Goal: Communication & Community: Answer question/provide support

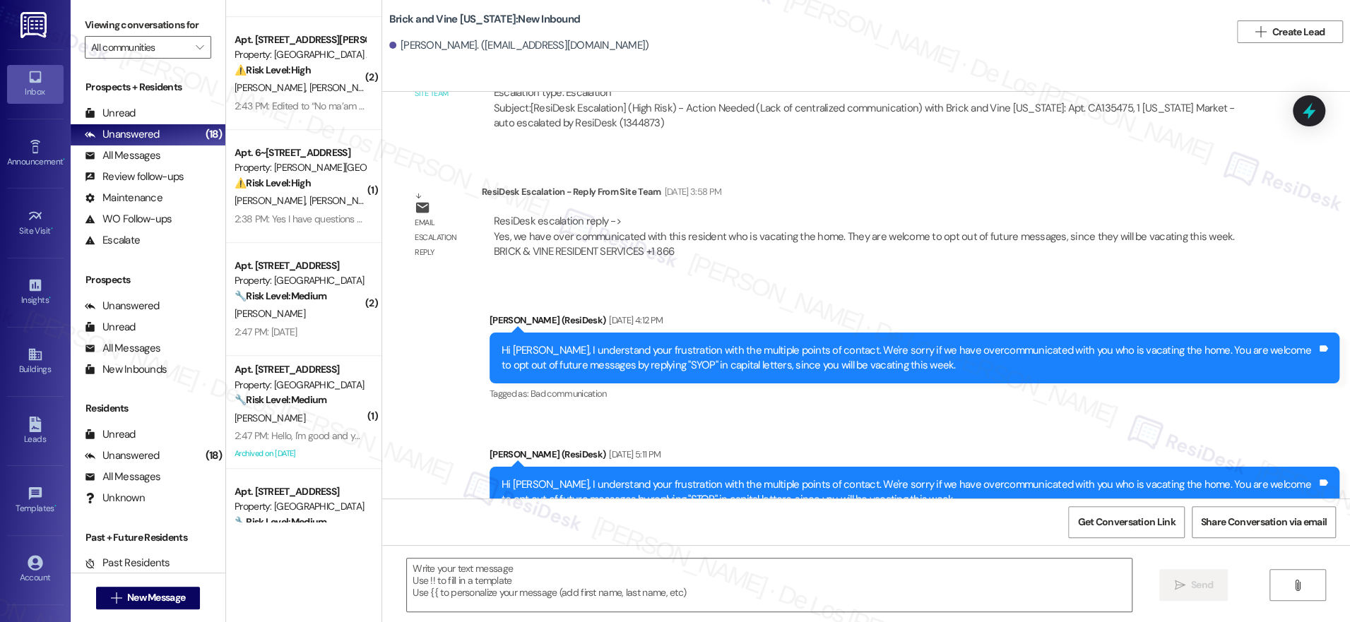
scroll to position [713, 0]
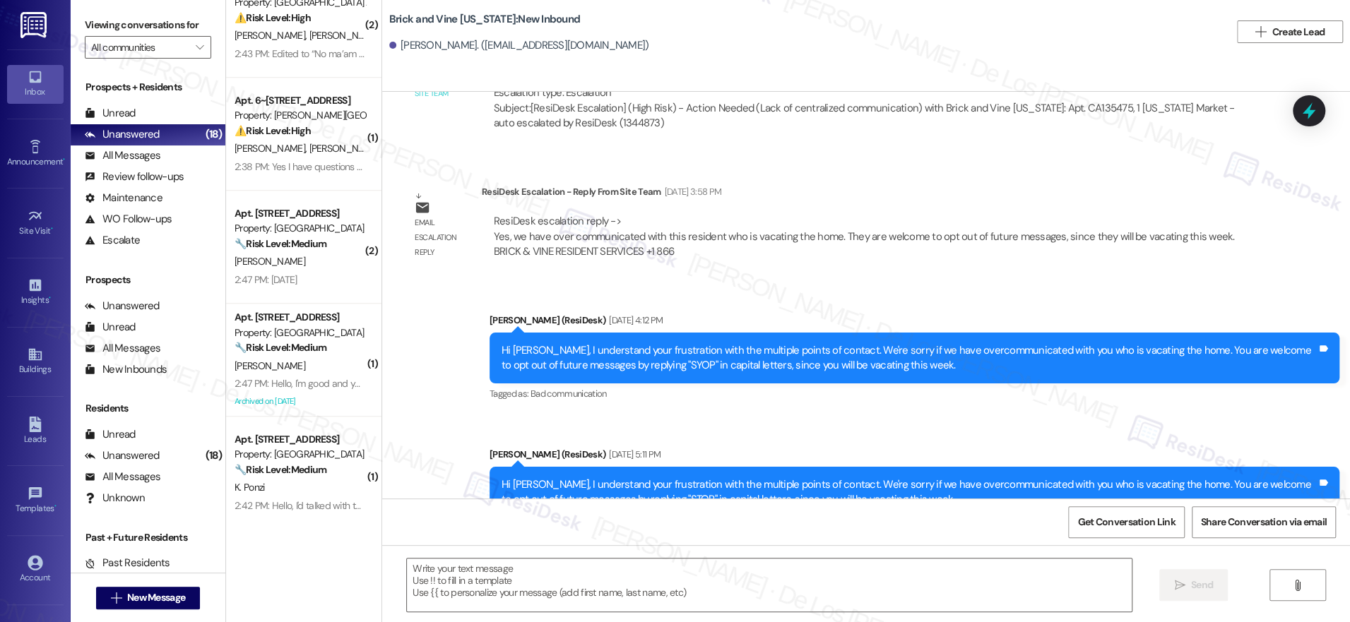
click at [1061, 114] on div "Announcement, sent via SMS Sarah (ResiDesk) Feb 24, 2025 at 3:18 PM Hi Katherin…" at bounding box center [866, 295] width 968 height 407
click at [920, 357] on div "Sent via SMS Sarah (ResiDesk) Aug 05, 2025 at 4:12 PM Hi Katherine, I understan…" at bounding box center [914, 358] width 871 height 113
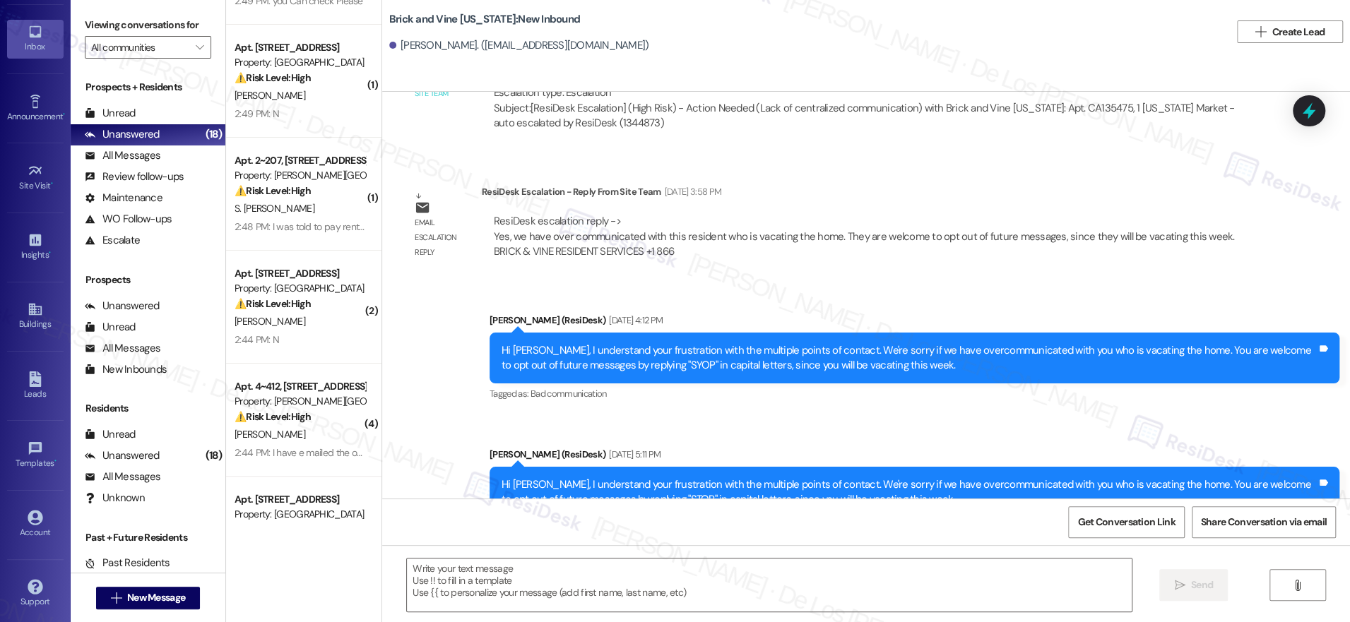
scroll to position [0, 0]
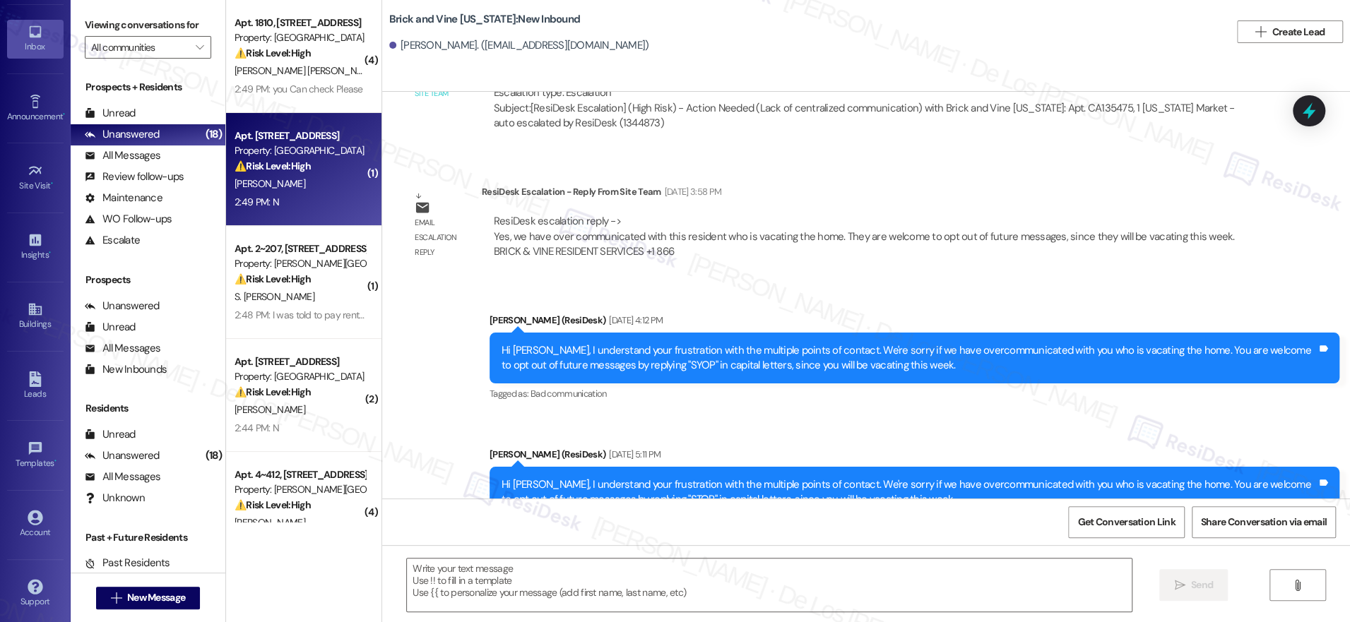
click at [311, 202] on div "2:49 PM: N 2:49 PM: N" at bounding box center [300, 203] width 134 height 18
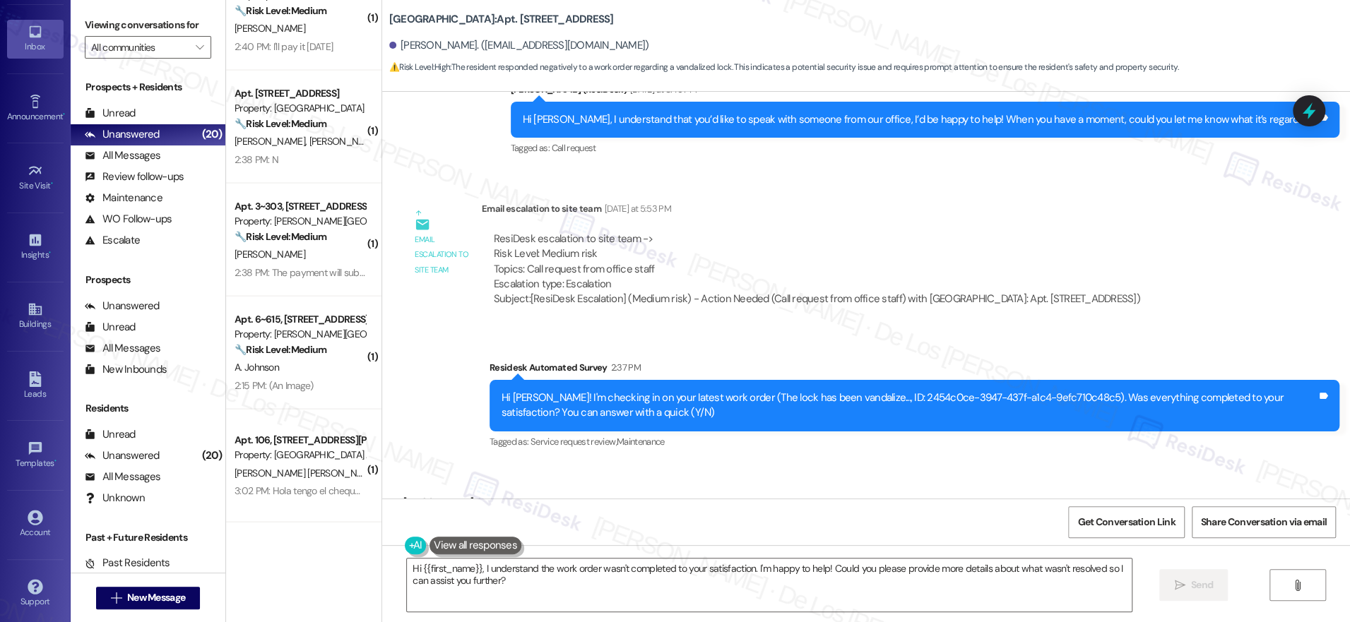
scroll to position [3230, 0]
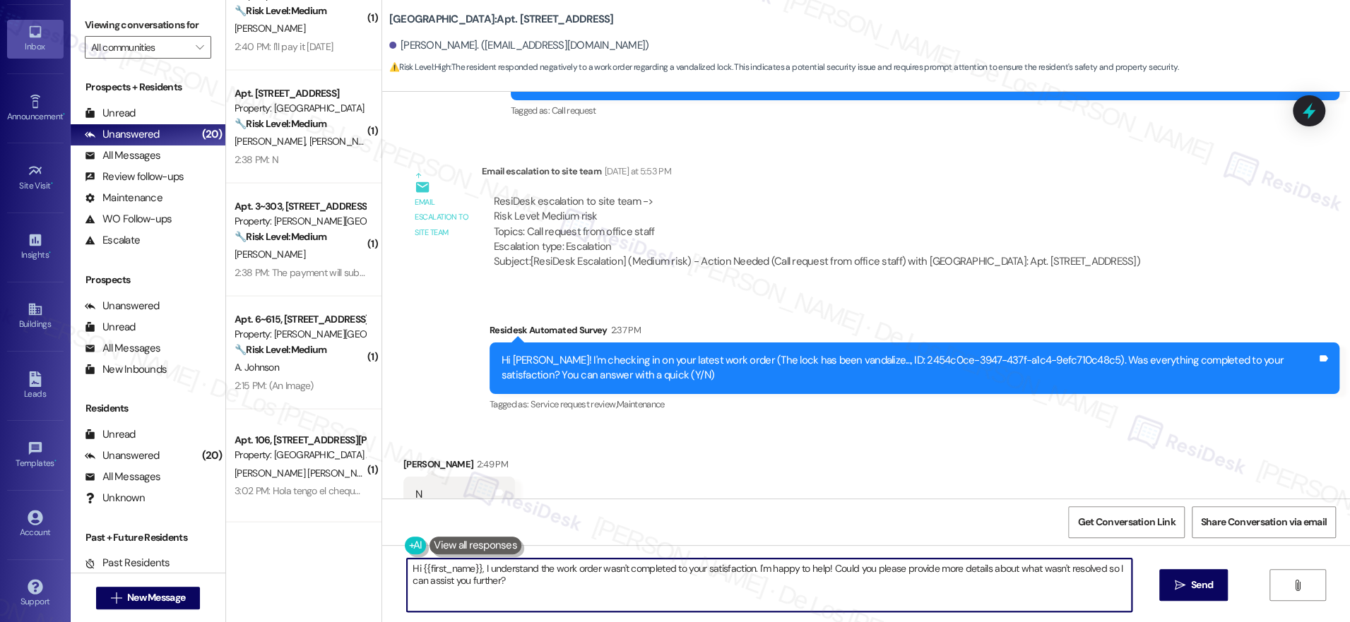
click at [582, 592] on textarea "Hi {{first_name}}, I understand the work order wasn't completed to your satisfa…" at bounding box center [769, 585] width 725 height 53
click at [663, 591] on textarea "Hi {{first_name}}, I understand the work order wasn't completed to your satisfa…" at bounding box center [765, 585] width 725 height 53
click at [988, 597] on textarea "Hi {{first_name}}, I understand the work order wasn't completed to your satisfa…" at bounding box center [765, 585] width 725 height 53
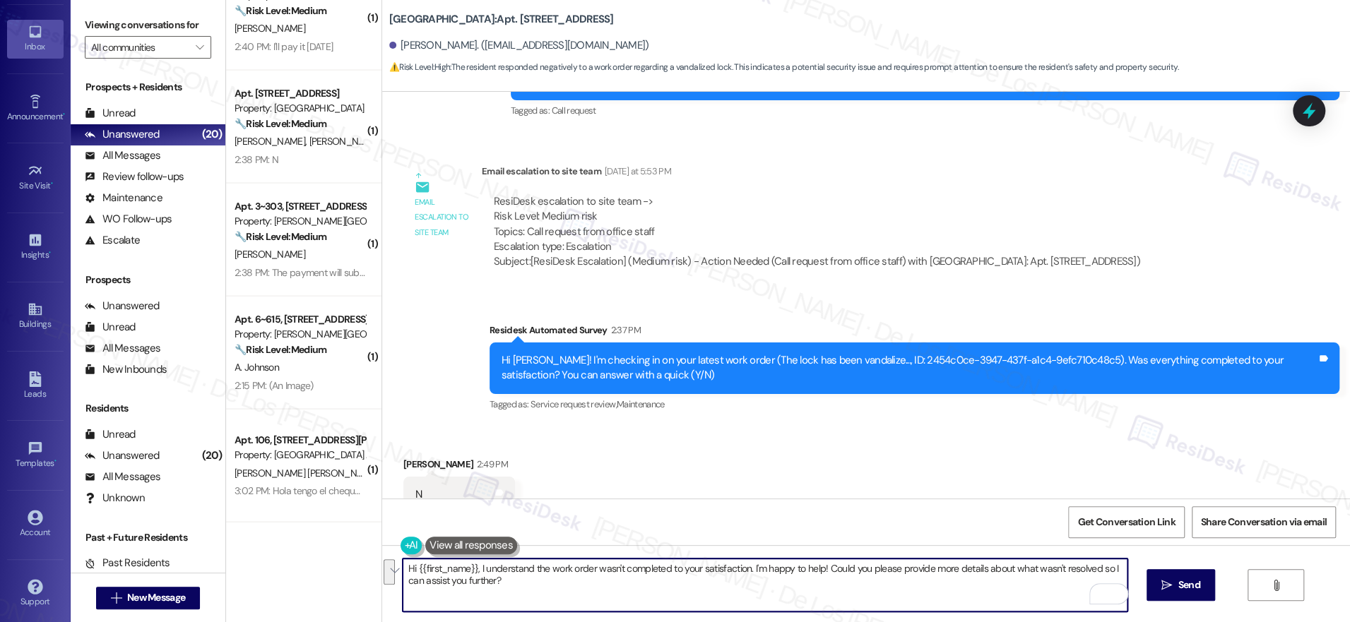
type textarea "Hi {{first_name}}, I understand the work order wasn't completed to your satisfa…"
click at [1169, 587] on icon "" at bounding box center [1166, 585] width 11 height 11
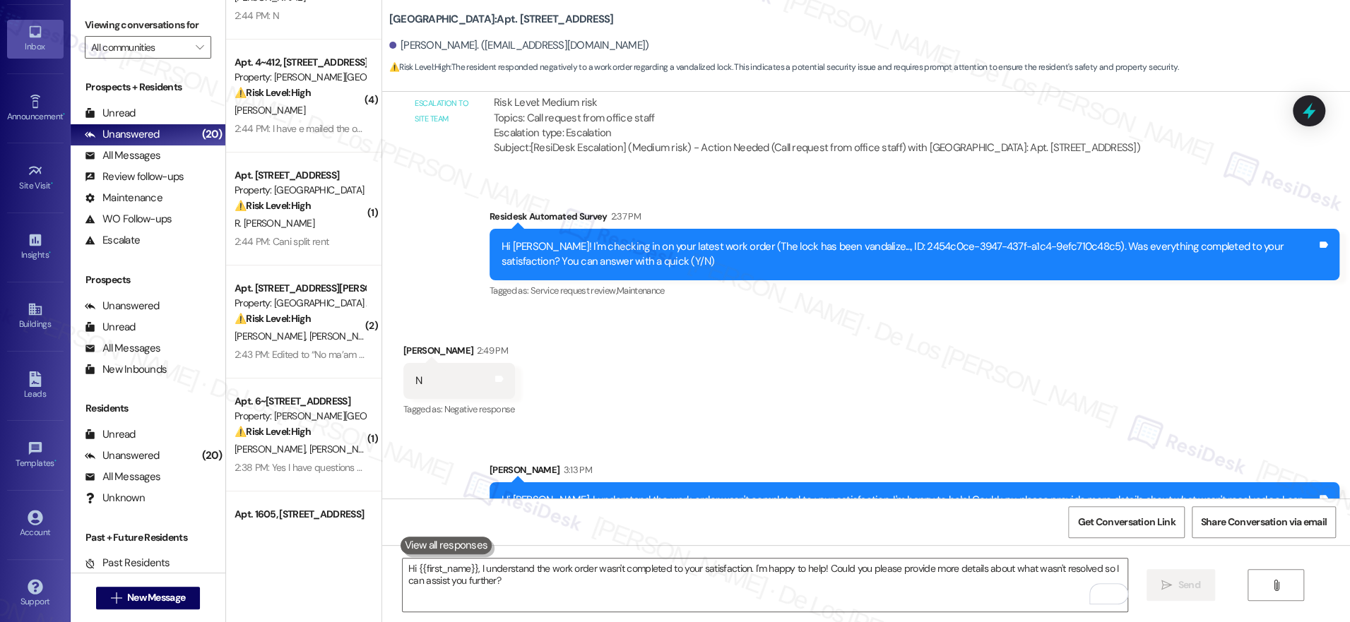
scroll to position [0, 0]
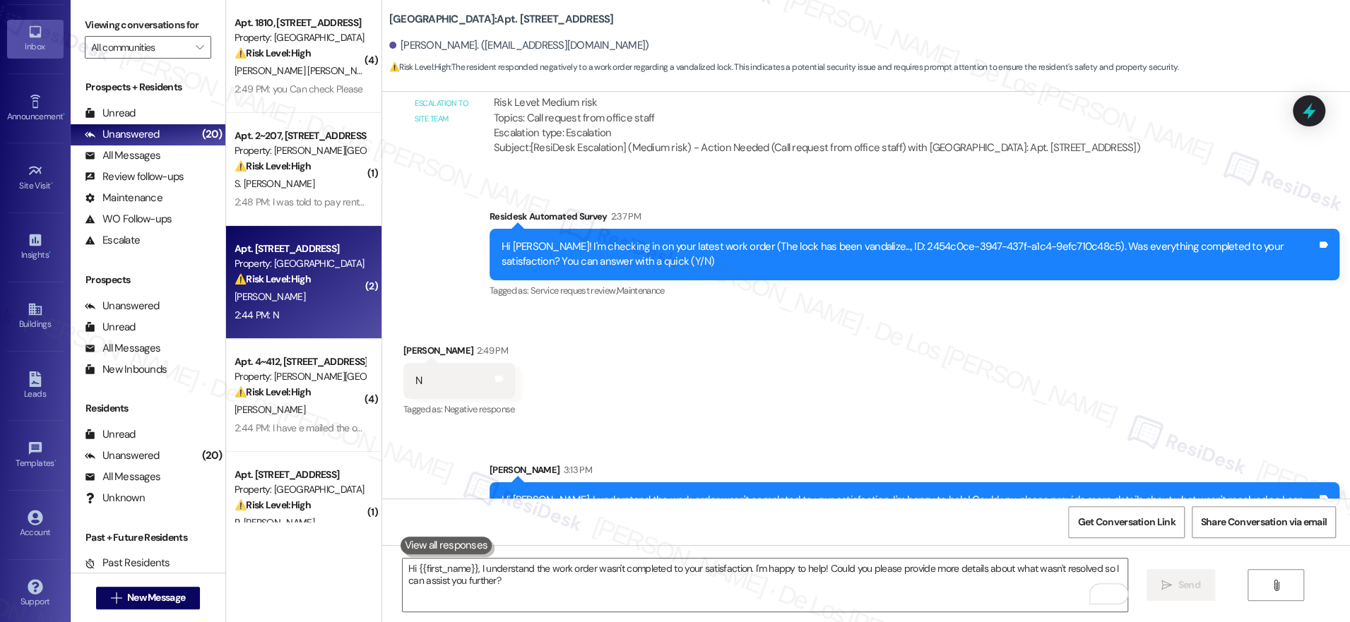
click at [309, 301] on div "S. Ponce" at bounding box center [300, 297] width 134 height 18
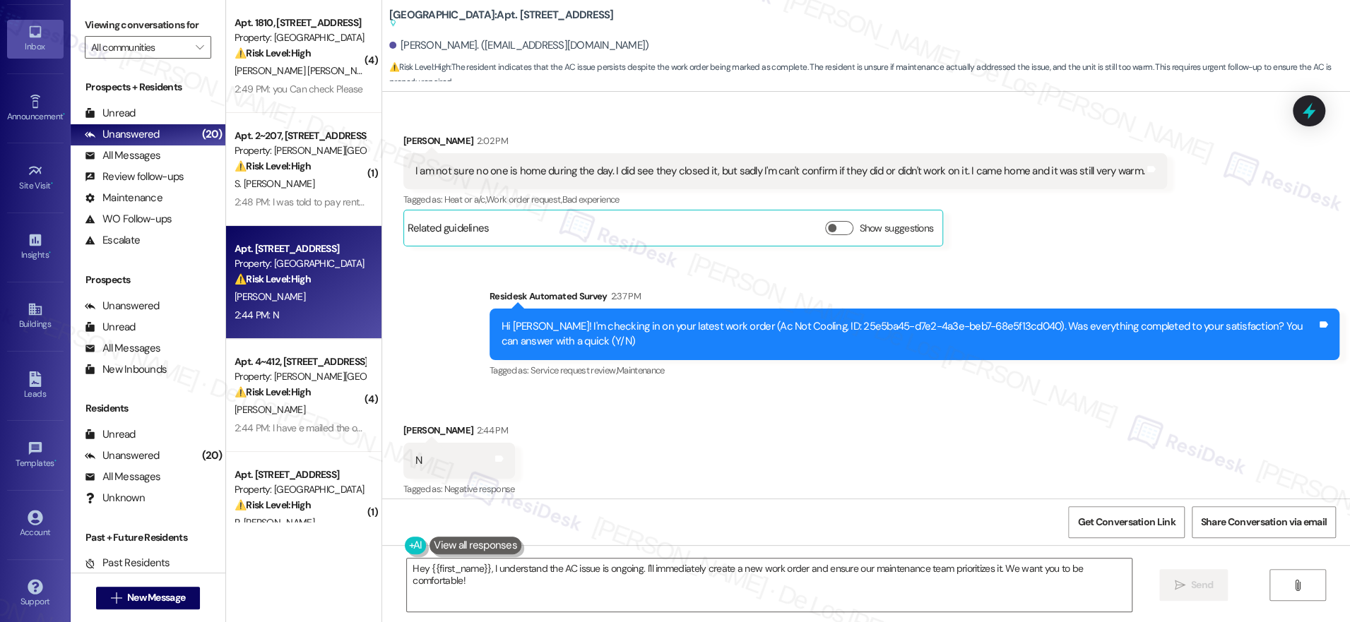
scroll to position [23497, 0]
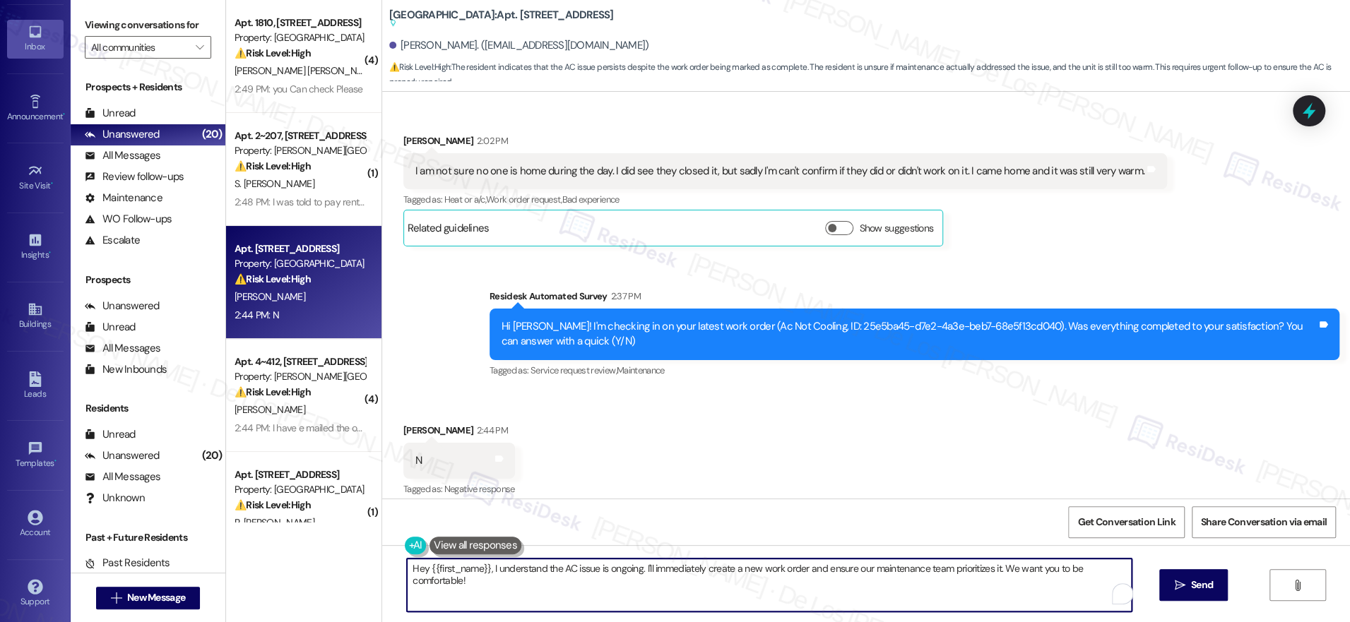
click at [503, 573] on textarea "Hey {{first_name}}, I understand the AC issue is ongoing. I'll immediately crea…" at bounding box center [769, 585] width 725 height 53
click at [514, 581] on textarea "Hey {{first_name}}, I understand the AC issue is ongoing. I'll immediately crea…" at bounding box center [769, 585] width 725 height 53
drag, startPoint x: 474, startPoint y: 569, endPoint x: 375, endPoint y: 544, distance: 101.9
click at [382, 544] on div "Survey, sent via SMS Residesk Automated Survey Jan 16, 2025 at 12:34 PM Hi Sand…" at bounding box center [866, 403] width 968 height 622
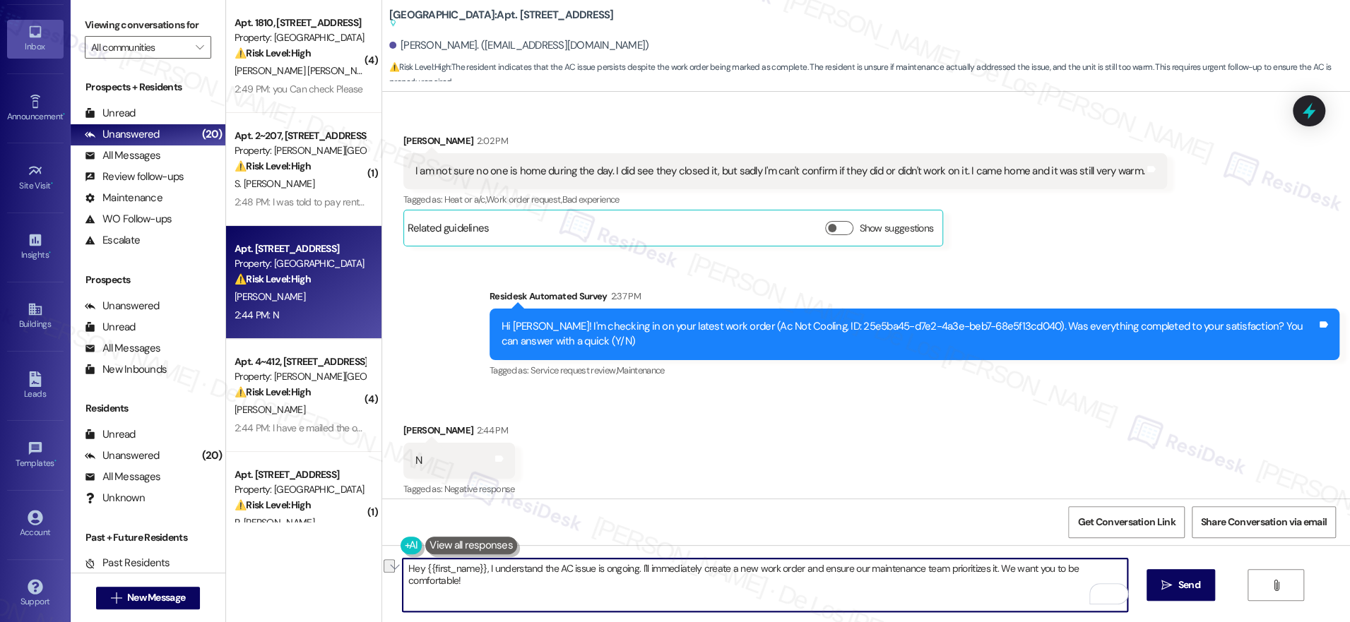
click at [480, 576] on textarea "Hey {{first_name}}, I understand the AC issue is ongoing. I'll immediately crea…" at bounding box center [765, 585] width 725 height 53
paste textarea "Do we have your permission to enter if you’re not home? Also, do you have any p…"
click at [658, 590] on textarea "Thanks for providing this information. No worries, I'll submit a new request fo…" at bounding box center [765, 585] width 725 height 53
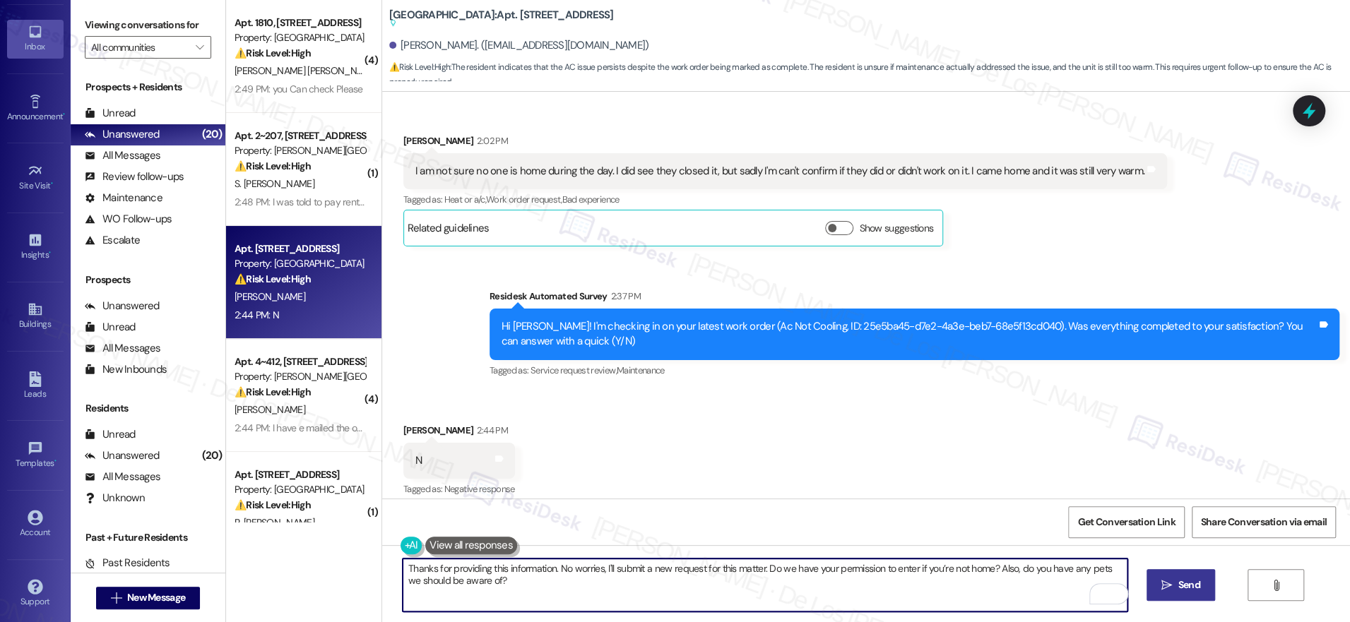
type textarea "Thanks for providing this information. No worries, I'll submit a new request fo…"
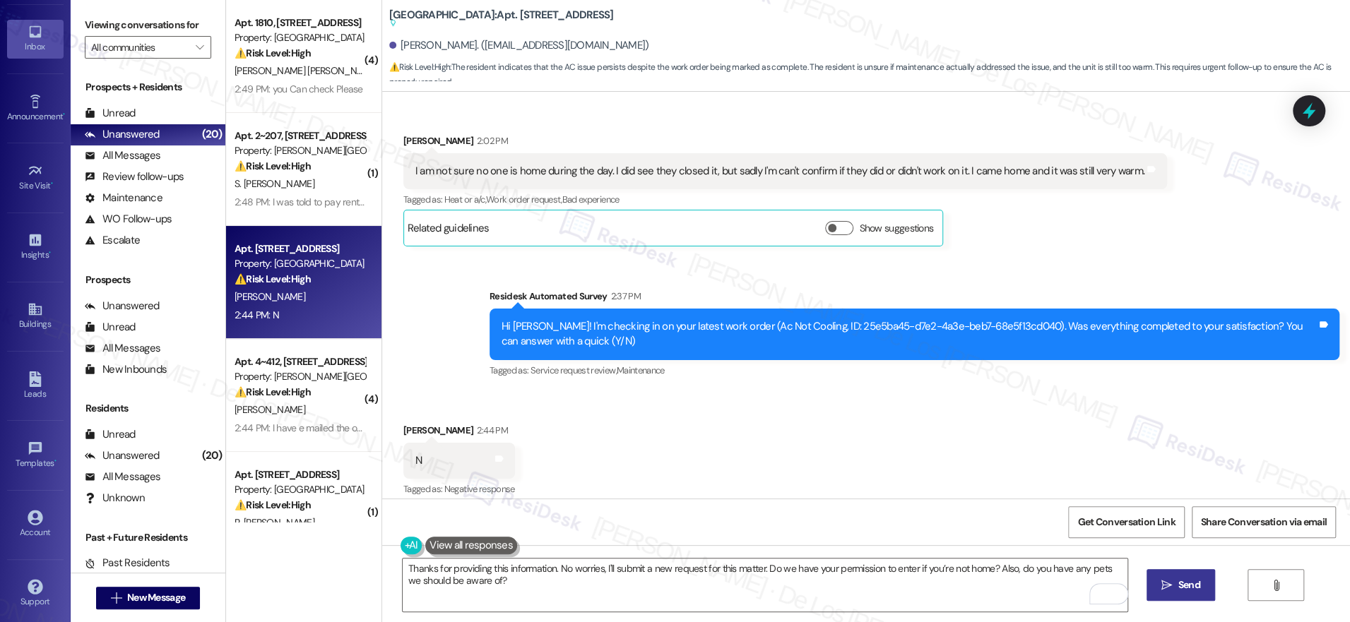
click at [1164, 588] on icon "" at bounding box center [1166, 585] width 11 height 11
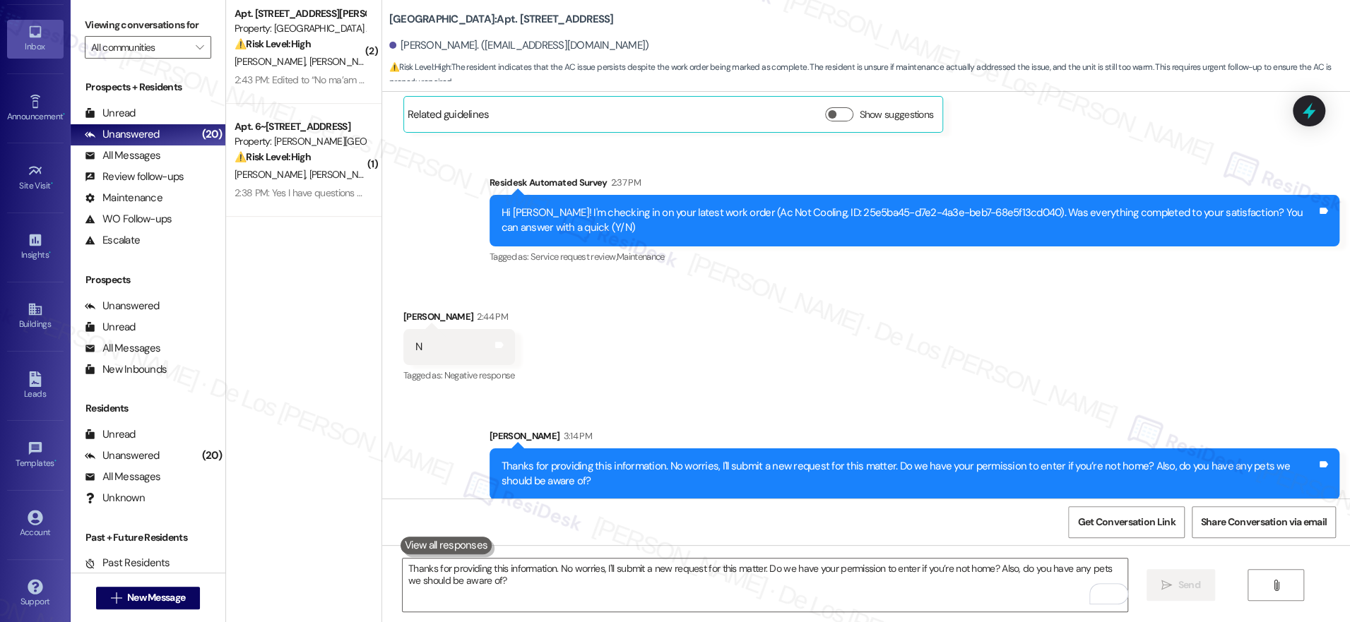
scroll to position [0, 0]
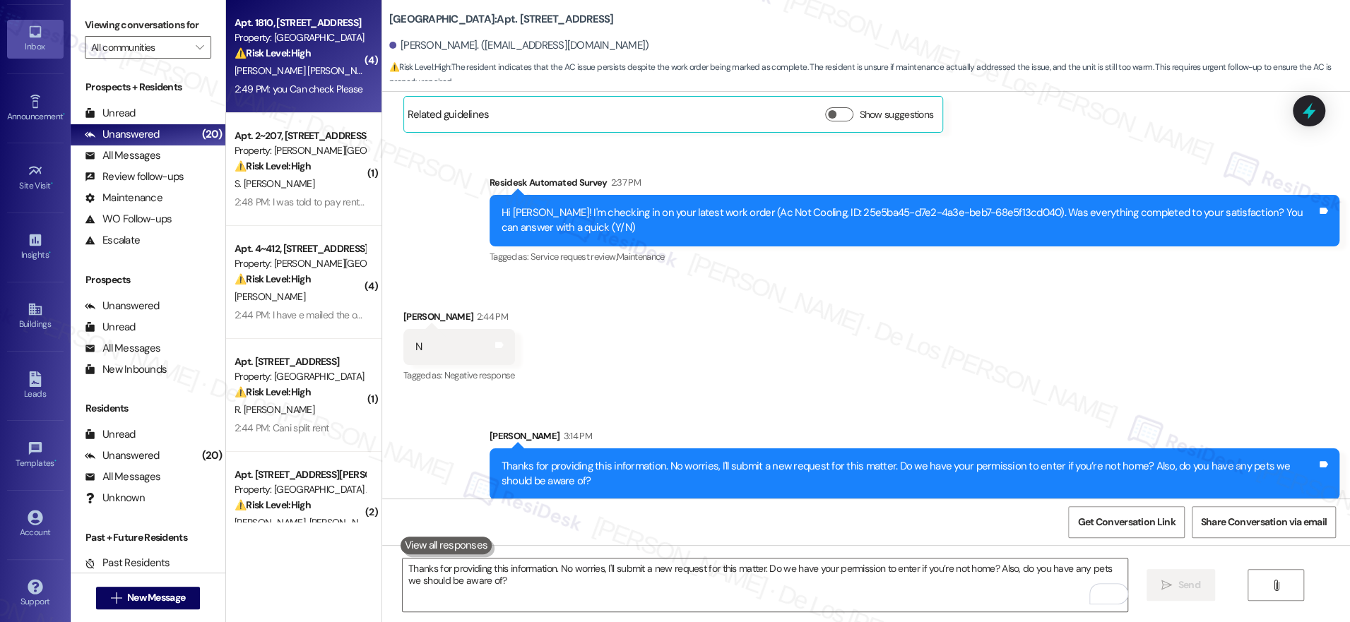
click at [310, 87] on div "2:49 PM: you Can check Please 2:49 PM: you Can check Please" at bounding box center [299, 89] width 129 height 13
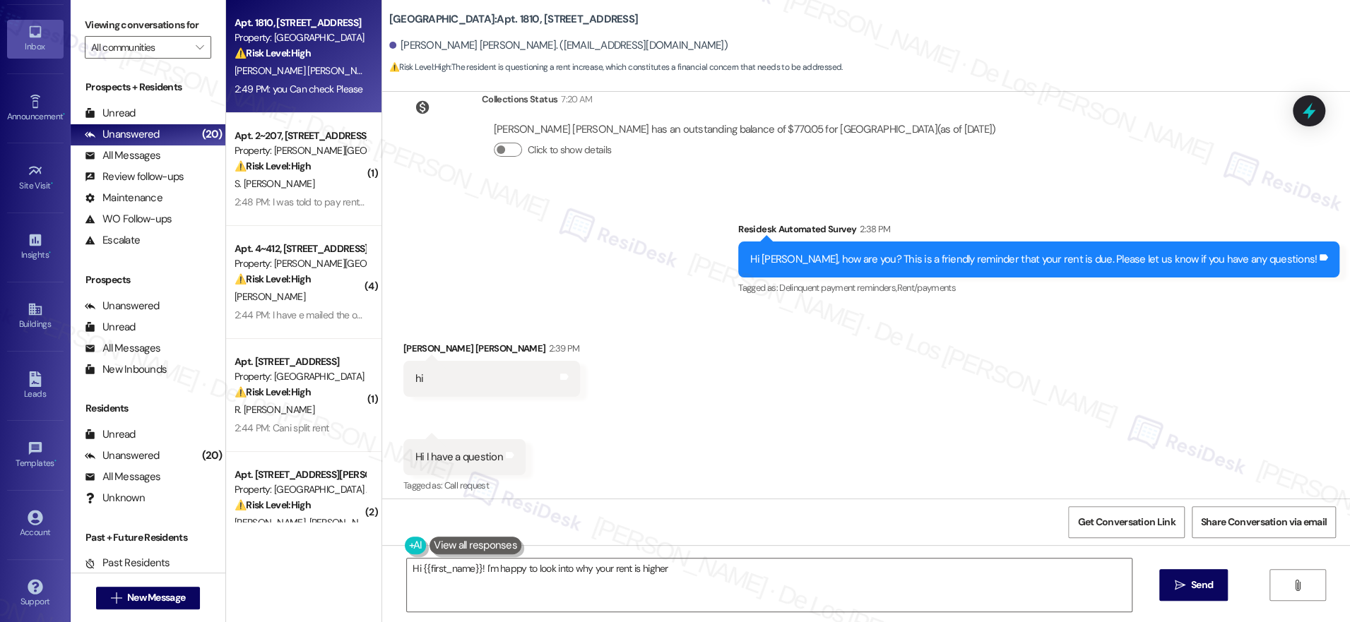
scroll to position [2574, 0]
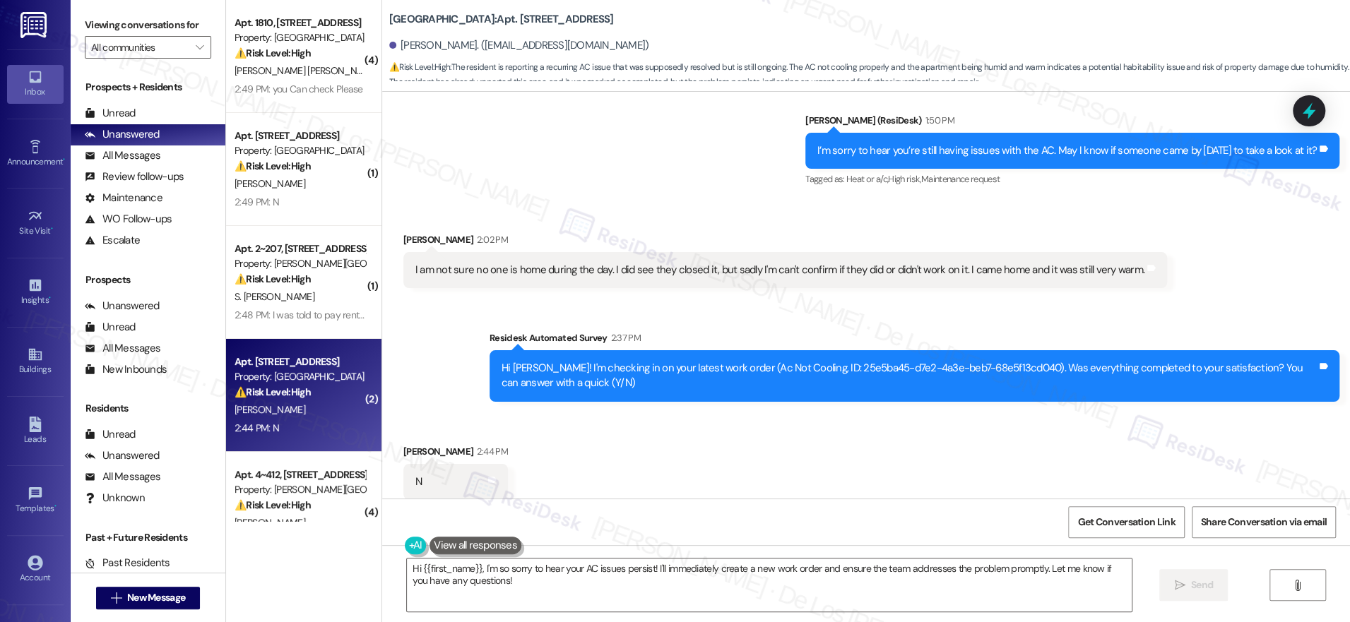
scroll to position [23398, 0]
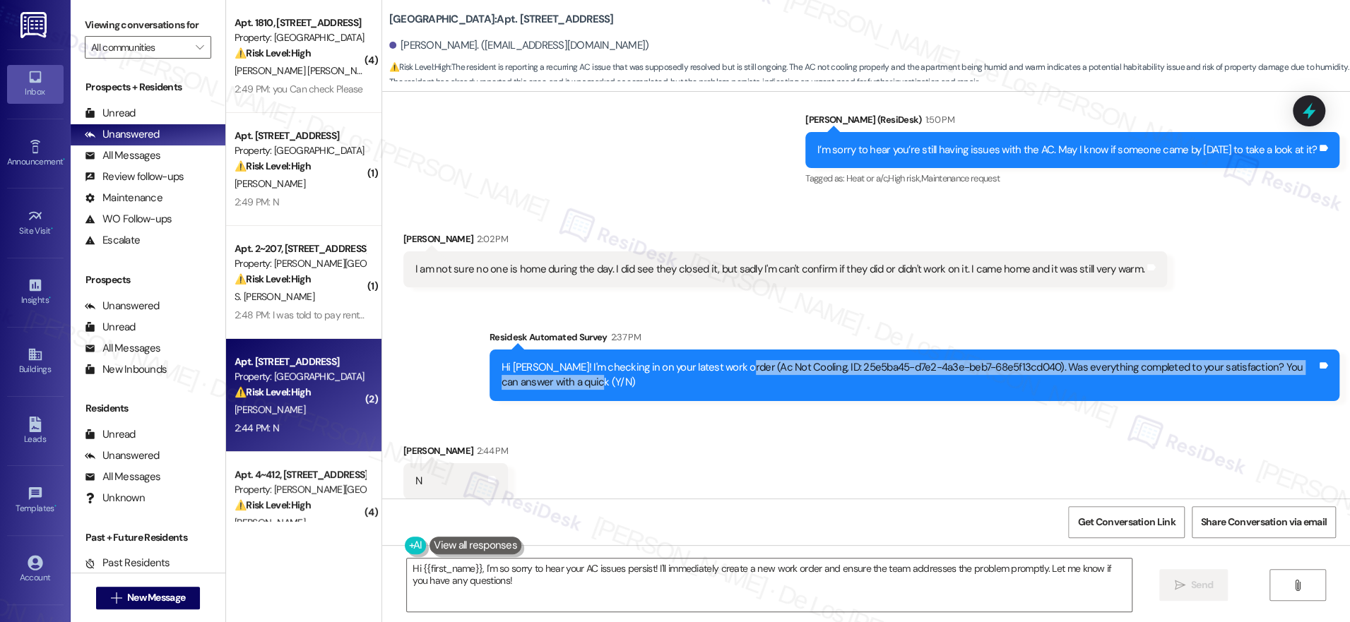
drag, startPoint x: 720, startPoint y: 356, endPoint x: 985, endPoint y: 383, distance: 265.5
click at [985, 383] on div "Hi Sandra! I'm checking in on your latest work order (Ac Not Cooling, ID: 25e5b…" at bounding box center [915, 376] width 850 height 52
click at [1003, 362] on div "Hi Sandra! I'm checking in on your latest work order (Ac Not Cooling, ID: 25e5b…" at bounding box center [909, 375] width 815 height 30
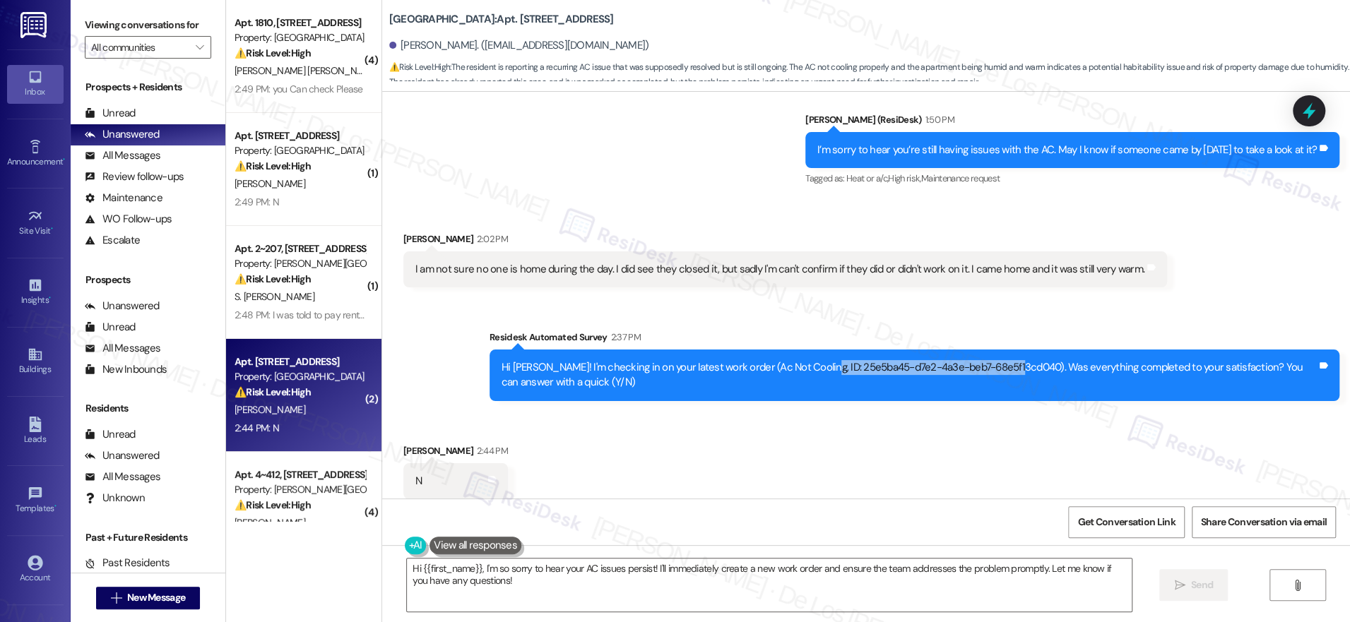
drag, startPoint x: 1000, startPoint y: 353, endPoint x: 816, endPoint y: 367, distance: 184.1
click at [802, 361] on div "Hi [PERSON_NAME]! I'm checking in on your latest work order (Ac Not Cooling, ID…" at bounding box center [909, 375] width 815 height 30
click at [810, 360] on div "Hi [PERSON_NAME]! I'm checking in on your latest work order (Ac Not Cooling, ID…" at bounding box center [909, 375] width 815 height 30
drag, startPoint x: 800, startPoint y: 356, endPoint x: 999, endPoint y: 356, distance: 199.2
click at [999, 360] on div "Hi [PERSON_NAME]! I'm checking in on your latest work order (Ac Not Cooling, ID…" at bounding box center [909, 375] width 815 height 30
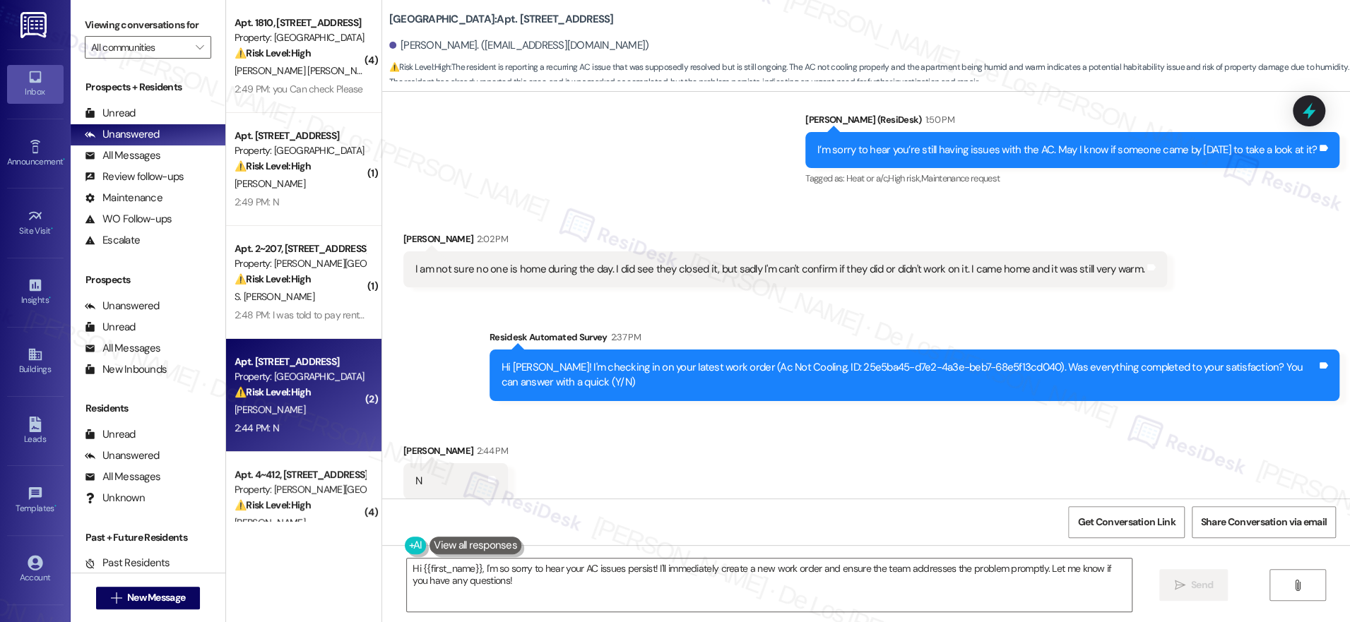
click at [1000, 364] on div "Hi Sandra! I'm checking in on your latest work order (Ac Not Cooling, ID: 25e5b…" at bounding box center [909, 375] width 815 height 30
drag, startPoint x: 1000, startPoint y: 355, endPoint x: 797, endPoint y: 357, distance: 202.0
click at [801, 360] on div "Hi Sandra! I'm checking in on your latest work order (Ac Not Cooling, ID: 25e5b…" at bounding box center [909, 375] width 815 height 30
drag, startPoint x: 822, startPoint y: 362, endPoint x: 797, endPoint y: 362, distance: 24.7
click at [822, 362] on div "Hi Sandra! I'm checking in on your latest work order (Ac Not Cooling, ID: 25e5b…" at bounding box center [909, 375] width 815 height 30
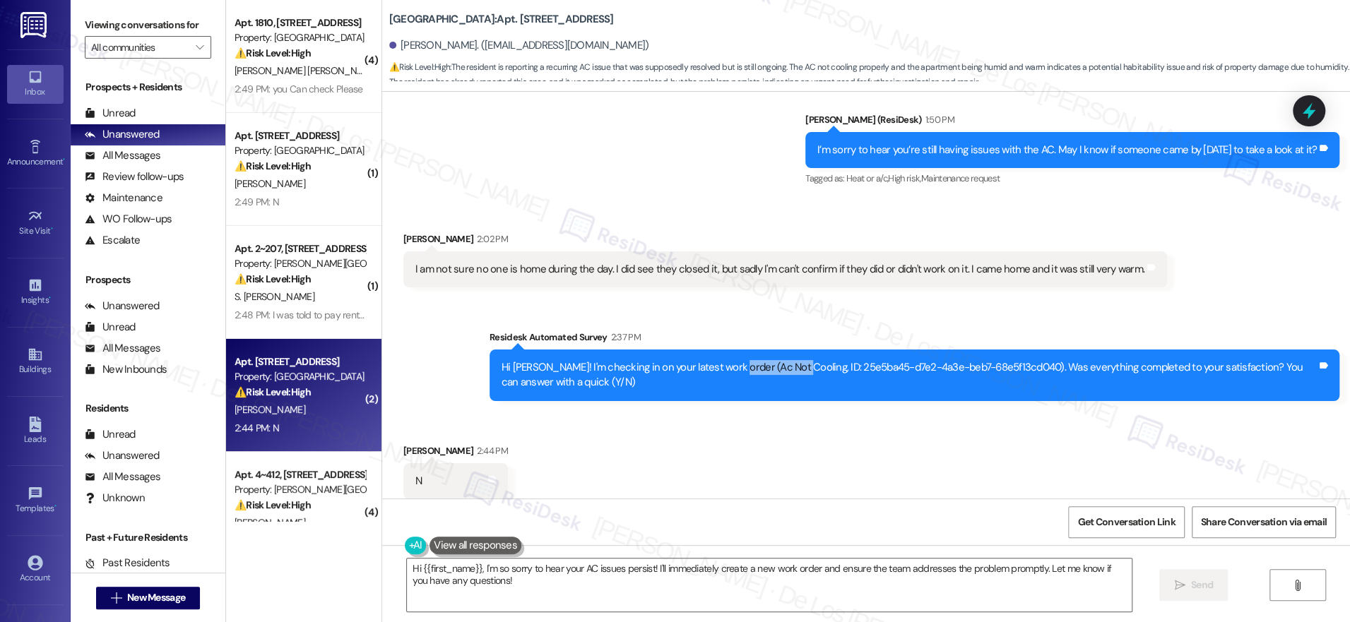
drag, startPoint x: 781, startPoint y: 355, endPoint x: 725, endPoint y: 362, distance: 56.2
click at [718, 360] on div "Hi Sandra! I'm checking in on your latest work order (Ac Not Cooling, ID: 25e5b…" at bounding box center [909, 375] width 815 height 30
drag, startPoint x: 436, startPoint y: 472, endPoint x: 429, endPoint y: 451, distance: 21.4
click at [403, 463] on div "N Tags and notes" at bounding box center [455, 481] width 105 height 36
click at [797, 360] on div "Hi Sandra! I'm checking in on your latest work order (Ac Not Cooling, ID: 25e5b…" at bounding box center [909, 375] width 815 height 30
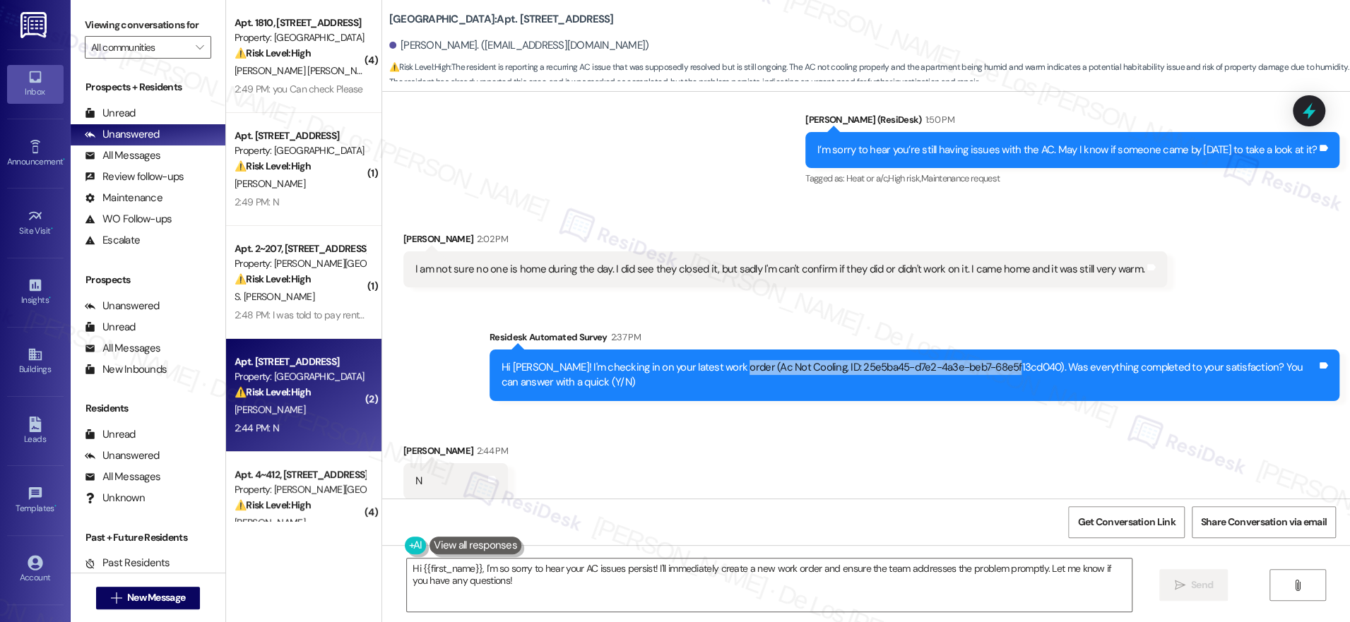
drag, startPoint x: 718, startPoint y: 360, endPoint x: 999, endPoint y: 354, distance: 281.2
click at [999, 360] on div "Hi Sandra! I'm checking in on your latest work order (Ac Not Cooling, ID: 25e5b…" at bounding box center [909, 375] width 815 height 30
click at [770, 360] on div "Hi Sandra! I'm checking in on your latest work order (Ac Not Cooling, ID: 25e5b…" at bounding box center [909, 375] width 815 height 30
click at [790, 360] on div "Hi Sandra! I'm checking in on your latest work order (Ac Not Cooling, ID: 25e5b…" at bounding box center [909, 375] width 815 height 30
drag, startPoint x: 784, startPoint y: 358, endPoint x: 723, endPoint y: 359, distance: 61.5
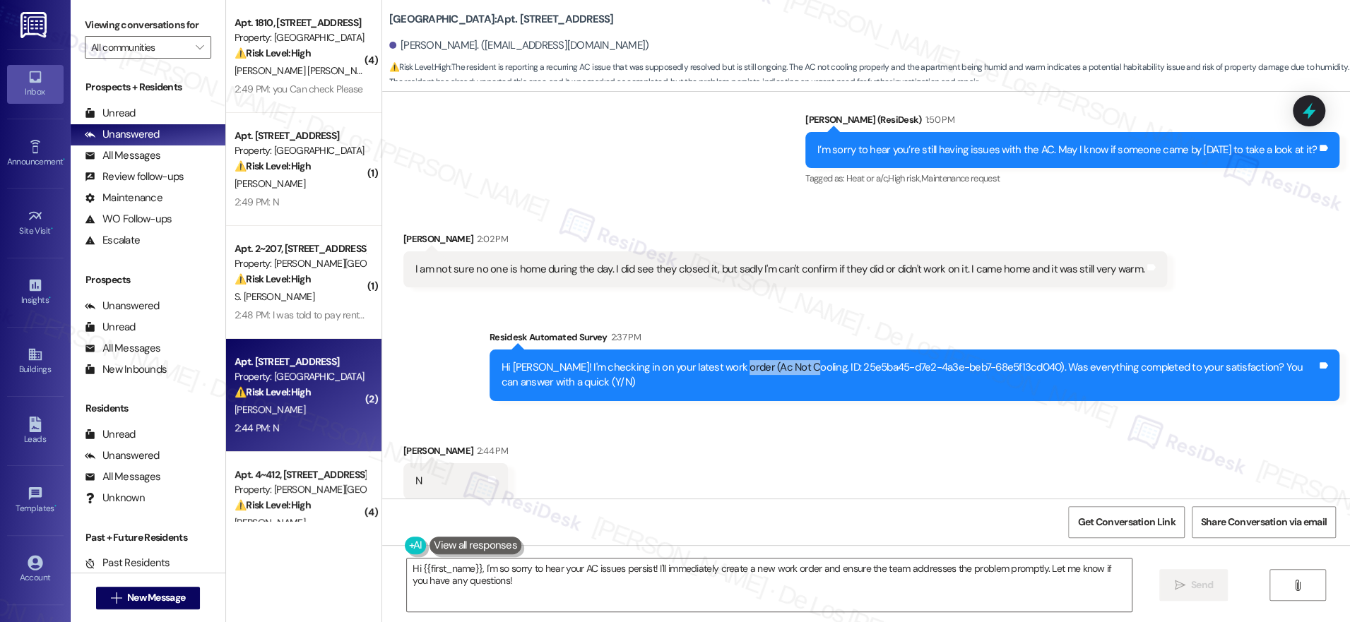
click at [720, 360] on div "Hi Sandra! I'm checking in on your latest work order (Ac Not Cooling, ID: 25e5b…" at bounding box center [909, 375] width 815 height 30
click at [835, 360] on div "Hi Sandra! I'm checking in on your latest work order (Ac Not Cooling, ID: 25e5b…" at bounding box center [909, 375] width 815 height 30
drag, startPoint x: 718, startPoint y: 356, endPoint x: 991, endPoint y: 355, distance: 272.7
click at [997, 362] on div "Hi Sandra! I'm checking in on your latest work order (Ac Not Cooling, ID: 25e5b…" at bounding box center [909, 375] width 815 height 30
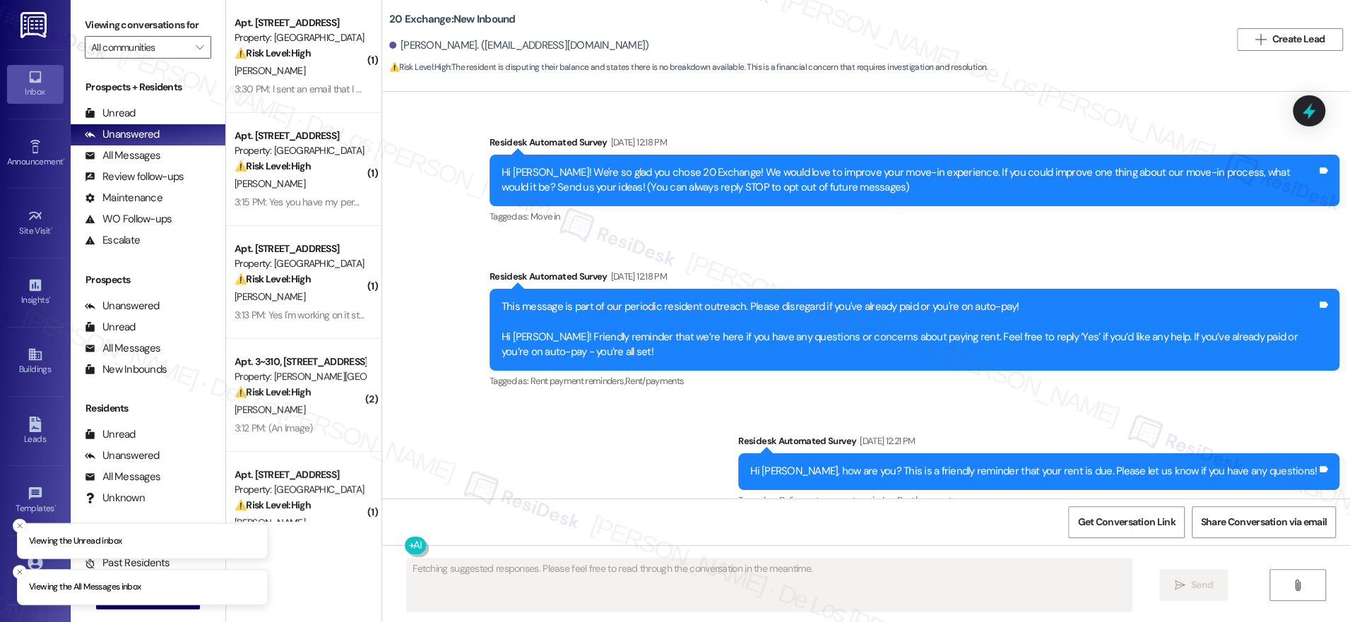
scroll to position [7762, 0]
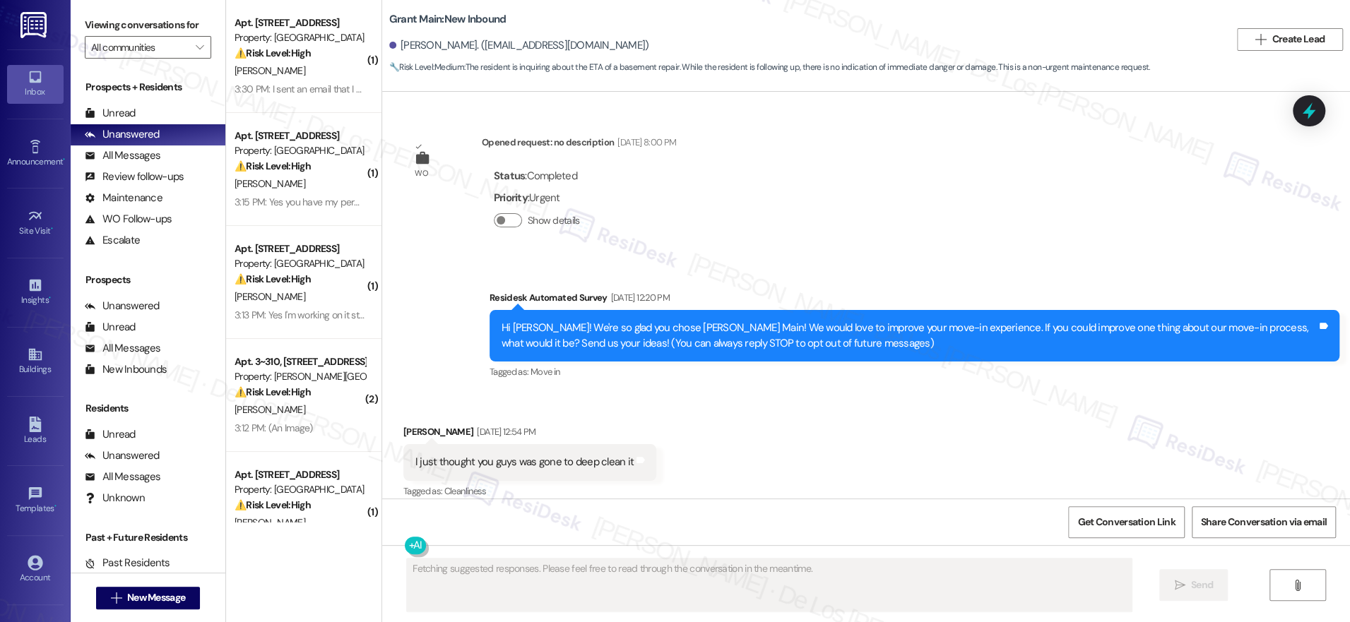
scroll to position [3676, 0]
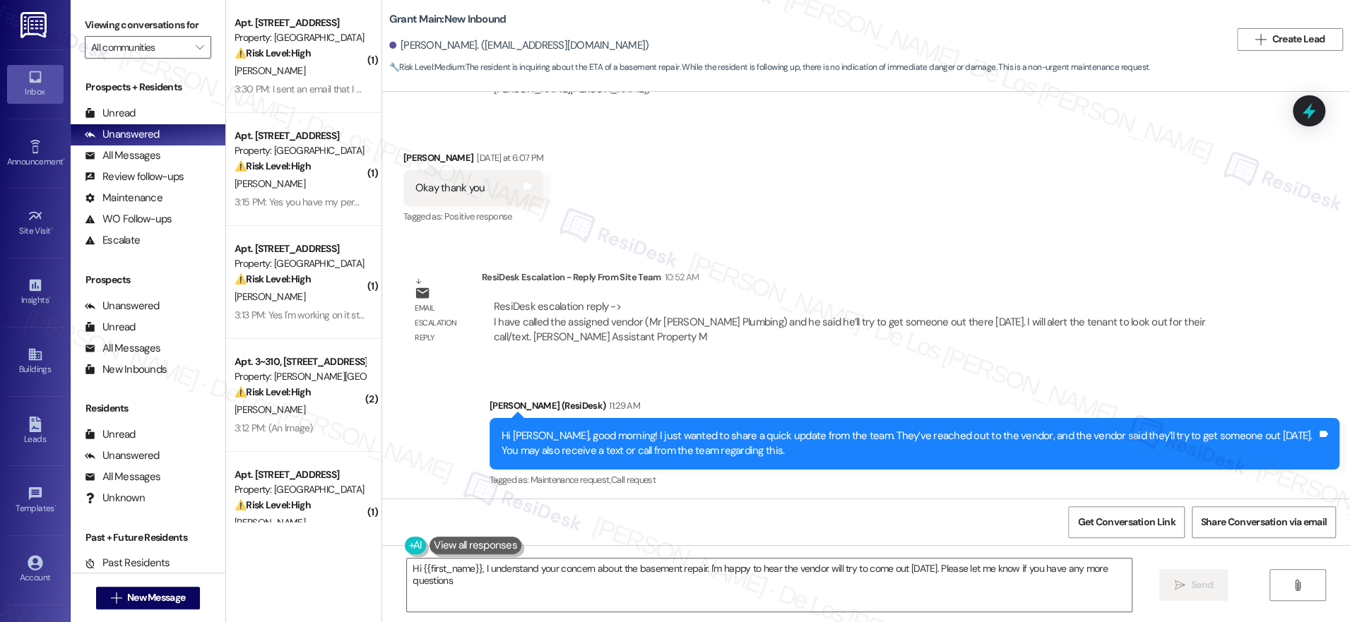
type textarea "Hi {{first_name}}, I understand your concern about the basement repair. I'm hap…"
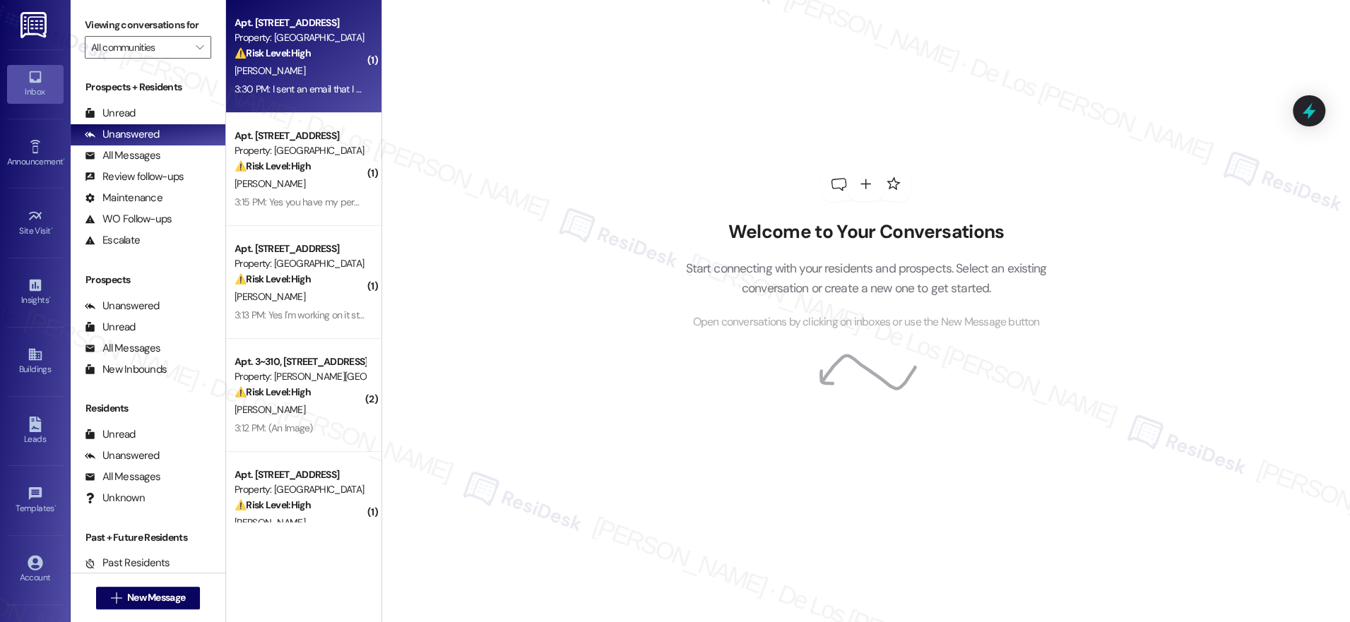
click at [303, 66] on div "B. Bailey" at bounding box center [300, 71] width 134 height 18
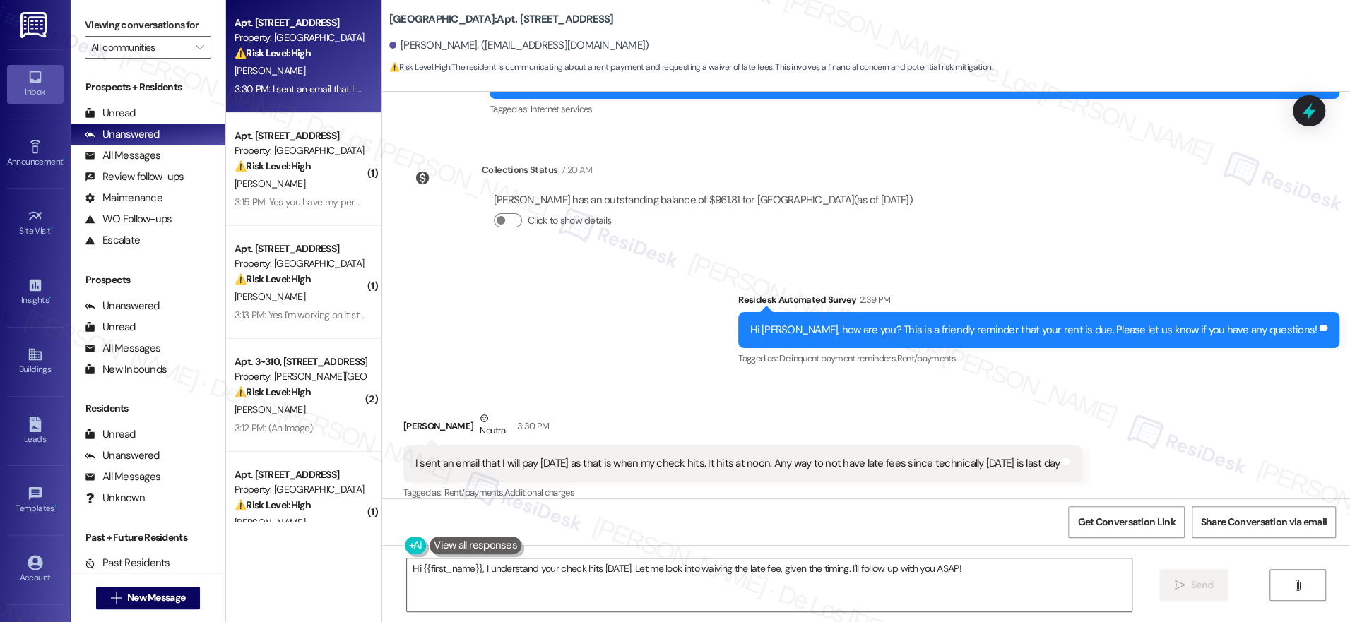
scroll to position [3138, 0]
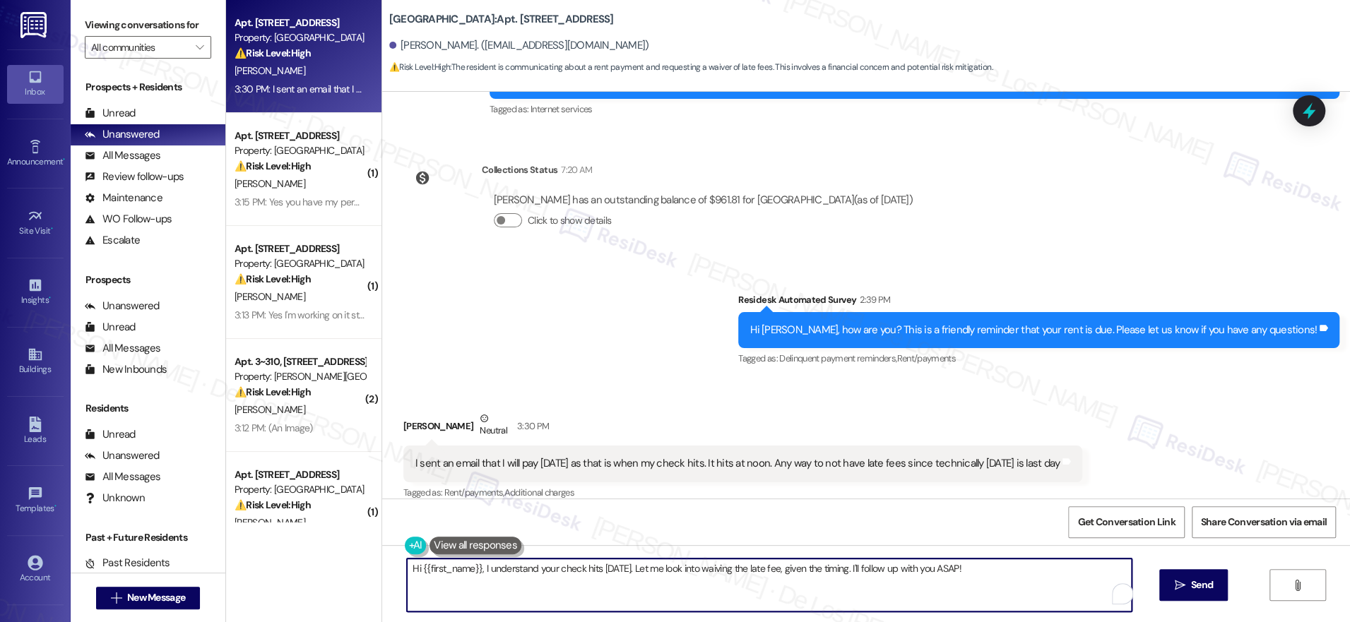
drag, startPoint x: 637, startPoint y: 569, endPoint x: 925, endPoint y: 588, distance: 288.1
click at [925, 588] on textarea "Hi {{first_name}}, I understand your check hits tomorrow. Let me look into waiv…" at bounding box center [769, 585] width 725 height 53
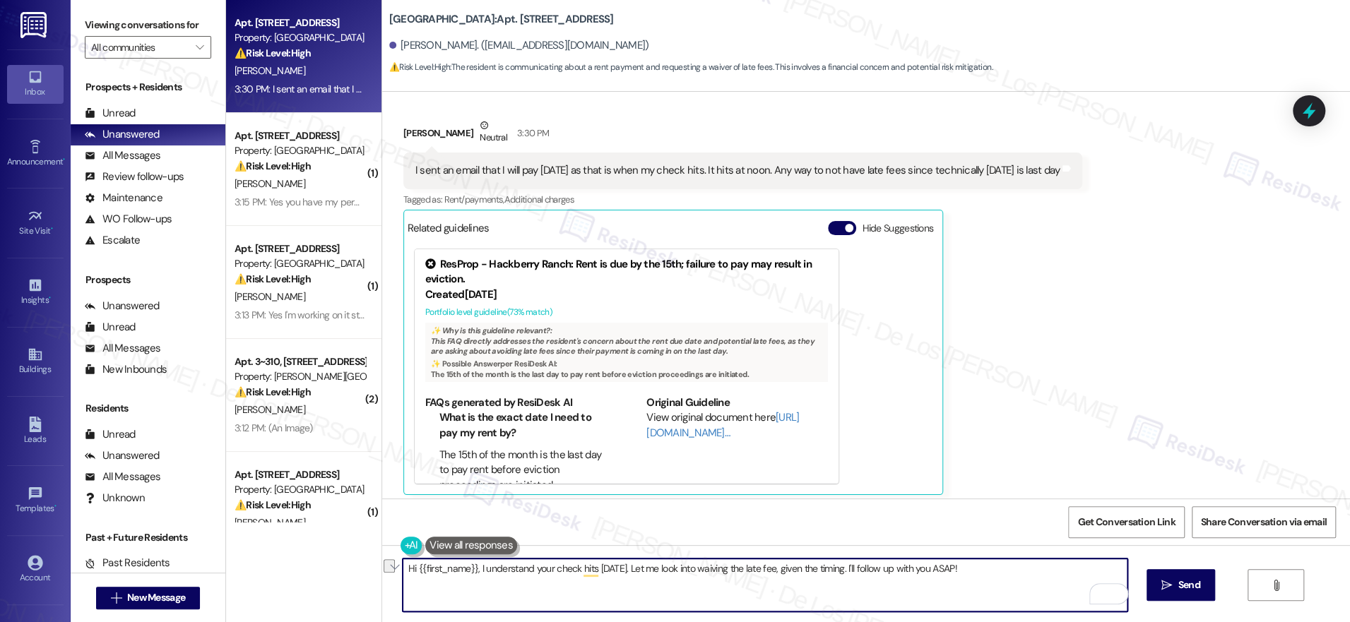
scroll to position [3437, 0]
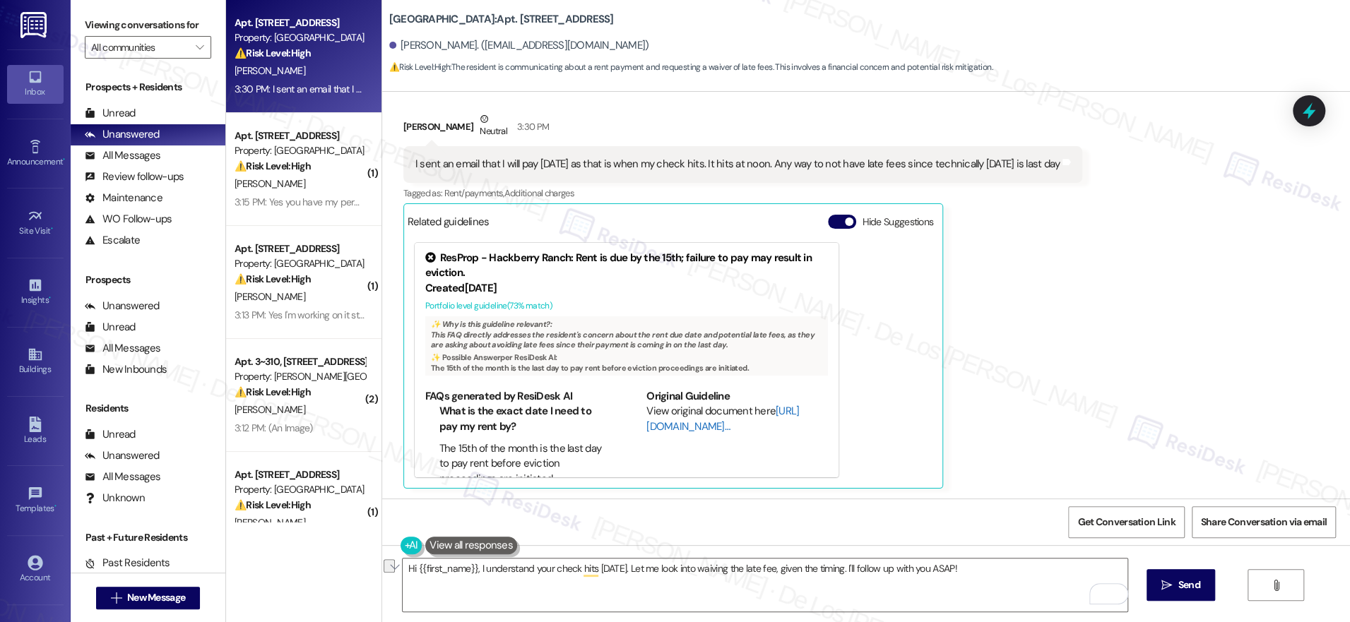
click at [664, 426] on link "[URL][DOMAIN_NAME]…" at bounding box center [722, 418] width 153 height 29
click at [537, 591] on textarea "Hi {{first_name}}, I understand your check hits tomorrow. Let me look into waiv…" at bounding box center [765, 585] width 725 height 53
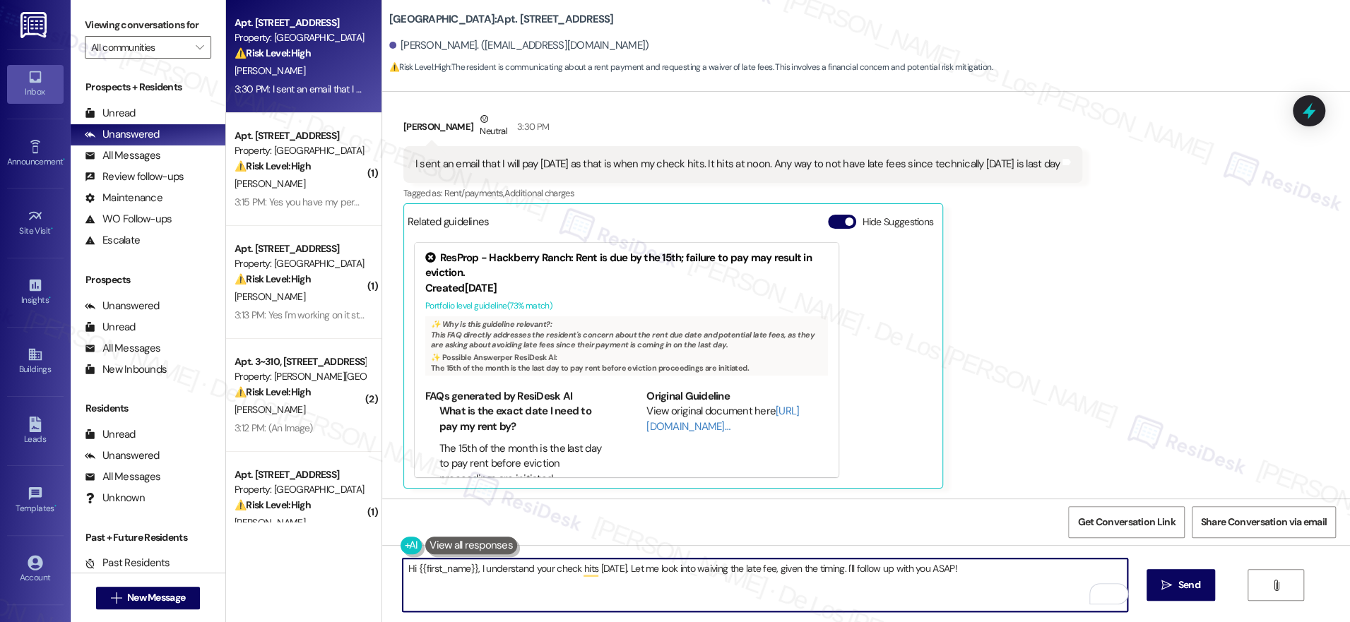
click at [472, 569] on textarea "Hi {{first_name}}, I understand your check hits tomorrow. Let me look into waiv…" at bounding box center [765, 585] width 725 height 53
drag, startPoint x: 731, startPoint y: 569, endPoint x: 1057, endPoint y: 592, distance: 327.2
click at [1057, 592] on textarea "Hi {{first_name}}, thanks for your update. I understand your check hits tomorro…" at bounding box center [765, 585] width 725 height 53
click at [1052, 567] on textarea "Hi {{first_name}}, thanks for your update. I understand your check hits tomorro…" at bounding box center [765, 585] width 725 height 53
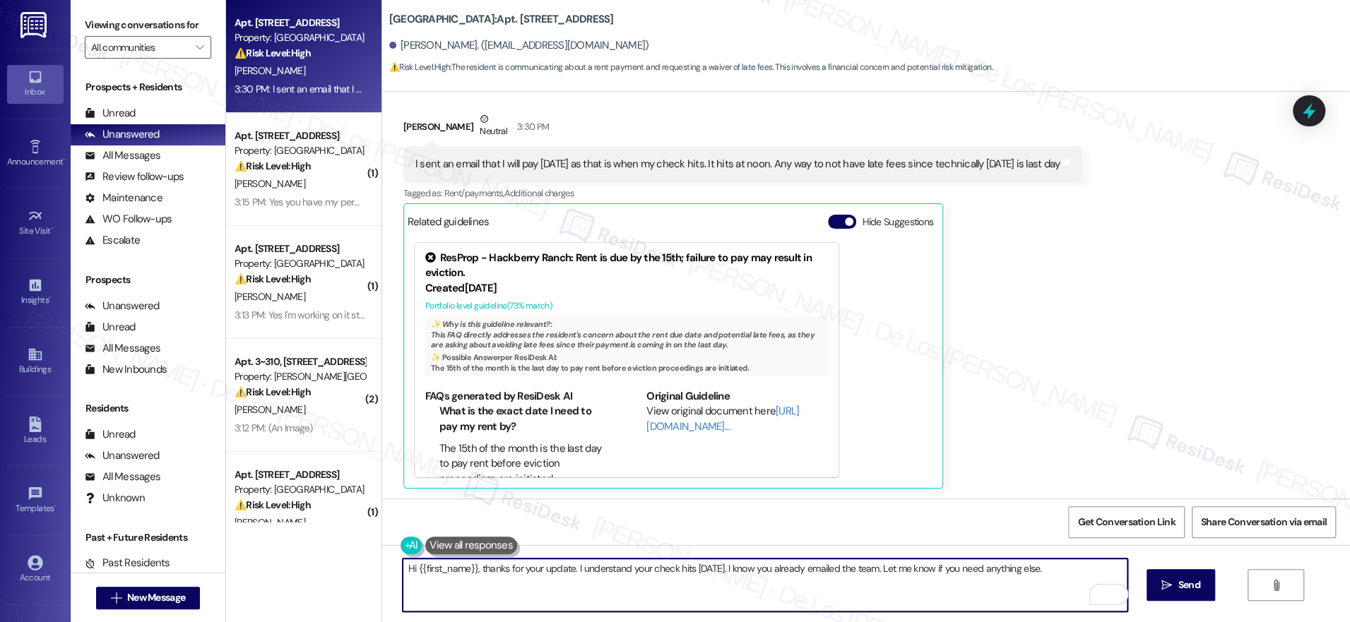
click at [1052, 567] on textarea "Hi {{first_name}}, thanks for your update. I understand your check hits tomorro…" at bounding box center [765, 585] width 725 height 53
paste textarea "the update. I understand your check is expected to clear tomorrow, and I see th…"
click at [798, 592] on textarea "Hi {{first_name}}, thanks for the update. I understand your check is expected t…" at bounding box center [765, 585] width 725 height 53
drag, startPoint x: 1048, startPoint y: 567, endPoint x: 1063, endPoint y: 585, distance: 23.6
click at [1063, 585] on textarea "Hi {{first_name}}, thanks for the update. I understand your check is expected t…" at bounding box center [765, 585] width 725 height 53
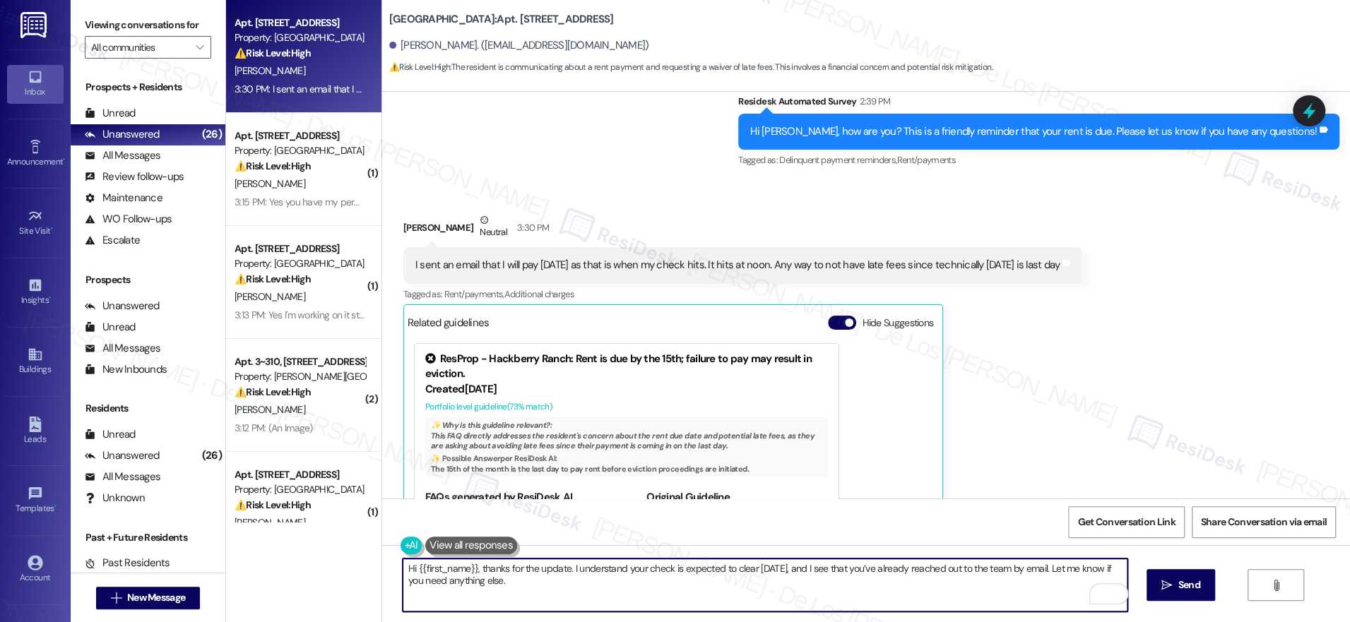
scroll to position [3308, 0]
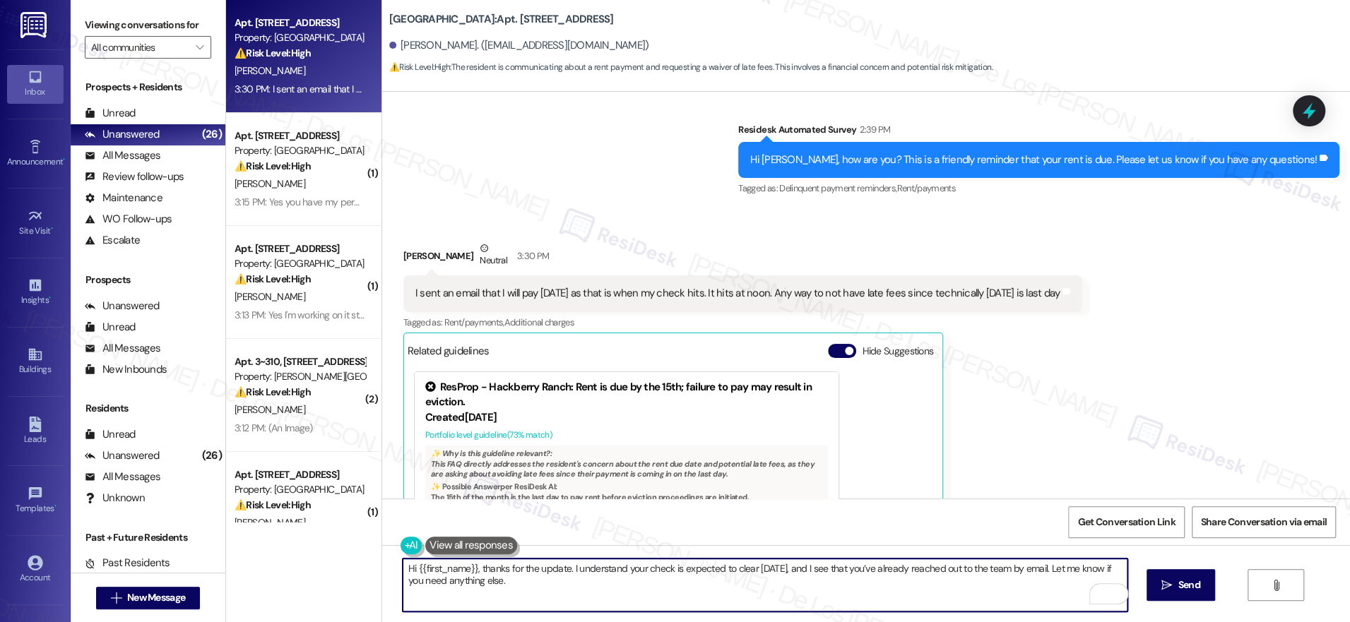
click at [828, 571] on textarea "Hi {{first_name}}, thanks for the update. I understand your check is expected t…" at bounding box center [765, 585] width 725 height 53
click at [1035, 591] on textarea "Hi {{first_name}}, thanks for the update. I understand your check is expected t…" at bounding box center [765, 585] width 725 height 53
type textarea "Hi {{first_name}}, thanks for the update. I understand your check is expected t…"
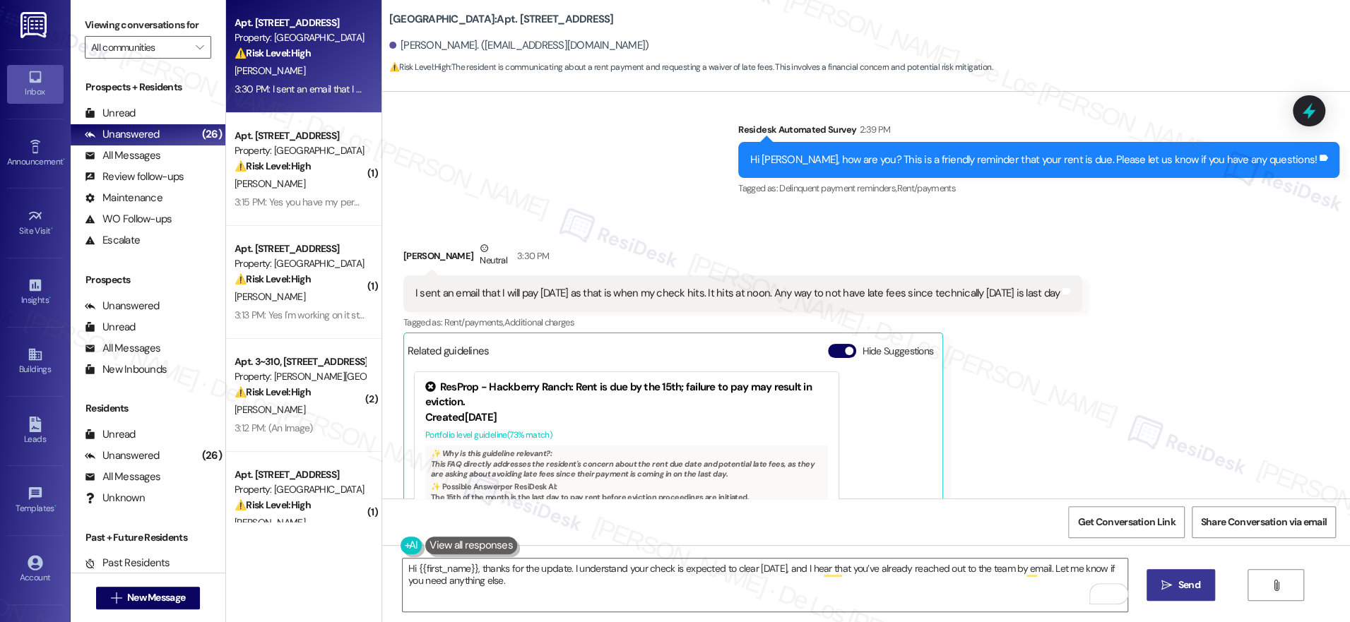
click at [1178, 589] on span "Send" at bounding box center [1189, 585] width 22 height 15
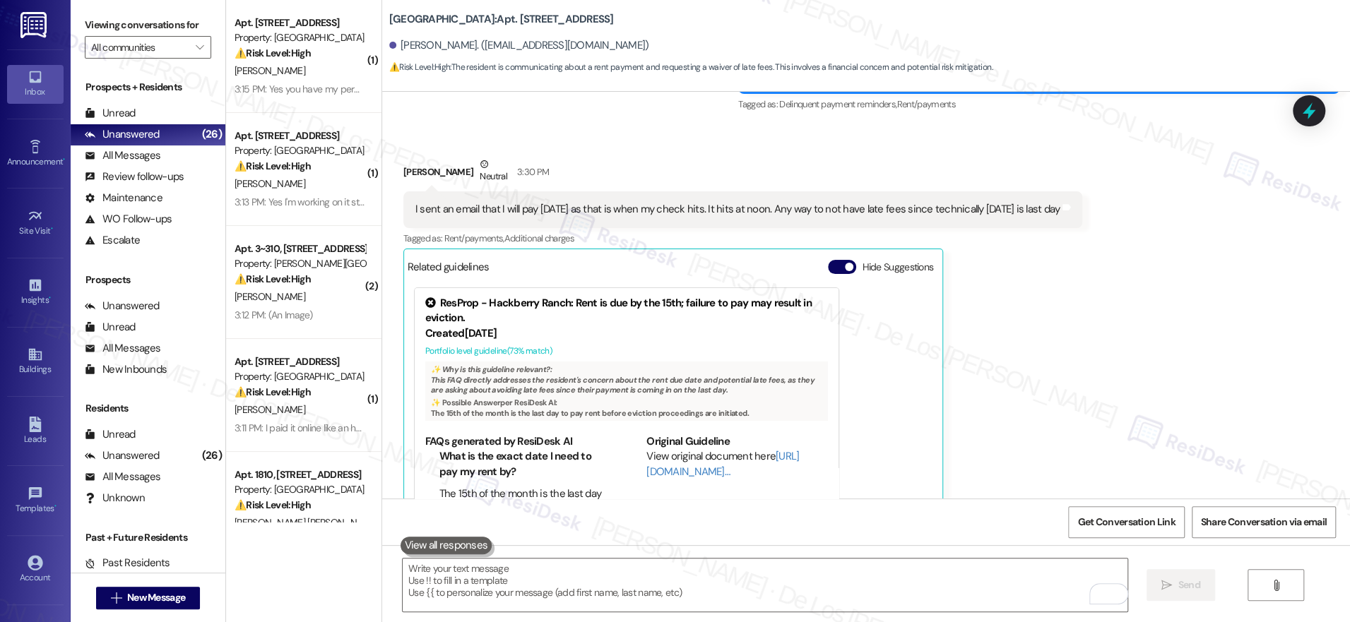
scroll to position [3385, 0]
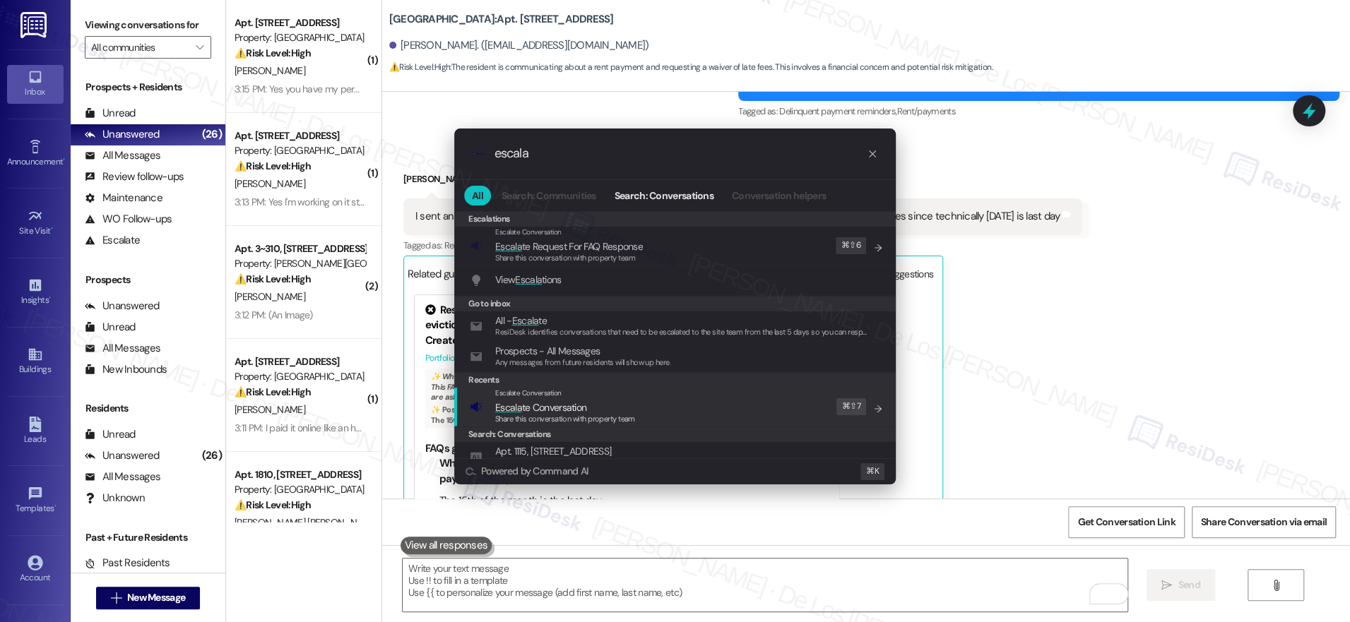
type input "escala"
click at [678, 399] on div "Escalate Conversation Escala te Conversation Share this conversation with prope…" at bounding box center [676, 407] width 413 height 38
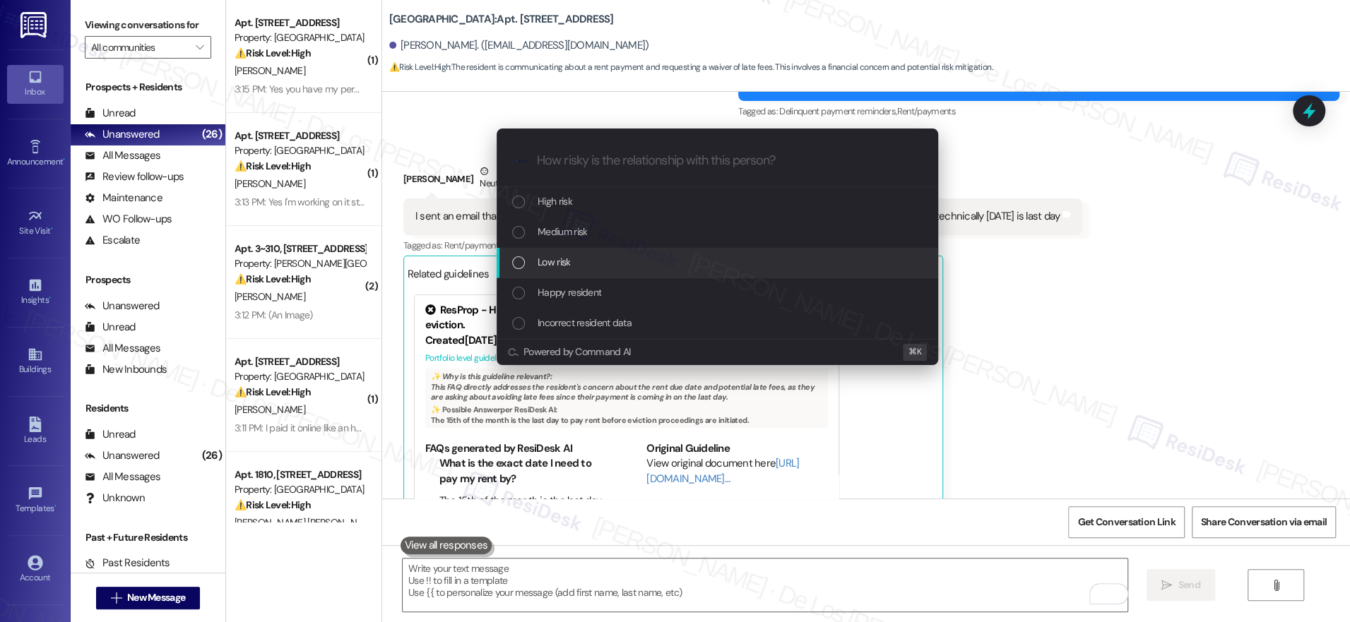
click at [610, 266] on div "Low risk" at bounding box center [718, 262] width 413 height 16
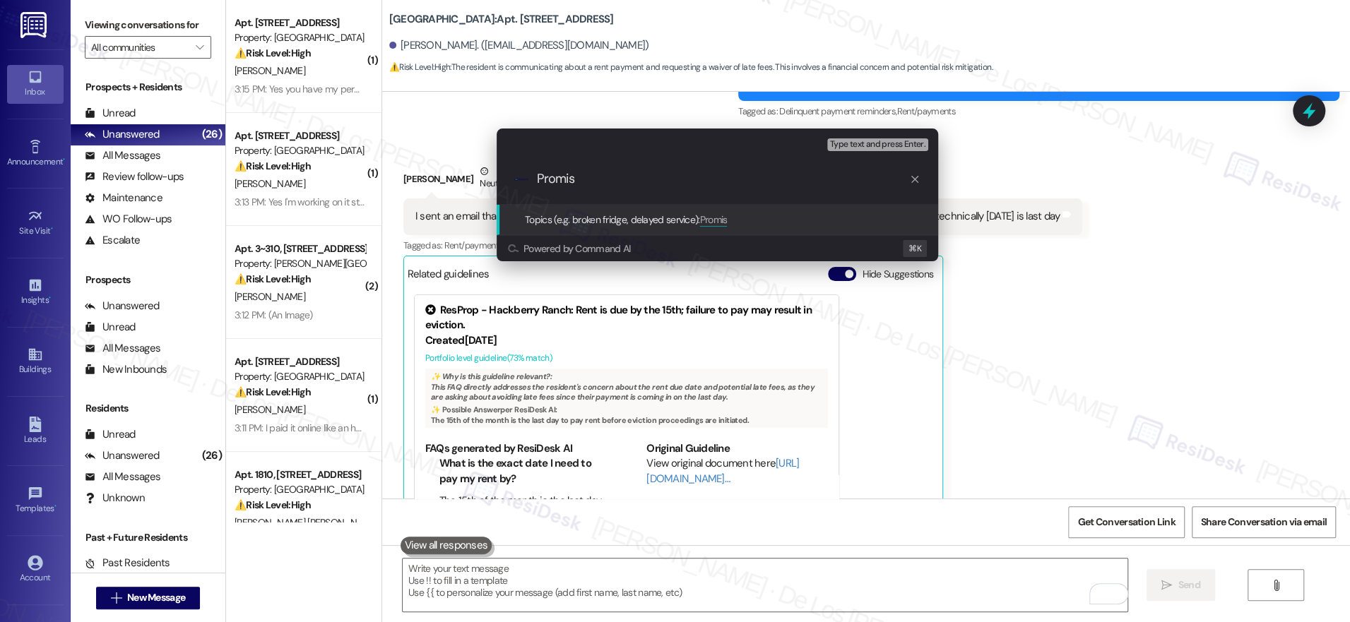
type input "Promise"
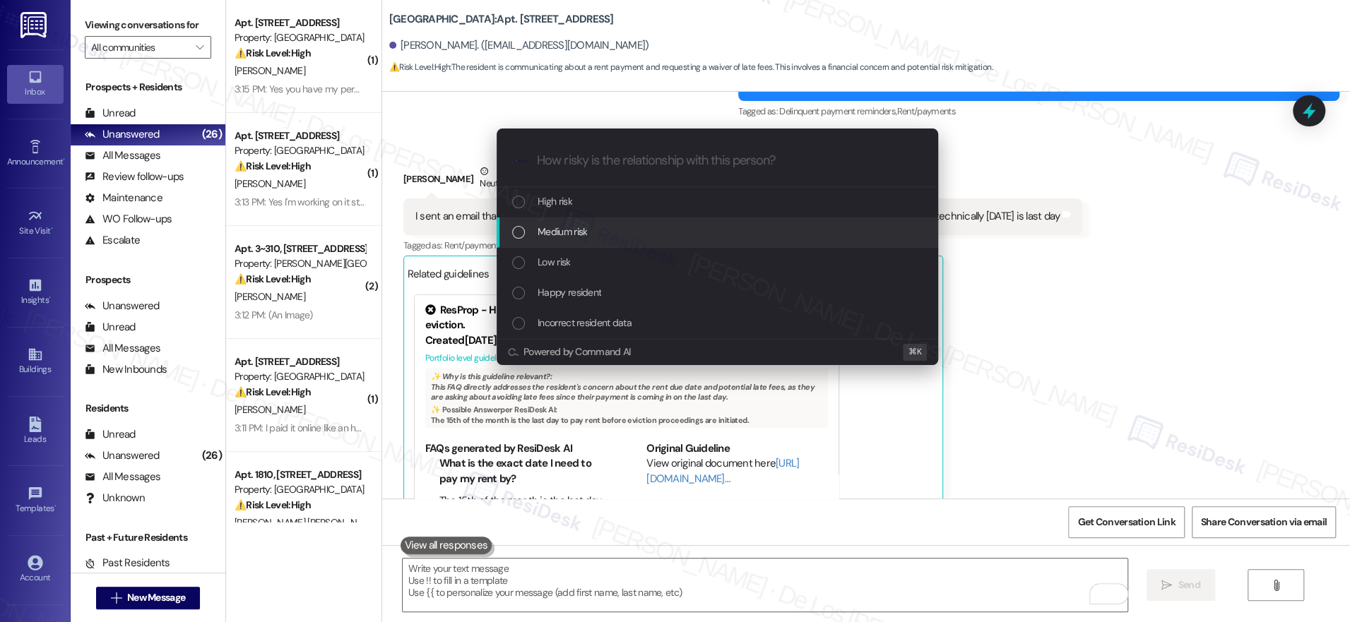
click at [644, 223] on div "Medium risk" at bounding box center [717, 233] width 441 height 30
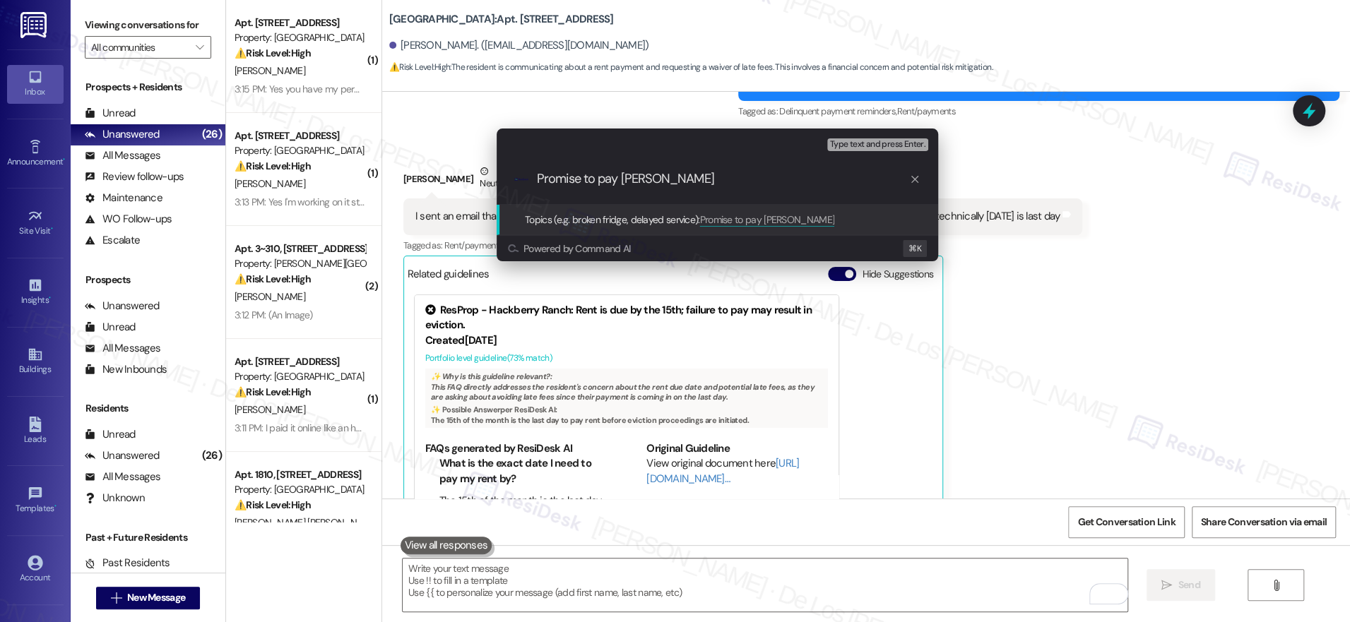
type input "Promise to pay tomorrow"
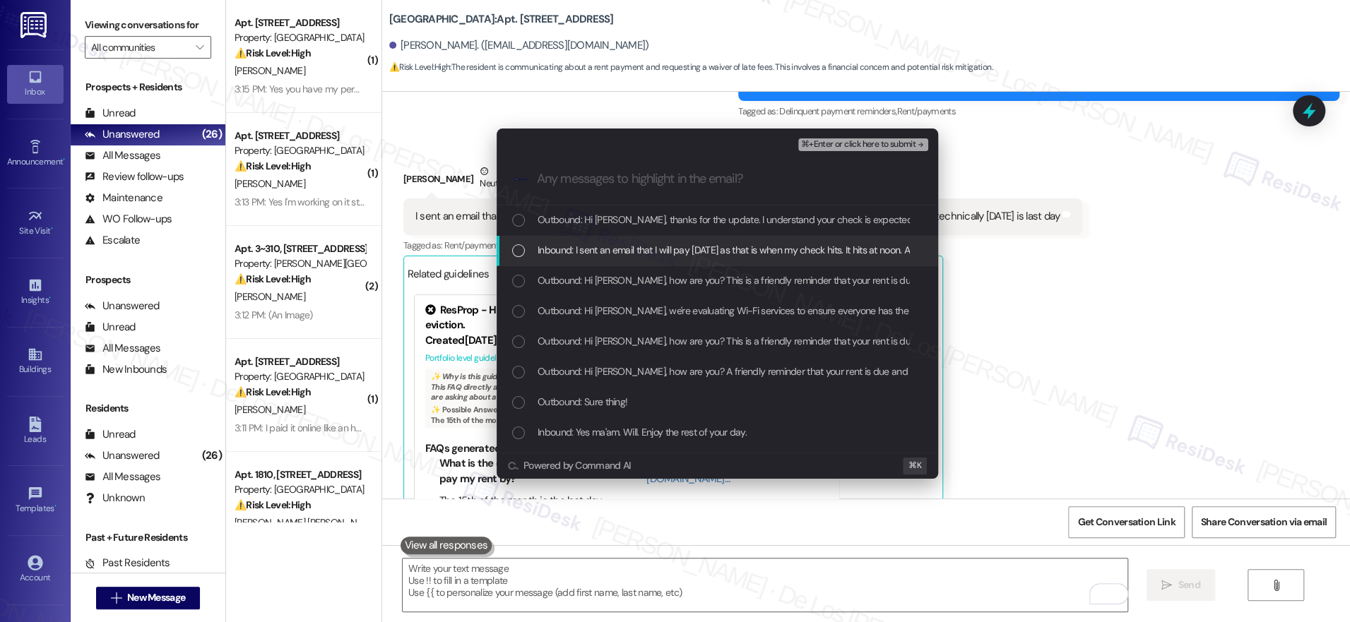
click at [649, 254] on span "Inbound: I sent an email that I will pay tomorrow as that is when my check hits…" at bounding box center [853, 250] width 631 height 16
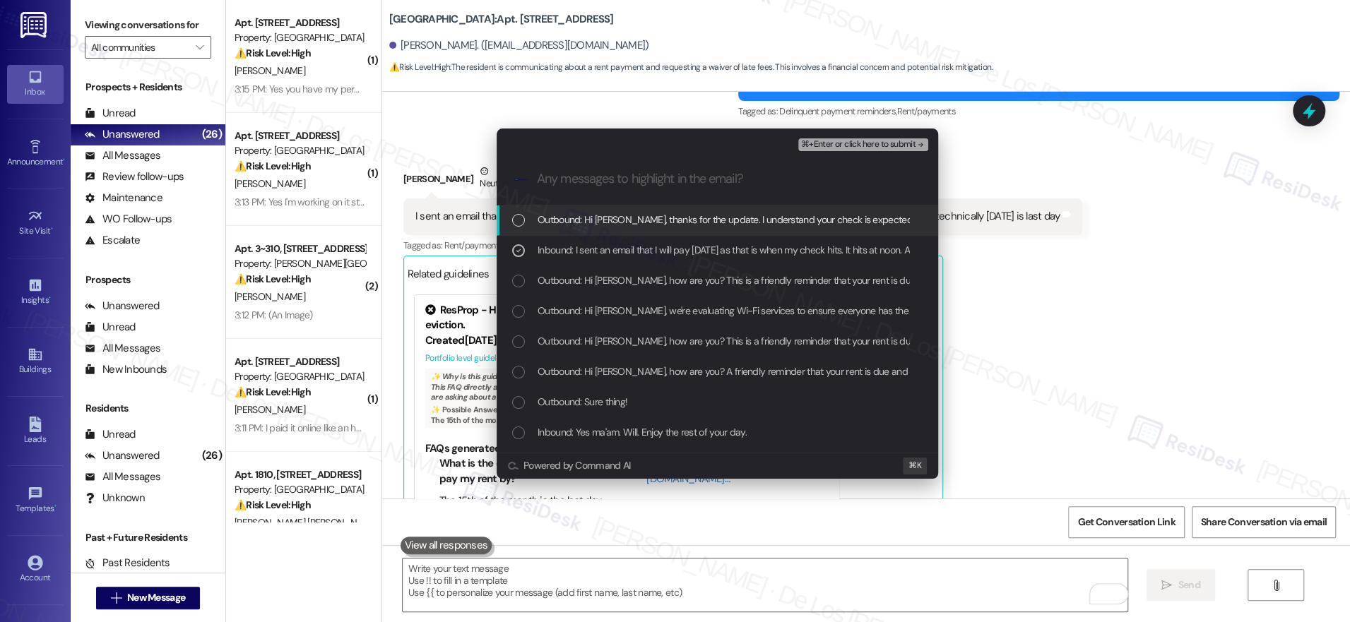
click at [841, 143] on span "⌘+Enter or click here to submit" at bounding box center [858, 145] width 114 height 10
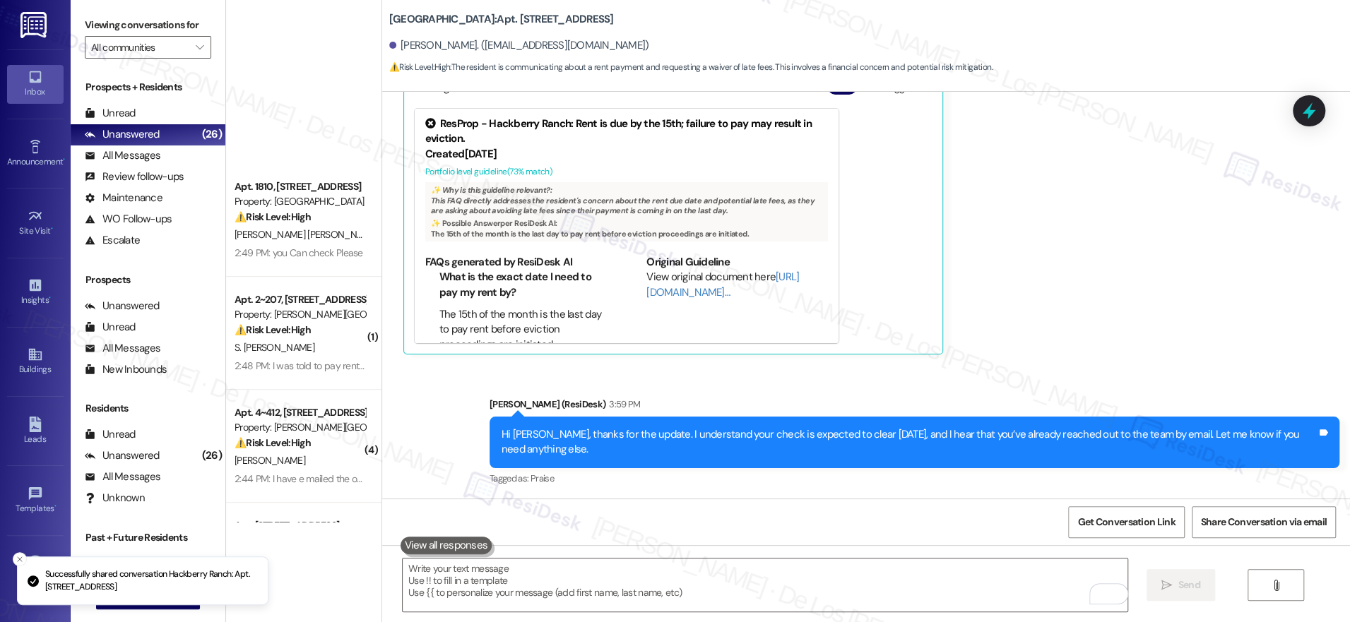
scroll to position [0, 0]
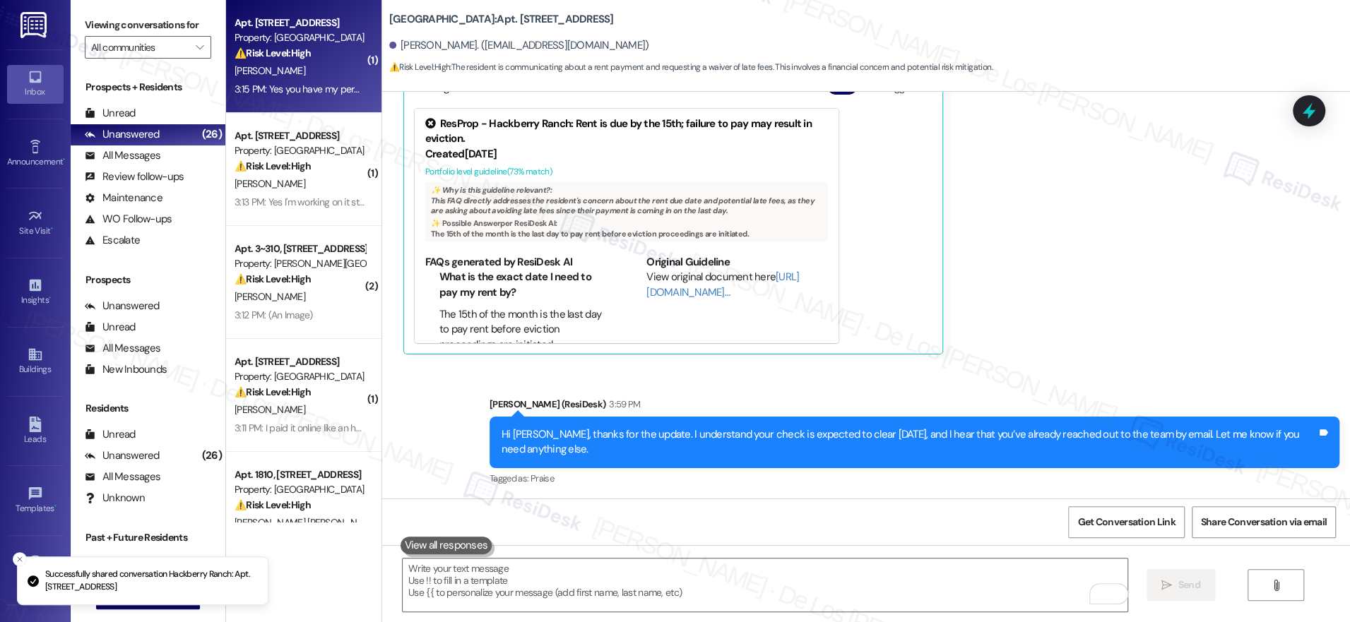
click at [304, 64] on div "S. Ponce" at bounding box center [300, 71] width 134 height 18
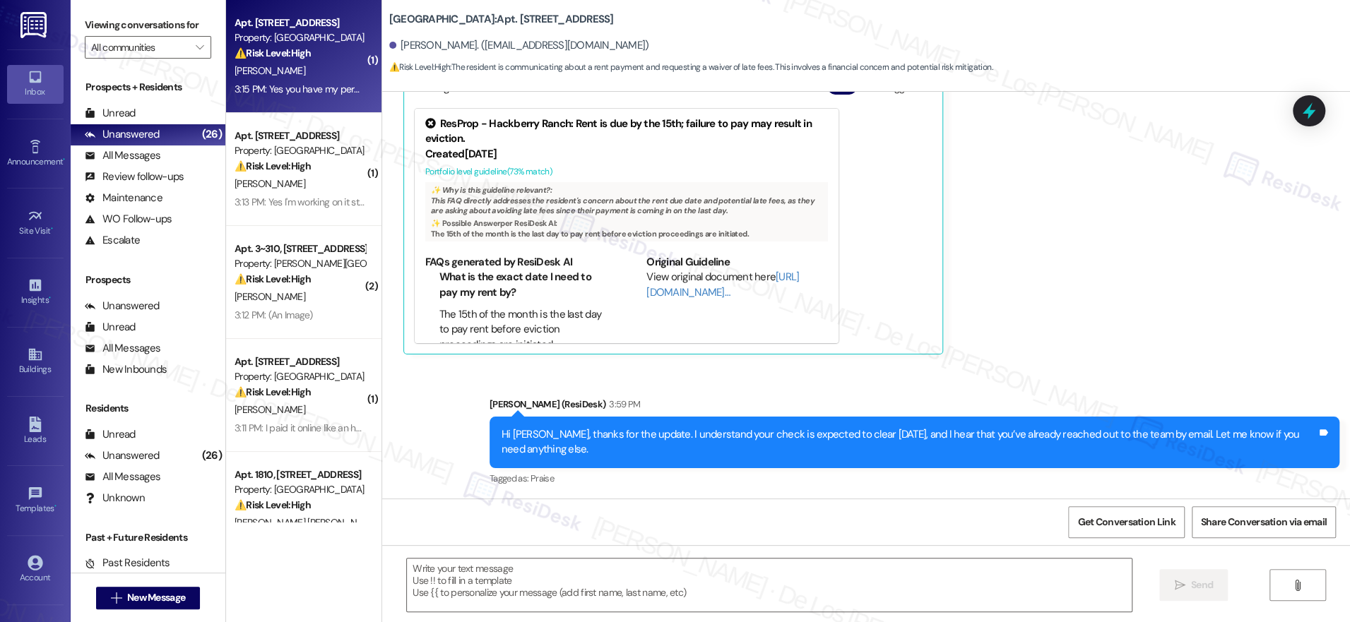
type textarea "Fetching suggested responses. Please feel free to read through the conversation…"
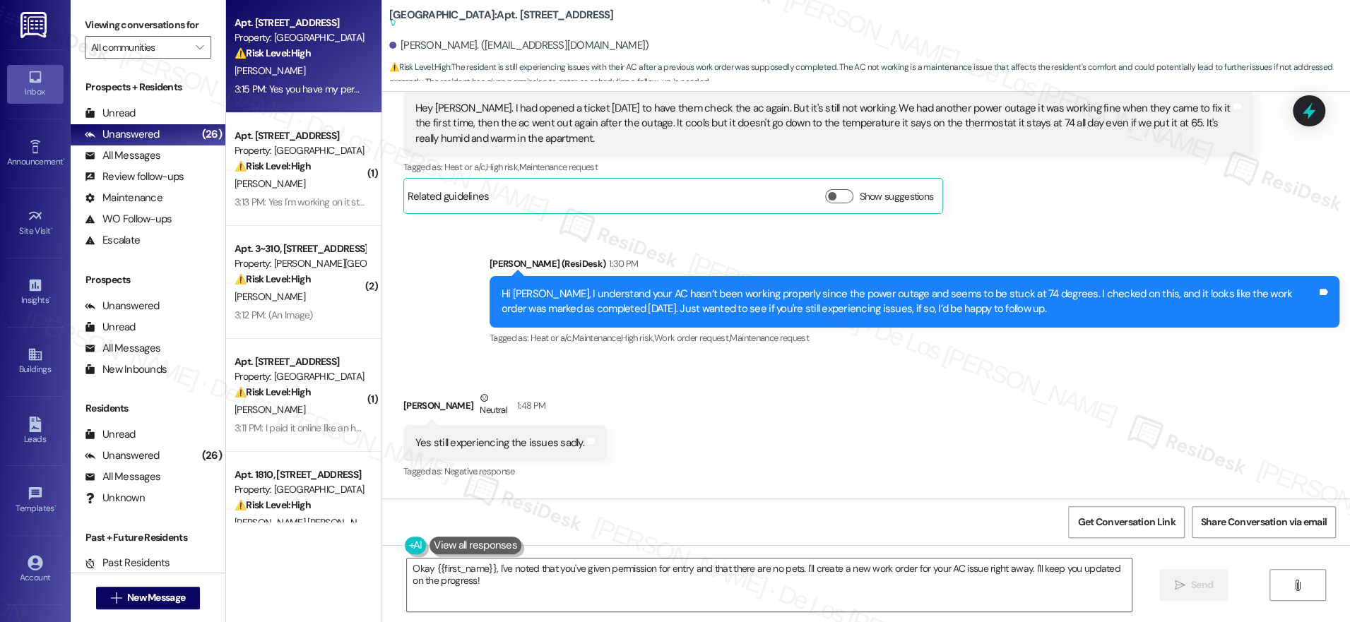
scroll to position [22857, 0]
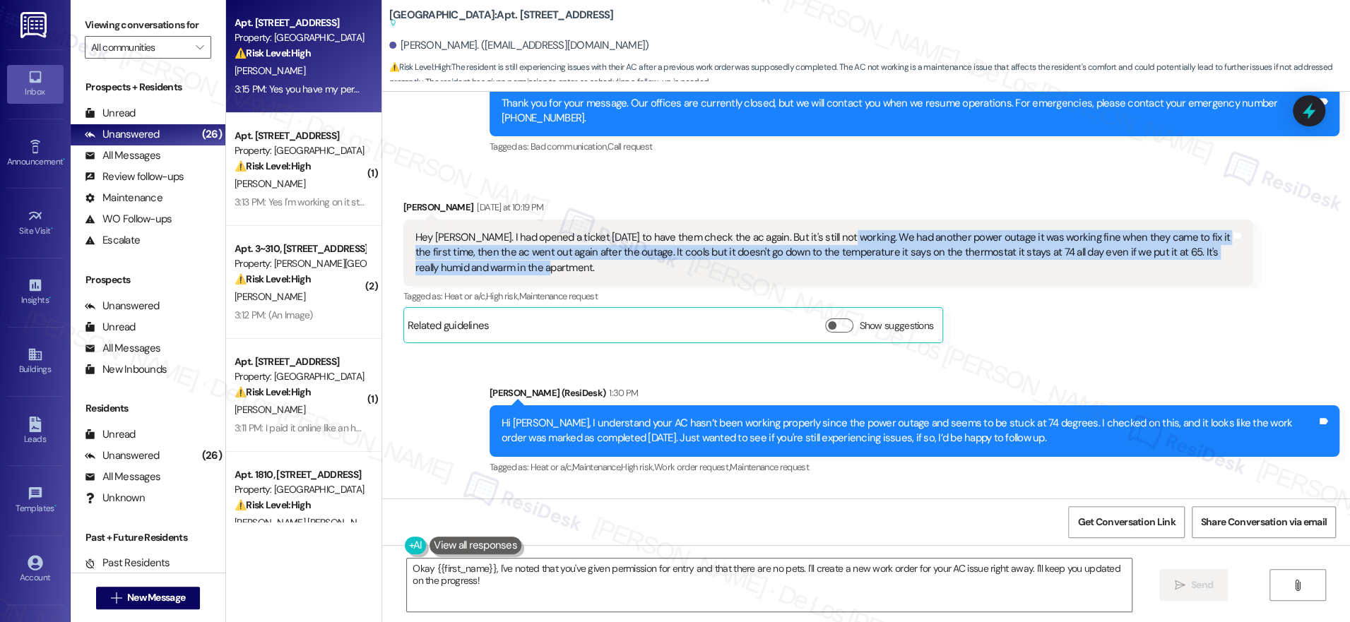
drag, startPoint x: 821, startPoint y: 225, endPoint x: 766, endPoint y: 266, distance: 67.7
click at [766, 266] on div "Hey Sarah. I had opened a ticket today to have them check the ac again. But it'…" at bounding box center [828, 253] width 850 height 66
copy div "We had another power outage it was working fine when they came to fix it the fi…"
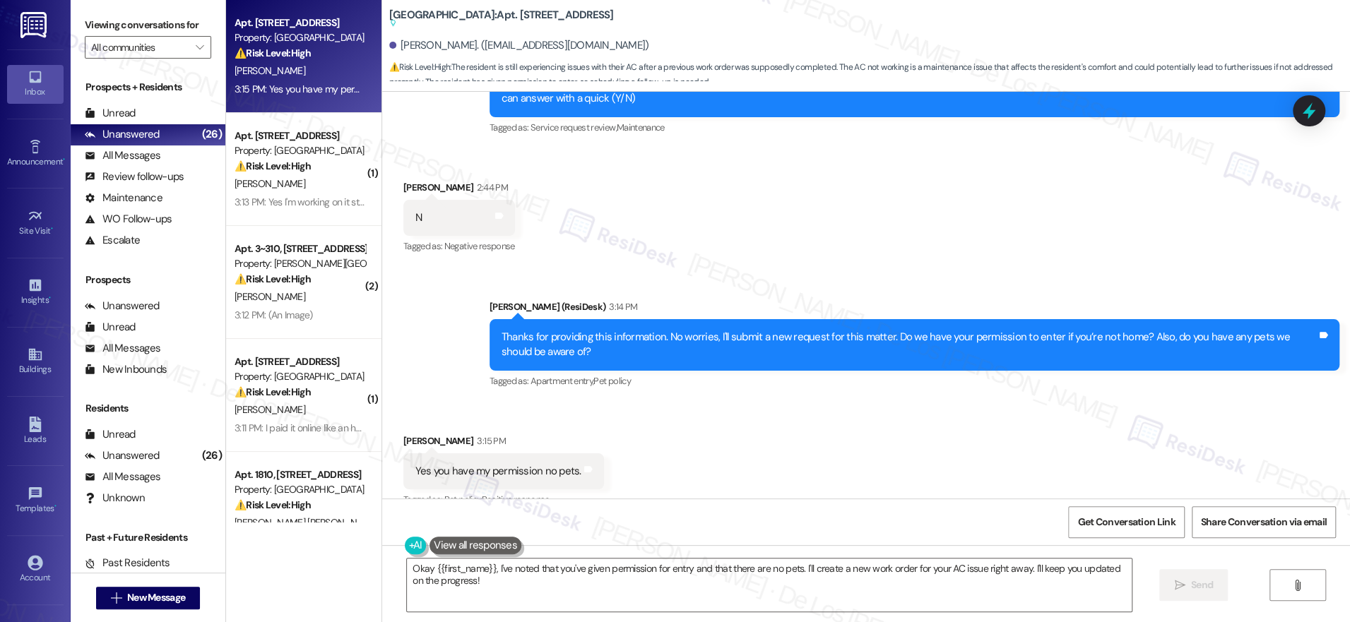
scroll to position [23750, 0]
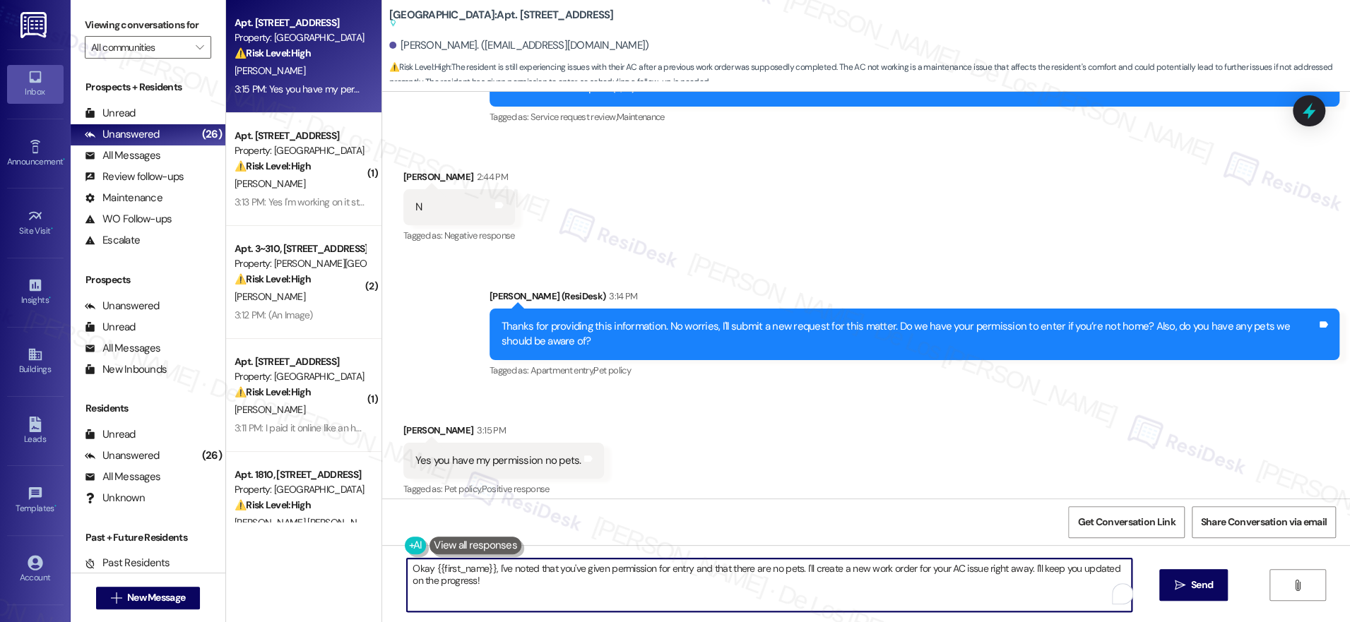
click at [516, 587] on textarea "Okay {{first_name}}, I've noted that you've given permission for entry and that…" at bounding box center [769, 585] width 725 height 53
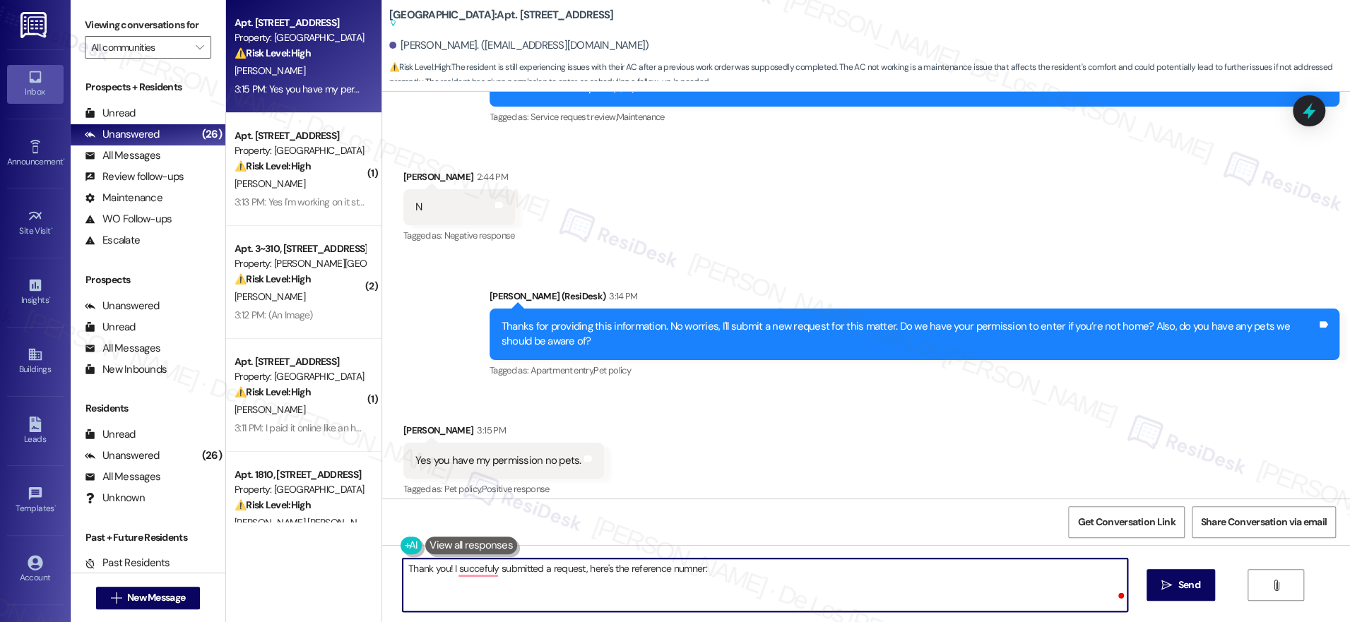
paste textarea "Work order 20781"
drag, startPoint x: 741, startPoint y: 564, endPoint x: 698, endPoint y: 567, distance: 43.1
click at [698, 567] on textarea "Thank you! I succefuly submitted a request, here's the reference numner: Work o…" at bounding box center [765, 585] width 725 height 53
click at [804, 572] on textarea "Thank you! I succefuly submitted a request, here's the reference numner: #20781" at bounding box center [765, 585] width 725 height 53
paste textarea "’ve successfully submitted the request for you—your reference number is #20781.…"
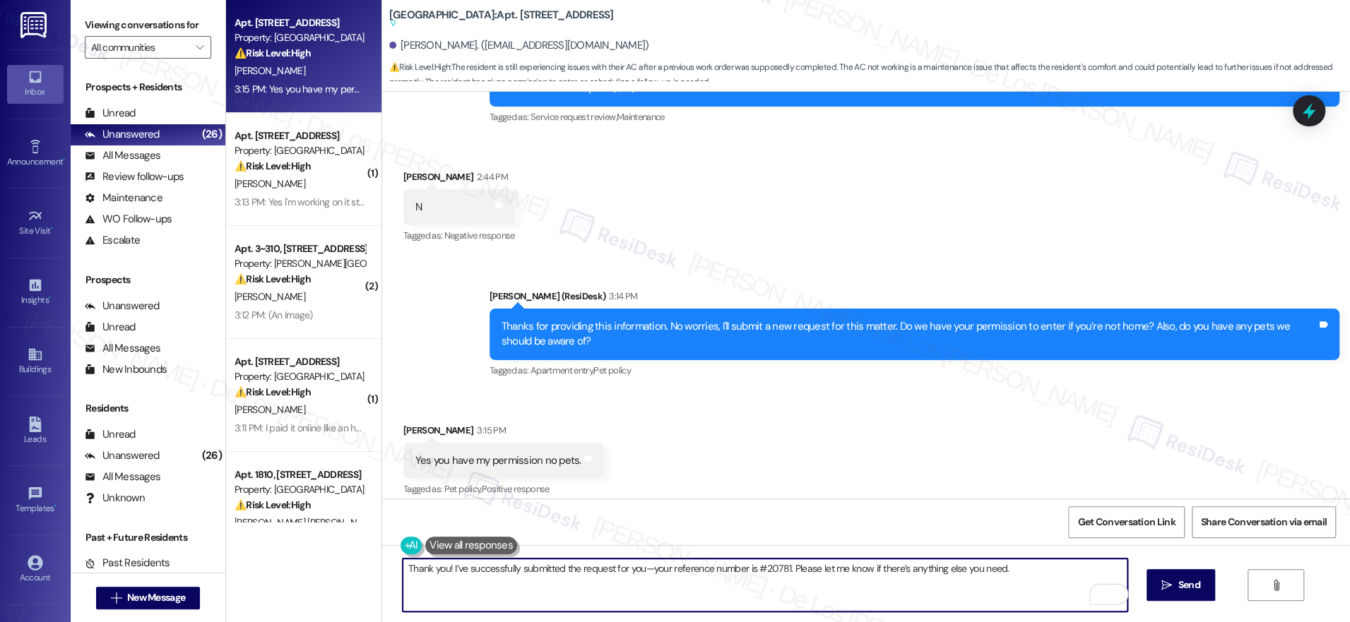
click at [641, 569] on textarea "Thank you! I’ve successfully submitted the request for you—your reference numbe…" at bounding box center [765, 585] width 725 height 53
drag, startPoint x: 1002, startPoint y: 581, endPoint x: 1016, endPoint y: 582, distance: 14.9
click at [1009, 583] on textarea "Thank you! I’ve successfully submitted the request for you, your reference numb…" at bounding box center [765, 585] width 725 height 53
type textarea "Thank you! I’ve successfully submitted the request for you, your reference numb…"
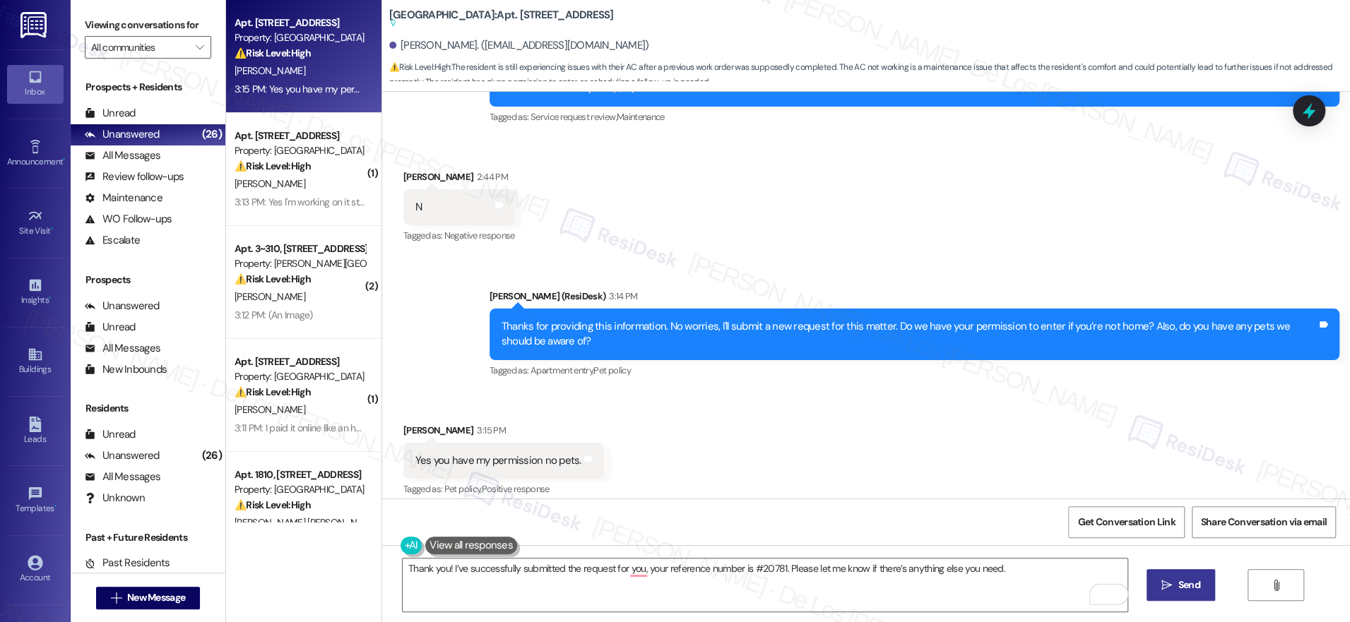
click at [1175, 592] on span "Send" at bounding box center [1189, 585] width 28 height 15
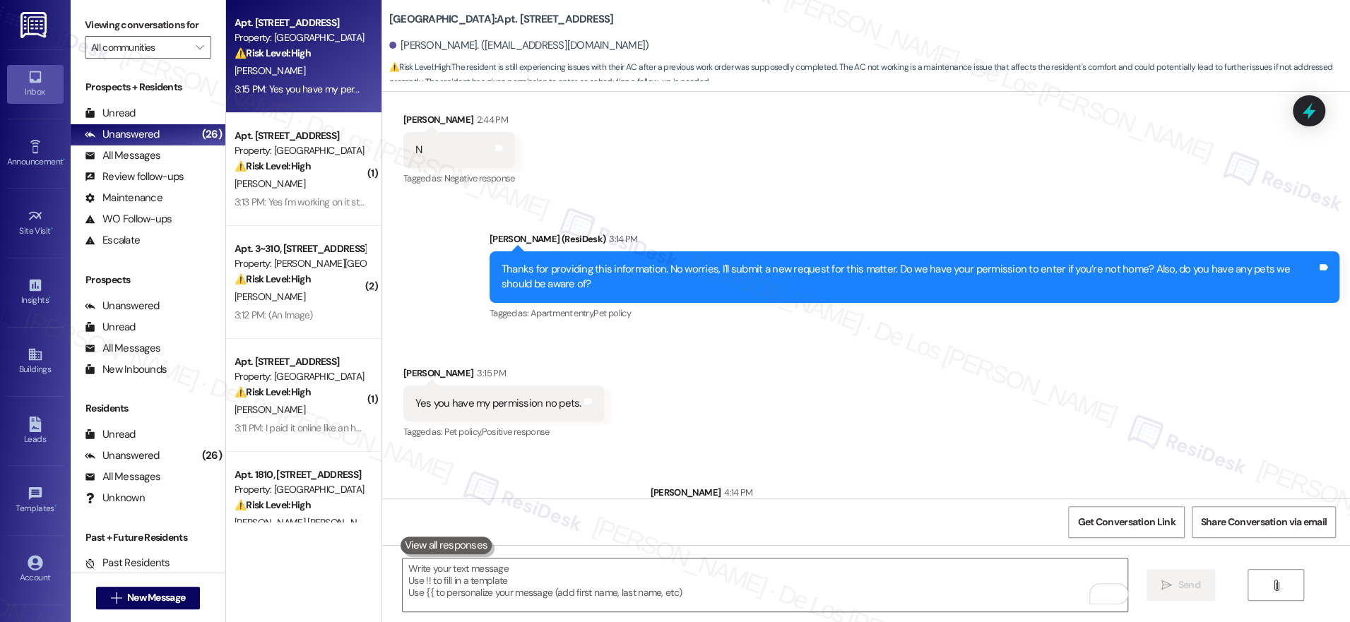
scroll to position [23848, 0]
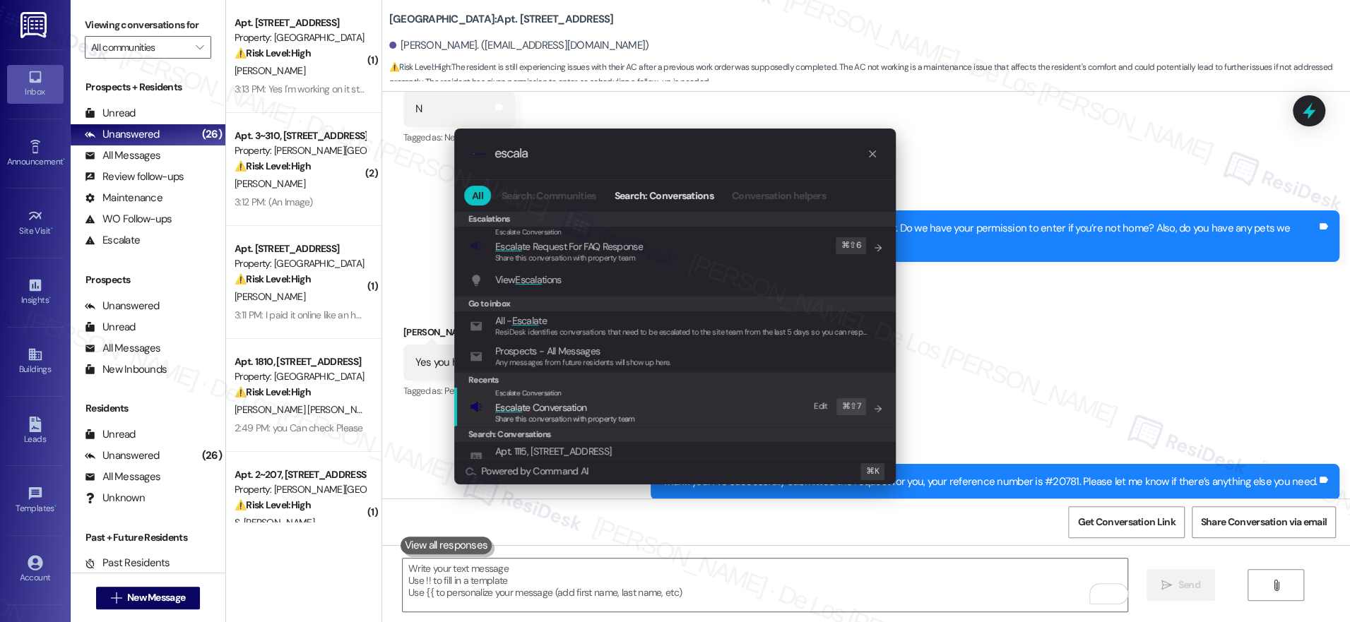
type input "escala"
drag, startPoint x: 695, startPoint y: 398, endPoint x: 674, endPoint y: 348, distance: 54.4
click at [694, 398] on div "Escalate Conversation Escala te Conversation Share this conversation with prope…" at bounding box center [676, 407] width 413 height 38
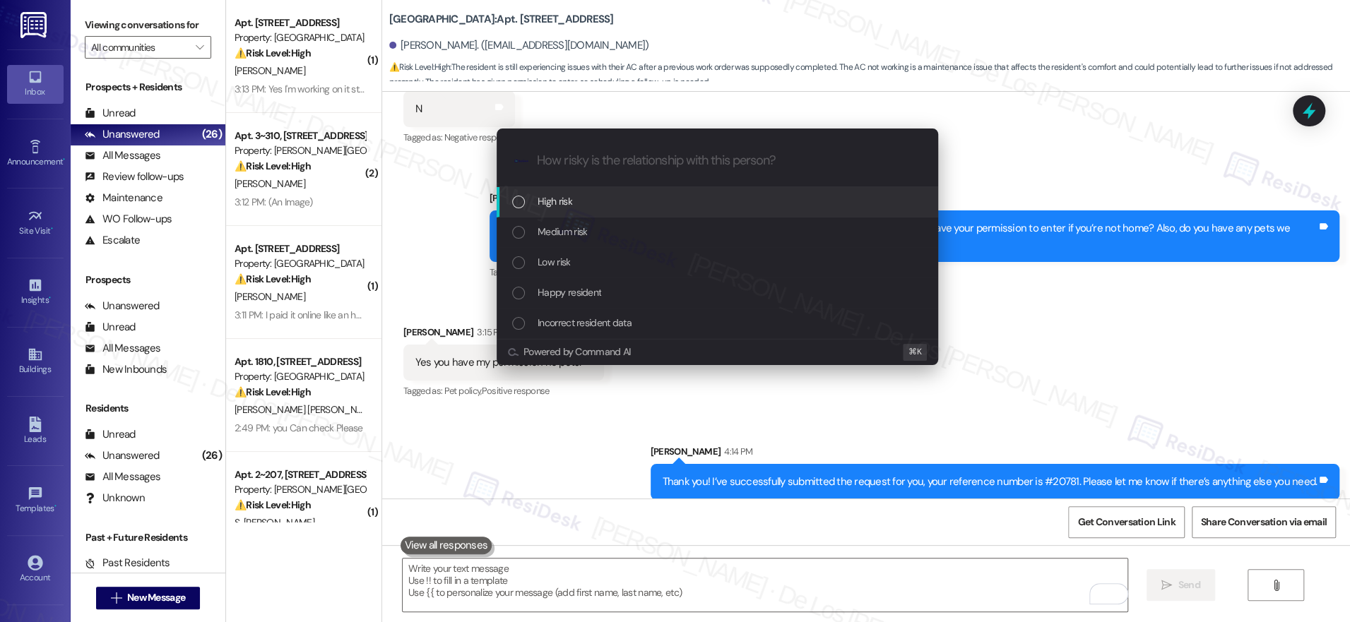
drag, startPoint x: 612, startPoint y: 203, endPoint x: 691, endPoint y: 186, distance: 80.4
click at [612, 203] on div "High risk" at bounding box center [718, 202] width 413 height 16
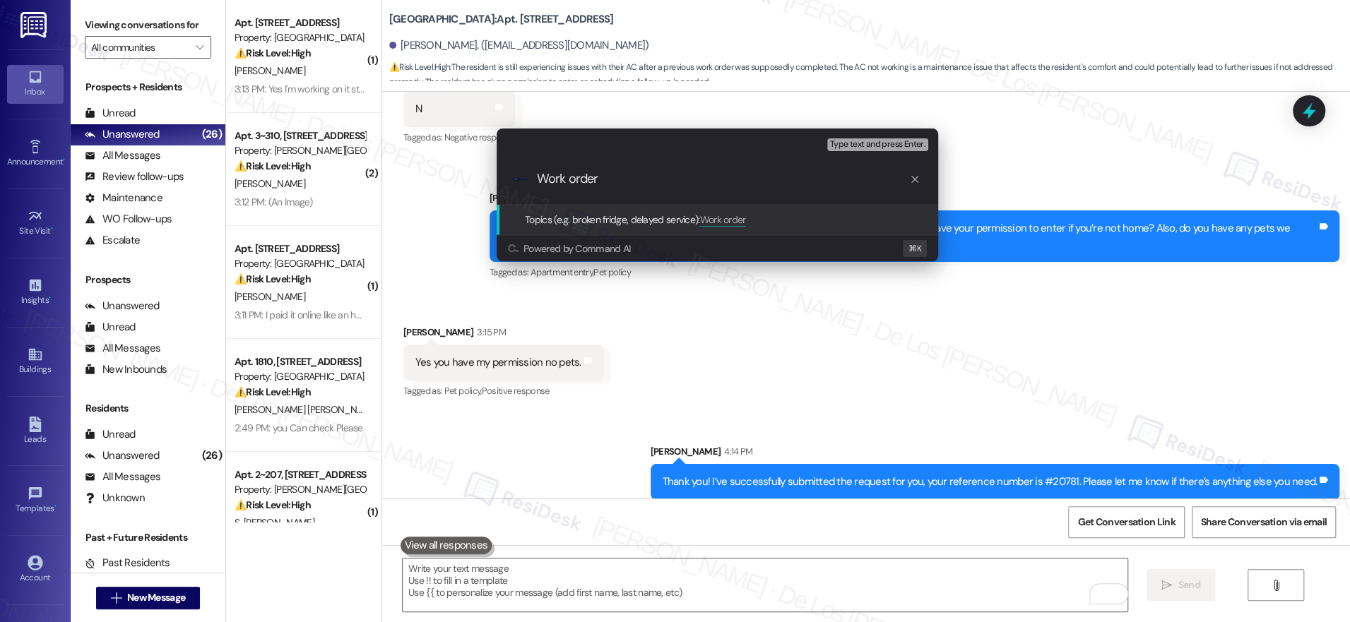
paste input "Thank you! I’ve successfully submitted the request for you—your reference numbe…"
type input "Work order Thank you! I’ve successfully submitted the request for you—your refe…"
type input "Work order #20781 filed by ResiDesk - AC issue"
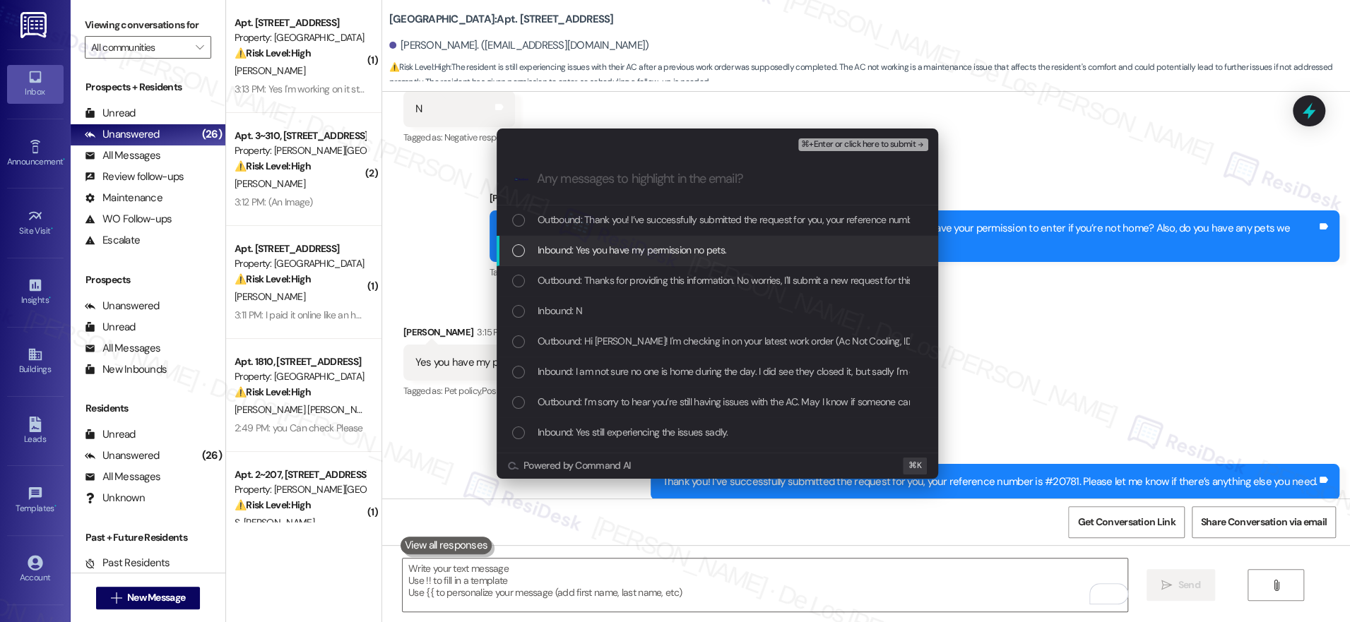
click at [645, 256] on span "Inbound: Yes you have my permission no pets." at bounding box center [632, 250] width 189 height 16
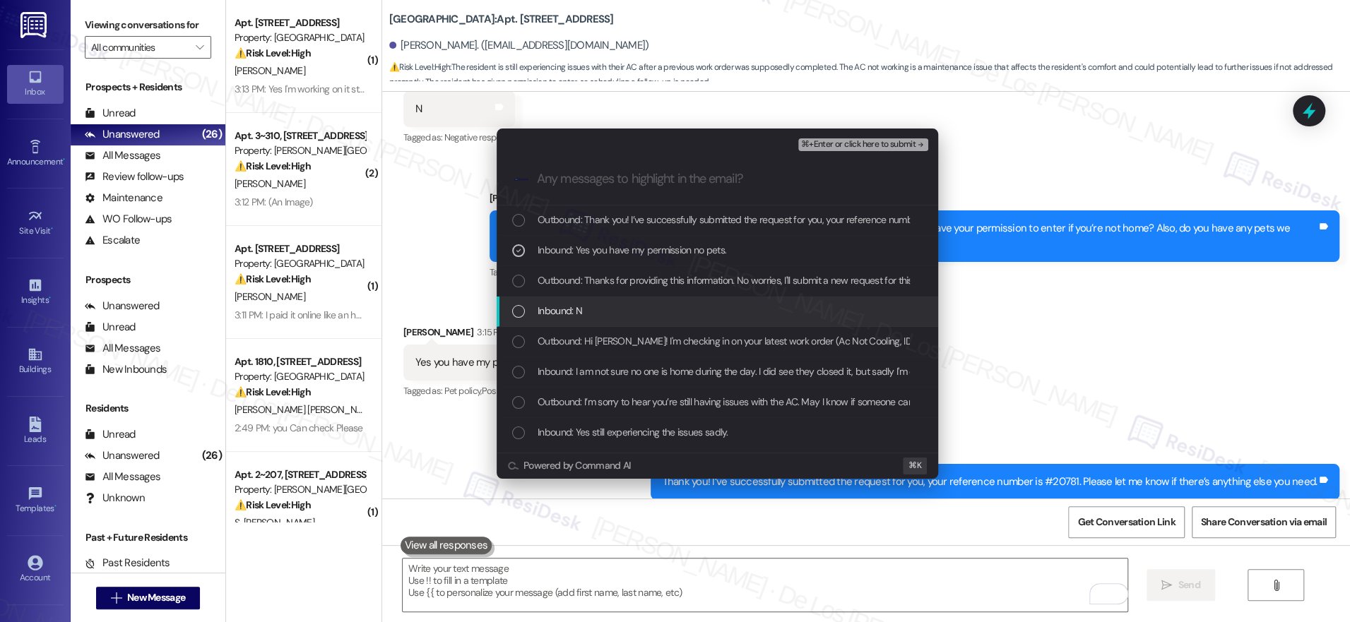
drag, startPoint x: 625, startPoint y: 311, endPoint x: 626, endPoint y: 320, distance: 9.2
click at [625, 311] on div "Inbound: N" at bounding box center [718, 311] width 413 height 16
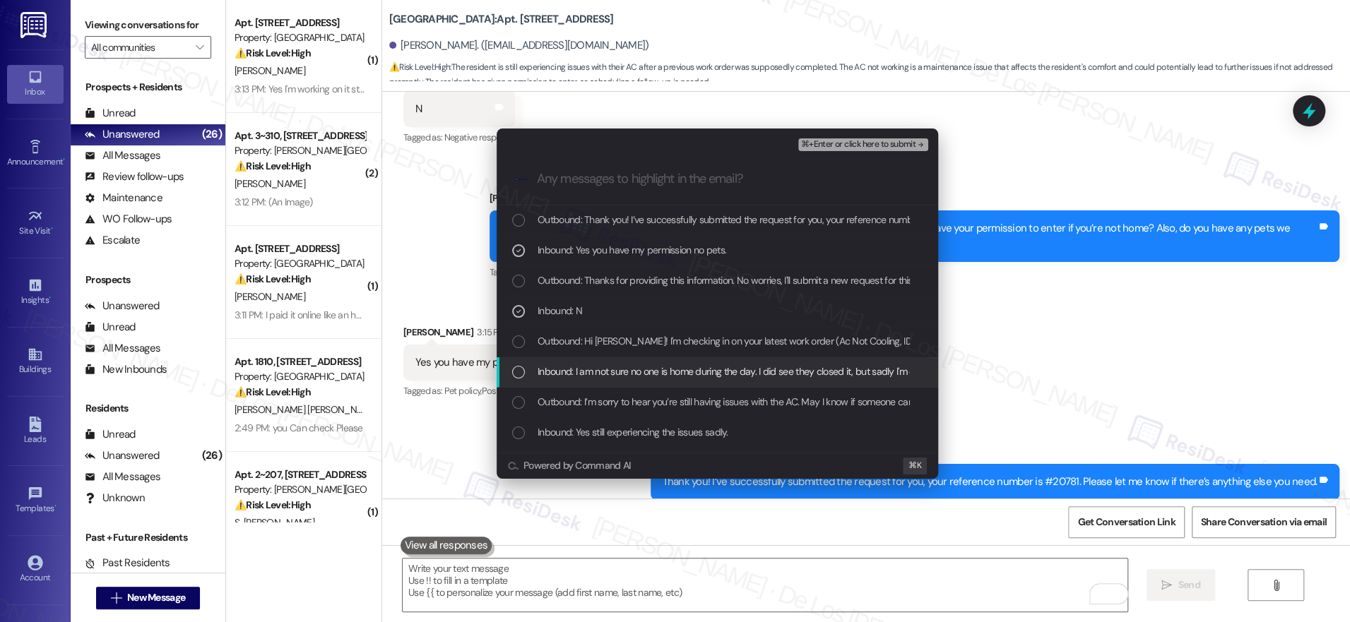
drag, startPoint x: 642, startPoint y: 367, endPoint x: 653, endPoint y: 368, distance: 10.6
click at [644, 367] on span "Inbound: I am not sure no one is home during the day. I did see they closed it,…" at bounding box center [892, 372] width 708 height 16
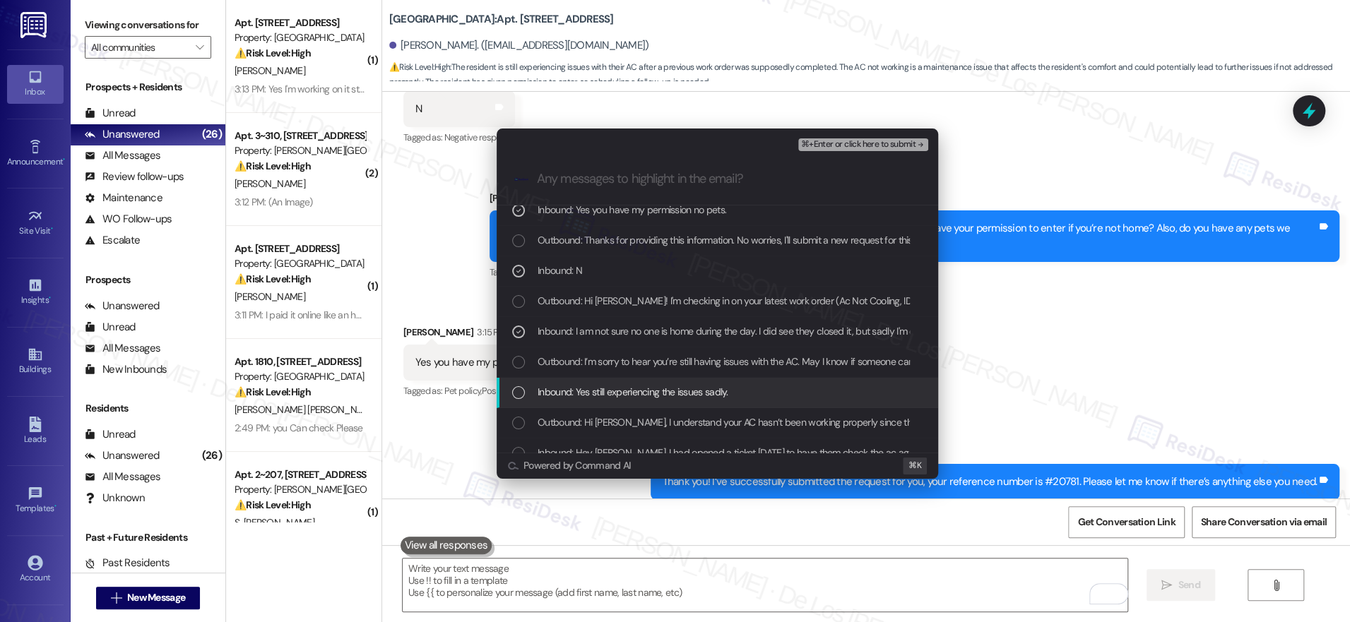
click at [692, 391] on span "Inbound: Yes still experiencing the issues sadly." at bounding box center [633, 392] width 191 height 16
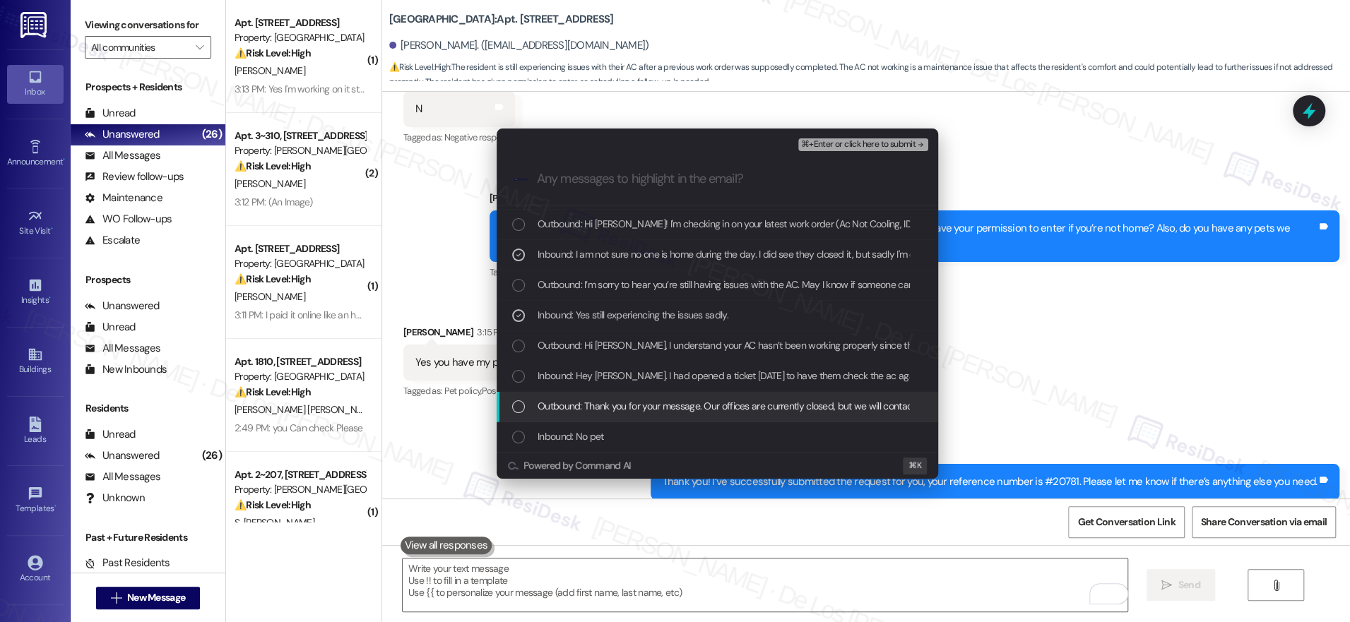
scroll to position [119, 0]
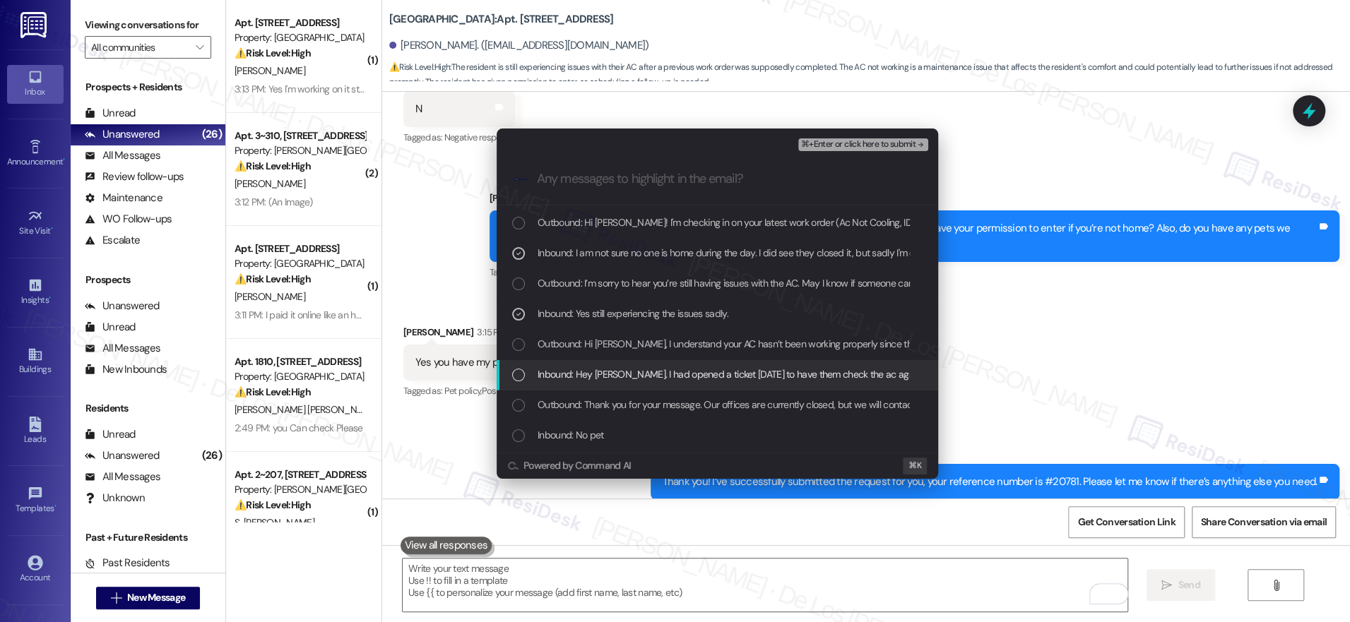
click at [850, 145] on span "⌘+Enter or click here to submit" at bounding box center [858, 145] width 114 height 10
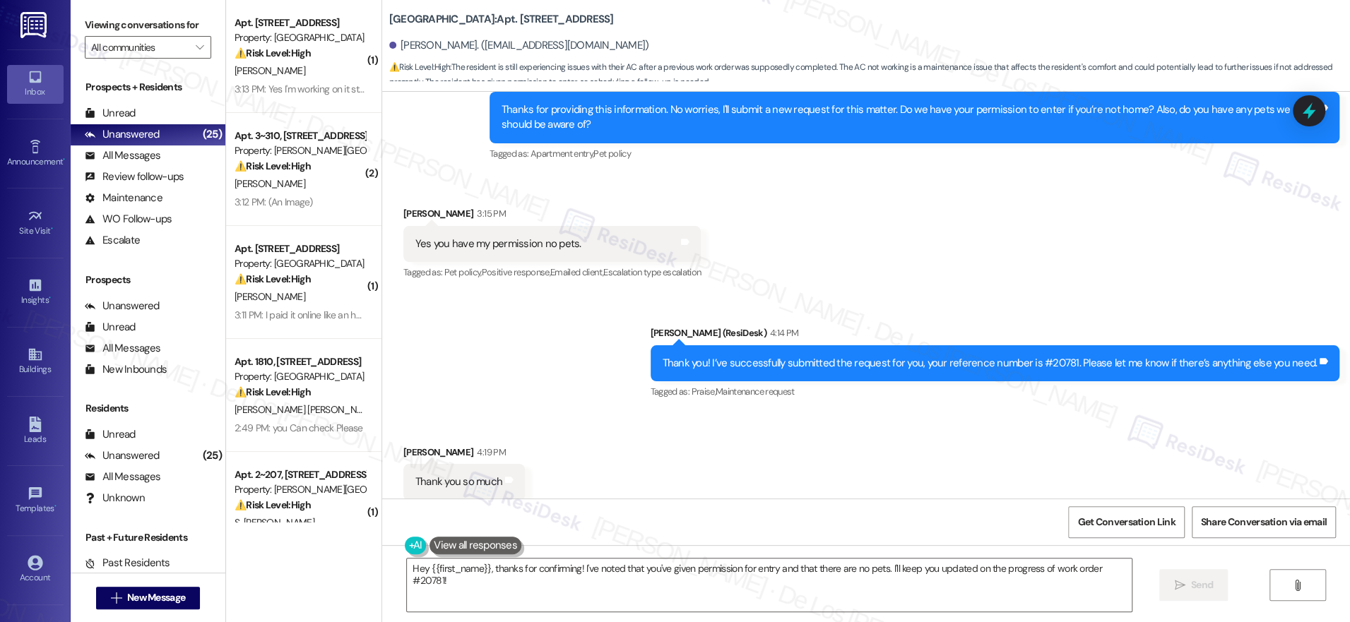
scroll to position [23968, 0]
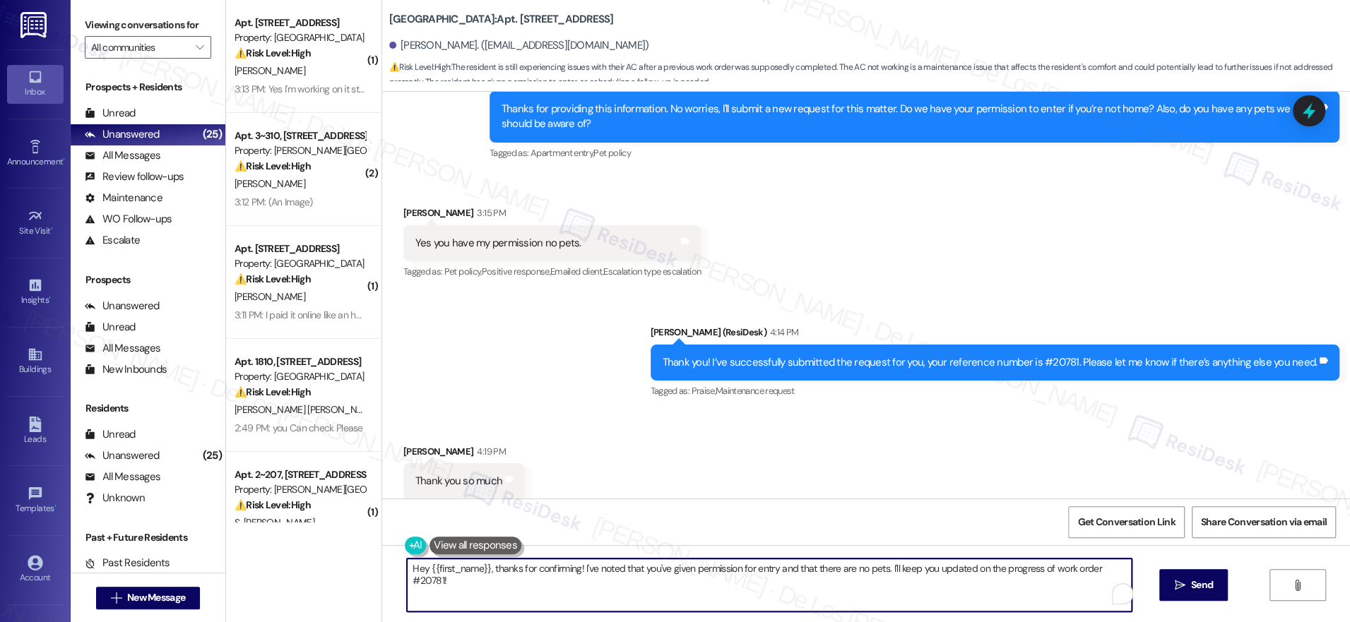
click at [540, 566] on textarea "Hey {{first_name}}, thanks for confirming! I've noted that you've given permiss…" at bounding box center [769, 585] width 725 height 53
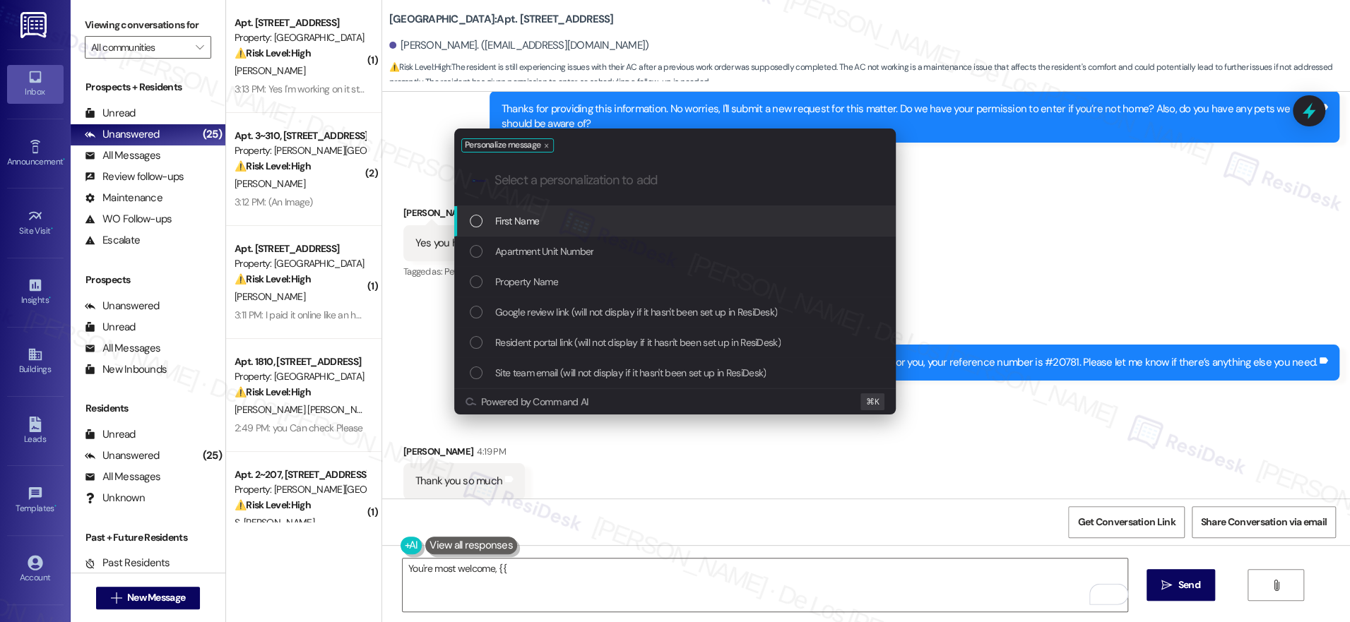
click at [533, 222] on span "First Name" at bounding box center [517, 221] width 44 height 16
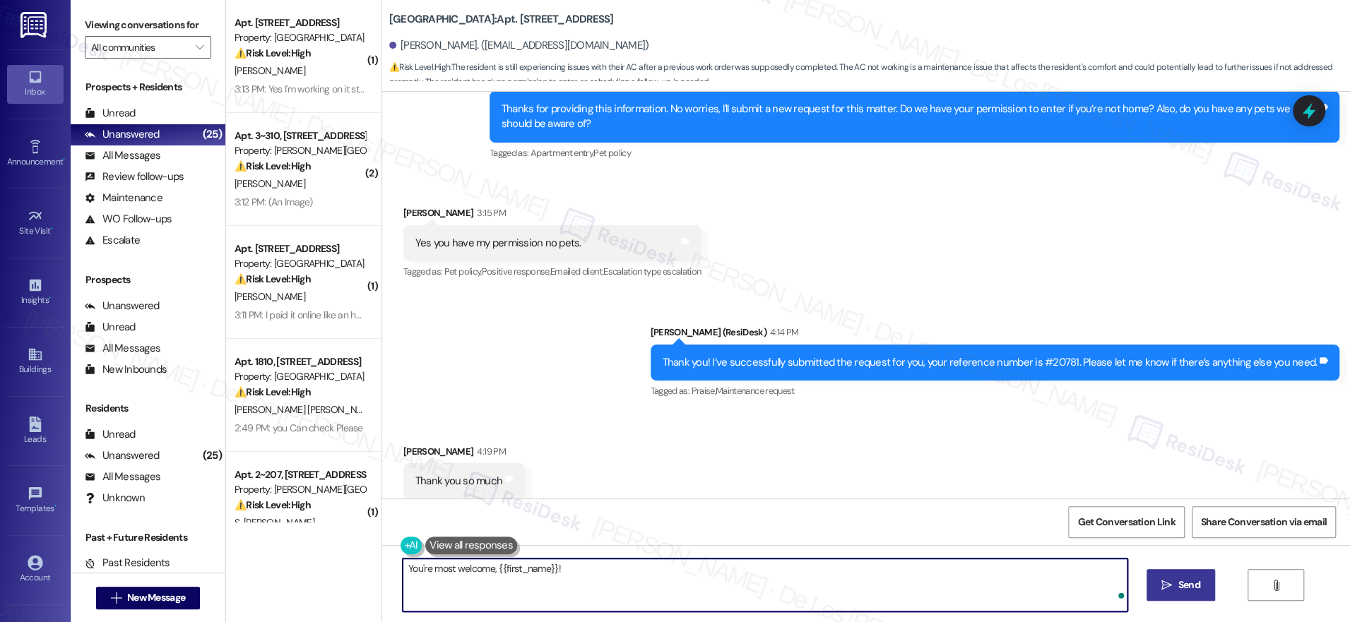
type textarea "You're most welcome, {{first_name}}!"
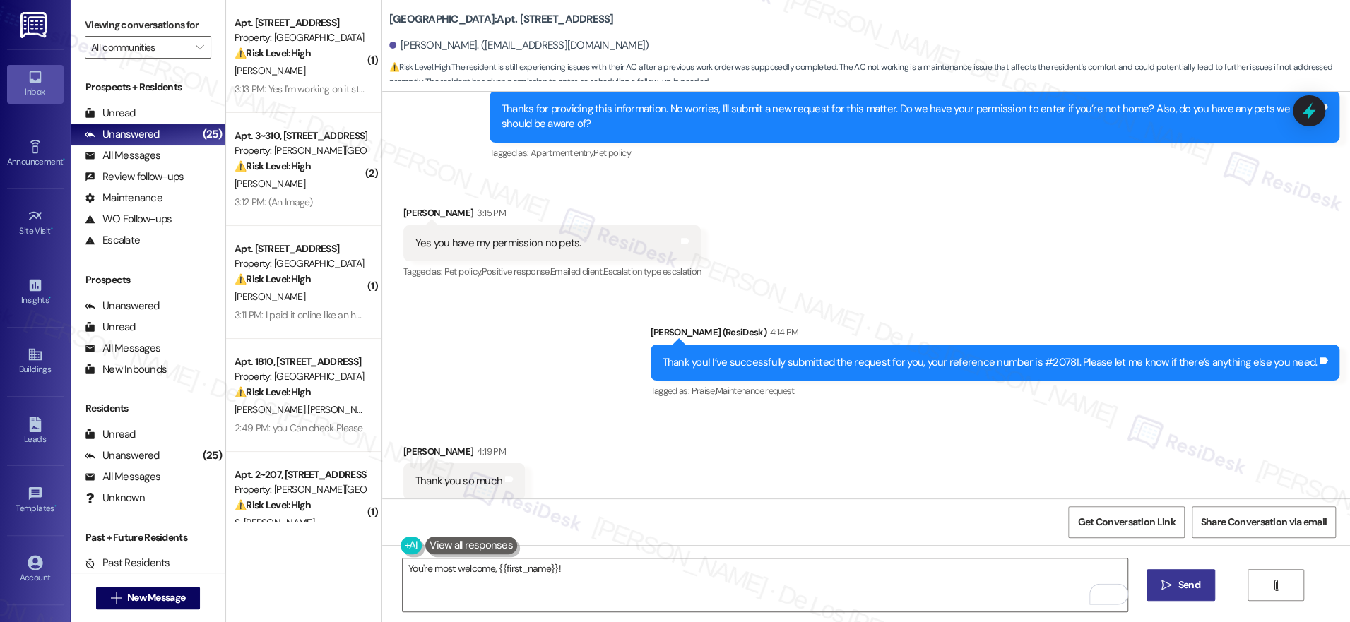
click at [1182, 579] on span "Send" at bounding box center [1189, 585] width 22 height 15
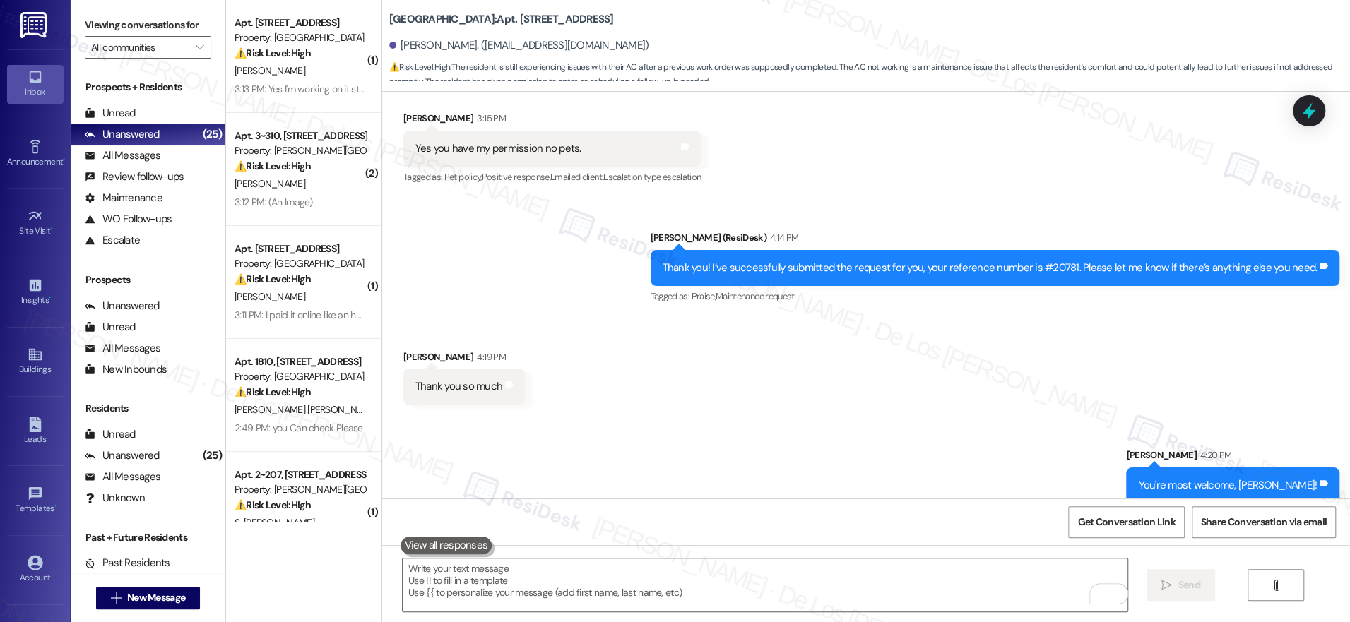
scroll to position [24066, 0]
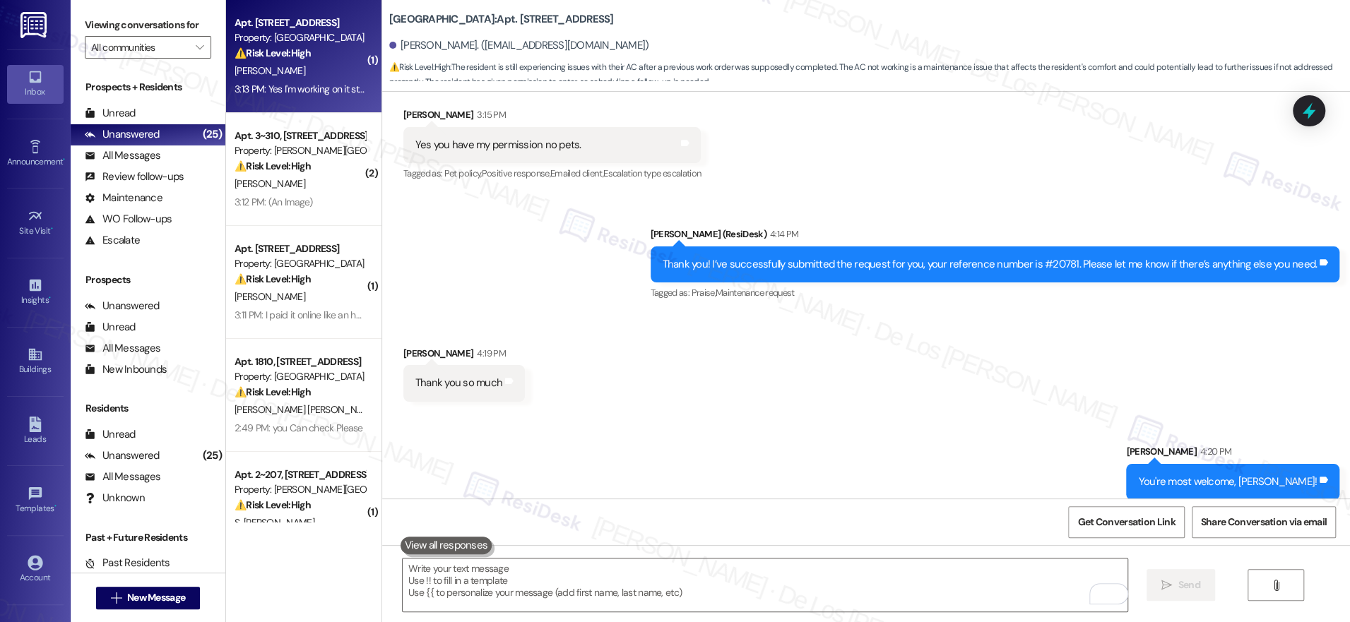
click at [260, 100] on div "Apt. 615, 201 Hackberry St Property: Hackberry Ranch ⚠️ Risk Level: High The re…" at bounding box center [303, 56] width 155 height 113
type textarea "Fetching suggested responses. Please feel free to read through the conversation…"
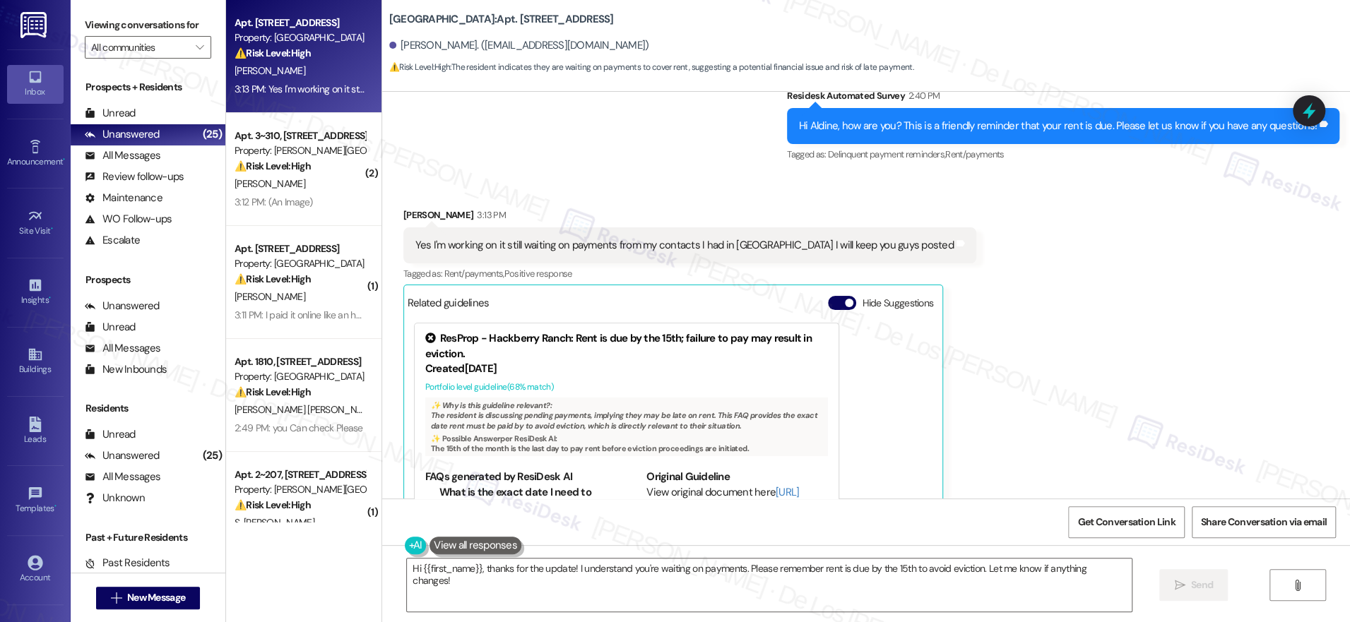
scroll to position [9857, 0]
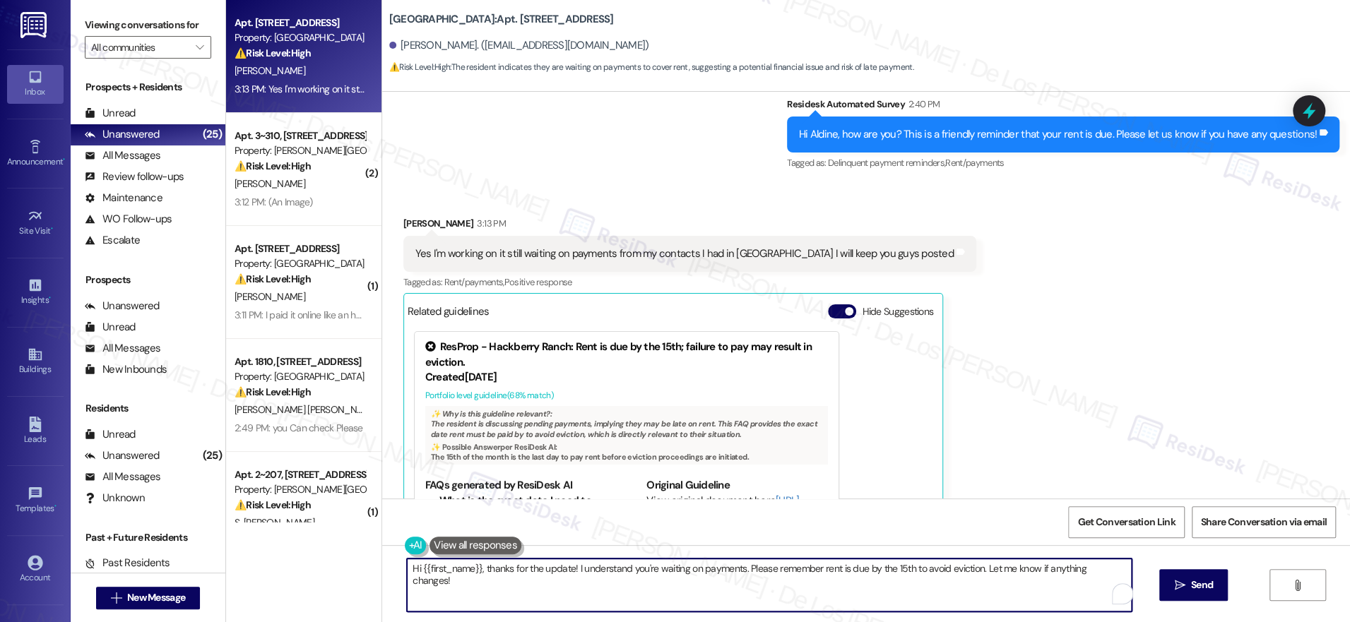
drag, startPoint x: 736, startPoint y: 570, endPoint x: 1120, endPoint y: 576, distance: 384.3
click at [1120, 578] on textarea "Hi {{first_name}}, thanks for the update! I understand you're waiting on paymen…" at bounding box center [769, 585] width 725 height 53
paste textarea "’re waiting on your payments. When you get a chance, could you let me know the …"
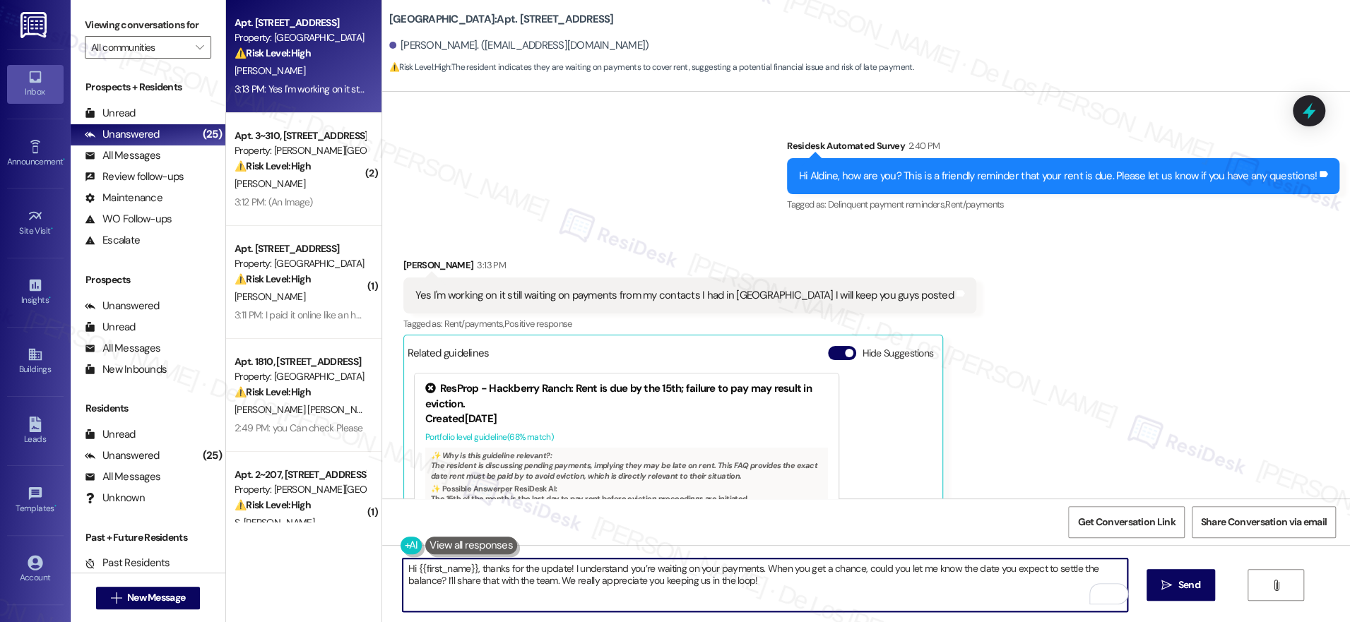
scroll to position [9754, 0]
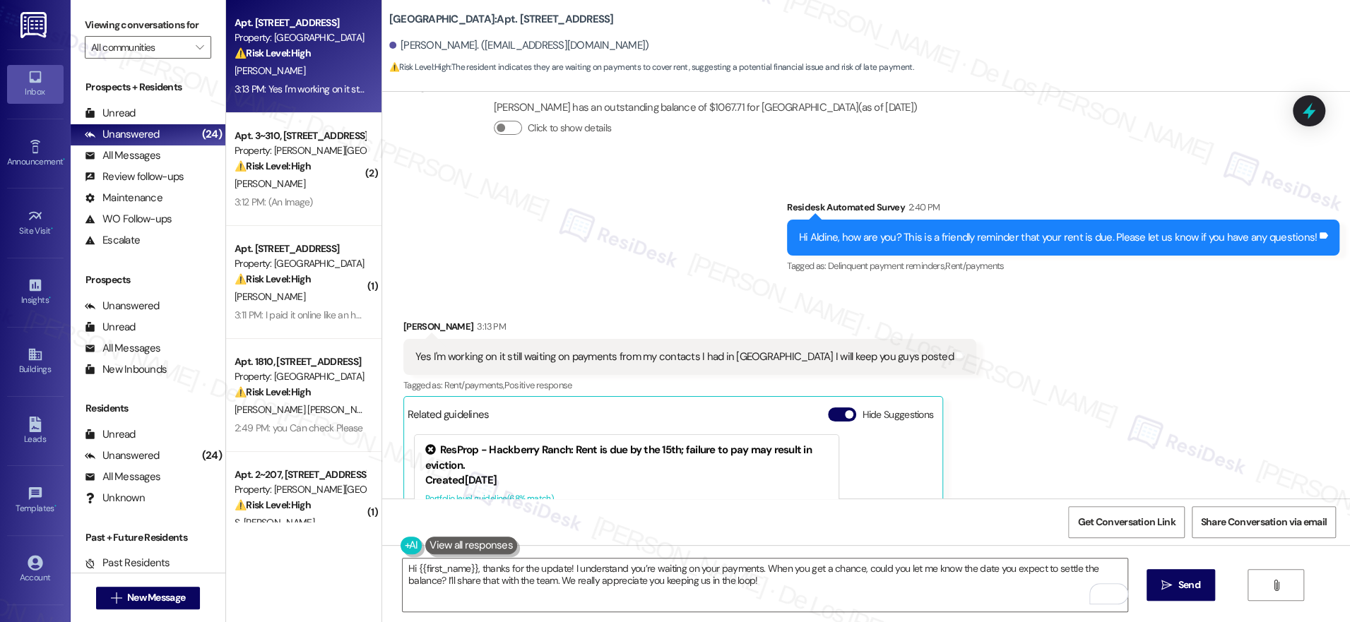
click at [586, 557] on div "Hi {{first_name}}, thanks for the update! I understand you’re waiting on your p…" at bounding box center [866, 598] width 968 height 106
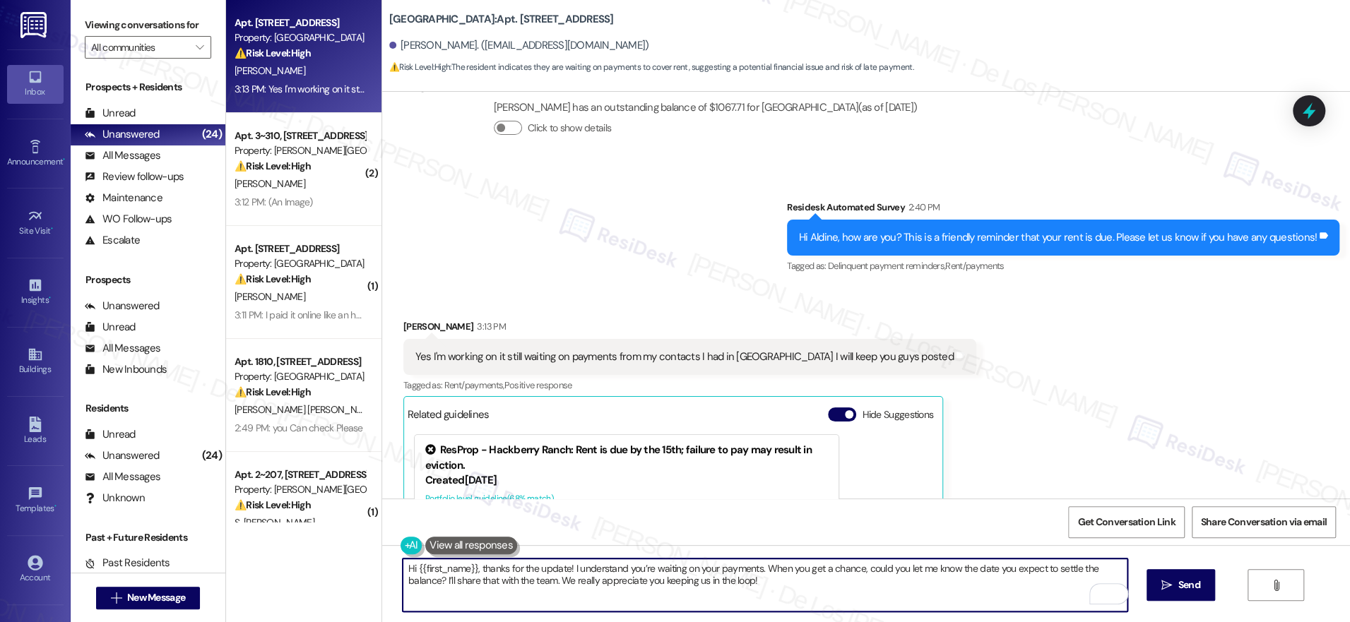
click at [593, 569] on textarea "Hi {{first_name}}, thanks for the update! I understand you’re waiting on your p…" at bounding box center [765, 585] width 725 height 53
paste textarea "keeping me updated. I completely understand that you’re waiting on your payment…"
drag, startPoint x: 990, startPoint y: 568, endPoint x: 872, endPoint y: 559, distance: 118.3
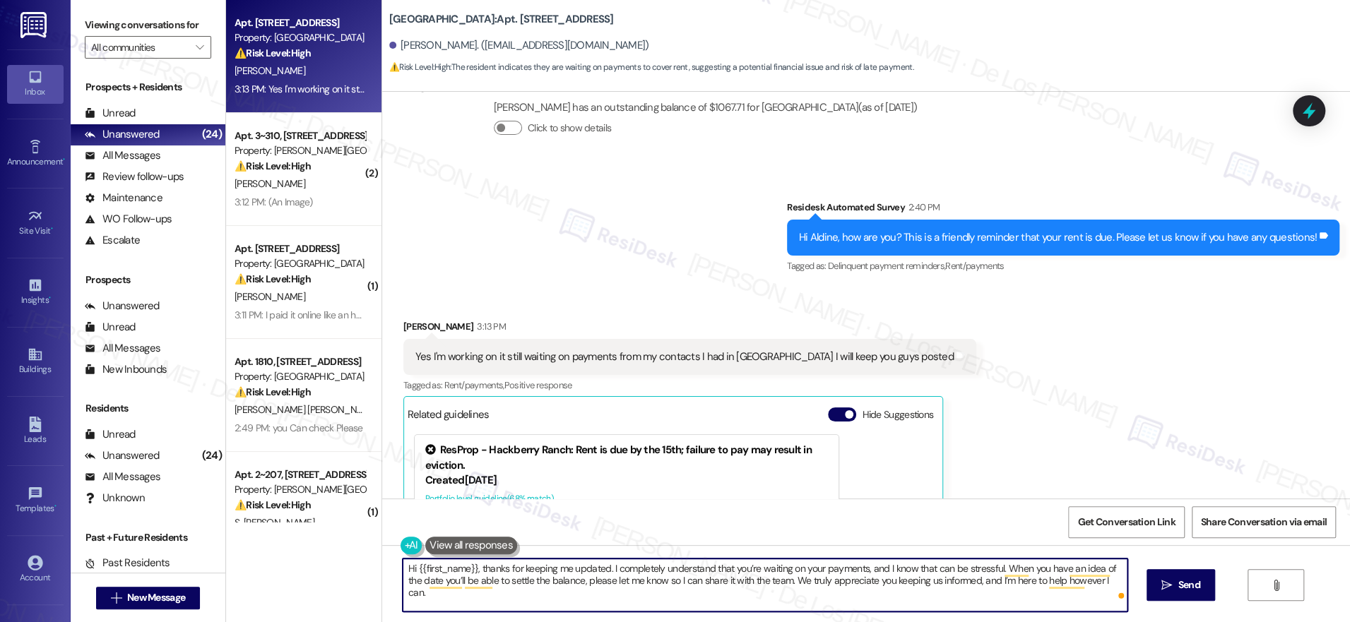
click at [864, 564] on textarea "Hi {{first_name}}, thanks for keeping me updated. I completely understand that …" at bounding box center [765, 585] width 725 height 53
click at [1019, 576] on textarea "Hi {{first_name}}, thanks for keeping me updated. I completely understand that …" at bounding box center [765, 585] width 725 height 53
click at [906, 579] on textarea "Hi {{first_name}}, thanks for keeping me updated. I completely understand that …" at bounding box center [765, 585] width 725 height 53
drag, startPoint x: 980, startPoint y: 581, endPoint x: 833, endPoint y: 578, distance: 147.0
click at [829, 579] on textarea "Hi {{first_name}}, thanks for keeping me updated. I completely understand that …" at bounding box center [765, 585] width 725 height 53
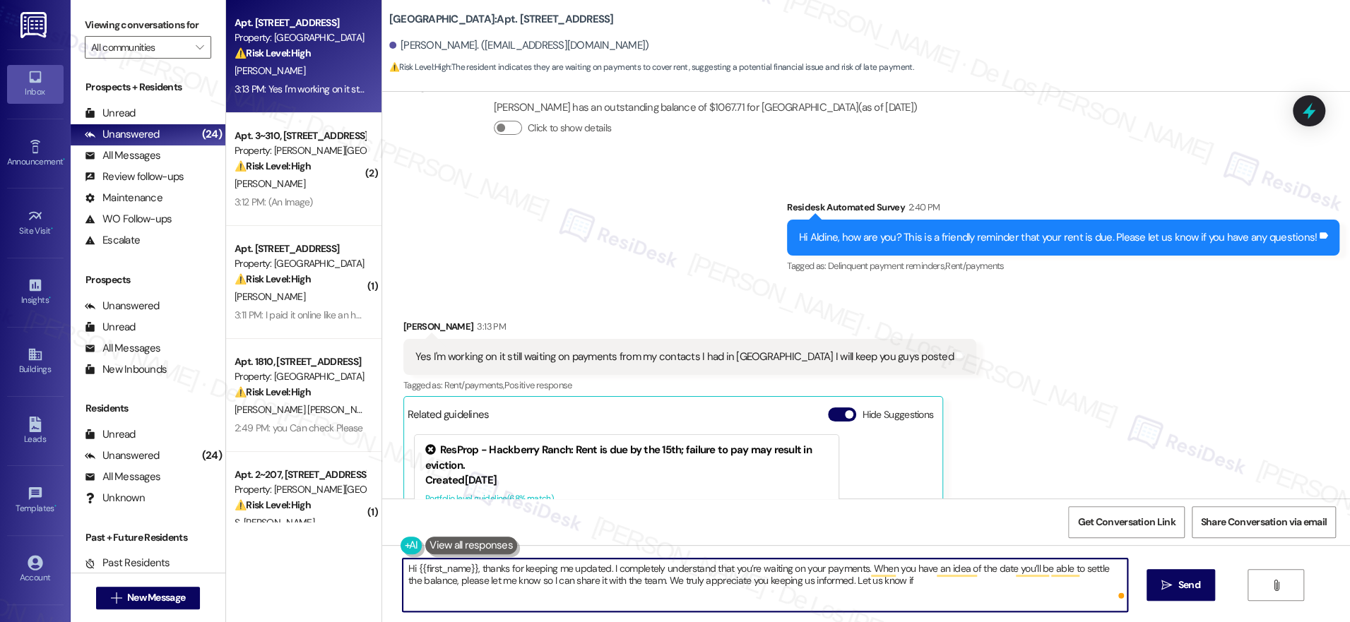
type textarea "Hi {{first_name}}, thanks for keeping me updated. I completely understand that …"
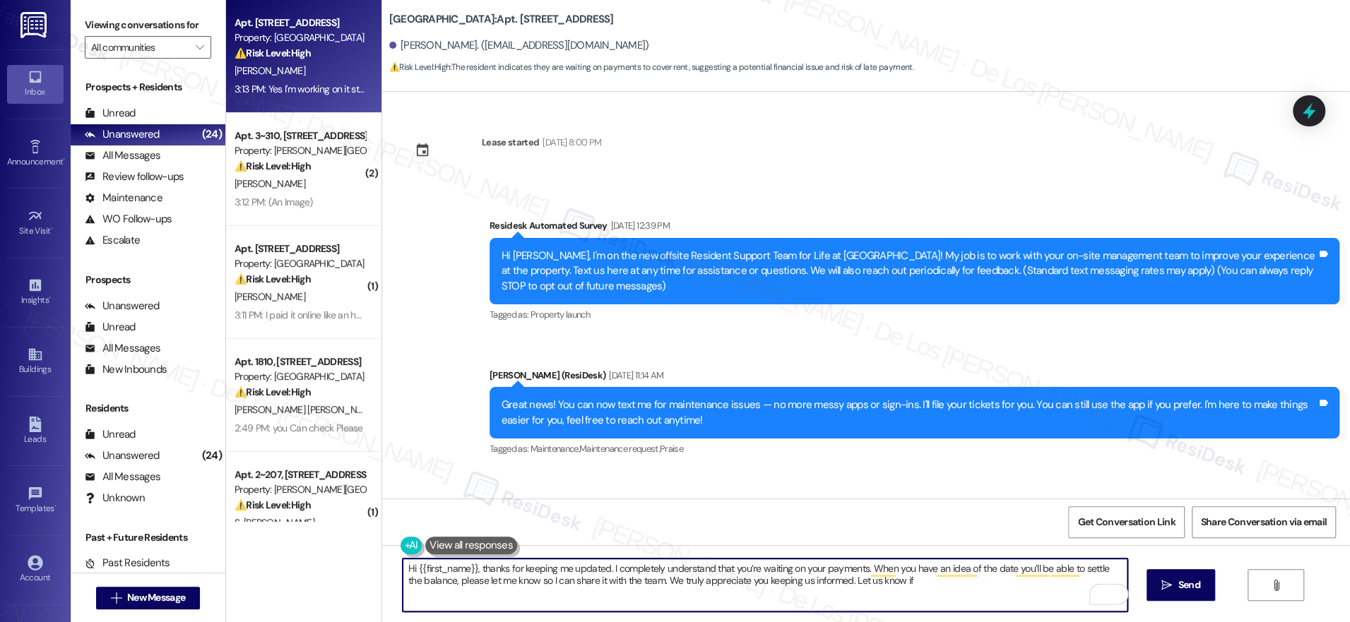
scroll to position [9754, 0]
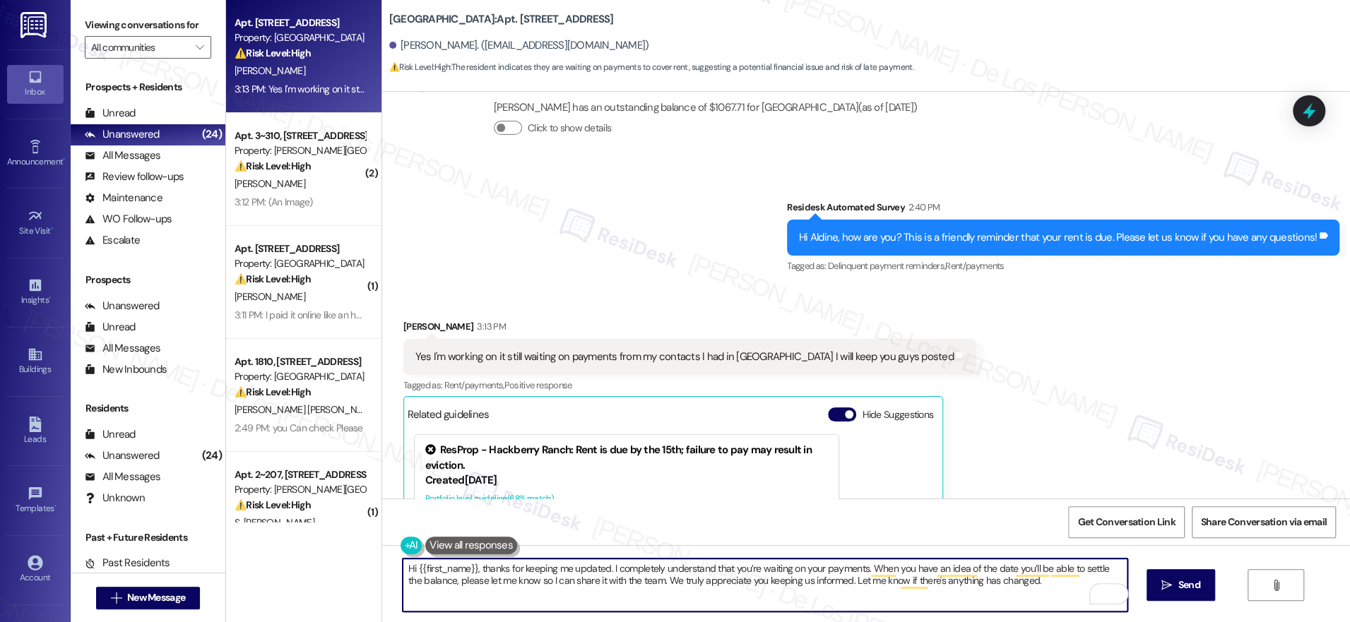
click at [1046, 586] on textarea "Hi {{first_name}}, thanks for keeping me updated. I completely understand that …" at bounding box center [765, 585] width 725 height 53
click at [1054, 587] on textarea "Hi {{first_name}}, thanks for keeping me updated. I completely understand that …" at bounding box center [765, 585] width 725 height 53
drag, startPoint x: 942, startPoint y: 585, endPoint x: 1047, endPoint y: 599, distance: 106.2
click at [1047, 599] on textarea "Hi {{first_name}}, thanks for keeping me updated. I completely understand that …" at bounding box center [765, 585] width 725 height 53
type textarea "Hi {{first_name}}, thanks for keeping me updated. I completely understand that …"
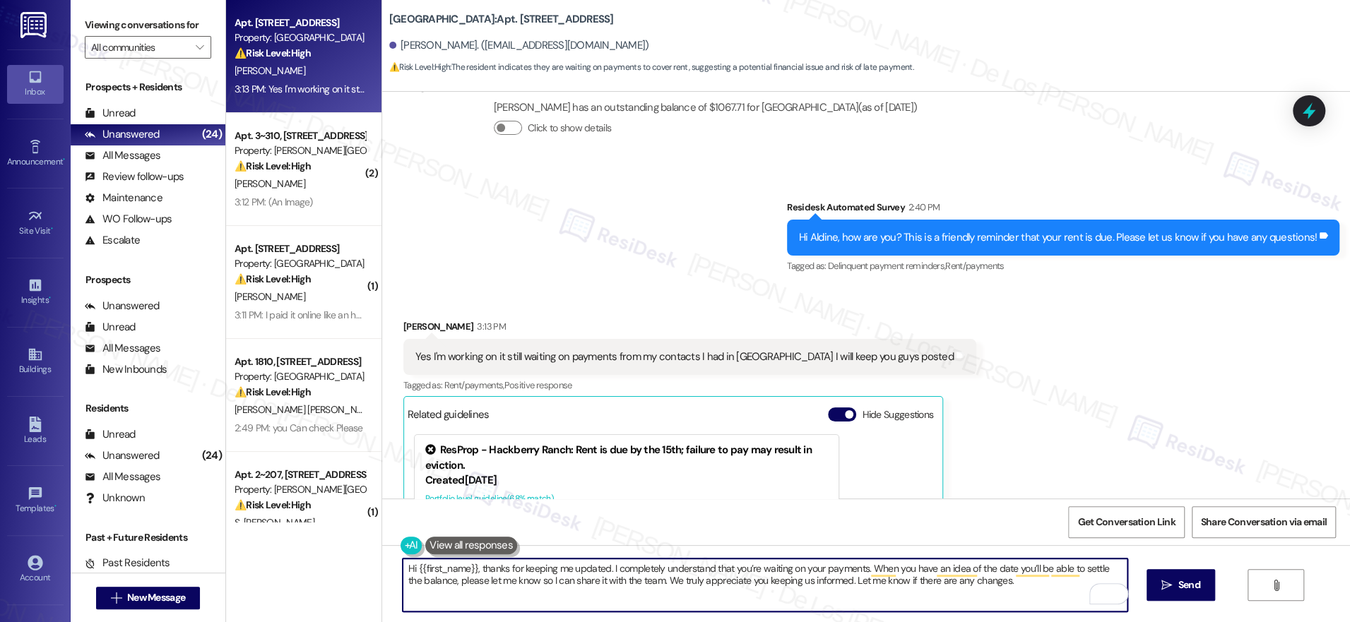
click at [990, 593] on textarea "Hi {{first_name}}, thanks for keeping me updated. I completely understand that …" at bounding box center [765, 585] width 725 height 53
click at [1178, 584] on span "Send" at bounding box center [1189, 585] width 22 height 15
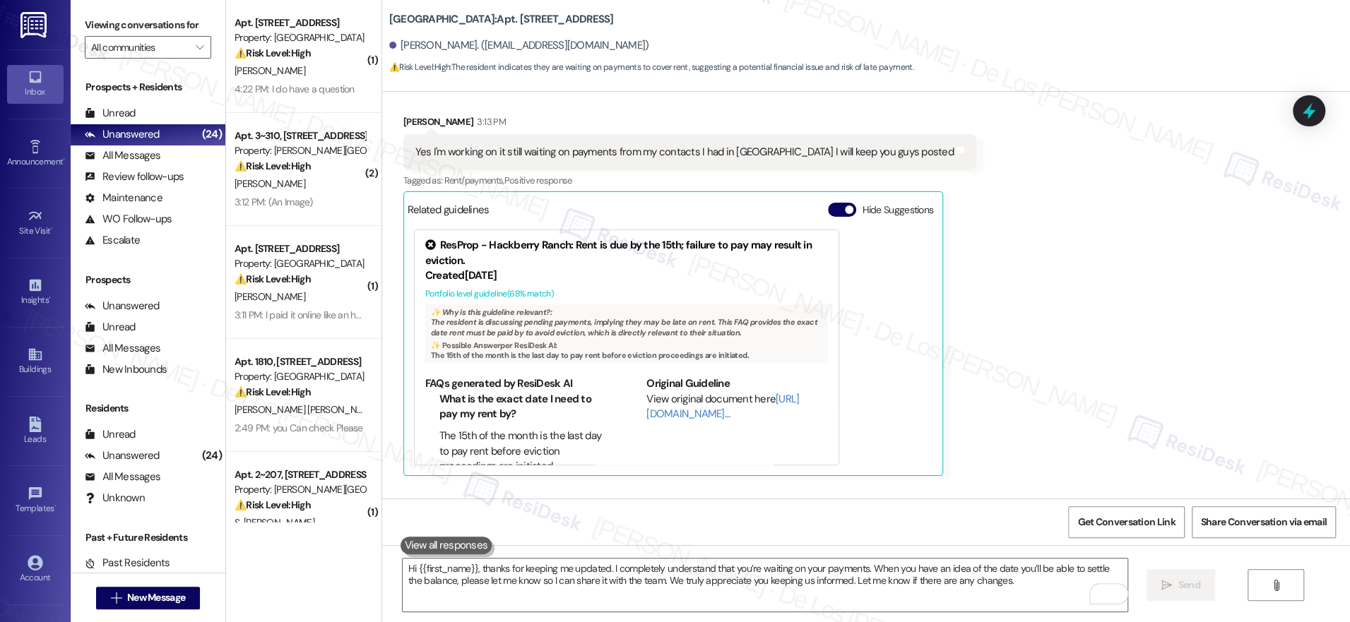
scroll to position [9956, 0]
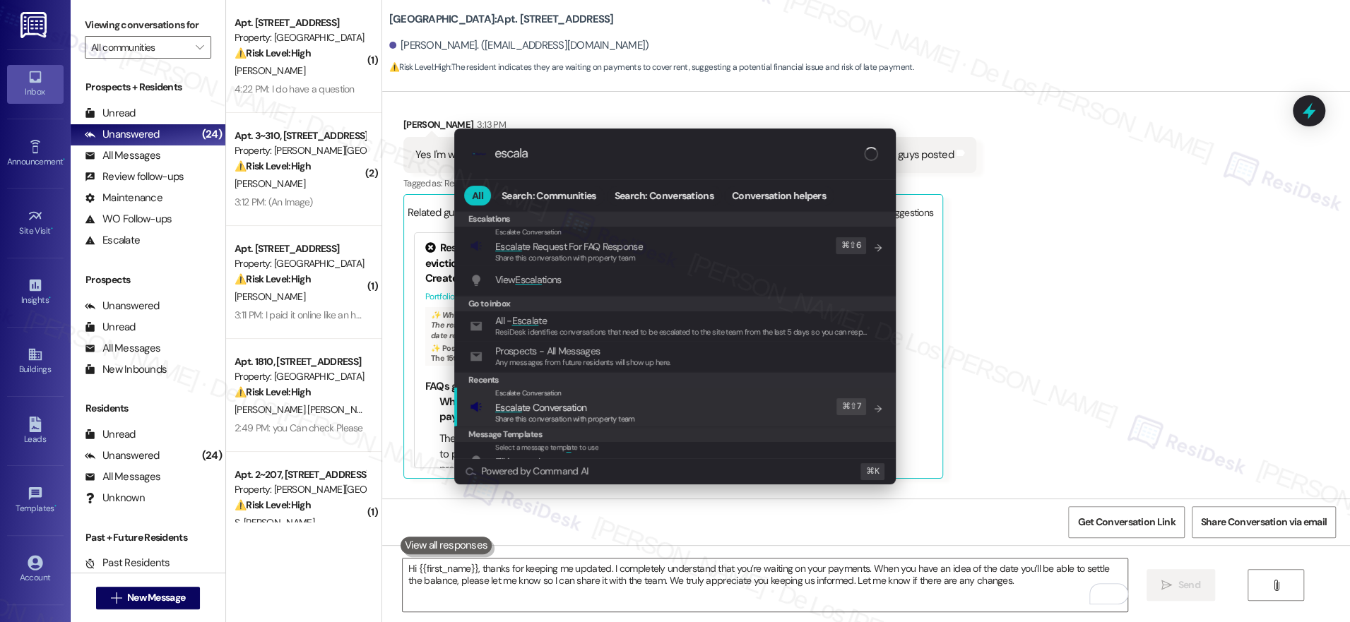
type input "escala"
drag, startPoint x: 733, startPoint y: 416, endPoint x: 703, endPoint y: 374, distance: 51.6
click at [733, 415] on div "Escalate Conversation Escala te Conversation Share this conversation with prope…" at bounding box center [676, 407] width 413 height 38
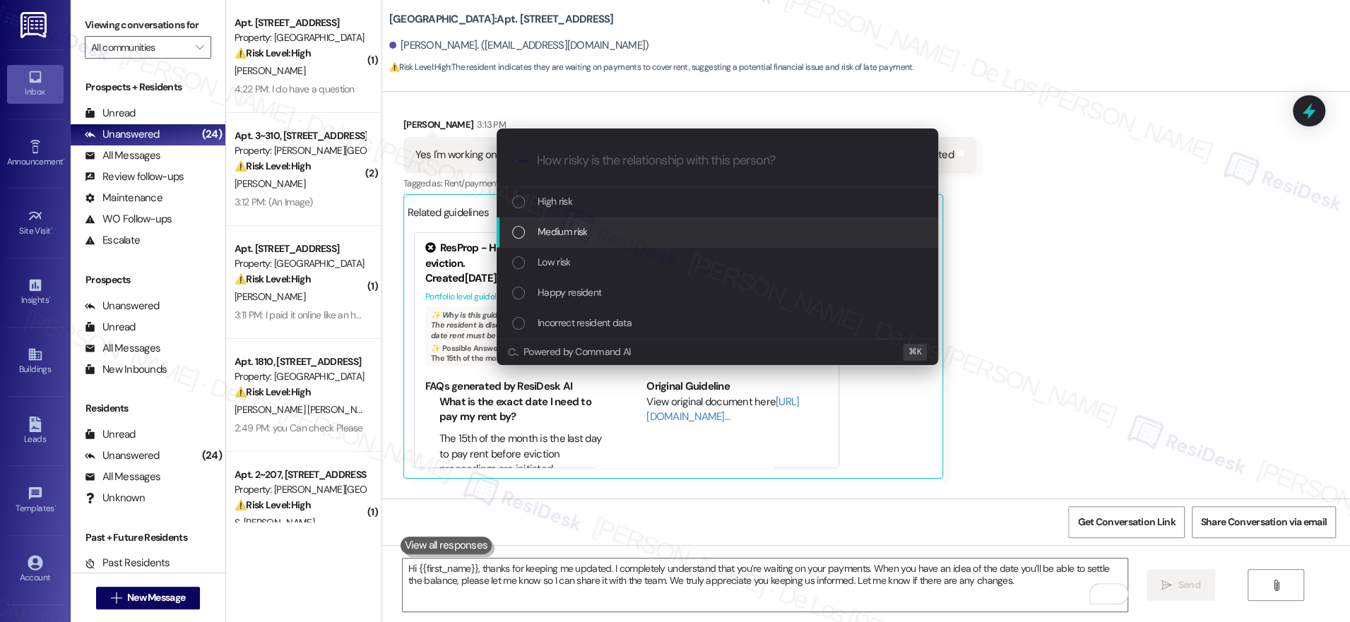
click at [636, 240] on div "Medium risk" at bounding box center [717, 233] width 441 height 30
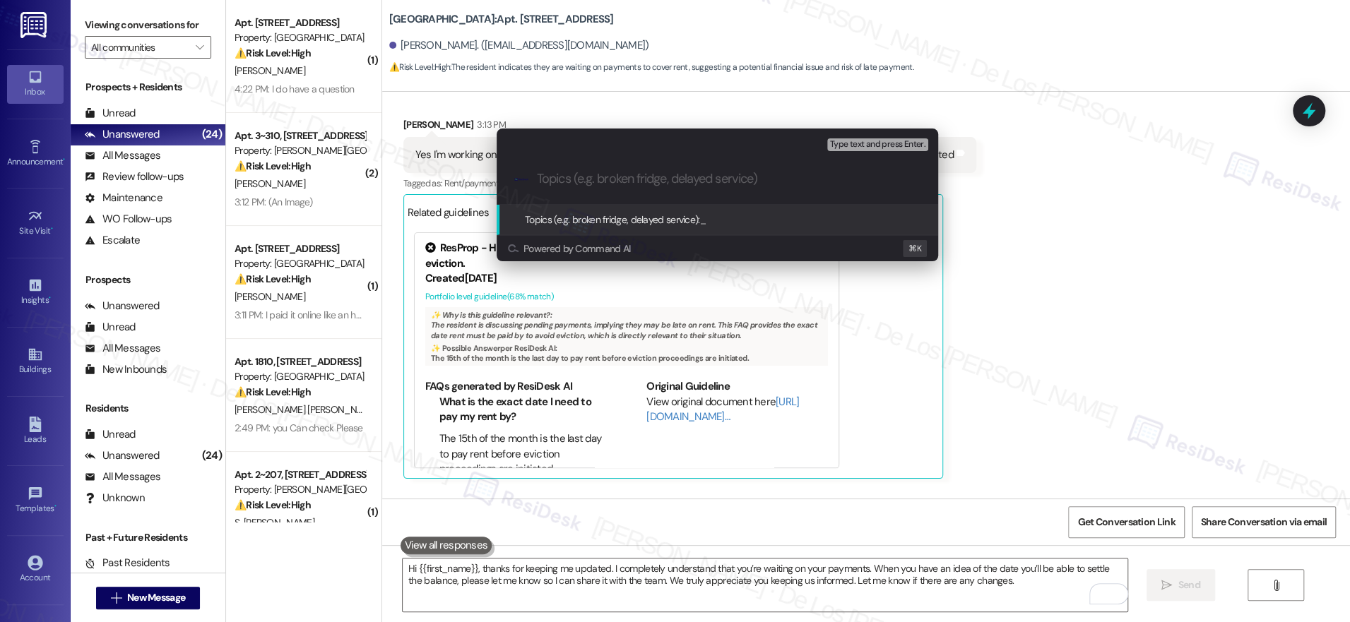
click at [1024, 297] on div "Escalate Conversation Medium risk Topics (e.g. broken fridge, delayed service) …" at bounding box center [675, 311] width 1350 height 622
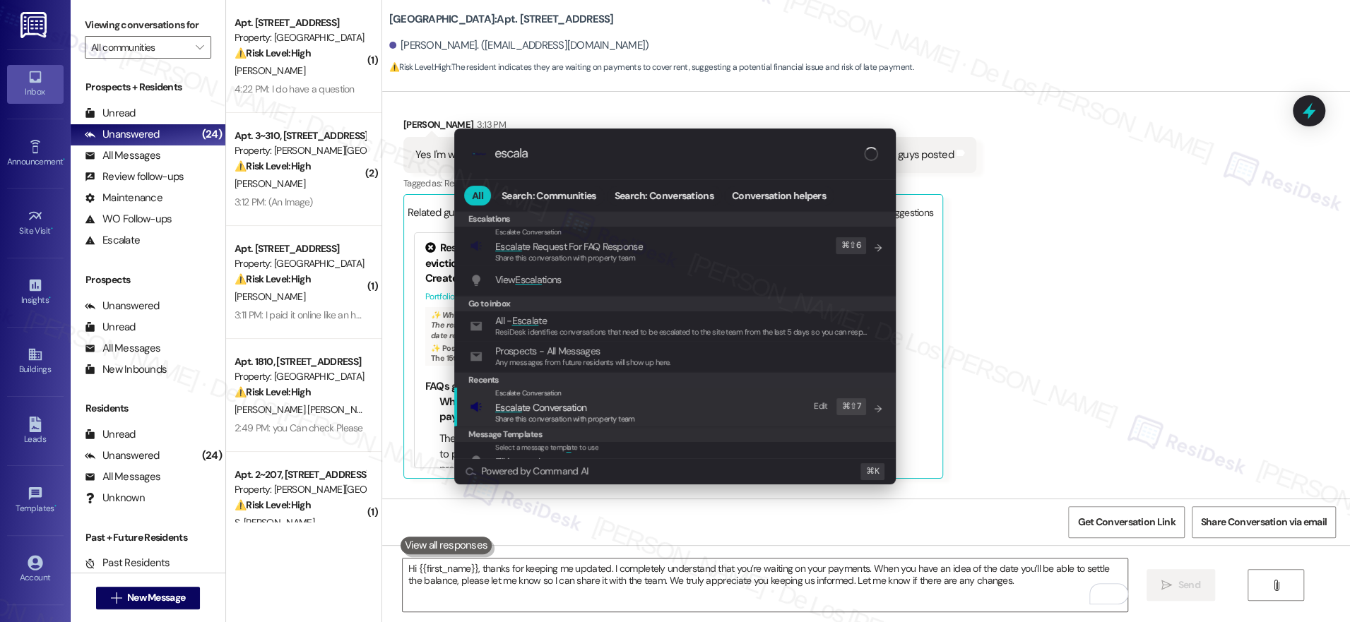
type input "escala"
drag, startPoint x: 705, startPoint y: 408, endPoint x: 706, endPoint y: 393, distance: 14.2
click at [706, 407] on div "Escalate Conversation Escala te Conversation Share this conversation with prope…" at bounding box center [676, 407] width 413 height 38
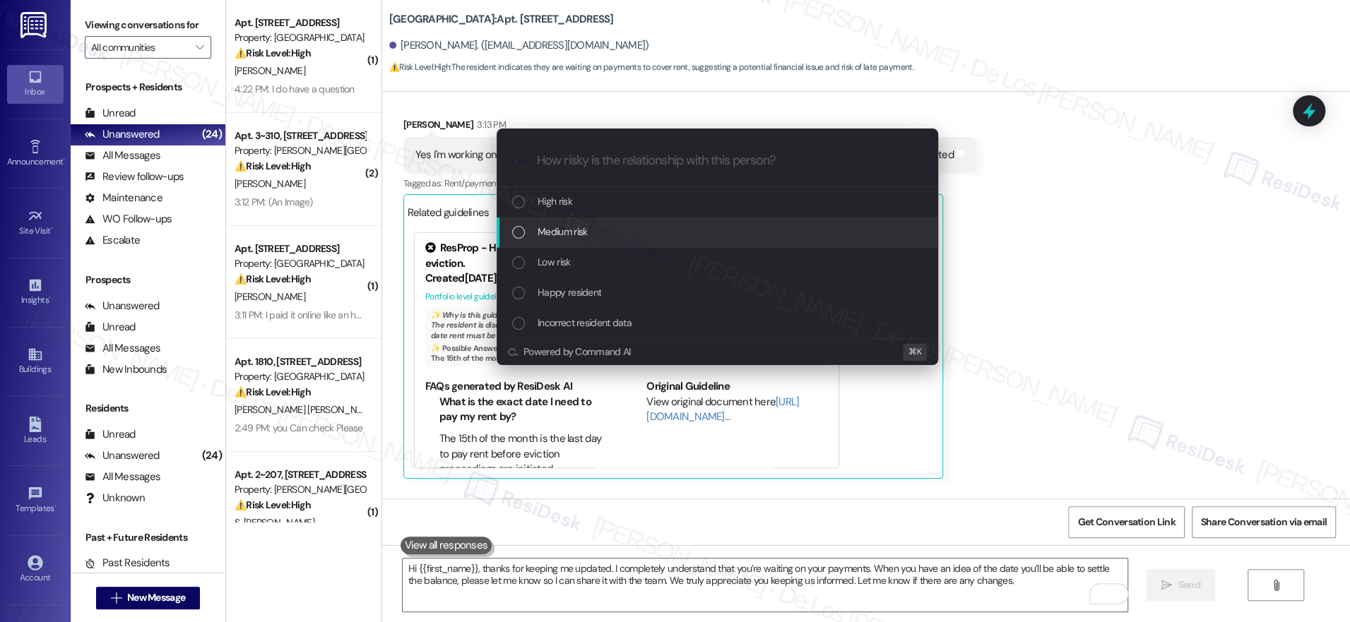
click at [632, 235] on div "Medium risk" at bounding box center [718, 232] width 413 height 16
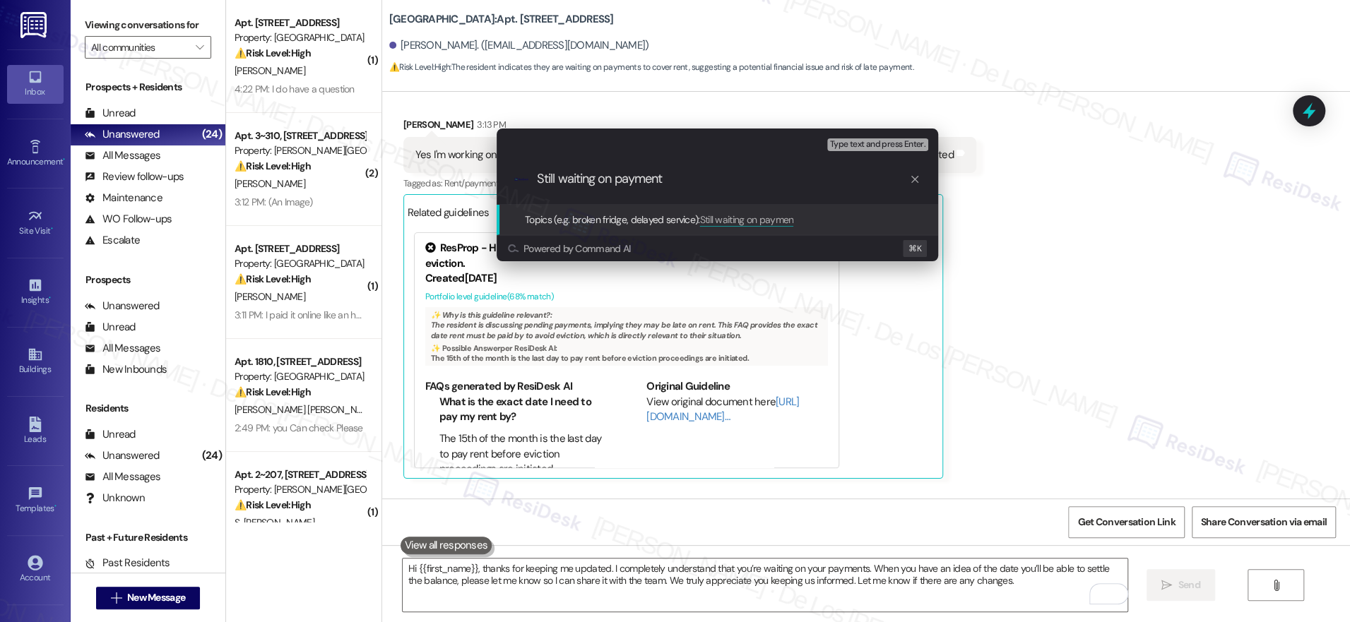
type input "Still waiting on payments"
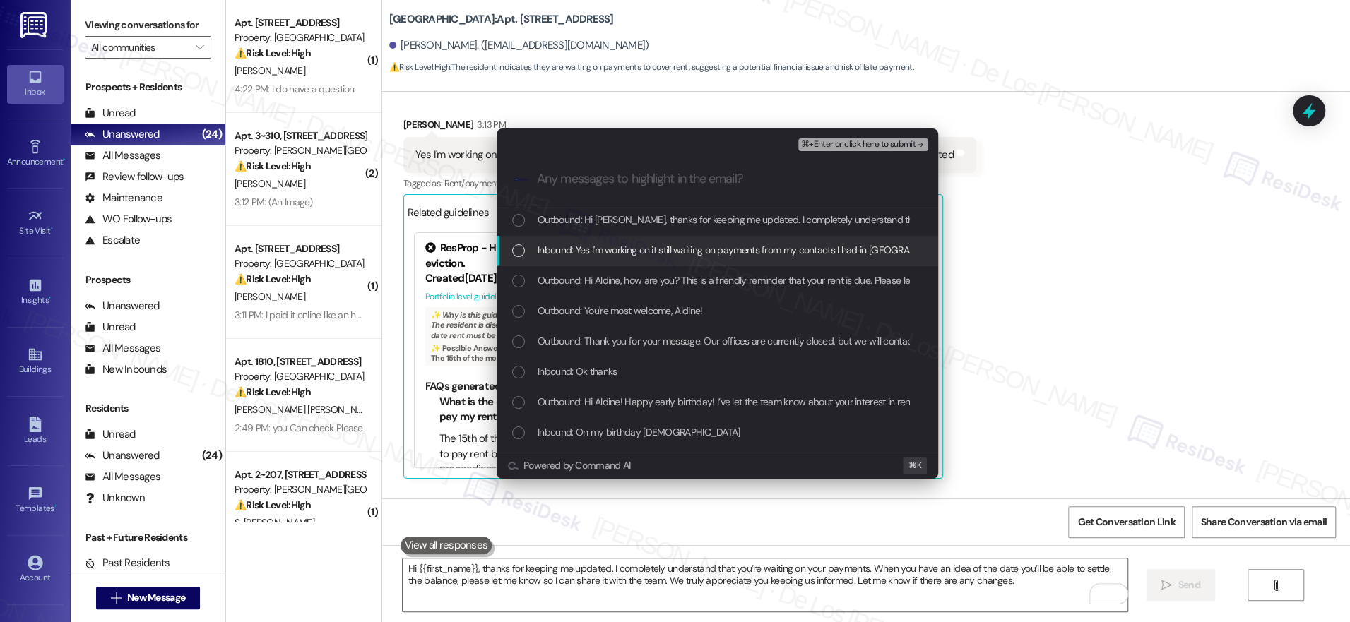
click at [725, 253] on span "Inbound: Yes I'm working on it still waiting on payments from my contacts I had…" at bounding box center [804, 250] width 533 height 16
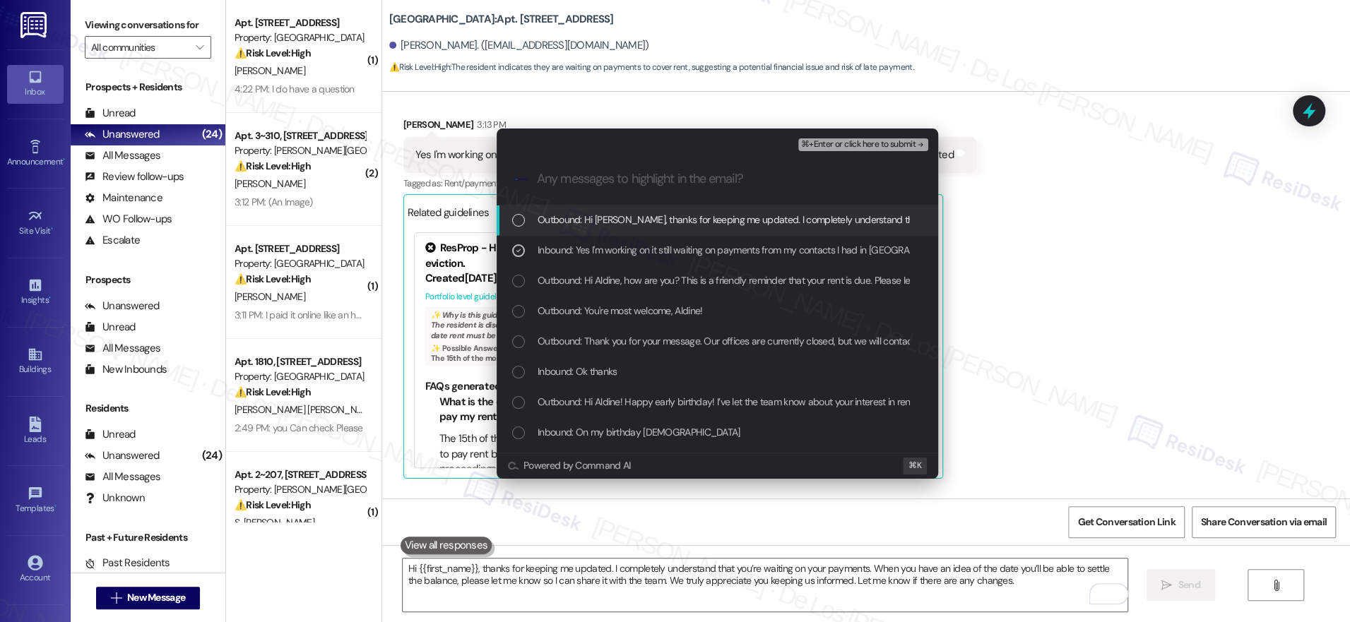
click at [836, 147] on span "⌘+Enter or click here to submit" at bounding box center [858, 145] width 114 height 10
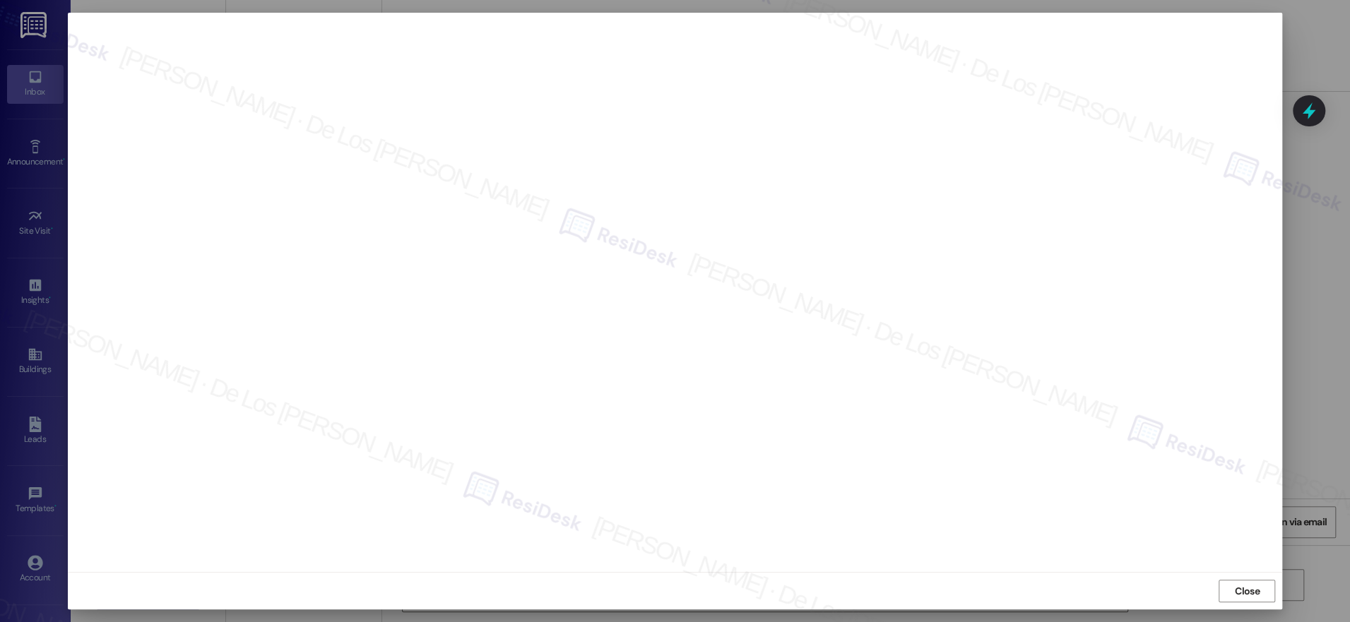
drag, startPoint x: 1244, startPoint y: 599, endPoint x: 1226, endPoint y: 588, distance: 21.6
click at [1244, 600] on span "Close" at bounding box center [1247, 591] width 30 height 21
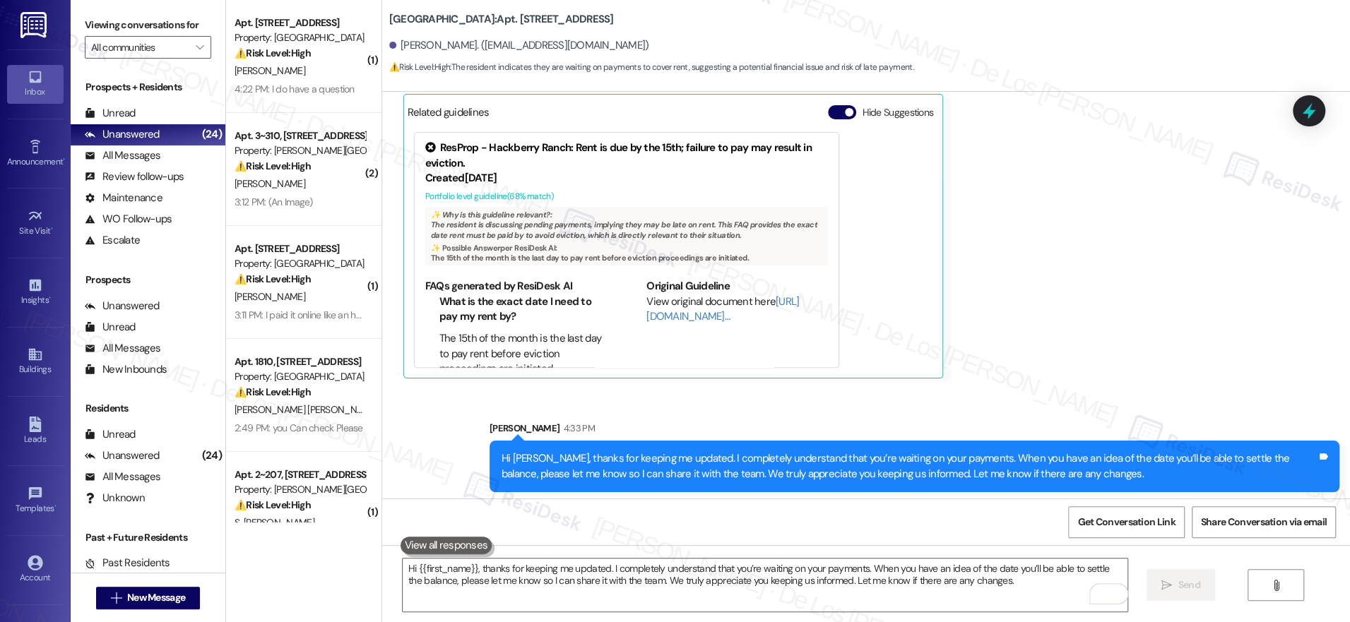
scroll to position [10057, 0]
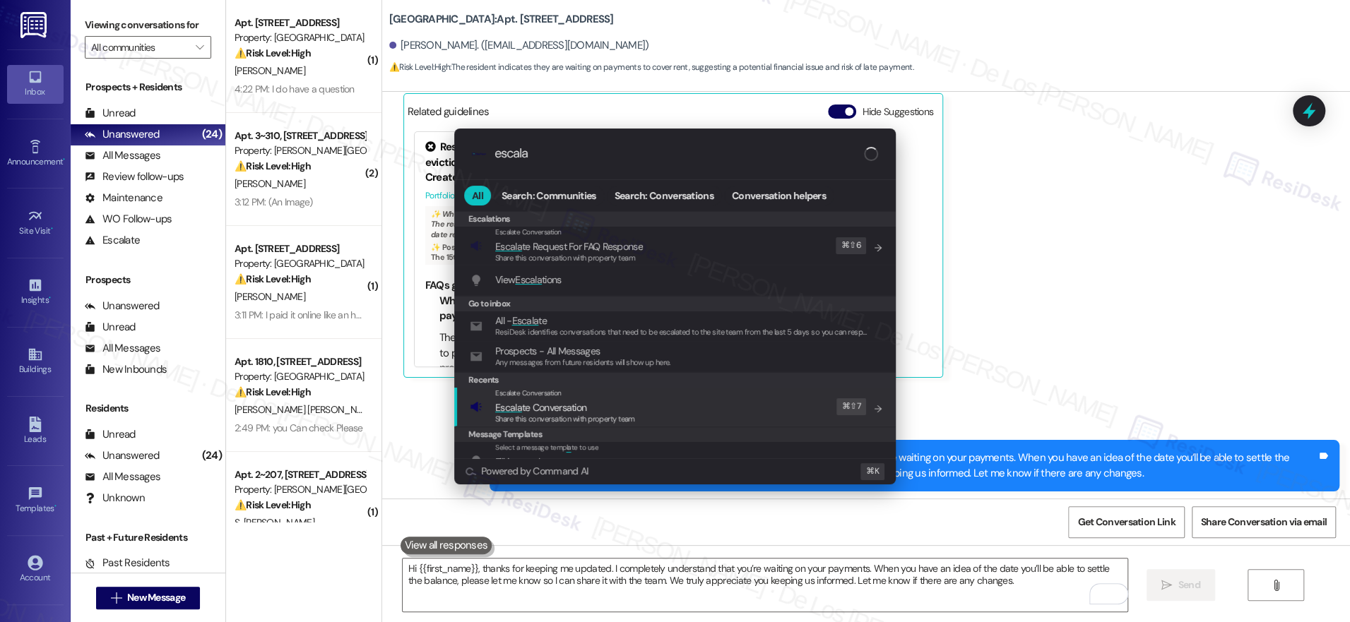
type input "escala"
click at [713, 408] on div "Escalate Conversation Escala te Conversation Share this conversation with prope…" at bounding box center [676, 407] width 413 height 38
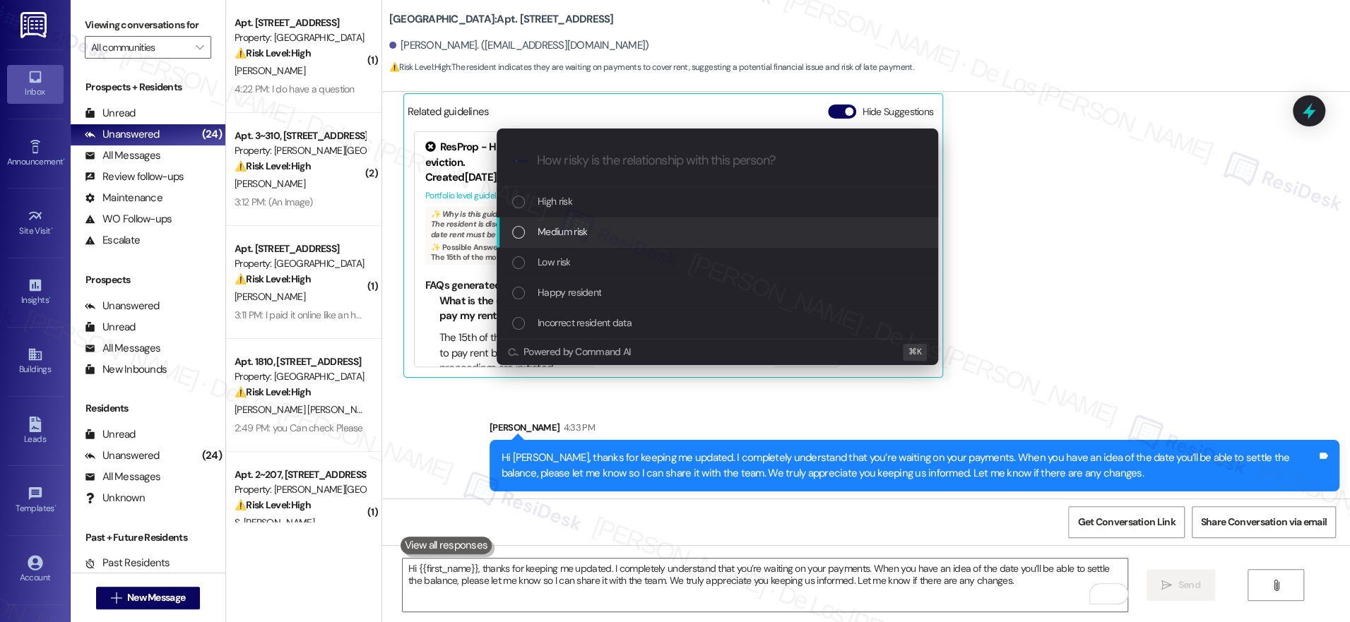
click at [651, 239] on div "Medium risk" at bounding box center [718, 232] width 413 height 16
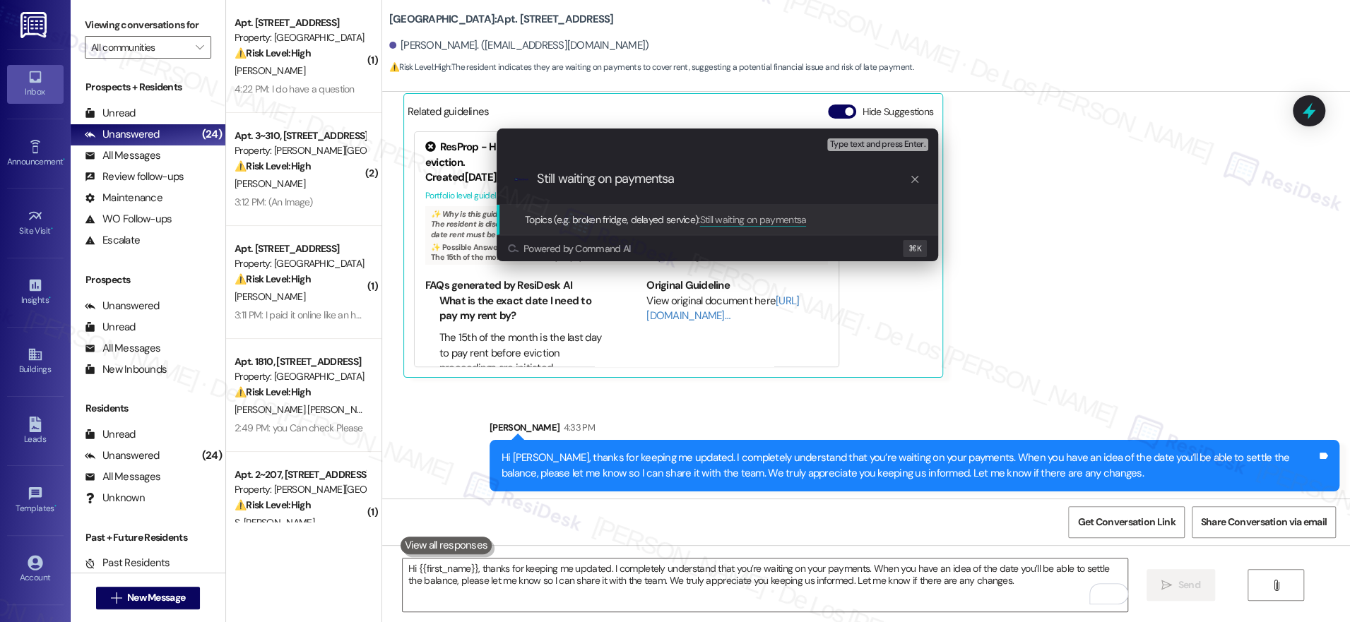
type input "Still waiting on payments"
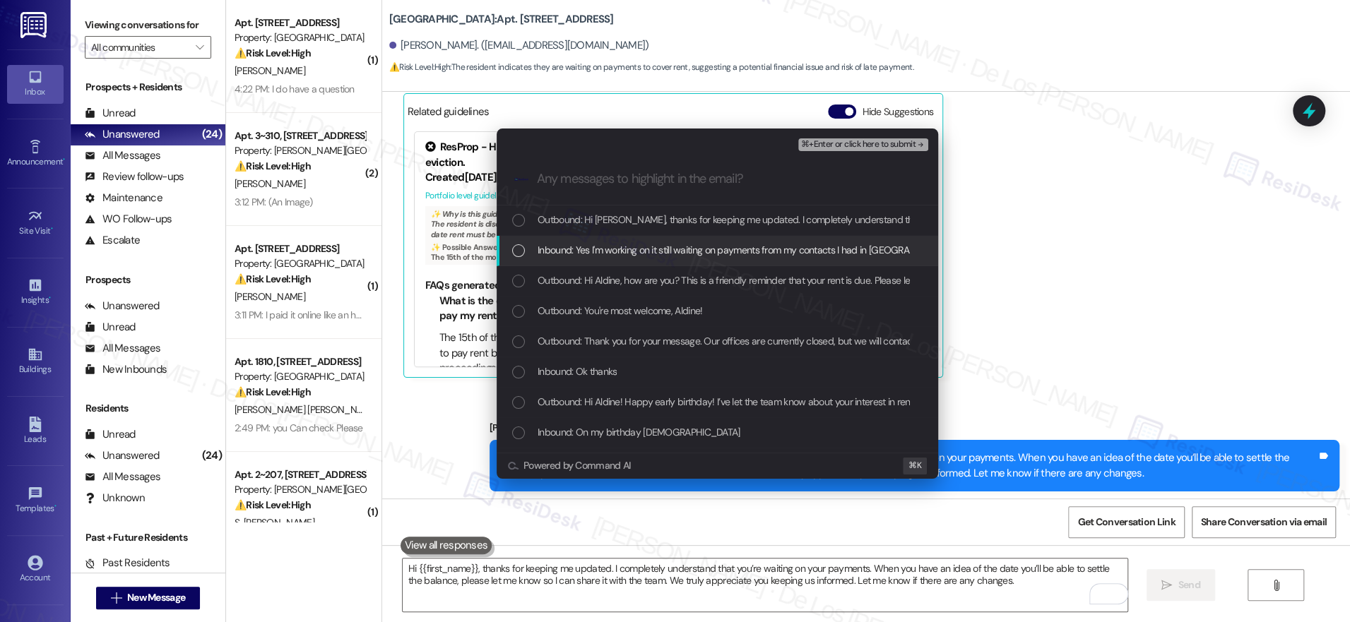
click at [696, 244] on span "Inbound: Yes I'm working on it still waiting on payments from my contacts I had…" at bounding box center [804, 250] width 533 height 16
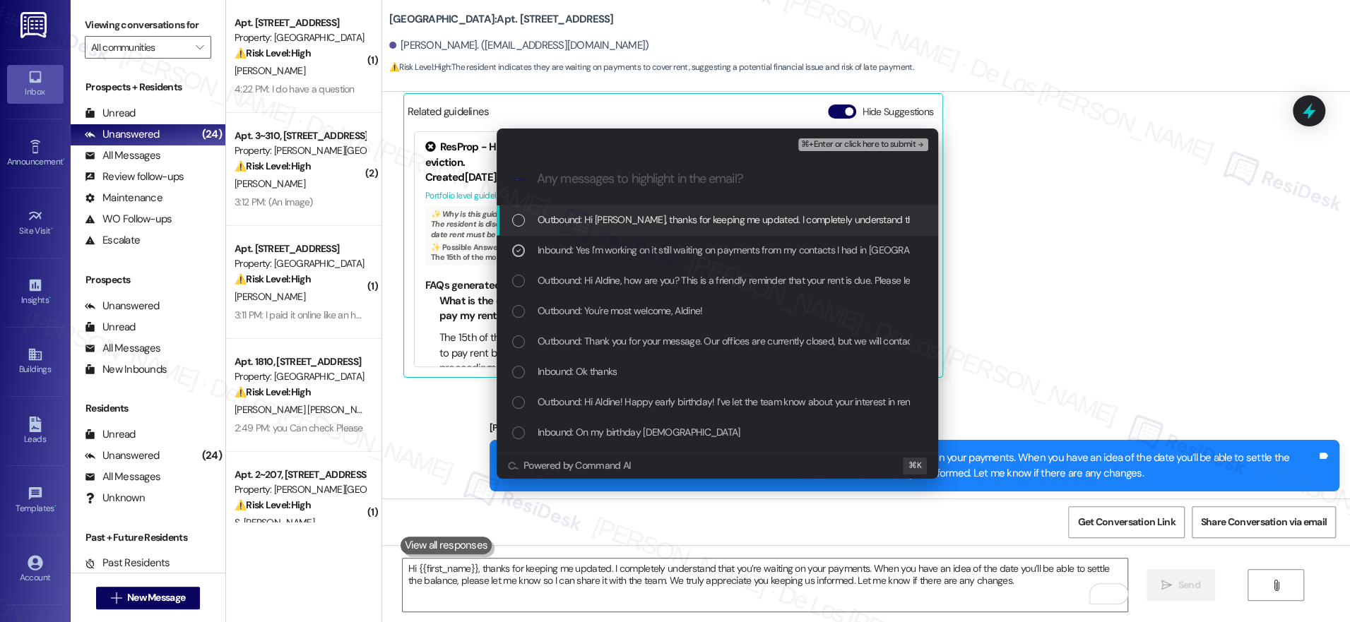
click at [831, 141] on span "⌘+Enter or click here to submit" at bounding box center [858, 145] width 114 height 10
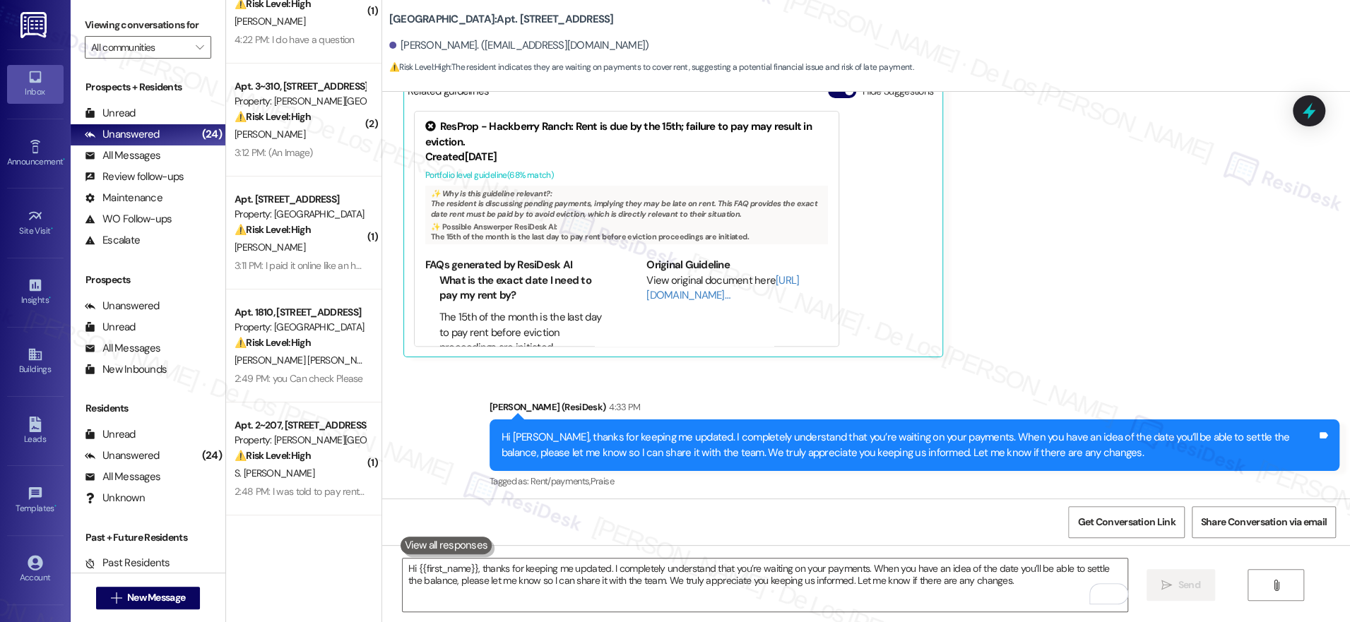
scroll to position [0, 0]
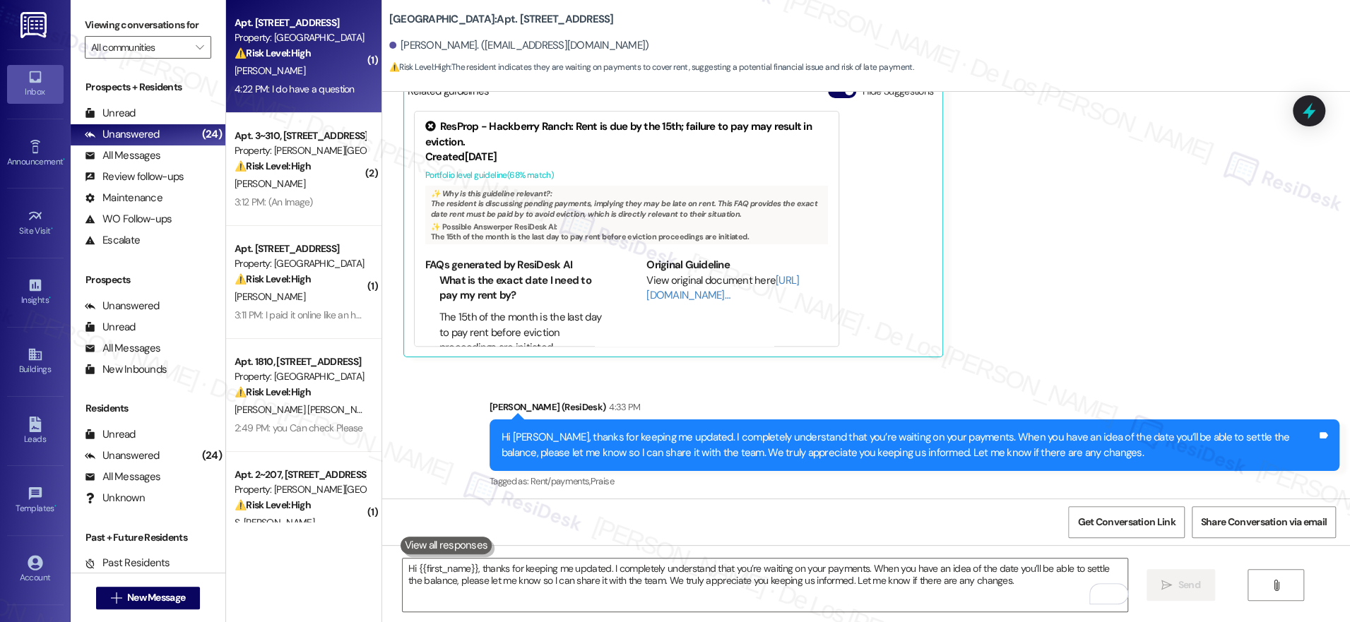
click at [316, 85] on div "4:22 PM: I do have a question 4:22 PM: I do have a question" at bounding box center [295, 89] width 120 height 13
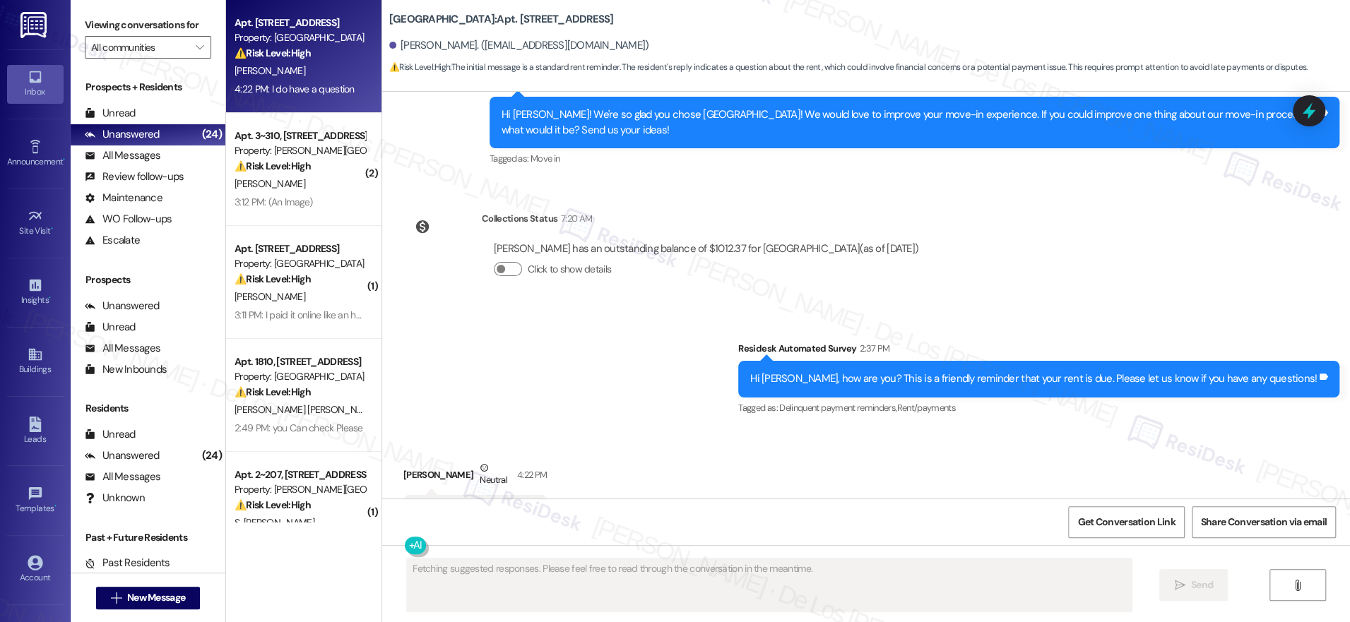
scroll to position [4453, 0]
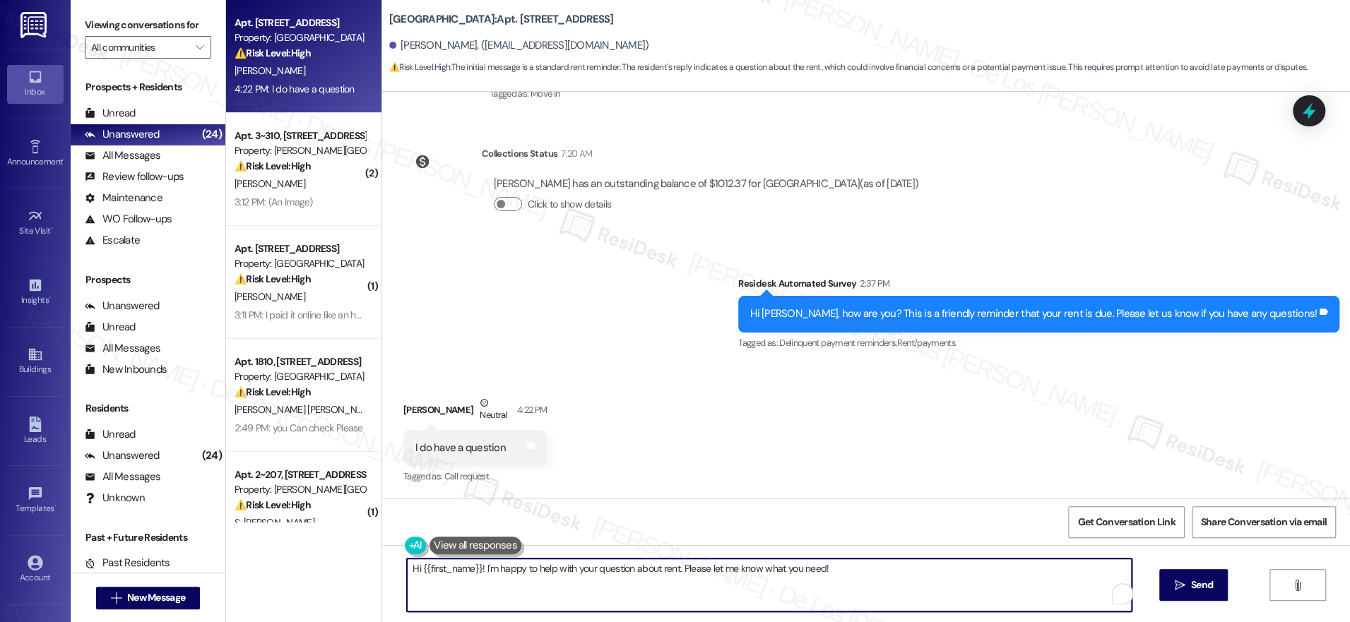
click at [863, 576] on textarea "Hi {{first_name}}! I'm happy to help with your question about rent. Please let …" at bounding box center [769, 585] width 725 height 53
click at [838, 568] on textarea "Hi {{first_name}}! I'm happy to help with your rent question. Please let me kno…" at bounding box center [765, 585] width 725 height 53
type textarea "Hi {{first_name}}! I'm happy to help with your rent question. Please let me kno…"
click at [1182, 592] on span "Send" at bounding box center [1189, 585] width 22 height 15
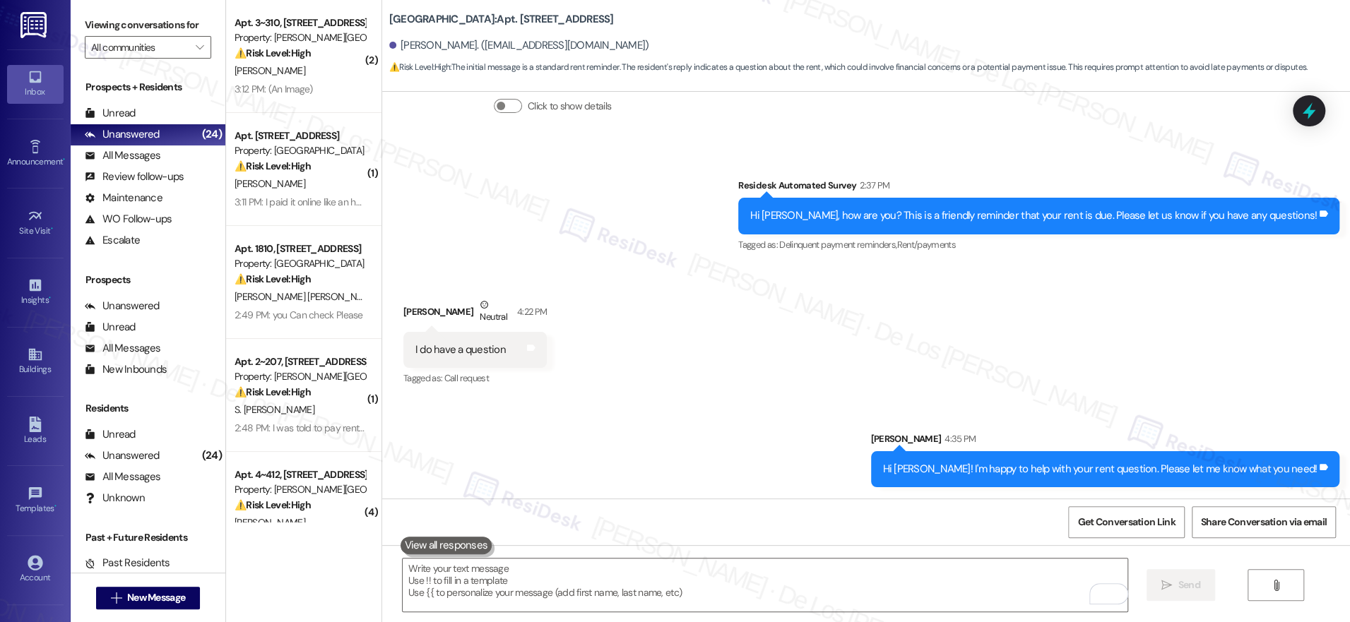
scroll to position [4552, 0]
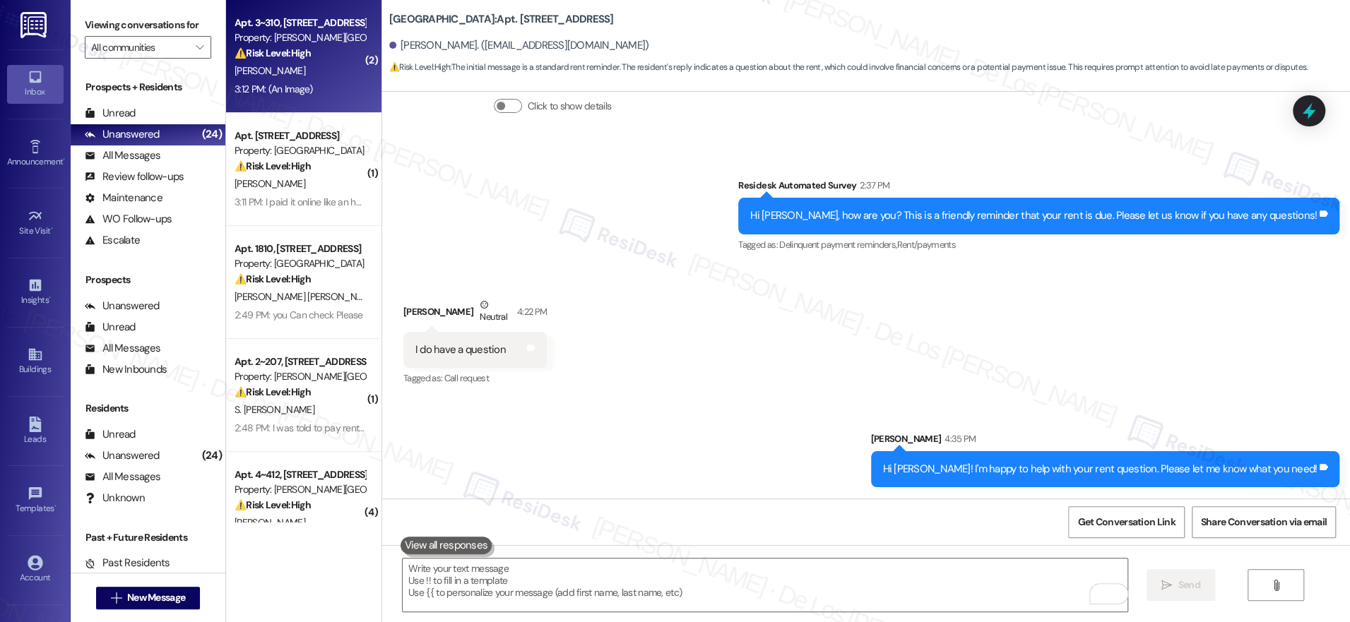
click at [264, 51] on strong "⚠️ Risk Level: High" at bounding box center [273, 53] width 76 height 13
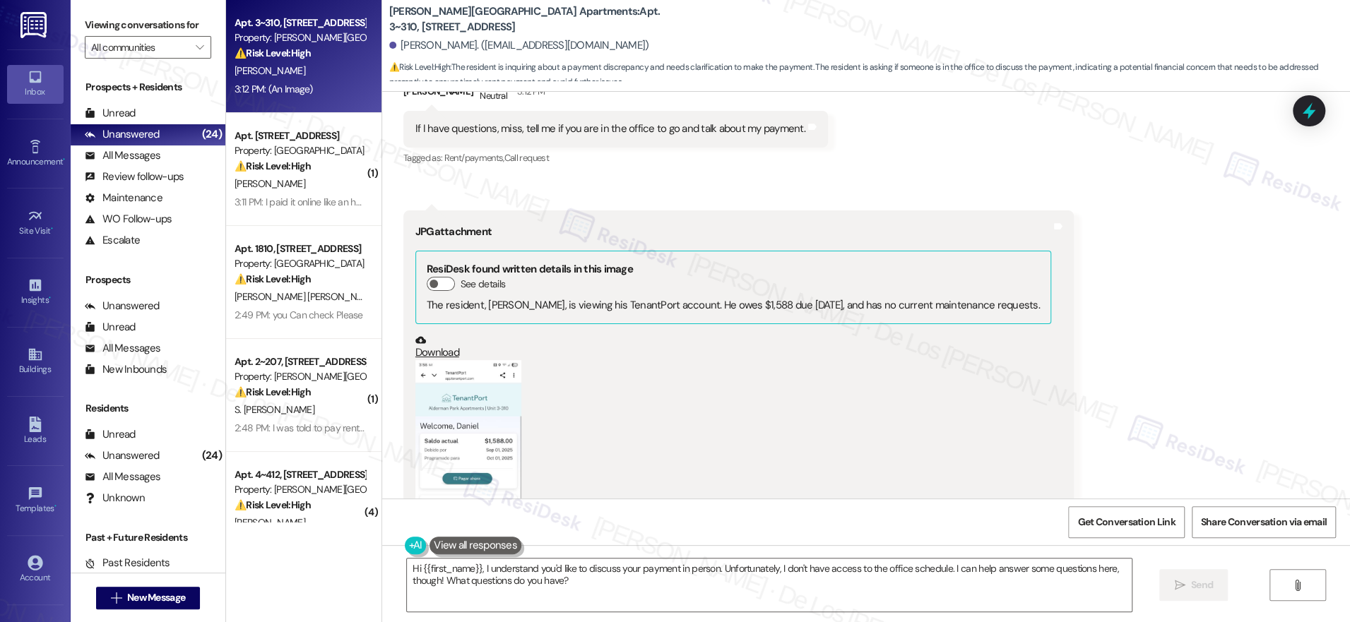
scroll to position [8570, 0]
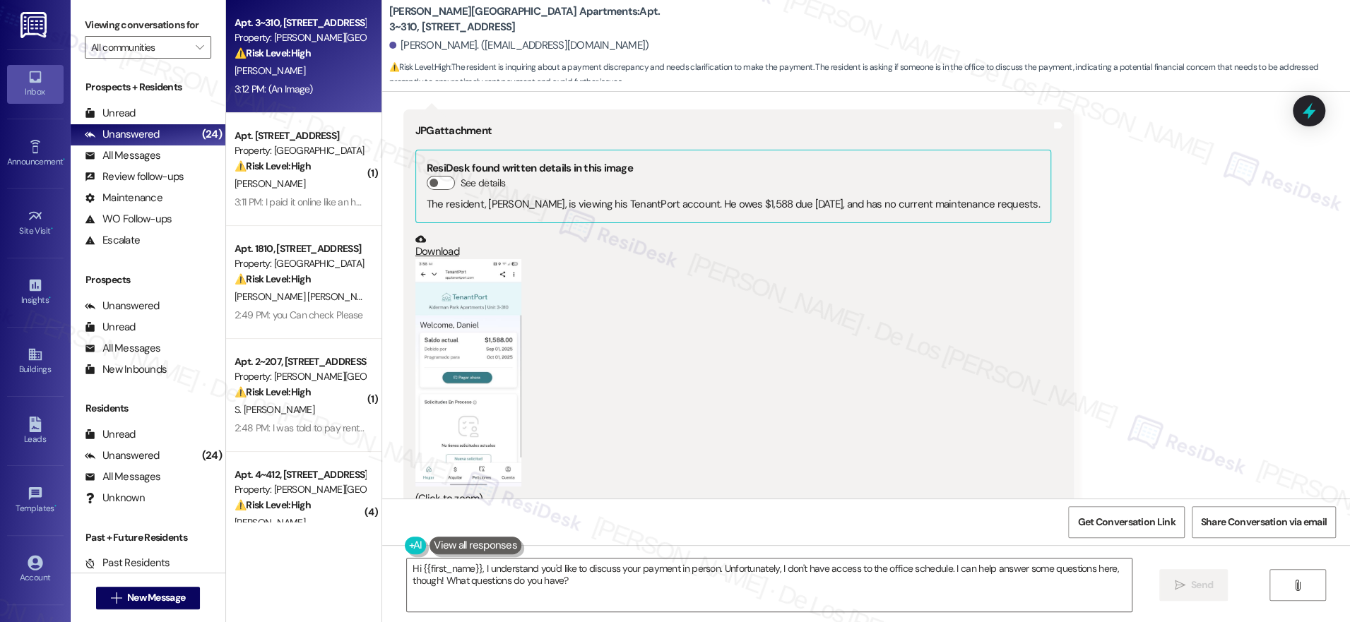
click at [478, 355] on button "Zoom image" at bounding box center [468, 372] width 106 height 227
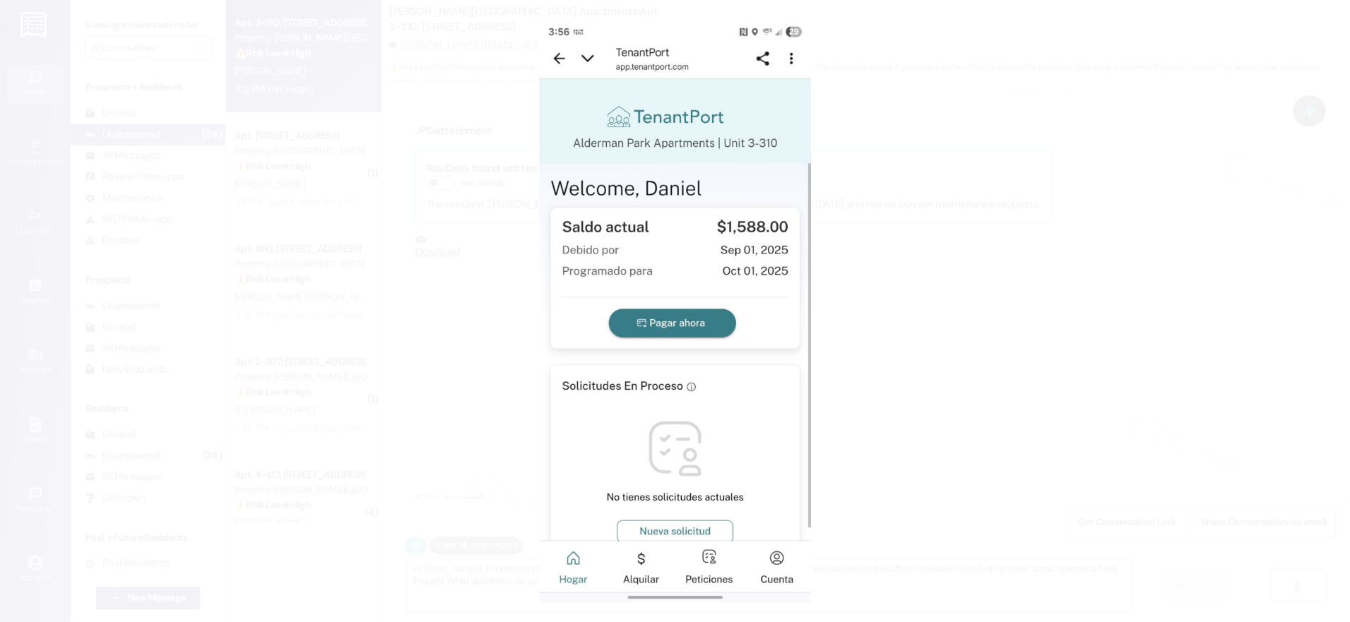
click at [949, 285] on button "Unzoom image" at bounding box center [675, 311] width 1350 height 622
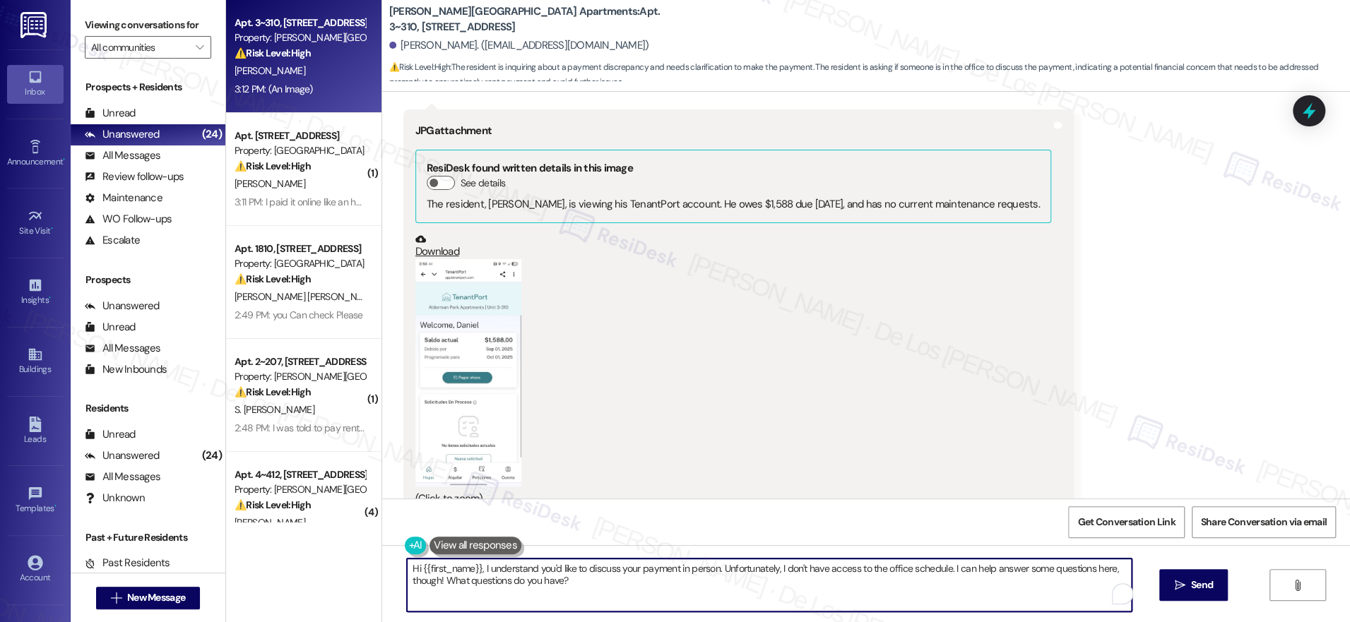
drag, startPoint x: 585, startPoint y: 583, endPoint x: 386, endPoint y: 540, distance: 203.8
click at [386, 540] on div "Survey, sent via SMS Residesk Automated Survey Jan 14, 2025 at 12:35 PM Hi Dani…" at bounding box center [866, 403] width 968 height 622
click at [580, 573] on textarea "Hi {{first_name}}, I understand you'd like to discuss your payment in person. U…" at bounding box center [765, 585] width 725 height 53
drag, startPoint x: 469, startPoint y: 569, endPoint x: 352, endPoint y: 534, distance: 121.8
click at [353, 535] on div "Apt. 3~310, 1600 Lansdowne Dr Property: Alderman Park Apartments ⚠️ Risk Level:…" at bounding box center [788, 311] width 1124 height 622
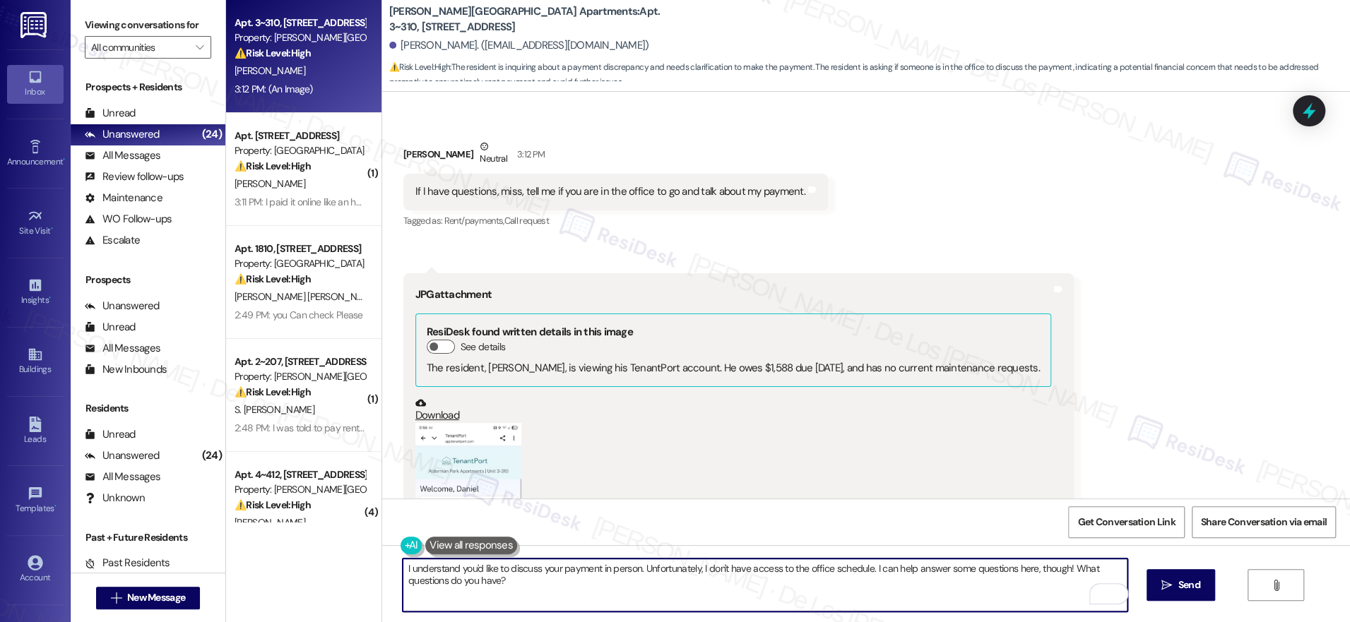
scroll to position [8311, 0]
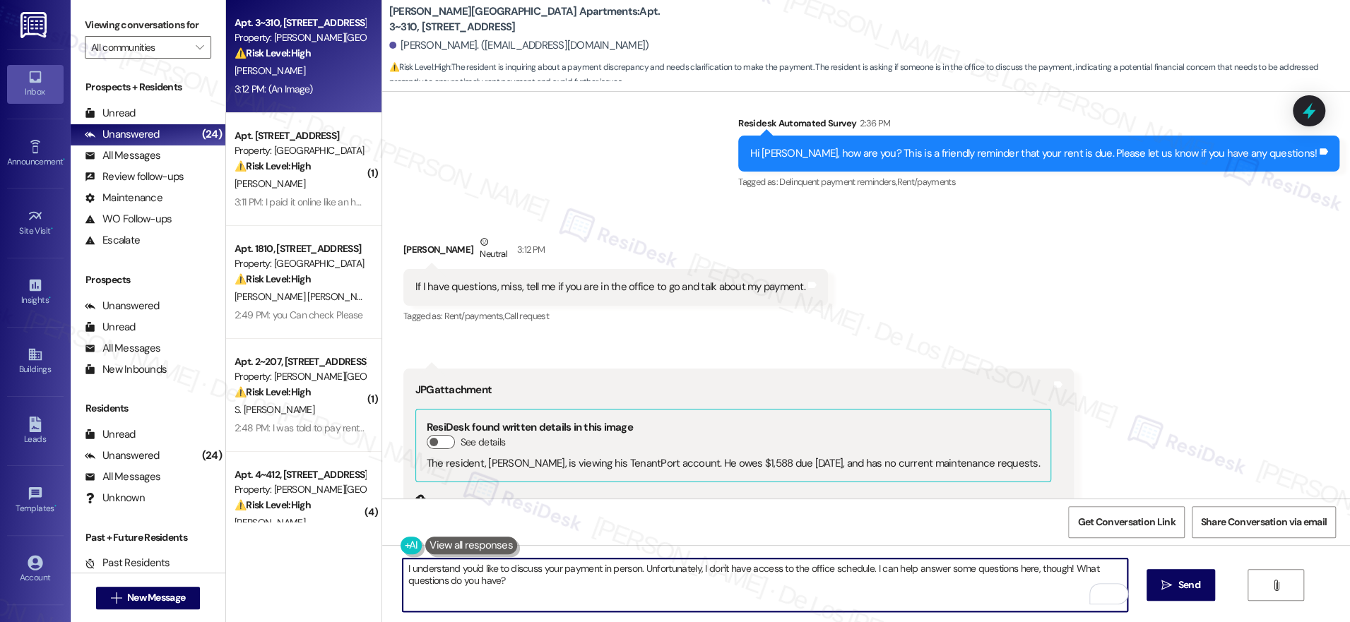
type textarea "I understand you'd like to discuss your payment in person. Unfortunately, I don…"
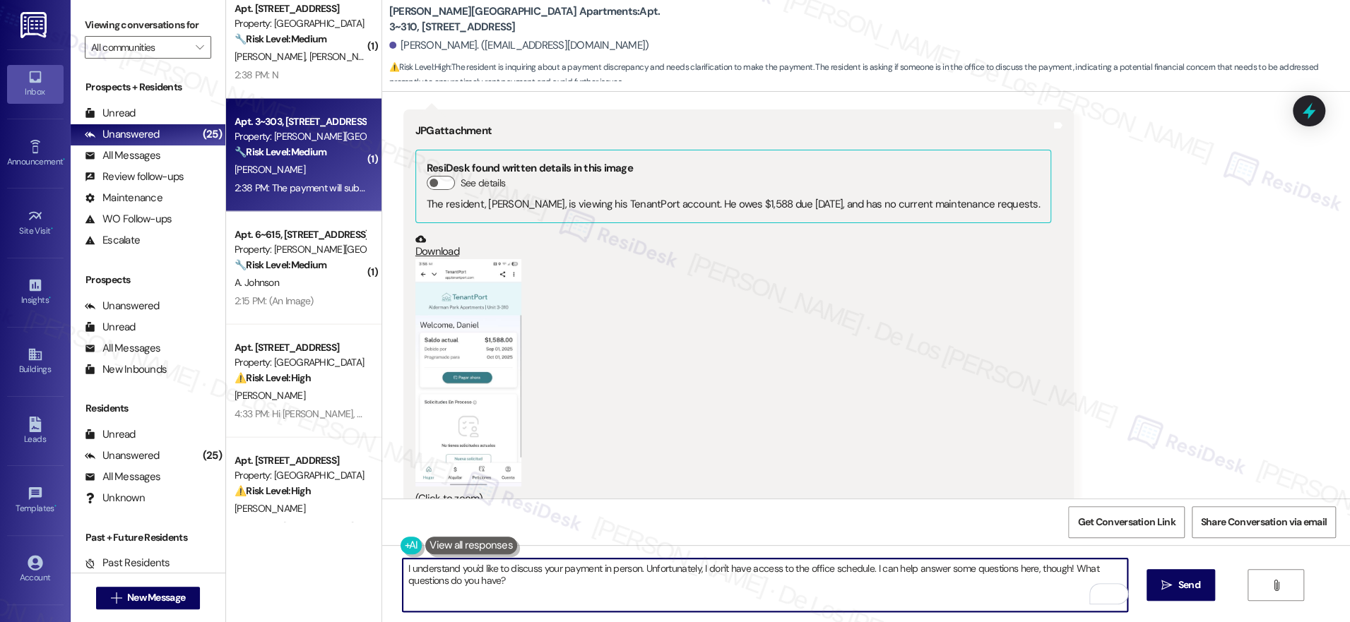
scroll to position [2018, 0]
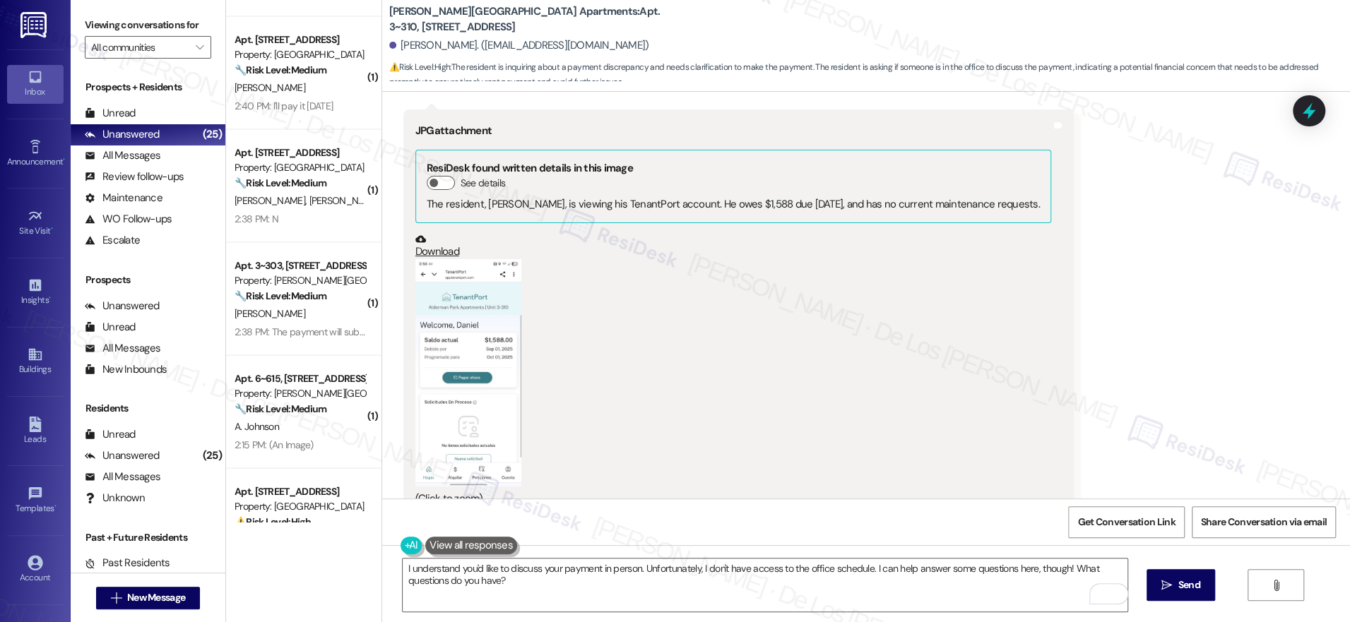
click at [304, 191] on div "L. Morrison K. Levesque" at bounding box center [300, 200] width 134 height 18
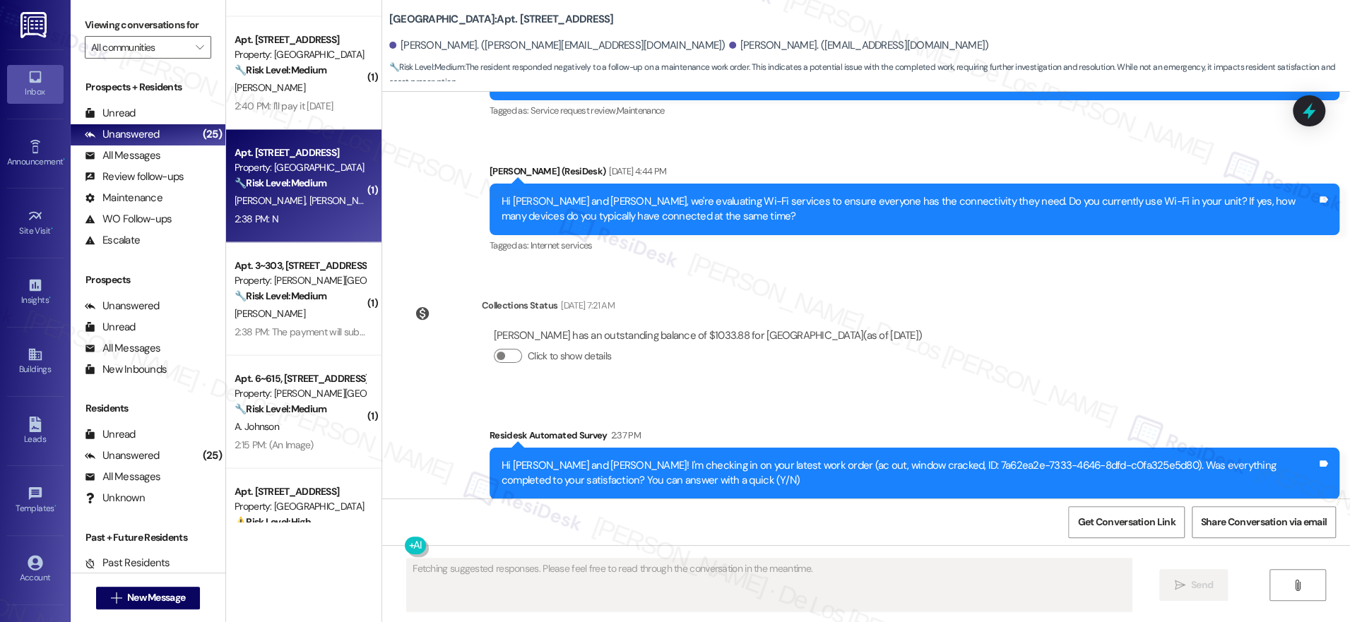
scroll to position [623, 0]
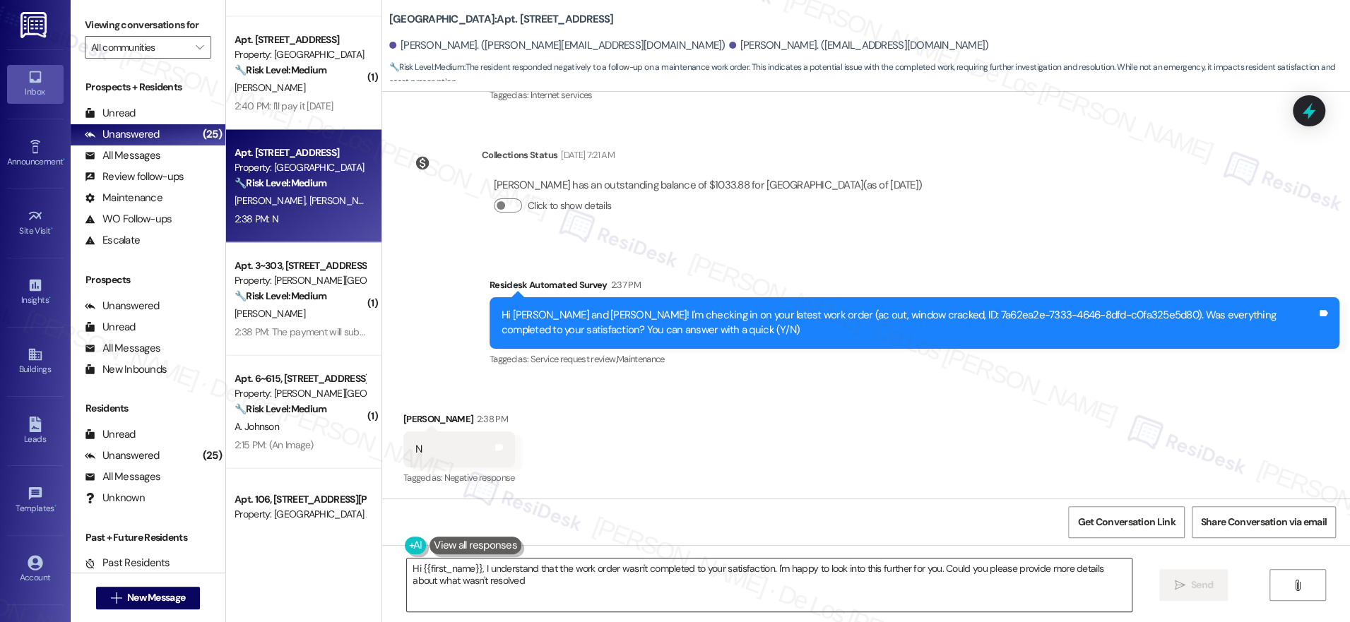
type textarea "Hi {{first_name}}, I understand that the work order wasn't completed to your sa…"
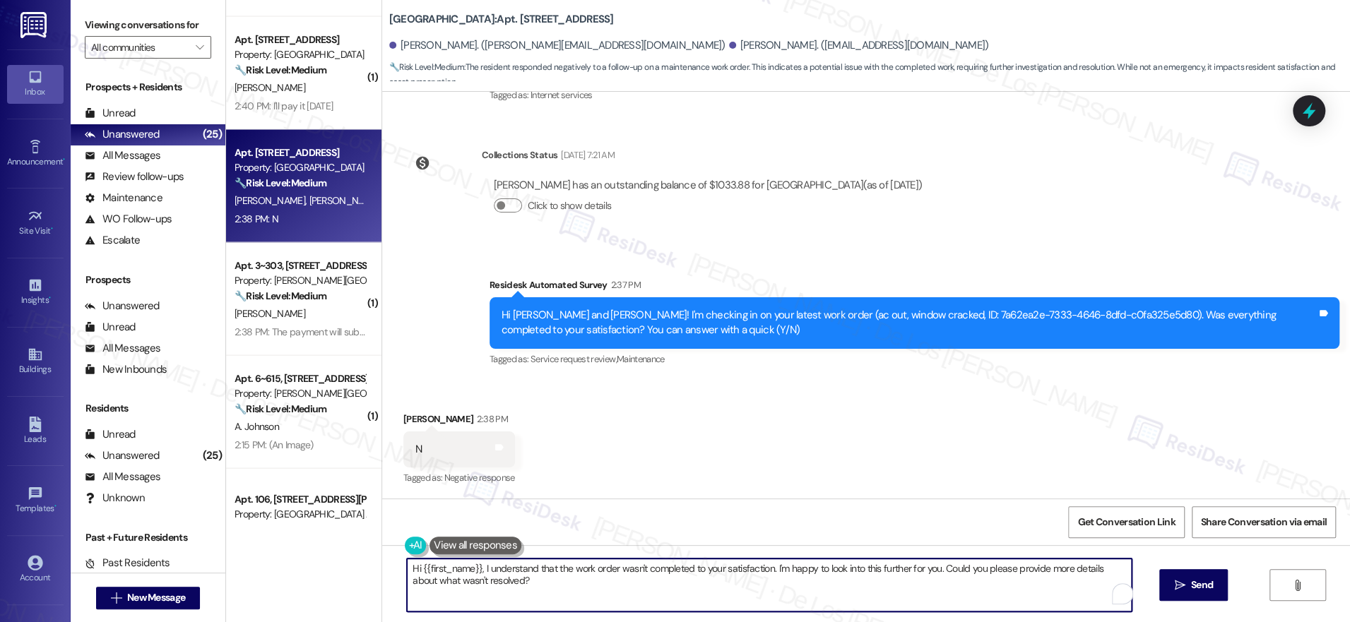
click at [736, 593] on textarea "Hi {{first_name}}, I understand that the work order wasn't completed to your sa…" at bounding box center [769, 585] width 725 height 53
click at [1197, 588] on span "Send" at bounding box center [1189, 585] width 22 height 15
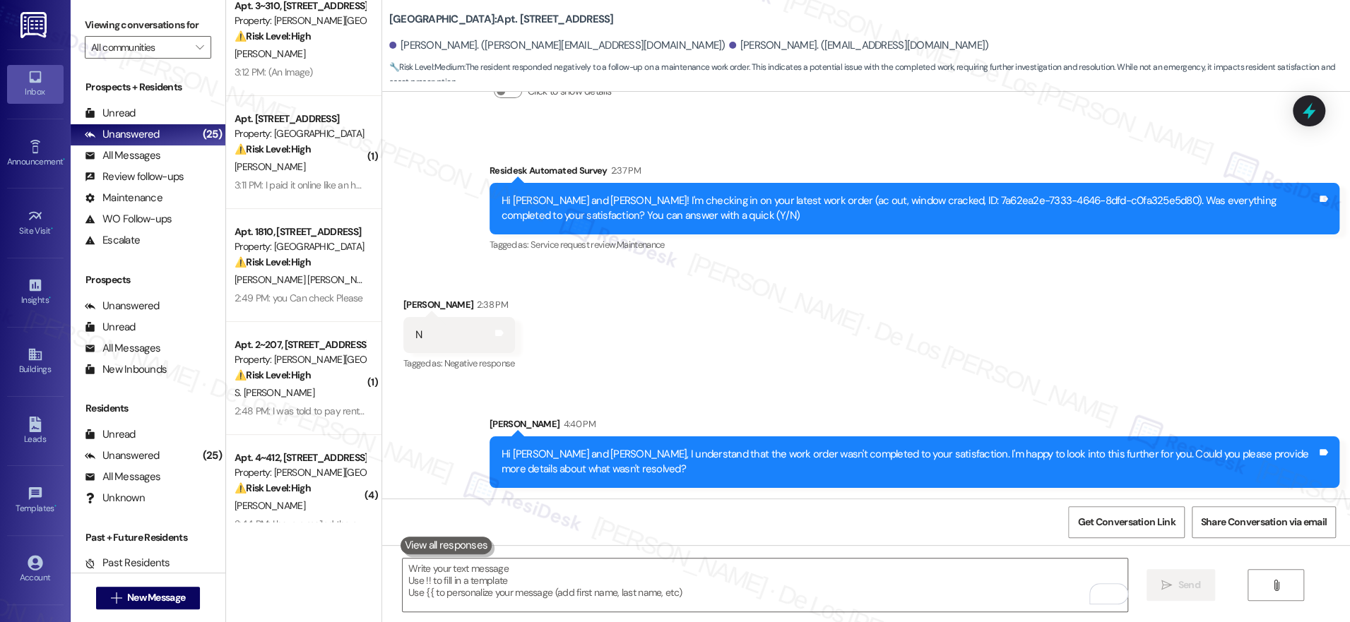
scroll to position [0, 0]
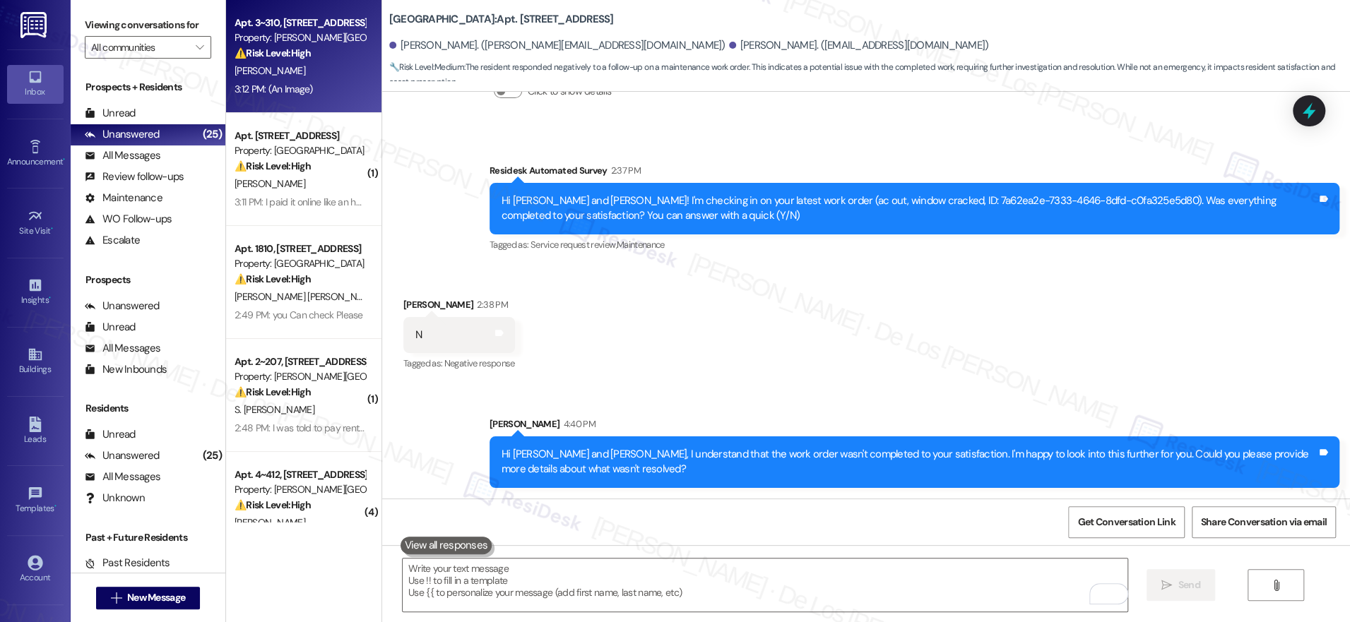
click at [304, 86] on div "3:12 PM: (An Image) 3:12 PM: (An Image)" at bounding box center [300, 90] width 134 height 18
type textarea "Fetching suggested responses. Please feel free to read through the conversation…"
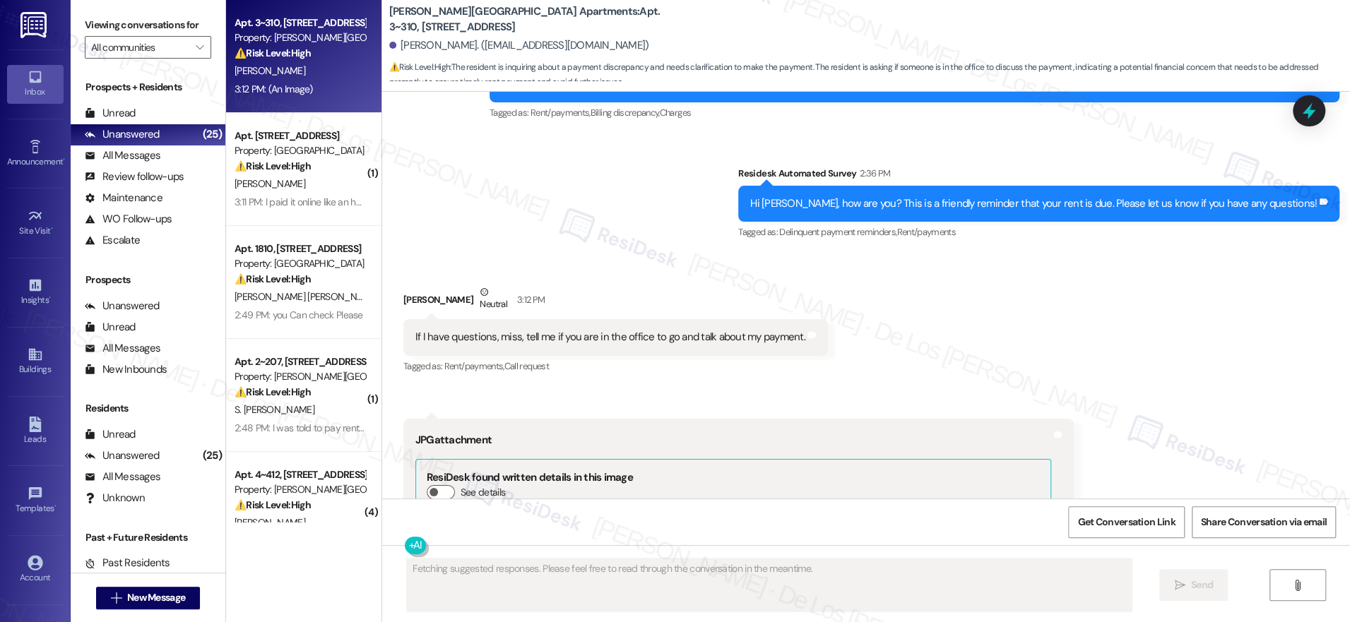
scroll to position [8257, 0]
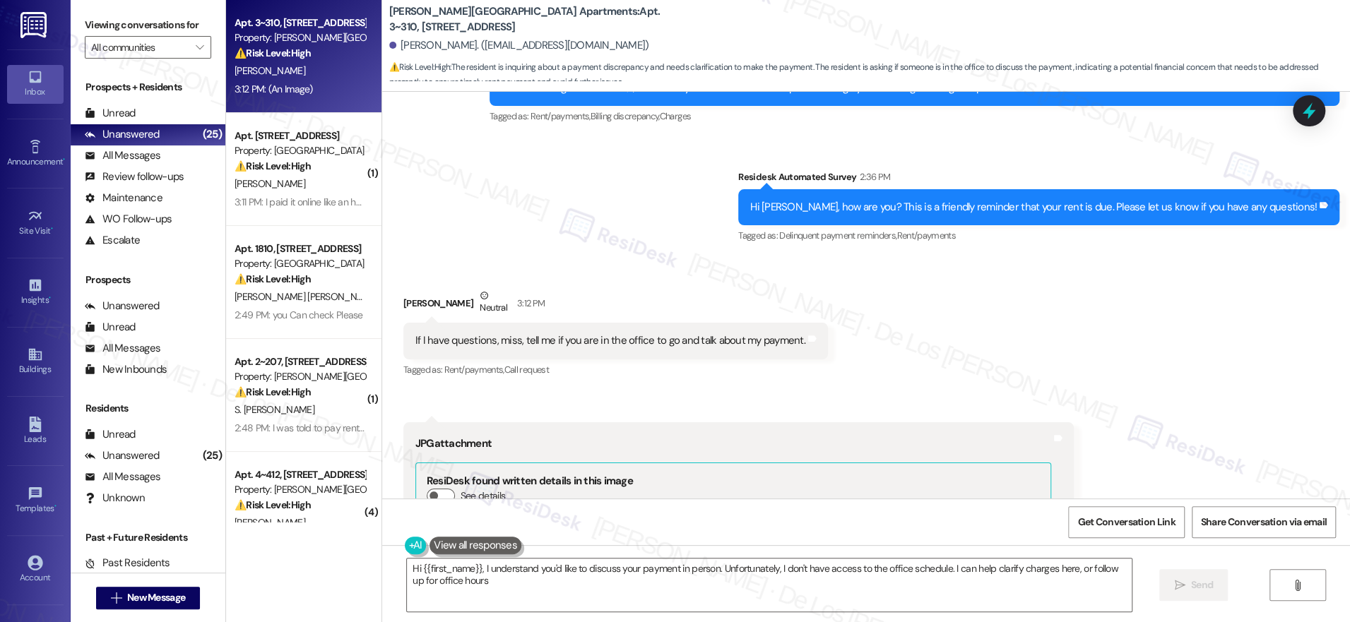
type textarea "Hi {{first_name}}, I understand you'd like to discuss your payment in person. U…"
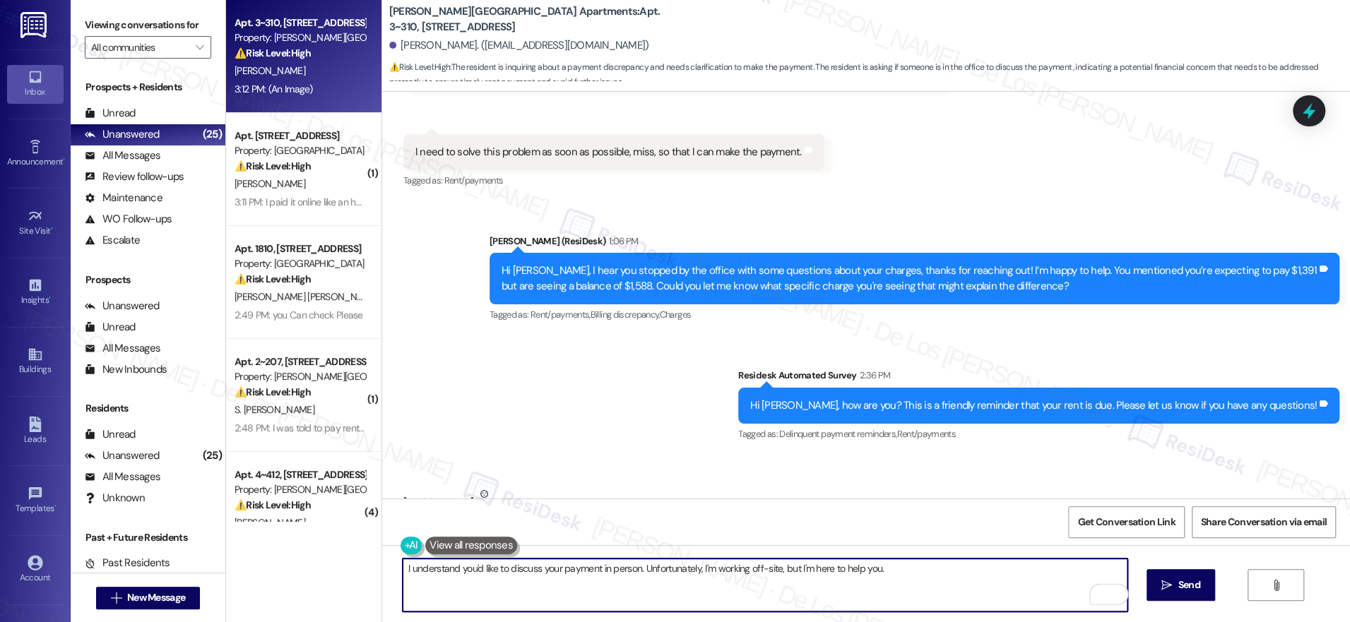
scroll to position [8055, 0]
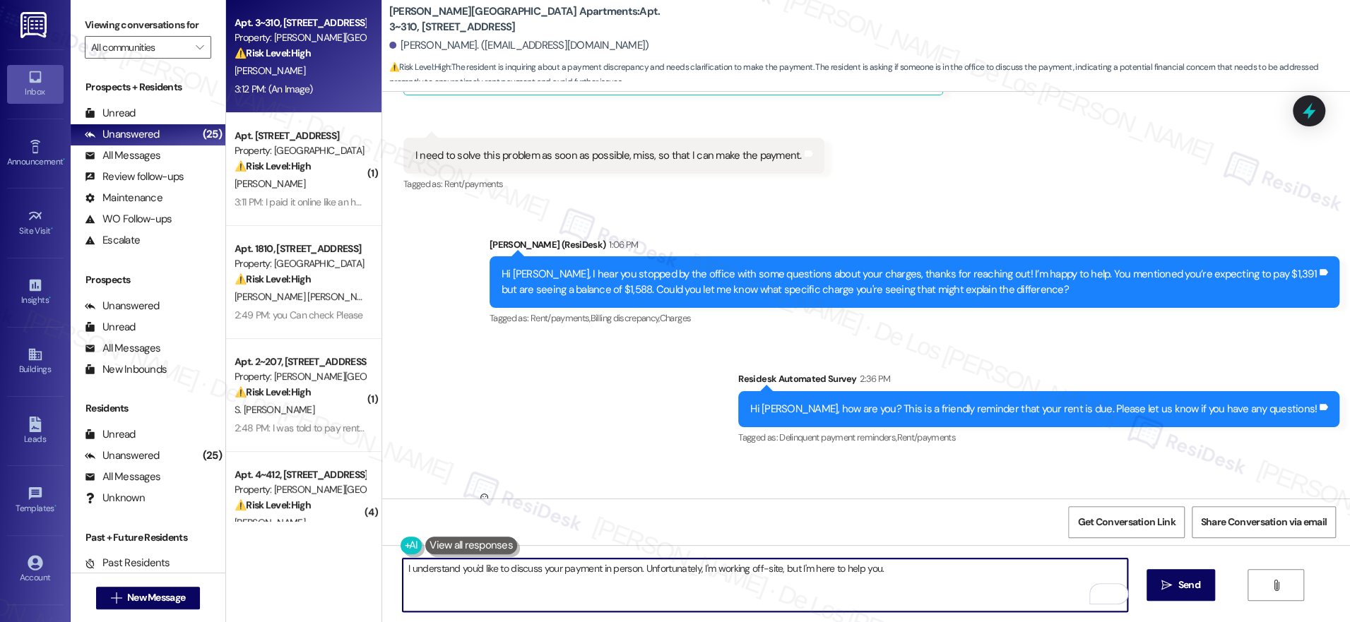
click at [936, 580] on textarea "I understand you'd like to discuss your payment in person. Unfortunately, I'm w…" at bounding box center [765, 585] width 725 height 53
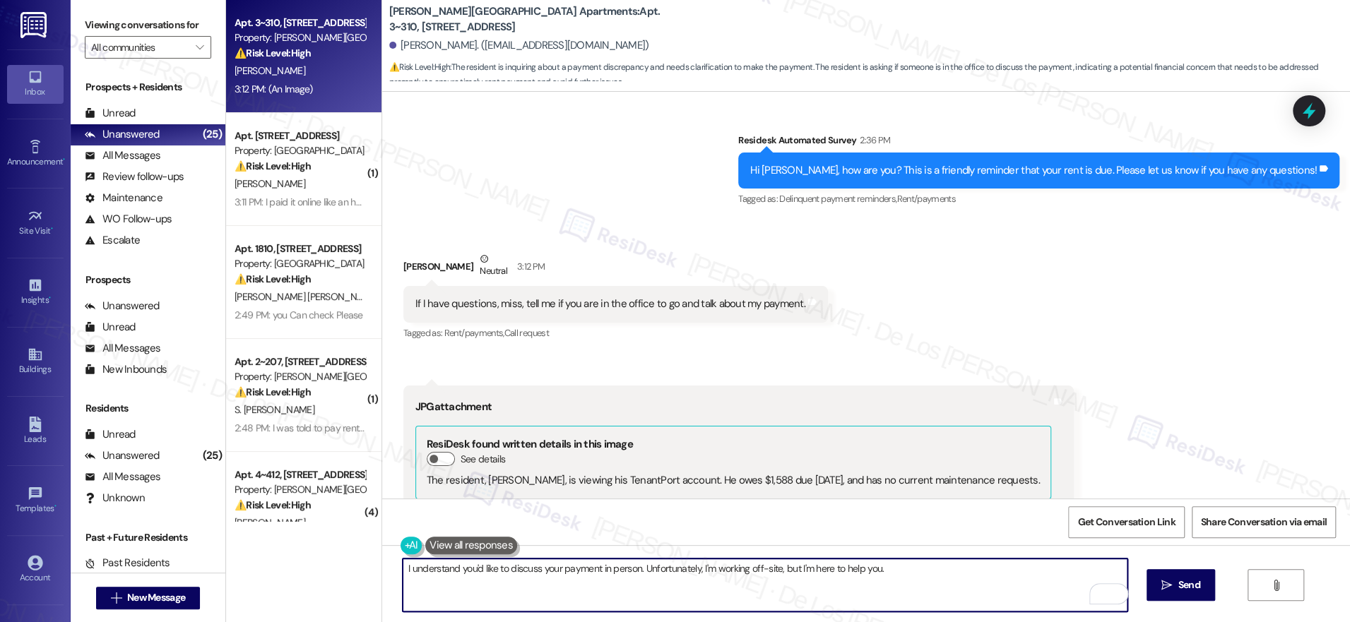
scroll to position [8570, 0]
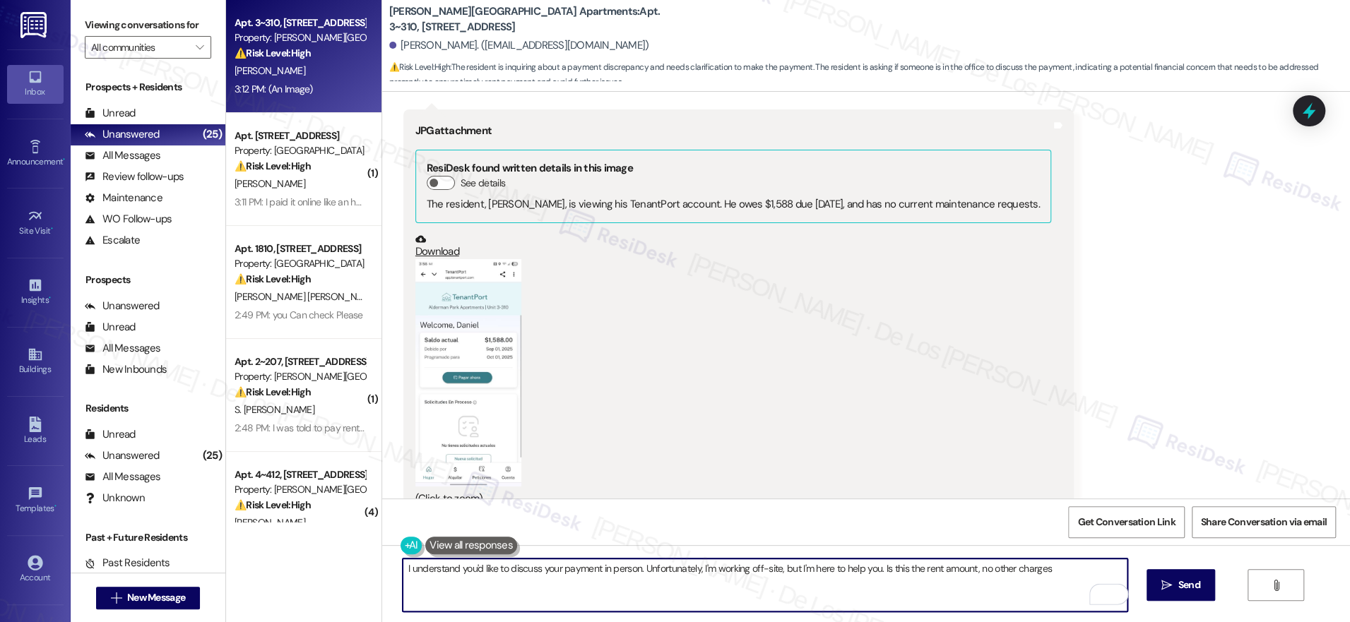
click at [1052, 568] on textarea "I understand you'd like to discuss your payment in person. Unfortunately, I'm w…" at bounding box center [765, 585] width 725 height 53
drag, startPoint x: 874, startPoint y: 565, endPoint x: 1057, endPoint y: 593, distance: 185.1
click at [1057, 593] on textarea "I understand you'd like to discuss your payment in person. Unfortunately, I'm w…" at bounding box center [765, 585] width 725 height 53
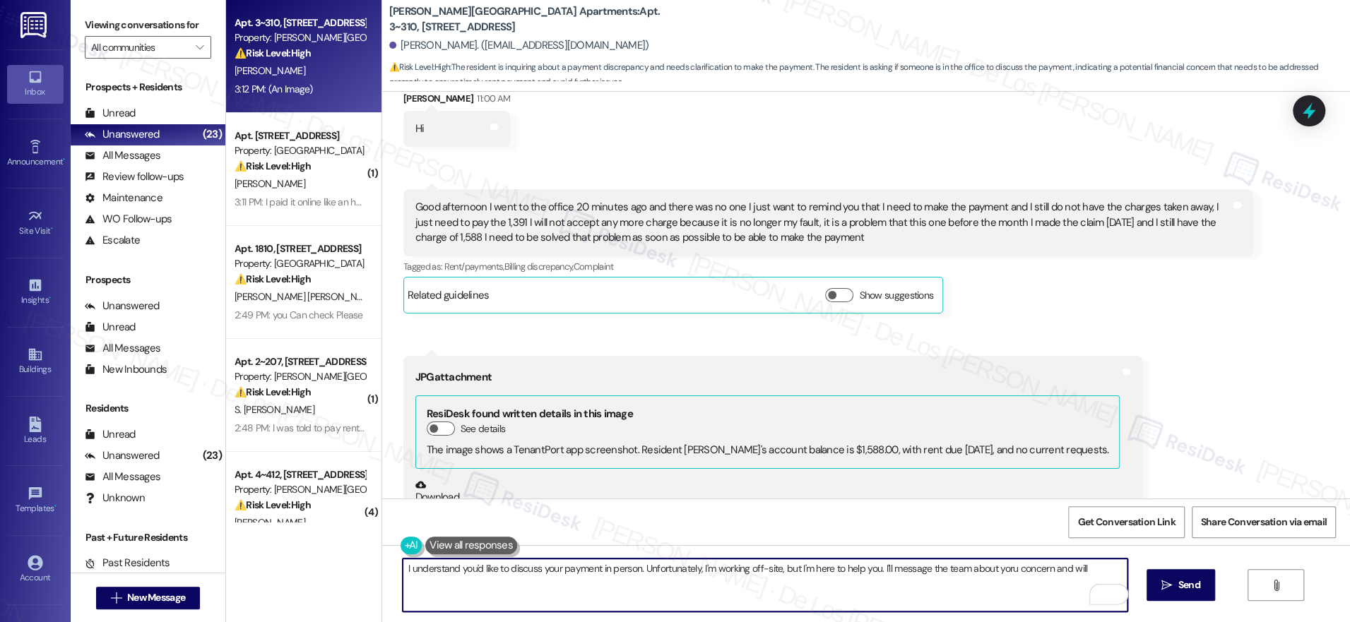
scroll to position [7297, 0]
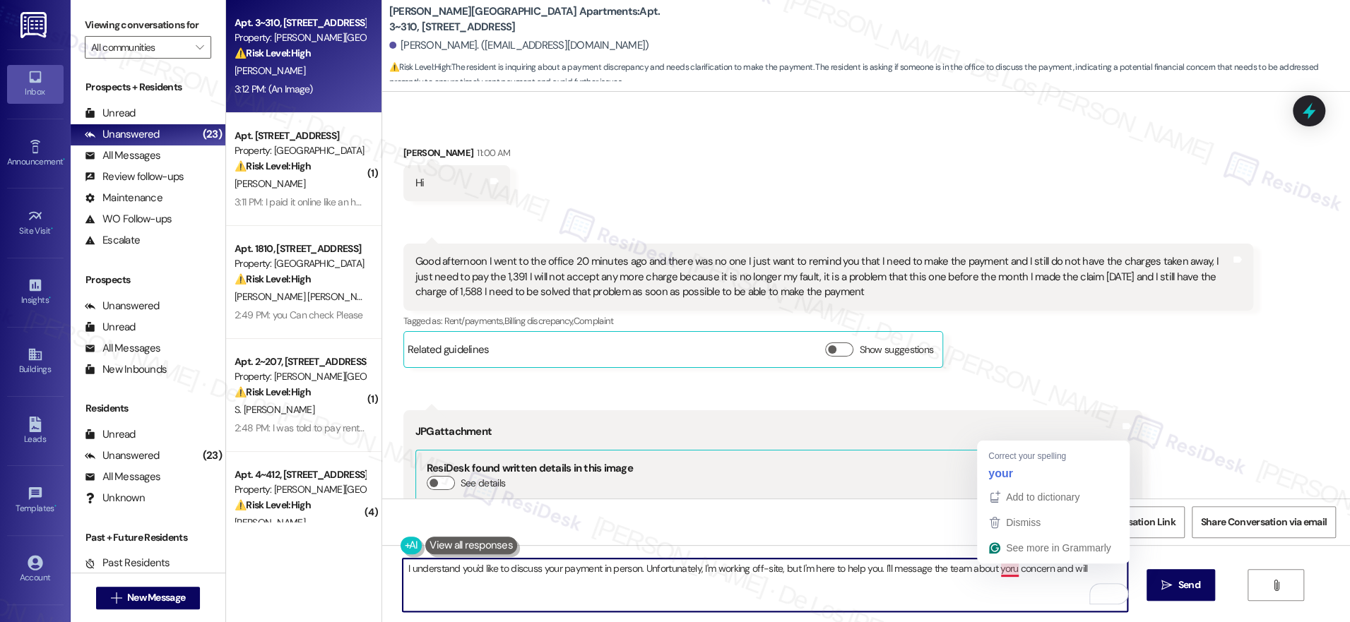
click at [1007, 569] on textarea "I understand you'd like to discuss your payment in person. Unfortunately, I'm w…" at bounding box center [765, 585] width 725 height 53
drag, startPoint x: 990, startPoint y: 569, endPoint x: 1074, endPoint y: 578, distance: 85.3
click at [1074, 578] on textarea "I understand you'd like to discuss your payment in person. Unfortunately, I'm w…" at bounding box center [765, 585] width 725 height 53
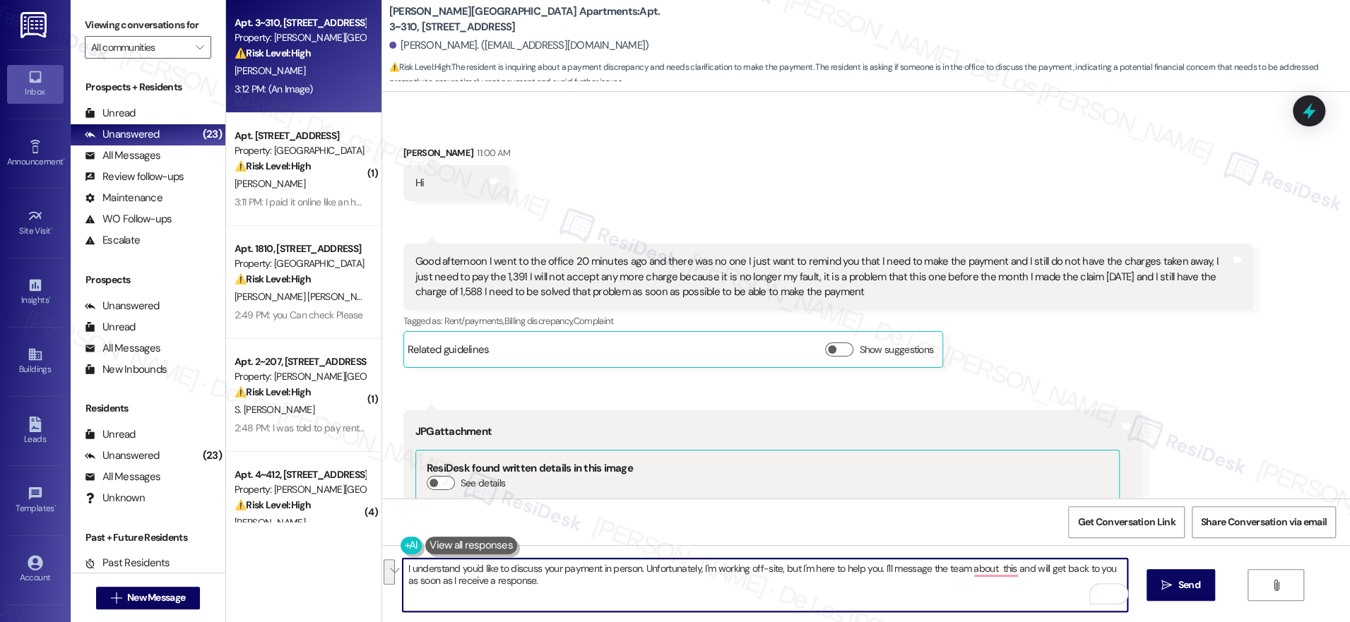
click at [793, 593] on textarea "I understand you'd like to discuss your payment in person. Unfortunately, I'm w…" at bounding box center [765, 585] width 725 height 53
click at [853, 593] on textarea "I understand you'd like to discuss your payment in person. Unfortunately, I'm w…" at bounding box center [765, 585] width 725 height 53
type textarea "I understand you'd like to discuss your payment in person. Unfortunately, I'm w…"
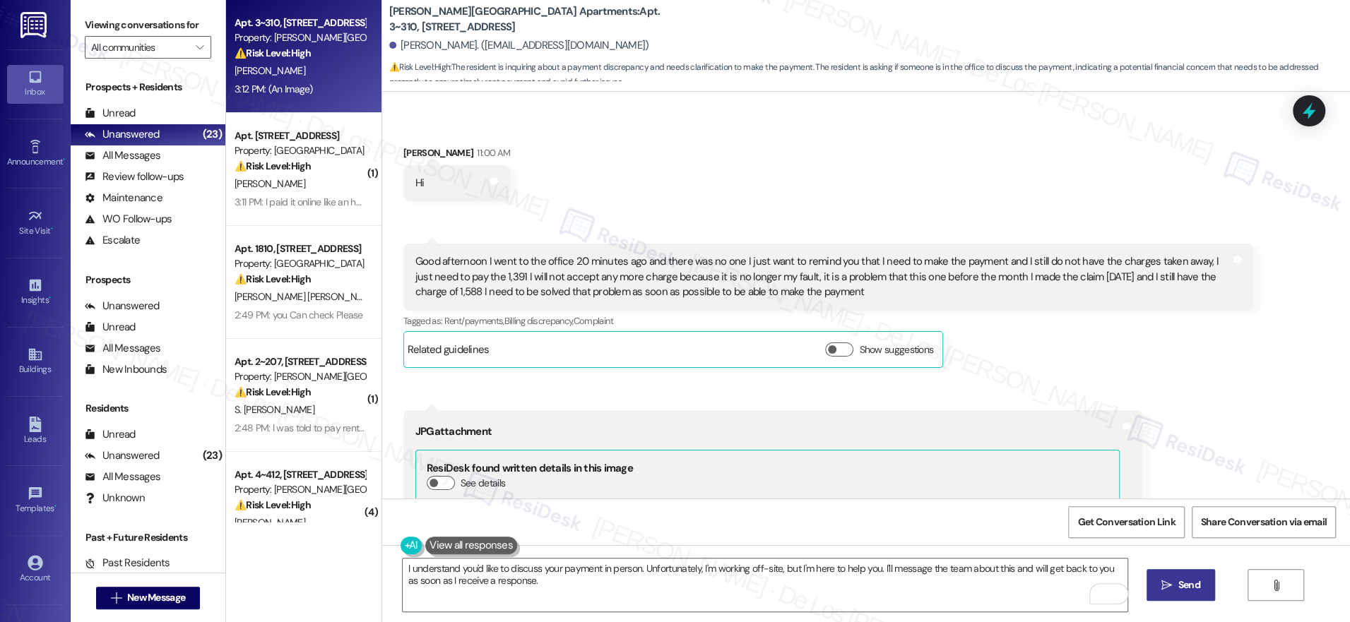
click at [1178, 586] on span "Send" at bounding box center [1189, 585] width 22 height 15
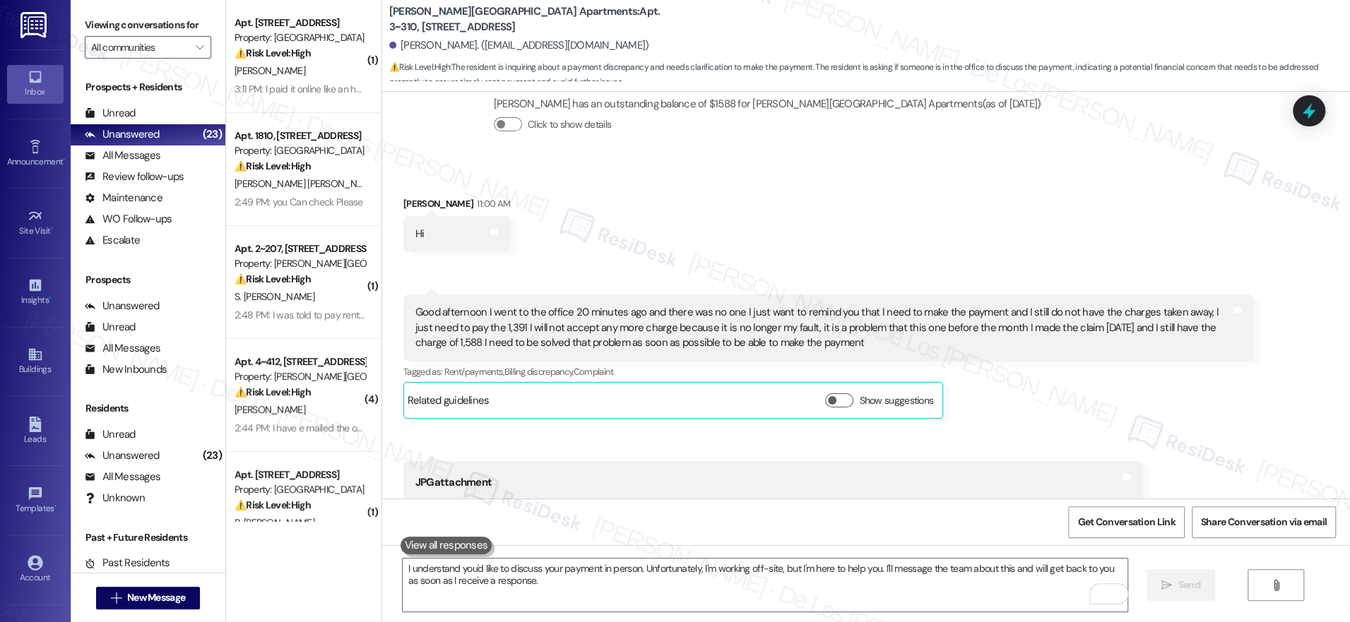
scroll to position [7250, 0]
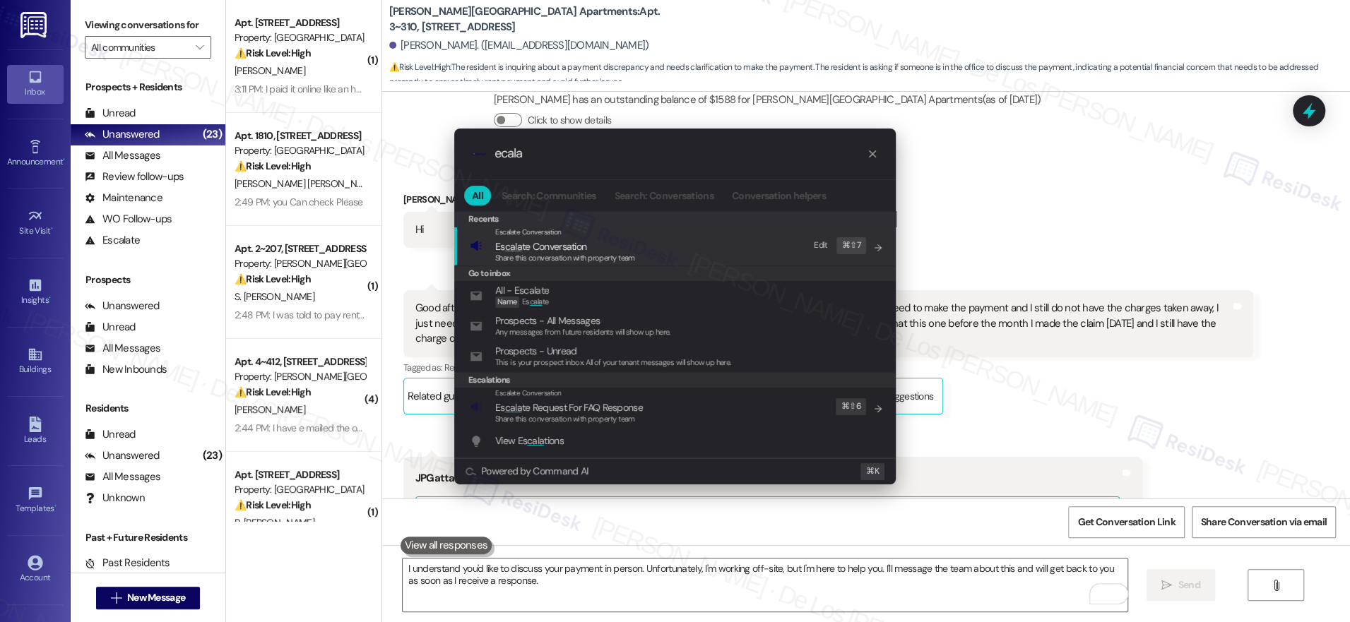
type input "ecala"
click at [582, 253] on span "Share this conversation with property team" at bounding box center [565, 258] width 140 height 10
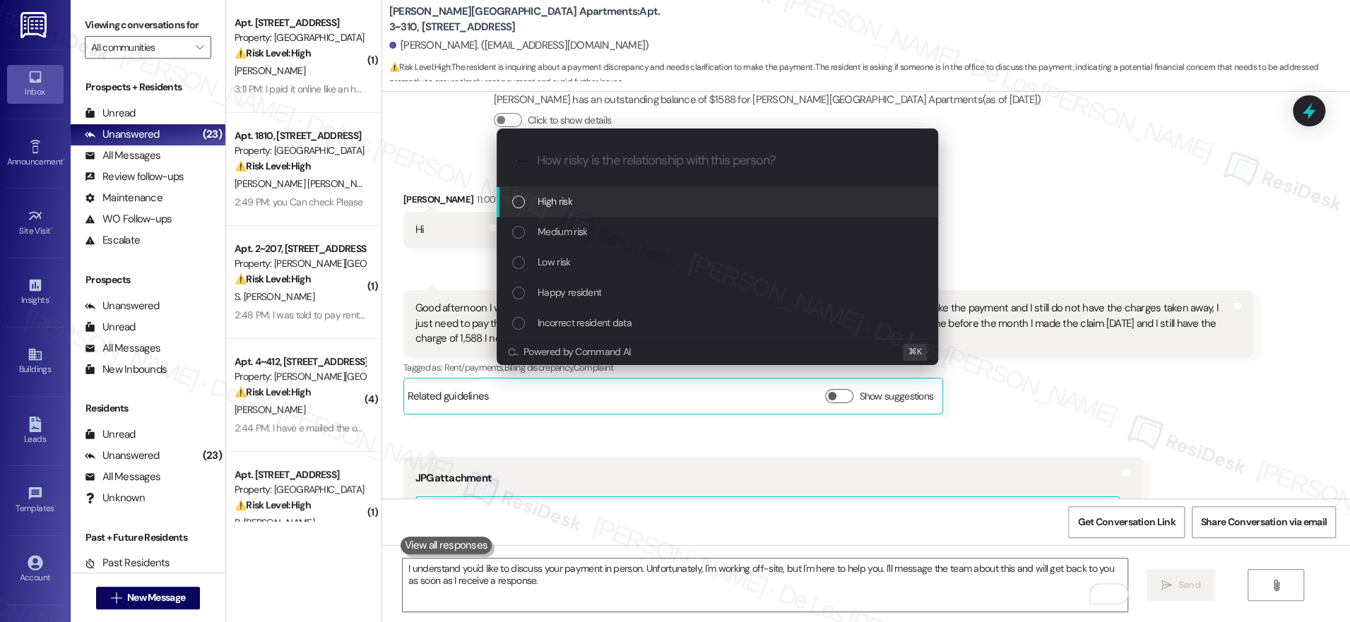
drag, startPoint x: 588, startPoint y: 201, endPoint x: 675, endPoint y: 208, distance: 86.4
click at [589, 201] on div "High risk" at bounding box center [718, 202] width 413 height 16
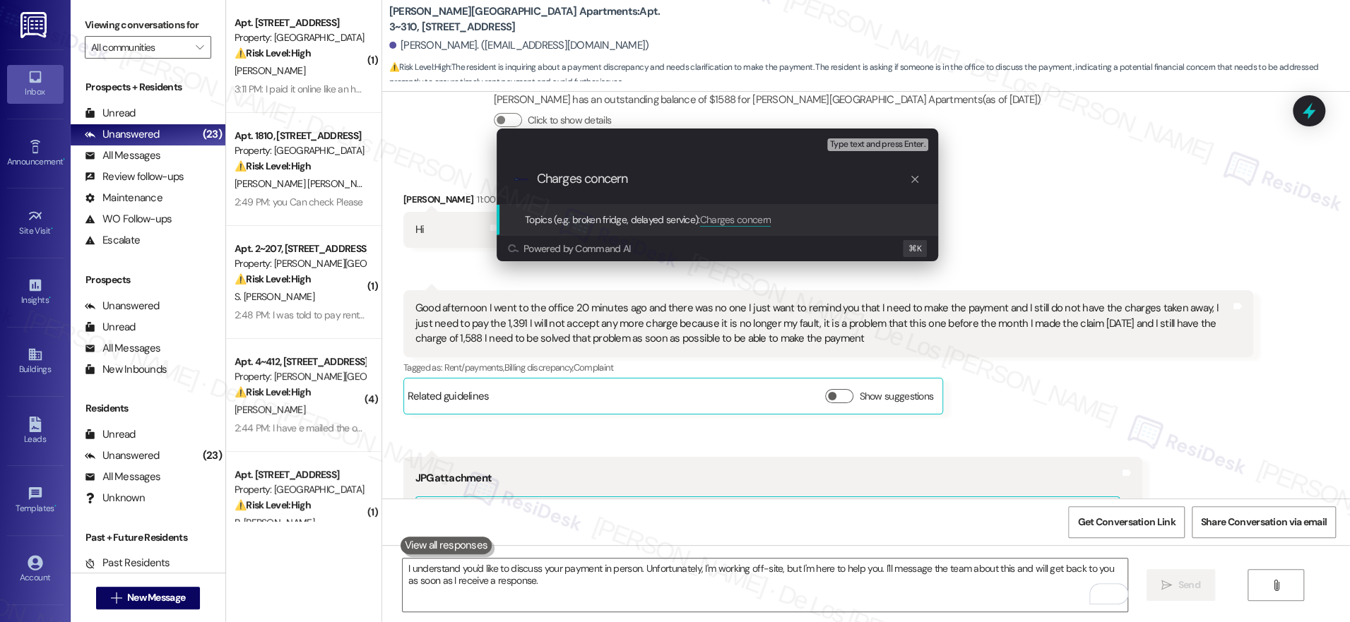
click at [694, 179] on input "Charges concern" at bounding box center [723, 179] width 372 height 15
type input "Charges concern - already visited the office"
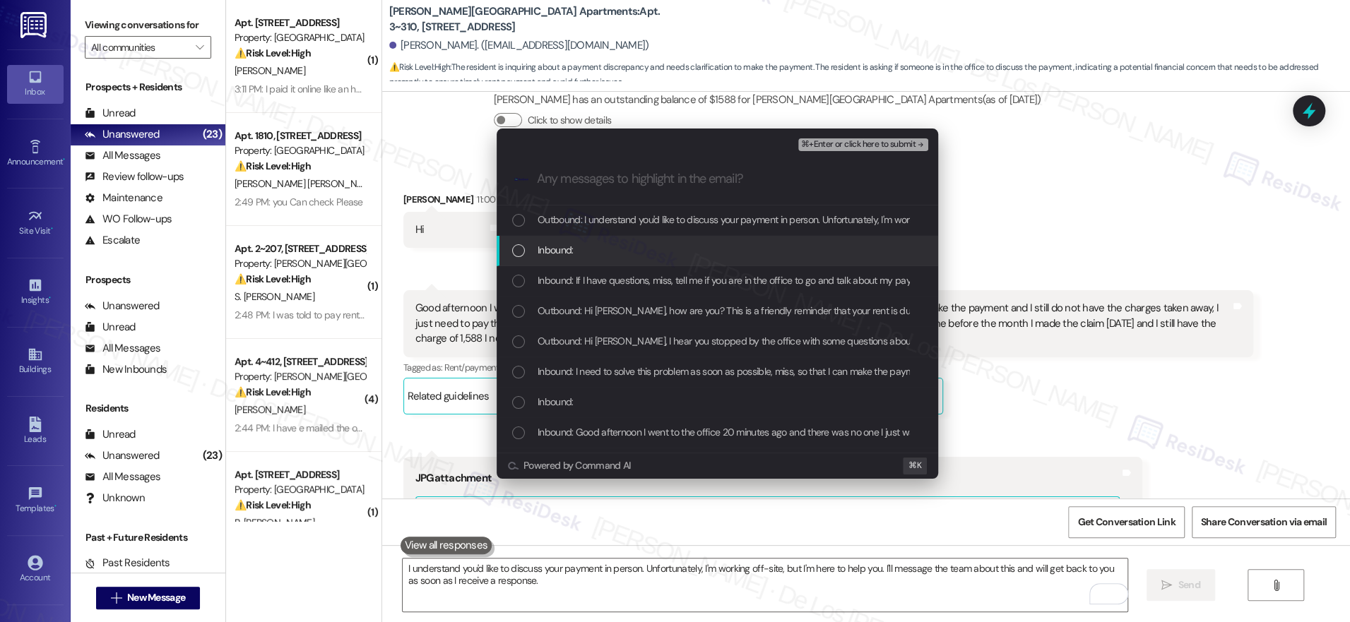
drag, startPoint x: 673, startPoint y: 246, endPoint x: 672, endPoint y: 272, distance: 26.1
click at [673, 247] on div "Inbound:" at bounding box center [718, 250] width 413 height 16
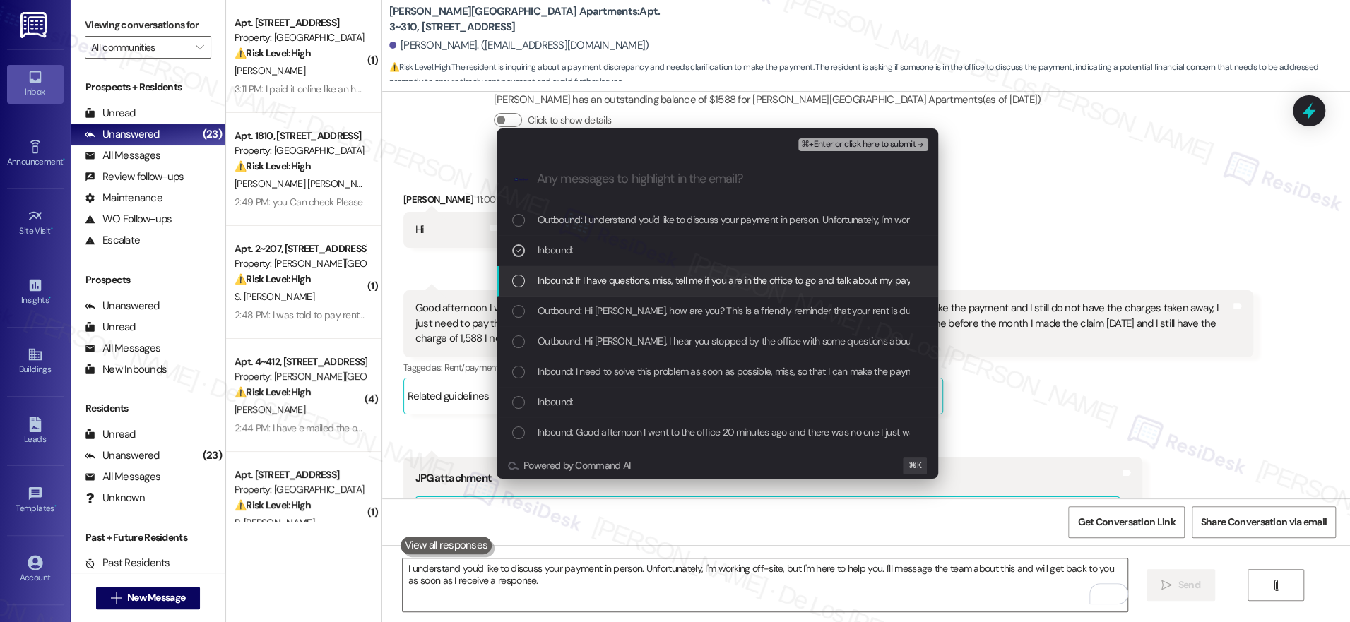
drag, startPoint x: 670, startPoint y: 281, endPoint x: 672, endPoint y: 291, distance: 10.1
click at [670, 282] on span "Inbound: If I have questions, miss, tell me if you are in the office to go and …" at bounding box center [736, 281] width 396 height 16
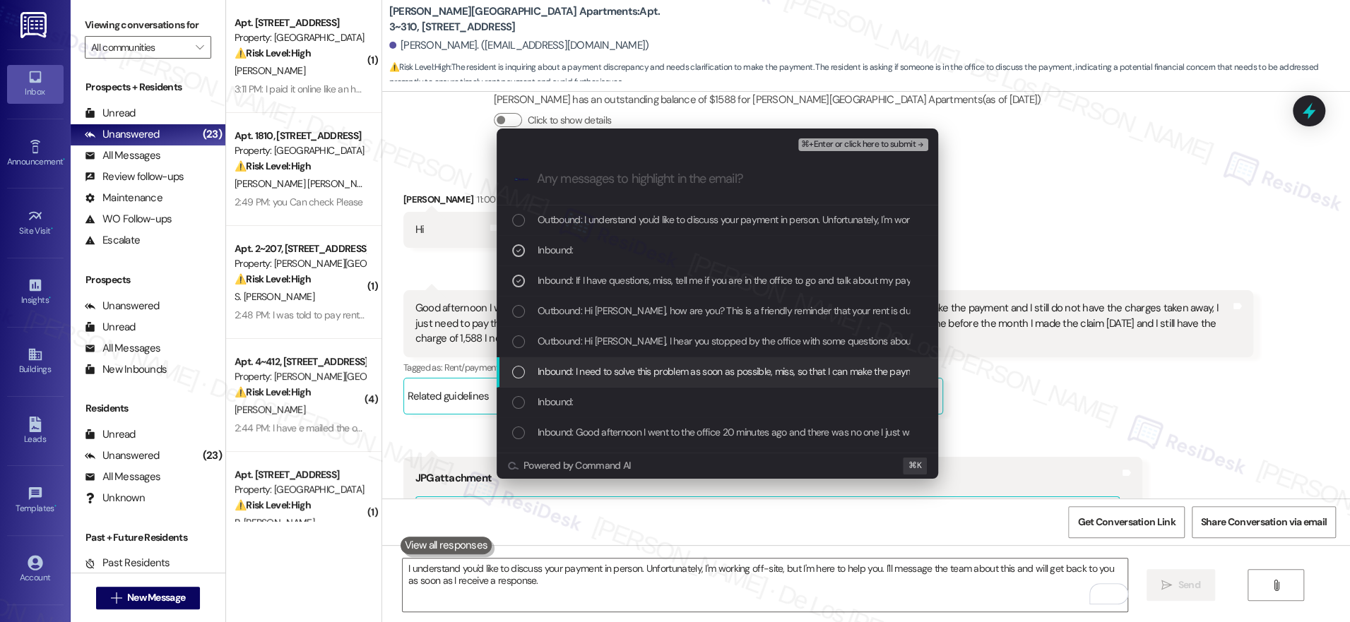
click at [670, 362] on div "Inbound: I need to solve this problem as soon as possible, miss, so that I can …" at bounding box center [717, 372] width 441 height 30
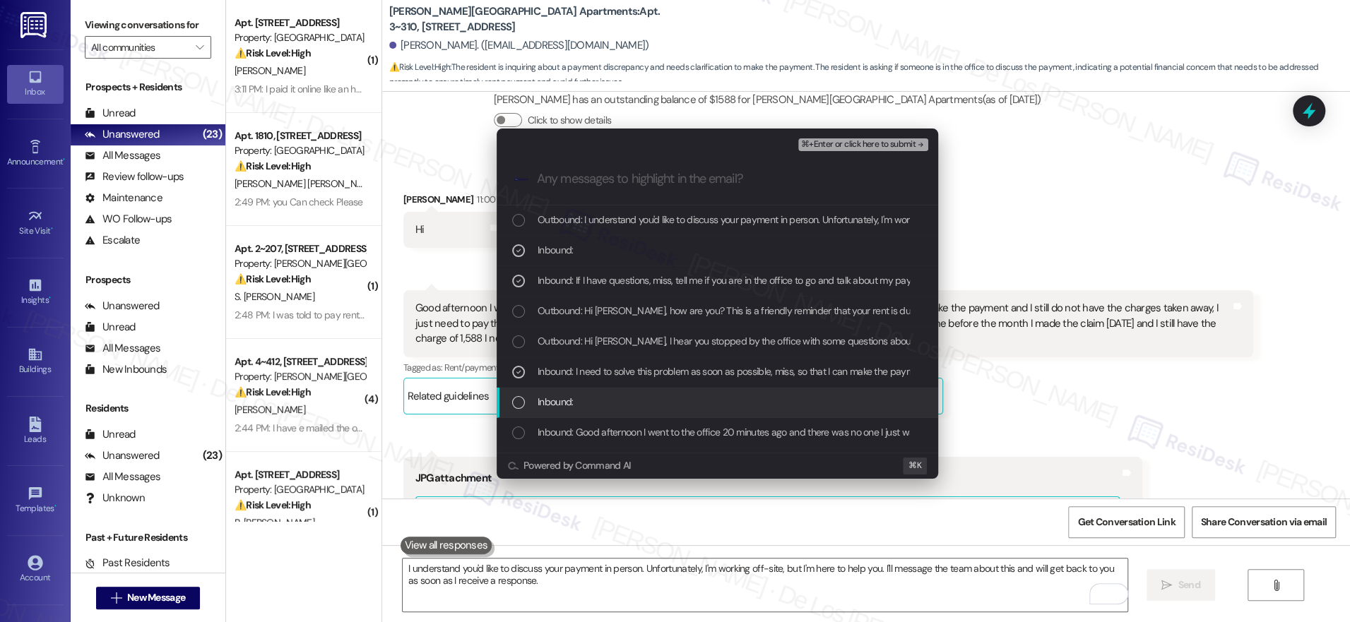
click at [667, 401] on div "Inbound:" at bounding box center [718, 402] width 413 height 16
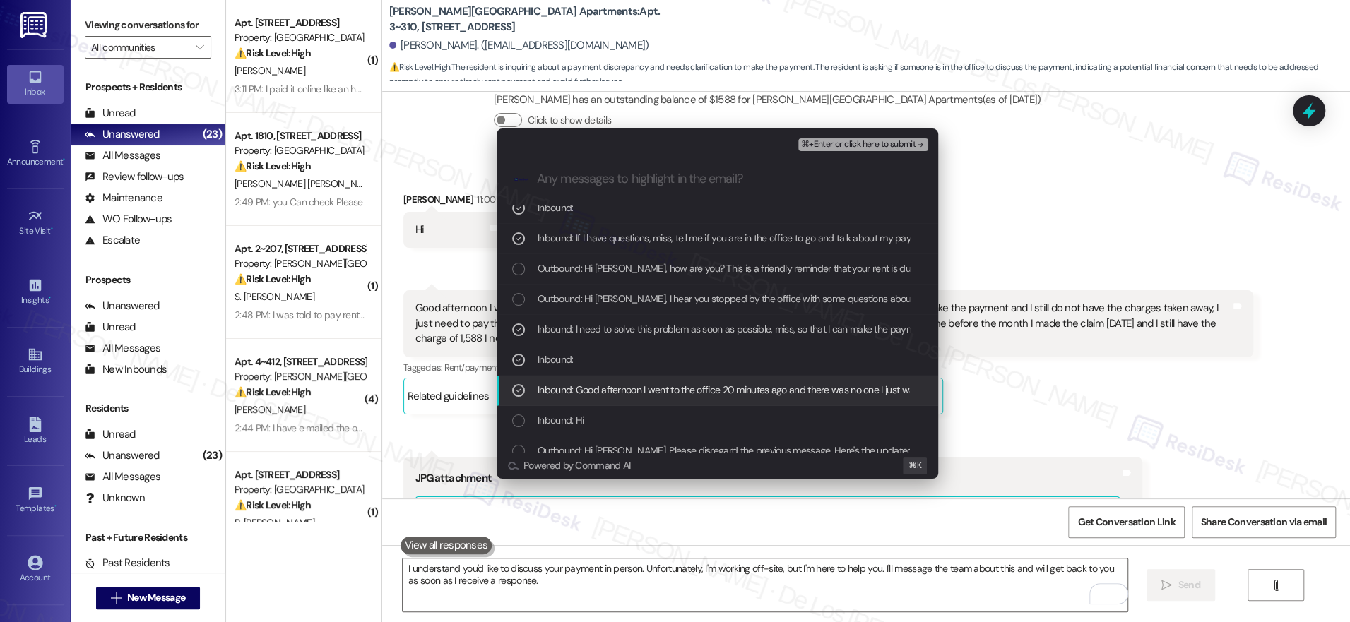
scroll to position [71, 0]
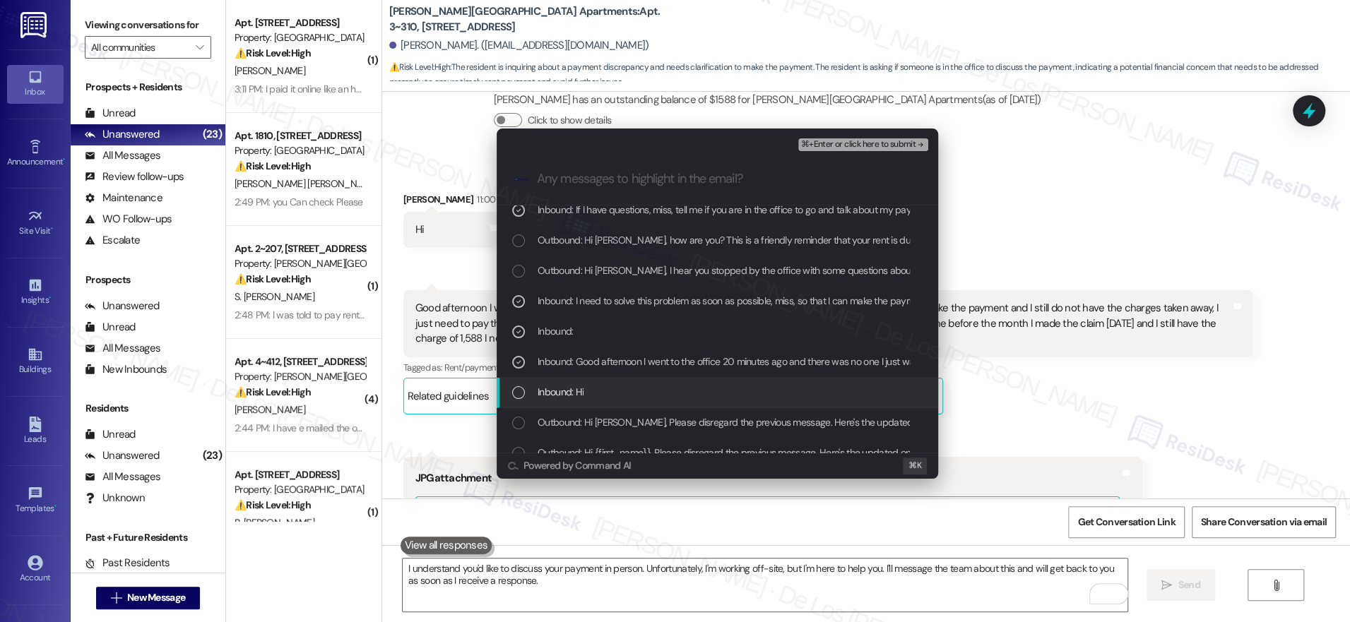
click at [744, 399] on div "Inbound: Hi" at bounding box center [718, 392] width 413 height 16
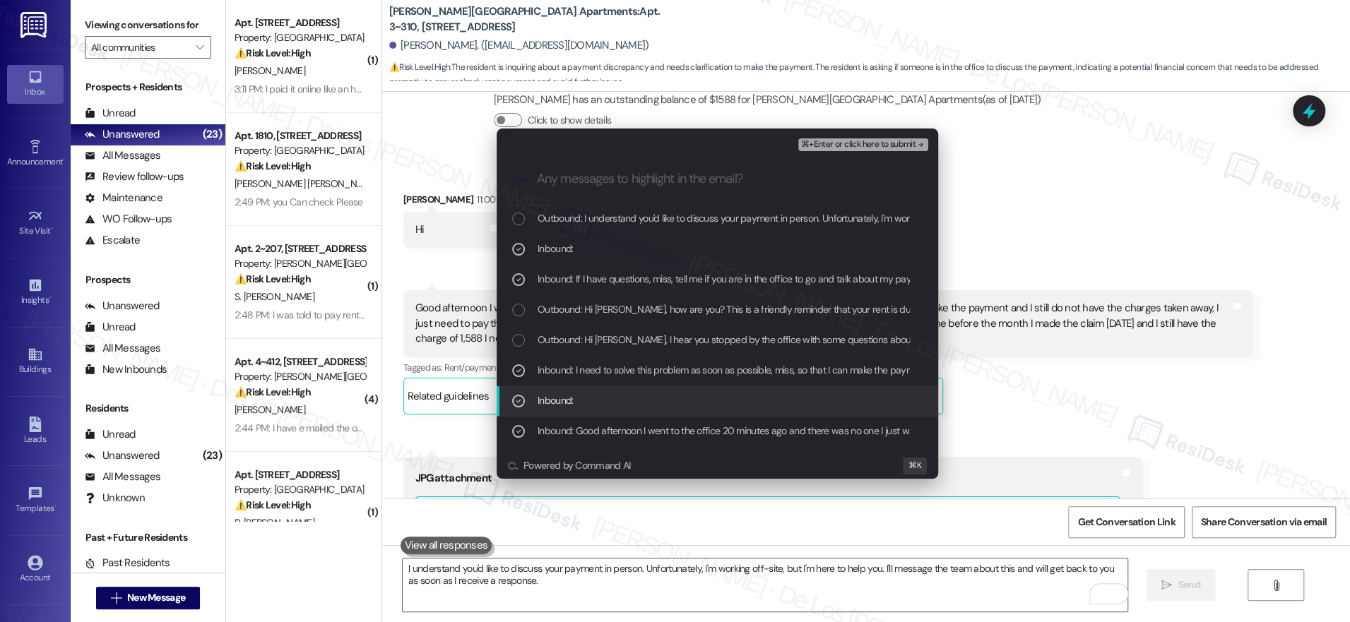
scroll to position [0, 0]
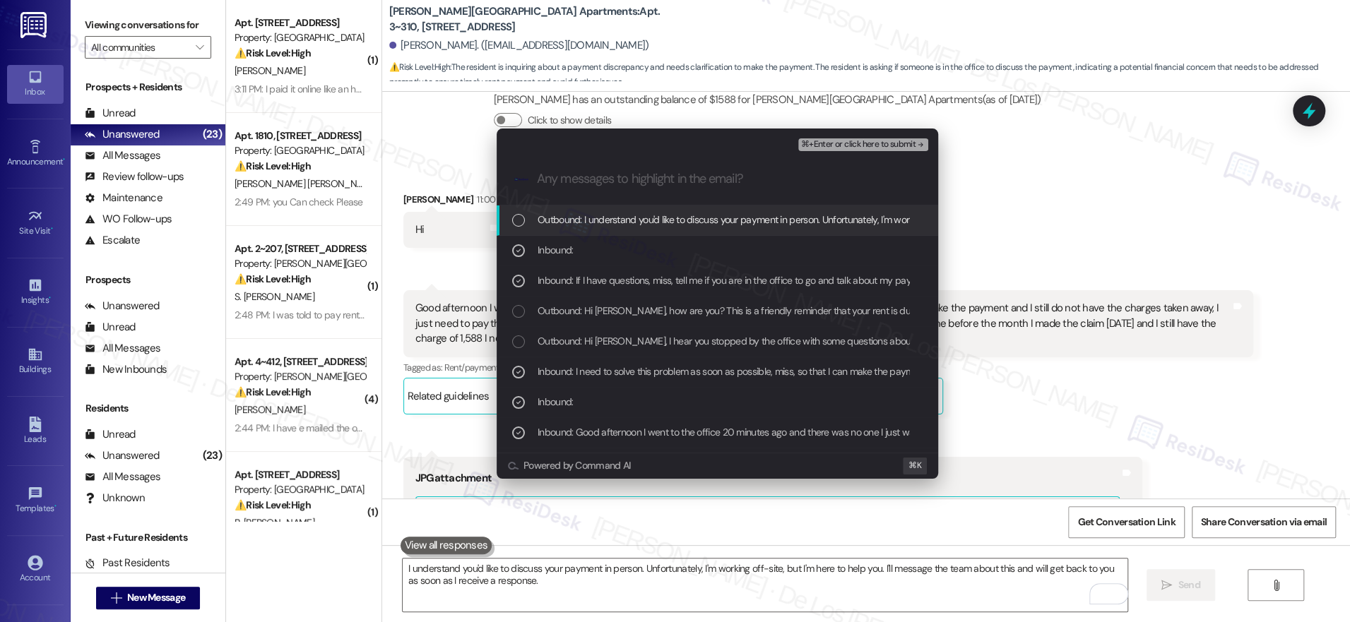
click at [838, 144] on span "⌘+Enter or click here to submit" at bounding box center [858, 145] width 114 height 10
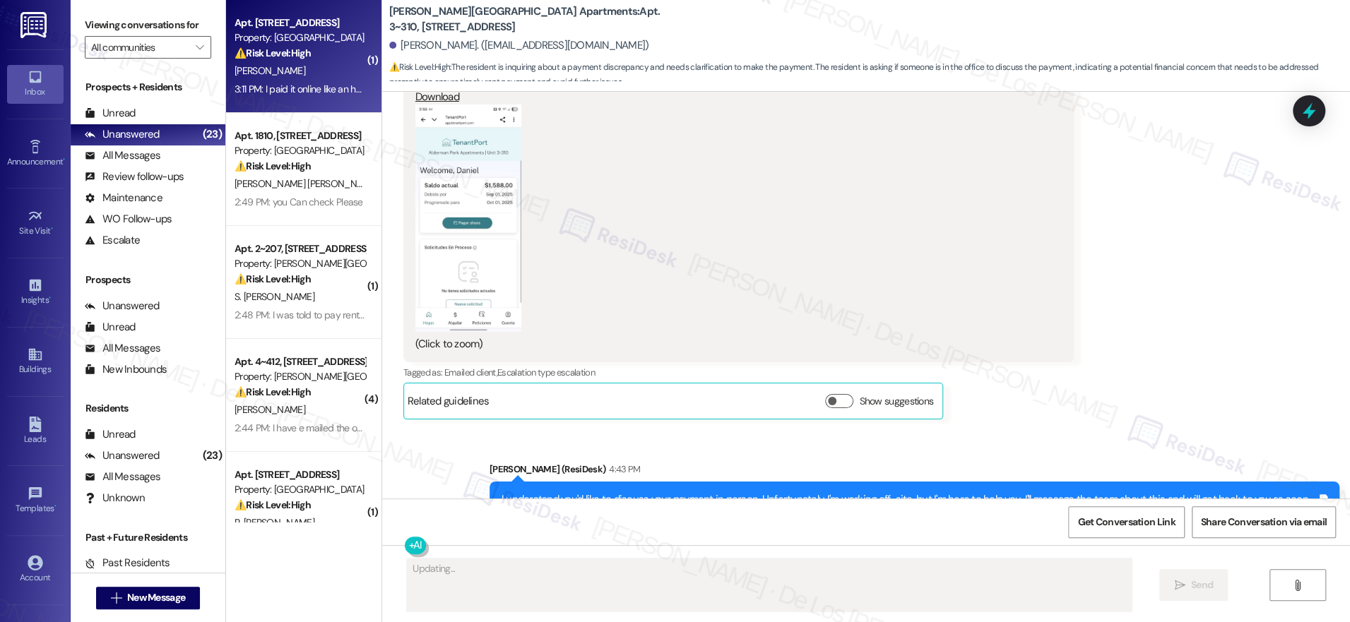
type textarea "Hi"
click at [294, 85] on div "3:11 PM: I paid it online like an hour ago. I'm wondering if the complex has ca…" at bounding box center [475, 89] width 480 height 13
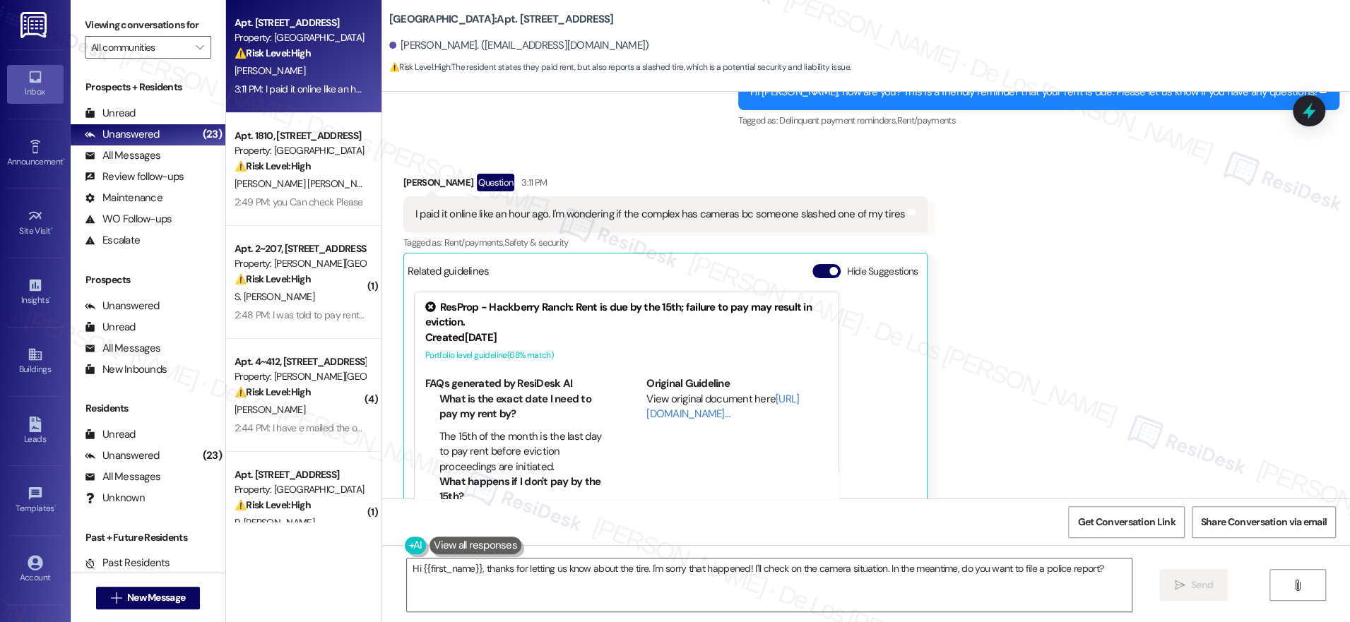
scroll to position [1144, 0]
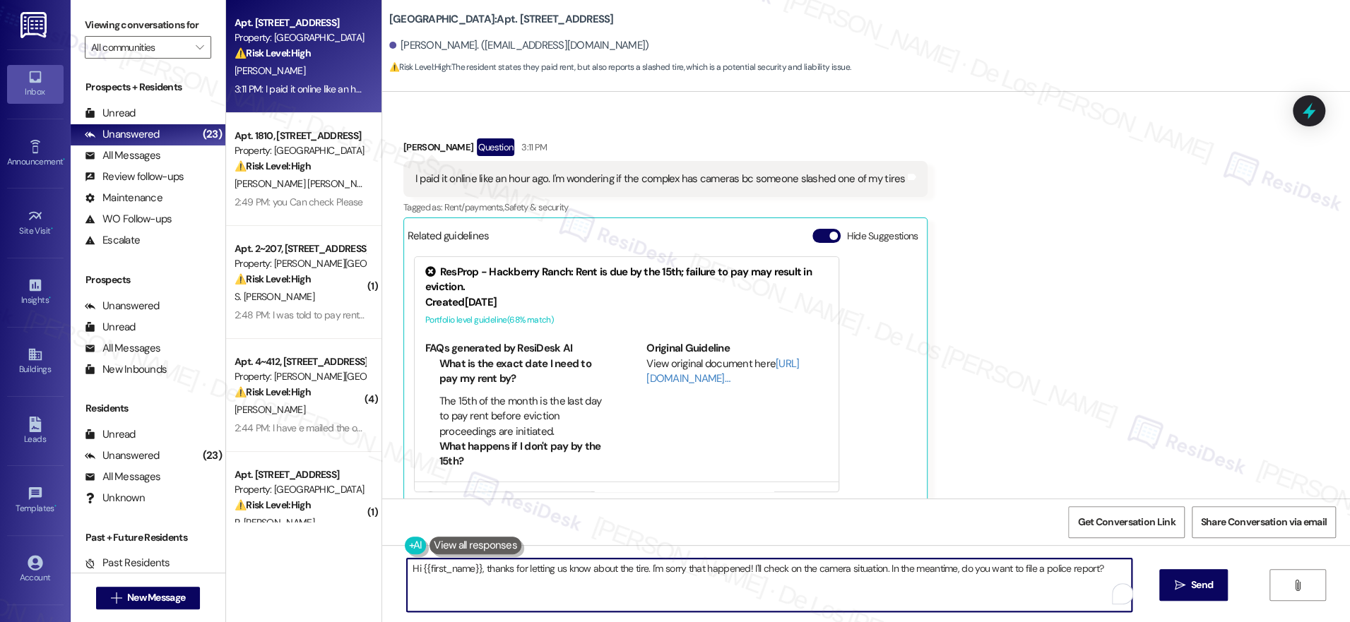
click at [579, 571] on textarea "Hi {{first_name}}, thanks for letting us know about the tire. I'm sorry that ha…" at bounding box center [769, 585] width 725 height 53
click at [728, 570] on textarea "Hi {{first_name}}, thanks for letting us know that you paid the rent earlier. S…" at bounding box center [765, 585] width 725 height 53
drag, startPoint x: 807, startPoint y: 571, endPoint x: 721, endPoint y: 568, distance: 86.2
click at [721, 568] on textarea "Hi {{first_name}}, thanks for letting us know that you paid the rent earlier. S…" at bounding box center [765, 585] width 725 height 53
click at [773, 576] on textarea "Hi {{first_name}}, thanks for letting us know that you paid the rent earlier. S…" at bounding box center [765, 585] width 725 height 53
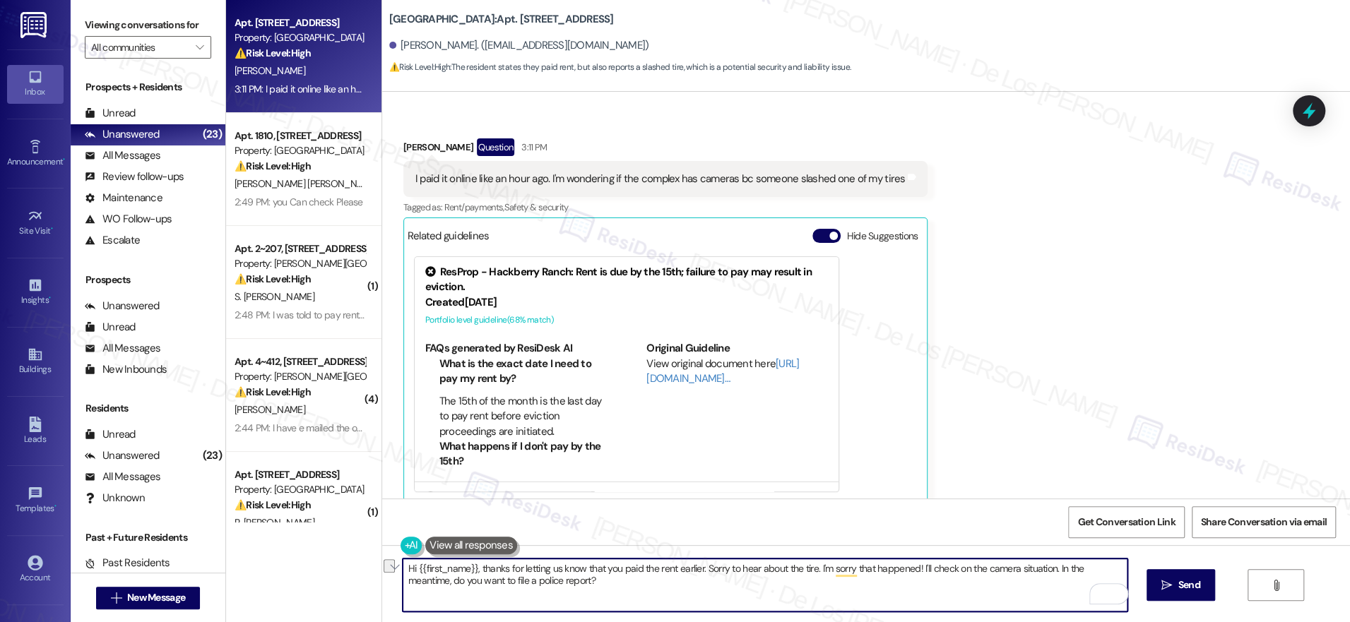
drag, startPoint x: 809, startPoint y: 568, endPoint x: 721, endPoint y: 567, distance: 88.3
click at [697, 567] on textarea "Hi {{first_name}}, thanks for letting us know that you paid the rent earlier. S…" at bounding box center [765, 585] width 725 height 53
drag, startPoint x: 749, startPoint y: 574, endPoint x: 759, endPoint y: 563, distance: 15.0
click at [749, 574] on textarea "Hi {{first_name}}, thanks for letting us know that you paid the rent earlier. I…" at bounding box center [765, 585] width 725 height 53
drag, startPoint x: 947, startPoint y: 571, endPoint x: 994, endPoint y: 612, distance: 62.6
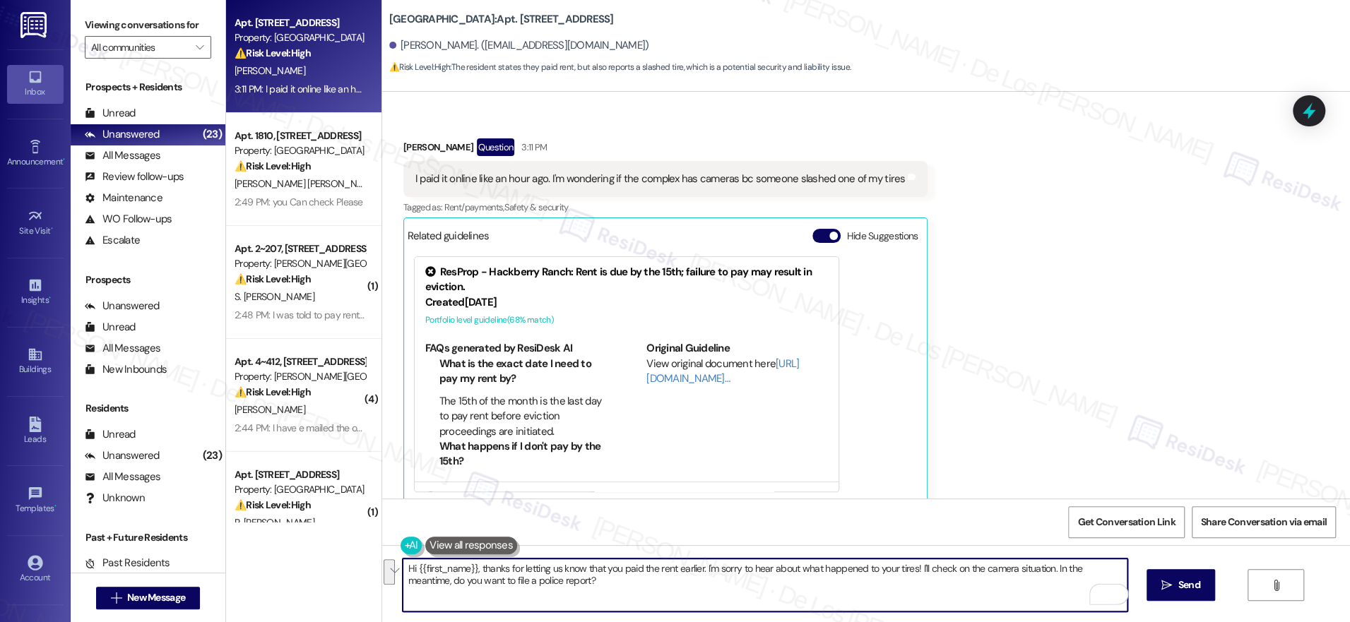
click at [995, 612] on div "Hi {{first_name}}, thanks for letting us know that you paid the rent earlier. I…" at bounding box center [866, 598] width 968 height 106
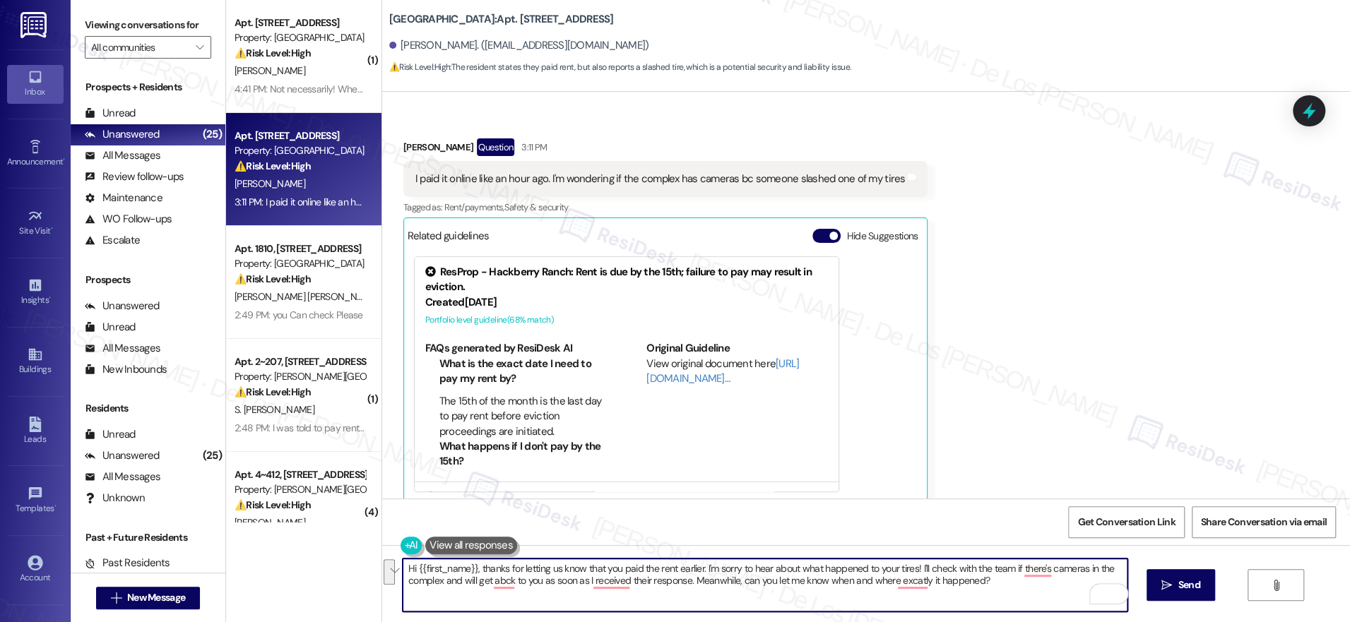
paste textarea "you for letting us know that you’ve already paid the rent. I’m so sorry to hear…"
click at [954, 569] on textarea "Hi {{first_name}}, thank you for letting us know that you’ve already paid the r…" at bounding box center [765, 585] width 725 height 53
drag, startPoint x: 947, startPoint y: 569, endPoint x: 1084, endPoint y: 571, distance: 137.0
click at [1083, 570] on textarea "Hi {{first_name}}, thank you for letting us know that you’ve already paid the r…" at bounding box center [765, 585] width 725 height 53
drag, startPoint x: 511, startPoint y: 596, endPoint x: 424, endPoint y: 588, distance: 88.0
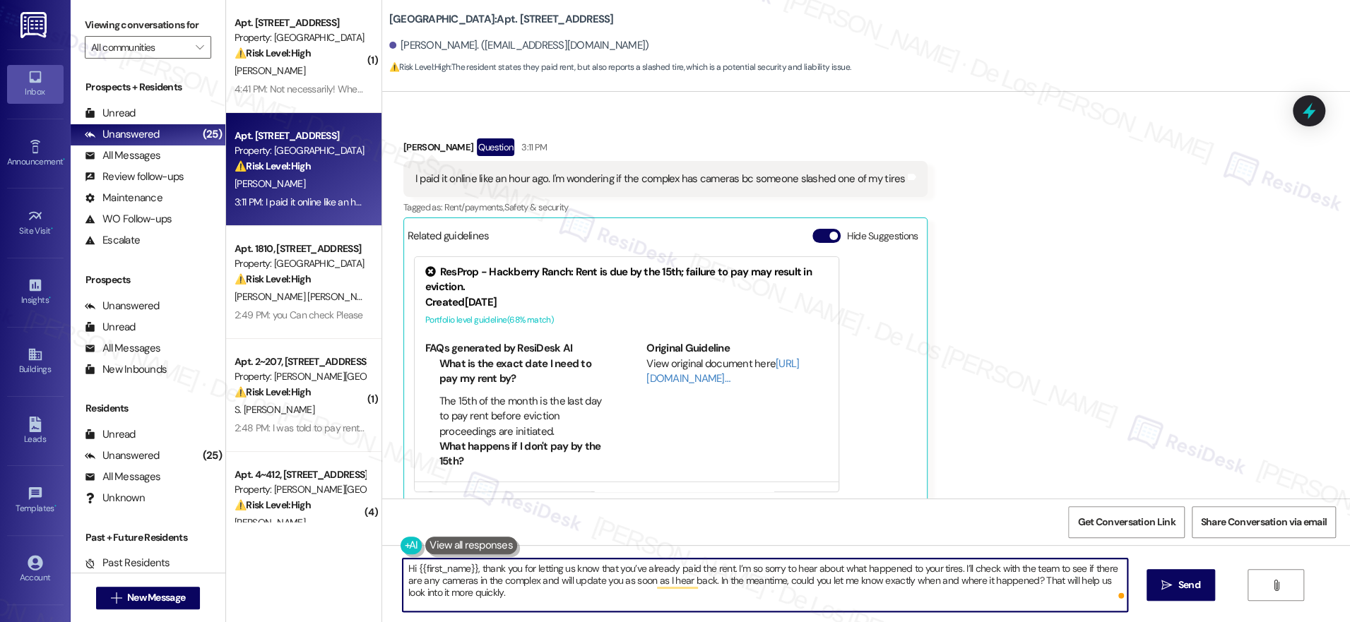
click at [424, 588] on textarea "Hi {{first_name}}, thank you for letting us know that you’ve already paid the r…" at bounding box center [765, 585] width 725 height 53
type textarea "Hi {{first_name}}, thank you for letting us know that you’ve already paid the r…"
click at [1182, 587] on span "Send" at bounding box center [1189, 585] width 22 height 15
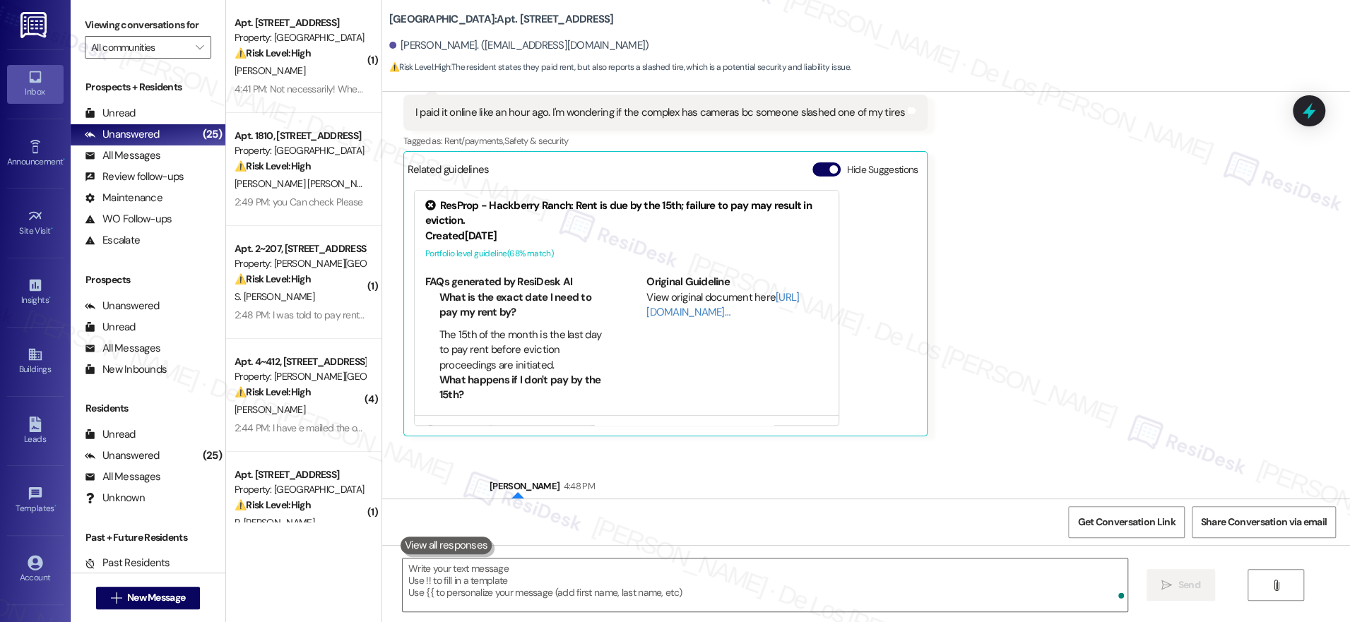
scroll to position [1257, 0]
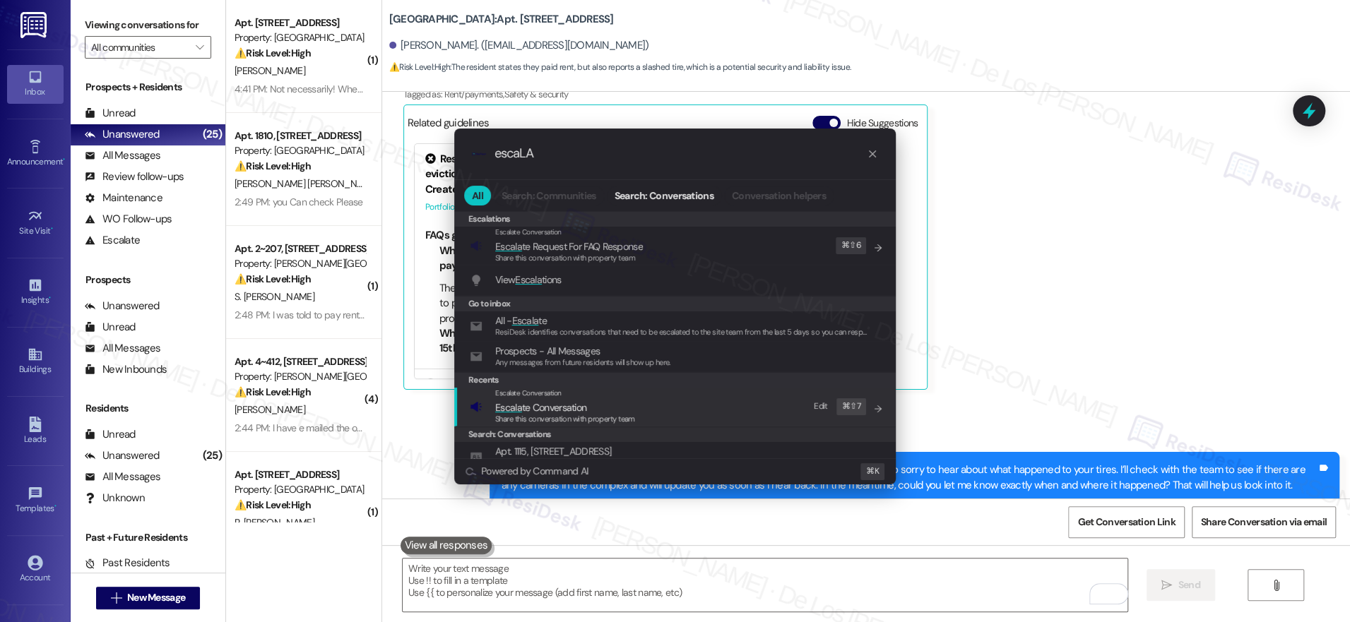
type input "escaLA"
click at [713, 393] on div "Escalate Conversation Escala te Conversation Share this conversation with prope…" at bounding box center [676, 407] width 413 height 38
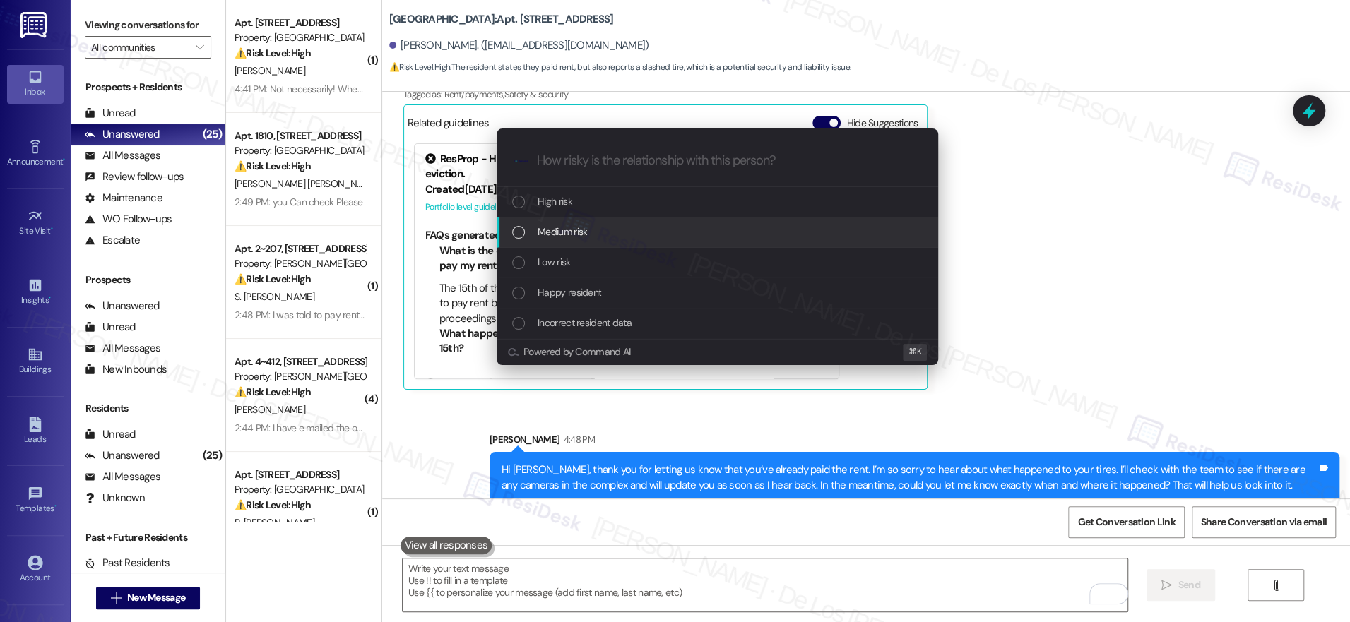
click at [649, 239] on div "Medium risk" at bounding box center [718, 232] width 413 height 16
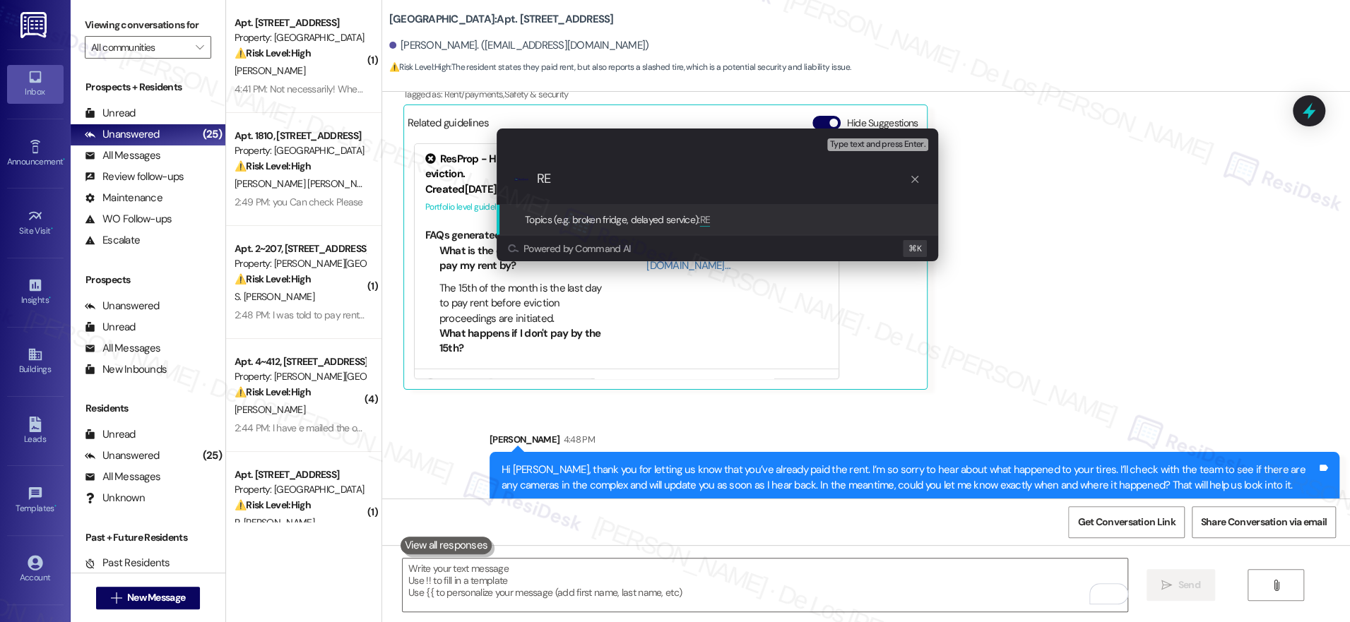
type input "R"
drag, startPoint x: 629, startPoint y: 183, endPoint x: 592, endPoint y: 175, distance: 37.5
click at [590, 175] on input "Paid rent already & ca" at bounding box center [723, 179] width 372 height 15
paste input "lready"
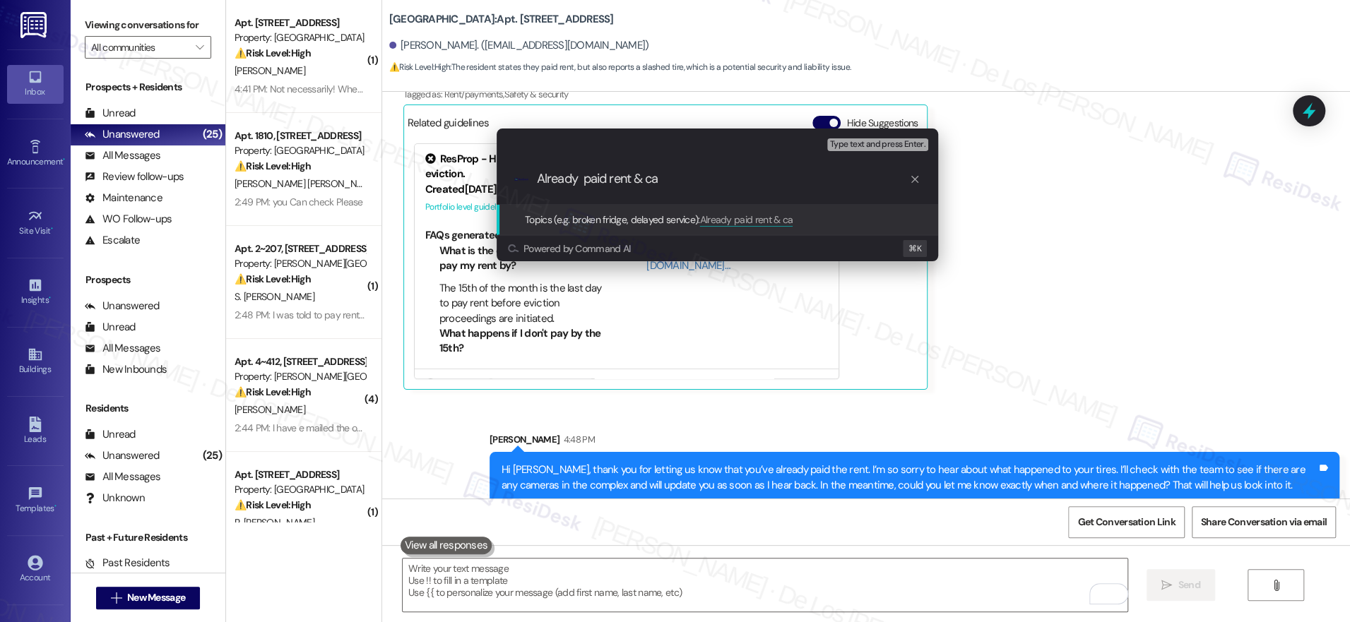
click at [726, 179] on input "Already paid rent & ca" at bounding box center [723, 179] width 372 height 15
type input "Already paid rent & asking if there is camera because someone slash his tires"
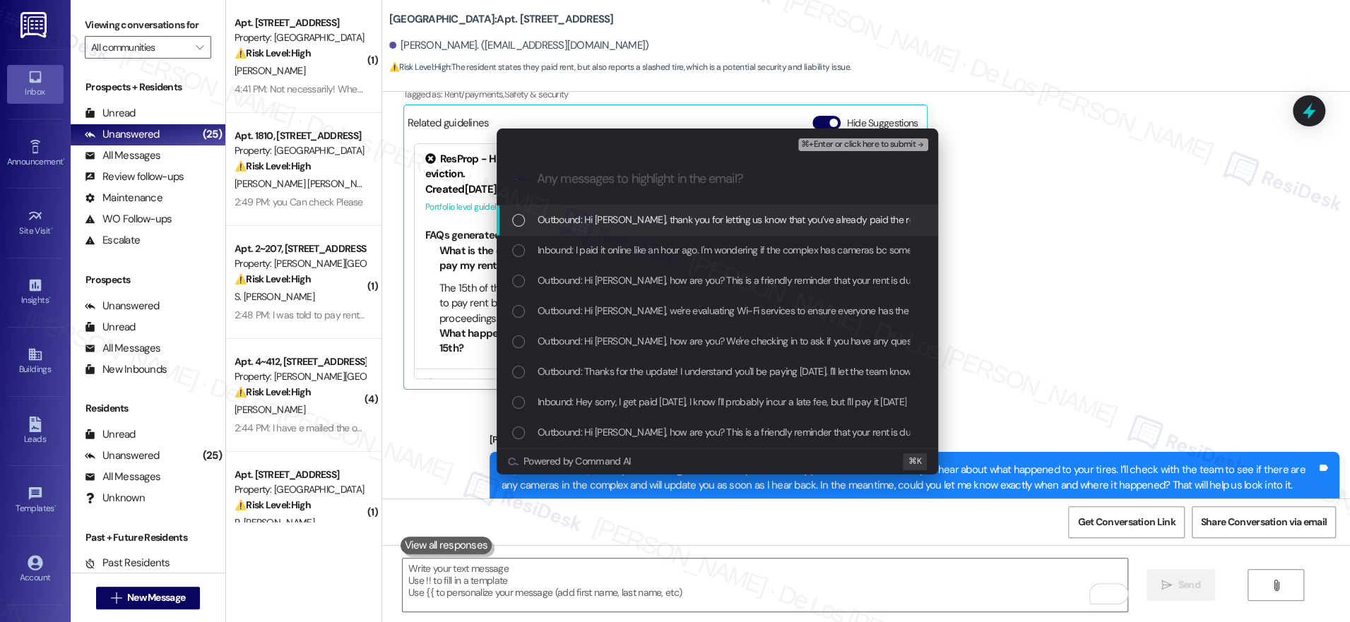
scroll to position [0, 0]
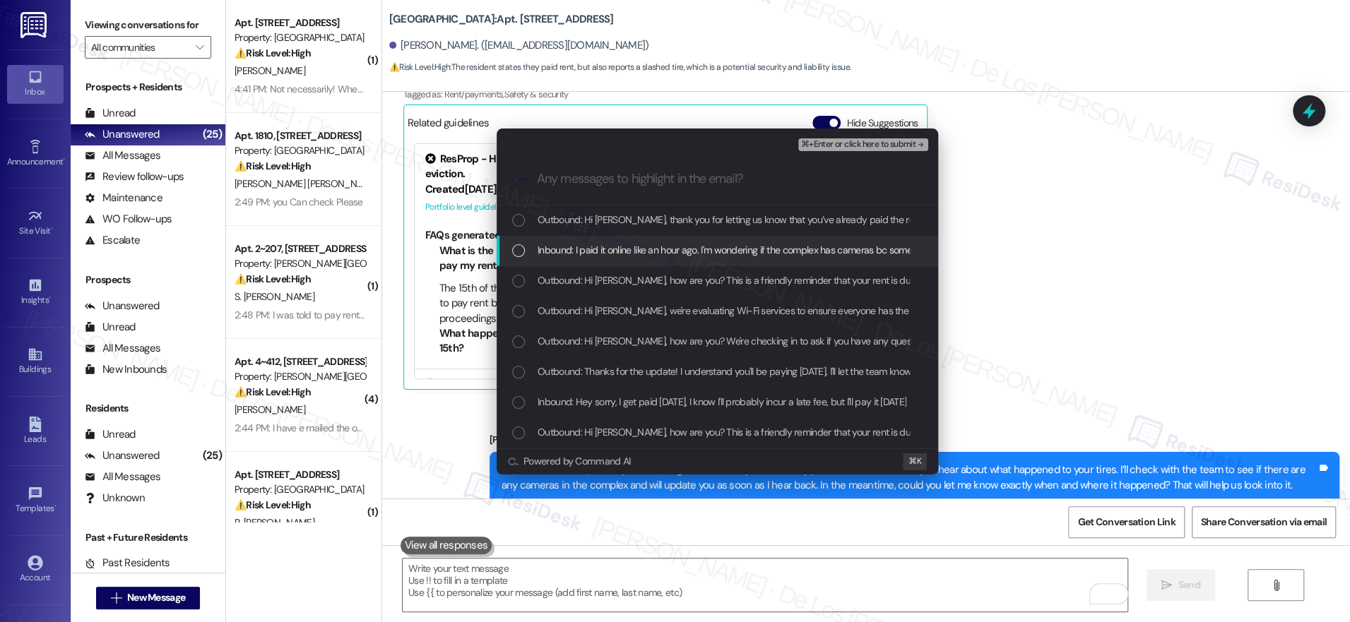
click at [783, 249] on span "Inbound: I paid it online like an hour ago. I'm wondering if the complex has ca…" at bounding box center [781, 250] width 487 height 16
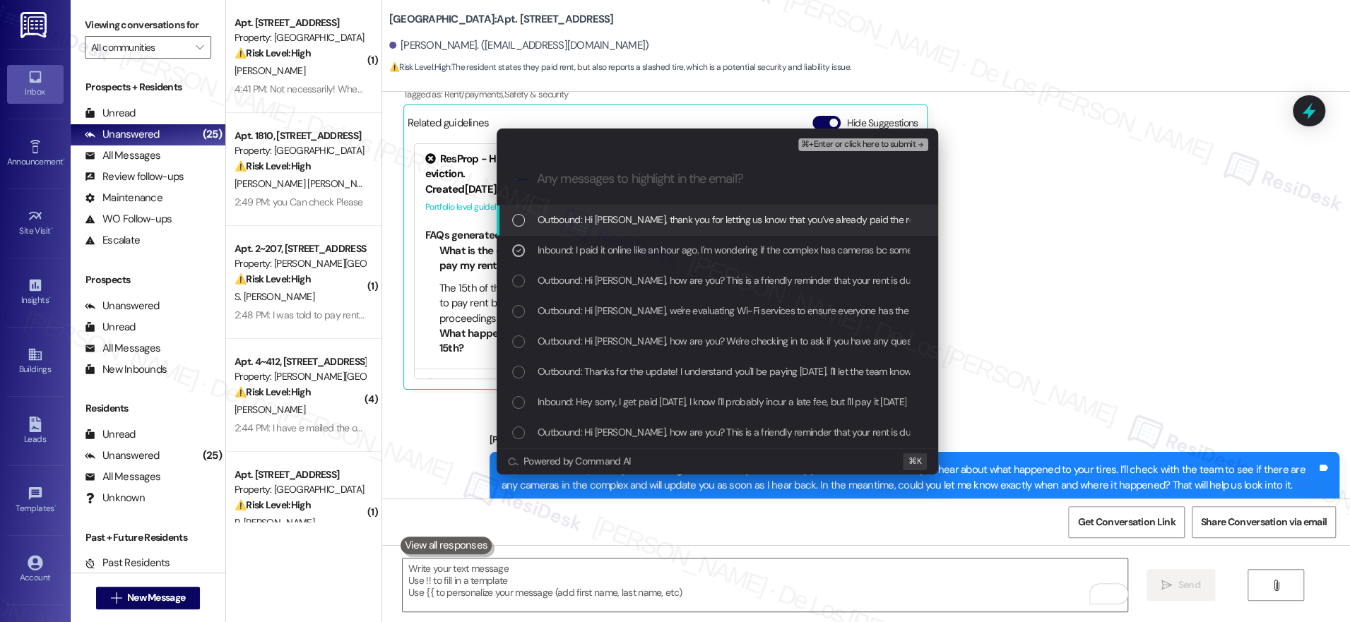
click at [850, 138] on button "⌘+Enter or click here to submit" at bounding box center [863, 144] width 130 height 13
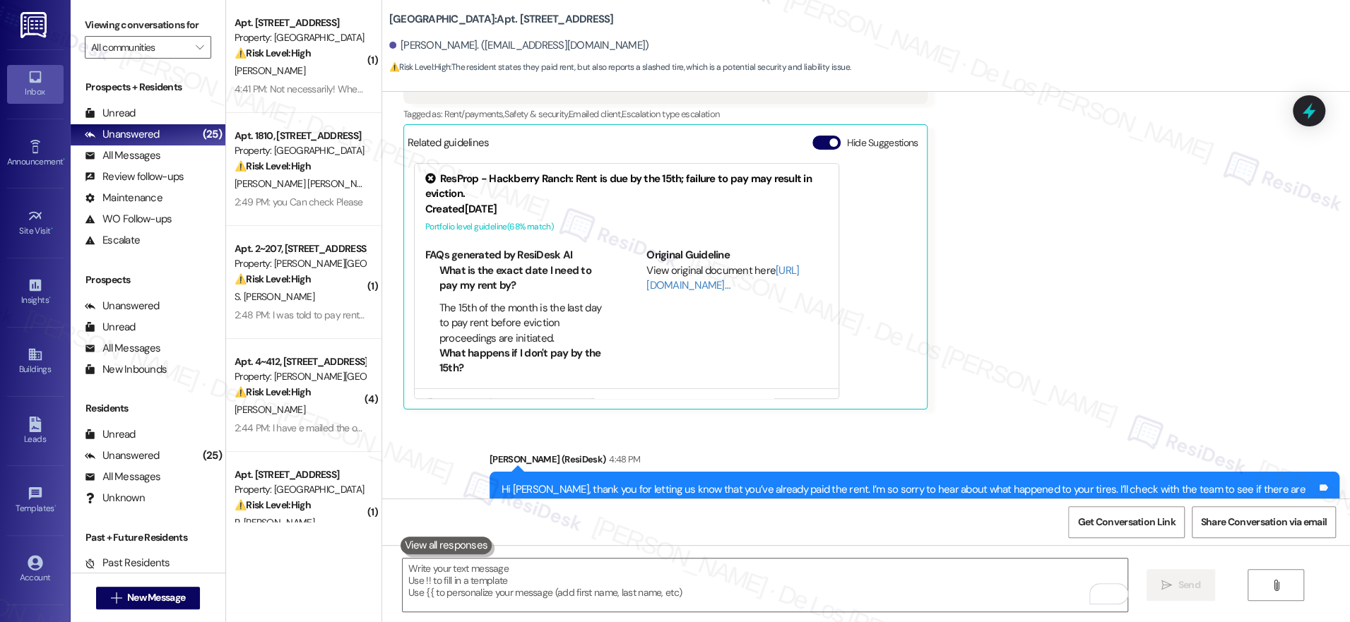
scroll to position [1279, 0]
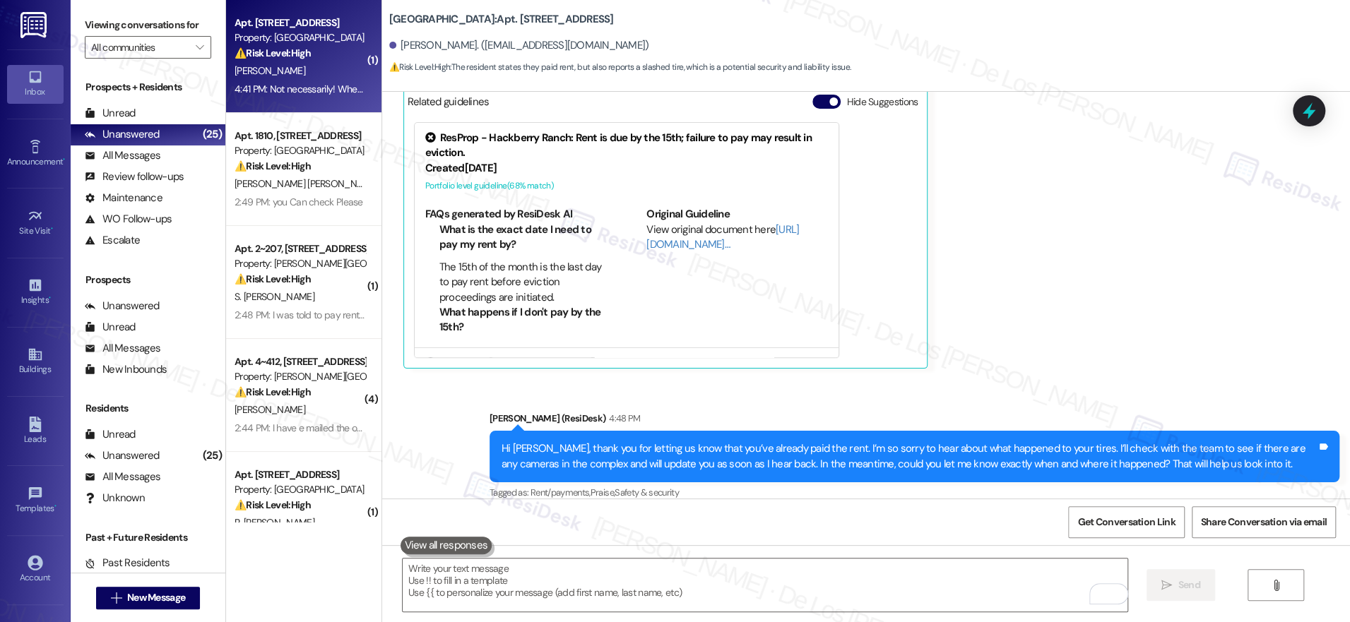
click at [300, 62] on div "[PERSON_NAME]" at bounding box center [300, 71] width 134 height 18
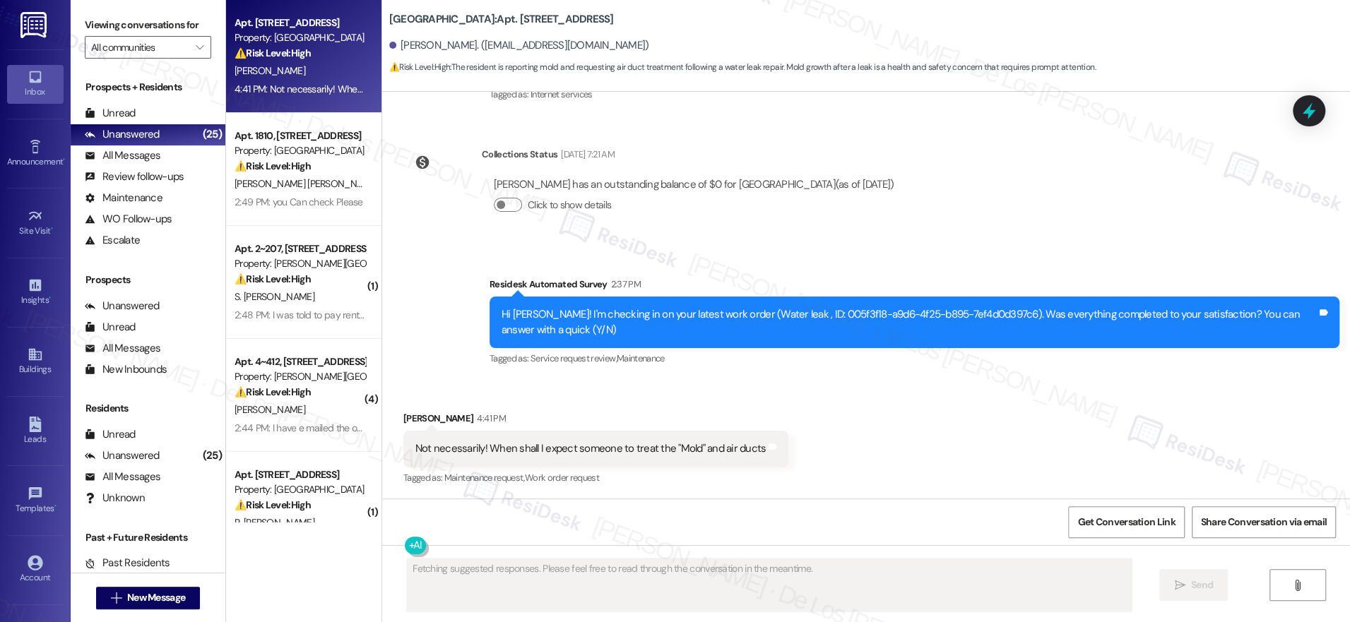
scroll to position [893, 0]
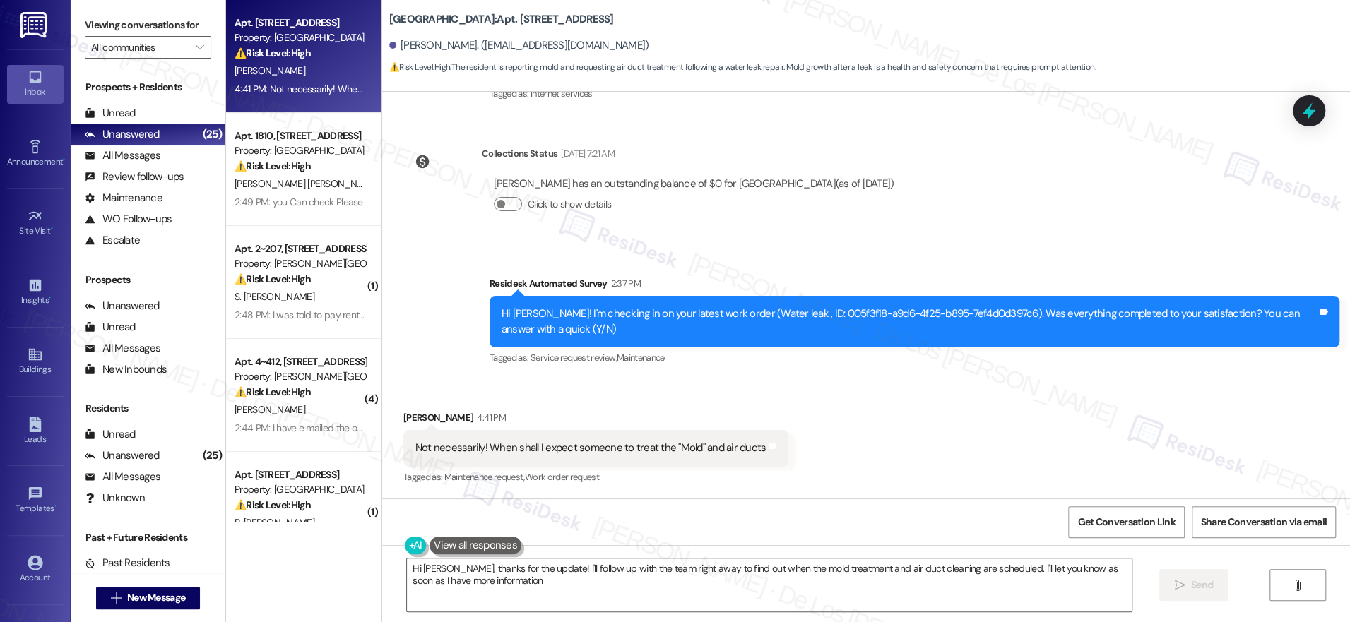
type textarea "Hi Johnny, thanks for the update! I'll follow up with the team right away to fi…"
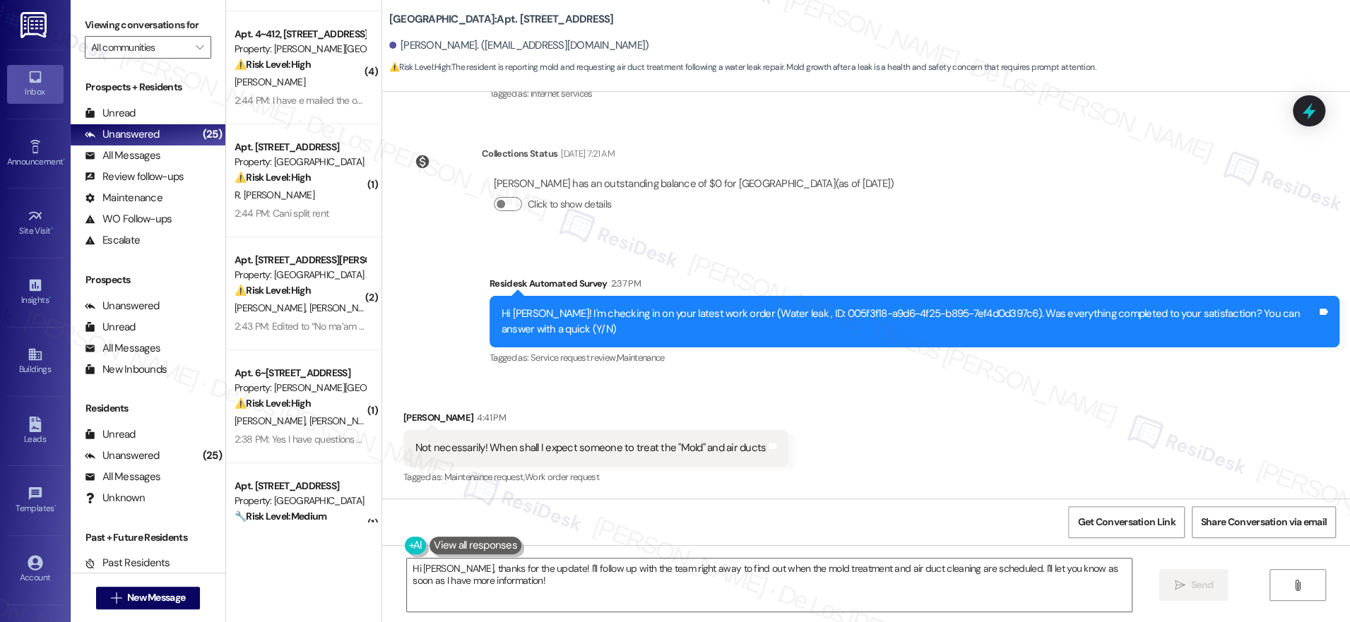
scroll to position [335, 0]
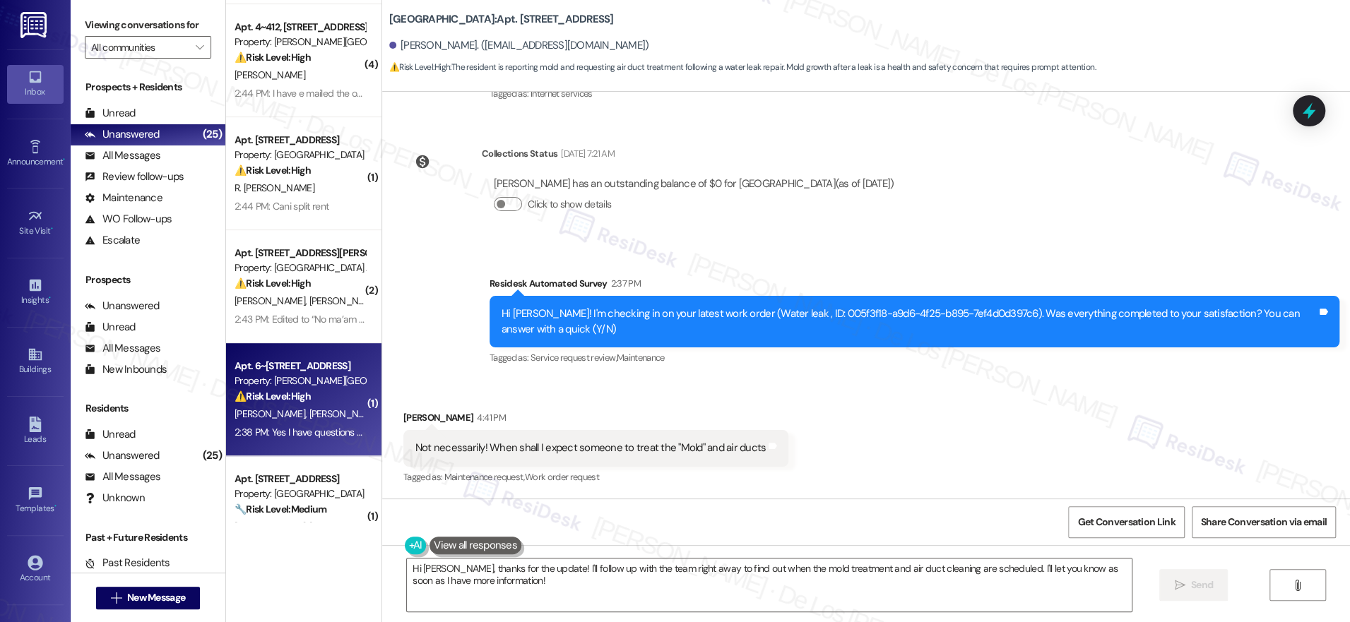
click at [321, 391] on div "⚠️ Risk Level: High The resident is requesting a call regarding their rent, whi…" at bounding box center [300, 396] width 131 height 15
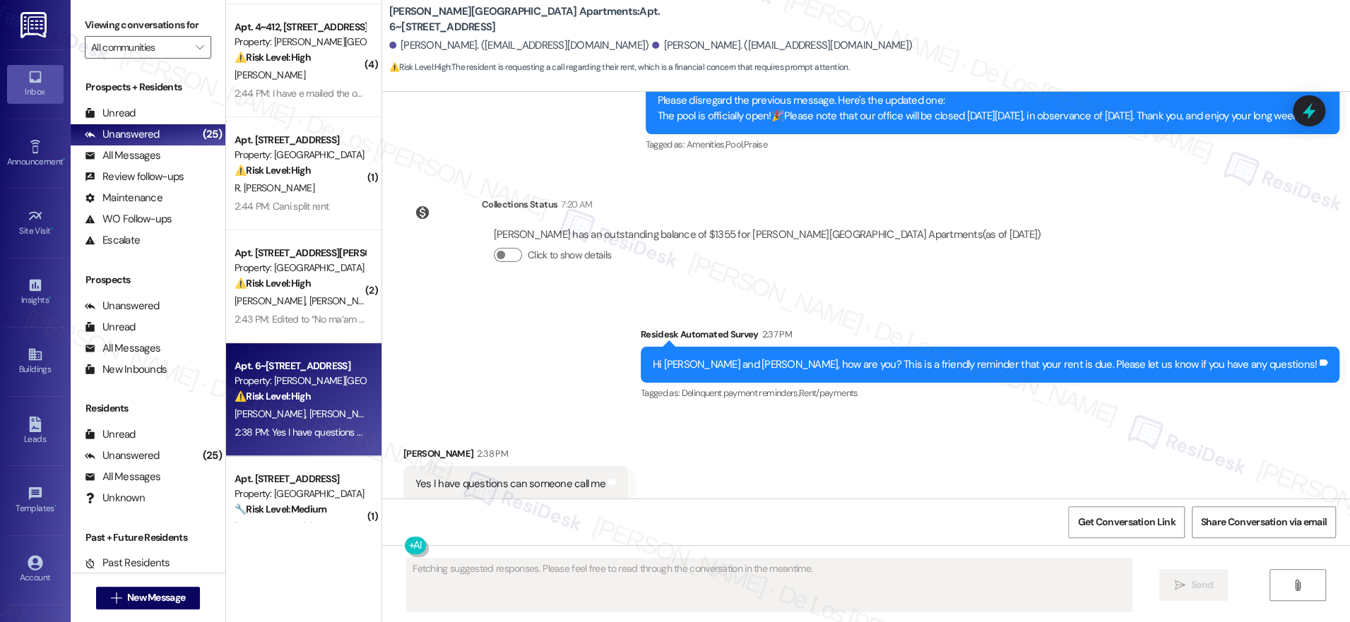
scroll to position [5403, 0]
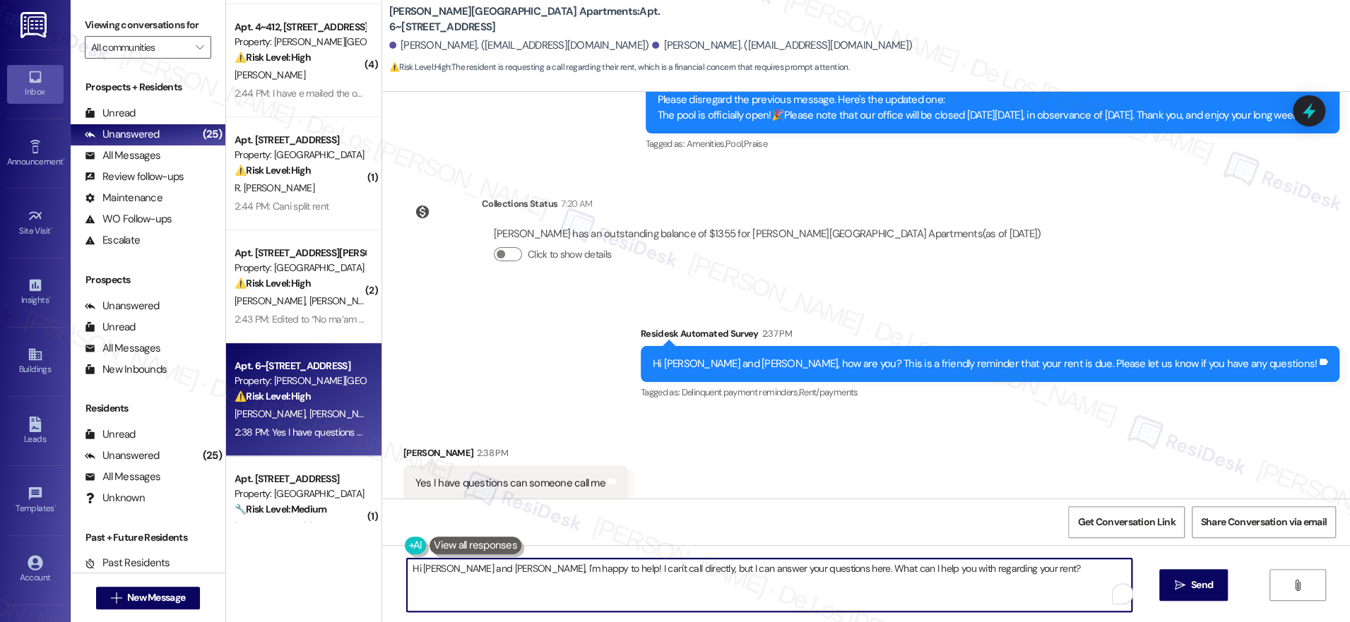
drag, startPoint x: 489, startPoint y: 564, endPoint x: 456, endPoint y: 561, distance: 32.7
click at [444, 566] on textarea "Hi Misty and Dewayne, I'm happy to help! I can't call directly, but I can answe…" at bounding box center [769, 585] width 725 height 53
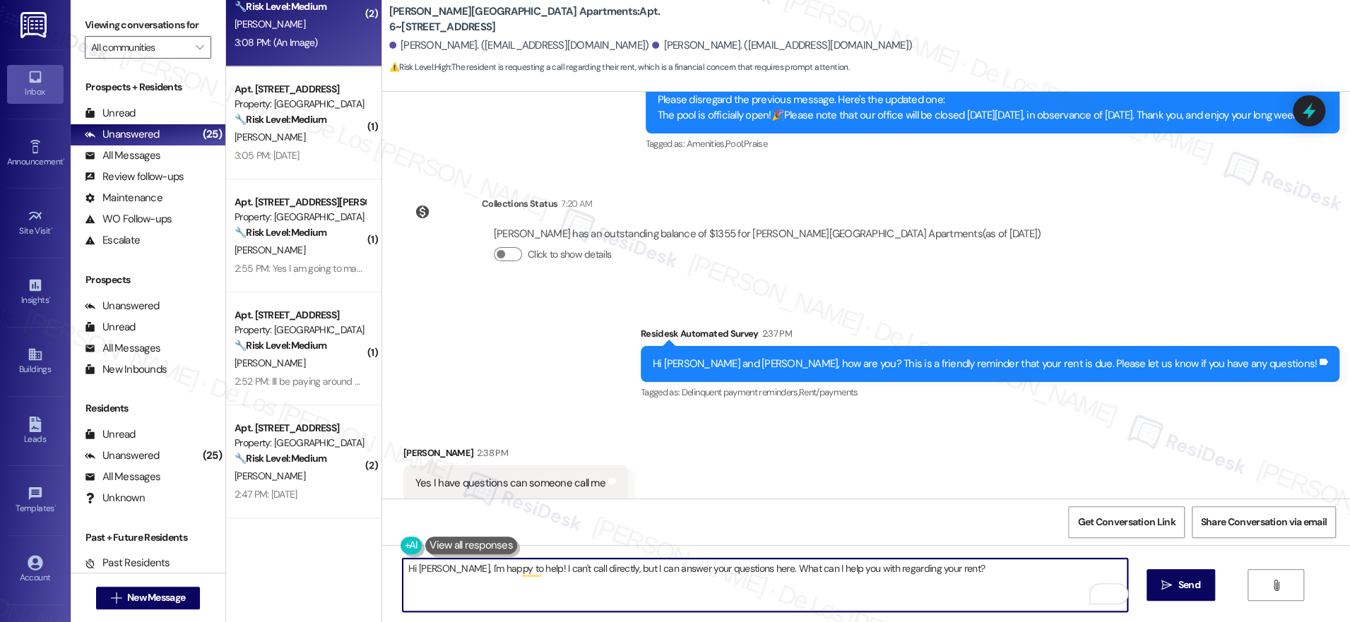
scroll to position [1173, 0]
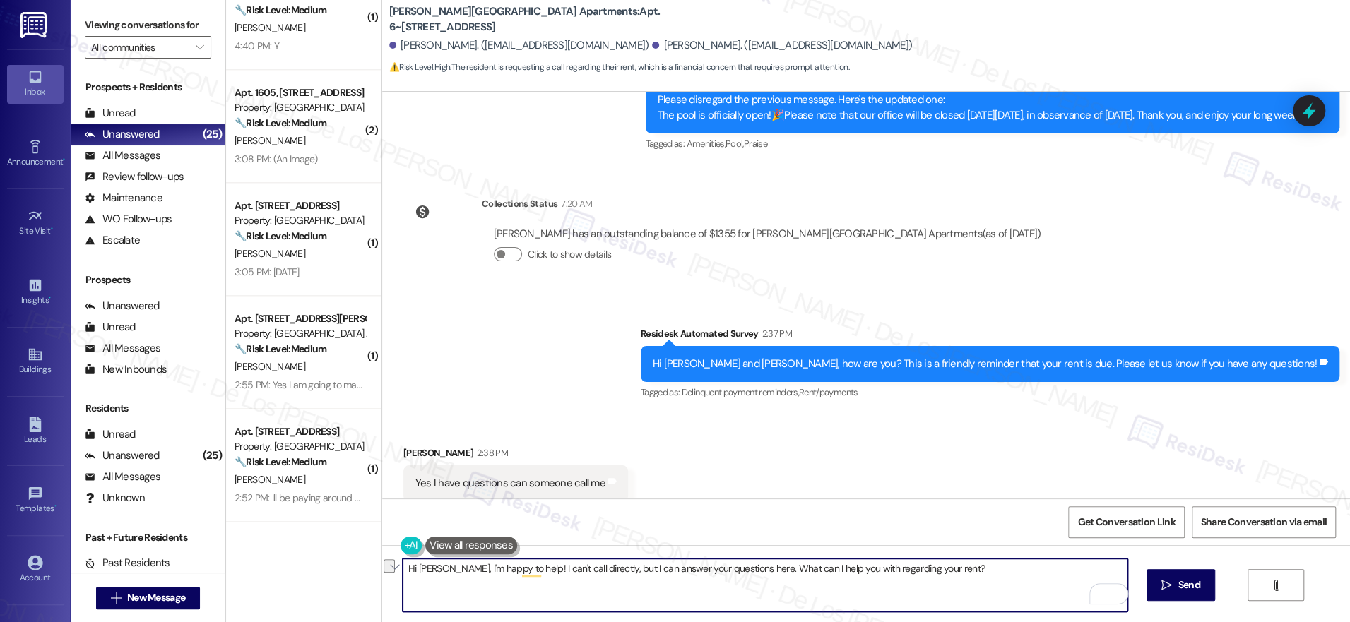
drag, startPoint x: 618, startPoint y: 571, endPoint x: 980, endPoint y: 603, distance: 363.8
click at [980, 603] on textarea "Hi Misty, I'm happy to help! I can't call directly, but I can answer your quest…" at bounding box center [765, 585] width 725 height 53
drag, startPoint x: 733, startPoint y: 569, endPoint x: 622, endPoint y: 572, distance: 110.2
click at [620, 571] on textarea "Hi Misty, I'm happy to help! I can't call directly, but I can answer your quest…" at bounding box center [765, 585] width 725 height 53
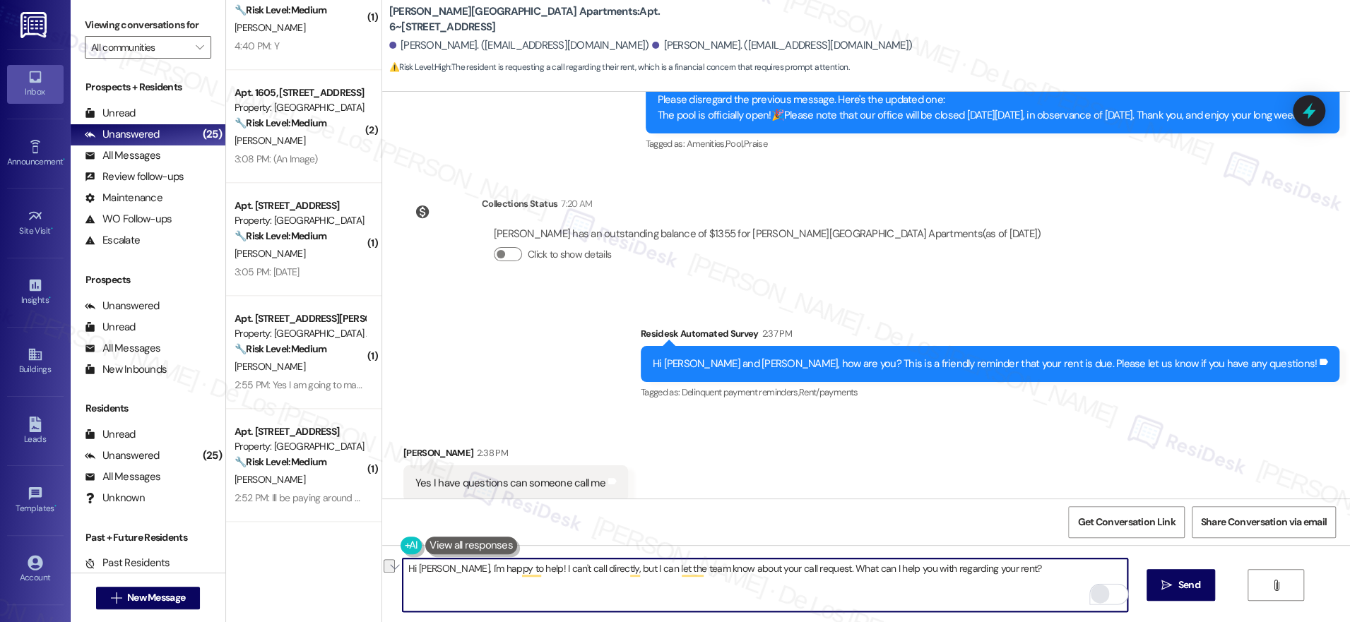
drag, startPoint x: 792, startPoint y: 570, endPoint x: 1084, endPoint y: 600, distance: 293.2
click at [1084, 600] on div "Hi Misty, I'm happy to help! I can't call directly, but I can let the team know…" at bounding box center [765, 585] width 726 height 54
click at [575, 574] on textarea "Hi Misty, I'm happy to help! I can't call directly, but I can let the team know…" at bounding box center [765, 585] width 725 height 53
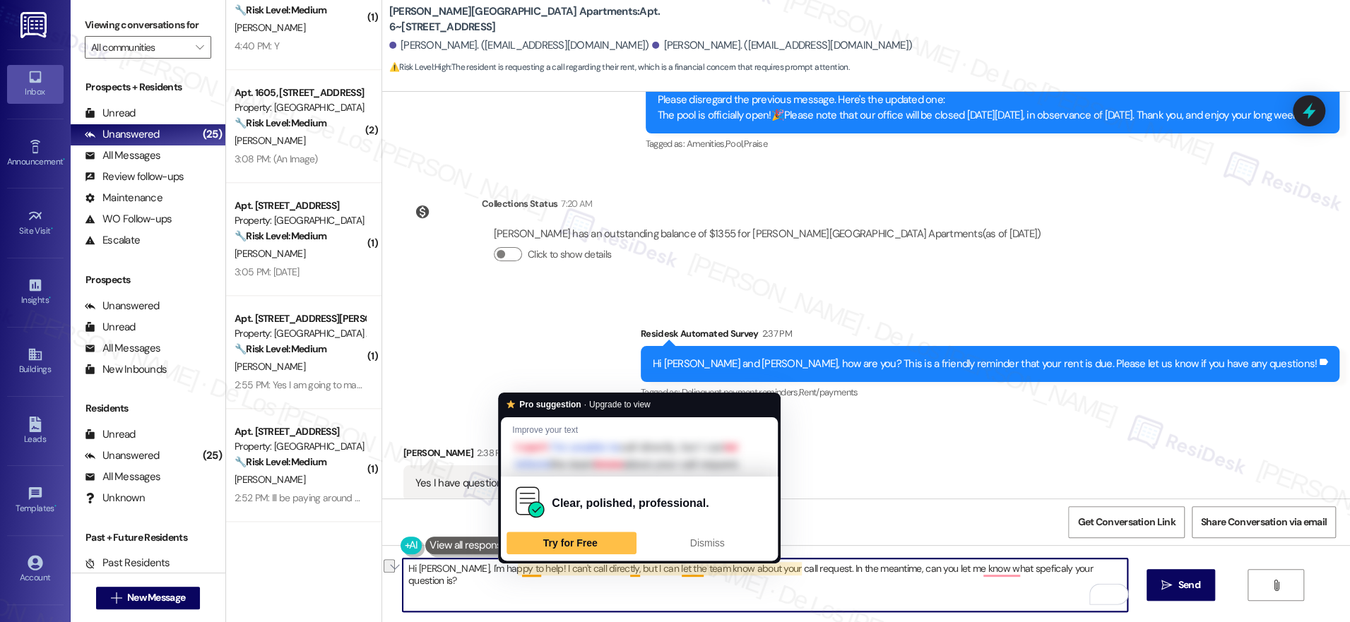
drag, startPoint x: 569, startPoint y: 569, endPoint x: 523, endPoint y: 568, distance: 45.2
click at [523, 568] on textarea "Hi Misty, I'm happy to help! I can't call directly, but I can let the team know…" at bounding box center [765, 585] width 725 height 53
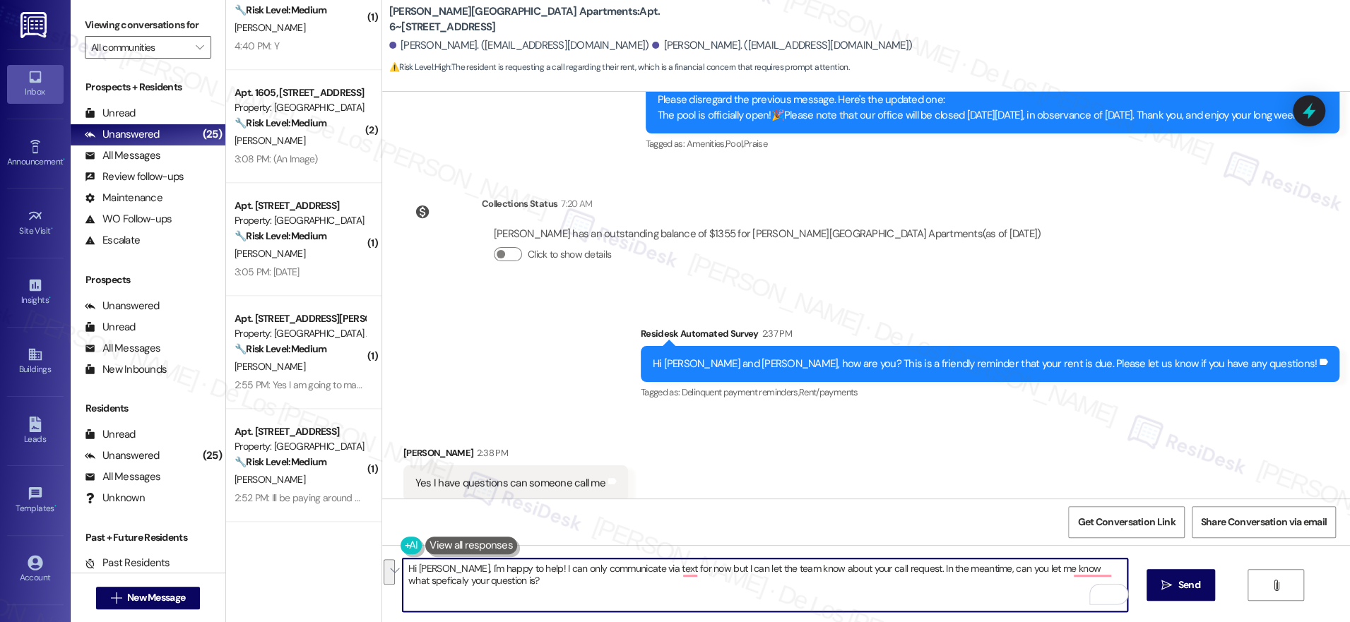
type textarea "Hi Misty, I'm happy to help! I can only communicate via text for now but I can …"
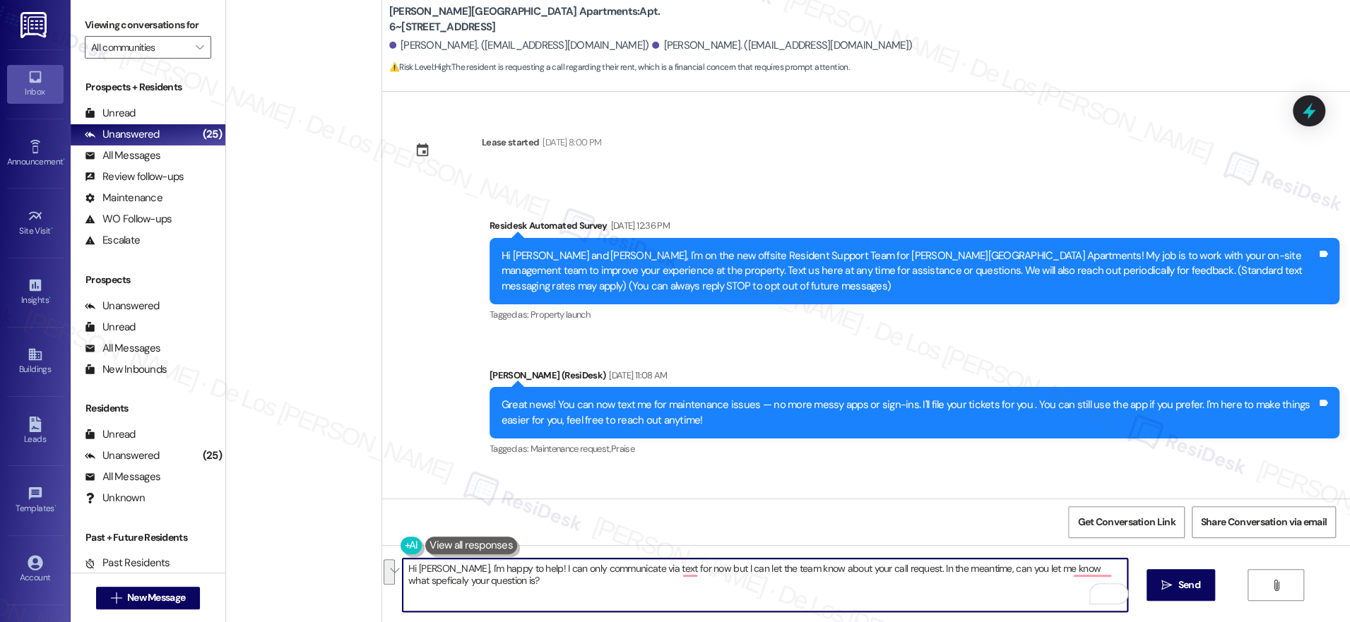
scroll to position [5403, 0]
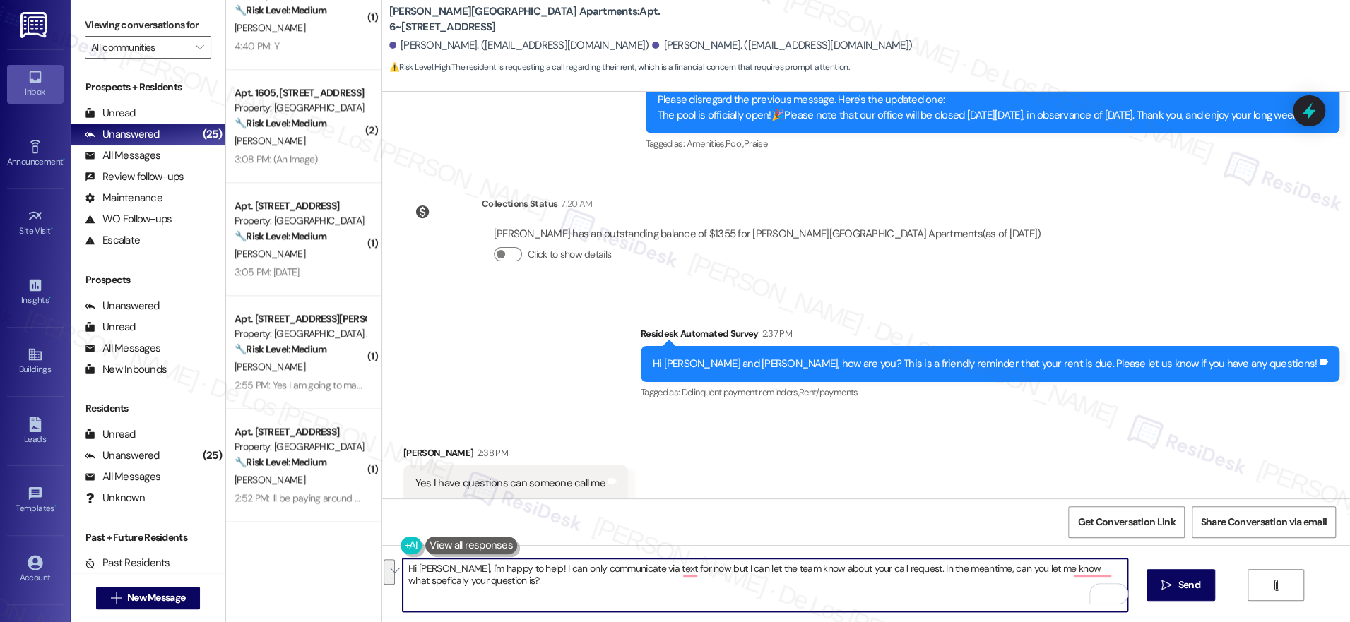
paste textarea "’m happy to help! At the moment, I can only communicate with you by text, but I…"
click at [754, 590] on textarea "Hi [PERSON_NAME], I’m happy to help! At the moment, I can only communicate with…" at bounding box center [765, 585] width 725 height 53
click at [902, 596] on textarea "Hi [PERSON_NAME], I’m happy to help! At the moment, I can only communicate with…" at bounding box center [765, 585] width 725 height 53
drag, startPoint x: 680, startPoint y: 586, endPoint x: 812, endPoint y: 603, distance: 132.5
click at [812, 603] on textarea "Hi [PERSON_NAME], I’m happy to help! At the moment, I can only communicate with…" at bounding box center [765, 585] width 725 height 53
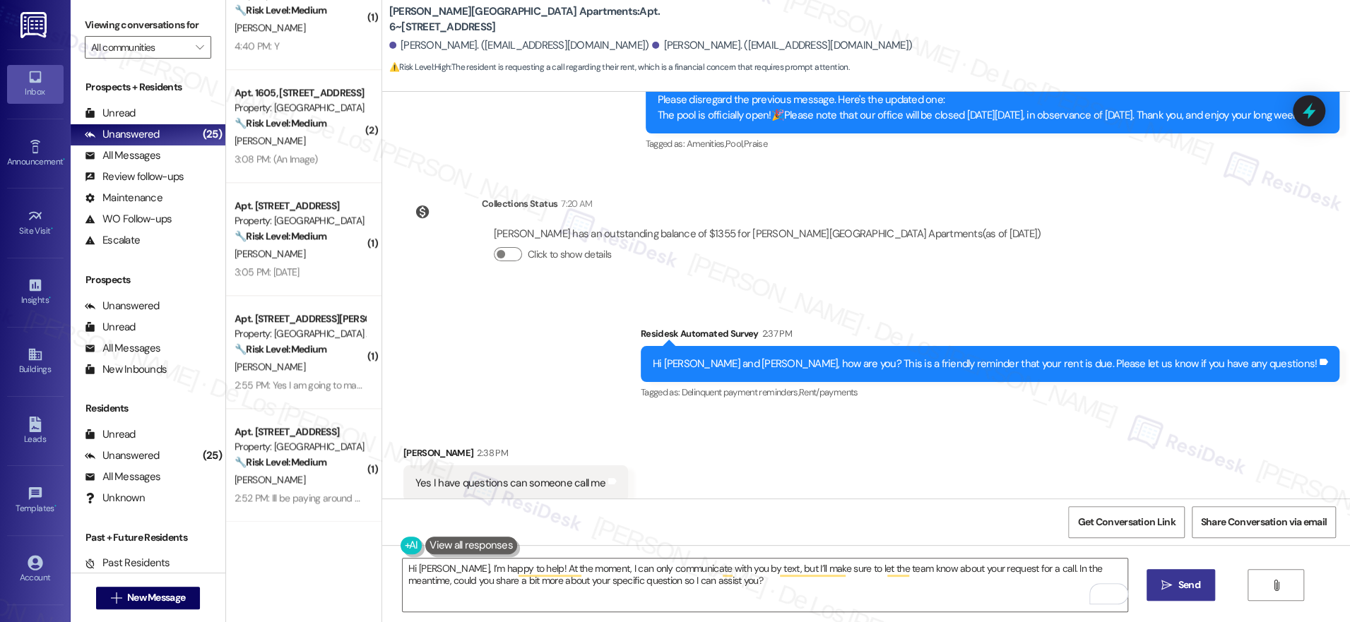
click at [1187, 592] on span "Send" at bounding box center [1189, 585] width 22 height 15
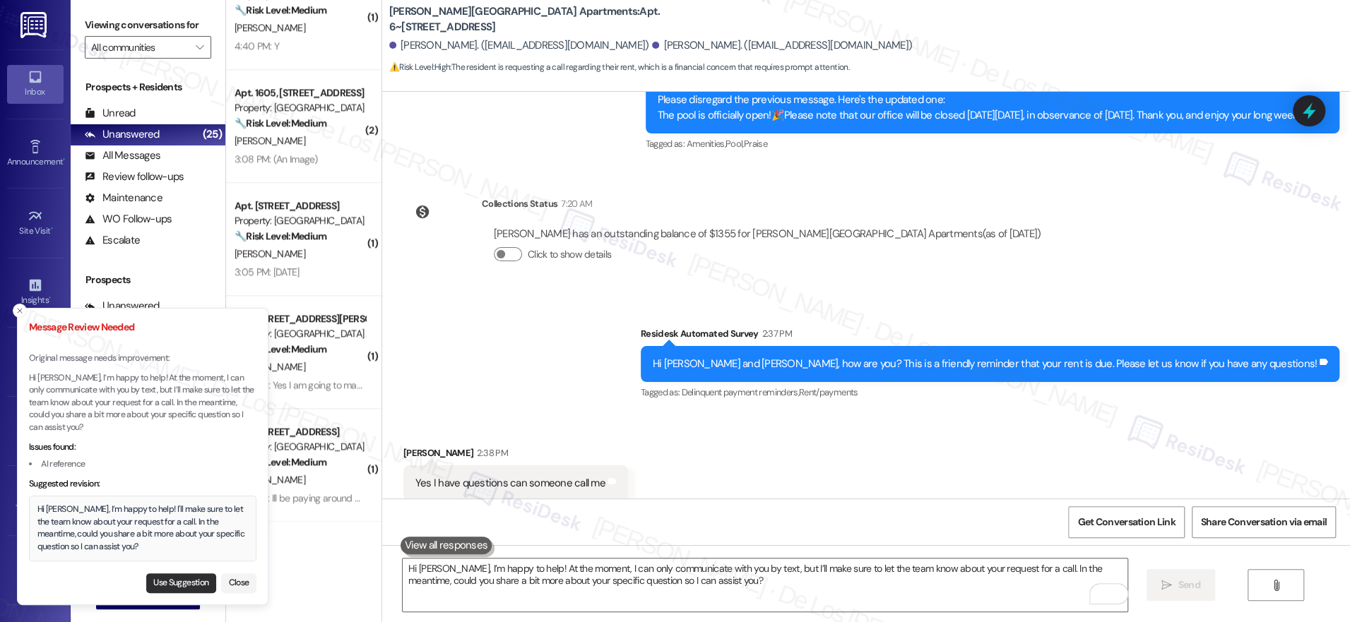
click at [184, 586] on button "Use Suggestion" at bounding box center [181, 584] width 70 height 20
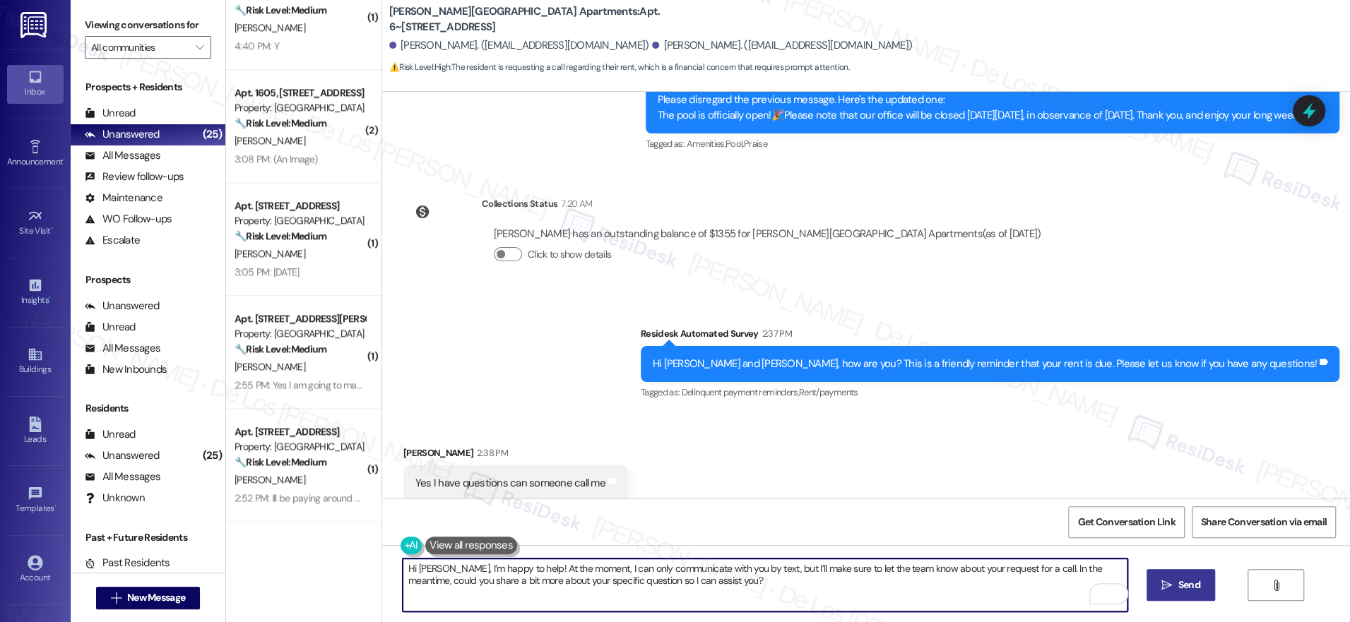
drag, startPoint x: 506, startPoint y: 568, endPoint x: 559, endPoint y: 567, distance: 53.0
click at [506, 568] on textarea "Hi [PERSON_NAME], I’m happy to help! I'll make sure to let the team know about …" at bounding box center [765, 585] width 725 height 53
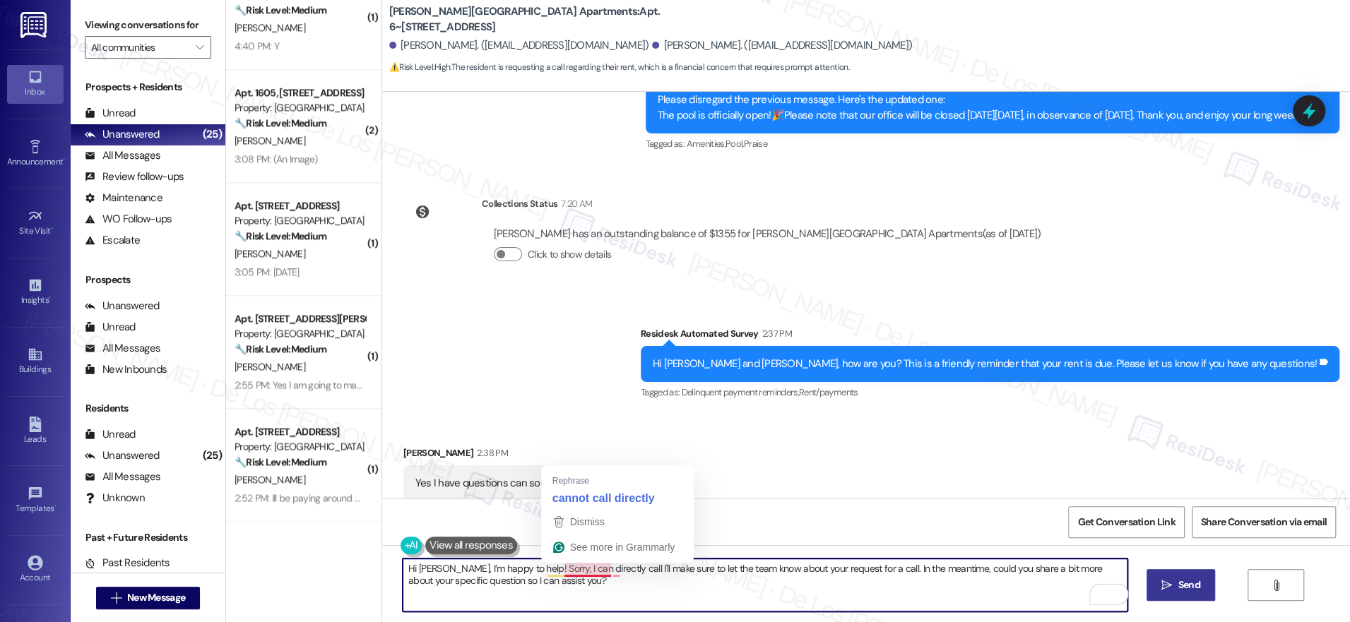
click at [553, 569] on textarea "Hi [PERSON_NAME], I’m happy to help! Sorry, I can directly call I'll make sure …" at bounding box center [765, 585] width 725 height 53
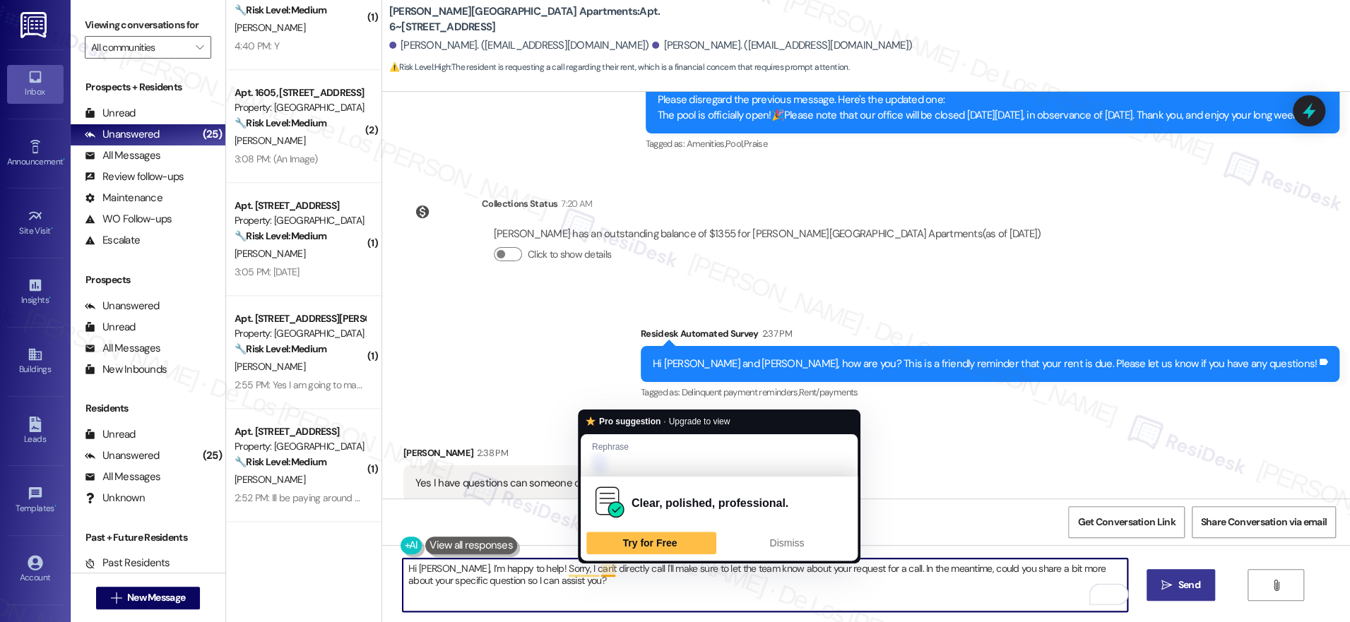
click at [590, 568] on textarea "Hi [PERSON_NAME], I’m happy to help! Sorry, I can't directly call I'll make sur…" at bounding box center [765, 585] width 725 height 53
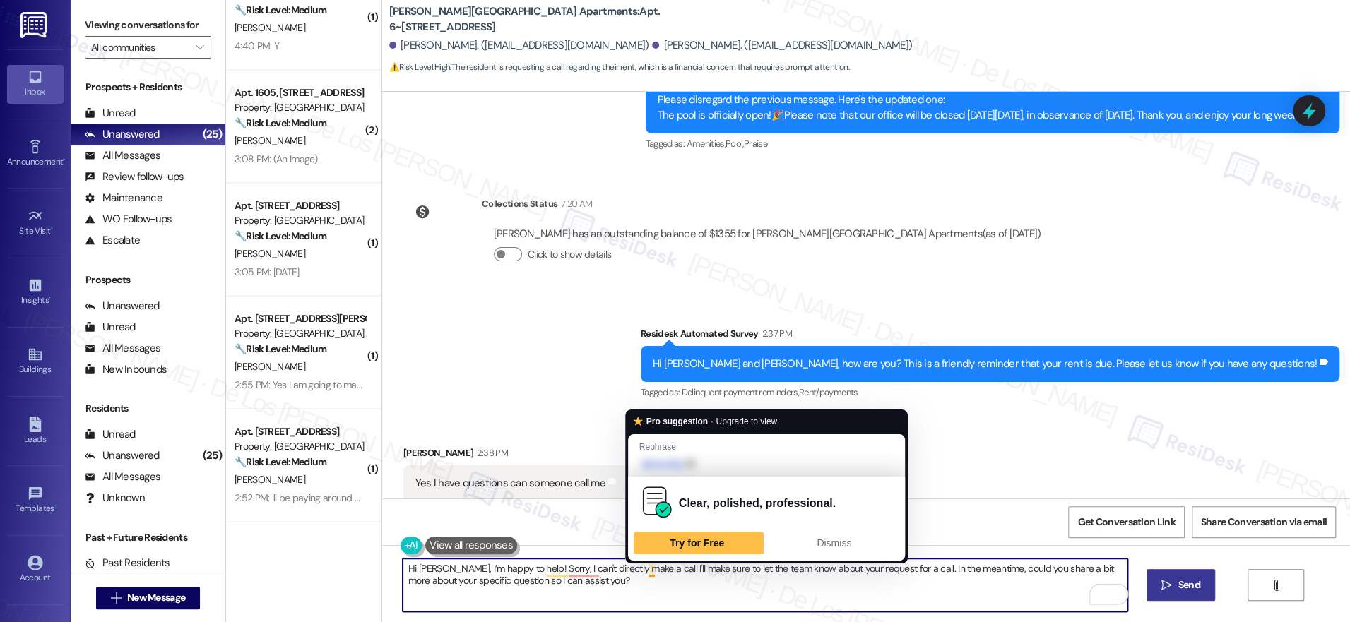
click at [638, 575] on textarea "Hi [PERSON_NAME], I’m happy to help! Sorry, I can't directly make a call I'll m…" at bounding box center [765, 585] width 725 height 53
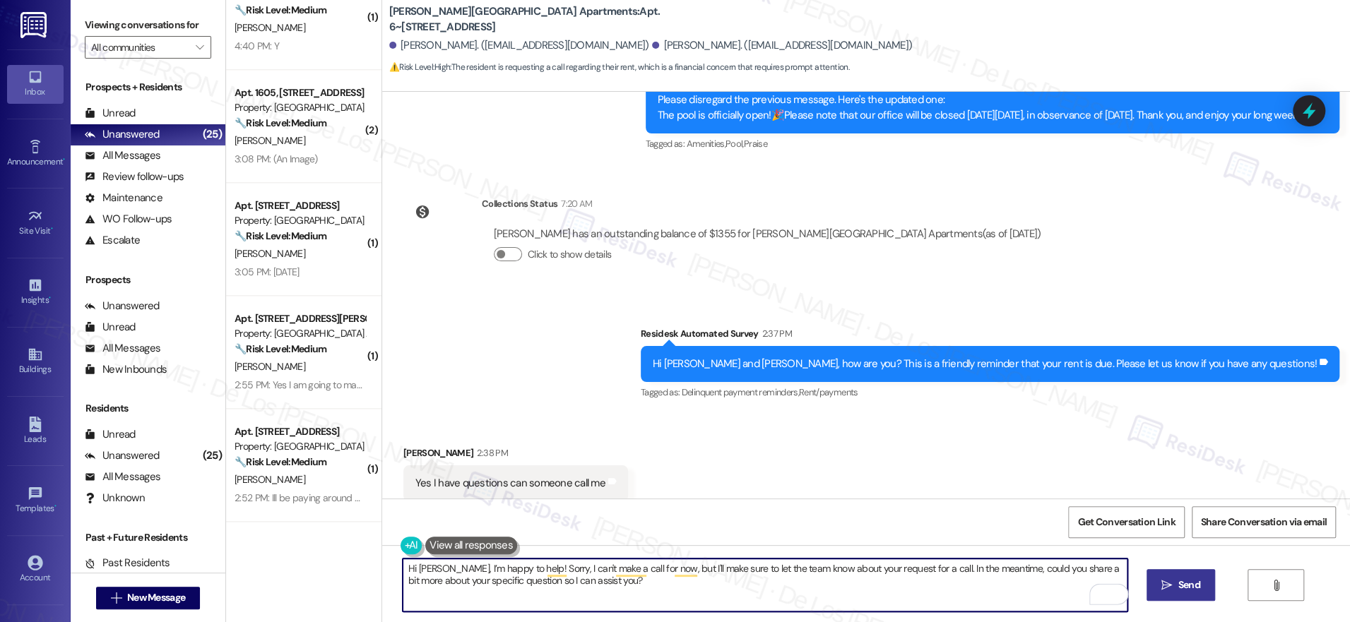
click at [730, 593] on textarea "Hi [PERSON_NAME], I’m happy to help! Sorry, I can't make a call for now, but I'…" at bounding box center [765, 585] width 725 height 53
type textarea "Hi [PERSON_NAME], I’m happy to help! Sorry, I can't make a call for now, but I'…"
click at [1166, 581] on icon "" at bounding box center [1166, 585] width 11 height 11
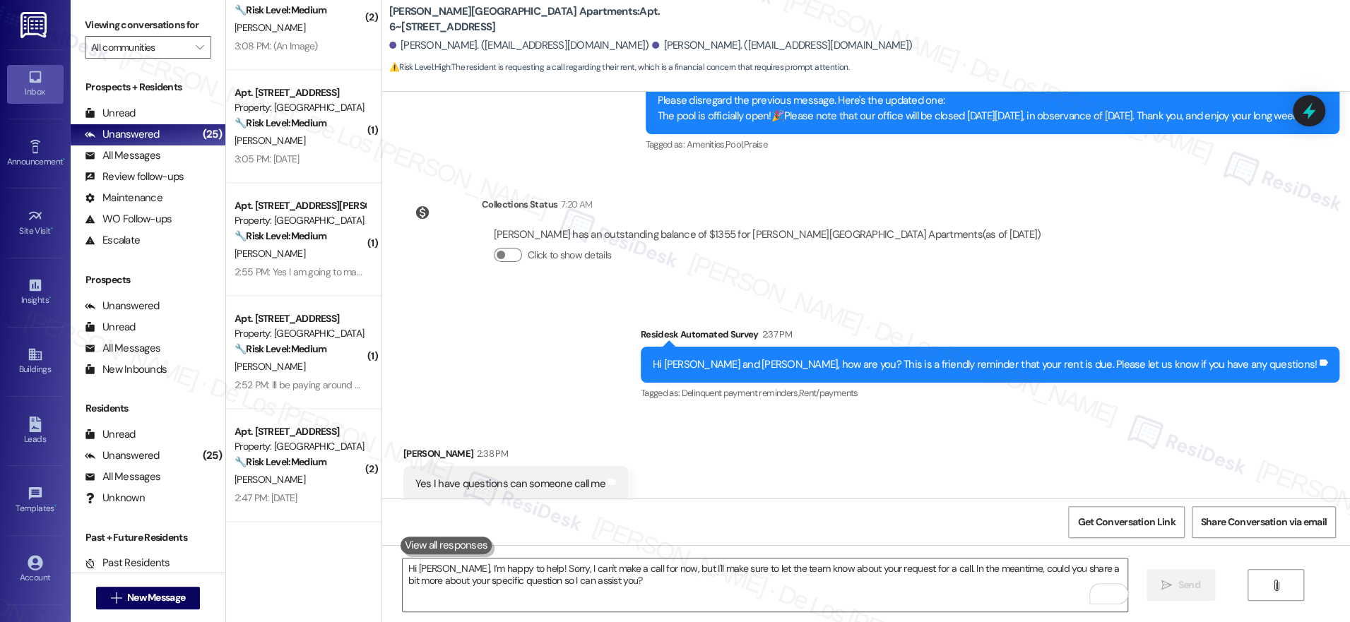
scroll to position [5517, 0]
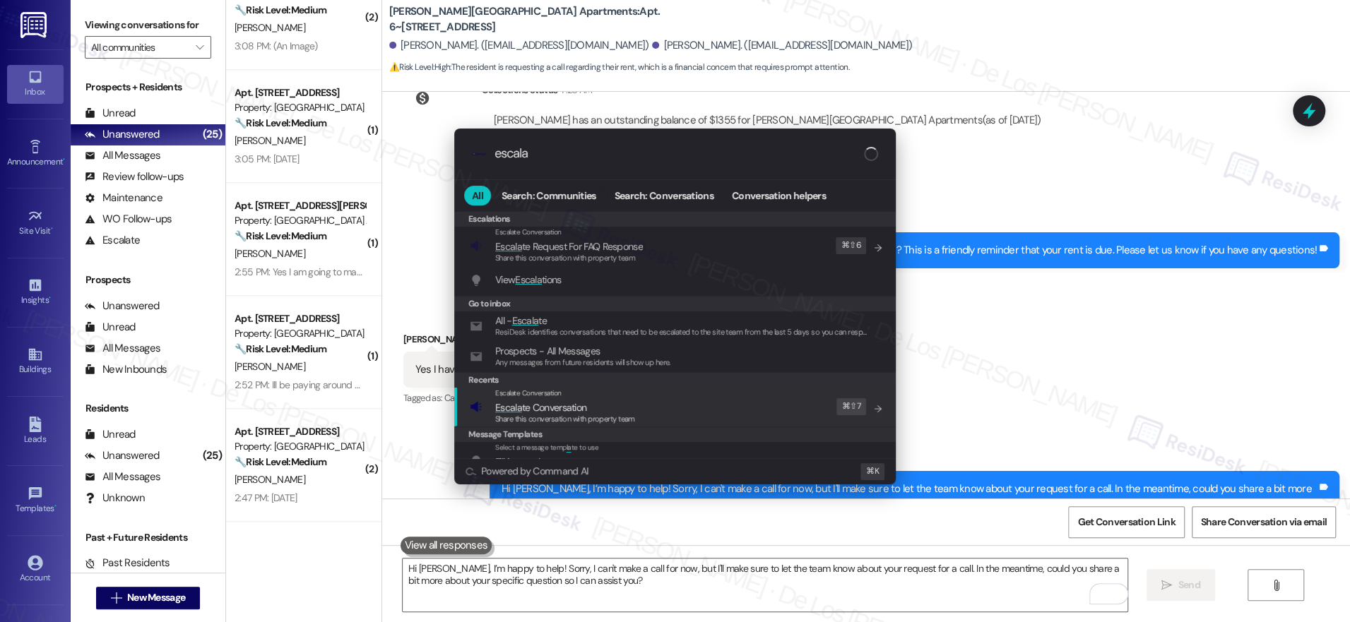
type input "escala"
drag, startPoint x: 764, startPoint y: 411, endPoint x: 715, endPoint y: 328, distance: 96.6
click at [763, 411] on div "Escalate Conversation Escala te Conversation Share this conversation with prope…" at bounding box center [676, 407] width 413 height 38
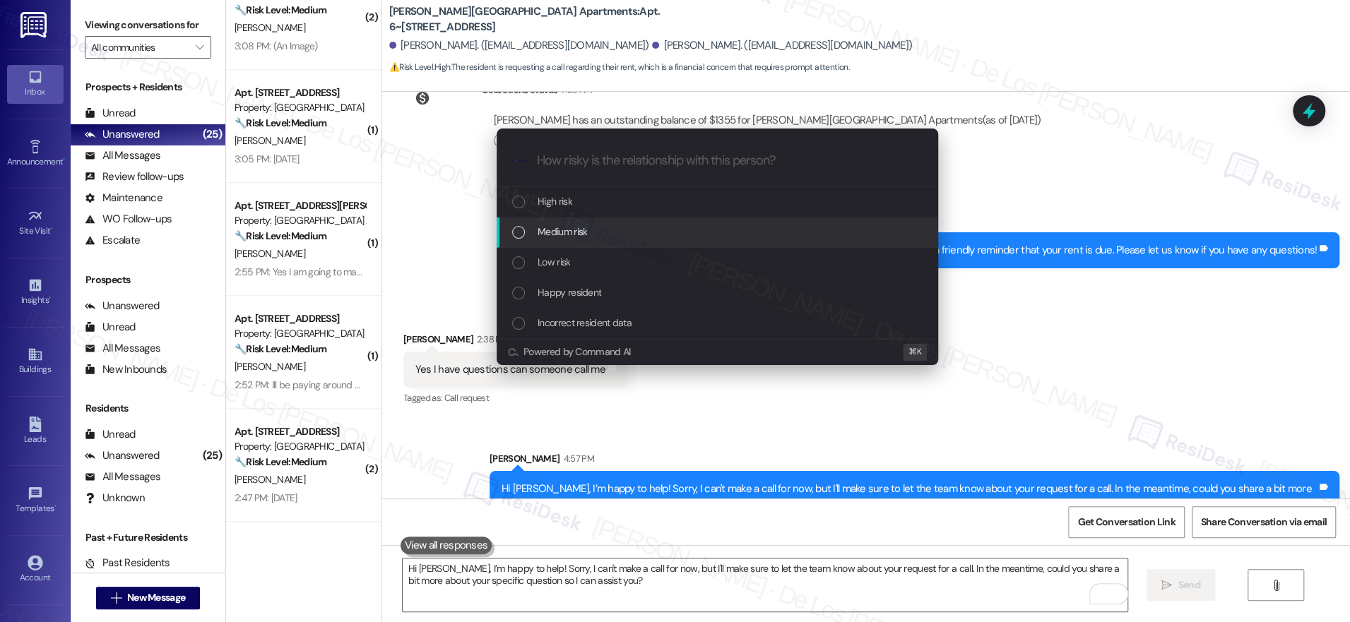
click at [662, 237] on div "Medium risk" at bounding box center [718, 232] width 413 height 16
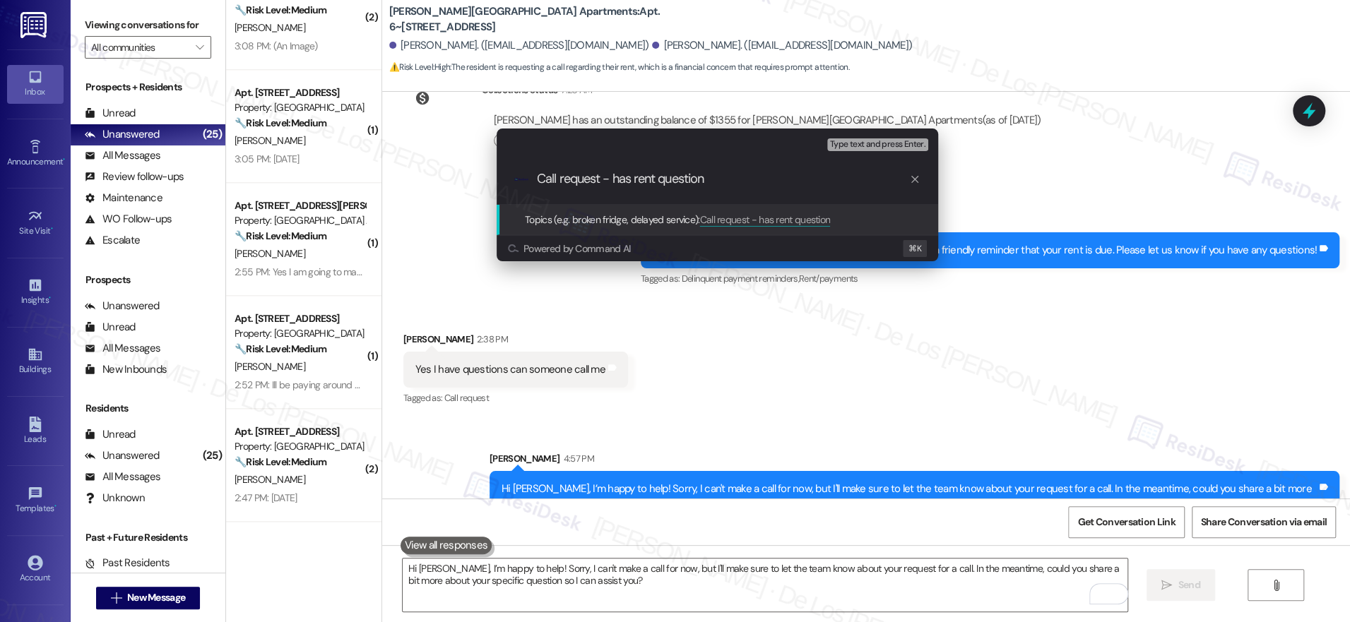
click at [716, 187] on div ".cls-1{fill:#0a055f;}.cls-2{fill:#0cc4c4;} resideskLogoBlueOrange Call request …" at bounding box center [717, 179] width 441 height 50
drag, startPoint x: 611, startPoint y: 182, endPoint x: 747, endPoint y: 177, distance: 135.7
click at [747, 177] on input "Call request - has rent question" at bounding box center [723, 179] width 372 height 15
type input "Call request"
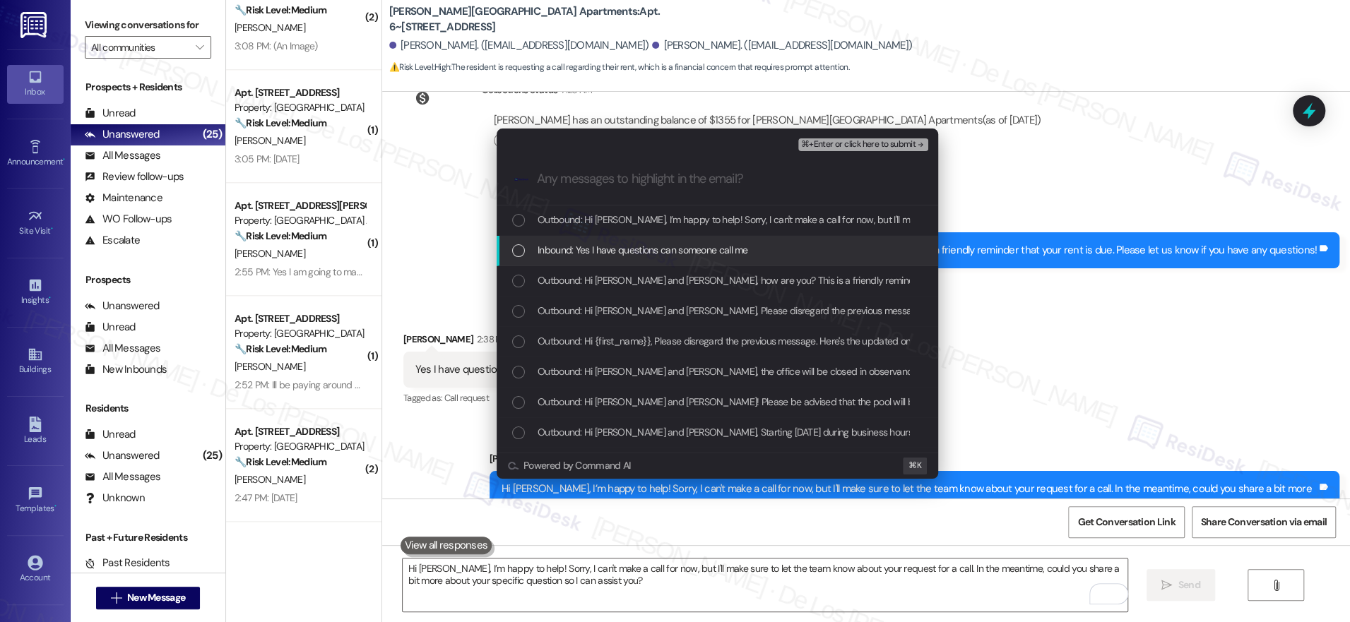
click at [755, 249] on div "Inbound: Yes I have questions can someone call me" at bounding box center [718, 250] width 413 height 16
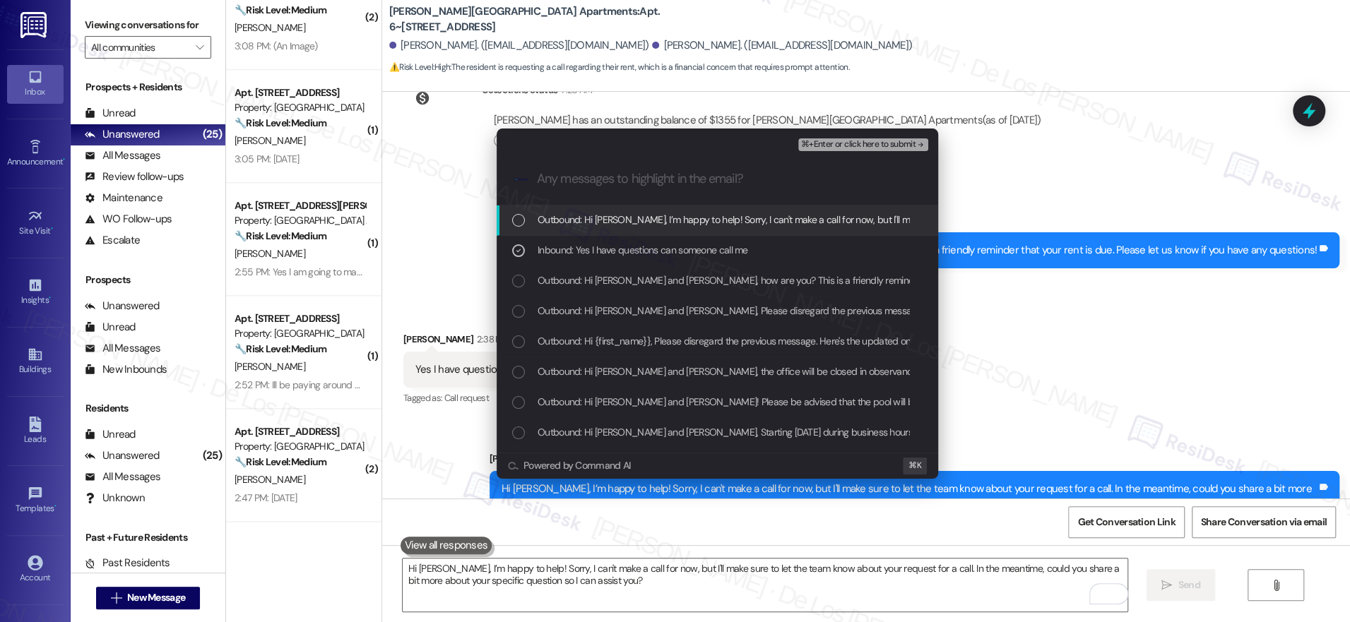
click at [851, 145] on span "⌘+Enter or click here to submit" at bounding box center [858, 145] width 114 height 10
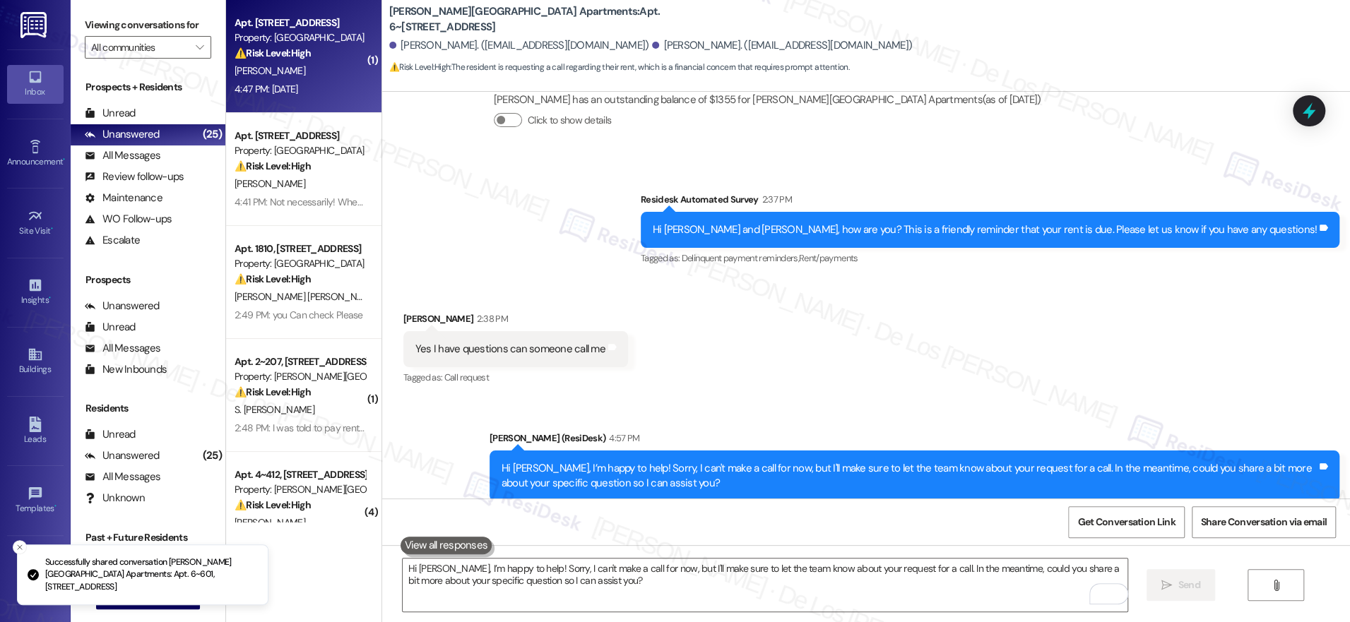
click at [298, 89] on div "4:47 PM: [DATE] 4:47 PM: [DATE]" at bounding box center [267, 89] width 64 height 13
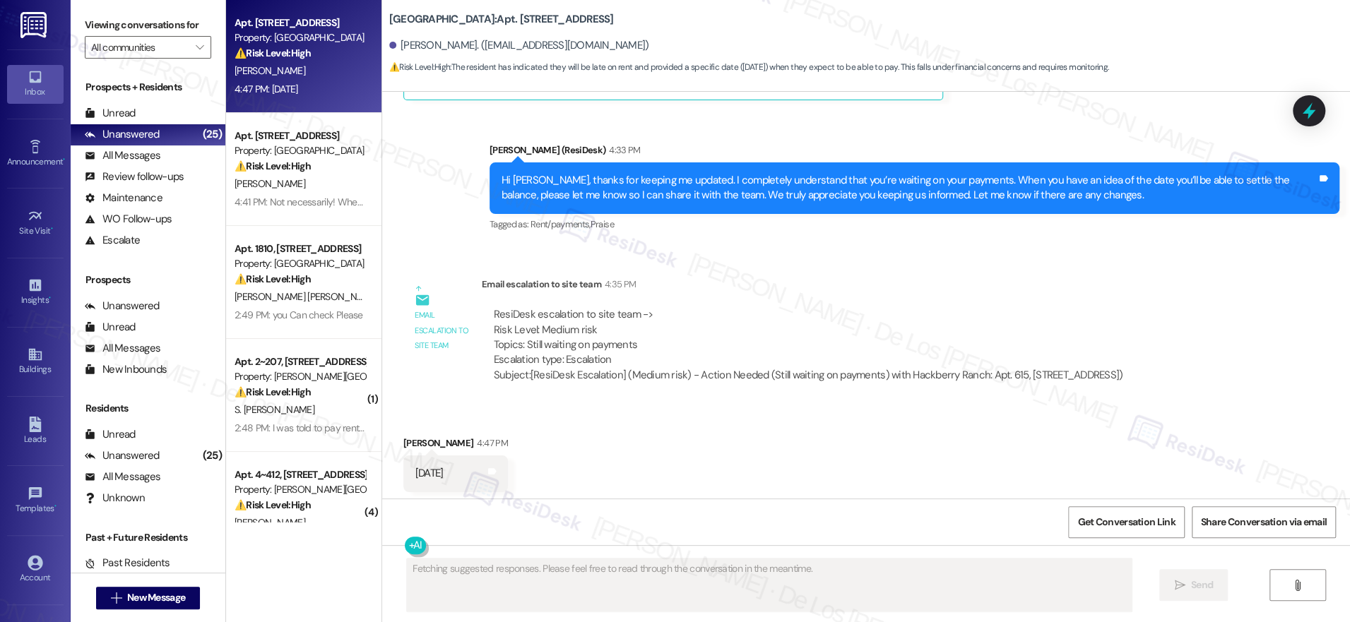
scroll to position [10086, 0]
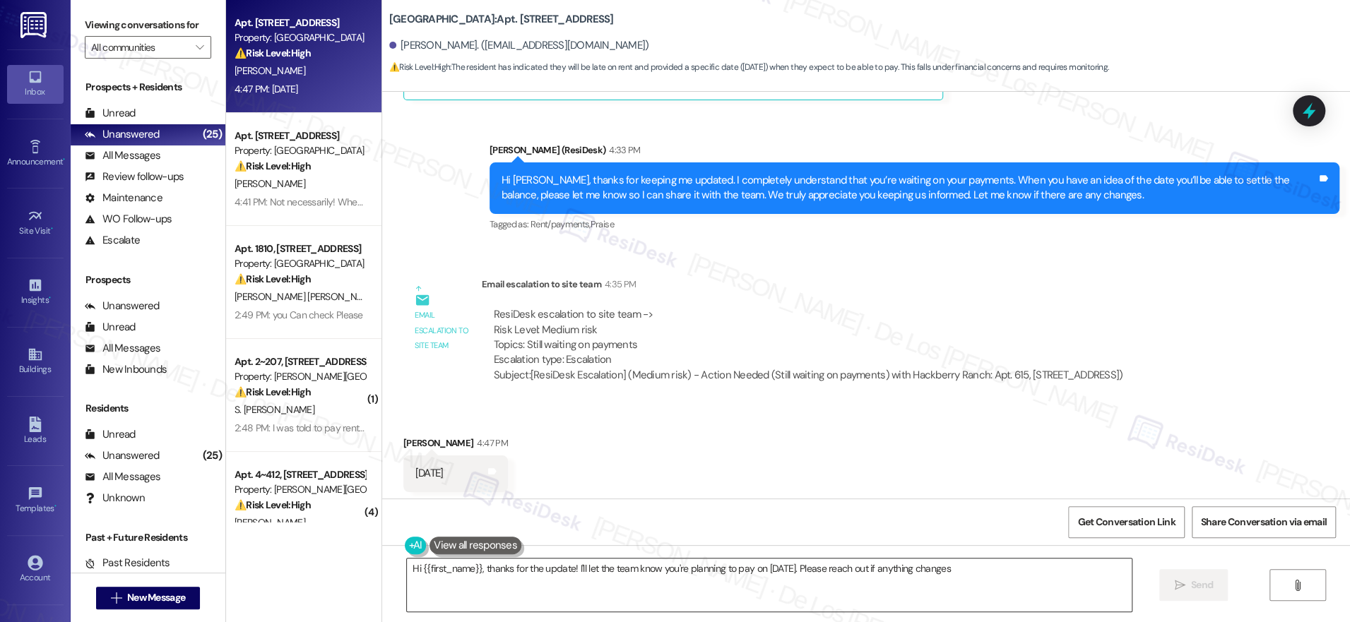
type textarea "Hi {{first_name}}, thanks for the update! I'll let the team know you're plannin…"
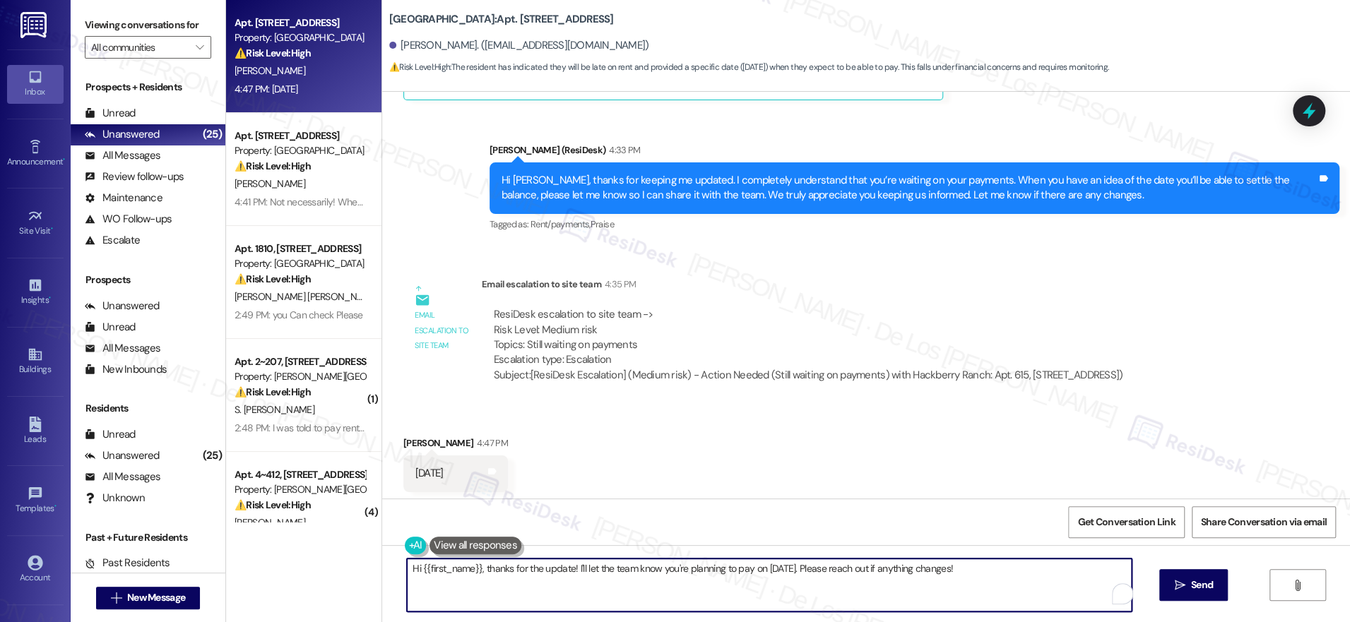
drag, startPoint x: 997, startPoint y: 574, endPoint x: 1107, endPoint y: 579, distance: 110.3
click at [997, 574] on textarea "Hi {{first_name}}, thanks for the update! I'll let the team know you're plannin…" at bounding box center [769, 585] width 725 height 53
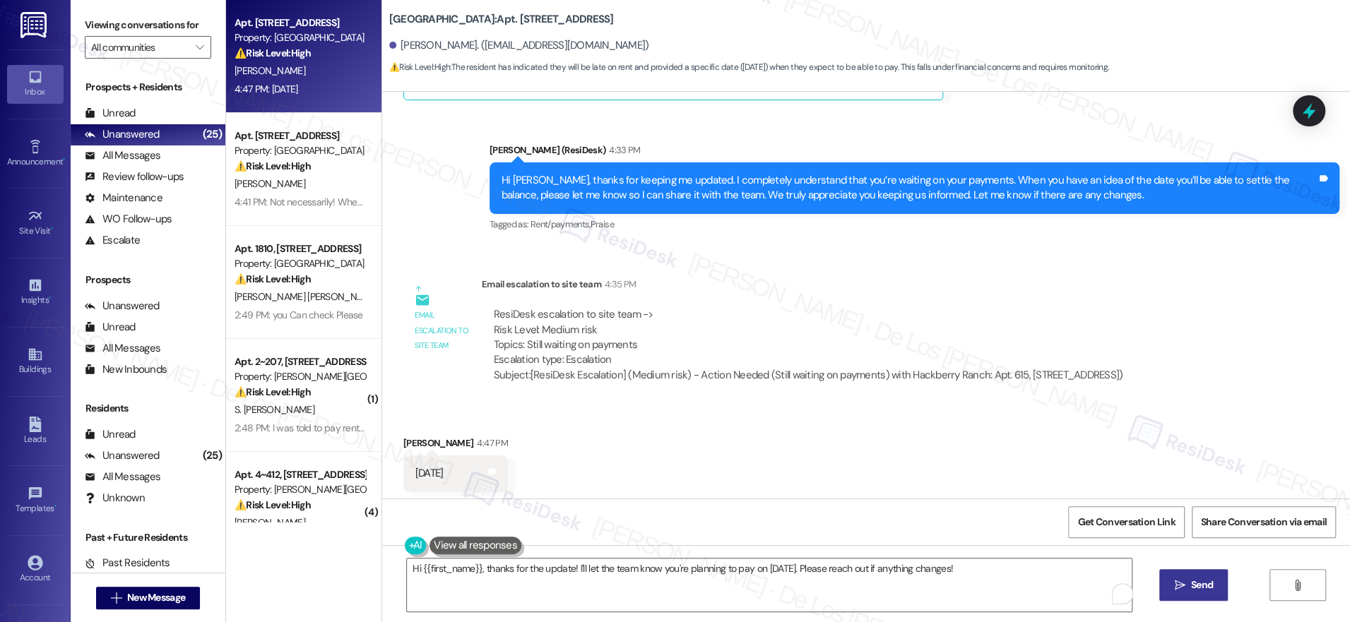
click at [1178, 581] on icon "" at bounding box center [1179, 585] width 11 height 11
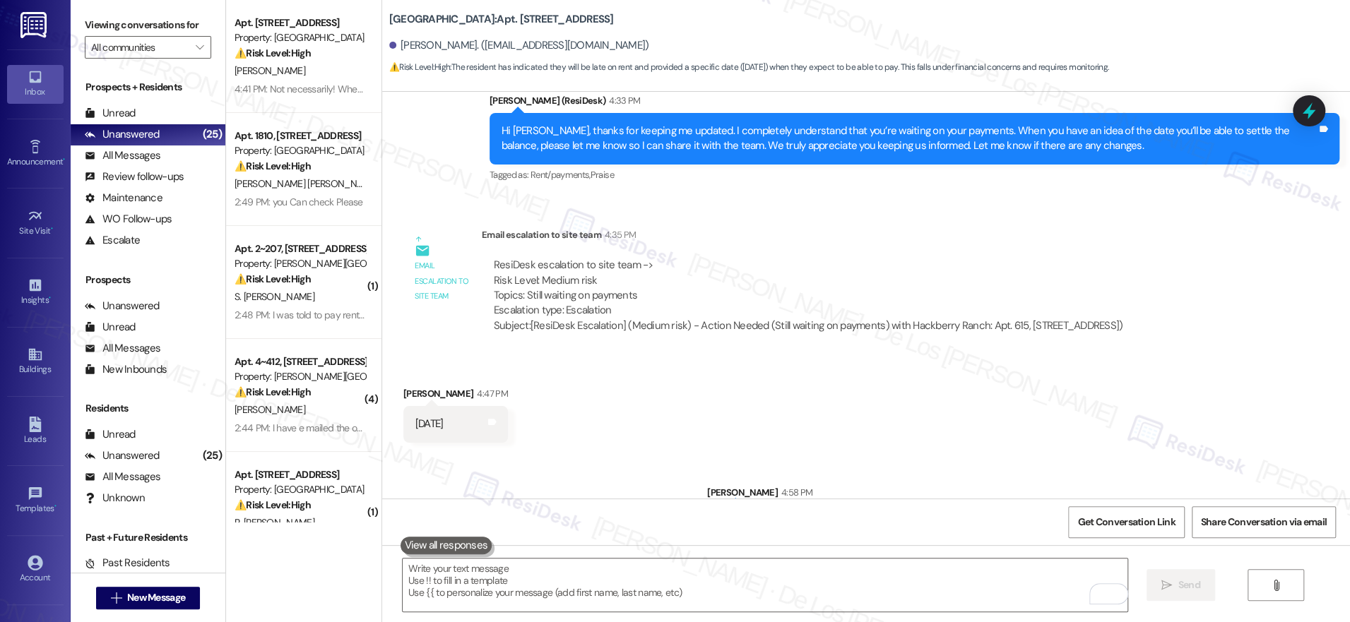
scroll to position [10184, 0]
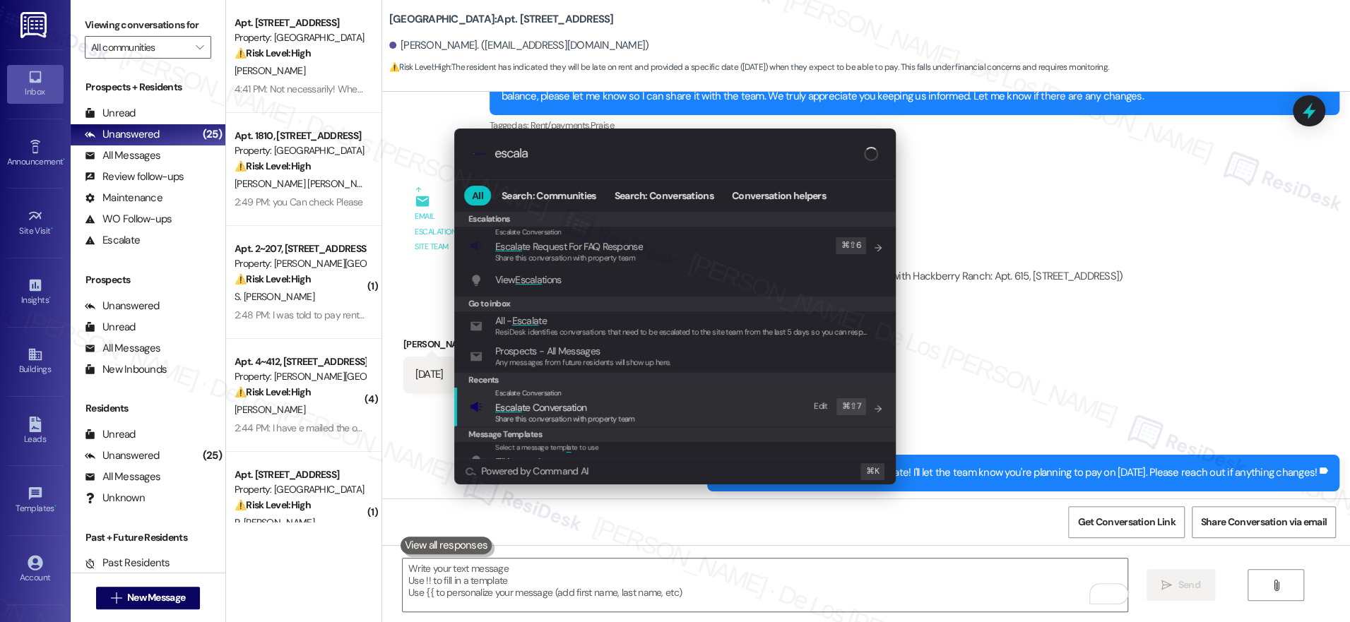
type input "escala"
click at [701, 393] on div "Escalate Conversation Escala te Conversation Share this conversation with prope…" at bounding box center [676, 407] width 413 height 38
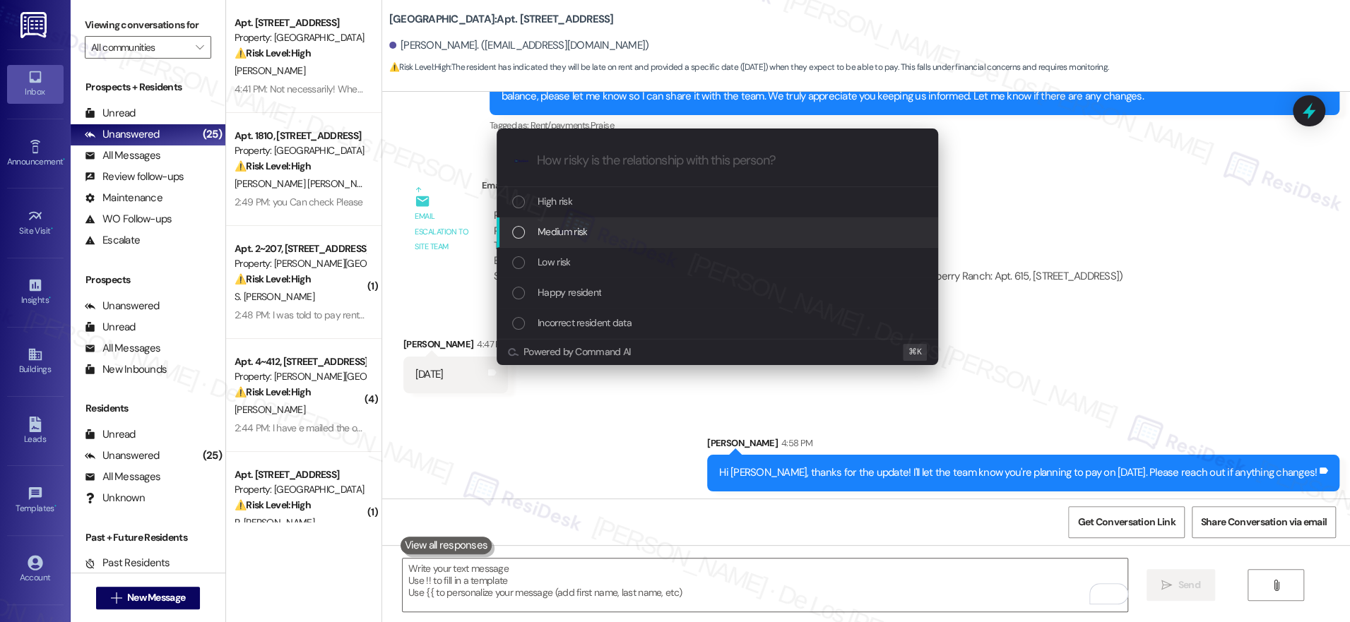
drag, startPoint x: 672, startPoint y: 234, endPoint x: 688, endPoint y: 230, distance: 16.6
click at [673, 235] on div "Medium risk" at bounding box center [718, 232] width 413 height 16
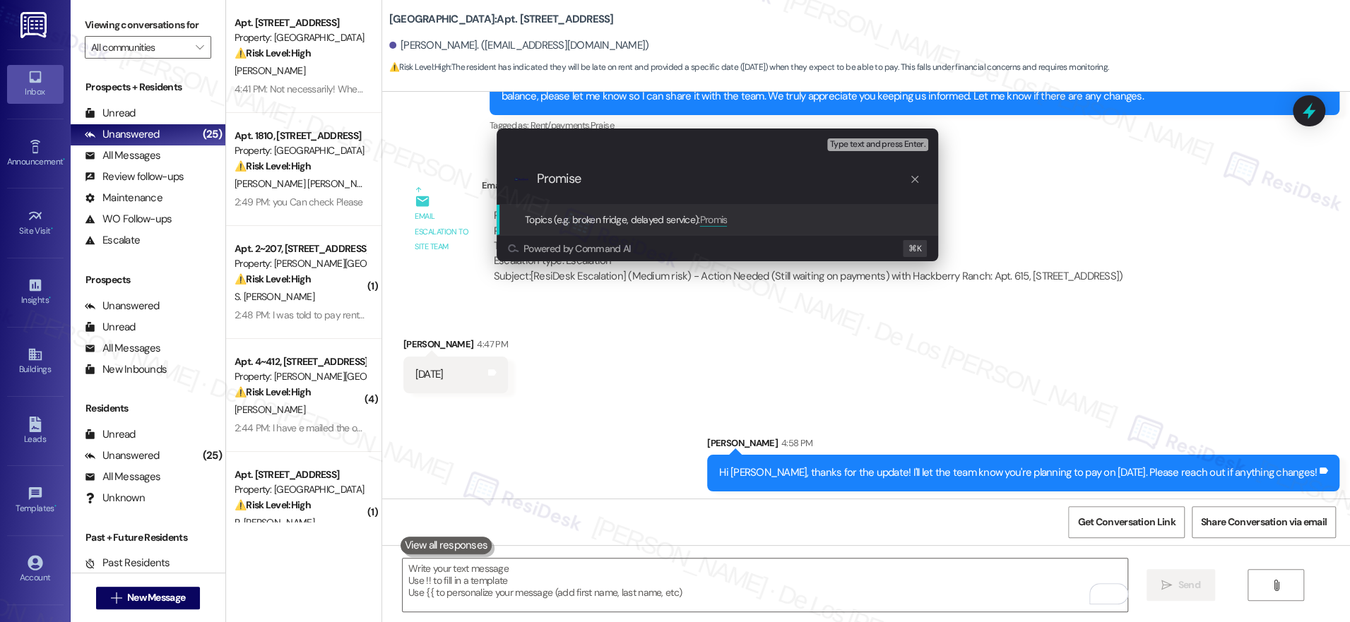
type input "Promise"
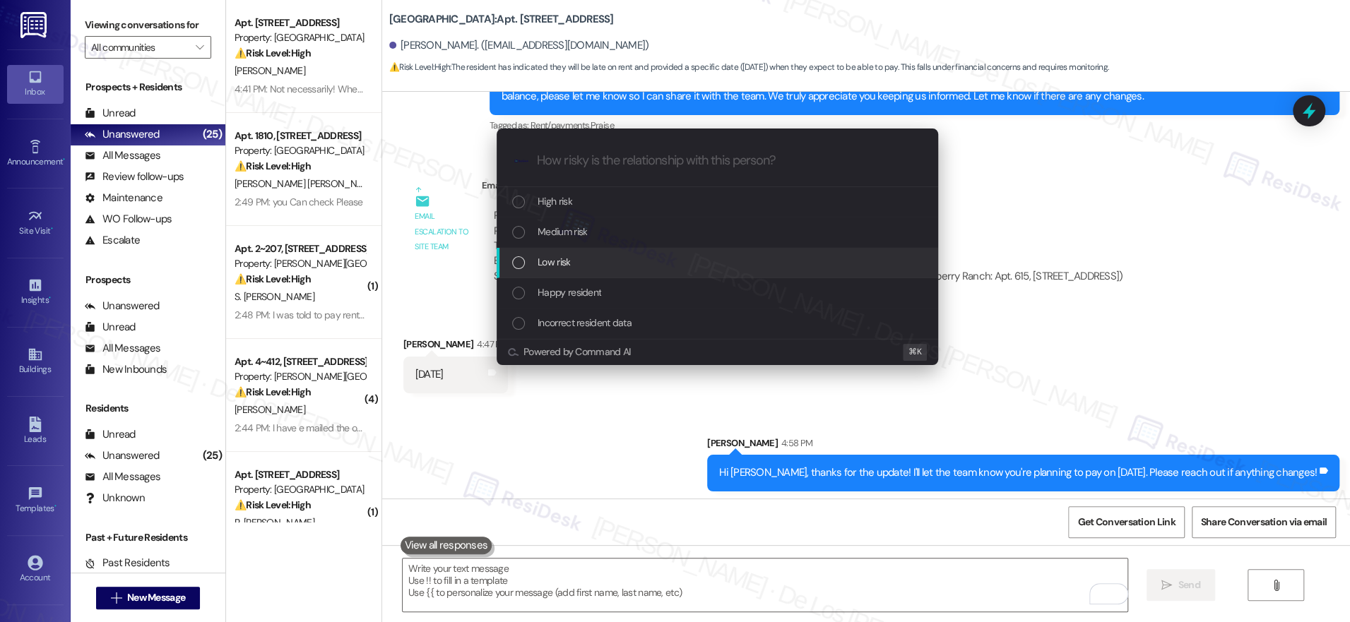
drag, startPoint x: 651, startPoint y: 262, endPoint x: 705, endPoint y: 251, distance: 54.7
click at [654, 261] on div "Low risk" at bounding box center [718, 262] width 413 height 16
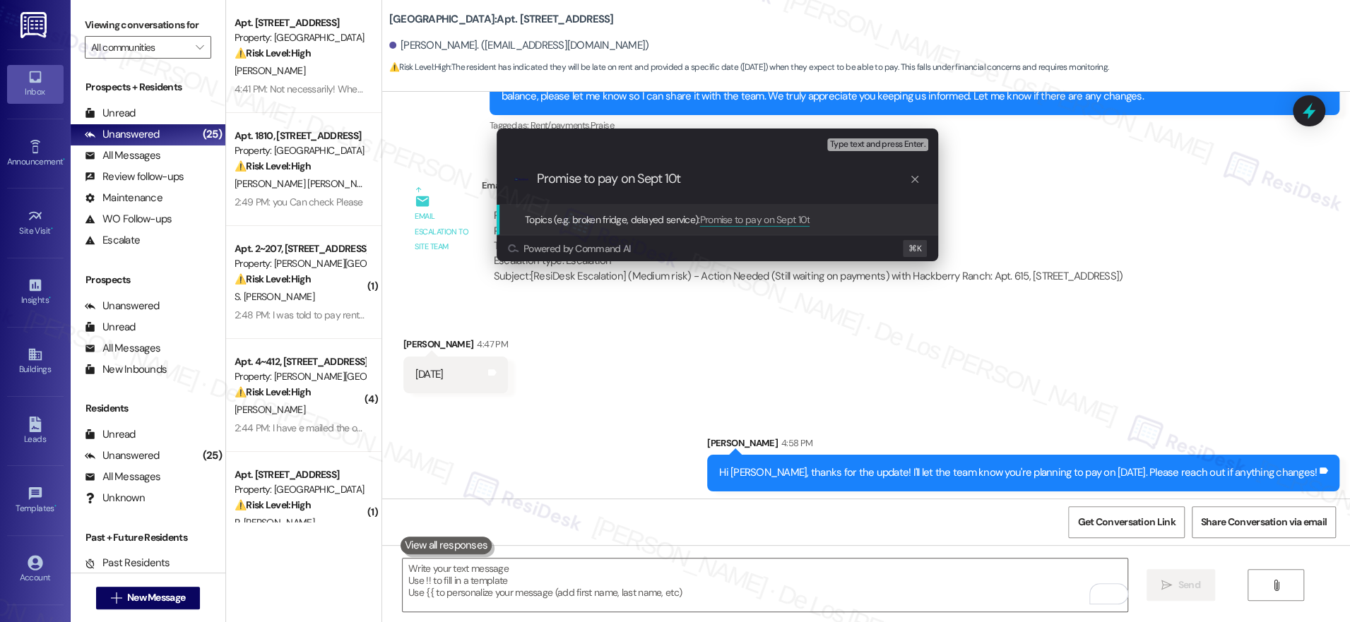
type input "Promise to pay on Sept 10th"
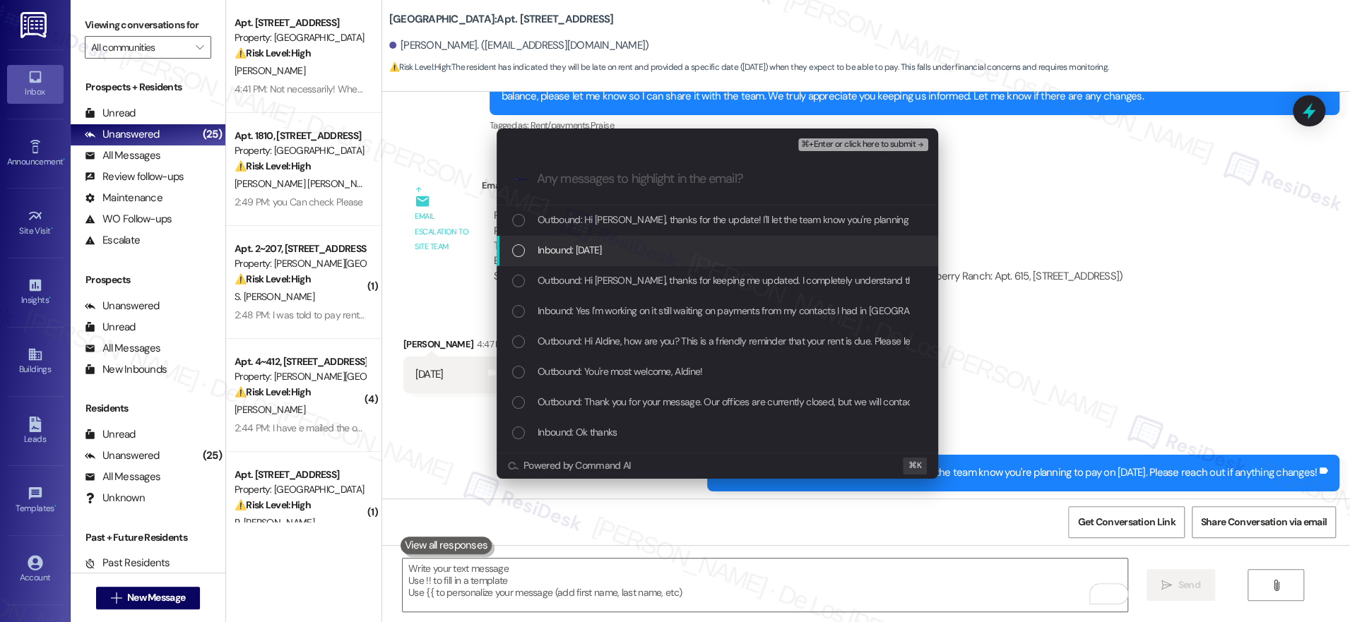
click at [696, 248] on div "Inbound: September 10th" at bounding box center [718, 250] width 413 height 16
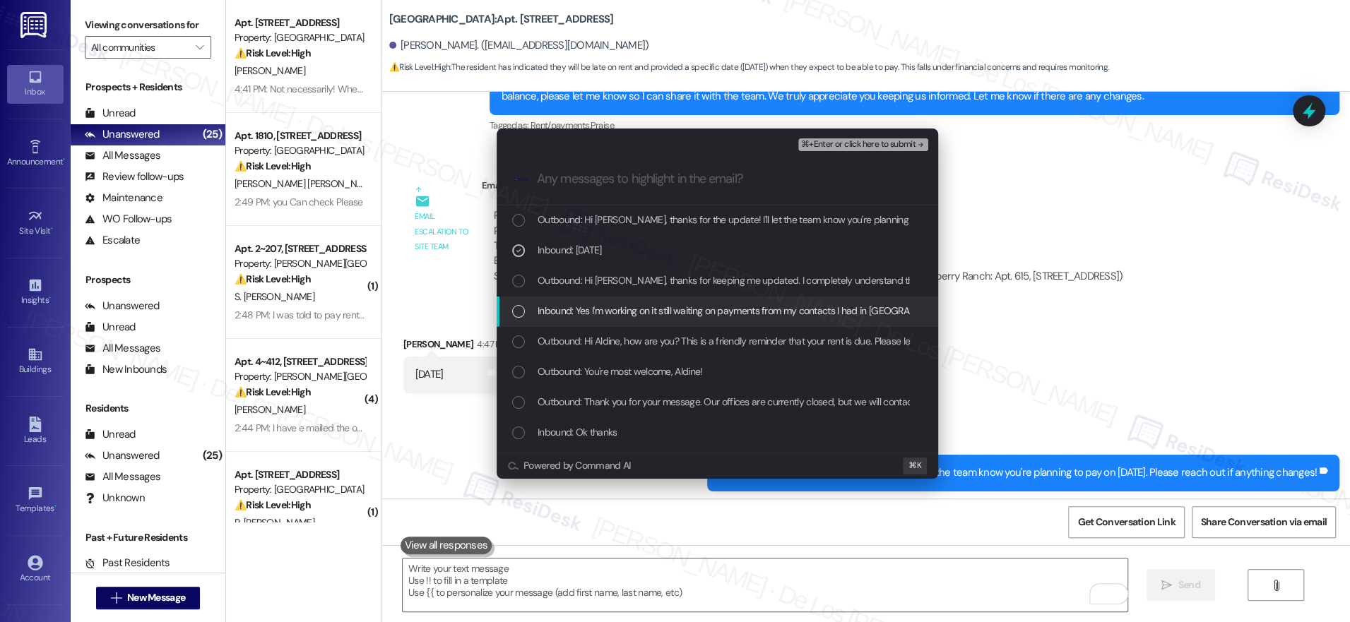
drag, startPoint x: 696, startPoint y: 307, endPoint x: 708, endPoint y: 311, distance: 12.5
click at [703, 309] on span "Inbound: Yes I'm working on it still waiting on payments from my contacts I had…" at bounding box center [804, 311] width 533 height 16
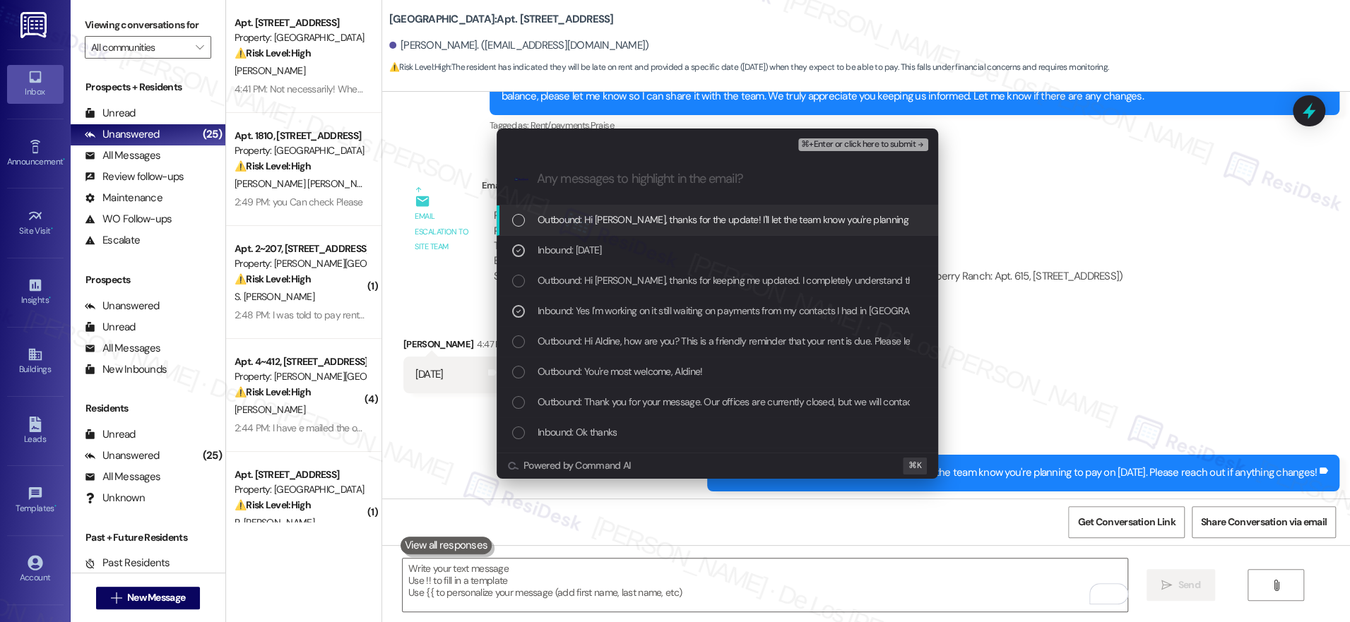
click at [852, 146] on span "⌘+Enter or click here to submit" at bounding box center [858, 145] width 114 height 10
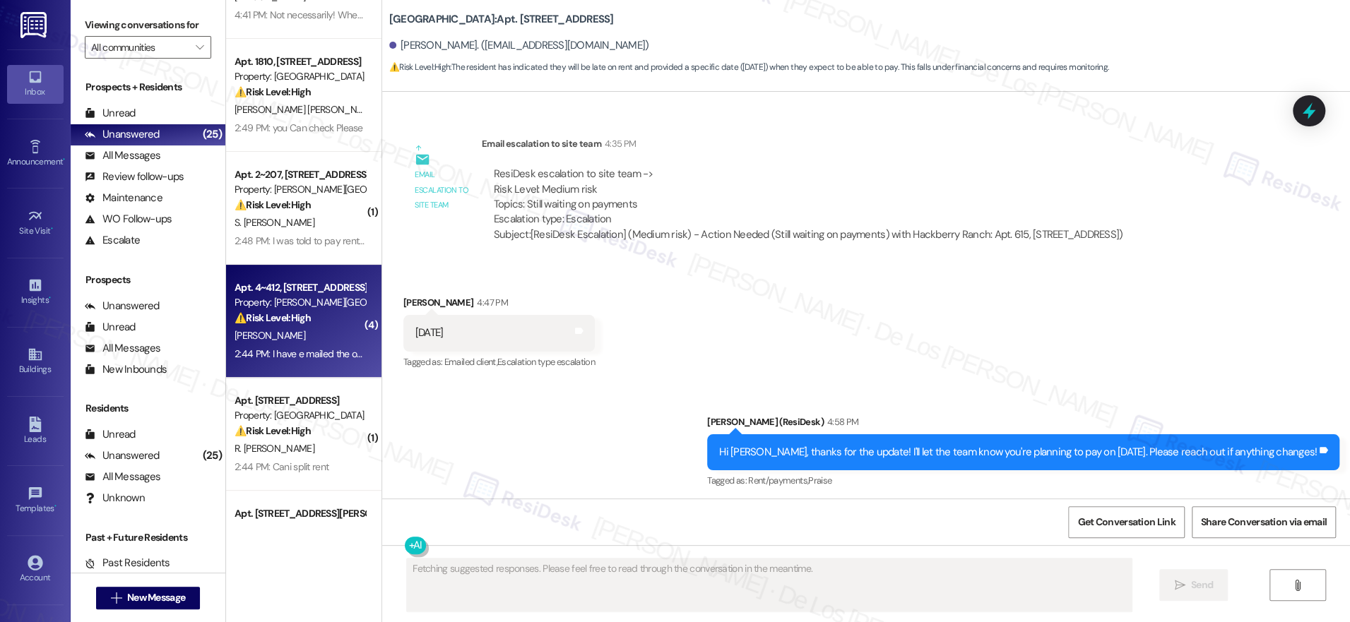
scroll to position [0, 0]
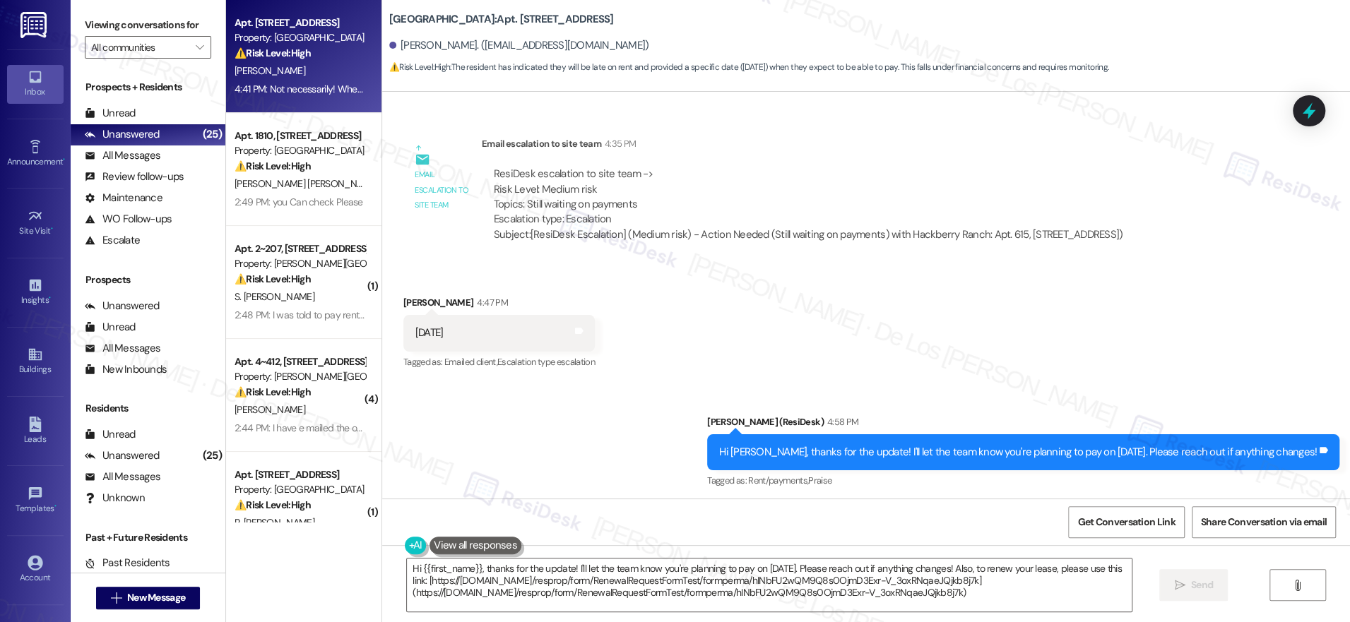
type textarea "Hi {{first_name}}, thanks for the update! I'll let the team know you're plannin…"
click at [287, 97] on div "4:41 PM: Not necessarily! When shall I expect someone to treat the "Mold" and a…" at bounding box center [300, 90] width 134 height 18
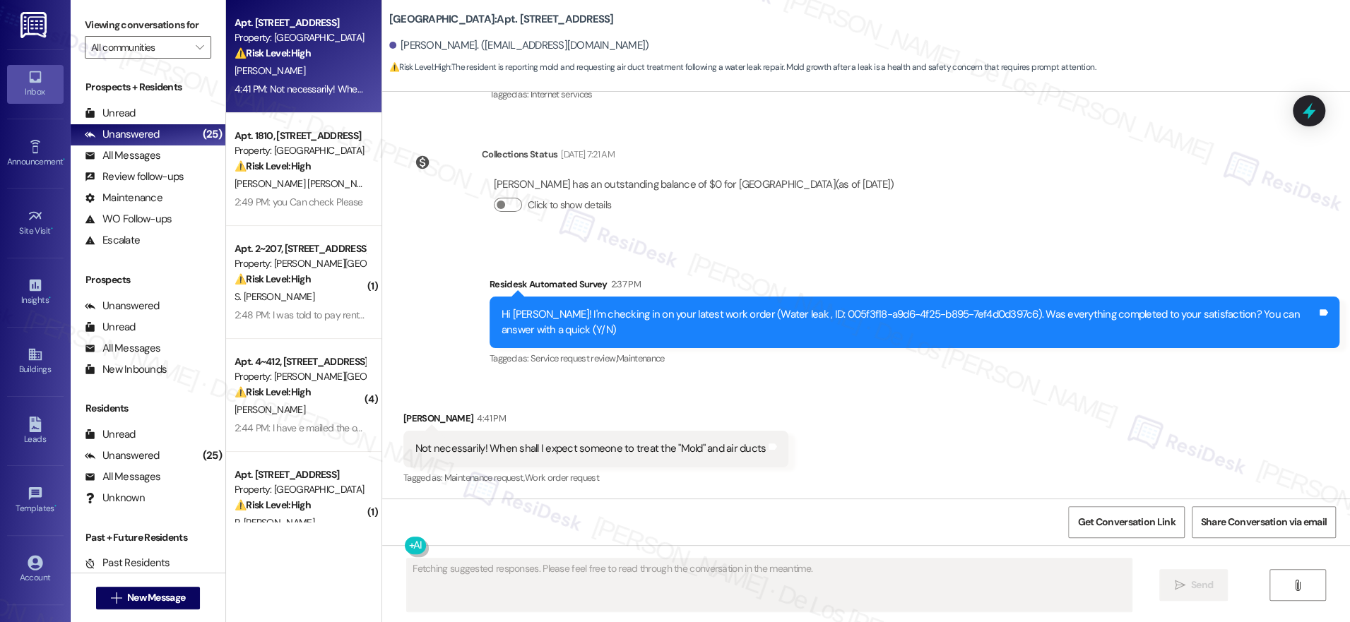
scroll to position [893, 0]
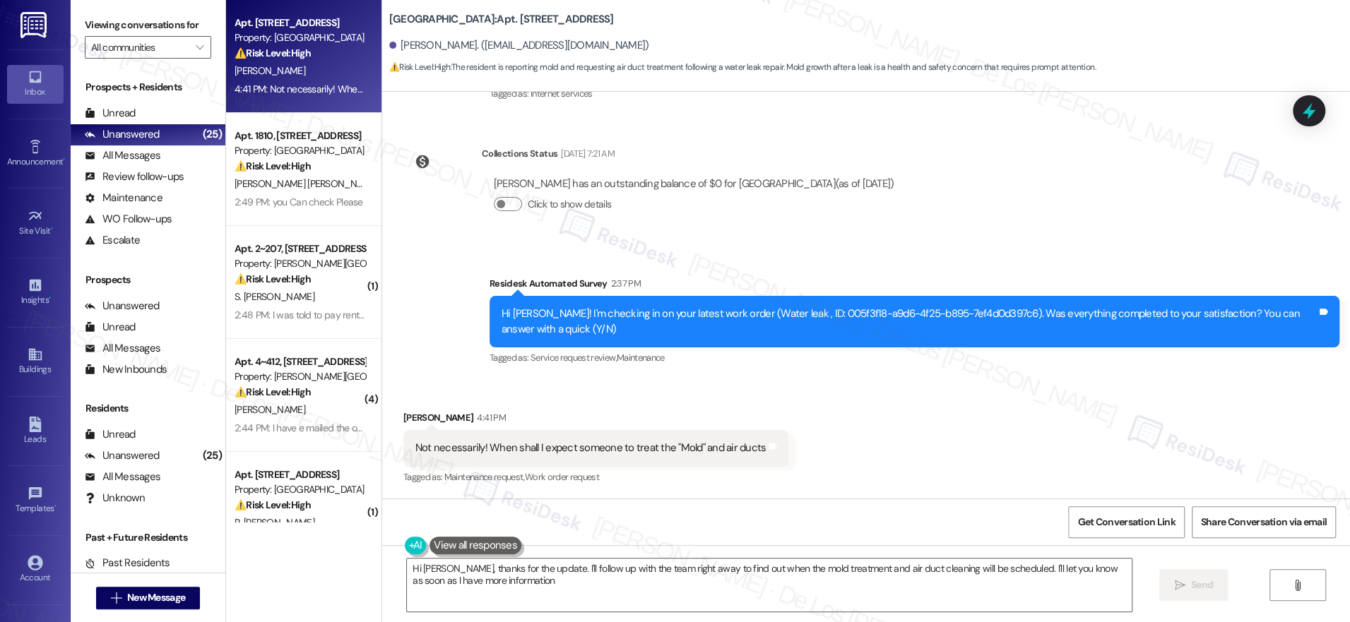
type textarea "Hi Johnny, thanks for the update. I'll follow up with the team right away to fi…"
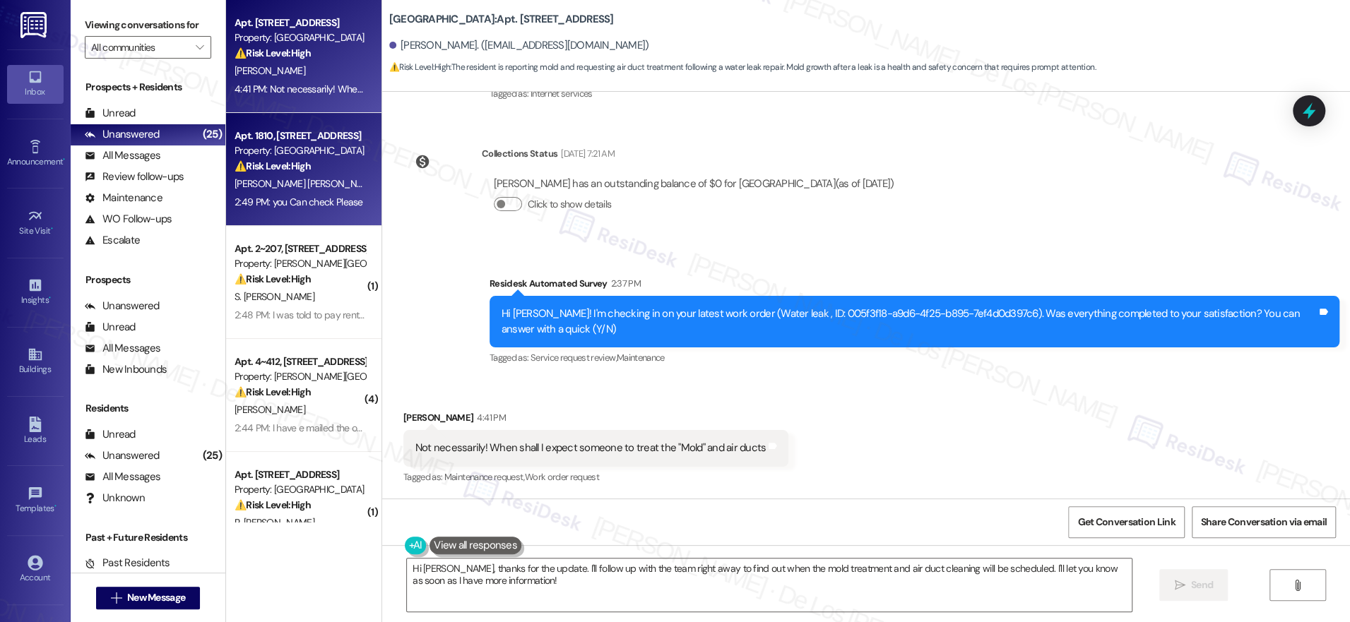
click at [289, 202] on div "2:49 PM: you Can check Please 2:49 PM: you Can check Please" at bounding box center [299, 202] width 129 height 13
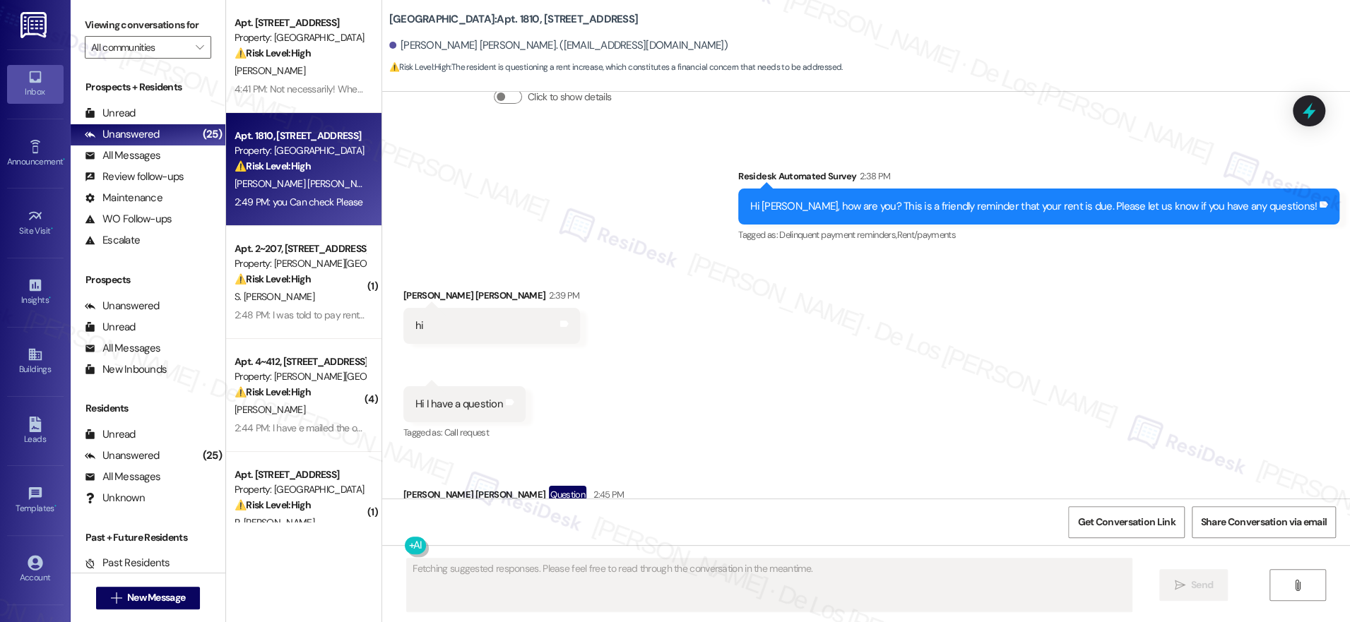
scroll to position [2783, 0]
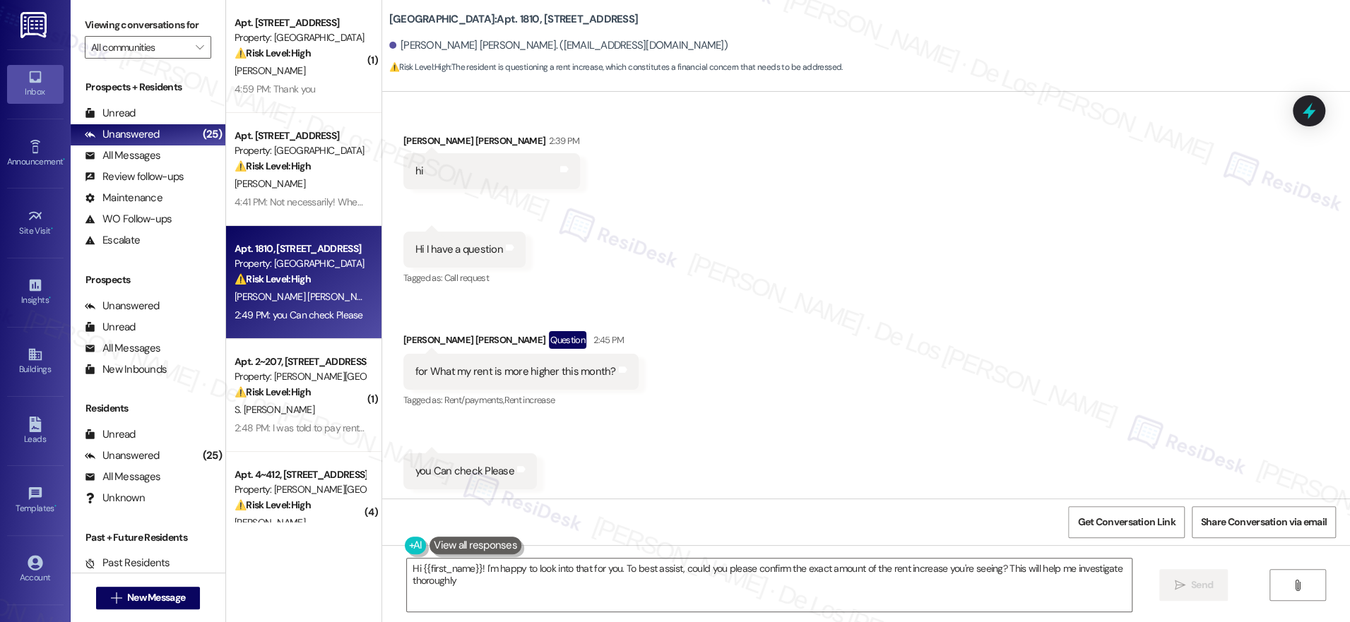
type textarea "Hi {{first_name}}! I'm happy to look into that for you. To best assist, could y…"
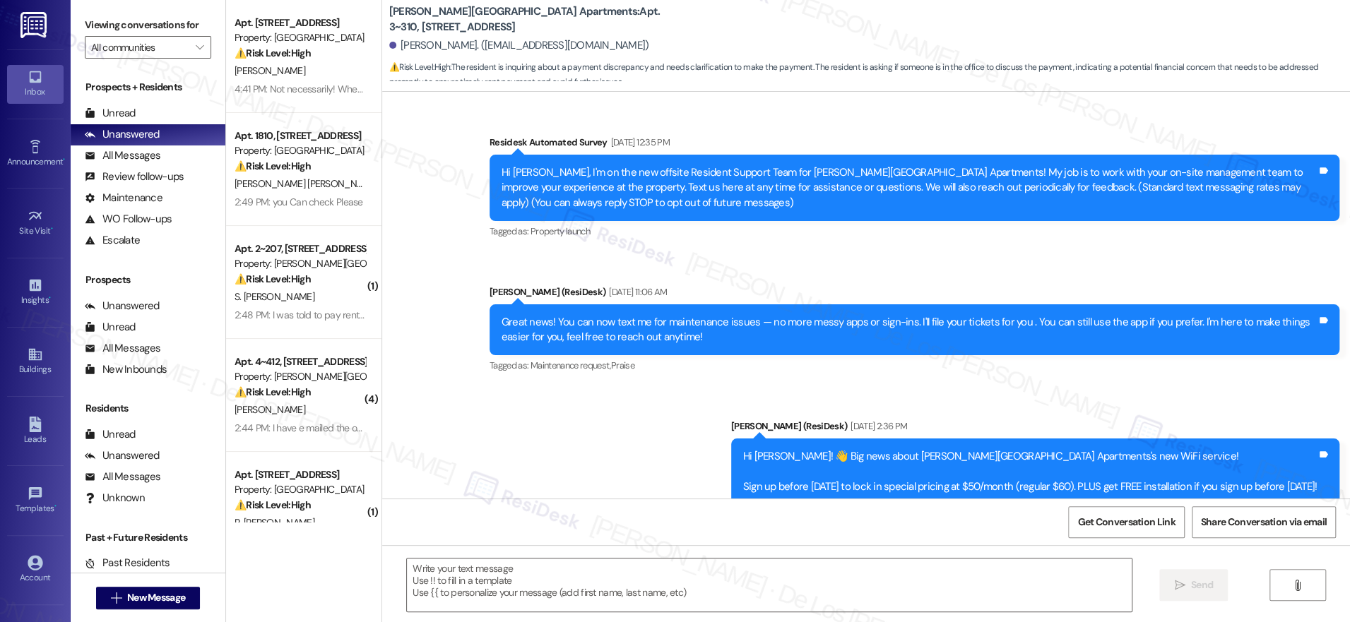
scroll to position [9028, 0]
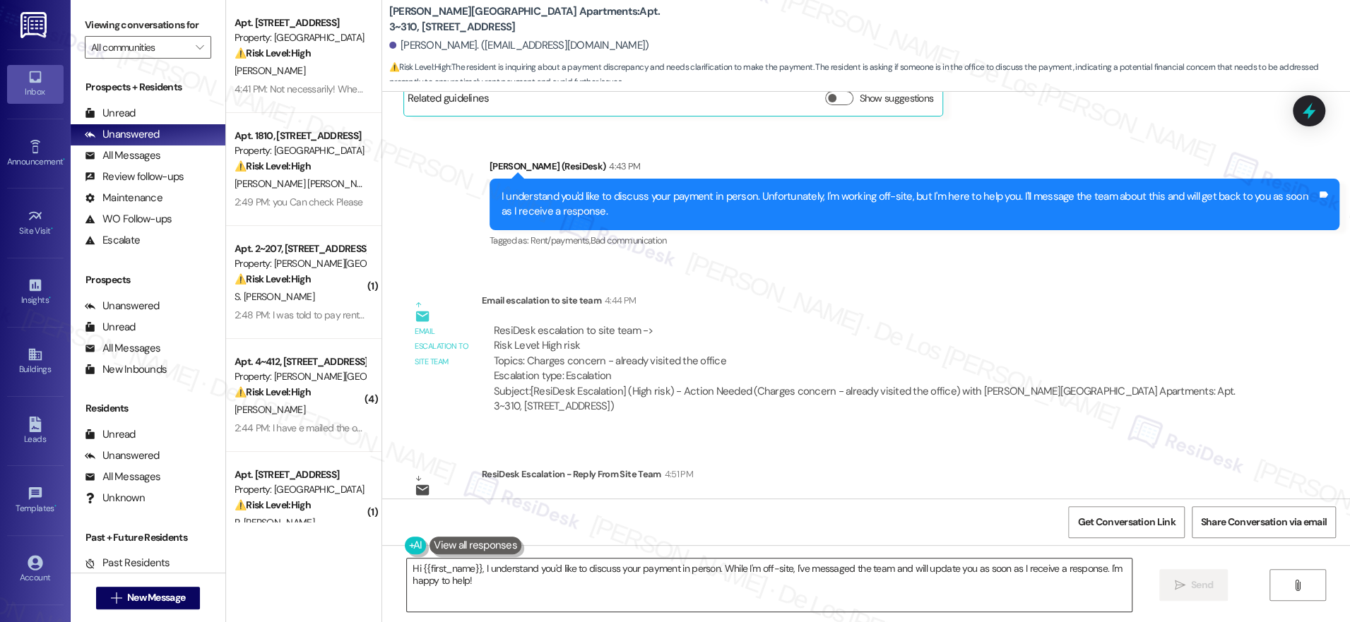
click at [538, 573] on textarea "Hi {{first_name}}, I understand you'd like to discuss your payment in person. W…" at bounding box center [769, 585] width 725 height 53
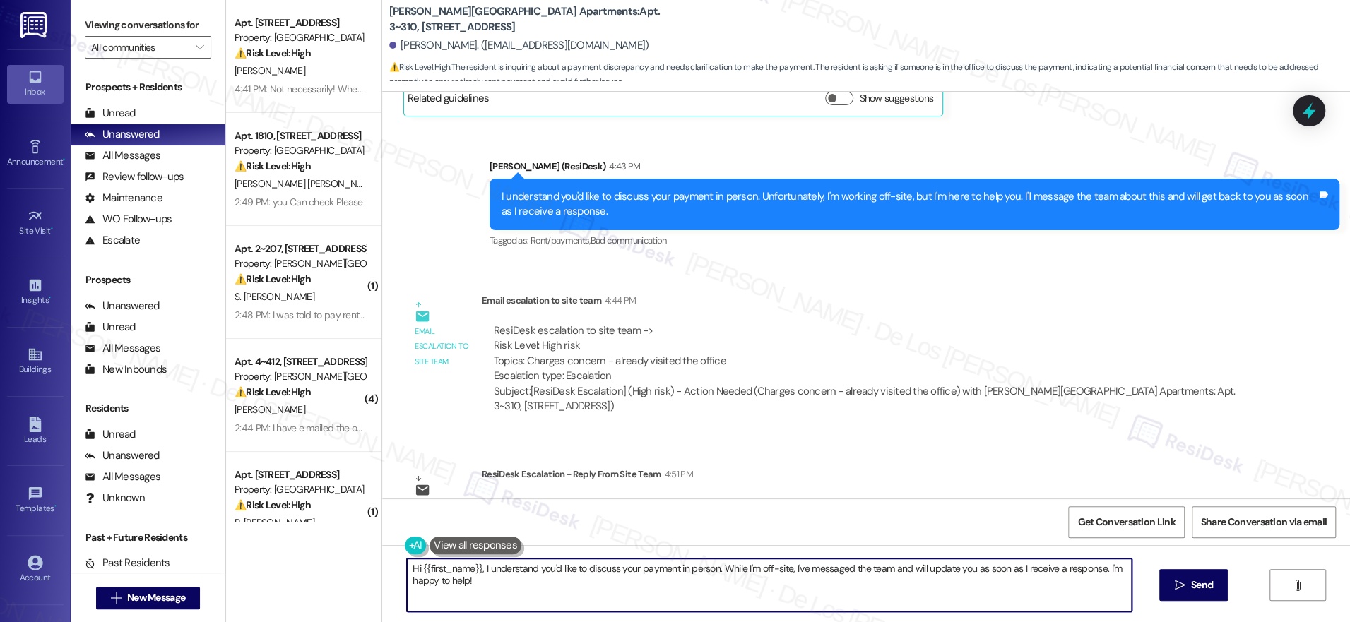
click at [538, 573] on textarea "Hi {{first_name}}, I understand you'd like to discuss your payment in person. W…" at bounding box center [769, 585] width 725 height 53
paste textarea "Hi Daniel, I just wanted to give you a quick update—the team is currently looki…"
click at [406, 569] on textarea "Hi Daniel, I just wanted to give you a quick update—the team is currently looki…" at bounding box center [765, 585] width 725 height 53
click at [593, 571] on textarea "Daniel, I just wanted to give you a quick update—the team is currently looking …" at bounding box center [765, 585] width 725 height 53
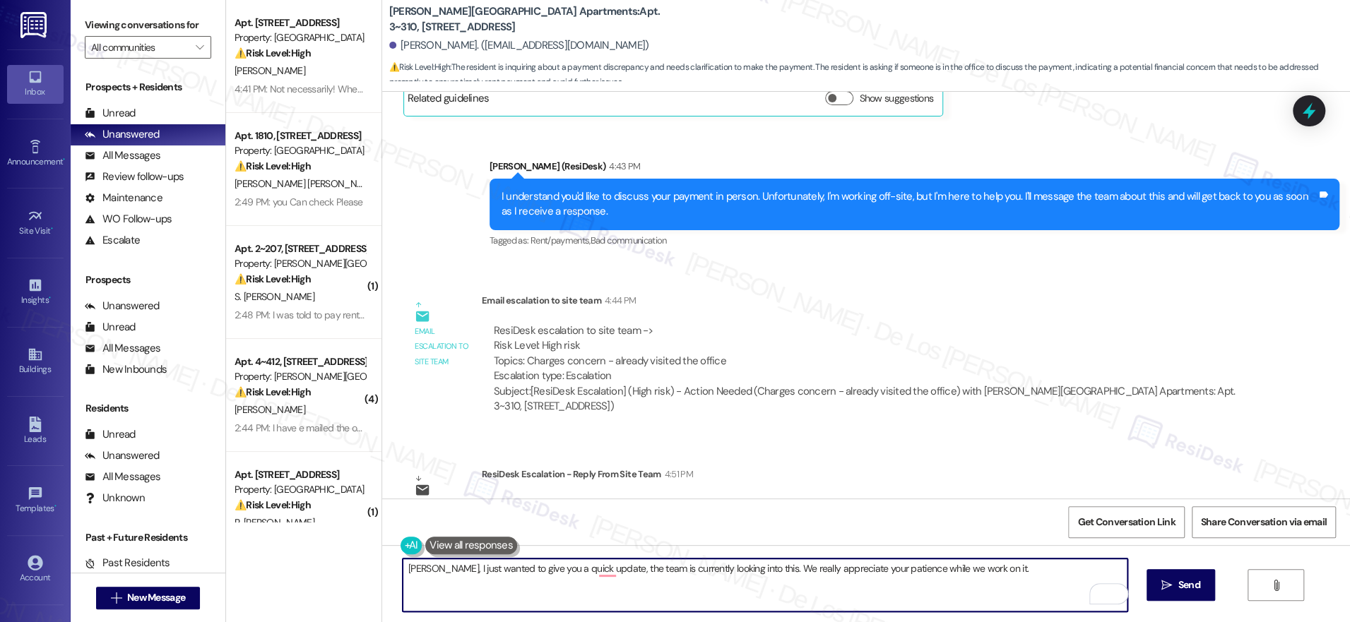
click at [993, 576] on textarea "Daniel, I just wanted to give you a quick update, the team is currently looking…" at bounding box center [765, 585] width 725 height 53
type textarea "Daniel, I just wanted to give you a quick update, the team is currently looking…"
click at [1182, 588] on span "Send" at bounding box center [1189, 585] width 22 height 15
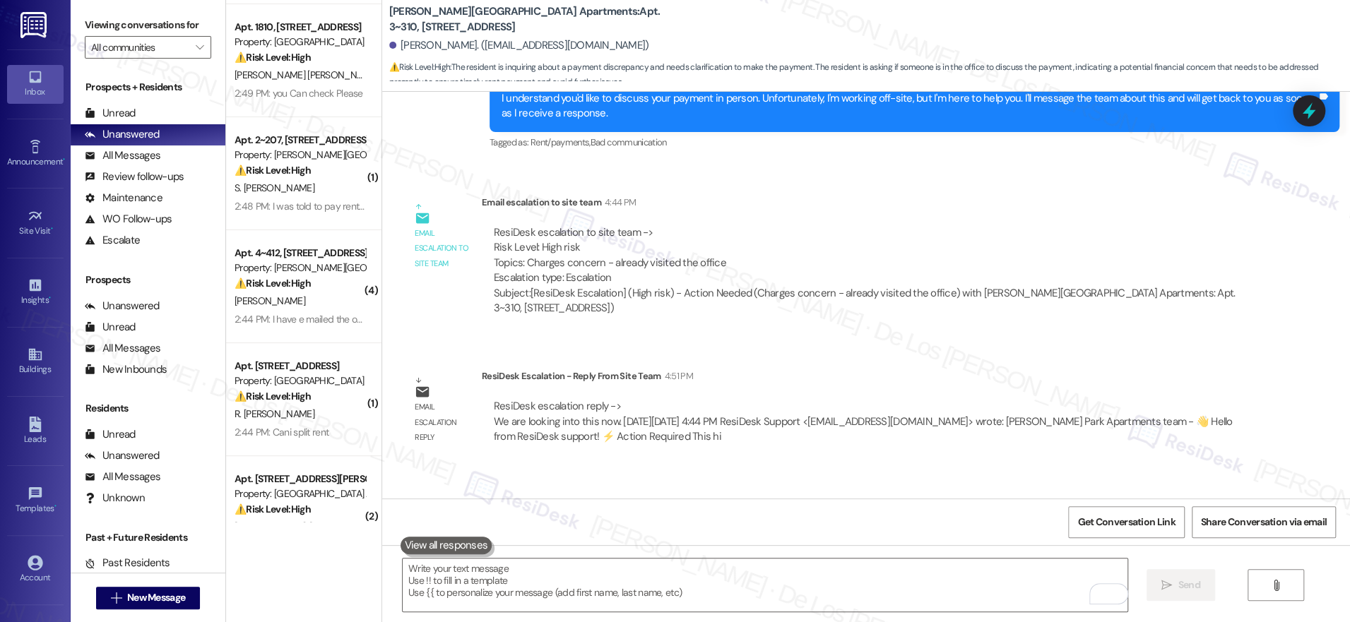
scroll to position [372, 0]
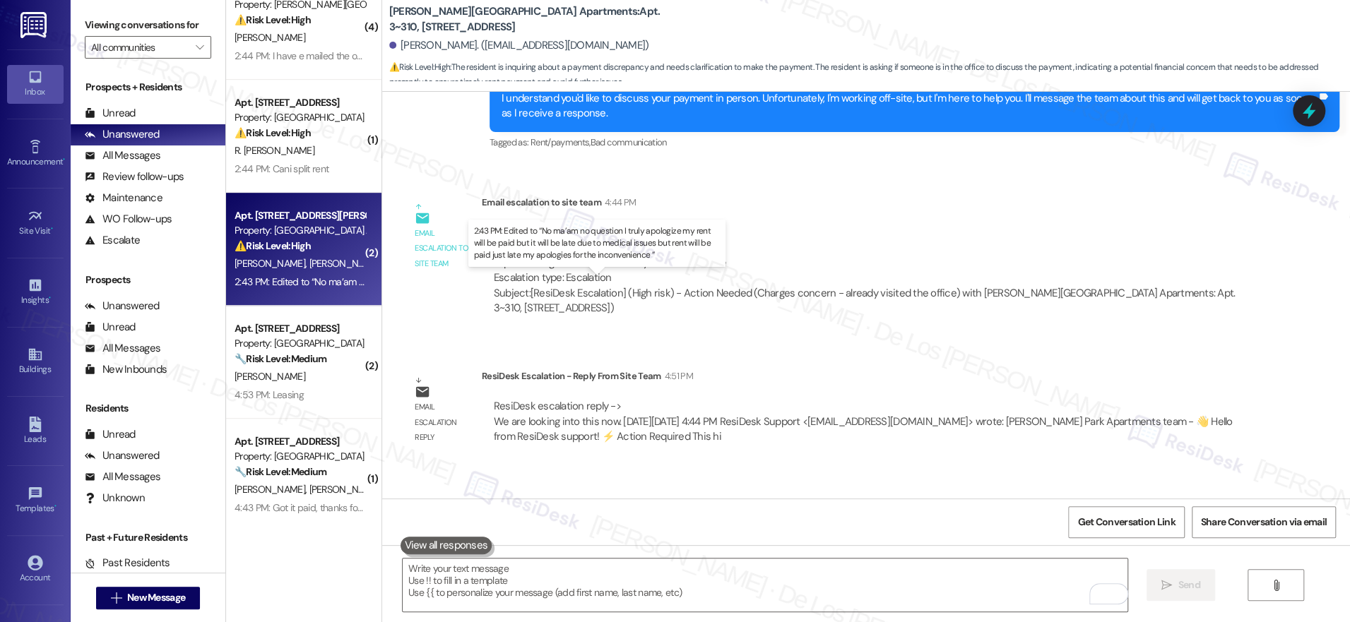
click at [309, 281] on div "2:43 PM: Edited to “No ma’am no question I truly apologize my rent will be paid…" at bounding box center [611, 281] width 752 height 13
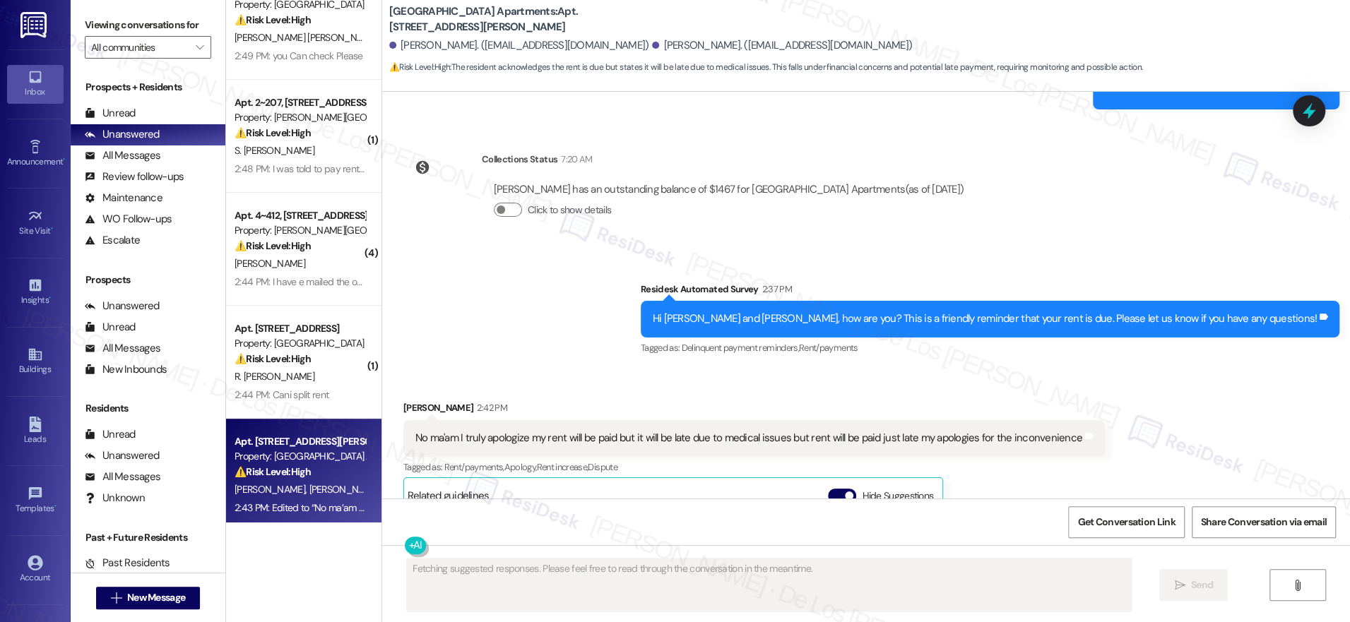
scroll to position [445, 0]
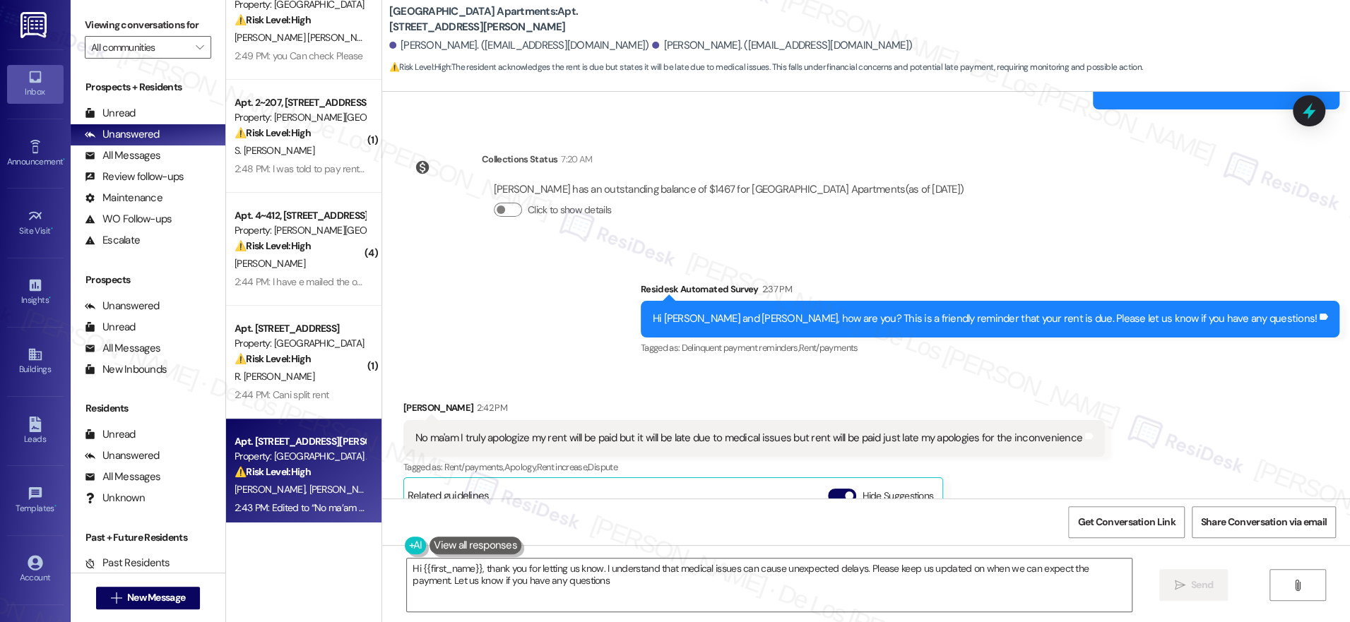
type textarea "Hi {{first_name}}, thank you for letting us know. I understand that medical iss…"
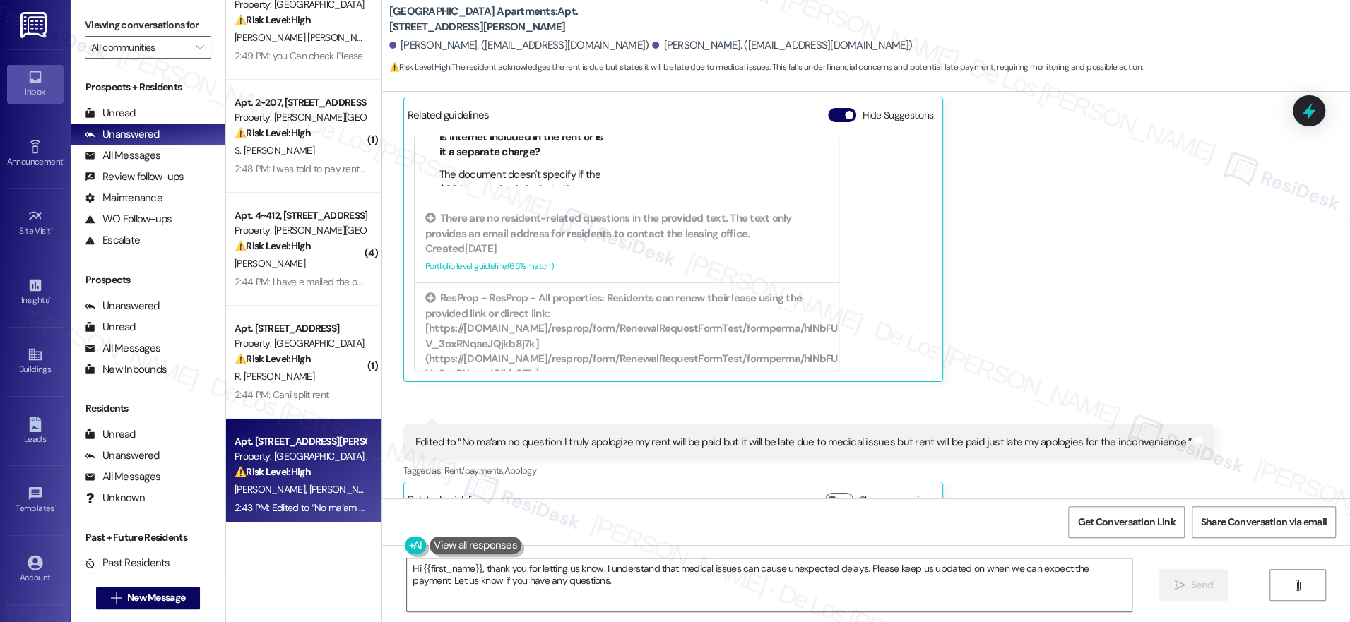
scroll to position [162, 0]
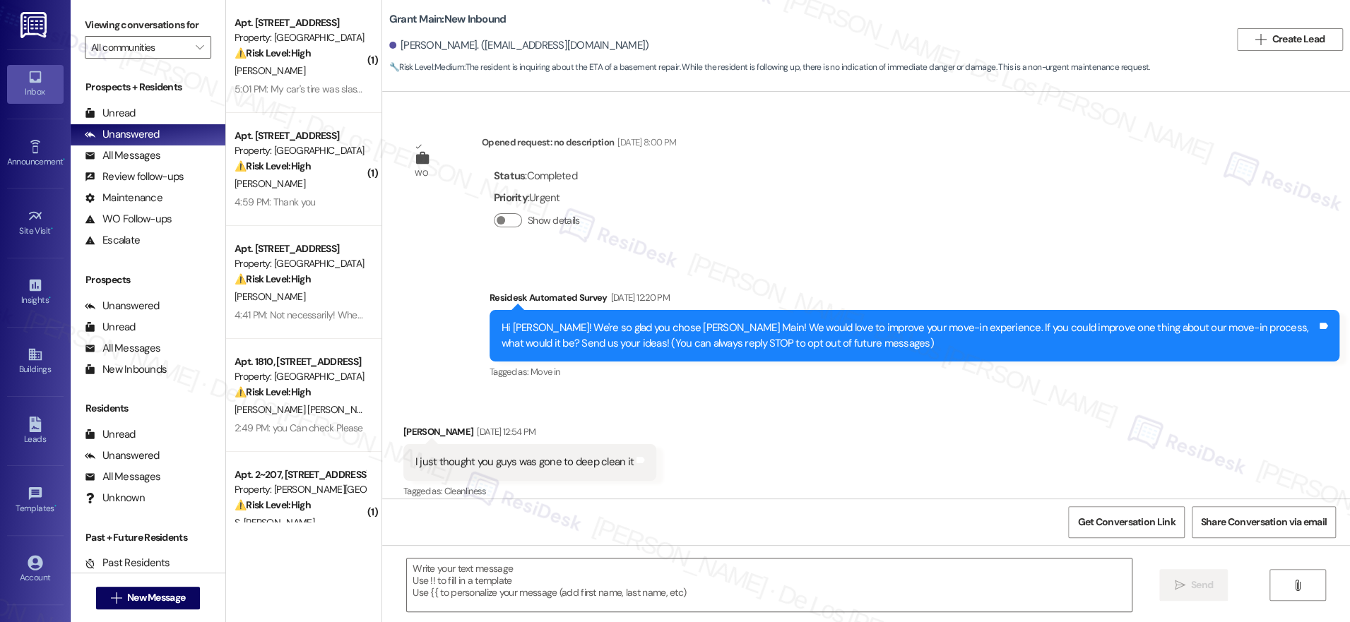
scroll to position [3939, 0]
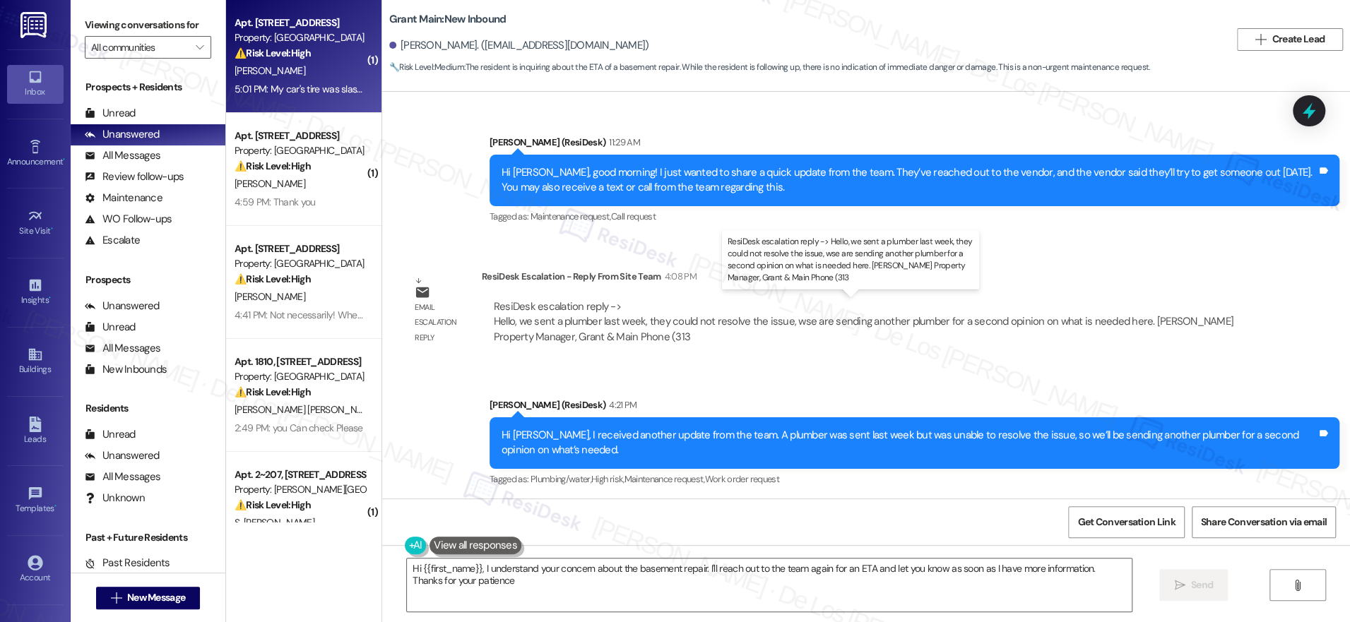
type textarea "Hi {{first_name}}, I understand your concern about the basement repair. I'll re…"
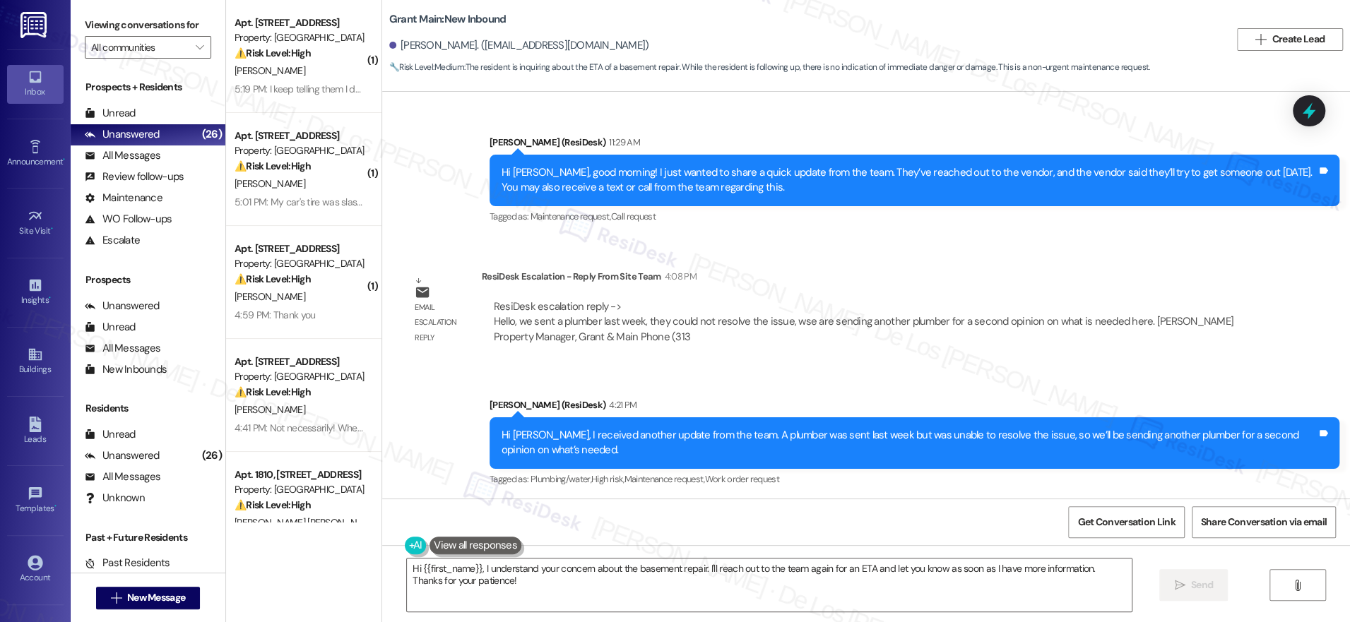
click at [692, 332] on div "ResiDesk escalation reply -> Hello, we sent a plumber last week, they could not…" at bounding box center [867, 322] width 750 height 45
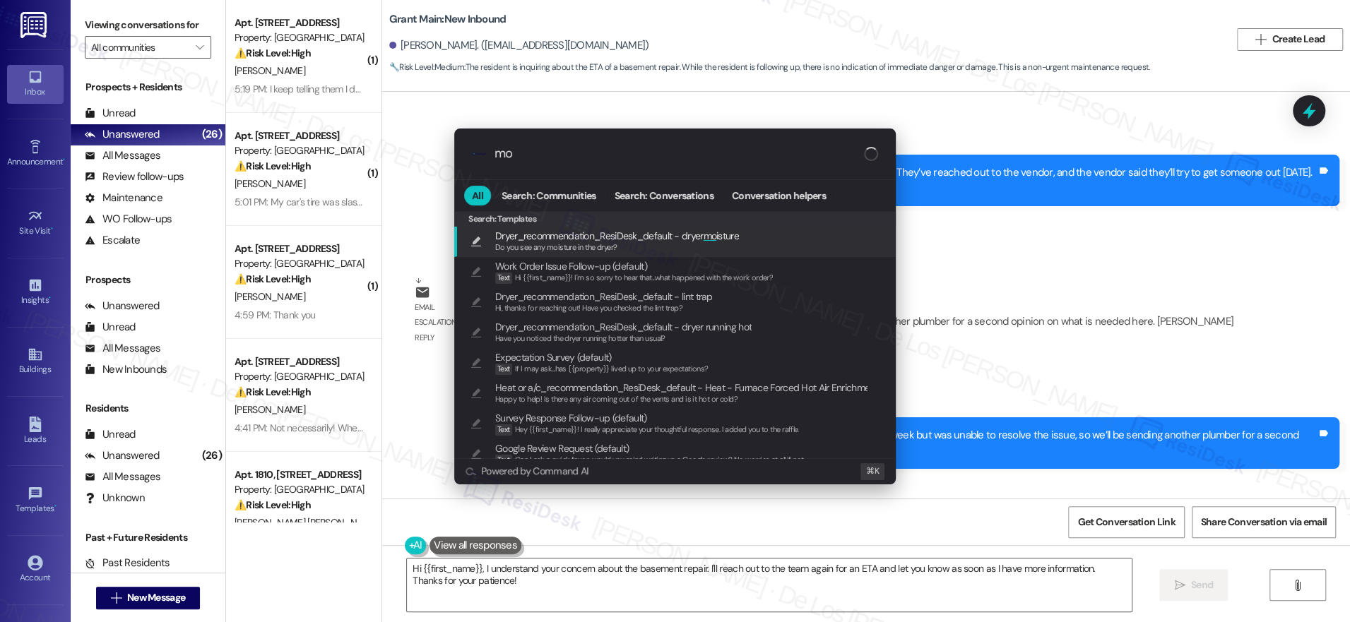
type input "m"
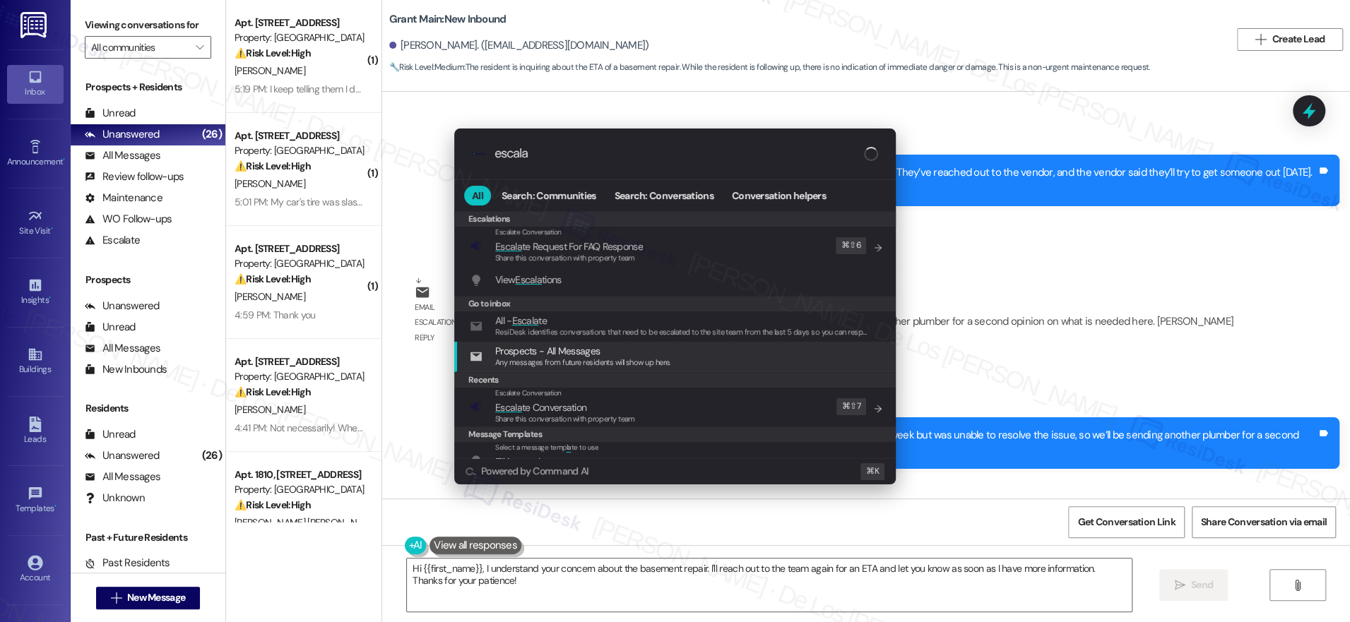
type input "escala"
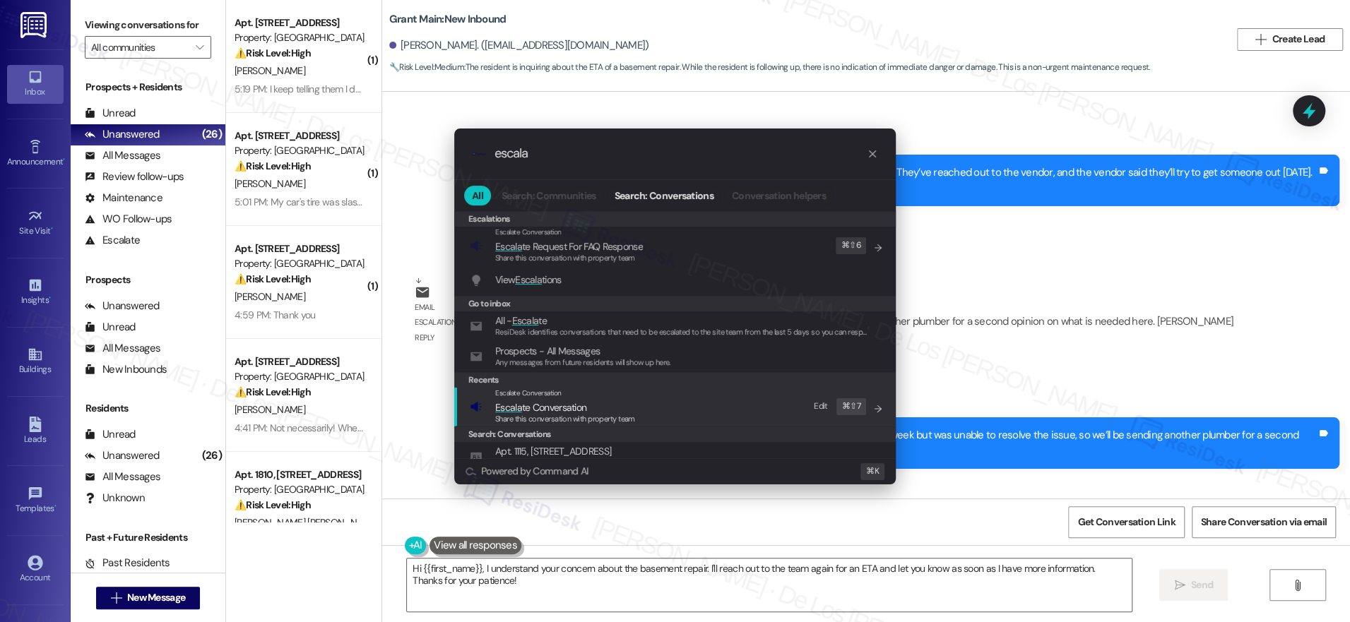
drag, startPoint x: 614, startPoint y: 405, endPoint x: 612, endPoint y: 397, distance: 8.7
click at [615, 405] on span "Escala te Conversation" at bounding box center [565, 408] width 140 height 16
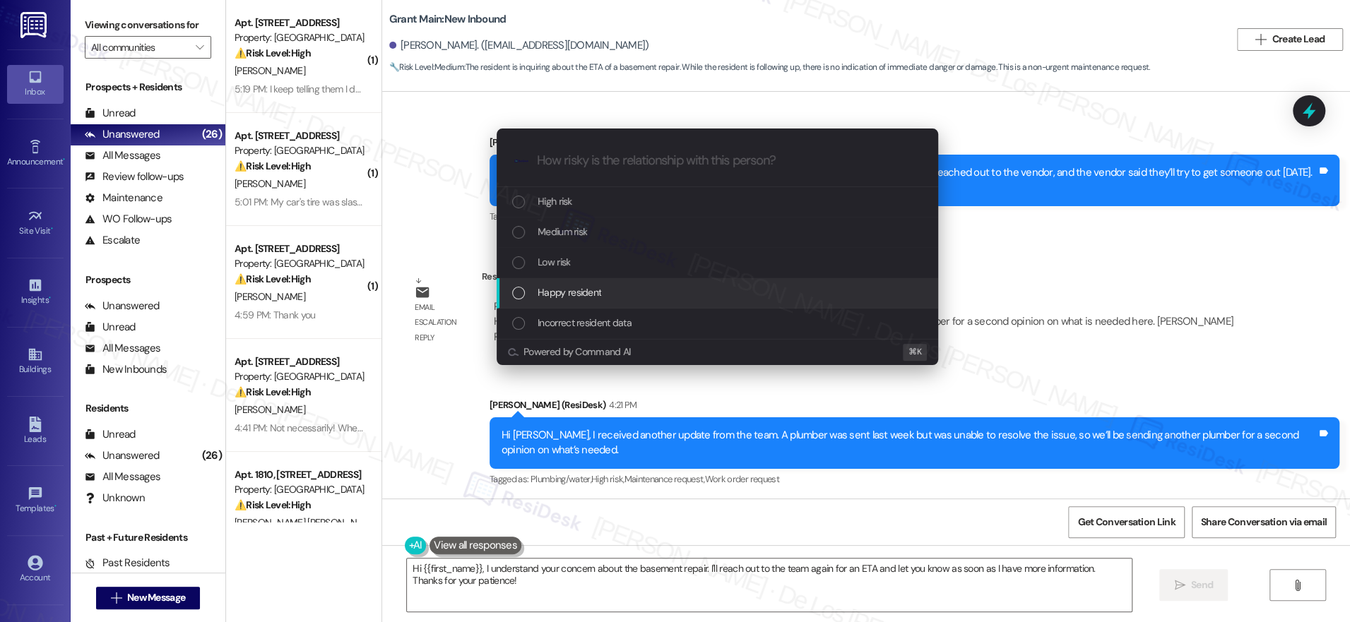
click at [636, 296] on div "Happy resident" at bounding box center [718, 293] width 413 height 16
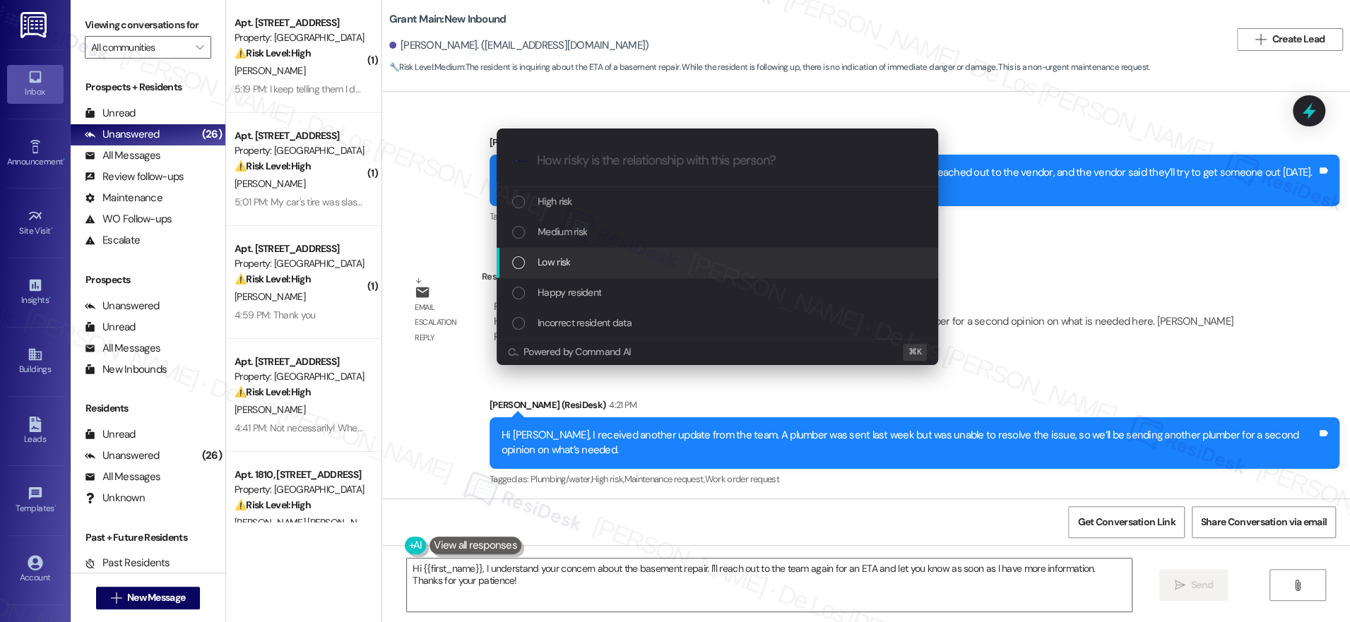
click at [646, 256] on div "Low risk" at bounding box center [718, 262] width 413 height 16
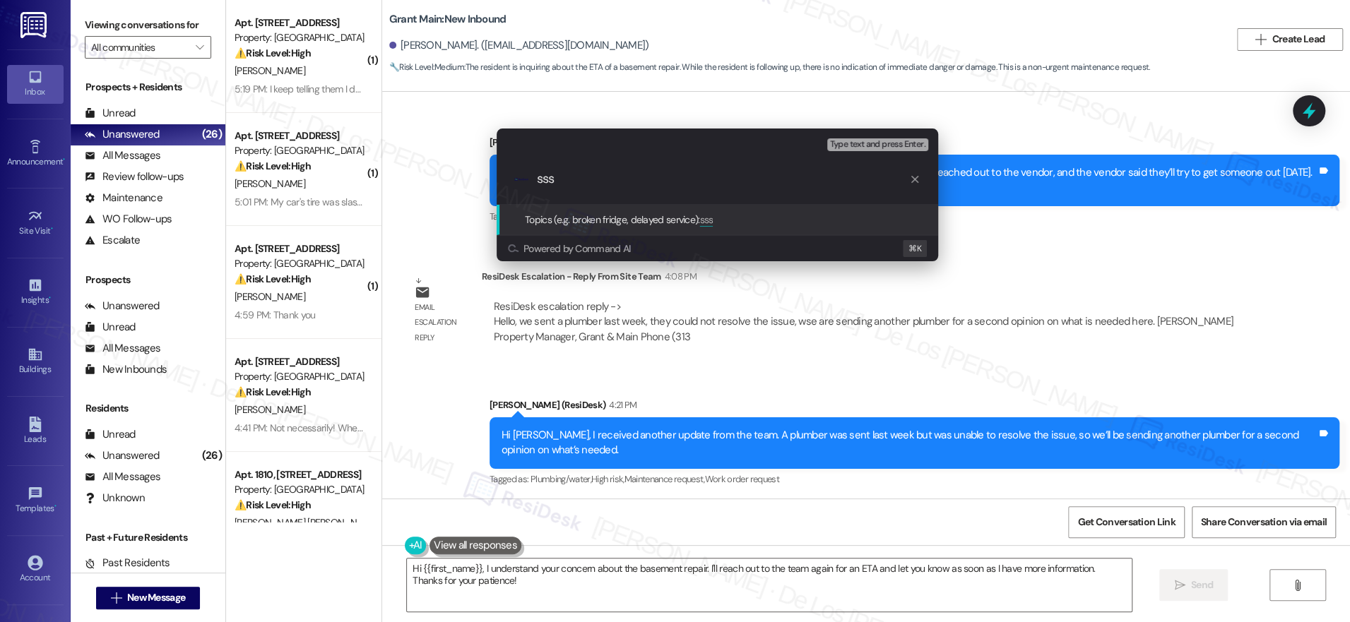
type input "ssss"
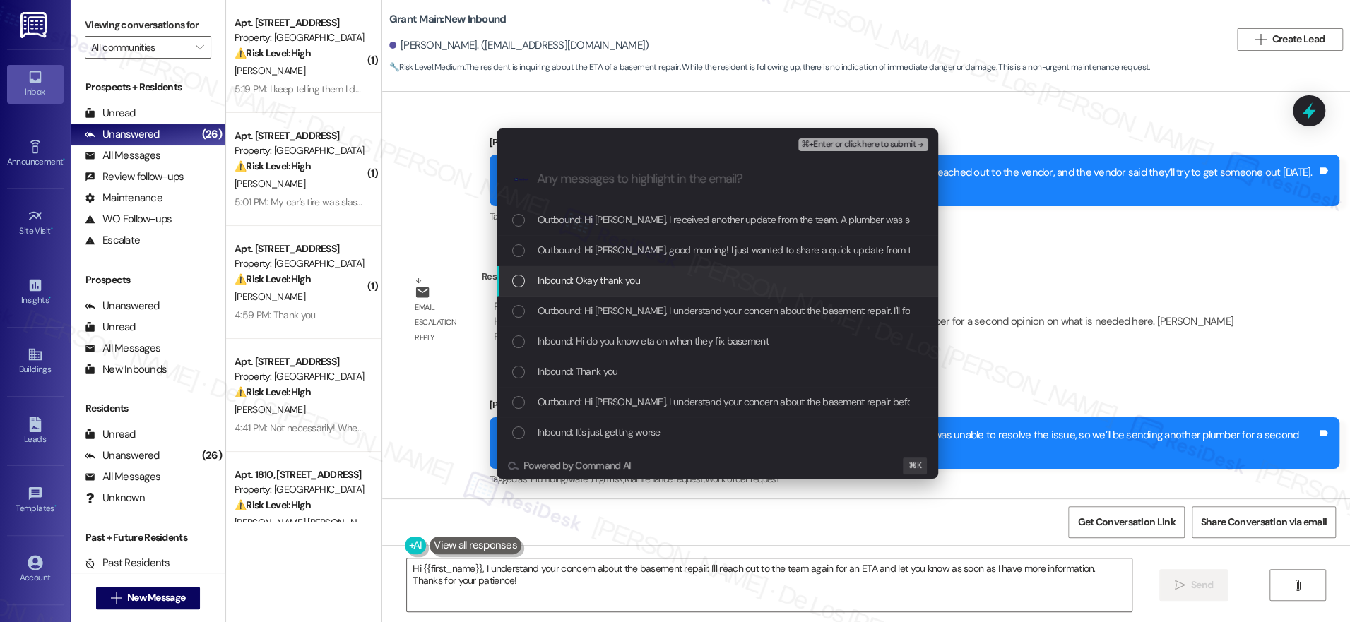
click at [691, 277] on div "Inbound: Okay thank you" at bounding box center [718, 281] width 413 height 16
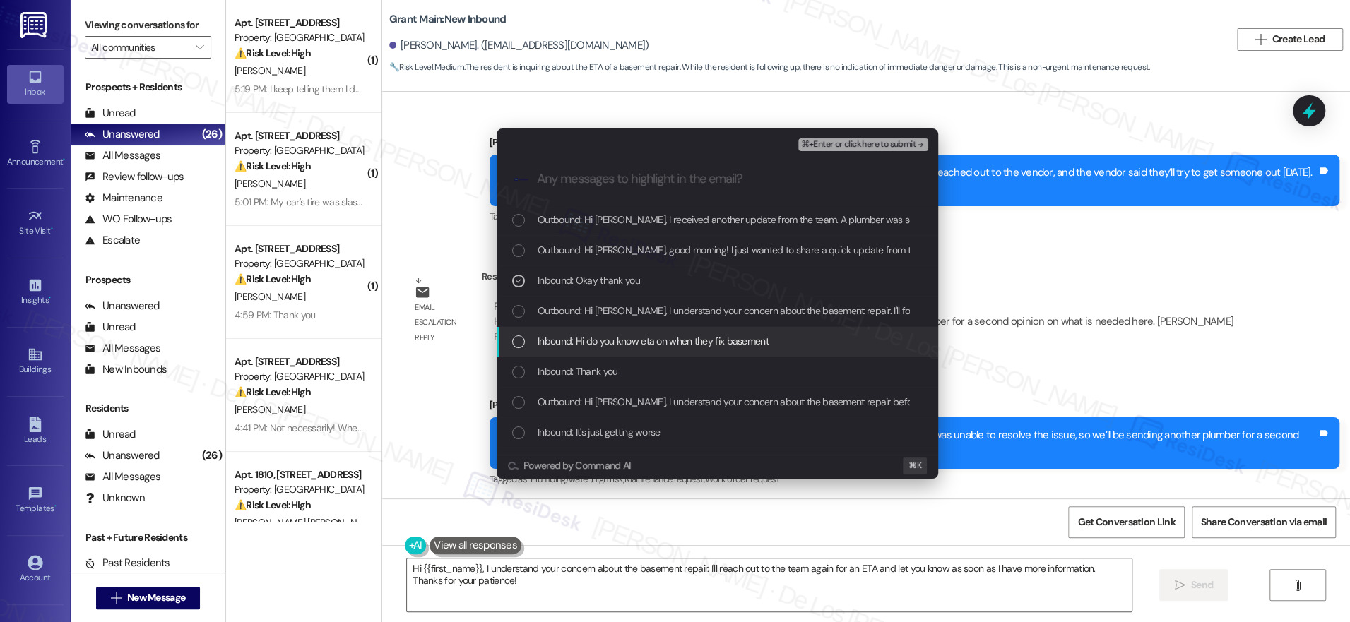
click at [668, 342] on span "Inbound: Hi do you know eta on when they fix basement" at bounding box center [653, 341] width 231 height 16
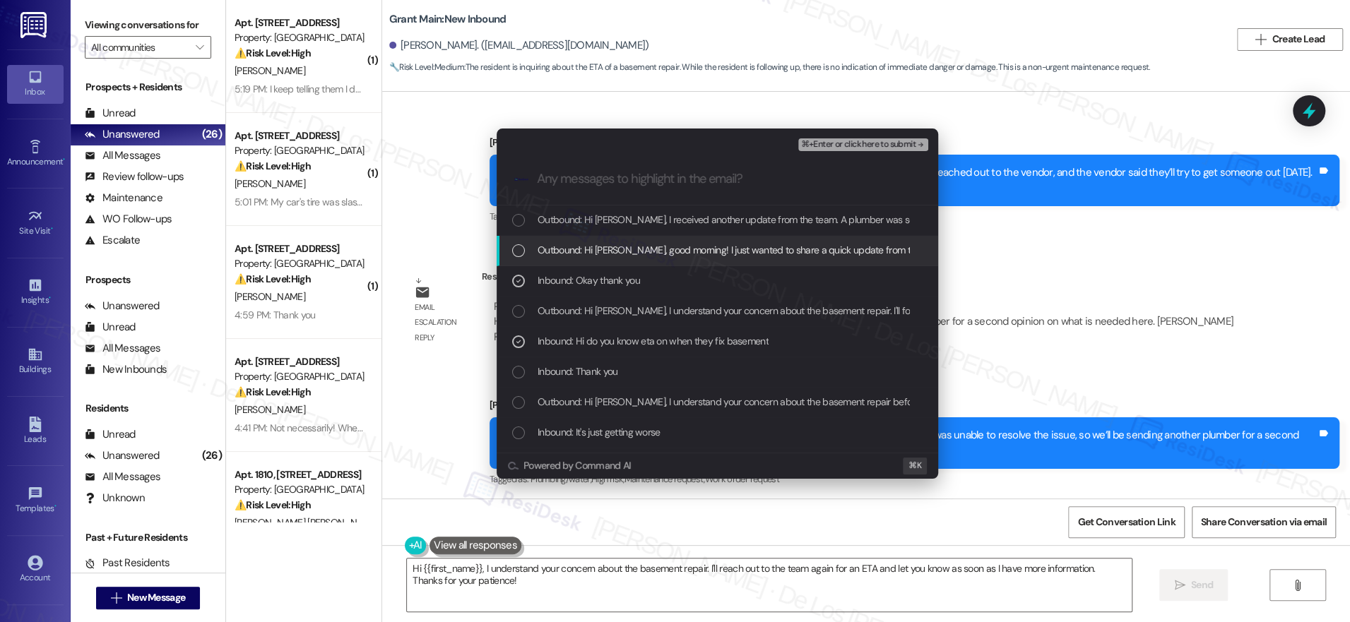
click at [814, 148] on span "⌘+Enter or click here to submit" at bounding box center [858, 145] width 114 height 10
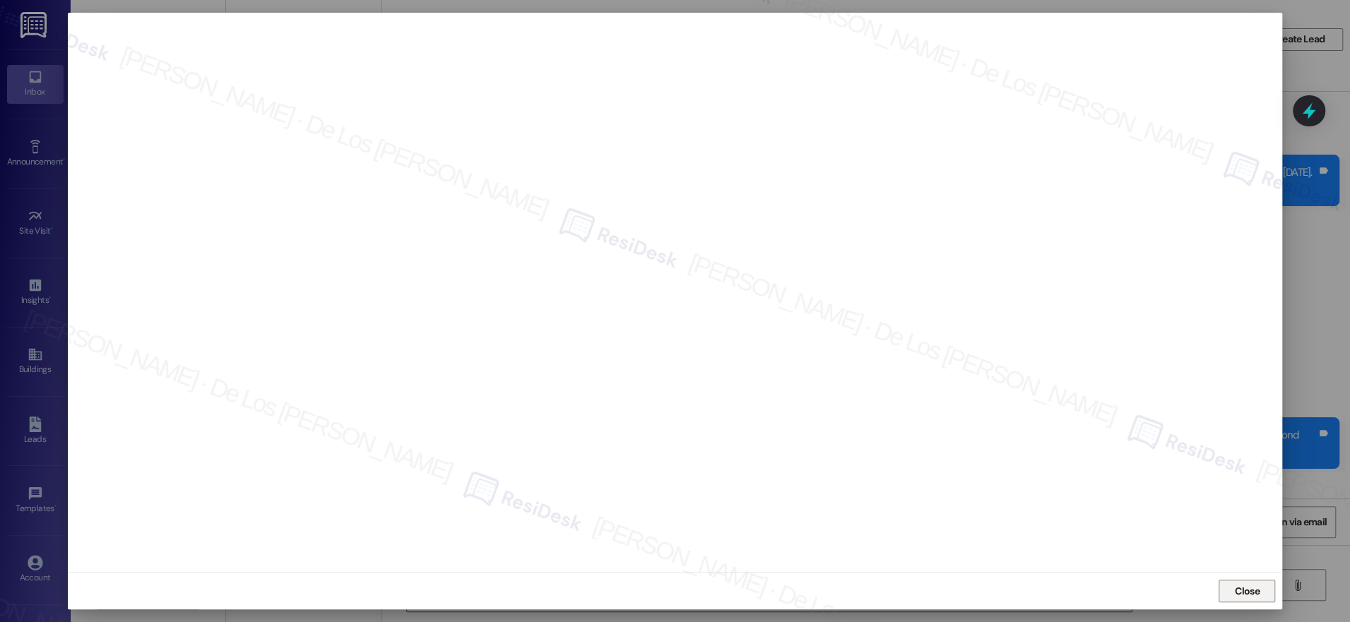
click at [1245, 592] on span "Close" at bounding box center [1247, 591] width 25 height 15
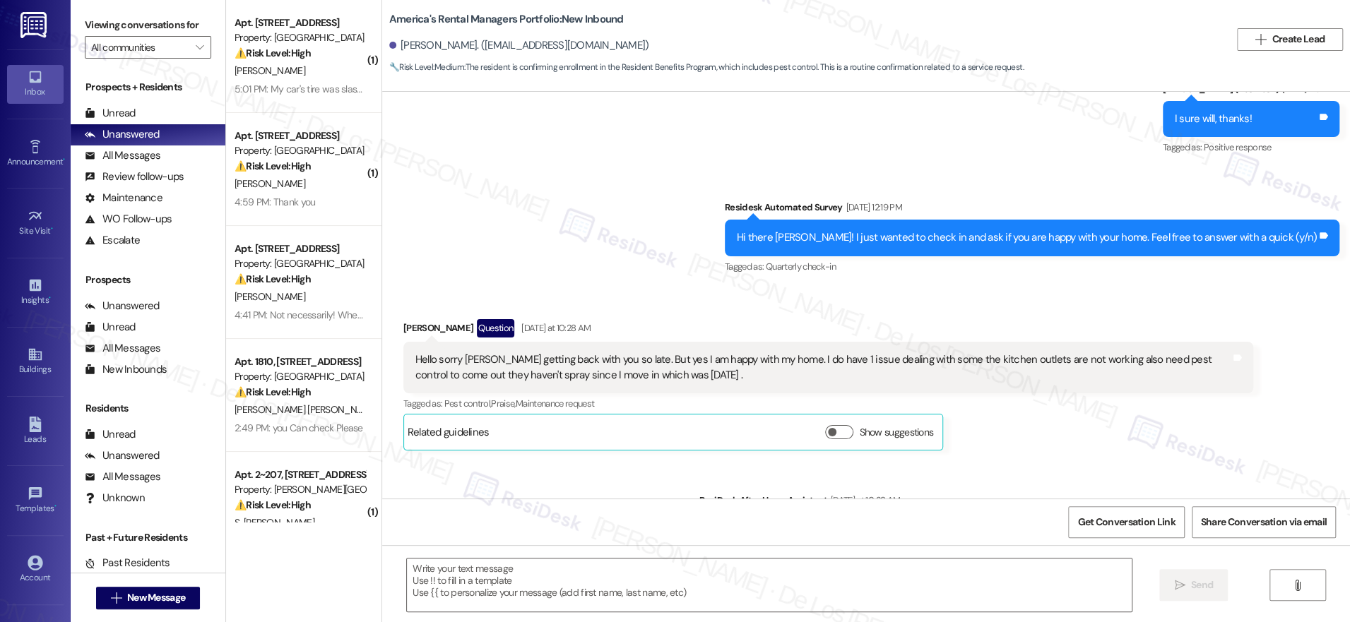
scroll to position [4028, 0]
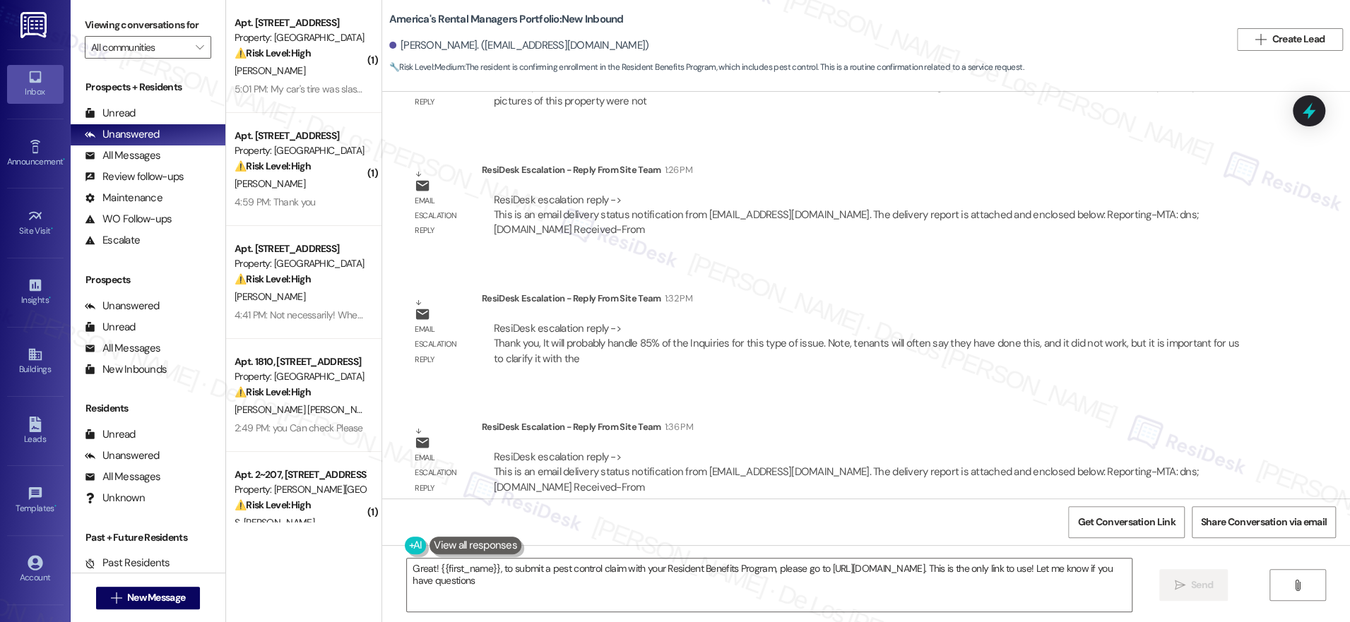
type textarea "Great! {{first_name}}, to submit a pest control claim with your Resident Benefi…"
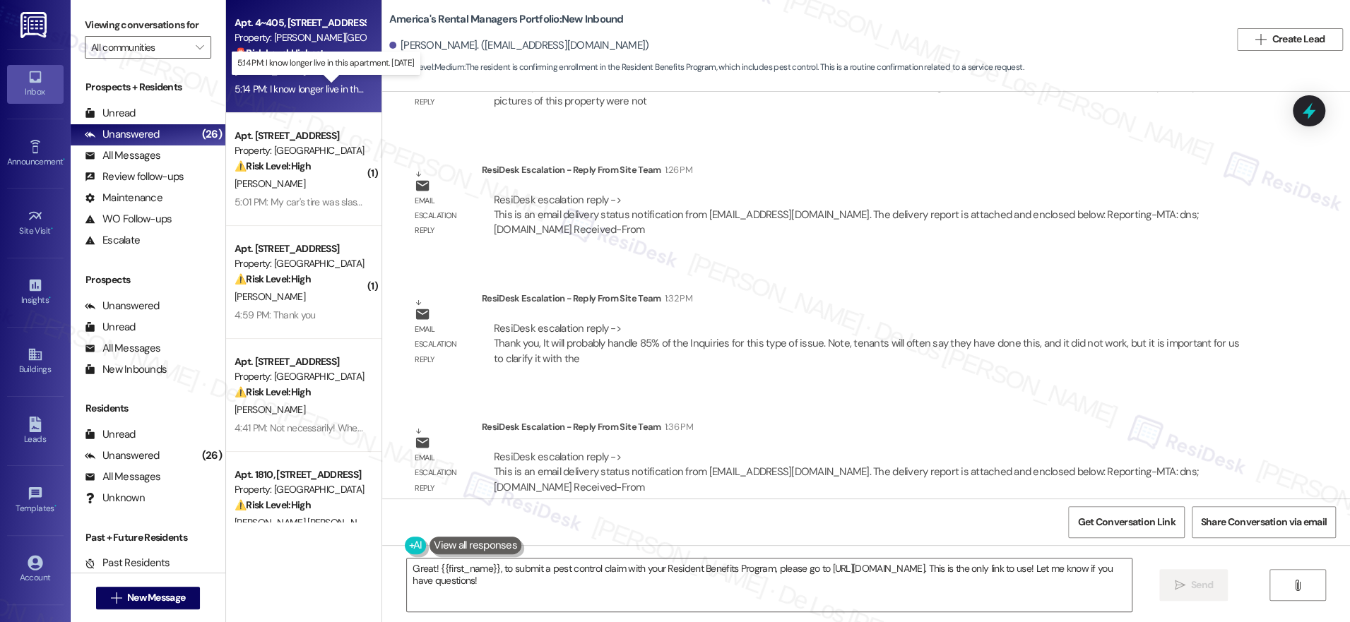
click at [316, 88] on div "5:14 PM: I know longer live in this apartment. [DATE] 5:14 PM: I know longer li…" at bounding box center [338, 89] width 206 height 13
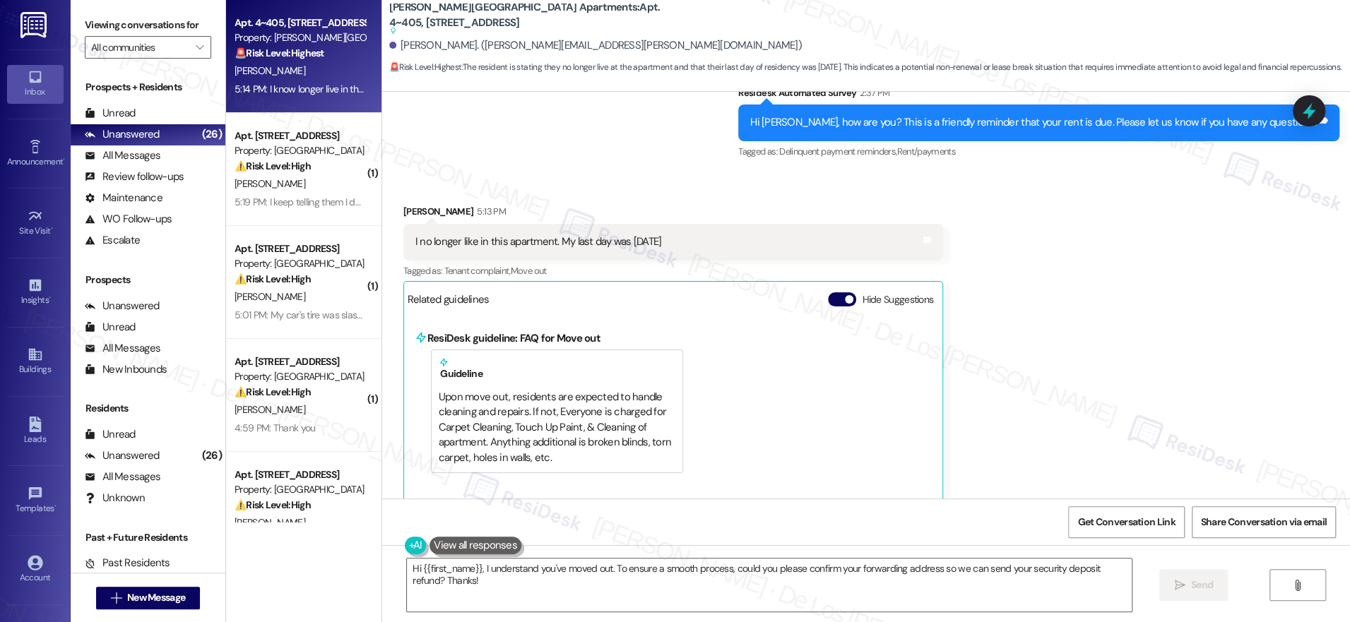
scroll to position [2511, 0]
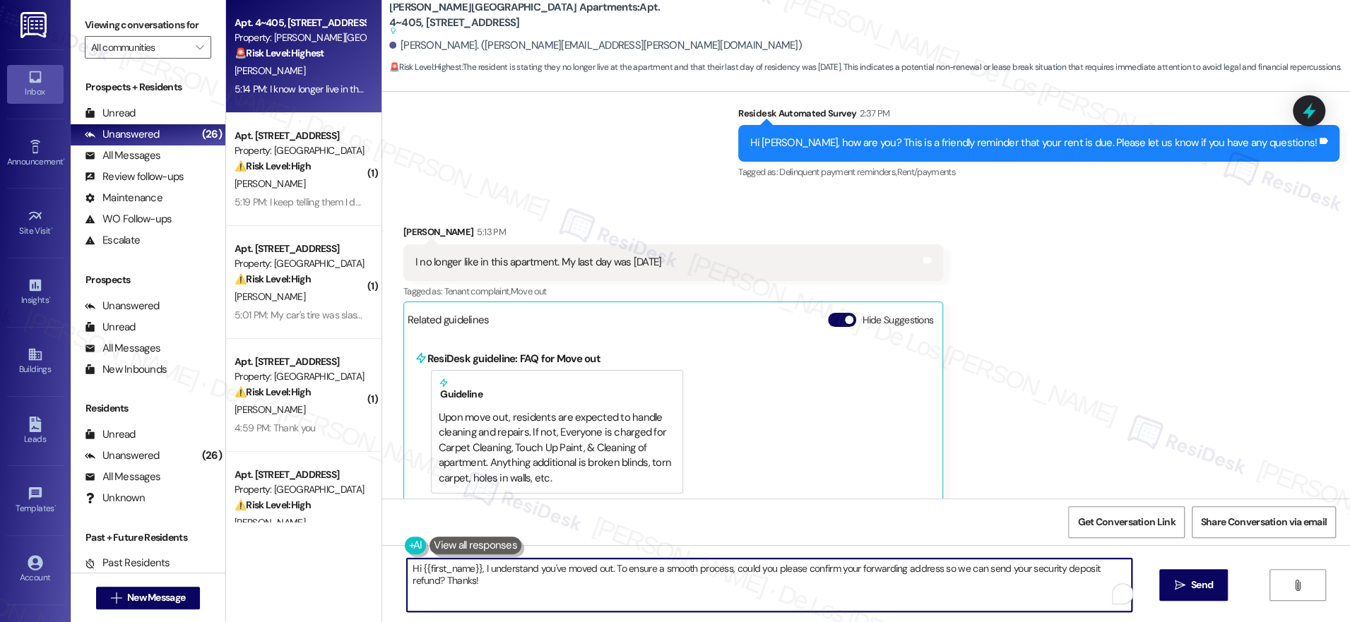
drag, startPoint x: 607, startPoint y: 570, endPoint x: 688, endPoint y: 606, distance: 88.9
click at [688, 606] on textarea "Hi {{first_name}}, I understand you've moved out. To ensure a smooth process, c…" at bounding box center [769, 585] width 725 height 53
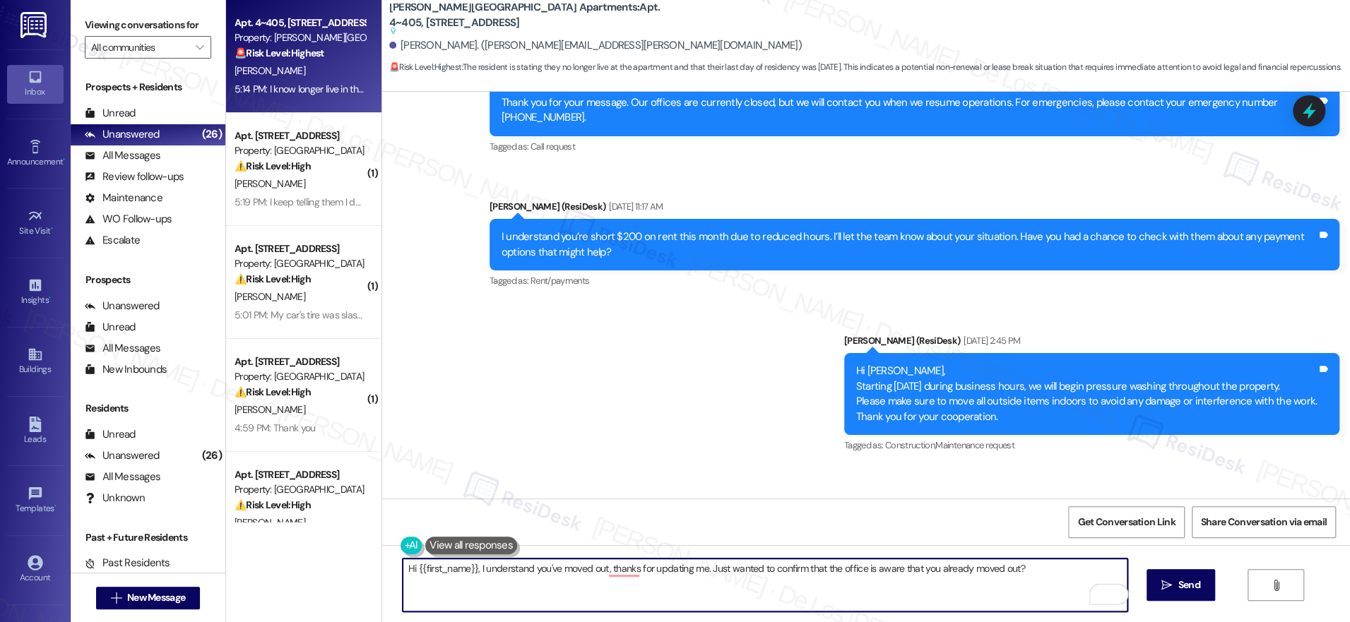
scroll to position [1084, 0]
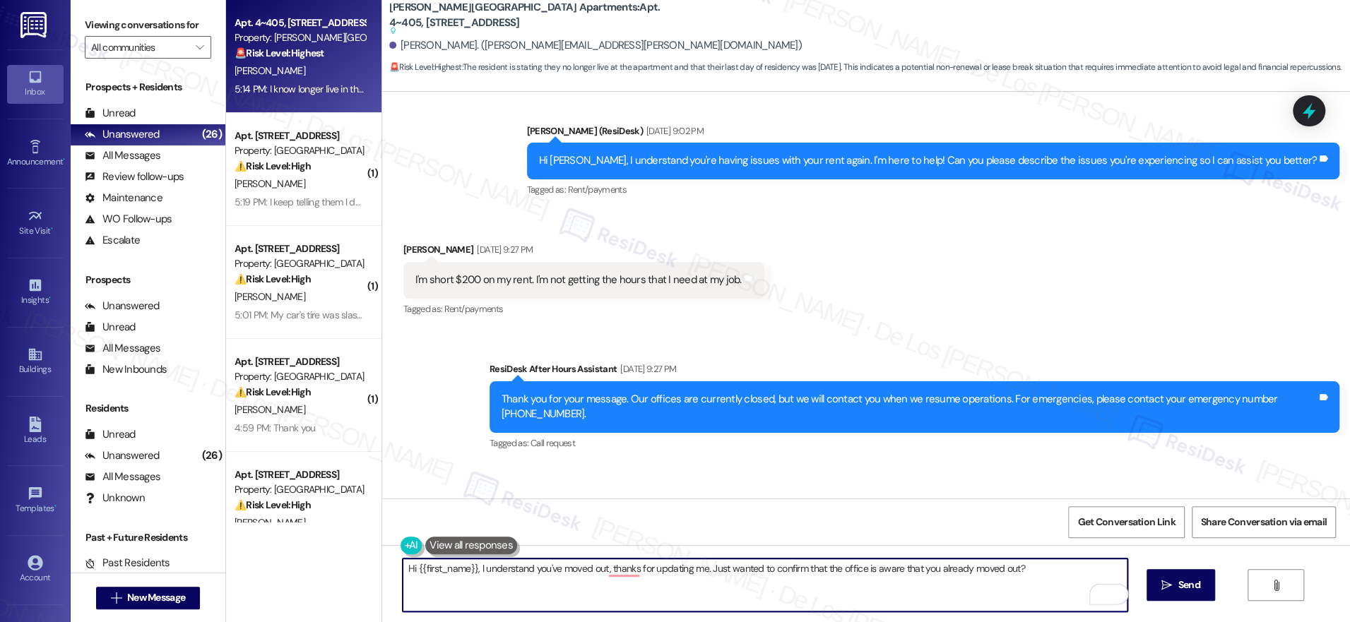
click at [795, 578] on textarea "Hi {{first_name}}, I understand you've moved out, thanks for updating me. Just …" at bounding box center [765, 585] width 725 height 53
click at [795, 577] on textarea "Hi {{first_name}}, I understand you've moved out, thanks for updating me. Just …" at bounding box center [765, 585] width 725 height 53
paste textarea "thanks for letting me know you’ve moved out. I just wanted to confirm—has the o…"
drag, startPoint x: 760, startPoint y: 570, endPoint x: 793, endPoint y: 540, distance: 44.0
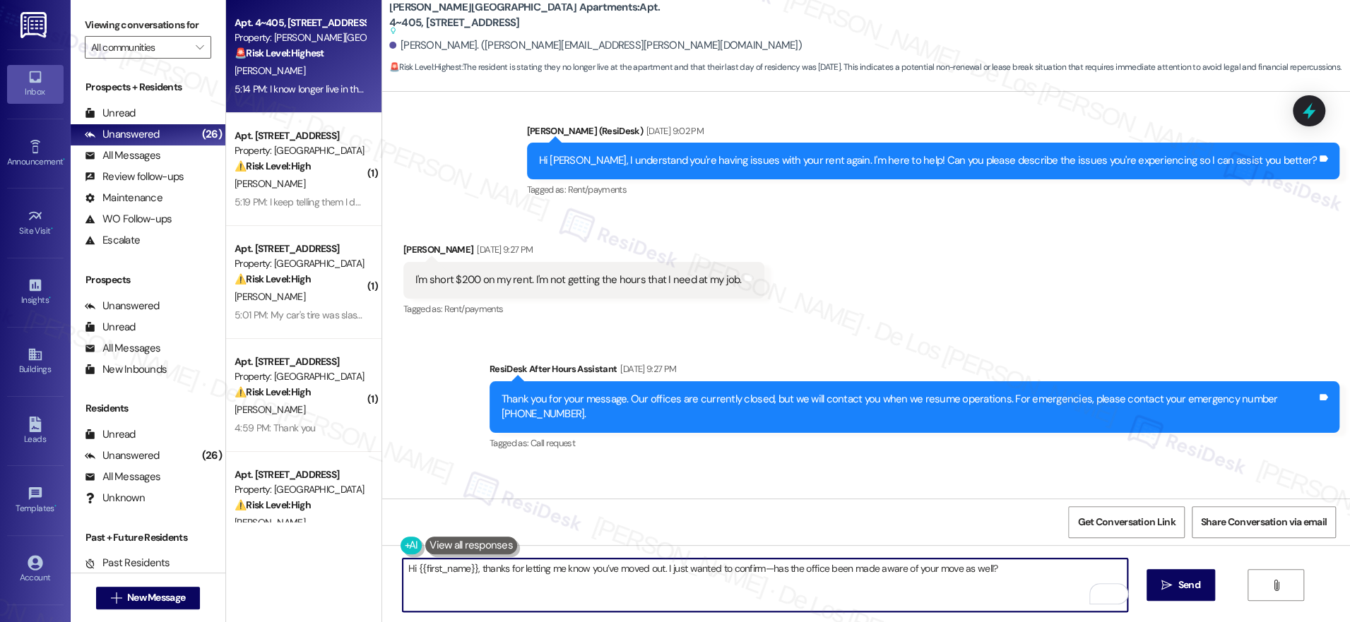
click at [760, 570] on textarea "Hi {{first_name}}, thanks for letting me know you’ve moved out. I just wanted t…" at bounding box center [765, 585] width 725 height 53
type textarea "Hi {{first_name}}, thanks for letting me know you’ve moved out. I just wanted t…"
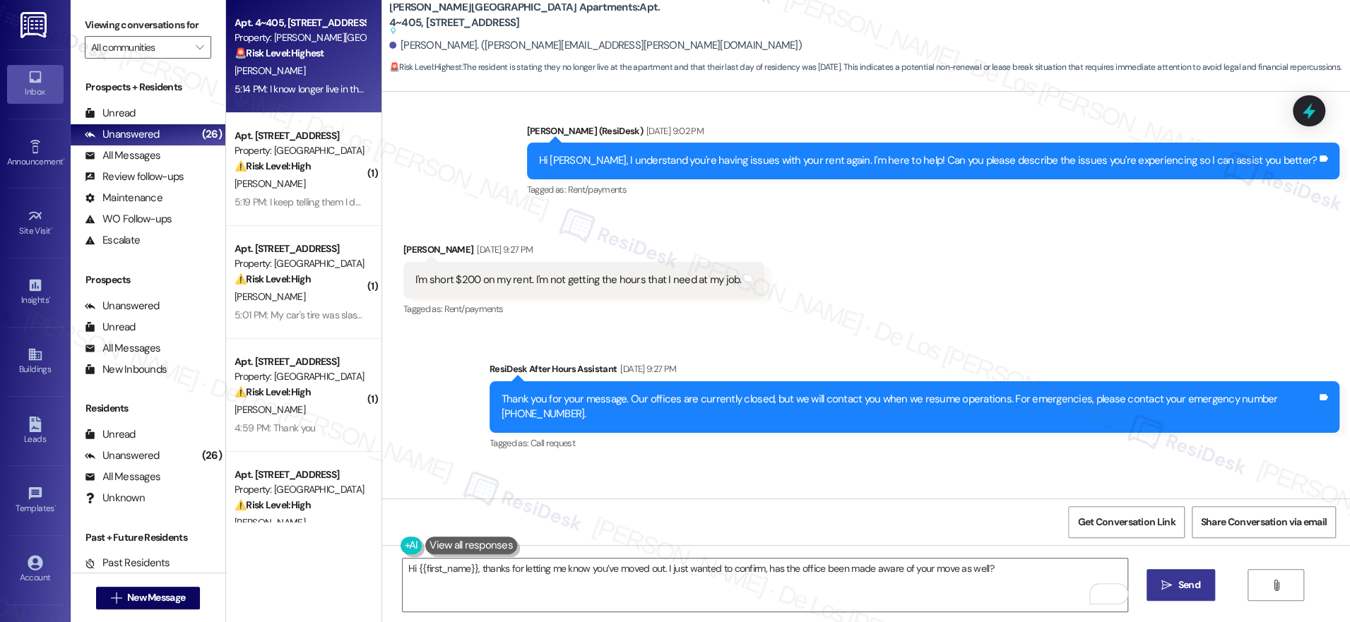
click at [1170, 580] on span " Send" at bounding box center [1180, 585] width 45 height 15
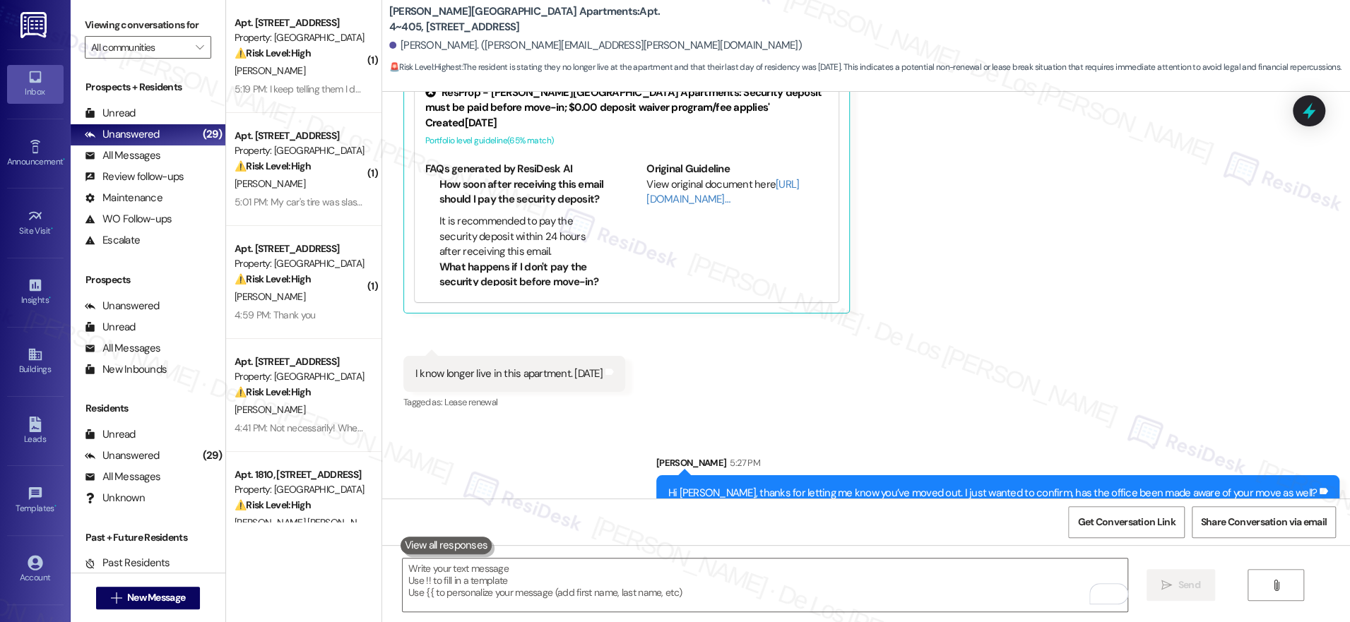
scroll to position [2783, 0]
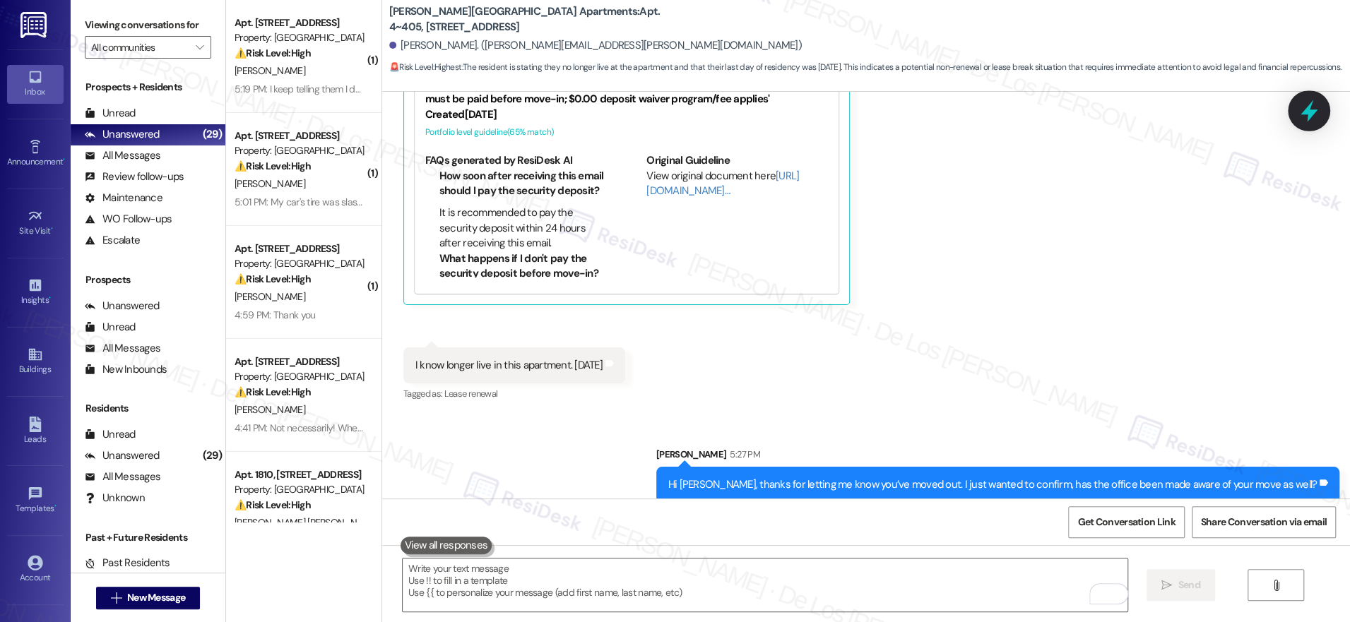
click at [1305, 111] on icon at bounding box center [1308, 111] width 17 height 22
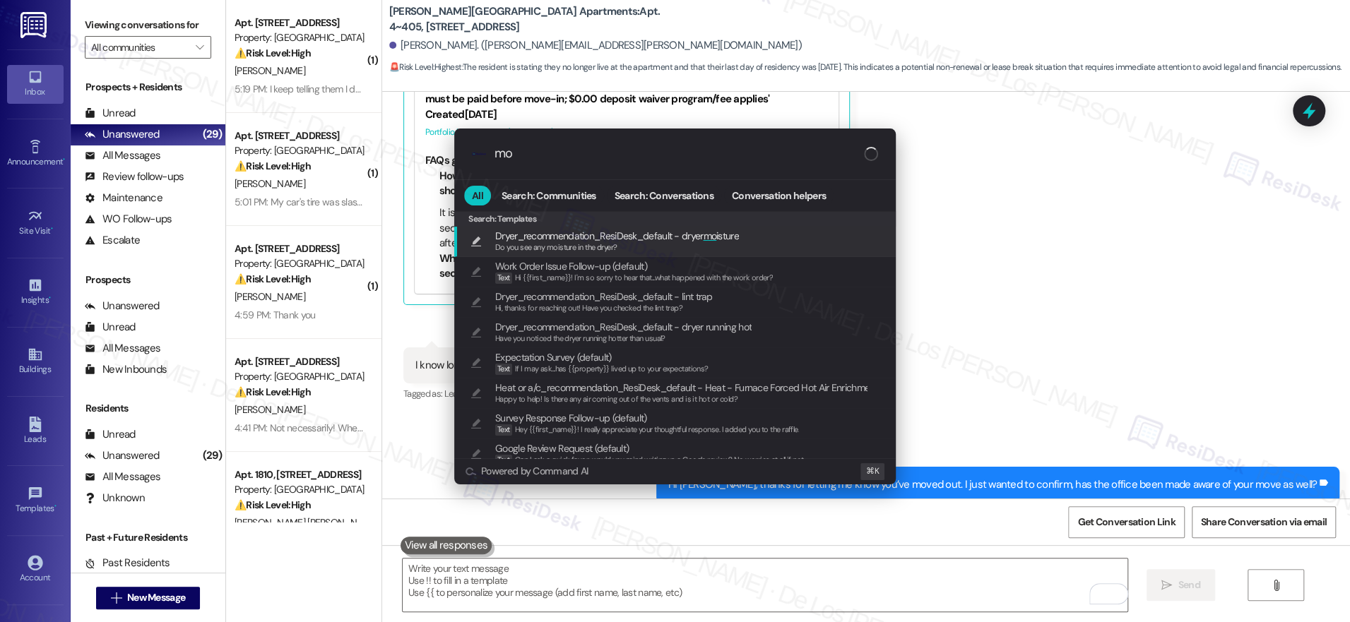
type input "m"
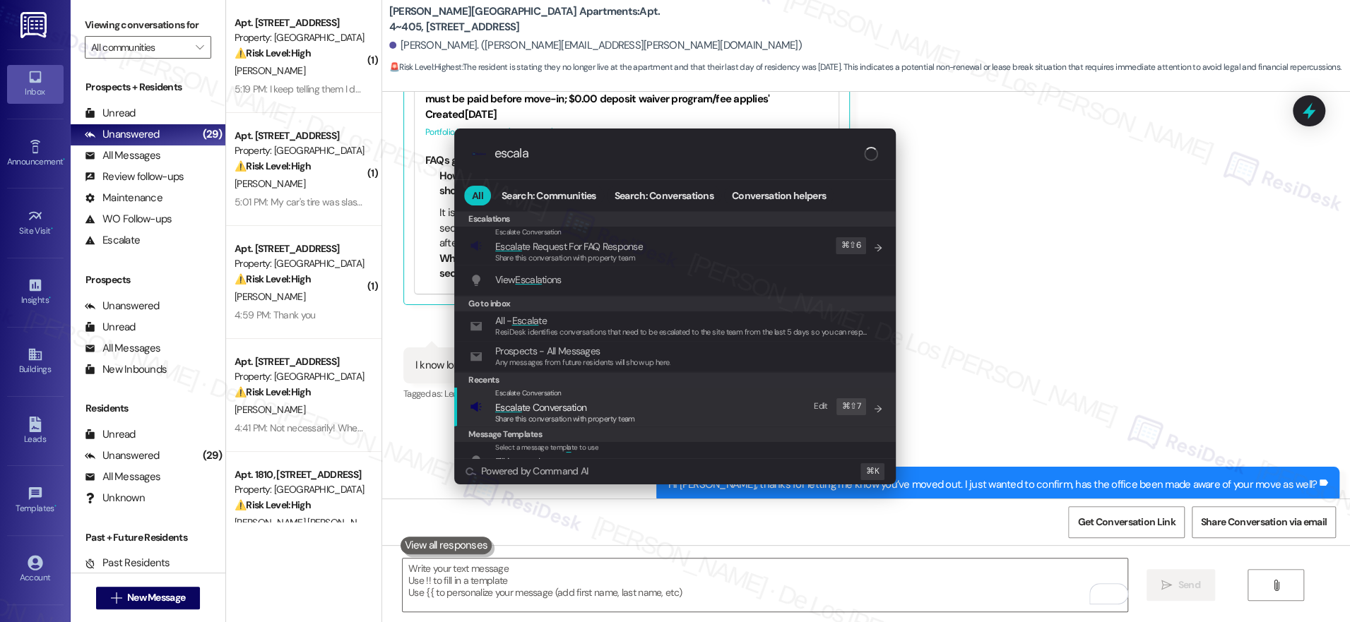
type input "escala"
drag, startPoint x: 696, startPoint y: 411, endPoint x: 696, endPoint y: 374, distance: 36.7
click at [695, 410] on div "Escalate Conversation Escala te Conversation Share this conversation with prope…" at bounding box center [676, 407] width 413 height 38
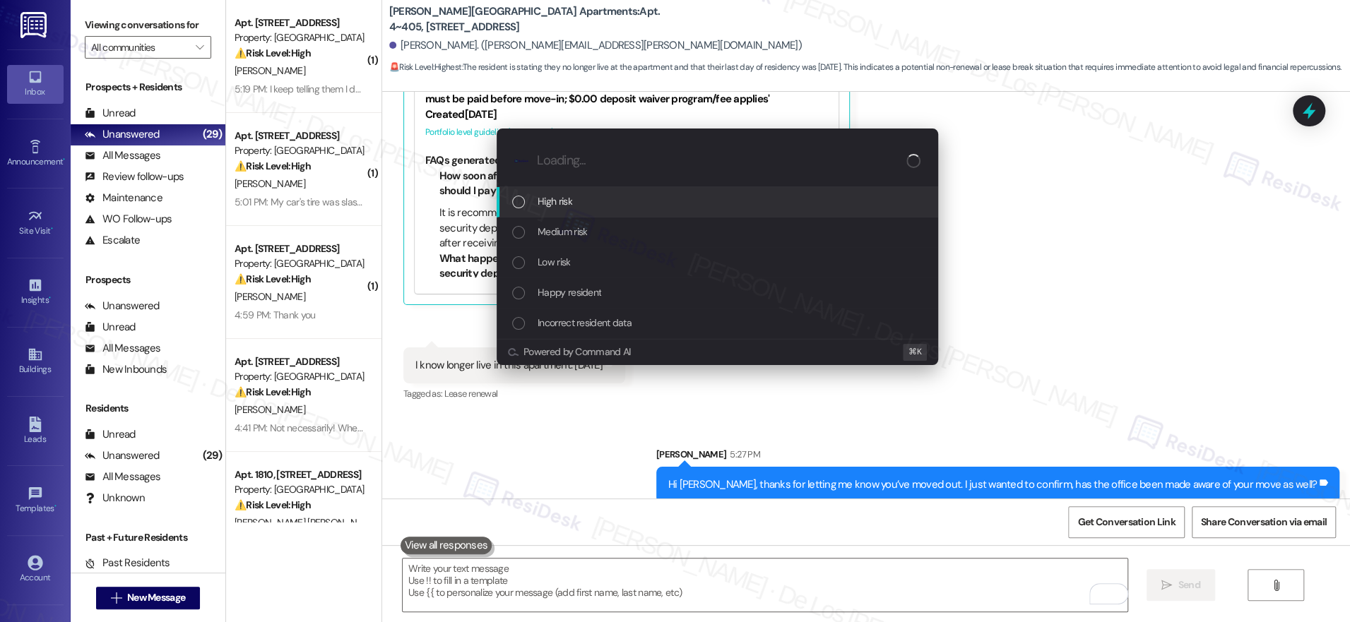
click at [634, 205] on div "High risk" at bounding box center [718, 202] width 413 height 16
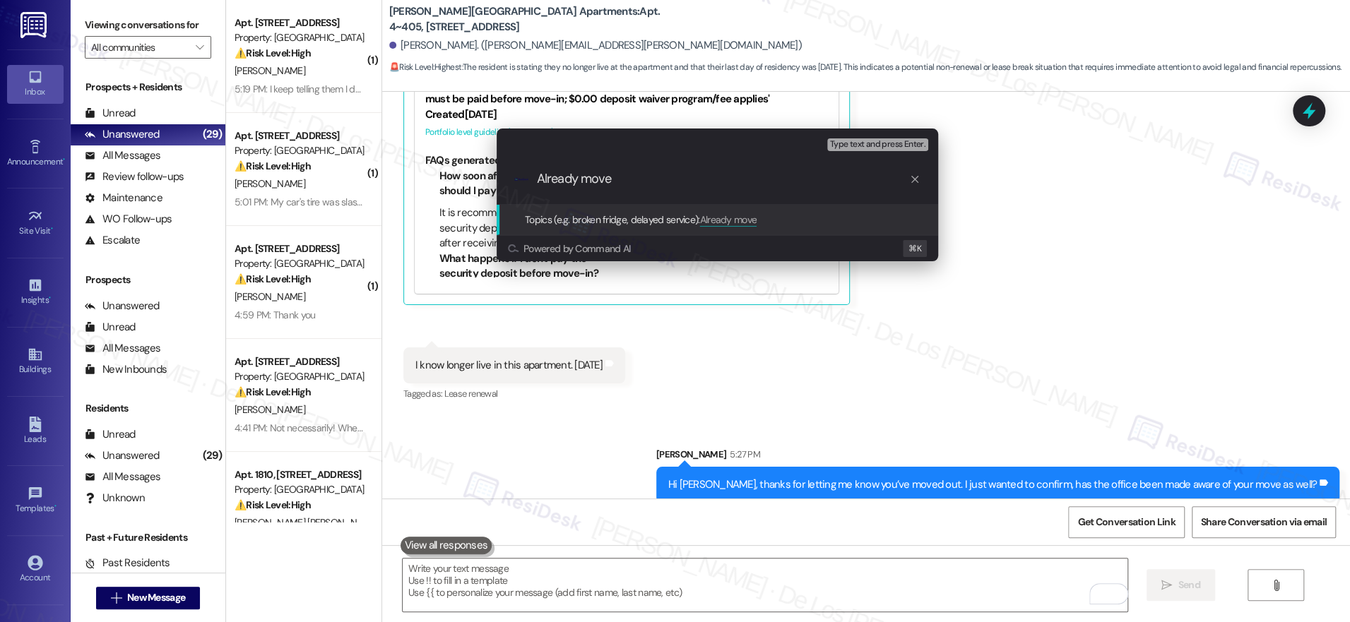
type input "Already moved"
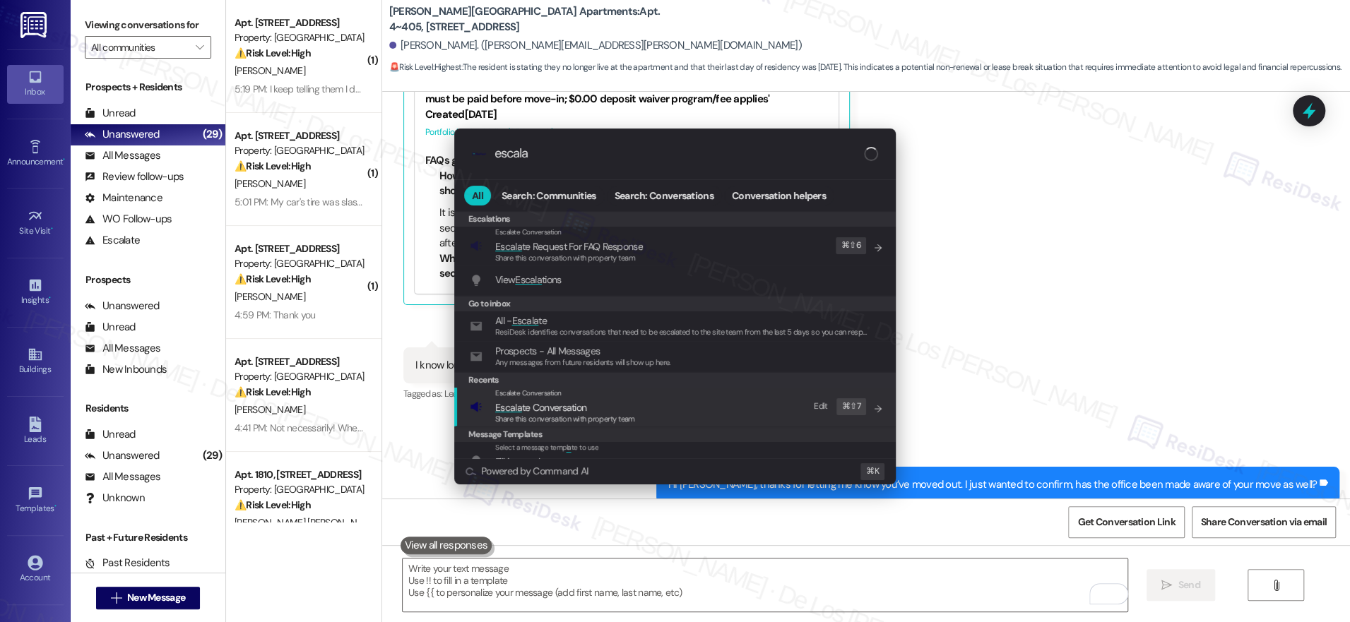
type input "escala"
click at [586, 415] on span "Share this conversation with property team" at bounding box center [565, 419] width 140 height 10
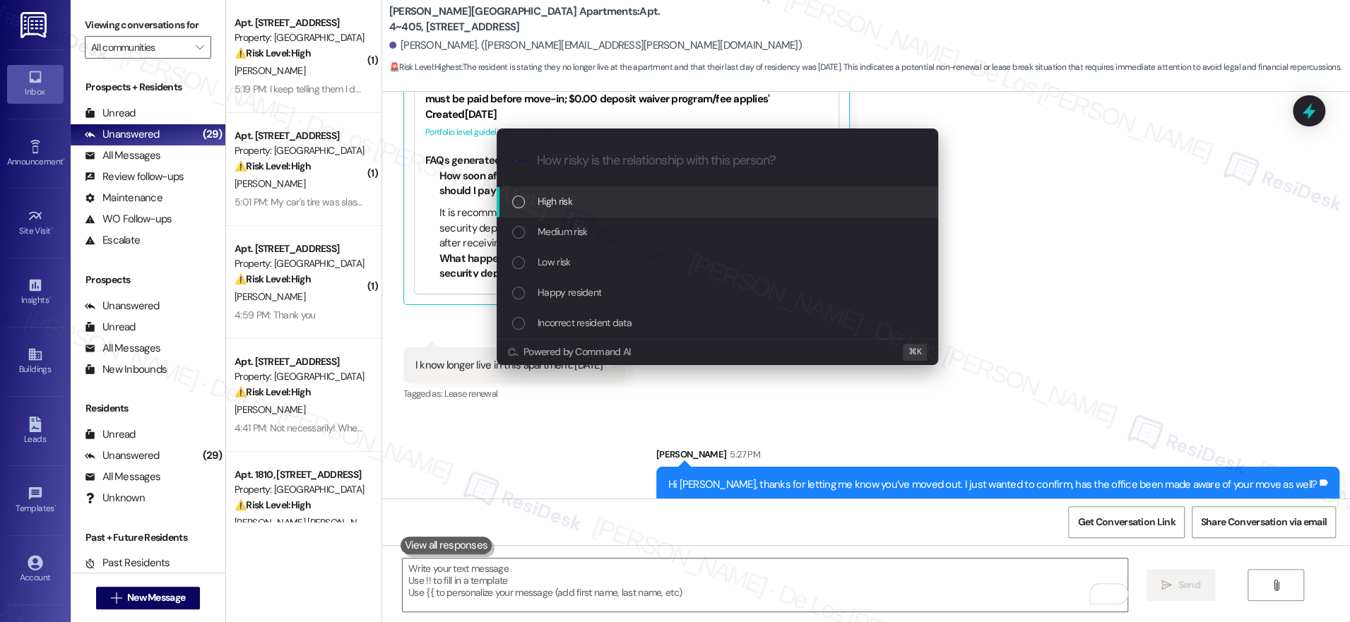
drag, startPoint x: 576, startPoint y: 208, endPoint x: 617, endPoint y: 200, distance: 41.7
click at [577, 208] on div "High risk" at bounding box center [718, 202] width 413 height 16
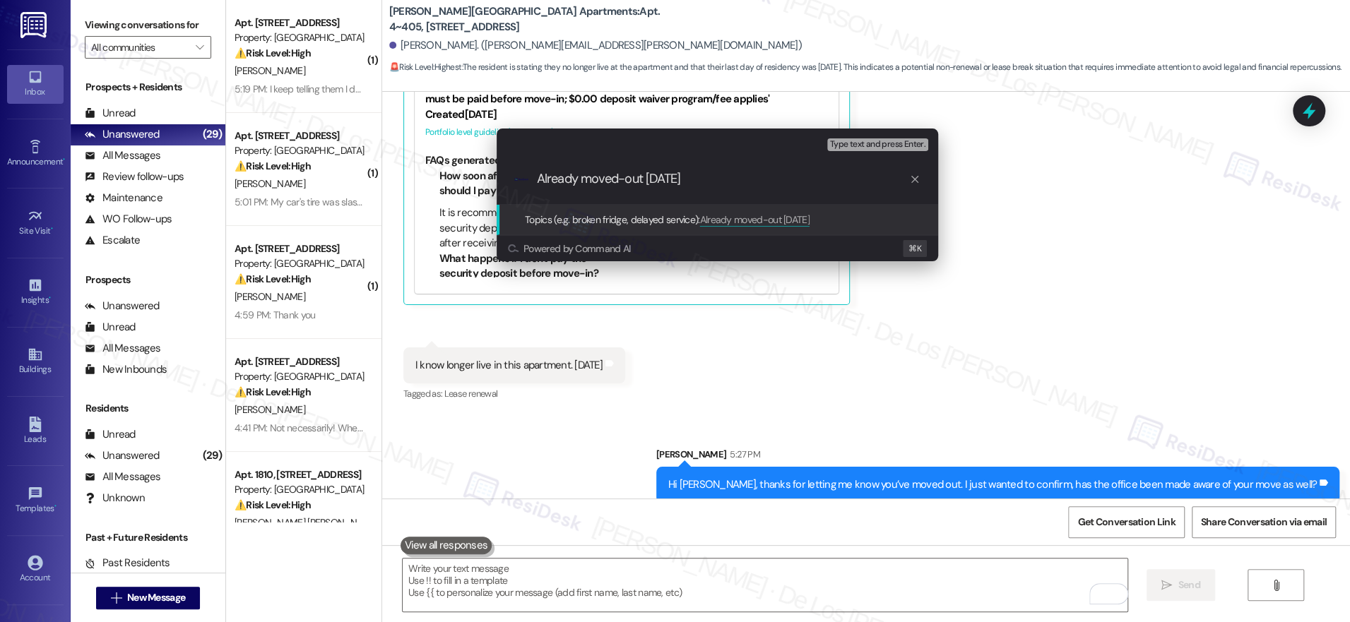
drag, startPoint x: 591, startPoint y: 177, endPoint x: 458, endPoint y: 170, distance: 132.2
click at [458, 170] on div "Escalate Conversation High risk Topics (e.g. broken fridge, delayed service) An…" at bounding box center [675, 311] width 1350 height 622
drag, startPoint x: 601, startPoint y: 179, endPoint x: 657, endPoint y: 162, distance: 58.3
click at [603, 179] on input "Moved-out 08/25/25" at bounding box center [723, 179] width 372 height 15
type input "Moved-out on 08/25/25"
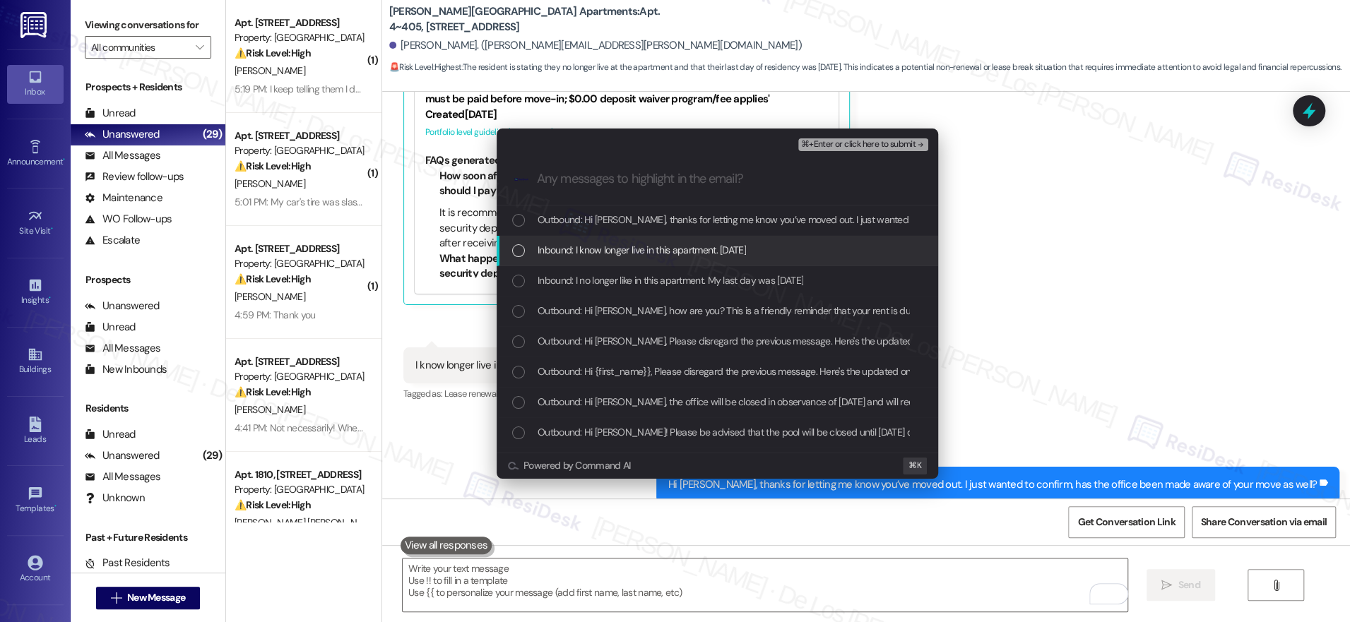
click at [665, 248] on span "Inbound: I know longer live in this apartment. 08/25/25" at bounding box center [642, 250] width 208 height 16
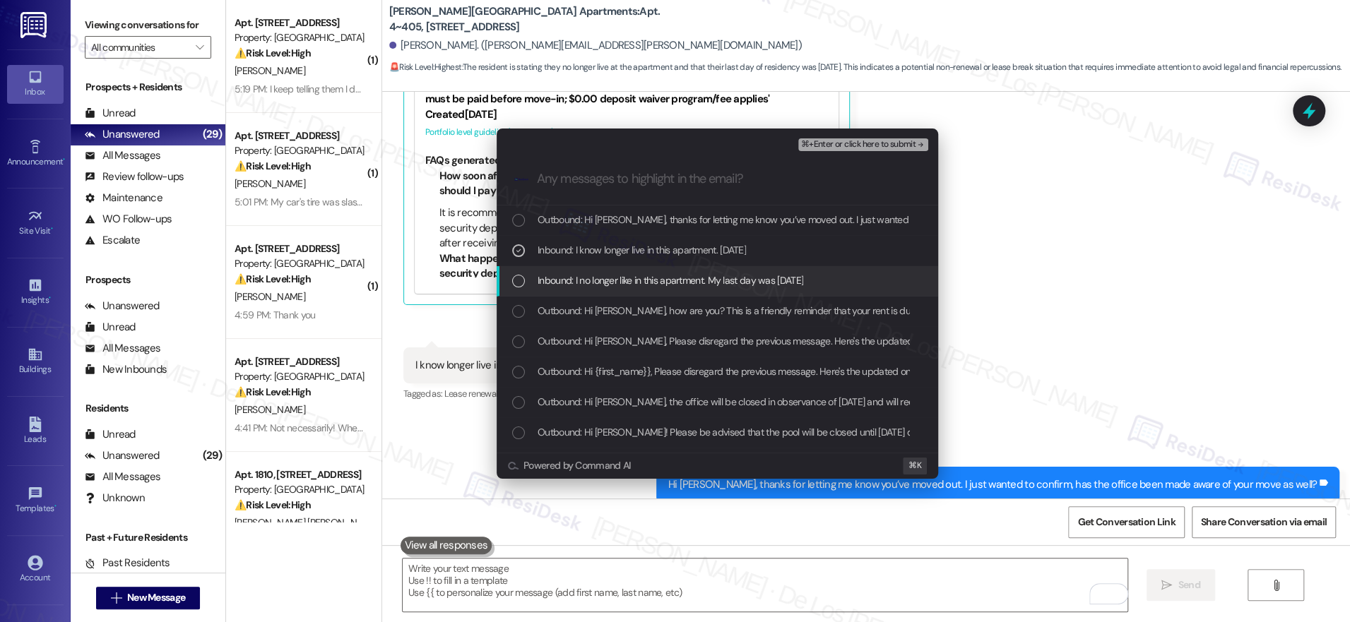
click at [669, 281] on span "Inbound: I no longer like in this apartment. My last day was 08/25/25" at bounding box center [671, 281] width 266 height 16
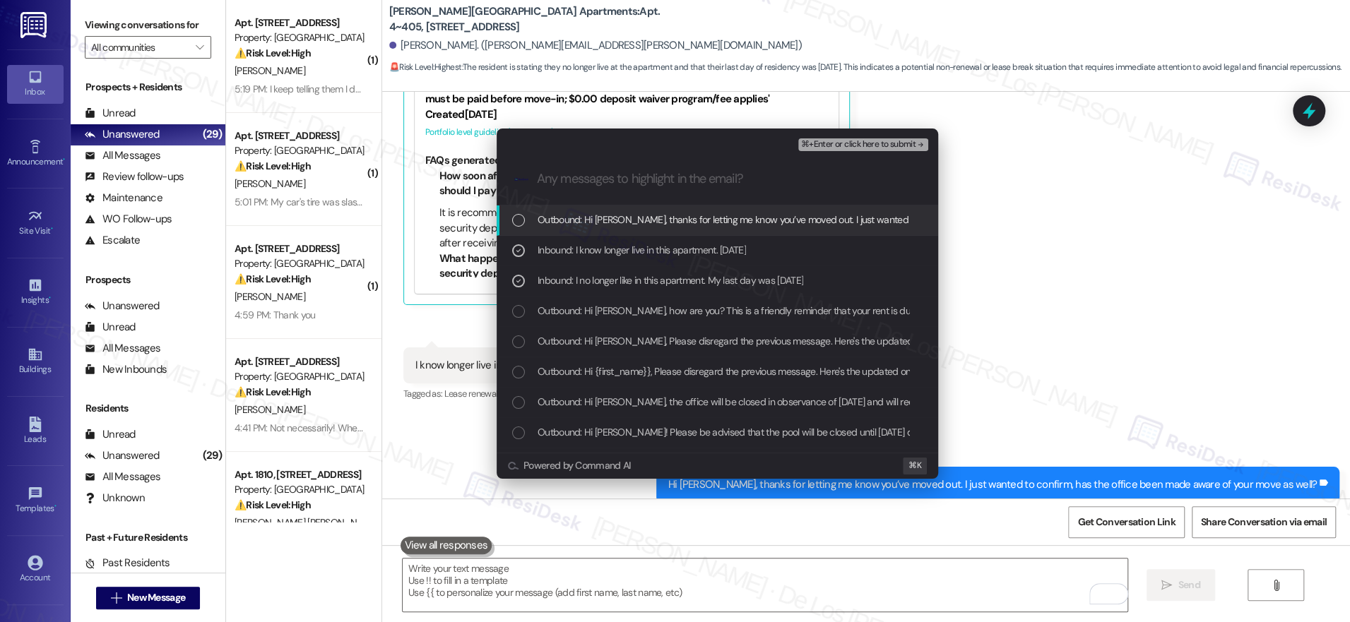
click at [848, 143] on span "⌘+Enter or click here to submit" at bounding box center [858, 145] width 114 height 10
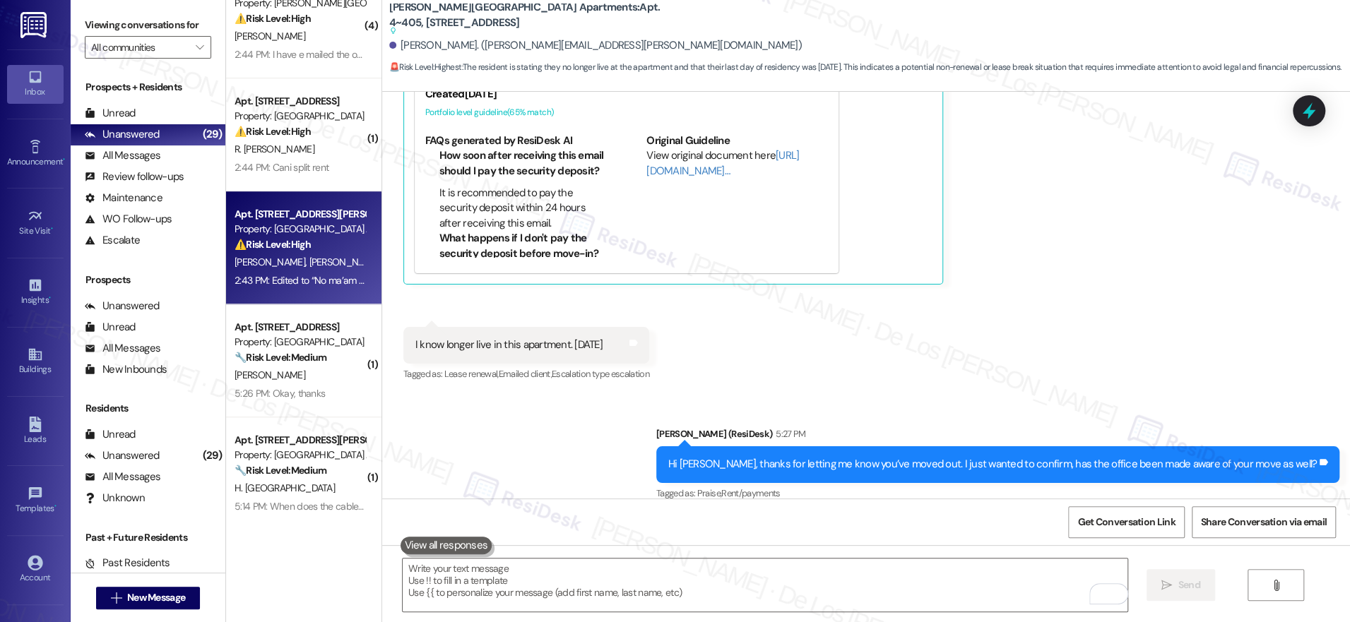
scroll to position [739, 0]
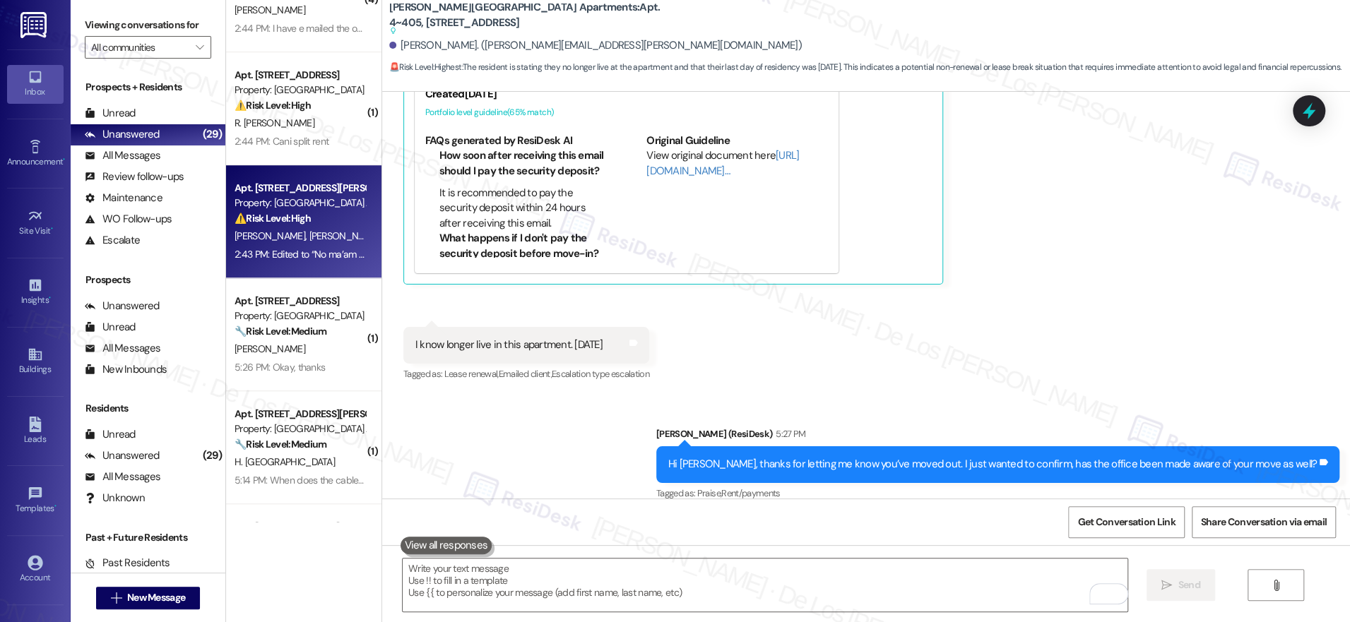
click at [316, 237] on div "T. Harden L. Ransom" at bounding box center [300, 236] width 134 height 18
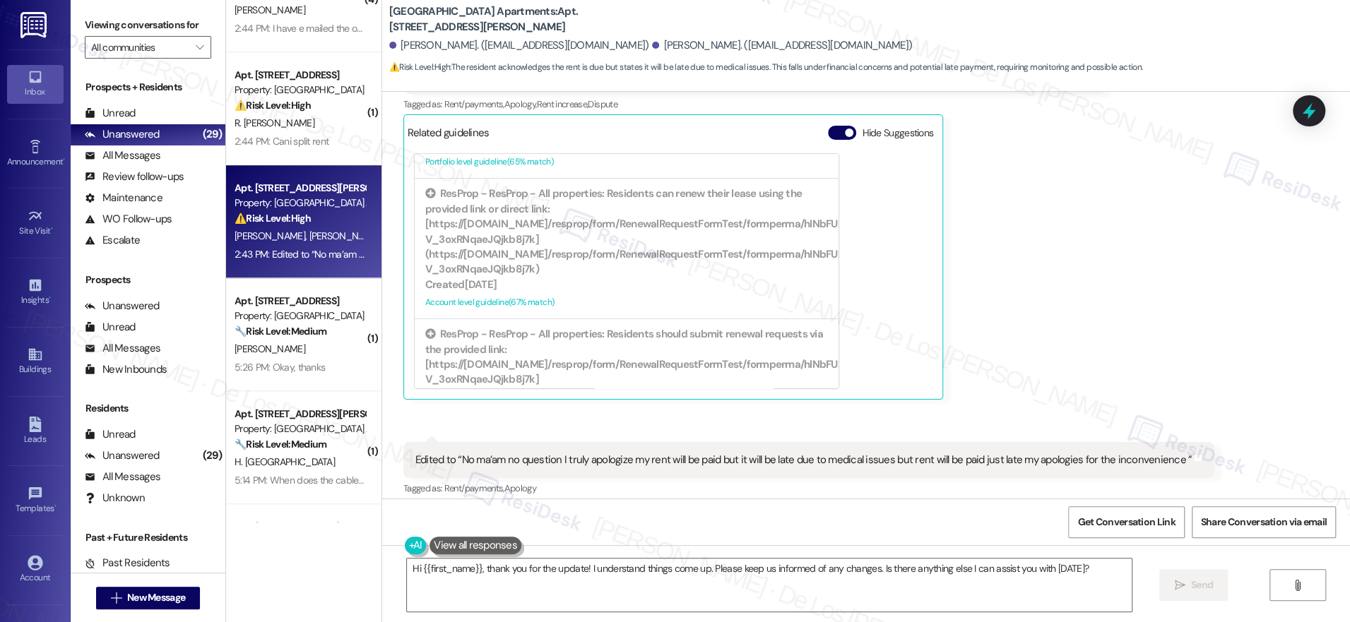
scroll to position [855, 0]
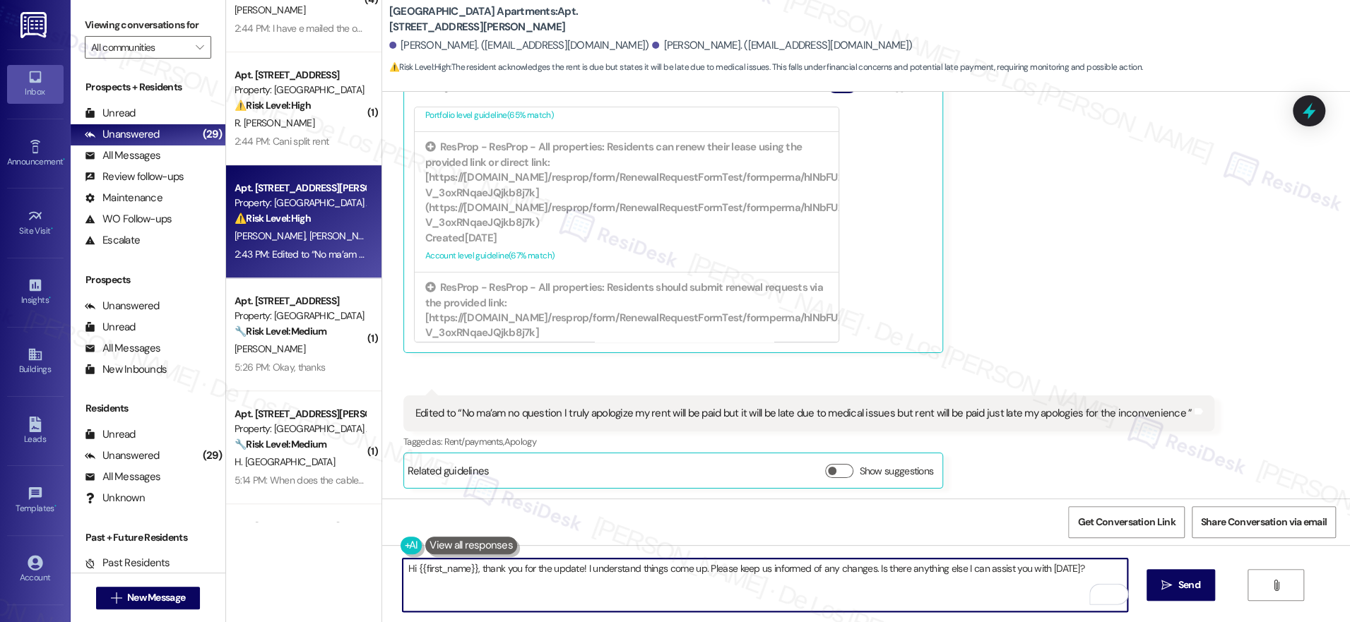
drag, startPoint x: 702, startPoint y: 568, endPoint x: 1063, endPoint y: 587, distance: 361.5
click at [1063, 587] on textarea "Hi {{first_name}}, thank you for the update! I understand things come up. Pleas…" at bounding box center [765, 585] width 725 height 53
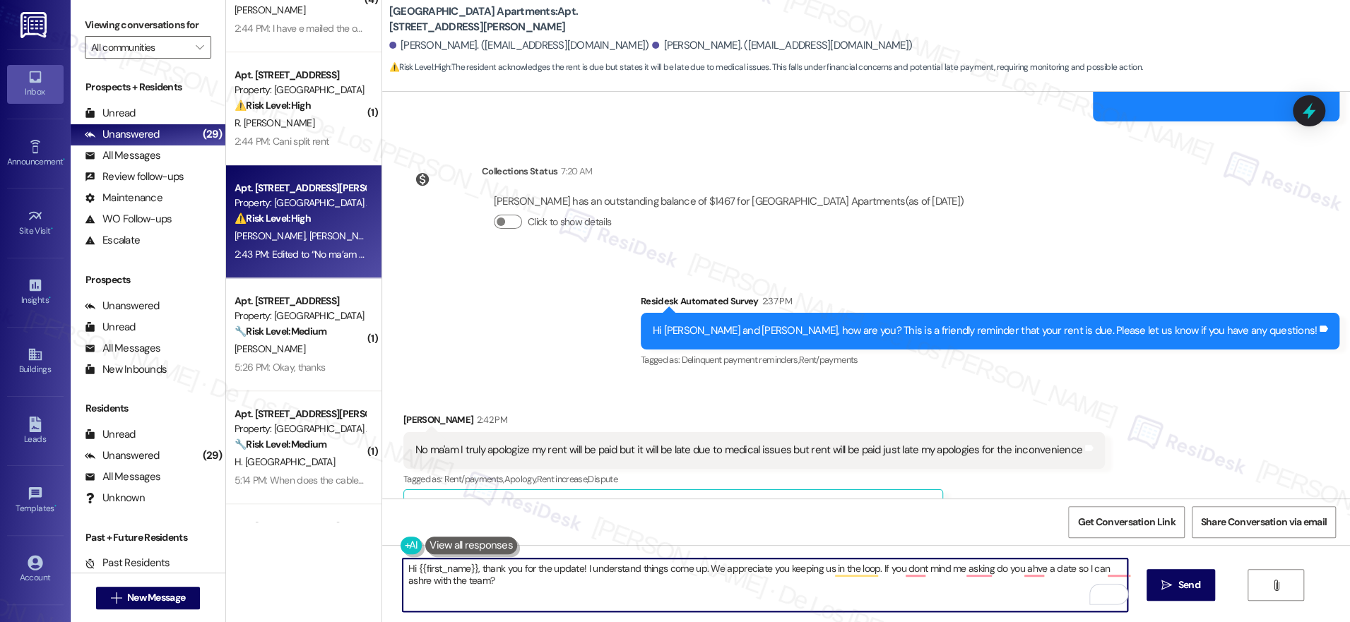
scroll to position [438, 0]
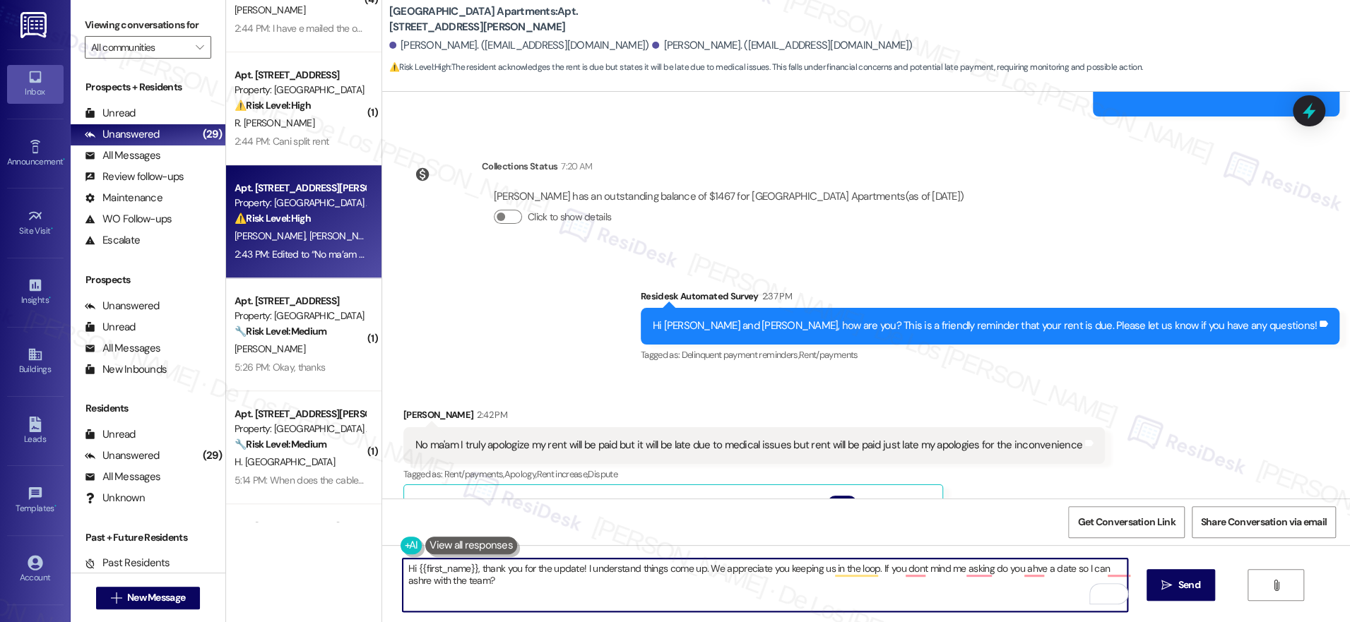
click at [1060, 571] on textarea "Hi {{first_name}}, thank you for the update! I understand things come up. We ap…" at bounding box center [765, 585] width 725 height 53
paste textarea "completely understand that things can come up, and we really appreciate you kee…"
drag, startPoint x: 466, startPoint y: 571, endPoint x: 407, endPoint y: 562, distance: 60.0
click at [406, 564] on textarea "Hi {{first_name}}, thank you for the update! I completely understand that thing…" at bounding box center [765, 585] width 725 height 53
click at [809, 569] on textarea "Hi Tamara, thank you for the update! I completely understand that things can co…" at bounding box center [765, 585] width 725 height 53
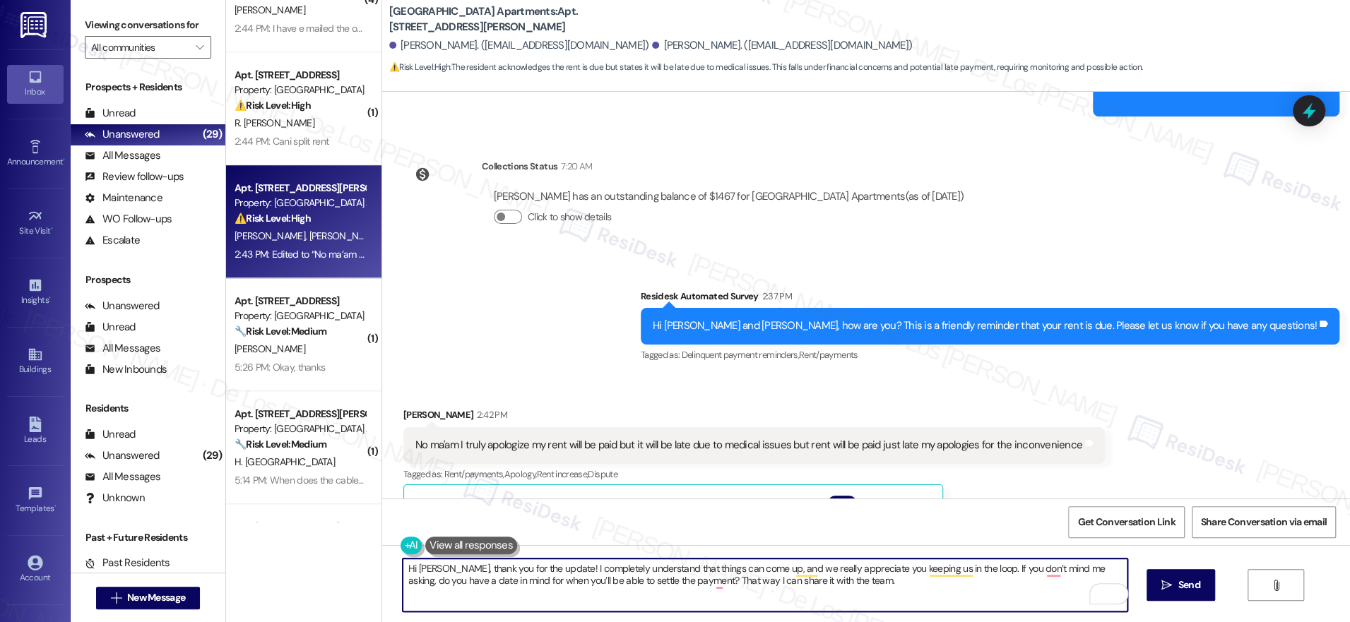
click at [809, 569] on textarea "Hi Tamara, thank you for the update! I completely understand that things can co…" at bounding box center [765, 585] width 725 height 53
paste textarea "{{first_name}}"
drag, startPoint x: 466, startPoint y: 568, endPoint x: 516, endPoint y: 548, distance: 53.9
click at [408, 569] on textarea "Hi {{first_name}}, thank you for the update! I completely understand that thing…" at bounding box center [765, 585] width 725 height 53
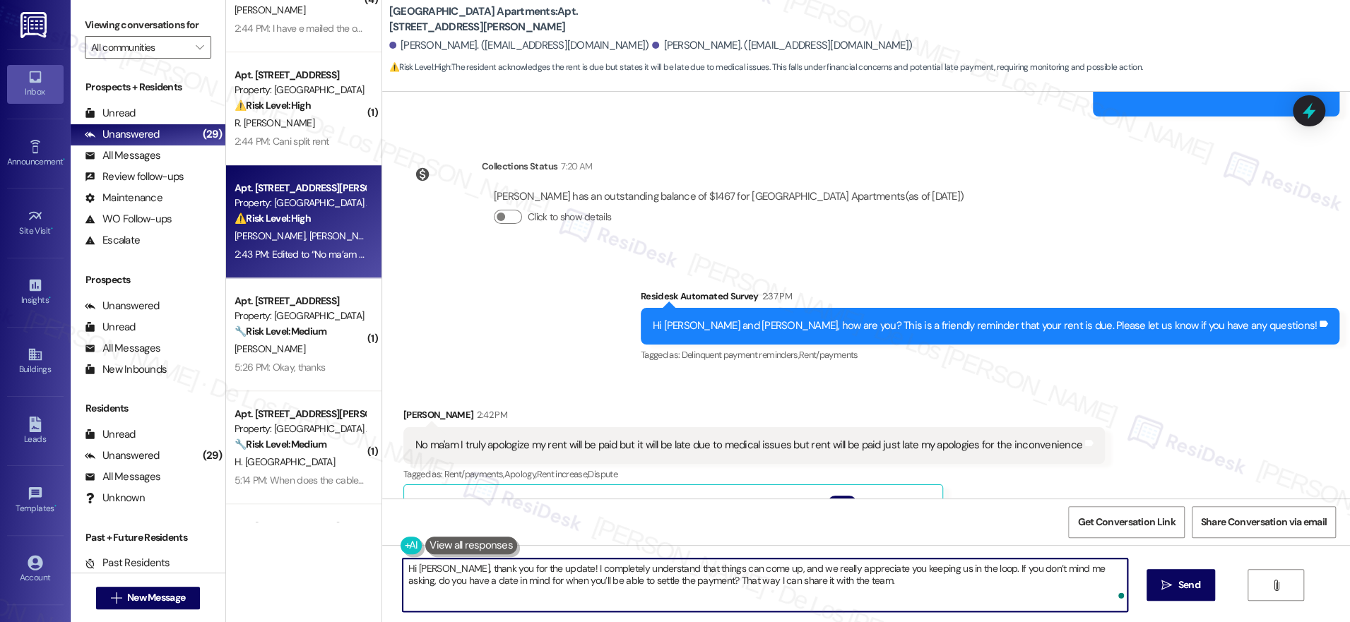
type textarea "Hi Tamara, thank you for the update! I completely understand that things can co…"
click at [884, 586] on textarea "Hi Tamara, thank you for the update! I completely understand that things can co…" at bounding box center [765, 585] width 725 height 53
click at [884, 588] on textarea "Hi Tamara, thank you for the update! I completely understand that things can co…" at bounding box center [765, 585] width 725 height 53
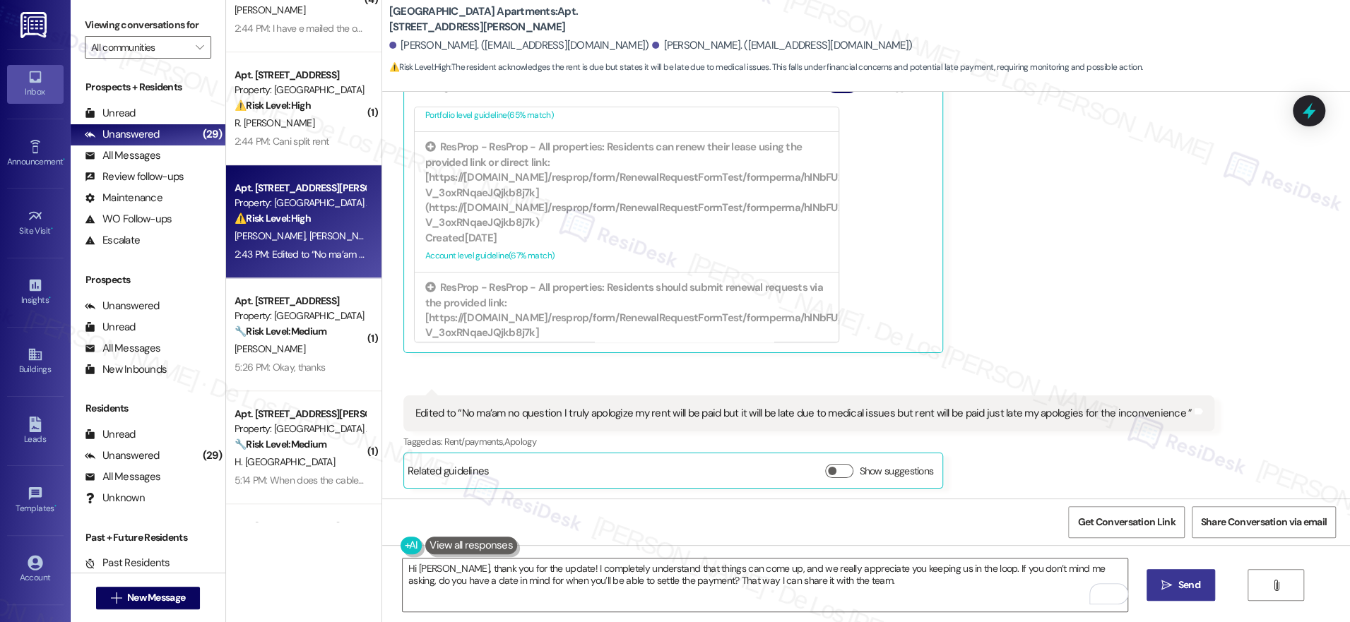
click at [1178, 586] on span "Send" at bounding box center [1189, 585] width 22 height 15
click at [1110, 512] on span "Get Conversation Link" at bounding box center [1125, 522] width 103 height 30
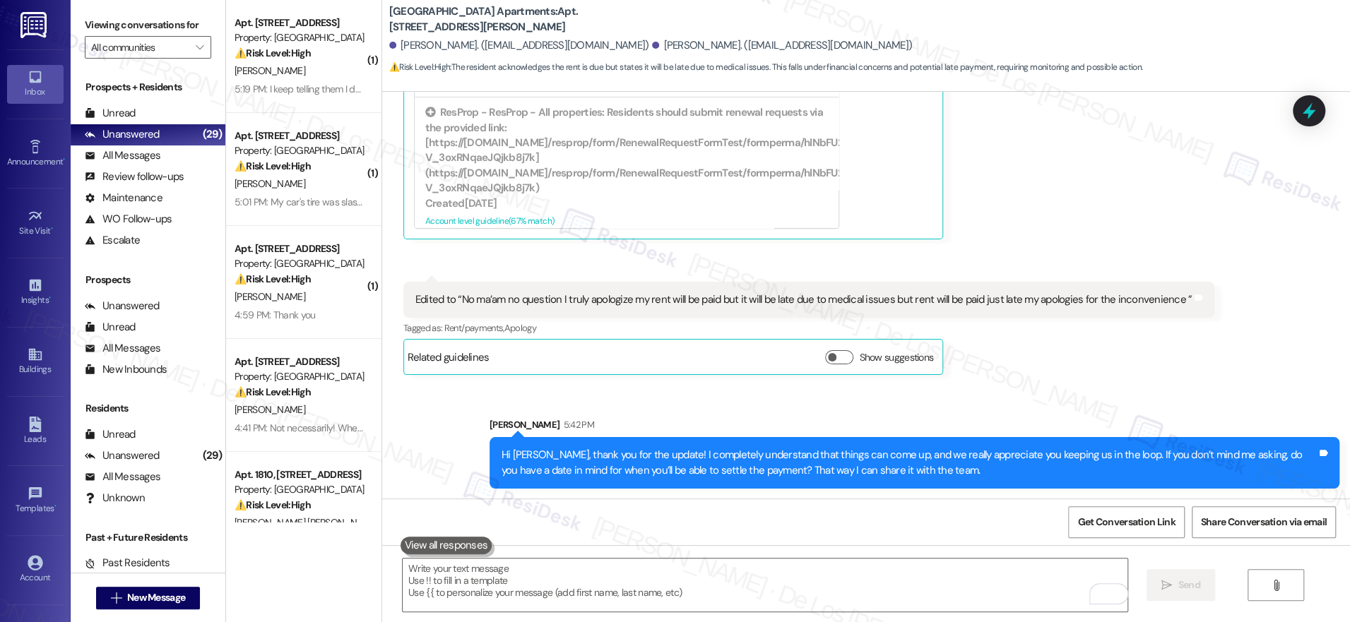
scroll to position [0, 0]
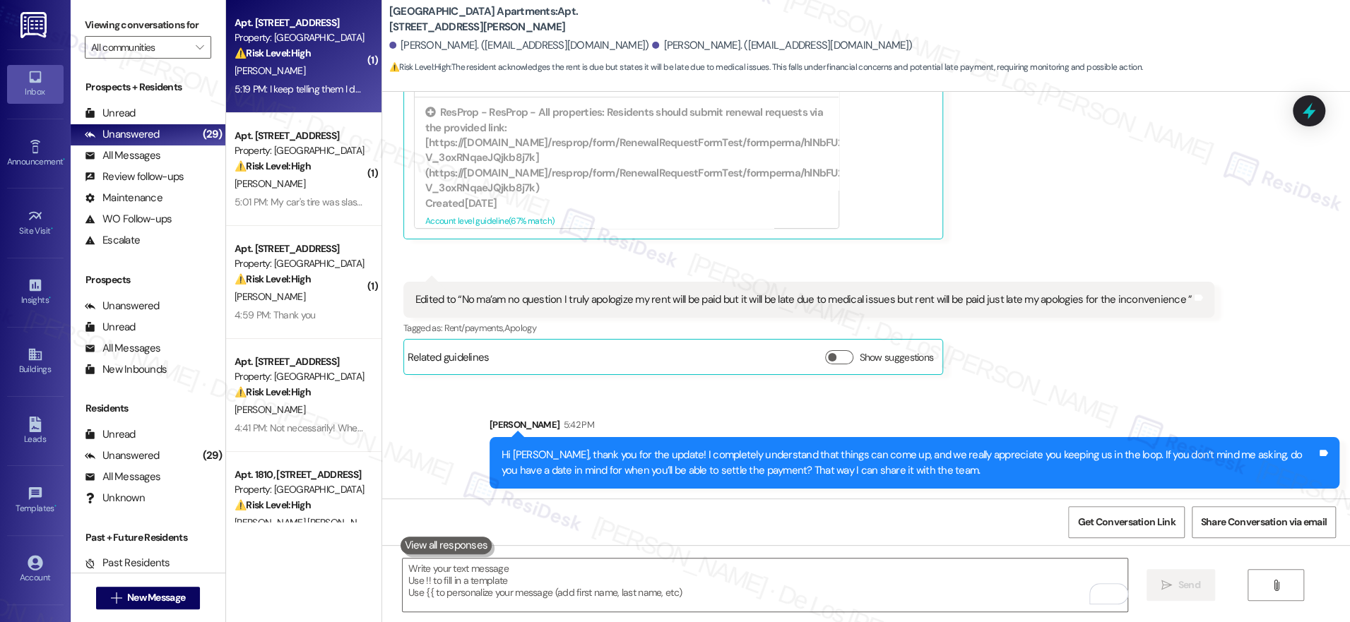
click at [291, 98] on div "Apt. 1304, 201 Hackberry St Property: Hackberry Ranch ⚠️ Risk Level: High The r…" at bounding box center [303, 56] width 155 height 113
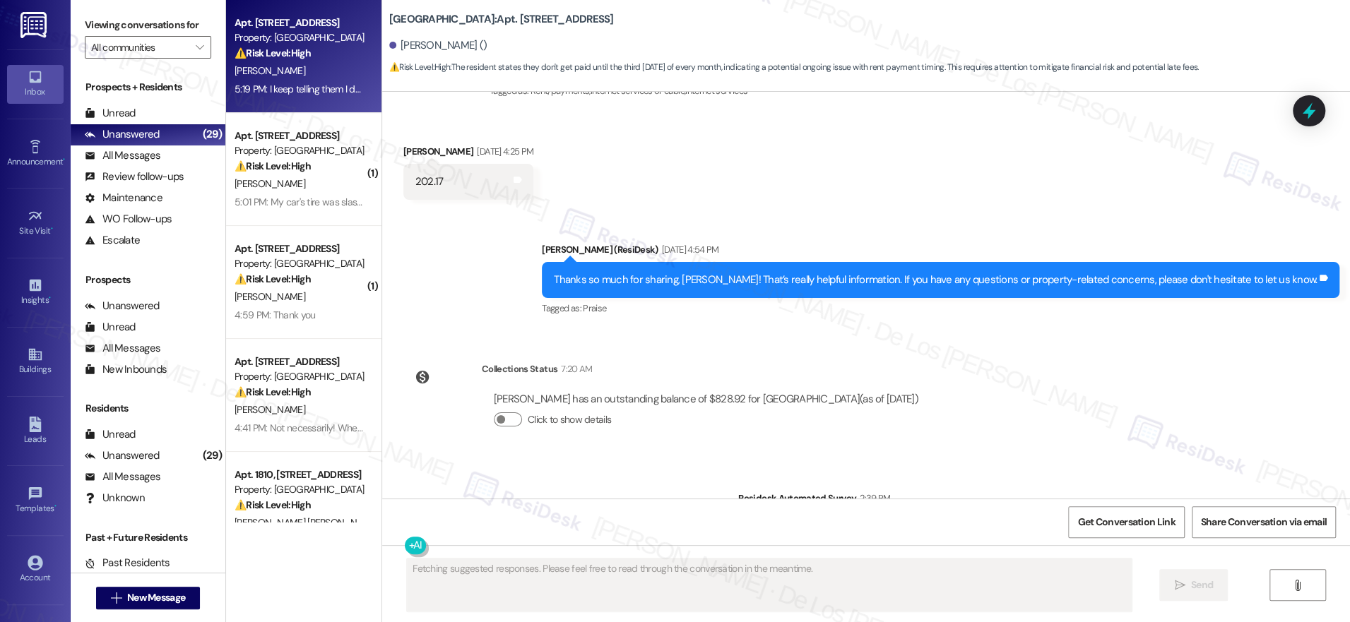
scroll to position [11012, 0]
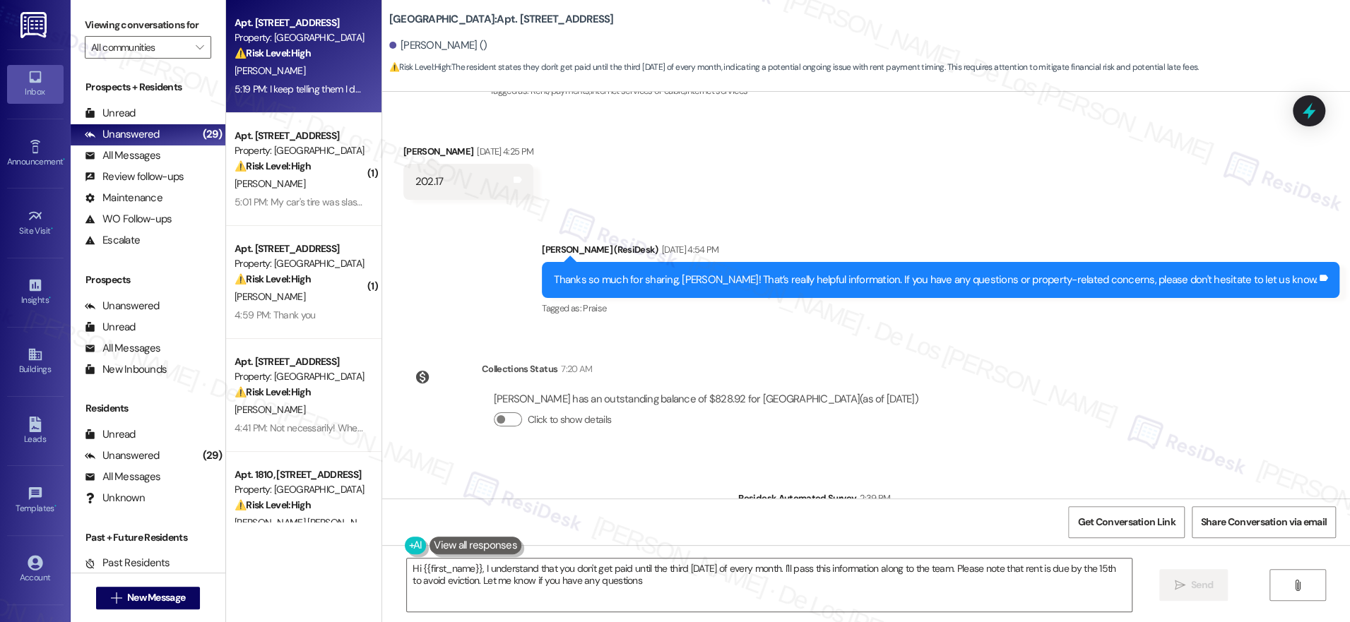
type textarea "Hi {{first_name}}, I understand that you don't get paid until the third Wednesd…"
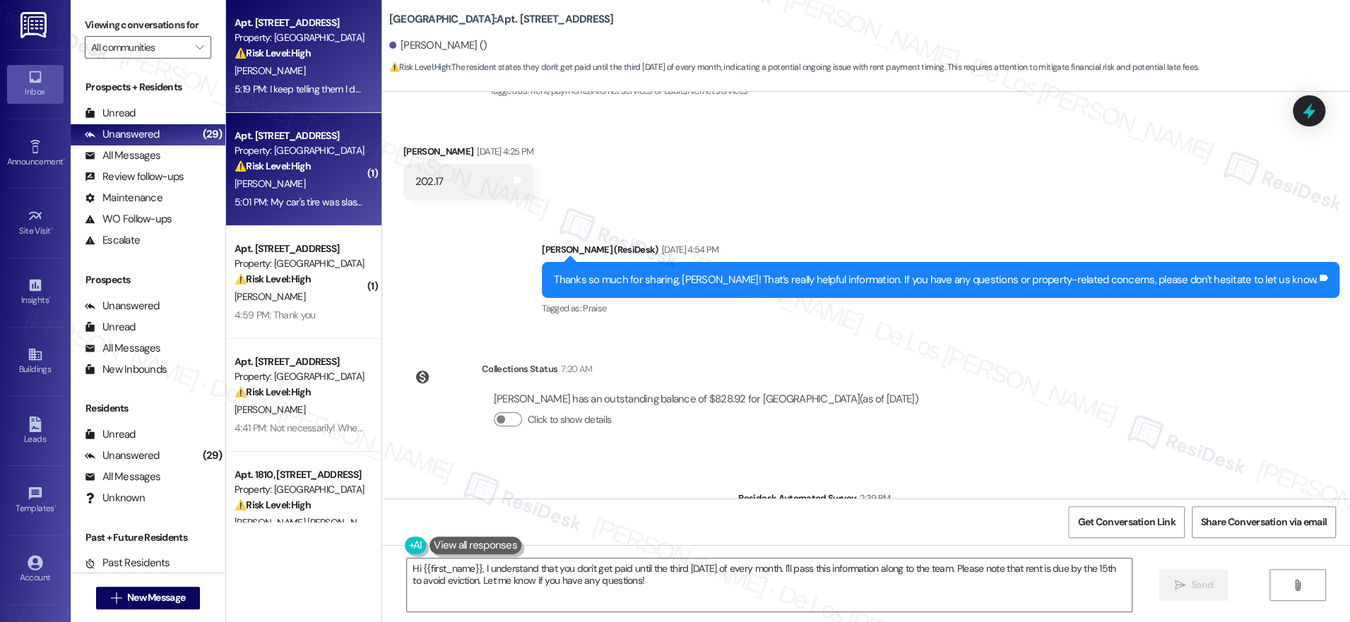
click at [296, 191] on div "[PERSON_NAME]" at bounding box center [300, 184] width 134 height 18
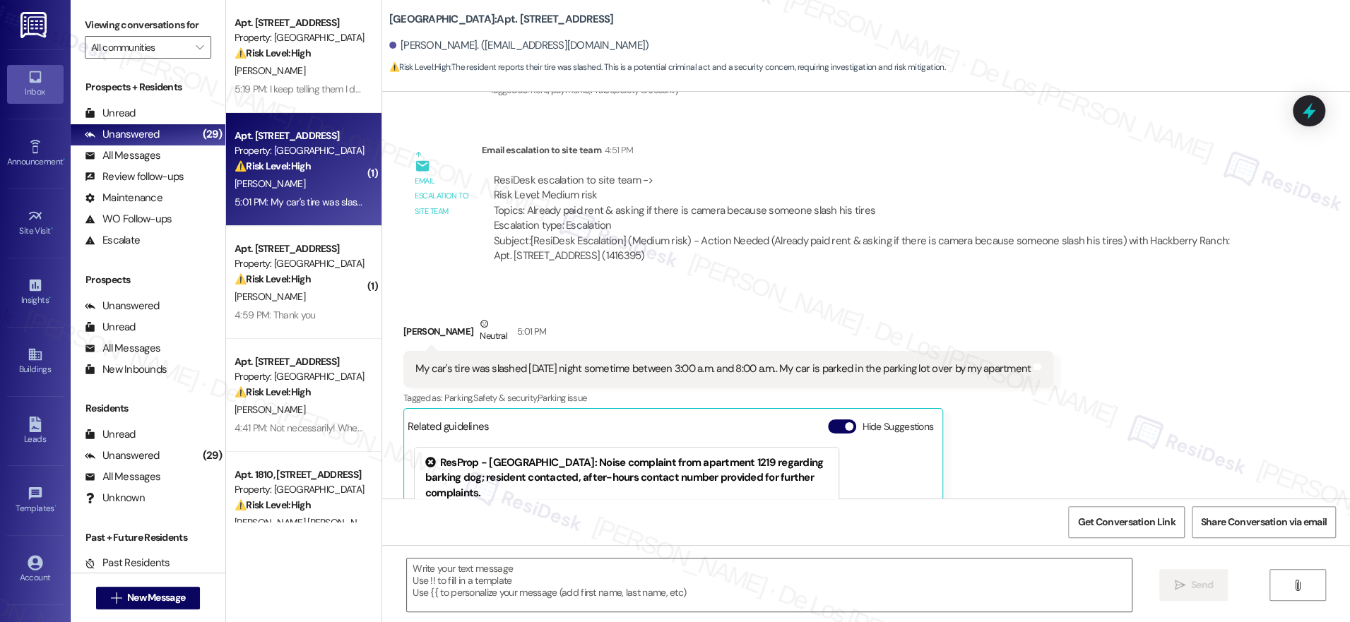
scroll to position [1622, 0]
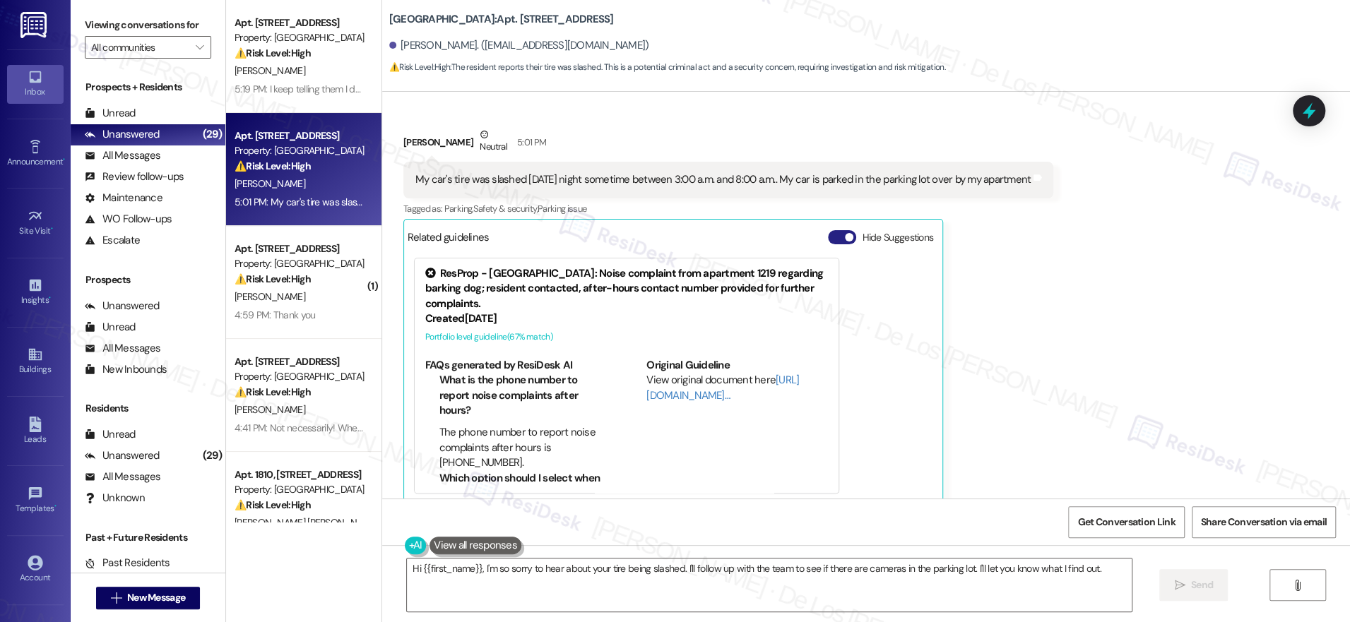
click at [832, 230] on button "Hide Suggestions" at bounding box center [842, 237] width 28 height 14
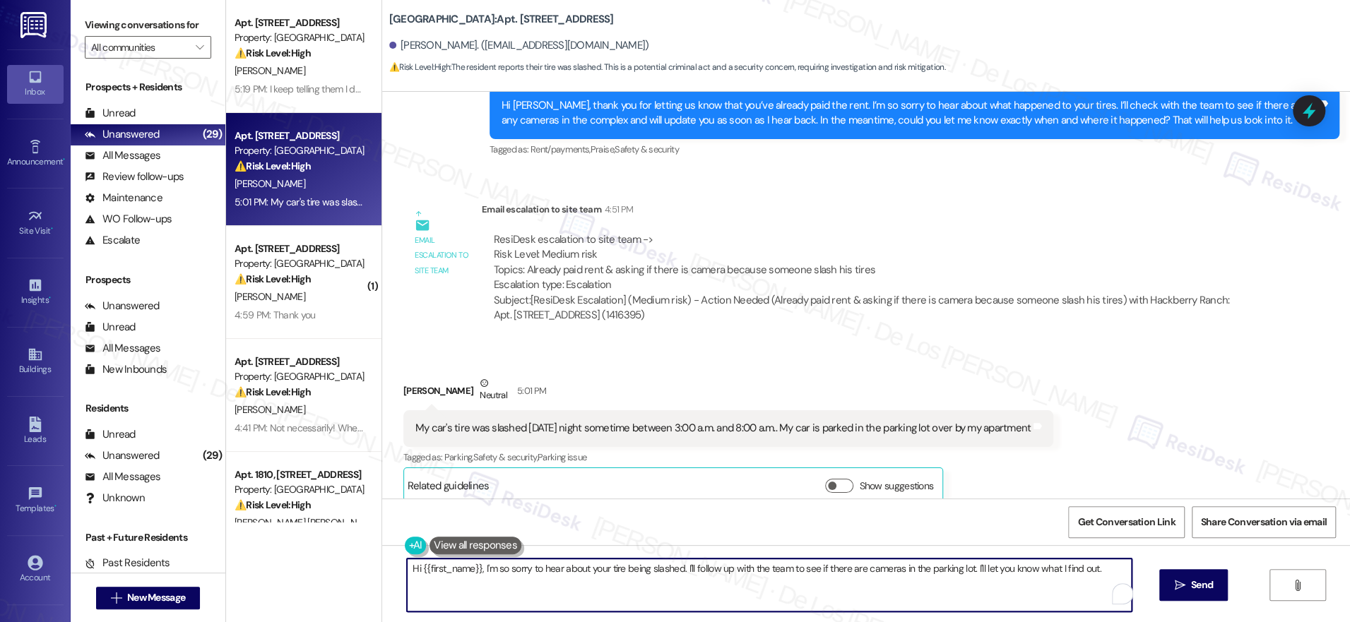
click at [677, 569] on textarea "Hi {{first_name}}, I'm so sorry to hear about your tire being slashed. I'll fol…" at bounding box center [769, 585] width 725 height 53
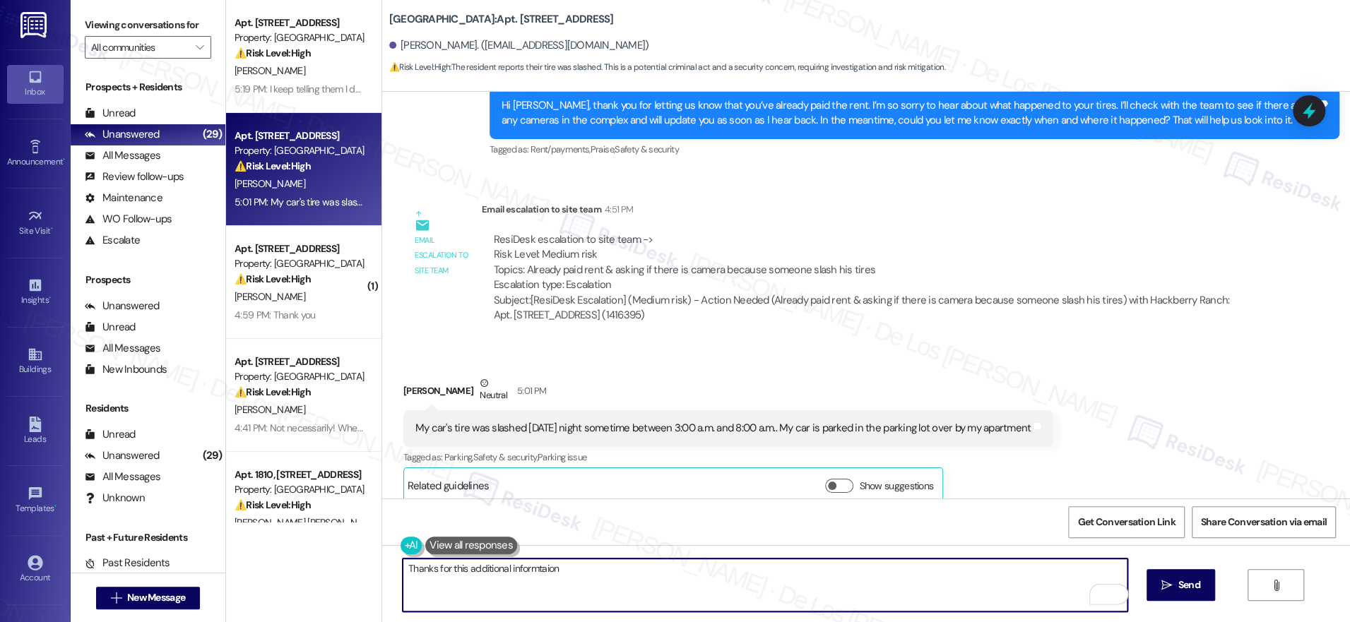
click at [442, 571] on textarea "Thanks for this additional informtaion" at bounding box center [765, 585] width 725 height 53
click at [704, 568] on textarea "Thanks for sharing this additional information. Do you have a picture of your t…" at bounding box center [765, 585] width 725 height 53
click at [816, 566] on textarea "Thanks for sharing this additional information. Do you have a picture of your s…" at bounding box center [765, 585] width 725 height 53
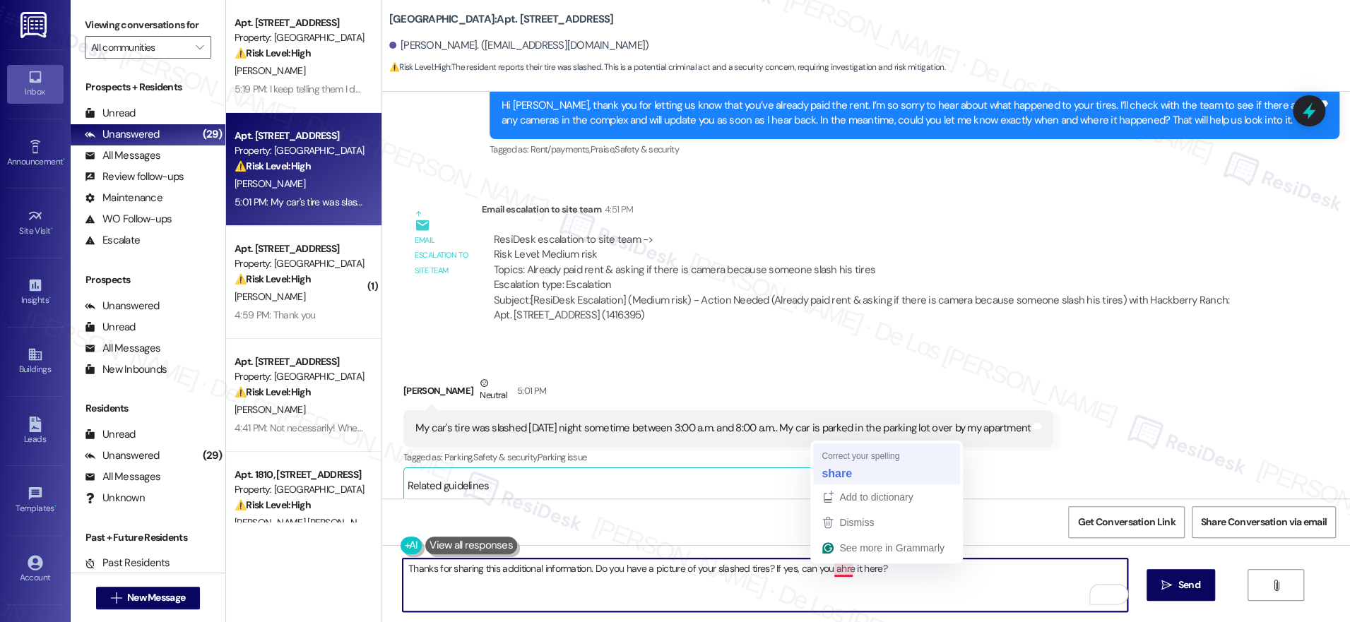
type textarea "Thanks for sharing this additional information. Do you have a picture of your s…"
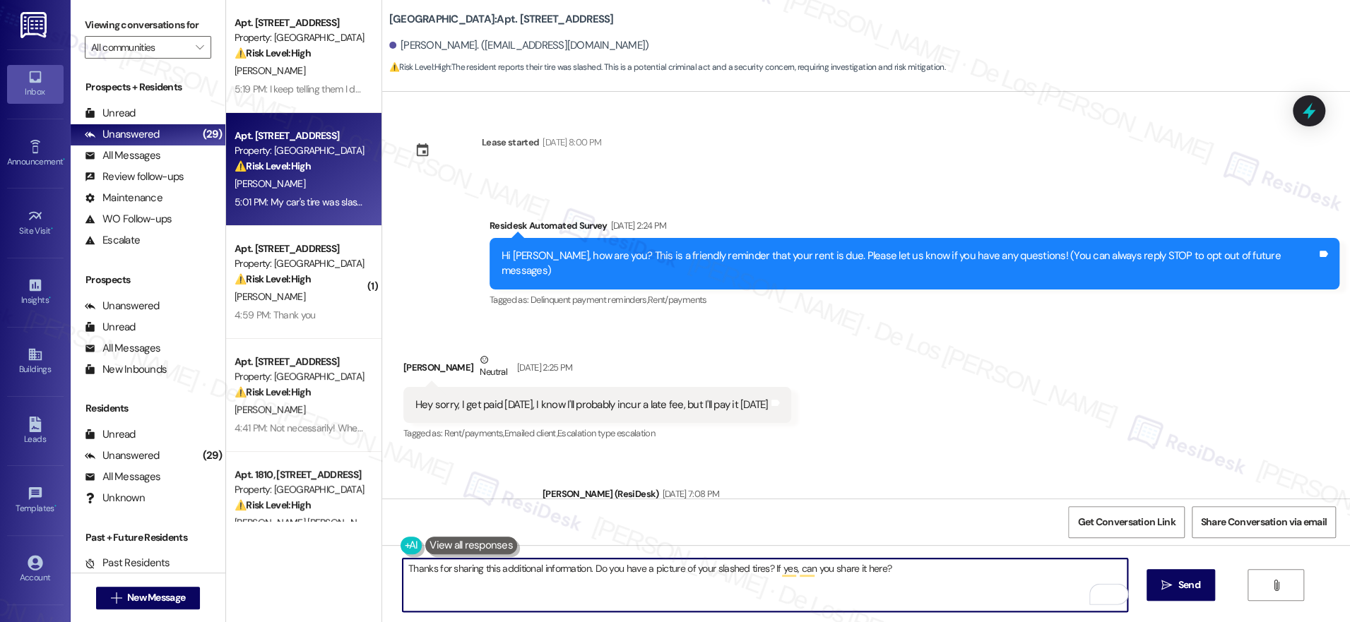
scroll to position [1373, 0]
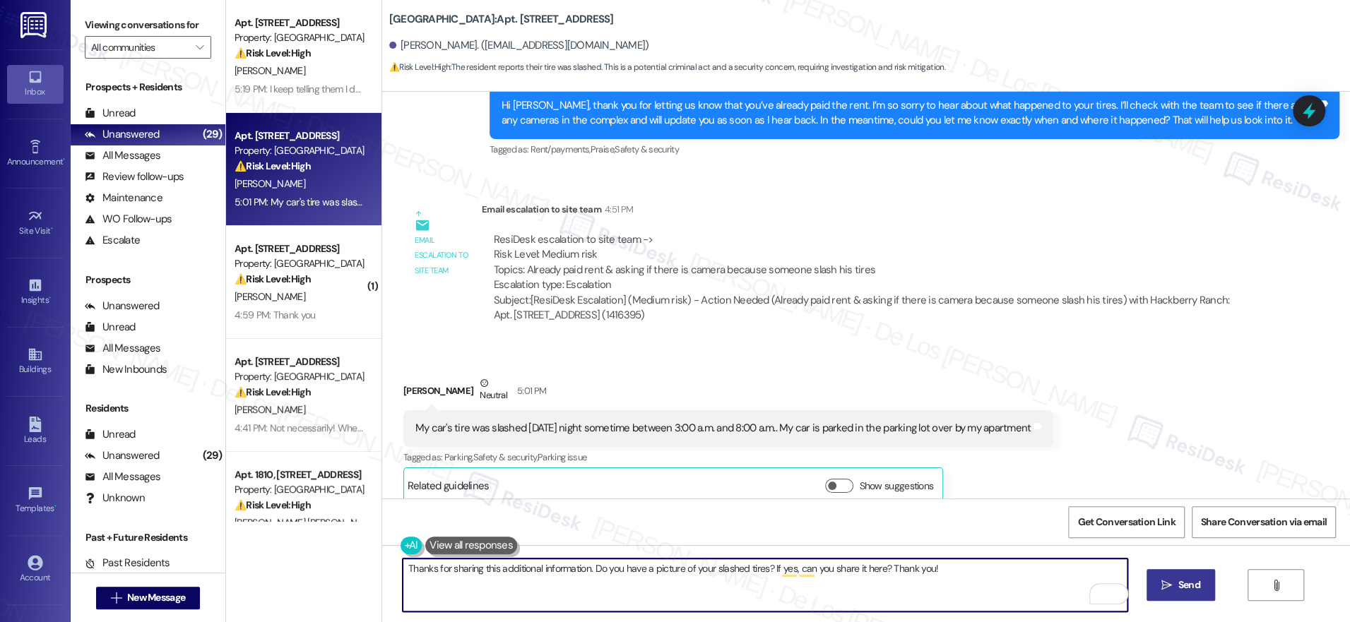
type textarea "Thanks for sharing this additional information. Do you have a picture of your s…"
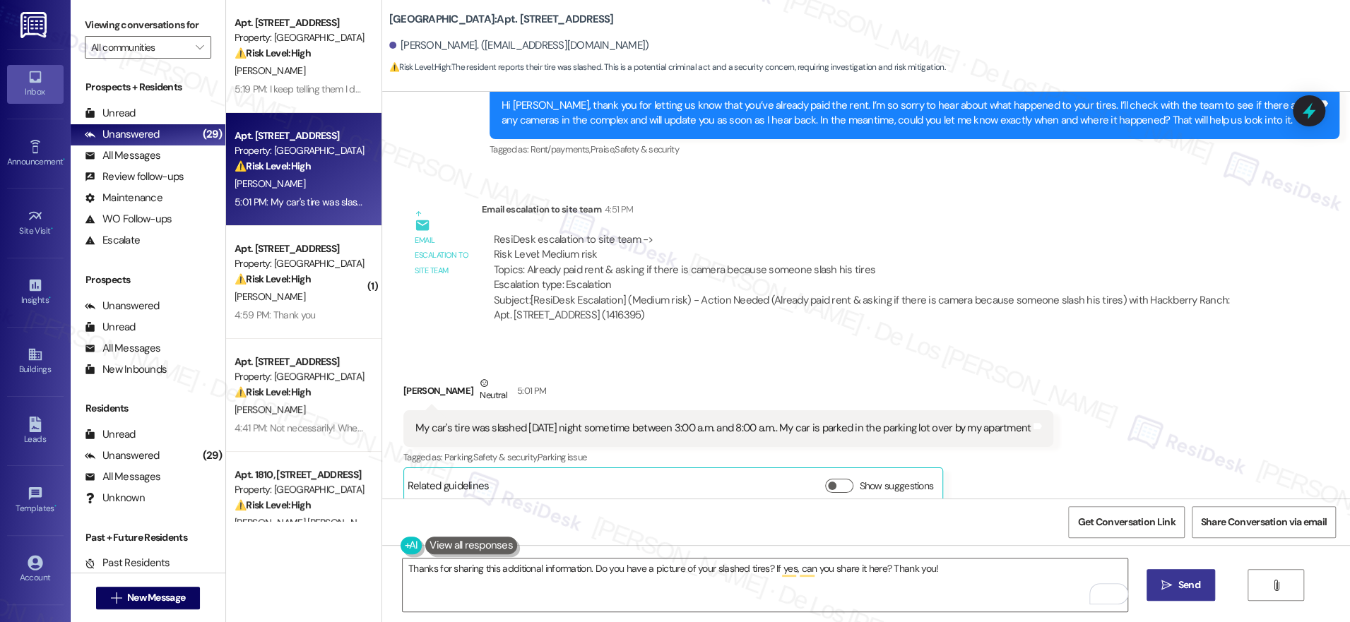
click at [1202, 580] on button " Send" at bounding box center [1180, 585] width 69 height 32
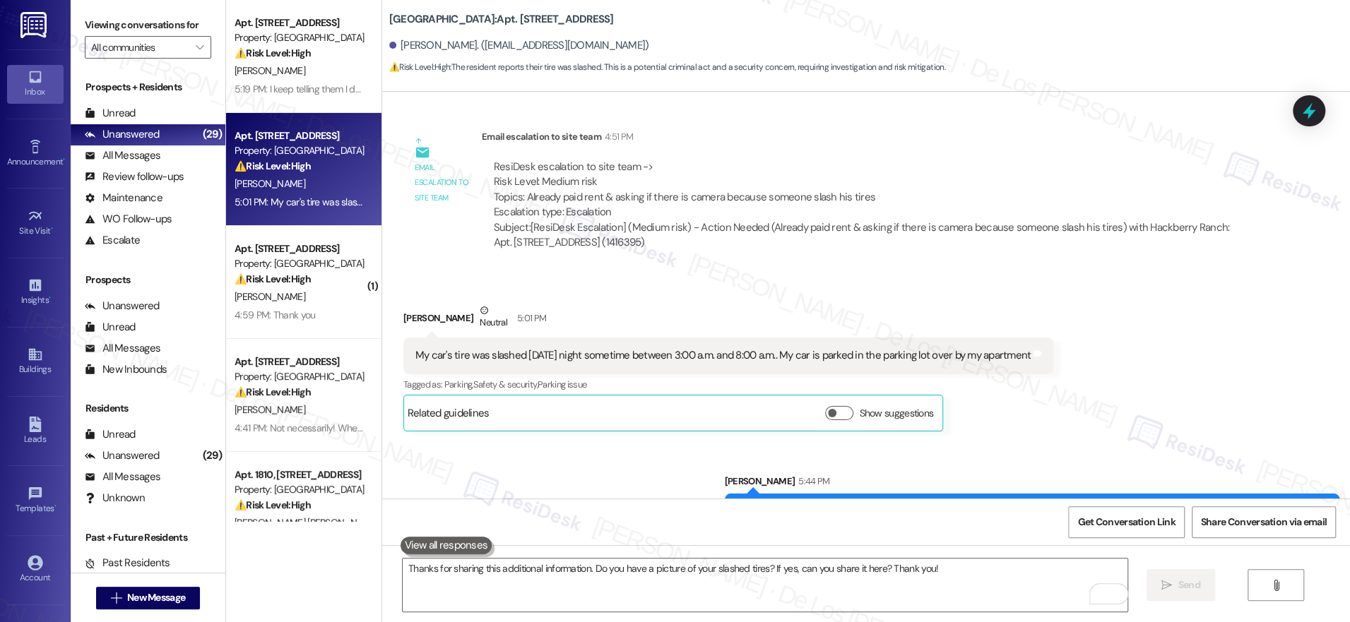
scroll to position [1472, 0]
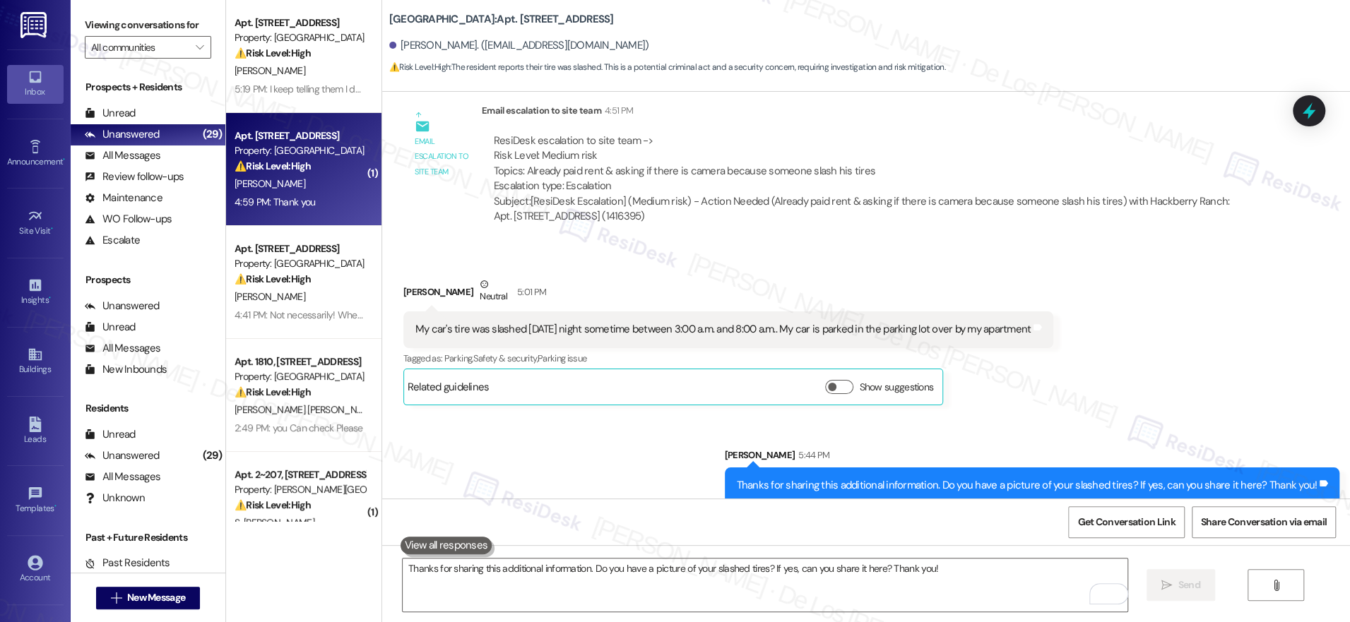
click at [298, 191] on div "[PERSON_NAME]" at bounding box center [300, 184] width 134 height 18
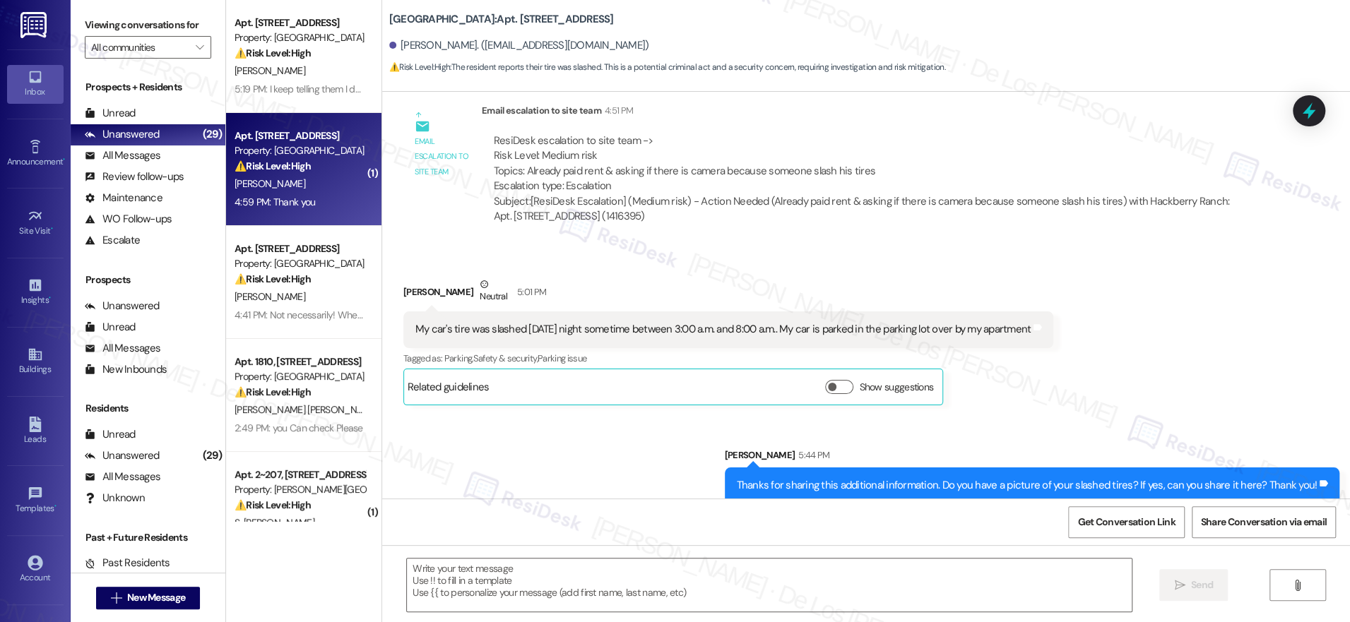
type textarea "Fetching suggested responses. Please feel free to read through the conversation…"
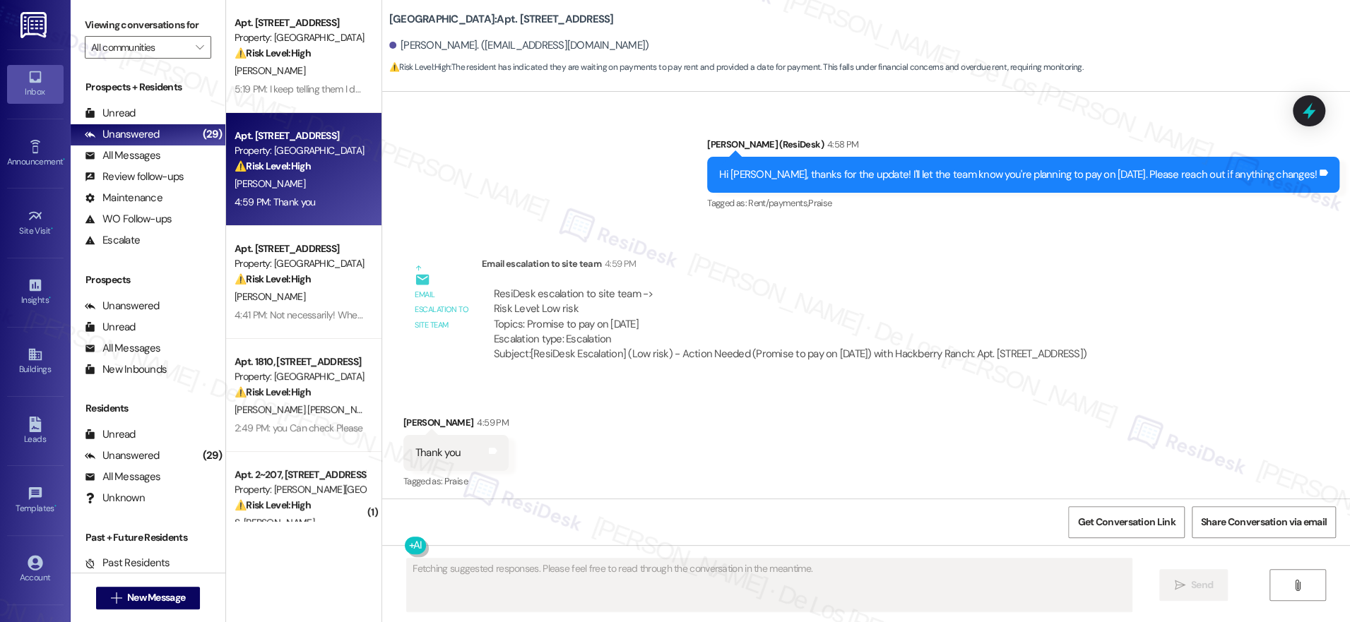
scroll to position [10504, 0]
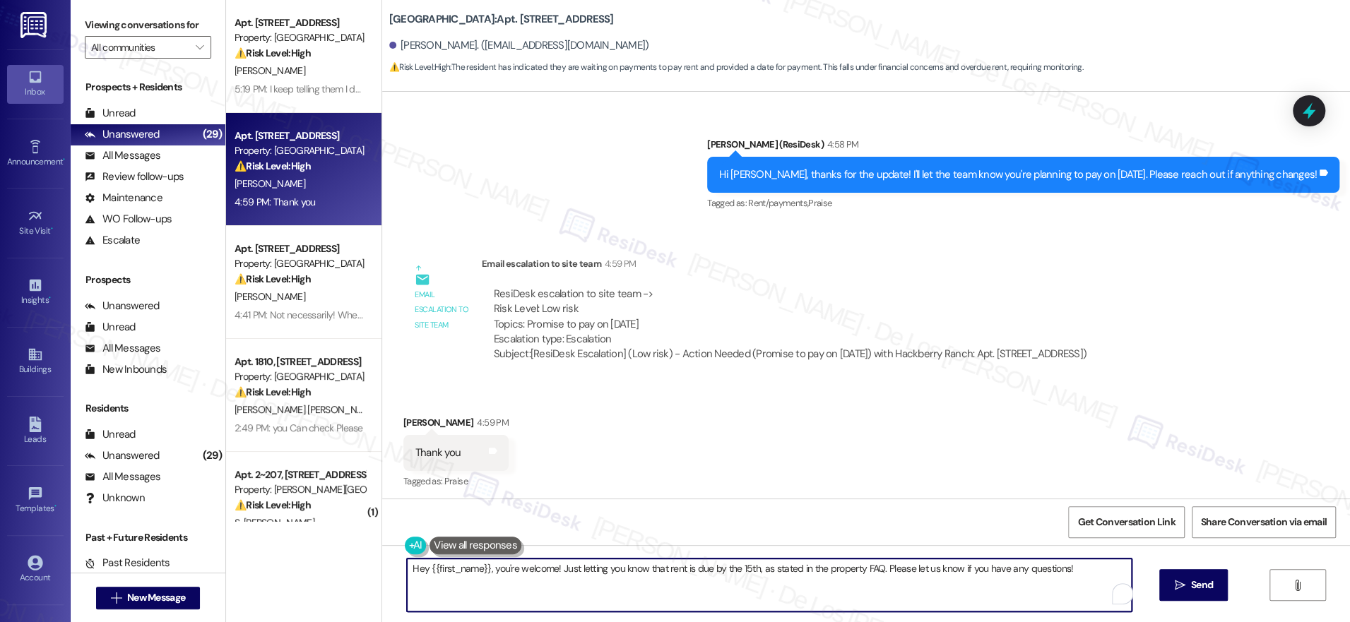
click at [553, 567] on textarea "Hey {{first_name}}, you're welcome! Just letting you know that rent is due by t…" at bounding box center [769, 585] width 725 height 53
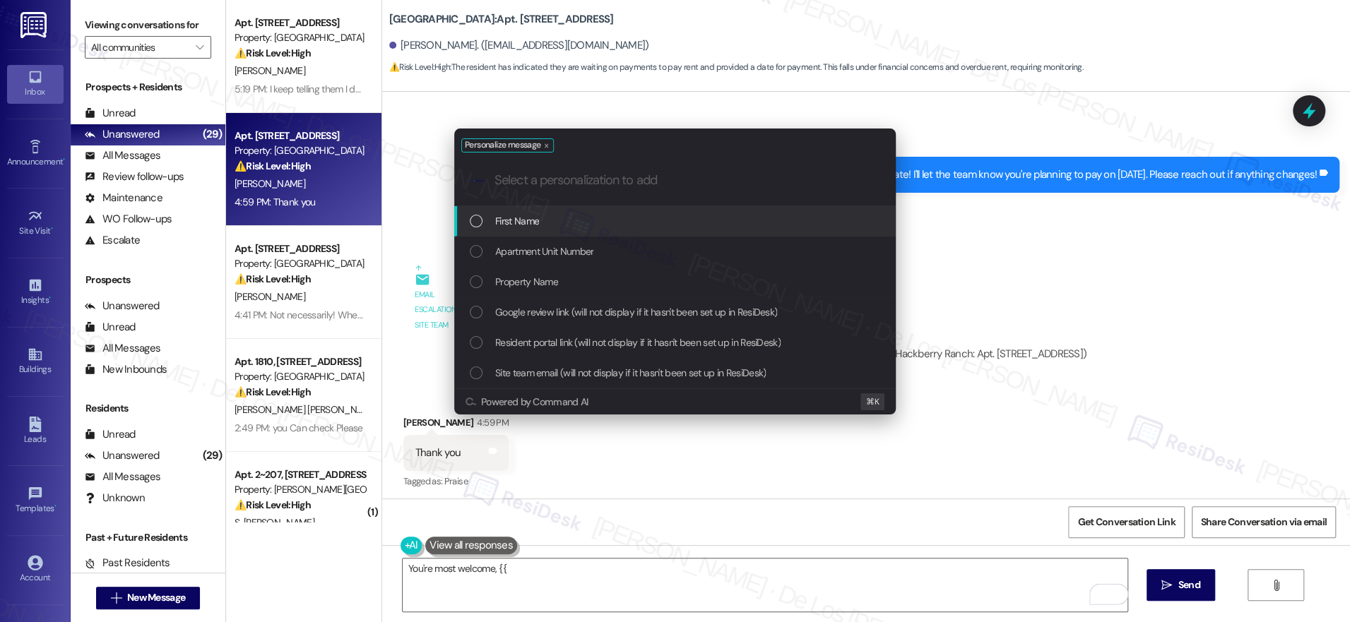
click at [577, 225] on div "First Name" at bounding box center [676, 221] width 413 height 16
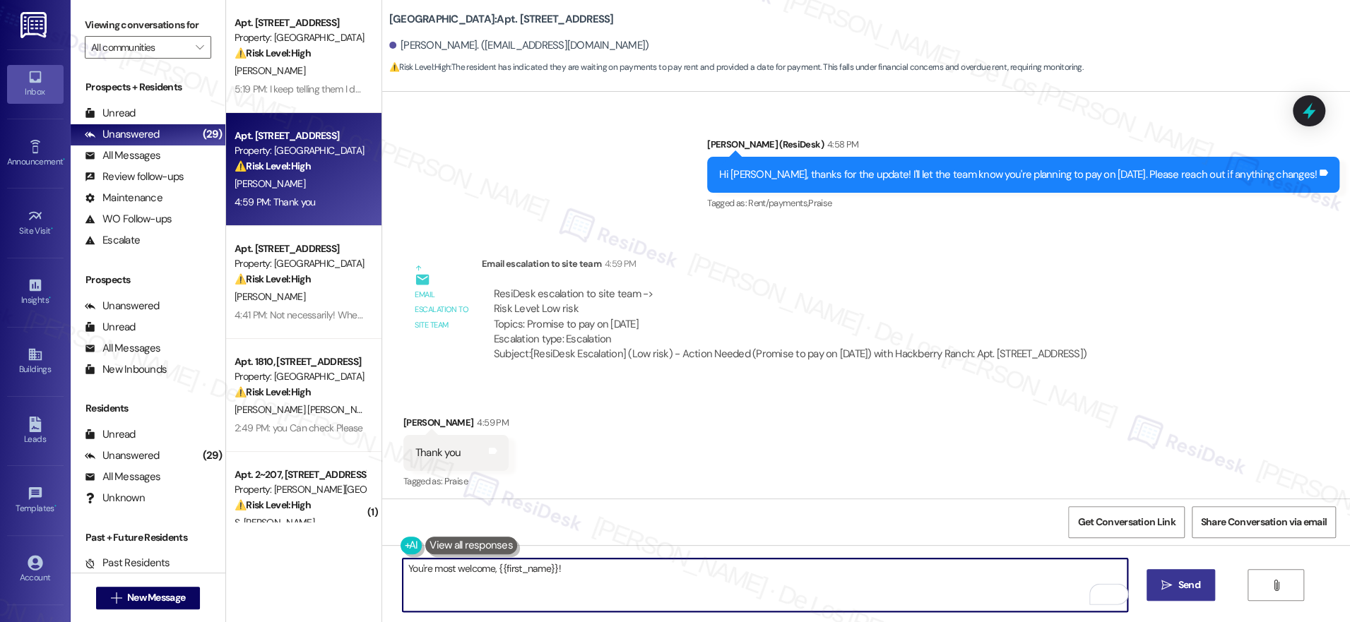
type textarea "You're most welcome, {{first_name}}!"
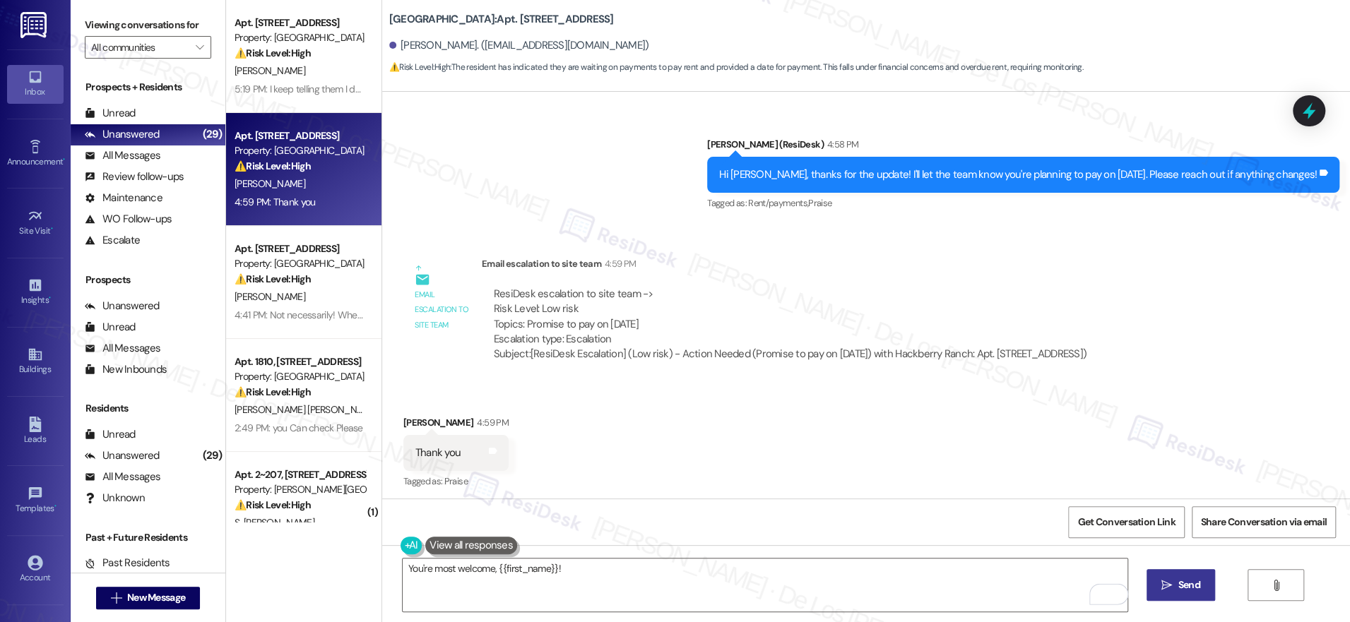
click at [1178, 587] on span "Send" at bounding box center [1189, 585] width 22 height 15
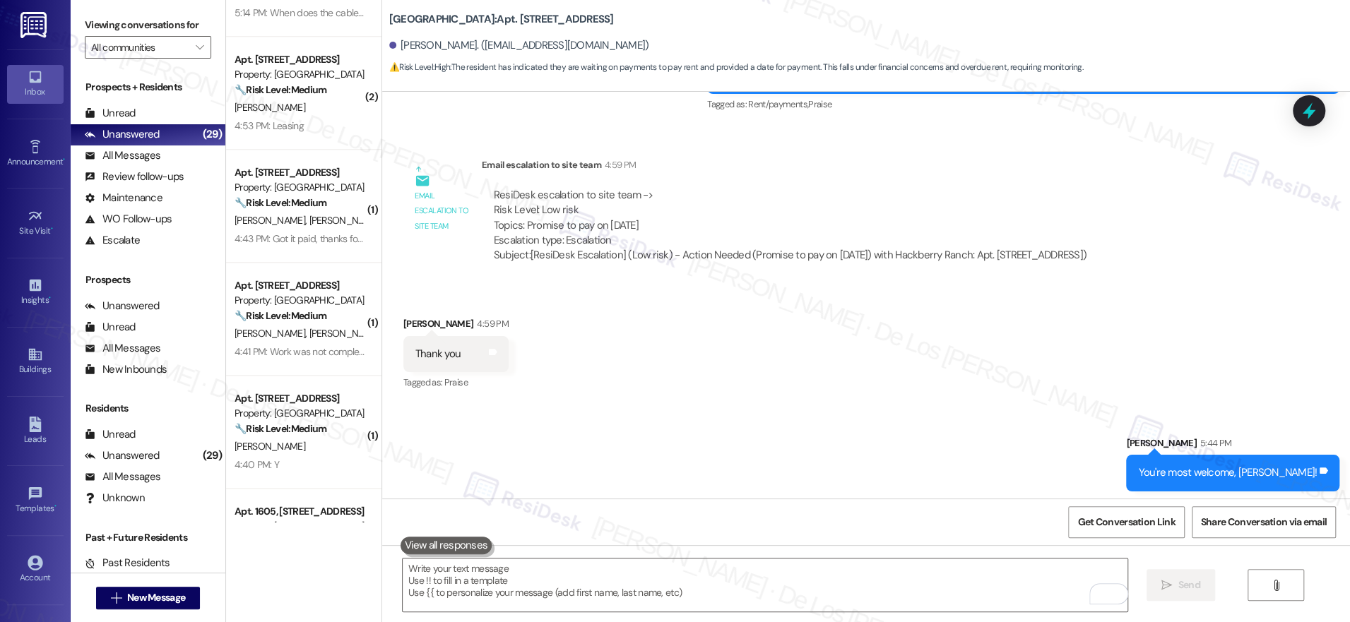
scroll to position [0, 0]
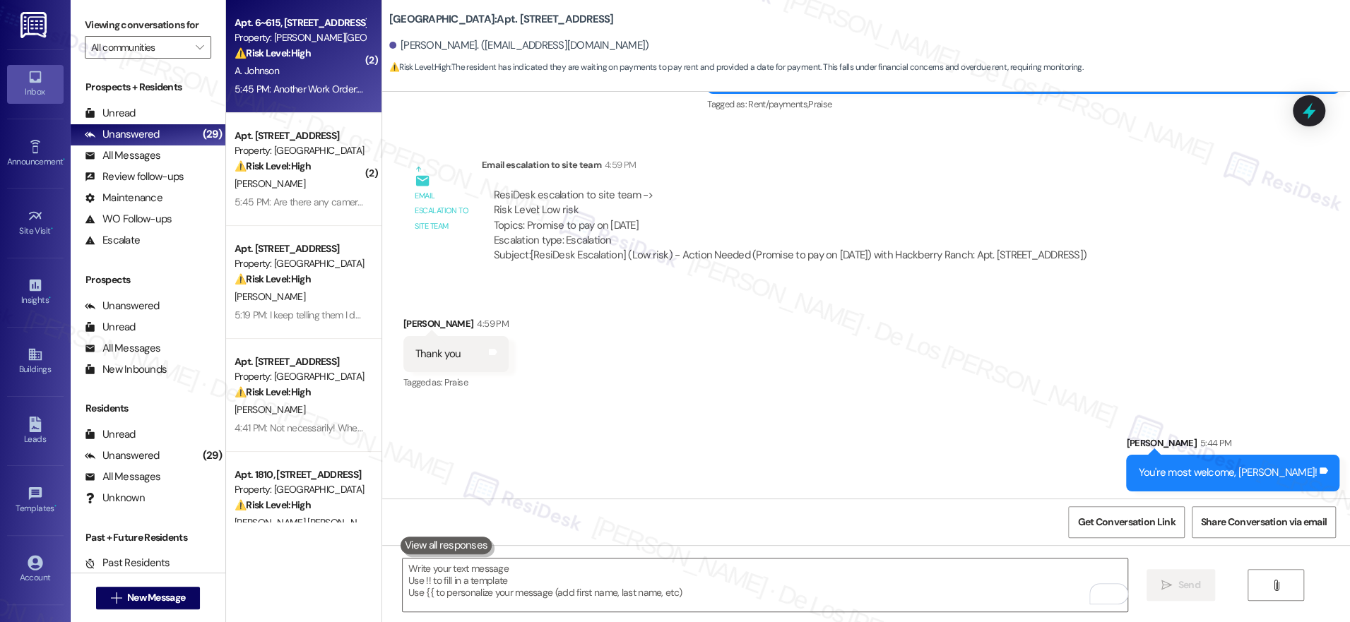
click at [282, 83] on div "5:45 PM: Another Work Order: the fan in the bathroom no longer operates.🙂 5:45 …" at bounding box center [392, 89] width 315 height 13
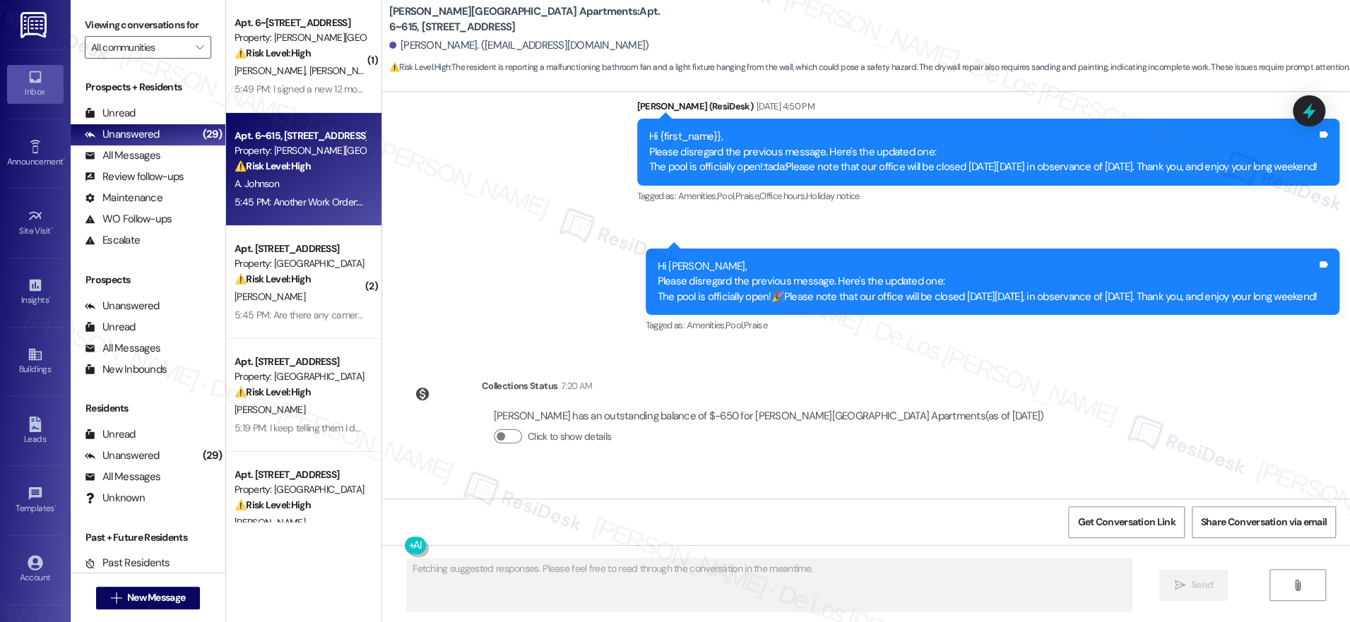
scroll to position [21167, 0]
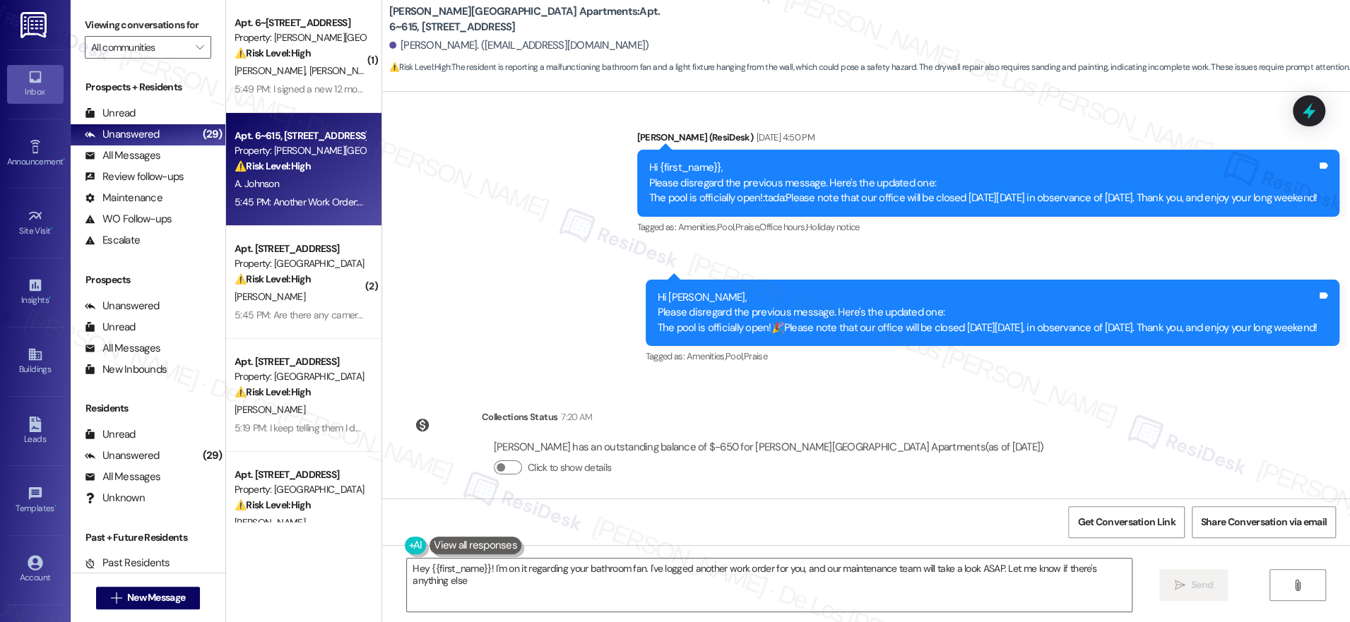
type textarea "Hey {{first_name}}! I'm on it regarding your bathroom fan. I've logged another …"
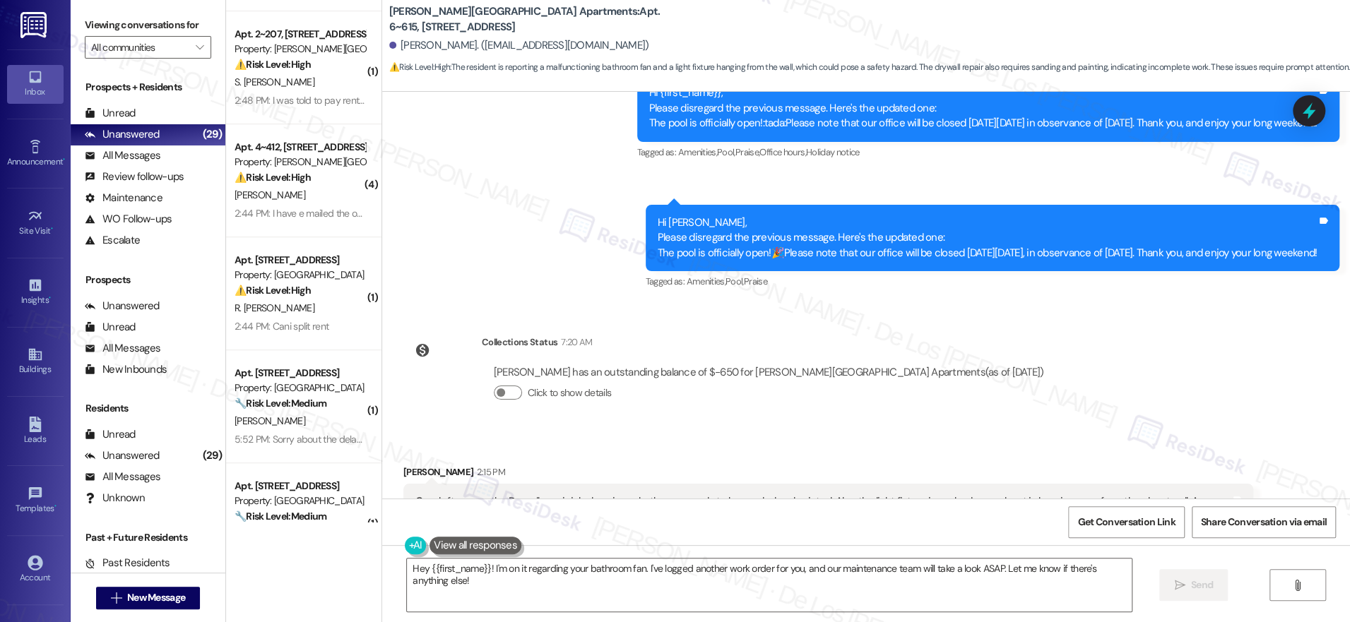
scroll to position [684, 0]
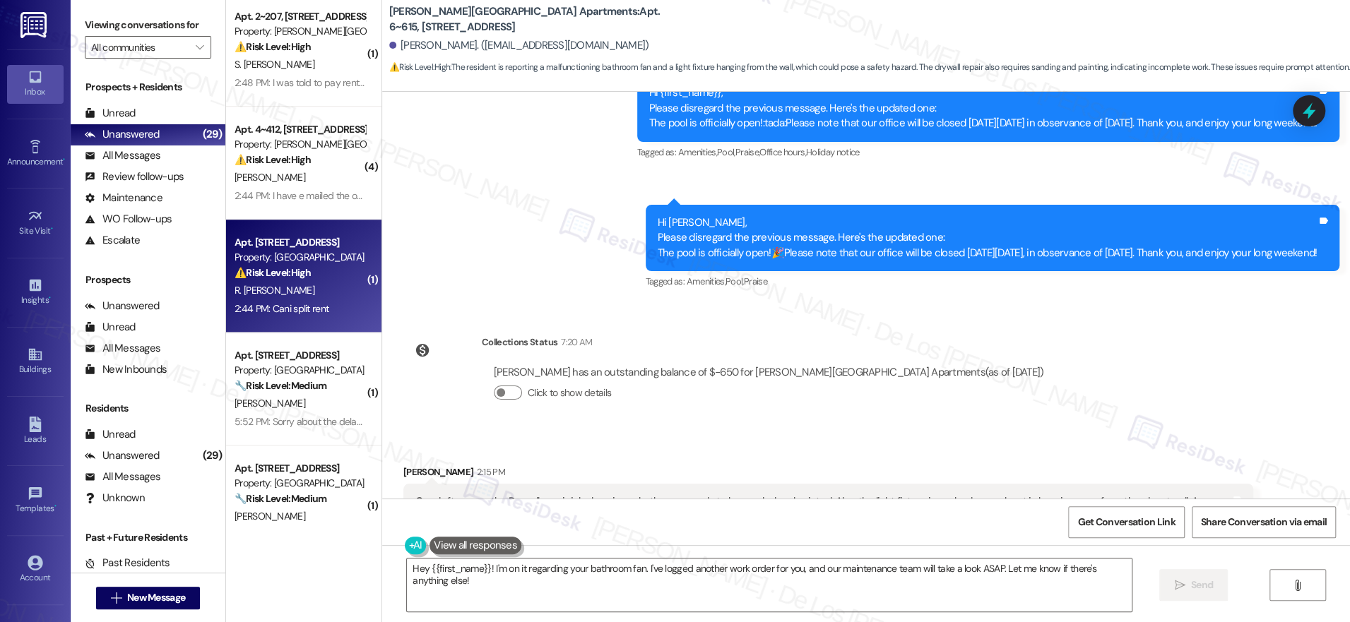
click at [339, 264] on div "Property: [GEOGRAPHIC_DATA]" at bounding box center [300, 257] width 131 height 15
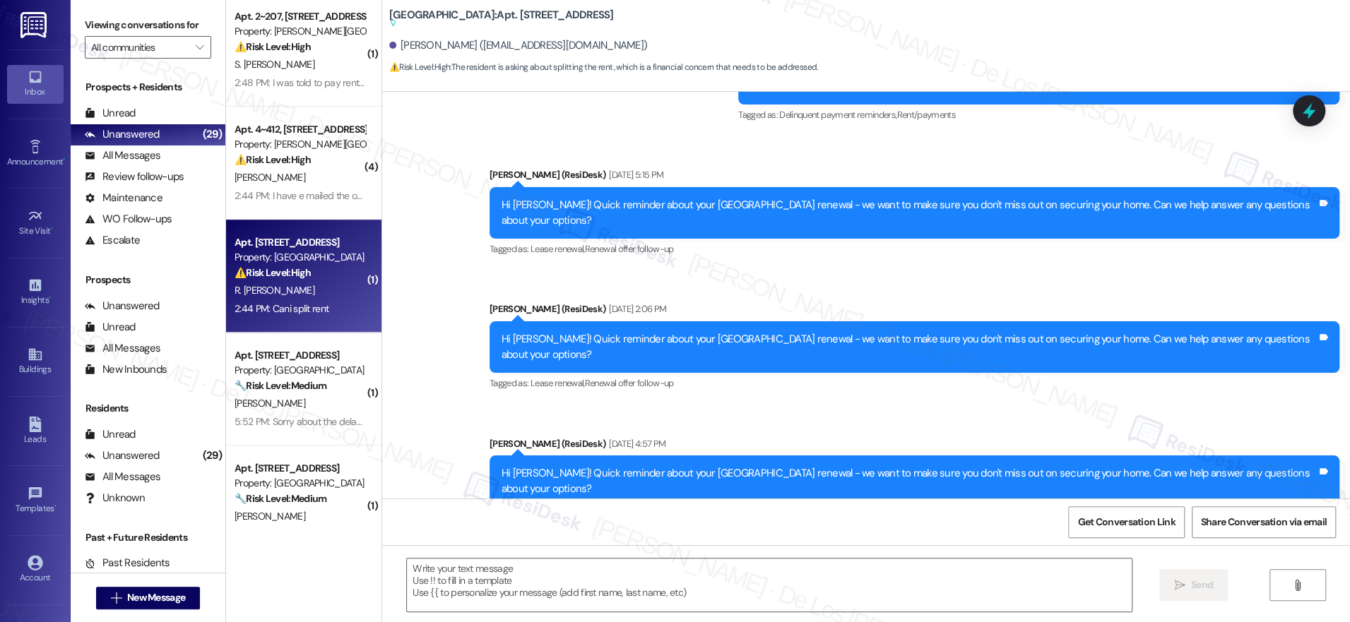
scroll to position [6388, 0]
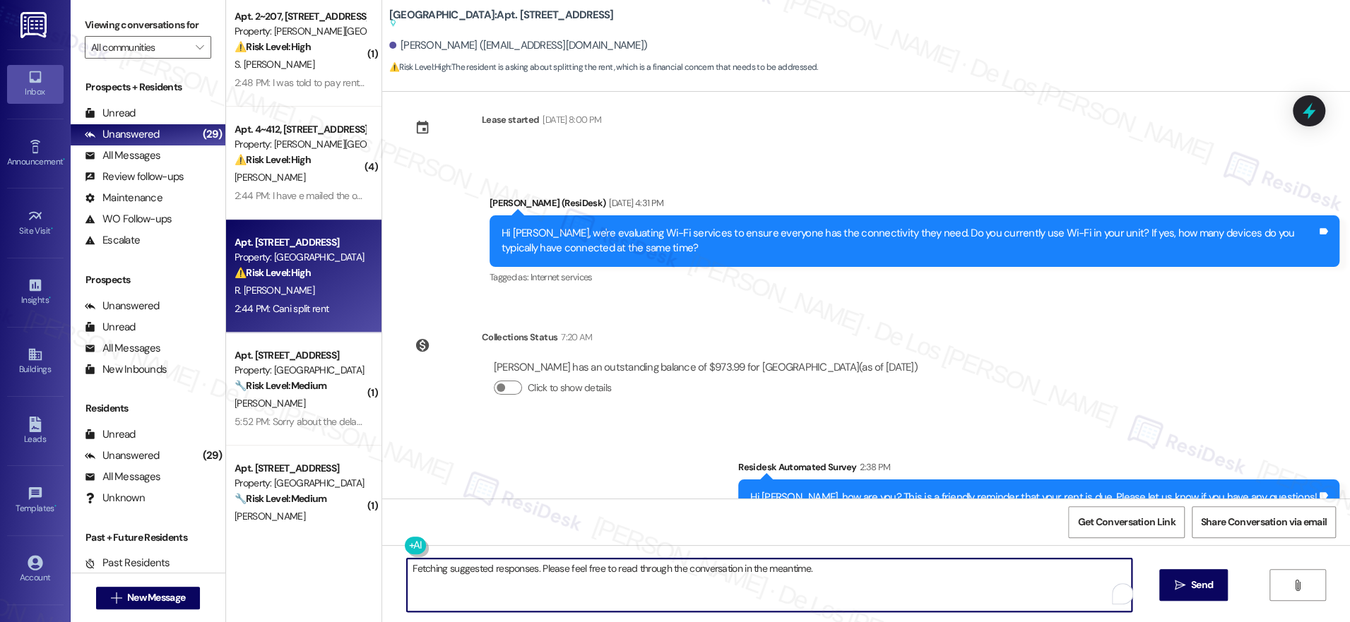
click at [664, 589] on textarea "Fetching suggested responses. Please feel free to read through the conversation…" at bounding box center [769, 585] width 725 height 53
click at [667, 588] on textarea "Fetching suggested responses. Please feel free to read through the conversation…" at bounding box center [769, 585] width 725 height 53
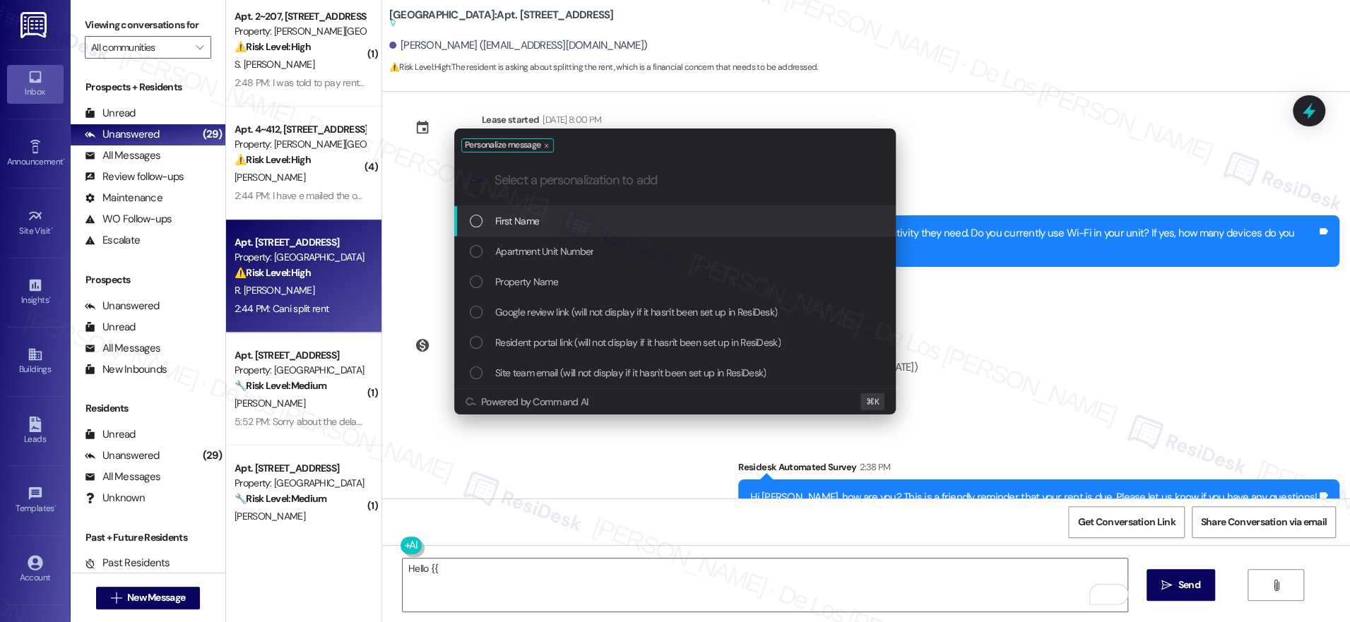
click at [631, 213] on div "First Name" at bounding box center [676, 221] width 413 height 16
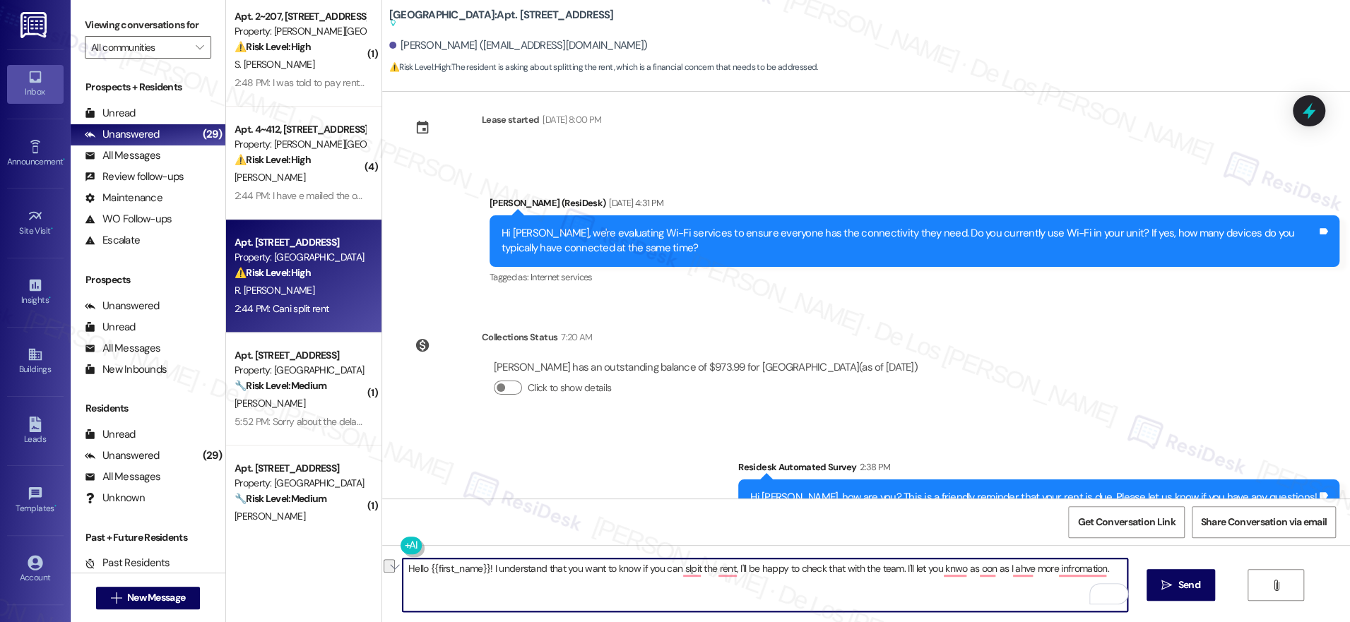
paste textarea "you’d like to know if it’s possible to split the rent. I’ll be happy to check w…"
click at [762, 586] on textarea "Hello {{first_name}}! I understand you’d like to know if it’s possible to split…" at bounding box center [765, 585] width 725 height 53
type textarea "Hello {{first_name}}! I understand you’d like to know if it’s possible to split…"
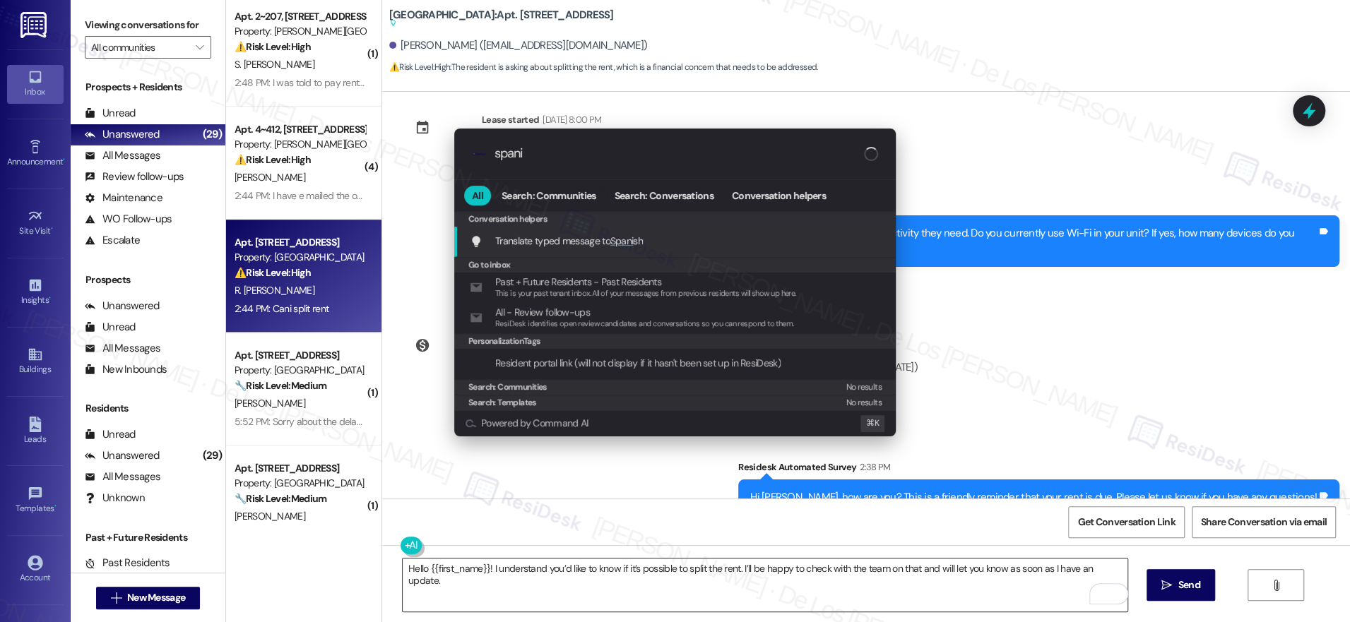
type input "spanis"
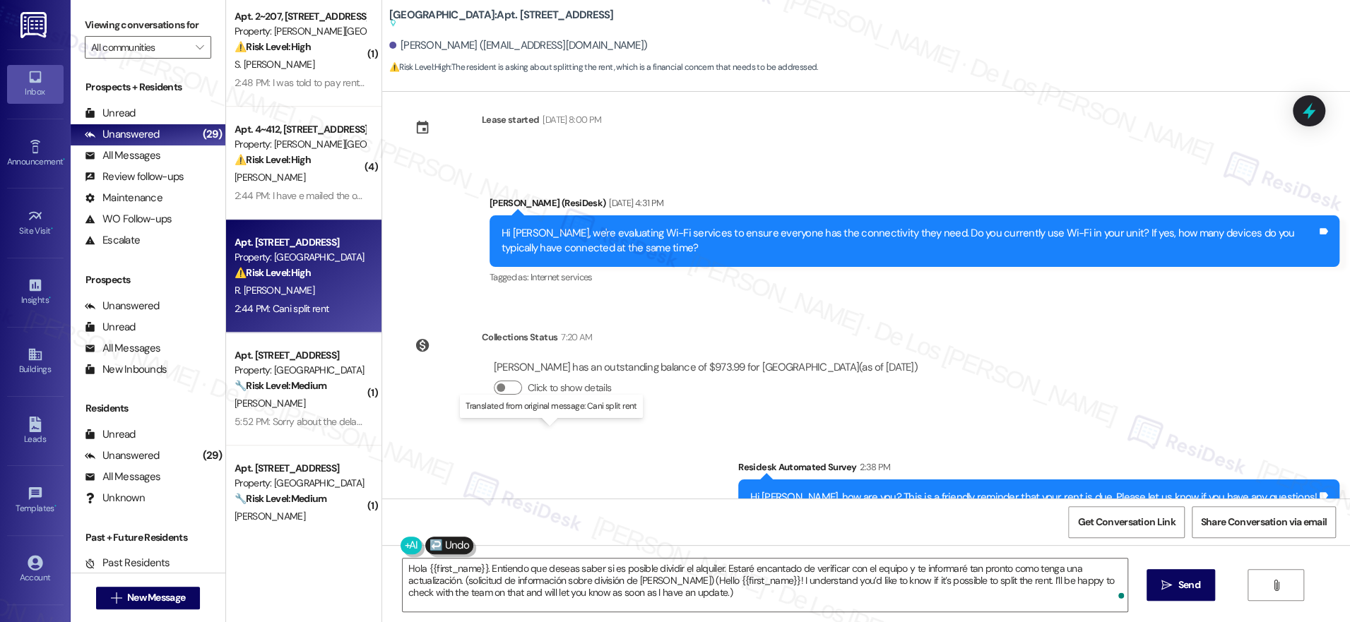
drag, startPoint x: 607, startPoint y: 450, endPoint x: 566, endPoint y: 453, distance: 41.1
click at [566, 622] on div "Original message, translated from Romanian : Cani split rent" at bounding box center [565, 631] width 300 height 15
click at [624, 622] on div "Original message, translated from Romanian : Cani split rent" at bounding box center [565, 631] width 300 height 15
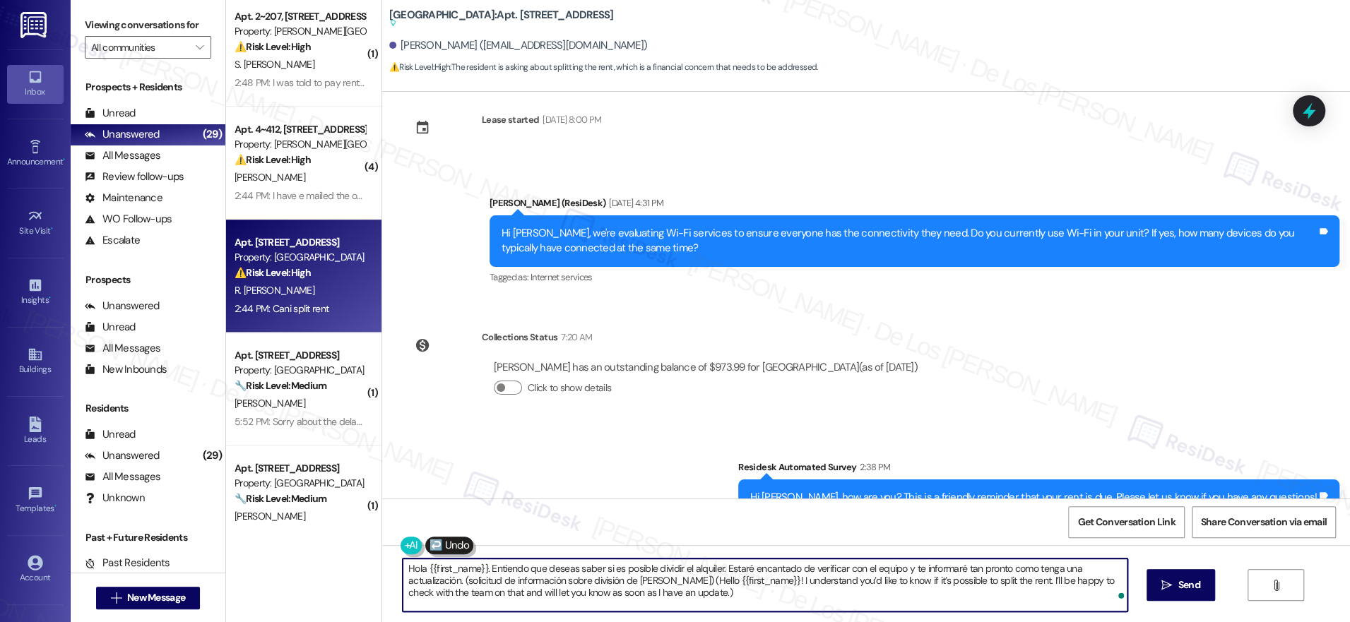
click at [634, 584] on textarea "Hola {{first_name}}. Entiendo que deseas saber si es posible dividir el alquile…" at bounding box center [765, 585] width 725 height 53
paste textarea "ello {{first_name}}! I understand you’d like to know if it’s possible to split …"
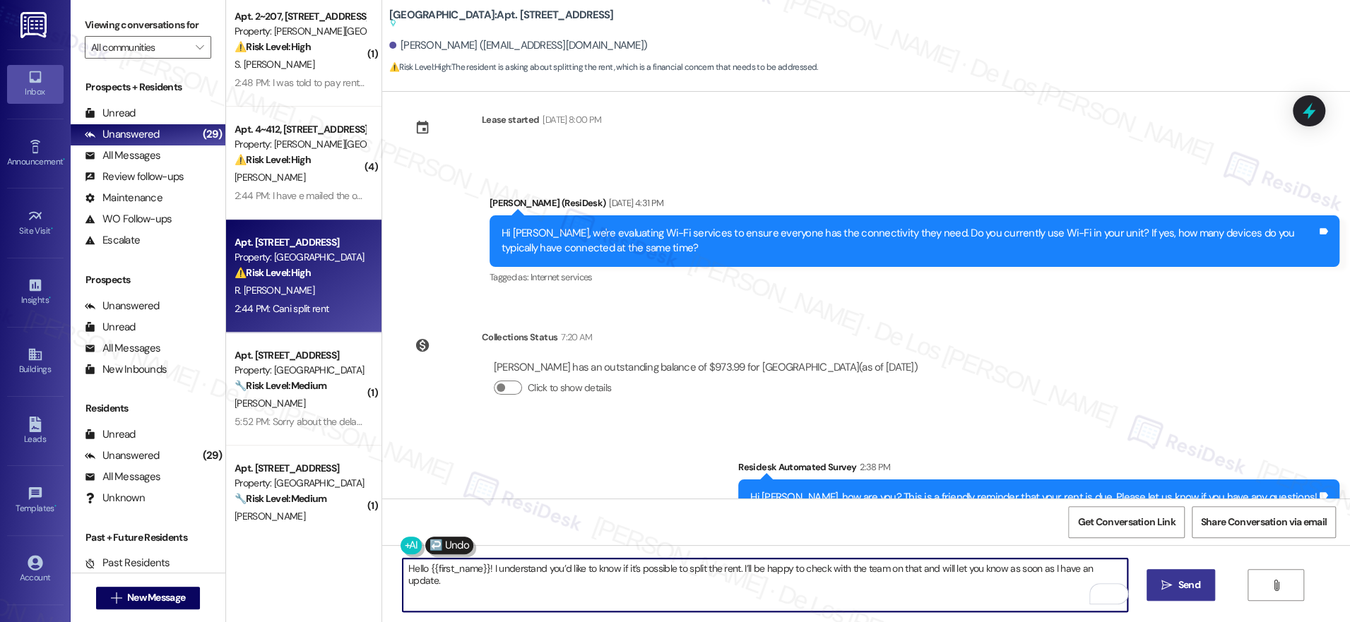
type textarea "Hello {{first_name}}! I understand you’d like to know if it’s possible to split…"
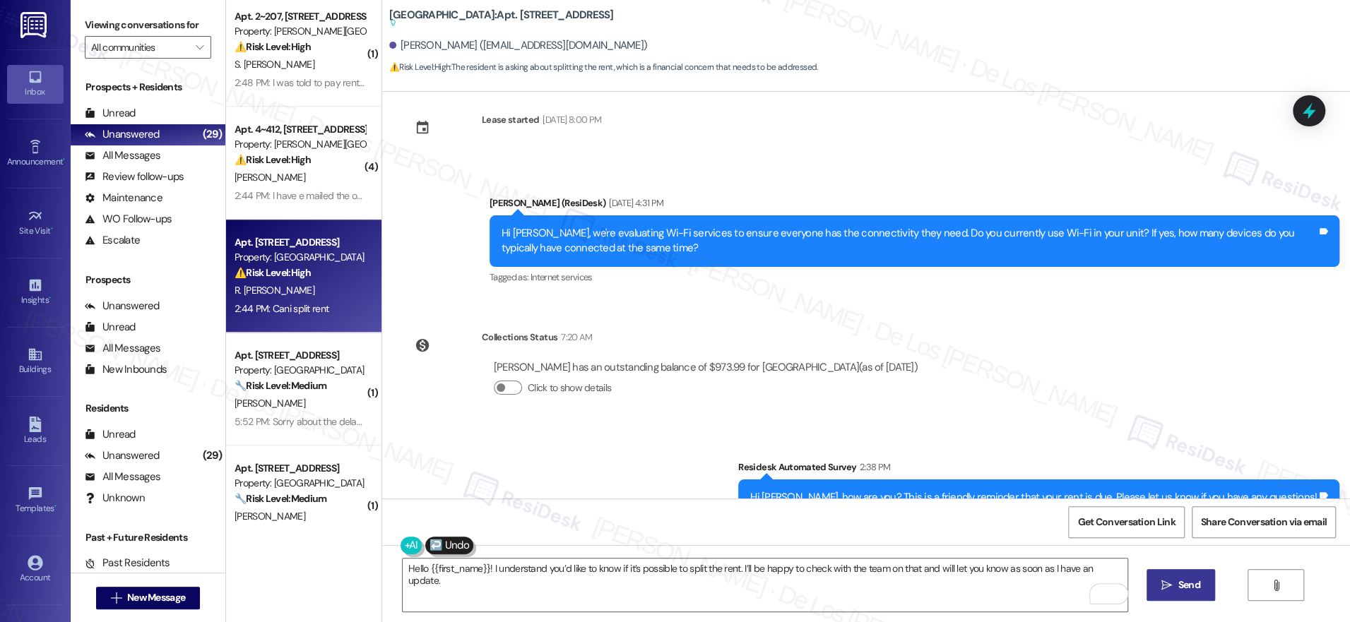
click at [1186, 582] on span "Send" at bounding box center [1189, 585] width 22 height 15
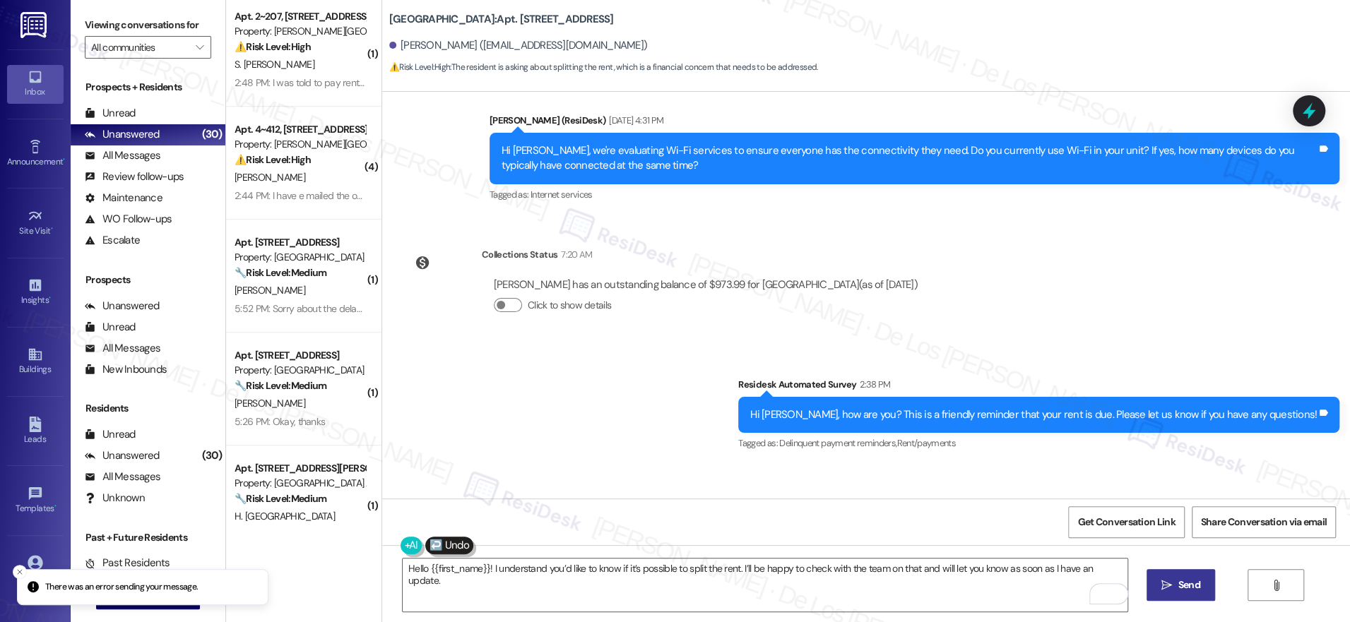
scroll to position [6415, 0]
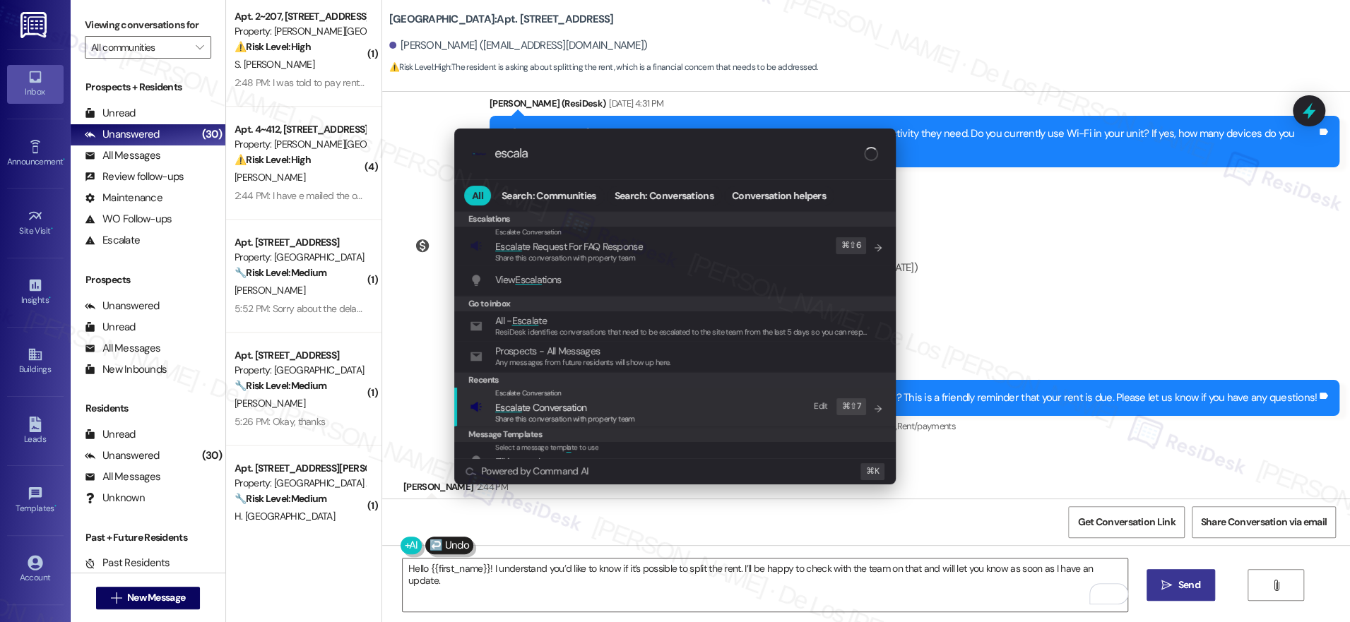
type input "escala"
drag, startPoint x: 712, startPoint y: 398, endPoint x: 668, endPoint y: 282, distance: 124.1
click at [711, 397] on div "Escalate Conversation Escala te Conversation Share this conversation with prope…" at bounding box center [676, 407] width 413 height 38
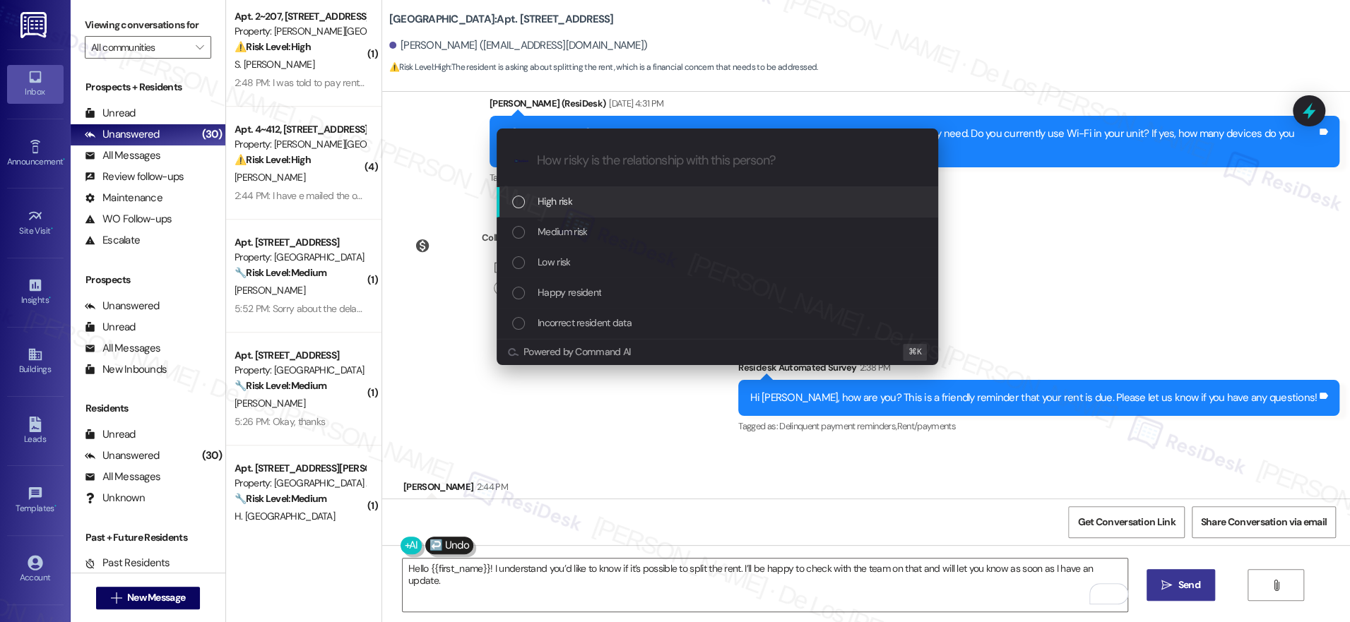
click at [636, 201] on div "High risk" at bounding box center [718, 202] width 413 height 16
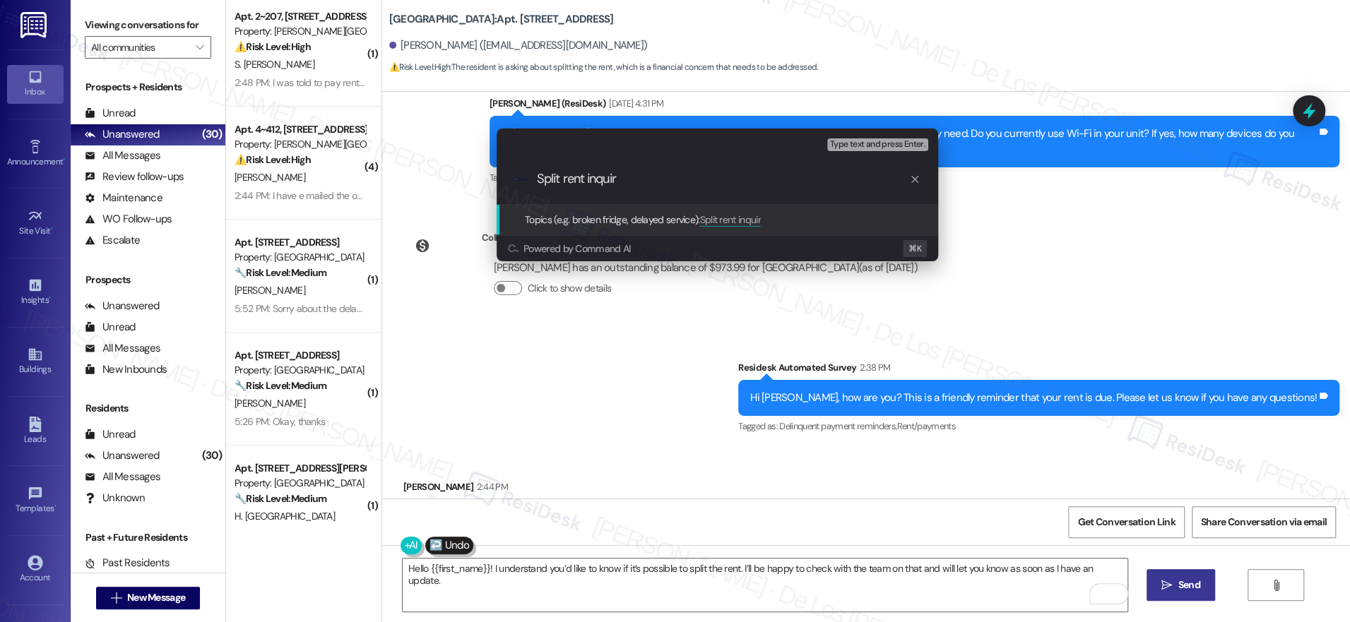
type input "Split rent inquiry"
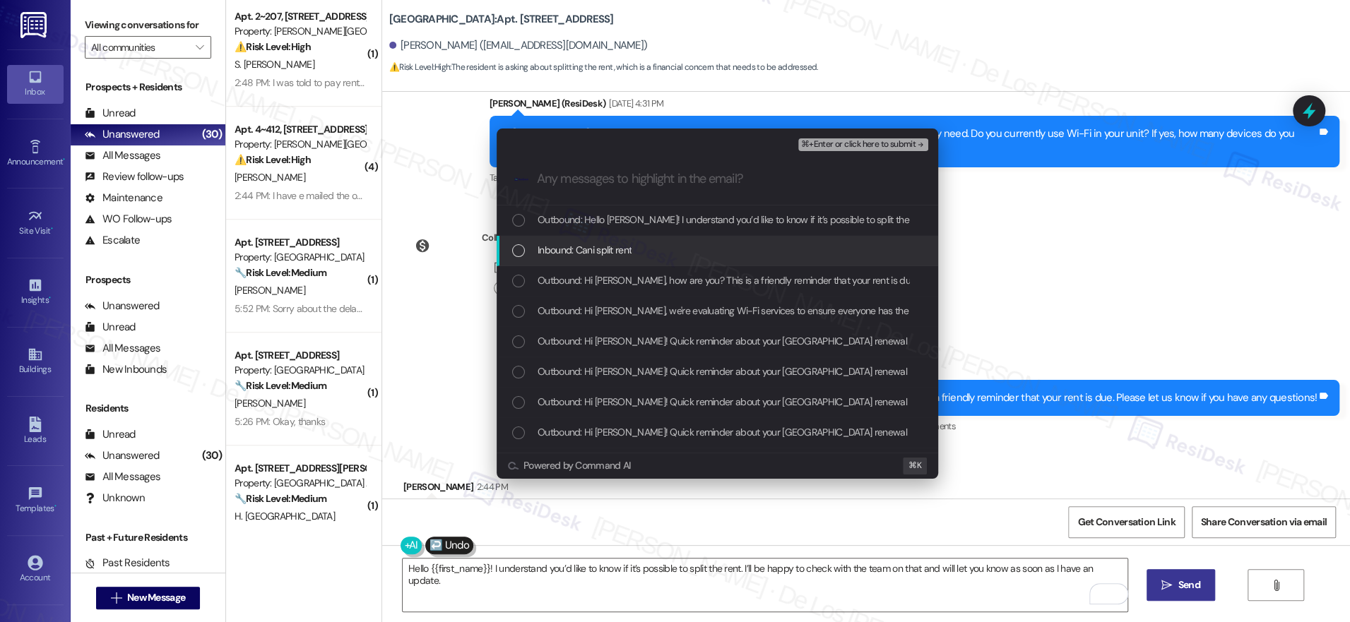
click at [705, 248] on div "Inbound: Cani split rent" at bounding box center [718, 250] width 413 height 16
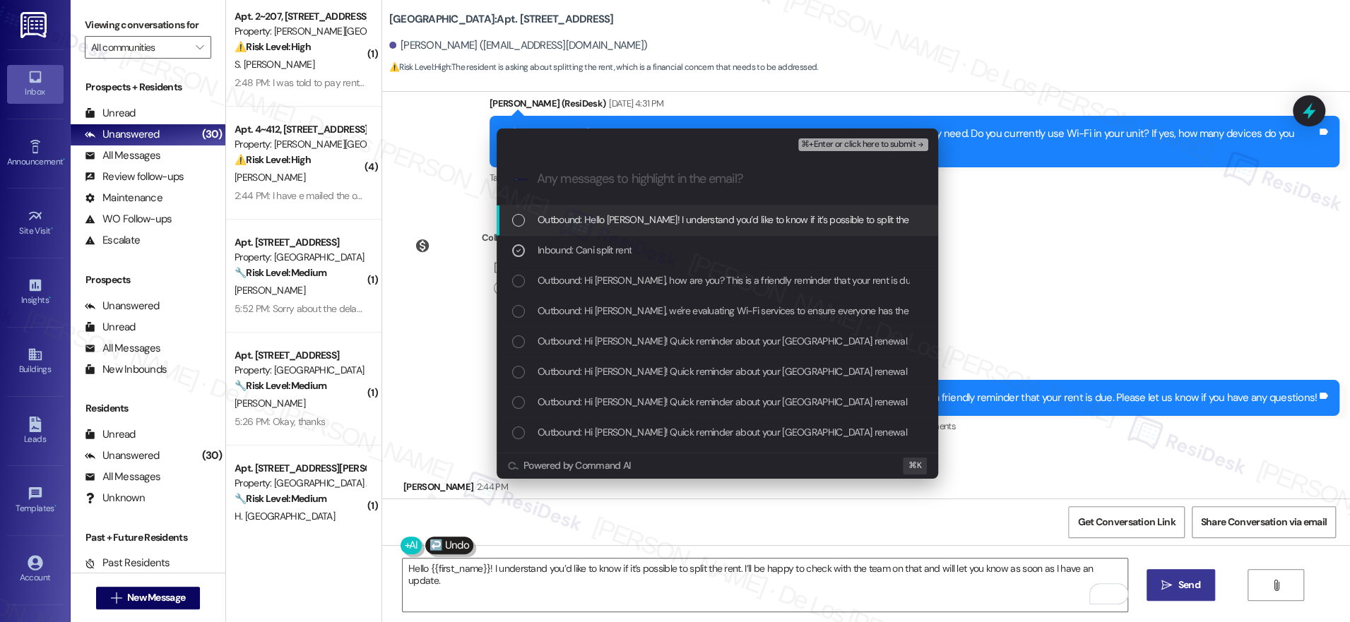
click at [829, 146] on span "⌘+Enter or click here to submit" at bounding box center [858, 145] width 114 height 10
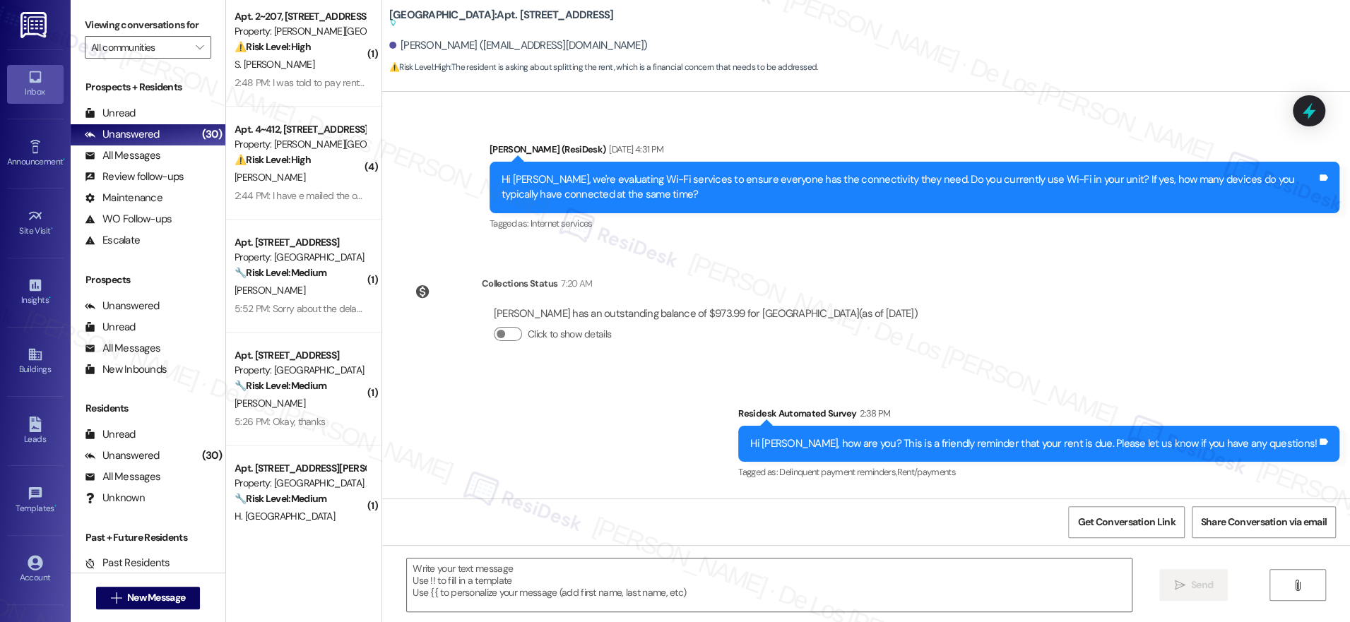
scroll to position [6487, 0]
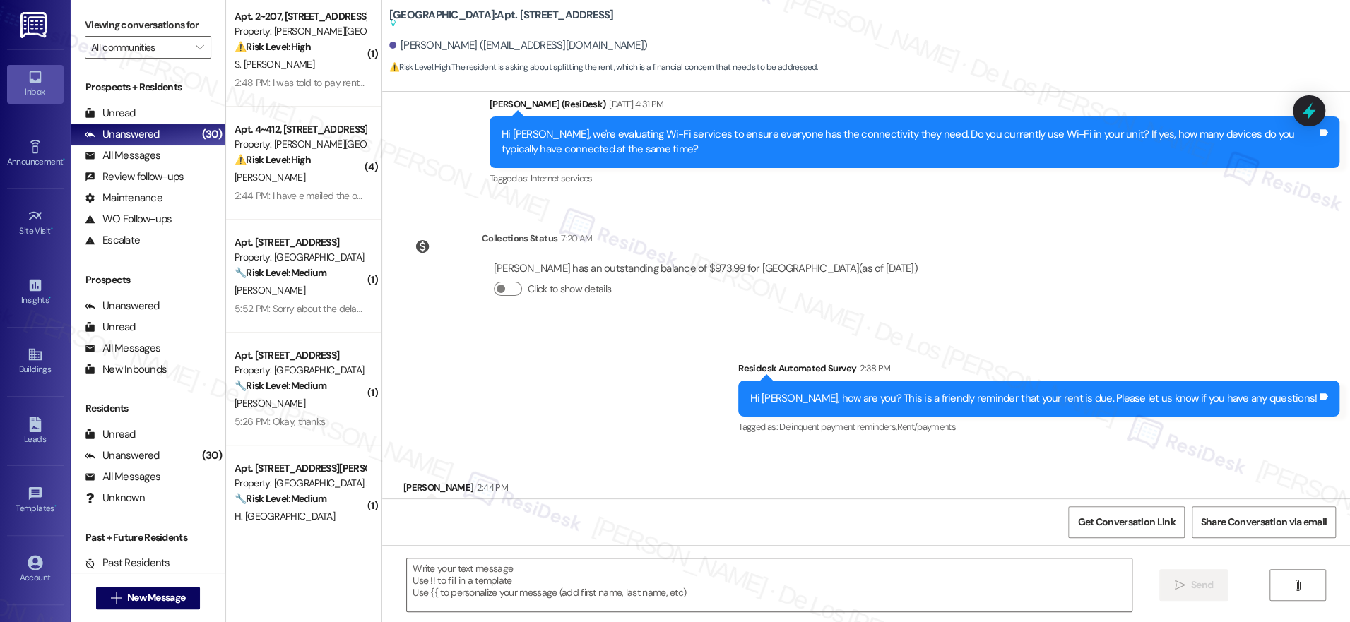
type textarea "Fetching suggested responses. Please feel free to read through the conversation…"
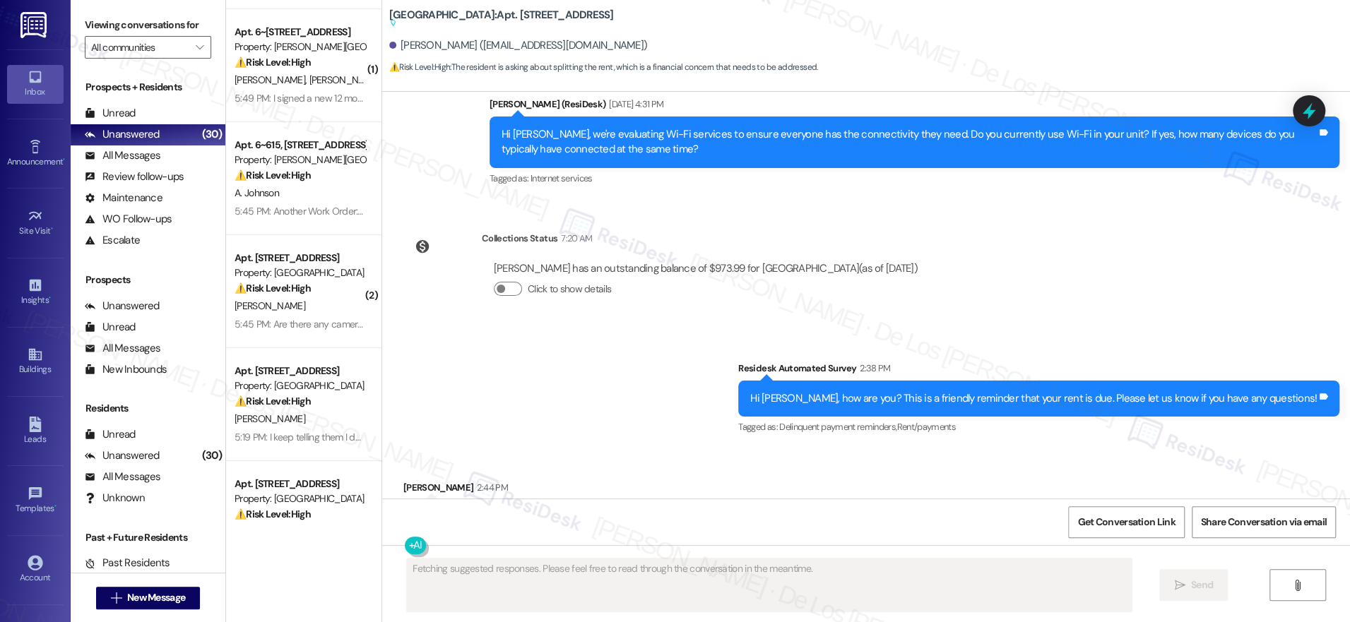
scroll to position [0, 0]
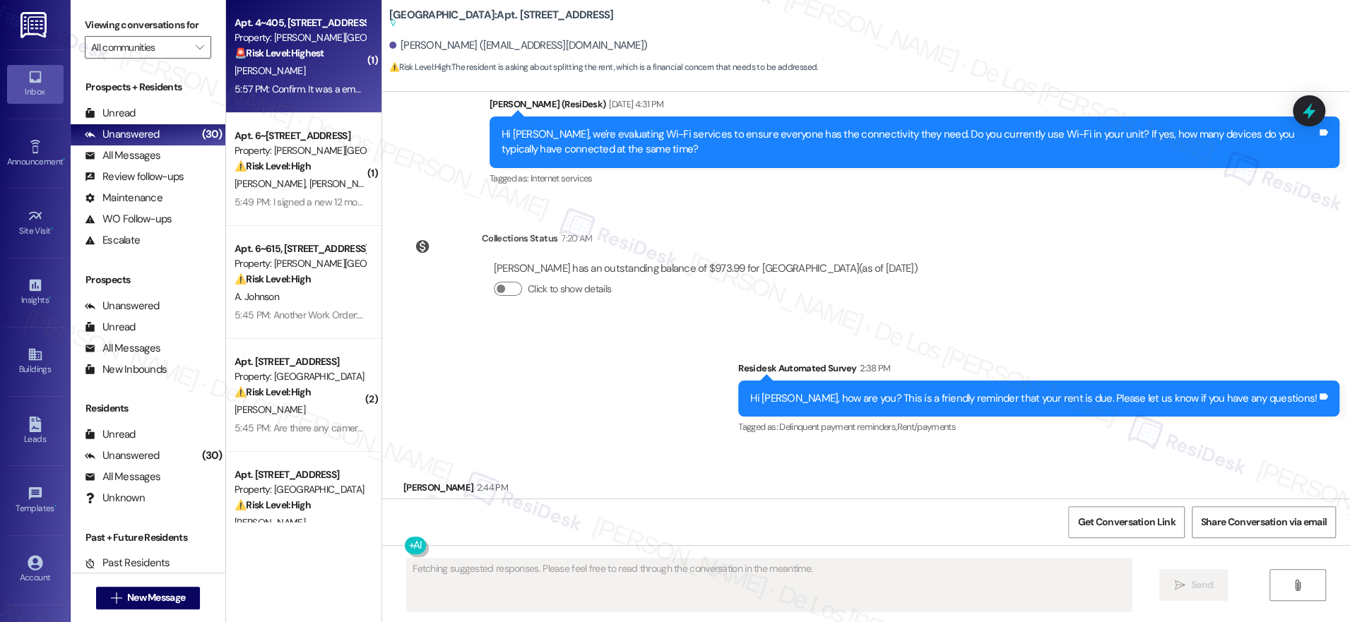
click at [320, 95] on div "5:57 PM: Confirm. It was a emergency move due to my mother being really sick. 5…" at bounding box center [397, 89] width 325 height 13
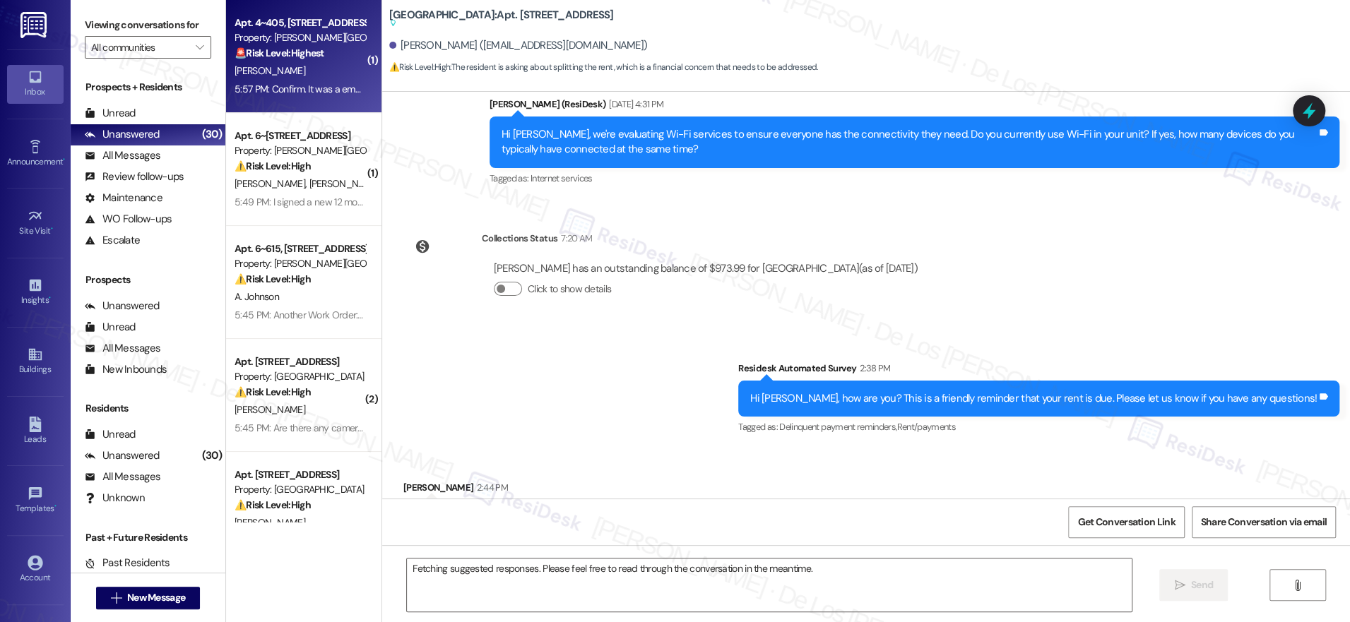
scroll to position [2837, 0]
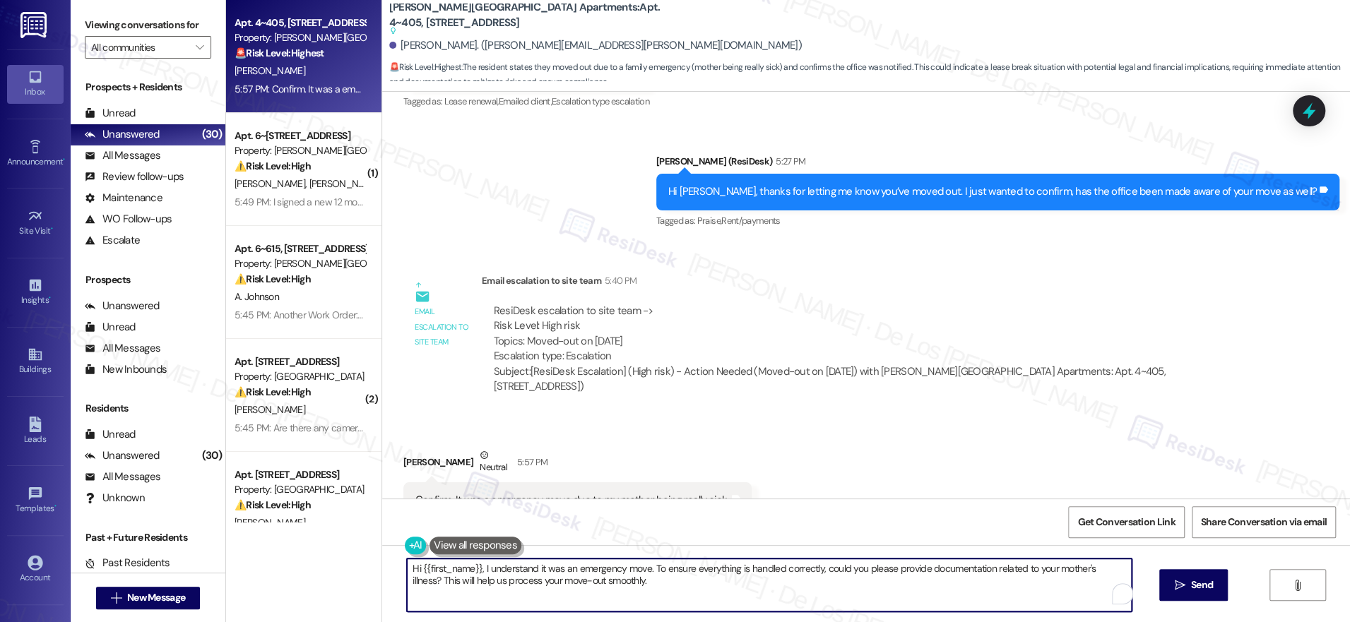
drag, startPoint x: 472, startPoint y: 569, endPoint x: 362, endPoint y: 537, distance: 114.2
click at [362, 537] on div "Apt. 4~405, [STREET_ADDRESS] Property: [PERSON_NAME][GEOGRAPHIC_DATA] Apartment…" at bounding box center [788, 311] width 1124 height 622
drag, startPoint x: 569, startPoint y: 567, endPoint x: 643, endPoint y: 593, distance: 78.6
click at [641, 593] on textarea "I understand it was an emergency move. To ensure everything is handled correctl…" at bounding box center [765, 585] width 725 height 53
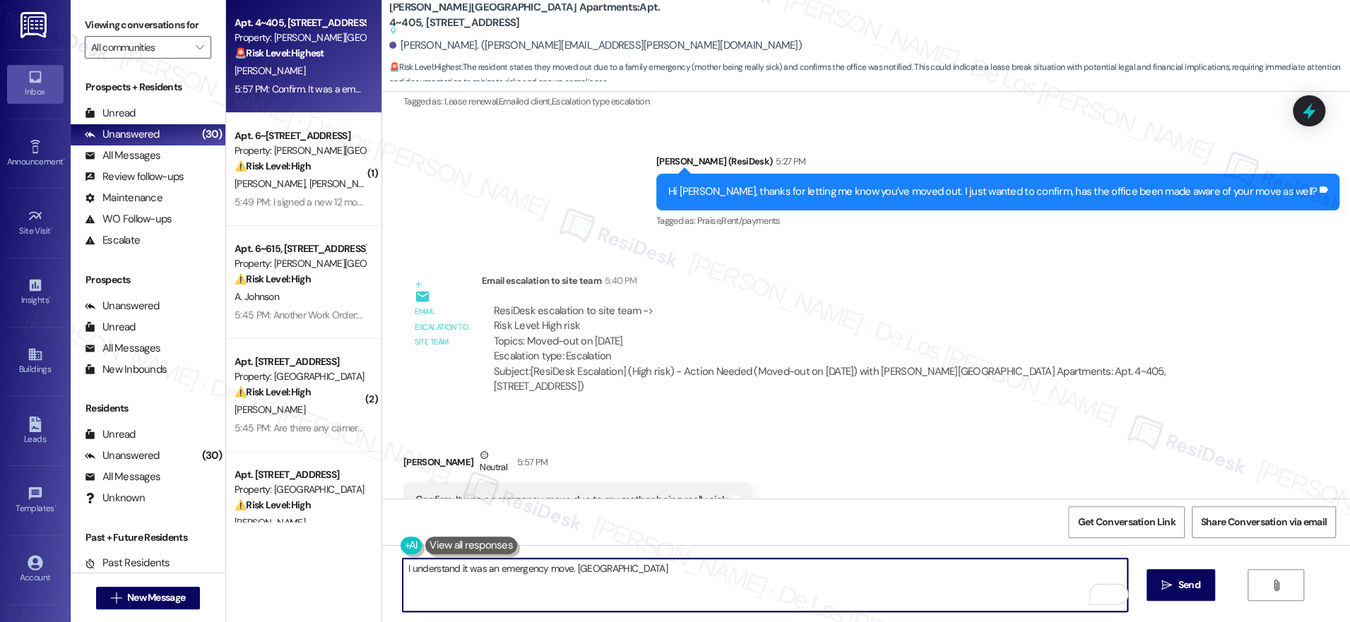
click at [403, 569] on textarea "I understand it was an emergency move. [GEOGRAPHIC_DATA]" at bounding box center [765, 585] width 725 height 53
drag, startPoint x: 657, startPoint y: 564, endPoint x: 752, endPoint y: 583, distance: 96.6
click at [752, 583] on textarea "Thanks for confirming. I understand it was an emergency move. Thans" at bounding box center [765, 585] width 725 height 53
paste textarea "Please reply STOP to stop receiving texts from this number."
click at [658, 566] on textarea "Thanks for confirming. I understand it was an emergency move. Please reply STOP…" at bounding box center [765, 585] width 725 height 53
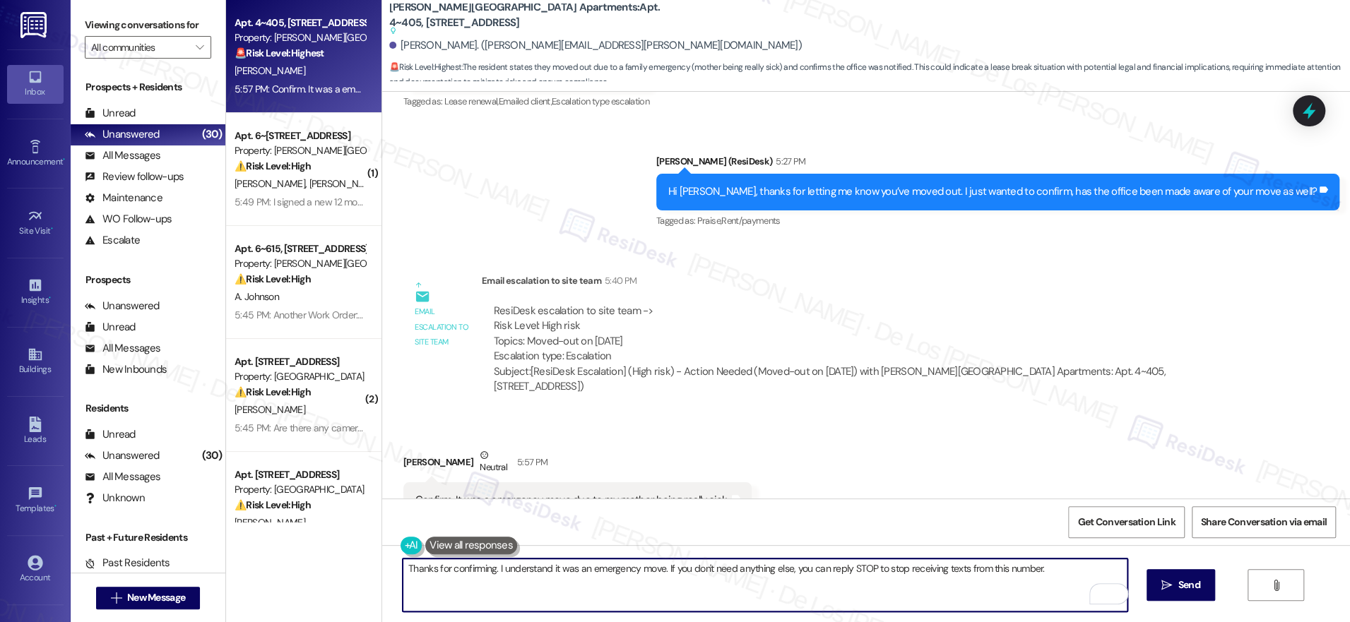
click at [1067, 574] on textarea "Thanks for confirming. I understand it was an emergency move. If you don't need…" at bounding box center [765, 585] width 725 height 53
type textarea "Thanks for confirming. I understand it was an emergency move. If you don't need…"
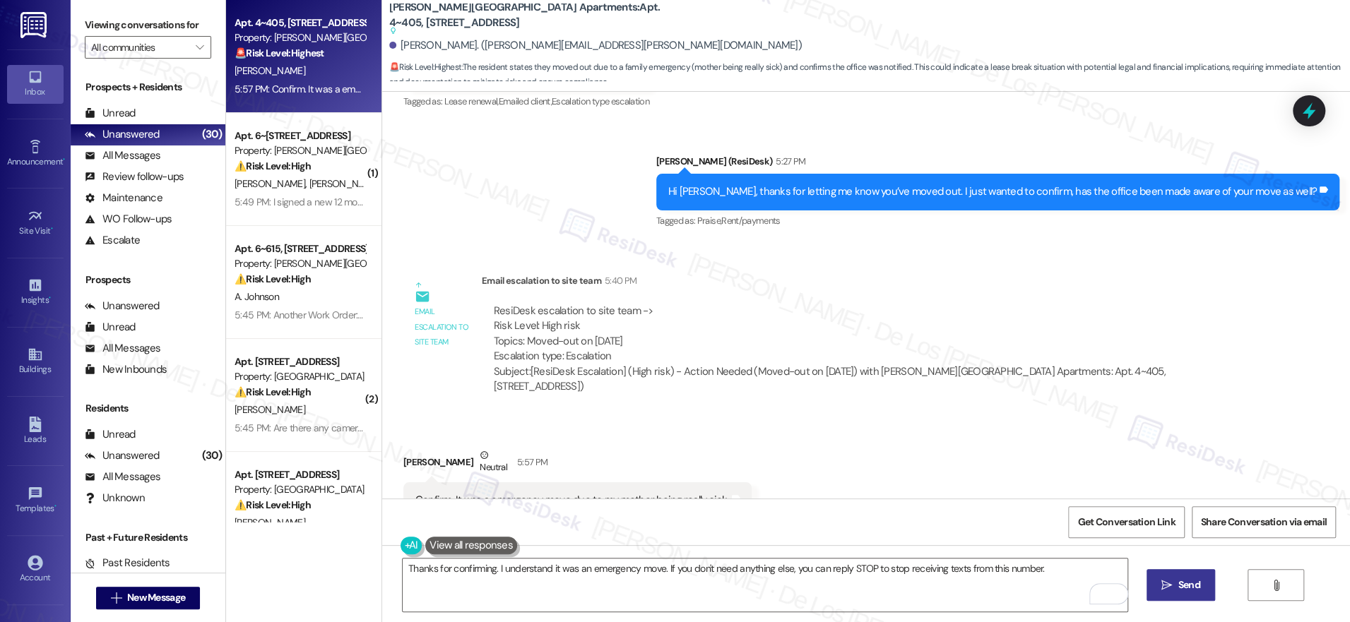
click at [1168, 586] on icon "" at bounding box center [1166, 585] width 11 height 11
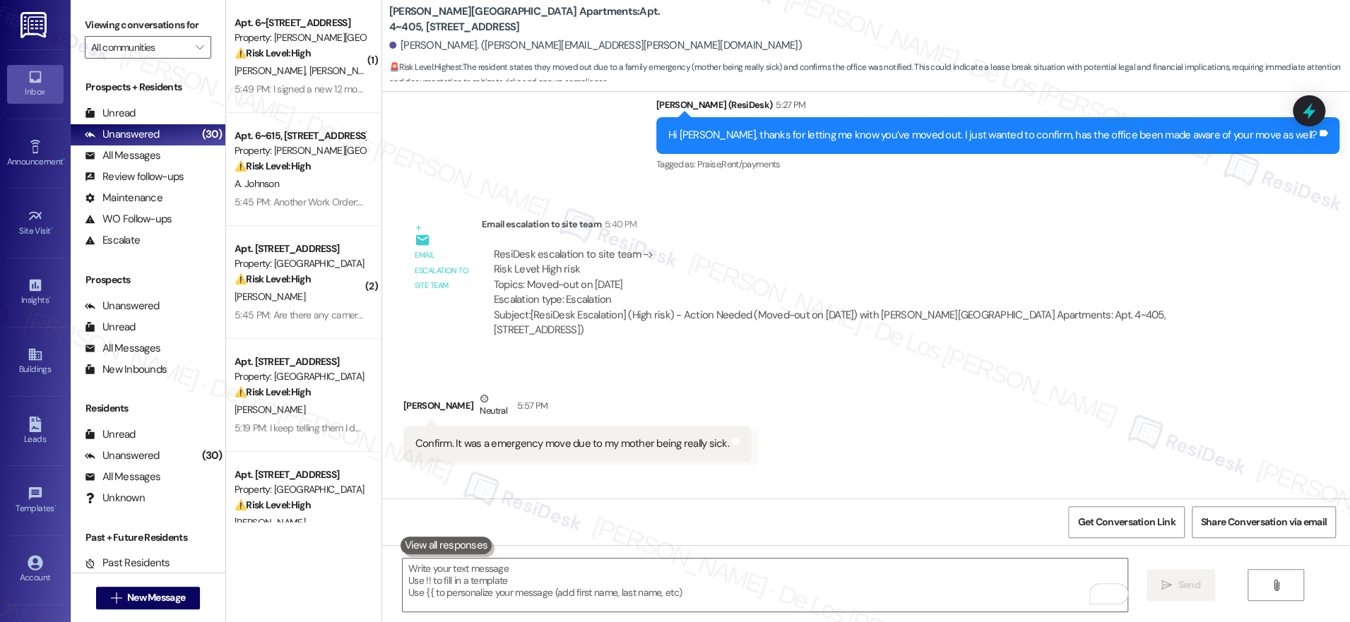
scroll to position [2935, 0]
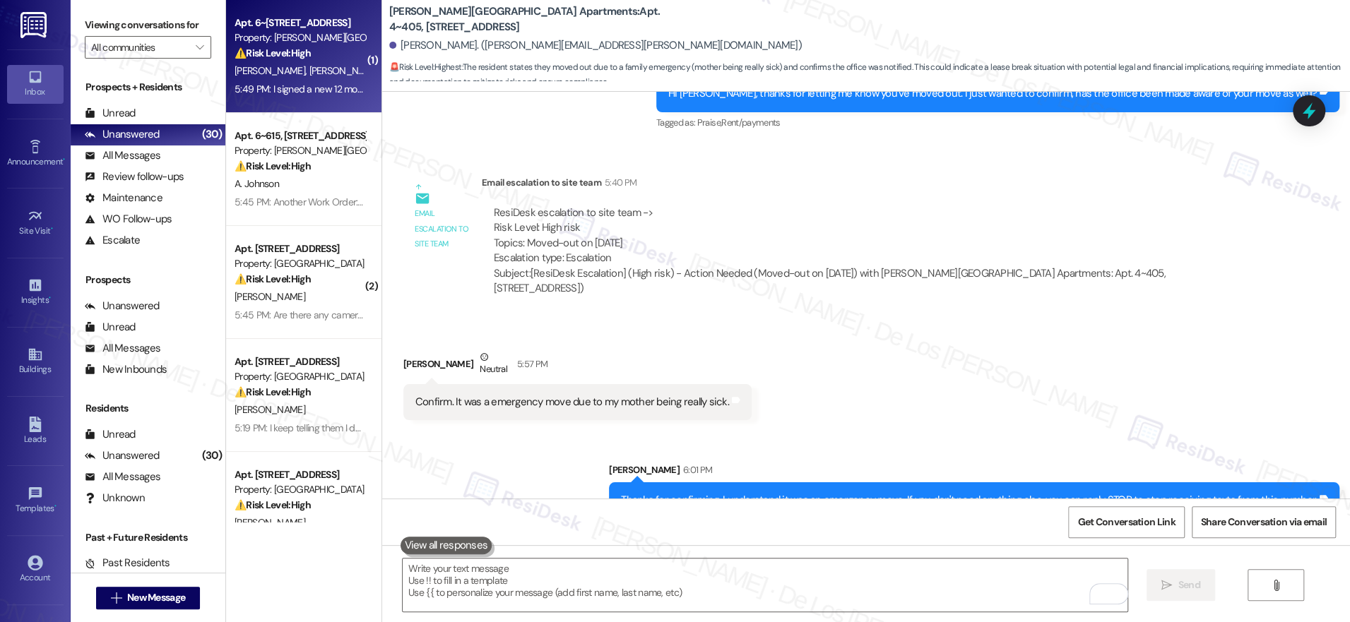
click at [309, 71] on span "[PERSON_NAME]" at bounding box center [344, 70] width 71 height 13
type textarea "Fetching suggested responses. Please feel free to read through the conversation…"
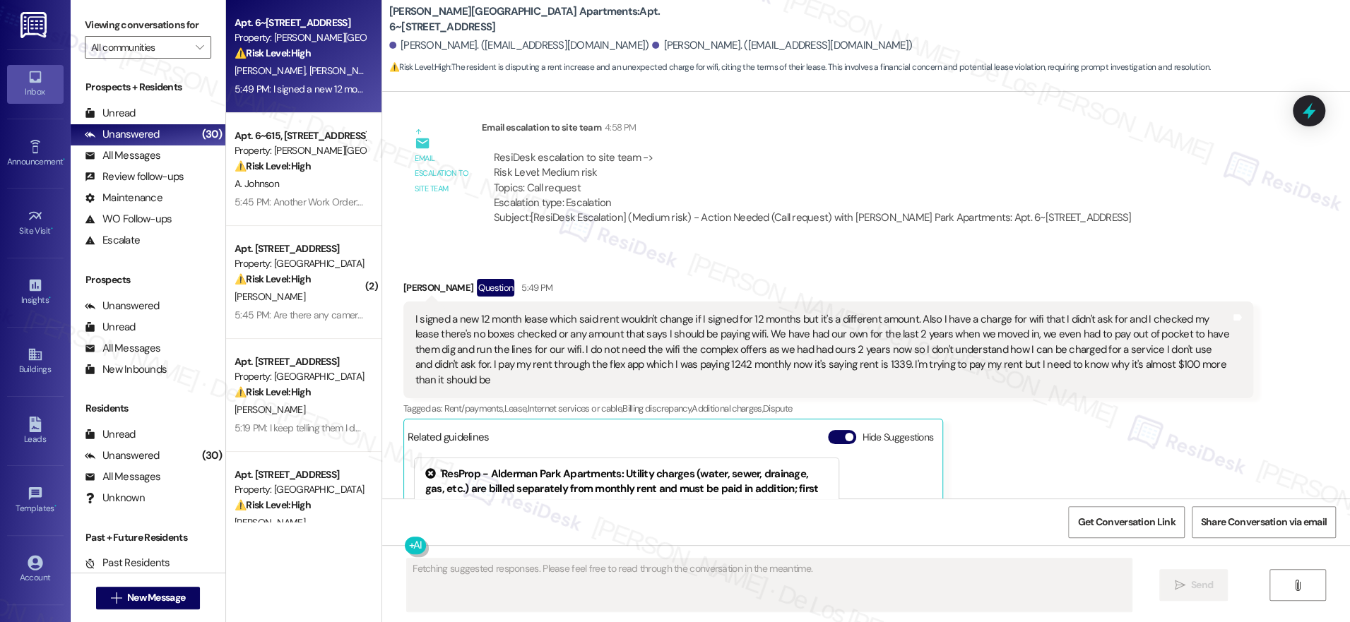
scroll to position [5979, 0]
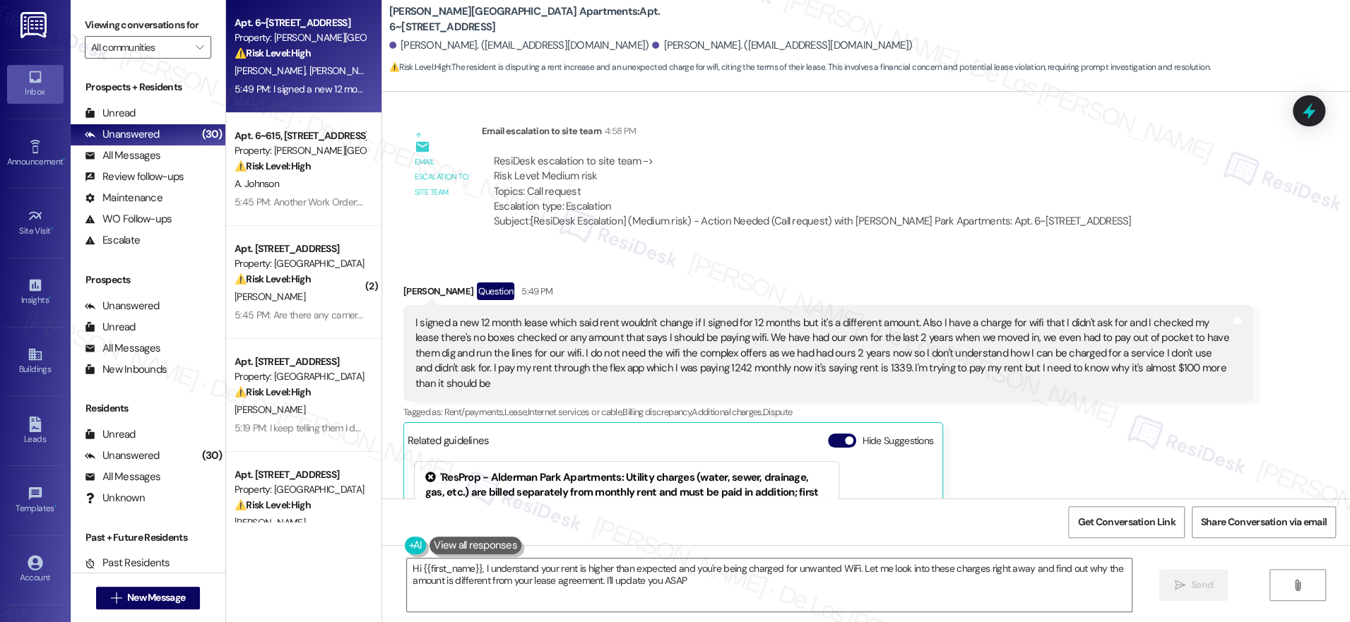
type textarea "Hi {{first_name}}, I understand your rent is higher than expected and you're be…"
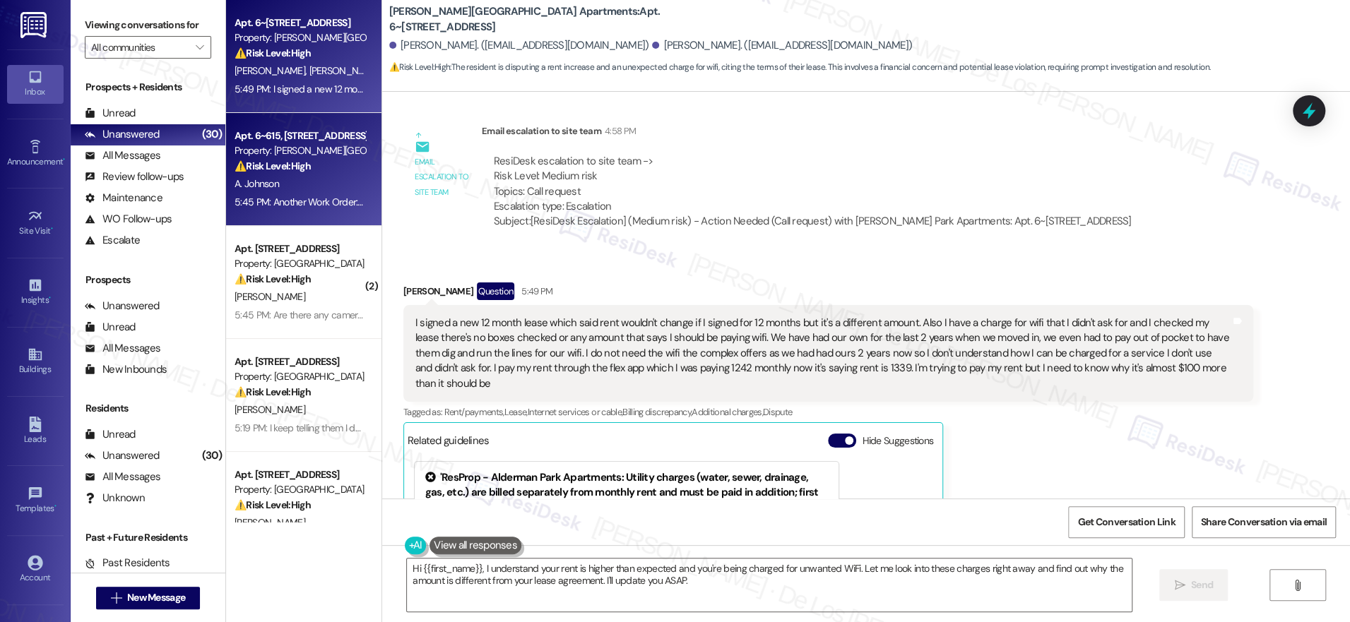
click at [281, 141] on div "Apt. 6~615, [STREET_ADDRESS]" at bounding box center [300, 136] width 131 height 15
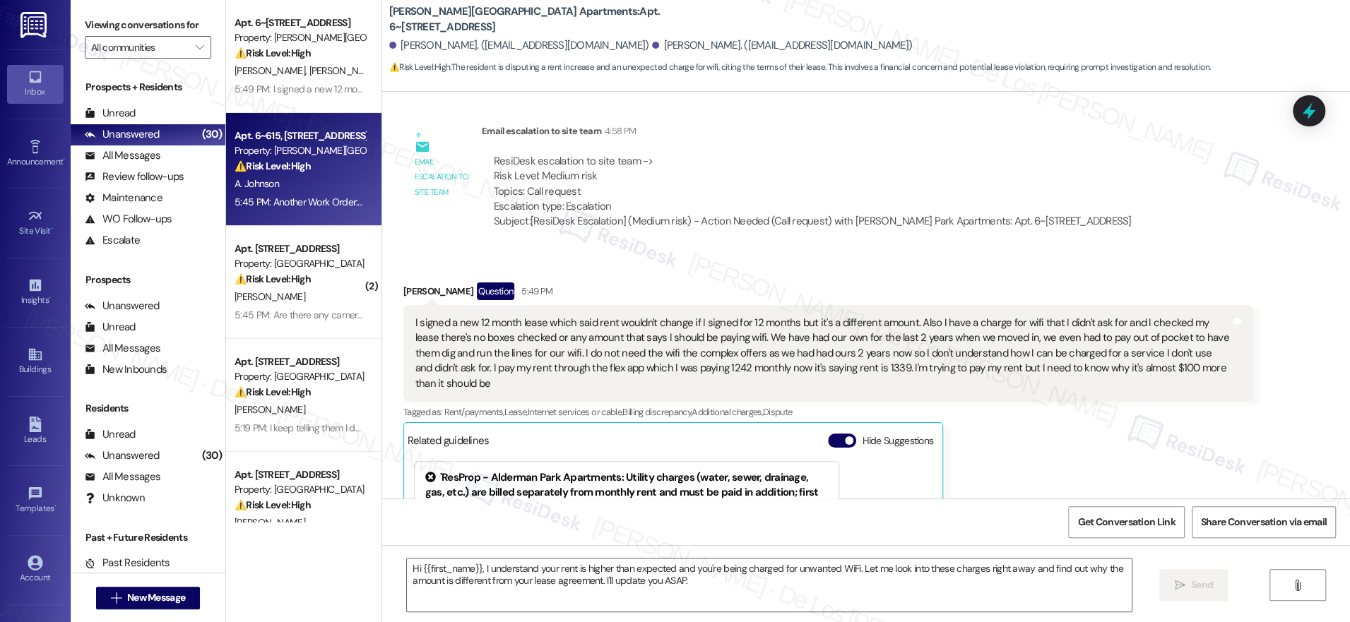
type textarea "Fetching suggested responses. Please feel free to read through the conversation…"
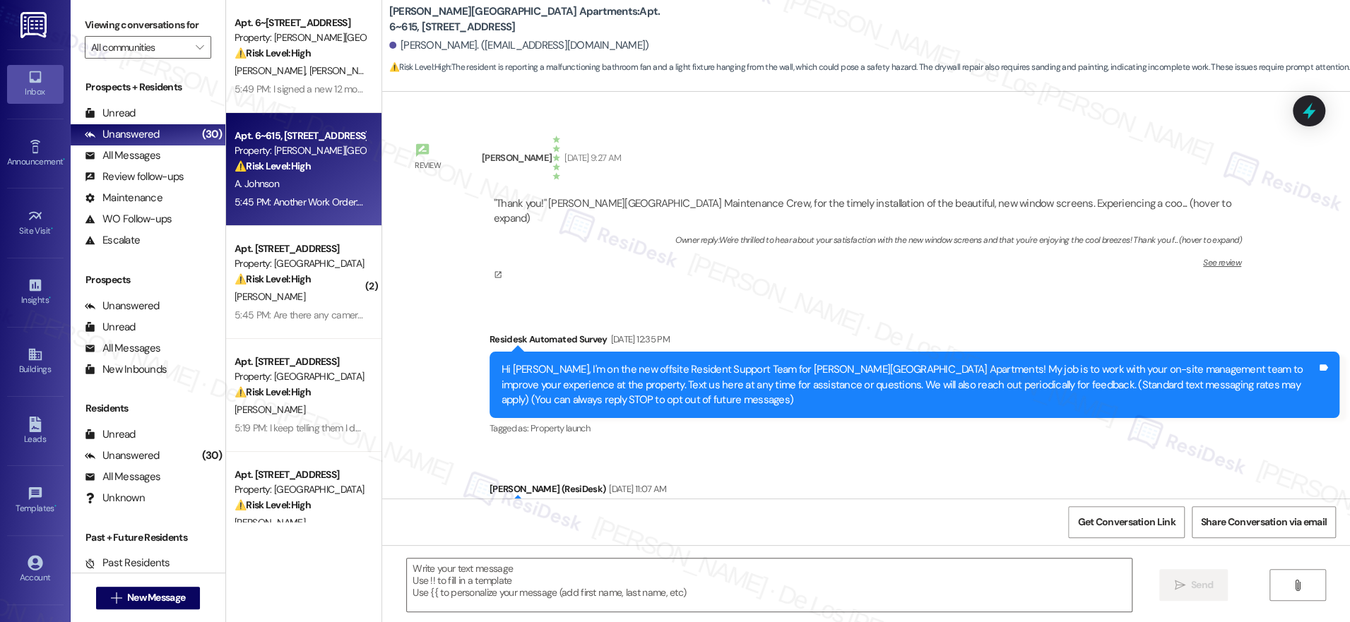
scroll to position [21657, 0]
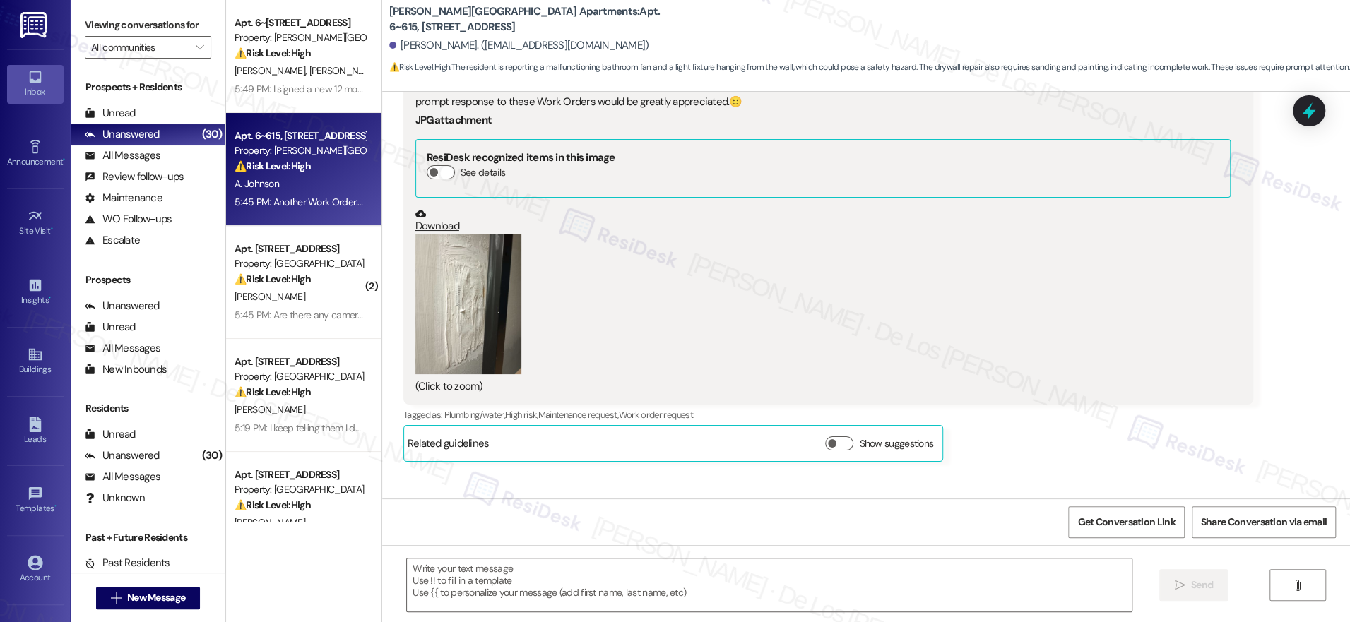
type textarea "Fetching suggested responses. Please feel free to read through the conversation…"
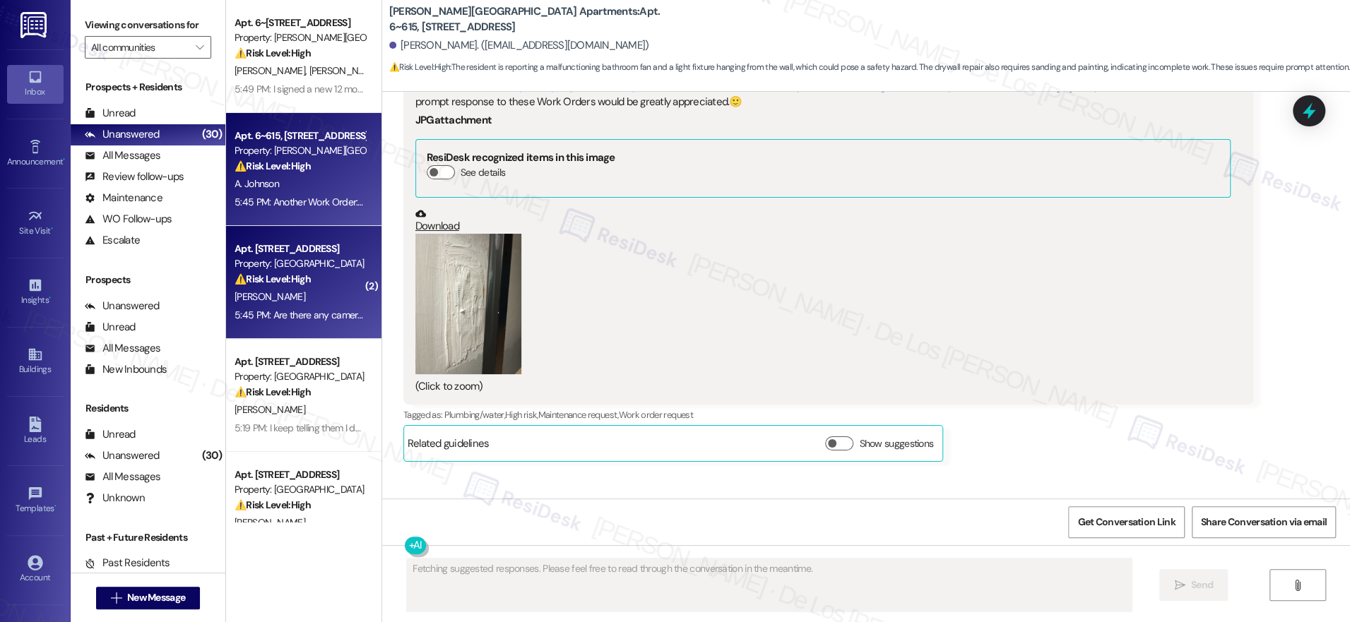
click at [285, 275] on strong "⚠️ Risk Level: High" at bounding box center [273, 279] width 76 height 13
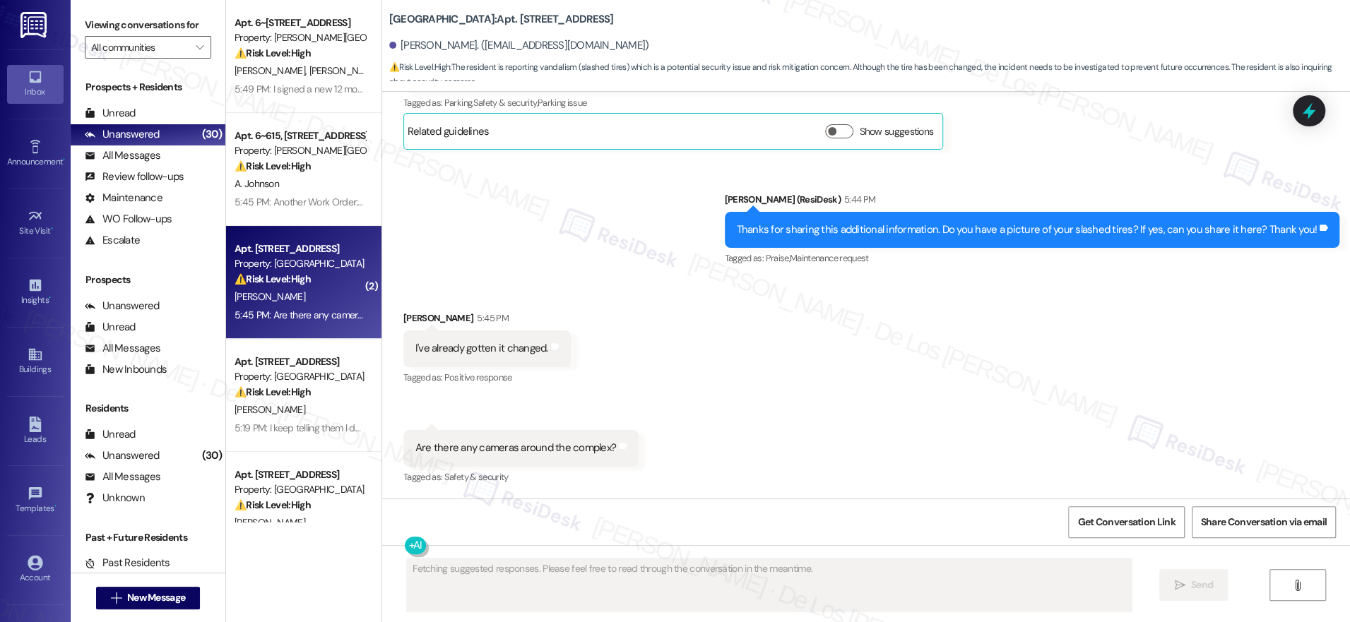
scroll to position [1711, 0]
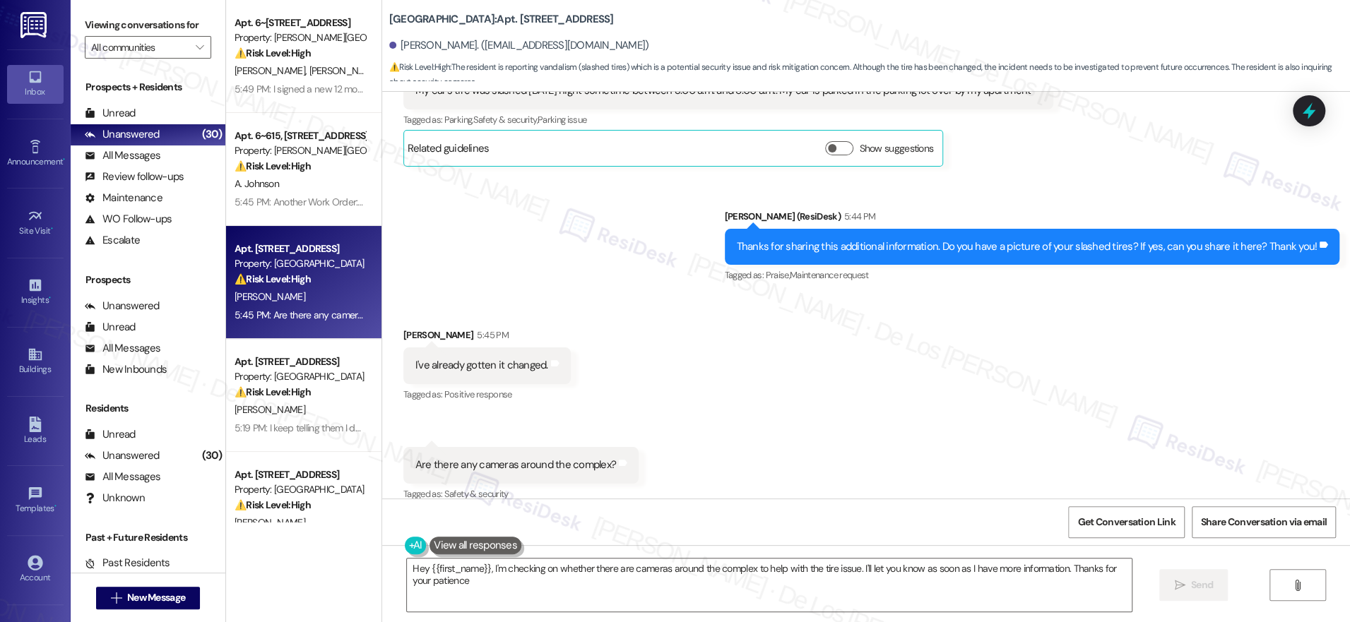
type textarea "Hey {{first_name}}, I'm checking on whether there are cameras around the comple…"
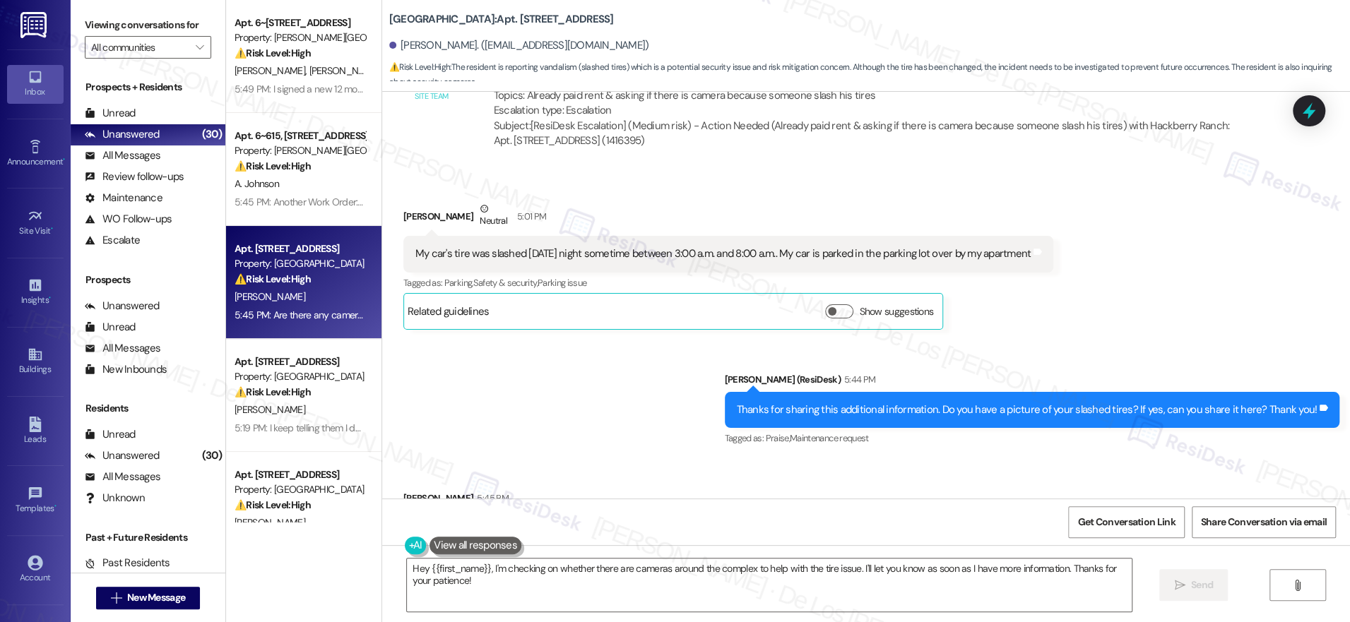
scroll to position [1509, 0]
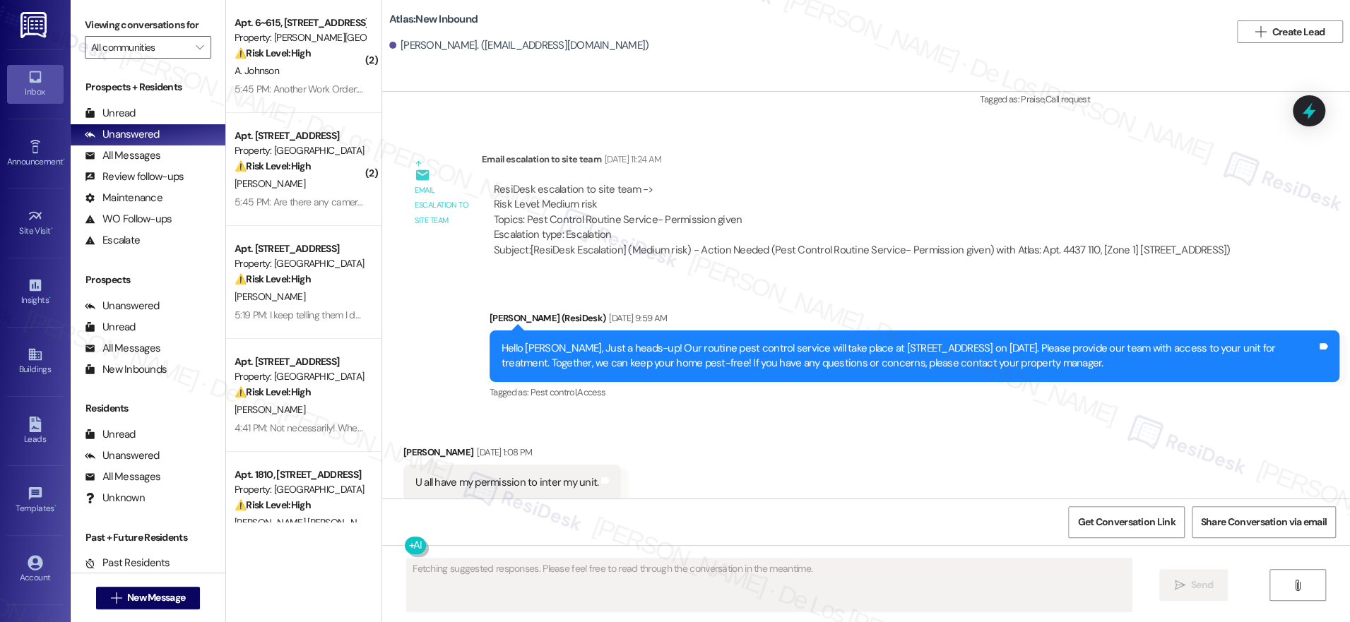
scroll to position [4655, 0]
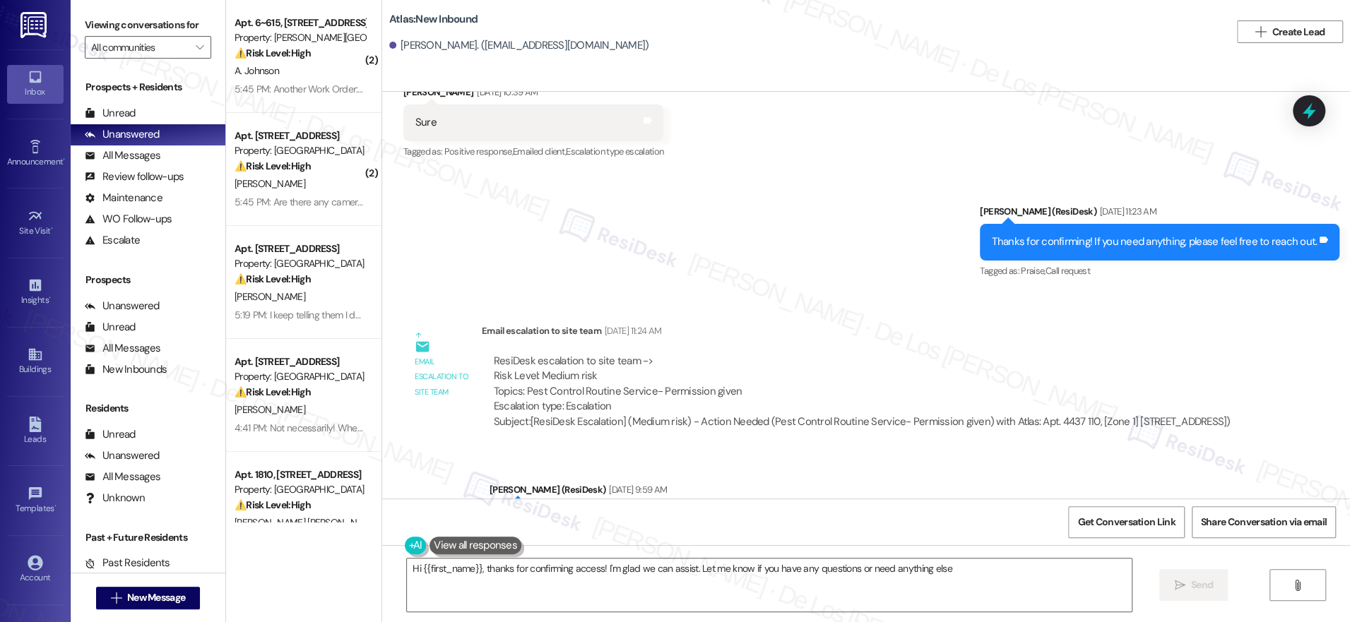
type textarea "Hi {{first_name}}, thanks for confirming access! I'm glad we can assist. Let me…"
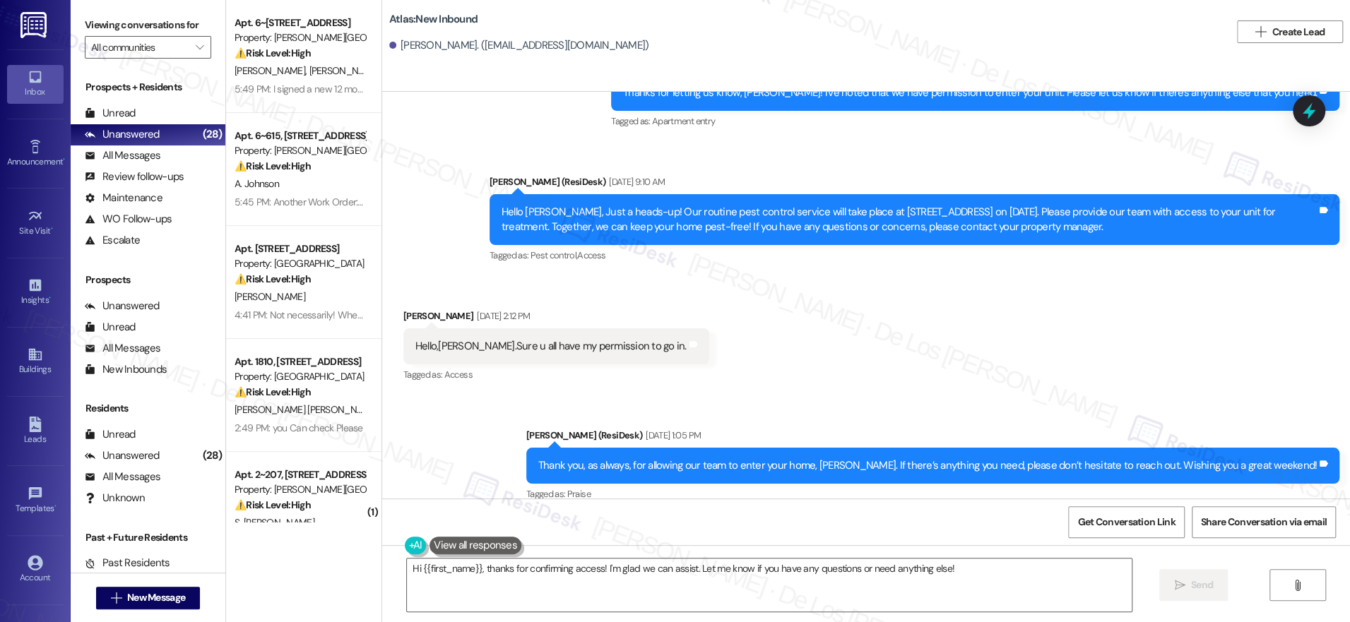
scroll to position [5440, 0]
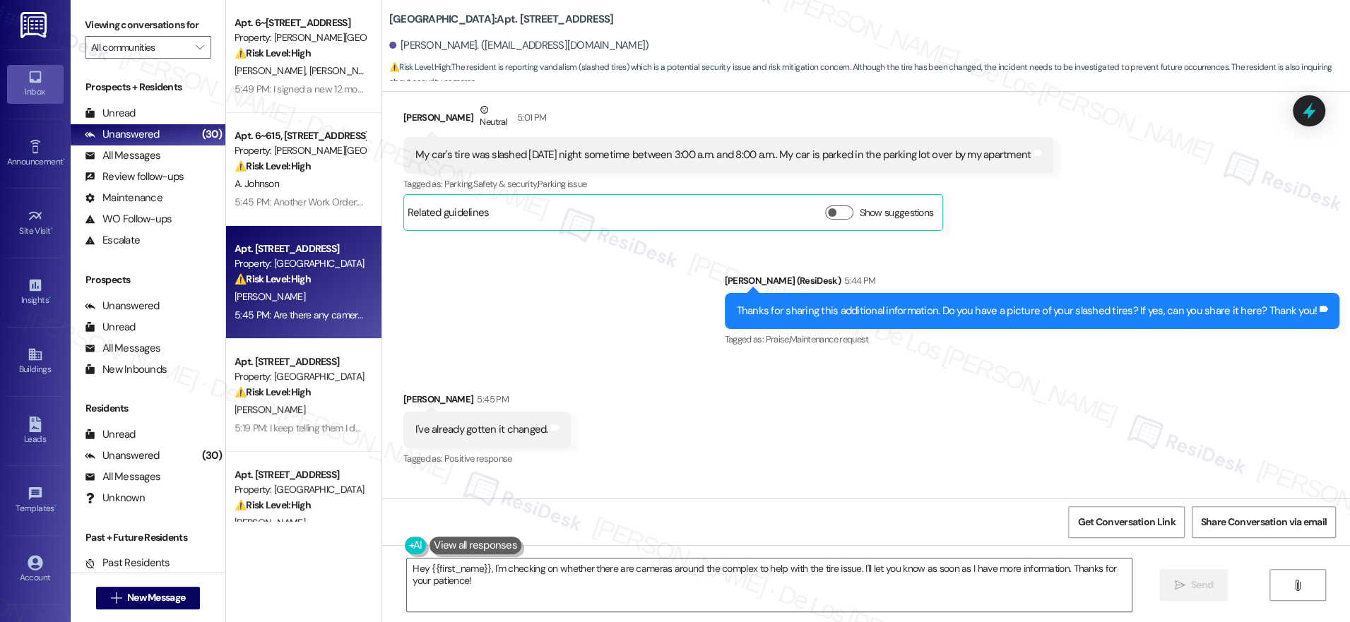
scroll to position [1711, 0]
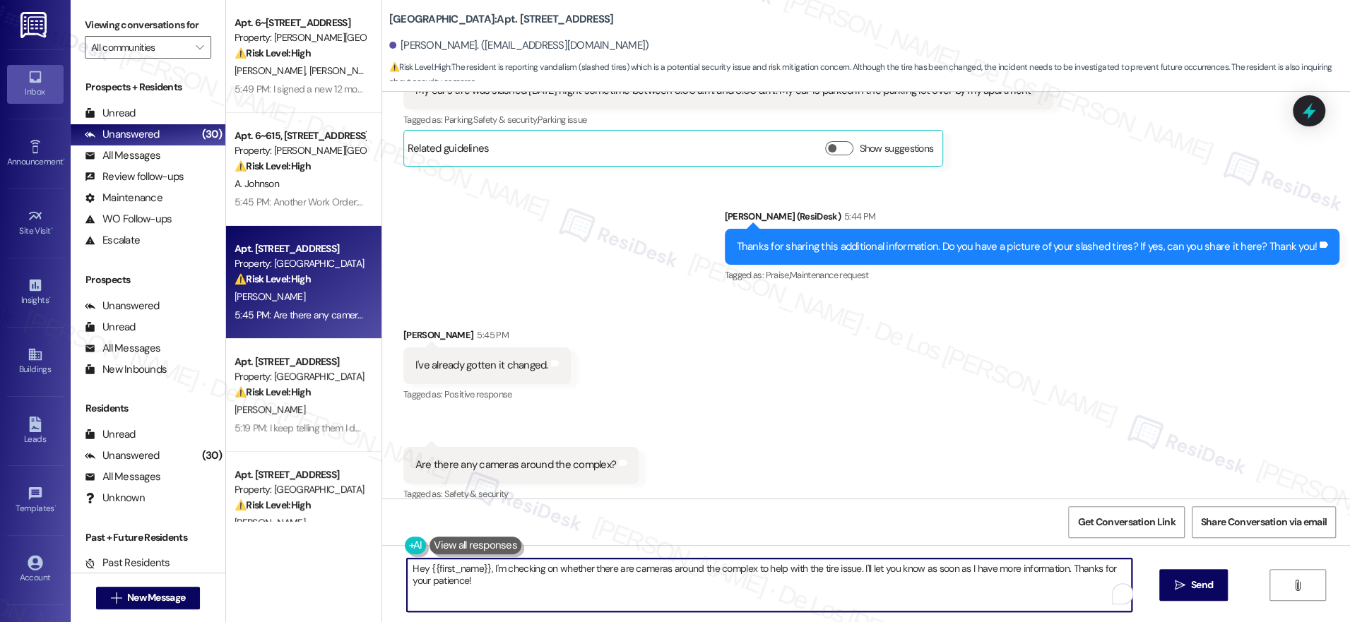
drag, startPoint x: 482, startPoint y: 570, endPoint x: 377, endPoint y: 545, distance: 107.4
click at [382, 545] on div "Hey {{first_name}}, I'm checking on whether there are cameras around the comple…" at bounding box center [866, 598] width 968 height 106
drag, startPoint x: 451, startPoint y: 565, endPoint x: 475, endPoint y: 594, distance: 37.6
click at [475, 594] on textarea "I'm checking on whether there are cameras around the complex to help with the t…" at bounding box center [765, 585] width 725 height 53
click at [597, 595] on textarea "I'm checking on whether there are cameras around the complex to help with the t…" at bounding box center [765, 585] width 725 height 53
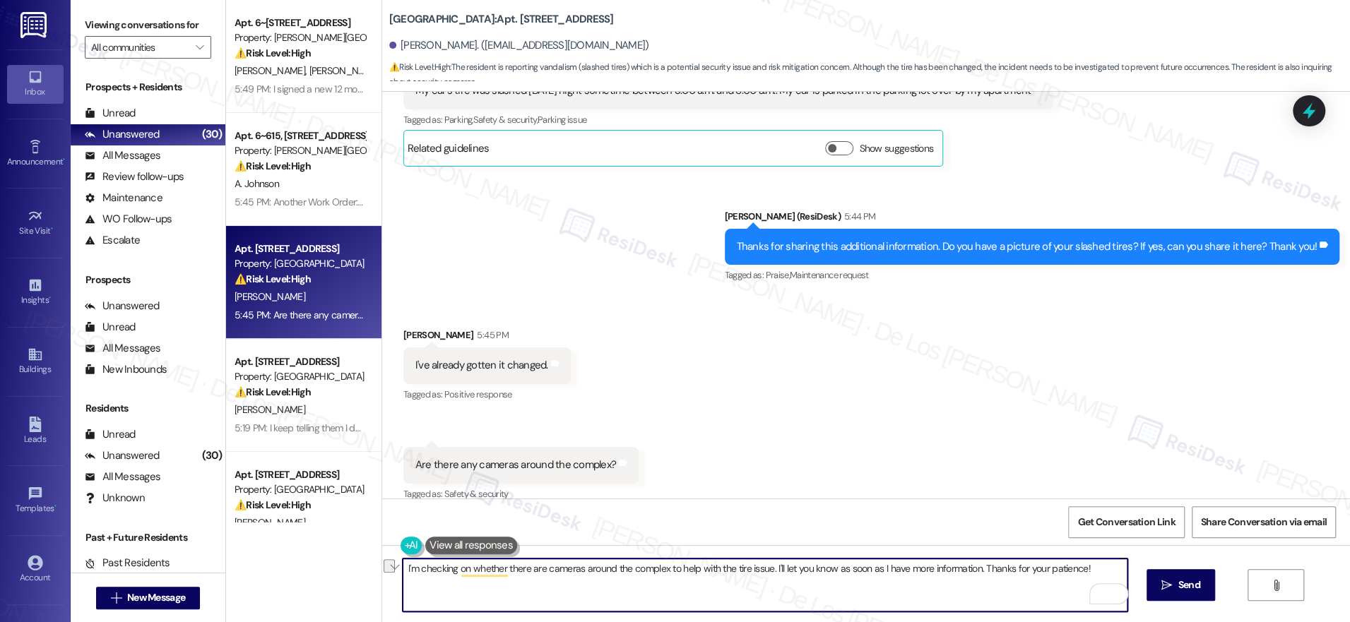
drag, startPoint x: 660, startPoint y: 569, endPoint x: 706, endPoint y: 595, distance: 52.6
click at [706, 595] on textarea "I'm checking on whether there are cameras around the complex to help with the t…" at bounding box center [765, 585] width 725 height 53
click at [403, 567] on textarea "I'm checking on whether there are cameras around the complex with the team and …" at bounding box center [765, 585] width 725 height 53
click at [1065, 564] on textarea "No worries, I understand. I'm checking on whether there are cameras around the …" at bounding box center [765, 585] width 725 height 53
type textarea "No worries, I understand. I'm checking on whether there are cameras around the …"
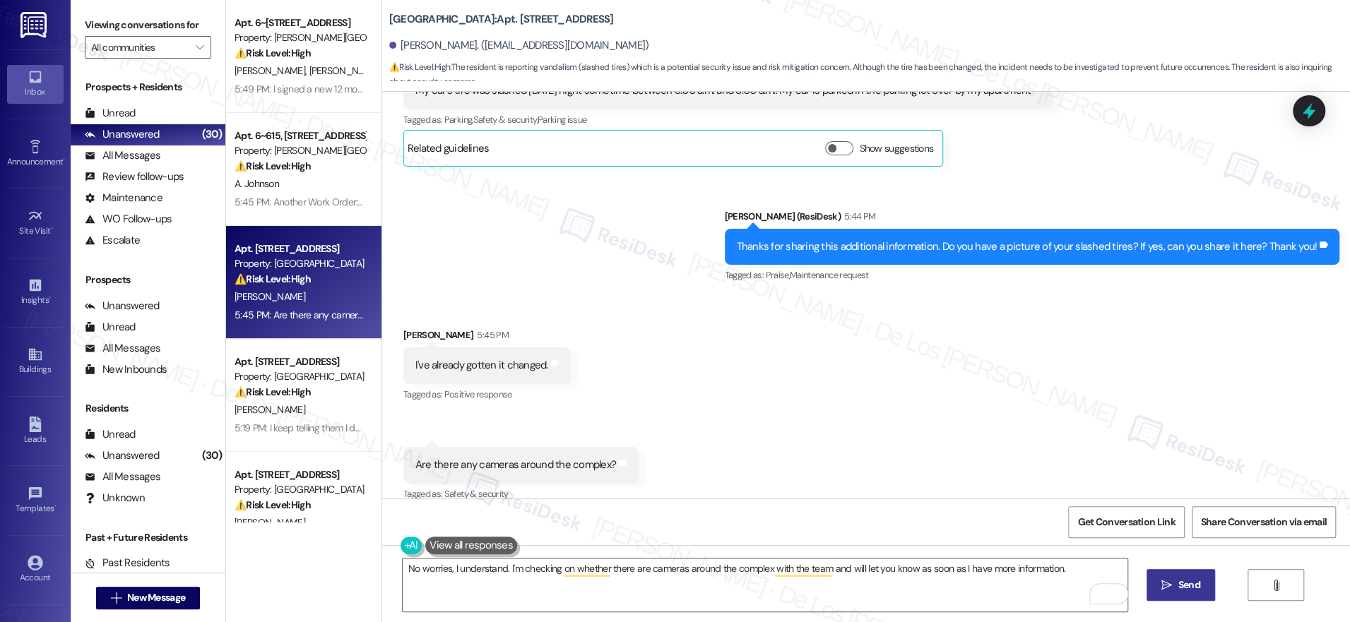
click at [1179, 583] on span "Send" at bounding box center [1189, 585] width 22 height 15
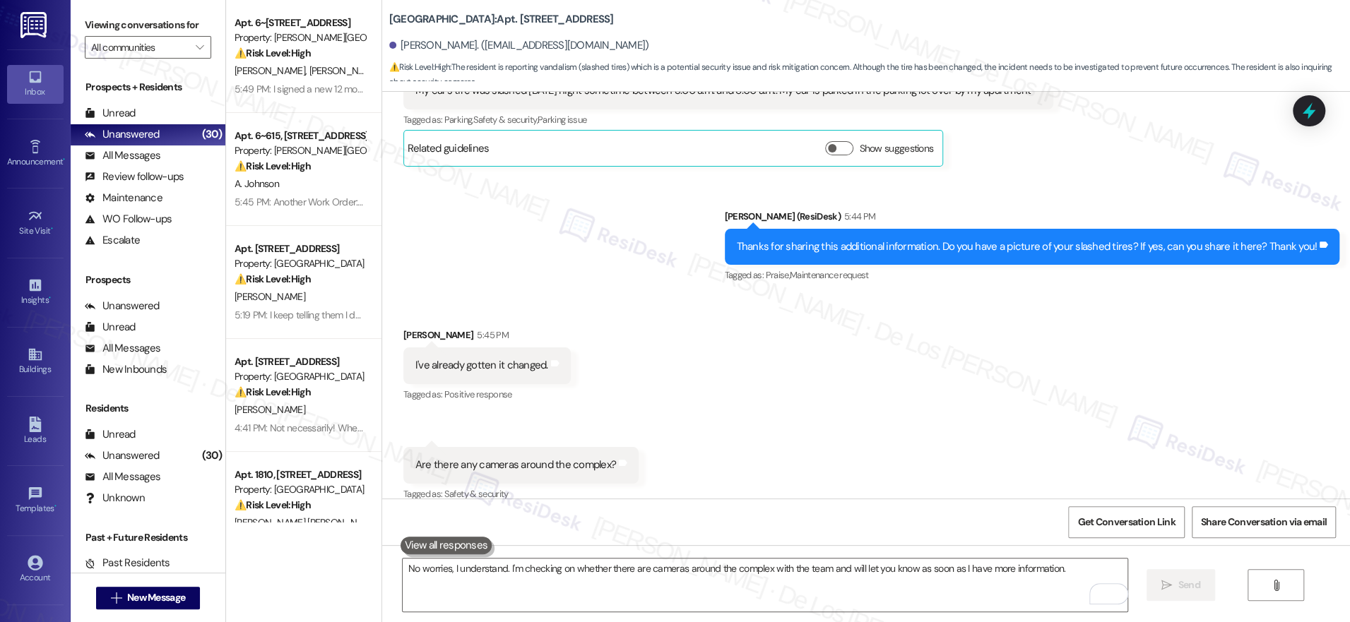
drag, startPoint x: 287, startPoint y: 292, endPoint x: 624, endPoint y: 311, distance: 337.5
click at [287, 292] on div "J. Lee Jr" at bounding box center [300, 297] width 134 height 18
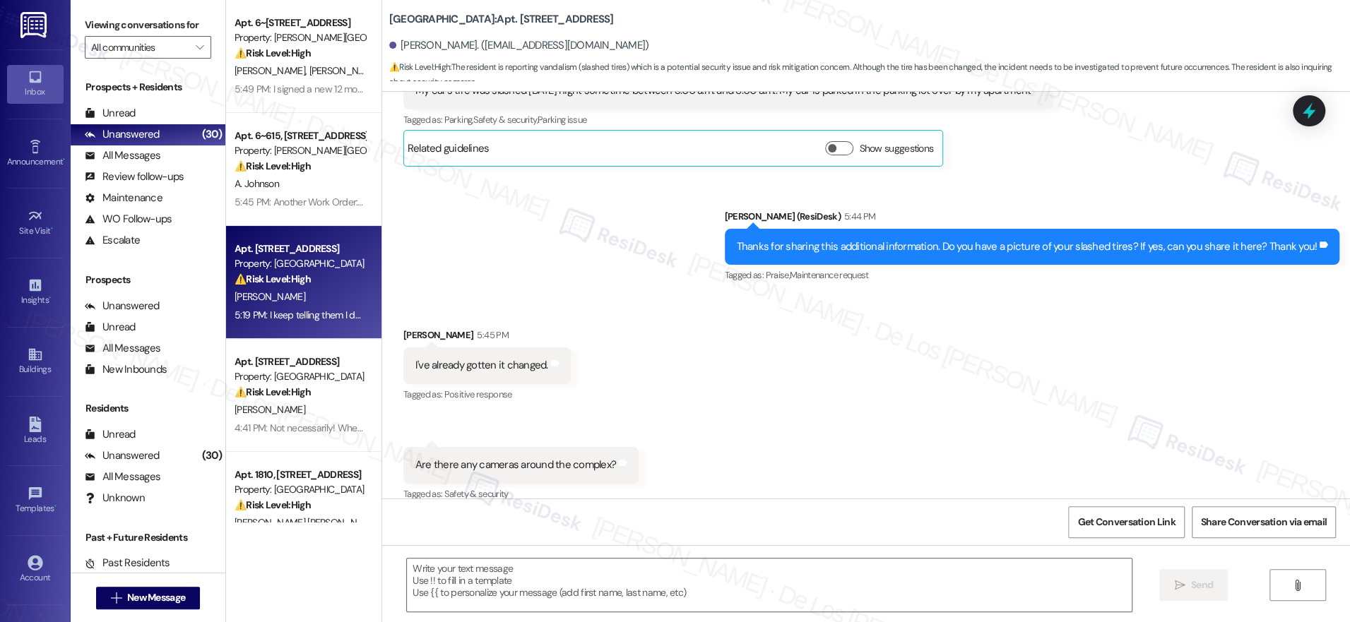
type textarea "Fetching suggested responses. Please feel free to read through the conversation…"
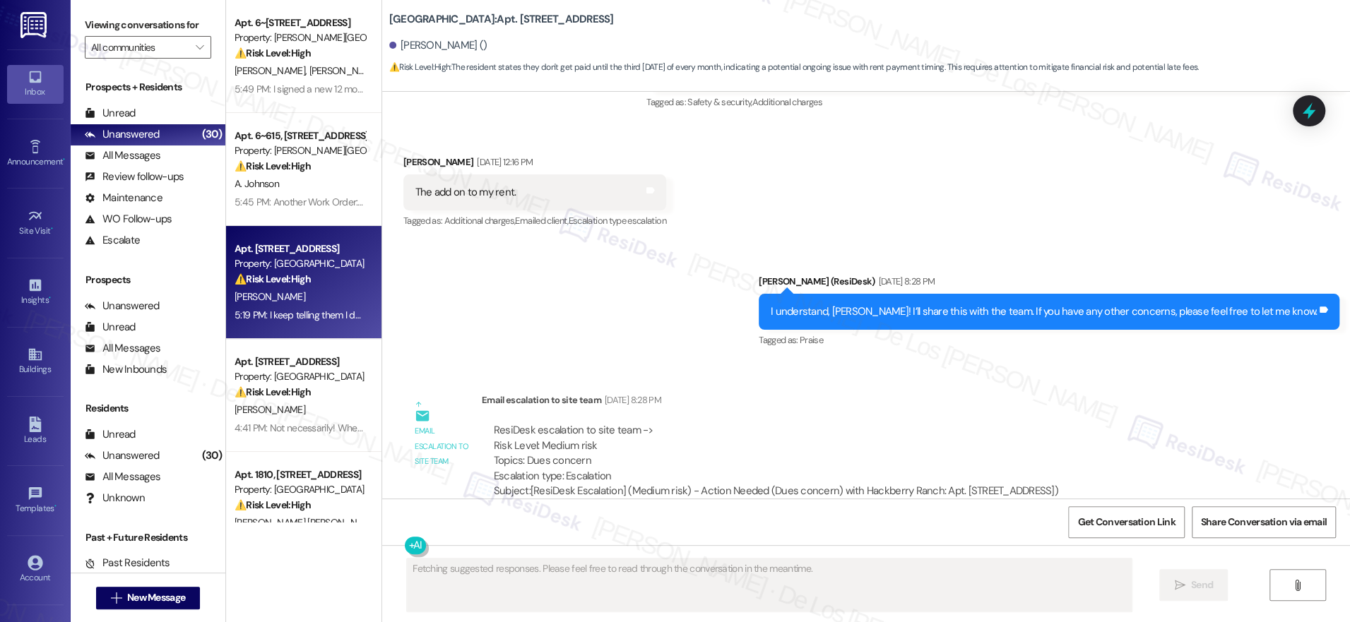
scroll to position [11012, 0]
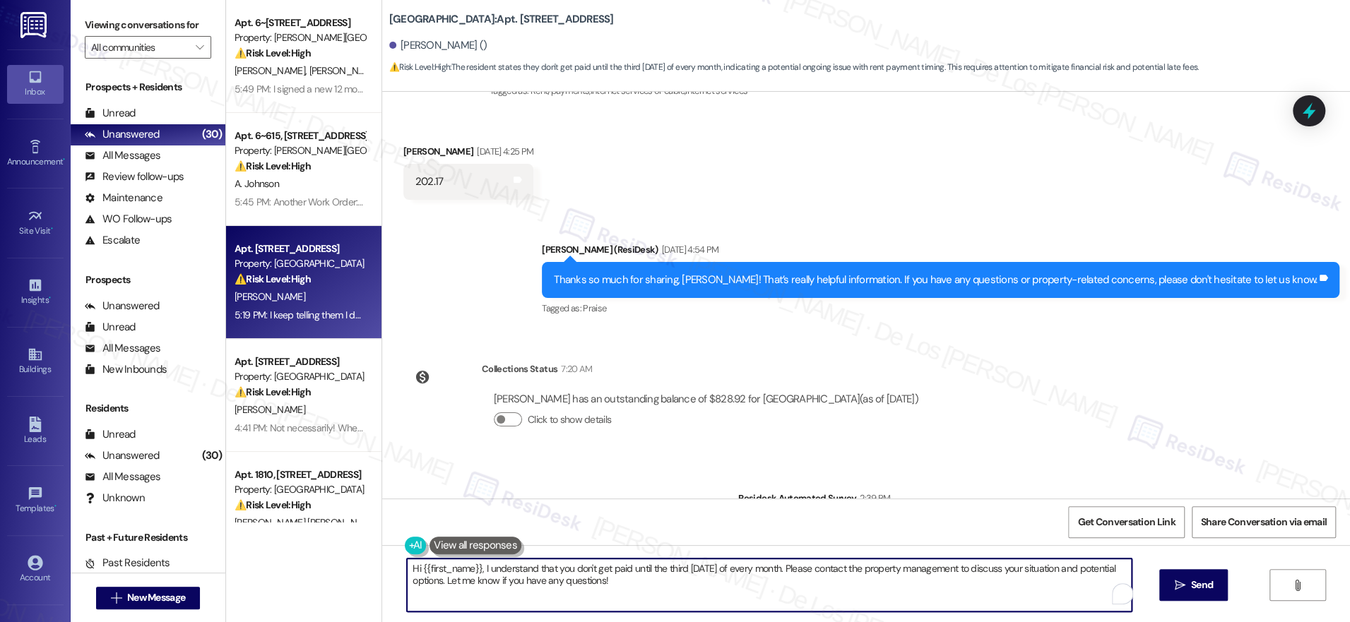
drag, startPoint x: 797, startPoint y: 565, endPoint x: 920, endPoint y: 588, distance: 125.1
click at [840, 605] on textarea "Hi {{first_name}}, I understand that you don't get paid until the third Wednesd…" at bounding box center [769, 585] width 725 height 53
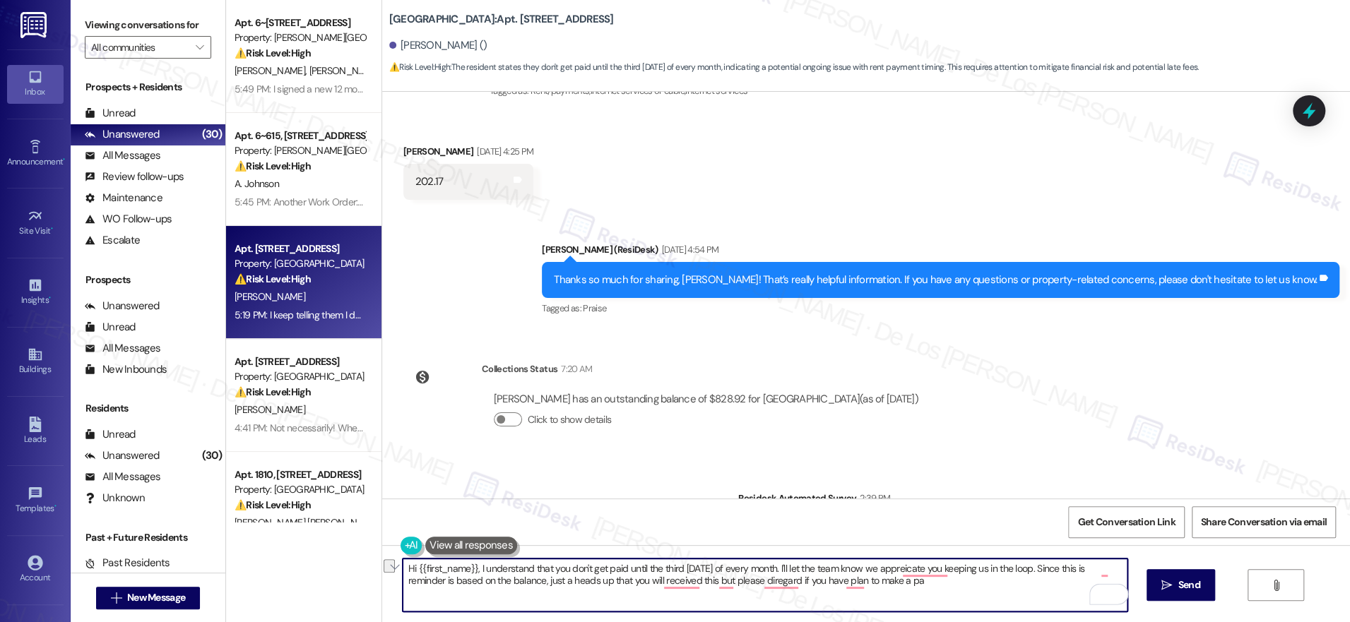
drag, startPoint x: 535, startPoint y: 586, endPoint x: 941, endPoint y: 616, distance: 407.3
click at [941, 616] on div "Hi {{first_name}}, I understand that you don't get paid until the third Wednesd…" at bounding box center [866, 598] width 968 height 106
click at [913, 571] on textarea "Hi {{first_name}}, I understand that you don't get paid until the third Wednesd…" at bounding box center [765, 585] width 725 height 53
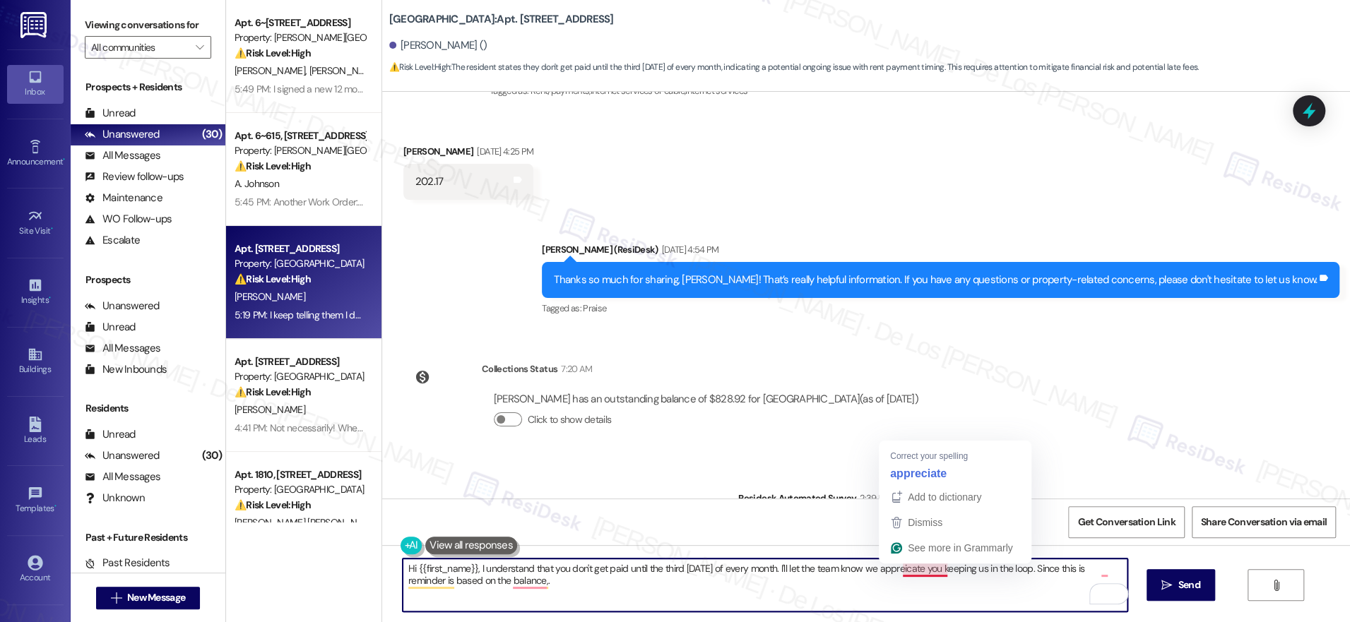
click at [913, 571] on textarea "Hi {{first_name}}, I understand that you don't get paid until the third Wednesd…" at bounding box center [765, 585] width 725 height 53
paste textarea "’t get paid until the third Wednesday of each month. I’ll let the team know, an…"
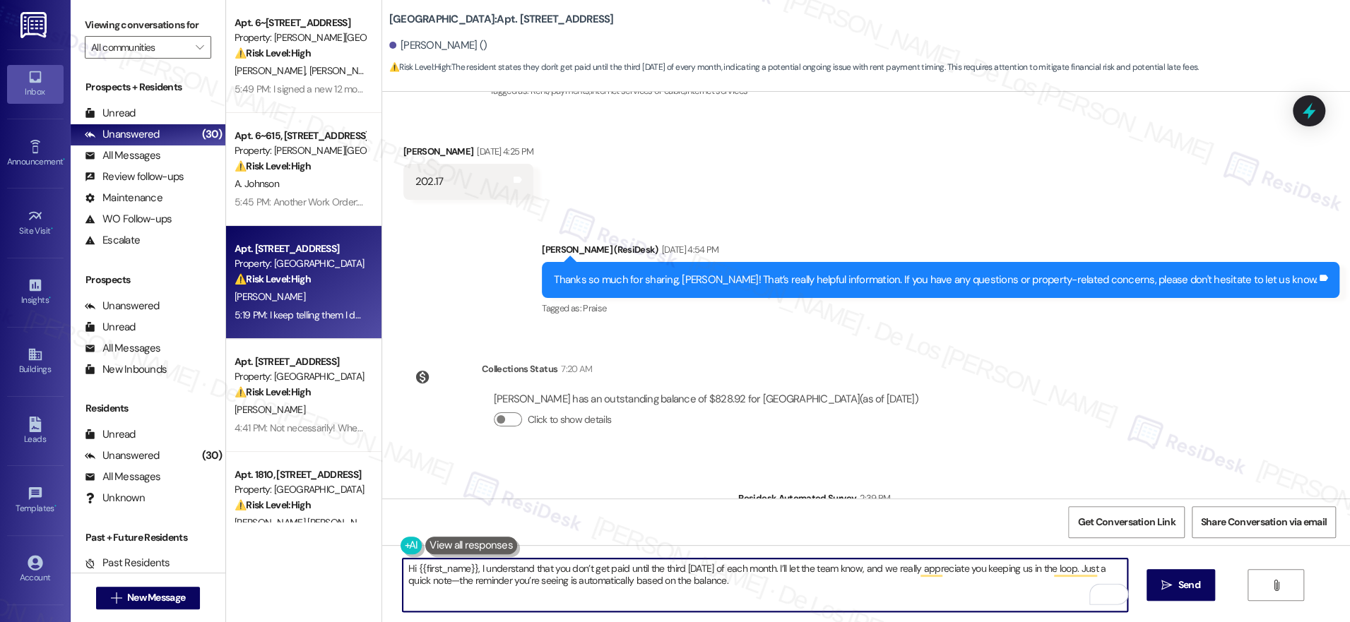
click at [448, 585] on textarea "Hi {{first_name}}, I understand that you don’t get paid until the third Wednesd…" at bounding box center [765, 585] width 725 height 53
click at [617, 583] on textarea "Hi {{first_name}}, I understand that you don’t get paid until the third Wednesd…" at bounding box center [765, 585] width 725 height 53
click at [676, 583] on textarea "Hi {{first_name}}, I understand that you don’t get paid until the third Wednesd…" at bounding box center [765, 585] width 725 height 53
drag, startPoint x: 499, startPoint y: 581, endPoint x: 711, endPoint y: 595, distance: 211.6
click at [710, 595] on textarea "Hi {{first_name}}, I understand that you don’t get paid until the third Wednesd…" at bounding box center [765, 585] width 725 height 53
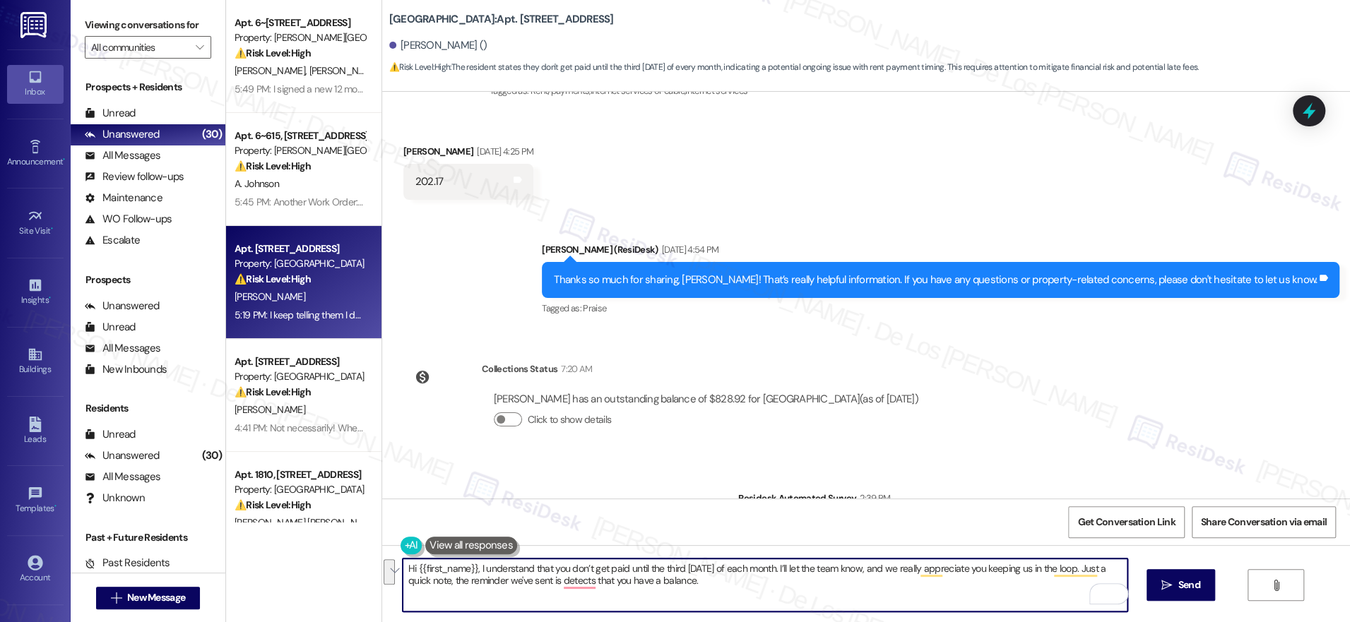
paste textarea "you don’t get paid until the third Wednesday of each month. I’ll make sure to l…"
click at [825, 567] on textarea "Hi {{first_name}}, I understand you don’t get paid until the third Wednesday of…" at bounding box center [765, 585] width 725 height 53
drag, startPoint x: 836, startPoint y: 568, endPoint x: 795, endPoint y: 569, distance: 41.0
click at [788, 571] on textarea "Hi {{first_name}}, I understand you don’t get paid until the third Wednesday of…" at bounding box center [765, 585] width 725 height 53
click at [852, 587] on textarea "Hi {{first_name}}, I understand you don’t get paid until the third Wednesday of…" at bounding box center [765, 585] width 725 height 53
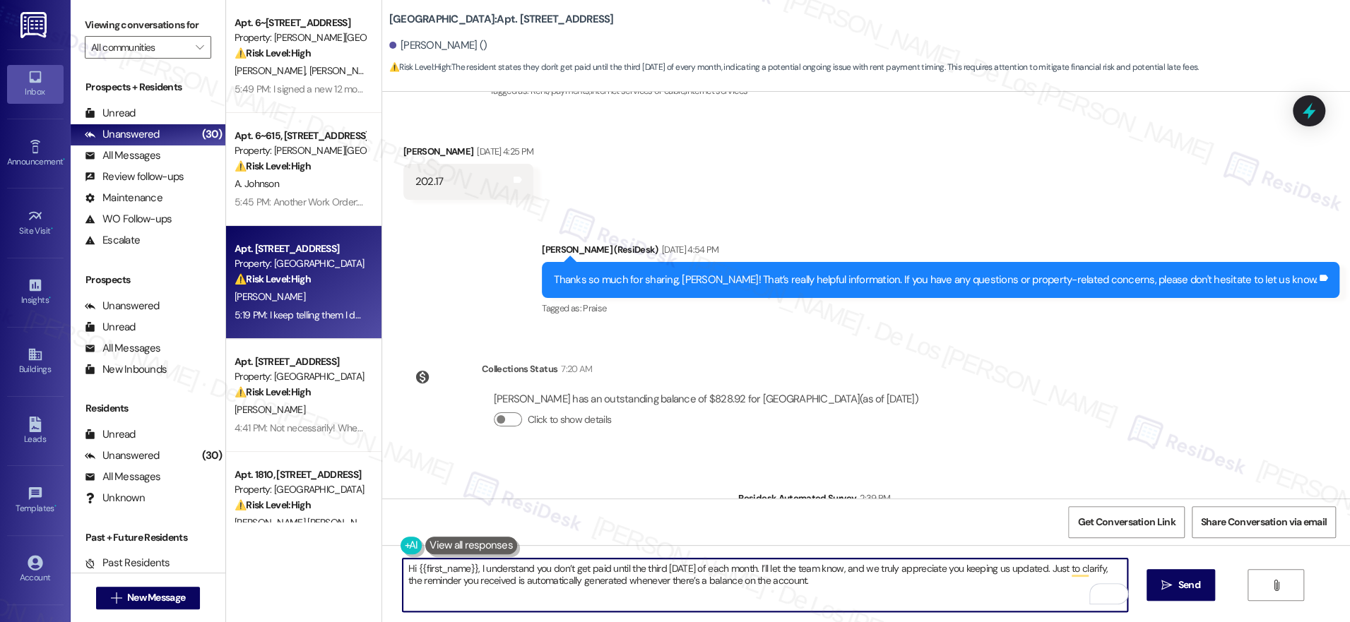
click at [823, 583] on textarea "Hi {{first_name}}, I understand you don’t get paid until the third Wednesday of…" at bounding box center [765, 585] width 725 height 53
type textarea "Hi {{first_name}}, I understand you don’t get paid until the third Wednesday of…"
click at [1180, 585] on span "Send" at bounding box center [1189, 585] width 22 height 15
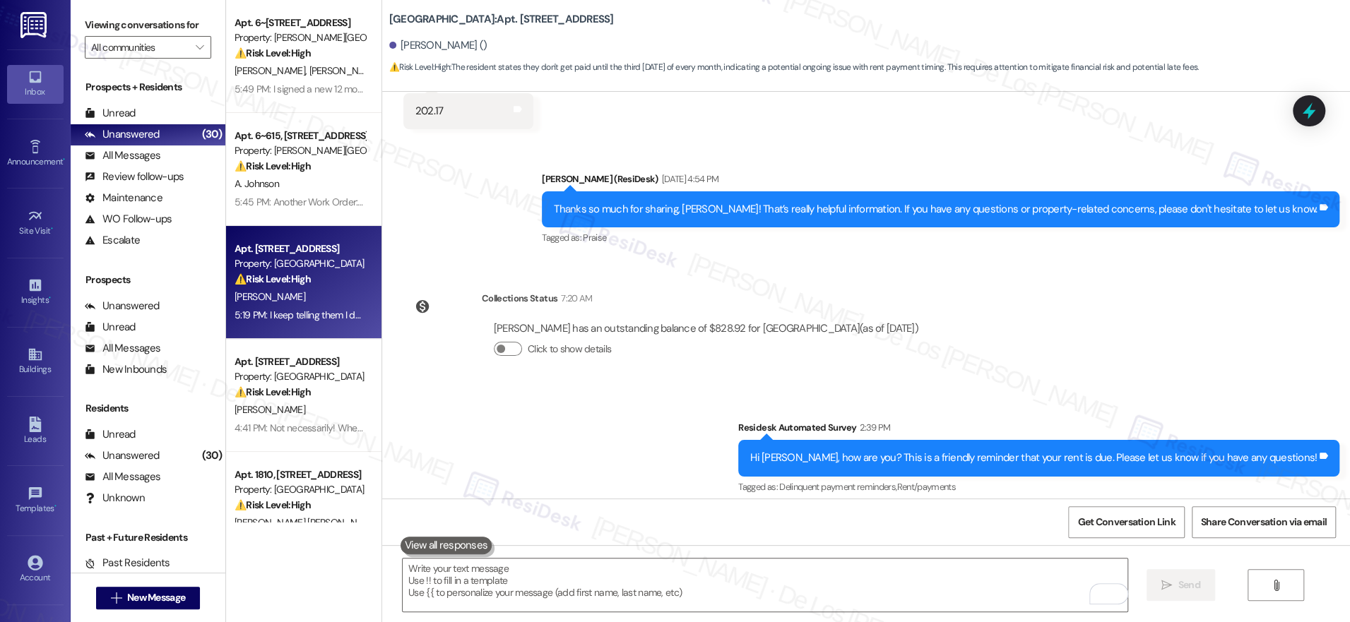
scroll to position [11126, 0]
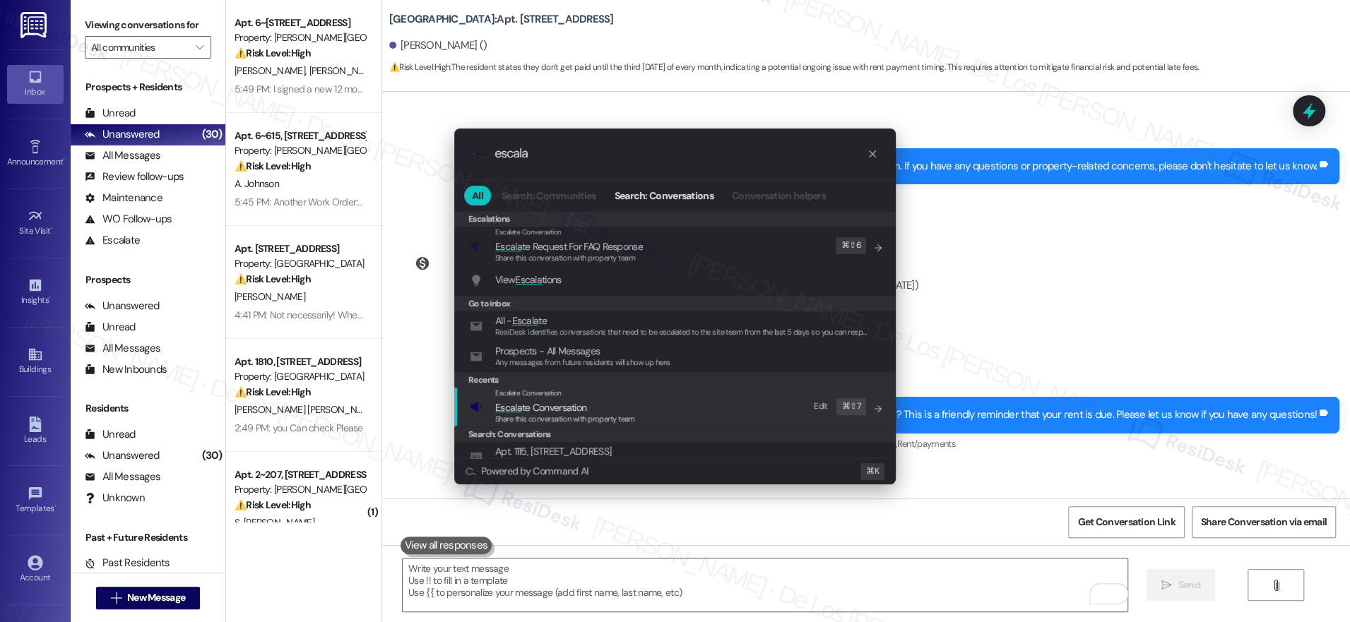
type input "escala"
drag, startPoint x: 752, startPoint y: 401, endPoint x: 695, endPoint y: 325, distance: 94.9
click at [751, 400] on div "Escalate Conversation Escala te Conversation Share this conversation with prope…" at bounding box center [676, 407] width 413 height 38
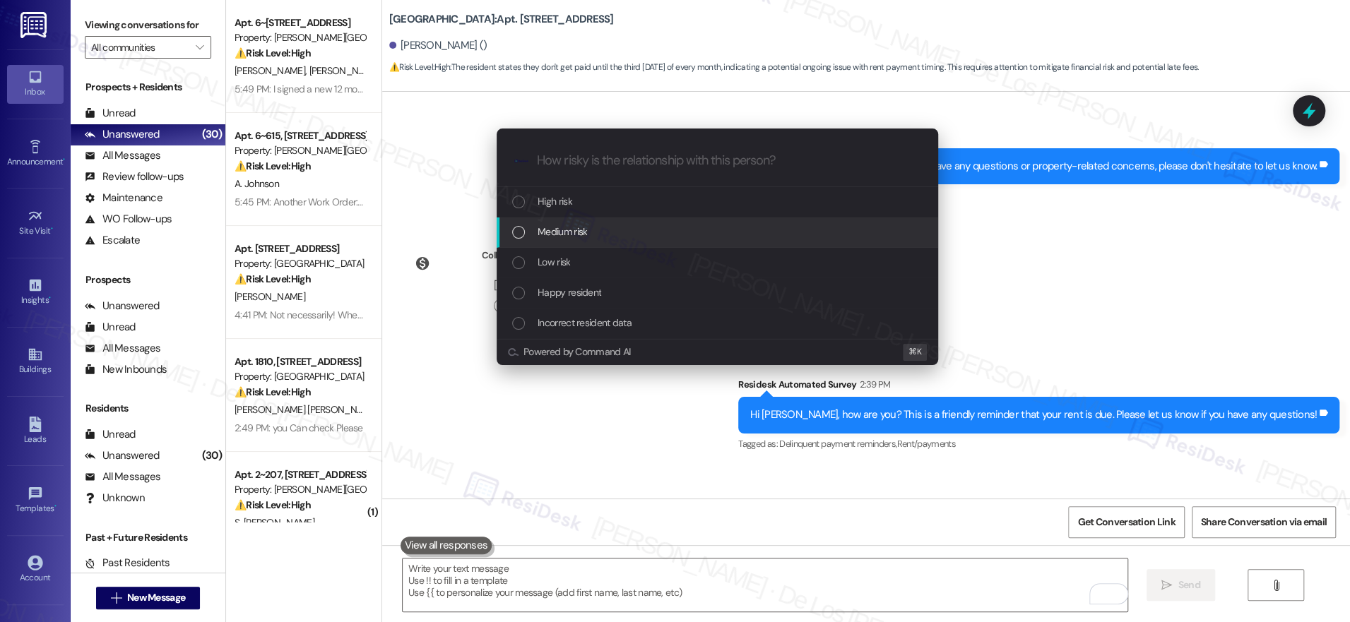
click at [646, 232] on div "Medium risk" at bounding box center [718, 232] width 413 height 16
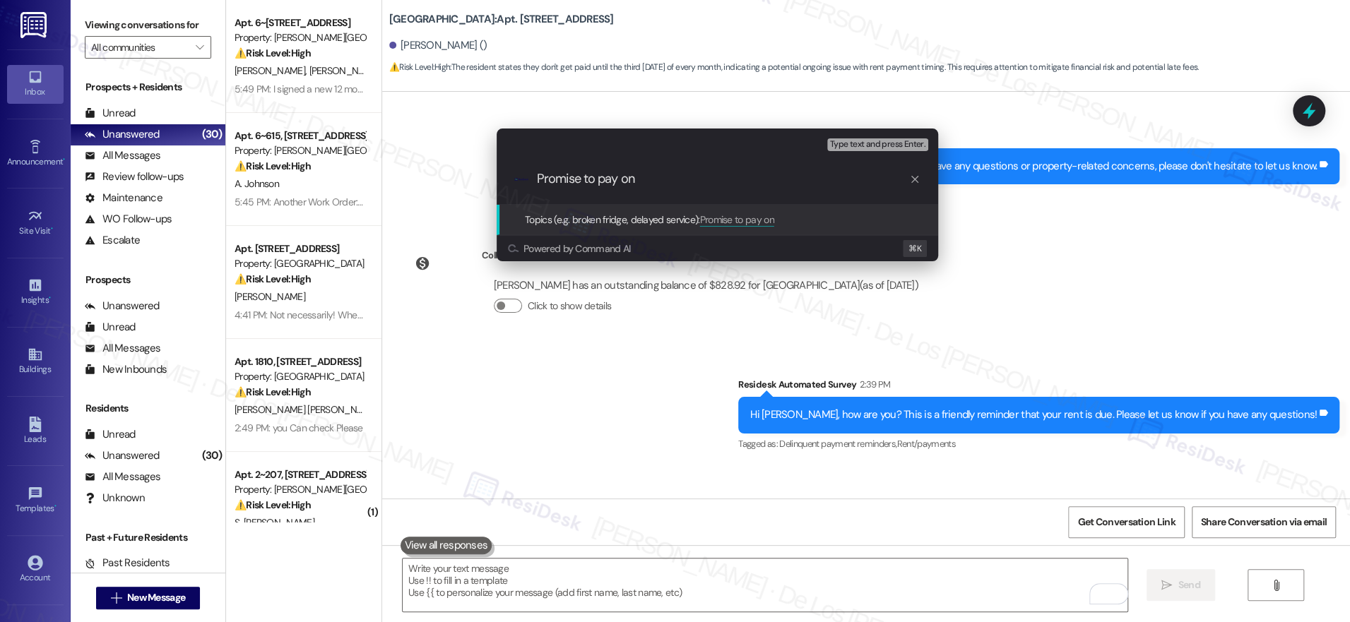
type input "Promise to pay on"
type input "Payment schedule - every third Wednesday of every month"
click at [865, 184] on input "Payment schedule - every third Wednesday of every month" at bounding box center [723, 179] width 372 height 15
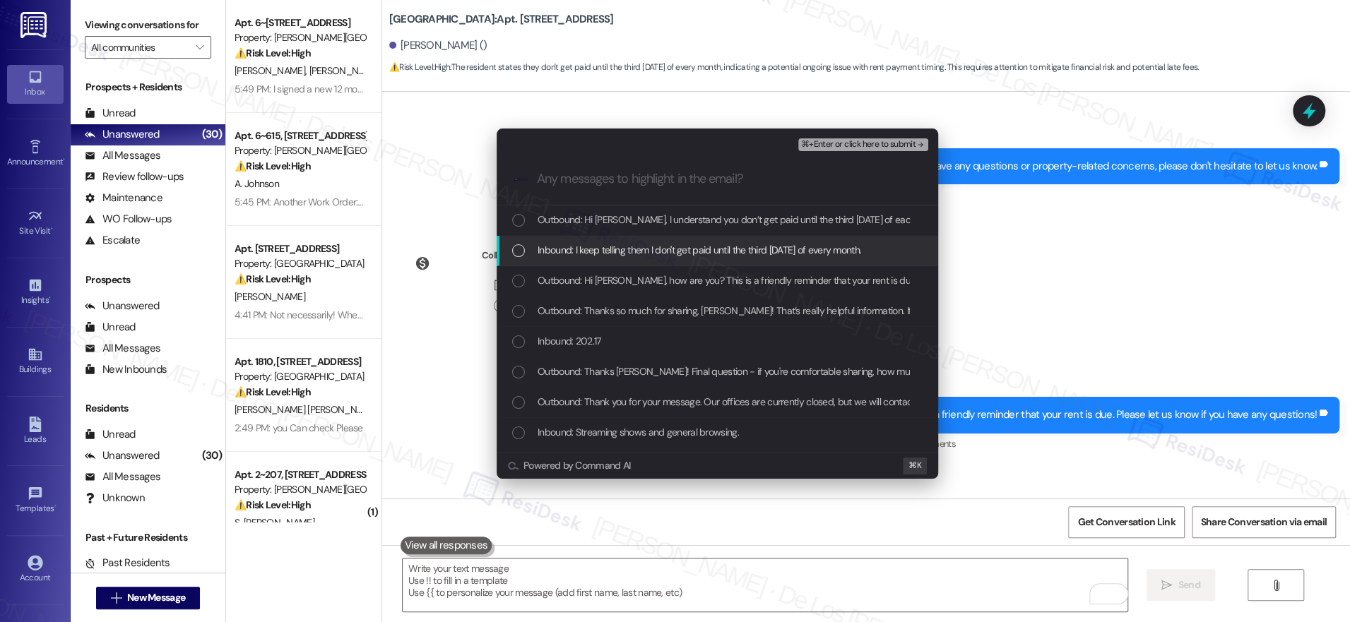
click at [765, 249] on span "Inbound: I keep telling them I don't get paid until the third Wednesday of ever…" at bounding box center [700, 250] width 324 height 16
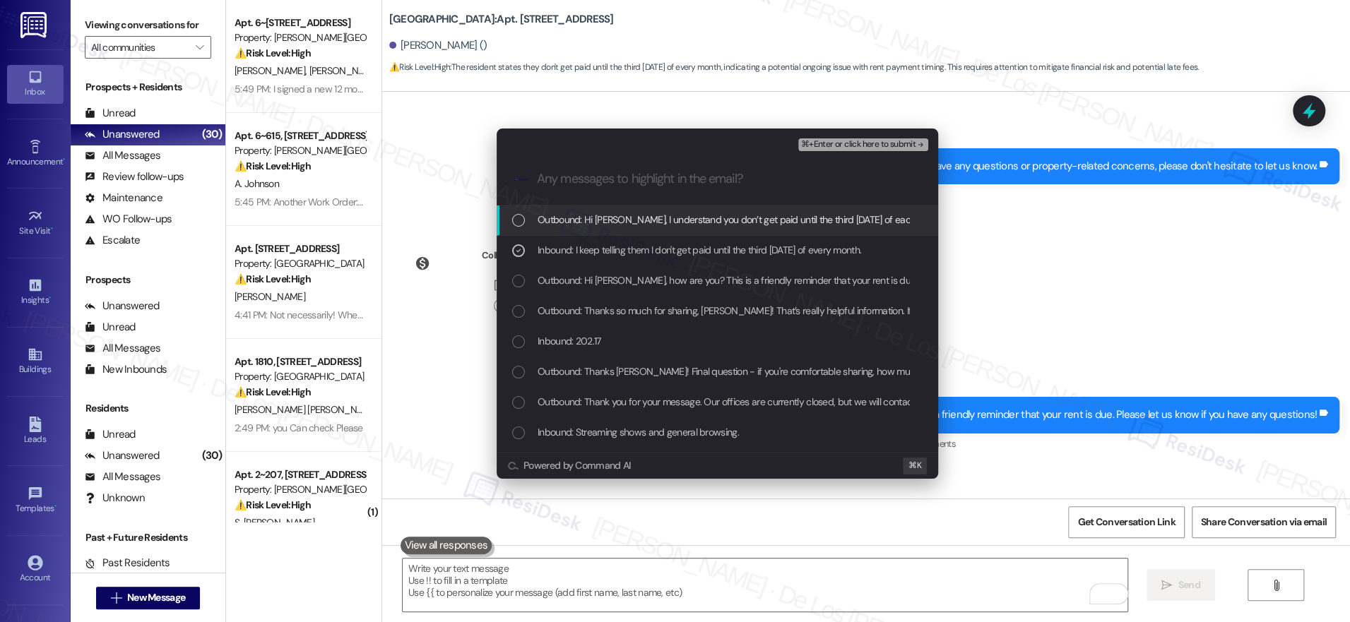
click at [877, 148] on span "⌘+Enter or click here to submit" at bounding box center [858, 145] width 114 height 10
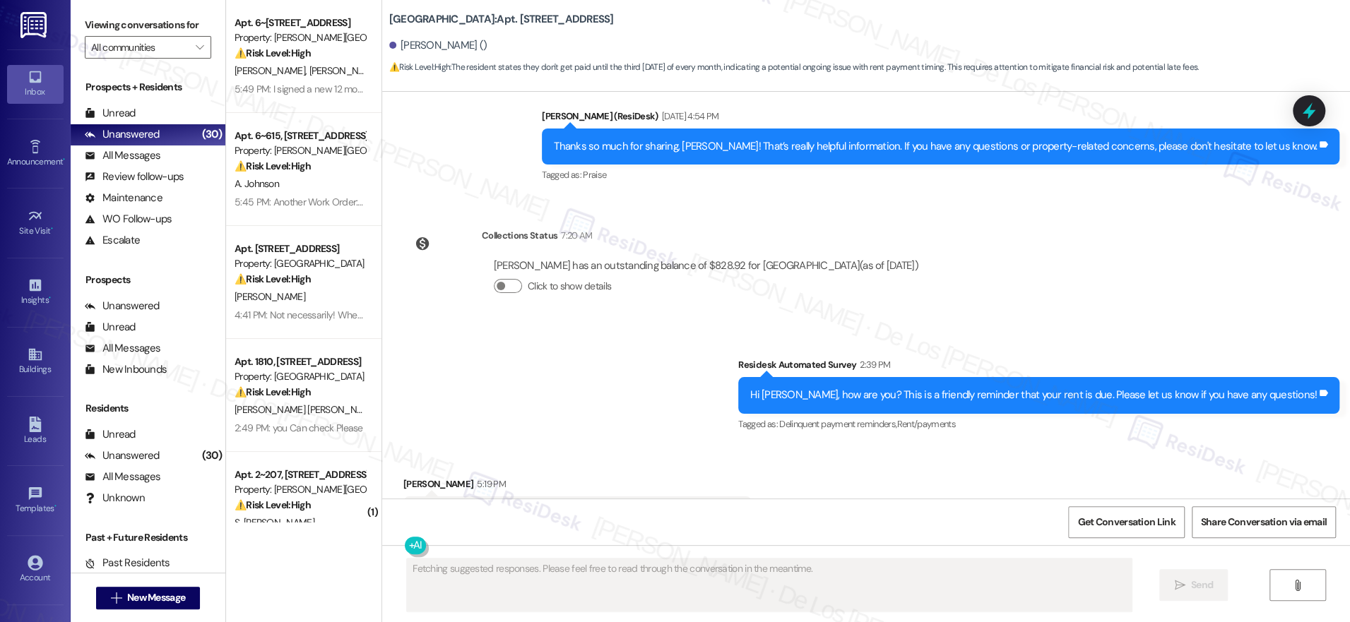
scroll to position [11147, 0]
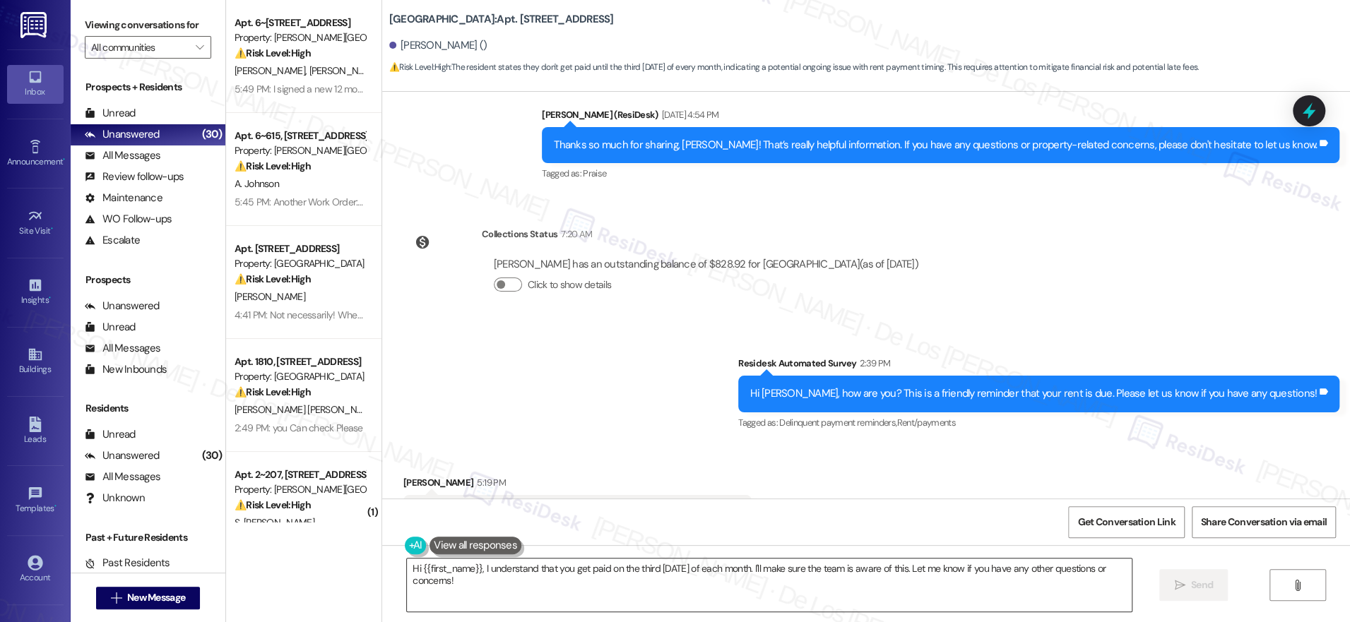
click at [707, 572] on textarea "Hi {{first_name}}, I understand that you get paid on the third Wednesday of eac…" at bounding box center [769, 585] width 725 height 53
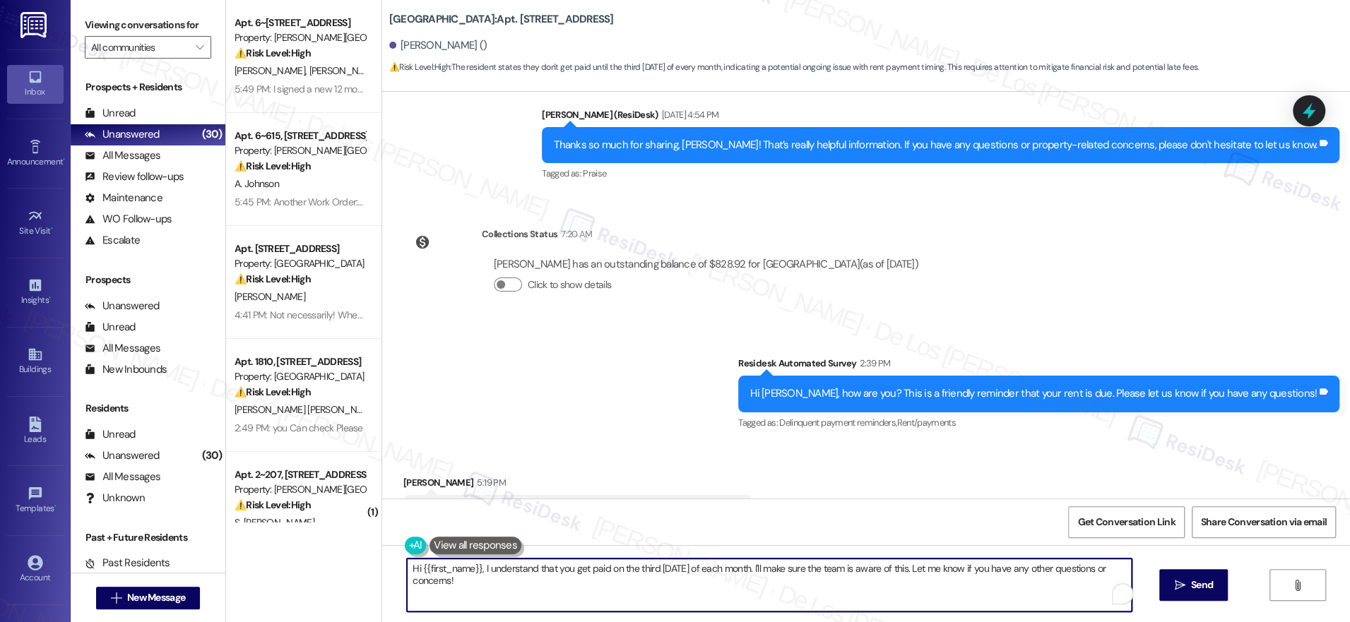
click at [707, 572] on textarea "Hi {{first_name}}, I understand that you get paid on the third Wednesday of eac…" at bounding box center [769, 585] width 725 height 53
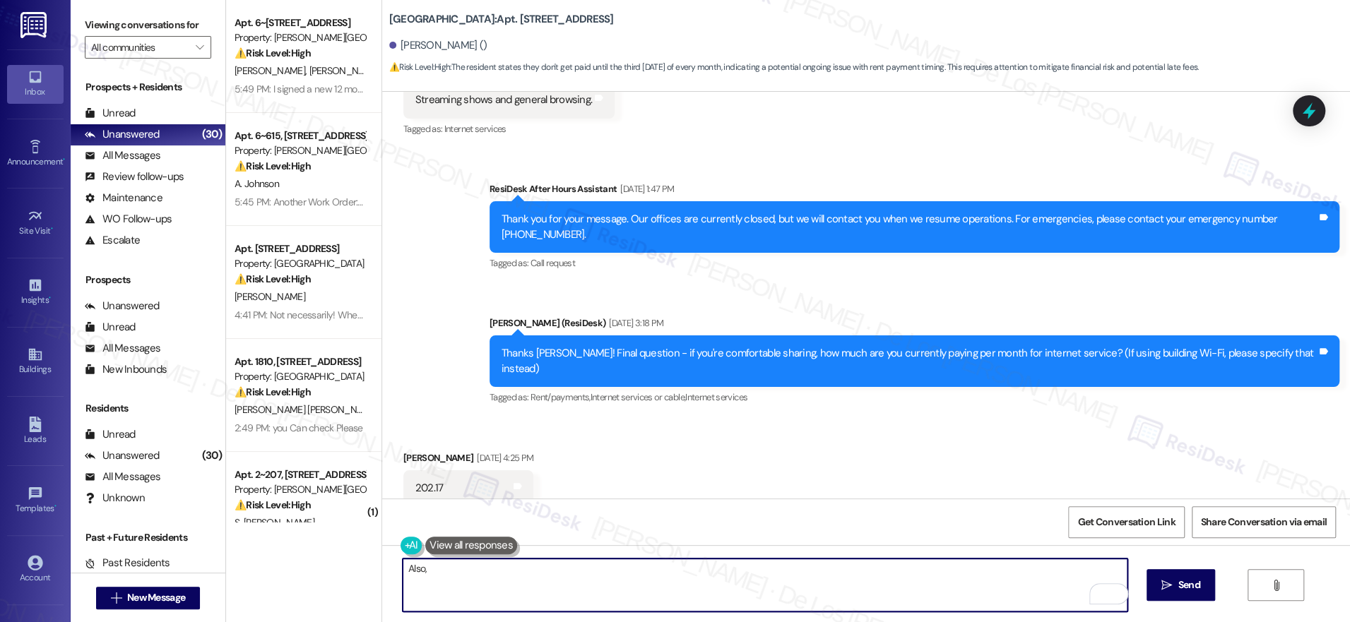
scroll to position [10611, 0]
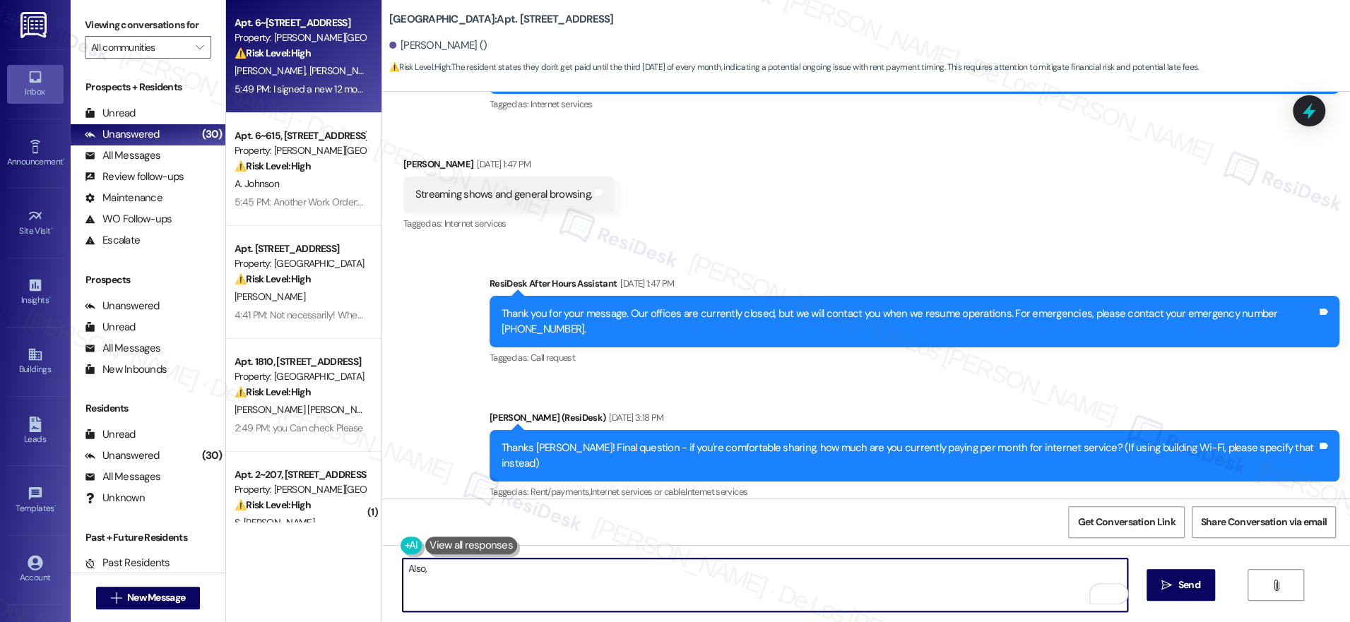
type textarea "Also,"
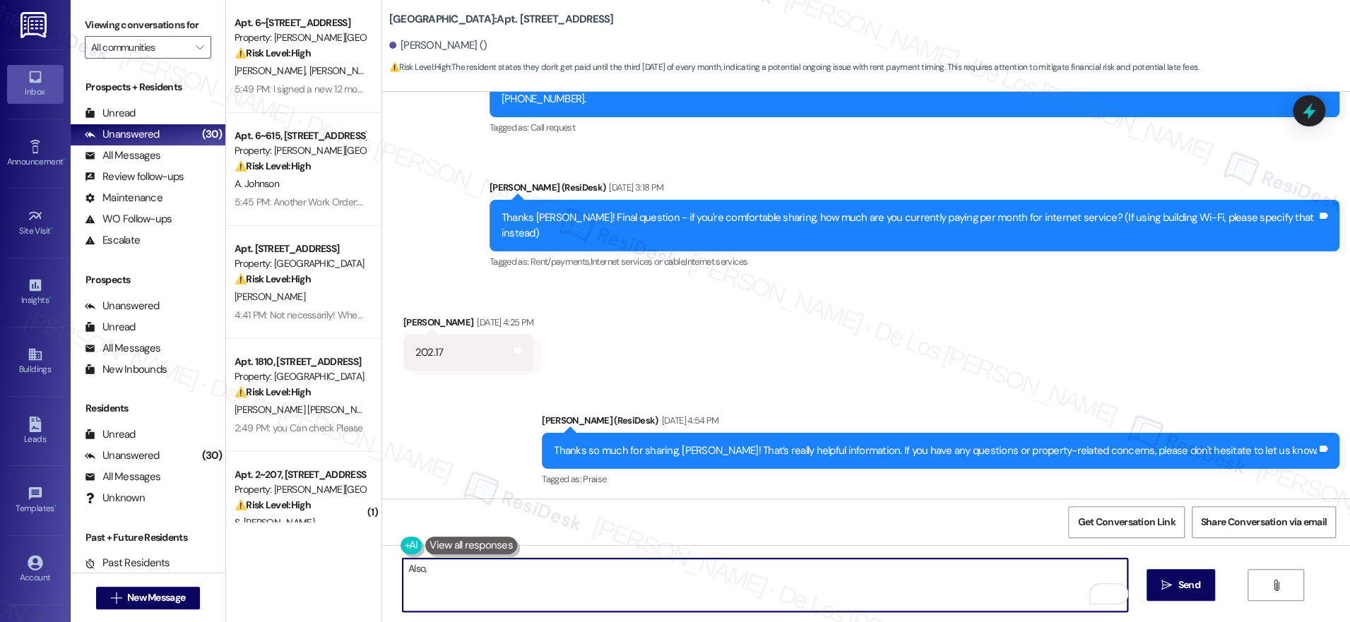
scroll to position [11147, 0]
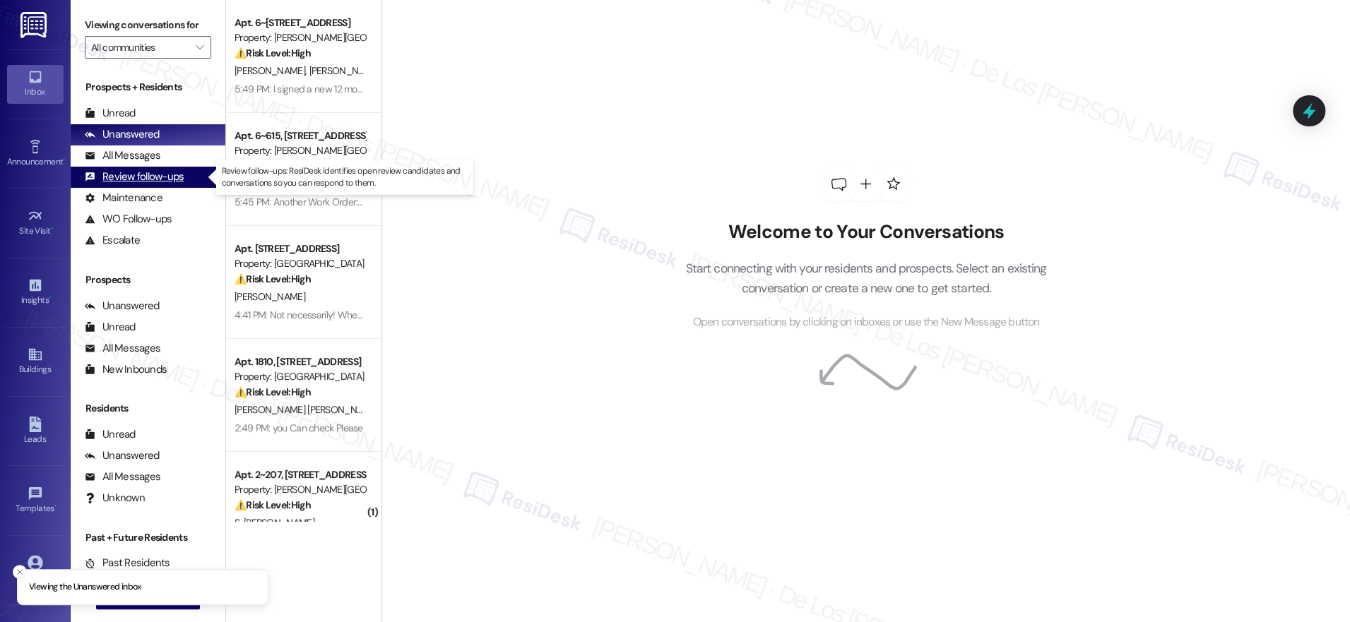
click at [173, 167] on div "Review follow-ups (undefined)" at bounding box center [148, 177] width 155 height 21
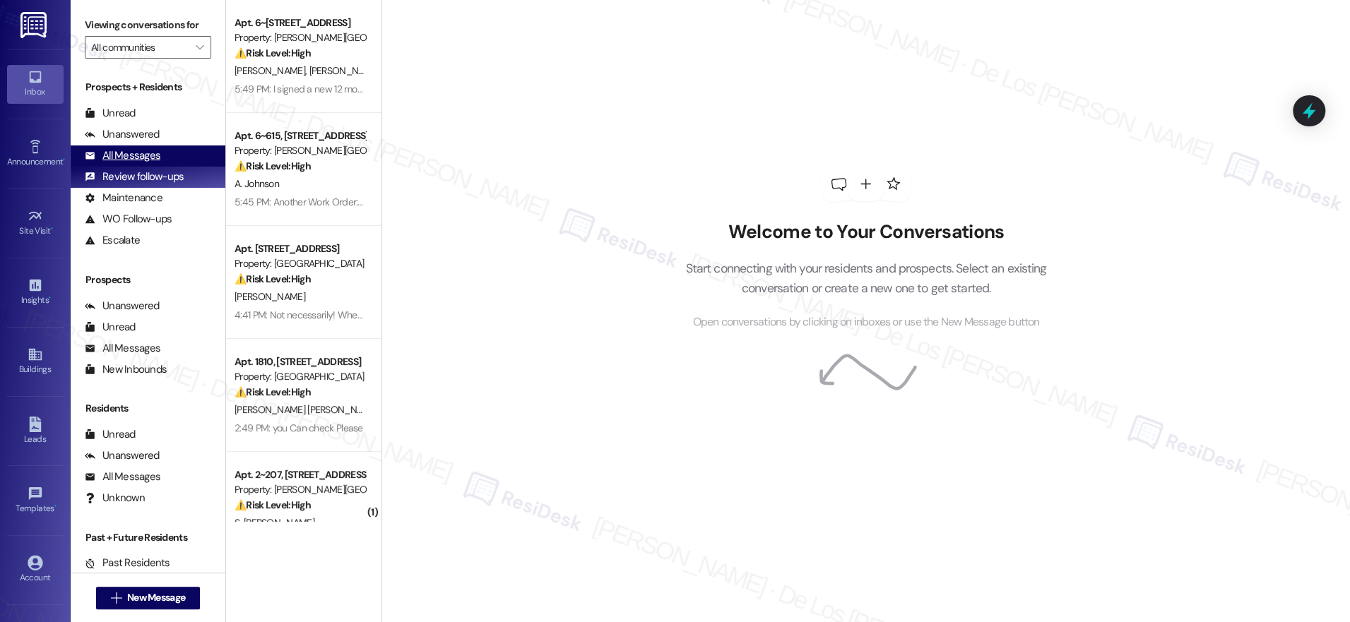
click at [170, 160] on div "All Messages (undefined)" at bounding box center [148, 156] width 155 height 21
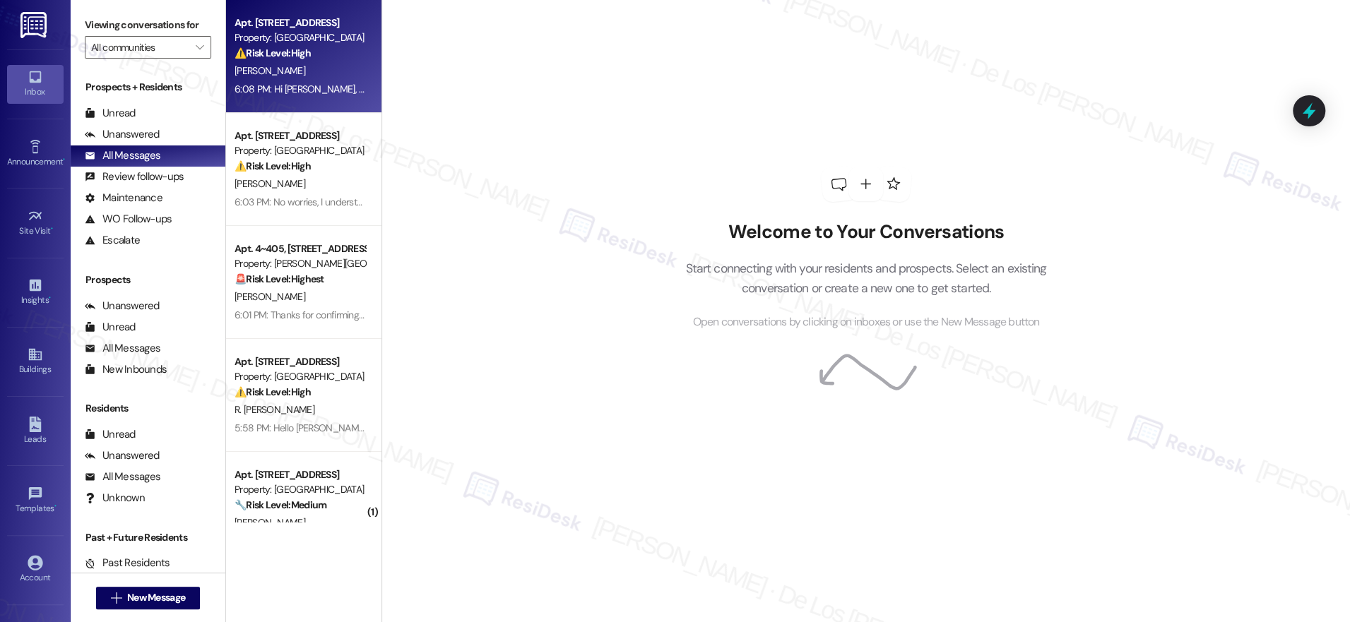
click at [319, 91] on div "6:08 PM: Hi [PERSON_NAME], I understand you don’t get paid until the third [DAT…" at bounding box center [942, 89] width 1414 height 13
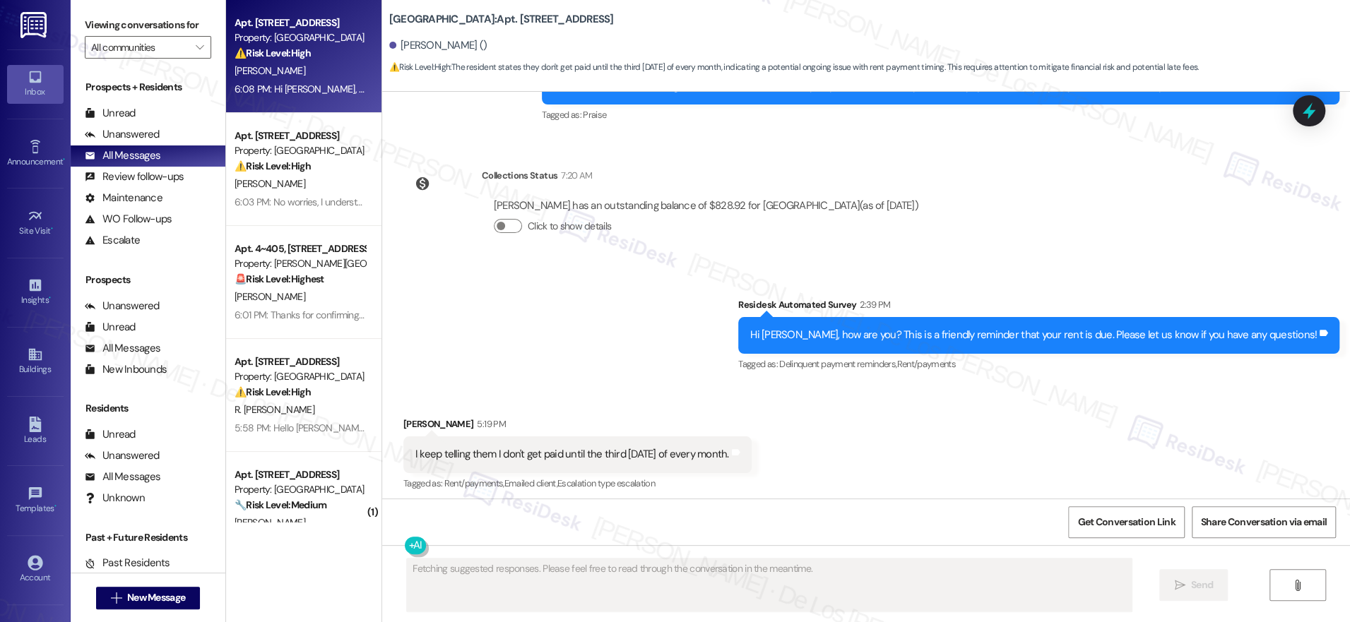
scroll to position [11321, 0]
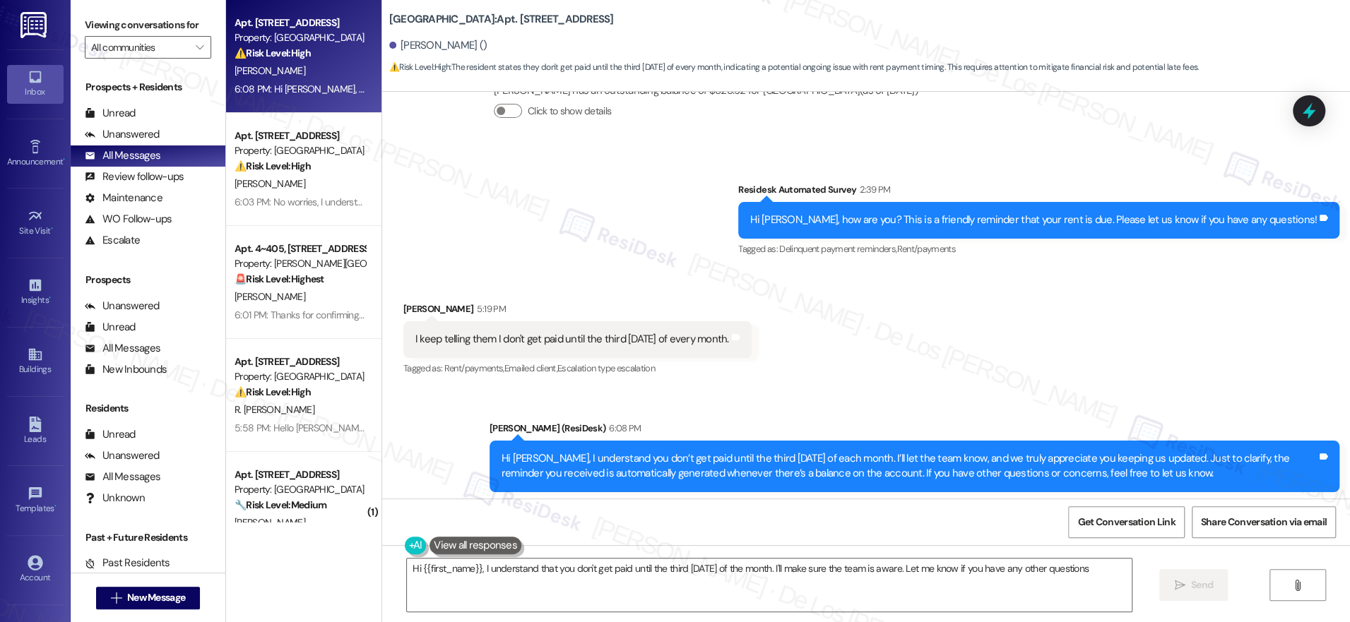
type textarea "Hi {{first_name}}, I understand that you don't get paid until the third [DATE] …"
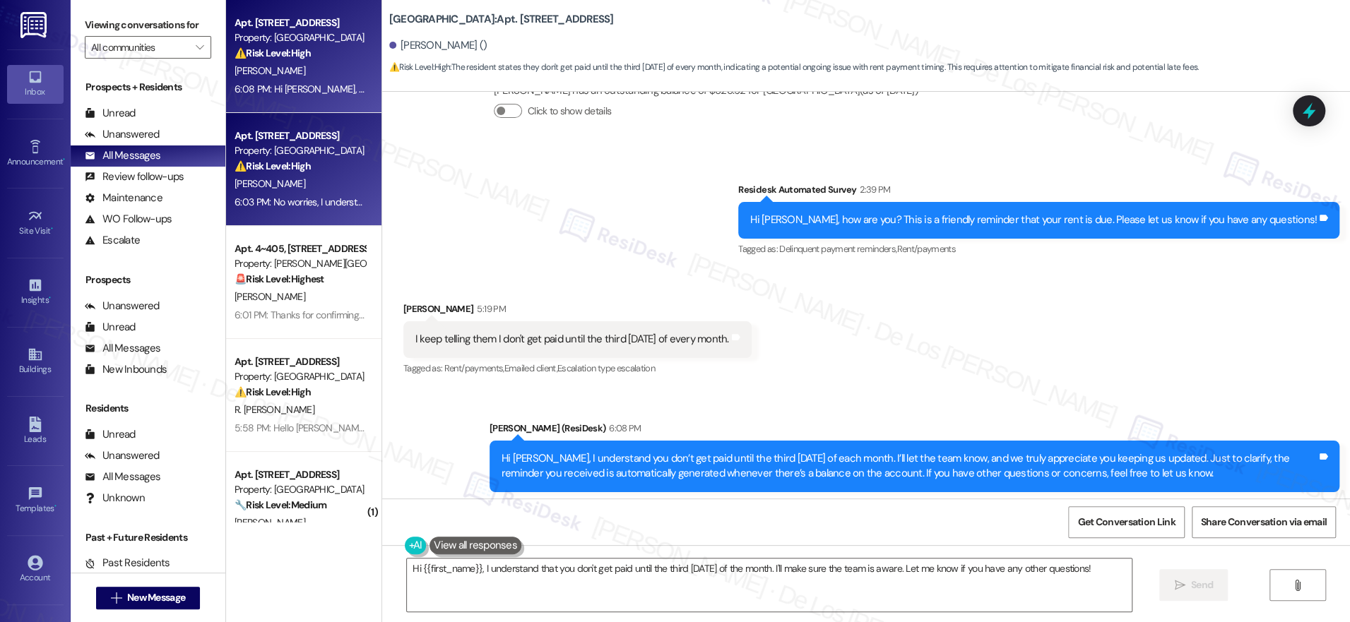
click at [328, 196] on div "6:03 PM: No worries, I understand. I'm checking on whether there are cameras ar…" at bounding box center [583, 202] width 696 height 13
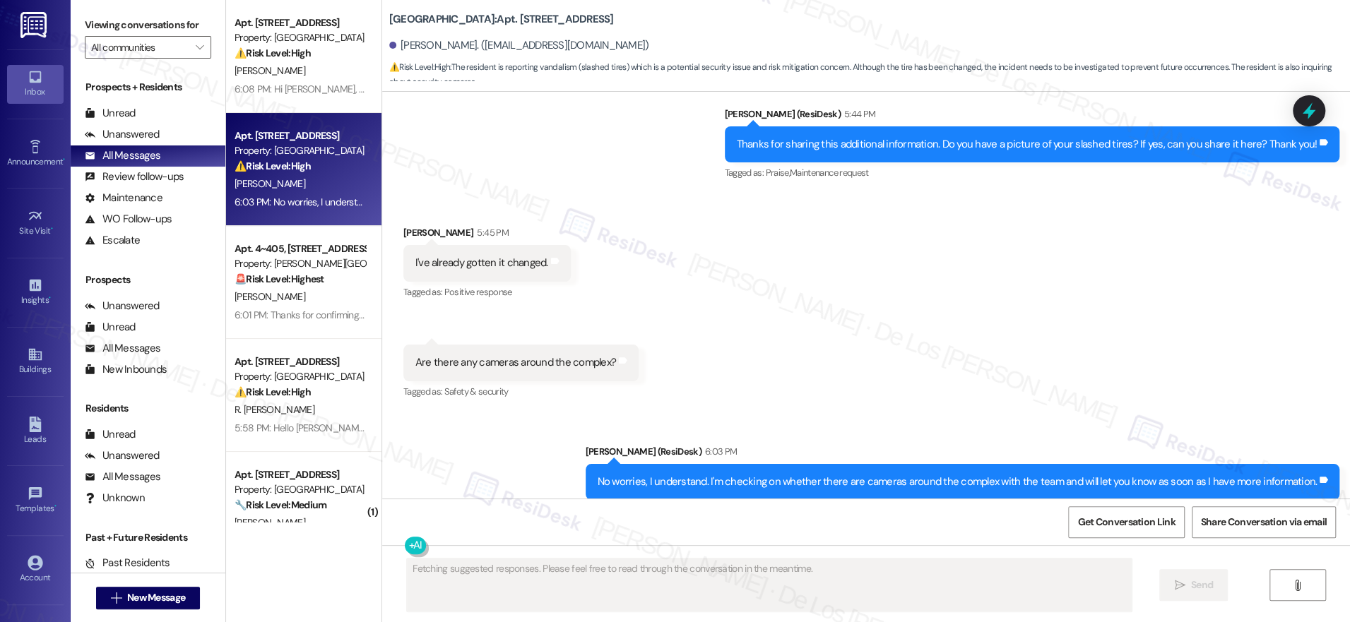
scroll to position [1830, 0]
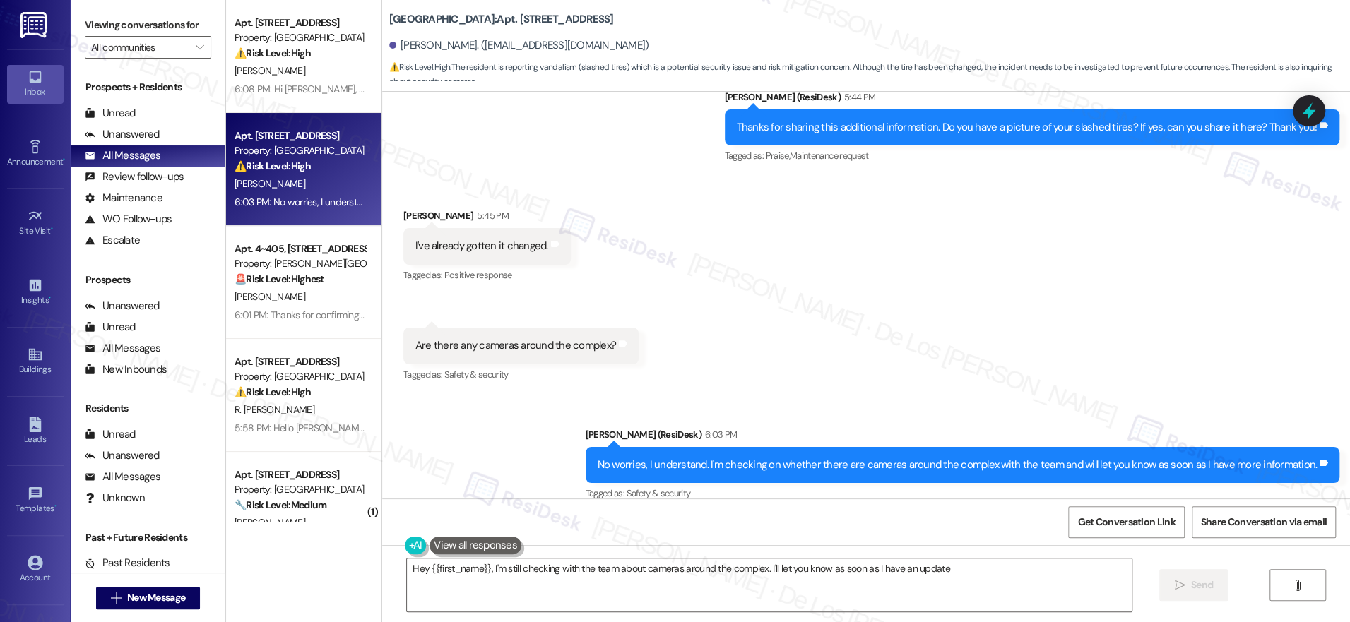
type textarea "Hey {{first_name}}, I'm still checking with the team about cameras around the c…"
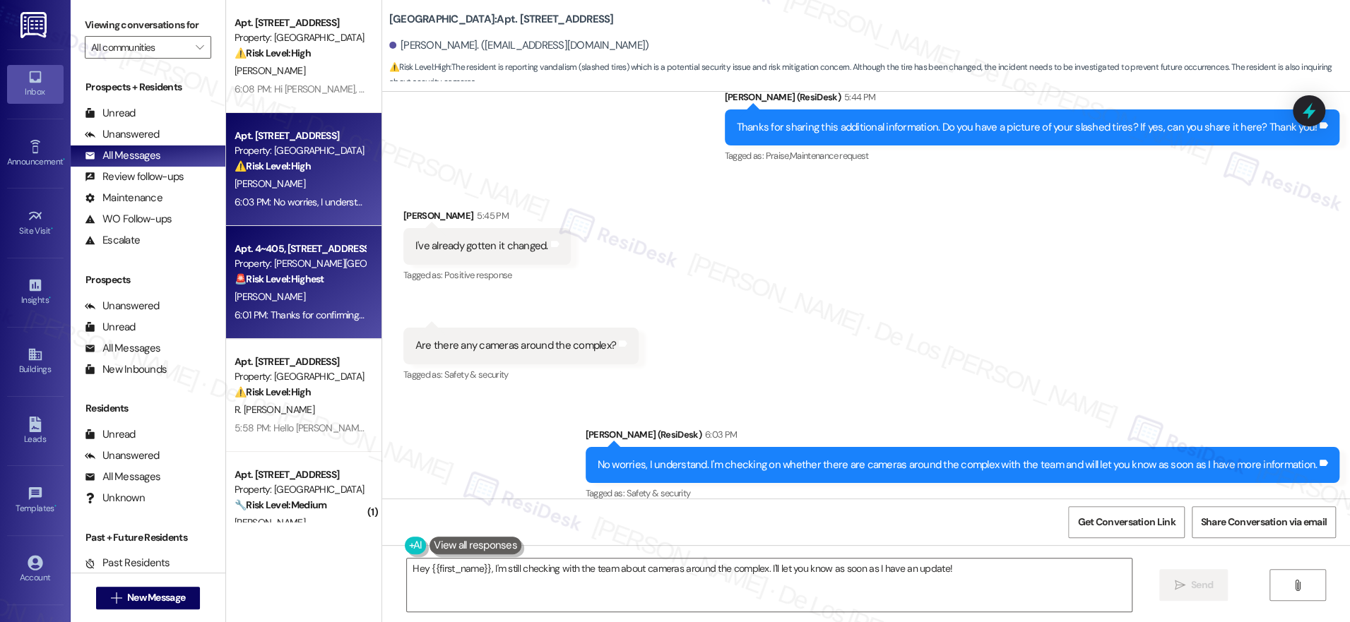
click at [316, 309] on div "6:01 PM: Thanks for confirming. I understand it was an emergency move. If you d…" at bounding box center [571, 315] width 672 height 13
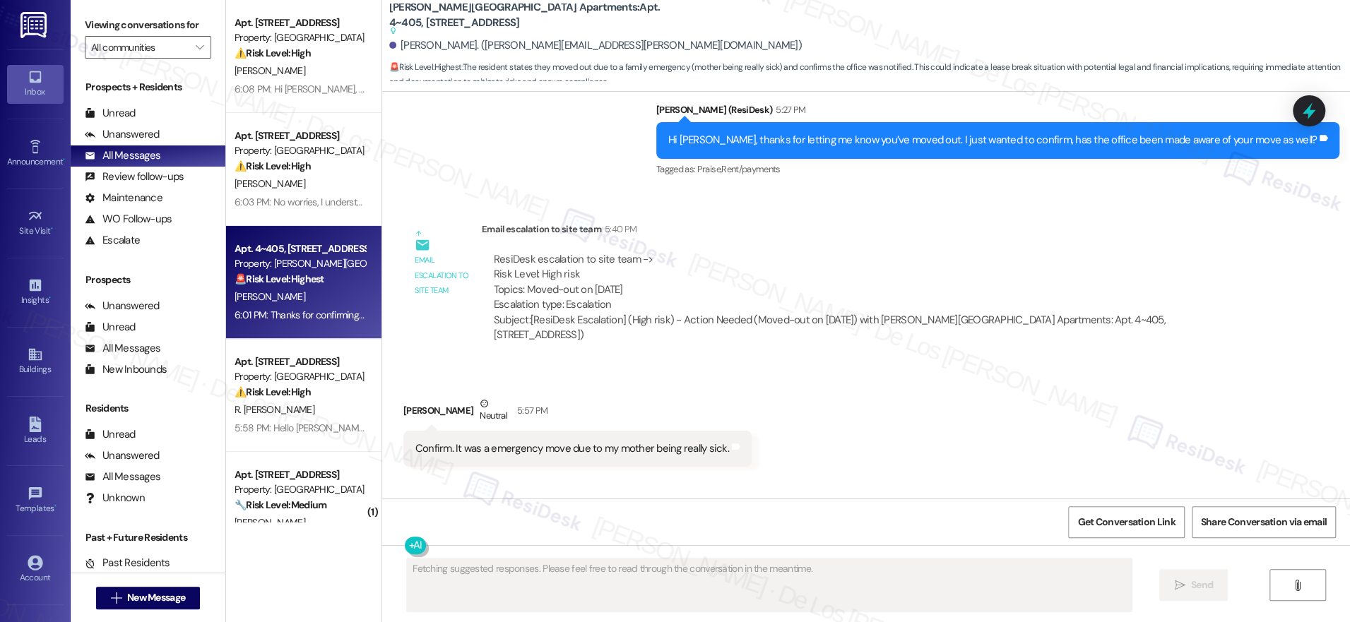
scroll to position [2956, 0]
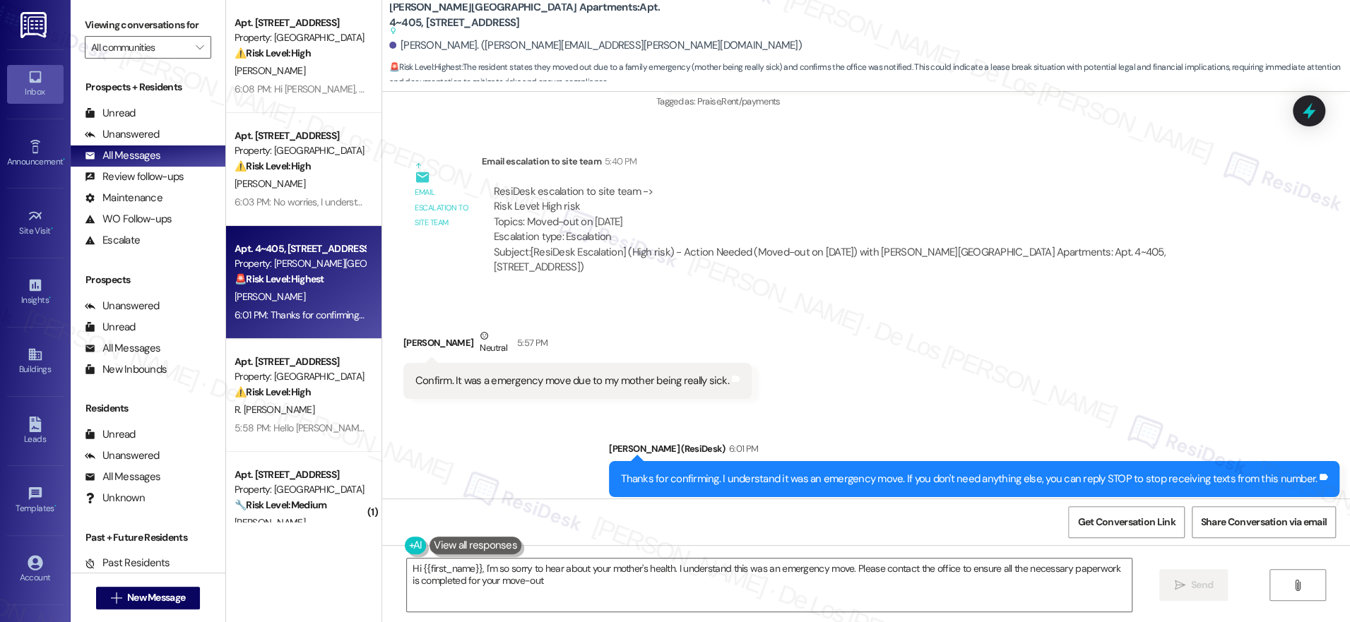
type textarea "Hi {{first_name}}, I'm so sorry to hear about your mother's health. I understan…"
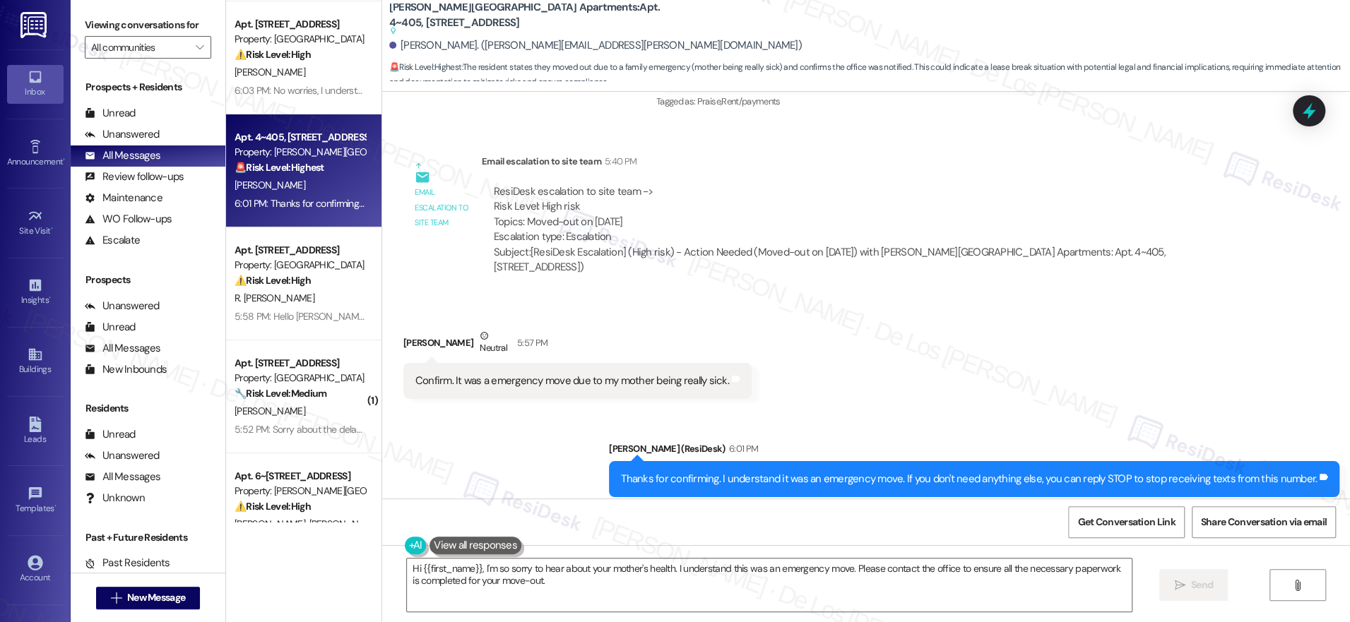
scroll to position [116, 0]
drag, startPoint x: 305, startPoint y: 279, endPoint x: 363, endPoint y: 275, distance: 58.0
click at [305, 279] on div "⚠️ Risk Level: High The resident is asking about splitting the rent, which is a…" at bounding box center [300, 276] width 131 height 15
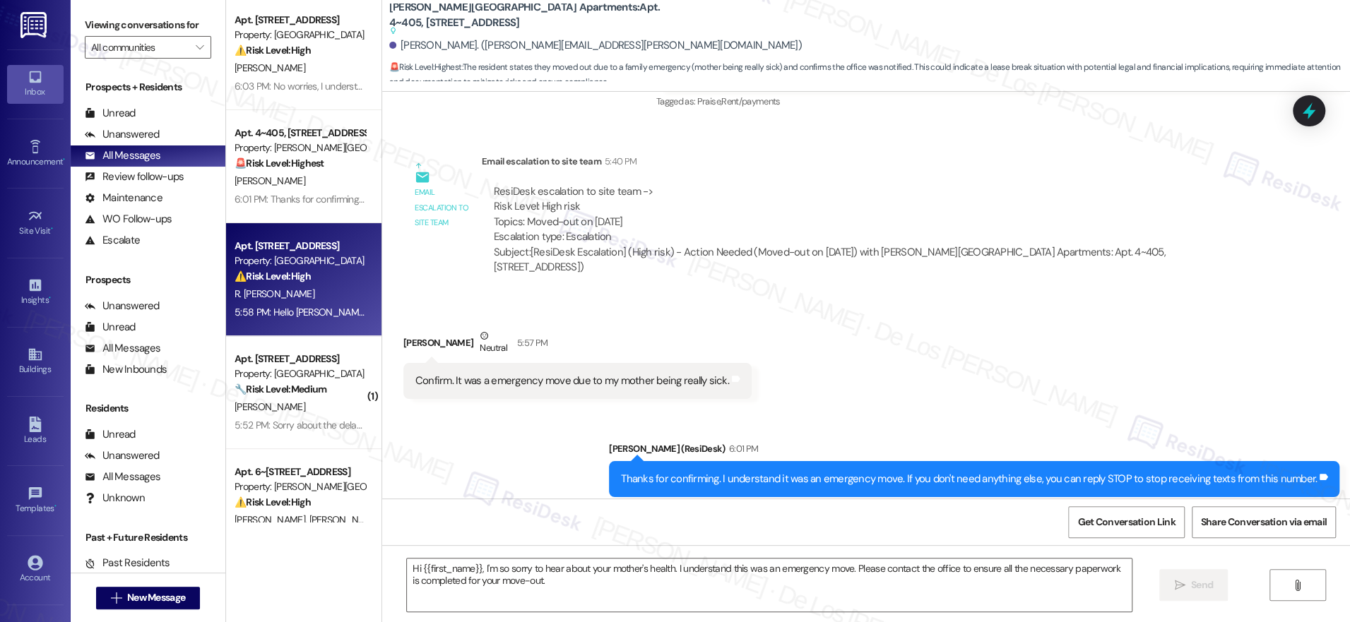
type textarea "Fetching suggested responses. Please feel free to read through the conversation…"
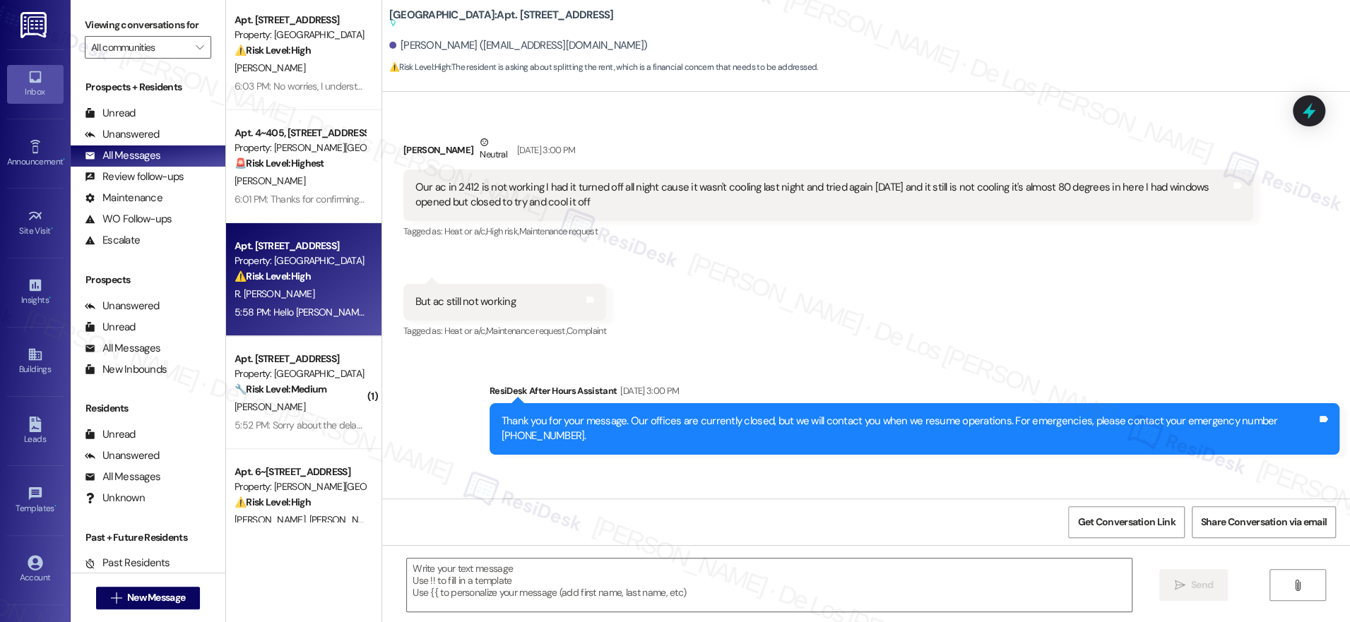
scroll to position [6646, 0]
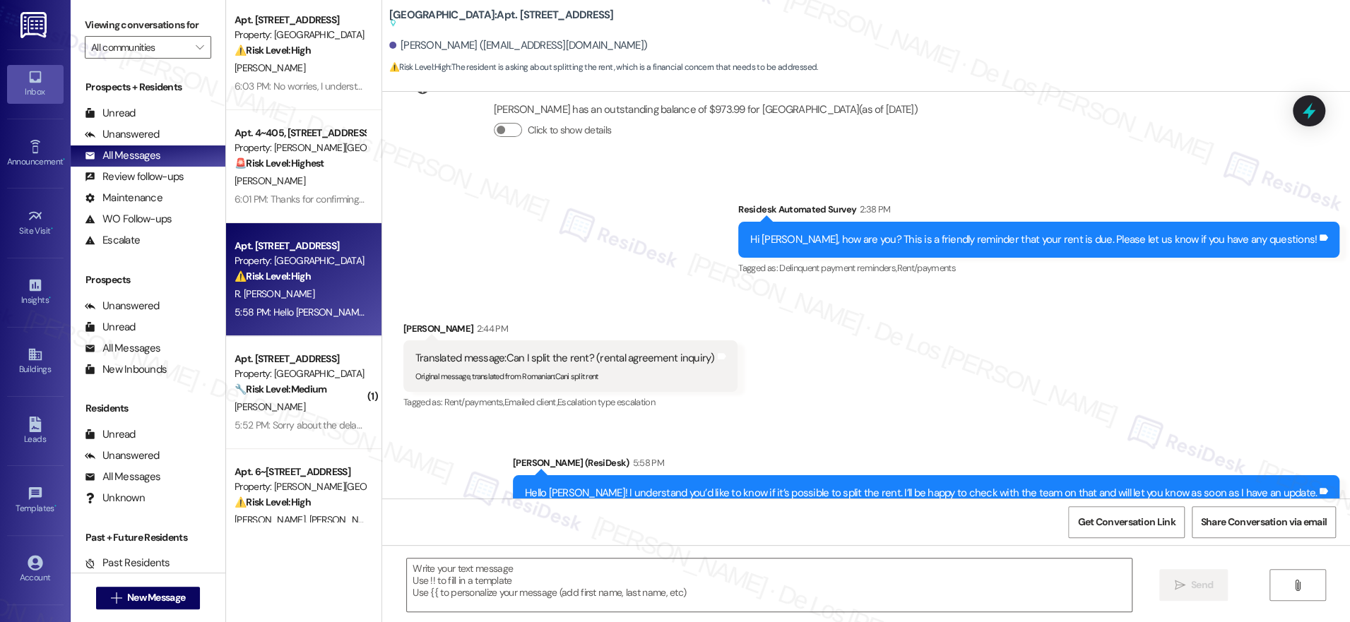
type textarea "Fetching suggested responses. Please feel free to read through the conversation…"
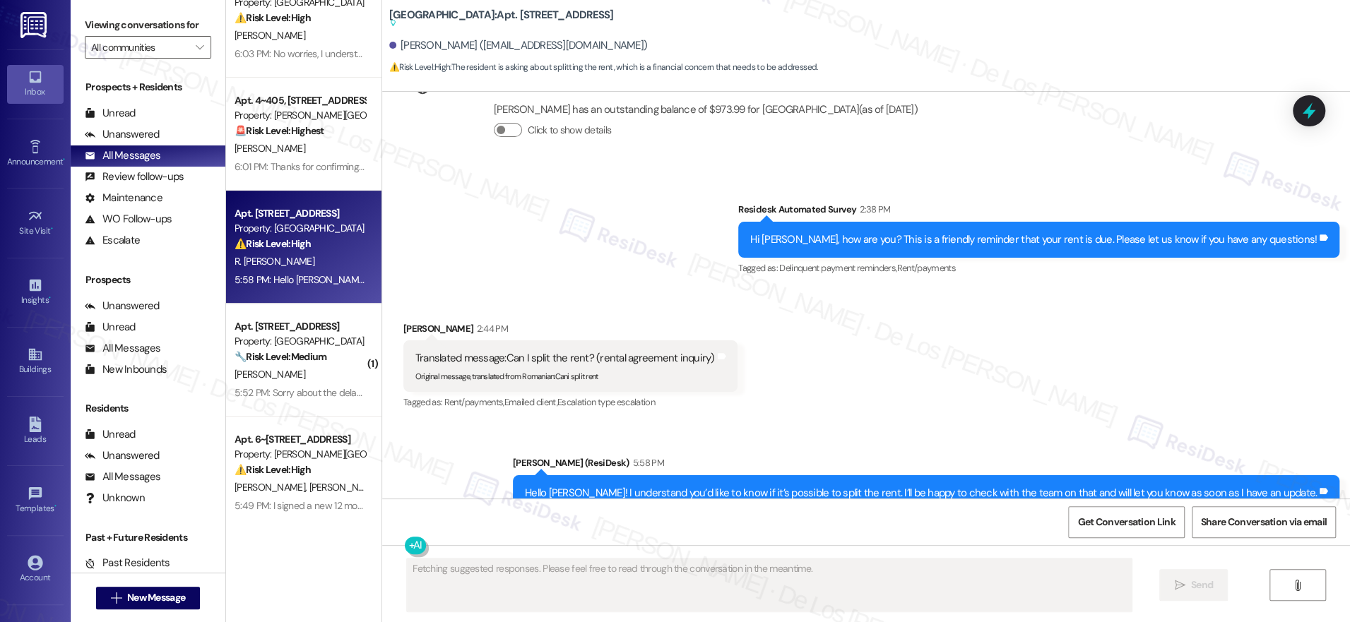
scroll to position [259, 0]
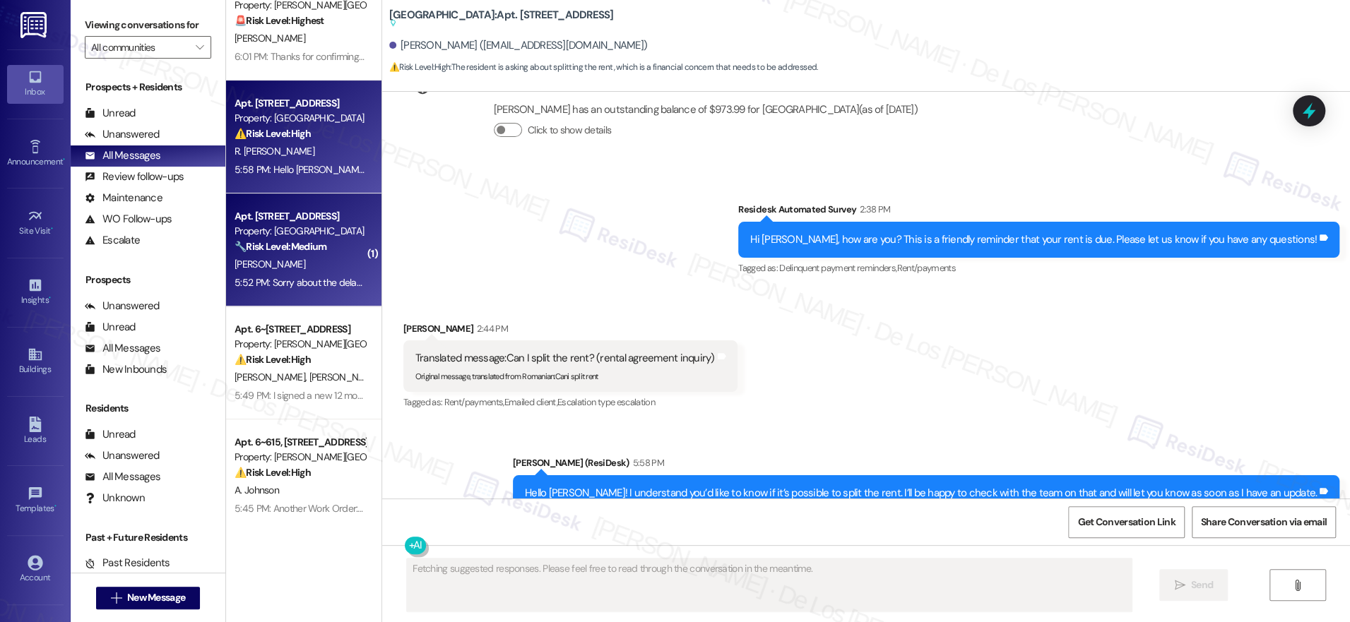
click at [300, 248] on strong "🔧 Risk Level: Medium" at bounding box center [281, 246] width 92 height 13
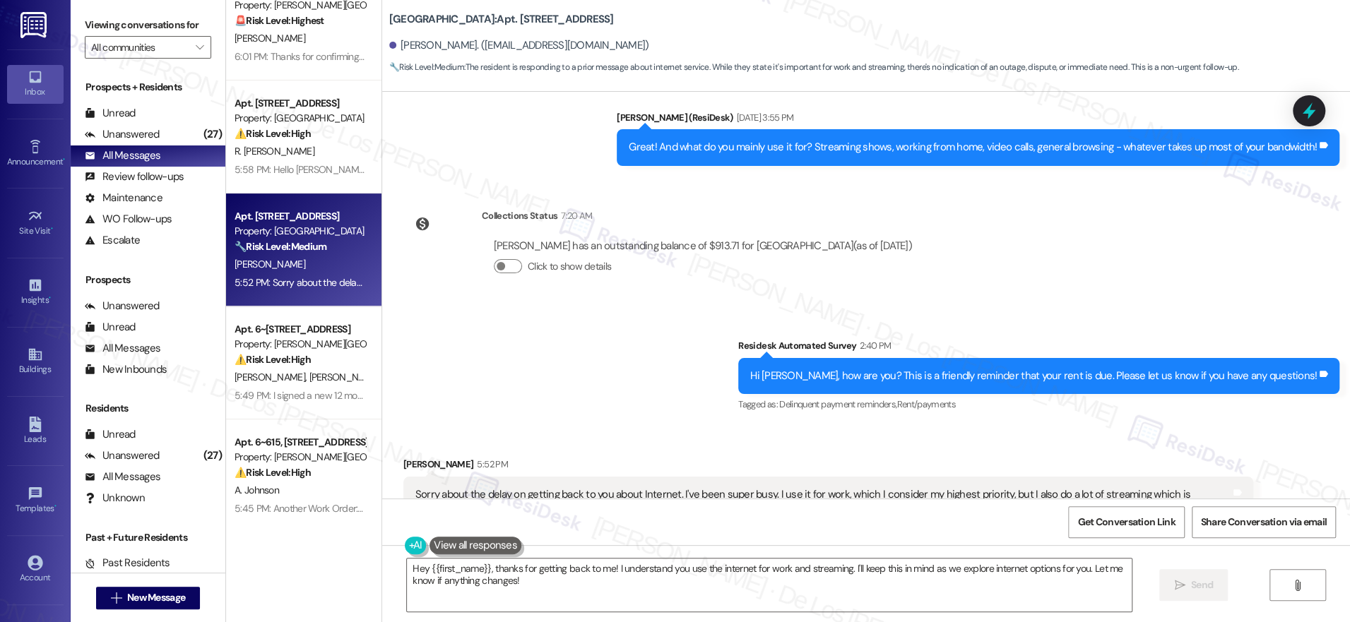
scroll to position [2283, 0]
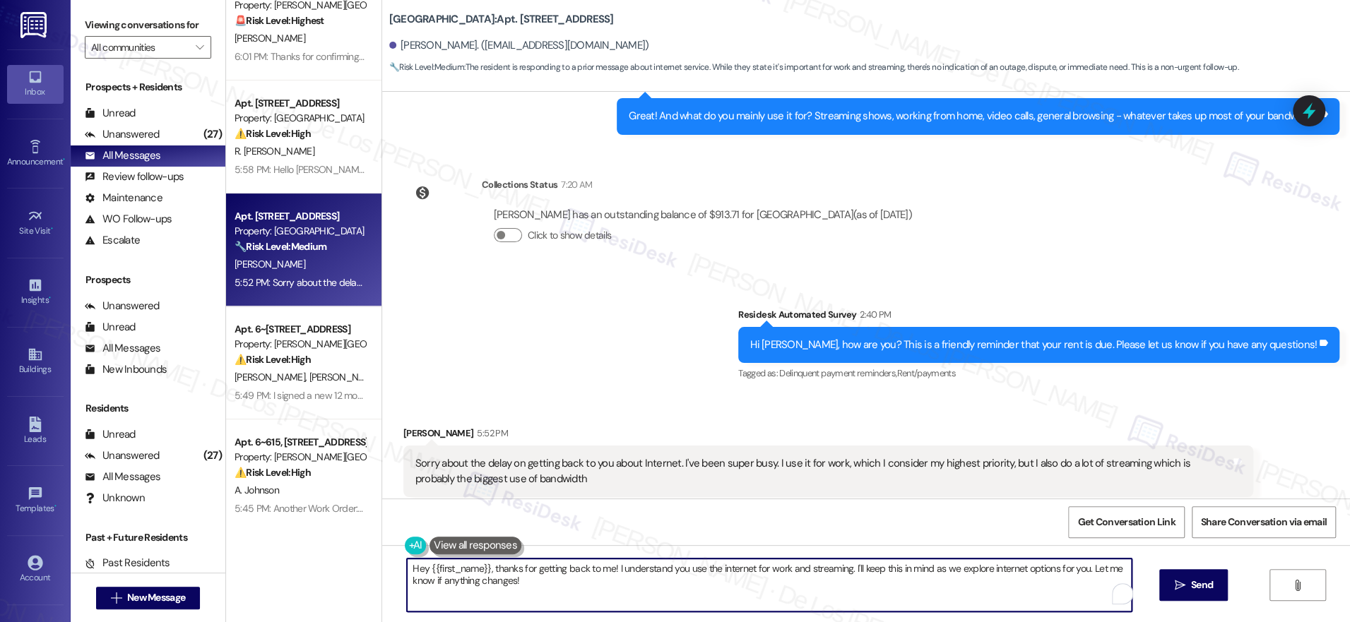
drag, startPoint x: 605, startPoint y: 570, endPoint x: 668, endPoint y: 593, distance: 67.0
click at [668, 593] on textarea "Hey {{first_name}}, thanks for getting back to me! I understand you use the int…" at bounding box center [769, 585] width 725 height 53
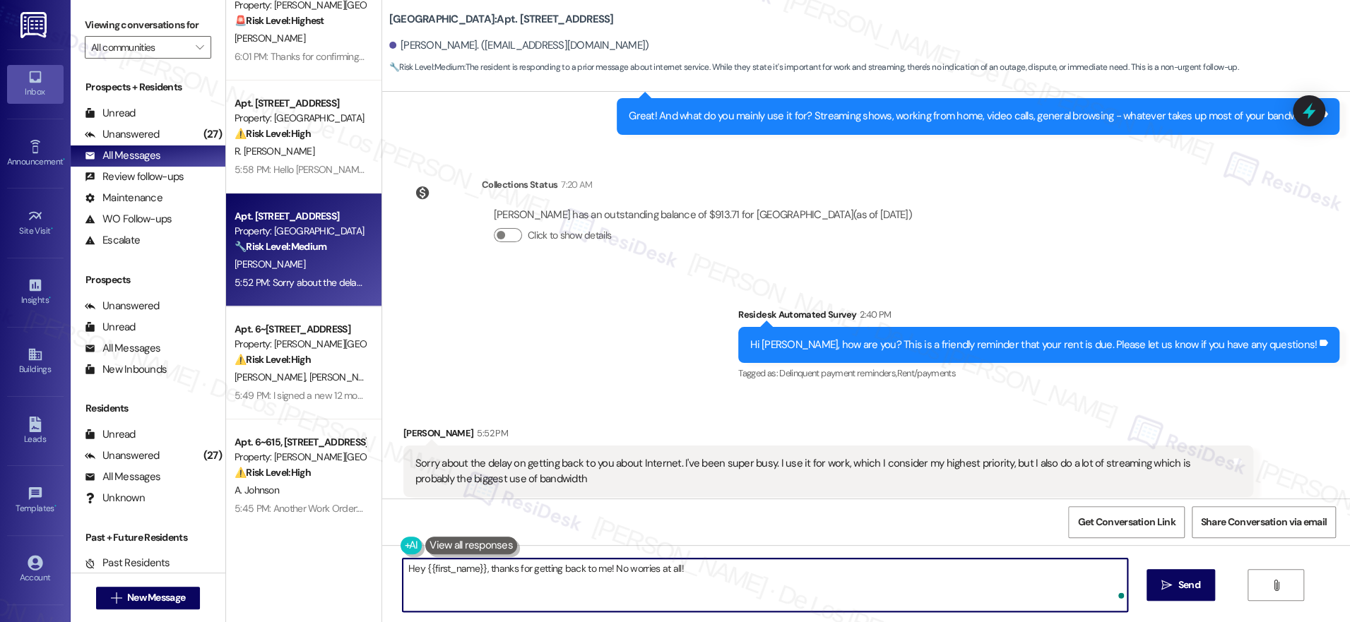
paste textarea "Thanks {{first_name}}! Final question - if you're comfortable sharing, how much…"
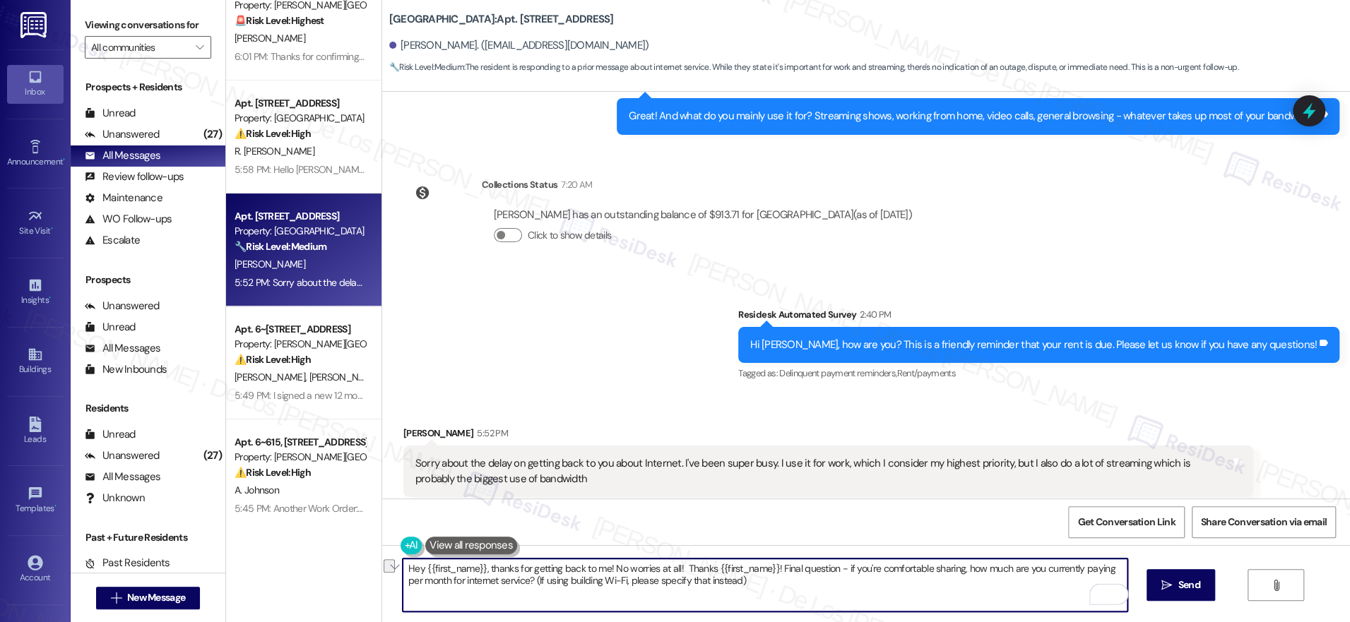
drag, startPoint x: 767, startPoint y: 571, endPoint x: 740, endPoint y: 563, distance: 28.1
click at [672, 571] on textarea "Hey {{first_name}}, thanks for getting back to me! No worries at all! Thanks {{…" at bounding box center [765, 585] width 725 height 53
click at [775, 599] on textarea "Hey {{first_name}}, thanks for getting back to me! No worries at all! Final que…" at bounding box center [765, 585] width 725 height 53
type textarea "Hey {{first_name}}, thanks for getting back to me! No worries at all! Final que…"
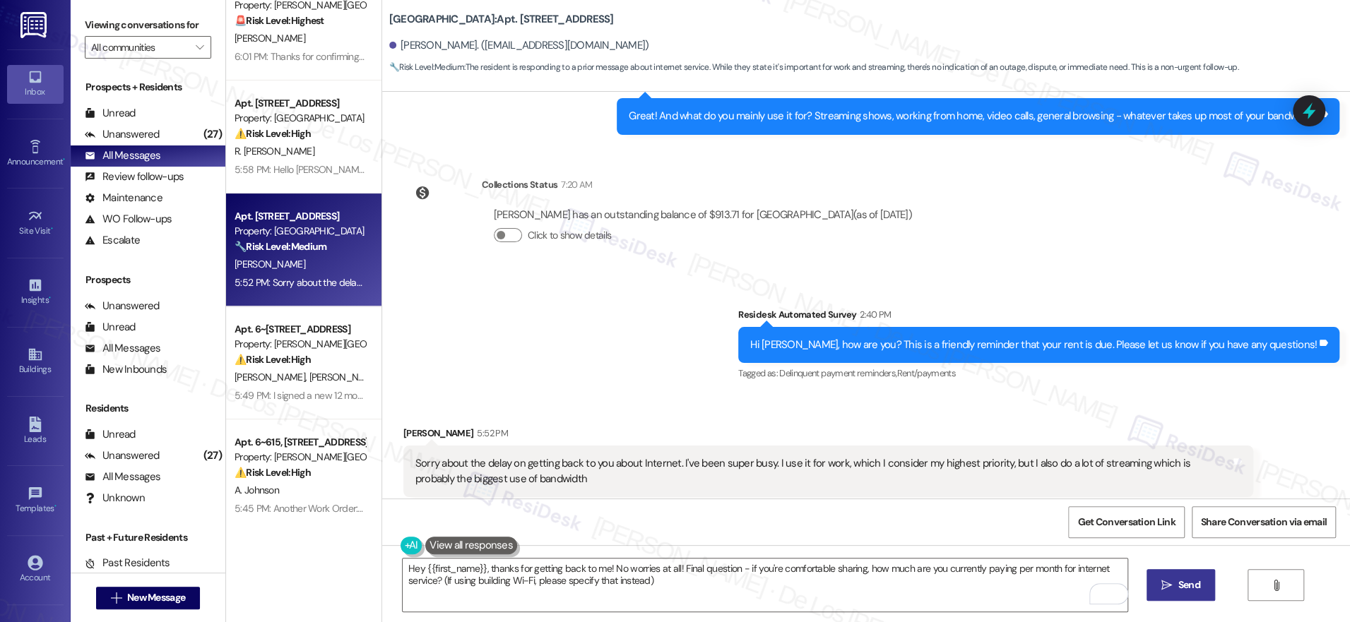
click at [1190, 585] on span "Send" at bounding box center [1189, 585] width 22 height 15
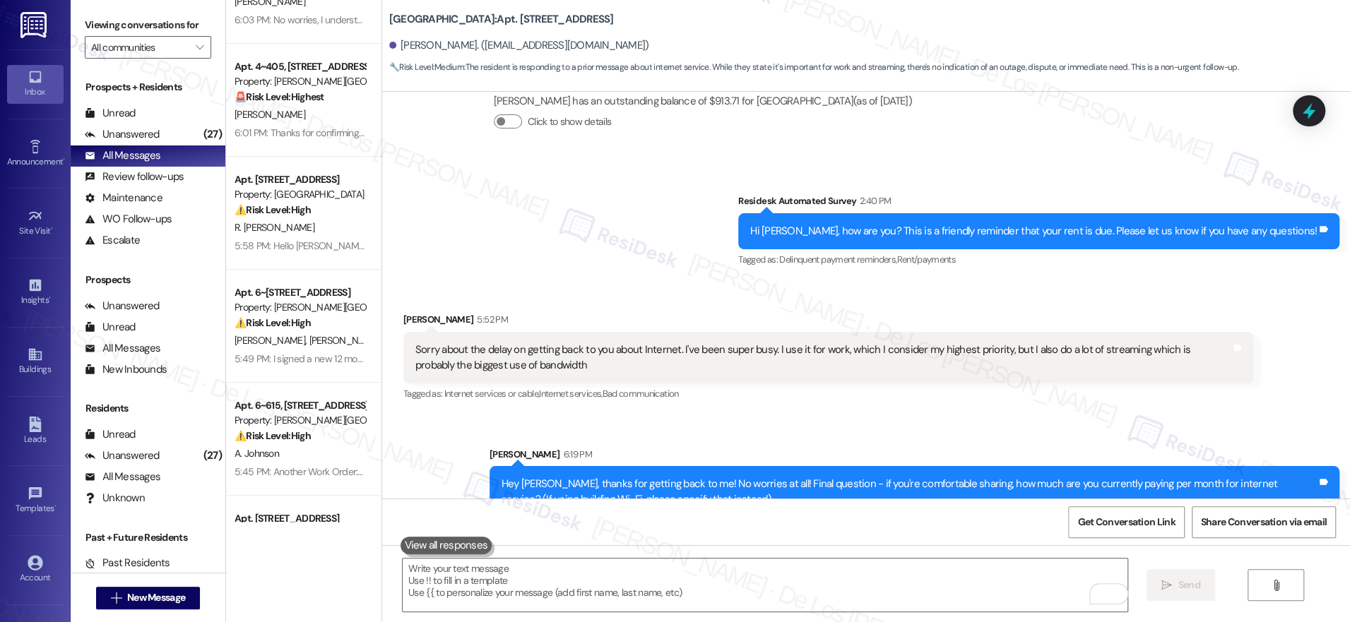
scroll to position [364, 0]
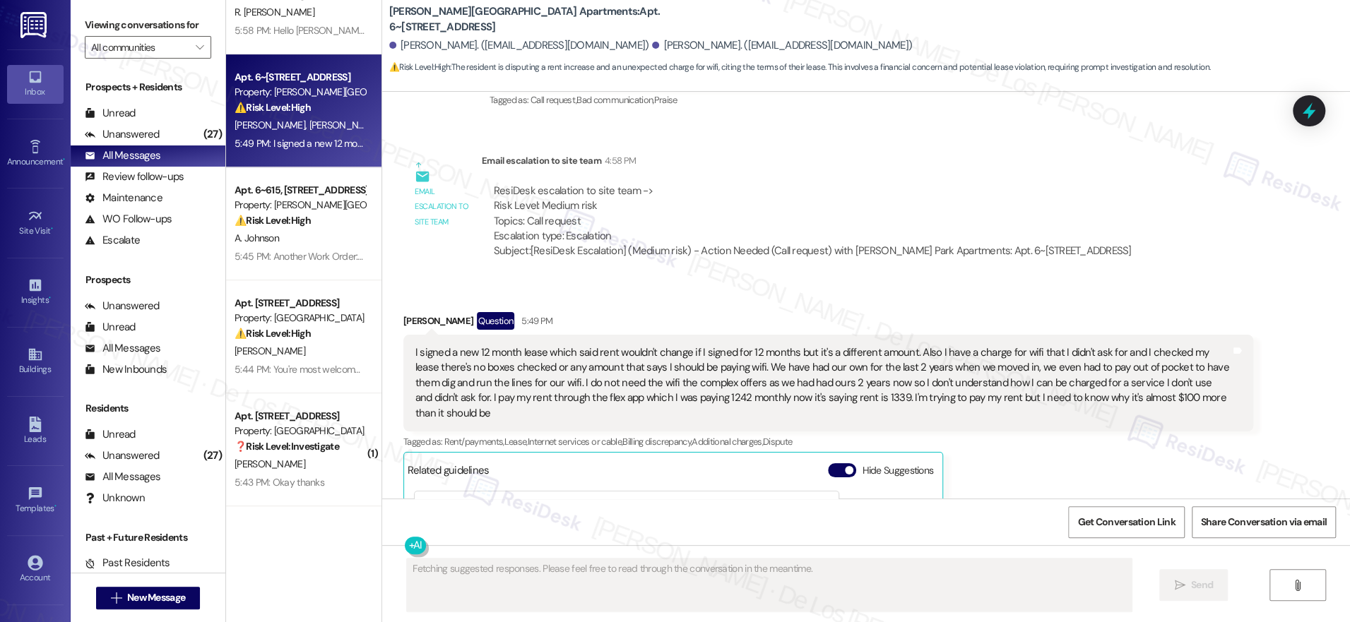
scroll to position [589, 0]
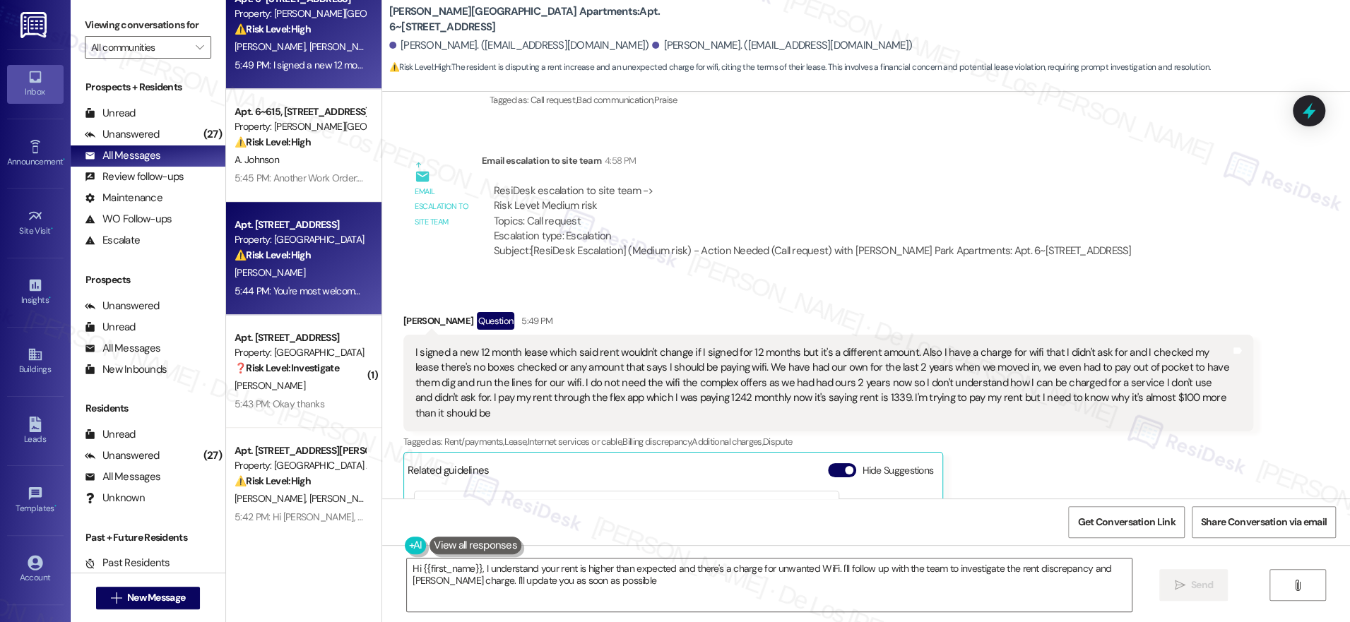
type textarea "Hi {{first_name}}, I understand your rent is higher than expected and there's a…"
click at [318, 294] on div "5:44 PM: You're most welcome, Aldine! 5:44 PM: You're most welcome, [PERSON_NAM…" at bounding box center [313, 291] width 157 height 13
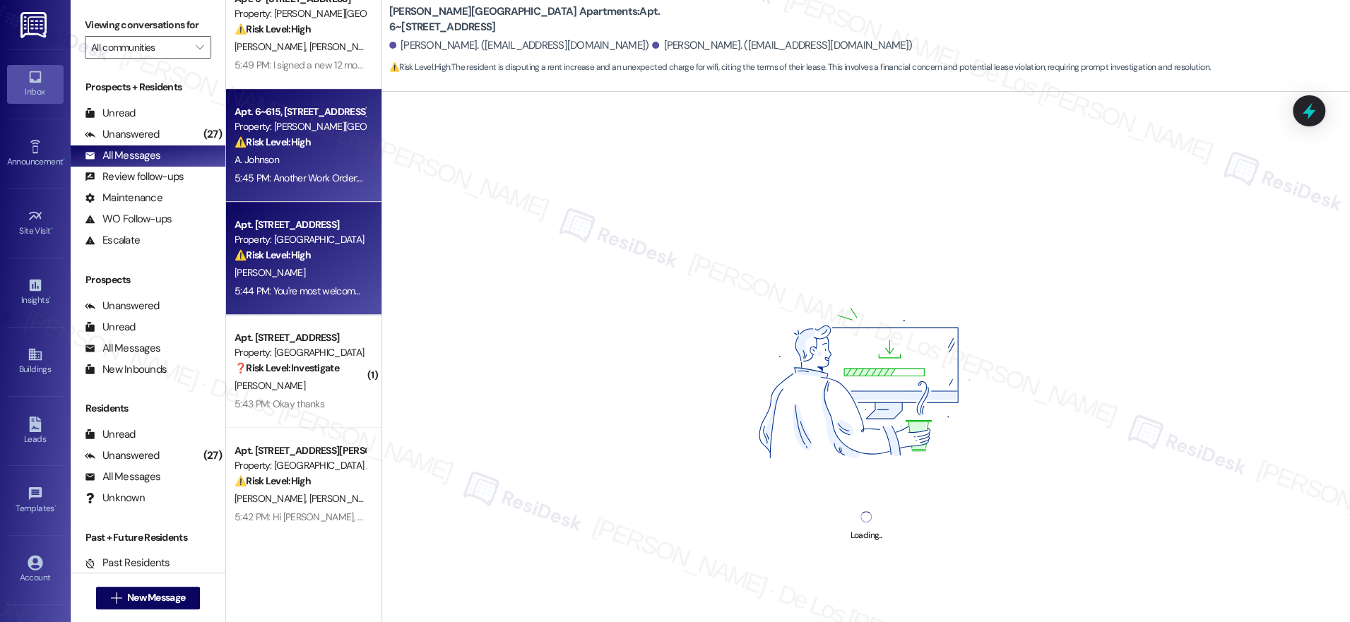
click at [303, 153] on div "A. Johnson" at bounding box center [300, 160] width 134 height 18
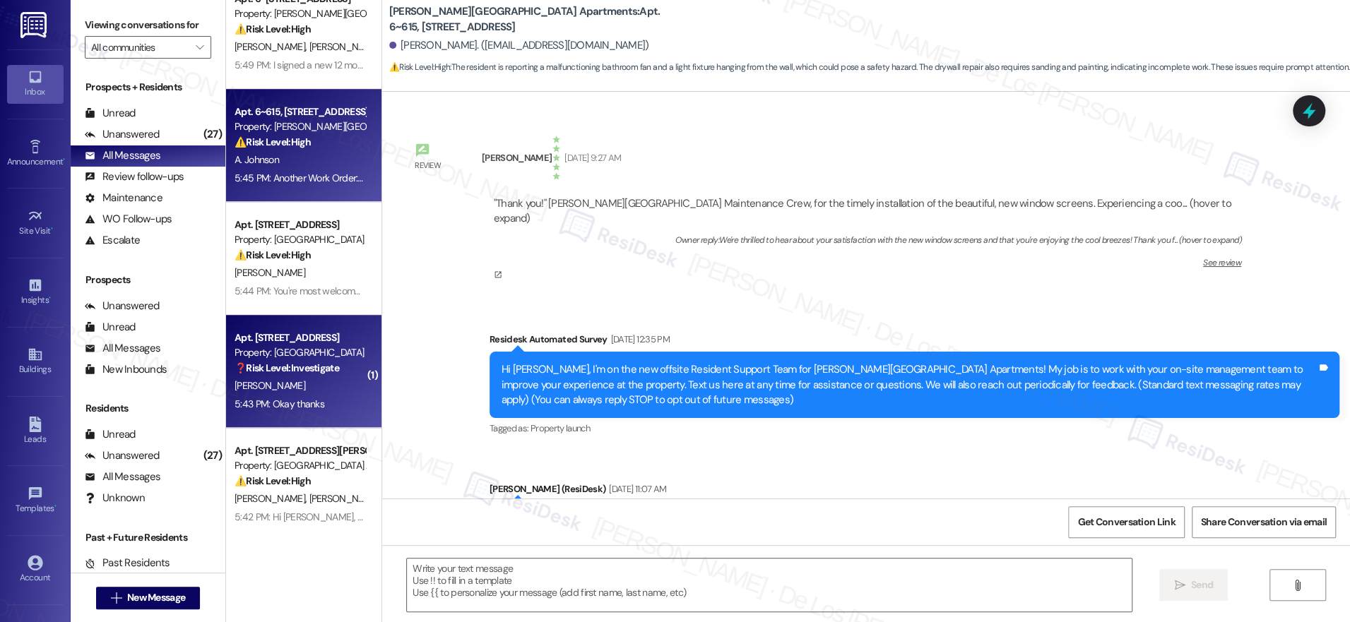
click at [287, 352] on div "Property: [GEOGRAPHIC_DATA]" at bounding box center [300, 352] width 131 height 15
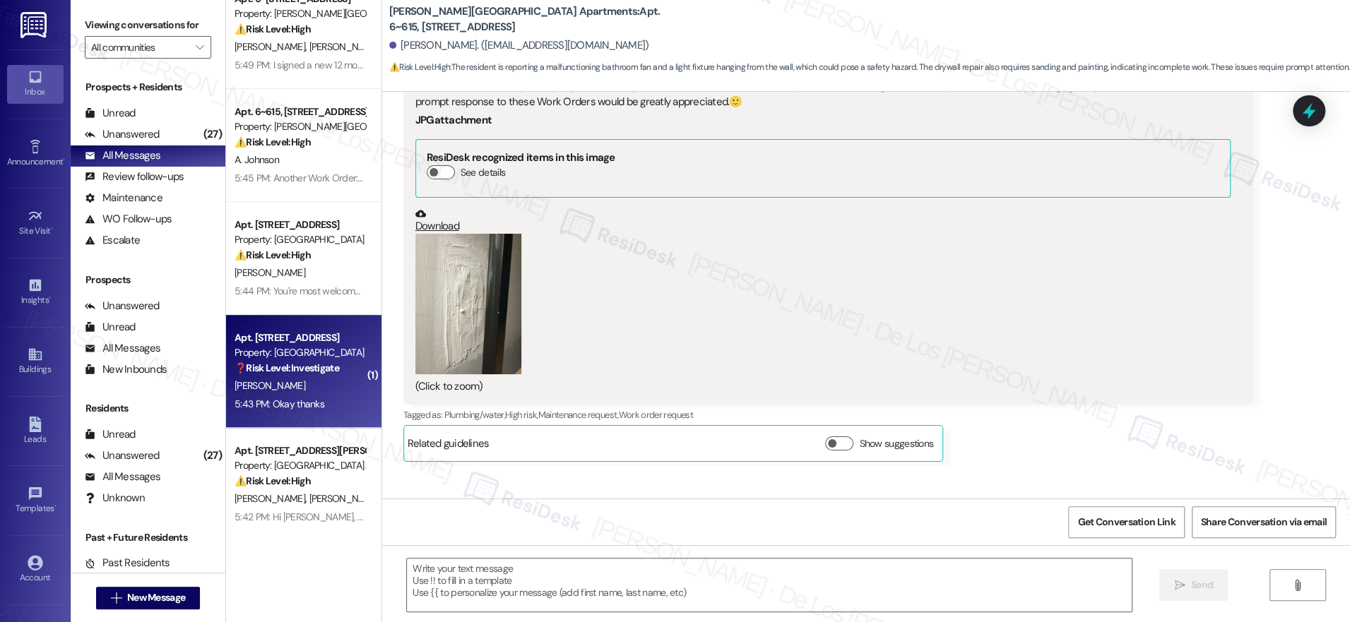
type textarea "Fetching suggested responses. Please feel free to read through the conversation…"
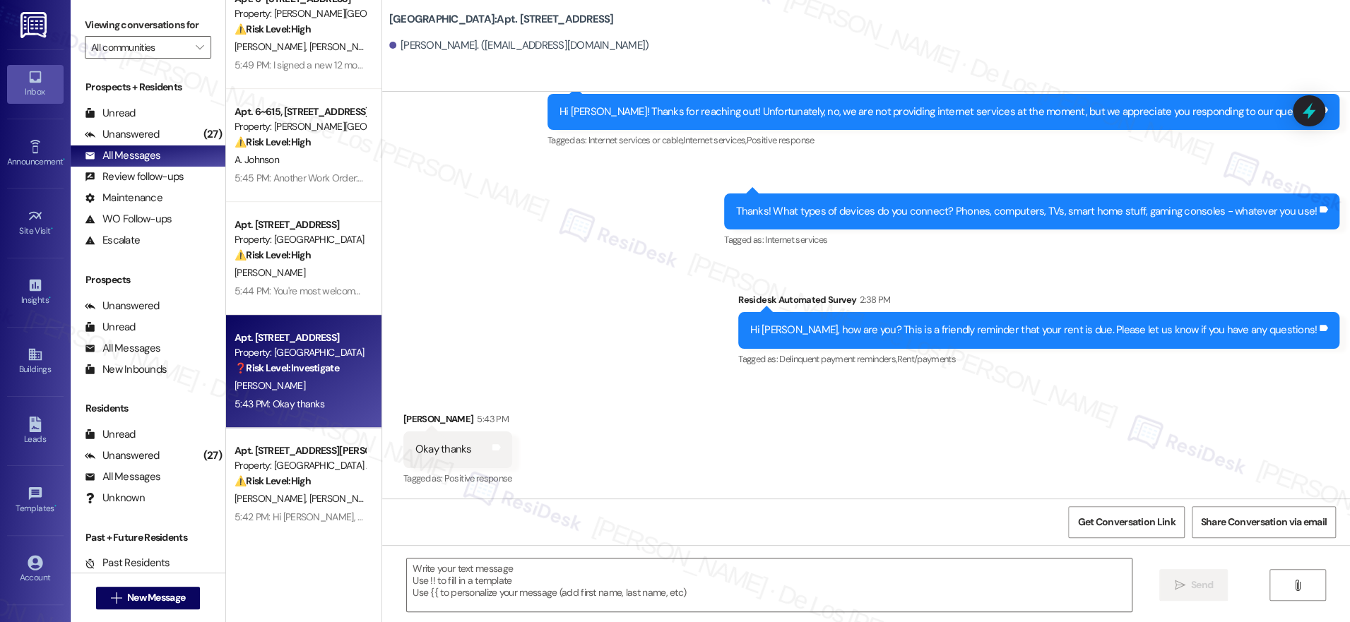
scroll to position [1546, 0]
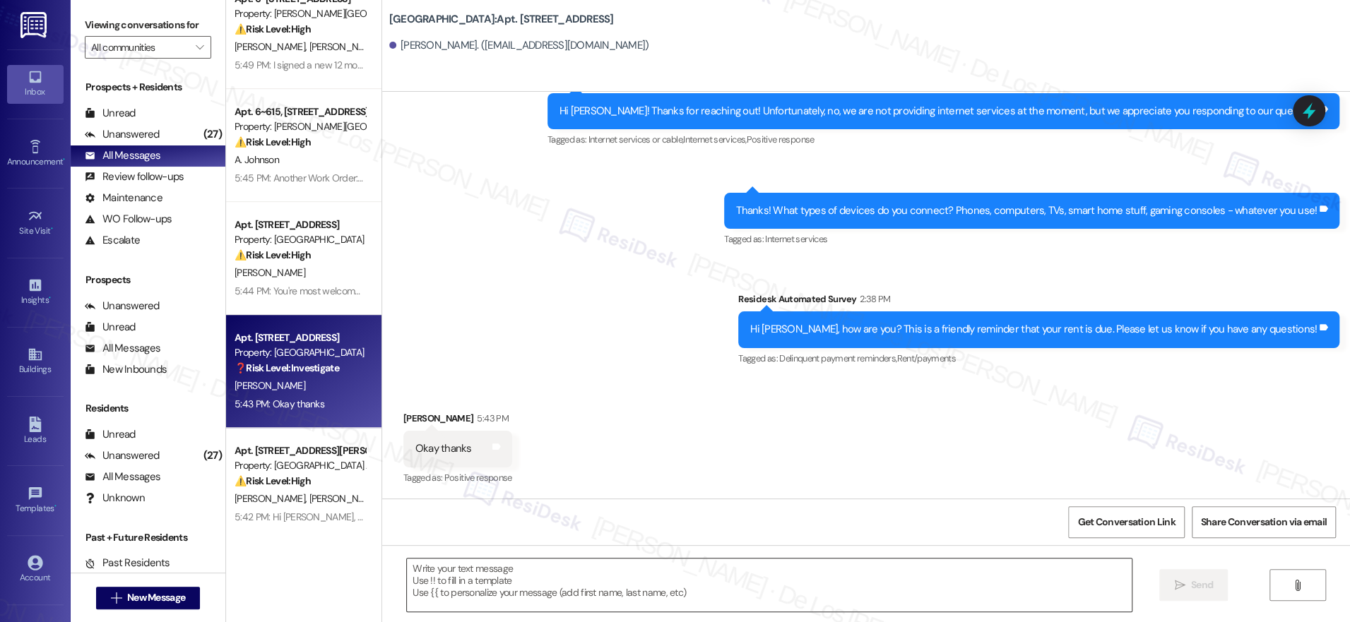
click at [574, 580] on textarea at bounding box center [769, 585] width 725 height 53
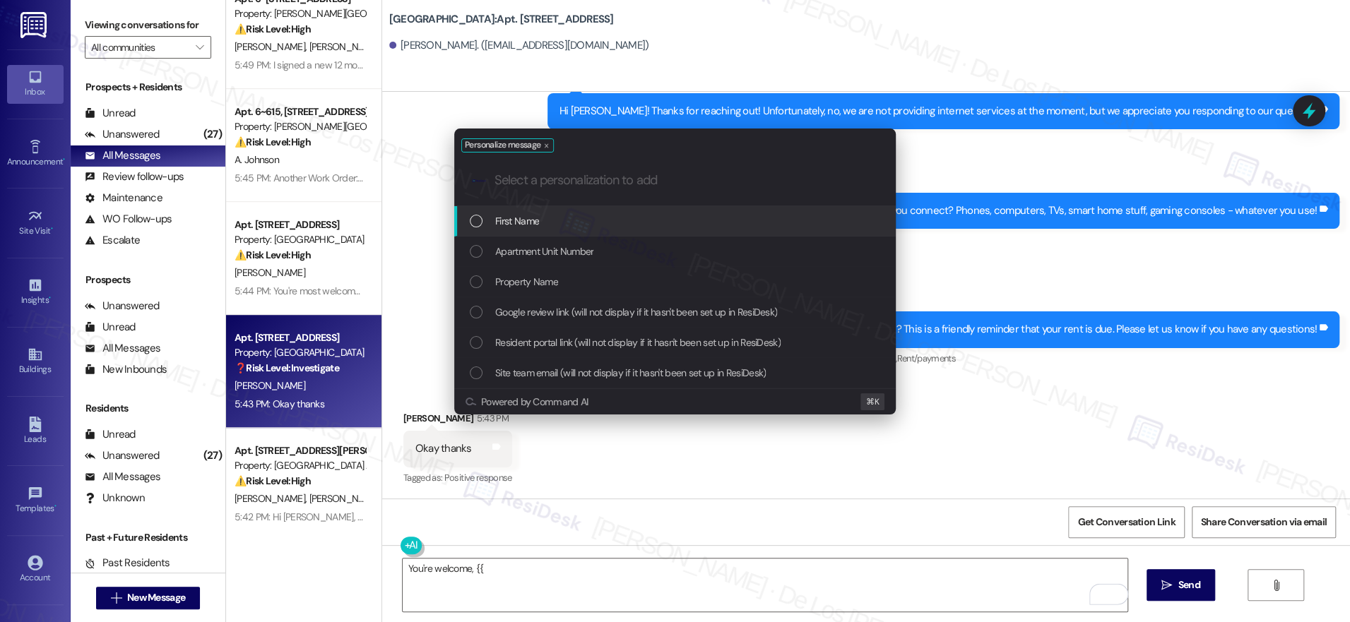
click at [615, 220] on div "First Name" at bounding box center [676, 221] width 413 height 16
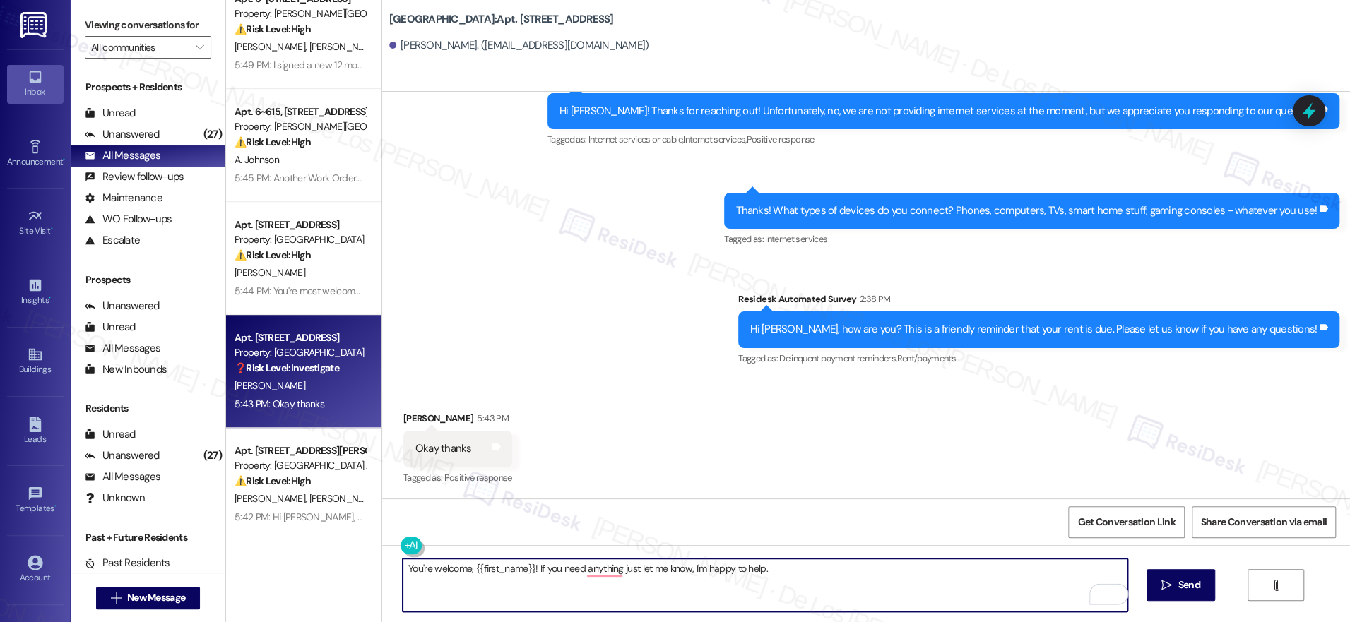
click at [651, 483] on div "Received via SMS Brittany Brown 5:43 PM Okay thanks Tags and notes Tagged as: P…" at bounding box center [866, 438] width 968 height 119
type textarea "You're welcome, {{first_name}}! If you need anything, just let me know. I'm hap…"
click at [1178, 585] on span "Send" at bounding box center [1189, 585] width 22 height 15
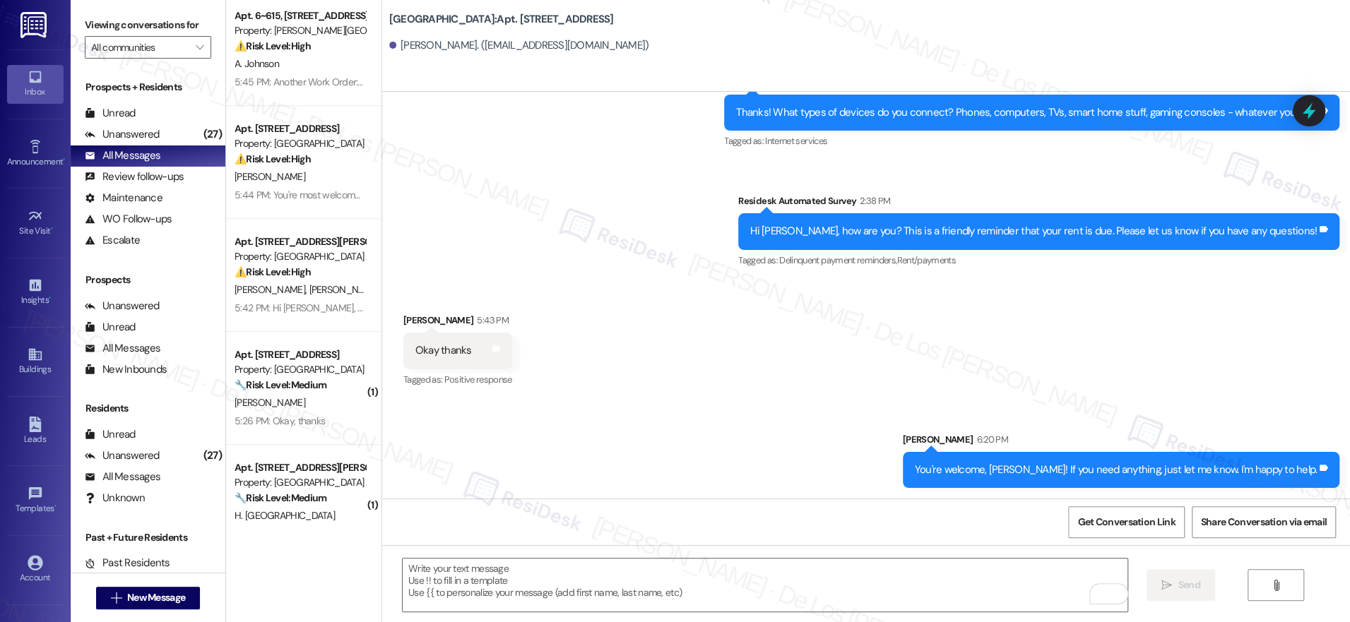
scroll to position [869, 0]
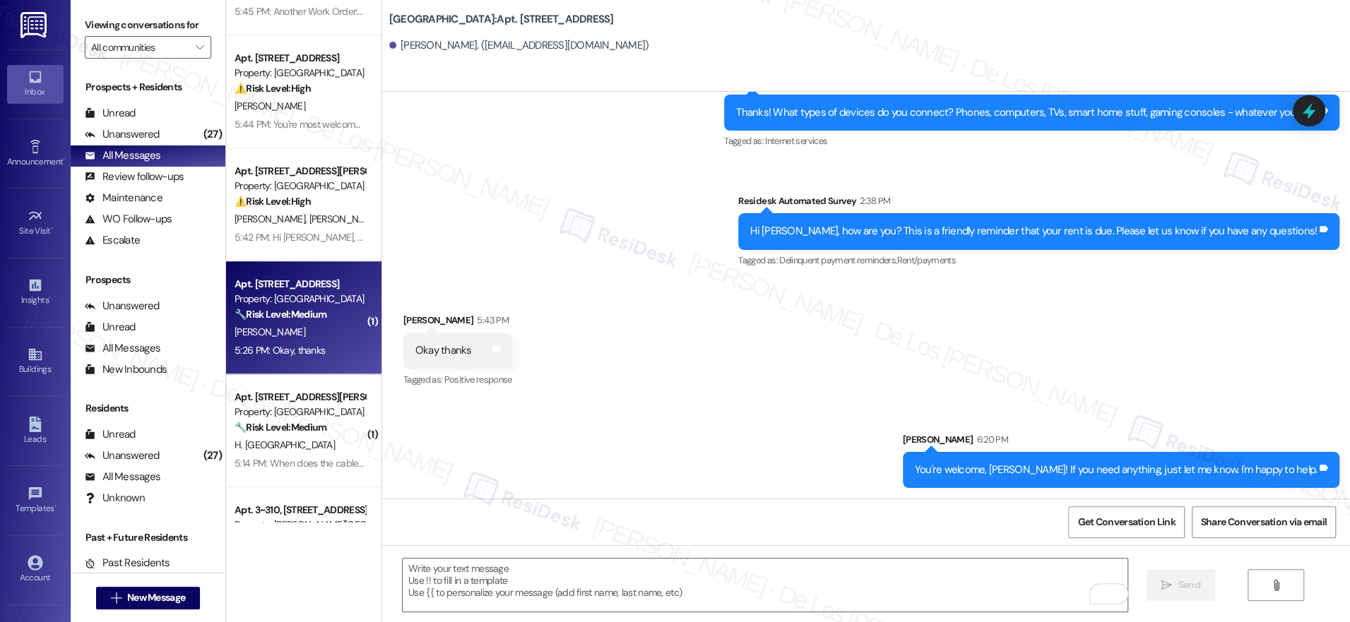
click at [311, 297] on div "Property: [GEOGRAPHIC_DATA]" at bounding box center [300, 299] width 131 height 15
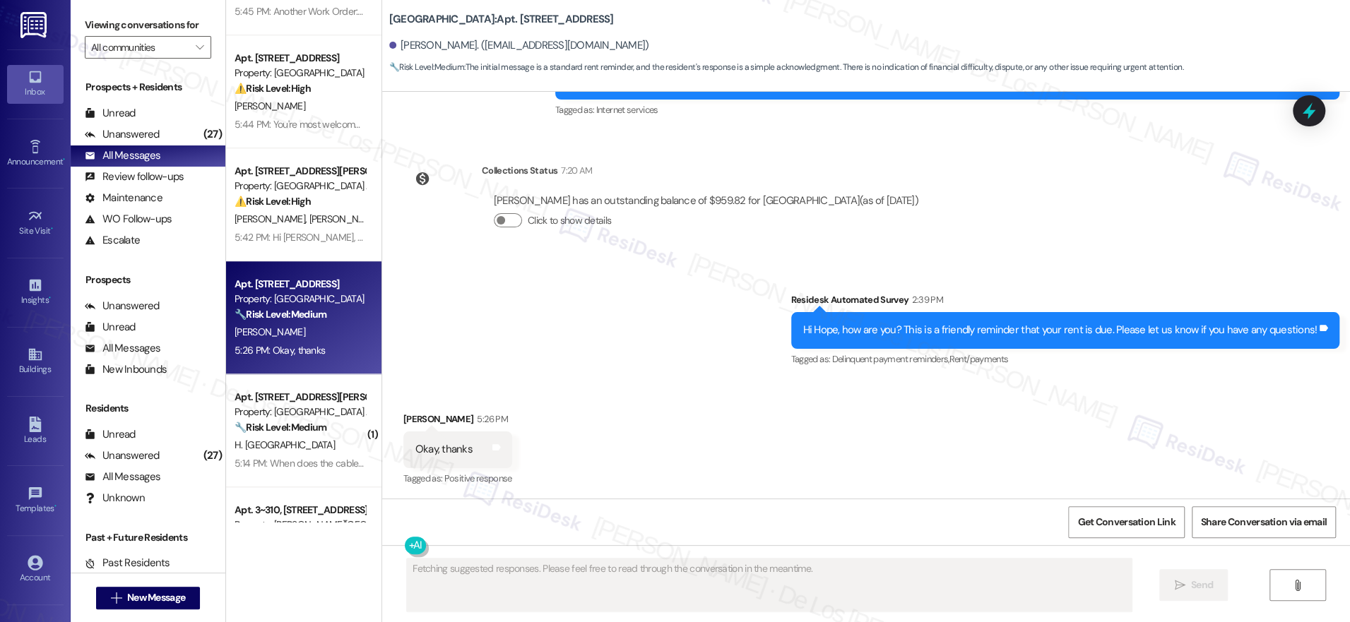
scroll to position [1577, 0]
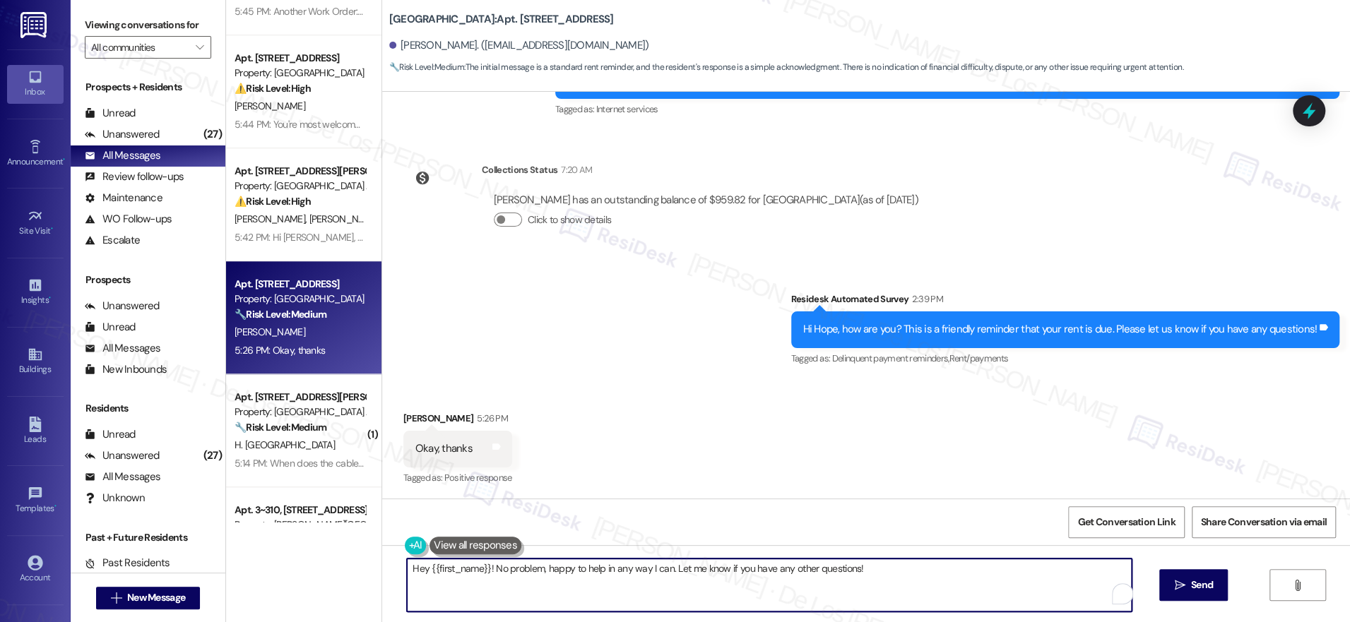
drag, startPoint x: 528, startPoint y: 568, endPoint x: 483, endPoint y: 566, distance: 45.3
click at [483, 566] on textarea "Hey {{first_name}}! No problem, happy to help in any way I can. Let me know if …" at bounding box center [769, 585] width 725 height 53
click at [1008, 581] on textarea "Hey {{first_name}}! You're welcome, happy to help in any way I can. Let me know…" at bounding box center [765, 585] width 725 height 53
type textarea "Hey {{first_name}}! You're welcome, happy to help in any way I can. Let me know…"
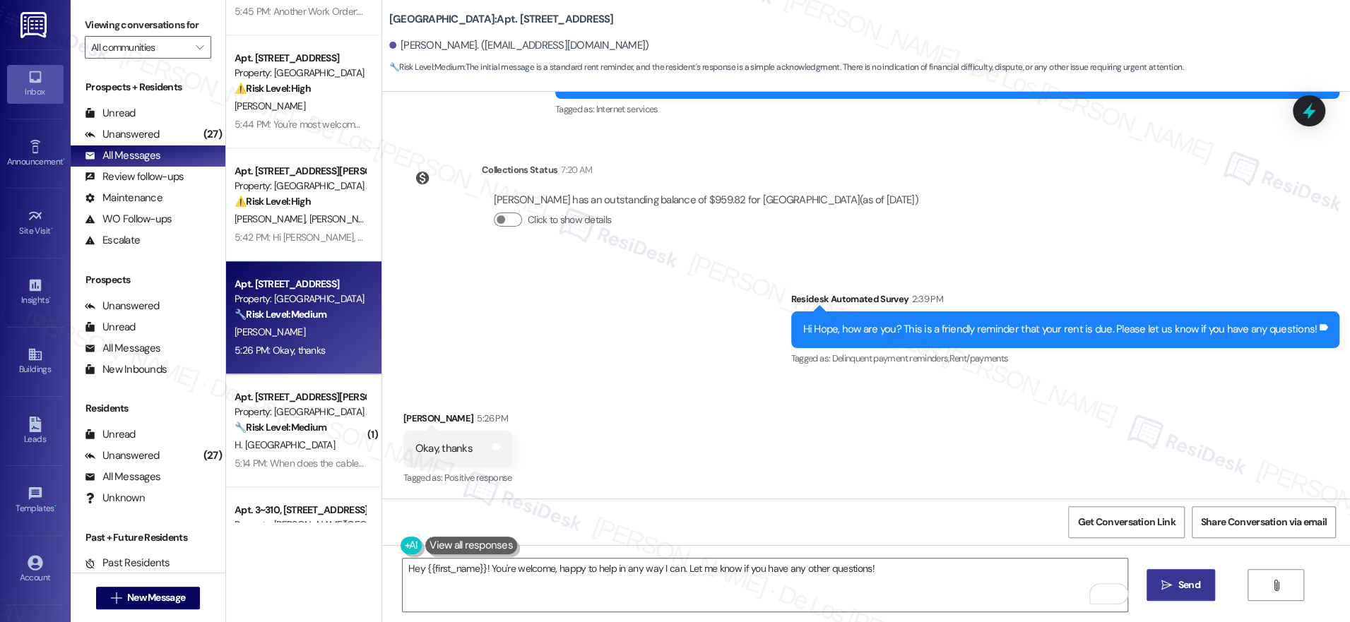
click at [1161, 586] on icon "" at bounding box center [1166, 585] width 11 height 11
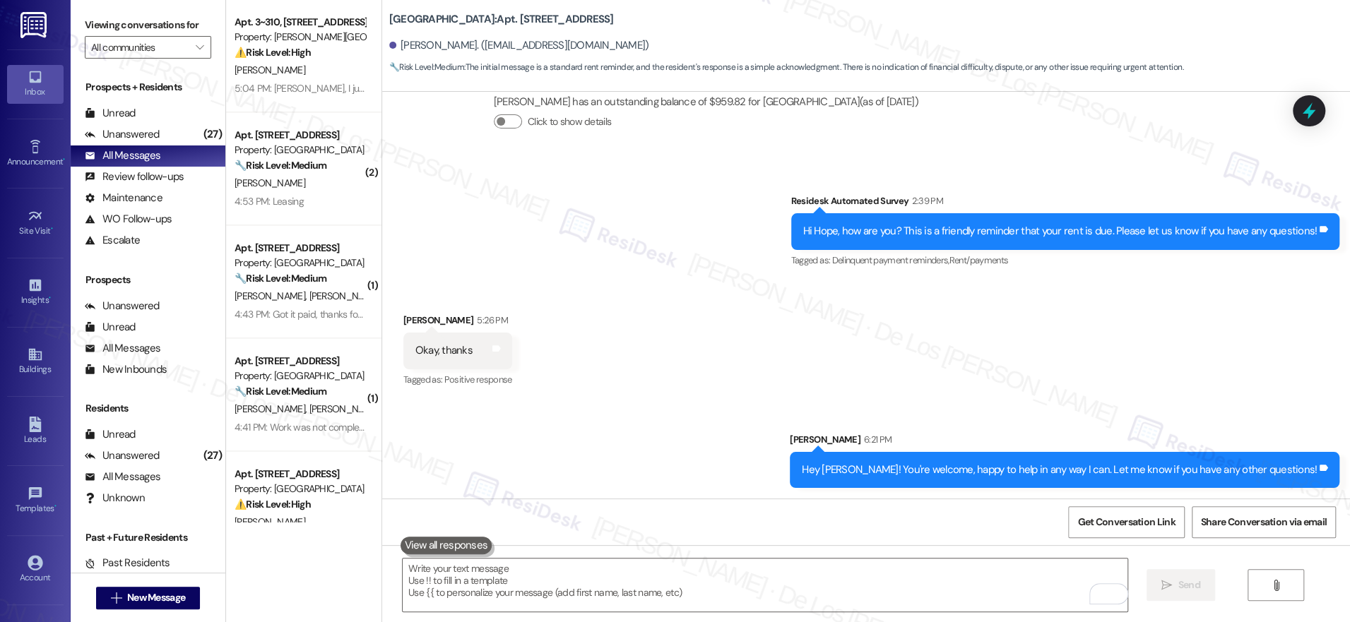
scroll to position [1660, 0]
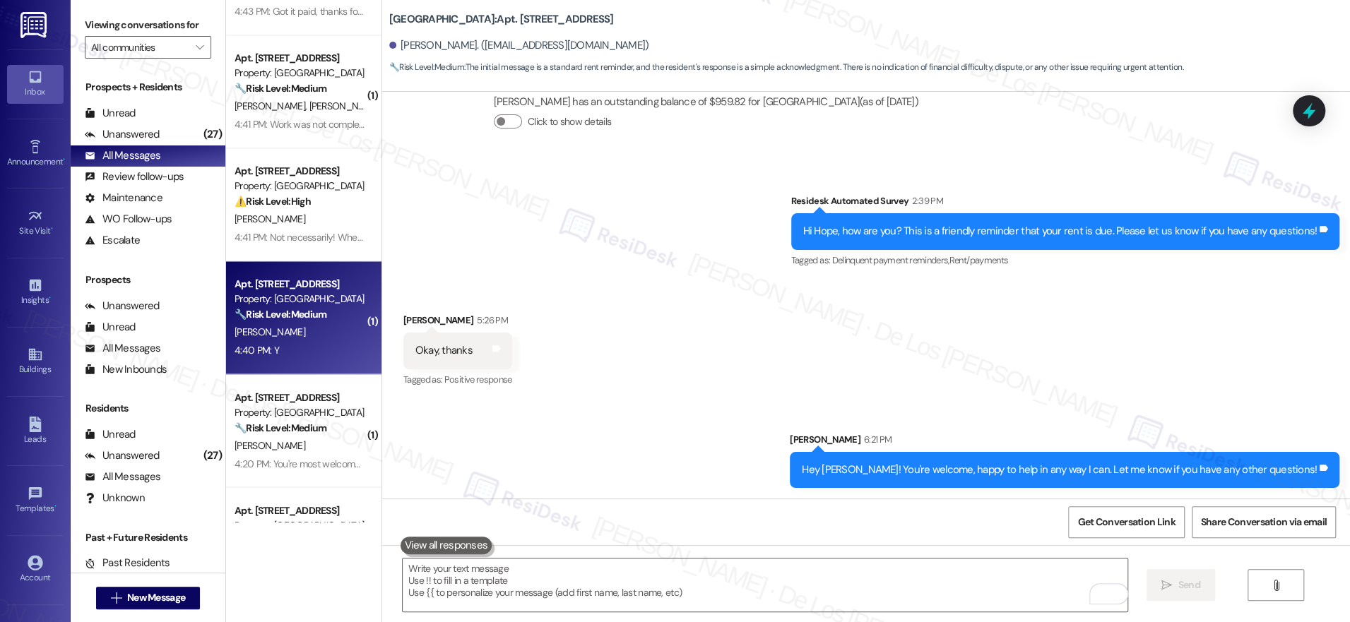
click at [315, 352] on div "4:40 PM: Y 4:40 PM: Y" at bounding box center [300, 351] width 134 height 18
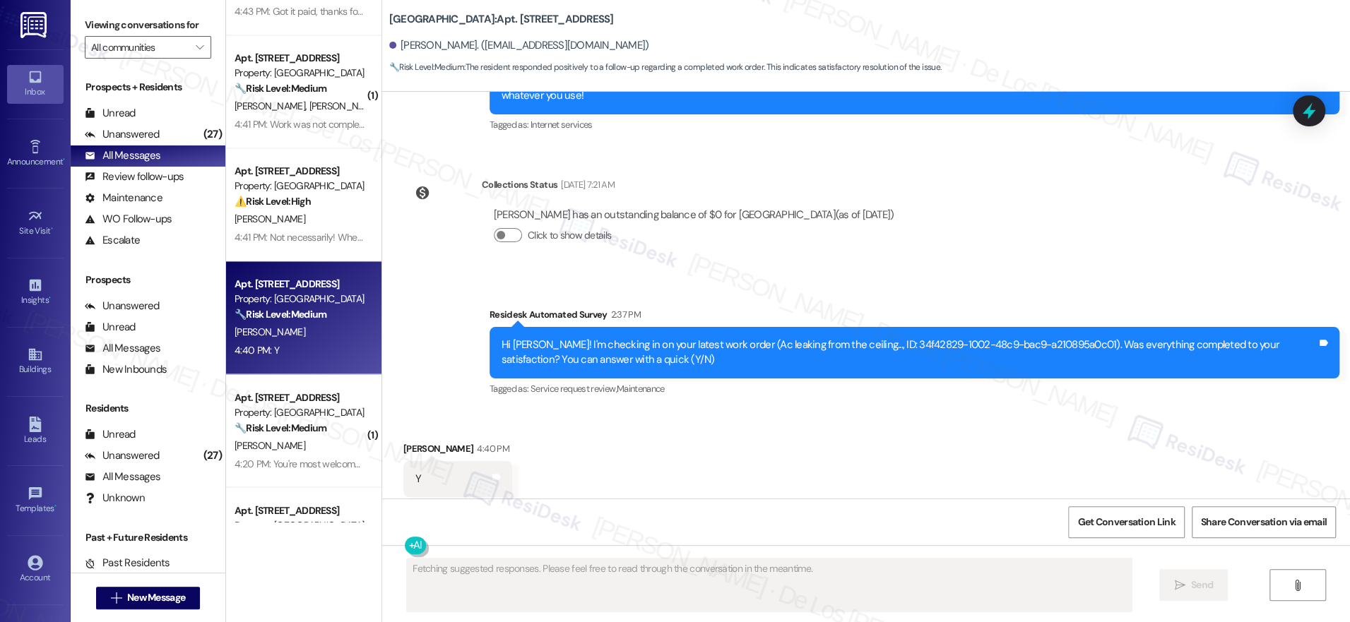
scroll to position [2088, 0]
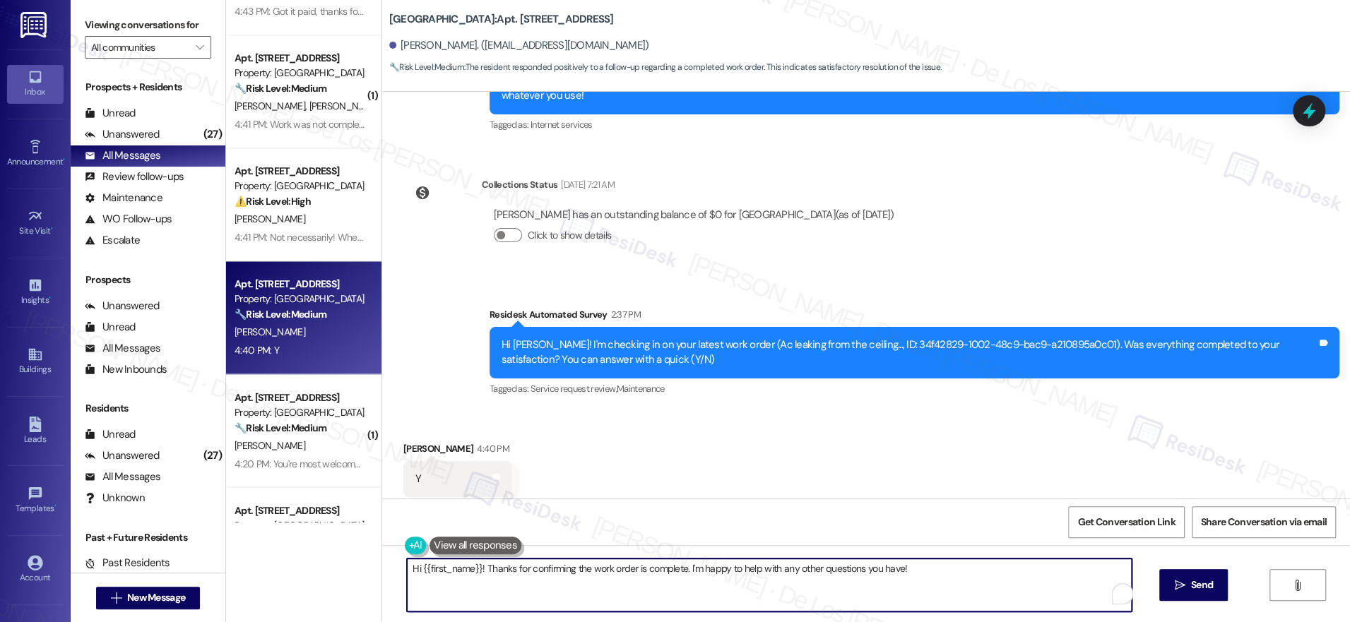
click at [577, 581] on textarea "Hi {{first_name}}! Thanks for confirming the work order is complete. I'm happy …" at bounding box center [769, 585] width 725 height 53
paste textarea "I'm glad to know you're satisfied with your recent work order. If I may ask..ov…"
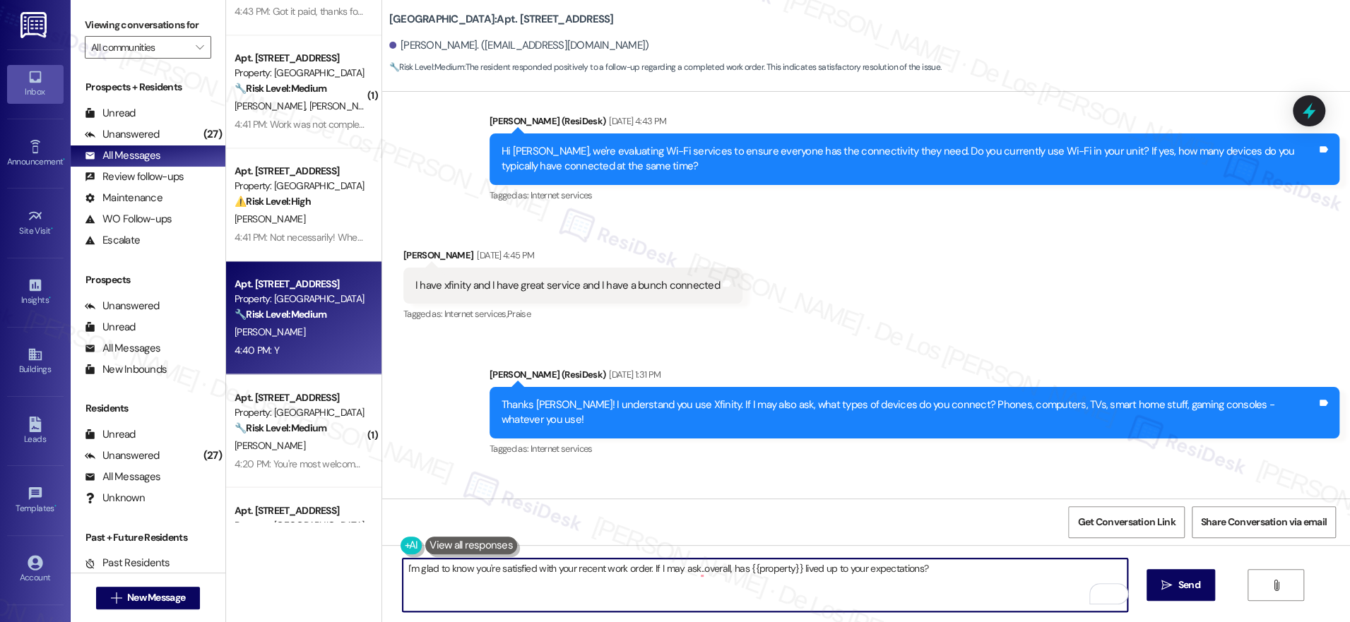
type textarea "I'm glad to know you're satisfied with your recent work order. If I may ask..ov…"
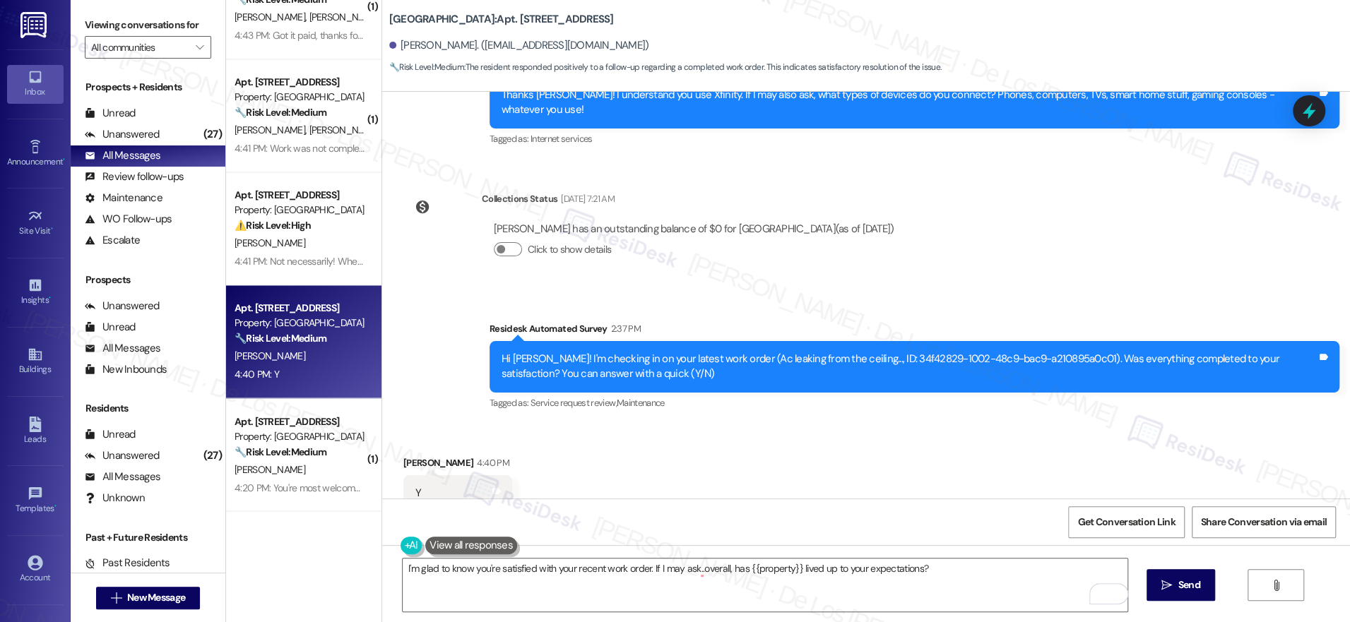
scroll to position [2088, 0]
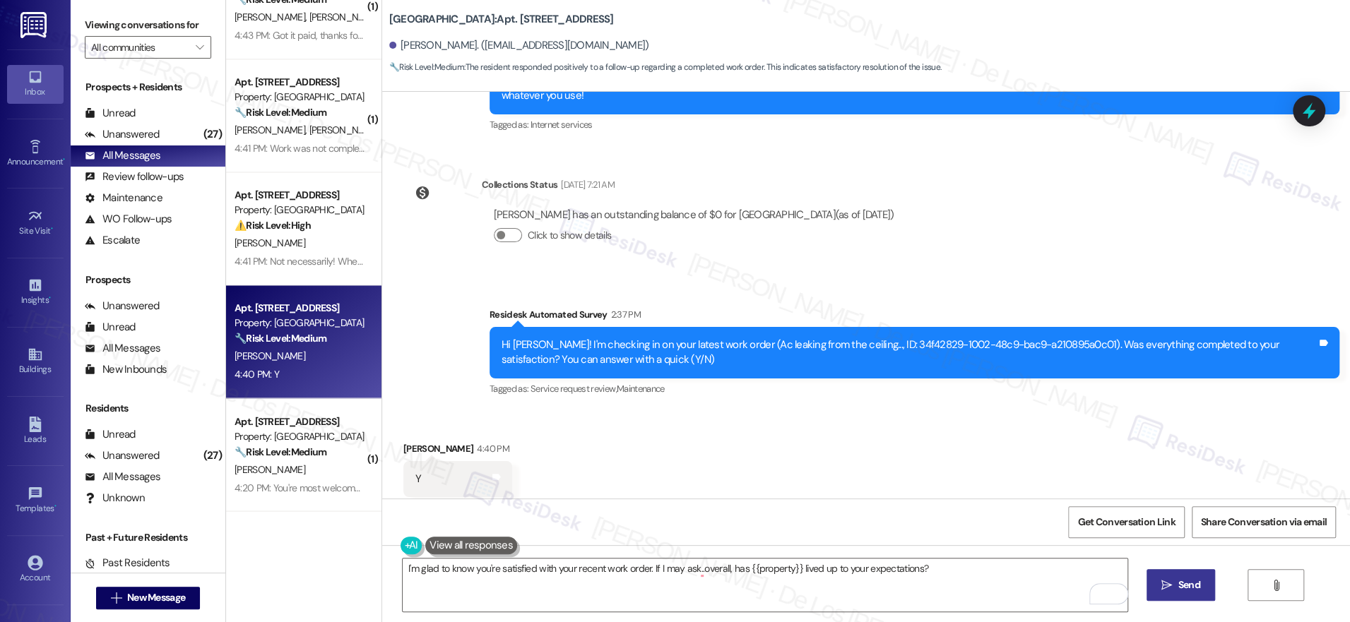
click at [1178, 586] on span "Send" at bounding box center [1189, 585] width 22 height 15
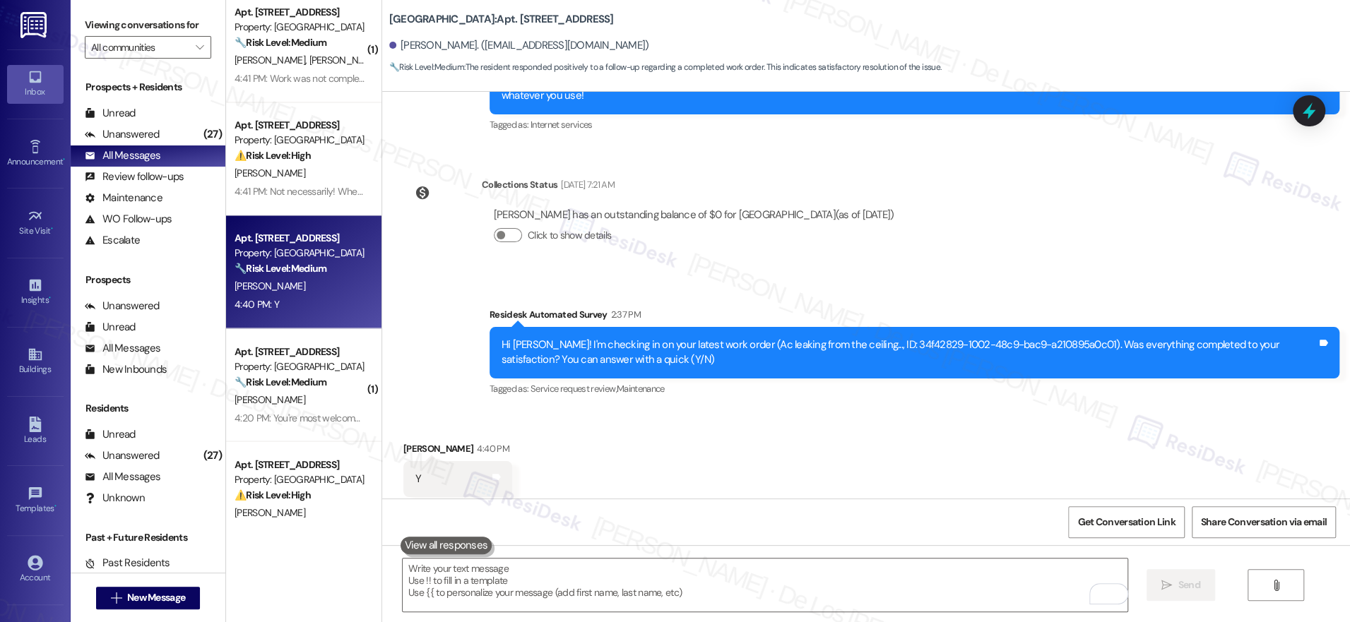
scroll to position [1714, 0]
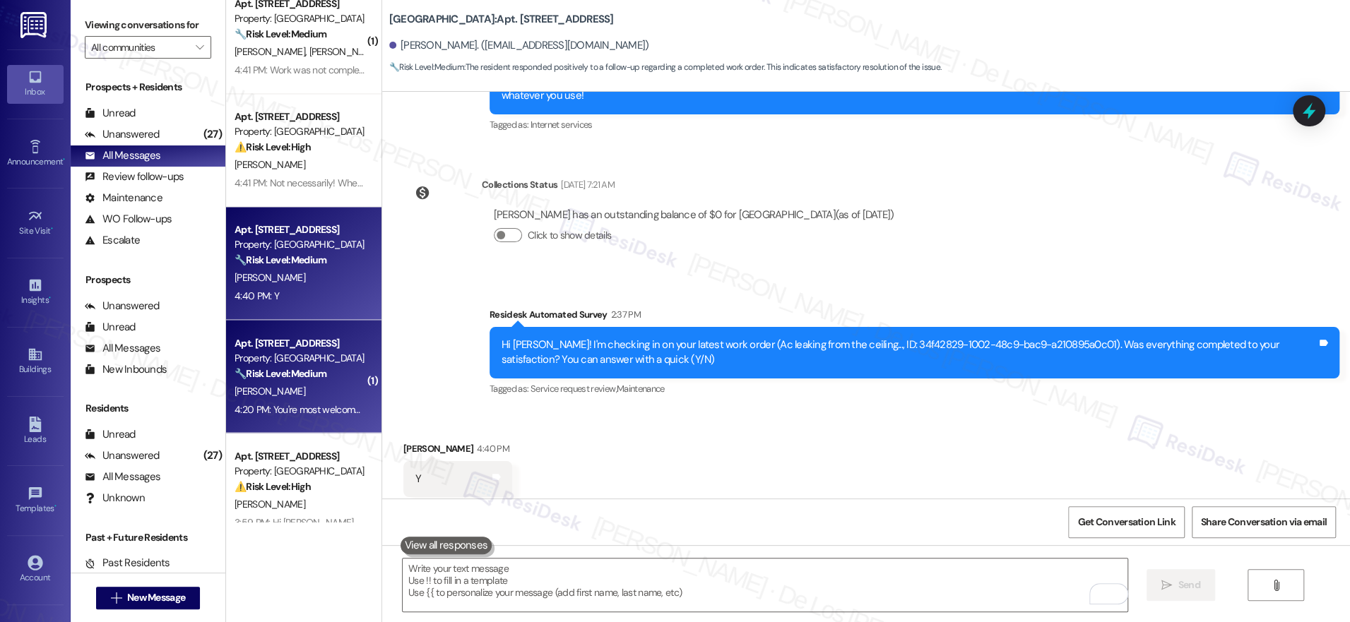
click at [352, 393] on div "Apt. 2103, 201 Hackberry St Property: Hackberry Ranch 🔧 Risk Level: Medium The …" at bounding box center [303, 376] width 155 height 113
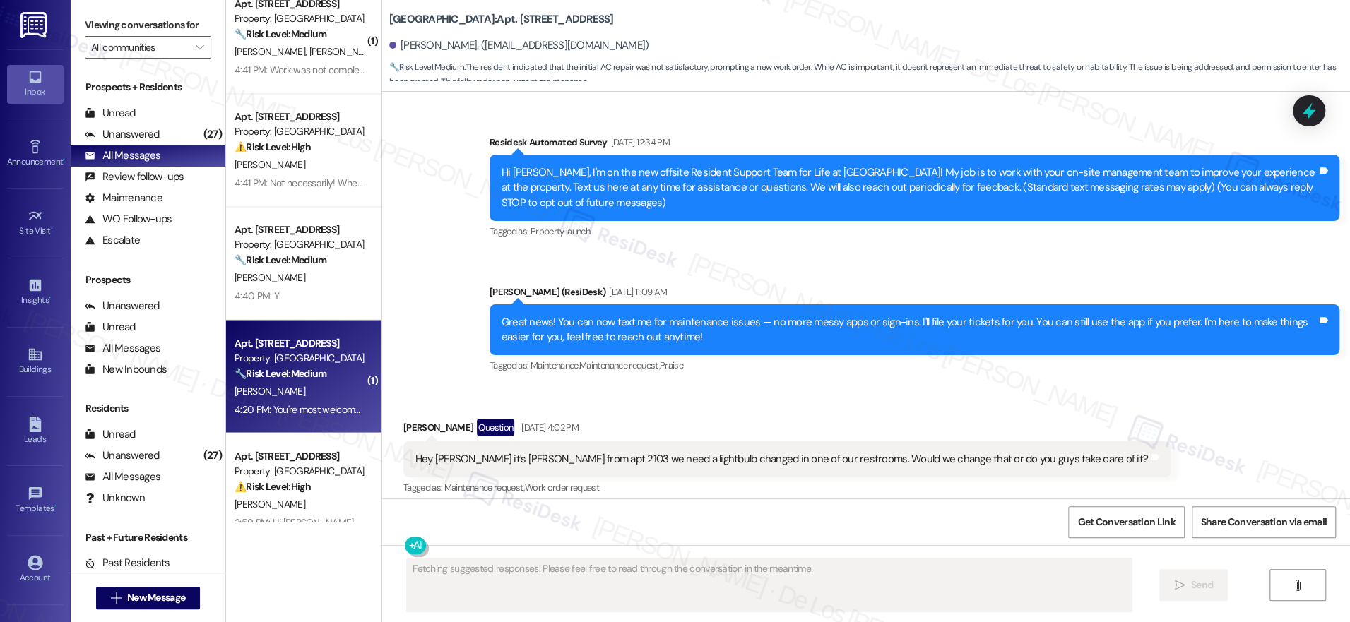
scroll to position [24267, 0]
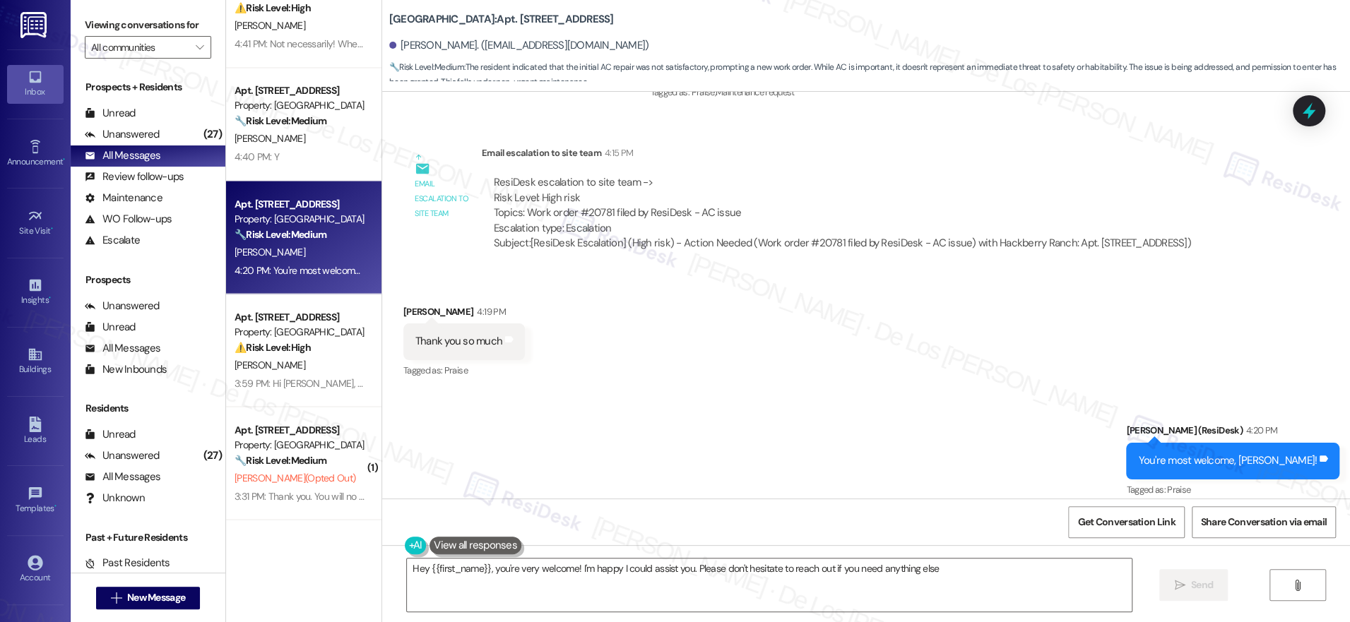
type textarea "Hey {{first_name}}, you're very welcome! I'm happy I could assist you. Please d…"
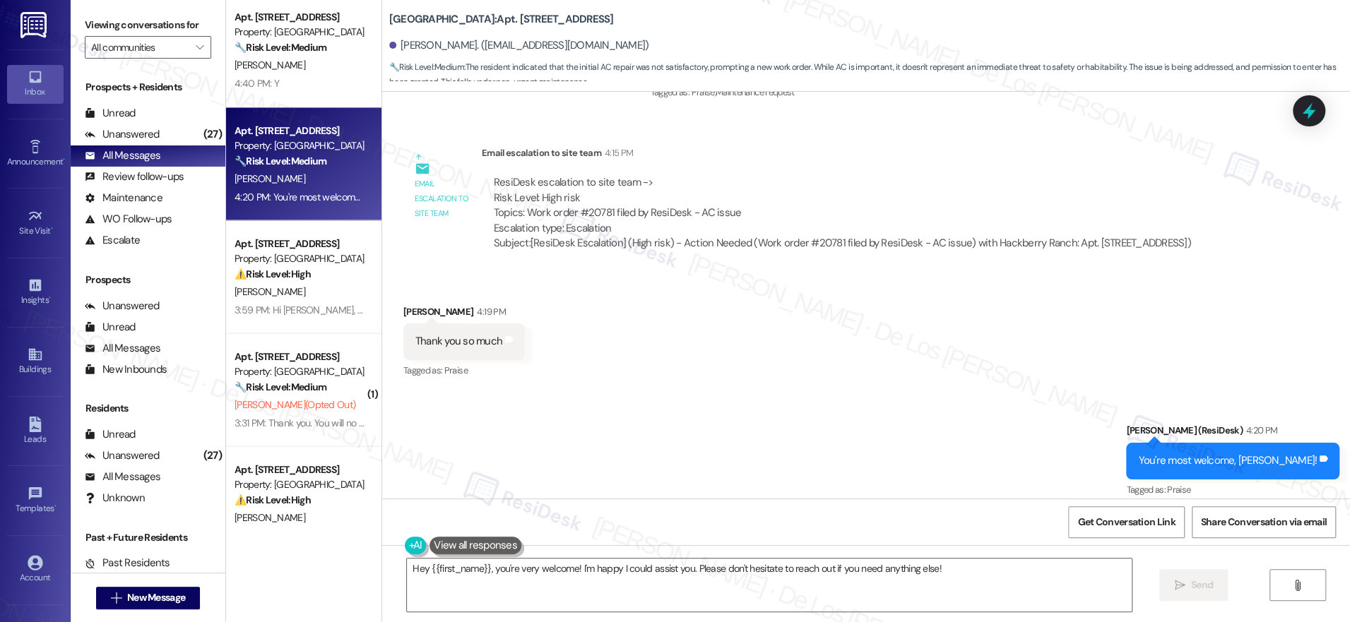
scroll to position [2020, 0]
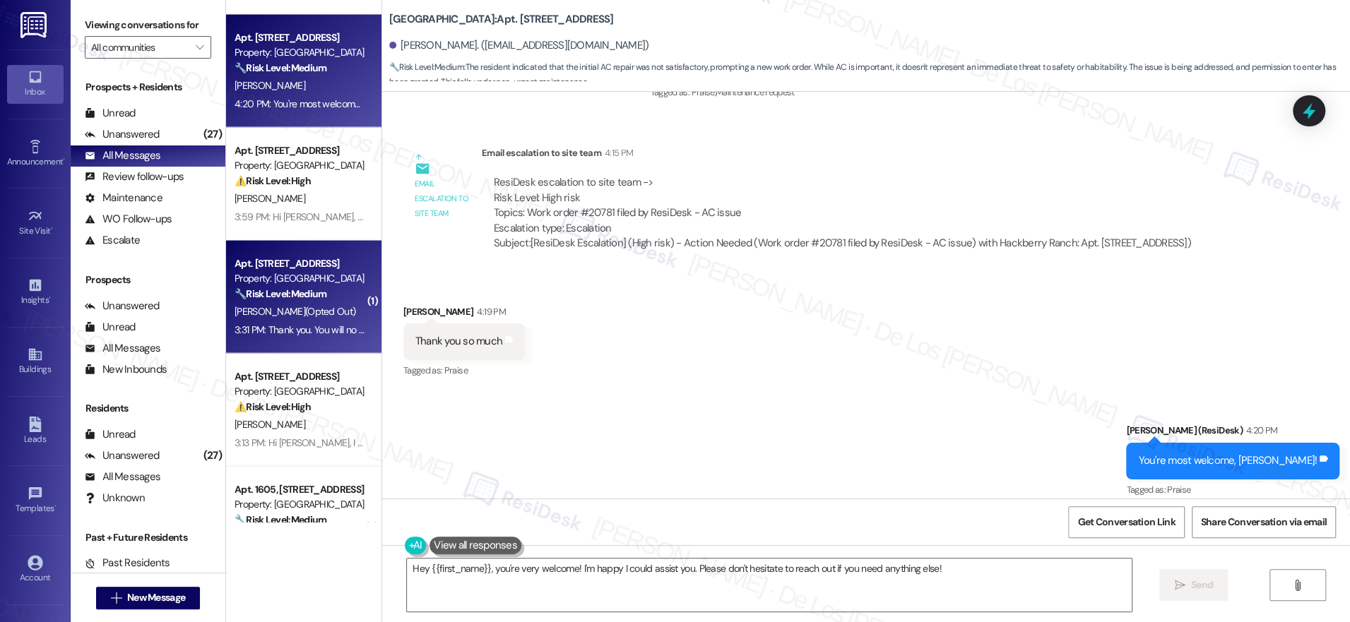
click at [314, 331] on div "3:31 PM: Thank you. You will no longer receive texts from this thread. Please r…" at bounding box center [567, 329] width 665 height 13
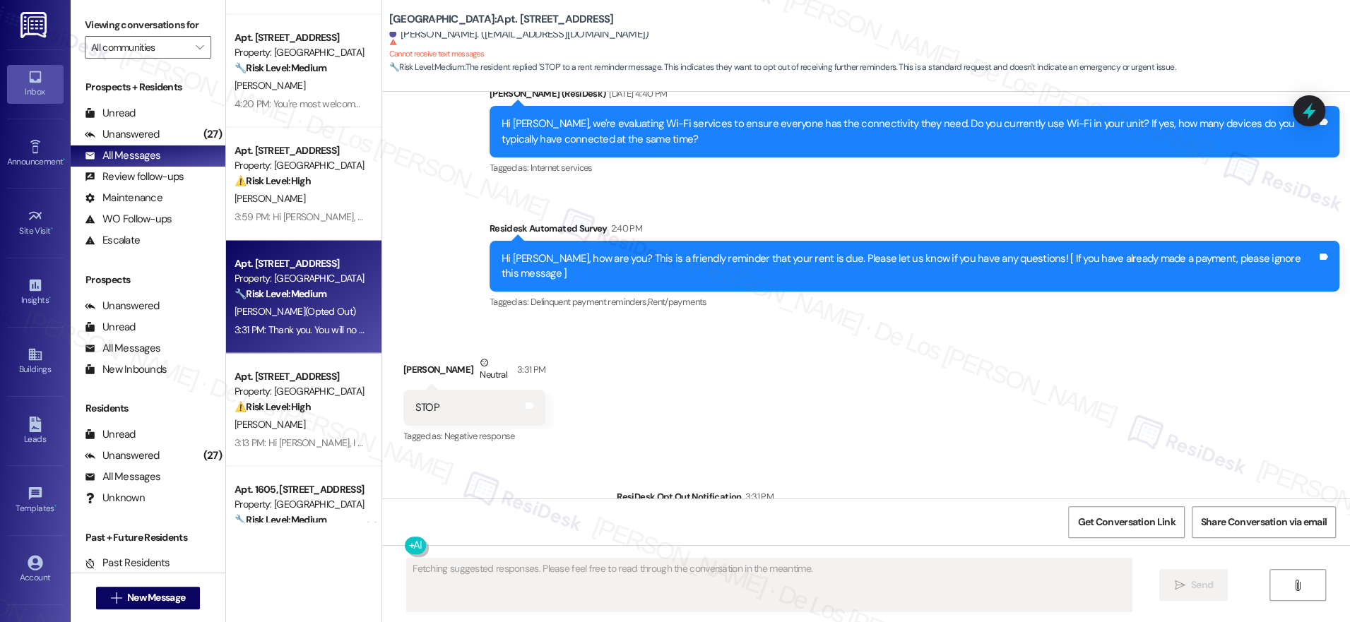
scroll to position [1026, 0]
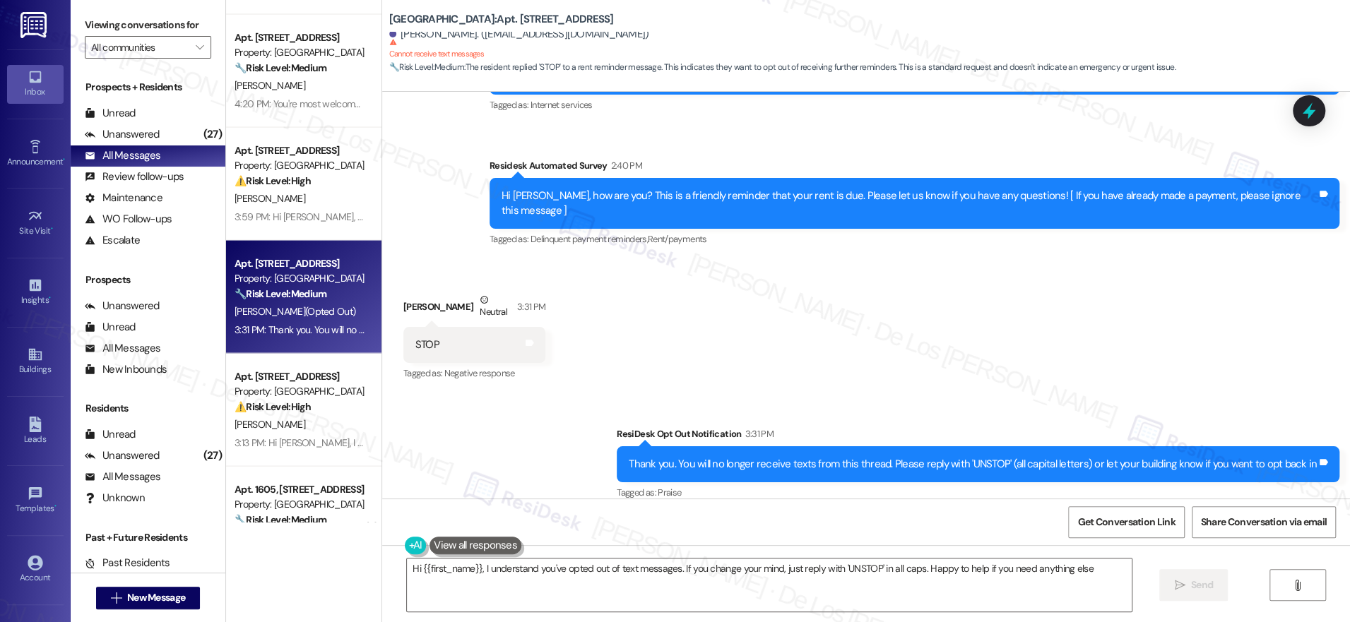
type textarea "Hi {{first_name}}, I understand you've opted out of text messages. If you chang…"
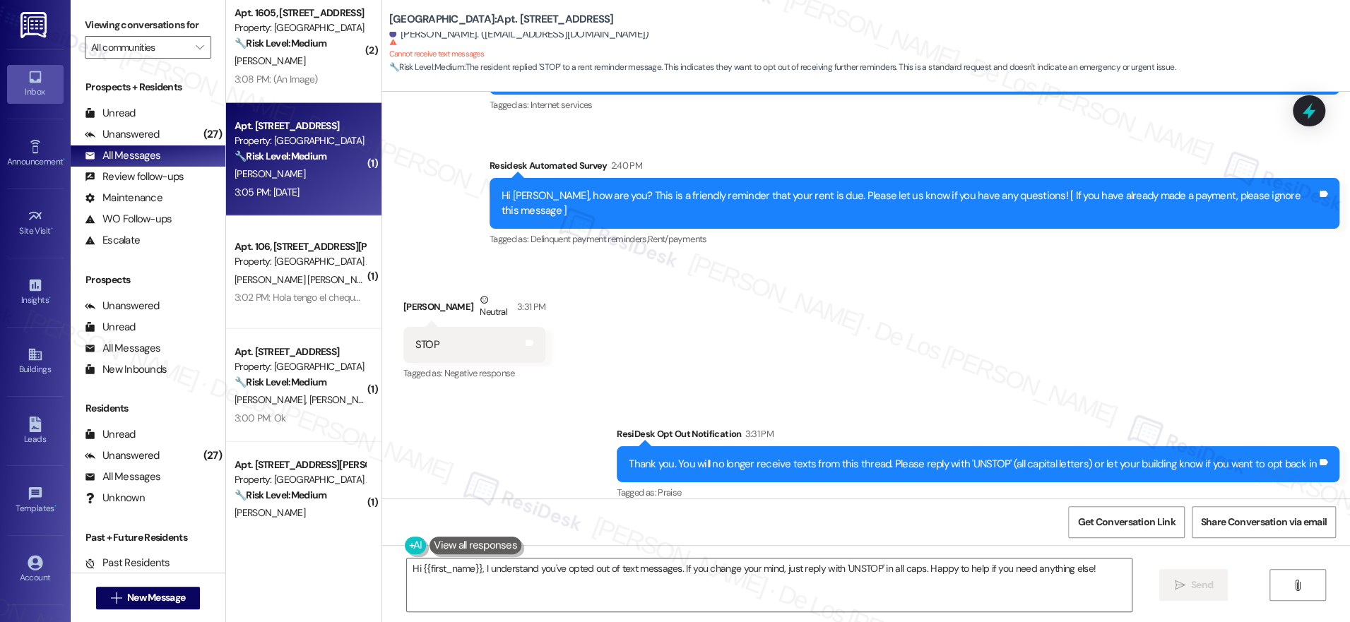
scroll to position [2497, 0]
click at [315, 174] on div "[PERSON_NAME]" at bounding box center [300, 174] width 134 height 18
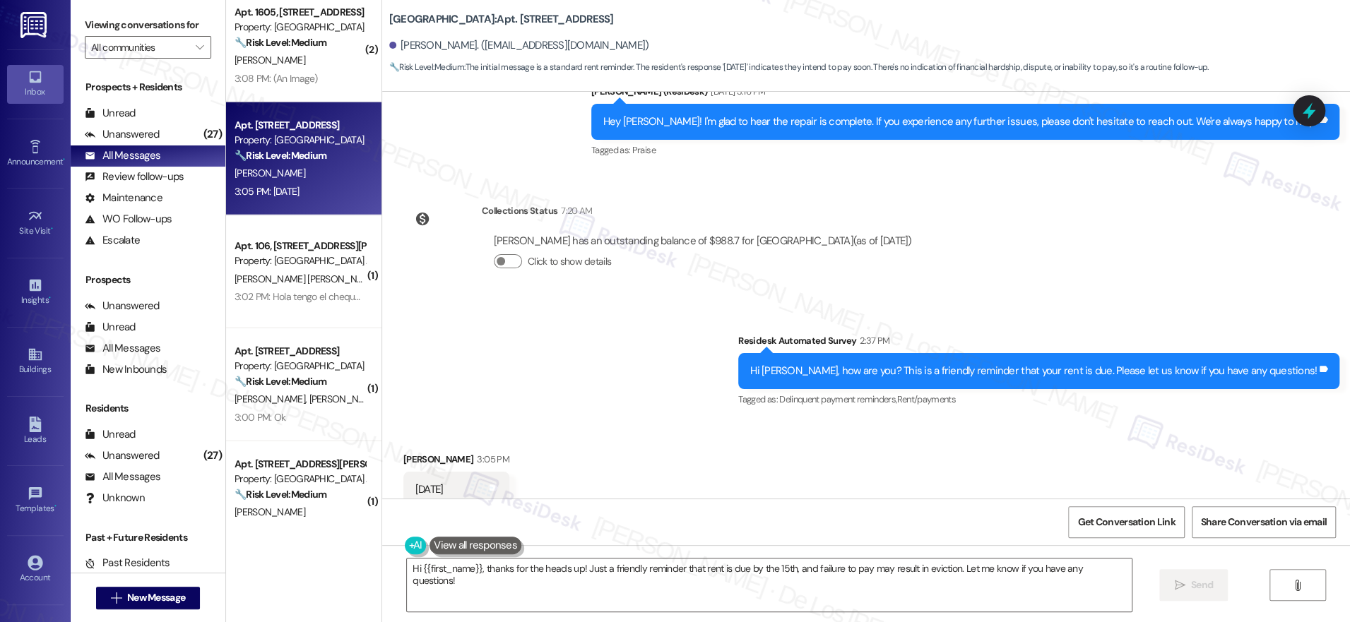
scroll to position [7627, 0]
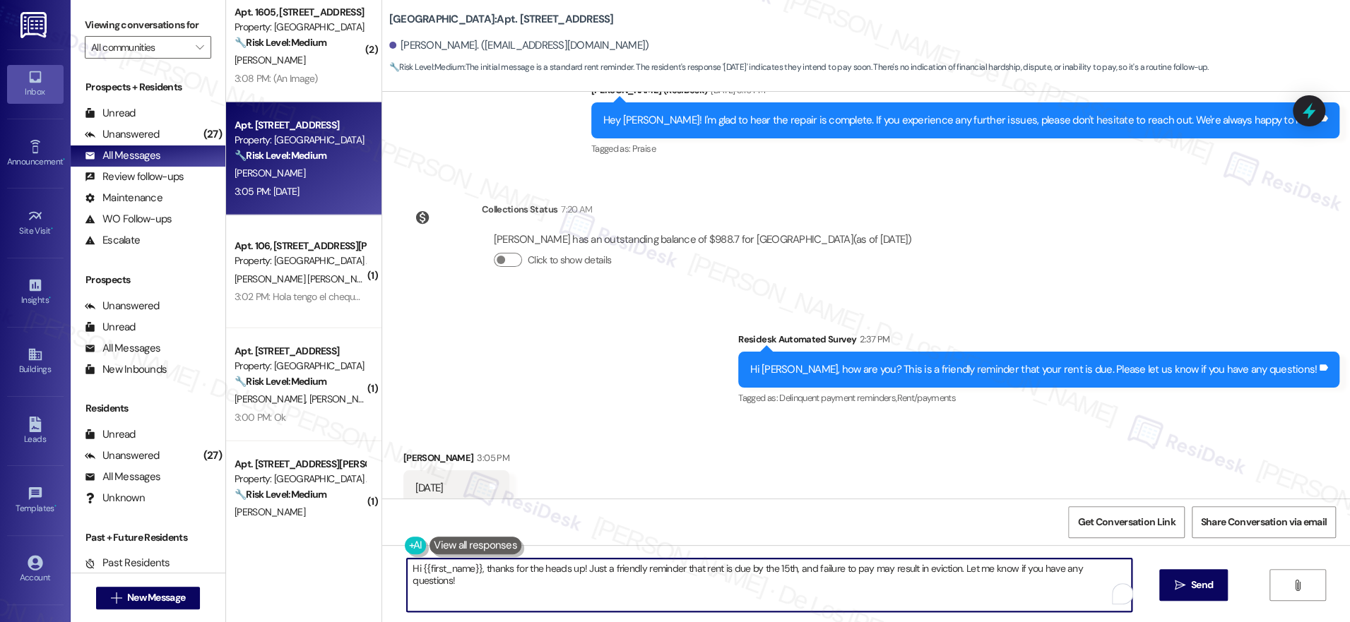
click at [523, 571] on textarea "Hi {{first_name}}, thanks for the heads up! Just a friendly reminder that rent …" at bounding box center [769, 585] width 725 height 53
click at [548, 581] on textarea "Hi {{first_name}}, thanks for the heads up! Just a friendly reminder that rent …" at bounding box center [769, 585] width 725 height 53
drag, startPoint x: 1108, startPoint y: 567, endPoint x: 511, endPoint y: 569, distance: 596.9
click at [470, 564] on textarea "Hi {{first_name}}, thanks for the heads up! Just a friendly reminder that rent …" at bounding box center [765, 585] width 725 height 53
paste textarea "getting back to me. Just to confirm, when you said “tomorrow,” does that mean y…"
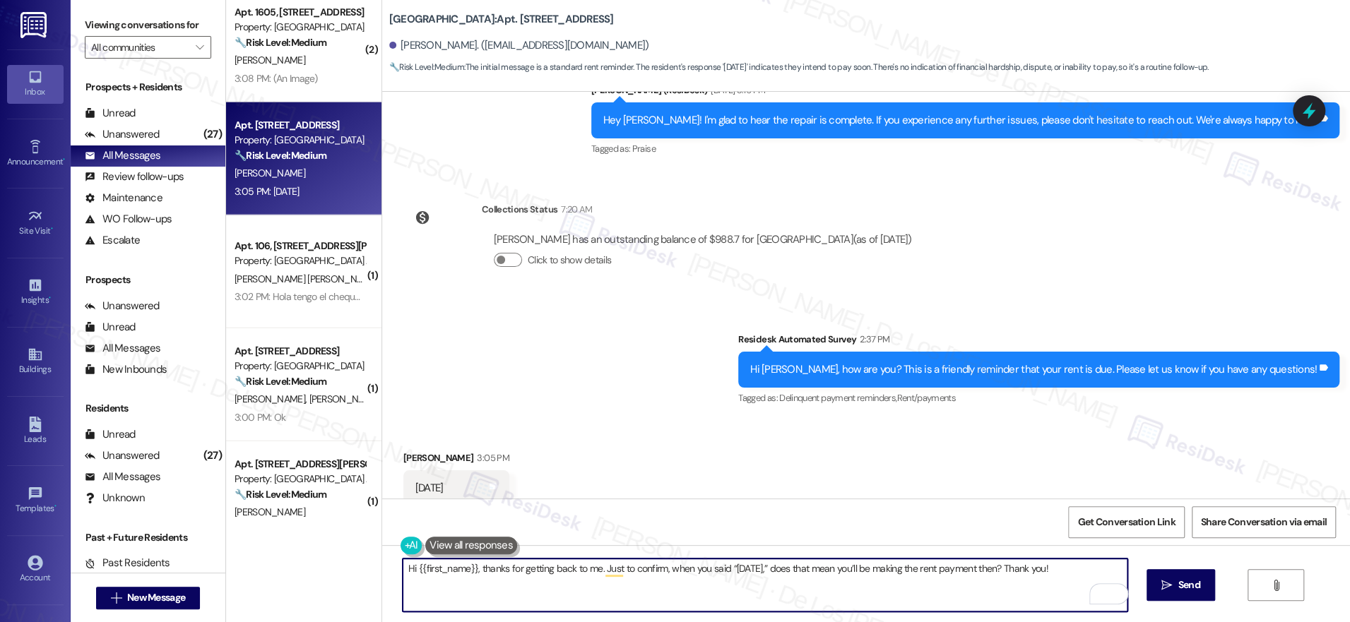
click at [1078, 566] on textarea "Hi {{first_name}}, thanks for getting back to me. Just to confirm, when you sai…" at bounding box center [765, 585] width 725 height 53
type textarea "Hi {{first_name}}, thanks for getting back to me. Just to confirm, when you sai…"
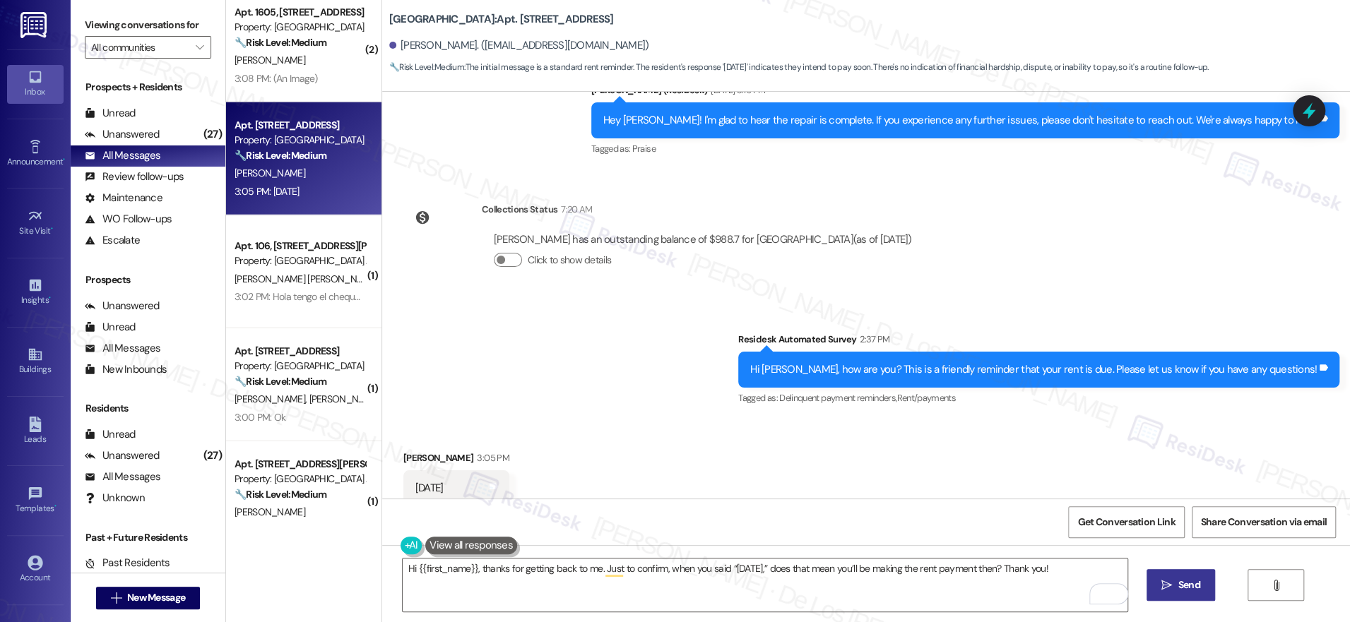
click at [1165, 579] on span " Send" at bounding box center [1180, 585] width 45 height 15
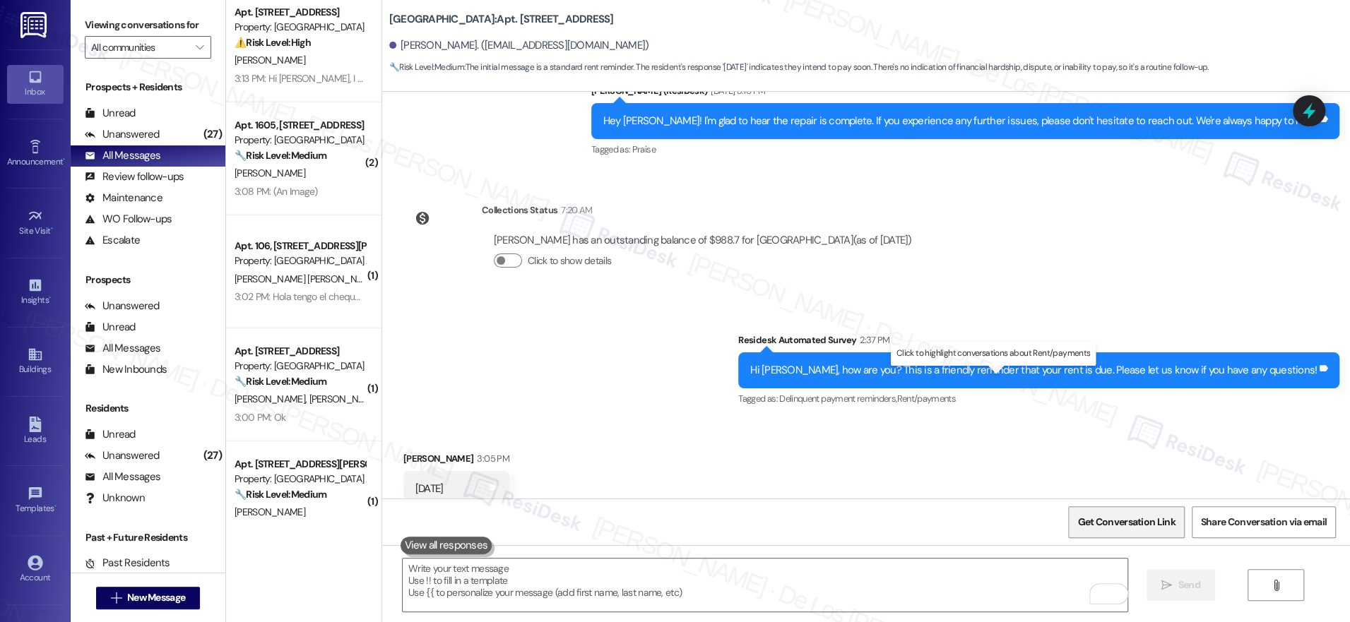
scroll to position [7630, 0]
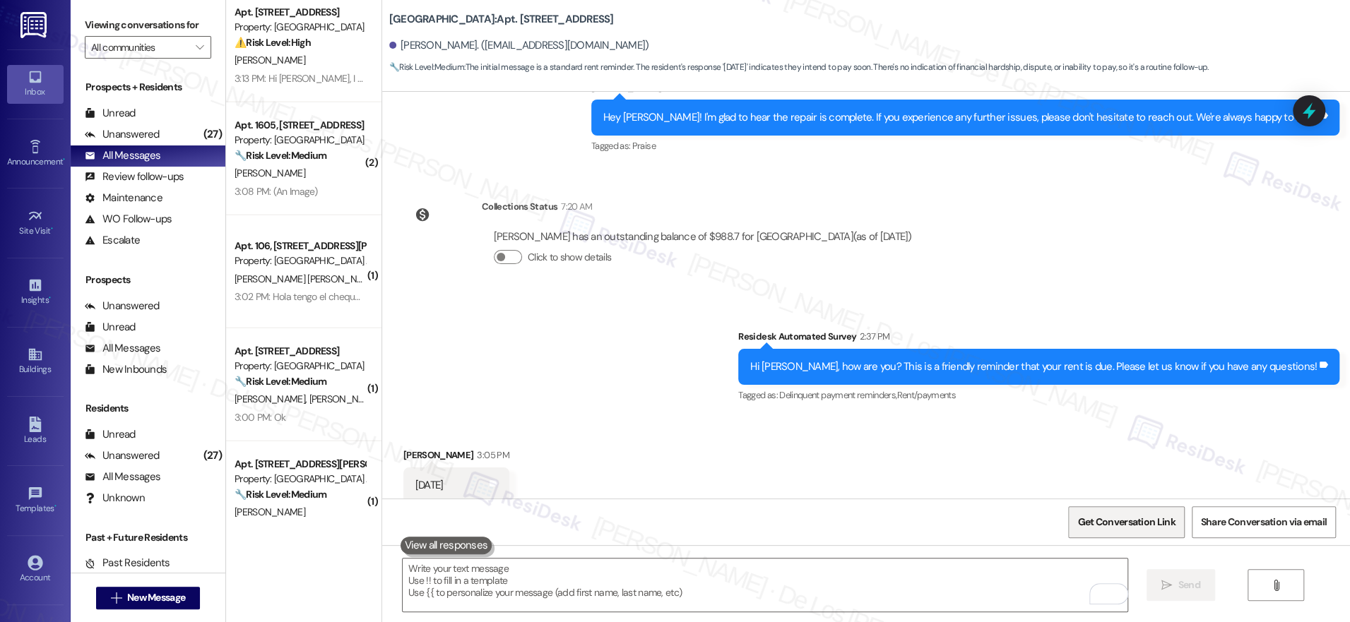
click at [1124, 522] on span "Get Conversation Link" at bounding box center [1125, 522] width 97 height 15
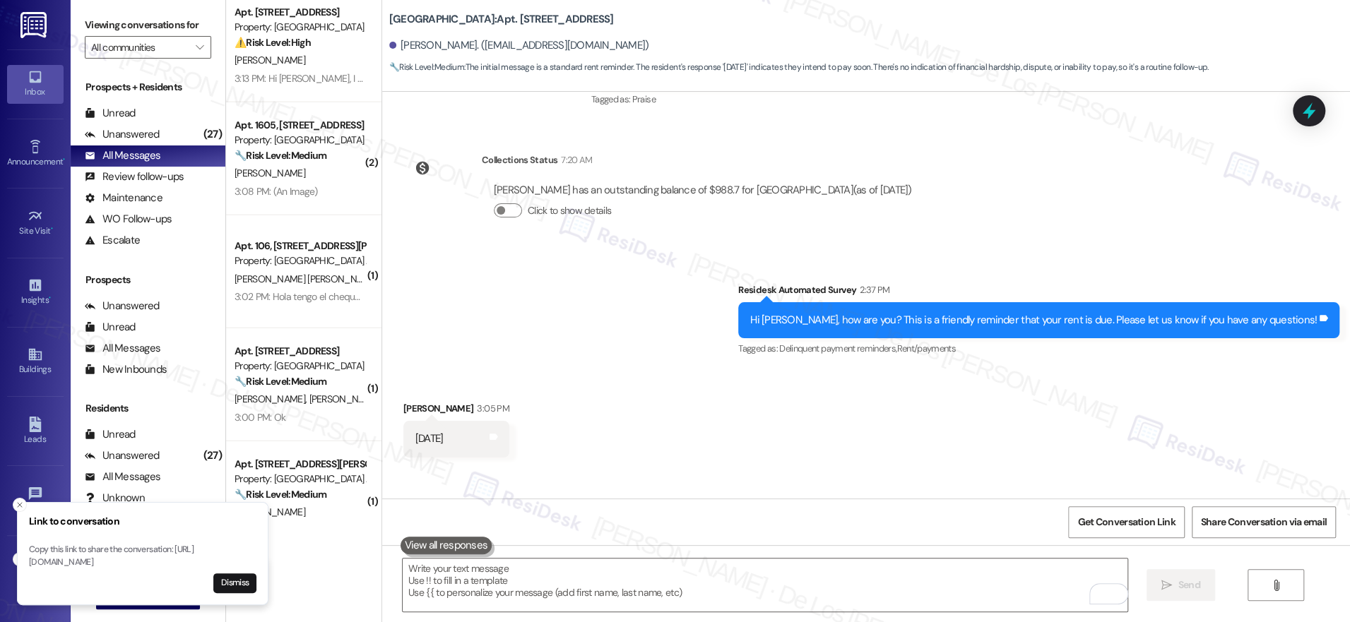
scroll to position [7726, 0]
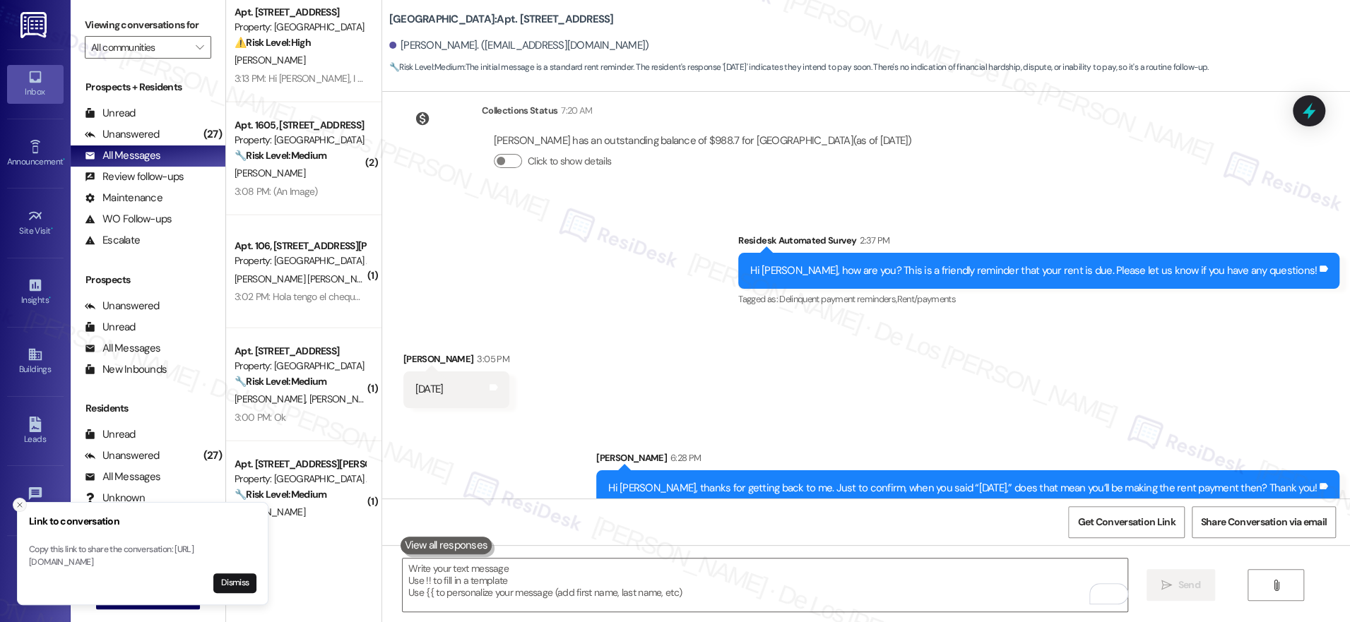
click at [19, 501] on icon "Close toast" at bounding box center [20, 505] width 8 height 8
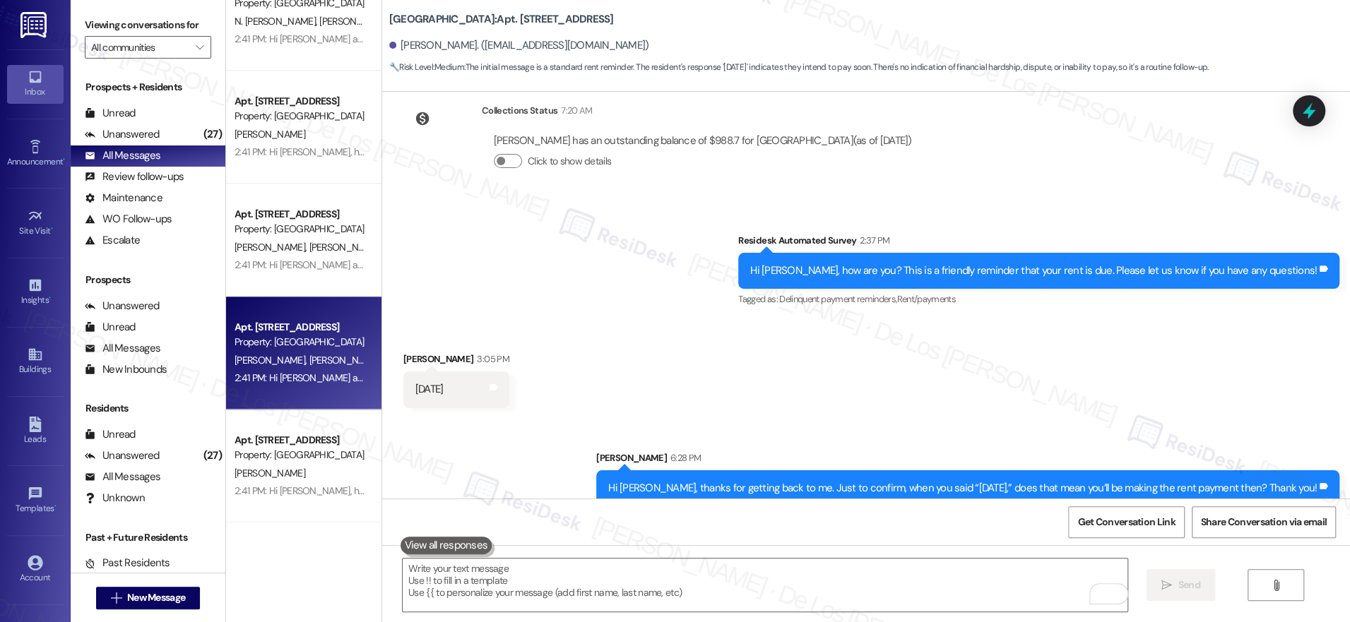
scroll to position [4808, 0]
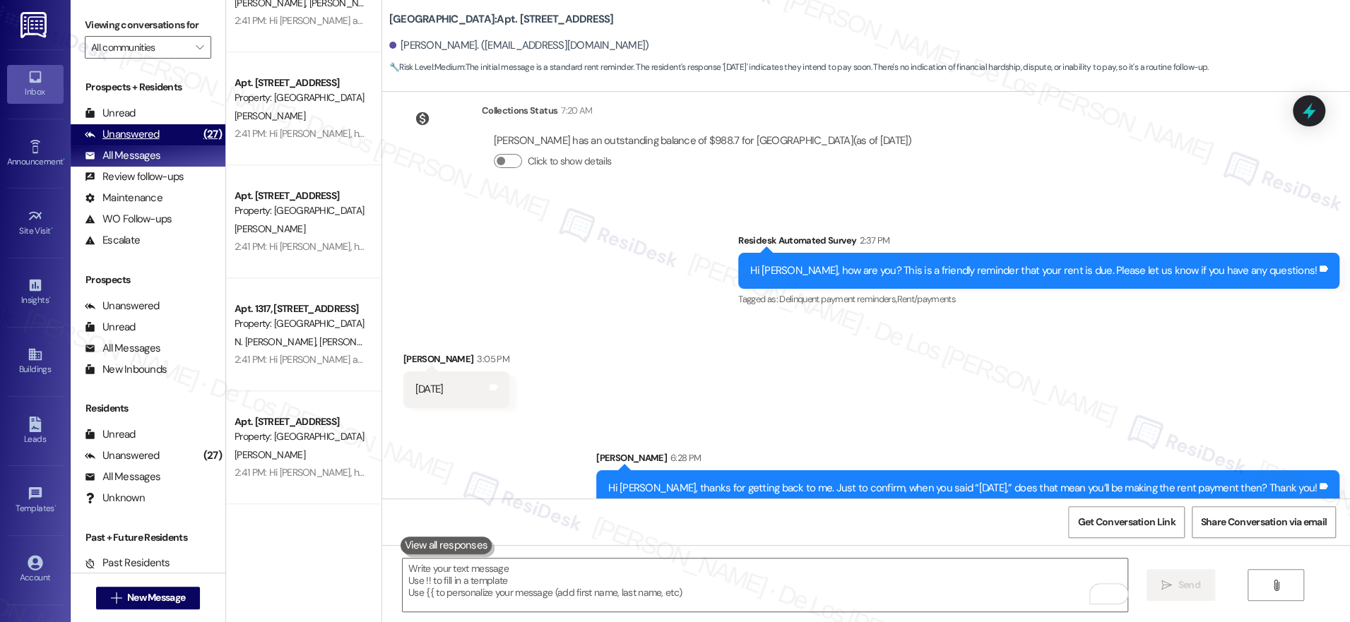
click at [200, 131] on div "(27)" at bounding box center [212, 135] width 25 height 22
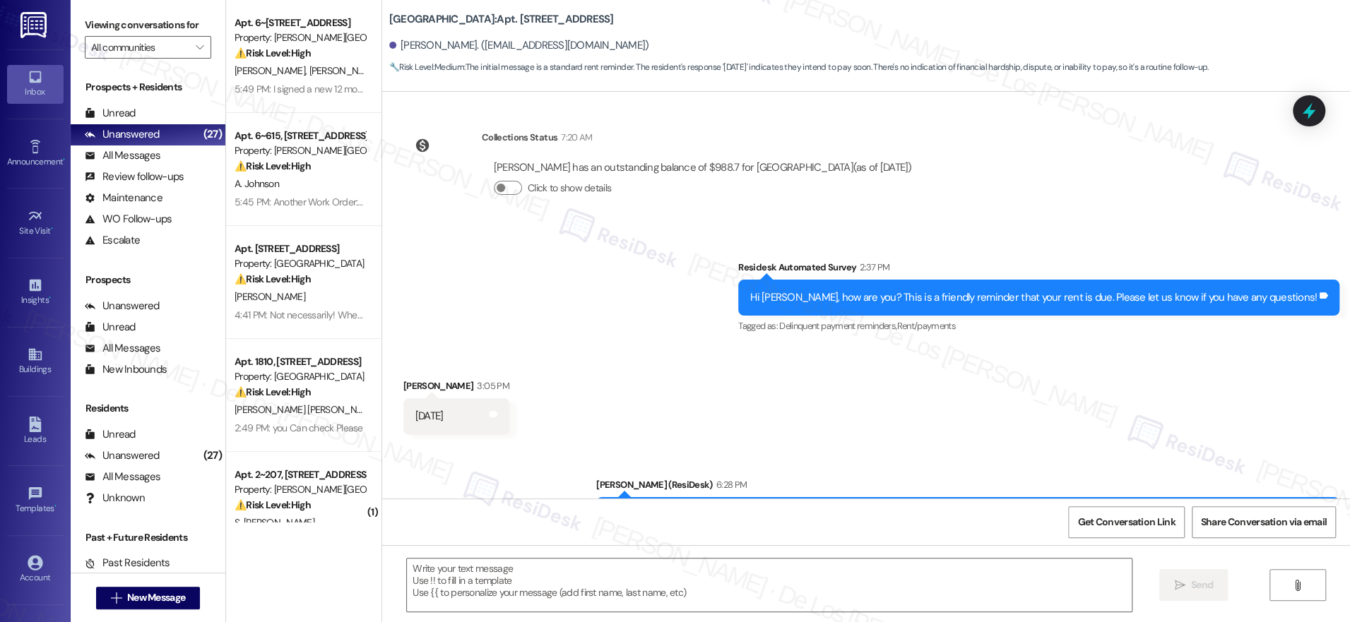
scroll to position [7635, 0]
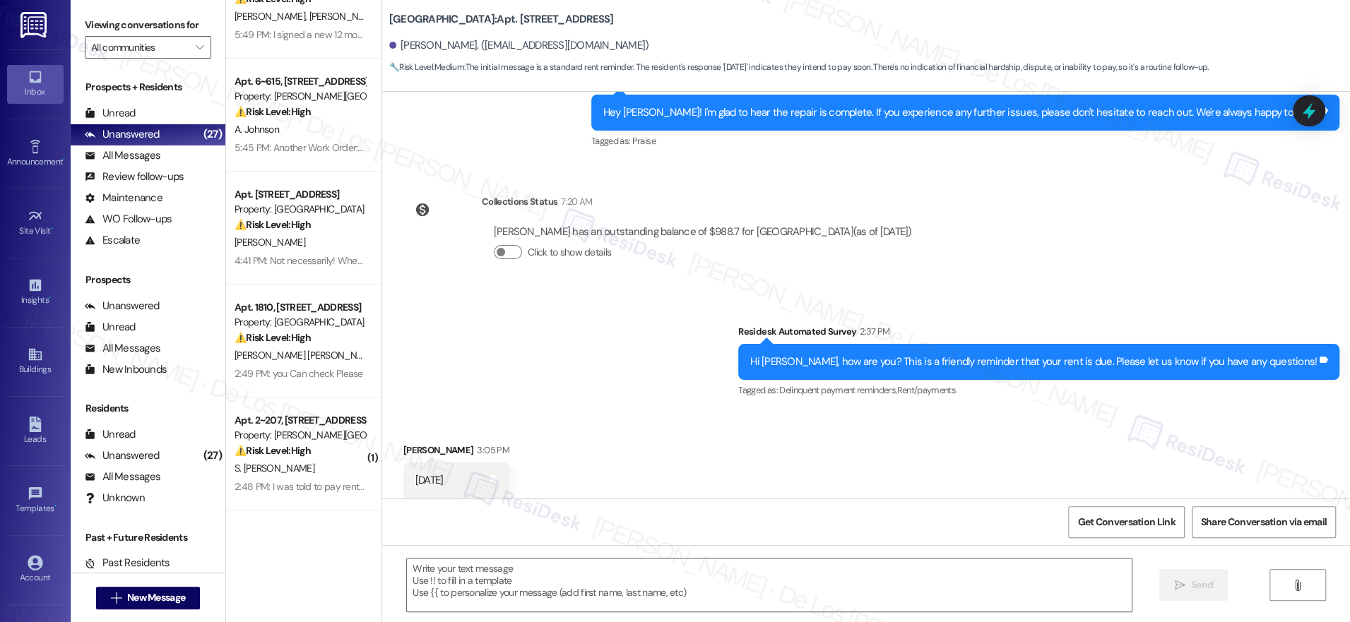
type textarea "Fetching suggested responses. Please feel free to read through the conversation…"
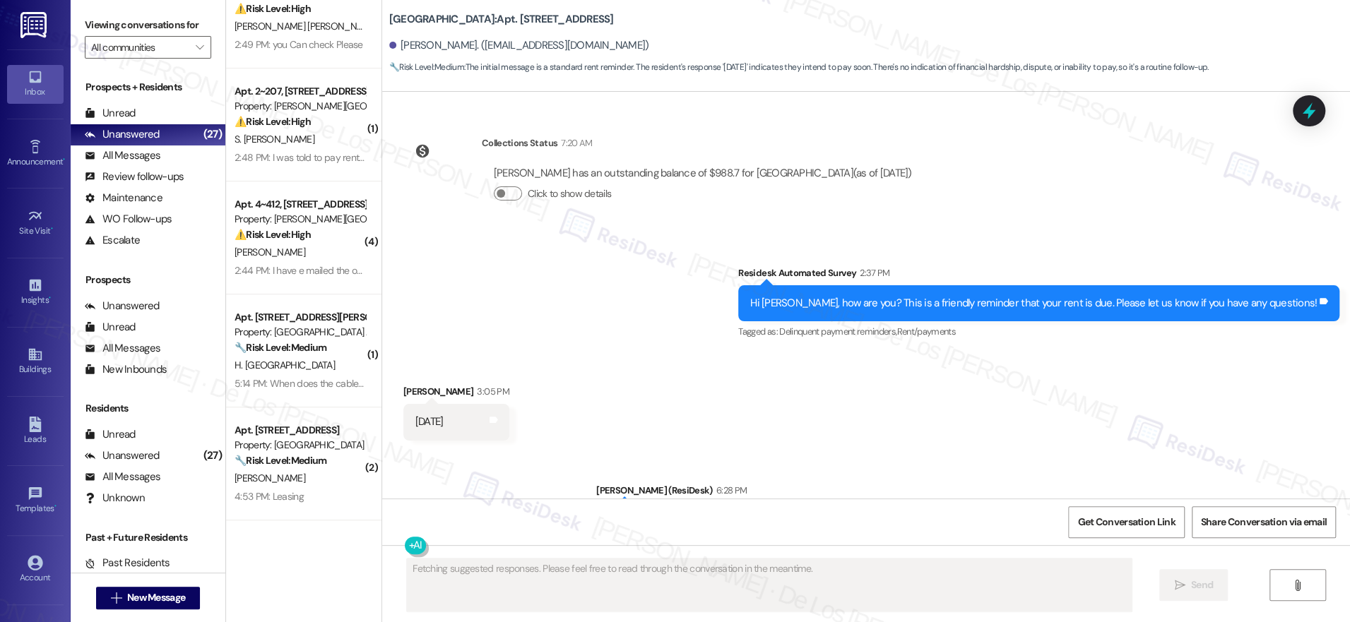
scroll to position [7747, 0]
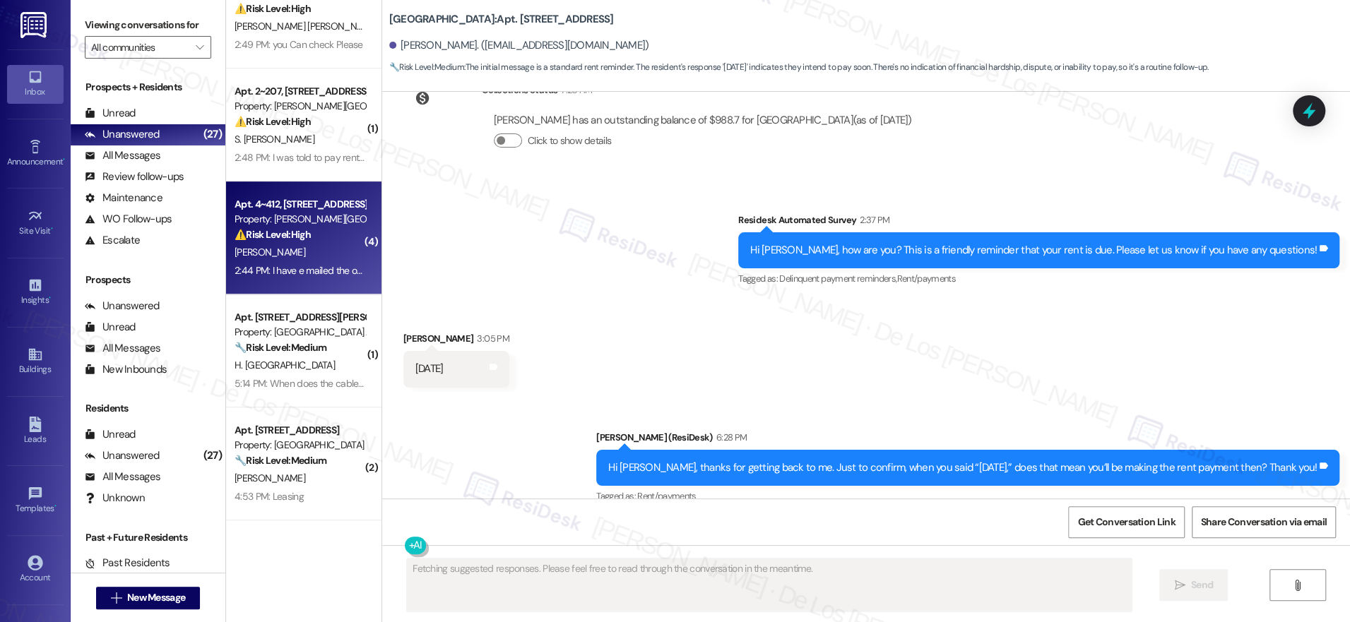
click at [302, 268] on div "2:44 PM: I have e mailed the office 2:44 PM: I have e mailed the office" at bounding box center [305, 270] width 141 height 13
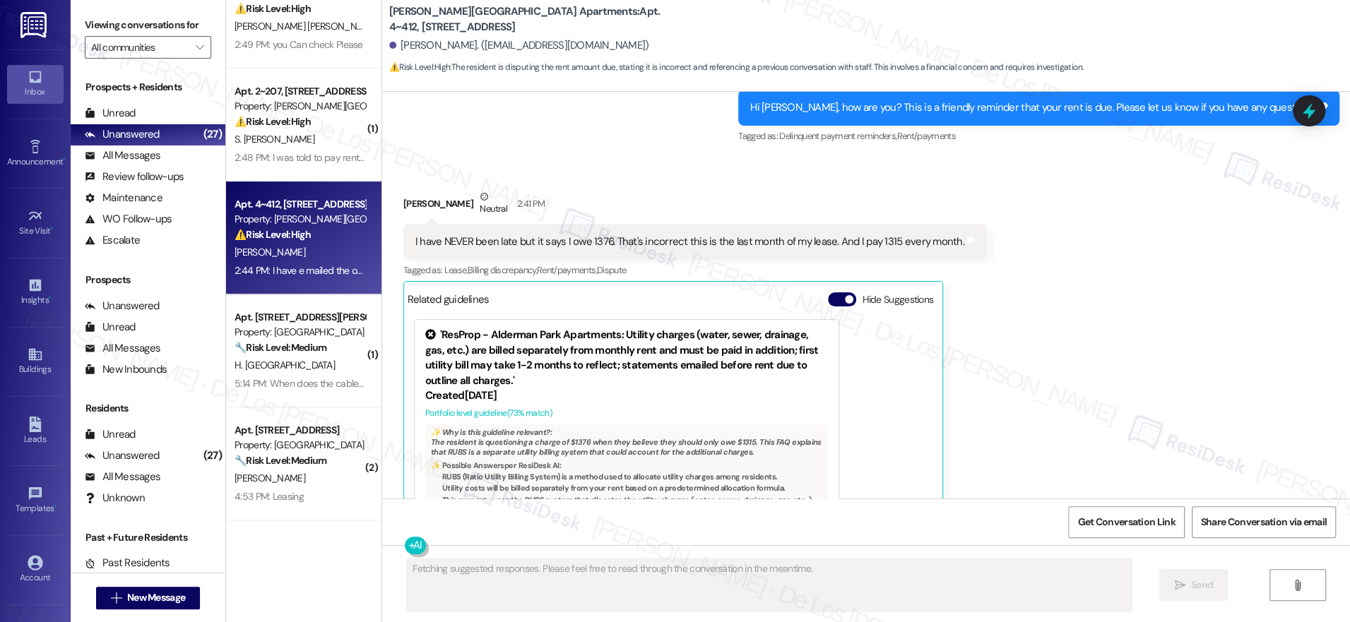
scroll to position [17043, 0]
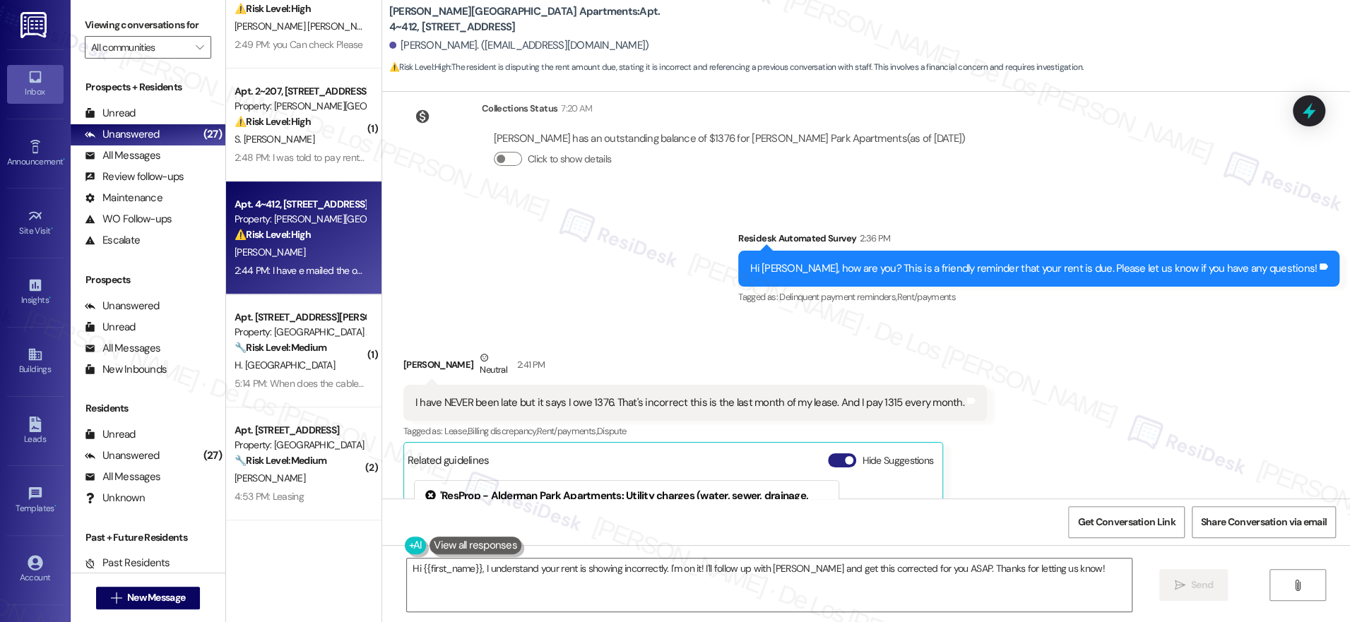
click at [845, 456] on span "button" at bounding box center [849, 460] width 8 height 8
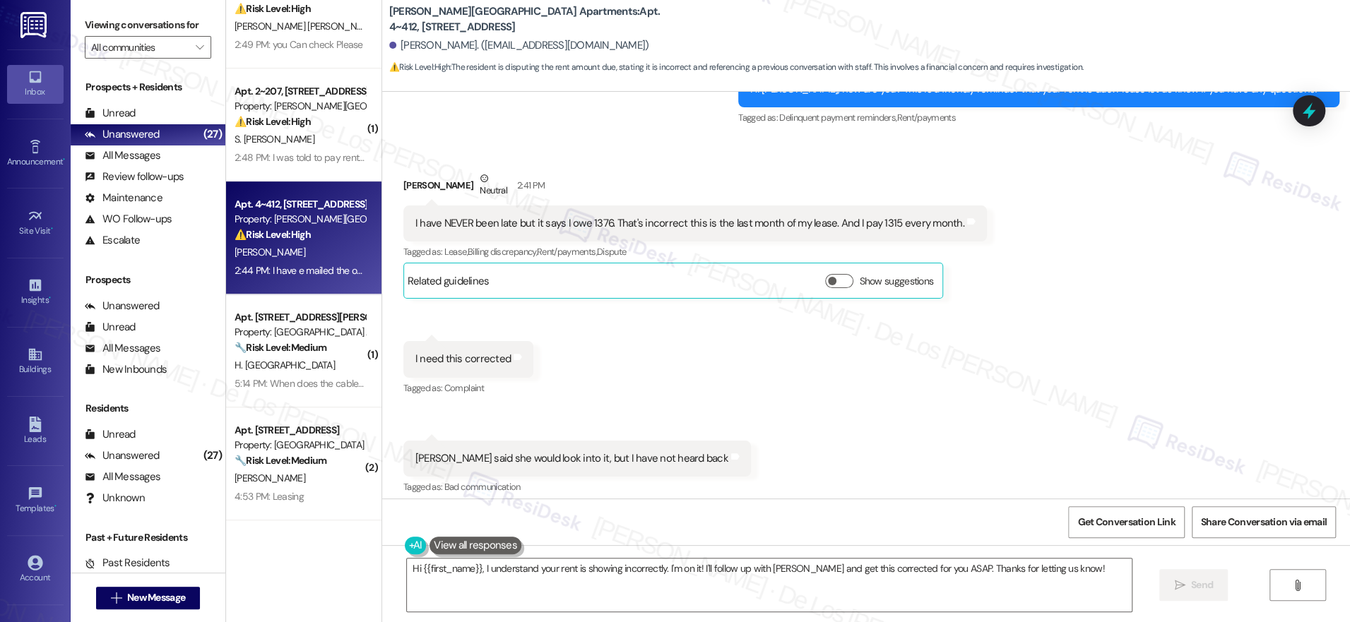
scroll to position [17239, 0]
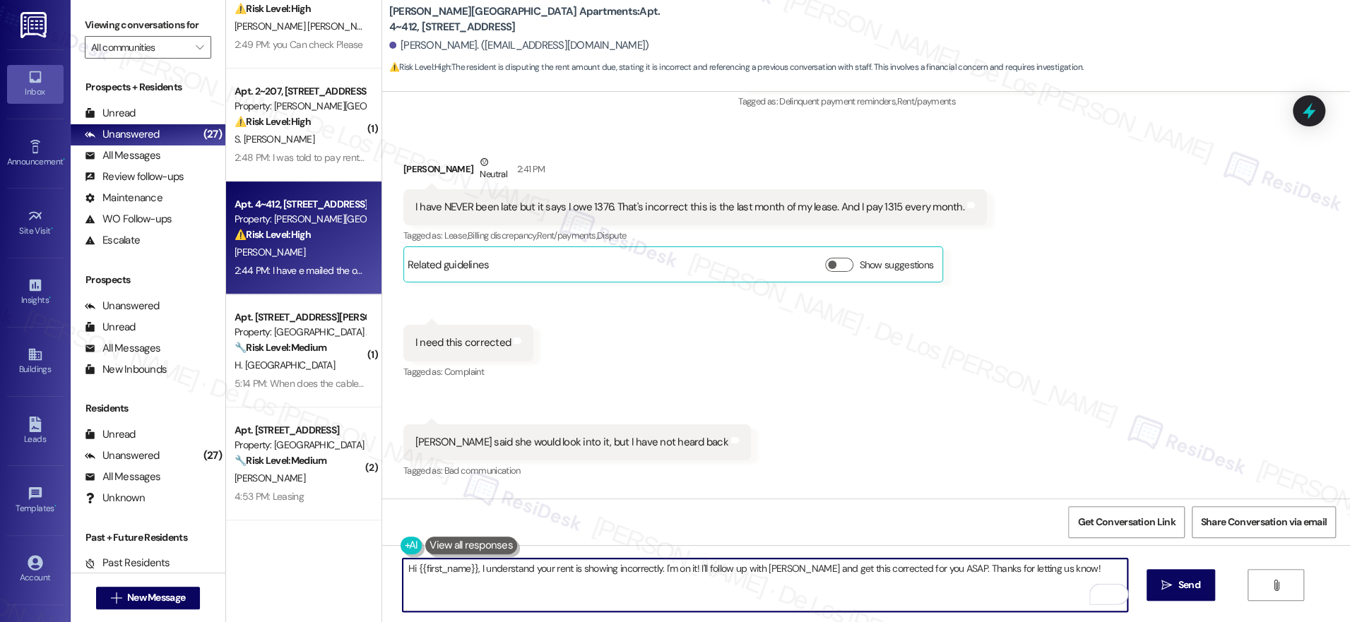
drag, startPoint x: 661, startPoint y: 569, endPoint x: 699, endPoint y: 564, distance: 37.8
click at [685, 569] on textarea "Hi {{first_name}}, I understand your rent is showing incorrectly. I'm on it! I'…" at bounding box center [765, 585] width 725 height 53
drag, startPoint x: 788, startPoint y: 569, endPoint x: 1151, endPoint y: 582, distance: 363.3
click at [1151, 582] on div "Hi {{first_name}}, I understand your rent is showing incorrectly. I'm here to h…" at bounding box center [866, 598] width 968 height 106
paste textarea ", and I’m here to help! I’ll follow up with the team and update you as soon as …"
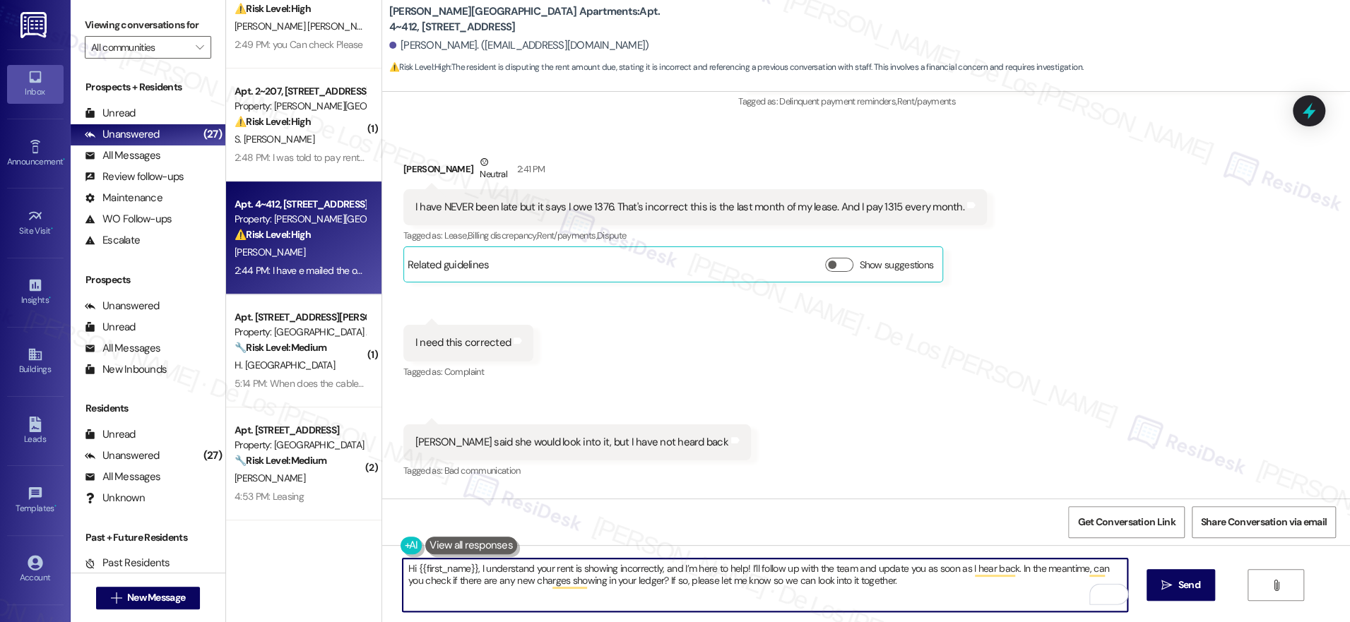
drag, startPoint x: 831, startPoint y: 582, endPoint x: 927, endPoint y: 587, distance: 95.5
click at [928, 587] on textarea "Hi {{first_name}}, I understand your rent is showing incorrectly, and I’m here …" at bounding box center [765, 585] width 725 height 53
type textarea "Hi {{first_name}}, I understand your rent is showing incorrectly, and I’m here …"
click at [1175, 583] on span "Send" at bounding box center [1189, 585] width 28 height 15
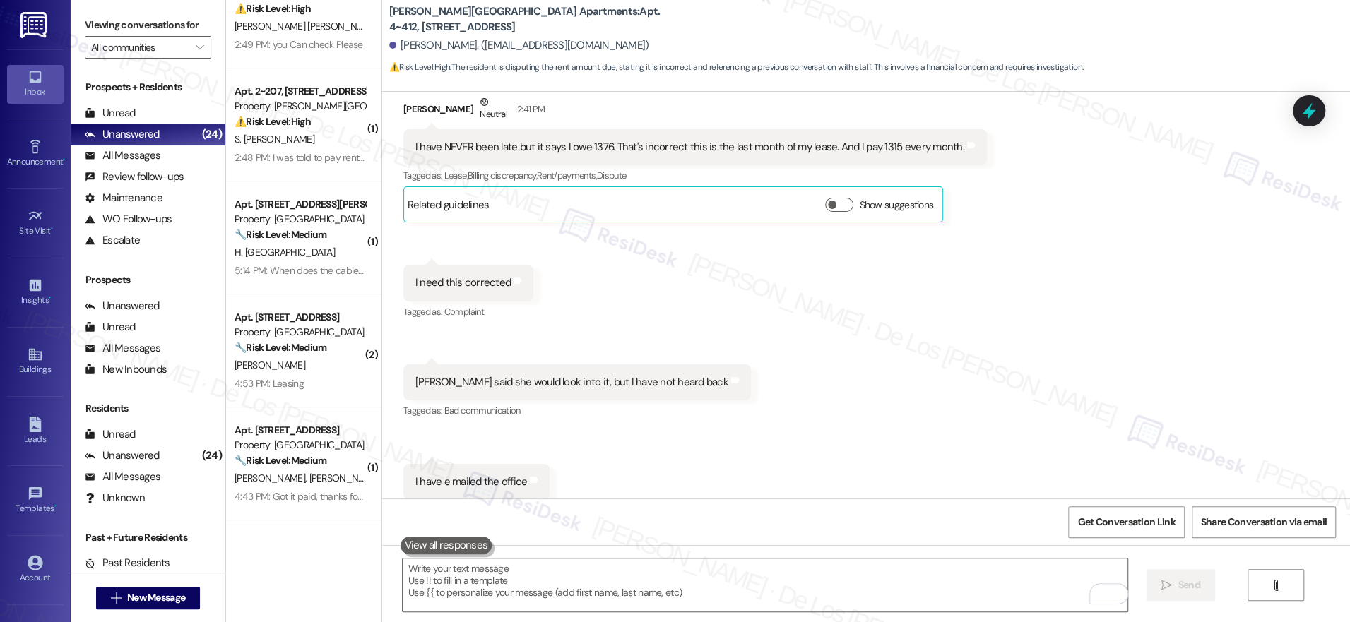
scroll to position [17353, 0]
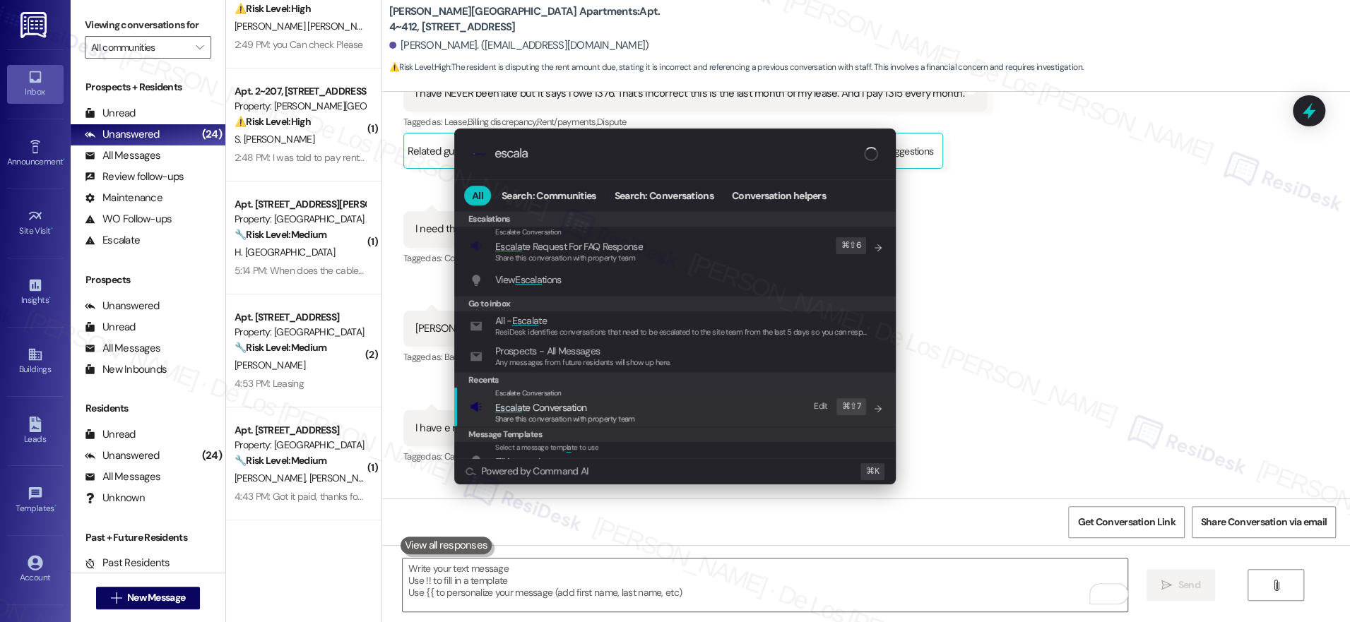
type input "escala"
drag, startPoint x: 663, startPoint y: 398, endPoint x: 663, endPoint y: 388, distance: 10.6
click at [668, 398] on div "Escalate Conversation Escala te Conversation Share this conversation with prope…" at bounding box center [676, 407] width 413 height 38
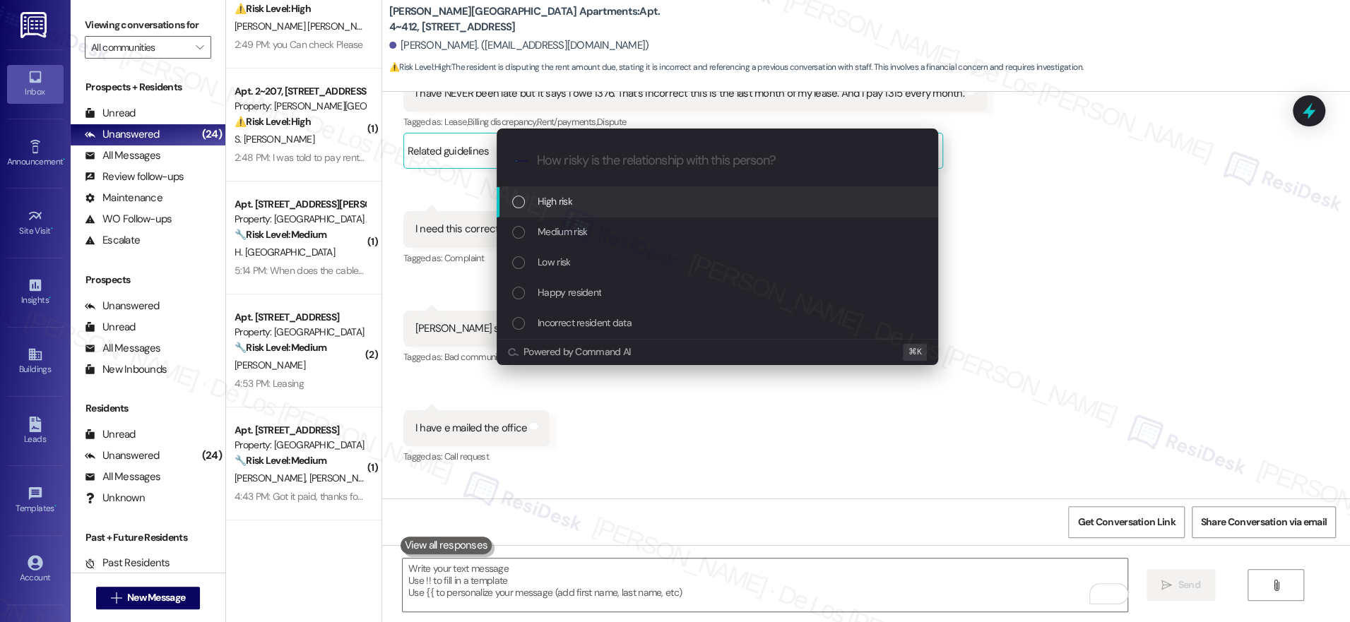
click at [603, 201] on div "High risk" at bounding box center [718, 202] width 413 height 16
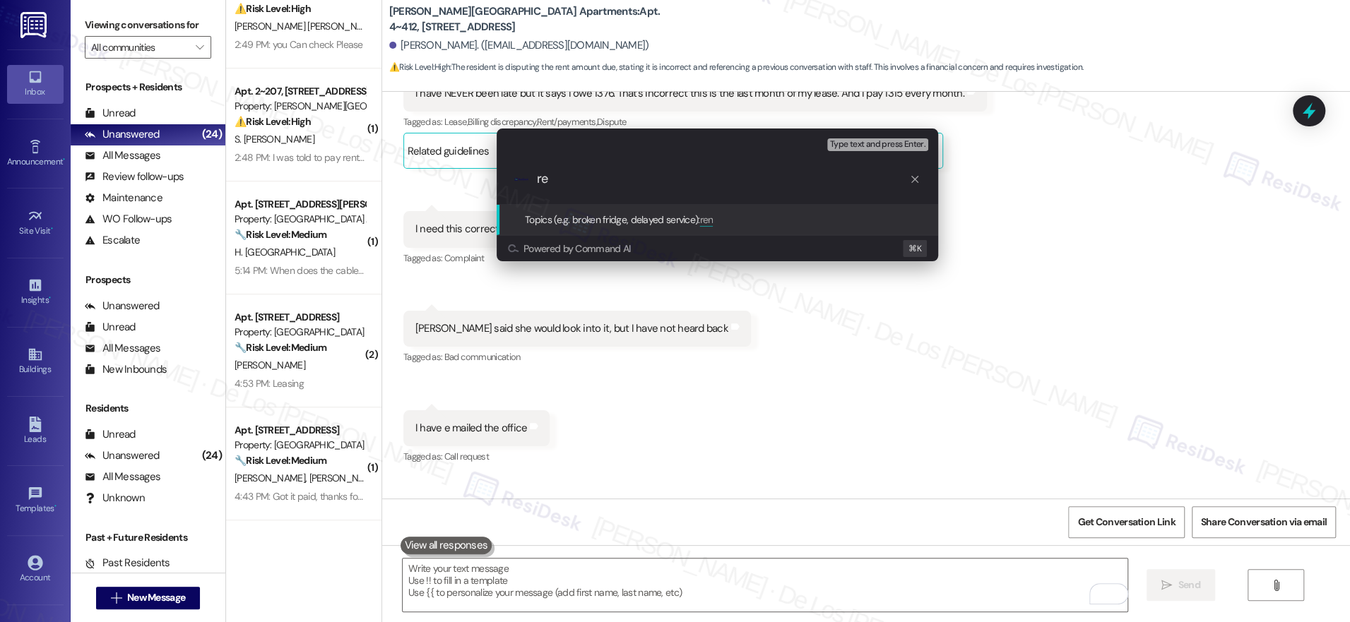
type input "r"
click at [757, 169] on div ".cls-1{fill:#0a055f;}.cls-2{fill:#0cc4c4;} resideskLogoBlueOrange Follow-up on …" at bounding box center [717, 179] width 441 height 50
drag, startPoint x: 745, startPoint y: 177, endPoint x: 652, endPoint y: 184, distance: 93.5
click at [647, 182] on input "Follow-up on Rent discrepancy" at bounding box center [723, 179] width 372 height 15
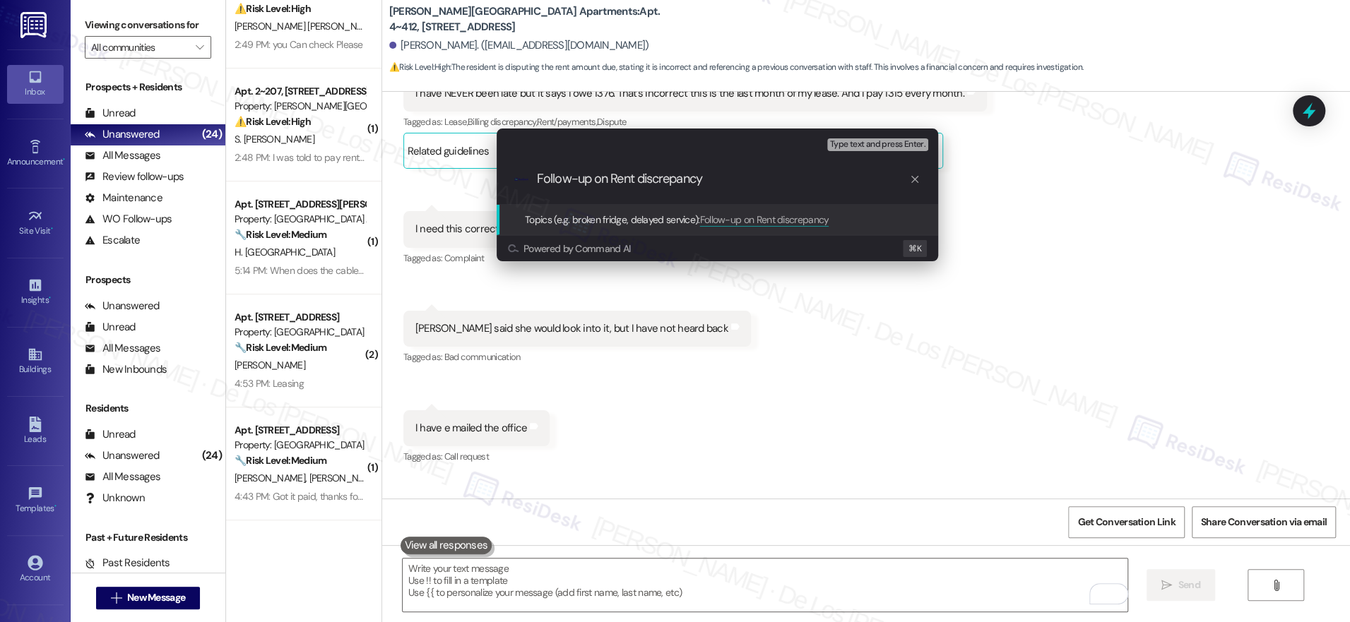
click at [719, 177] on input "Follow-up on Rent discrepancy" at bounding box center [723, 179] width 372 height 15
click at [640, 176] on input "Follow-up on Rent discrepancy" at bounding box center [723, 179] width 372 height 15
click at [677, 177] on input "Follow-up on Rent amouunt discrepancy" at bounding box center [723, 179] width 372 height 15
type input "Follow-up on Rent amount discrepancy"
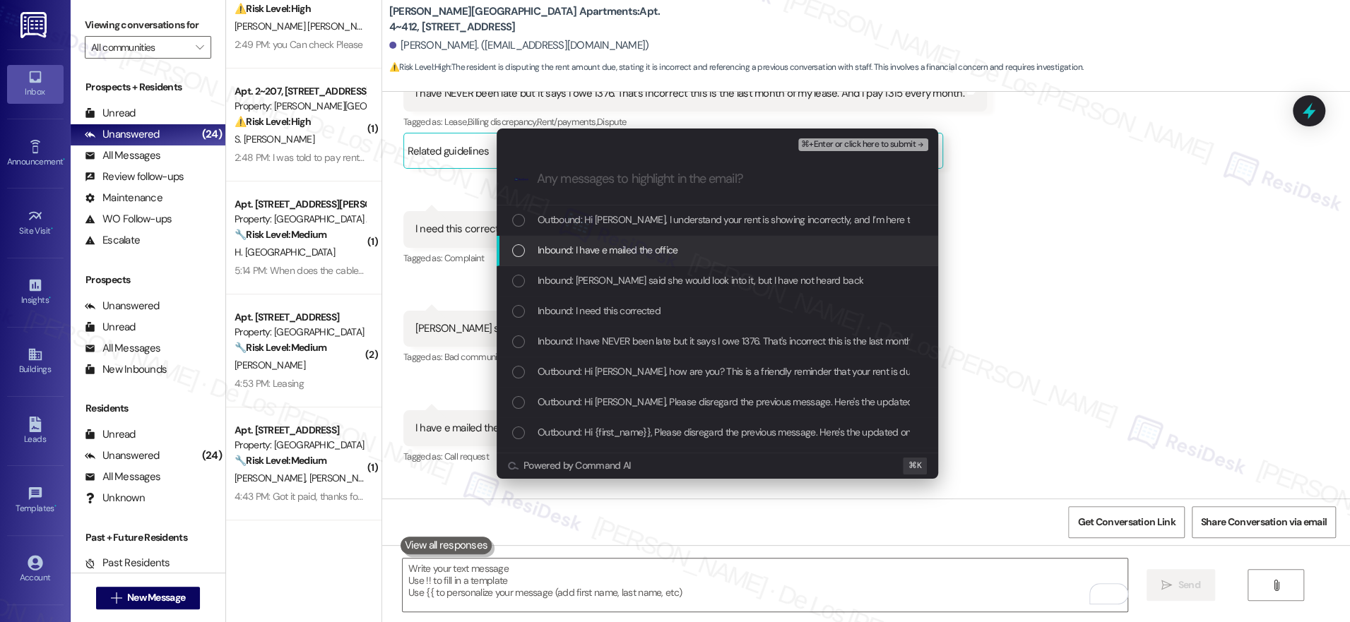
click at [680, 245] on div "Inbound: I have e mailed the office" at bounding box center [718, 250] width 413 height 16
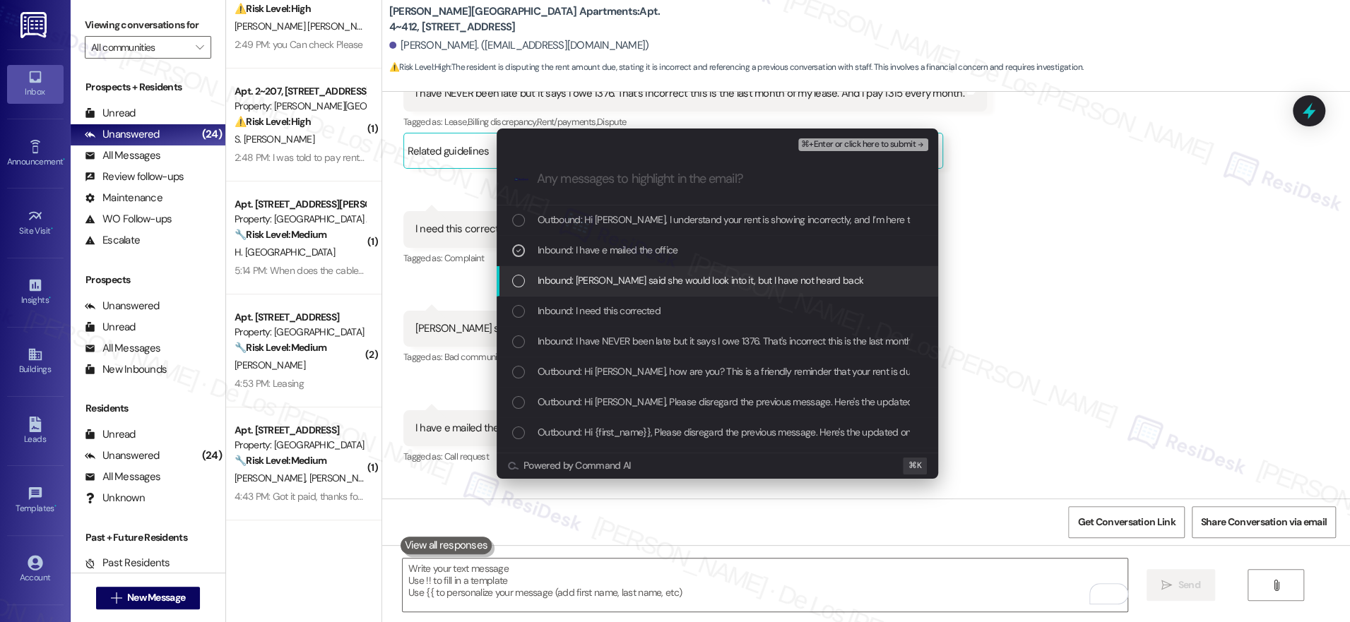
drag, startPoint x: 668, startPoint y: 281, endPoint x: 668, endPoint y: 299, distance: 17.7
click at [668, 282] on span "Inbound: Ranisha said she would look into it, but I have not heard back" at bounding box center [701, 281] width 326 height 16
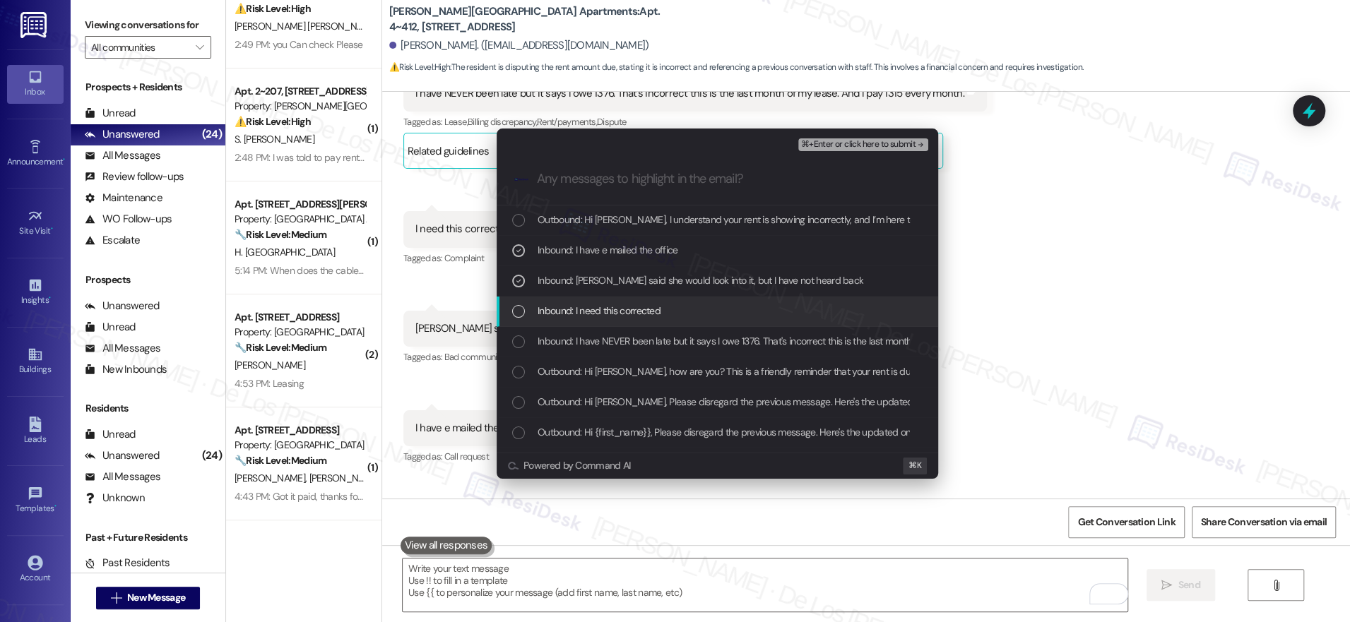
drag, startPoint x: 668, startPoint y: 307, endPoint x: 675, endPoint y: 315, distance: 10.5
click at [668, 307] on div "Inbound: I need this corrected" at bounding box center [718, 311] width 413 height 16
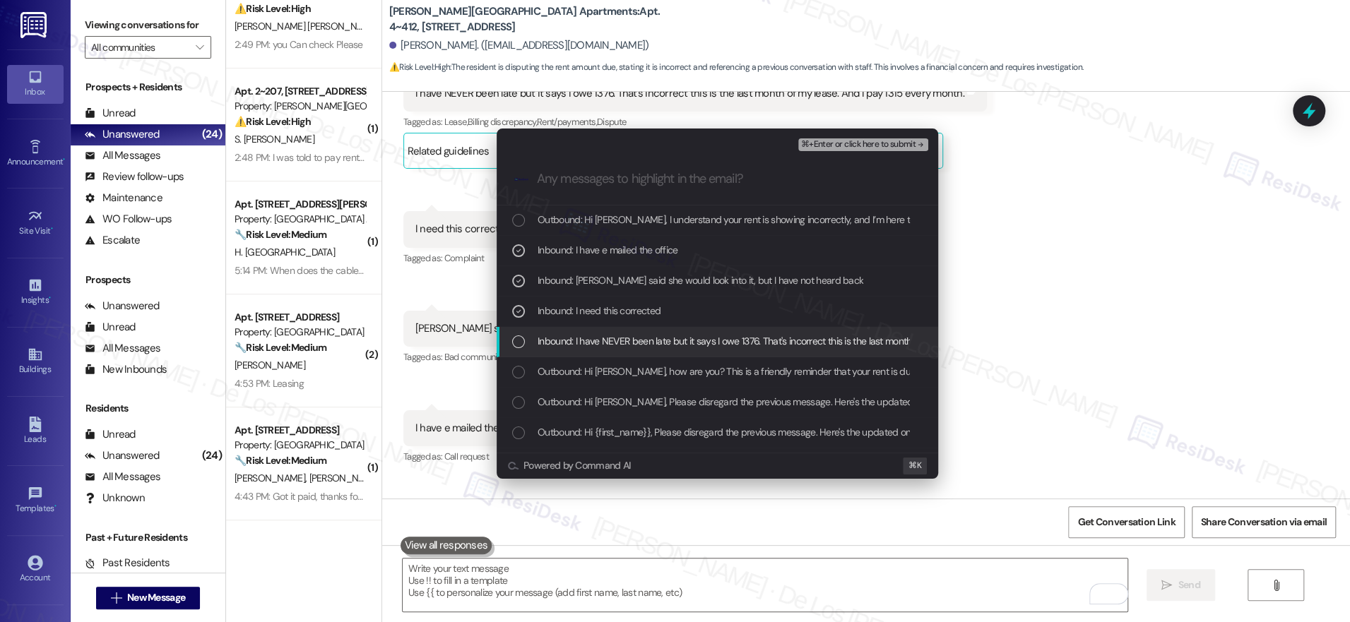
click at [683, 340] on span "Inbound: I have NEVER been late but it says I owe 1376. That's incorrect this i…" at bounding box center [808, 341] width 541 height 16
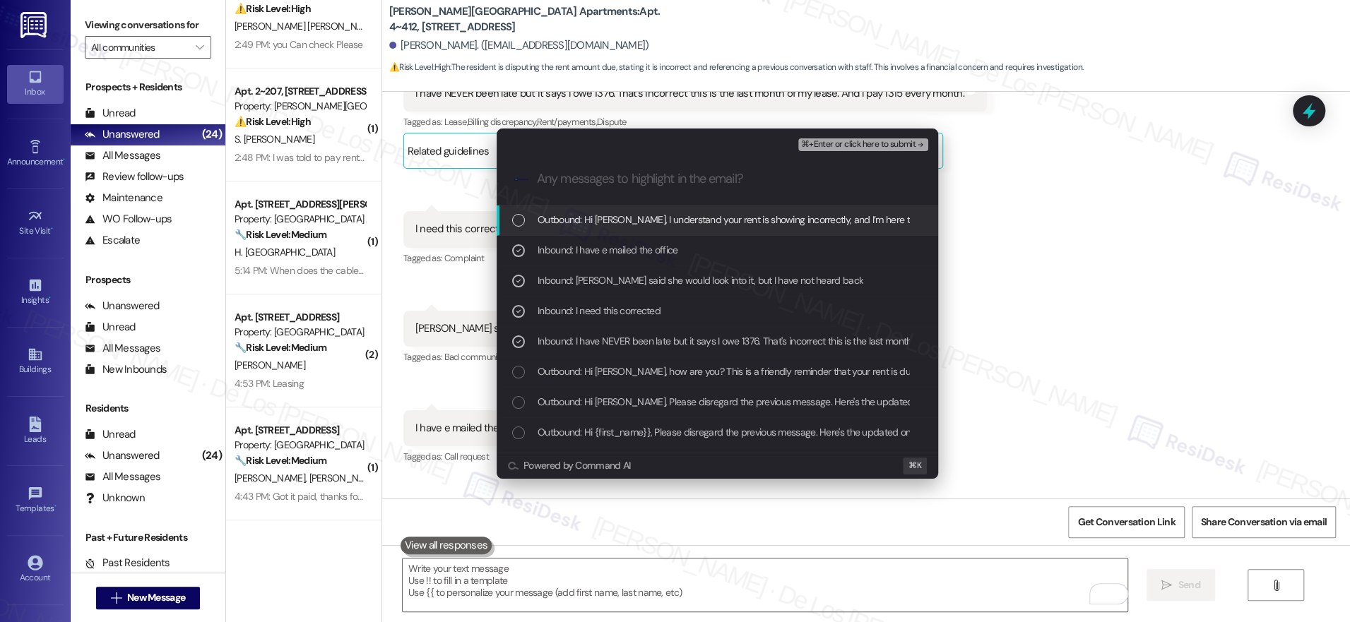
click at [813, 141] on span "⌘+Enter or click here to submit" at bounding box center [858, 145] width 114 height 10
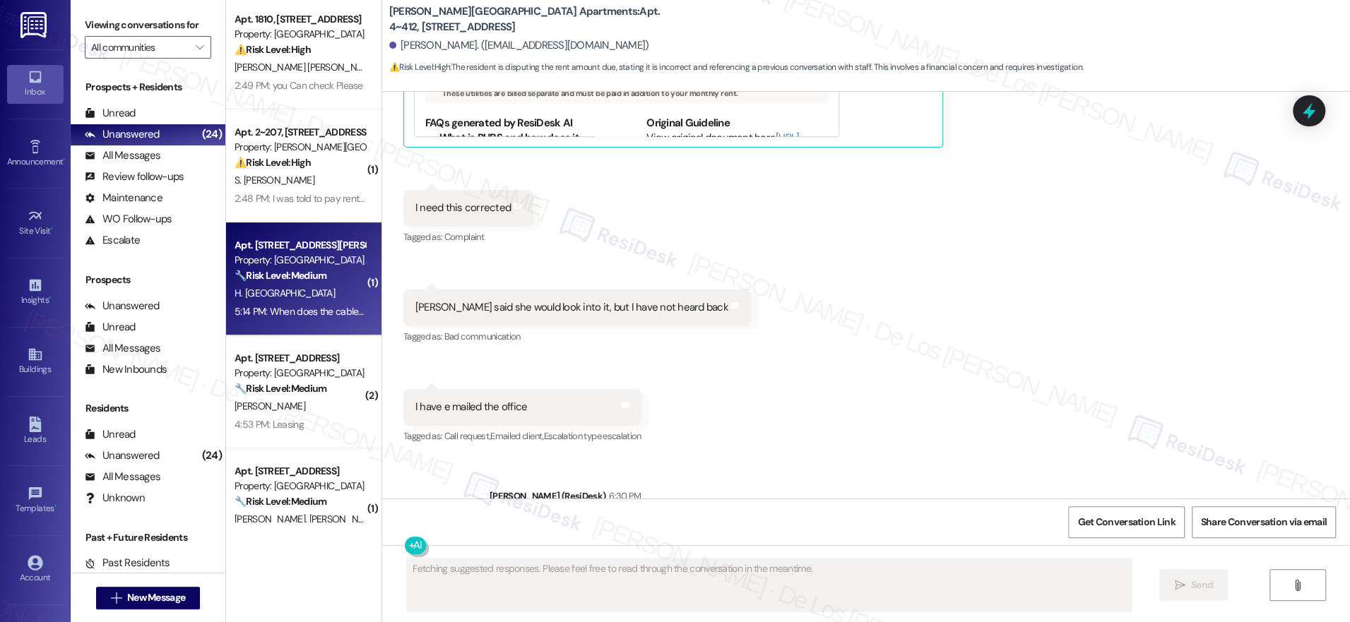
scroll to position [324, 0]
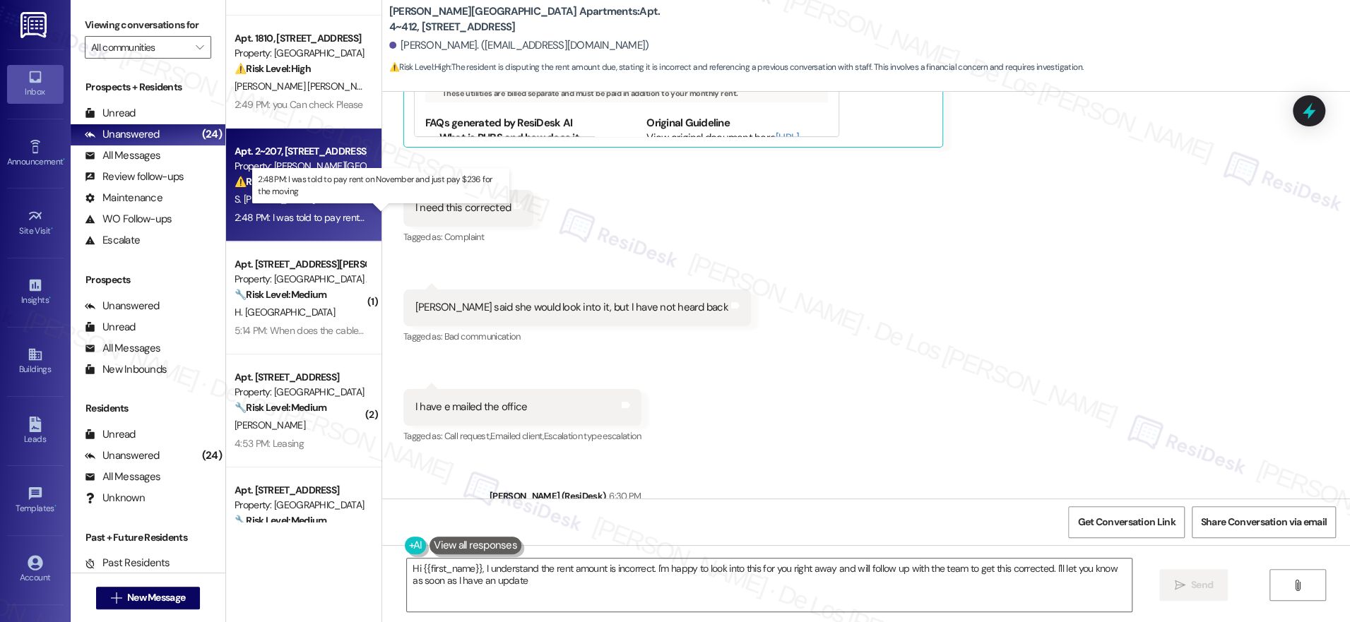
type textarea "Hi {{first_name}}, I understand the rent amount is incorrect. I'm happy to look…"
click at [319, 214] on div "2:48 PM: I was told to pay rent on November and just pay $236 for the moving 2:…" at bounding box center [395, 217] width 321 height 13
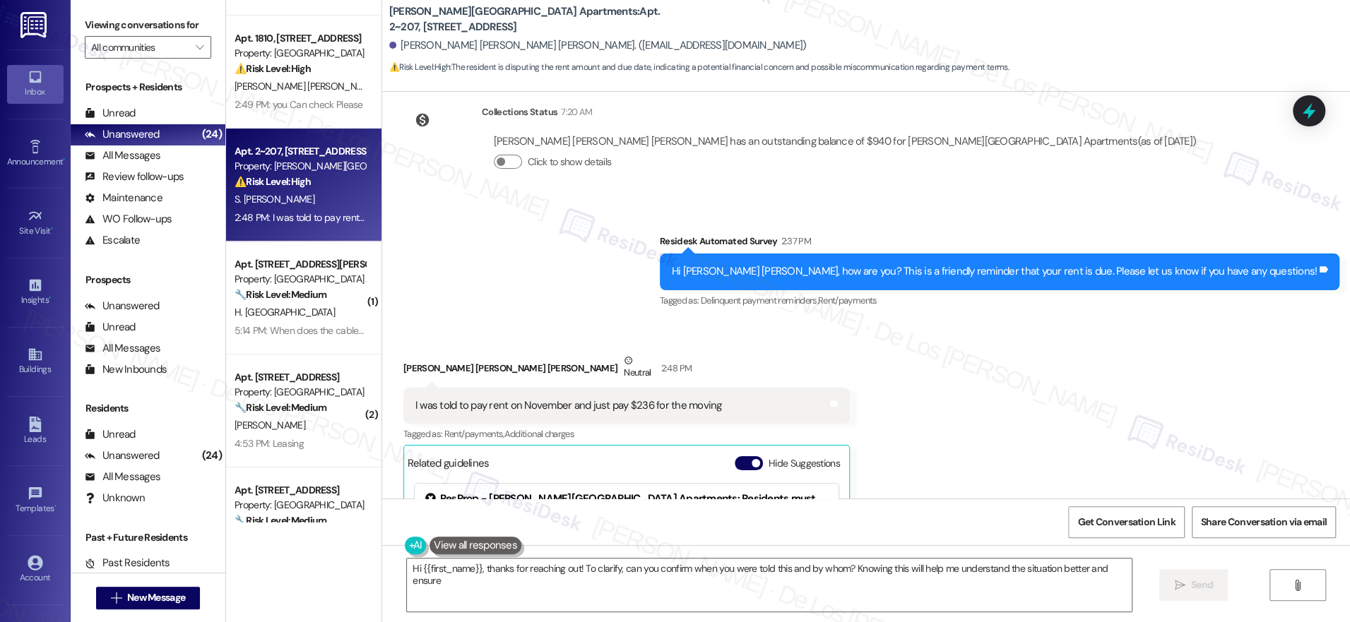
scroll to position [1015, 0]
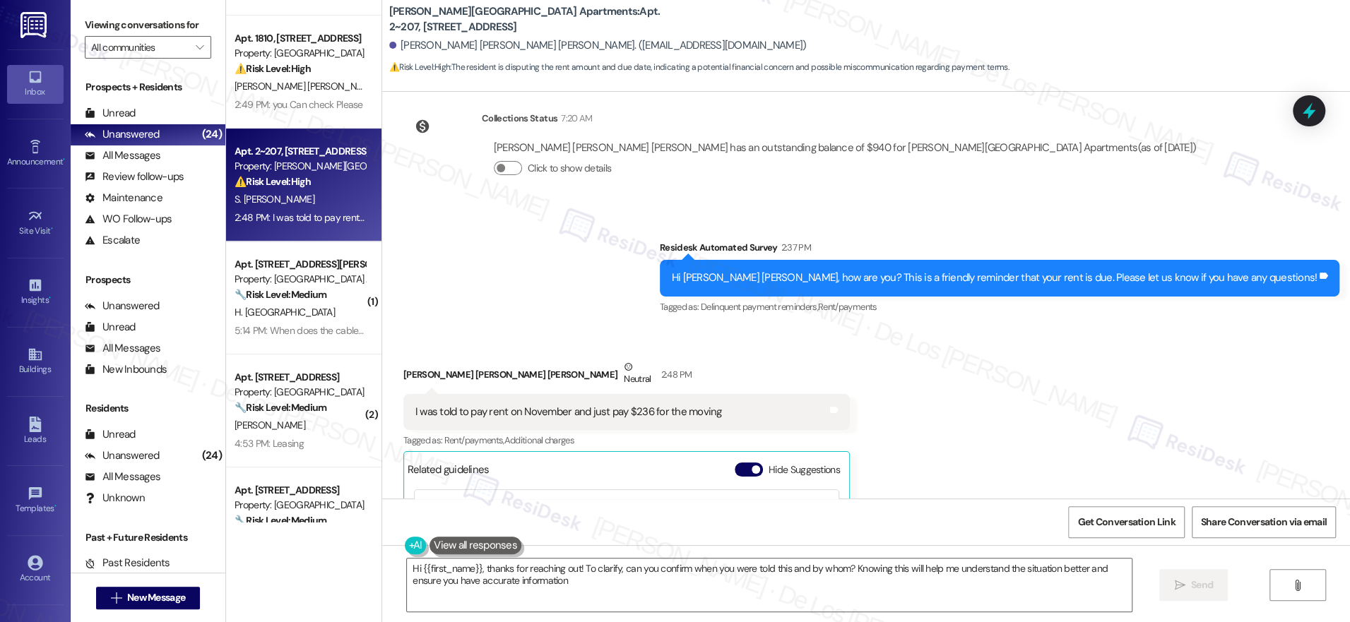
type textarea "Hi {{first_name}}, thanks for reaching out! To clarify, can you confirm when yo…"
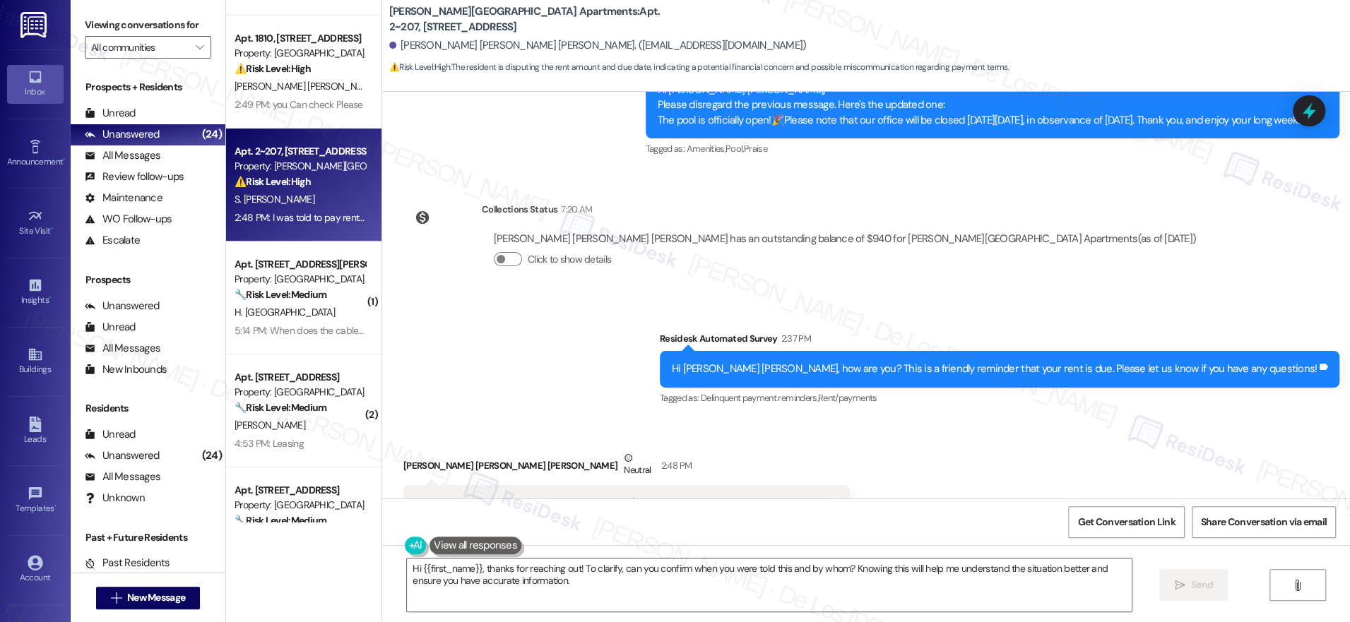
scroll to position [842, 0]
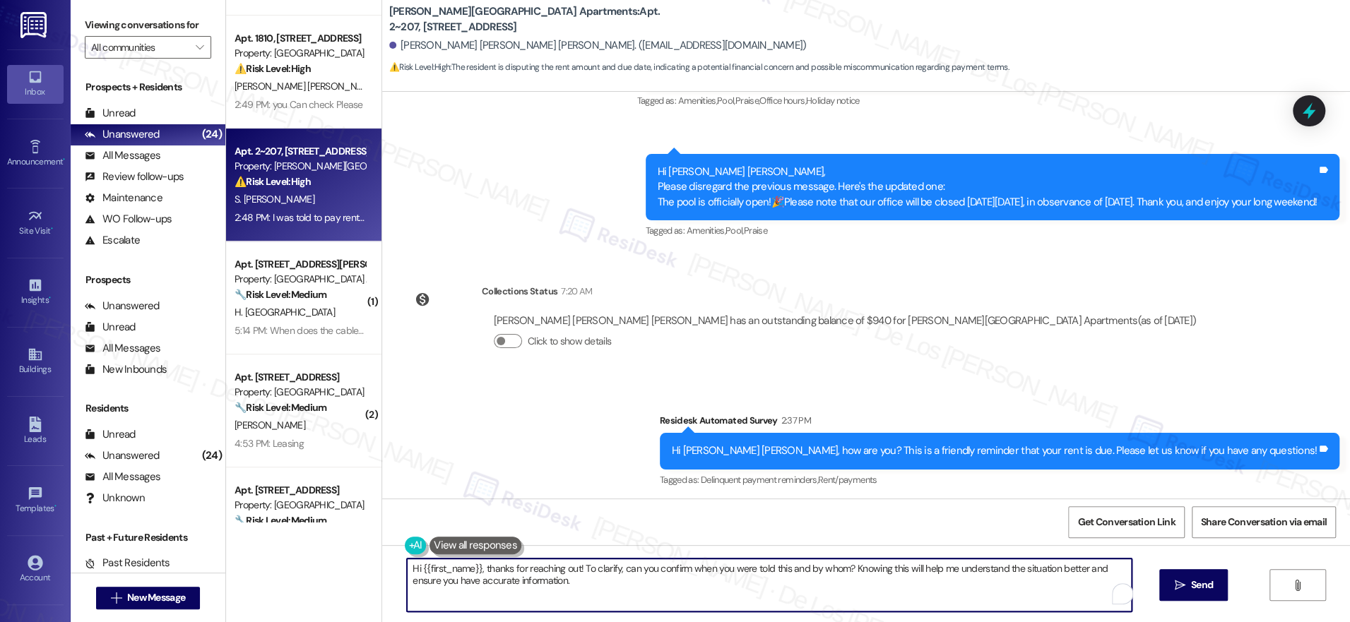
click at [701, 595] on textarea "Hi {{first_name}}, thanks for reaching out! To clarify, can you confirm when yo…" at bounding box center [769, 585] width 725 height 53
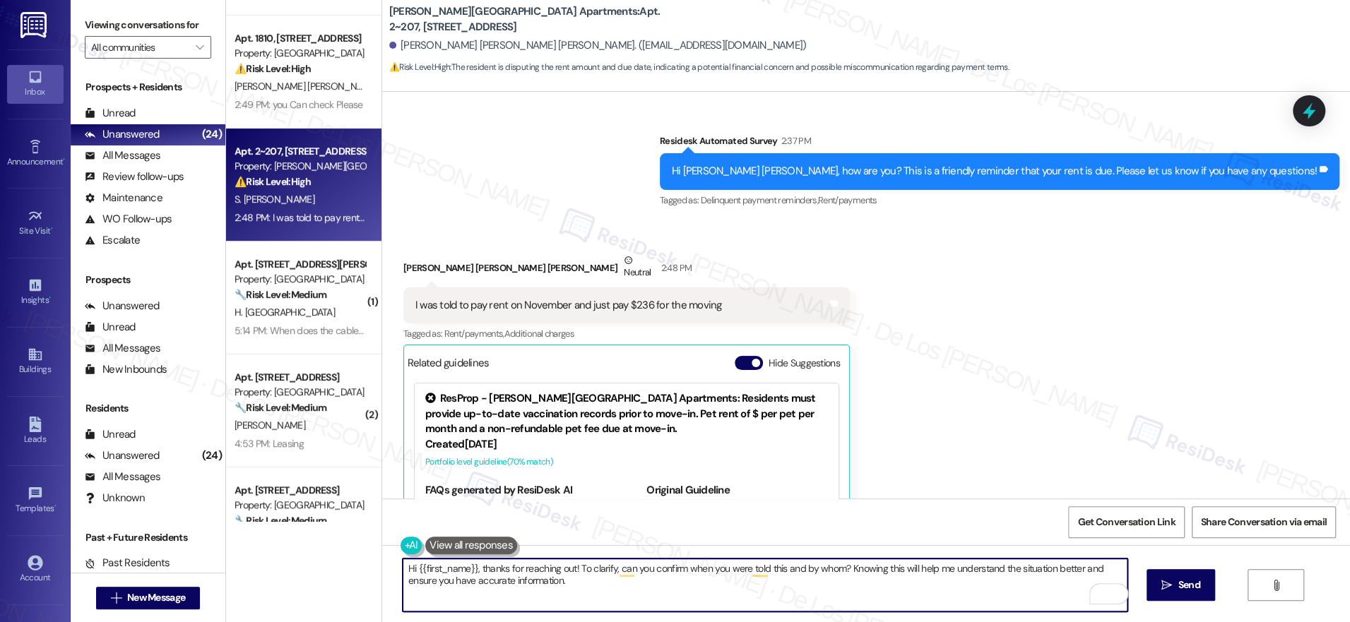
scroll to position [1263, 0]
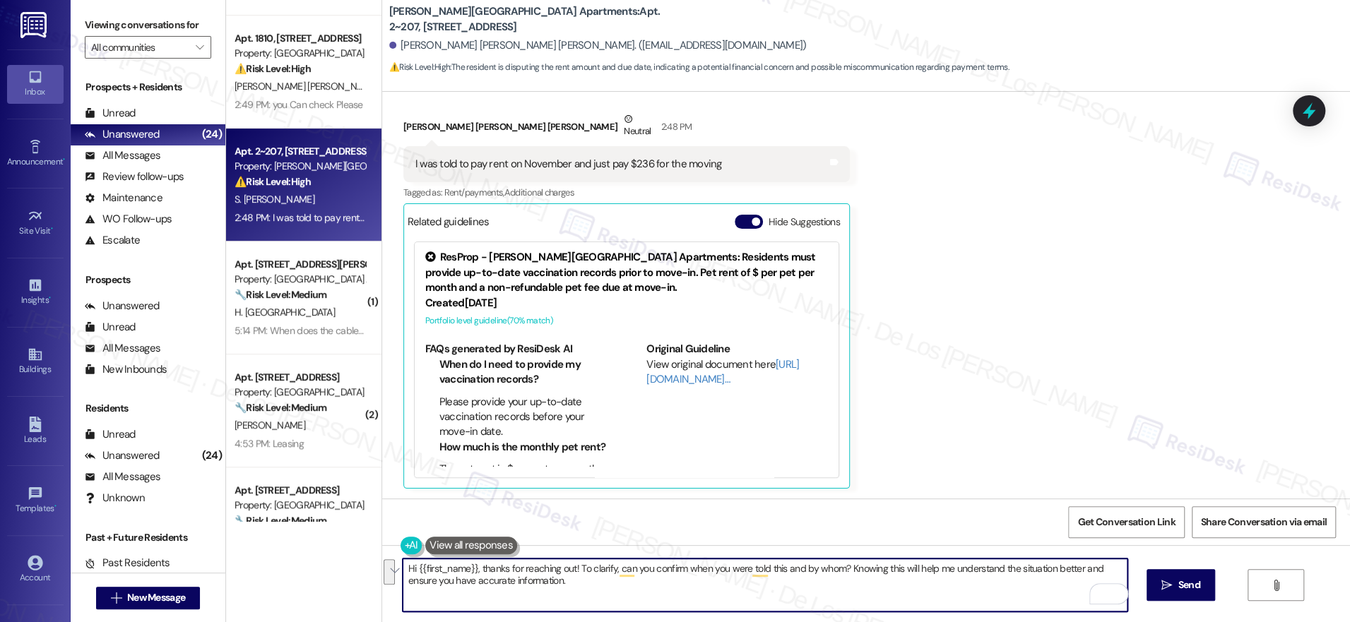
drag, startPoint x: 569, startPoint y: 565, endPoint x: 655, endPoint y: 592, distance: 90.3
click at [655, 592] on textarea "Hi {{first_name}}, thanks for reaching out! To clarify, can you confirm when yo…" at bounding box center [765, 585] width 725 height 53
drag, startPoint x: 970, startPoint y: 569, endPoint x: 993, endPoint y: 588, distance: 29.7
click at [993, 588] on textarea "Hi {{first_name}}, thanks for reaching out! I udnerstand that someone told you …" at bounding box center [765, 585] width 725 height 53
paste textarea "nderstand you were told that your rent for November would be $236. Could you le…"
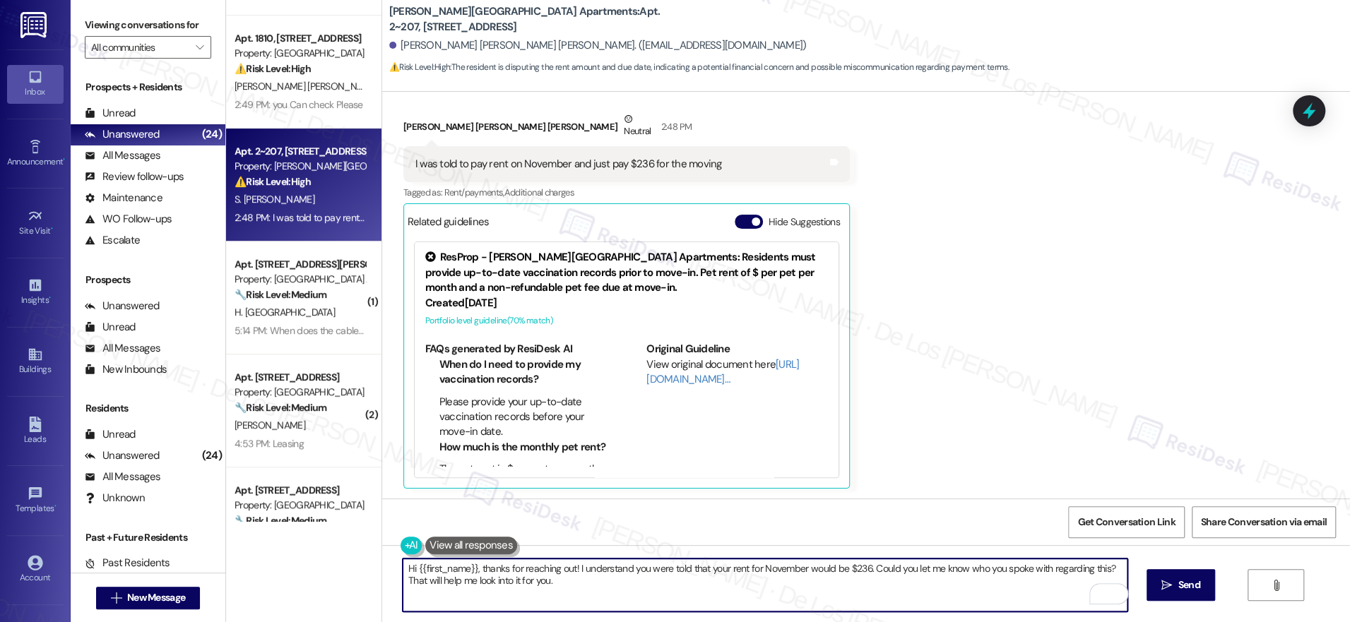
click at [610, 585] on textarea "Hi {{first_name}}, thanks for reaching out! I understand you were told that you…" at bounding box center [765, 585] width 725 height 53
click at [565, 584] on textarea "Hi {{first_name}}, thanks for reaching out! I understand you were told that you…" at bounding box center [765, 585] width 725 height 53
drag, startPoint x: 747, startPoint y: 570, endPoint x: 726, endPoint y: 571, distance: 20.5
click at [720, 571] on textarea "Hi {{first_name}}, thanks for reaching out! I understand you were told that you…" at bounding box center [765, 585] width 725 height 53
click at [826, 567] on textarea "Hi {{first_name}}, thanks for reaching out! I understand you were told that you…" at bounding box center [765, 585] width 725 height 53
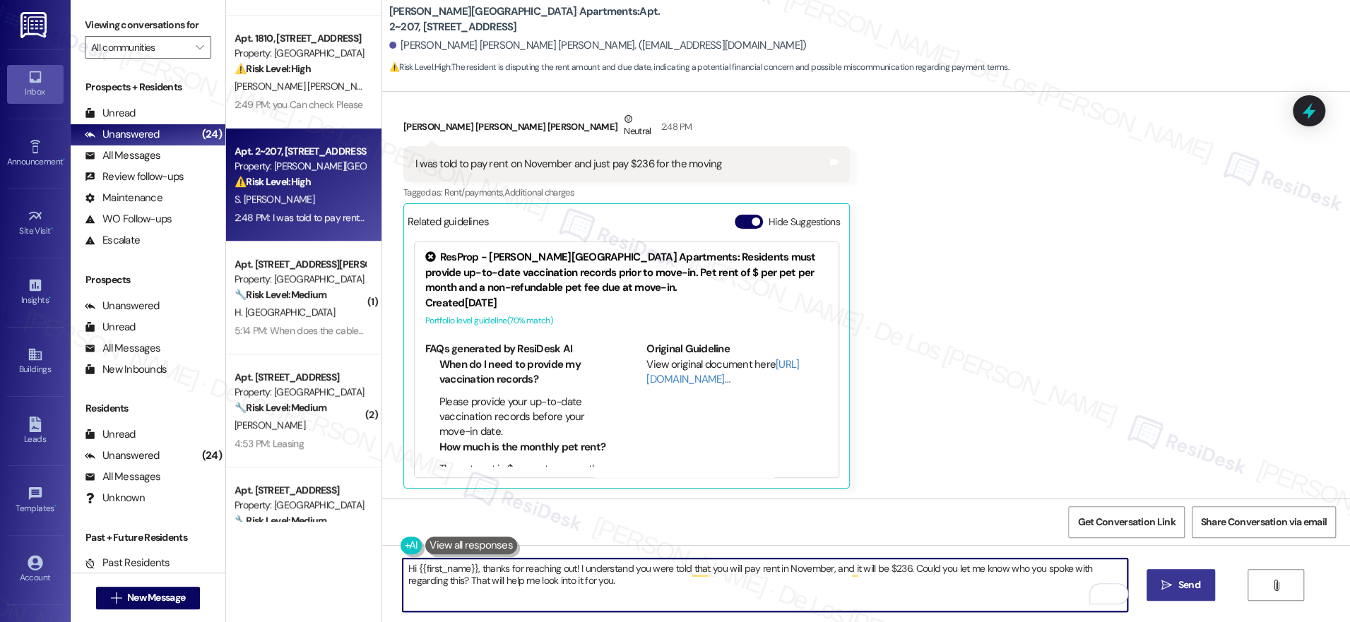
type textarea "Hi {{first_name}}, thanks for reaching out! I understand you were told that you…"
click at [1163, 588] on icon "" at bounding box center [1166, 585] width 11 height 11
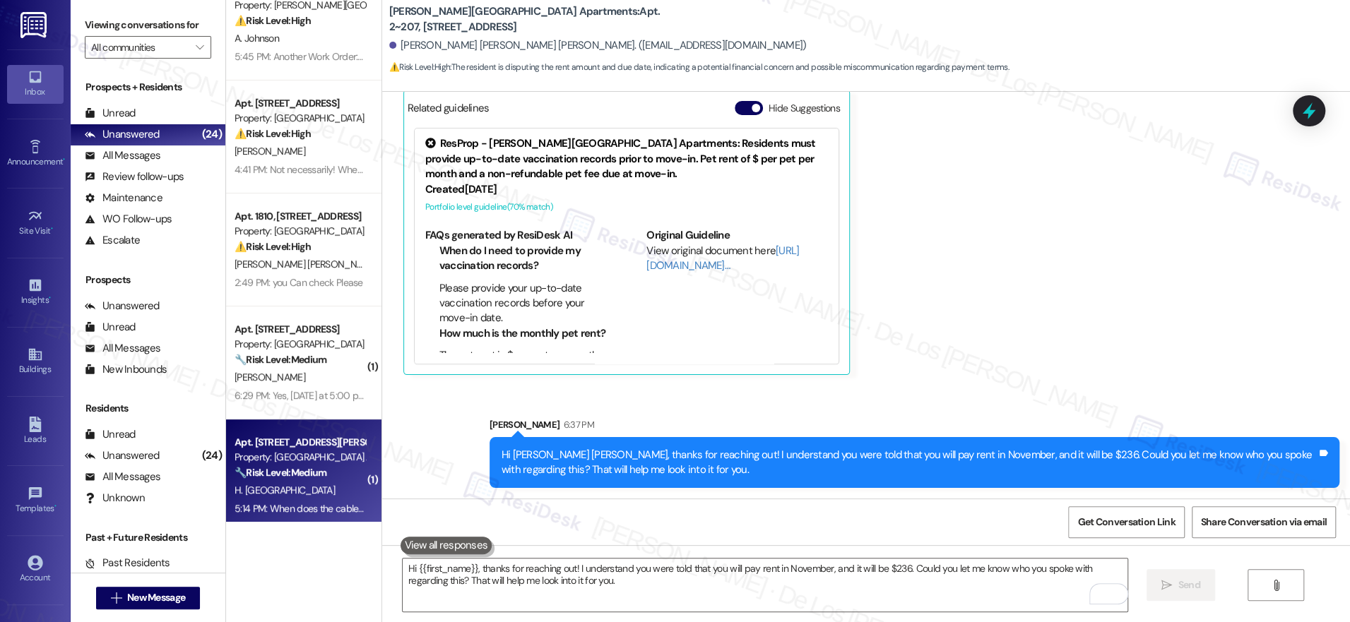
scroll to position [0, 0]
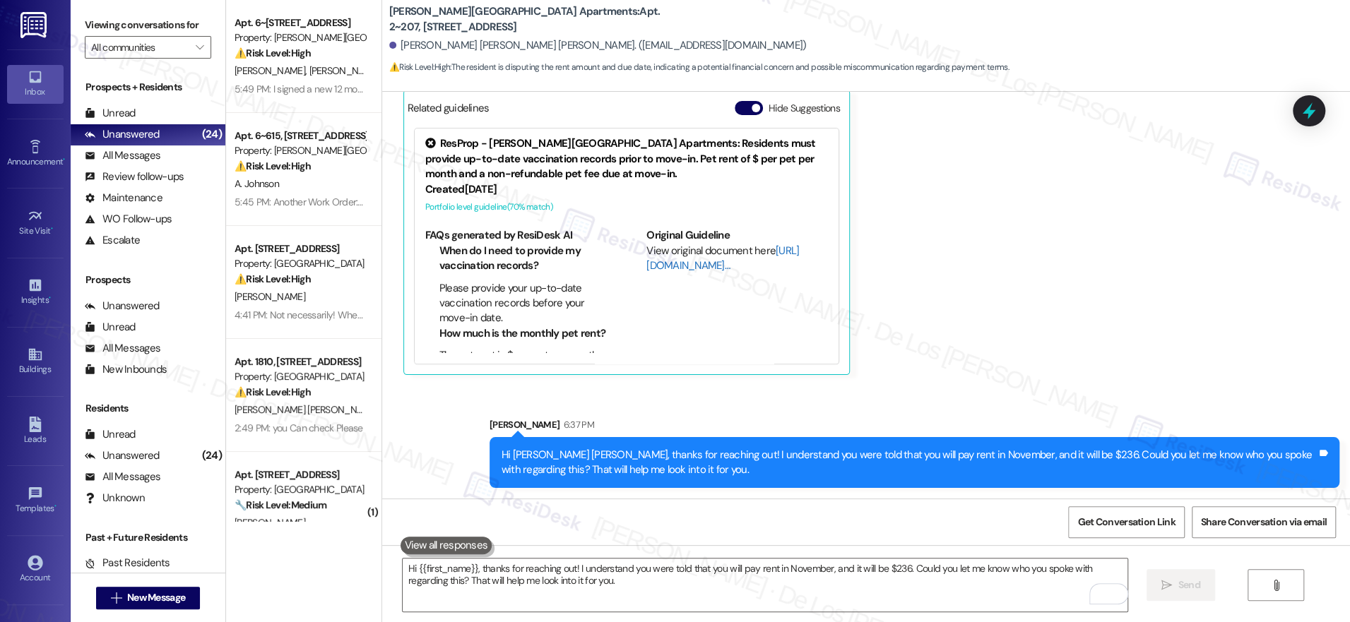
click at [672, 262] on link "[URL][DOMAIN_NAME]…" at bounding box center [722, 258] width 153 height 29
drag, startPoint x: 1139, startPoint y: 526, endPoint x: 1135, endPoint y: 517, distance: 10.1
click at [1139, 526] on span "Get Conversation Link" at bounding box center [1125, 522] width 97 height 15
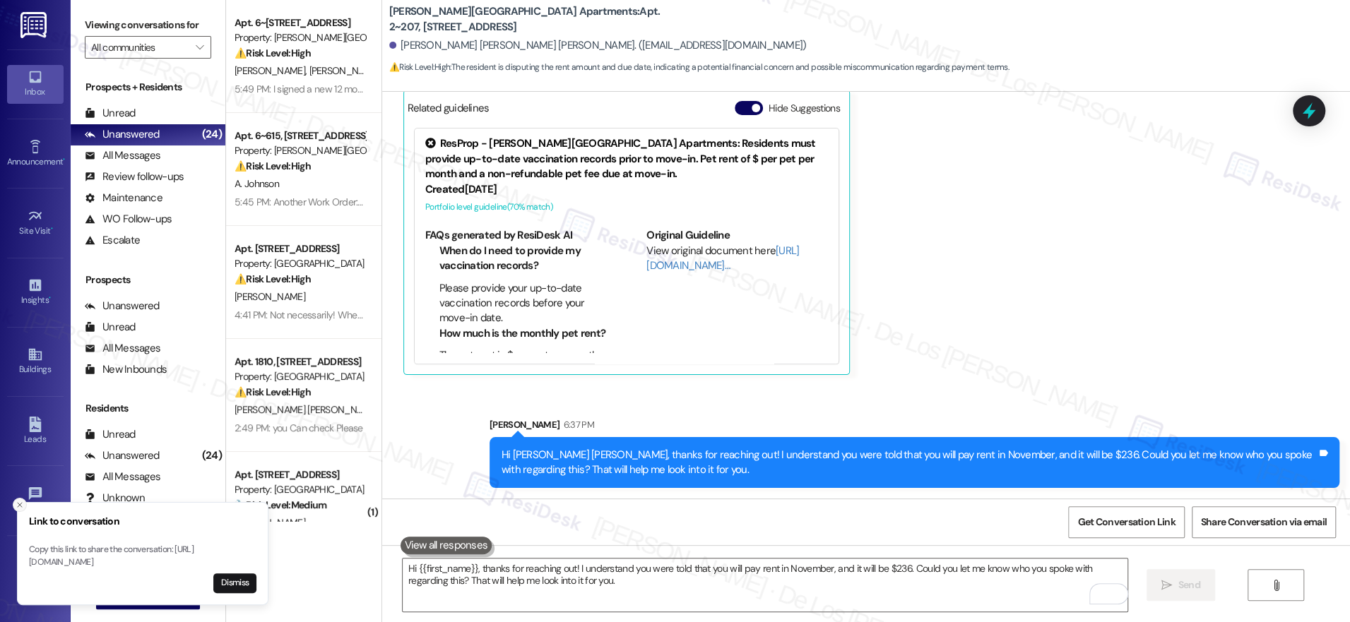
click at [22, 501] on icon "Close toast" at bounding box center [20, 505] width 8 height 8
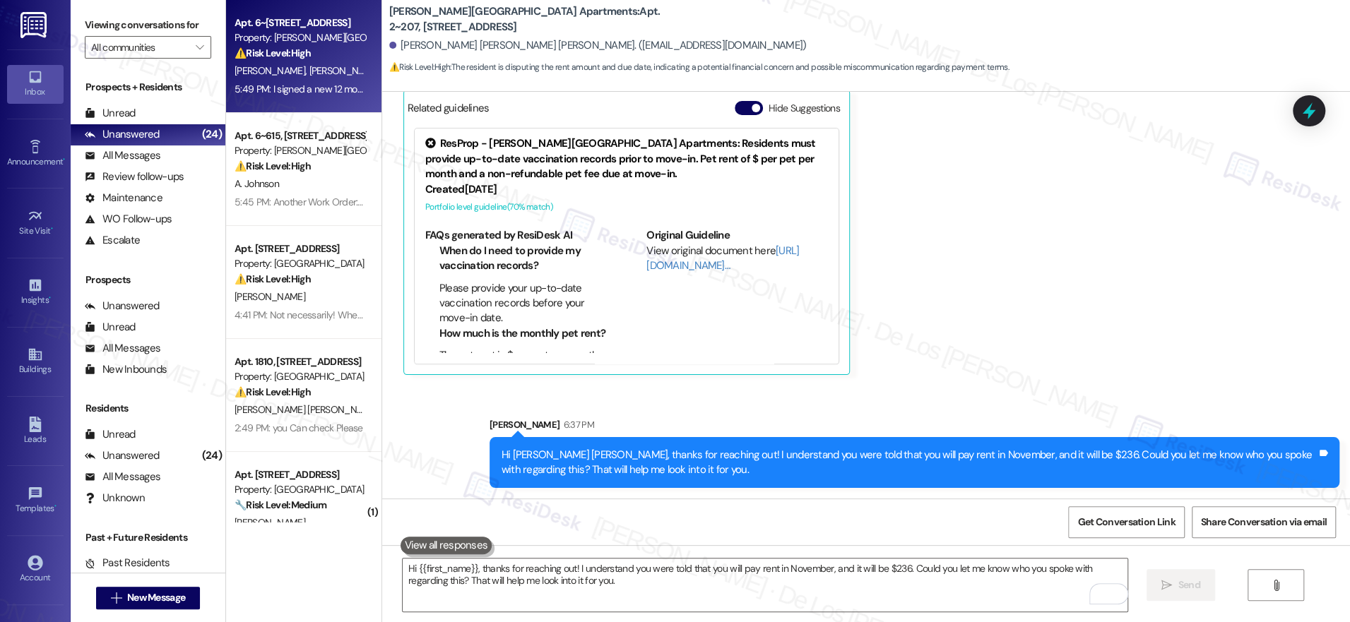
click at [317, 53] on div "⚠️ Risk Level: High The resident is disputing a rent increase and an unexpected…" at bounding box center [300, 53] width 131 height 15
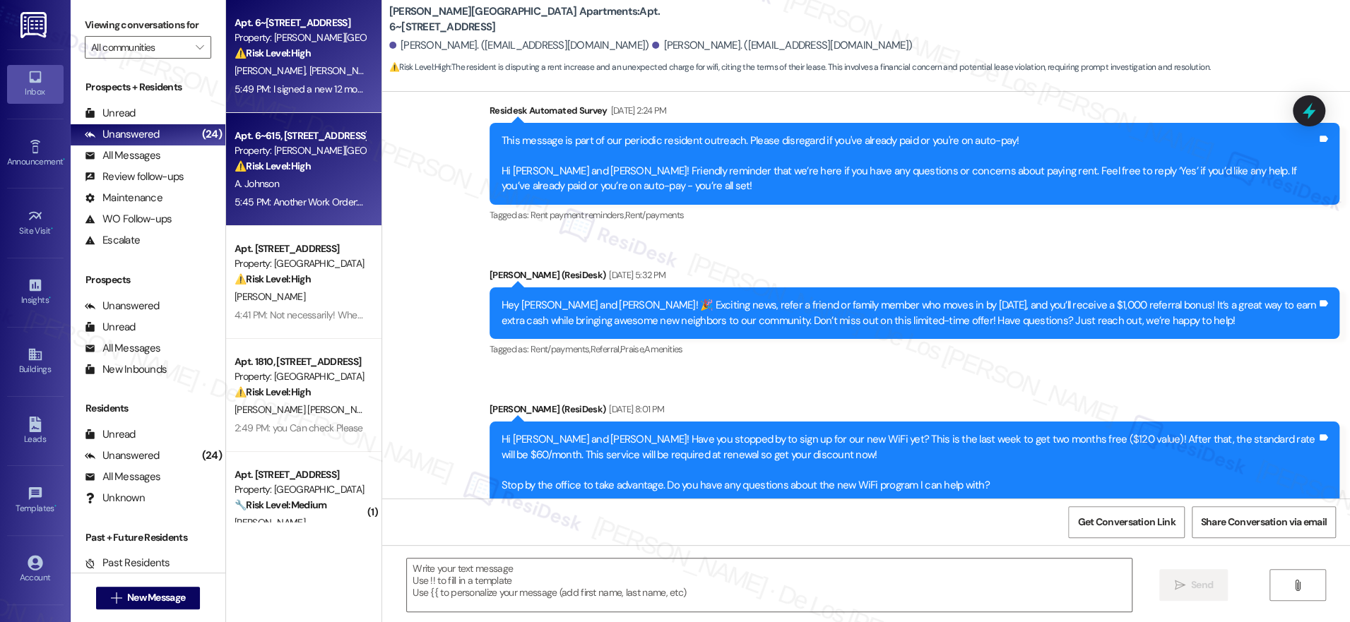
type textarea "Fetching suggested responses. Please feel free to read through the conversation…"
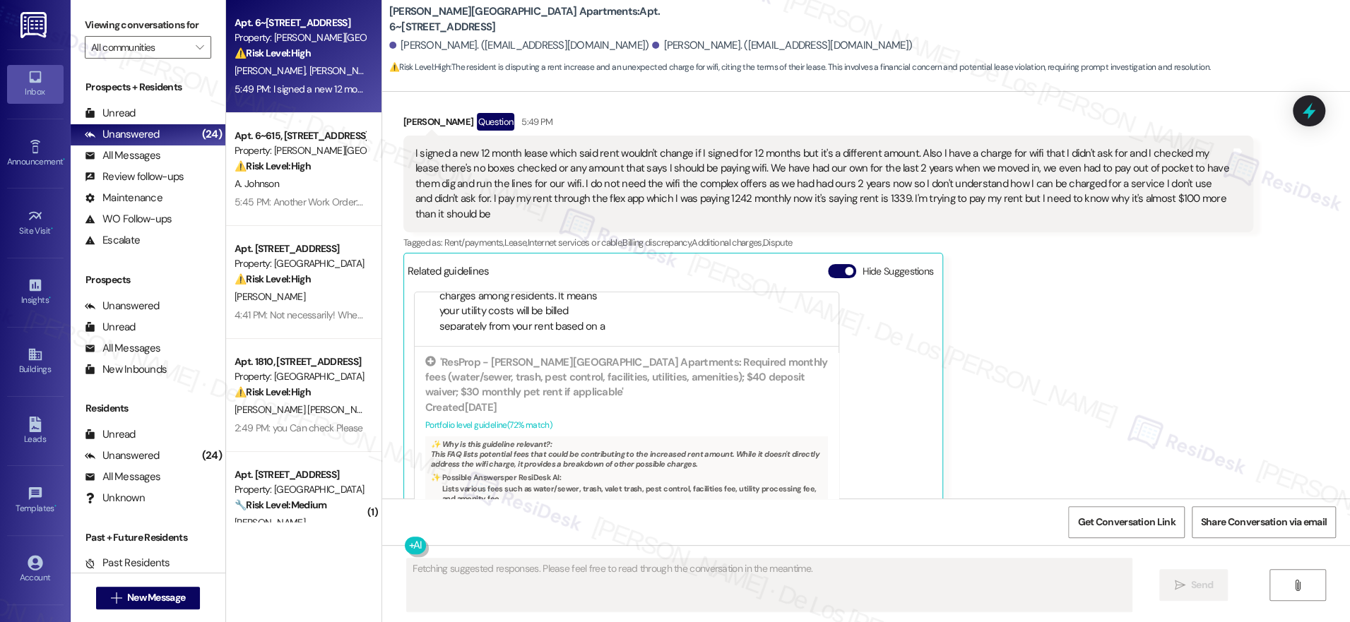
scroll to position [6149, 0]
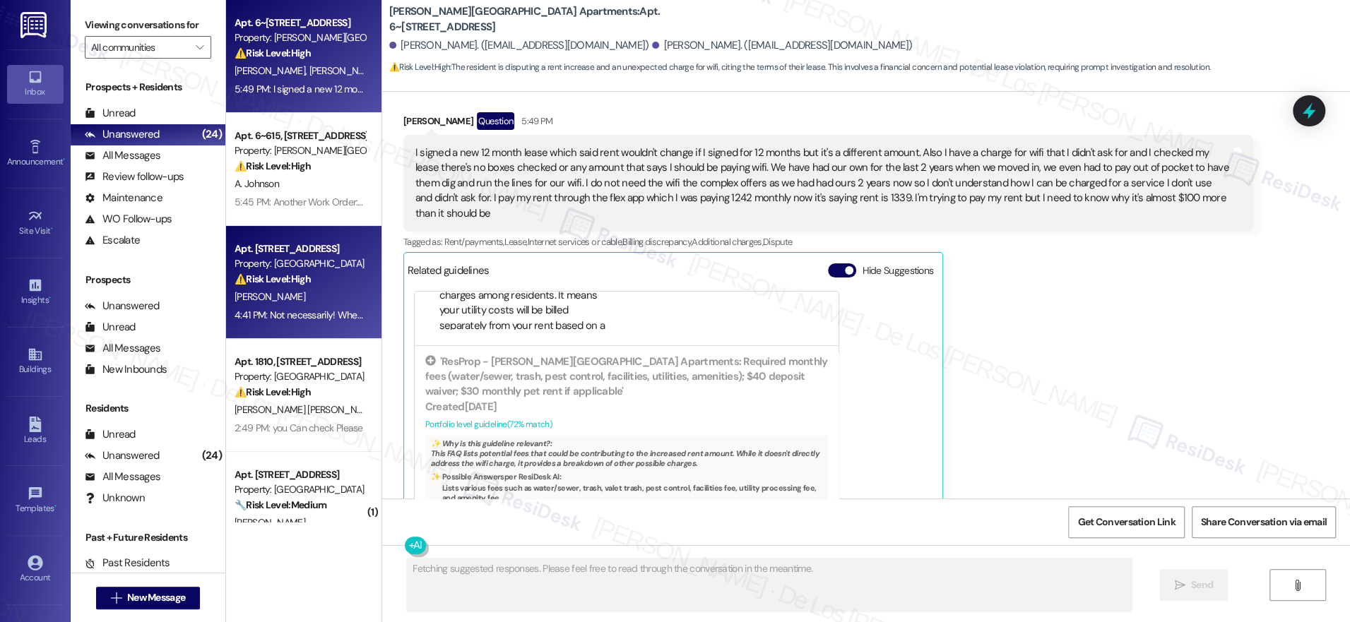
click at [336, 308] on div "4:41 PM: Not necessarily! When shall I expect someone to treat the "Mold" and a…" at bounding box center [300, 316] width 134 height 18
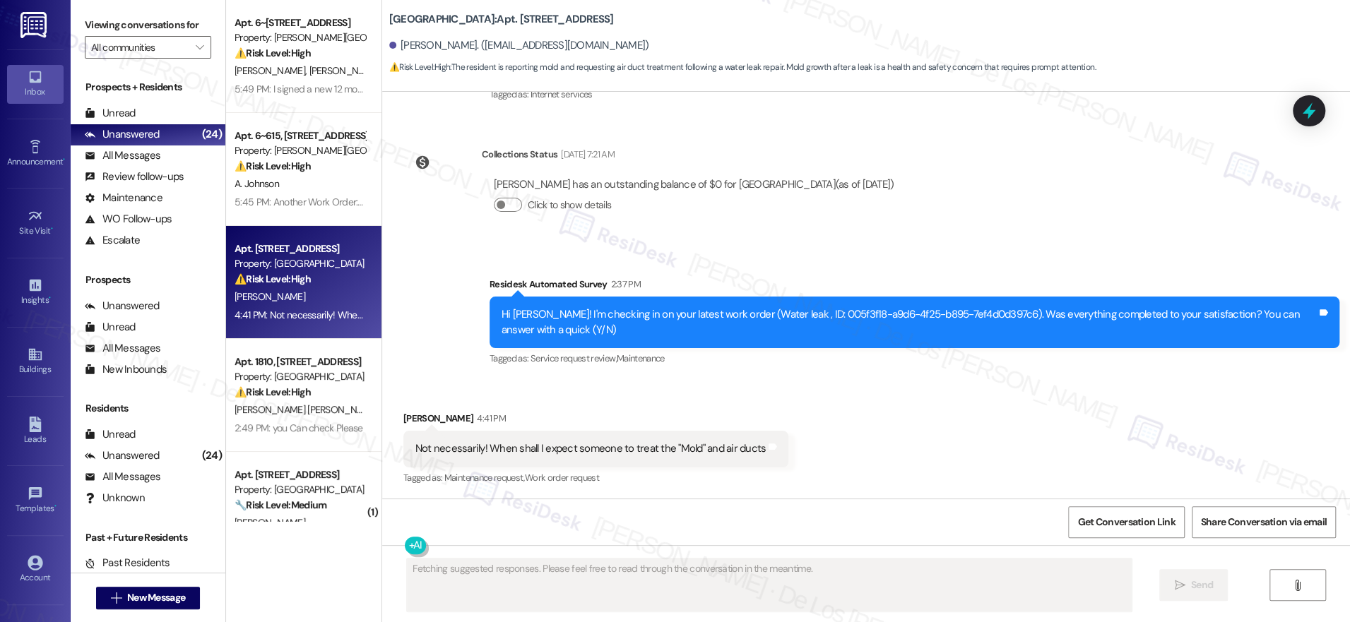
scroll to position [893, 0]
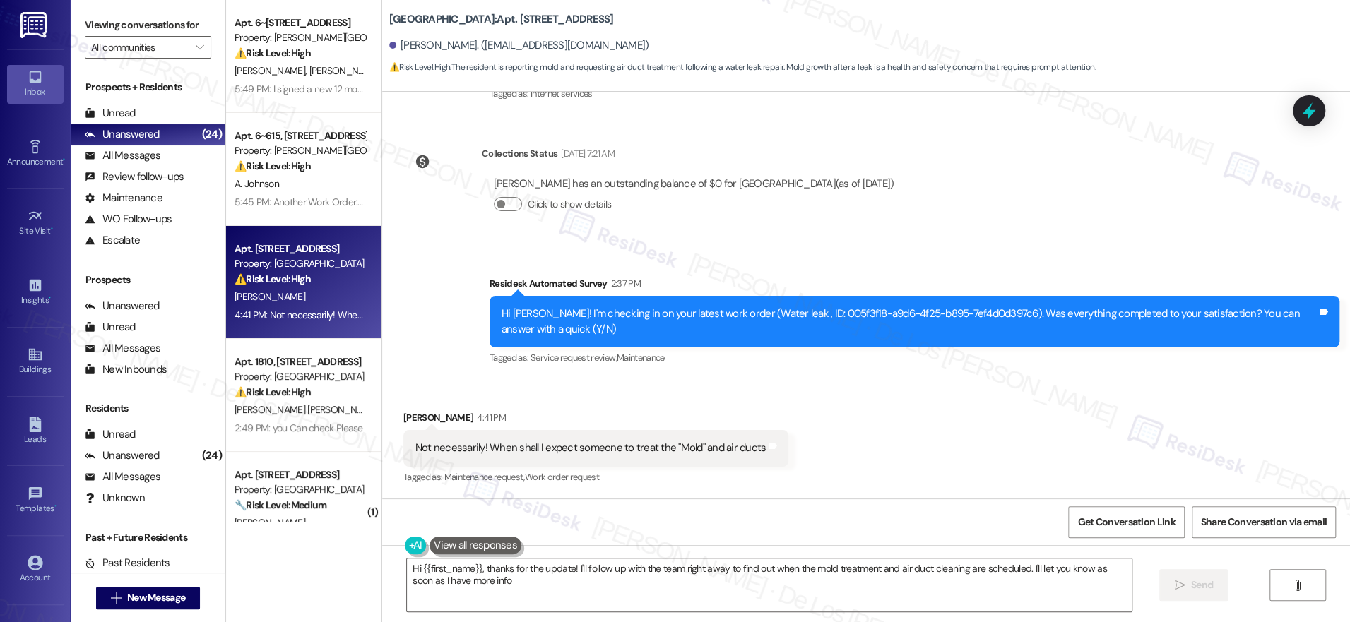
type textarea "Hi {{first_name}}, thanks for the update! I'll follow up with the team right aw…"
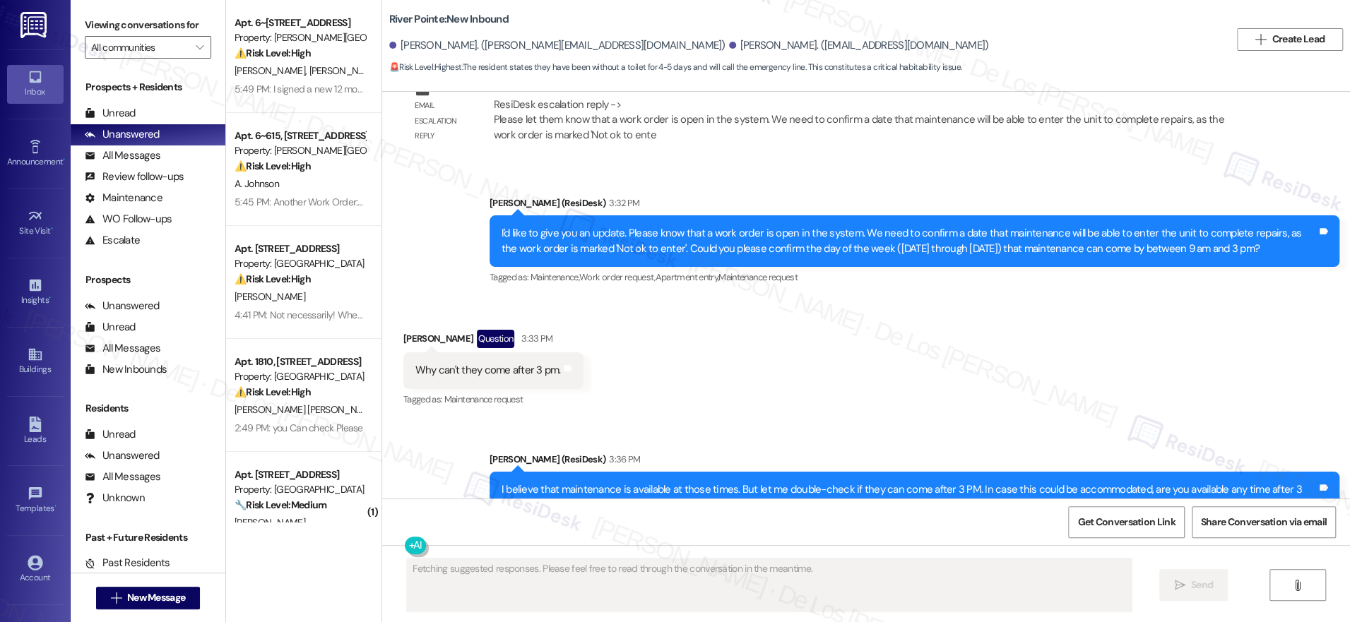
scroll to position [5455, 0]
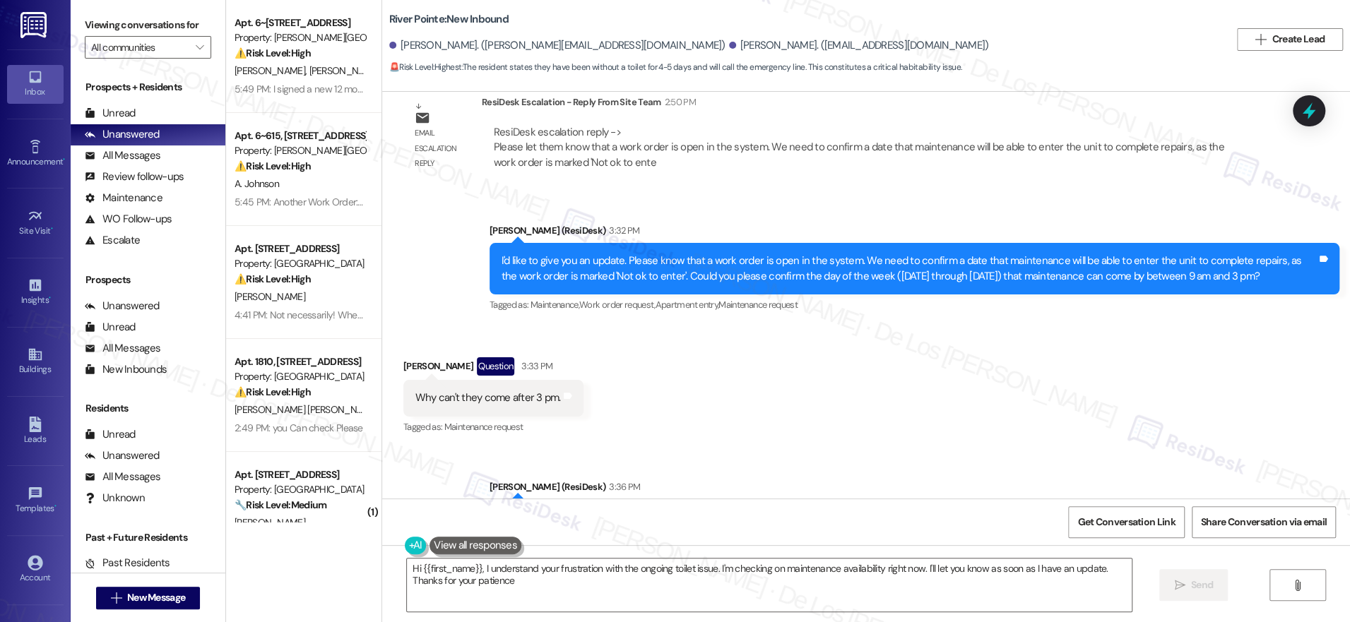
type textarea "Hi {{first_name}}, I understand your frustration with the ongoing toilet issue.…"
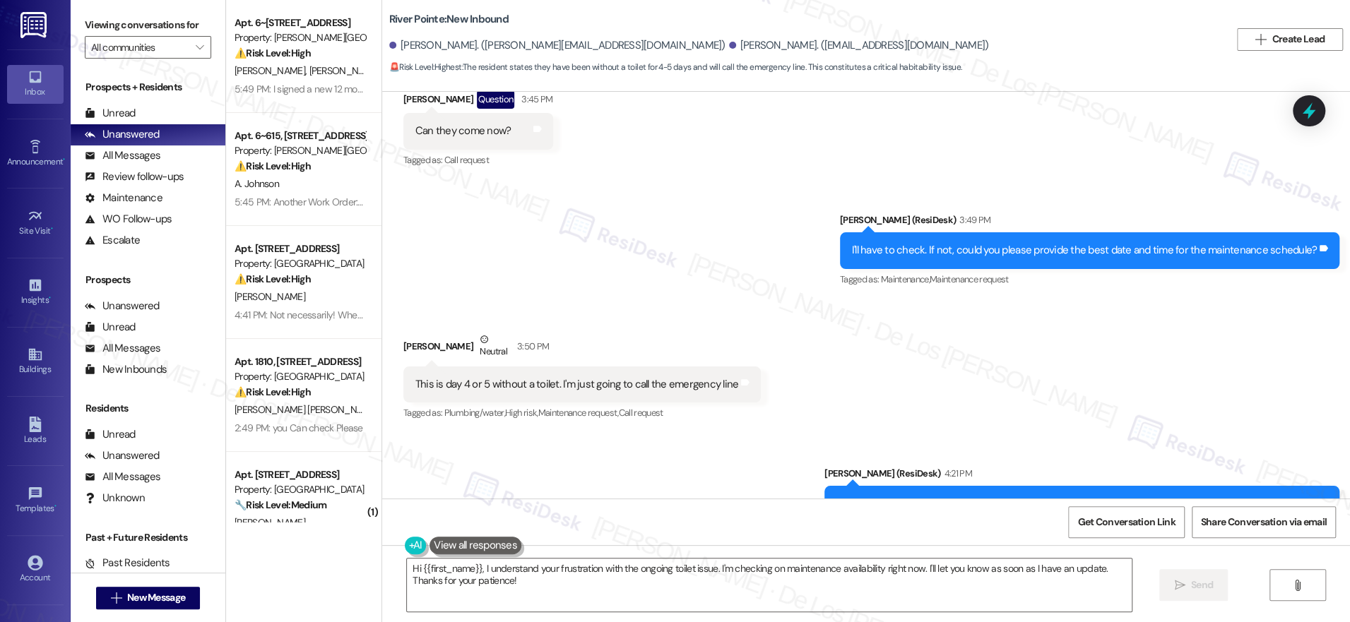
scroll to position [6000, 0]
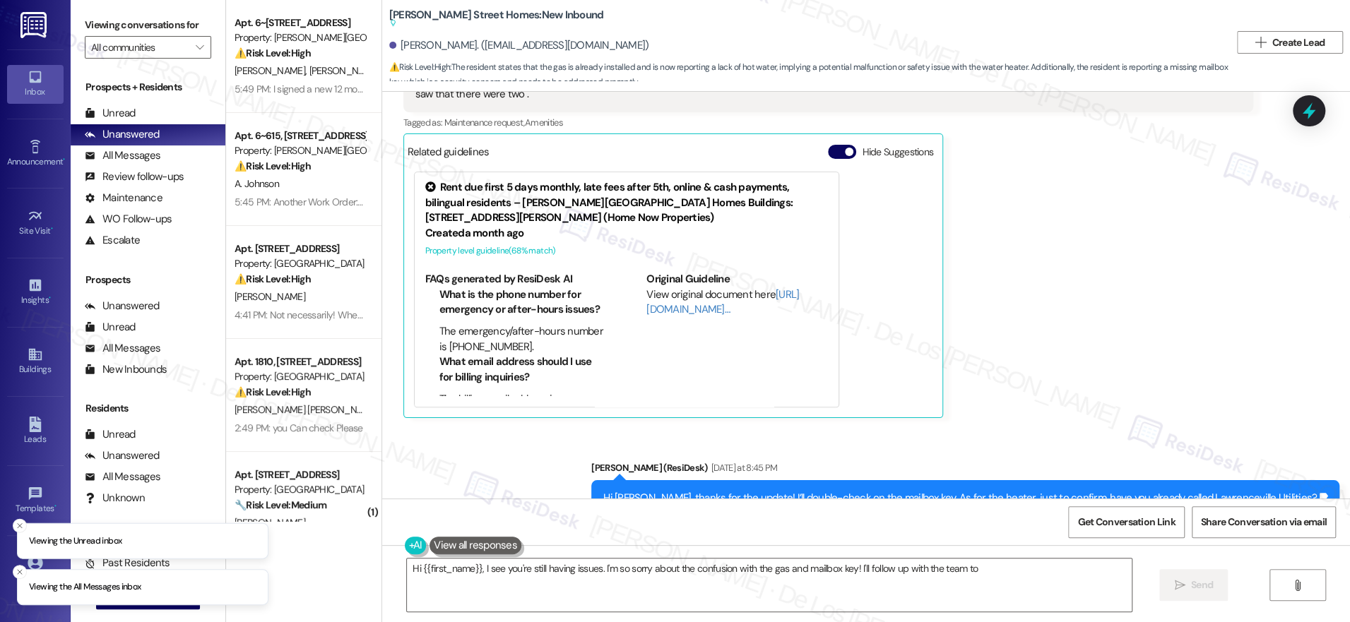
scroll to position [2058, 0]
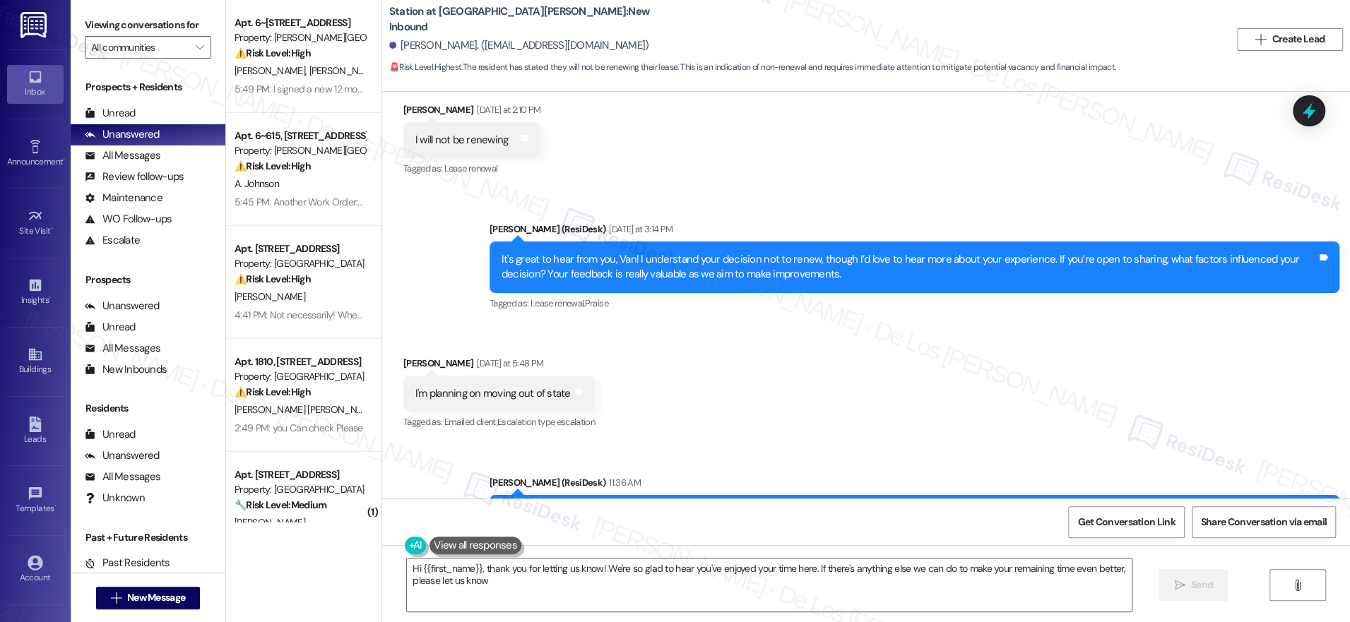
type textarea "Hi {{first_name}}, thank you for letting us know! We're so glad to hear you've …"
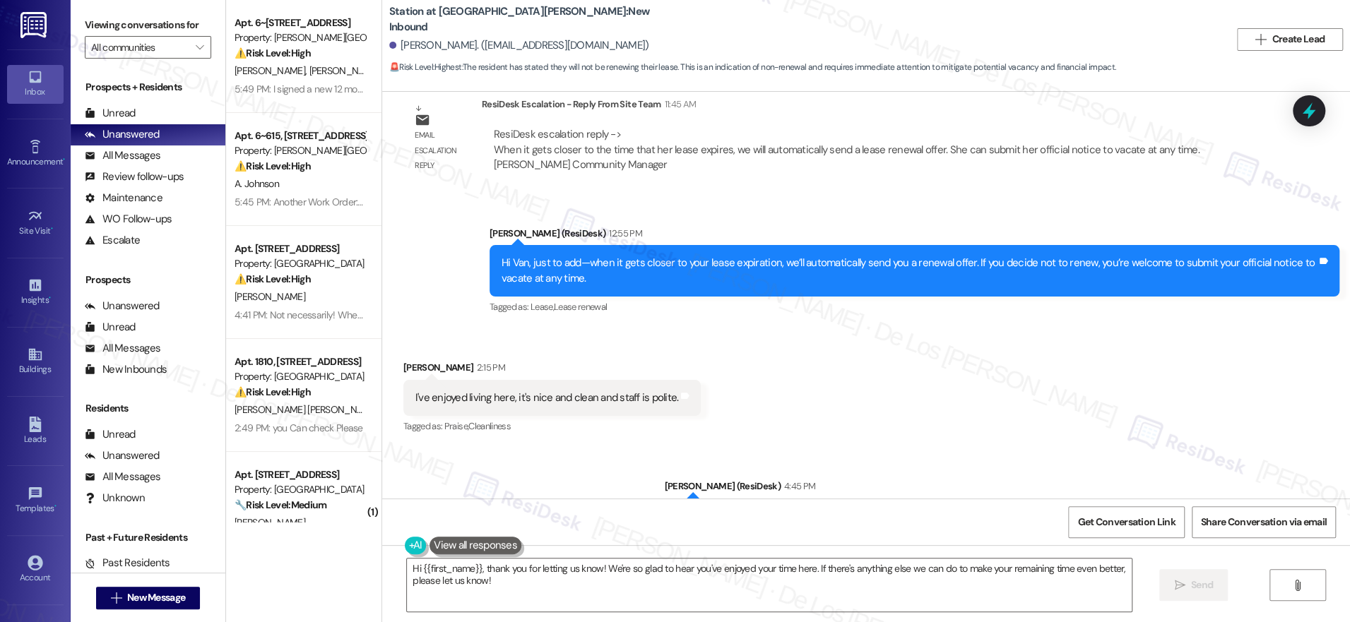
scroll to position [1127, 0]
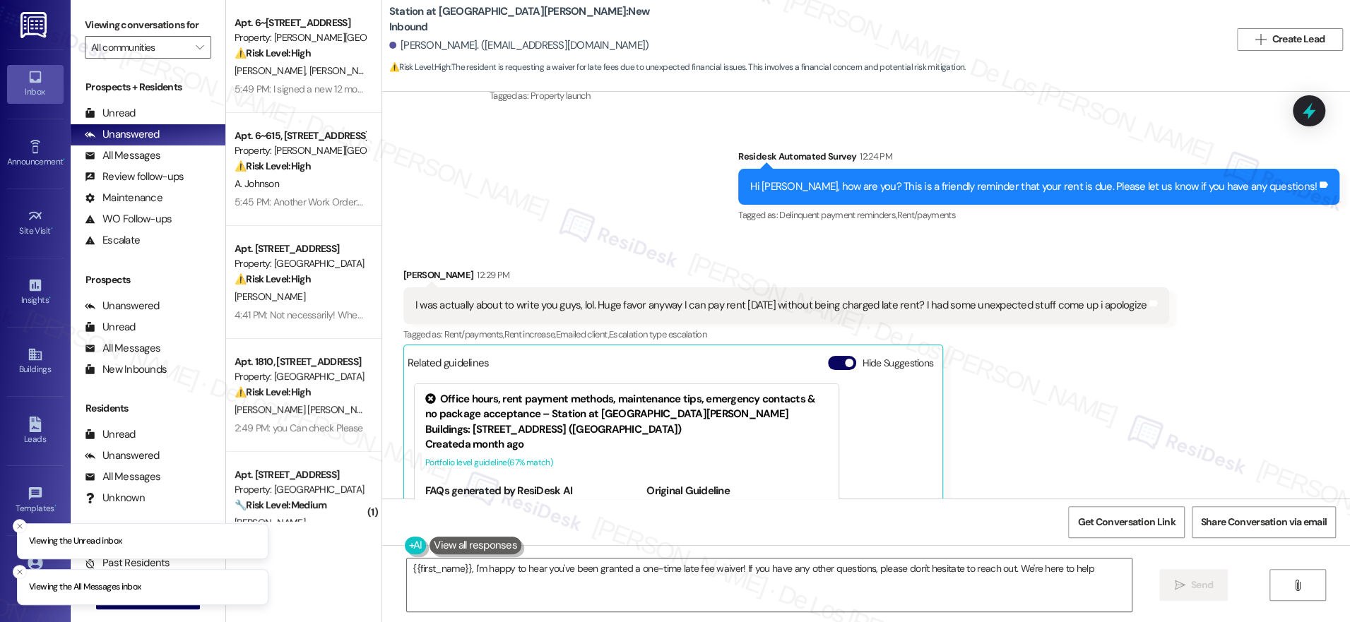
type textarea "{{first_name}}, I'm happy to hear you've been granted a one-time late fee waive…"
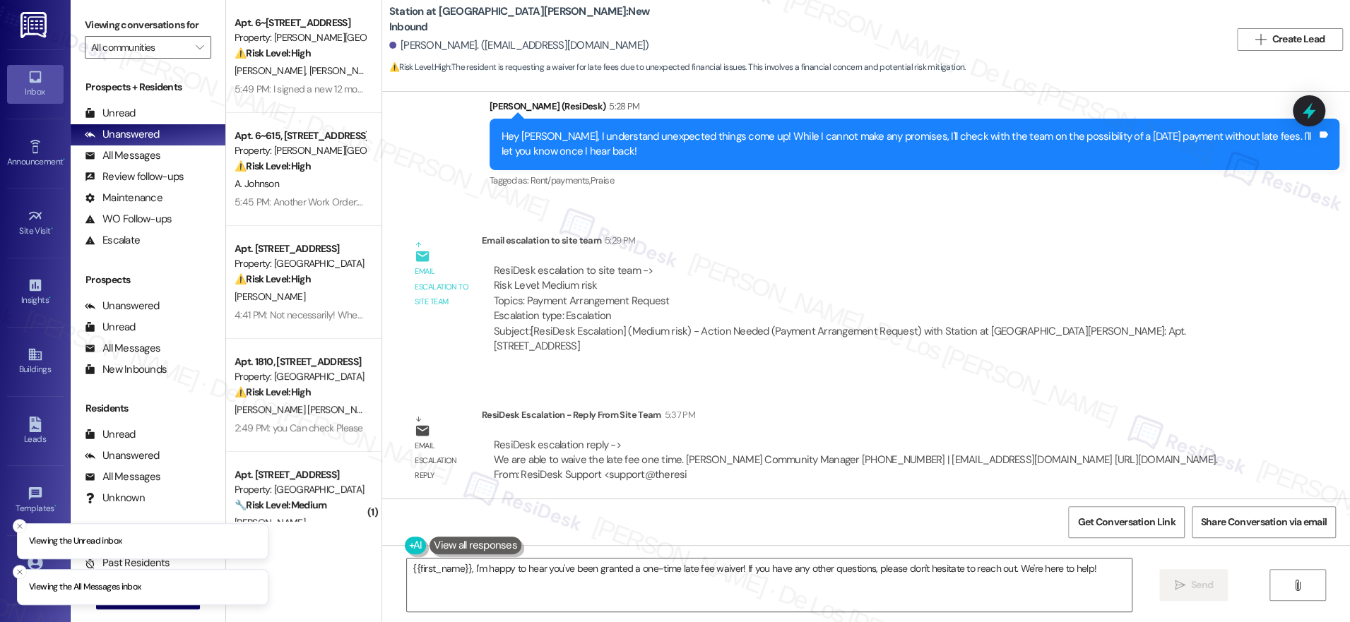
scroll to position [819, 0]
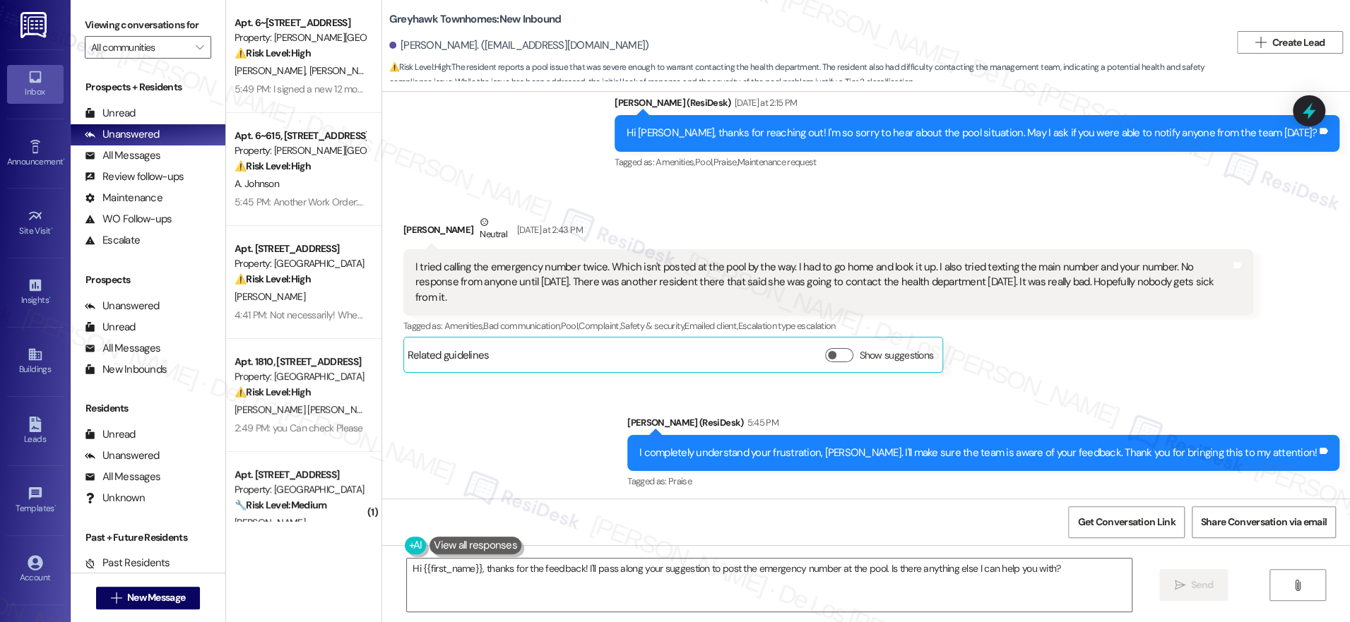
scroll to position [93, 0]
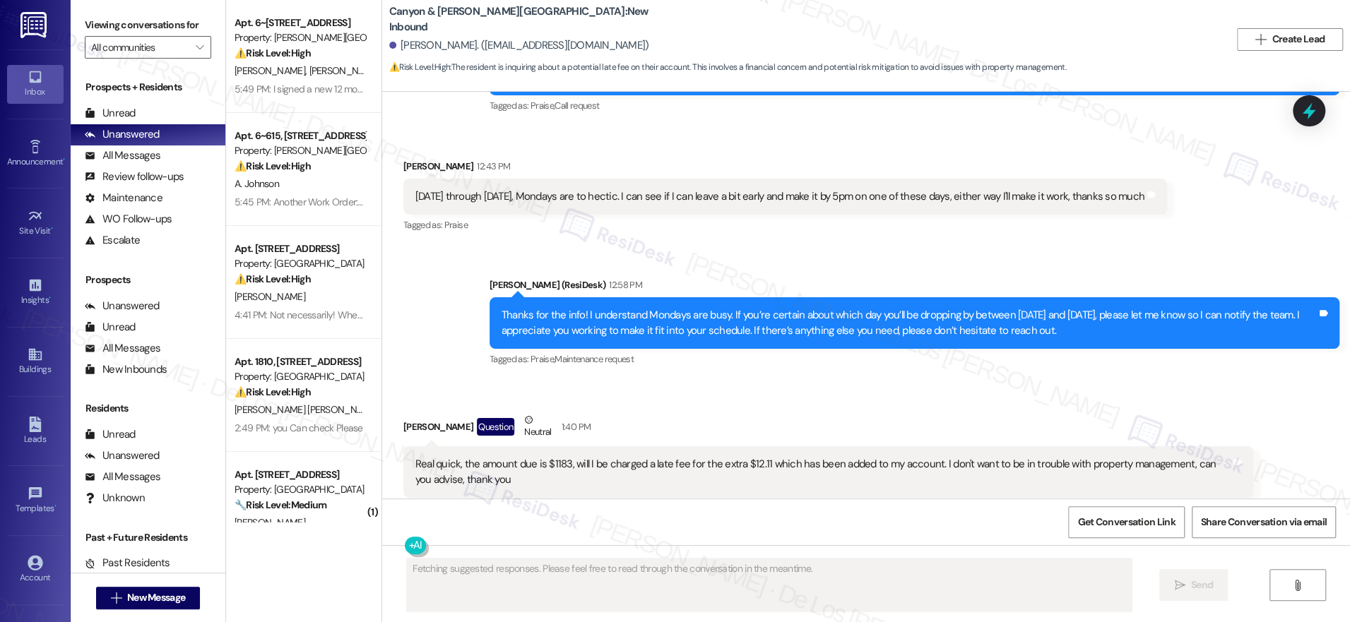
scroll to position [14741, 0]
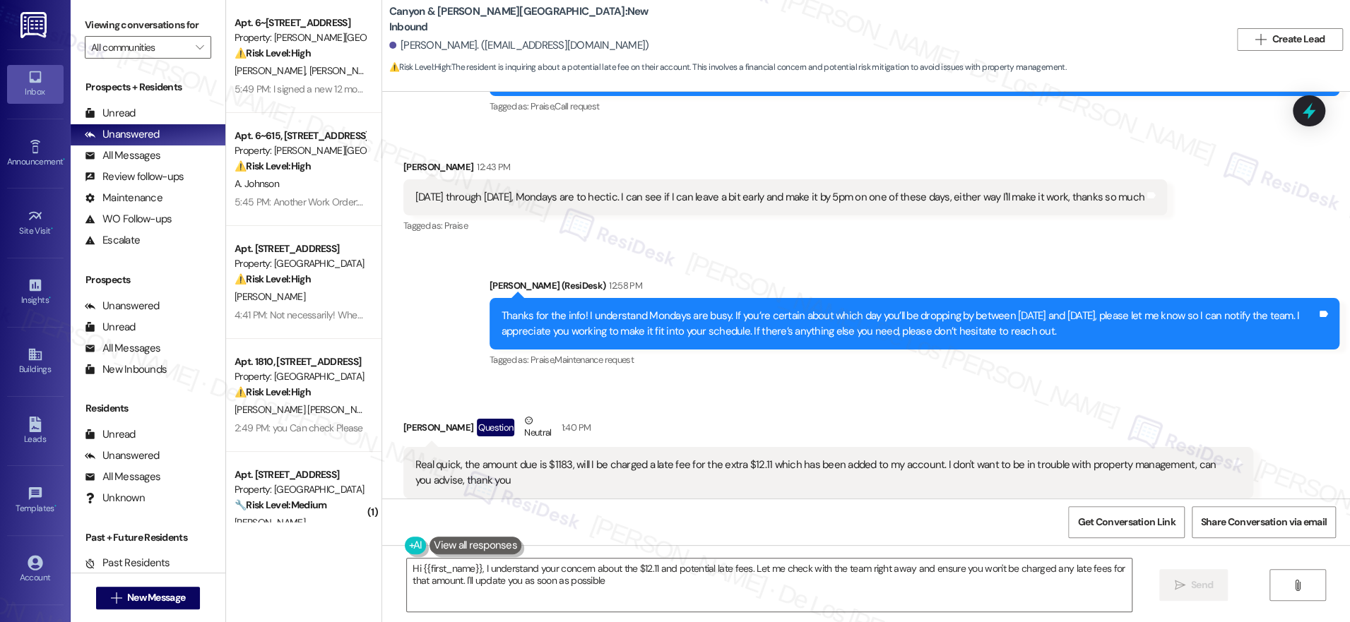
type textarea "Hi {{first_name}}, I understand your concern about the $12.11 and potential lat…"
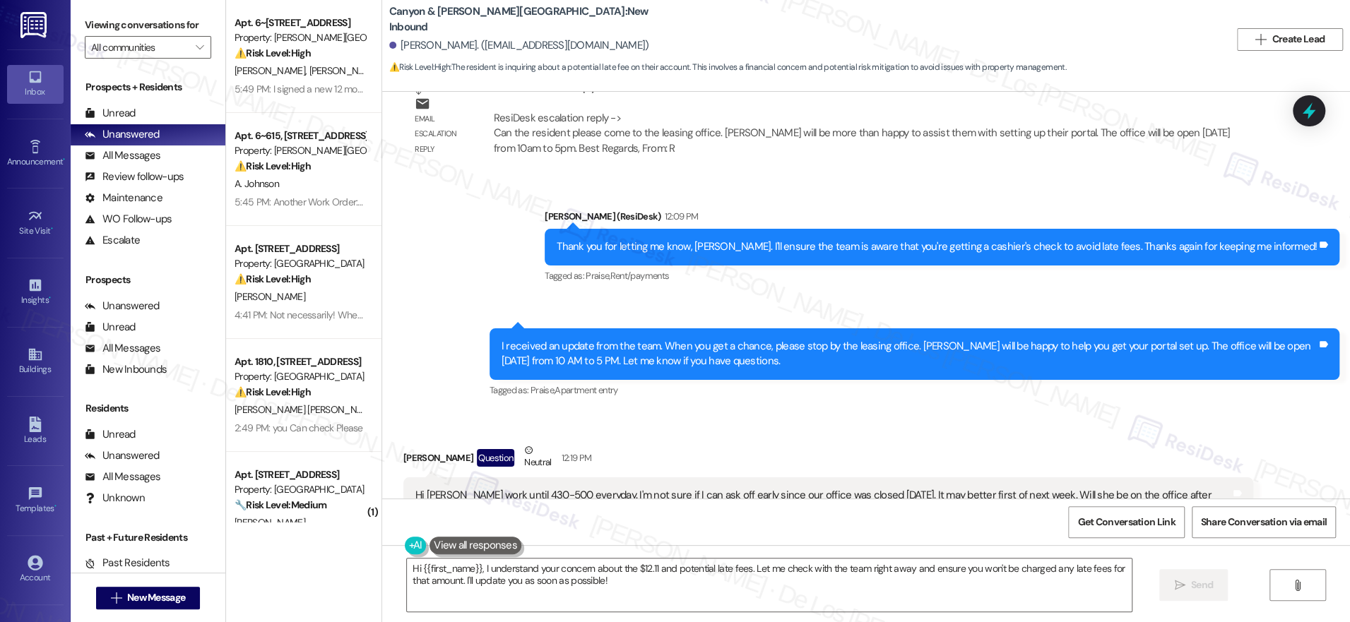
scroll to position [14182, 0]
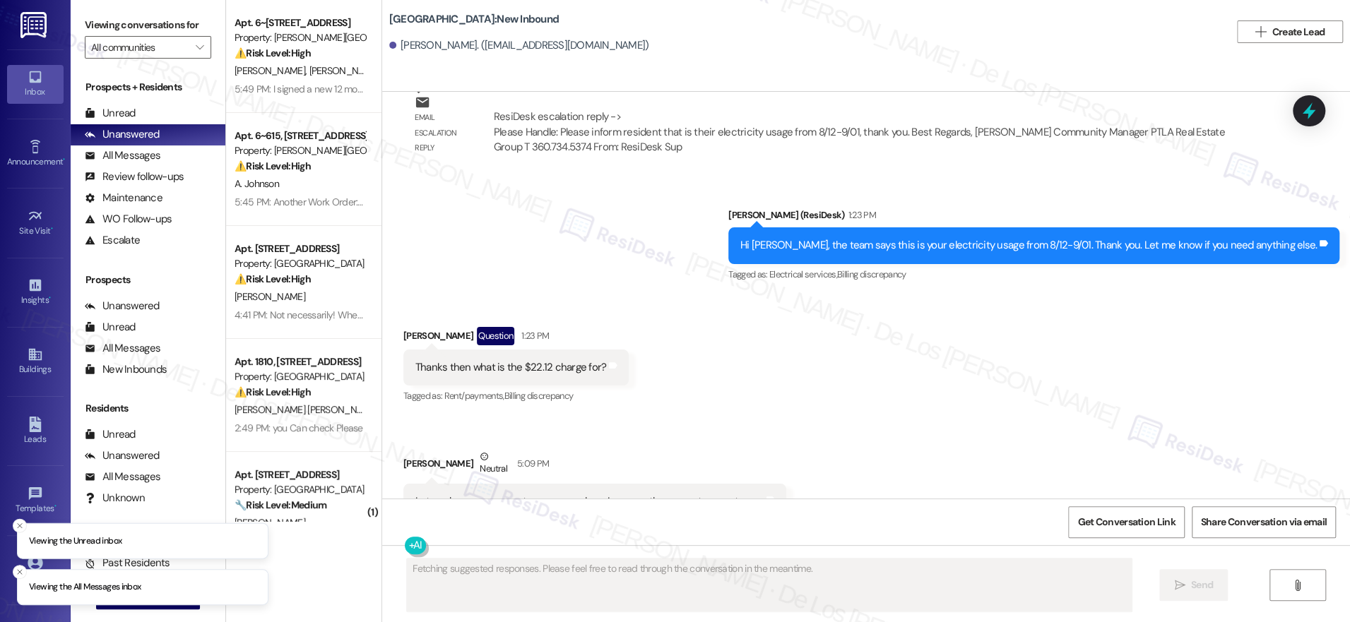
scroll to position [14287, 0]
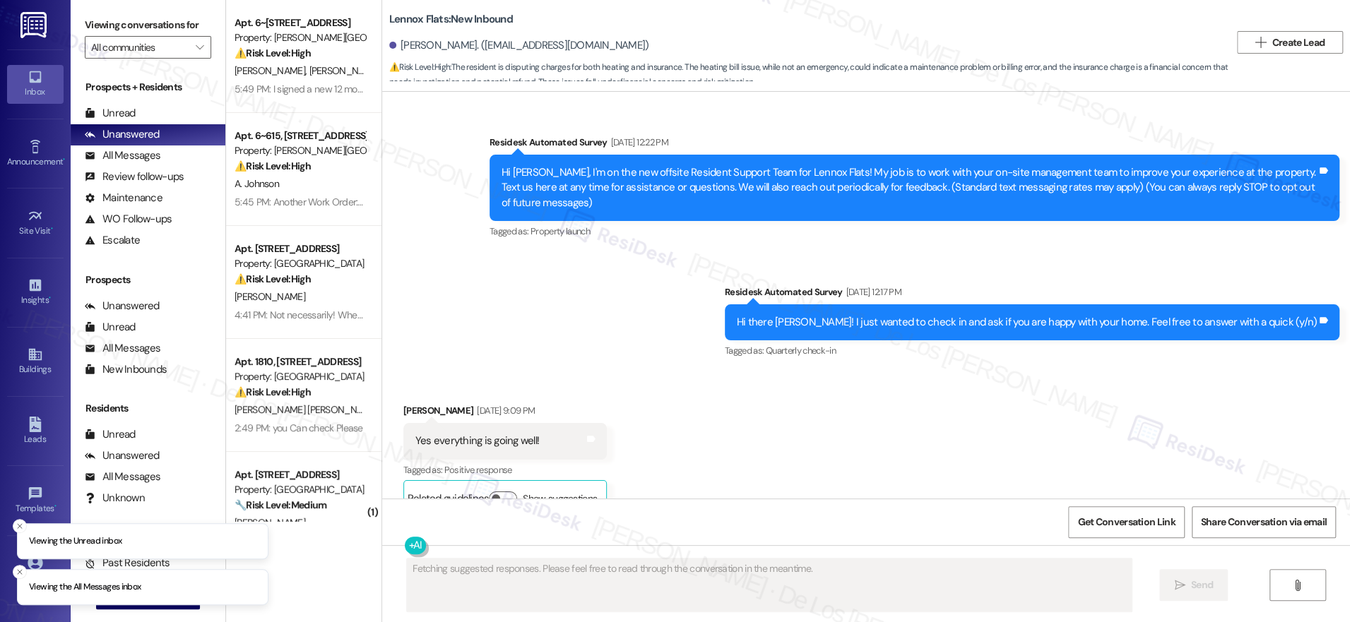
scroll to position [4758, 0]
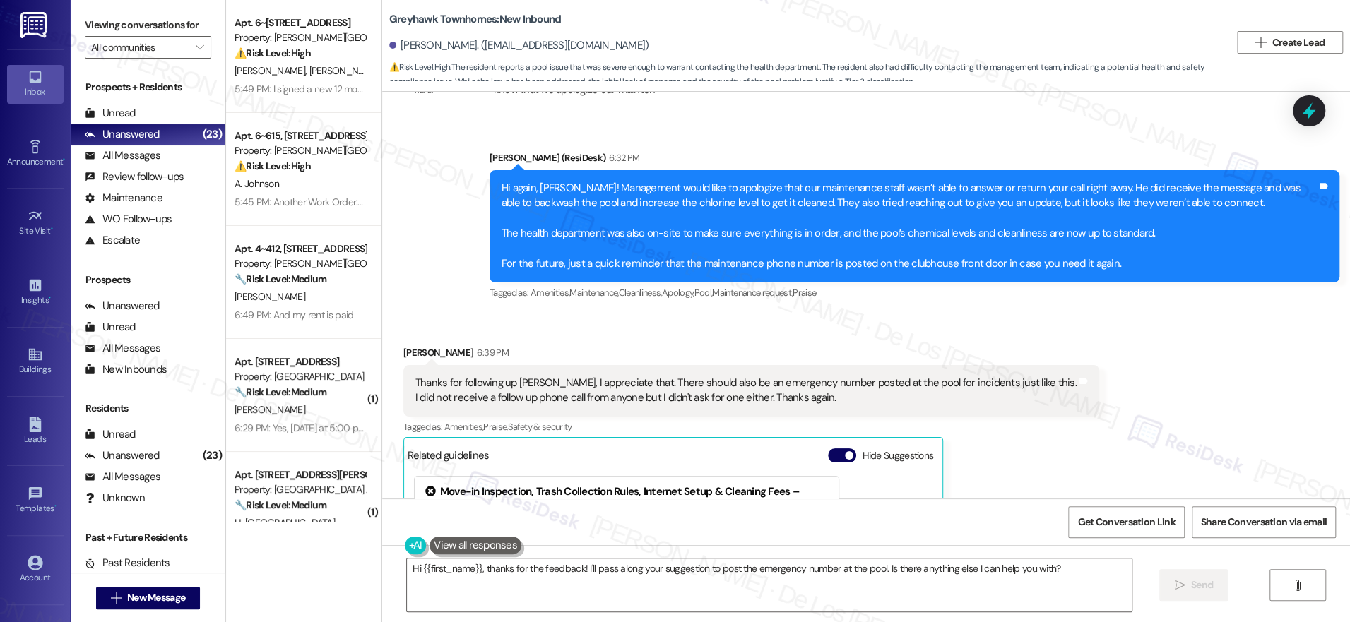
scroll to position [808, 0]
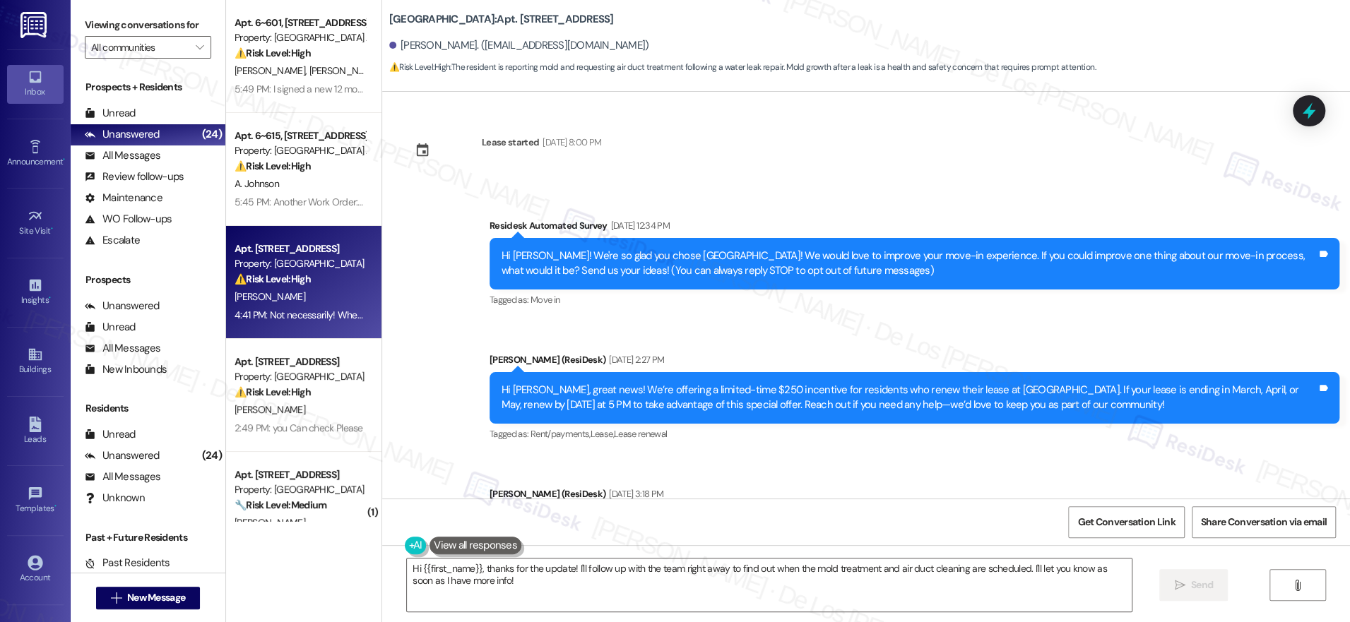
scroll to position [893, 0]
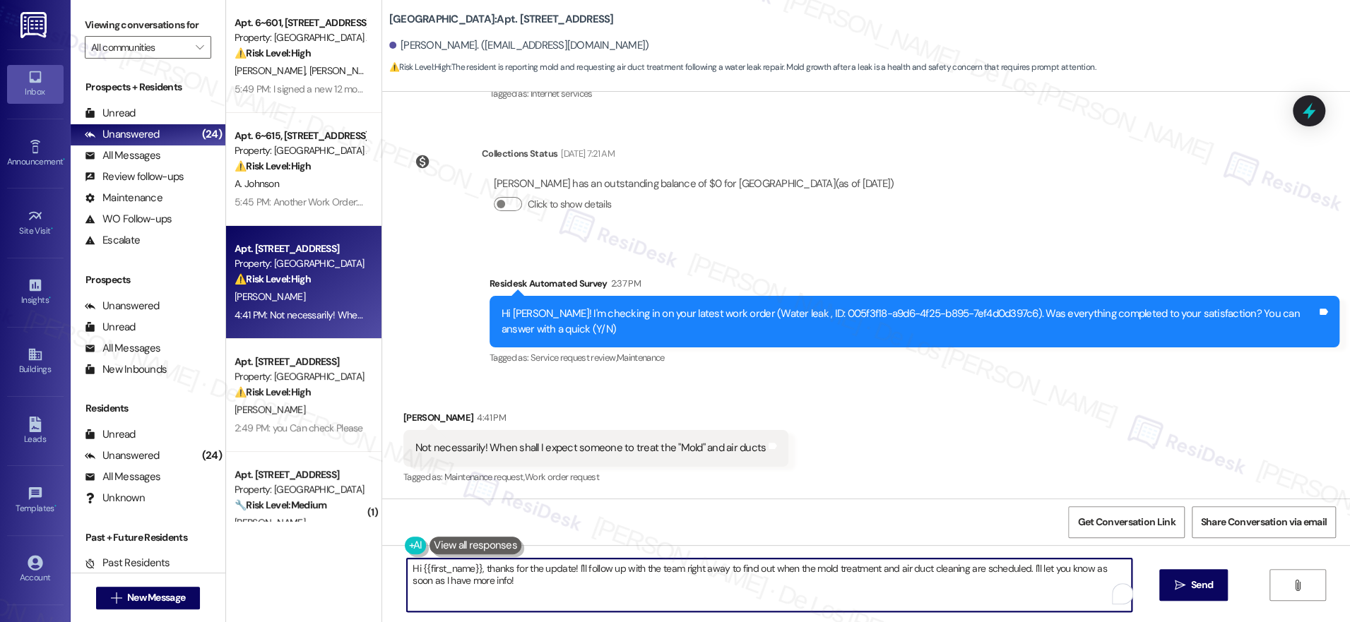
drag, startPoint x: 569, startPoint y: 569, endPoint x: 666, endPoint y: 612, distance: 105.9
click at [666, 612] on div "Hi {{first_name}}, thanks for the update! I'll follow up with the team right aw…" at bounding box center [769, 585] width 726 height 54
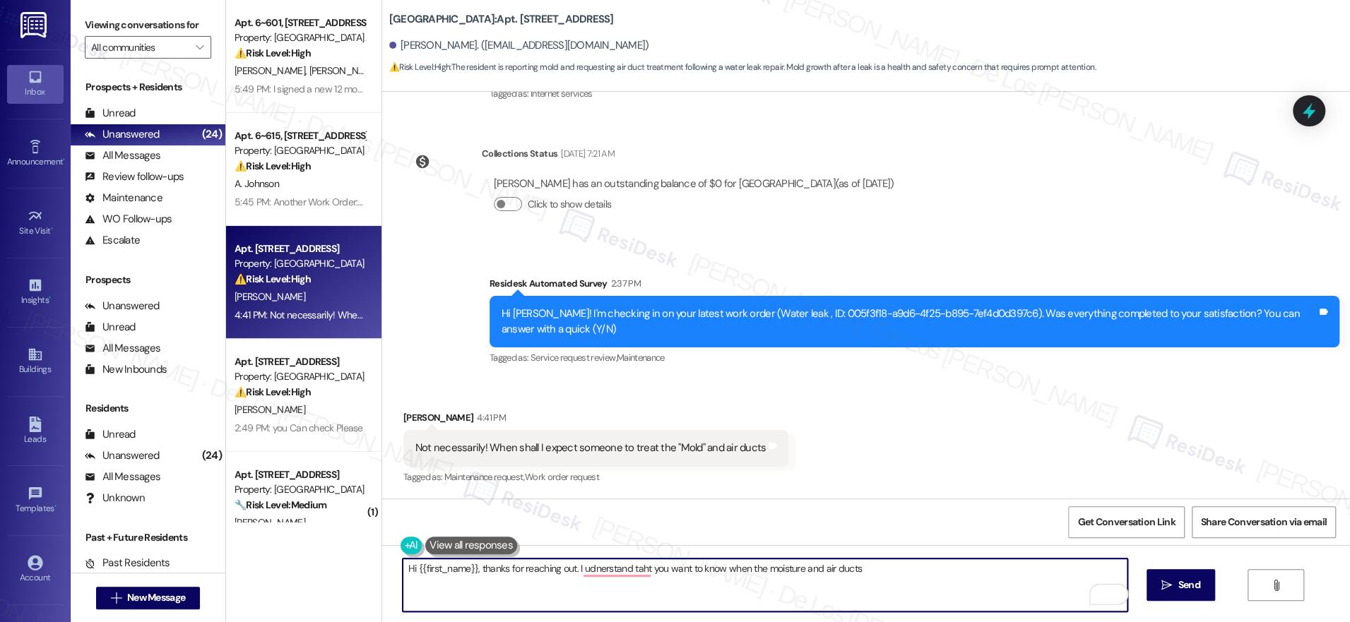
click at [897, 573] on textarea "Hi {{first_name}}, thanks for reaching out. I udnerstand taht you want to know …" at bounding box center [765, 585] width 725 height 53
click at [879, 569] on textarea "Hi {{first_name}}, thanks for reaching out. I udnerstand taht you want to know …" at bounding box center [765, 585] width 725 height 53
click at [1002, 562] on textarea "Hi {{first_name}}, thanks for reaching out. I understand that you want to know …" at bounding box center [765, 585] width 725 height 53
click at [1014, 575] on textarea "Hi {{first_name}}, thanks for reaching out. I understand that you want to know …" at bounding box center [765, 585] width 725 height 53
click at [956, 564] on textarea "Hi {{first_name}}, thanks for reaching out. I understand that you want to know …" at bounding box center [765, 585] width 725 height 53
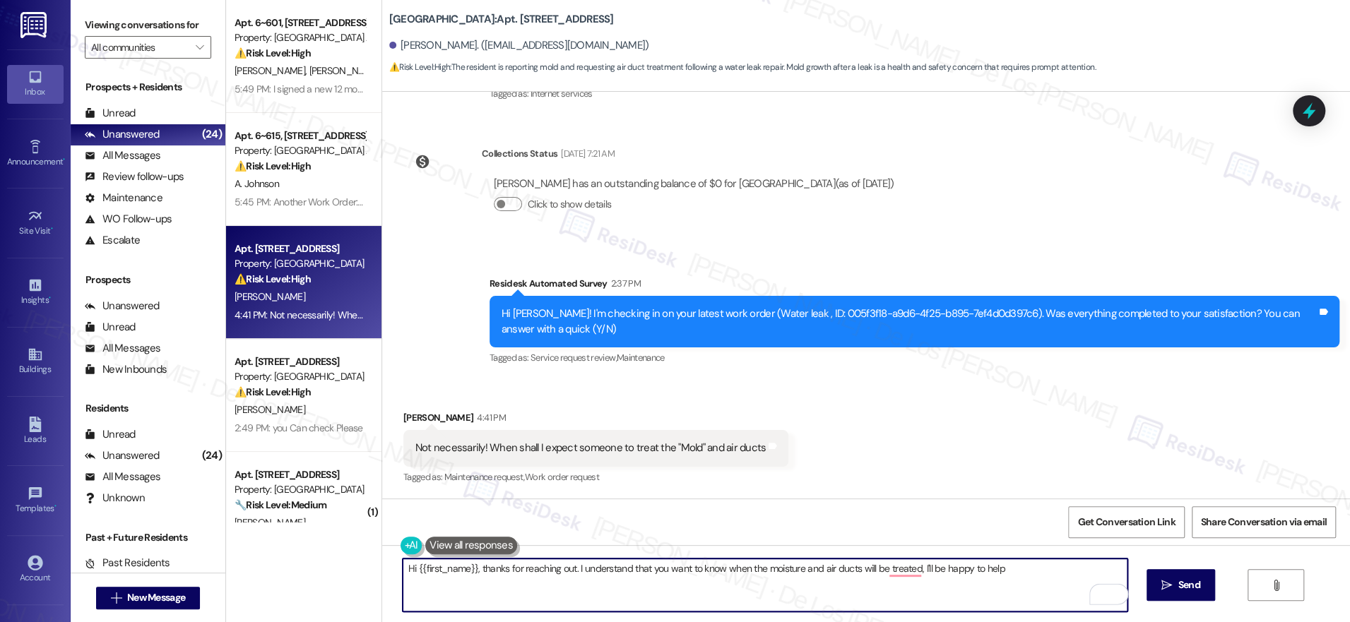
click at [927, 567] on textarea "Hi {{first_name}}, thanks for reaching out. I understand that you want to know …" at bounding box center [765, 585] width 725 height 53
click at [1002, 562] on textarea "Hi {{first_name}}, thanks for reaching out. I understand that you want to know …" at bounding box center [765, 585] width 725 height 53
click at [1005, 569] on textarea "Hi {{first_name}}, thanks for reaching out. I understand that you want to know …" at bounding box center [765, 585] width 725 height 53
click at [809, 573] on textarea "Hi {{first_name}}, thanks for reaching out. I understand that you want to know …" at bounding box center [765, 585] width 725 height 53
click at [1007, 569] on textarea "Hi {{first_name}}, thanks for reaching out. I understand that you want to know …" at bounding box center [765, 585] width 725 height 53
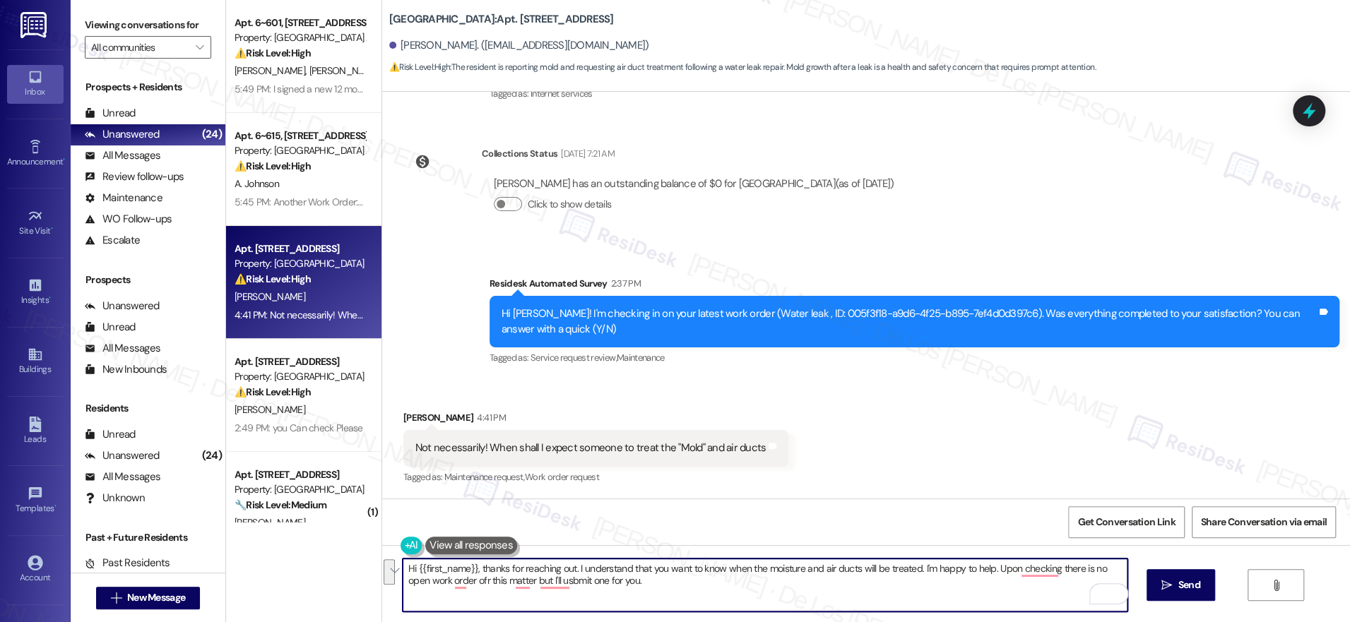
paste textarea "! I understand you’d like to know when the moisture and air ducts will be treat…"
paste textarea "Do we have your permission to enter if you’re not home? Also, do you have any p…"
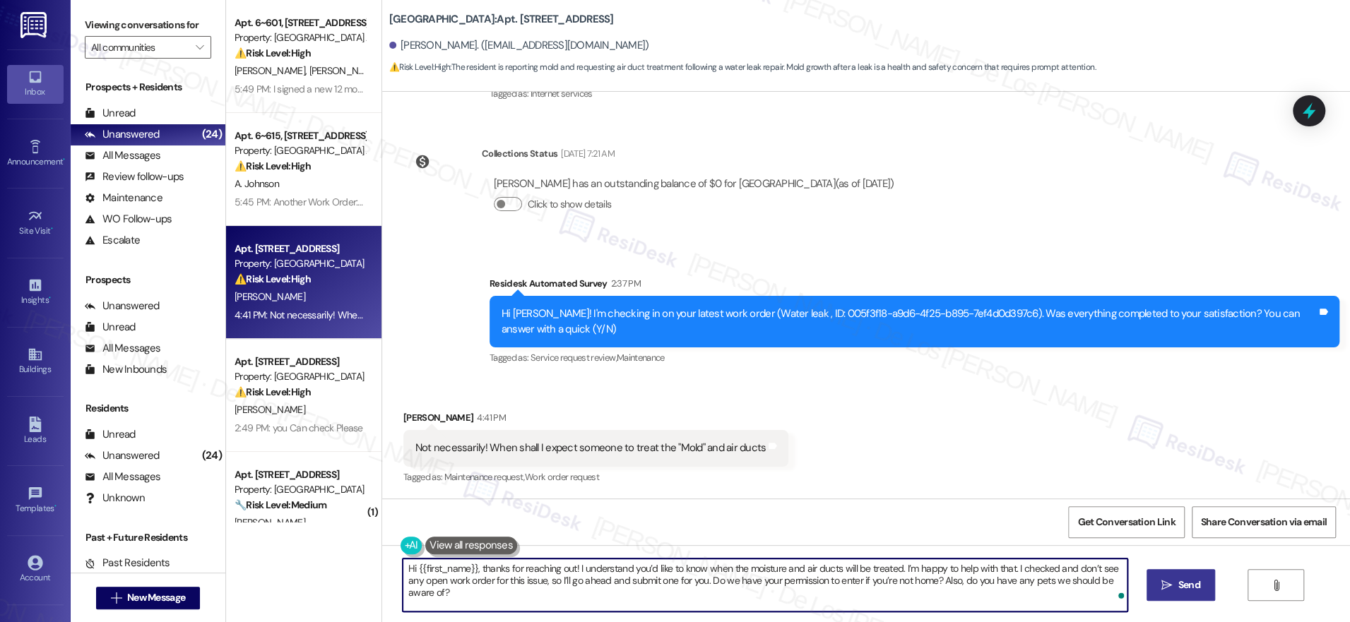
type textarea "Hi {{first_name}}, thanks for reaching out! I understand you’d like to know whe…"
click at [1170, 588] on icon "" at bounding box center [1166, 585] width 11 height 11
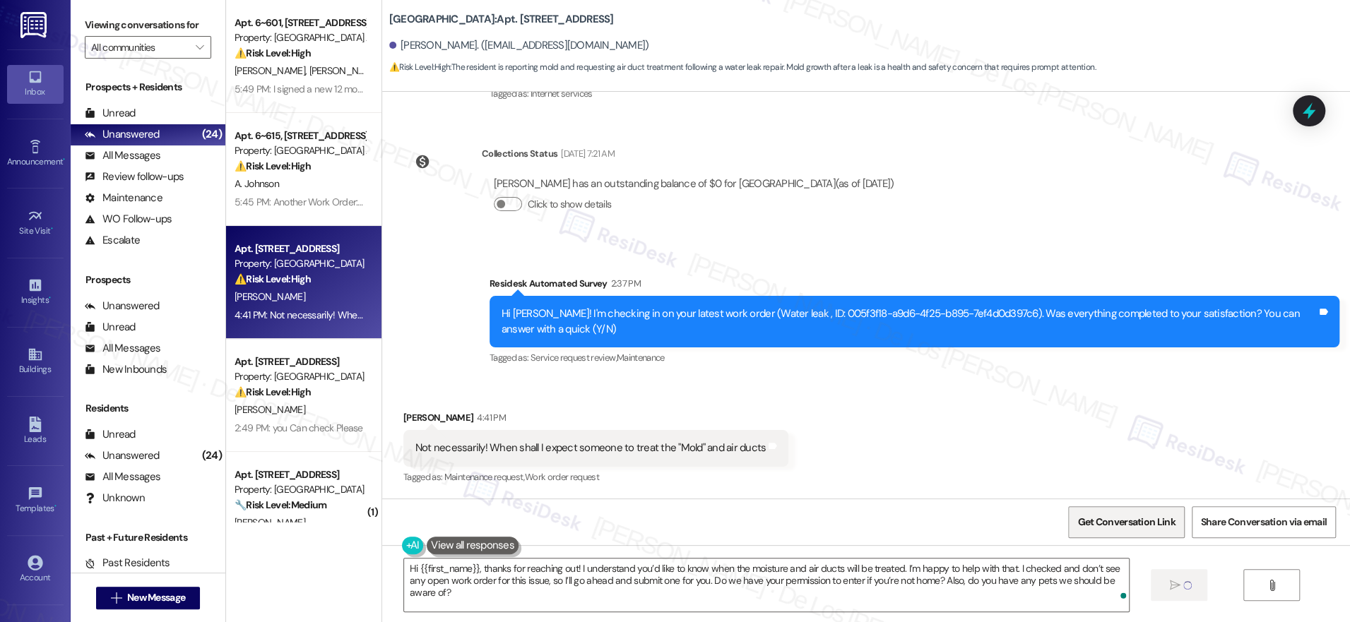
click at [1132, 527] on span "Get Conversation Link" at bounding box center [1125, 522] width 97 height 15
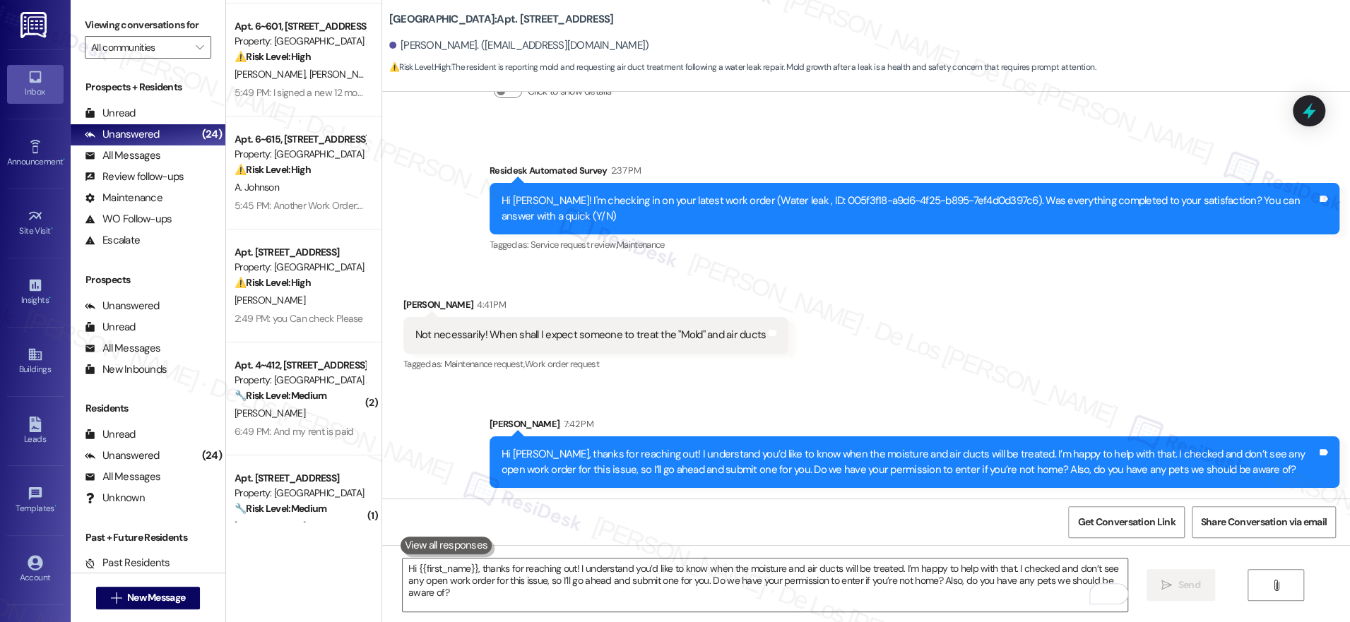
scroll to position [109, 0]
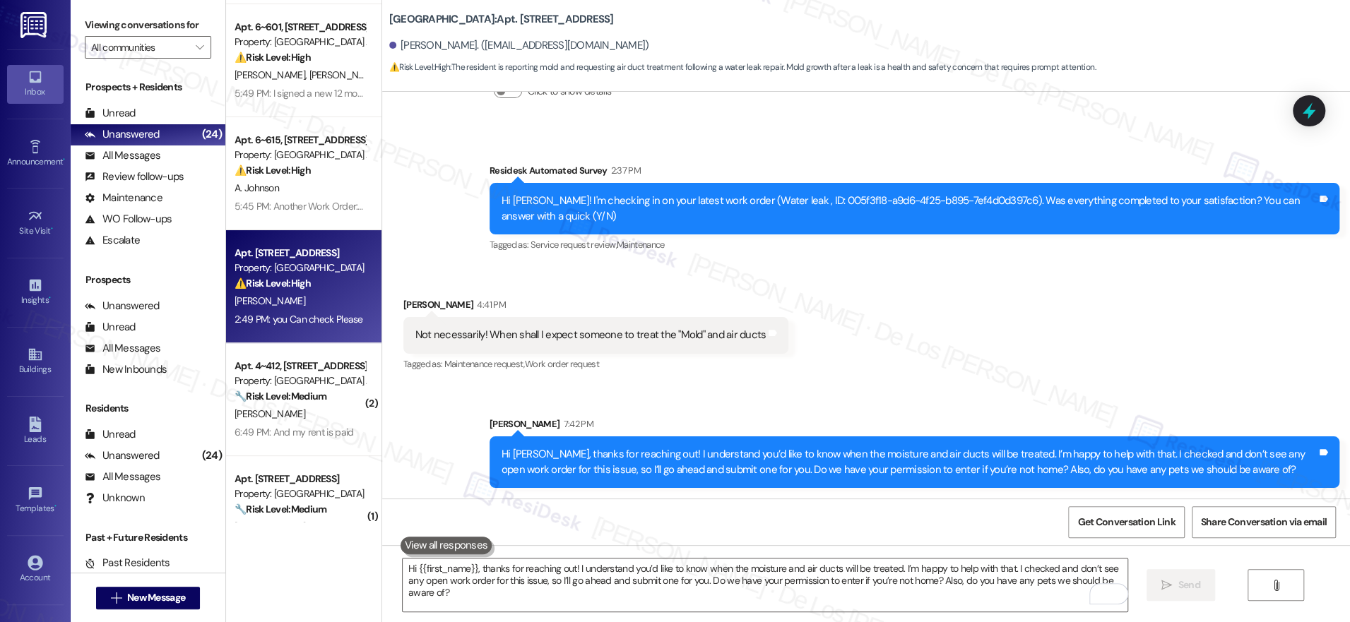
click at [321, 316] on div "2:49 PM: you Can check Please 2:49 PM: you Can check Please" at bounding box center [299, 319] width 129 height 13
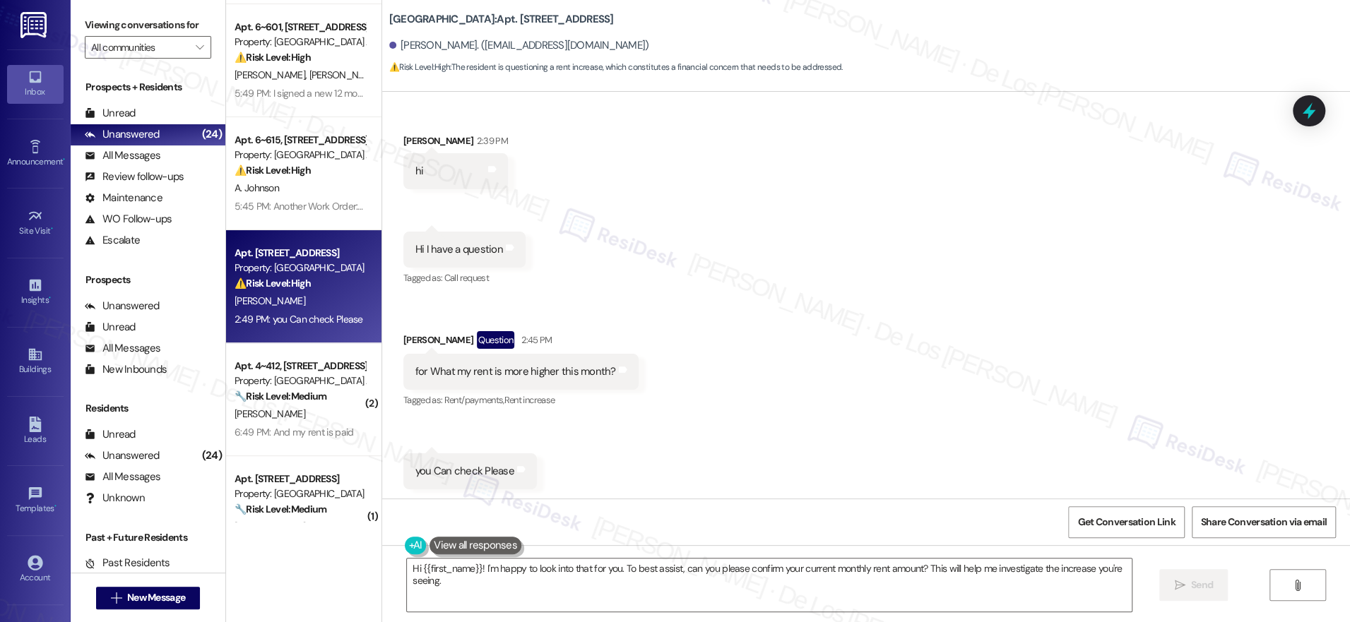
scroll to position [2784, 0]
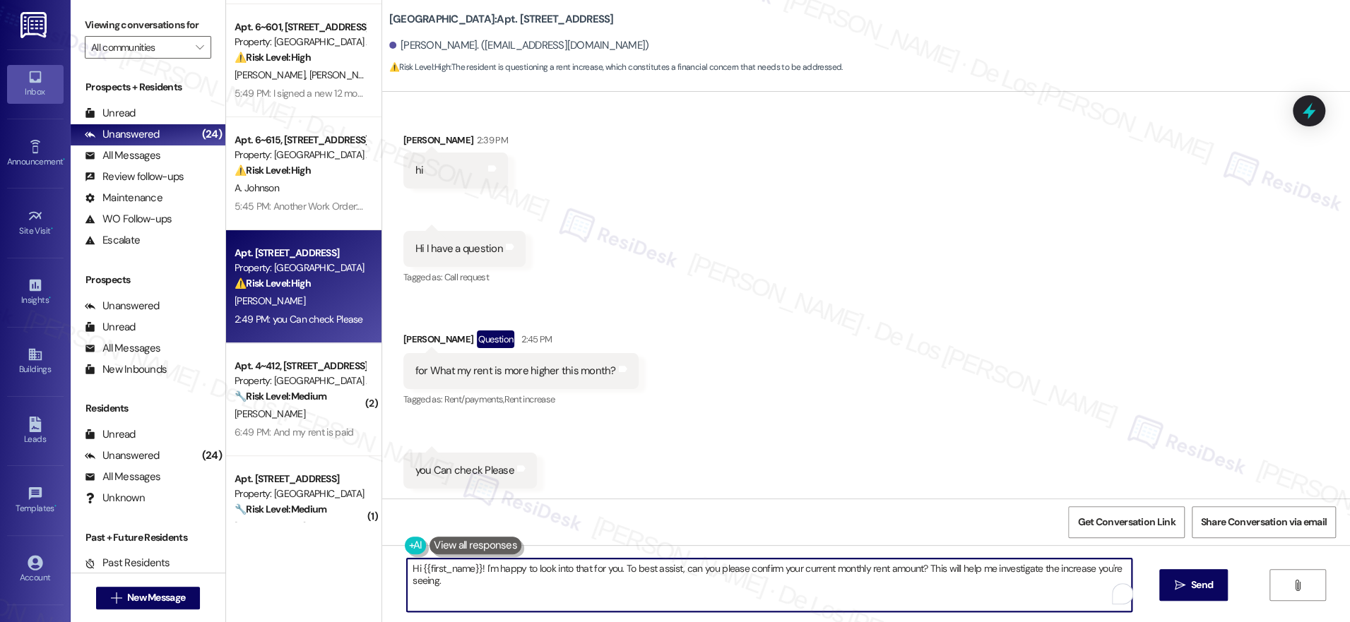
click at [475, 569] on textarea "Hi {{first_name}}! I'm happy to look into that for you. To best assist, can you…" at bounding box center [769, 585] width 725 height 53
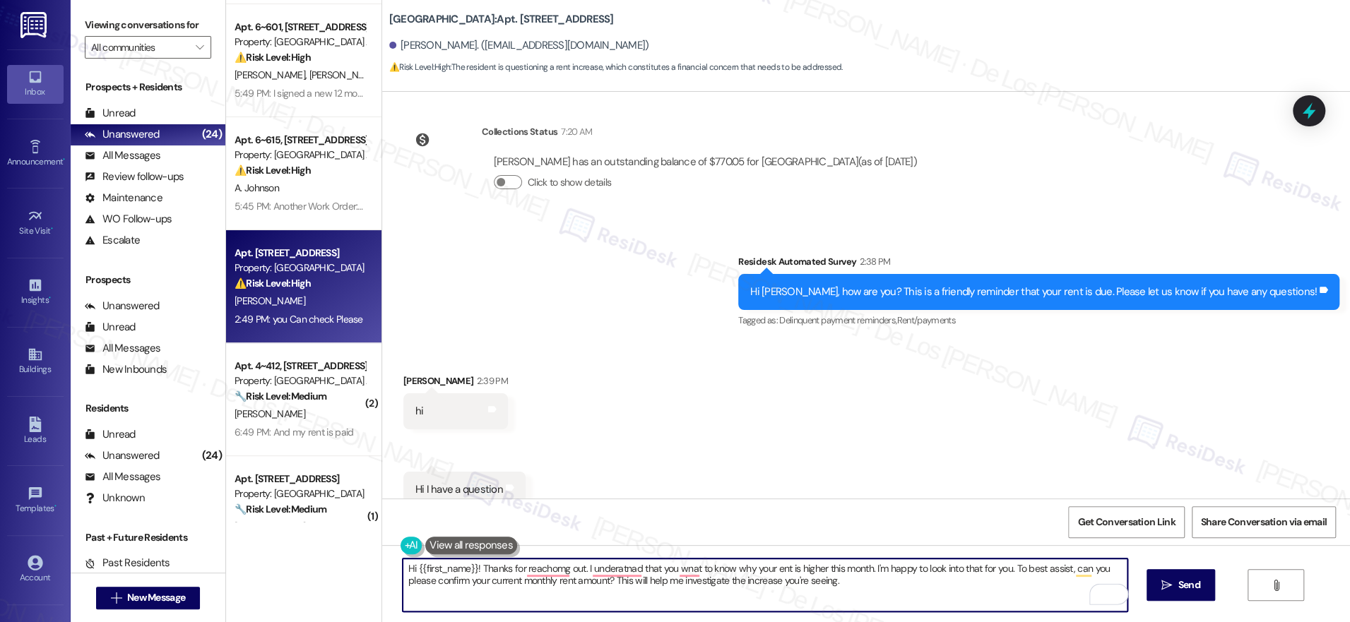
scroll to position [2499, 0]
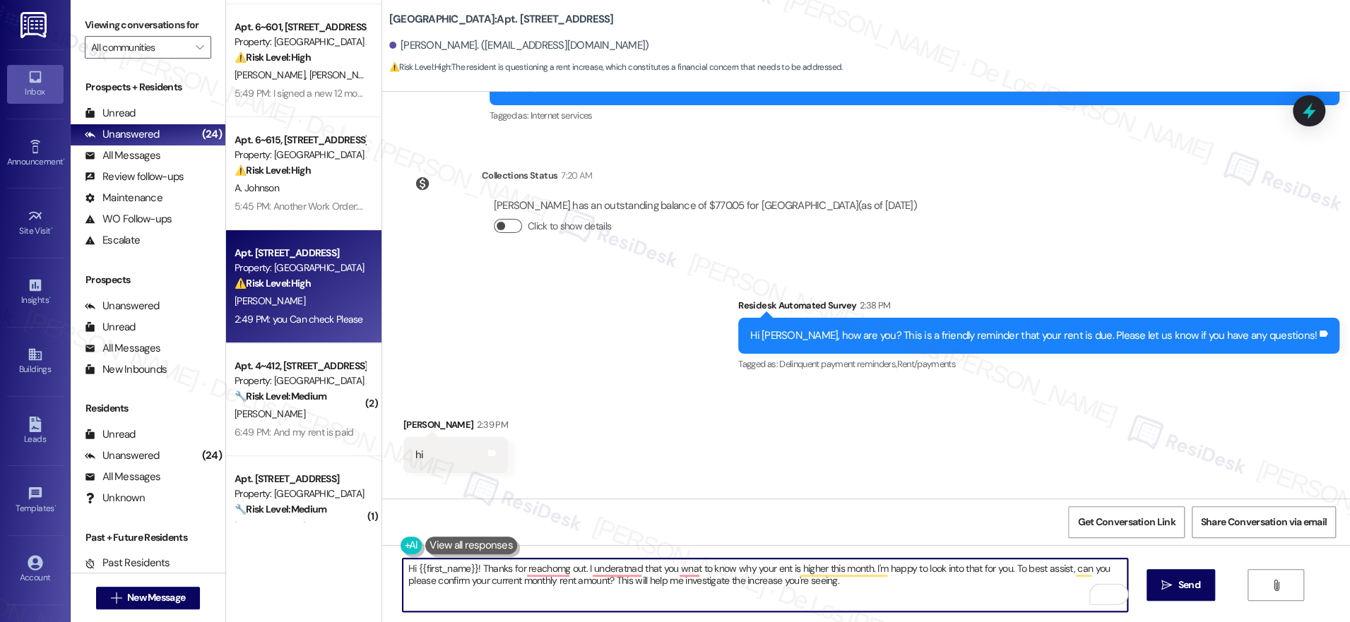
click at [494, 224] on button "Click to show details" at bounding box center [508, 226] width 28 height 14
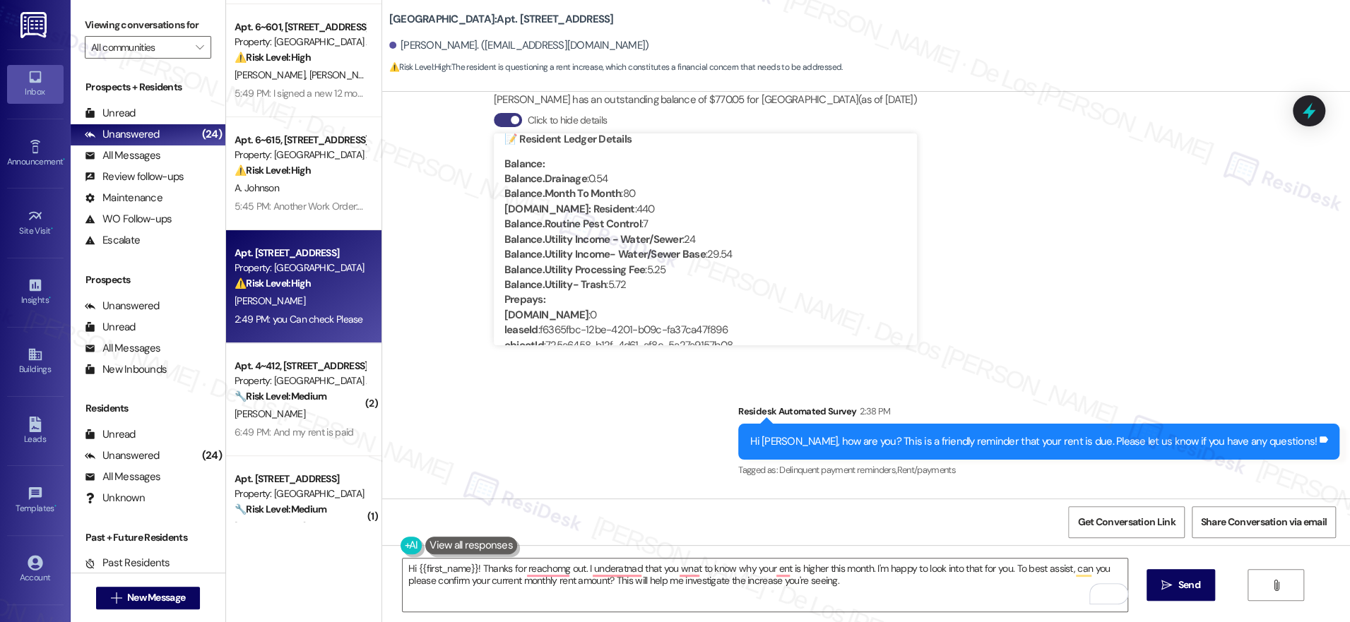
scroll to position [0, 0]
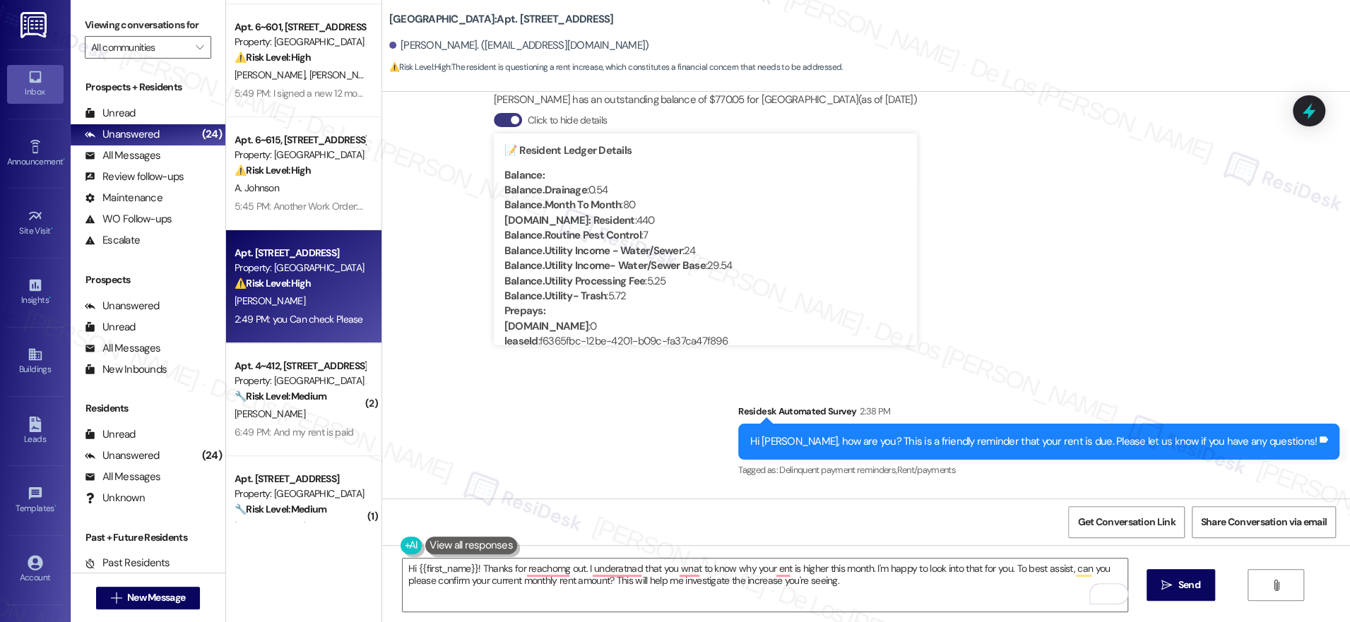
click at [634, 201] on div "Balance.Month To Month : 80" at bounding box center [705, 205] width 402 height 15
drag, startPoint x: 634, startPoint y: 201, endPoint x: 509, endPoint y: 208, distance: 125.2
click at [509, 208] on div "Balance.Month To Month : 80" at bounding box center [705, 205] width 402 height 15
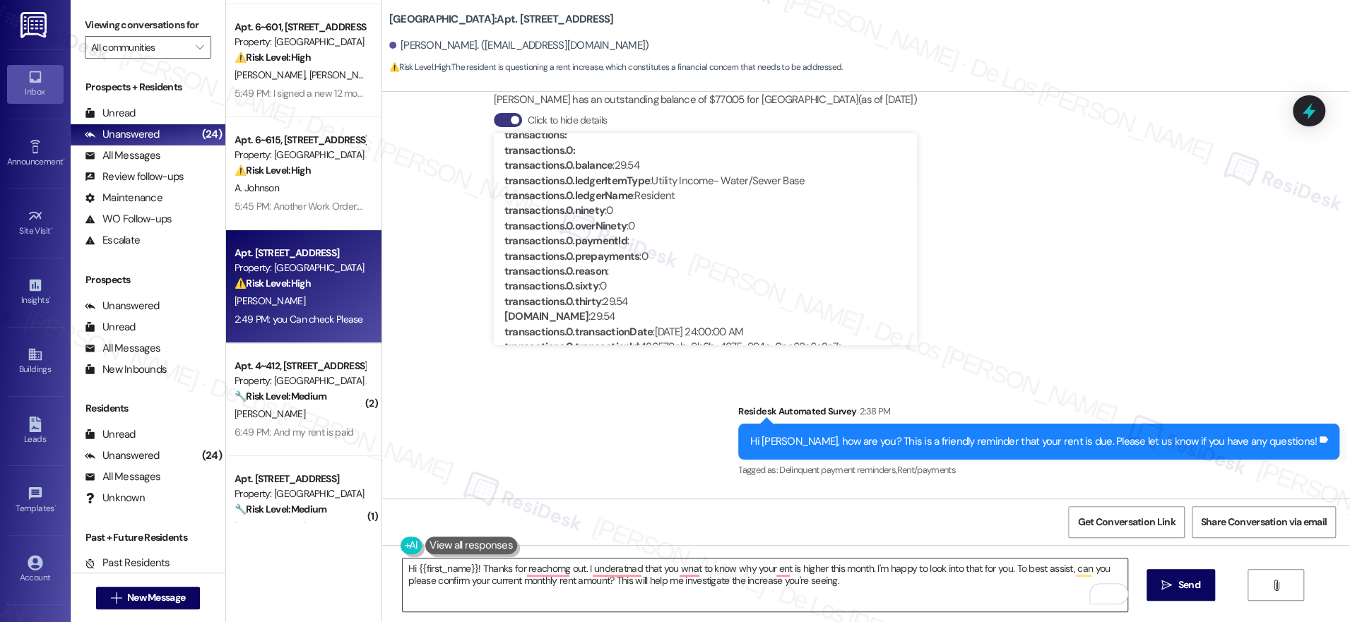
click at [884, 583] on textarea "Hi {{first_name}}! Thanks for reachomg out. I underatnad that you wnat to know …" at bounding box center [765, 585] width 725 height 53
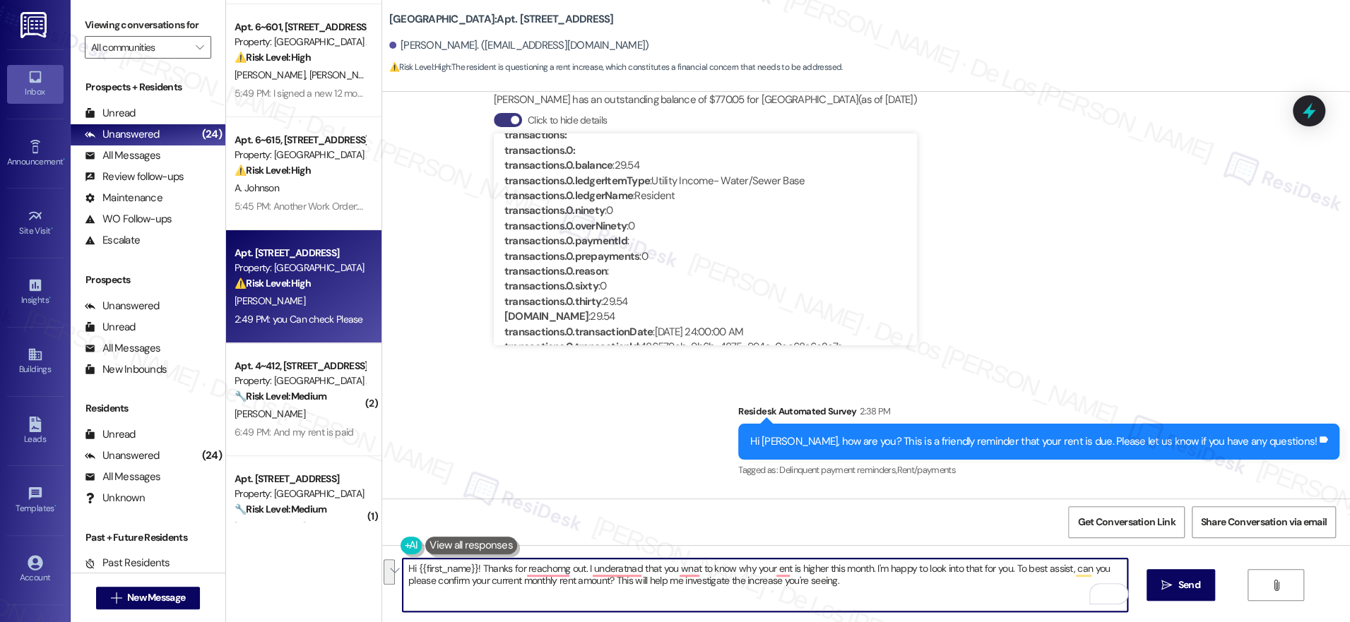
drag, startPoint x: 1005, startPoint y: 569, endPoint x: 1031, endPoint y: 586, distance: 30.6
click at [1031, 586] on textarea "Hi {{first_name}}! Thanks for reachomg out. I underatnad that you wnat to know …" at bounding box center [765, 585] width 725 height 53
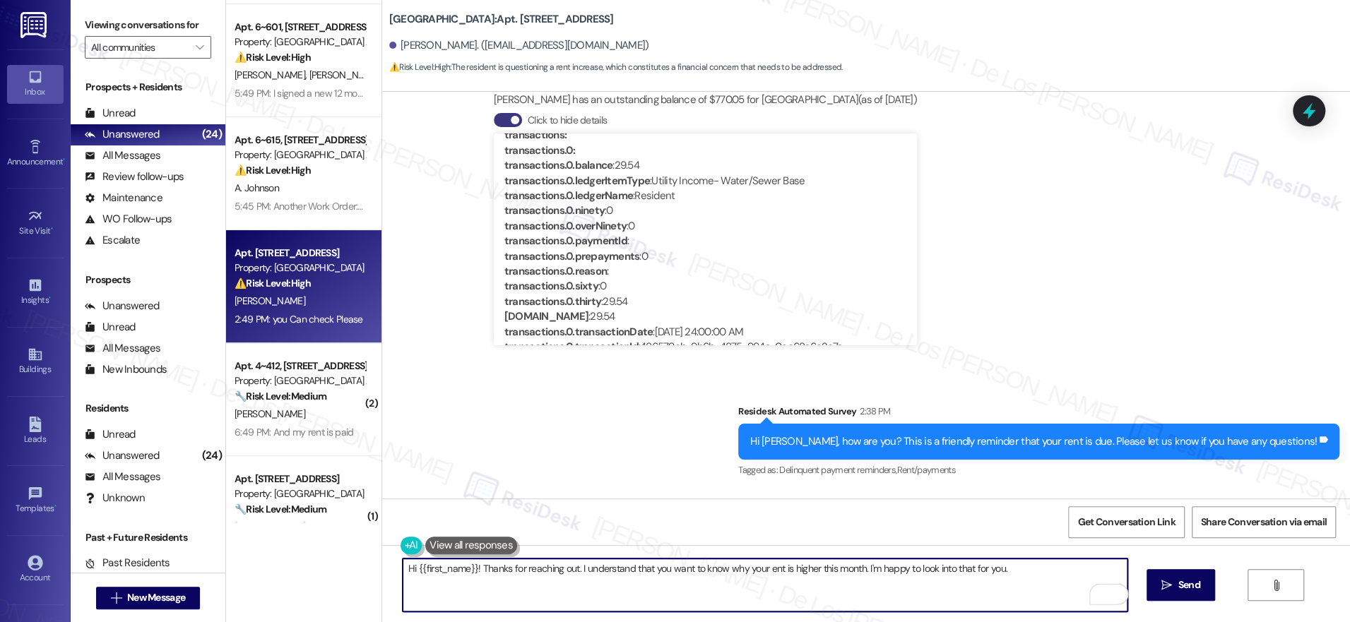
click at [758, 565] on textarea "Hi {{first_name}}! Thanks for reaching out. I understand that you want to know …" at bounding box center [765, 585] width 725 height 53
click at [1008, 577] on textarea "Hi {{first_name}}! Thanks for reaching out. I understand that you want to know …" at bounding box center [765, 585] width 725 height 53
drag, startPoint x: 536, startPoint y: 579, endPoint x: 708, endPoint y: 604, distance: 173.4
click at [708, 604] on textarea "Hi {{first_name}}! Thanks for reaching out. I understand that you want to know …" at bounding box center [765, 585] width 725 height 53
paste textarea "you’d like to know why your rent is higher this month, and I’ll be happy to loo…"
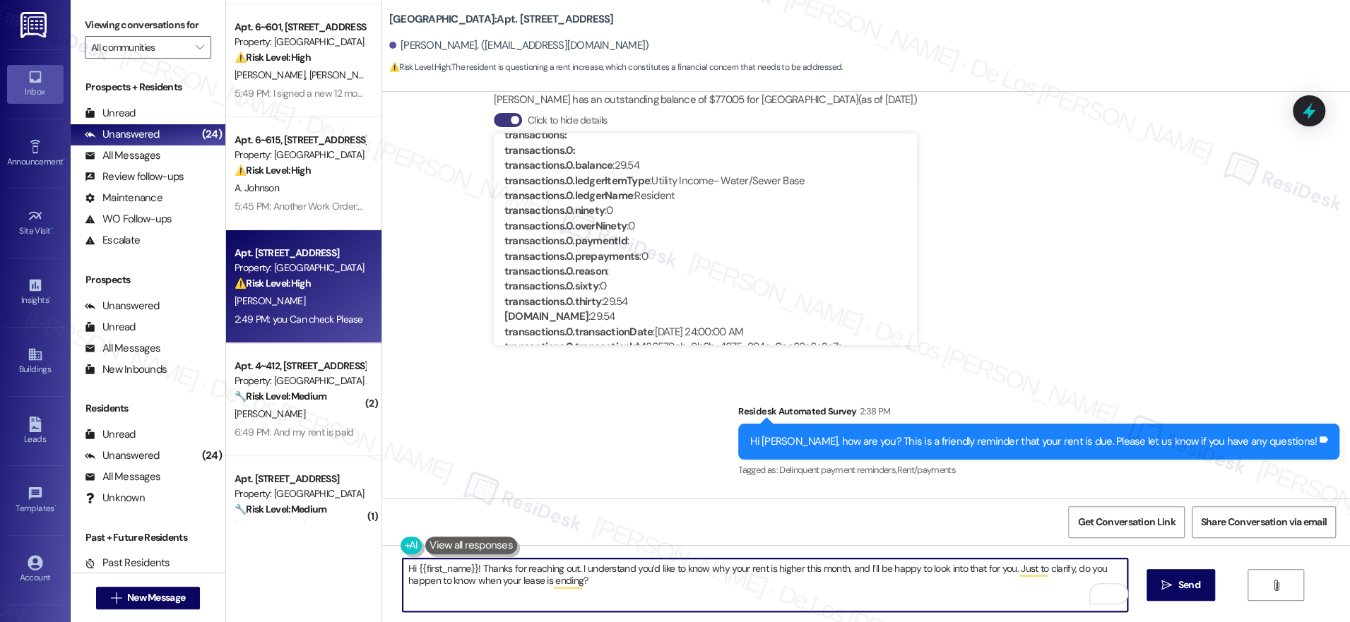
click at [687, 588] on textarea "Hi {{first_name}}! Thanks for reaching out. I understand you’d like to know why…" at bounding box center [765, 585] width 725 height 53
click at [677, 590] on textarea "Hi {{first_name}}! Thanks for reaching out. I understand you’d like to know why…" at bounding box center [765, 585] width 725 height 53
paste textarea "it for you. Just to clarify, do you happen to know when your lease ends? It’s p…"
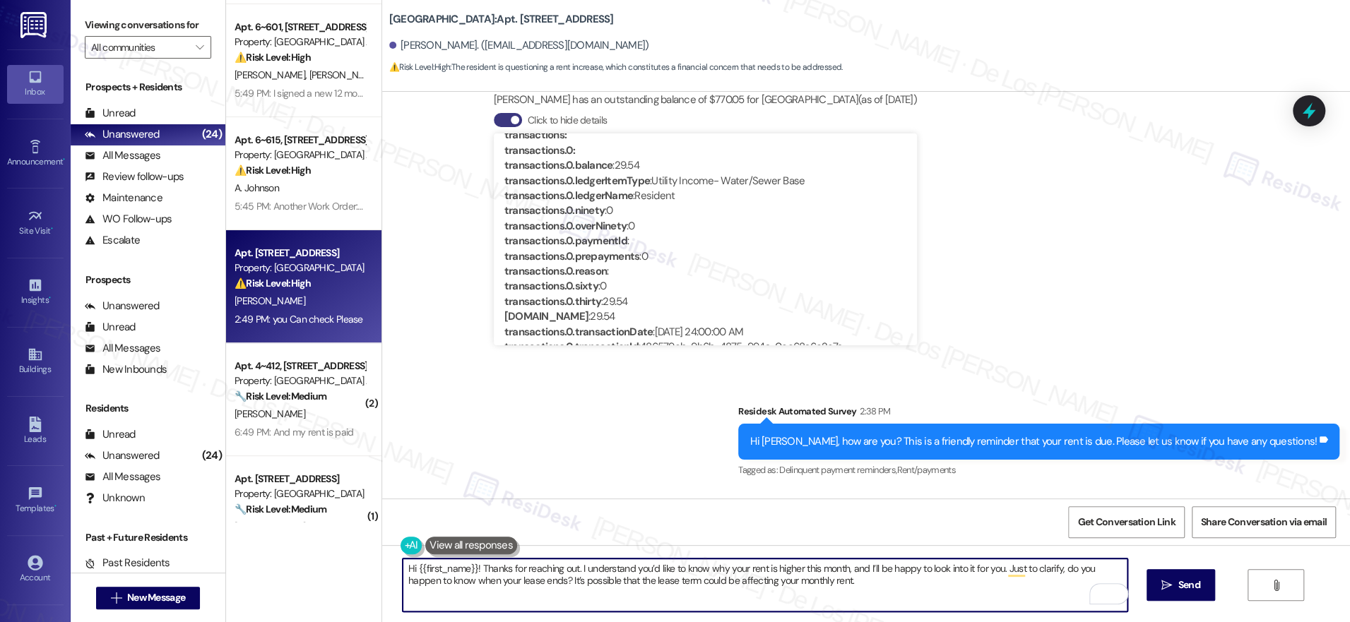
click at [838, 588] on textarea "Hi {{first_name}}! Thanks for reaching out. I understand you’d like to know why…" at bounding box center [765, 585] width 725 height 53
type textarea "Hi {{first_name}}! Thanks for reaching out. I understand you’d like to know why…"
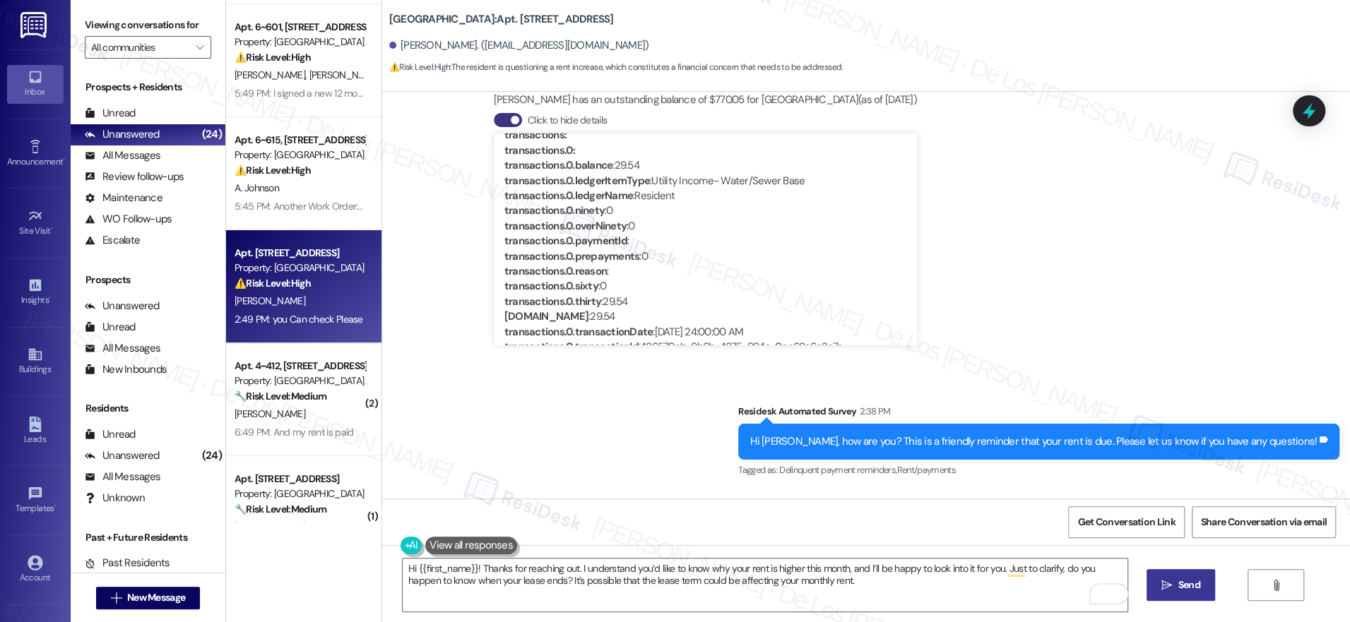
click at [1179, 585] on span "Send" at bounding box center [1189, 585] width 22 height 15
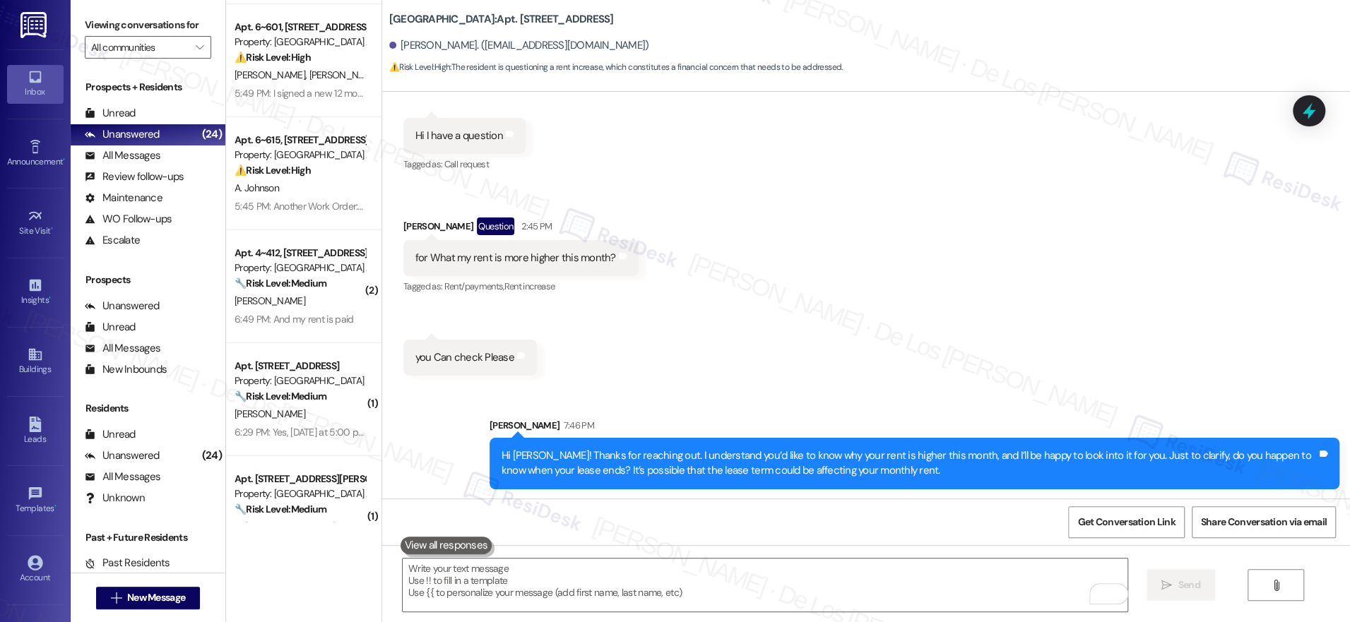
scroll to position [3109, 0]
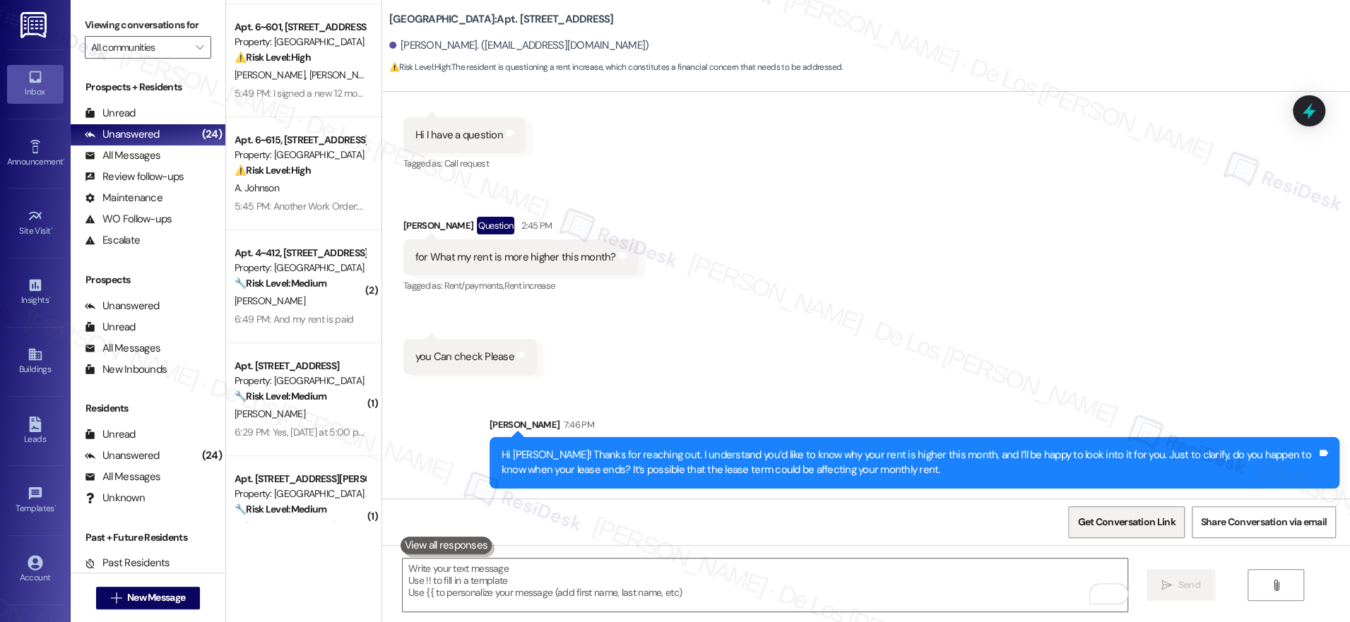
click at [1146, 514] on span "Get Conversation Link" at bounding box center [1125, 522] width 103 height 30
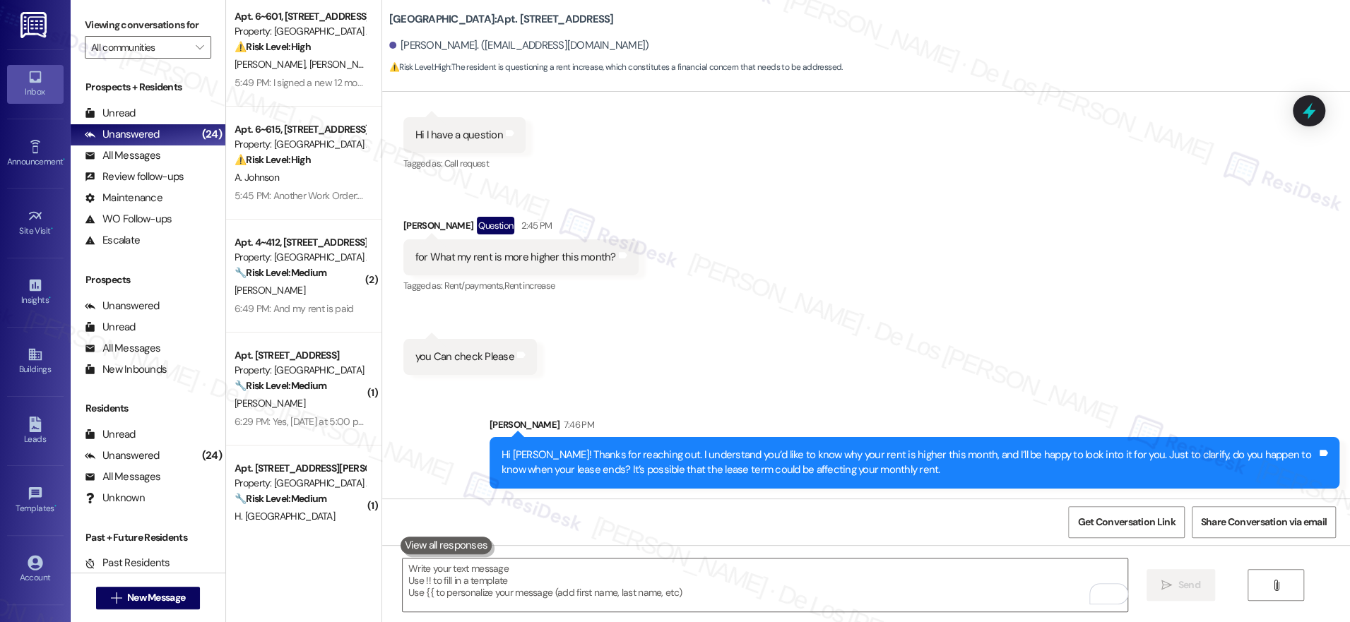
scroll to position [126, 0]
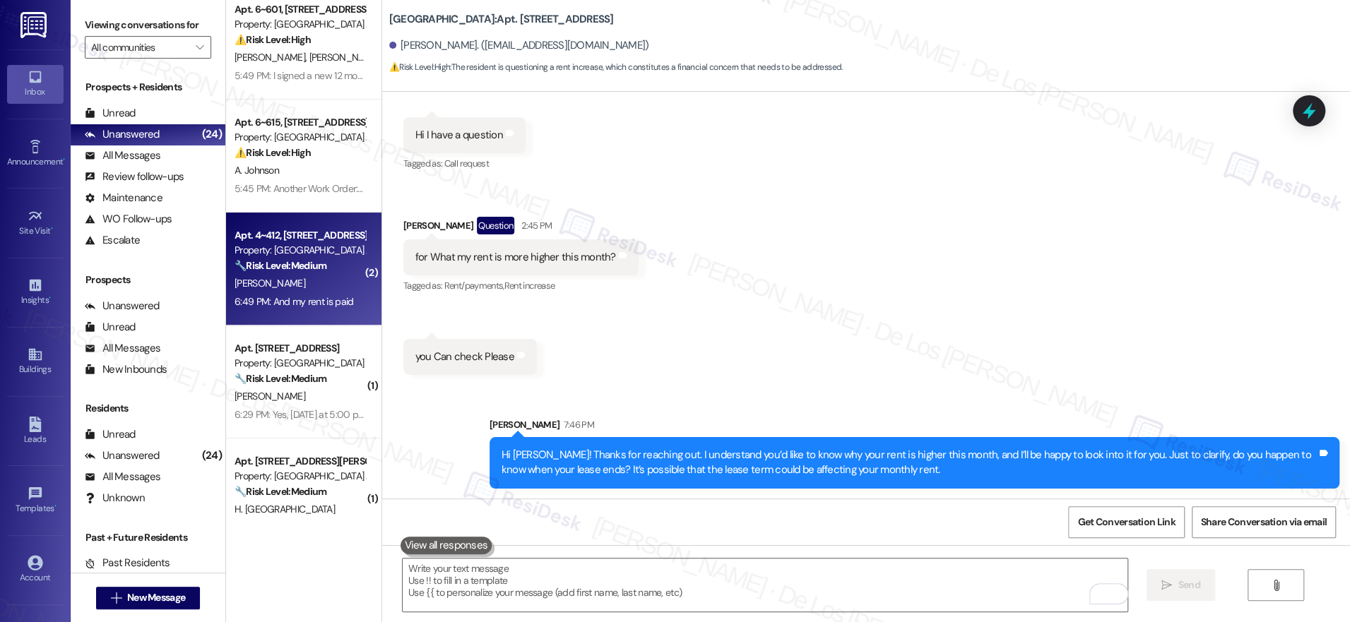
click at [325, 255] on div "Property: [PERSON_NAME][GEOGRAPHIC_DATA] Apartments" at bounding box center [300, 250] width 131 height 15
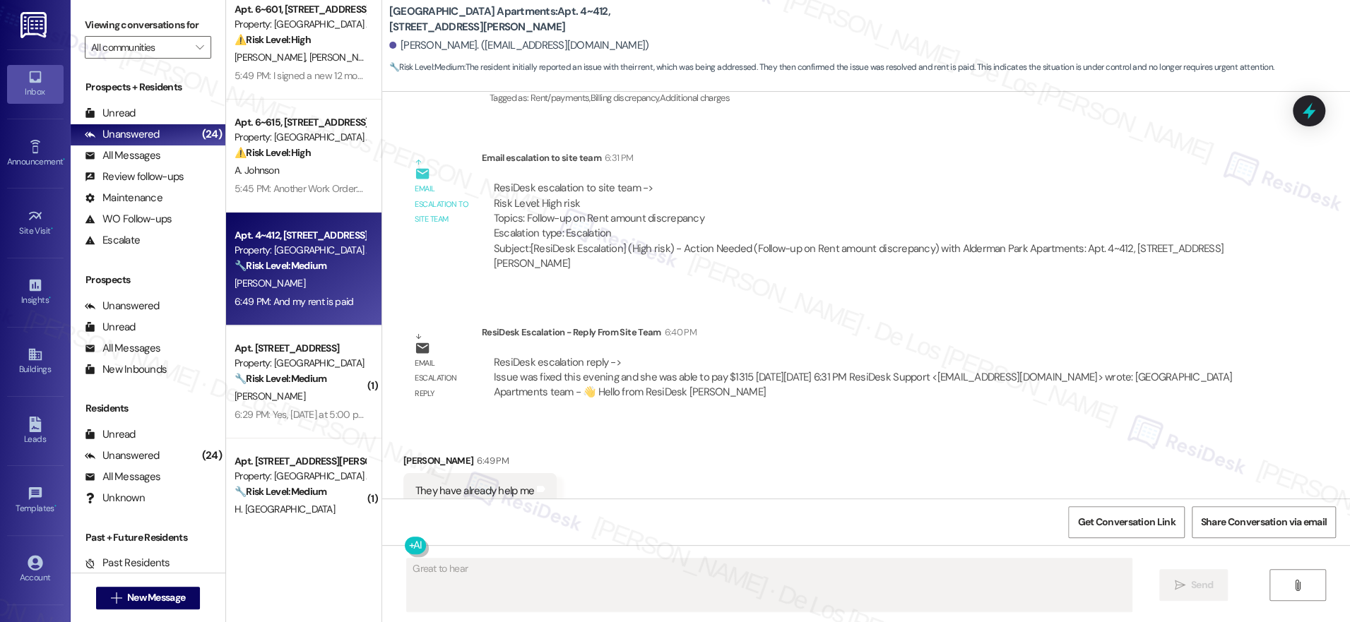
scroll to position [17782, 0]
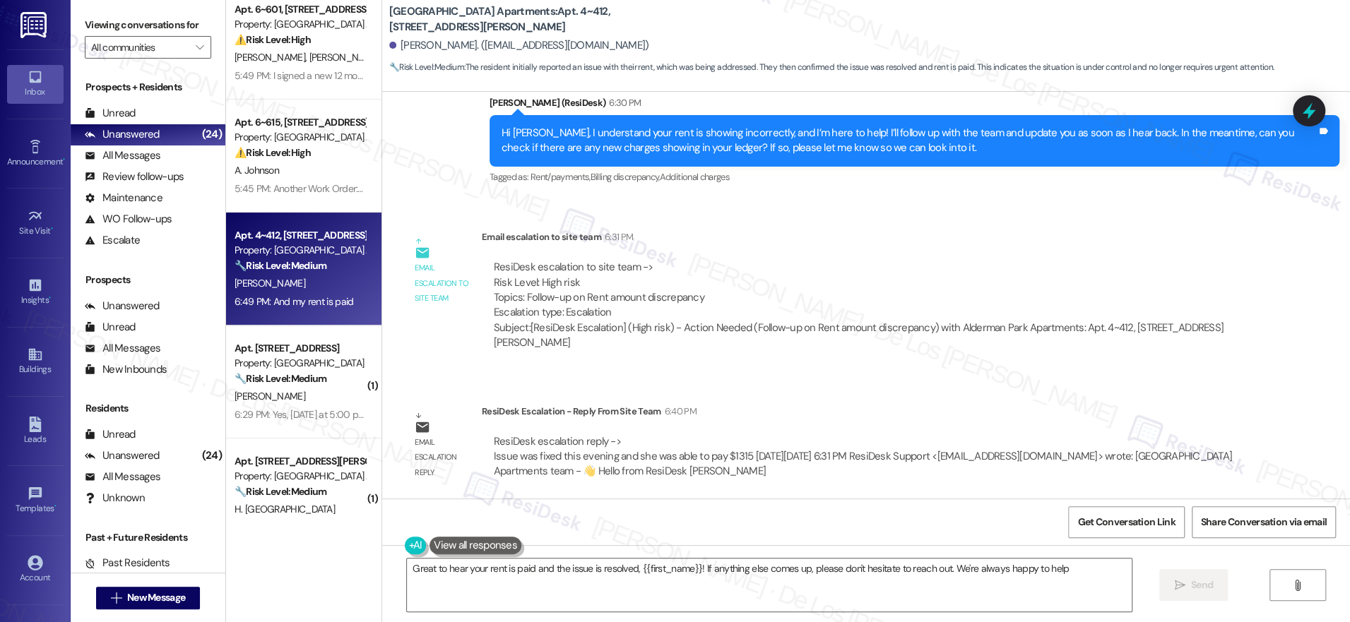
type textarea "Great to hear your rent is paid and the issue is resolved, {{first_name}}! If a…"
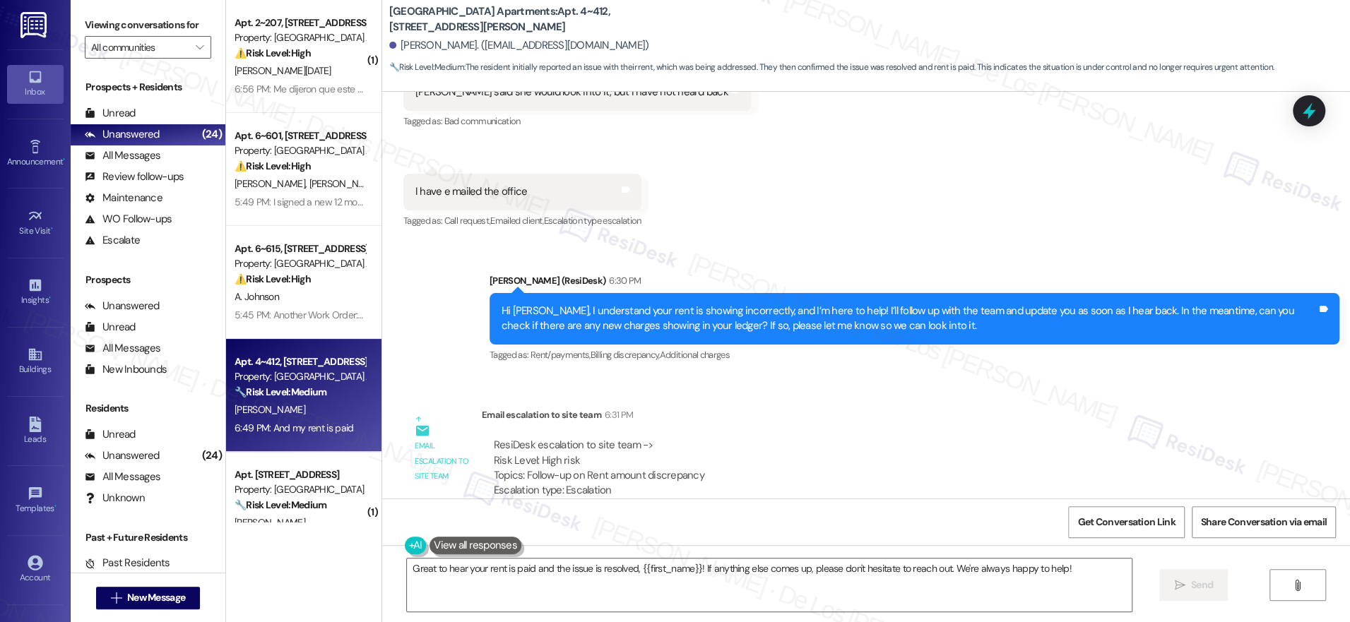
scroll to position [17456, 0]
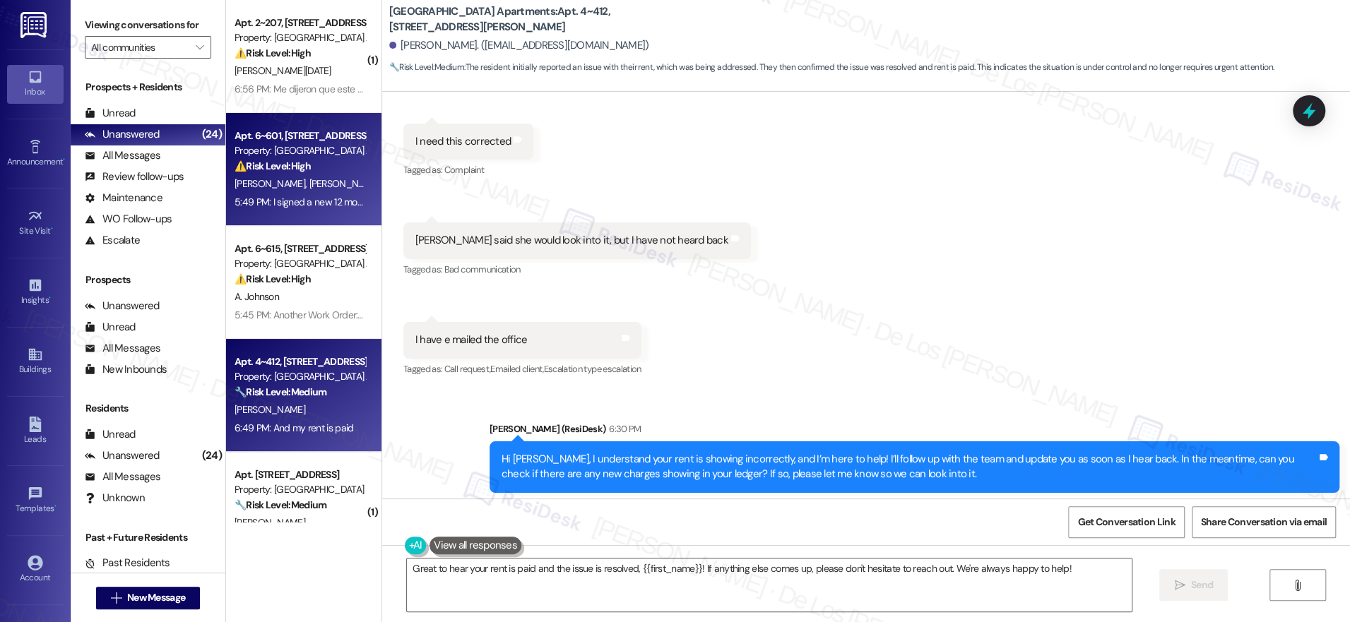
click at [314, 182] on div "D. Jones M. Estep" at bounding box center [300, 184] width 134 height 18
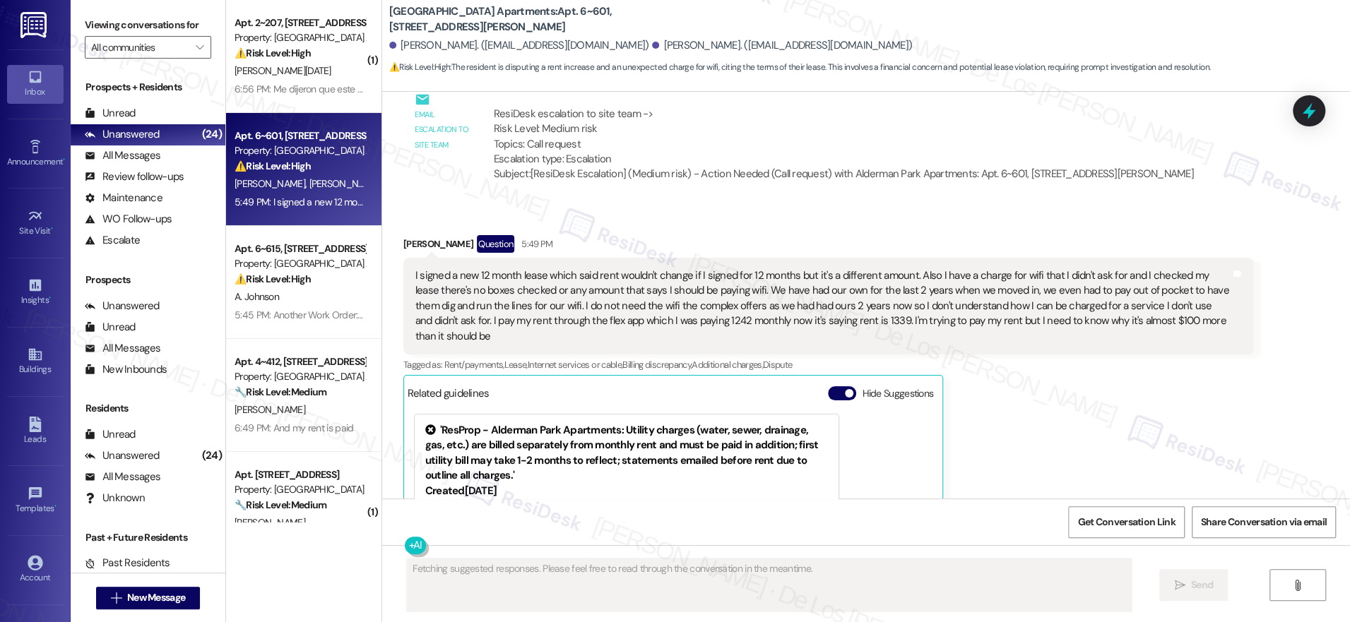
scroll to position [6149, 0]
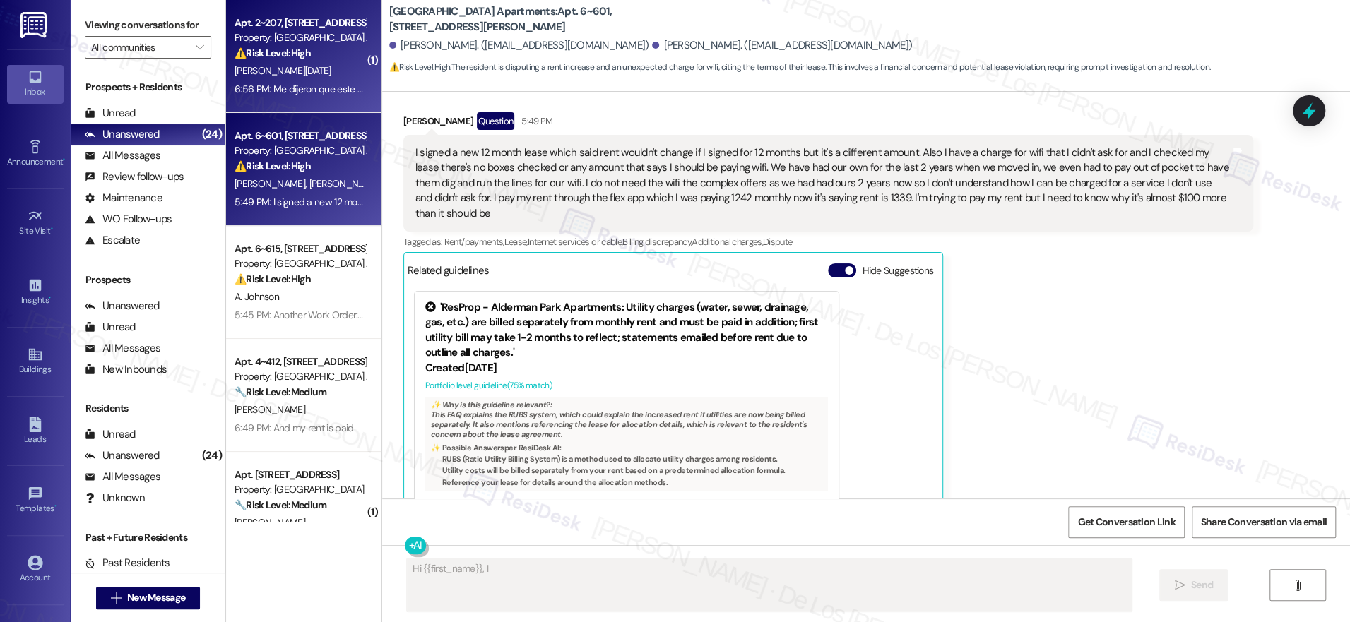
type textarea "Hi {{first_name}}, I understand"
click at [278, 83] on div "6:56 PM: Me dijeron que este mes y en octubre solo pagaría 236 ya en noviembre …" at bounding box center [476, 89] width 482 height 13
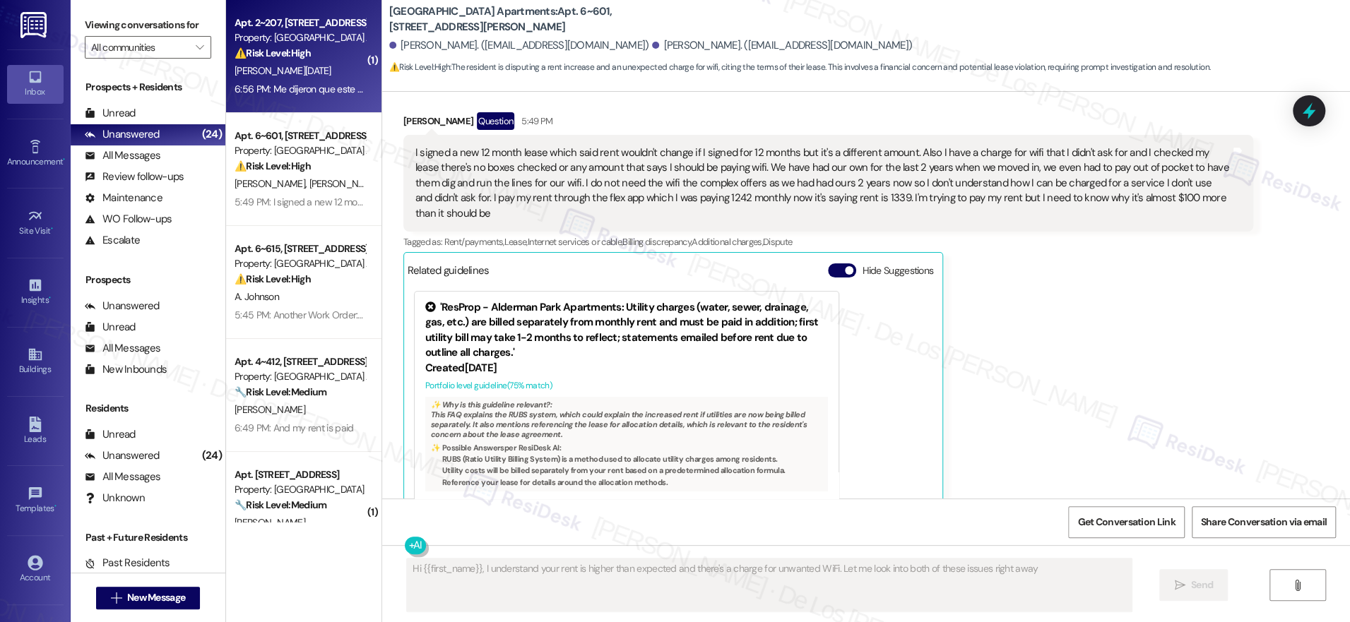
type textarea "Hi {{first_name}}, I understand your rent is higher than expected and there's a…"
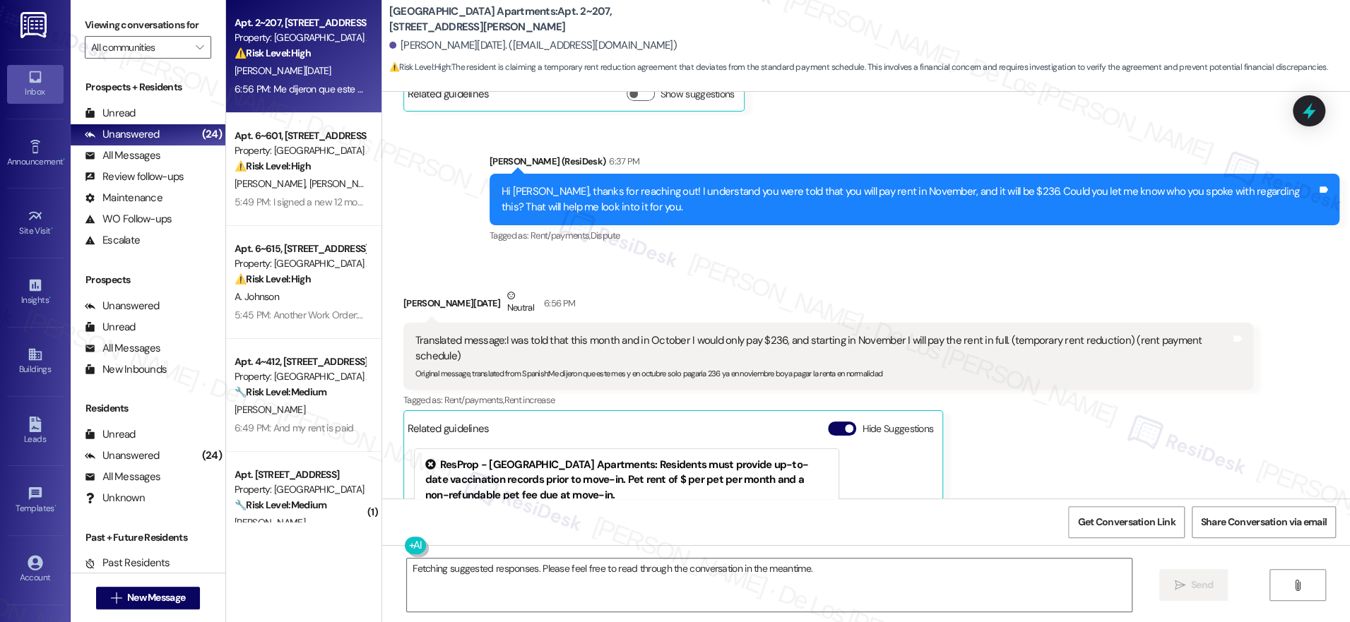
scroll to position [1582, 0]
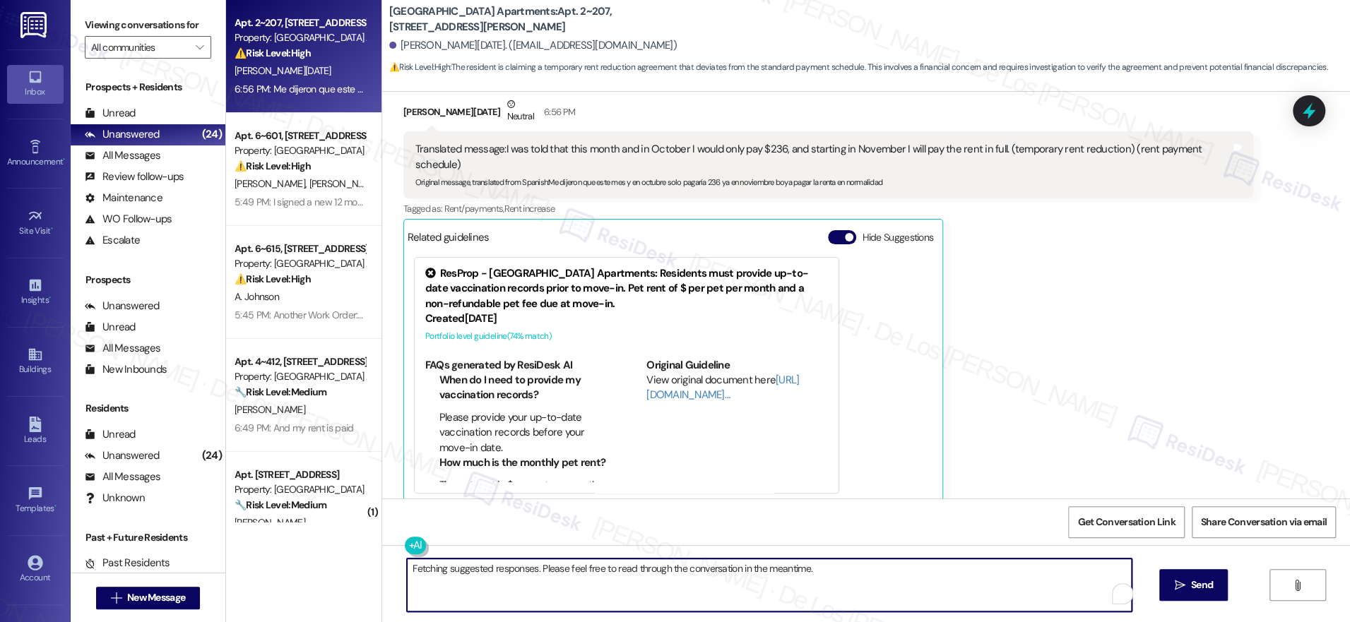
click at [613, 591] on textarea "Fetching suggested responses. Please feel free to read through the conversation…" at bounding box center [769, 585] width 725 height 53
click at [614, 591] on textarea "Fetching suggested responses. Please feel free to read through the conversation…" at bounding box center [769, 585] width 725 height 53
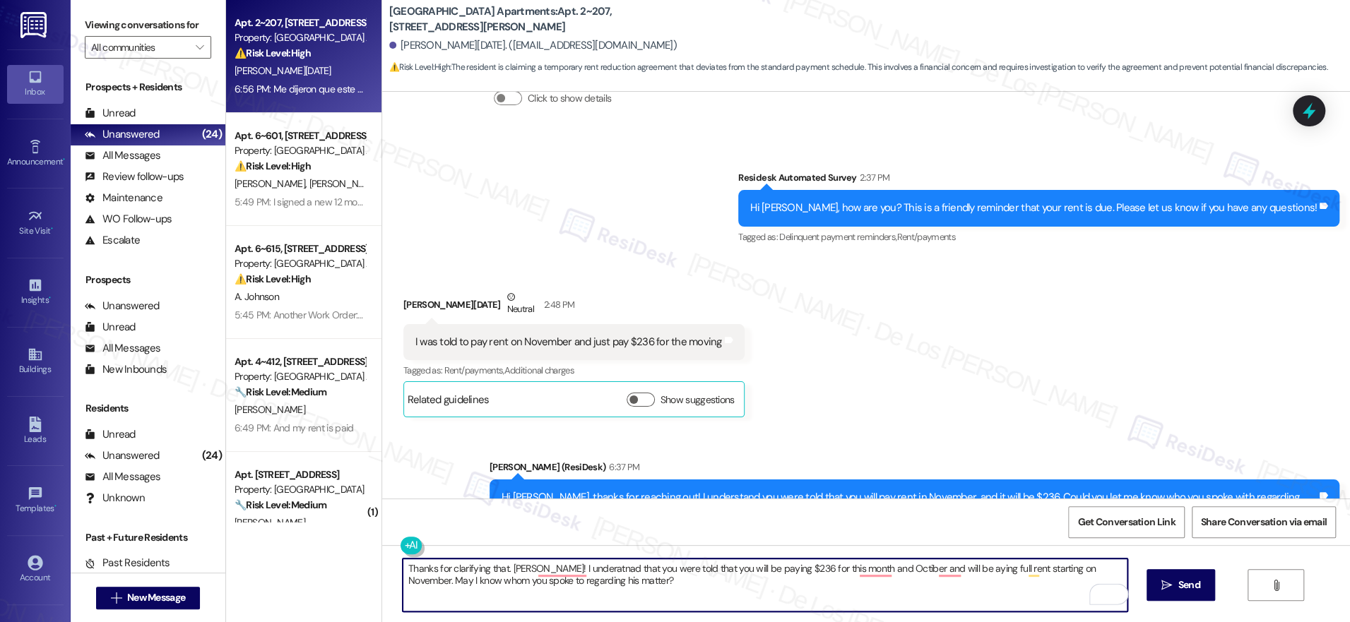
scroll to position [990, 0]
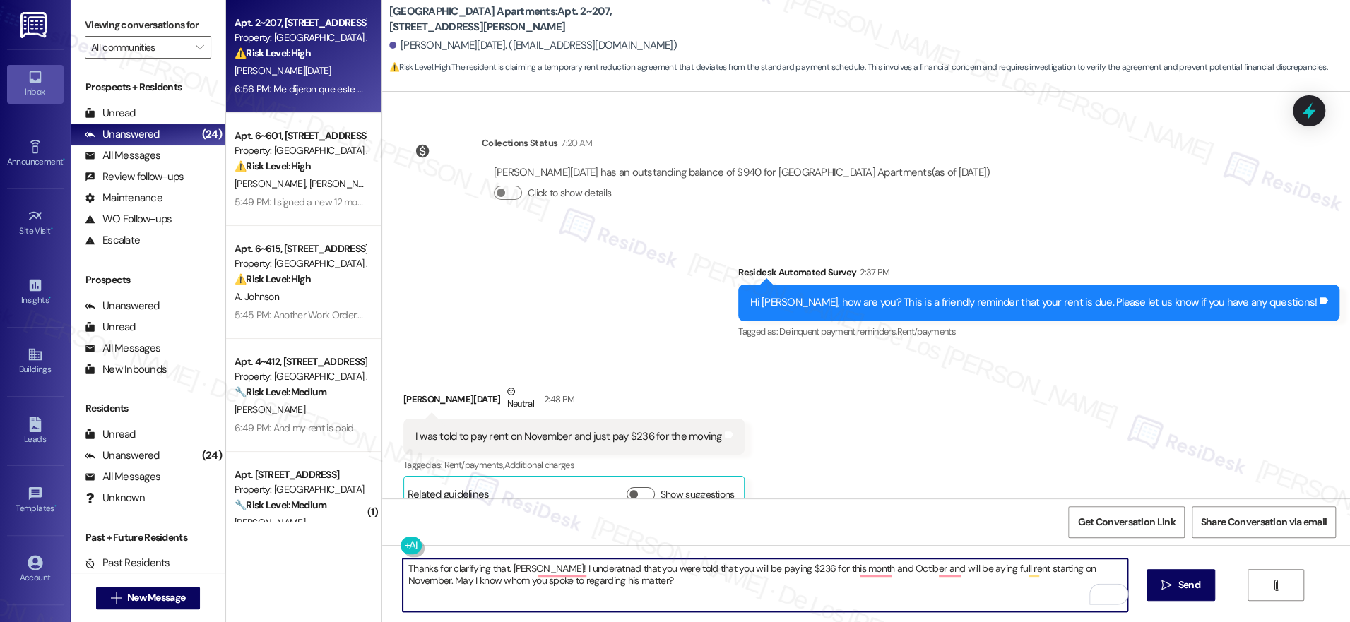
click at [598, 571] on textarea "Thanks for clarifying that. Sara! I underatnad that you were told that you will…" at bounding box center [765, 585] width 725 height 53
paste textarea ", Sara! I understand you were told that your rent would be $236 for this month …"
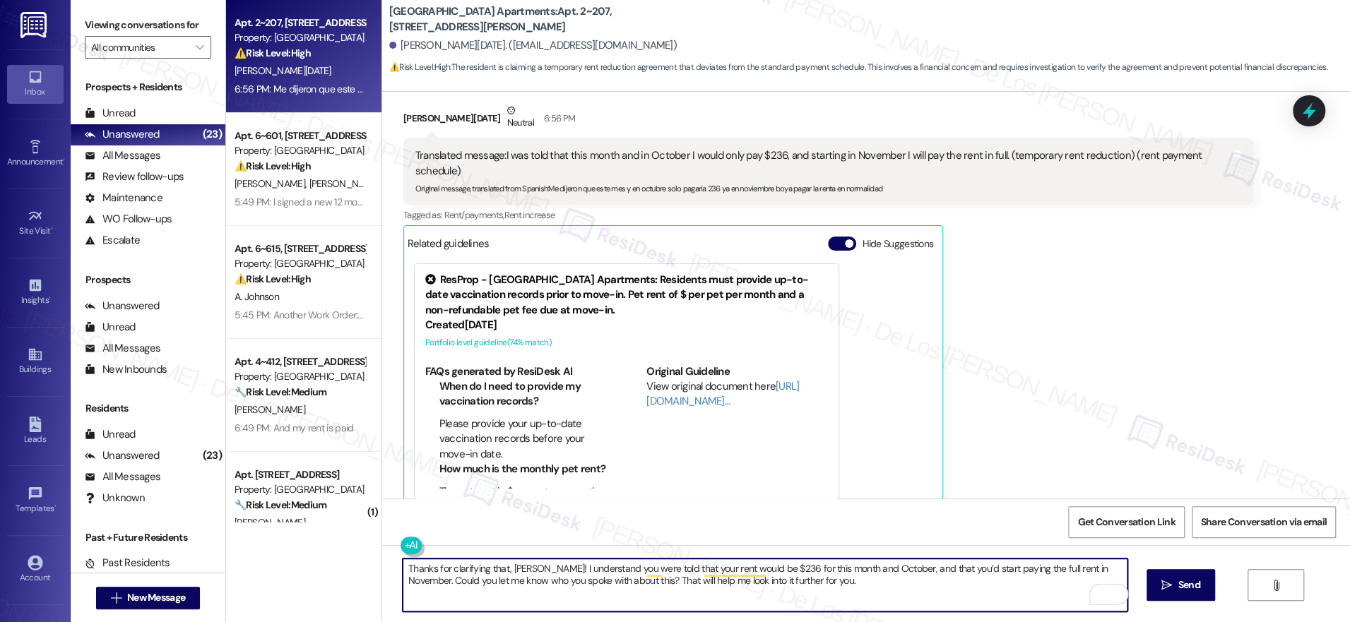
scroll to position [1582, 0]
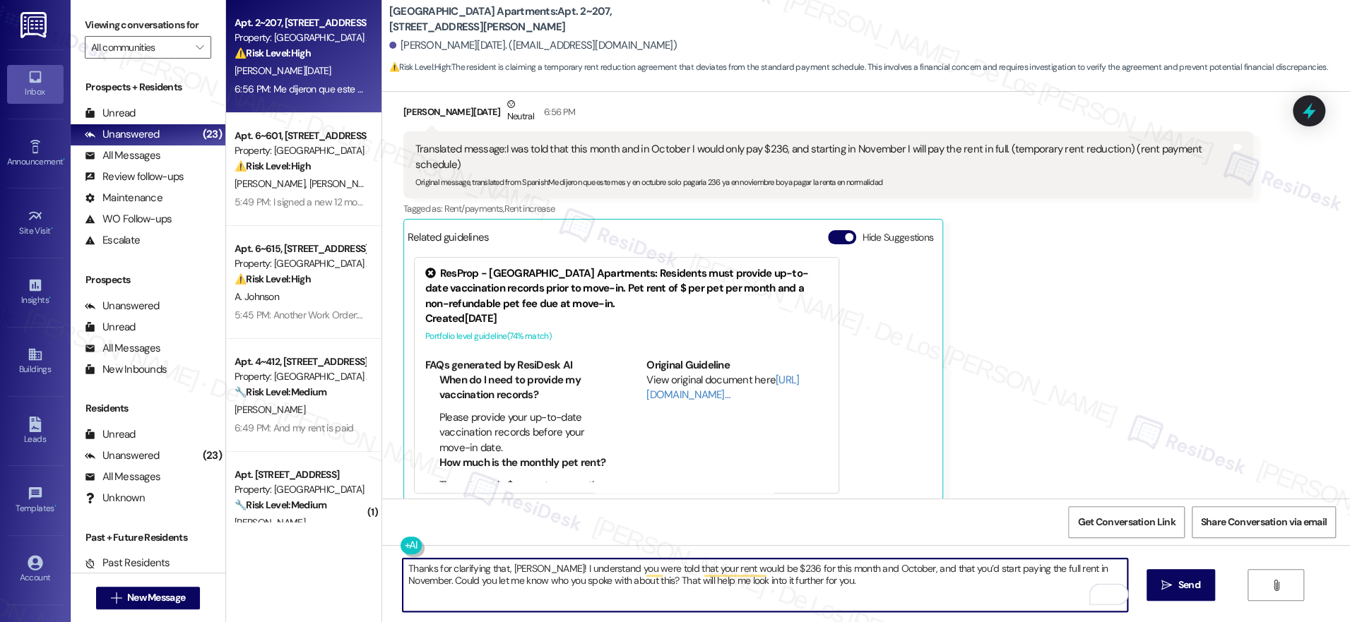
type textarea "Thanks for clarifying that, Sara! I understand you were told that your rent wou…"
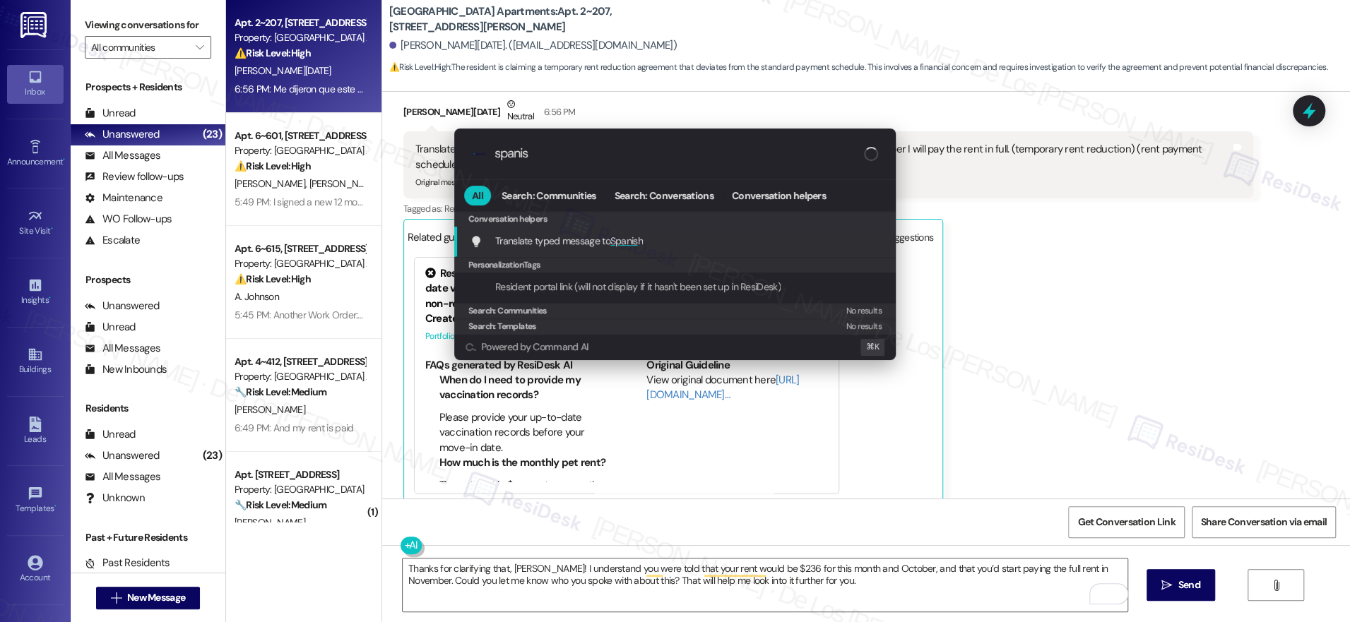
type input "spanis"
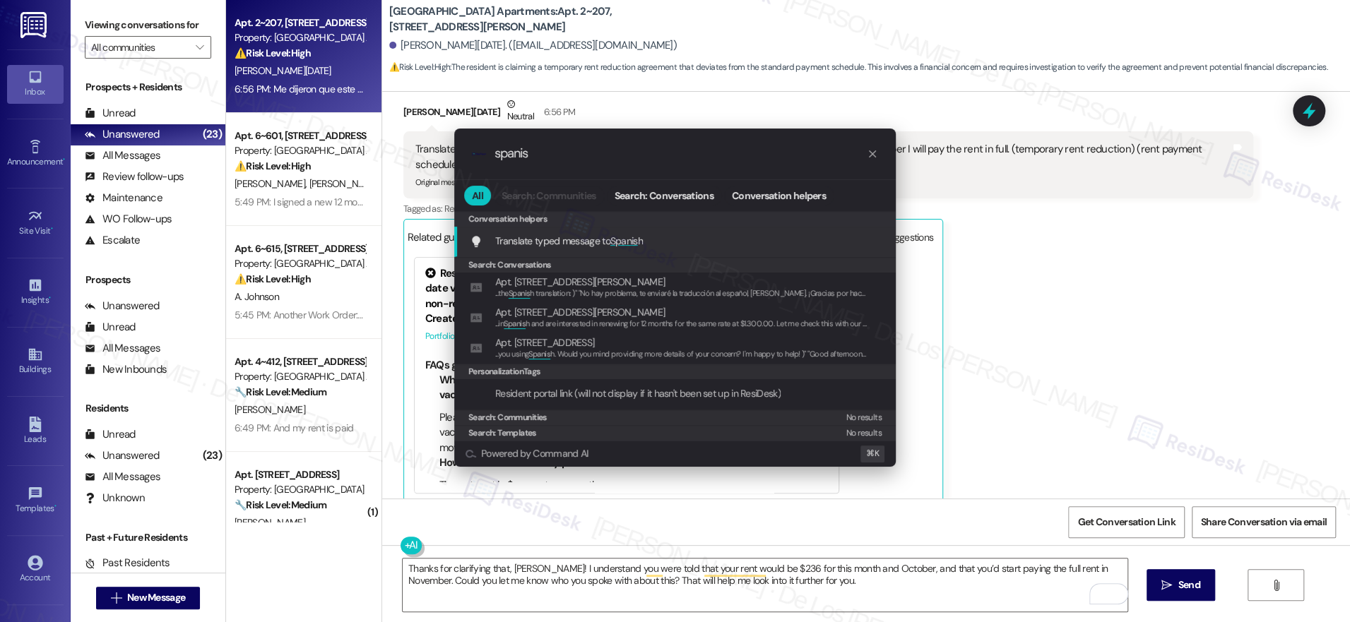
click at [761, 232] on div "Translate typed message to Spanis h Add shortcut" at bounding box center [674, 242] width 441 height 30
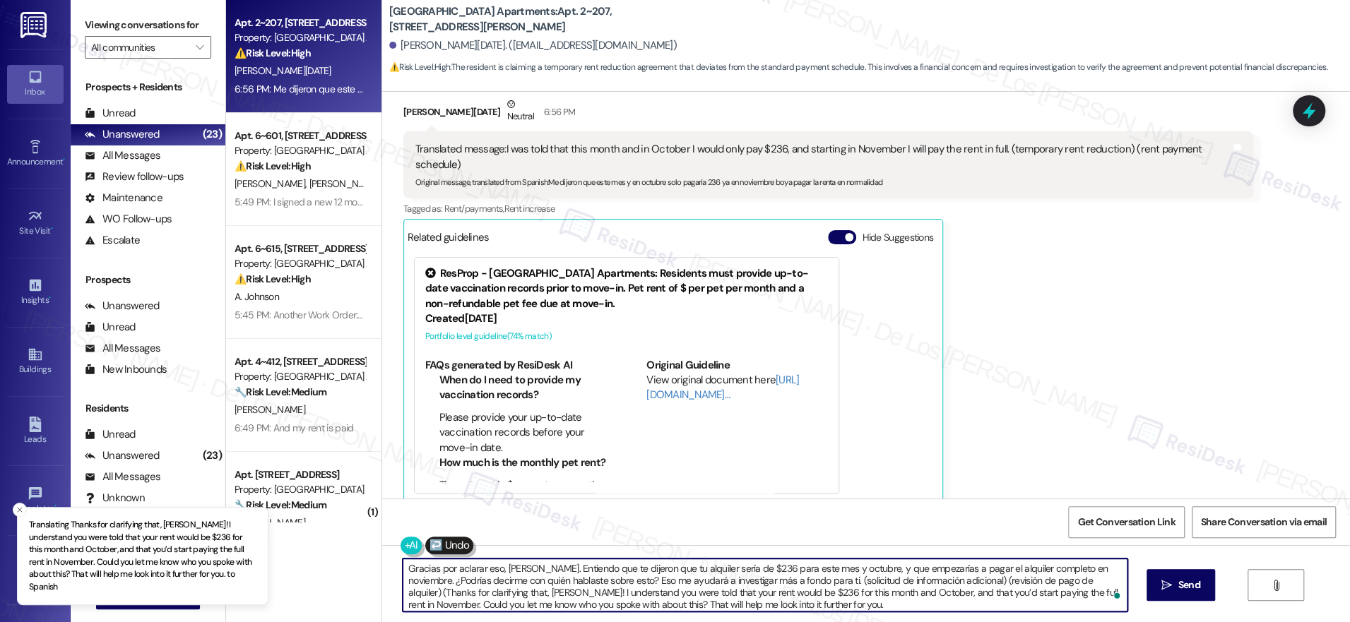
type textarea "Gracias por aclarar eso, Sara. Entiendo que te dijeron que tu alquiler sería de…"
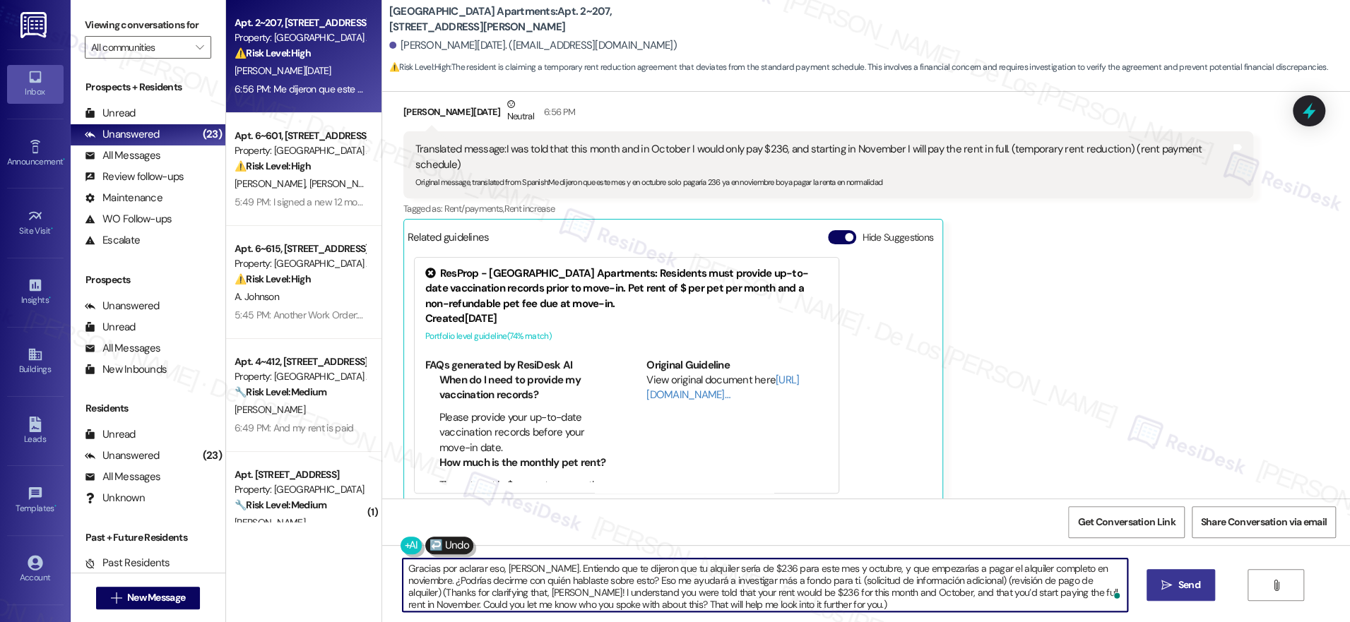
click at [1180, 590] on span "Send" at bounding box center [1189, 585] width 22 height 15
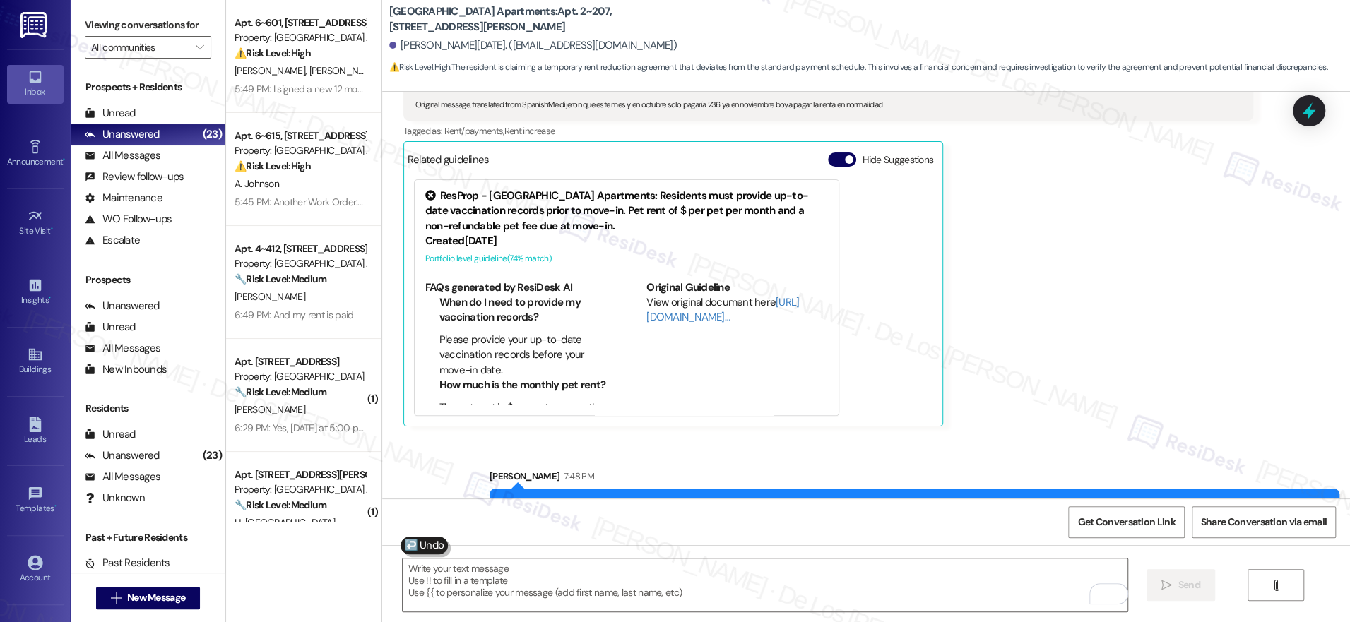
scroll to position [1726, 0]
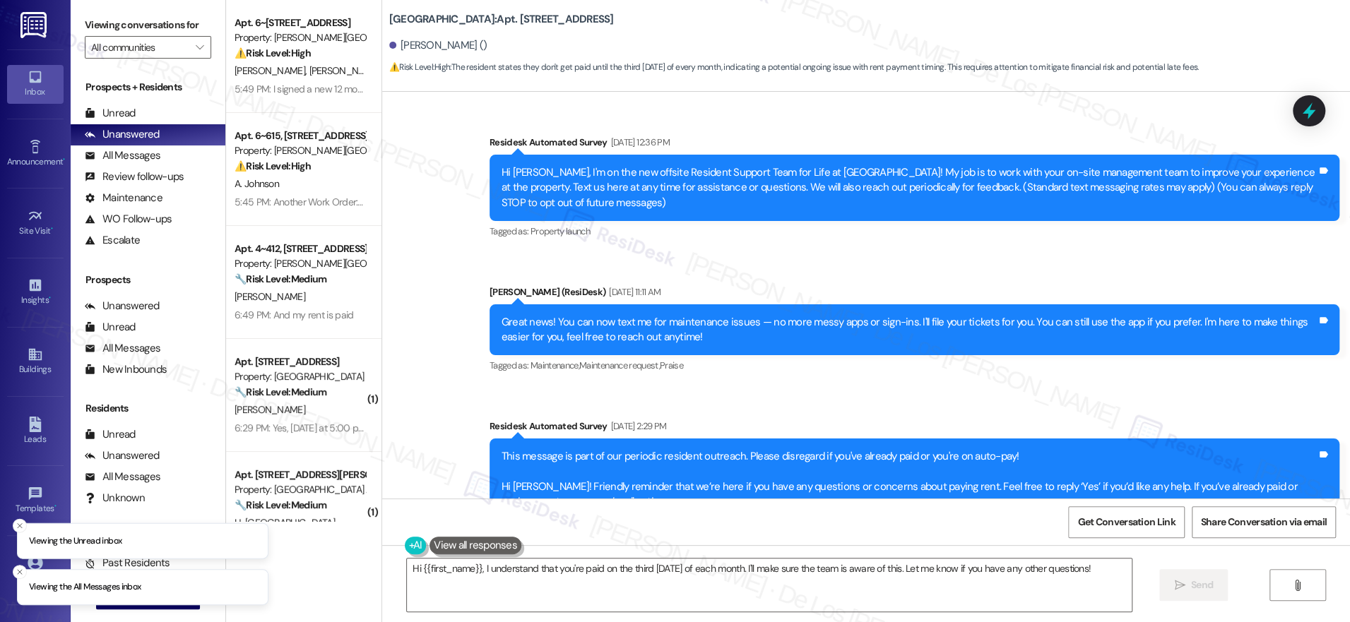
scroll to position [11450, 0]
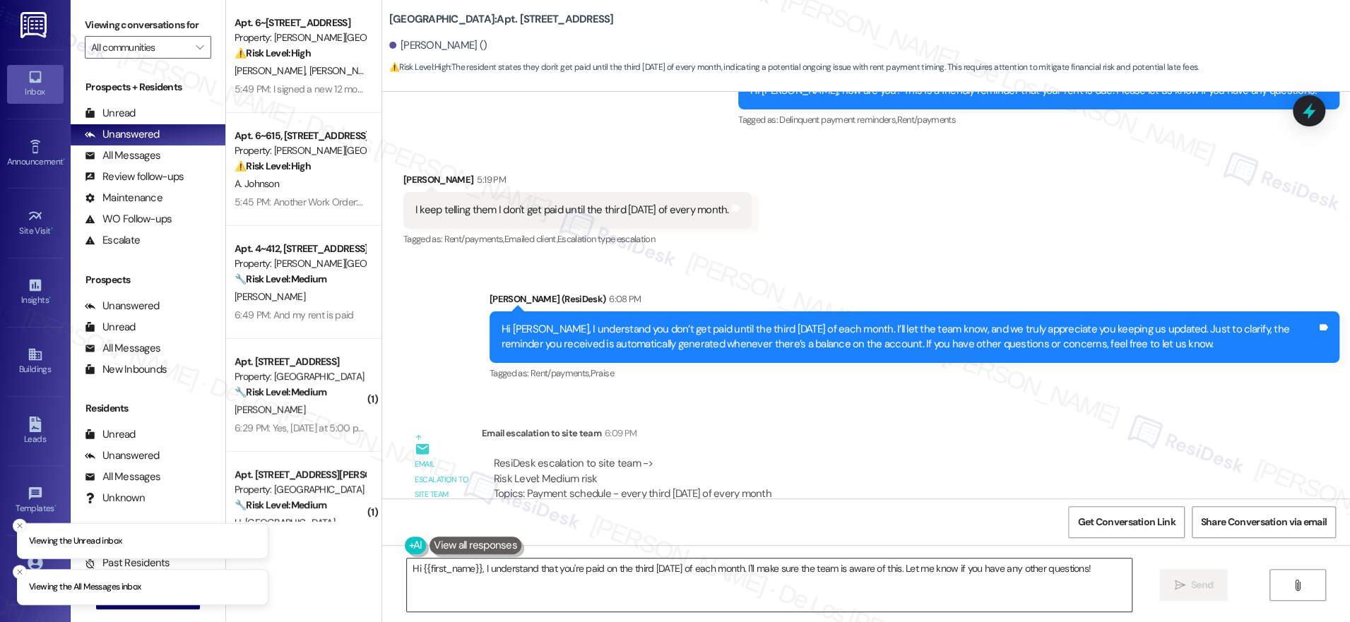
click at [619, 591] on textarea "Hi {{first_name}}, I understand that you're paid on the third [DATE] of each mo…" at bounding box center [769, 585] width 725 height 53
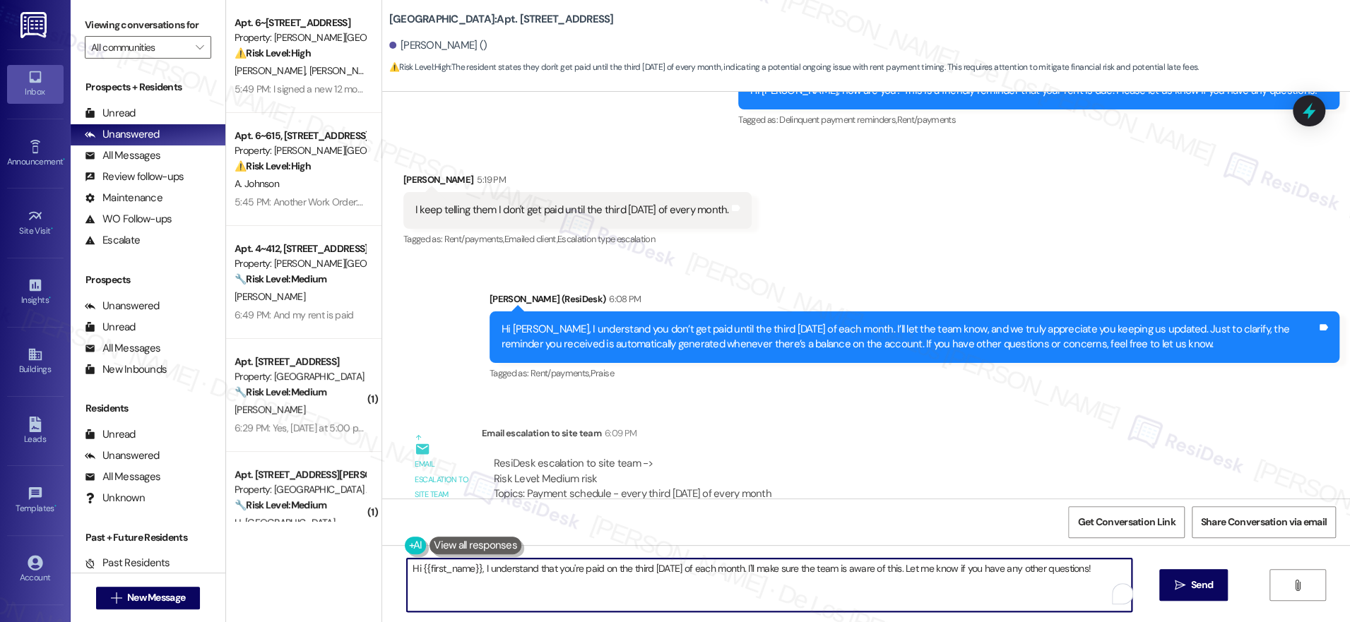
click at [618, 591] on textarea "Hi {{first_name}}, I understand that you're paid on the third [DATE] of each mo…" at bounding box center [769, 585] width 725 height 53
paste textarea "Unfortunately, this is a standard protocol to abide by our lease that states we…"
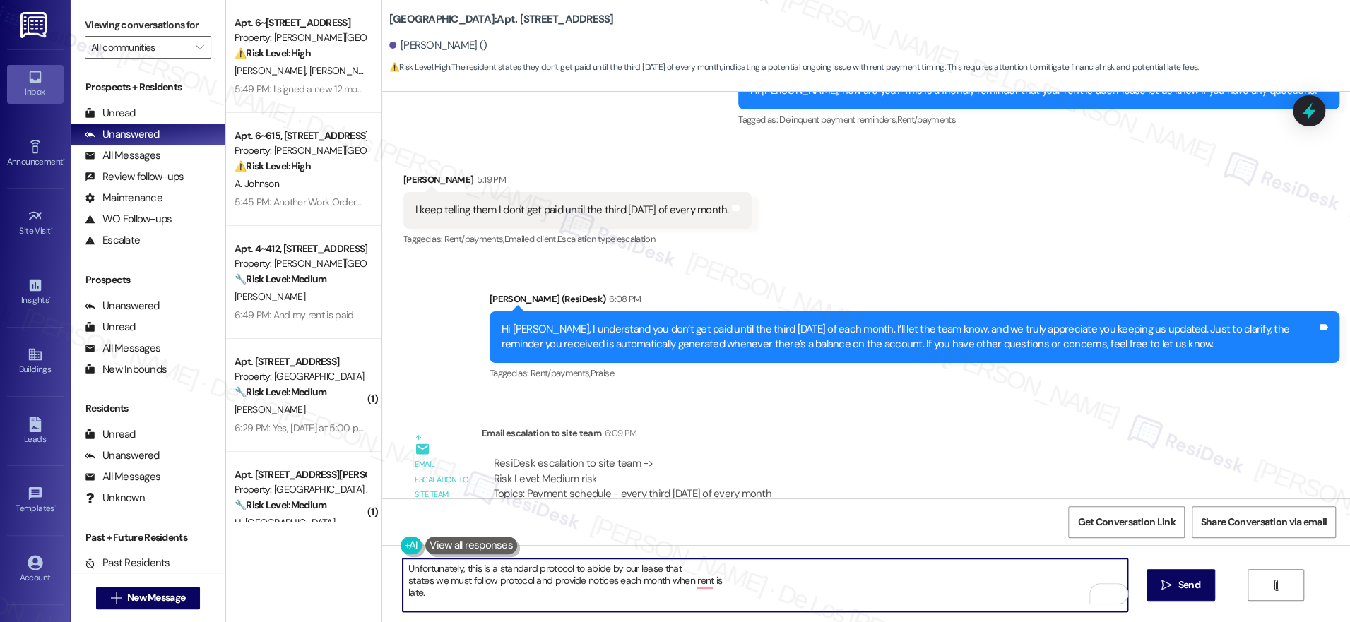
click at [403, 569] on textarea "Unfortunately, this is a standard protocol to abide by our lease that states we…" at bounding box center [765, 585] width 725 height 53
click at [403, 580] on textarea "[PERSON_NAME], unfortunately, this is a standard protocol to abide by our lease…" at bounding box center [765, 585] width 725 height 53
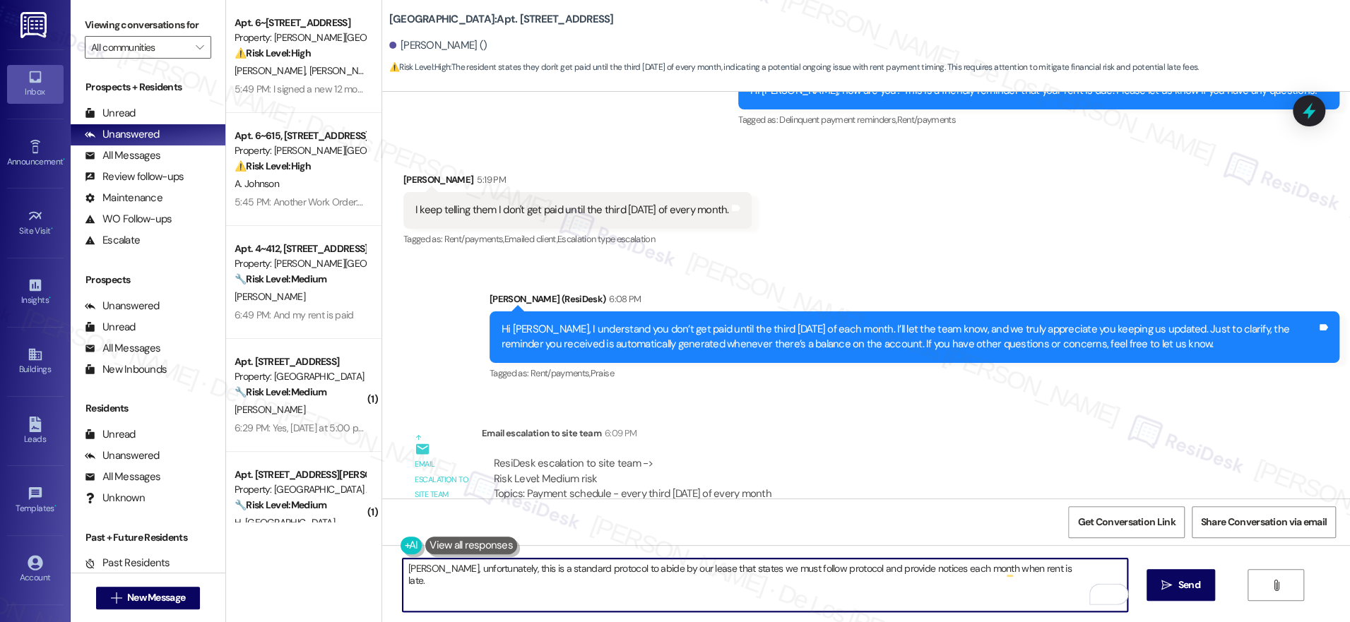
click at [403, 581] on textarea "[PERSON_NAME], unfortunately, this is a standard protocol to abide by our lease…" at bounding box center [765, 585] width 725 height 53
drag, startPoint x: 1036, startPoint y: 572, endPoint x: 1061, endPoint y: 574, distance: 25.5
click at [1036, 572] on textarea "[PERSON_NAME], unfortunately, this is a standard protocol to abide by our lease…" at bounding box center [765, 585] width 725 height 53
click at [415, 569] on textarea "Joe, unfortunately, this is a standard protocol to abide by our lease that stat…" at bounding box center [765, 585] width 725 height 53
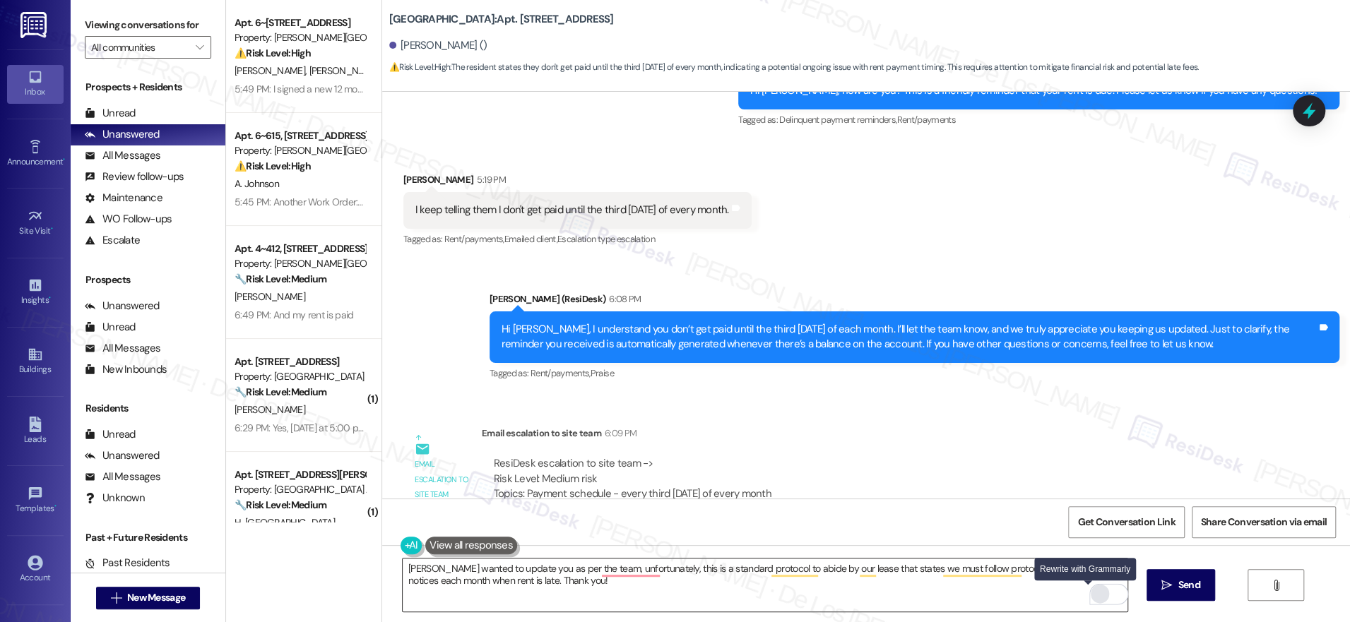
click at [1092, 598] on div "Rewrite with Grammarly" at bounding box center [1100, 594] width 16 height 16
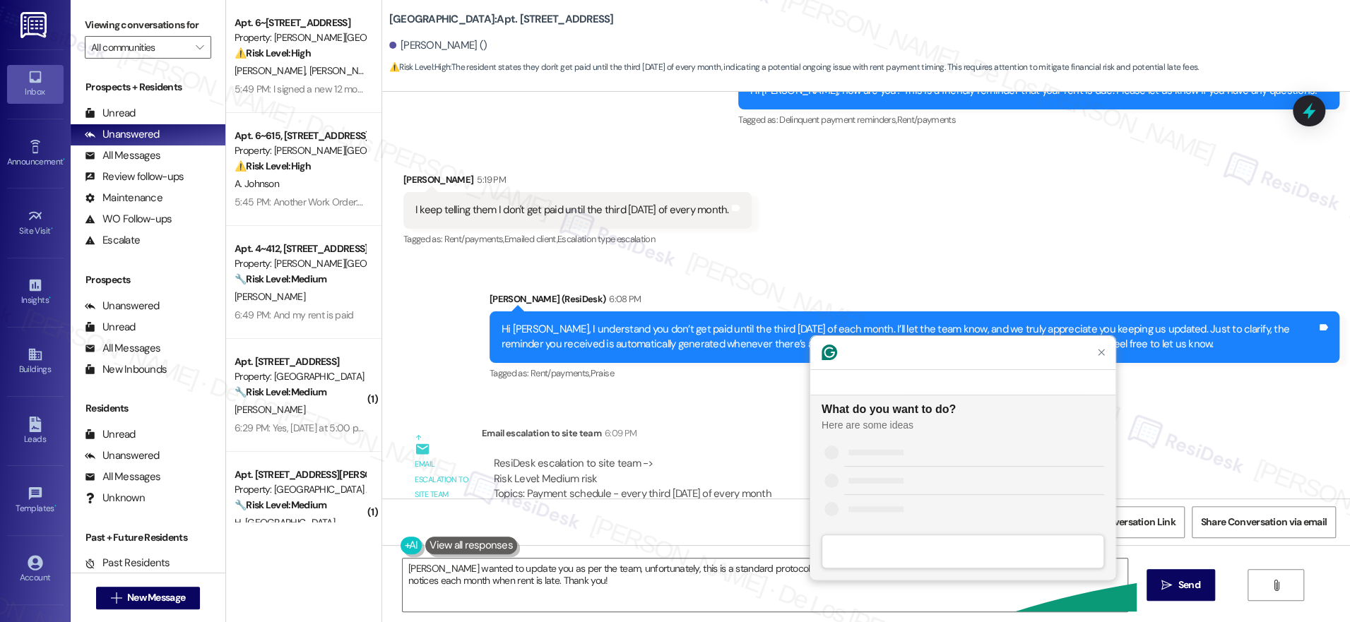
scroll to position [0, 0]
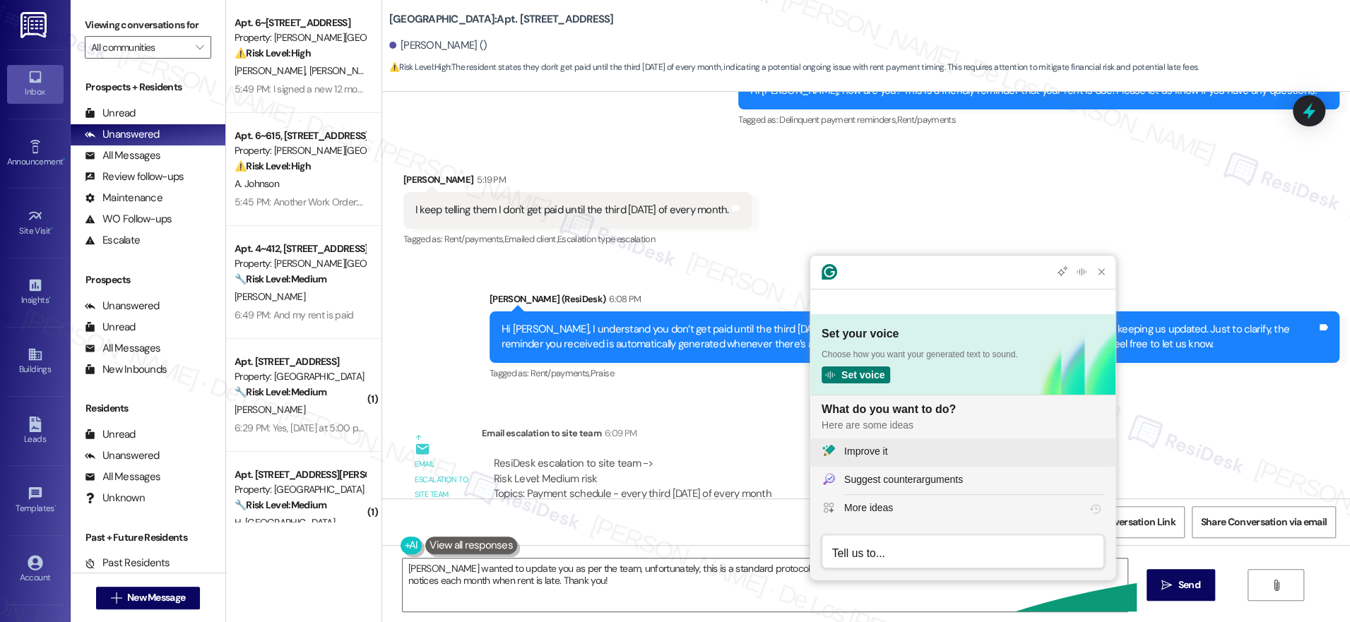
click at [955, 449] on div "Improve it" at bounding box center [974, 451] width 260 height 15
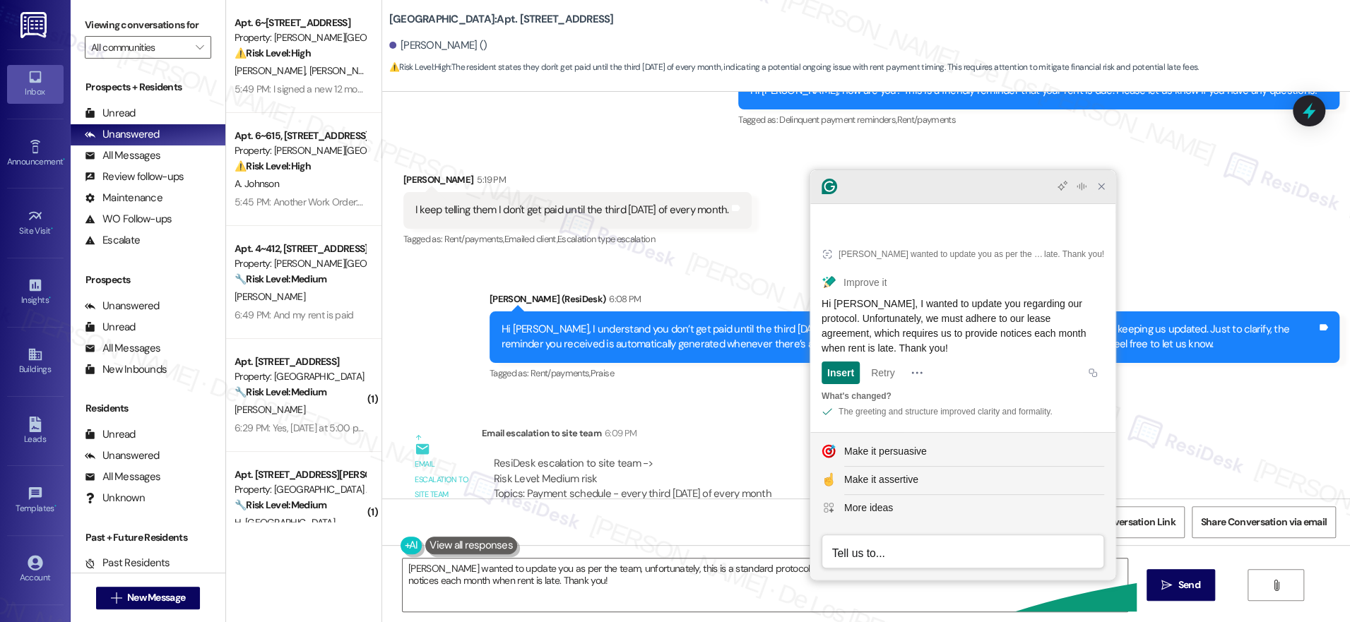
click at [1096, 192] on icon "Close Grammarly Assistant" at bounding box center [1101, 186] width 11 height 11
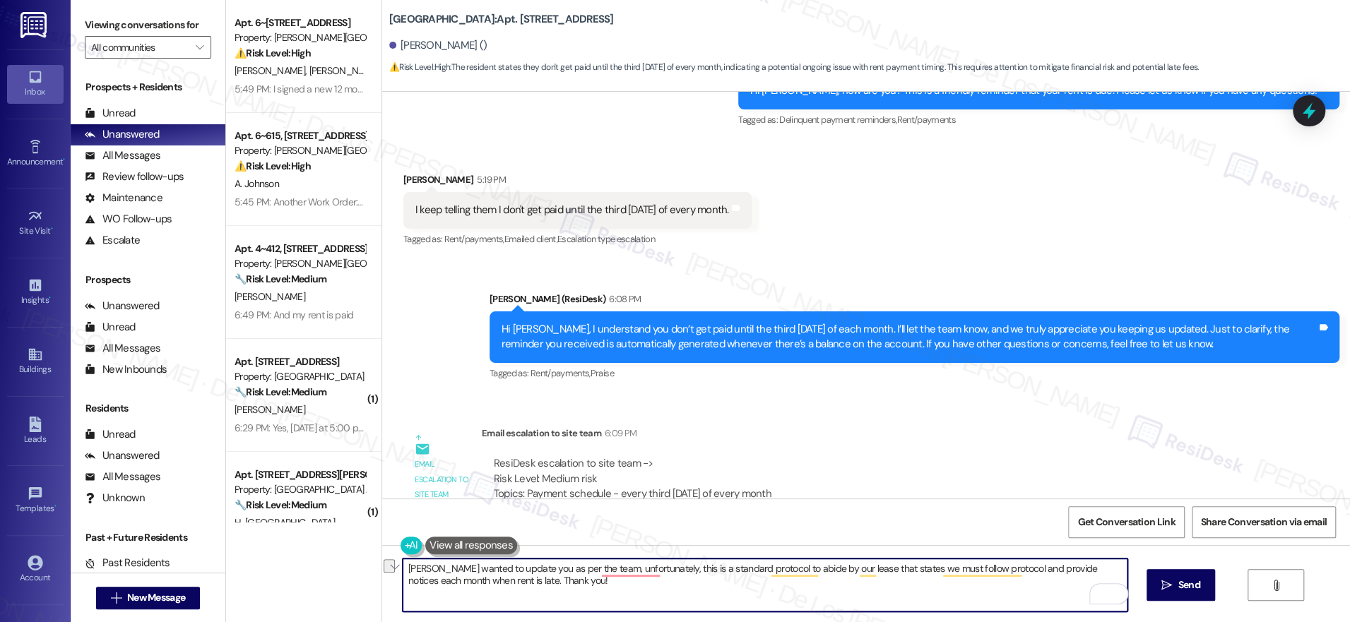
drag, startPoint x: 588, startPoint y: 567, endPoint x: 527, endPoint y: 565, distance: 60.8
click at [526, 564] on textarea "Joe, just wanted to update you as per the team, unfortunately, this is a standa…" at bounding box center [765, 585] width 725 height 53
click at [572, 584] on textarea "Joe, just wanted to update you as per the team, unfortunately, this is a standa…" at bounding box center [765, 585] width 725 height 53
click at [942, 591] on textarea "Joe, just wanted to update you as per the team. Unfortunately, this is a standa…" at bounding box center [765, 585] width 725 height 53
type textarea "Joe, just wanted to update you as per the team. Unfortunately, this is a standa…"
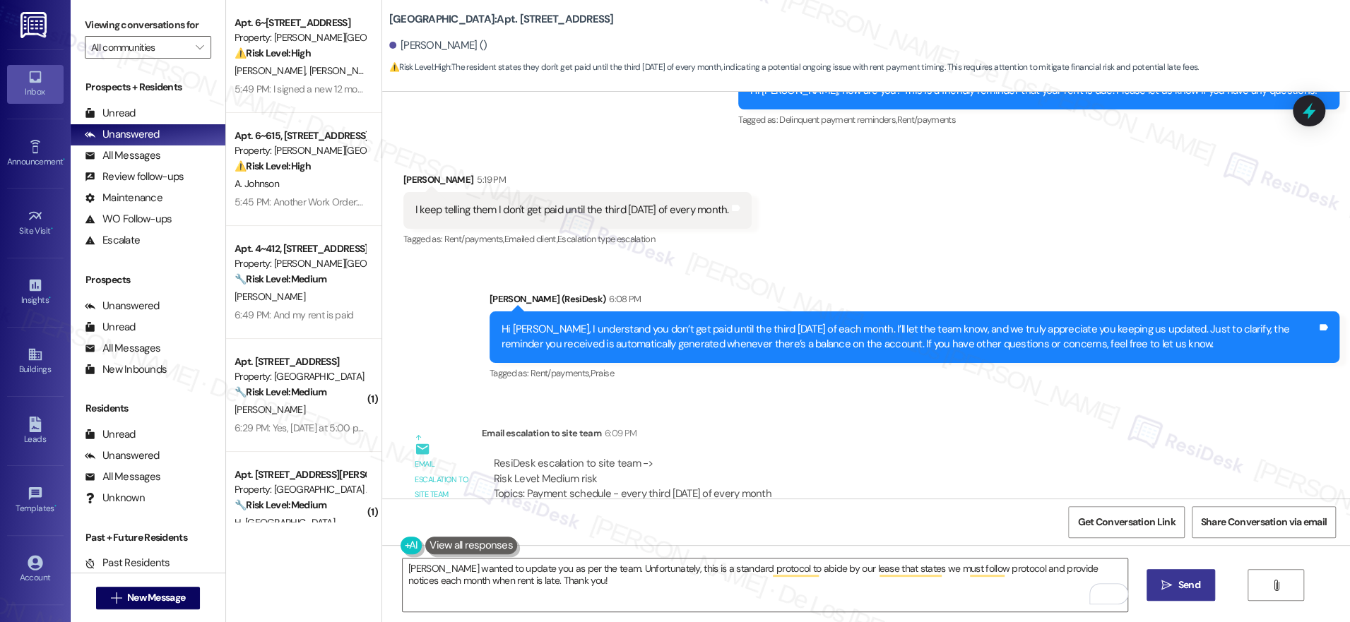
click at [1178, 582] on span "Send" at bounding box center [1189, 585] width 22 height 15
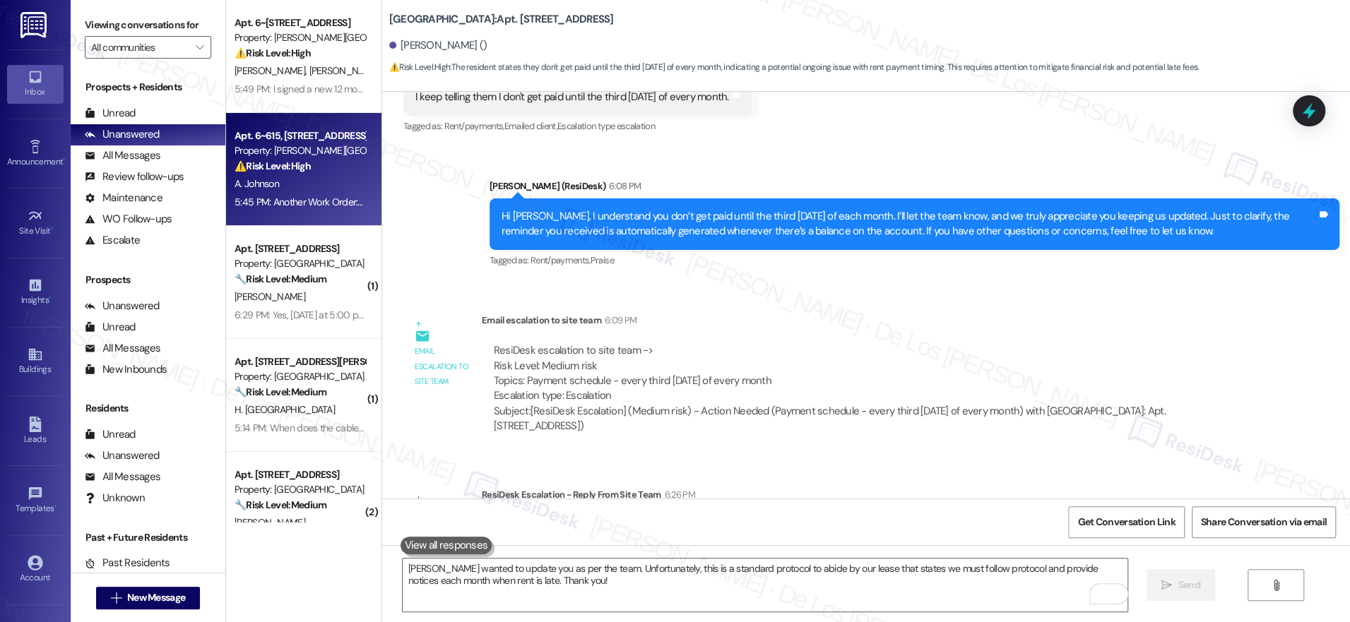
click at [298, 157] on div "Property: [PERSON_NAME][GEOGRAPHIC_DATA] Apartments" at bounding box center [300, 150] width 131 height 15
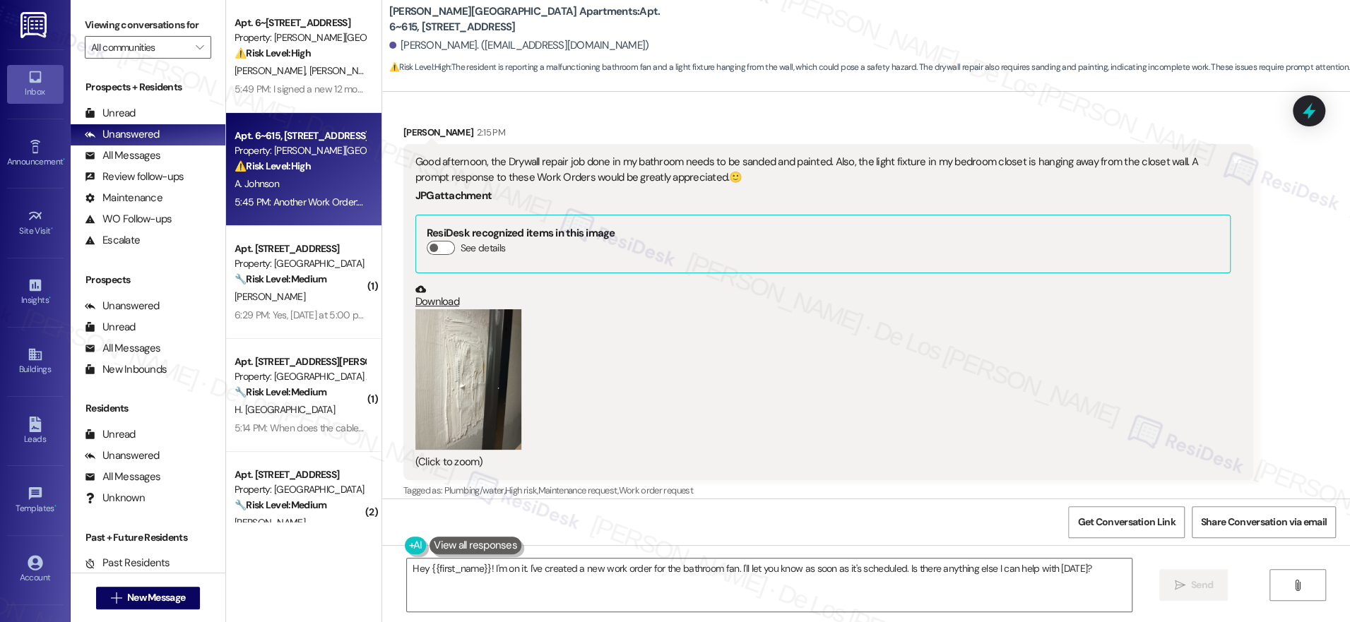
scroll to position [21462, 0]
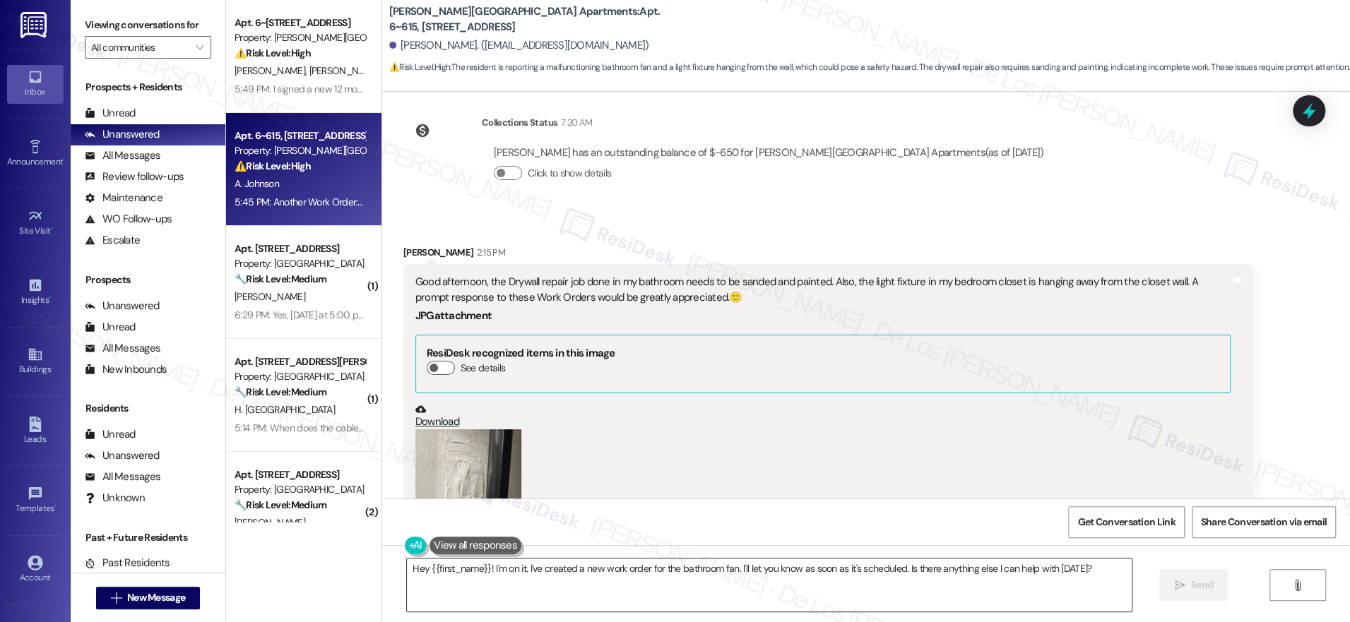
click at [536, 571] on textarea "Hey {{first_name}}! I'm on it. I've created a new work order for the bathroom f…" at bounding box center [769, 585] width 725 height 53
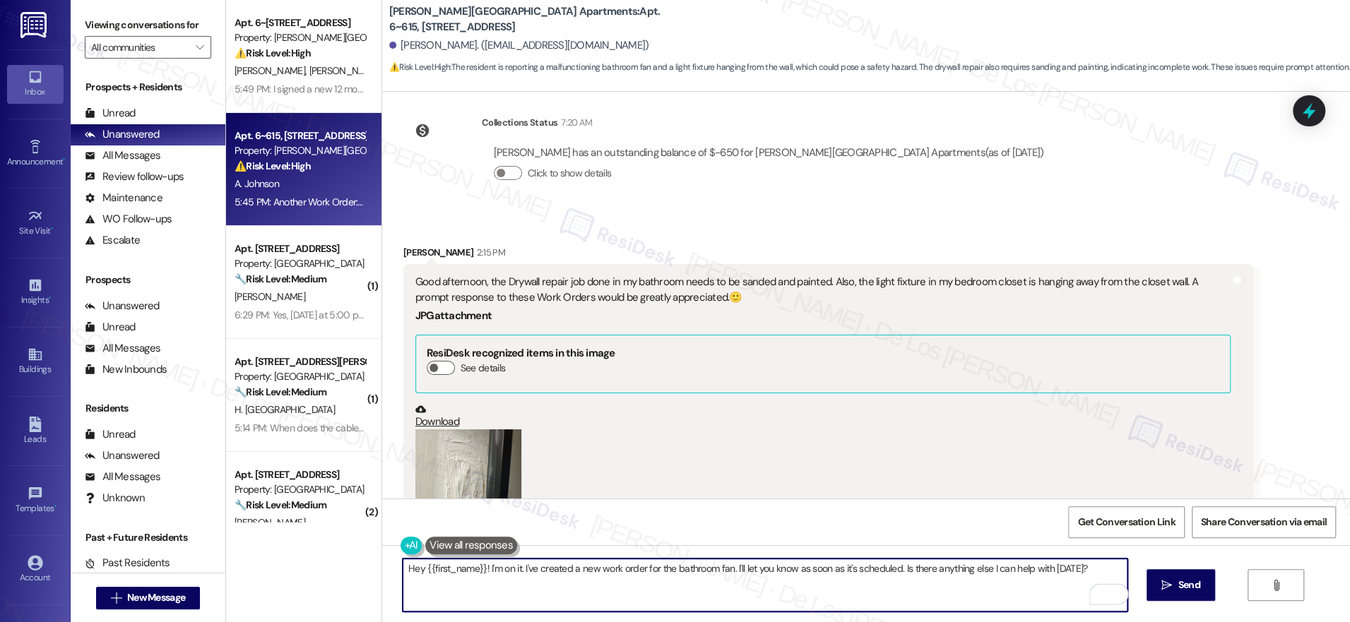
drag, startPoint x: 480, startPoint y: 568, endPoint x: 956, endPoint y: 608, distance: 477.1
click at [952, 609] on textarea "Hey {{first_name}}! I'm on it. I've created a new work order for the bathroom f…" at bounding box center [765, 585] width 725 height 53
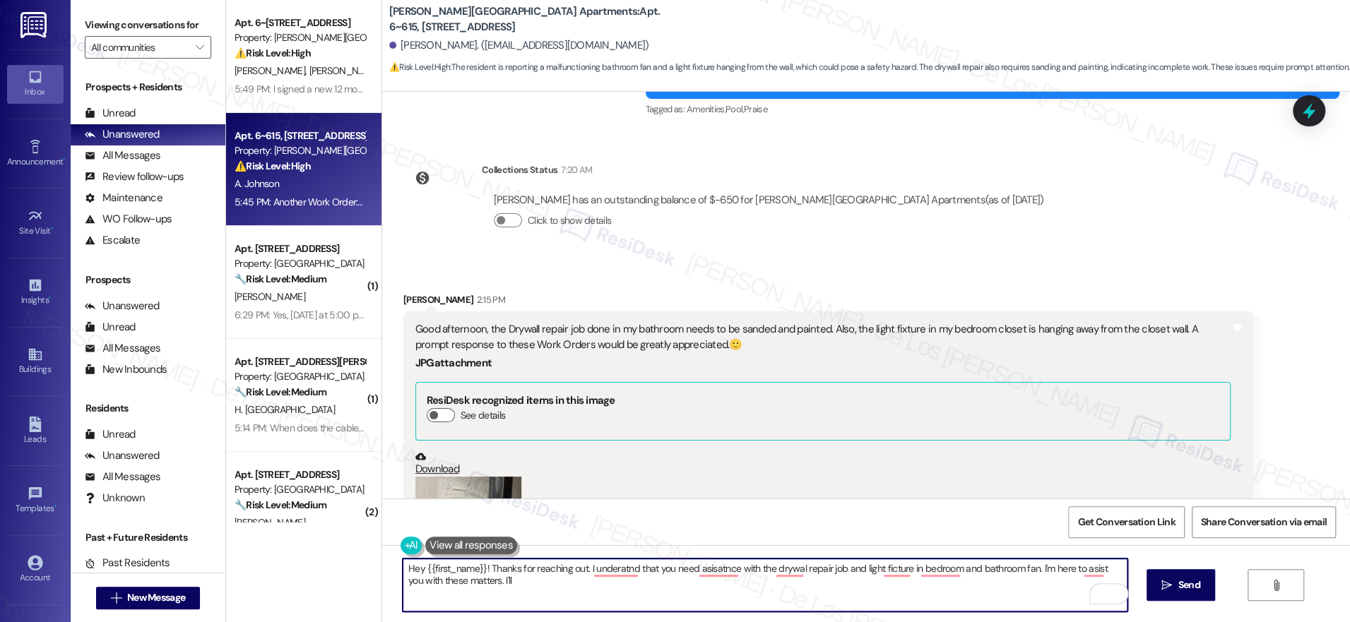
scroll to position [21417, 0]
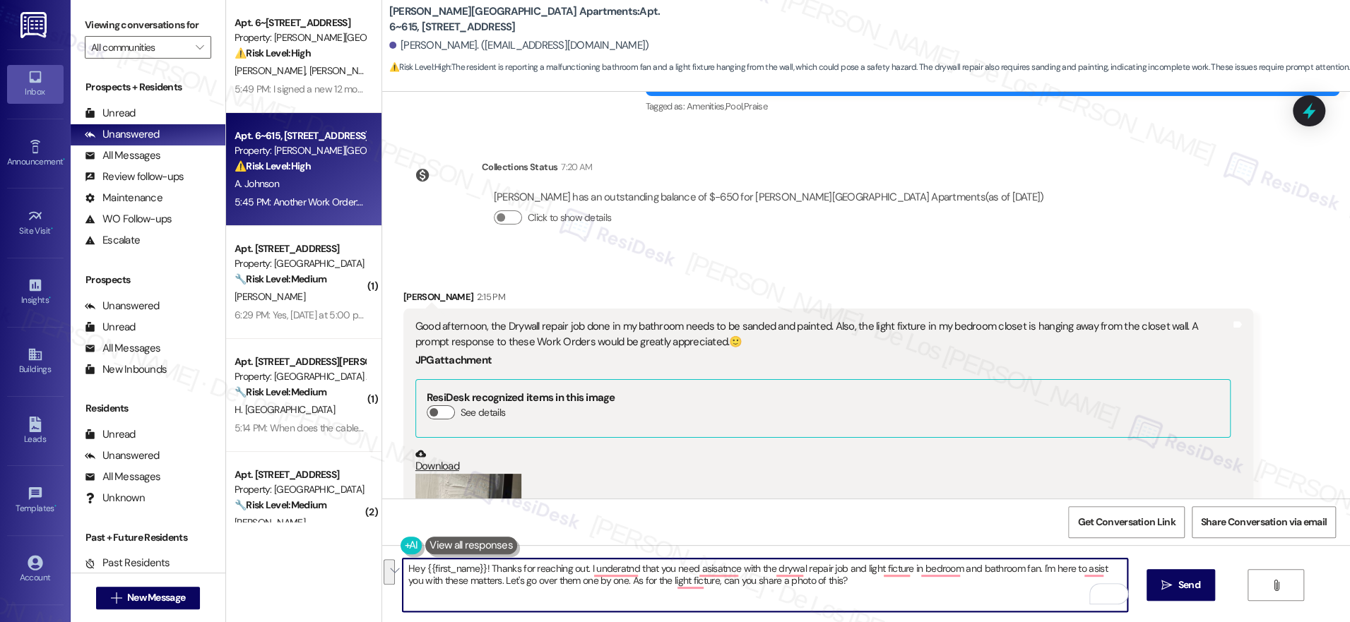
paste textarea "stand you need assistance with the drywall repair, the bedroom light fixture, a…"
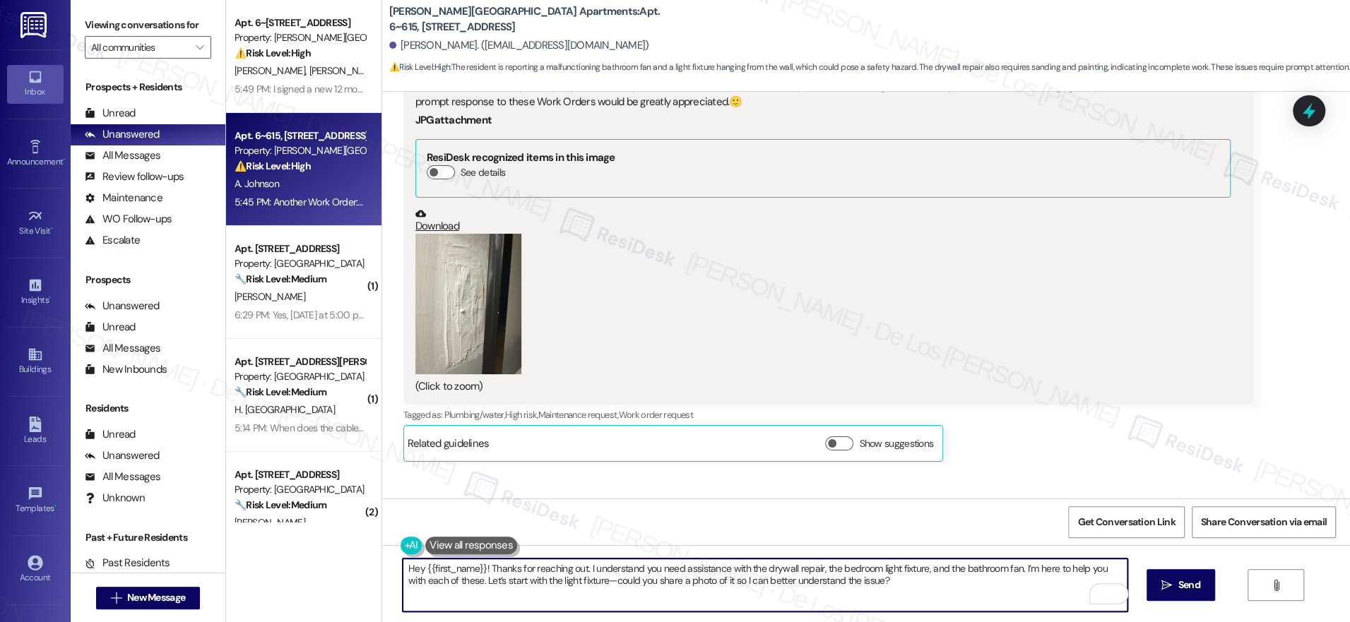
click at [586, 579] on textarea "Hey {{first_name}}! Thanks for reaching out. I understand you need assistance w…" at bounding box center [765, 585] width 725 height 53
type textarea "Hey {{first_name}}! Thanks for reaching out. I understand you need assistance w…"
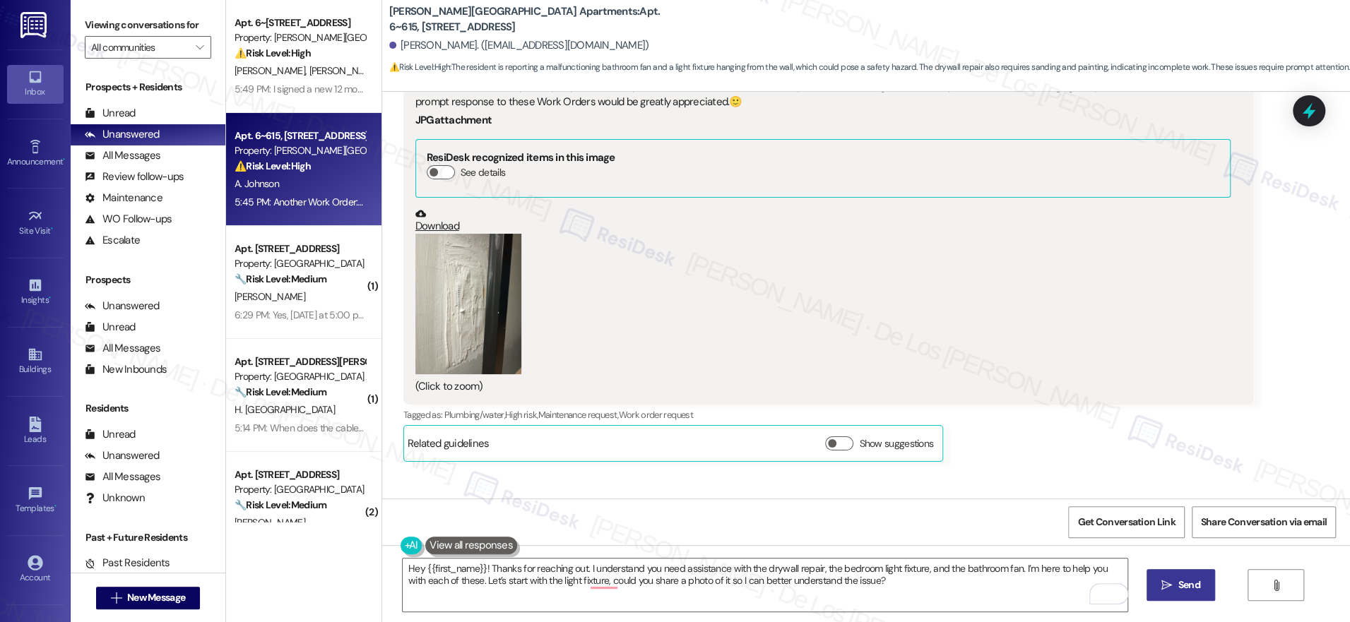
click at [1158, 578] on span " Send" at bounding box center [1180, 585] width 45 height 15
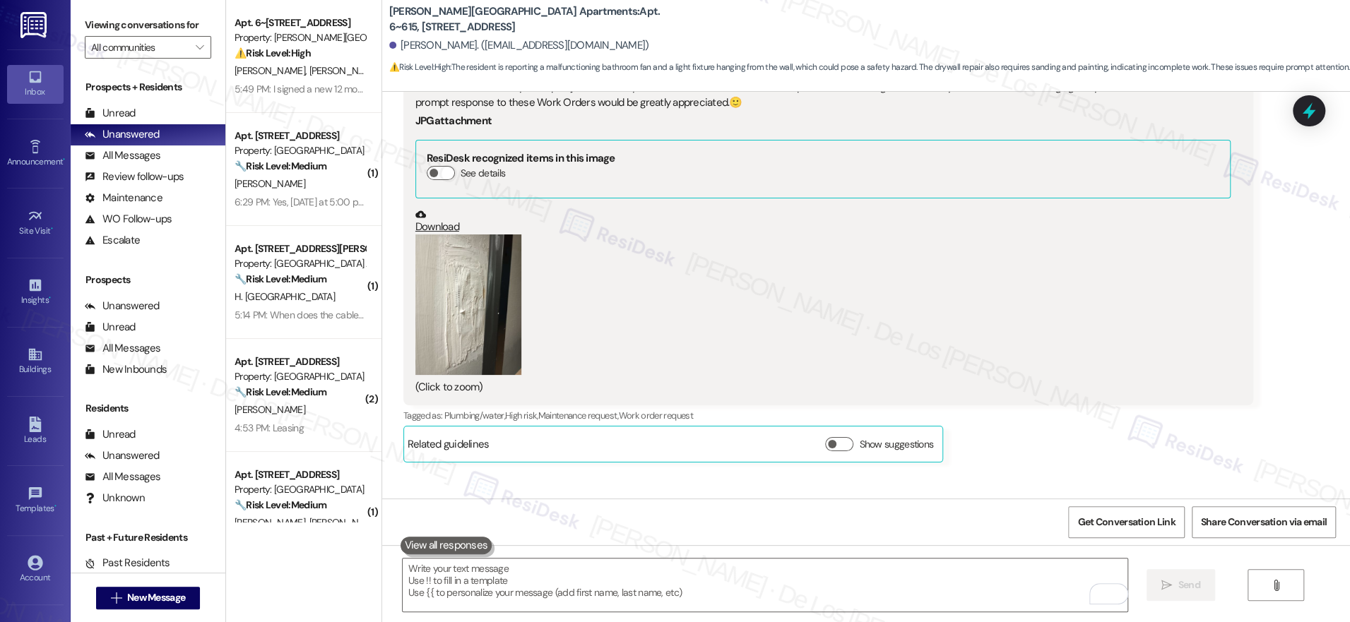
scroll to position [21770, 0]
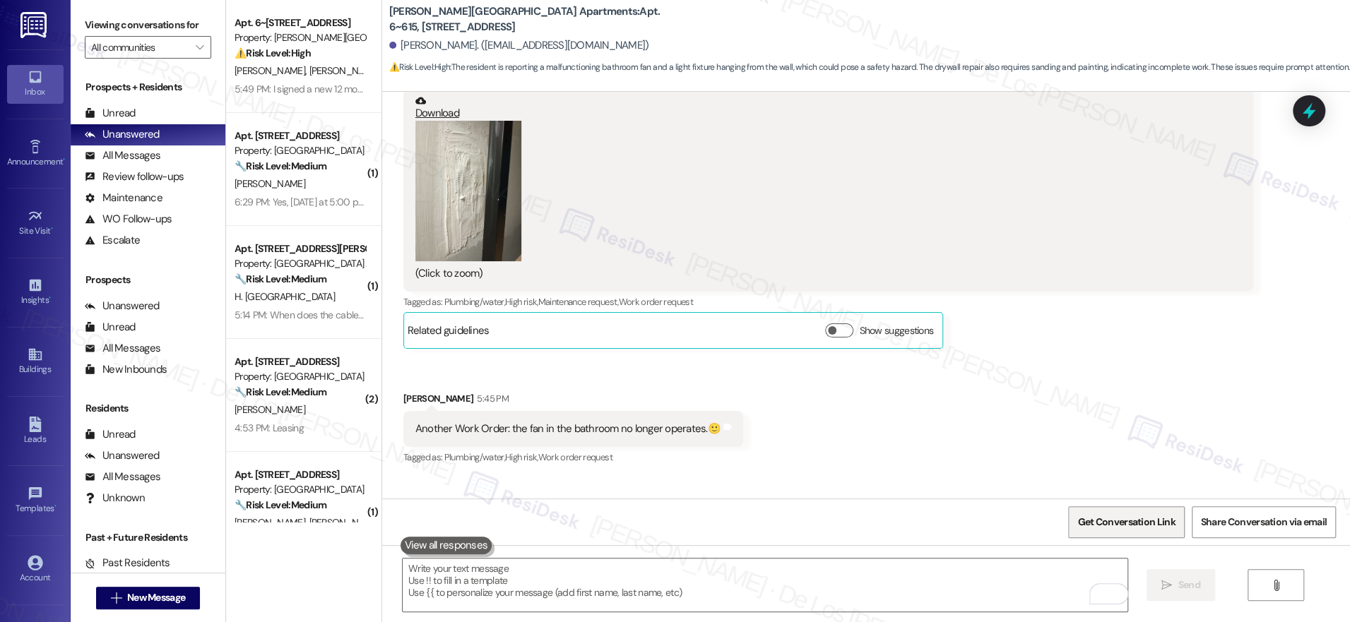
click at [1106, 518] on span "Get Conversation Link" at bounding box center [1125, 522] width 97 height 15
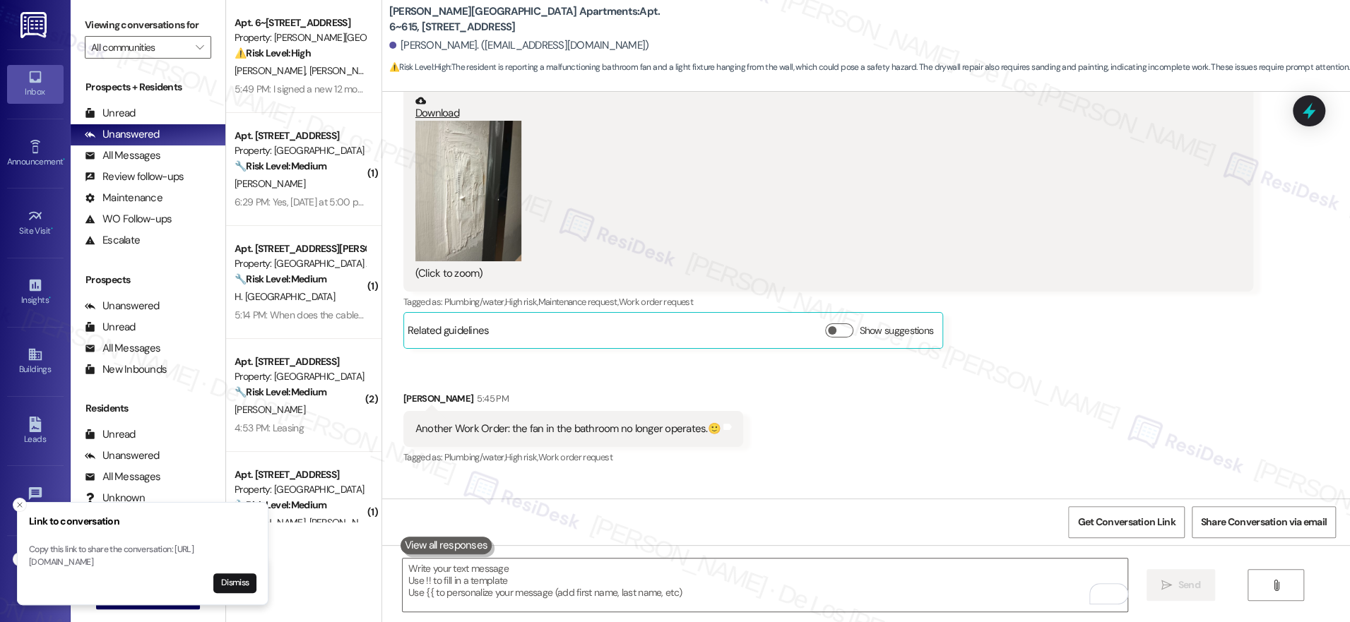
drag, startPoint x: 280, startPoint y: 71, endPoint x: 440, endPoint y: 100, distance: 162.9
click at [309, 72] on span "[PERSON_NAME]" at bounding box center [344, 70] width 71 height 13
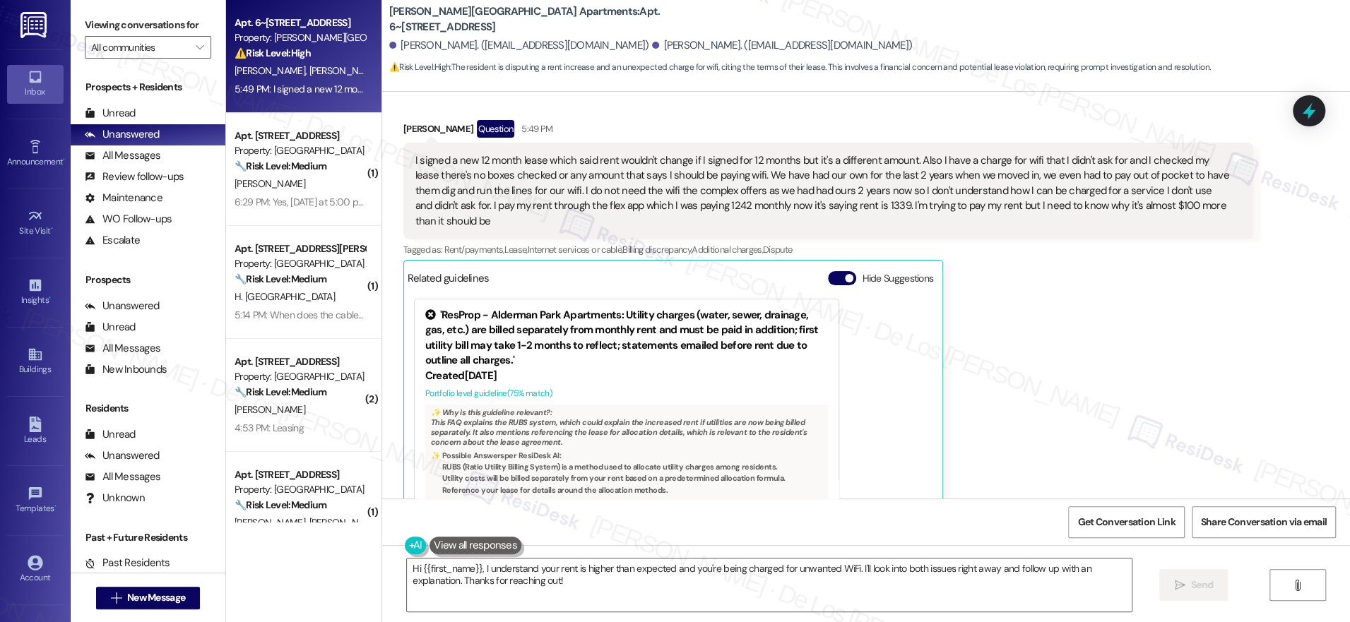
scroll to position [6126, 0]
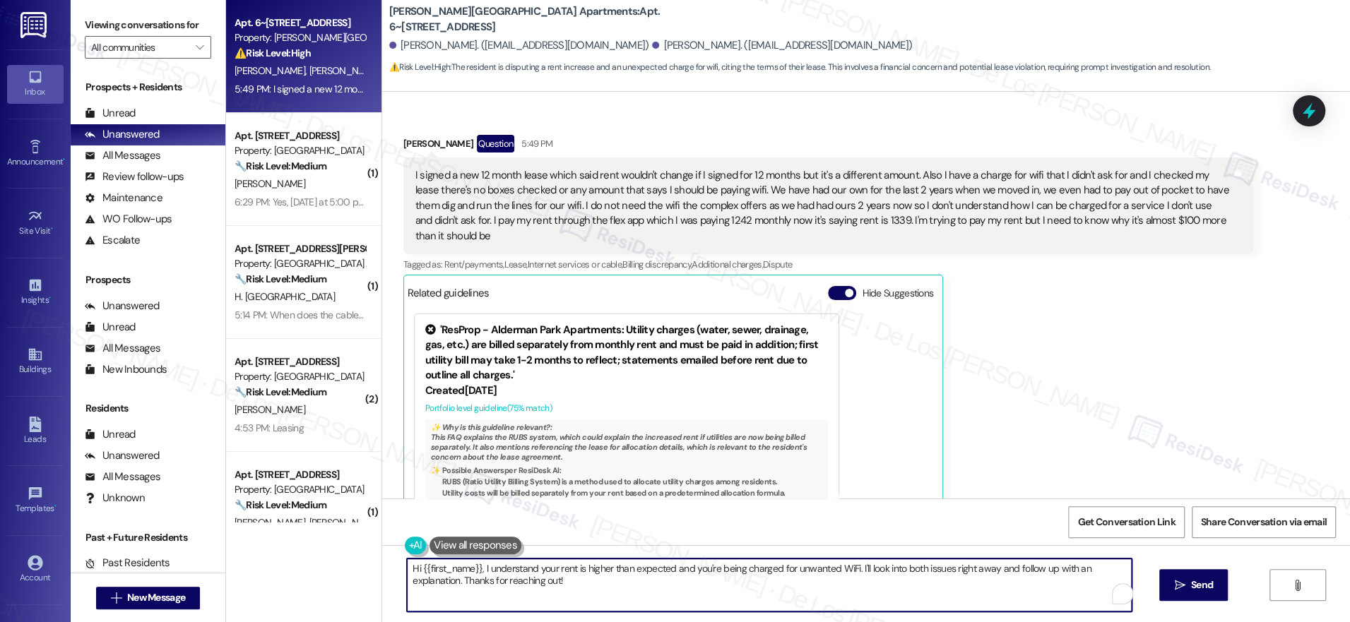
drag, startPoint x: 470, startPoint y: 567, endPoint x: 338, endPoint y: 532, distance: 136.0
click at [338, 532] on div "Apt. 6~601, 1600 Lansdowne Dr Property: Alderman Park Apartments ⚠️ Risk Level:…" at bounding box center [788, 311] width 1124 height 622
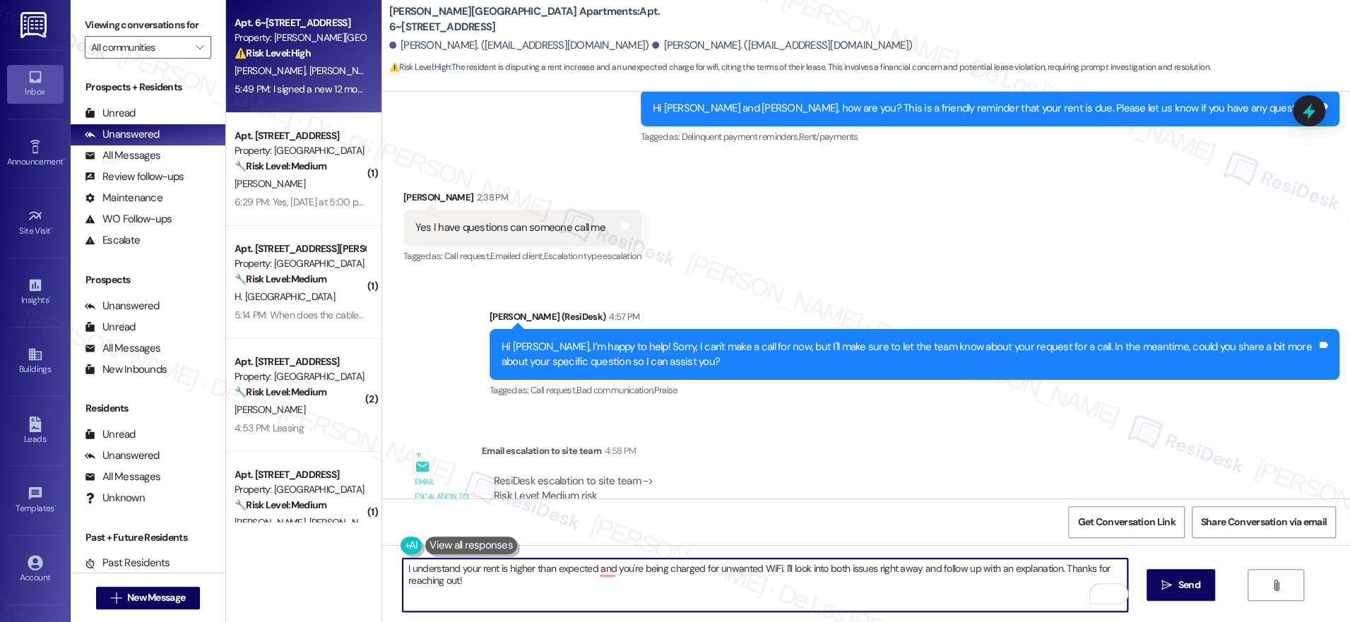
scroll to position [5675, 0]
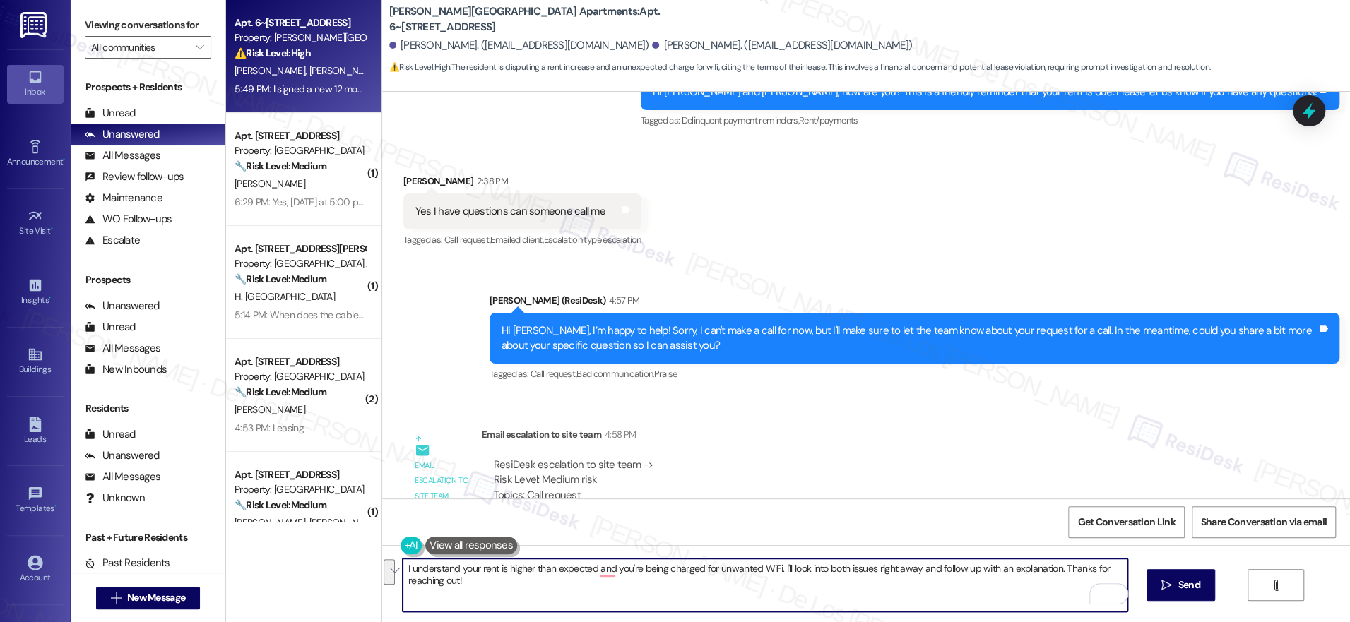
drag, startPoint x: 774, startPoint y: 569, endPoint x: 906, endPoint y: 610, distance: 137.6
click at [906, 610] on textarea "I understand your rent is higher than expected and you're being charged for unw…" at bounding box center [765, 585] width 725 height 53
type textarea "I understand your rent is higher than expected and you're being charged for unw…"
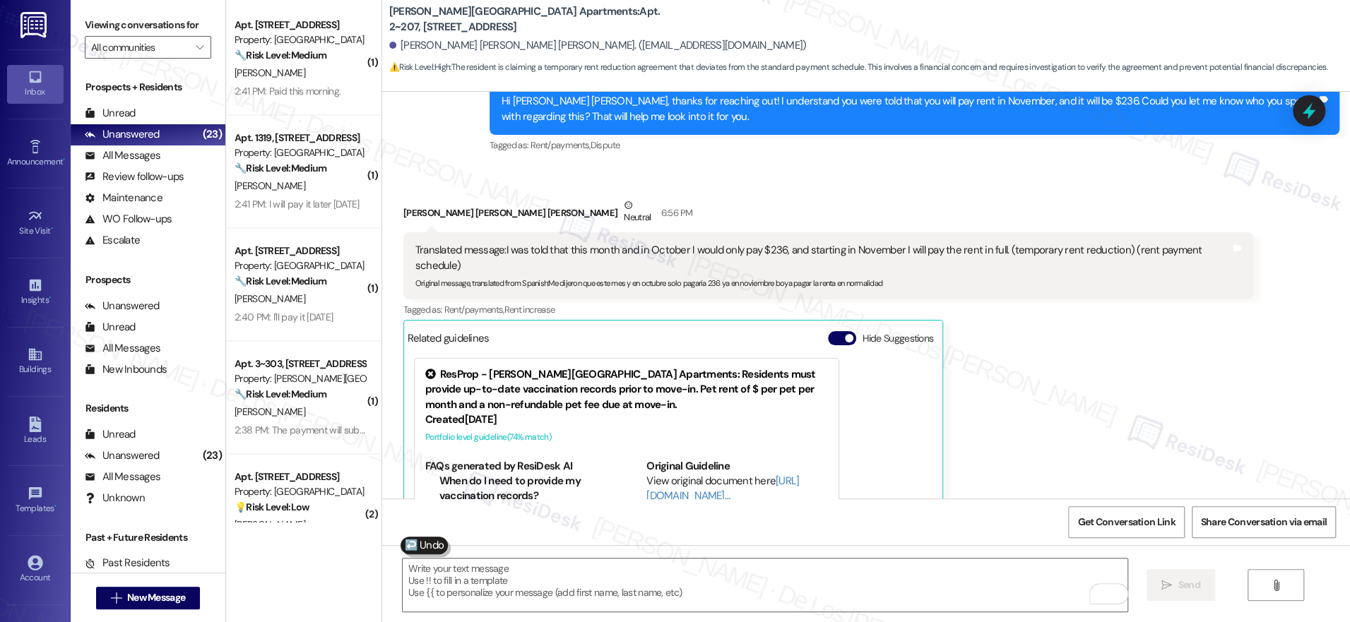
scroll to position [1851, 0]
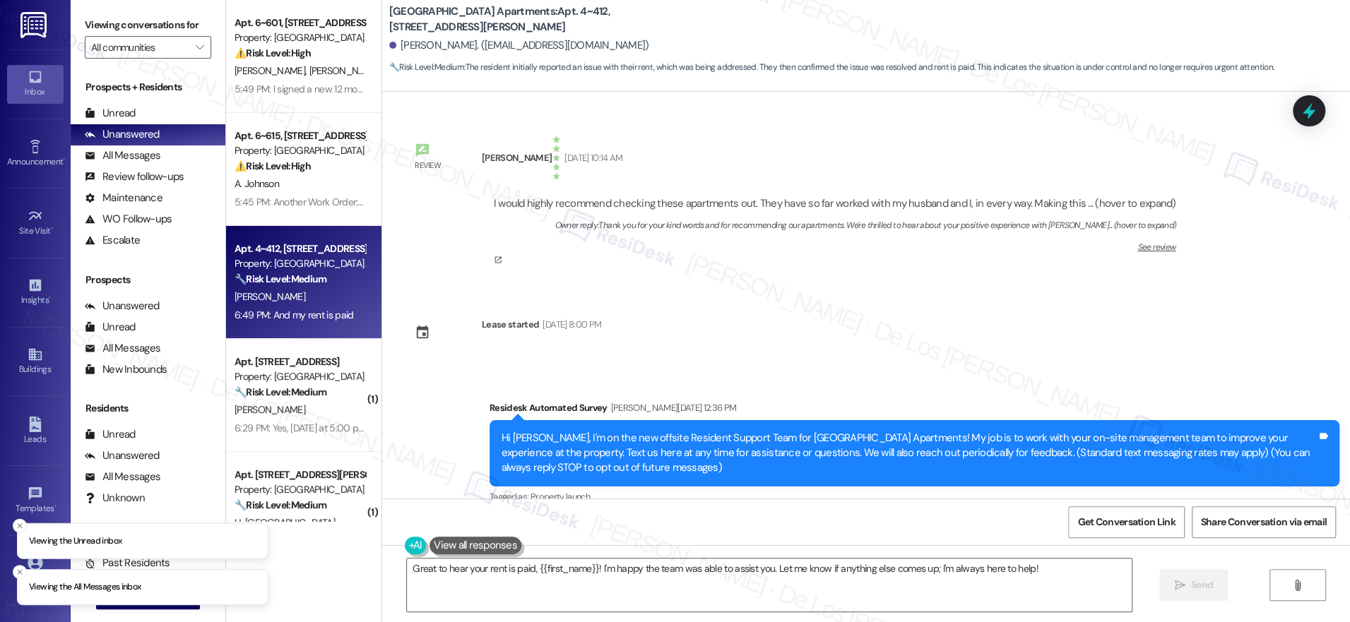
scroll to position [17895, 0]
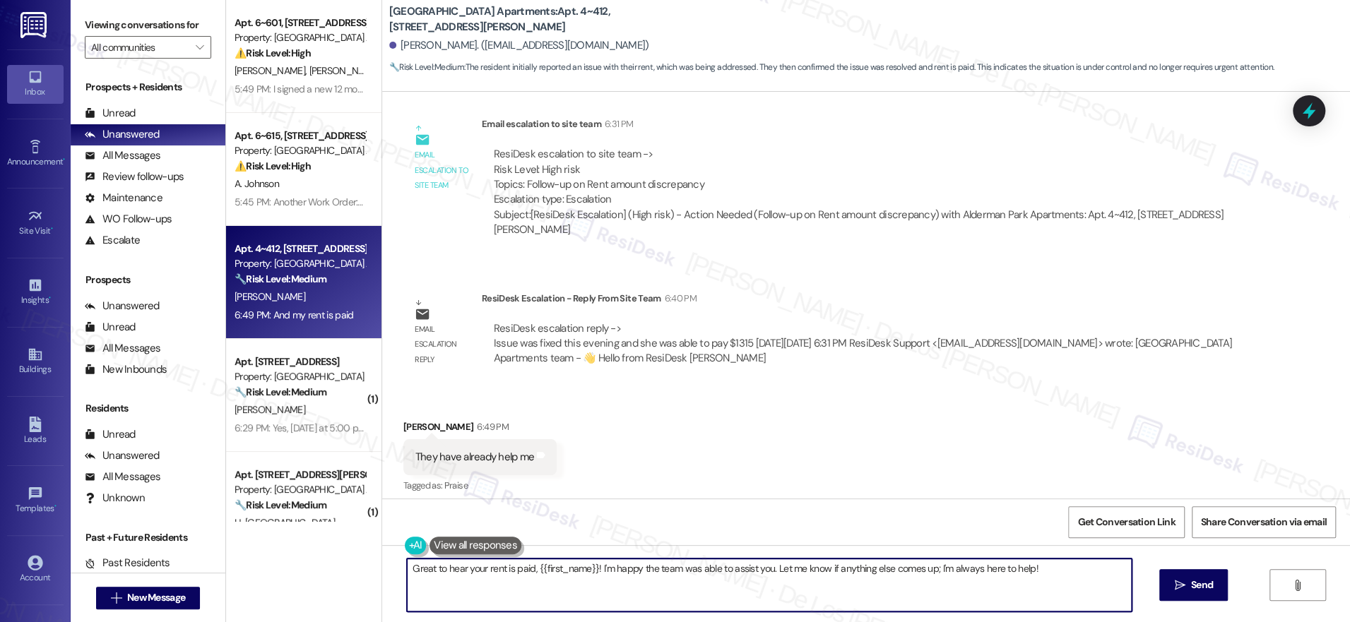
click at [602, 584] on textarea "Great to hear your rent is paid, {{first_name}}! I'm happy the team was able to…" at bounding box center [769, 585] width 725 height 53
click at [1092, 593] on div "Rewrite with Grammarly" at bounding box center [1100, 594] width 16 height 16
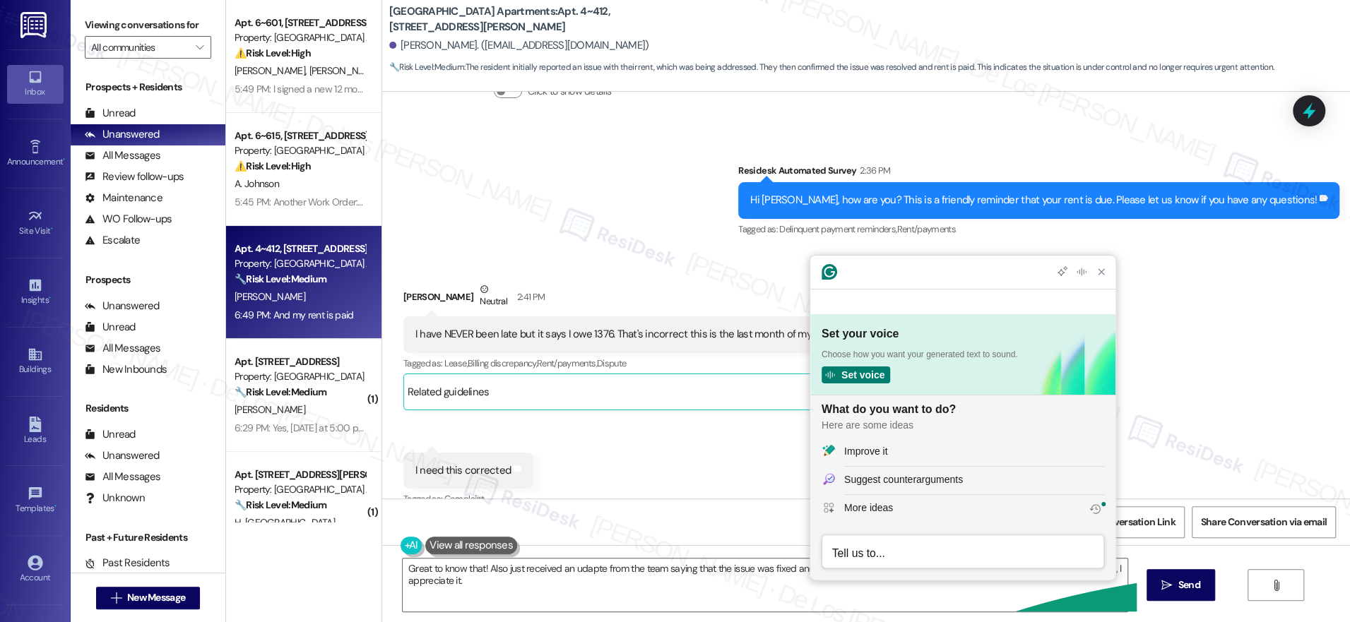
scroll to position [17043, 0]
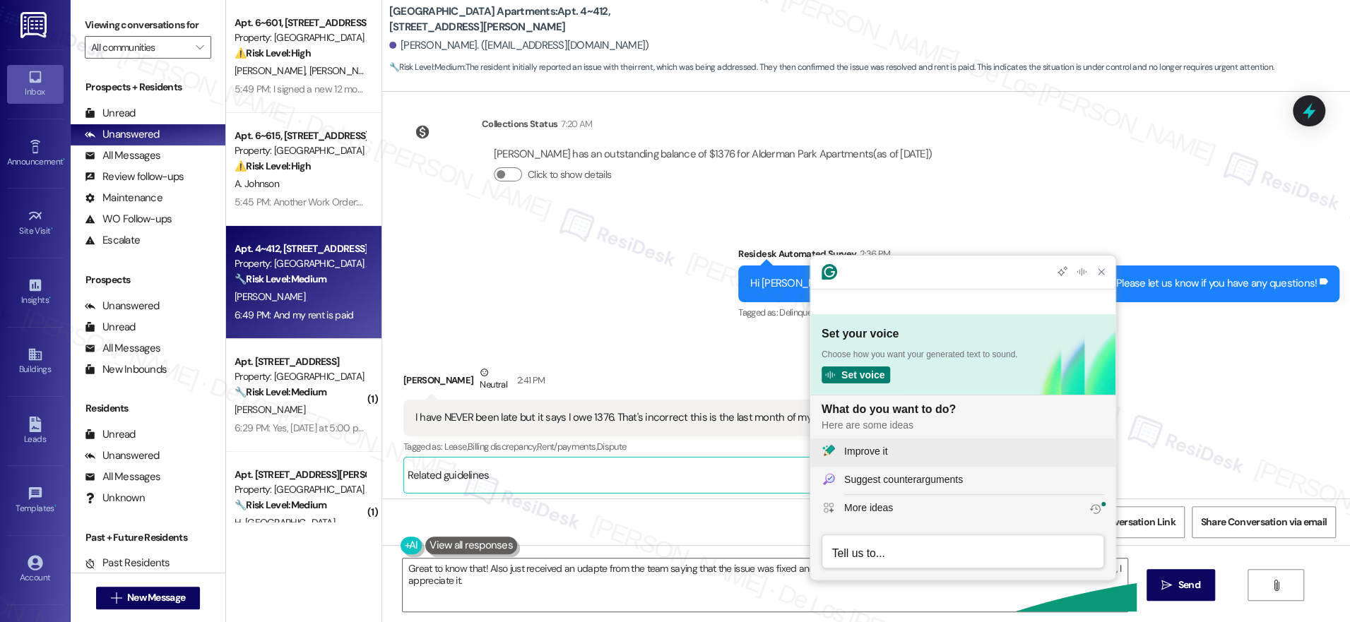
click at [908, 454] on div "Improve it" at bounding box center [974, 451] width 260 height 15
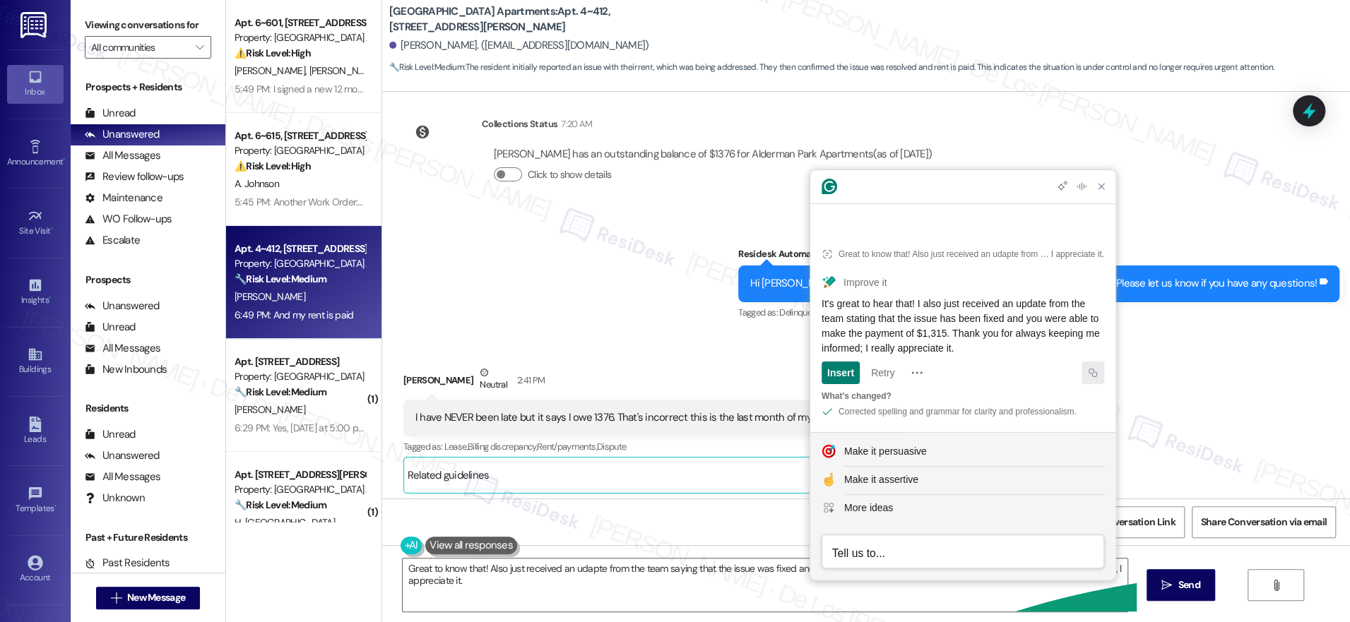
click at [1095, 376] on icon "Copy Improve it output" at bounding box center [1093, 373] width 10 height 10
drag, startPoint x: 1108, startPoint y: 209, endPoint x: 931, endPoint y: 398, distance: 258.4
click at [1108, 195] on icon "Close Grammarly Assistant" at bounding box center [1101, 186] width 17 height 17
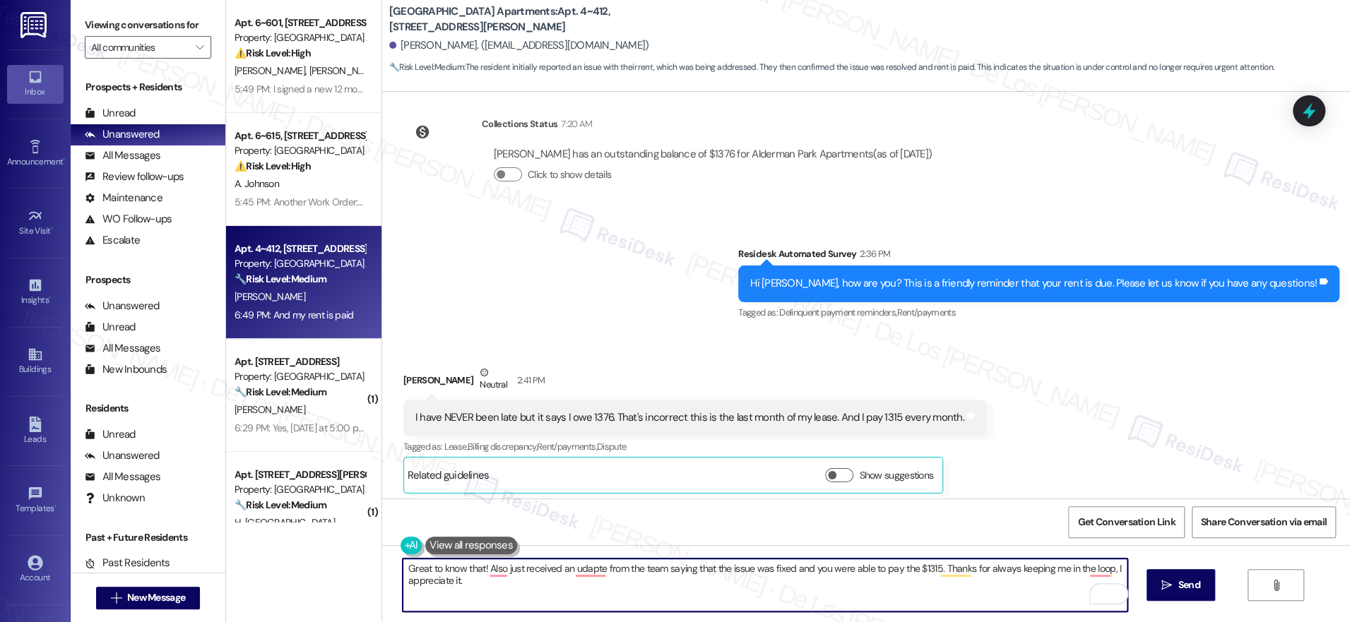
click at [689, 582] on textarea "Great to know that! Also just received an udapte from the team saying that the …" at bounding box center [765, 585] width 725 height 53
paste textarea "It's great to hear that! I also just received an update from the team stating t…"
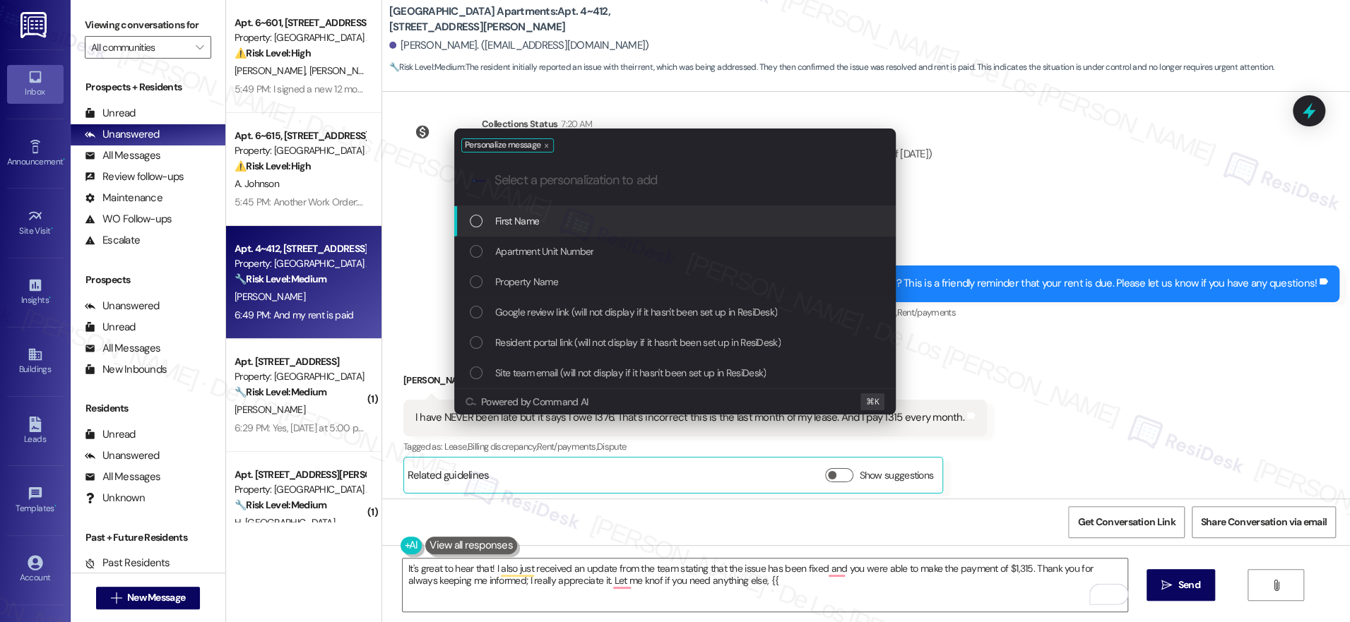
drag, startPoint x: 548, startPoint y: 223, endPoint x: 583, endPoint y: 287, distance: 74.0
click at [548, 223] on div "First Name" at bounding box center [676, 221] width 413 height 16
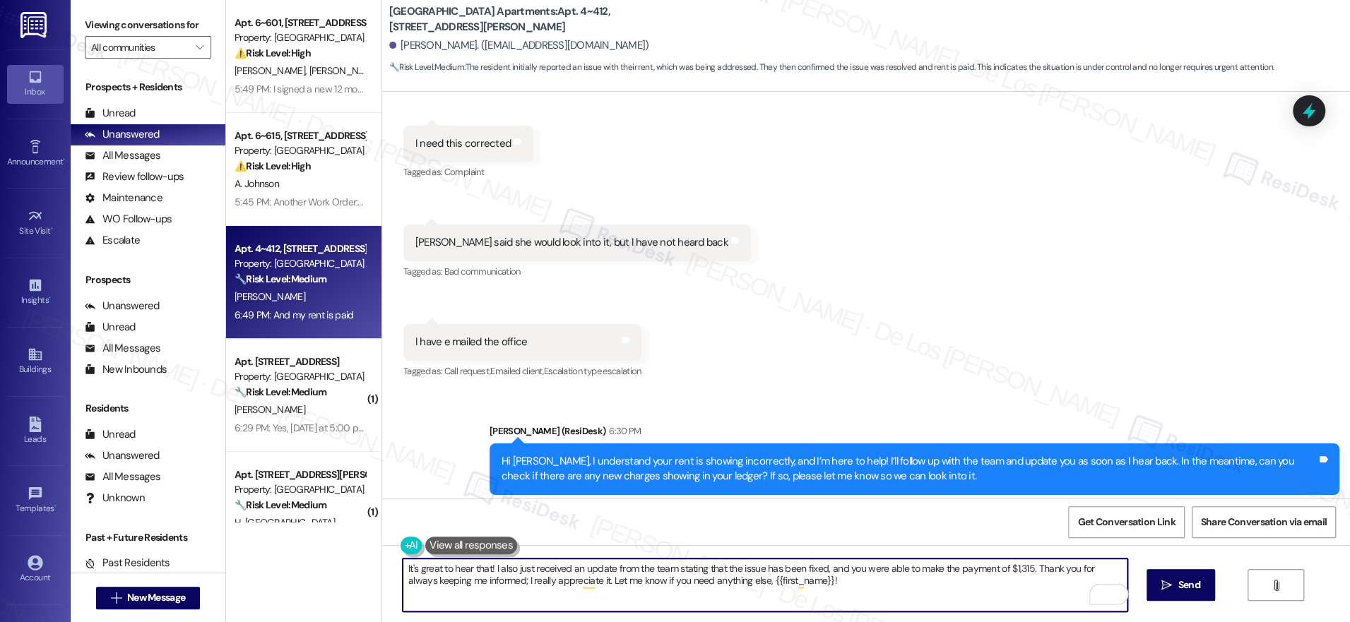
scroll to position [17895, 0]
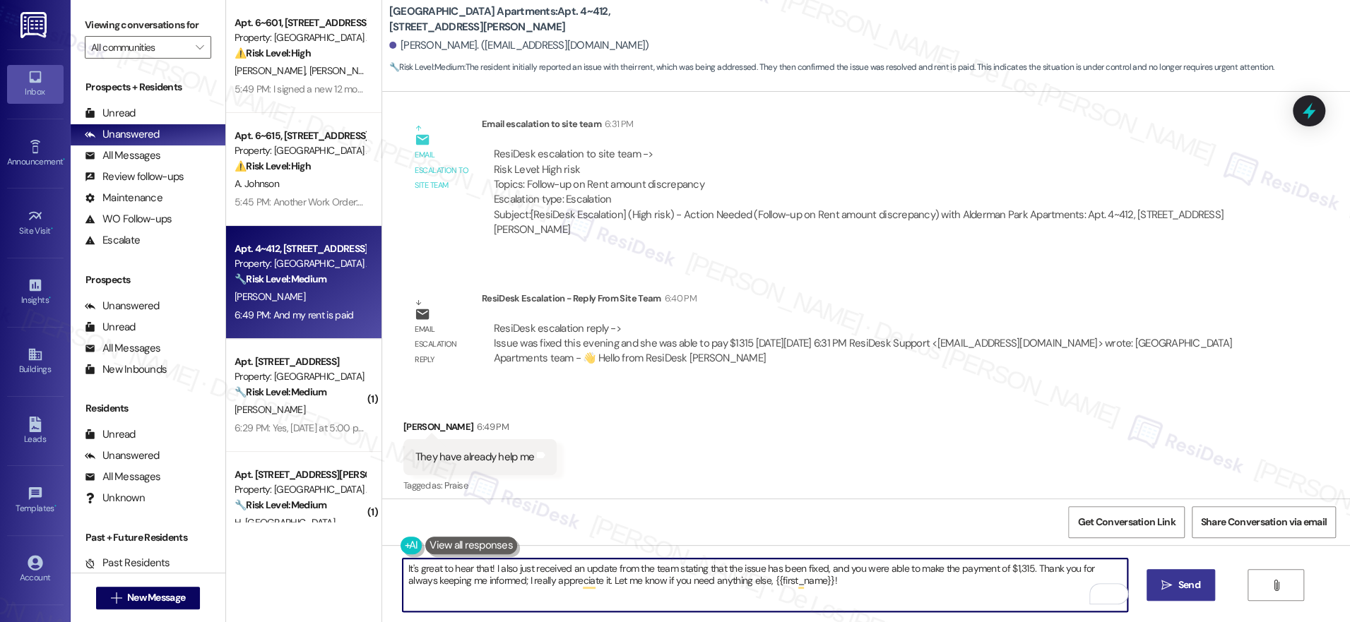
type textarea "It's great to hear that! I also just received an update from the team stating t…"
click at [1170, 571] on button " Send" at bounding box center [1180, 585] width 69 height 32
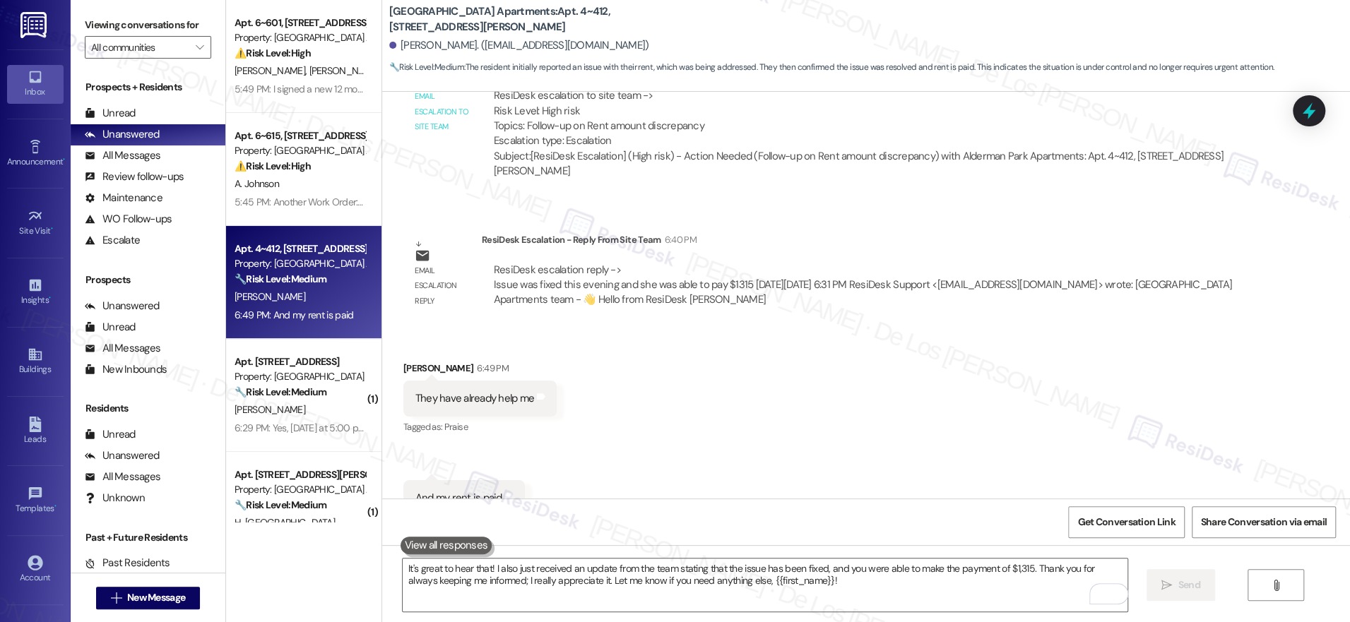
scroll to position [18008, 0]
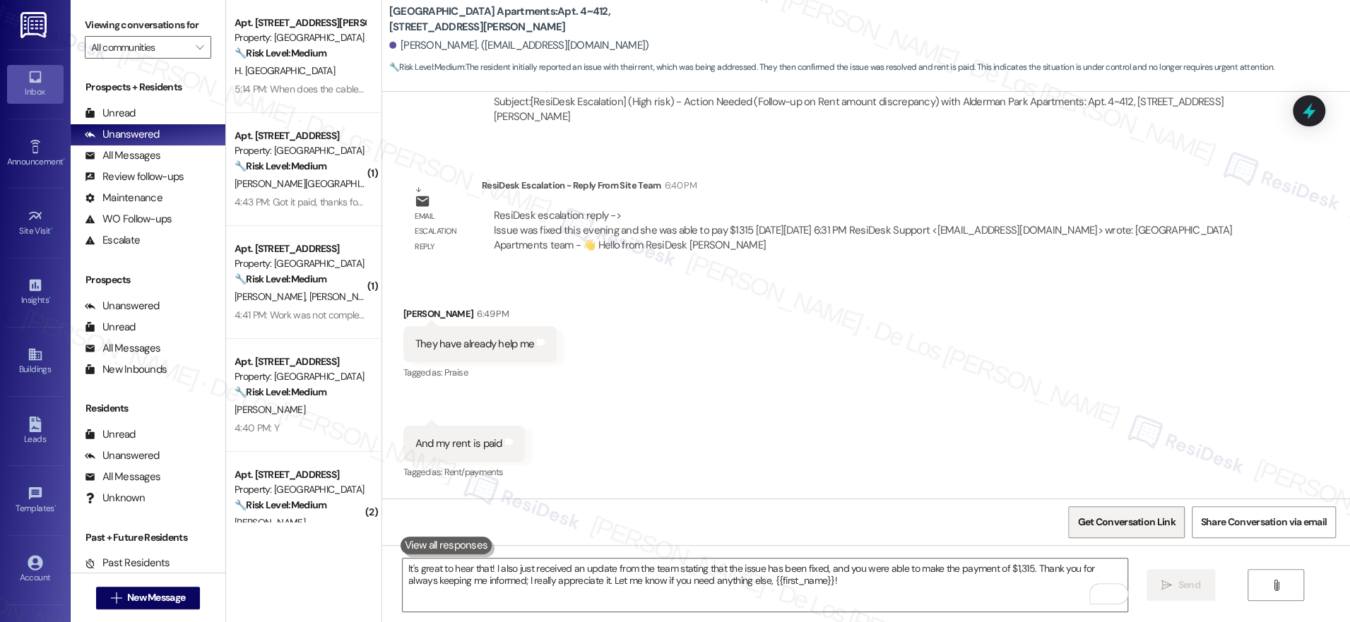
click at [1108, 526] on span "Get Conversation Link" at bounding box center [1125, 522] width 97 height 15
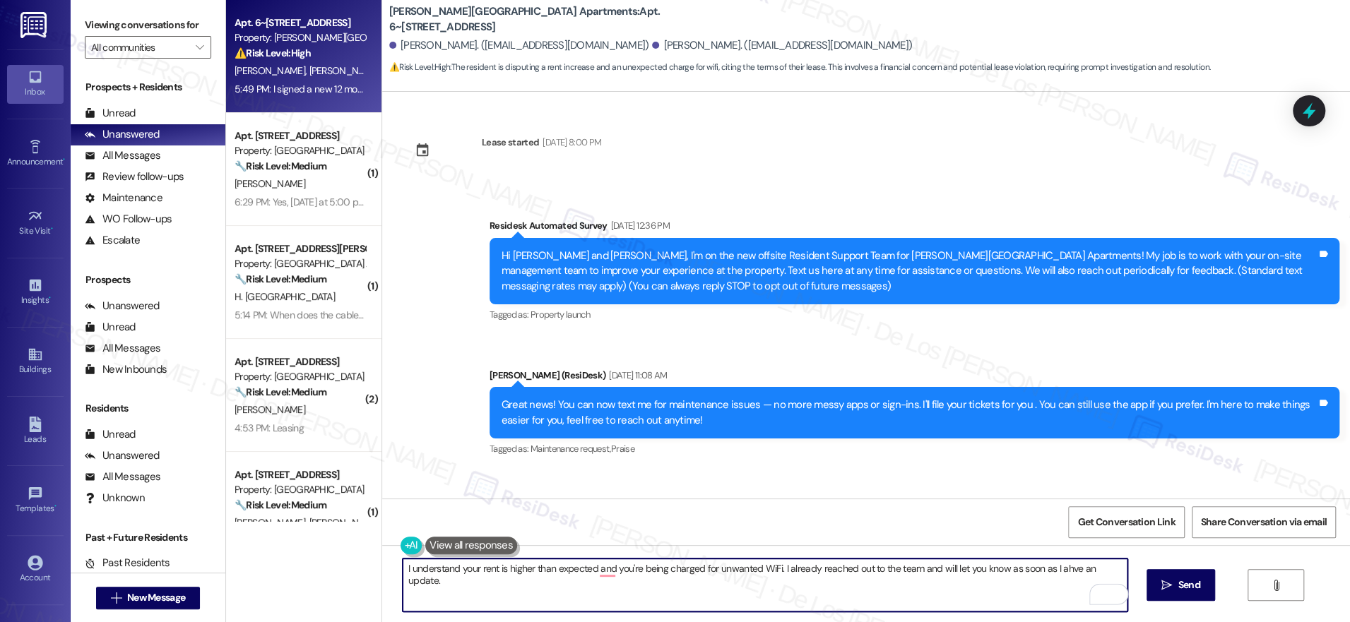
scroll to position [5675, 0]
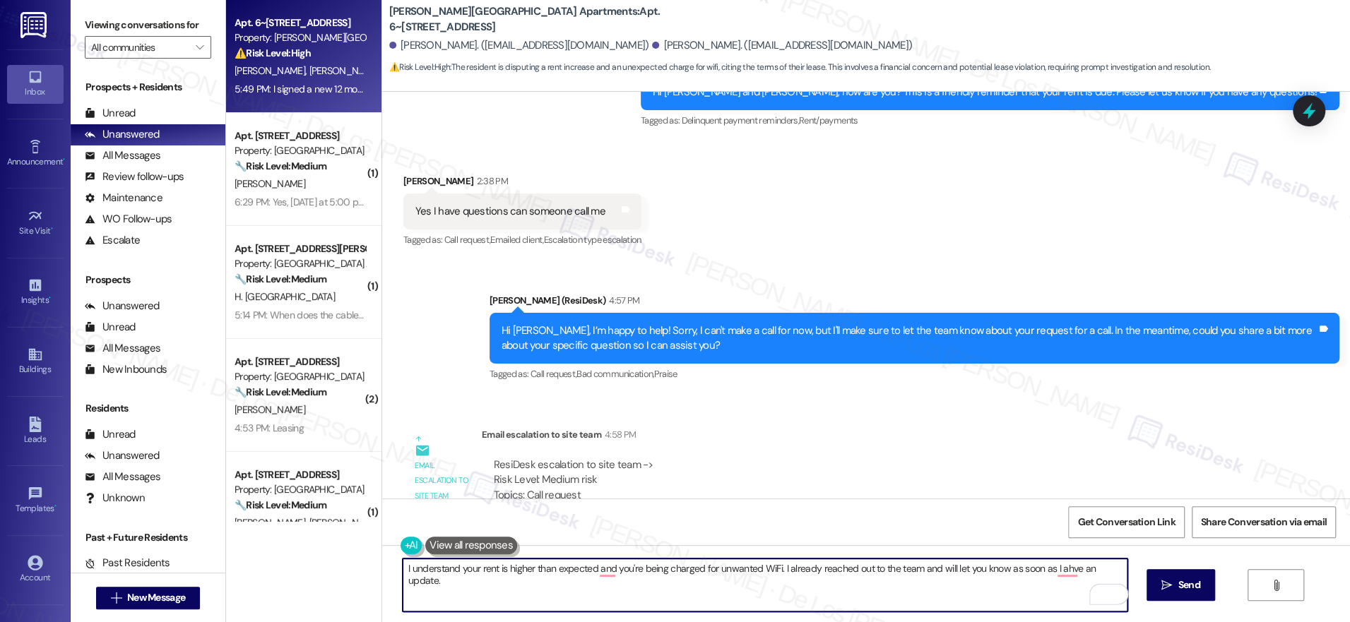
drag, startPoint x: 743, startPoint y: 569, endPoint x: 707, endPoint y: 569, distance: 36.0
click at [707, 569] on textarea "I understand your rent is higher than expected and you're being charged for unw…" at bounding box center [765, 585] width 725 height 53
click at [901, 565] on textarea "I understand your rent is higher than expected, and you're being charged for Wi…" at bounding box center [765, 585] width 725 height 53
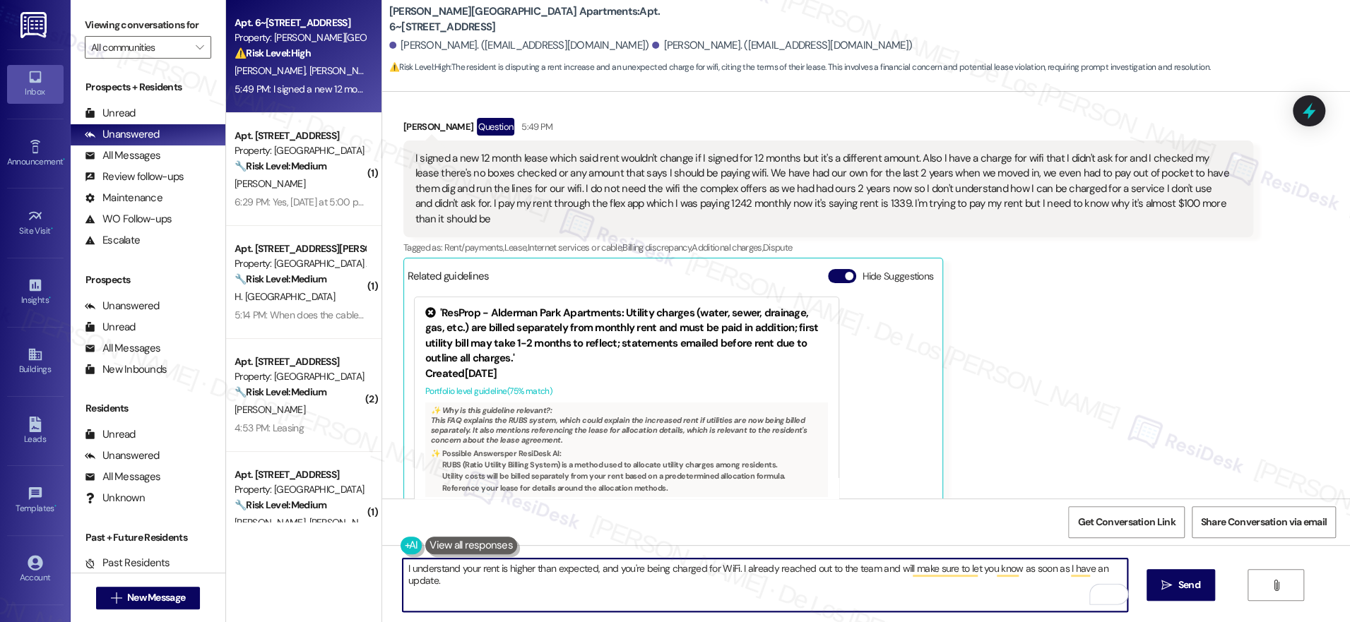
scroll to position [6123, 0]
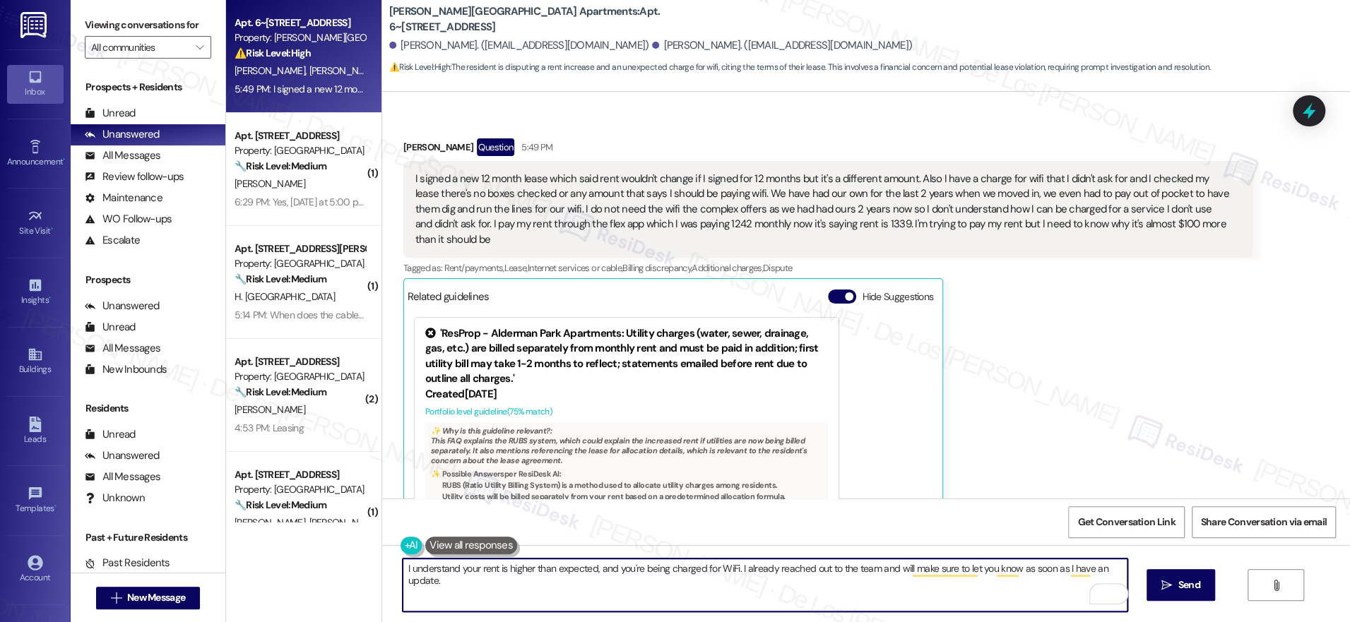
click at [651, 577] on textarea "I understand your rent is higher than expected, and you're being charged for Wi…" at bounding box center [765, 585] width 725 height 53
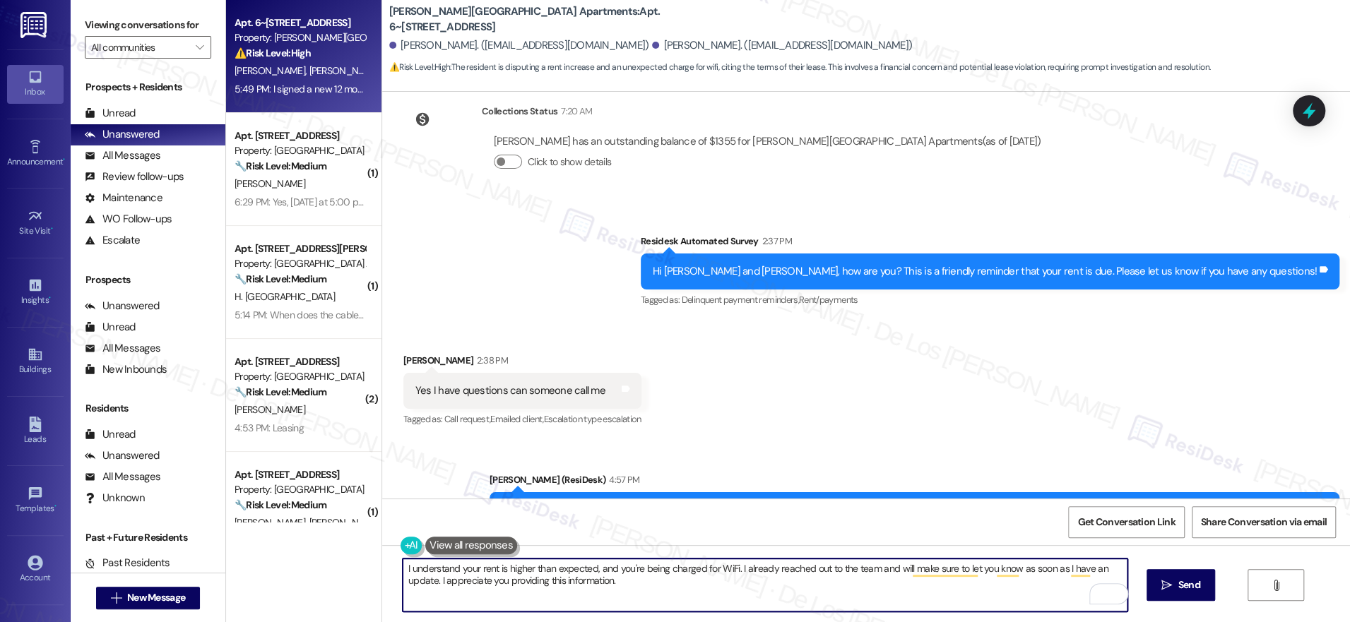
scroll to position [5260, 0]
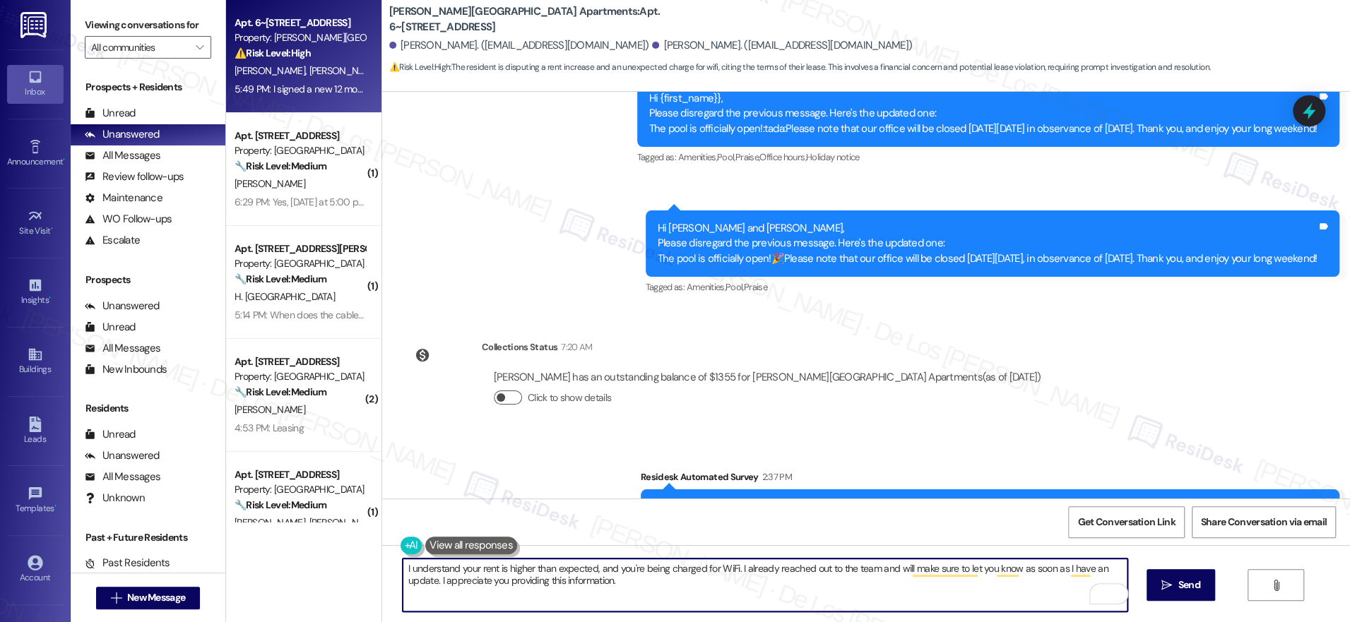
click at [494, 391] on button "Click to show details" at bounding box center [508, 398] width 28 height 14
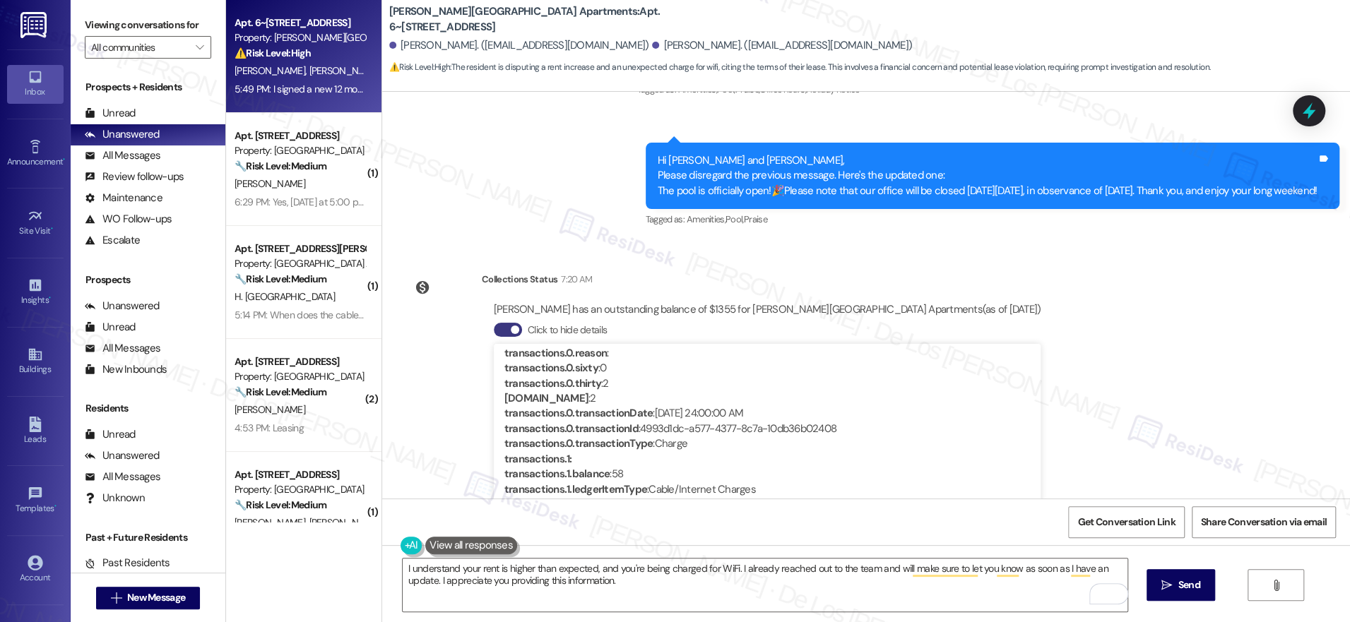
scroll to position [478, 0]
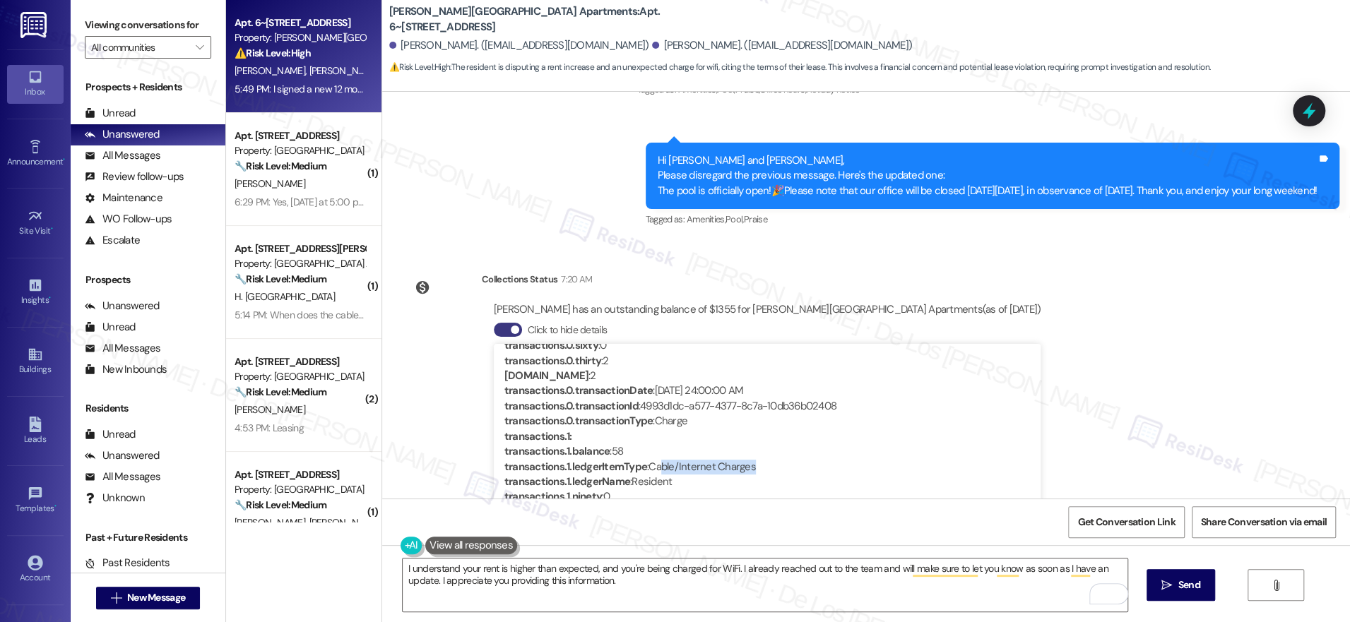
drag, startPoint x: 648, startPoint y: 434, endPoint x: 747, endPoint y: 434, distance: 98.9
click at [747, 460] on div "transactions.1.ledgerItemType : Cable/Internet Charges" at bounding box center [767, 467] width 526 height 15
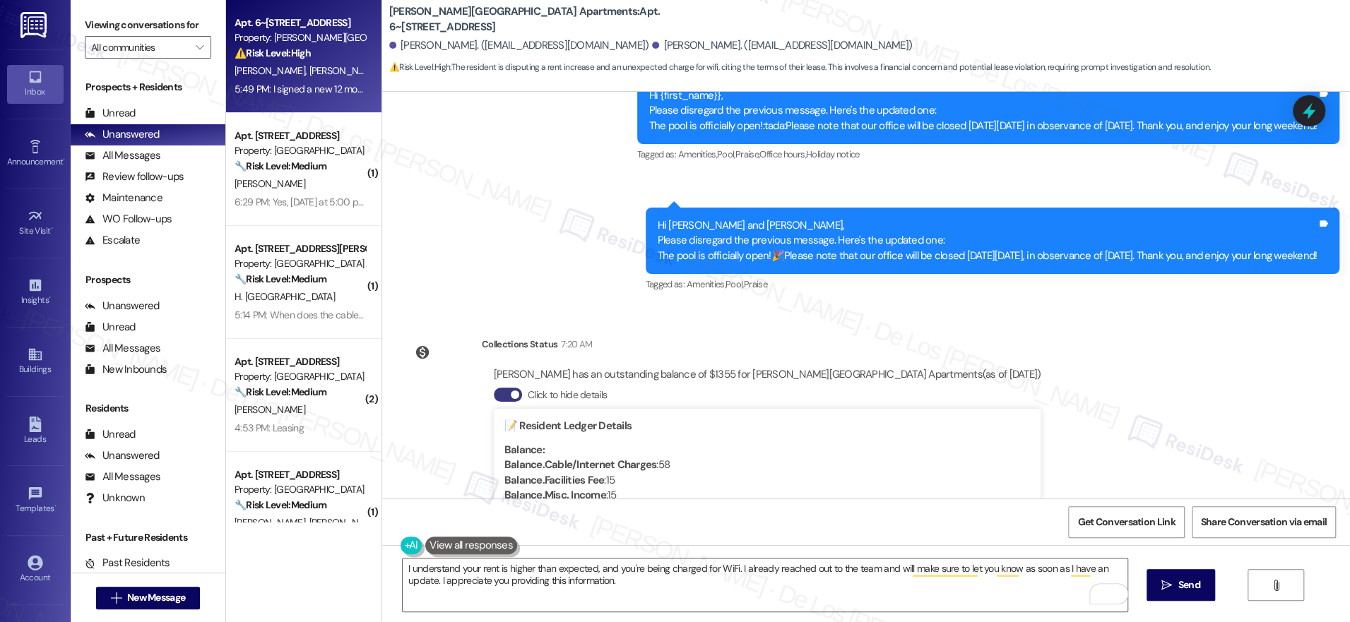
scroll to position [5255, 0]
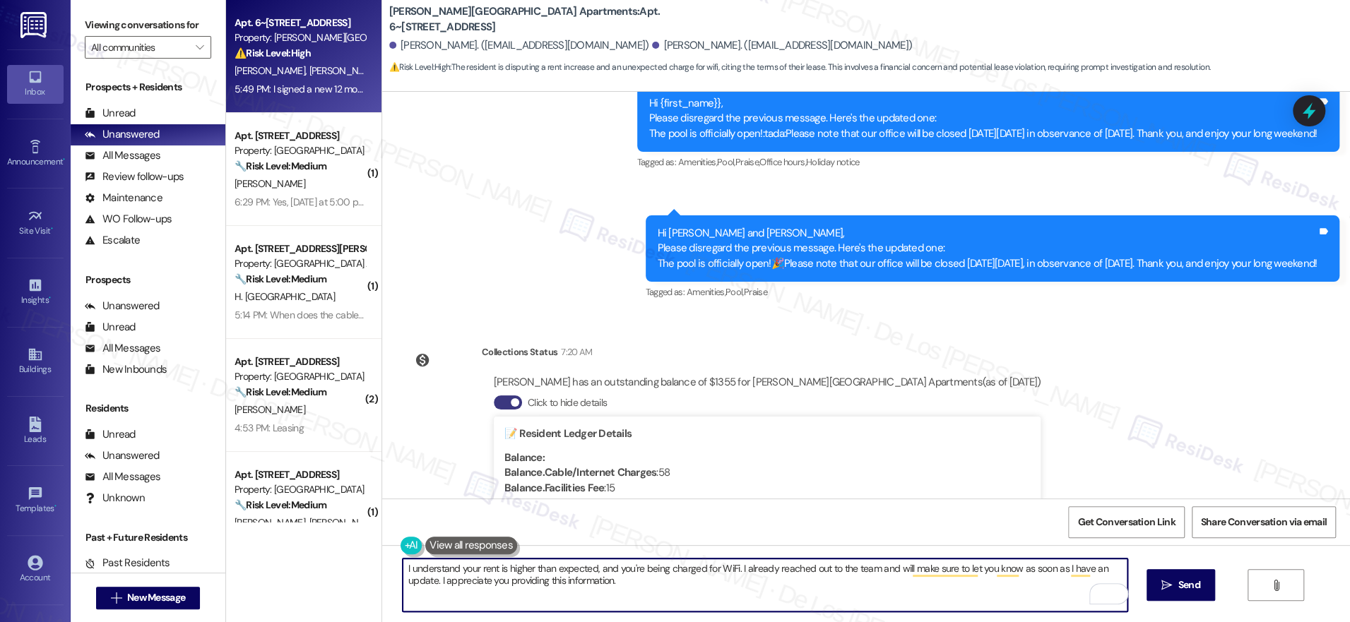
click at [667, 578] on textarea "I understand your rent is higher than expected, and you're being charged for Wi…" at bounding box center [765, 585] width 725 height 53
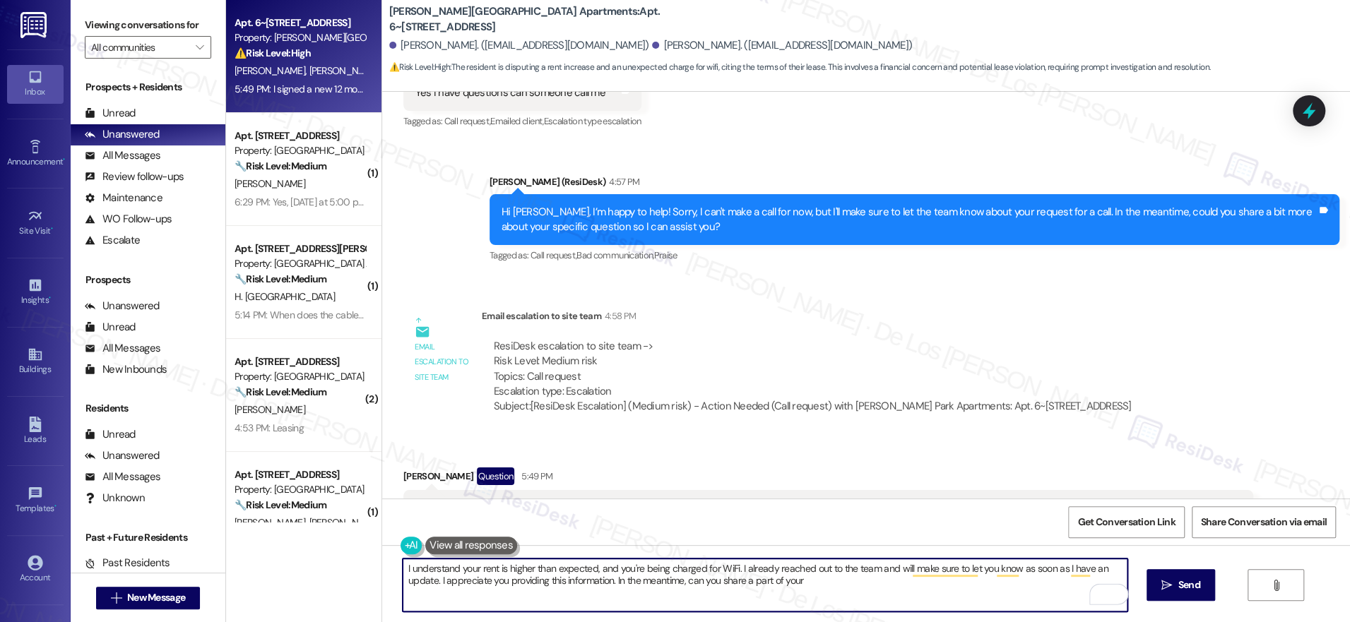
scroll to position [6011, 0]
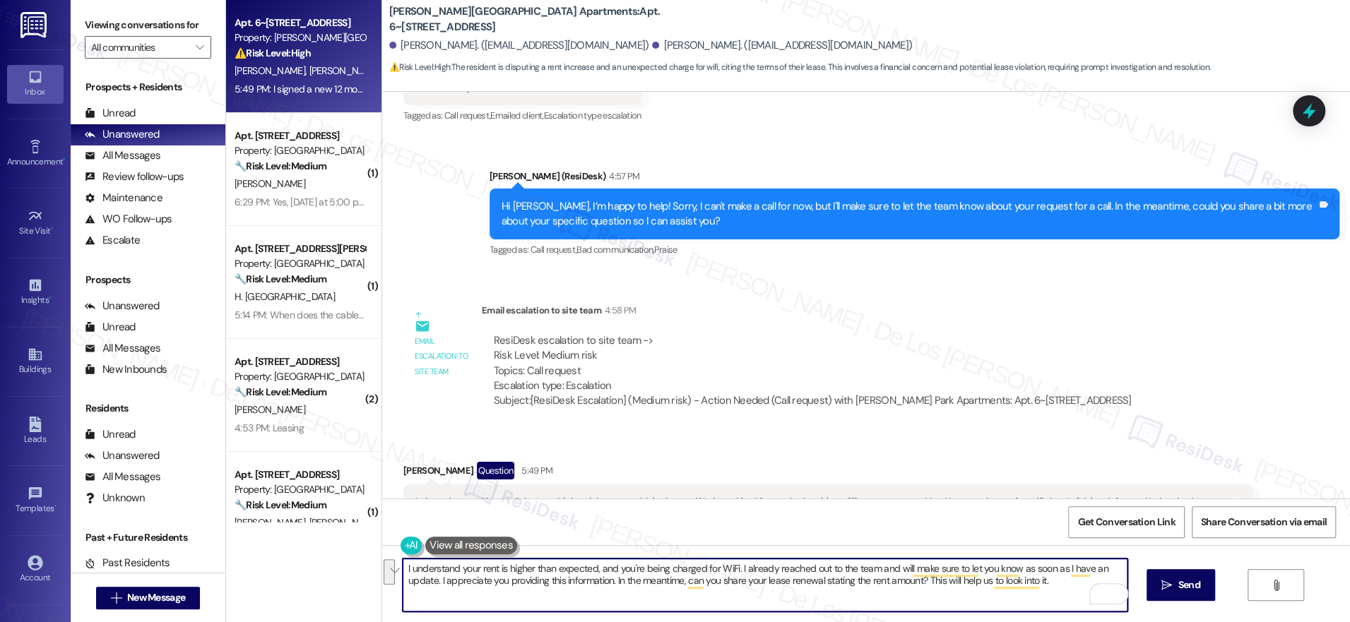
paste textarea "Hi {{first_name}}, I understand your rent is showing higher than expected and t…"
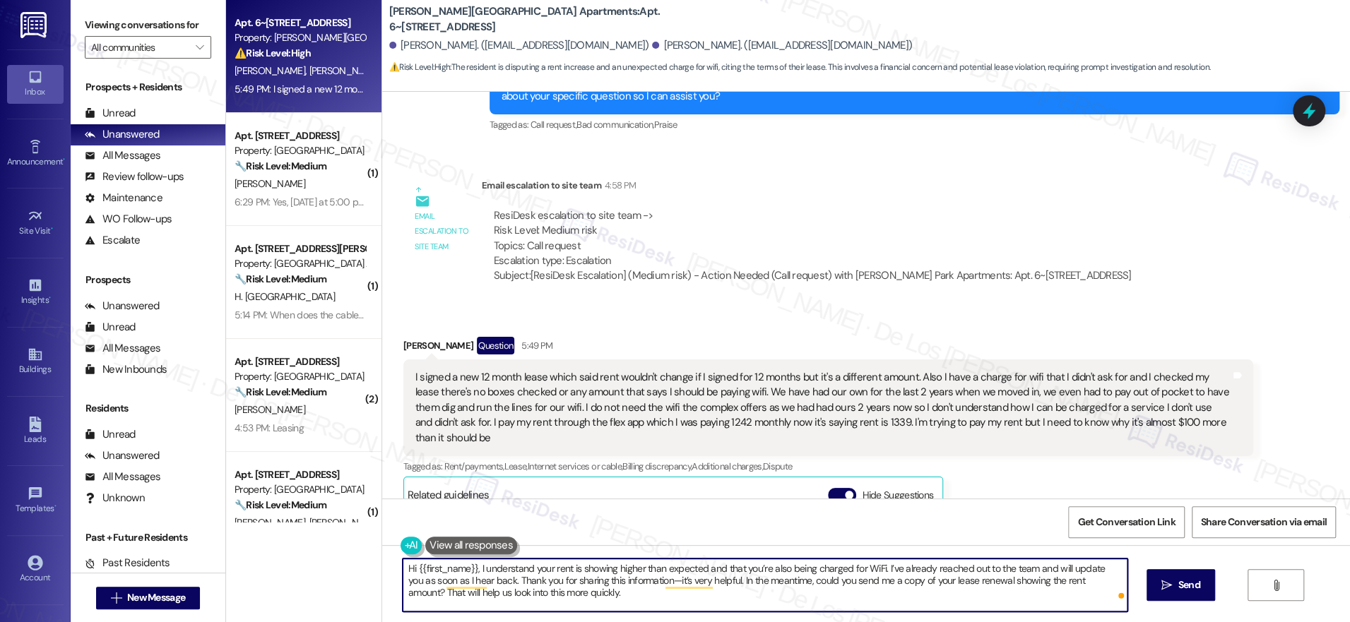
scroll to position [6361, 0]
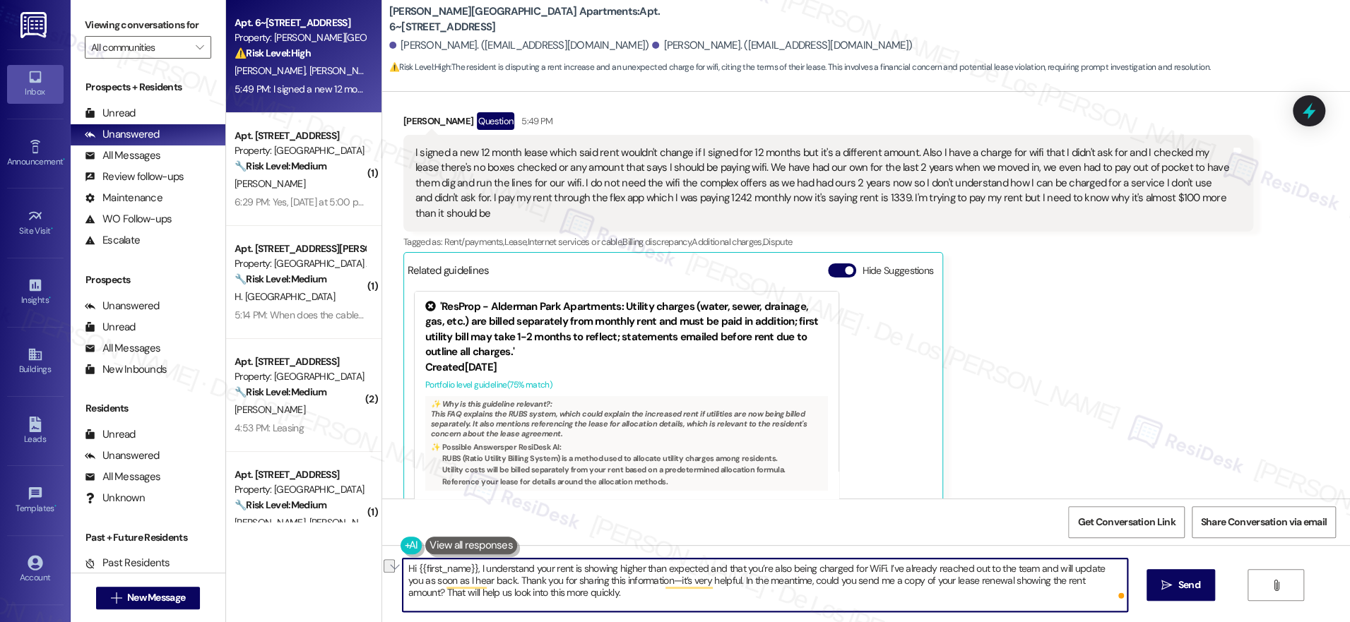
drag, startPoint x: 470, startPoint y: 566, endPoint x: 357, endPoint y: 540, distance: 116.0
click at [357, 540] on div "Apt. 6~601, [STREET_ADDRESS] Property: [PERSON_NAME][GEOGRAPHIC_DATA] Apartment…" at bounding box center [788, 311] width 1124 height 622
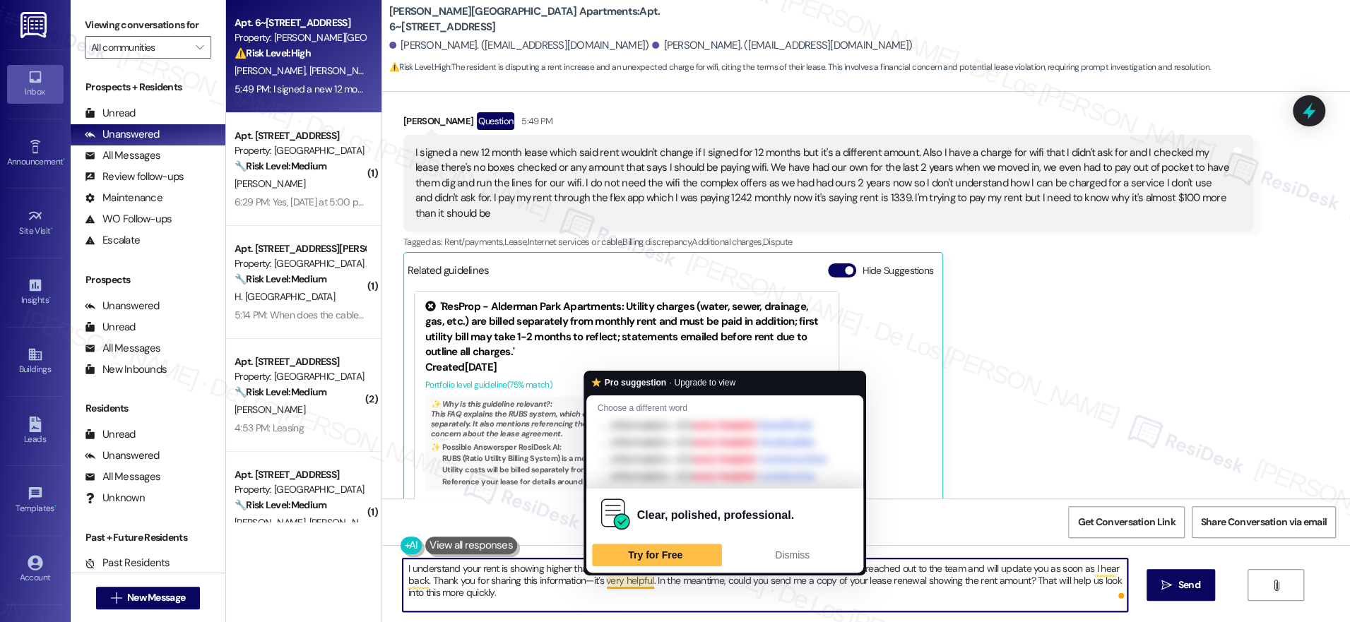
click at [859, 592] on textarea "I understand your rent is showing higher than expected and that you’re also bei…" at bounding box center [765, 585] width 725 height 53
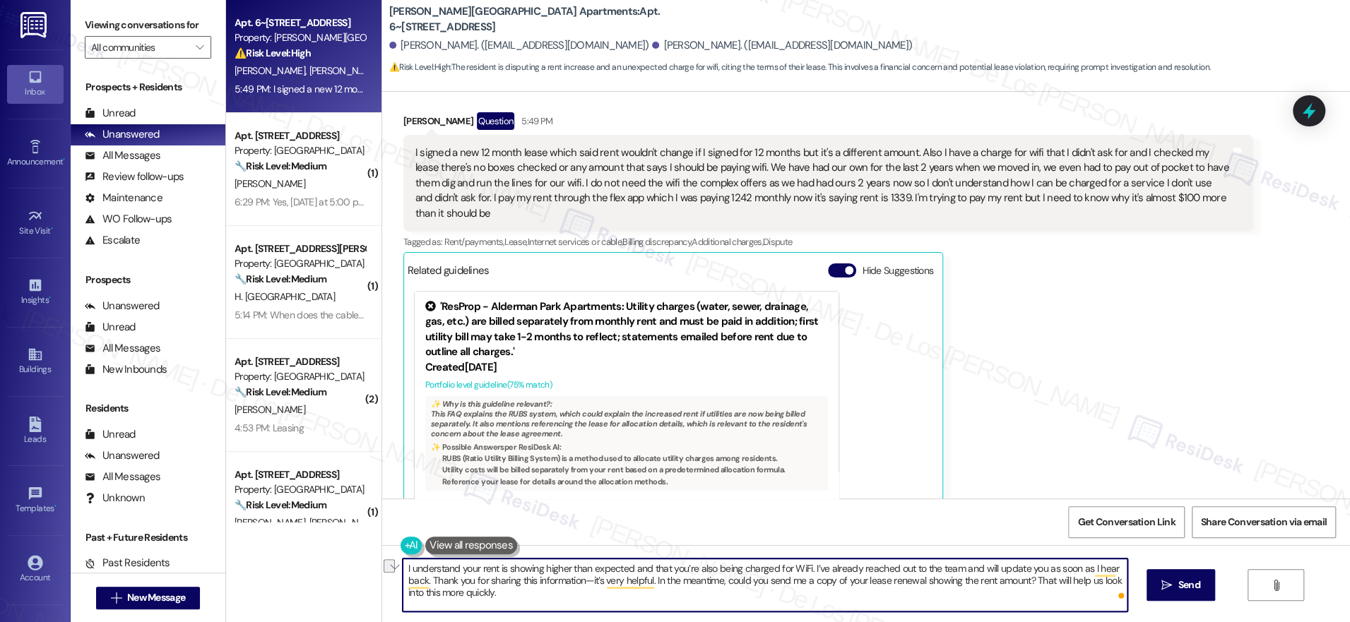
drag, startPoint x: 473, startPoint y: 580, endPoint x: 418, endPoint y: 577, distance: 54.5
click at [418, 577] on textarea "I understand your rent is showing higher than expected and that you’re also bei…" at bounding box center [765, 585] width 725 height 53
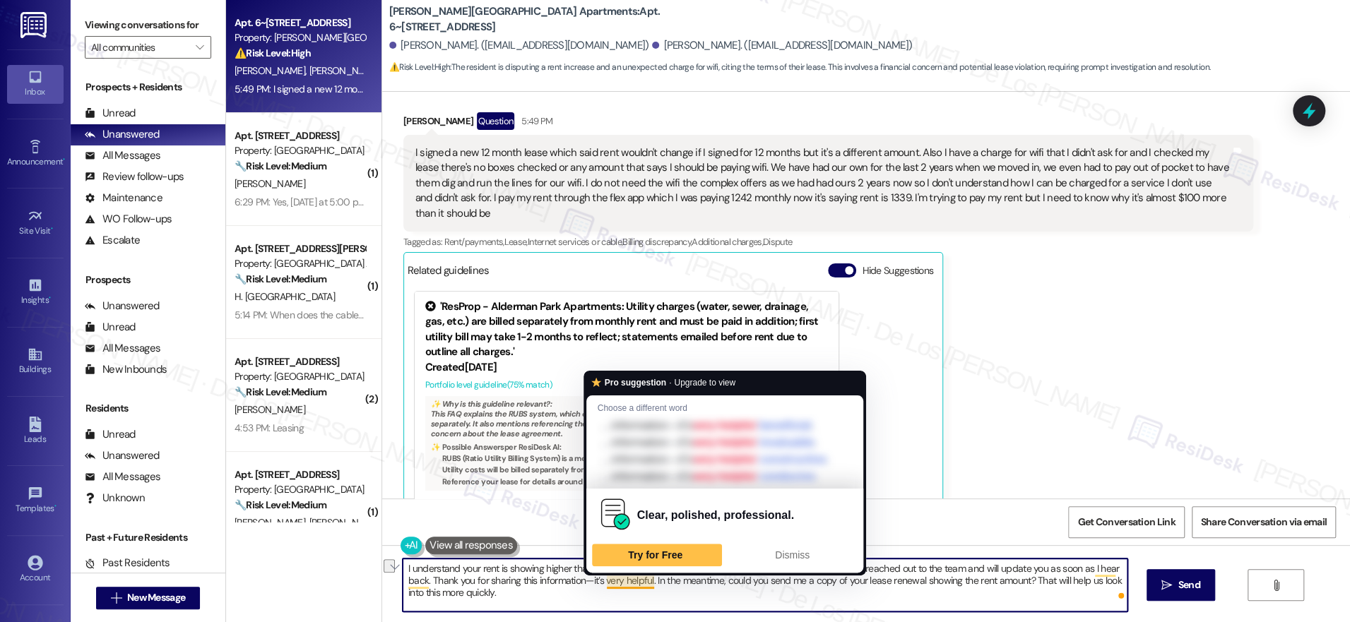
click at [629, 586] on textarea "I understand your rent is showing higher than expected and that you’re also bei…" at bounding box center [765, 585] width 725 height 53
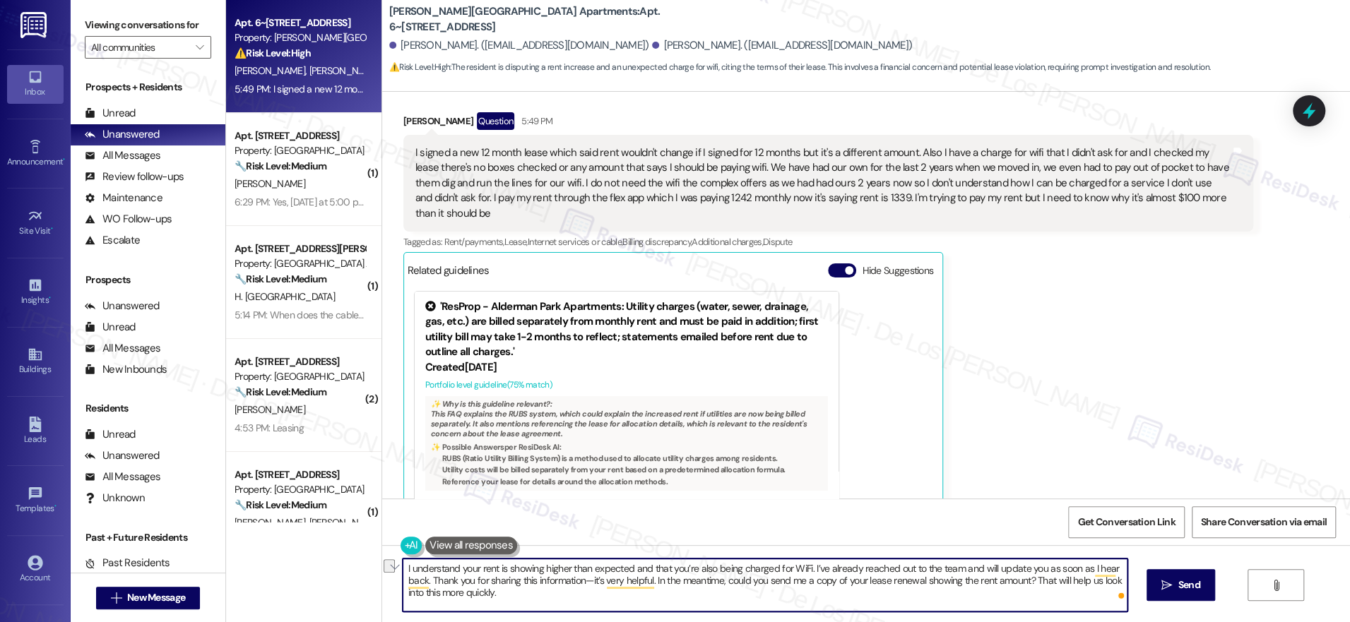
drag, startPoint x: 644, startPoint y: 579, endPoint x: 538, endPoint y: 563, distance: 107.8
click at [421, 575] on textarea "I understand your rent is showing higher than expected and that you’re also bei…" at bounding box center [765, 585] width 725 height 53
click at [569, 591] on textarea "I understand your rent is showing higher than expected and that you’re also bei…" at bounding box center [765, 585] width 725 height 53
drag, startPoint x: 648, startPoint y: 581, endPoint x: 420, endPoint y: 579, distance: 227.5
click at [420, 579] on textarea "I understand your rent is showing higher than expected and that you’re also bei…" at bounding box center [765, 585] width 725 height 53
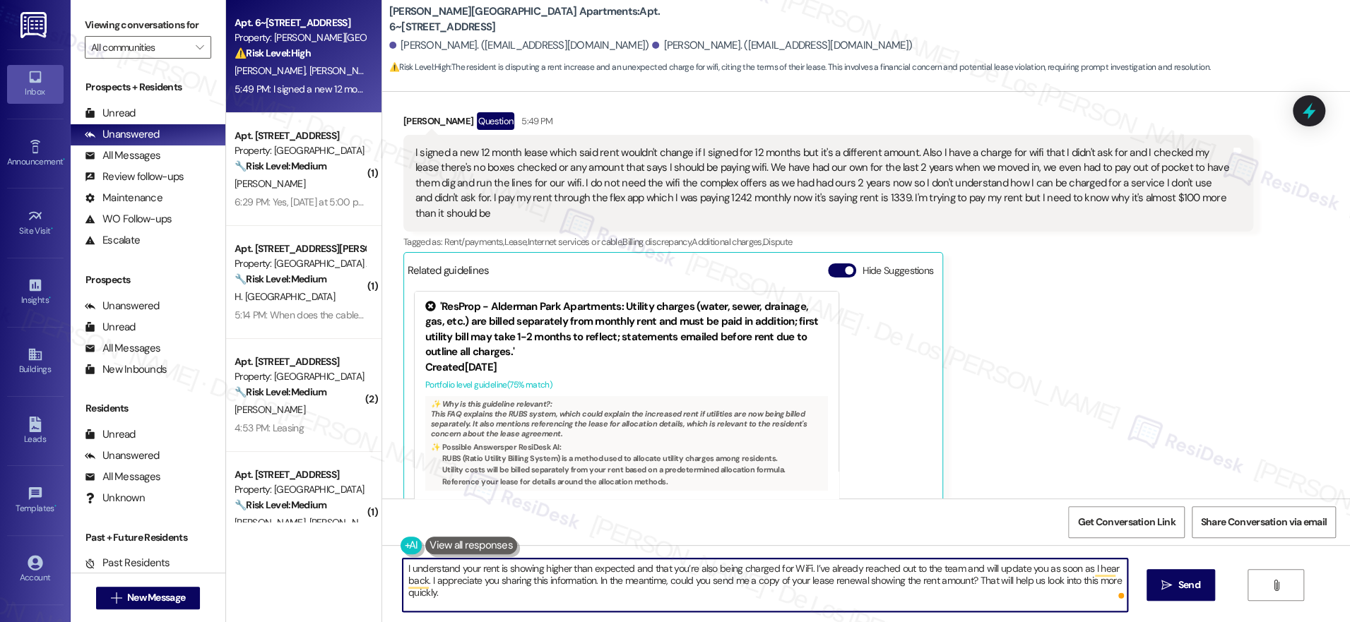
click at [590, 608] on textarea "I understand your rent is showing higher than expected and that you’re also bei…" at bounding box center [765, 585] width 725 height 53
drag, startPoint x: 1091, startPoint y: 580, endPoint x: 1104, endPoint y: 597, distance: 21.6
click at [1104, 597] on div "I understand your rent is showing higher than expected and that you’re also bei…" at bounding box center [765, 585] width 726 height 54
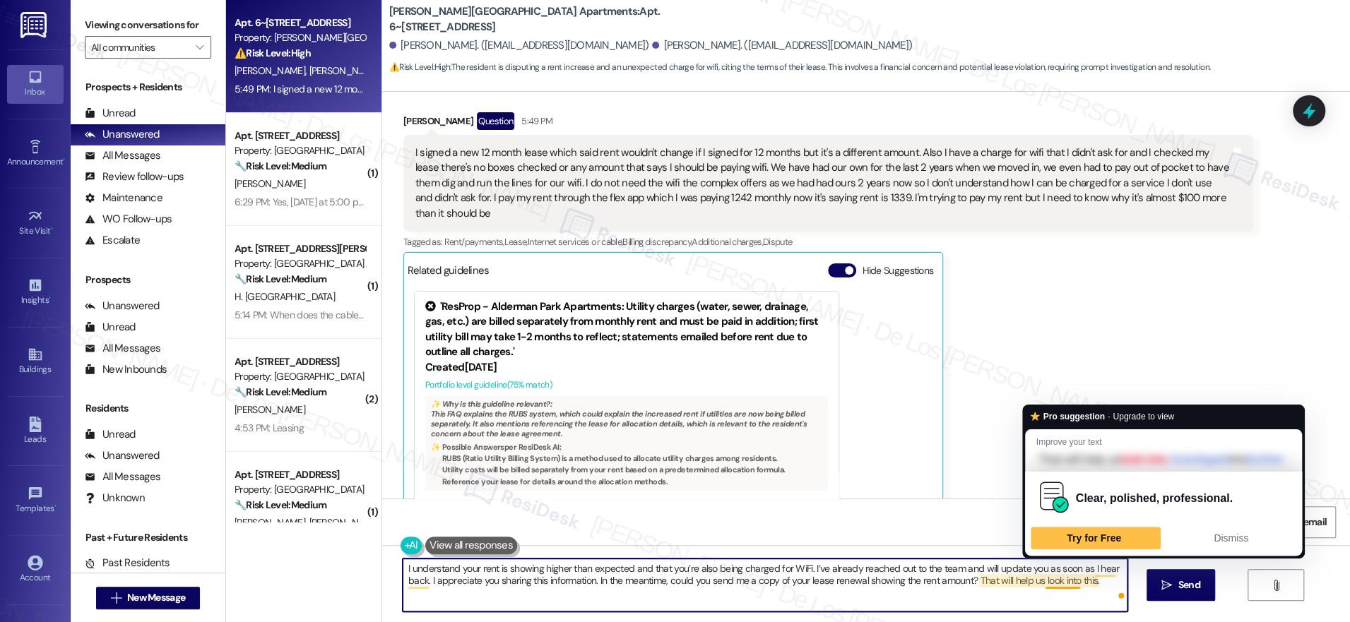
click at [1066, 595] on textarea "I understand your rent is showing higher than expected and that you’re also bei…" at bounding box center [765, 585] width 725 height 53
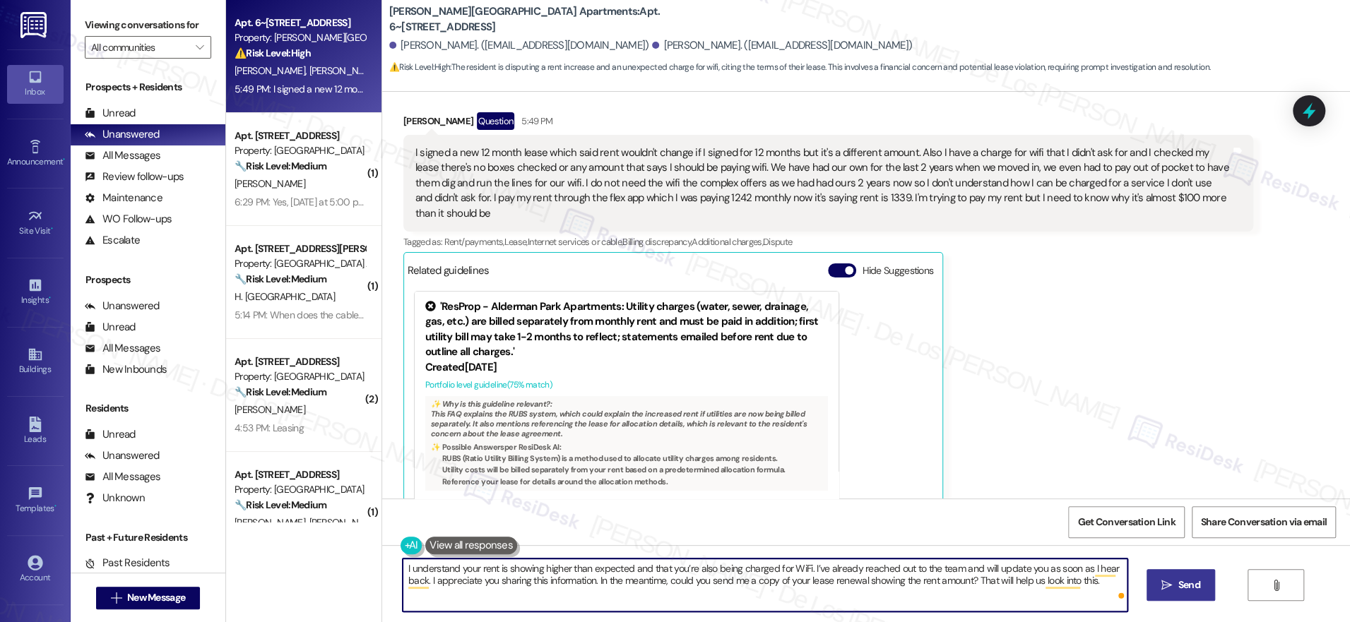
type textarea "I understand your rent is showing higher than expected and that you’re also bei…"
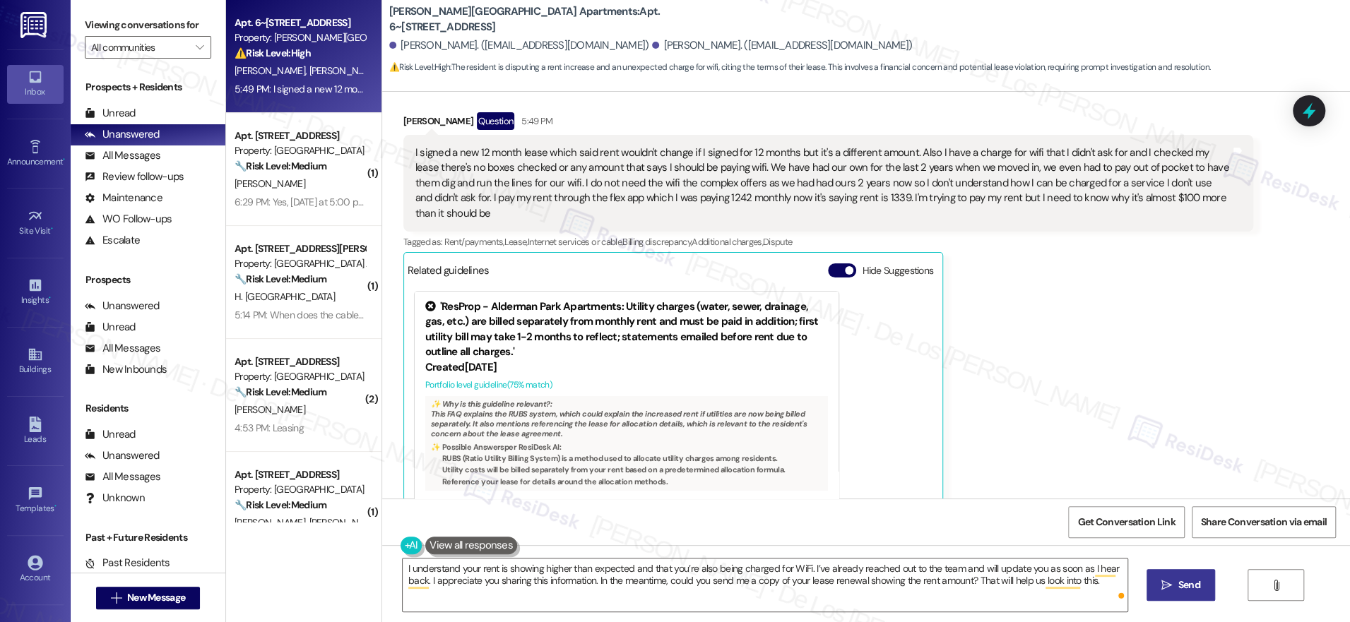
click at [1178, 583] on span "Send" at bounding box center [1189, 585] width 22 height 15
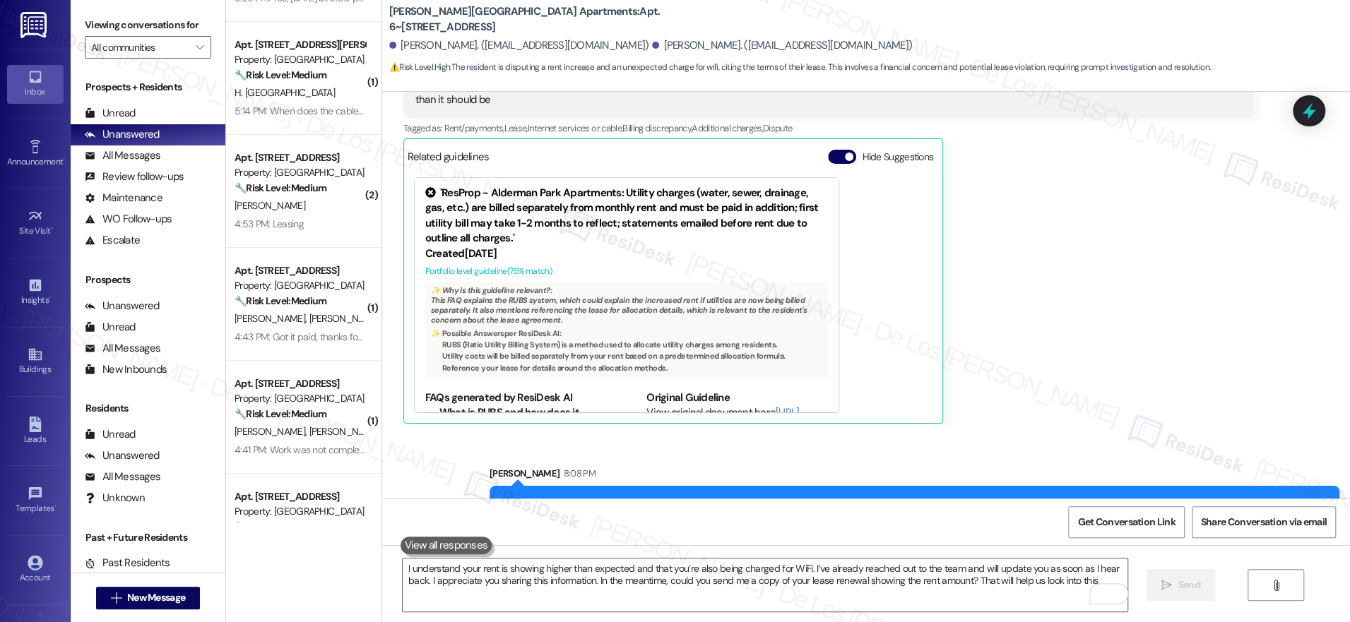
scroll to position [0, 0]
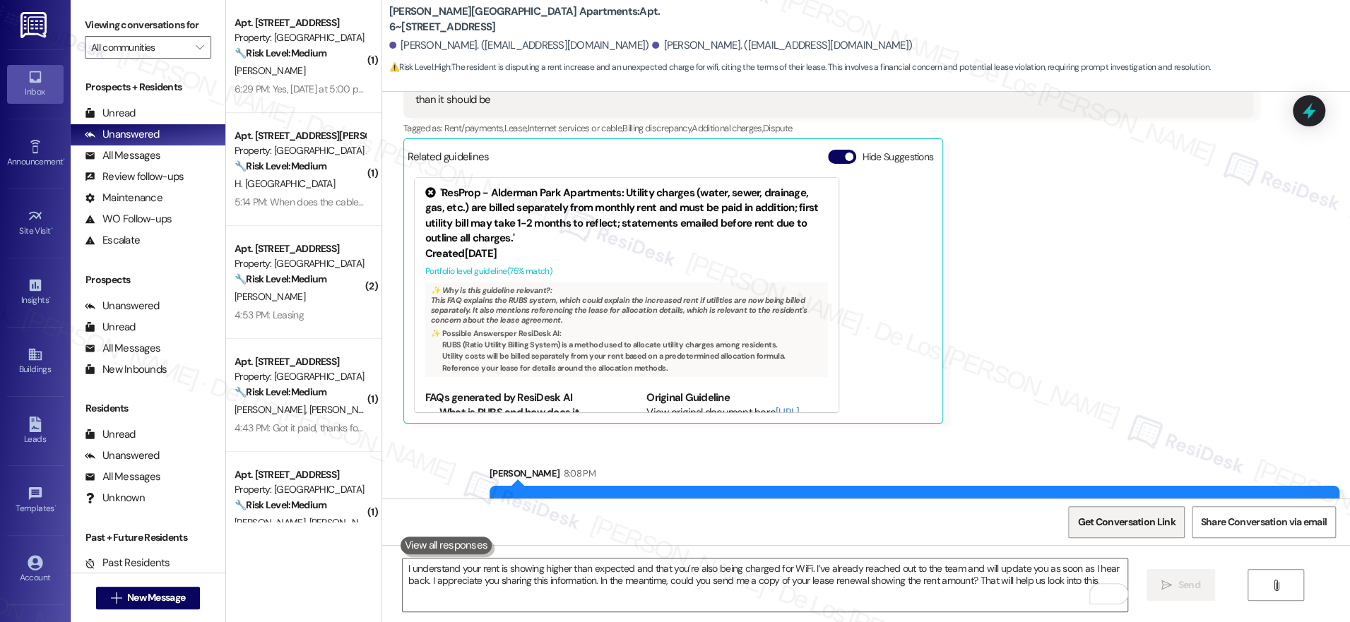
click at [1108, 524] on span "Get Conversation Link" at bounding box center [1125, 522] width 97 height 15
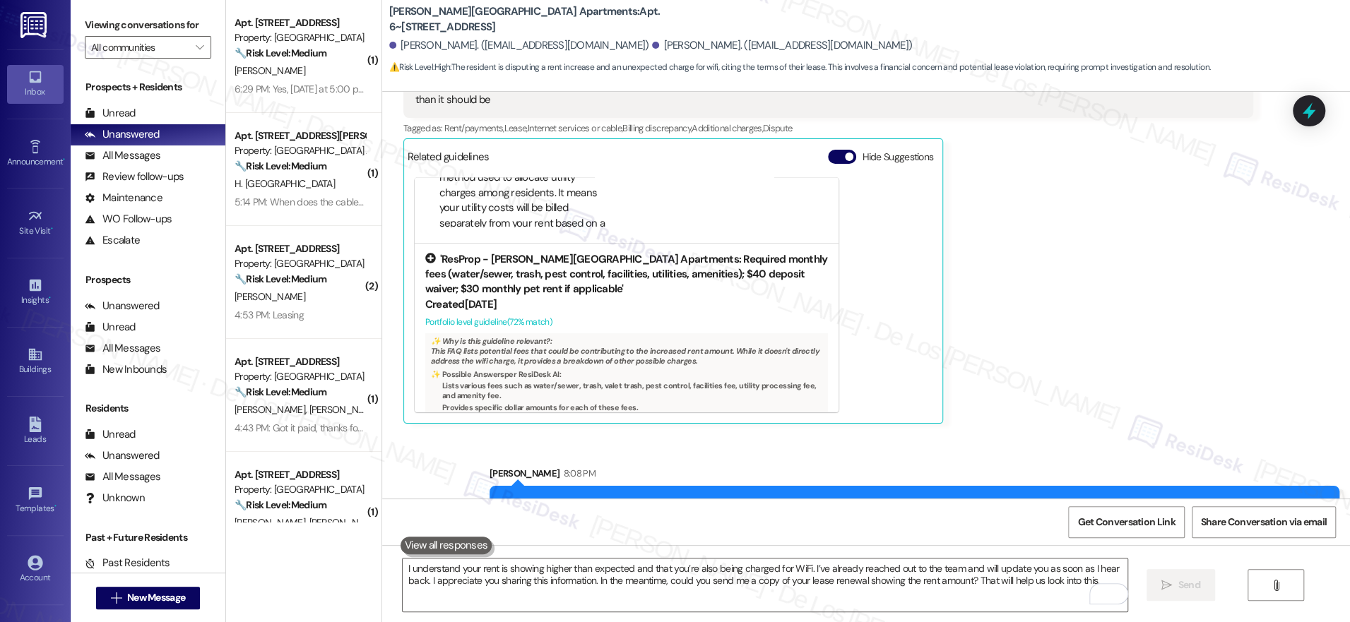
scroll to position [299, 0]
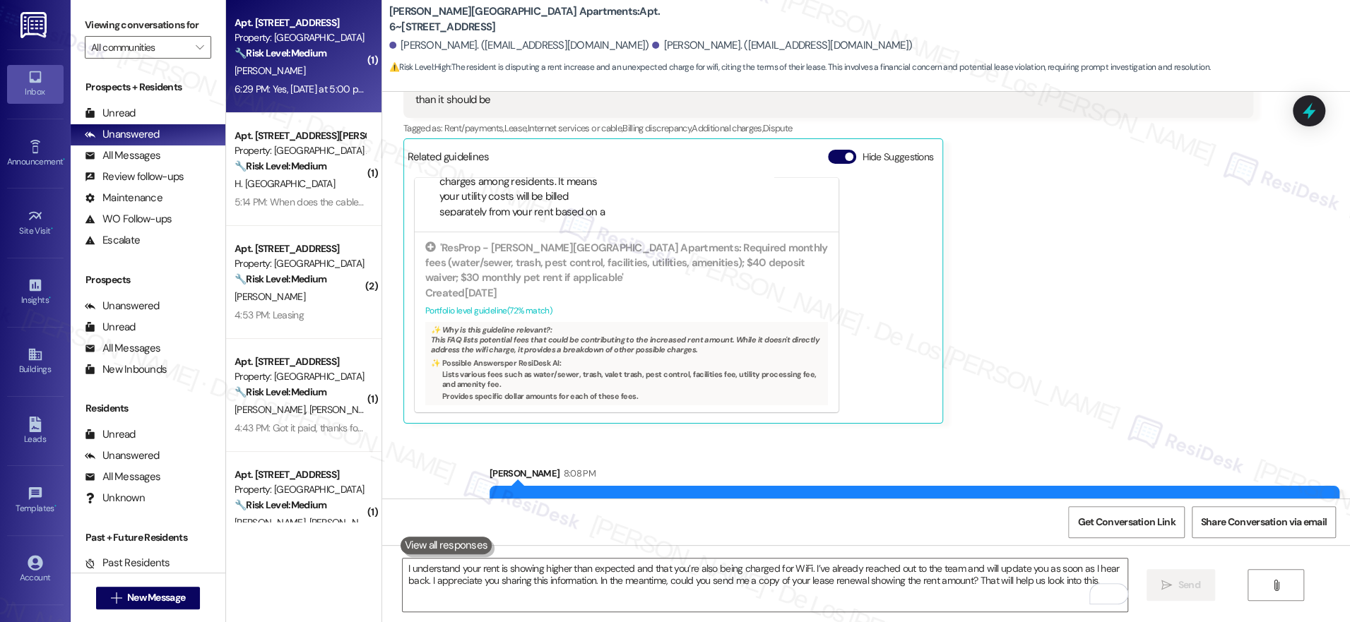
click at [281, 109] on div "Apt. 4400, 201 Hackberry St Property: Hackberry Ranch 🔧 Risk Level: Medium The …" at bounding box center [303, 56] width 155 height 113
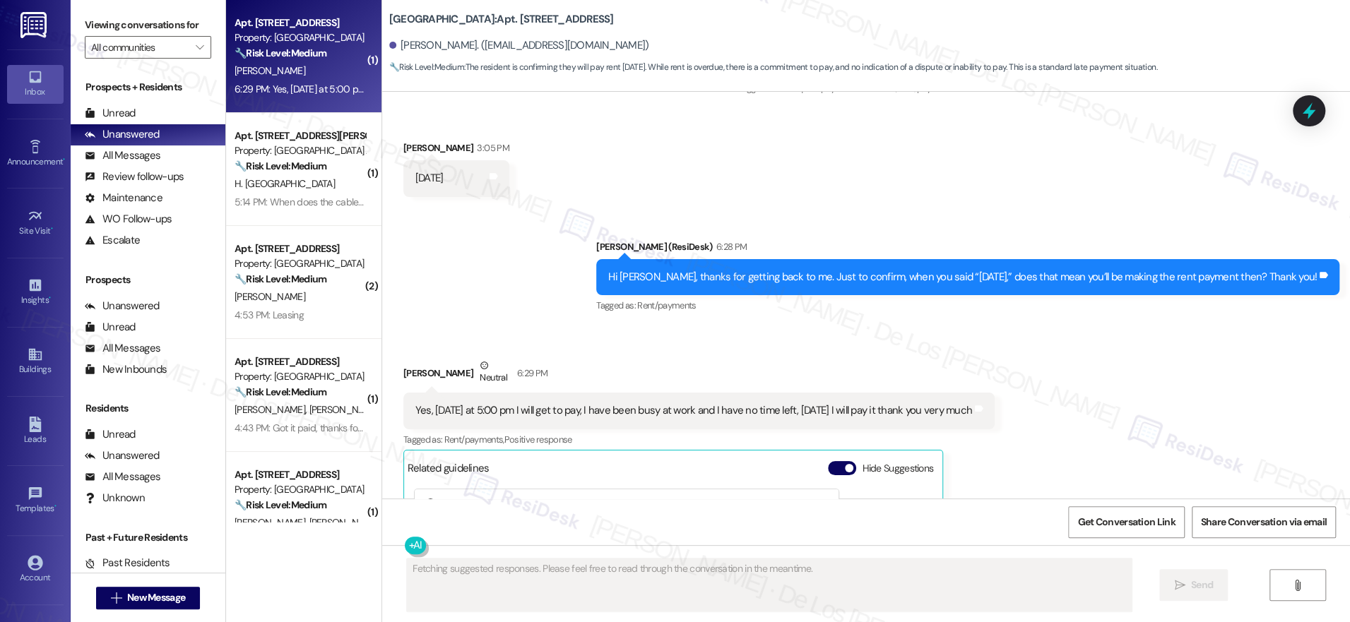
scroll to position [7918, 0]
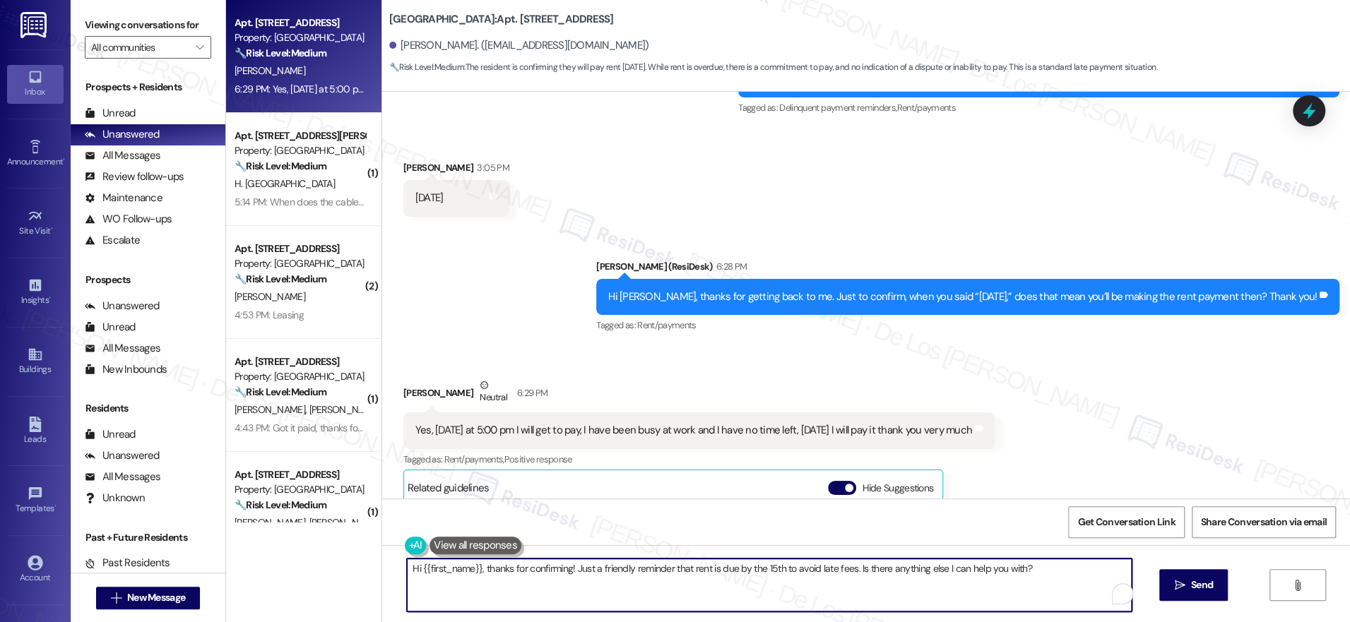
drag, startPoint x: 477, startPoint y: 565, endPoint x: 362, endPoint y: 552, distance: 115.1
click at [362, 552] on div "Apt. 4400, 201 Hackberry St Property: Hackberry Ranch 🔧 Risk Level: Medium The …" at bounding box center [788, 311] width 1124 height 622
drag, startPoint x: 490, startPoint y: 568, endPoint x: 1054, endPoint y: 579, distance: 564.5
click at [1054, 579] on textarea "Thanks for confirming! Just a friendly reminder that rent is due by the 15th to…" at bounding box center [765, 585] width 725 height 53
click at [892, 564] on textarea "Thanks for confirming! I'll let the team know about this. If there's any change…" at bounding box center [765, 585] width 725 height 53
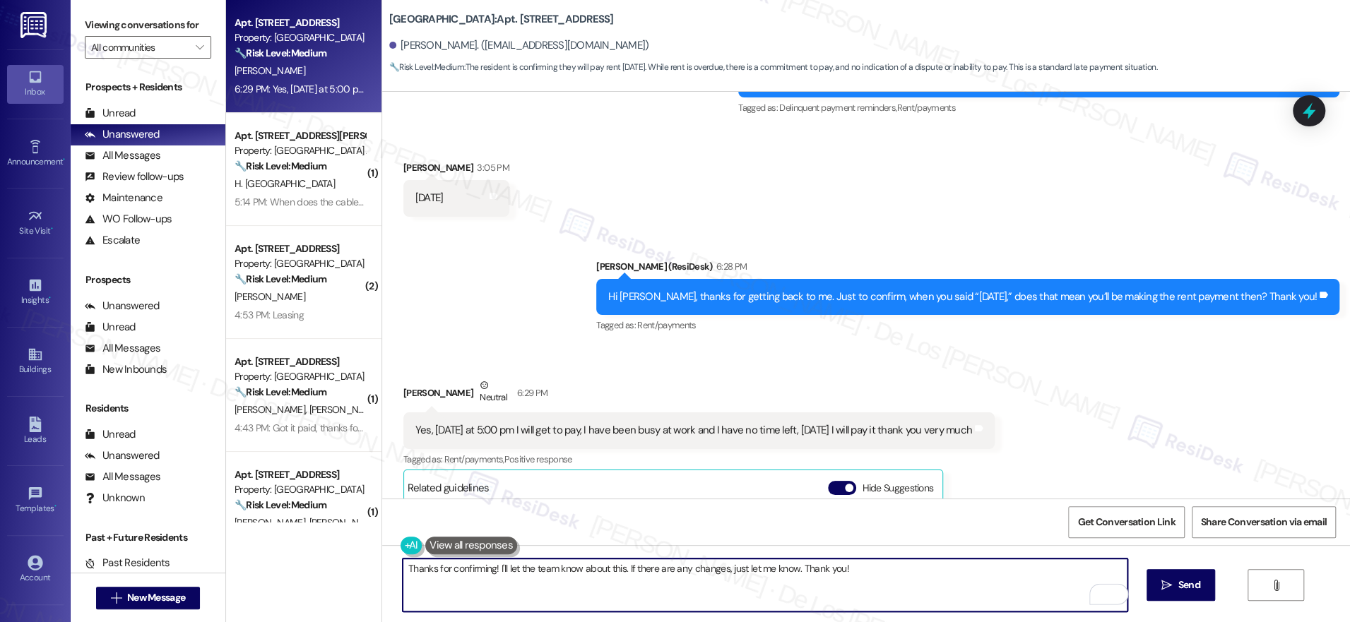
drag, startPoint x: 889, startPoint y: 576, endPoint x: 1009, endPoint y: 559, distance: 121.3
click at [890, 575] on textarea "Thanks for confirming! I'll let the team know about this. If there are any chan…" at bounding box center [765, 585] width 725 height 53
type textarea "Thanks for confirming! I'll let the team know about this. If there are any chan…"
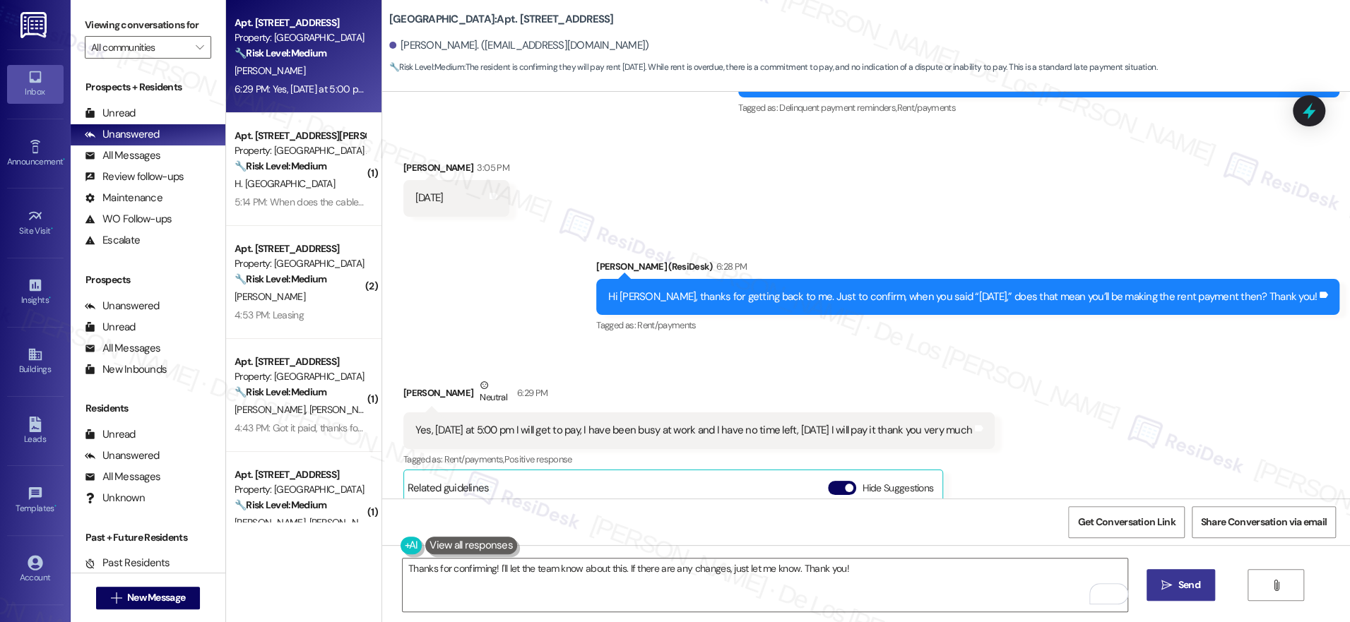
click at [1168, 575] on button " Send" at bounding box center [1180, 585] width 69 height 32
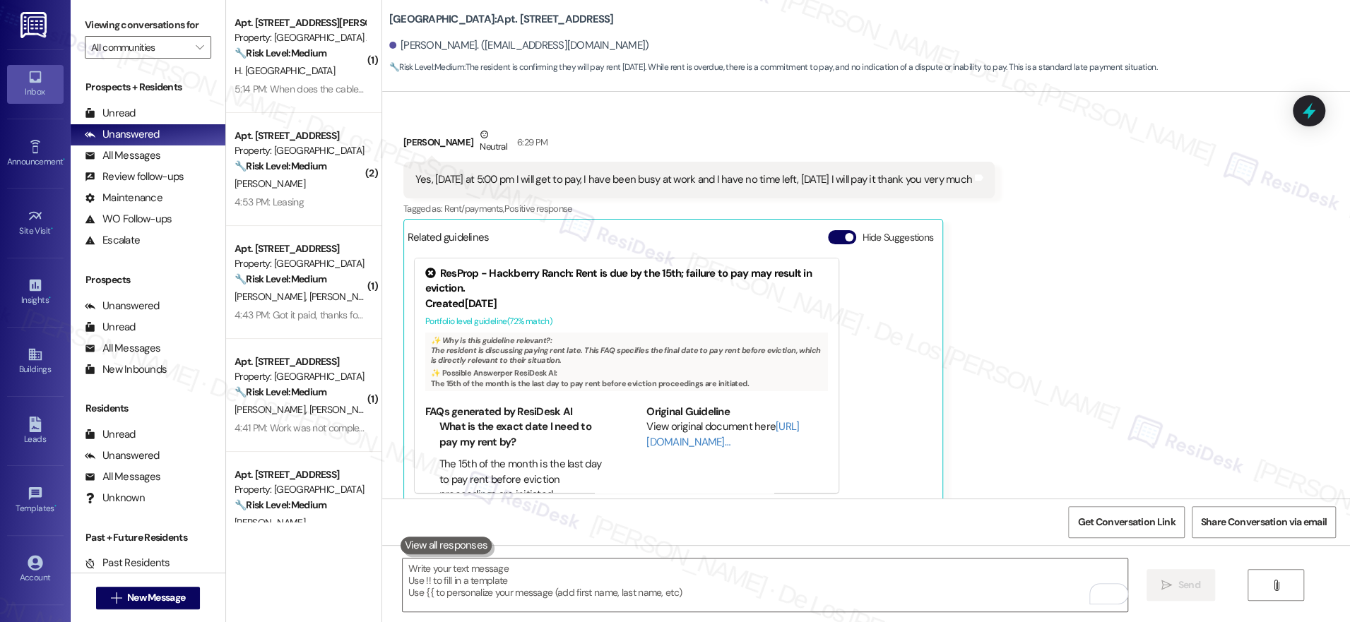
scroll to position [8264, 0]
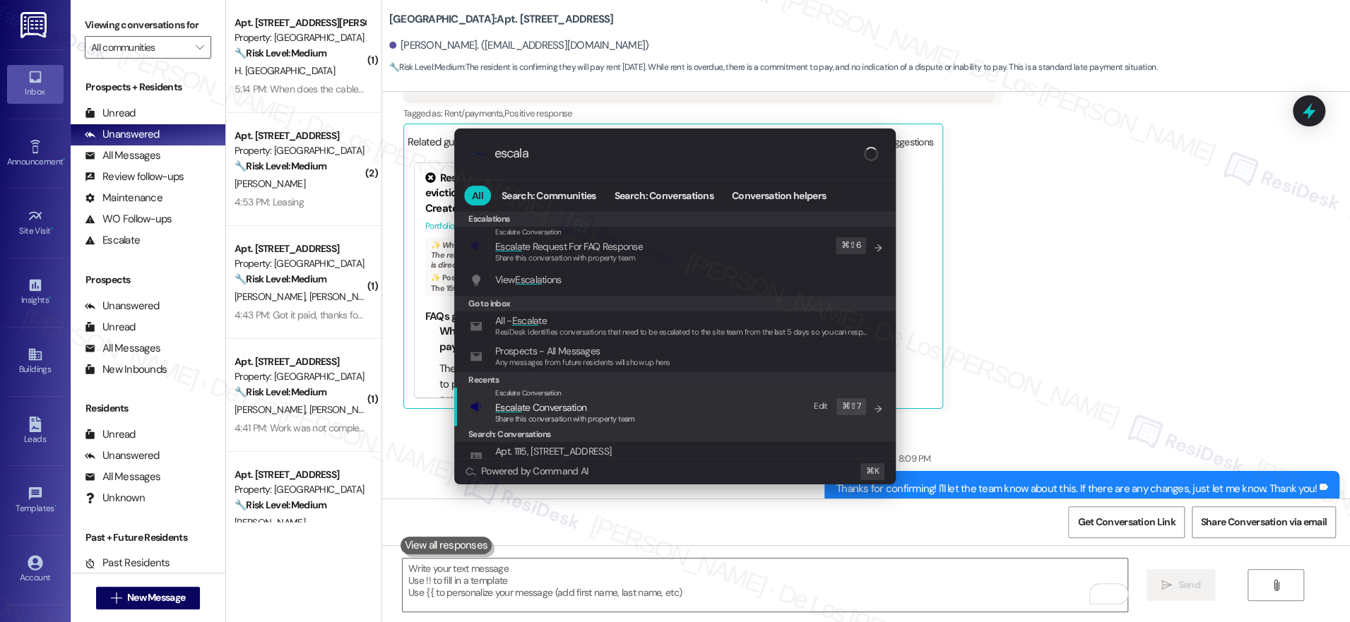
type input "escala"
drag, startPoint x: 714, startPoint y: 398, endPoint x: 656, endPoint y: 352, distance: 73.9
click at [711, 396] on div "Escalate Conversation Escala te Conversation Share this conversation with prope…" at bounding box center [676, 407] width 413 height 38
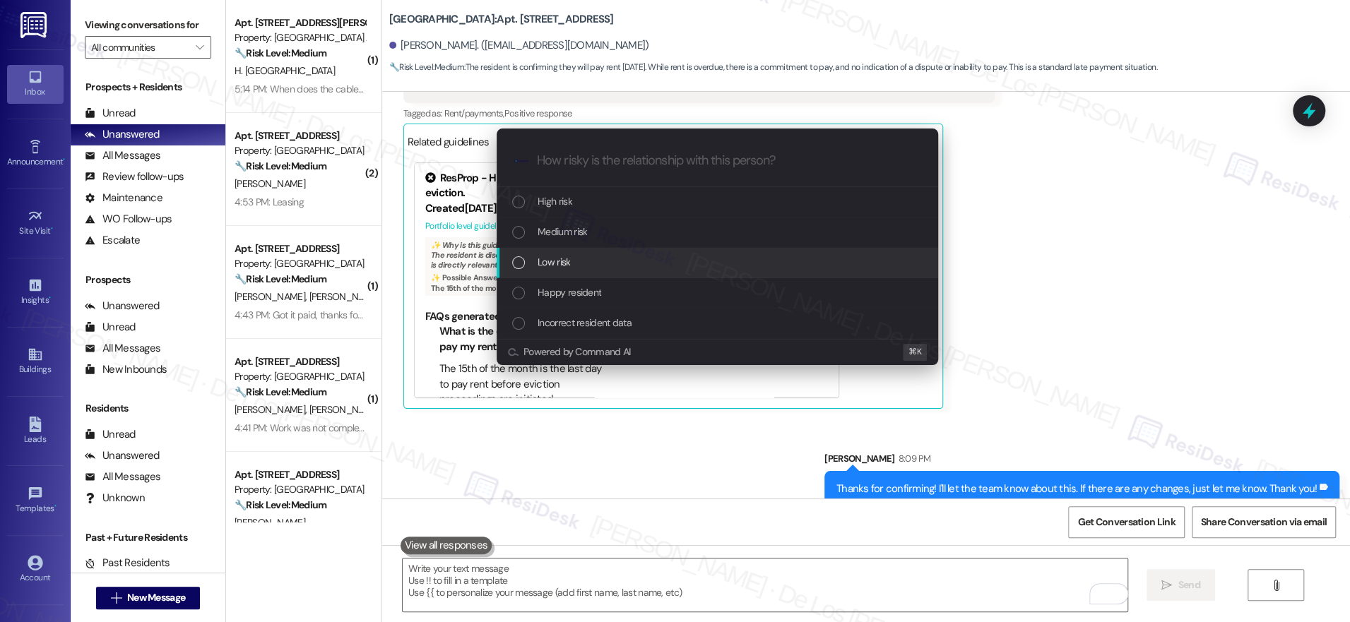
click at [598, 259] on div "Low risk" at bounding box center [718, 262] width 413 height 16
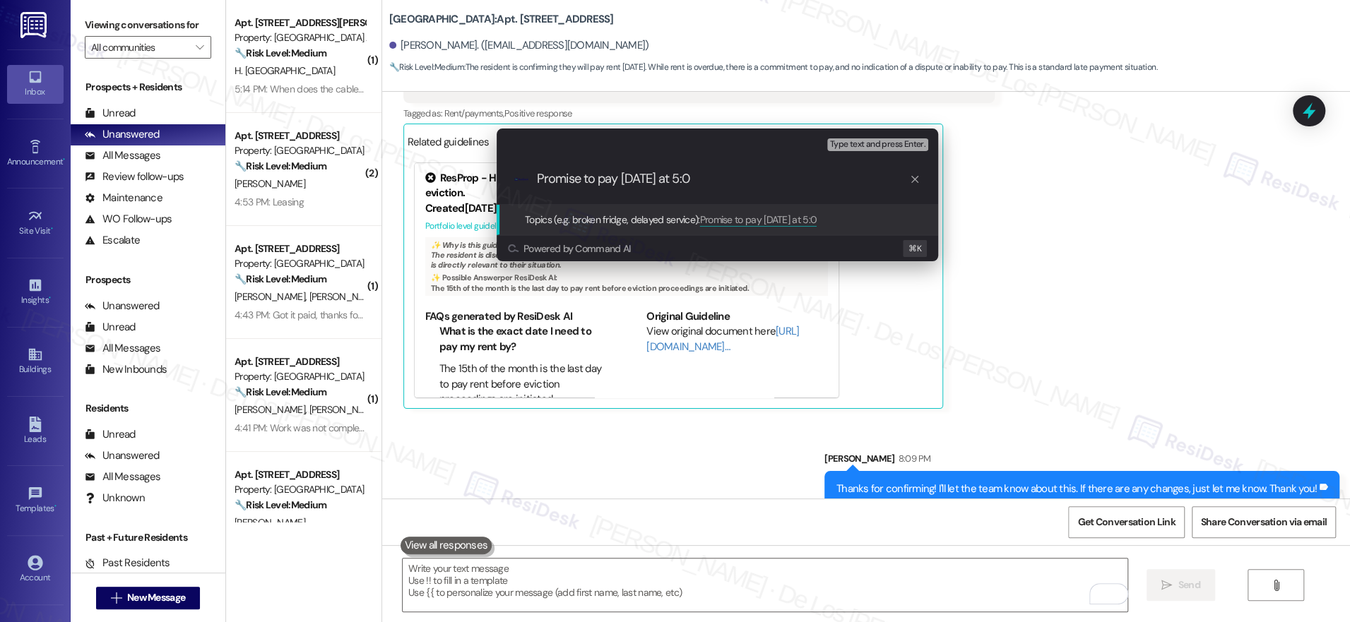
type input "Promise to pay tomorrow at 5:00"
paste input "Promise to pay tomorrow at 5:00"
type input "Promise to pay tomorrow at 5:00 pm"
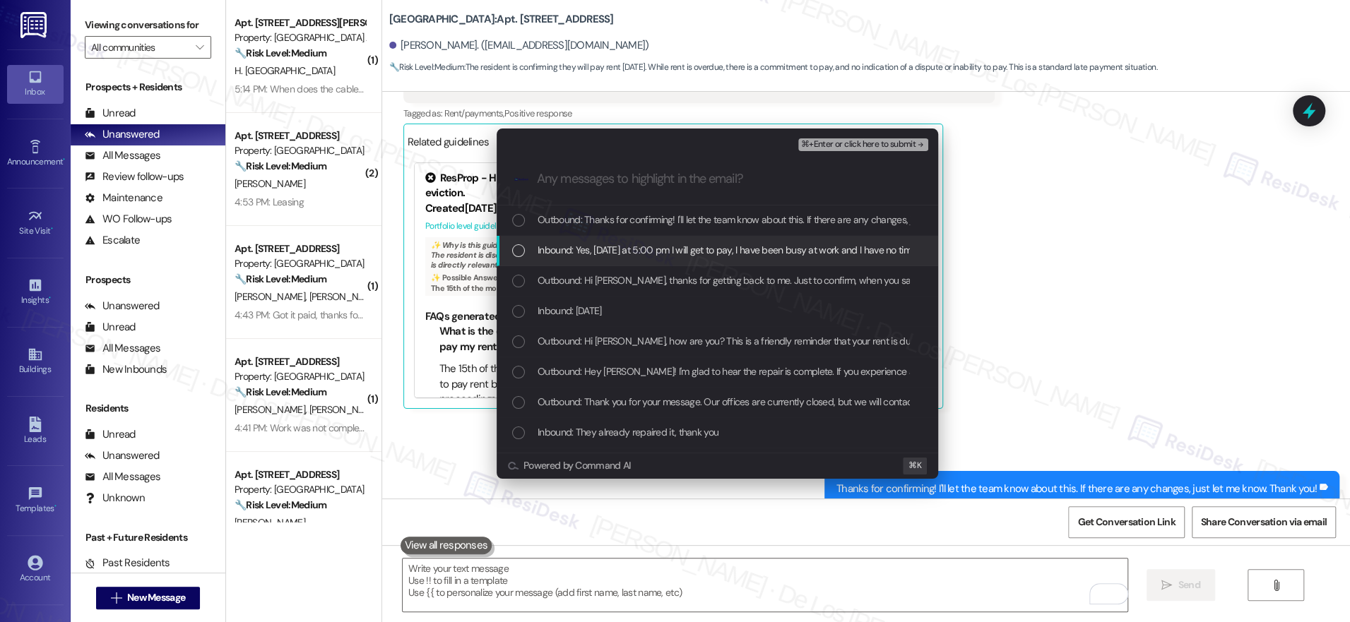
click at [625, 253] on span "Inbound: Yes, tomorrow at 5:00 pm I will get to pay, I have been busy at work a…" at bounding box center [816, 250] width 557 height 16
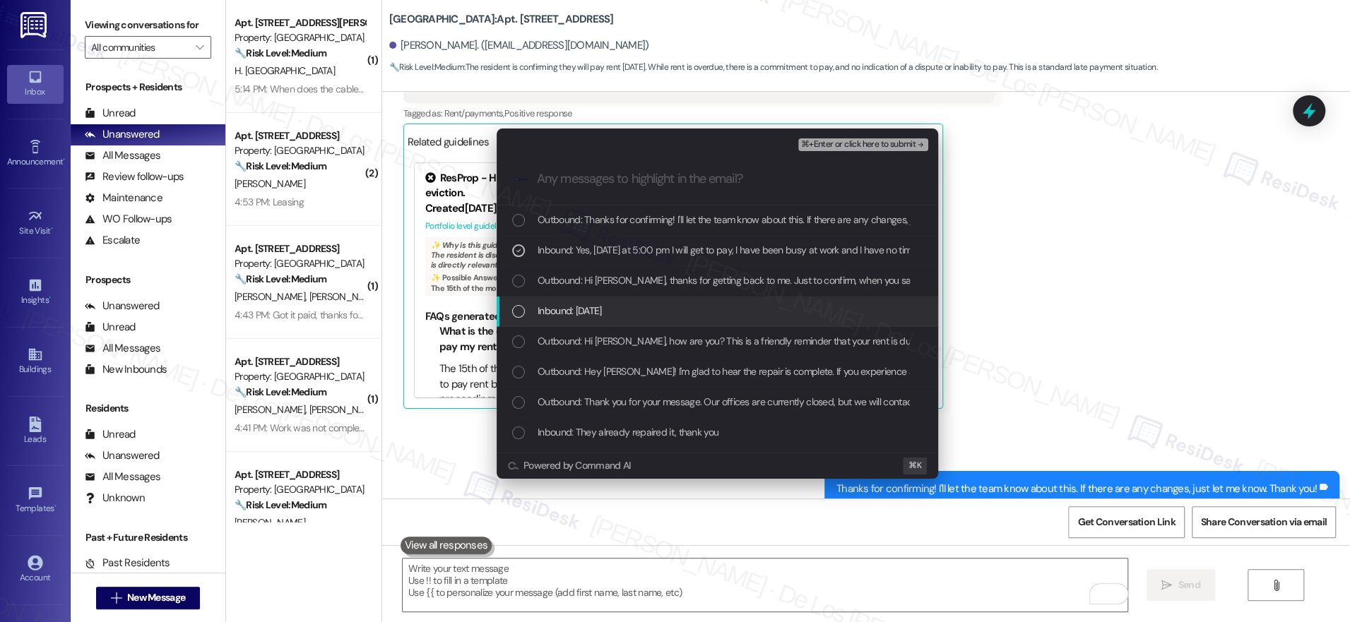
click at [639, 303] on div "Inbound: Tomorrow" at bounding box center [718, 311] width 413 height 16
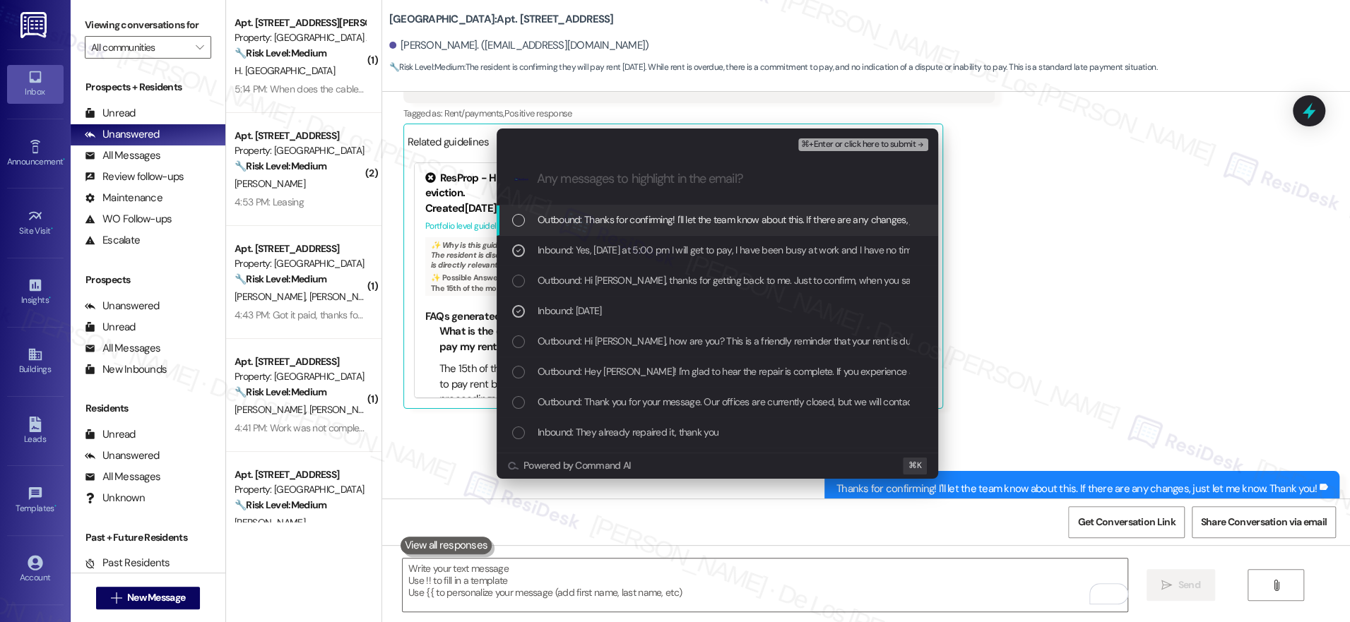
click at [841, 143] on span "⌘+Enter or click here to submit" at bounding box center [858, 145] width 114 height 10
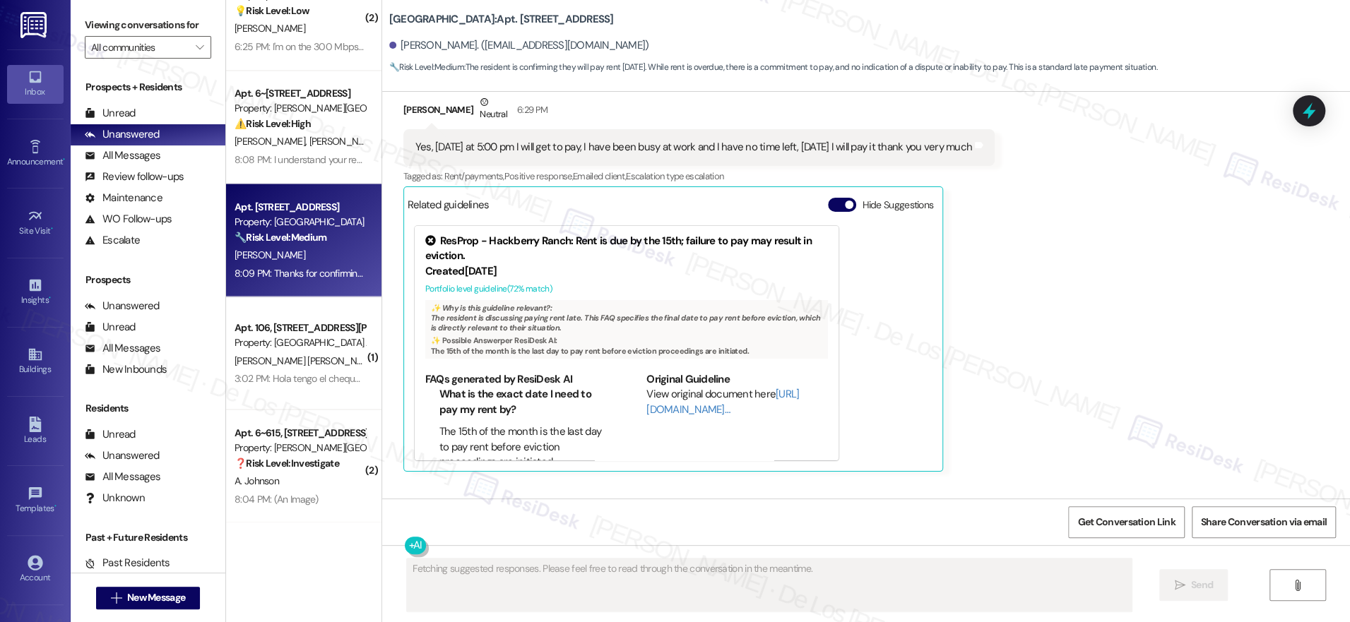
scroll to position [8284, 0]
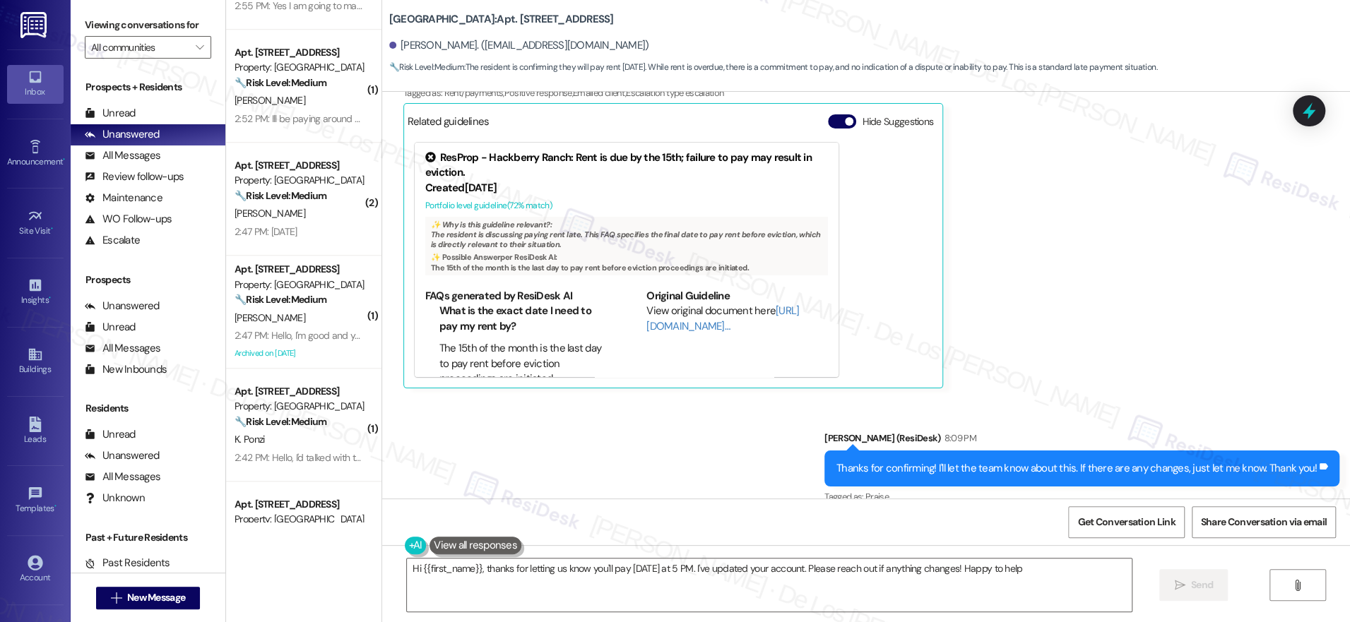
type textarea "Hi {{first_name}}, thanks for letting us know you'll pay tomorrow at 5 PM. I've…"
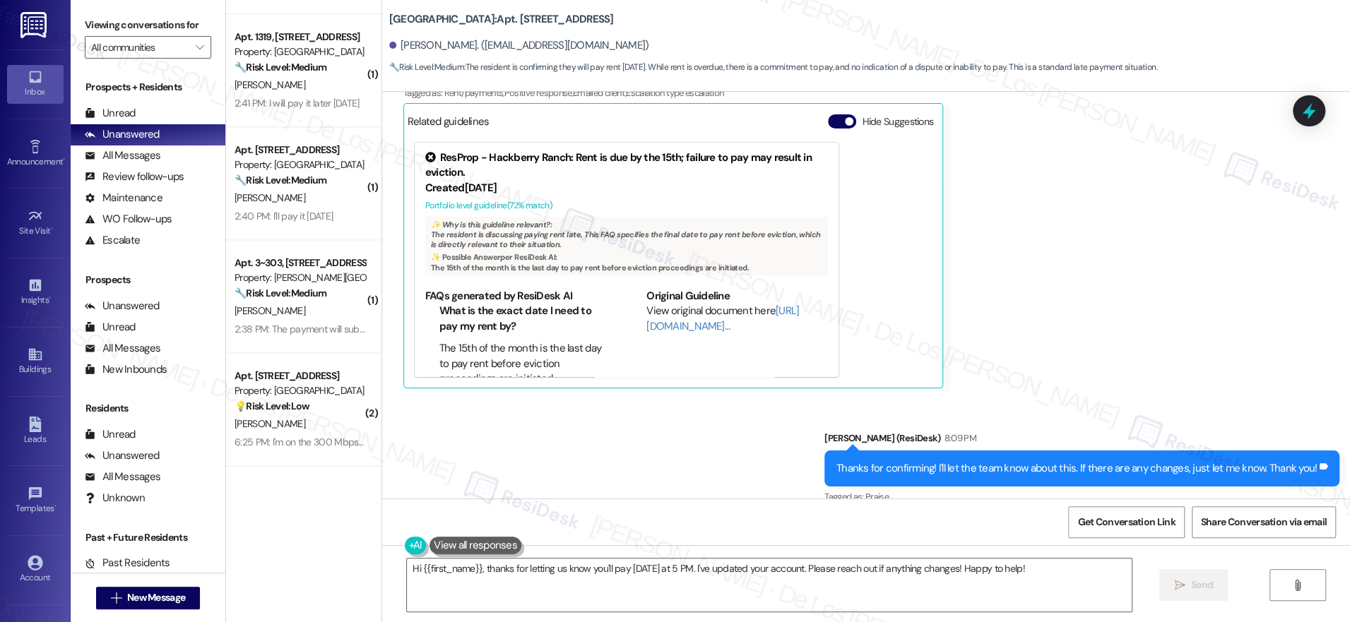
scroll to position [1851, 0]
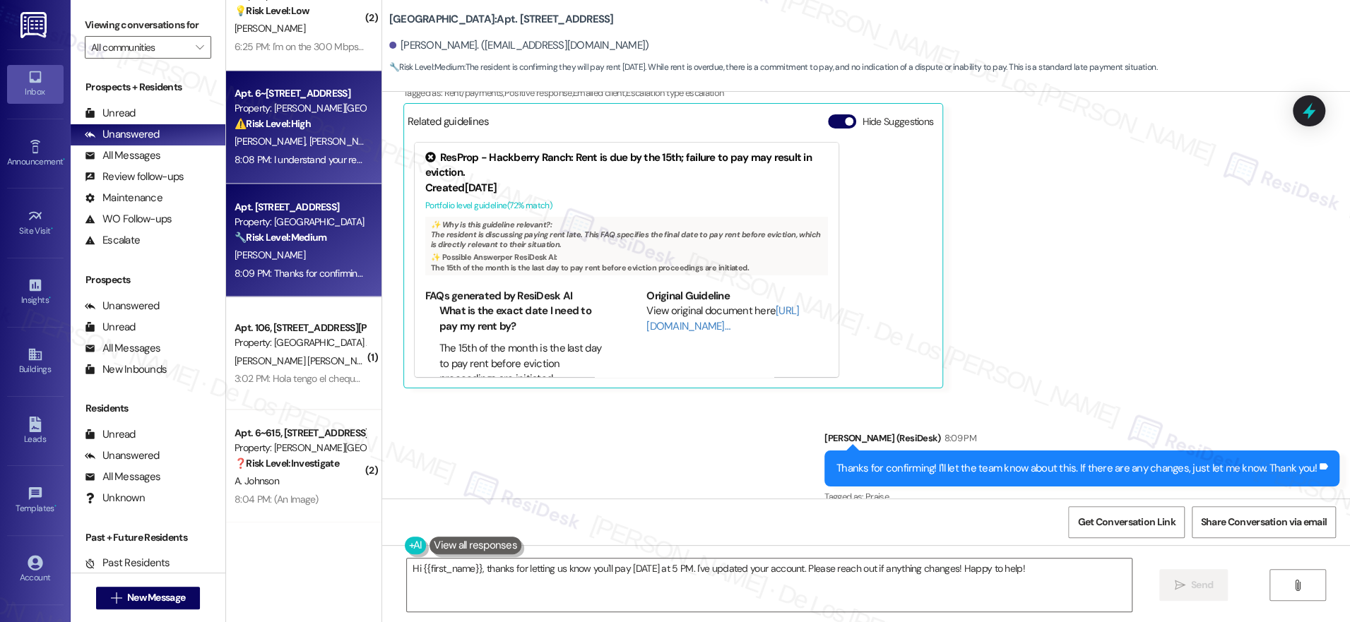
click at [295, 140] on div "D. Jones M. Estep" at bounding box center [300, 142] width 134 height 18
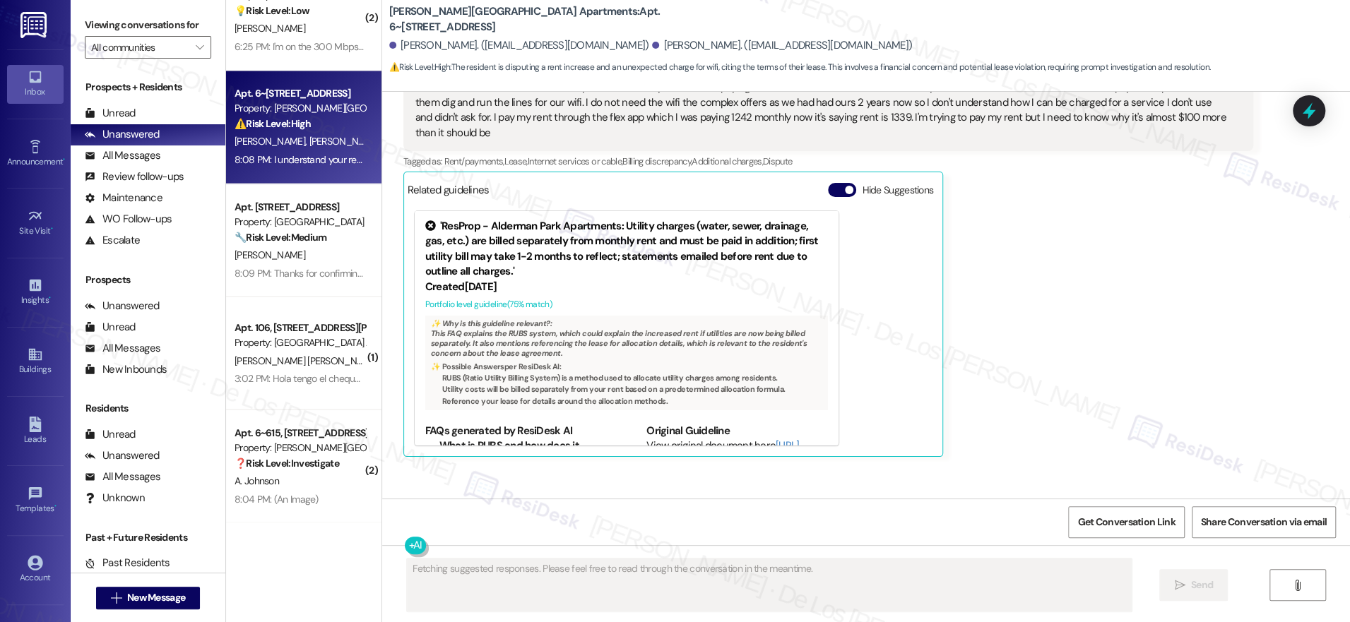
scroll to position [6283, 0]
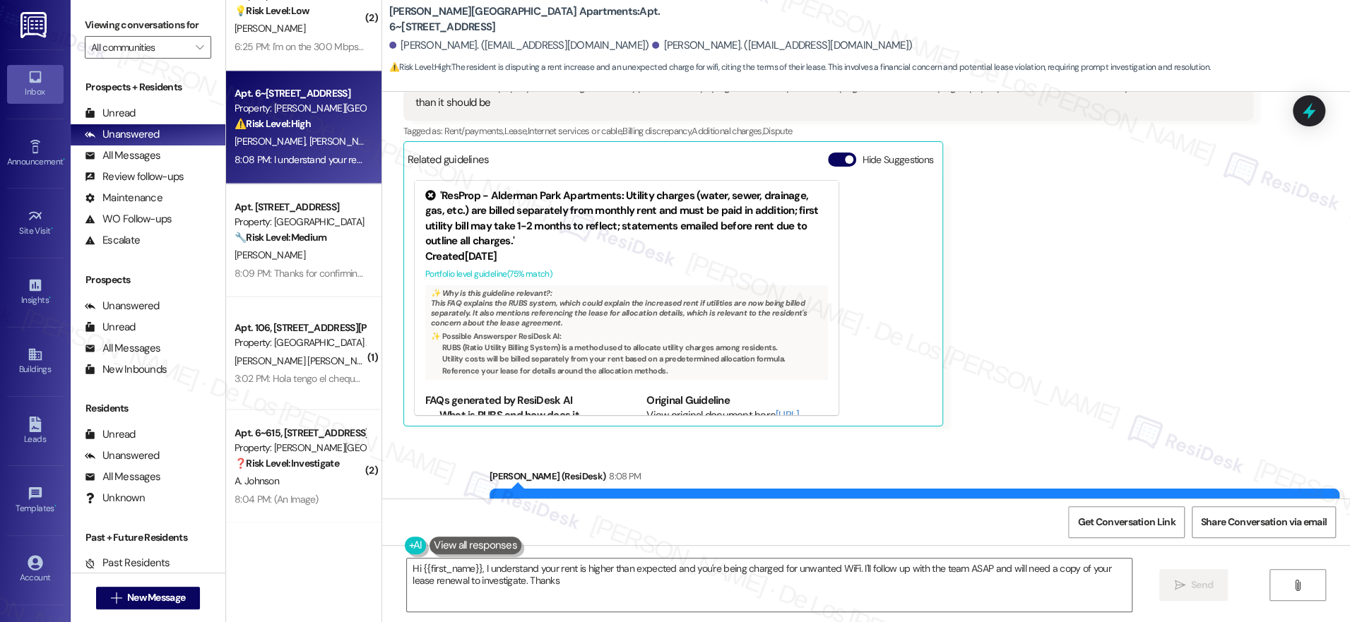
type textarea "Hi {{first_name}}, I understand your rent is higher than expected and you're be…"
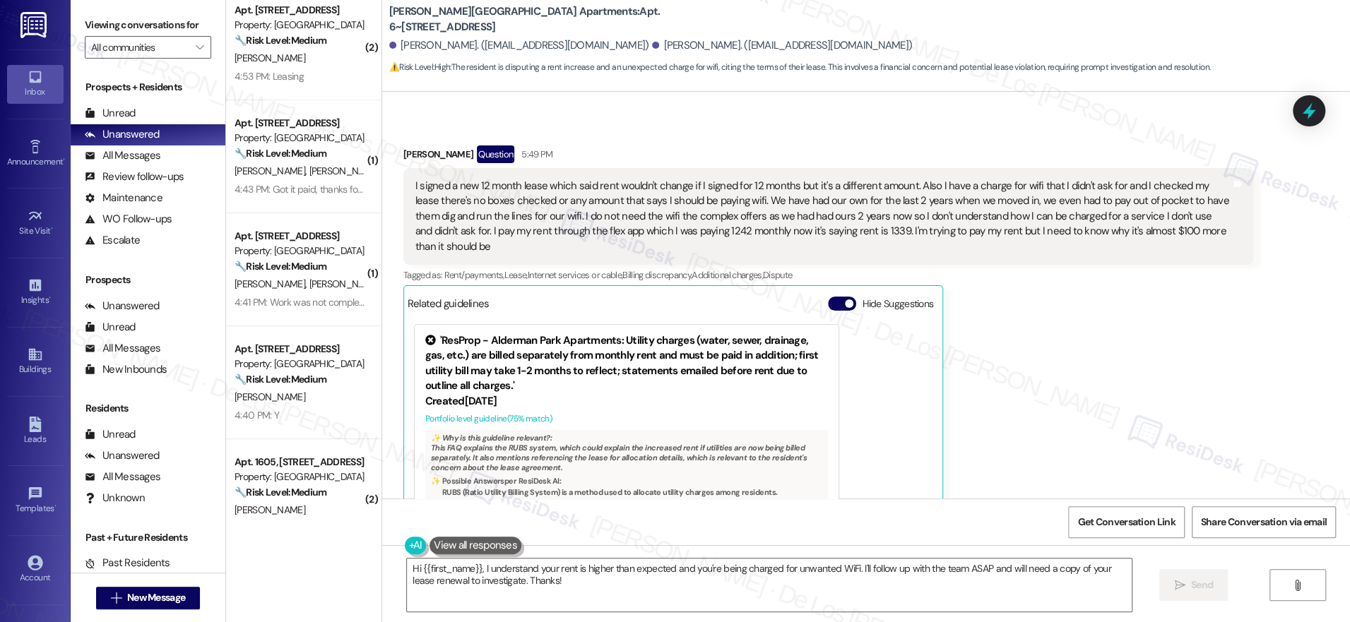
scroll to position [0, 0]
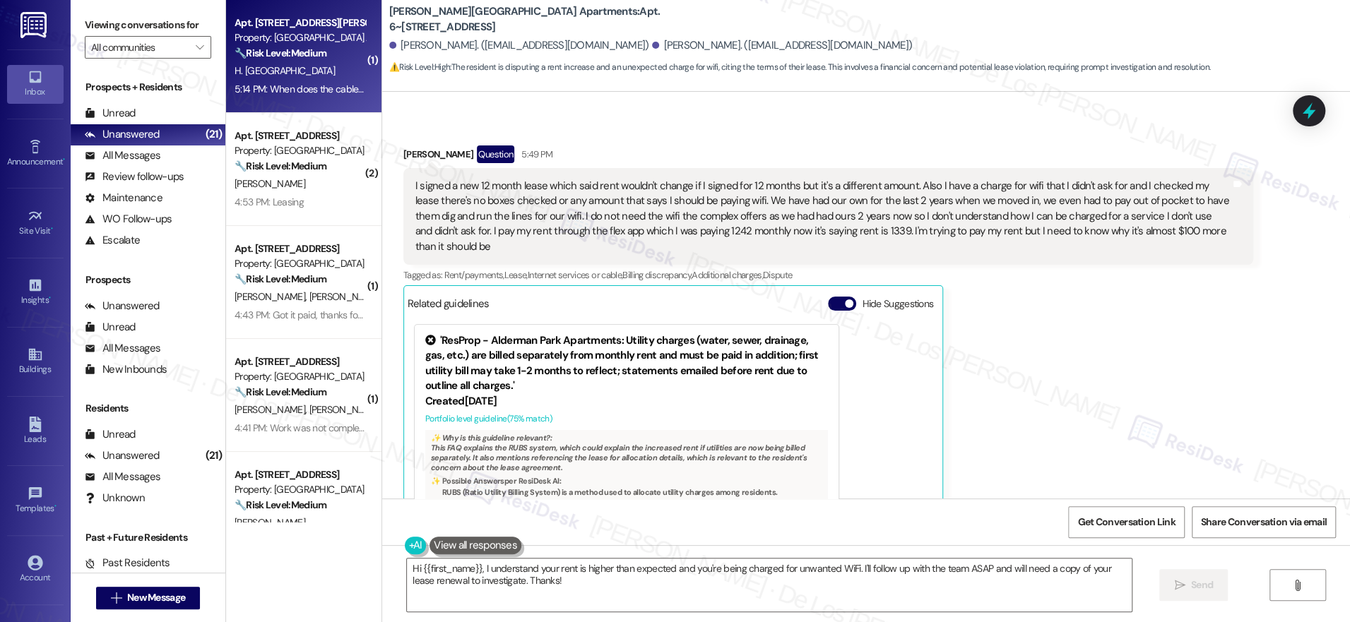
click at [257, 54] on strong "🔧 Risk Level: Medium" at bounding box center [281, 53] width 92 height 13
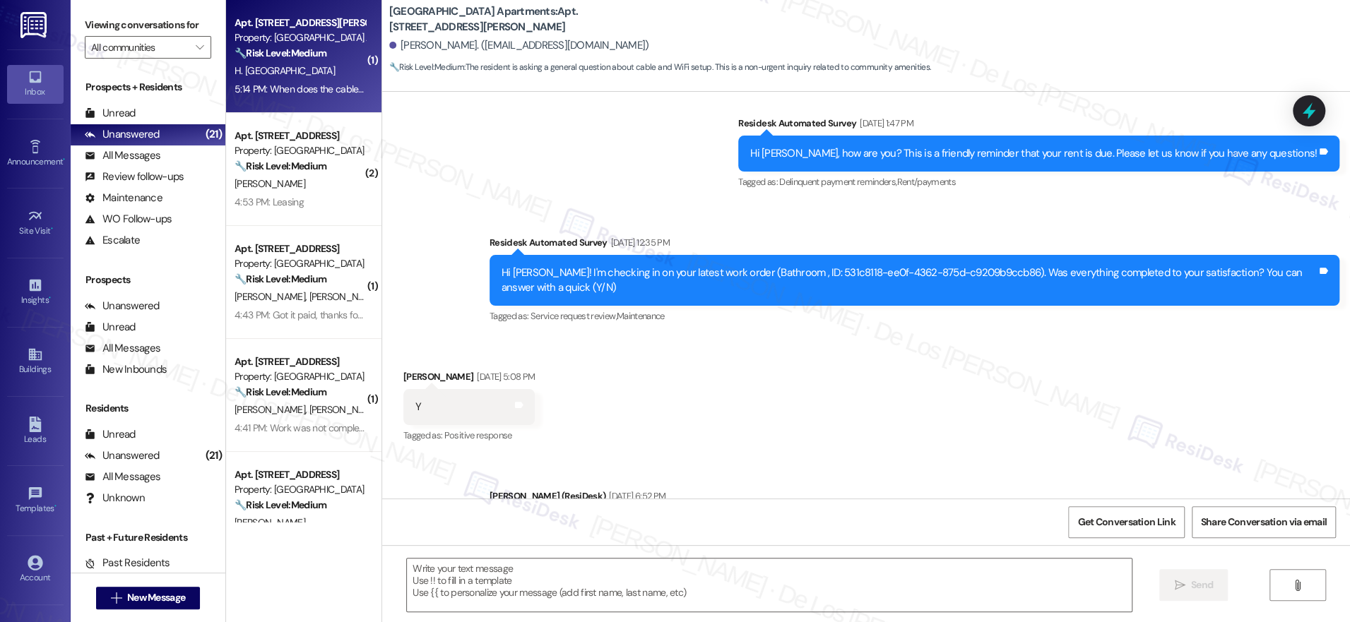
type textarea "Fetching suggested responses. Please feel free to read through the conversation…"
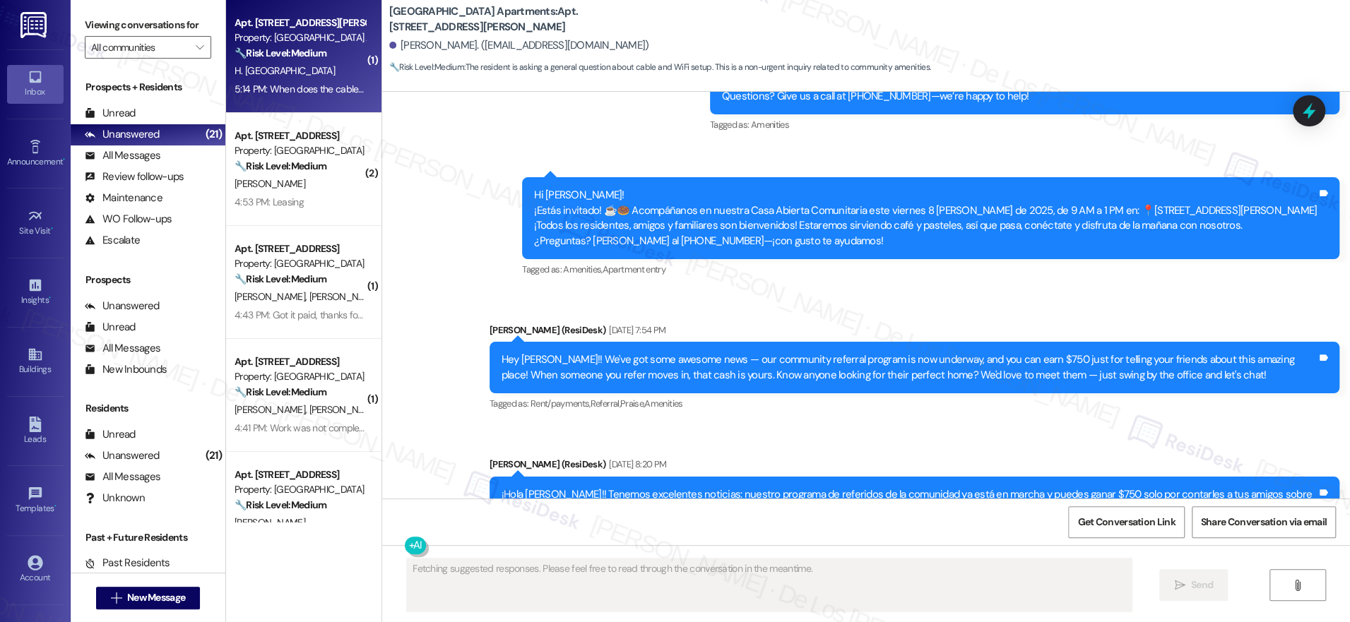
scroll to position [4144, 0]
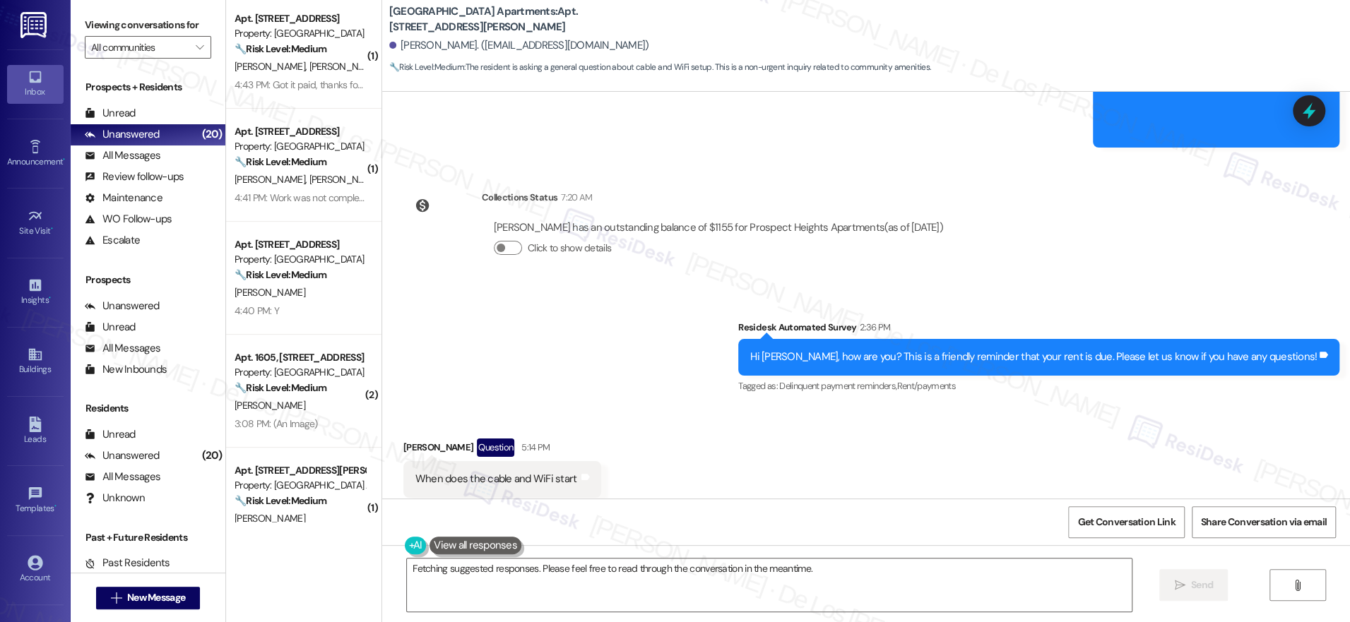
scroll to position [576, 0]
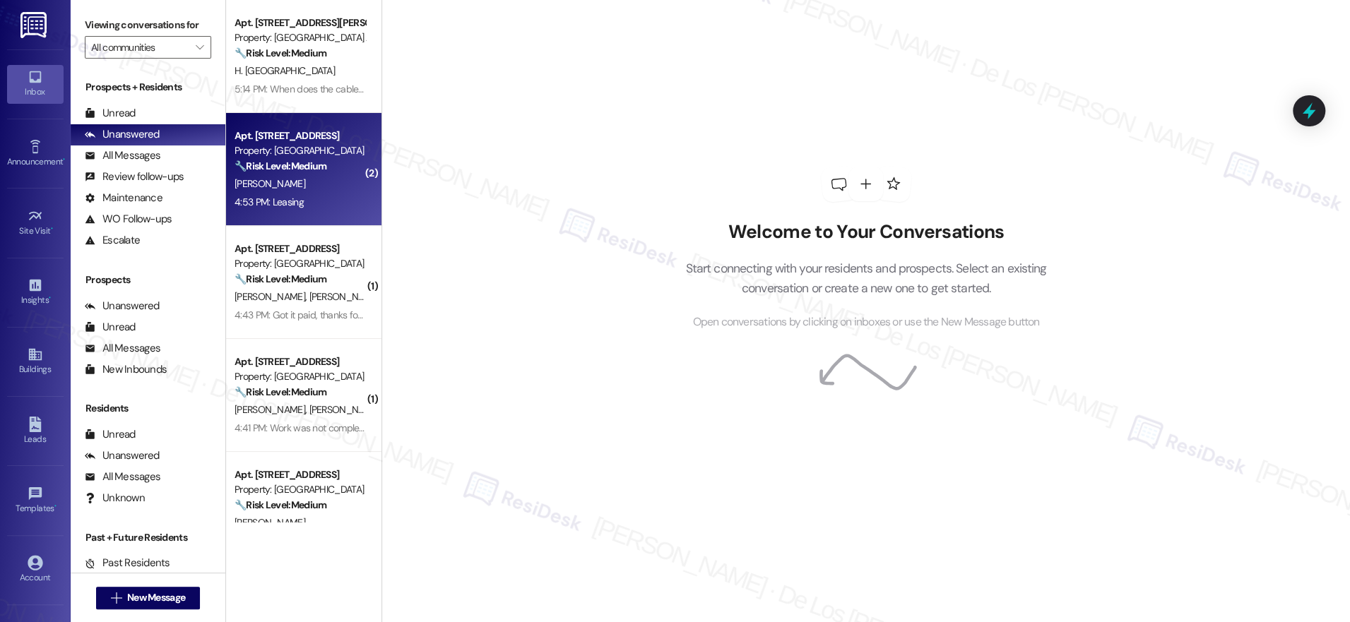
click at [295, 162] on strong "🔧 Risk Level: Medium" at bounding box center [281, 166] width 92 height 13
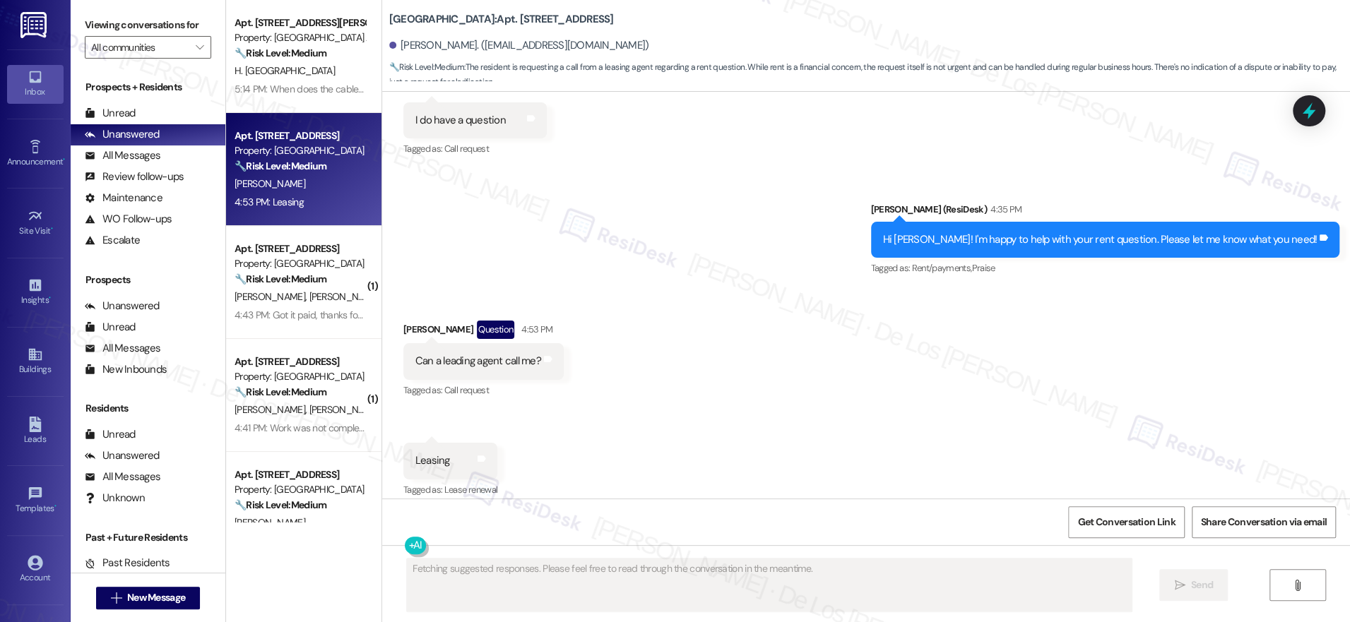
scroll to position [4767, 0]
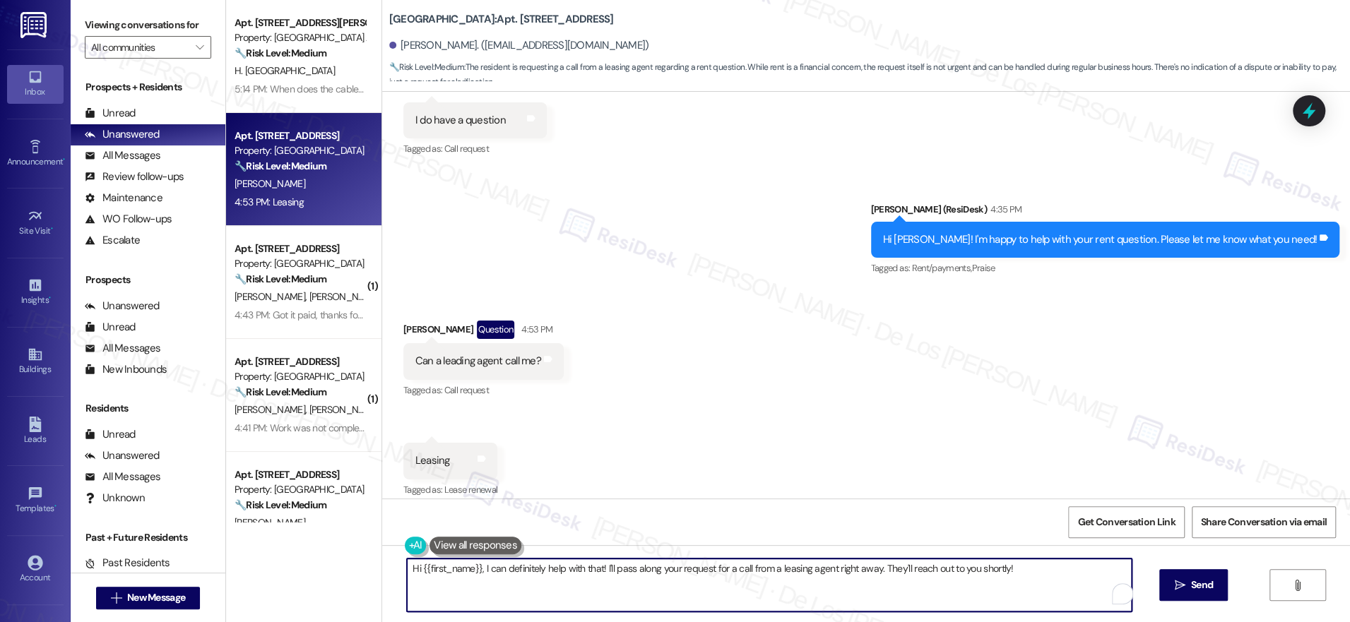
drag, startPoint x: 740, startPoint y: 569, endPoint x: 1002, endPoint y: 584, distance: 261.8
click at [1003, 585] on textarea "Hi {{first_name}}, I can definitely help with that! I'll pass along your reques…" at bounding box center [769, 585] width 725 height 53
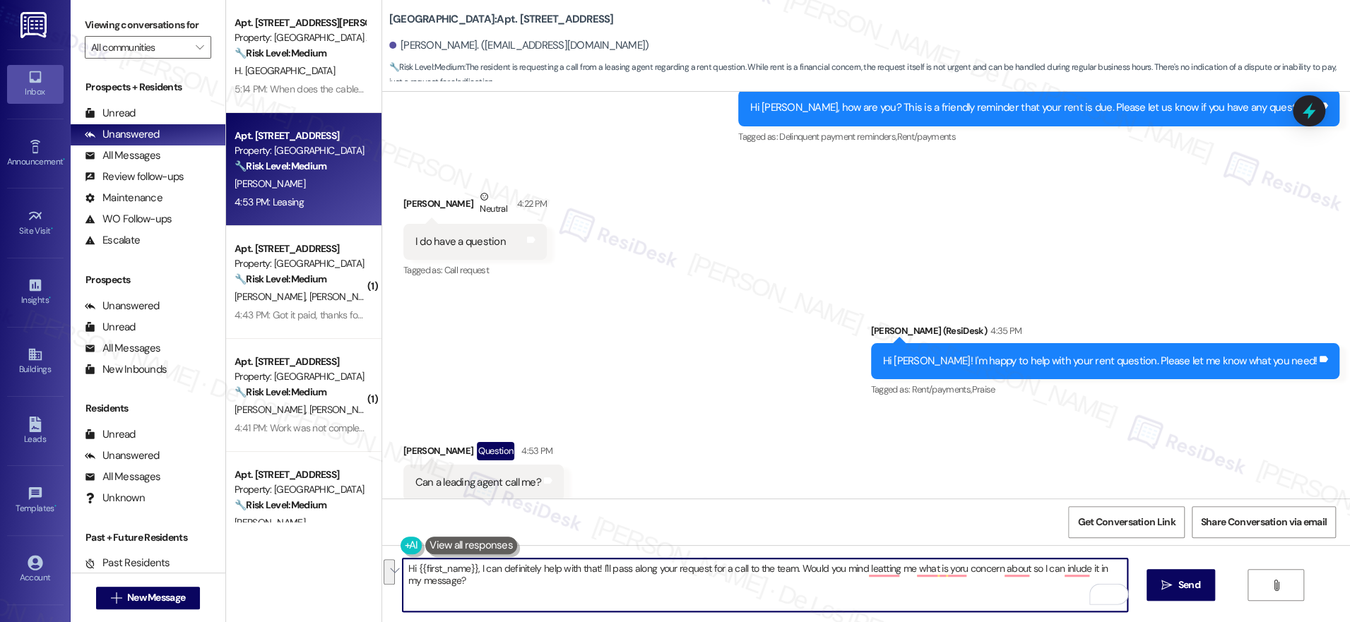
scroll to position [4555, 0]
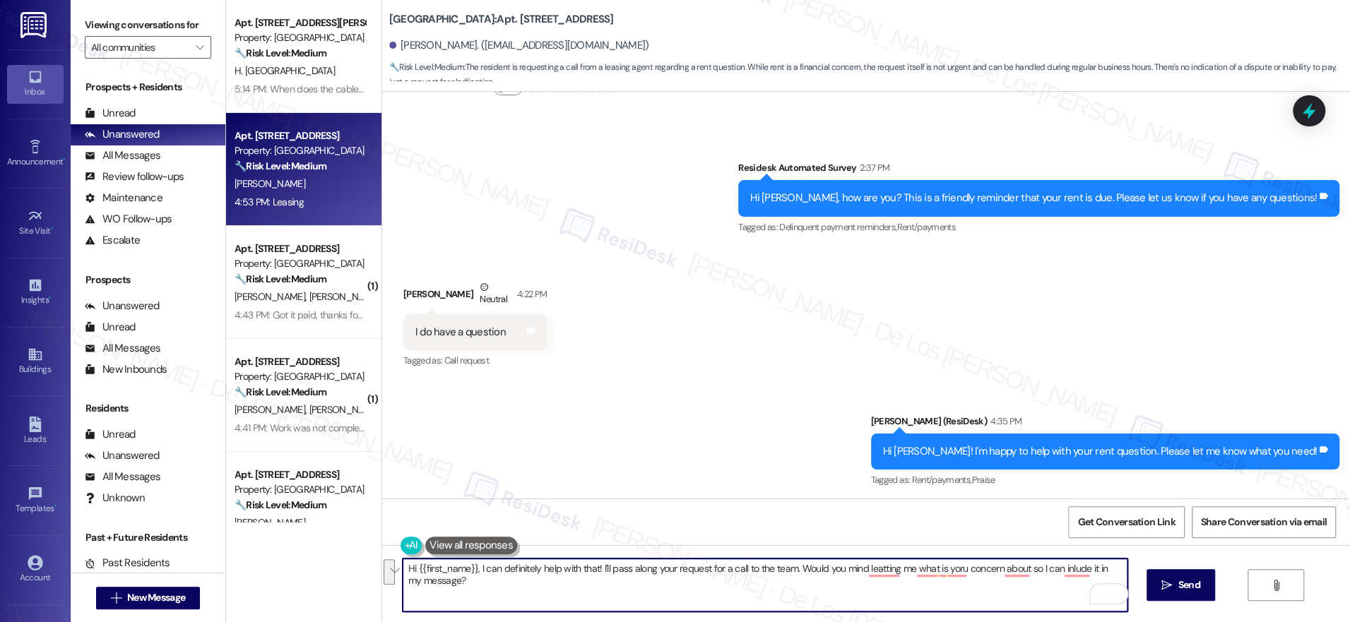
paste textarea "’ll pass your request for a call along to the team. In the meantime, would you …"
drag, startPoint x: 470, startPoint y: 569, endPoint x: 555, endPoint y: 577, distance: 85.9
click at [469, 569] on textarea "Hi {{first_name}}, I can definitely help with that! I’ll pass your request for …" at bounding box center [765, 585] width 725 height 53
drag, startPoint x: 588, startPoint y: 571, endPoint x: 393, endPoint y: 545, distance: 196.8
click at [382, 555] on div "Hi {{first_name}}, I can definitely help with that! I’ll pass your request for …" at bounding box center [866, 598] width 968 height 106
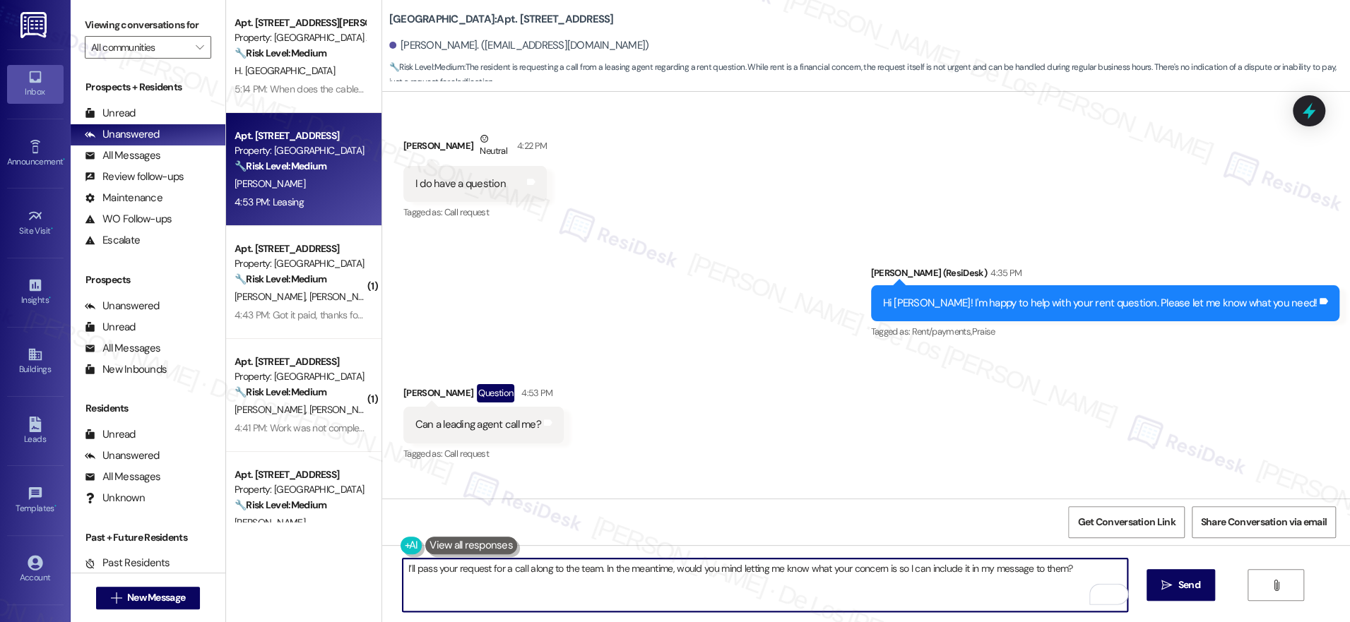
scroll to position [4794, 0]
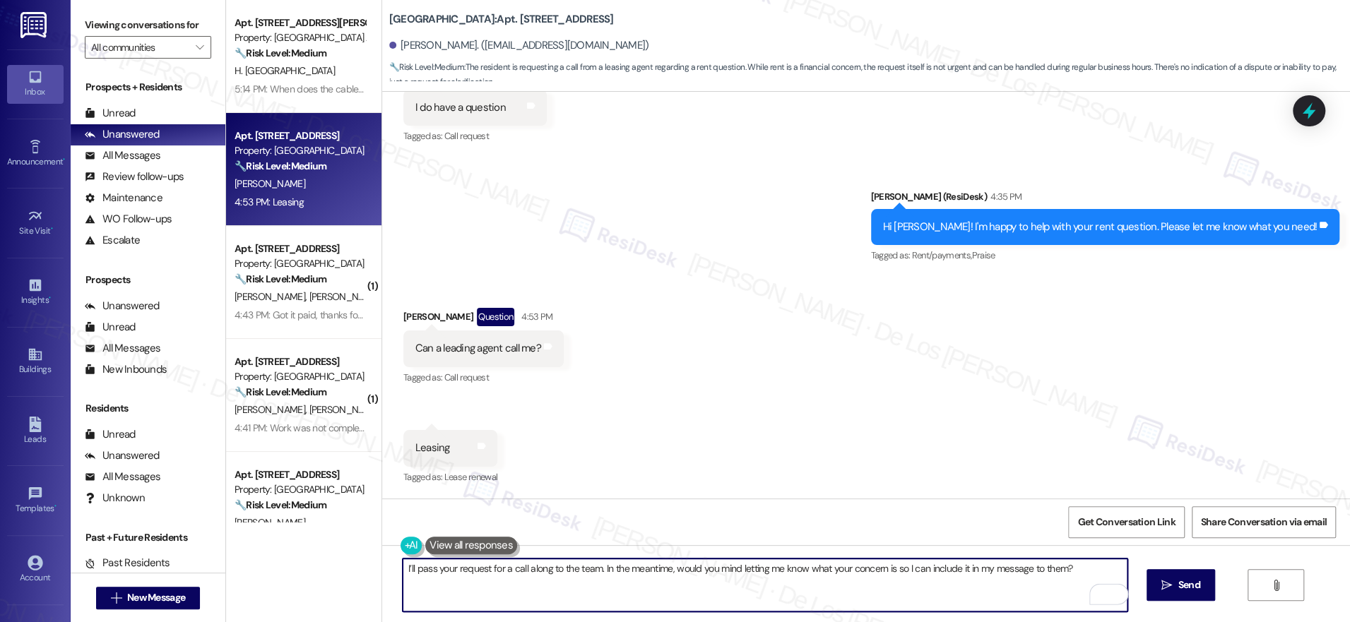
click at [403, 564] on textarea "I’ll pass your request for a call along to the team. In the meantime, would you…" at bounding box center [765, 585] width 725 height 53
drag, startPoint x: 653, startPoint y: 571, endPoint x: 709, endPoint y: 573, distance: 56.5
click at [709, 573] on textarea "I hear your call request from leasing agent I’ll pass your request for a call a…" at bounding box center [765, 585] width 725 height 53
click at [948, 569] on textarea "I hear your call request from the leasing agent. I’ll pass your request to the …" at bounding box center [765, 585] width 725 height 53
type textarea "I hear your call request from the leasing agent. I’ll pass your request to the …"
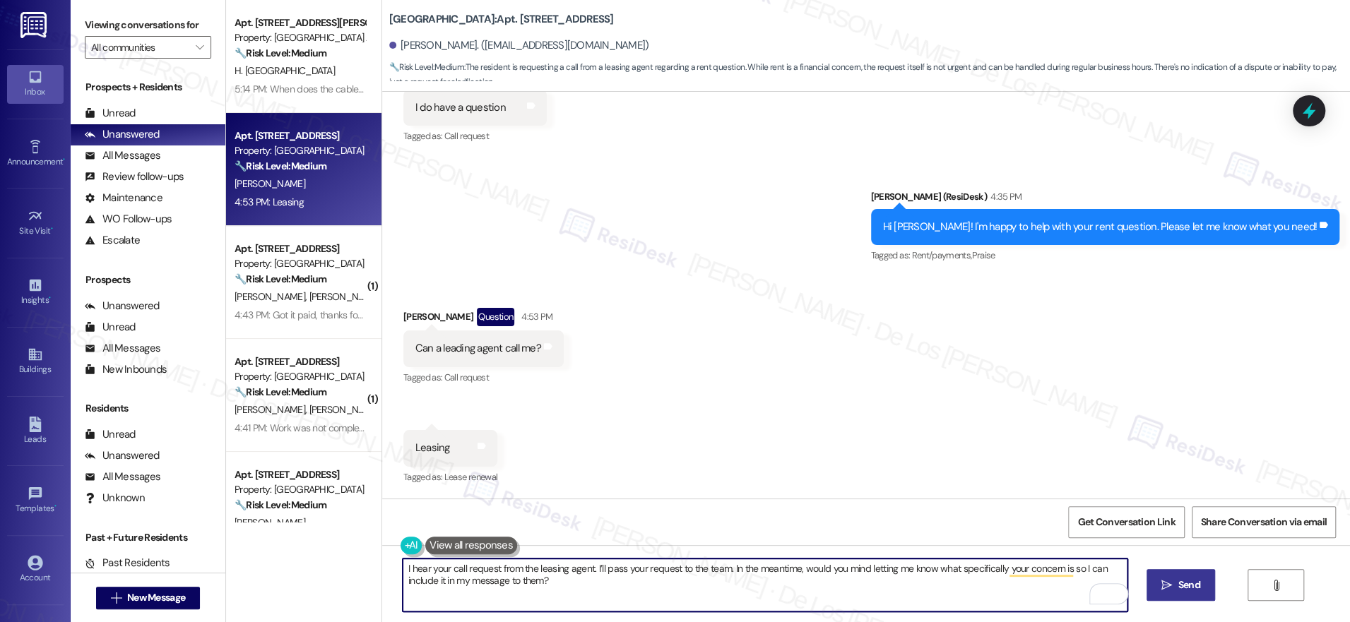
click at [1168, 580] on icon "" at bounding box center [1166, 585] width 11 height 11
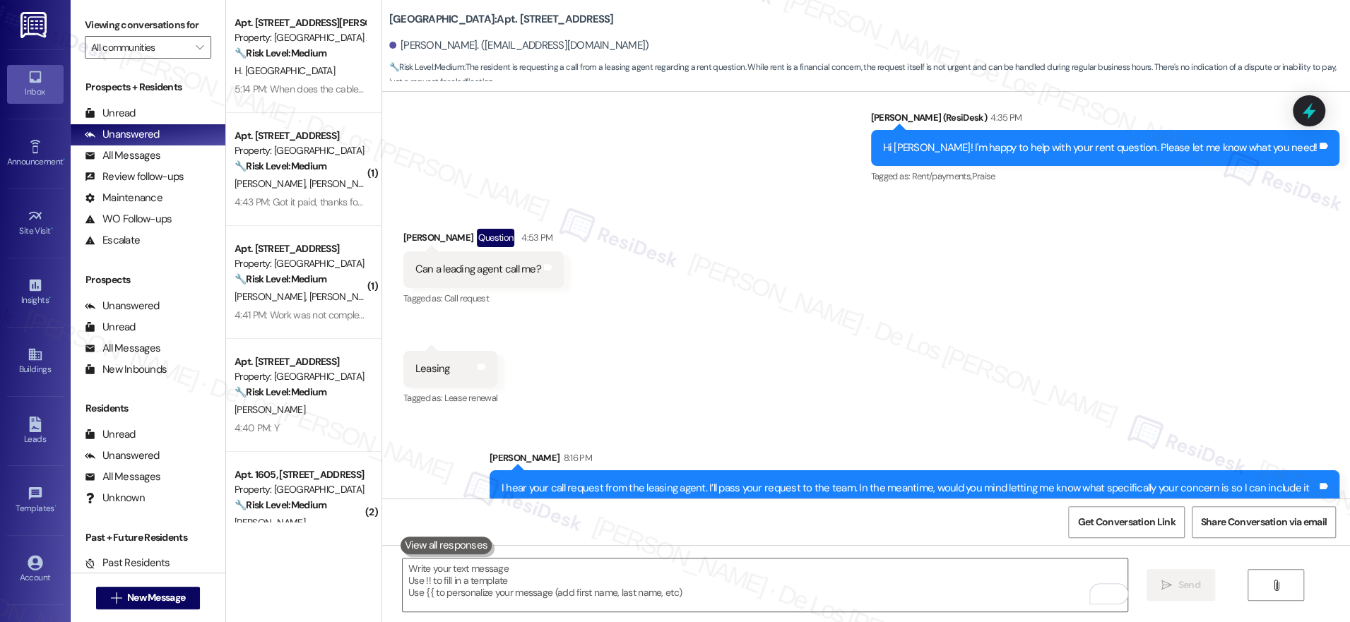
scroll to position [4908, 0]
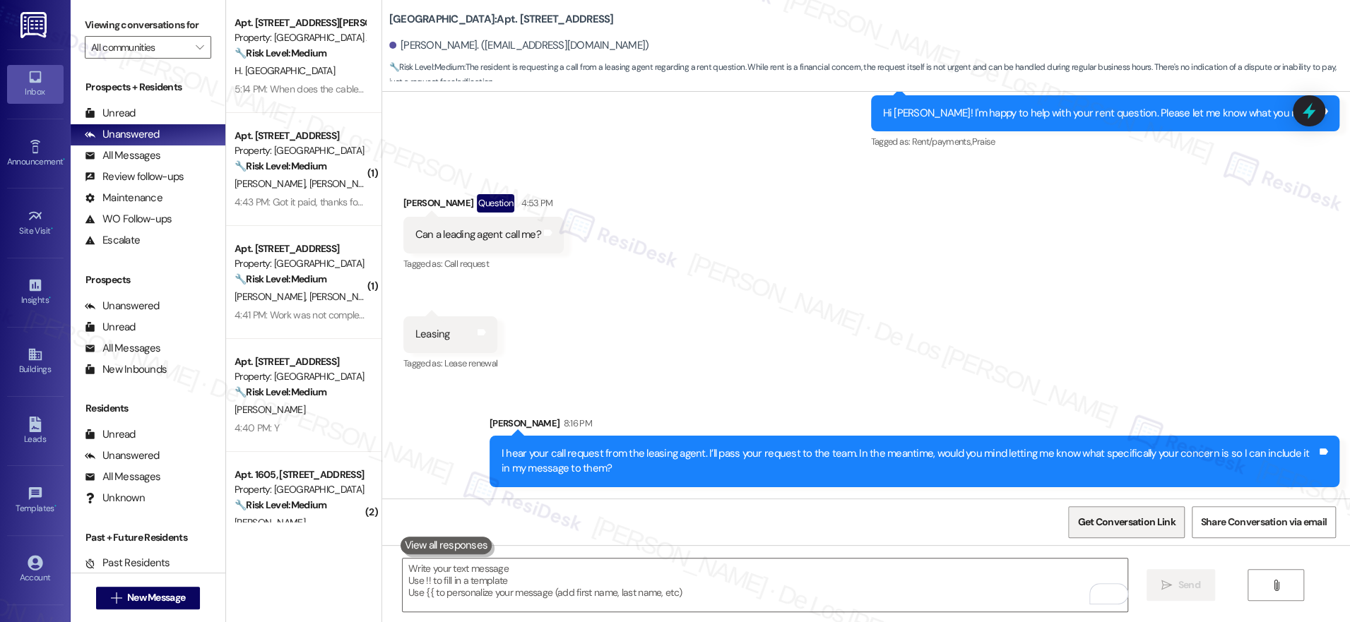
click at [1126, 528] on span "Get Conversation Link" at bounding box center [1125, 522] width 97 height 15
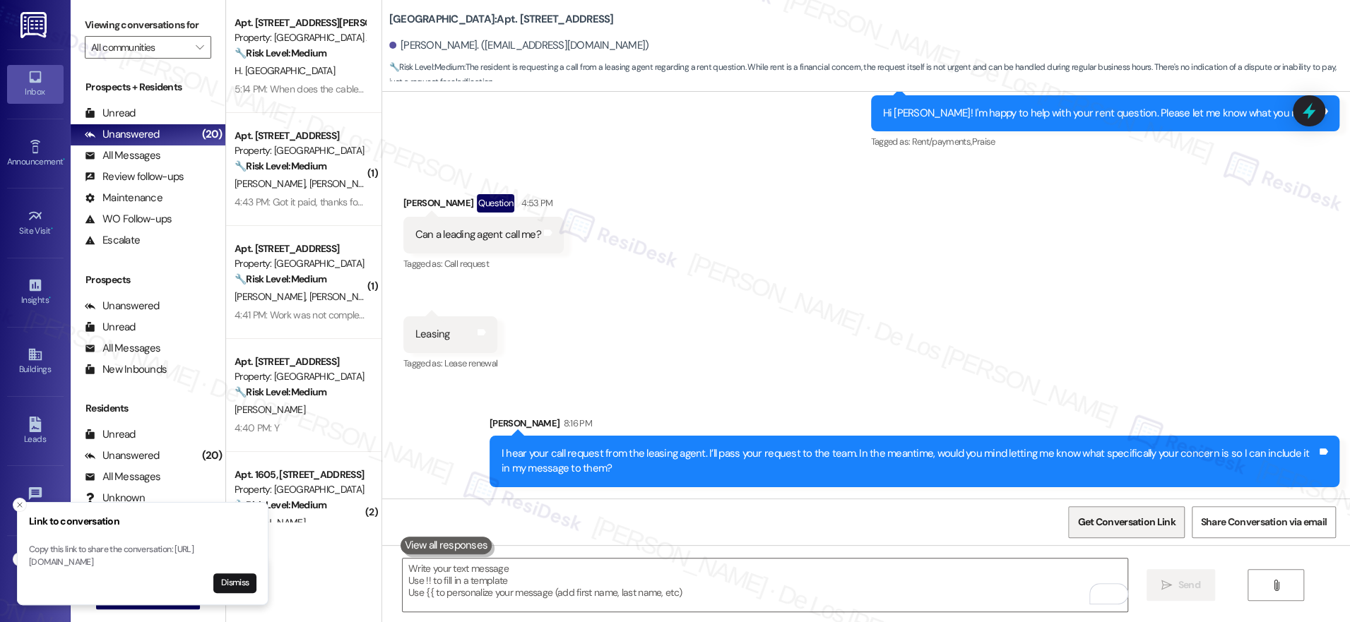
click at [1110, 521] on span "Get Conversation Link" at bounding box center [1125, 522] width 97 height 15
click at [1110, 522] on span "Get Conversation Link" at bounding box center [1125, 522] width 97 height 15
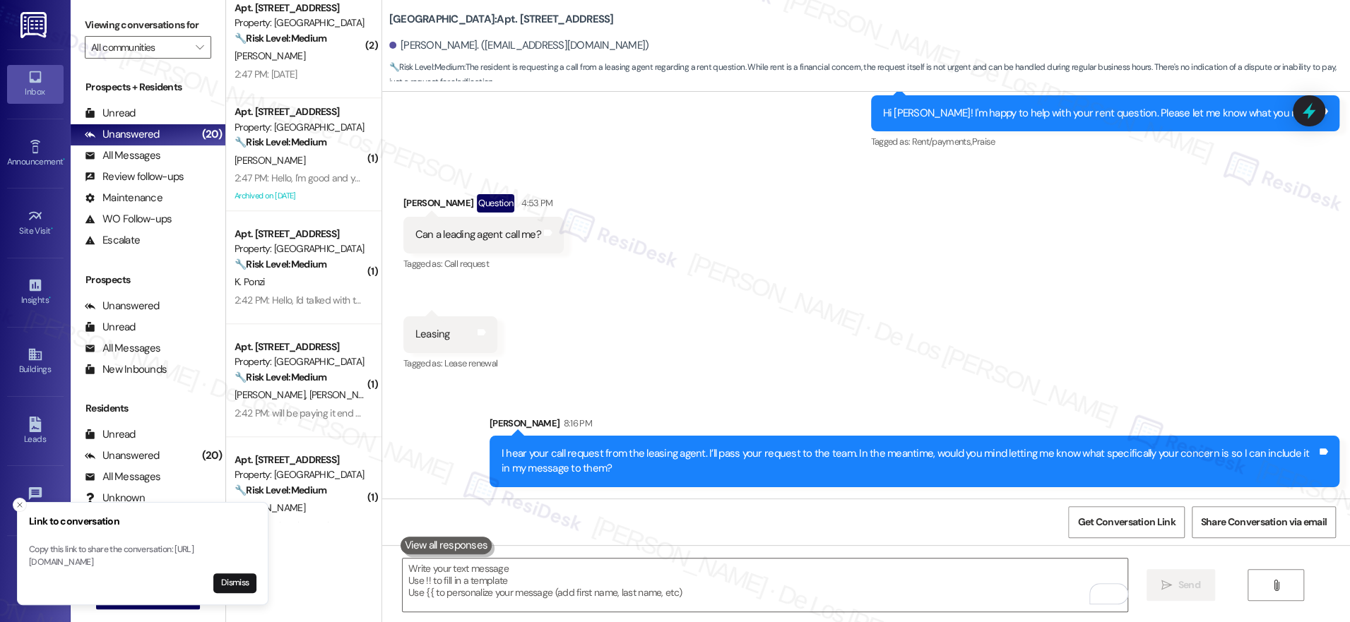
scroll to position [0, 0]
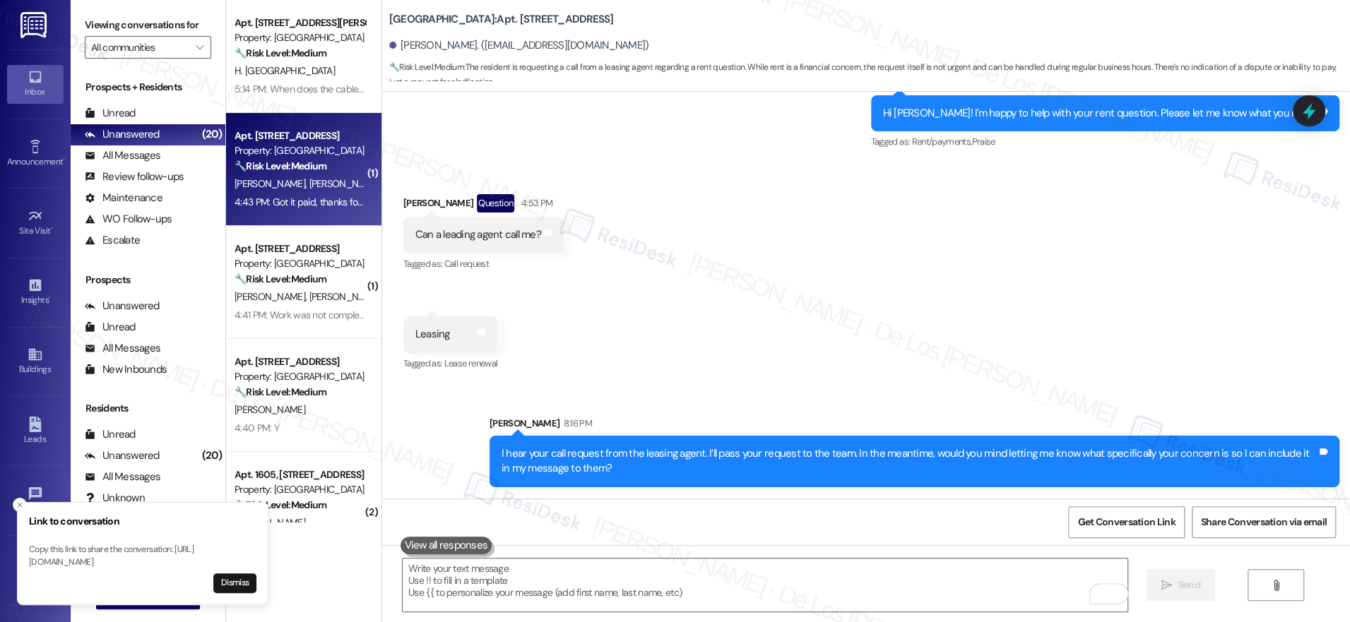
click at [288, 175] on div "L. Denton J. Denton" at bounding box center [300, 184] width 134 height 18
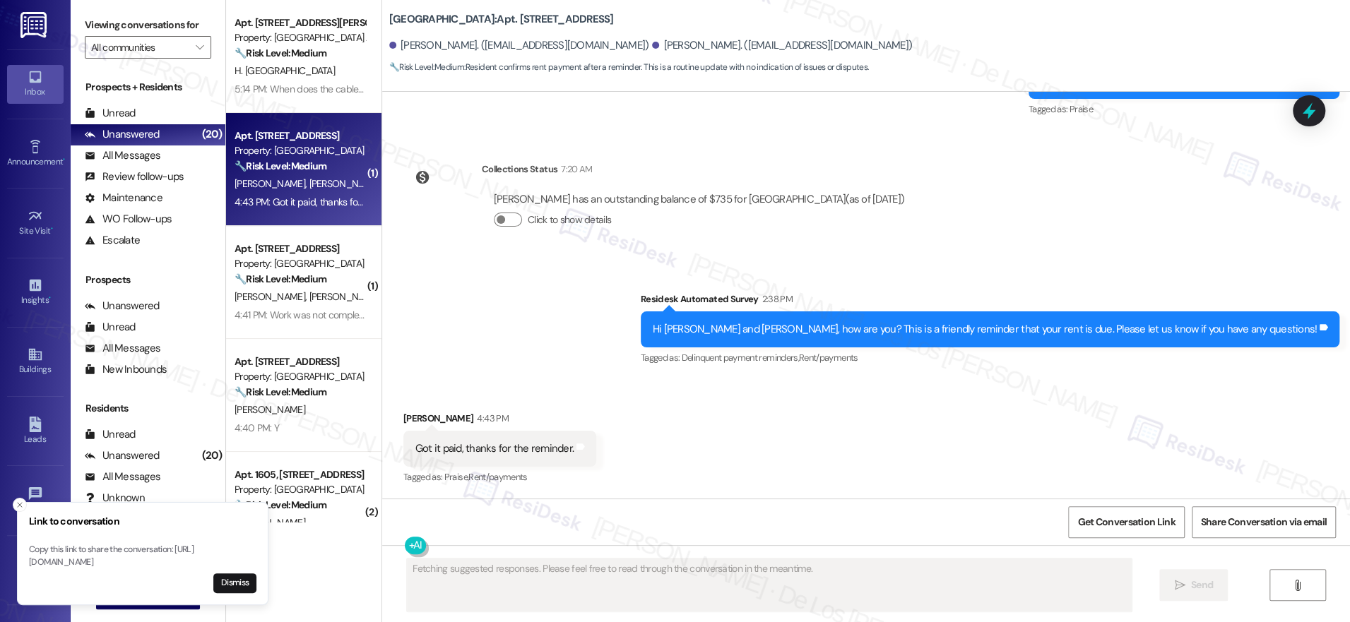
scroll to position [1209, 0]
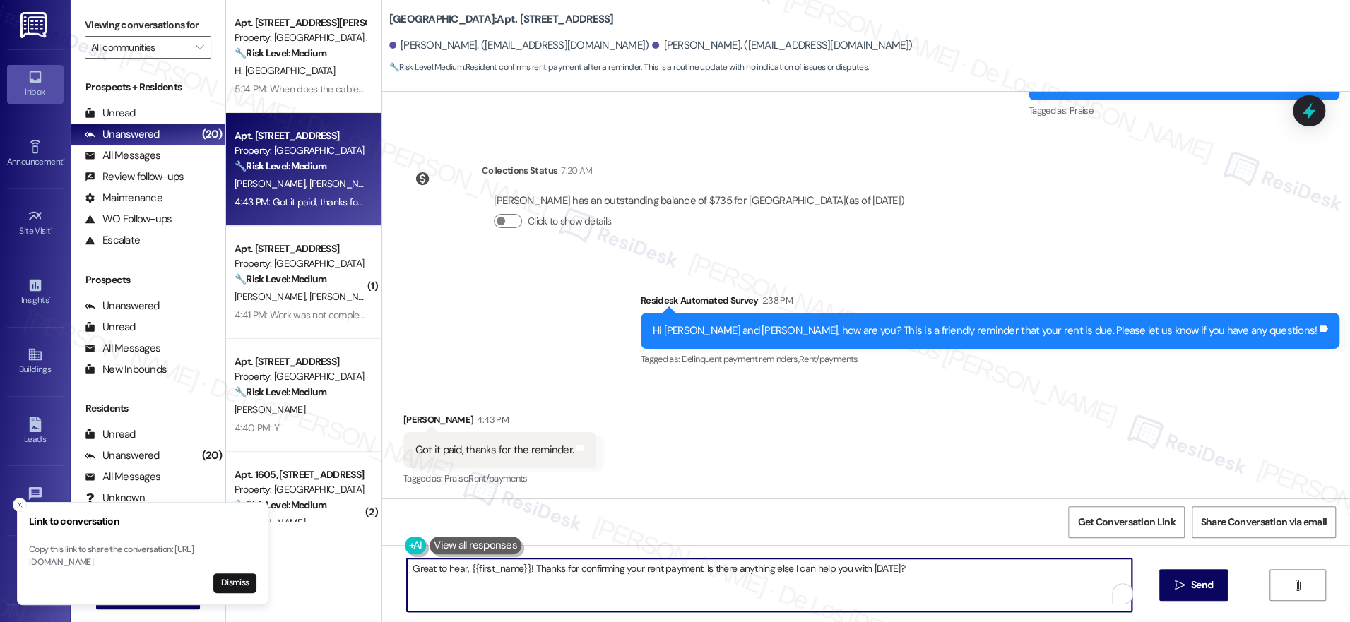
drag, startPoint x: 694, startPoint y: 569, endPoint x: 935, endPoint y: 593, distance: 241.4
click at [934, 593] on textarea "Great to hear, {{first_name}}! Thanks for confirming your rent payment. Is ther…" at bounding box center [769, 585] width 725 height 53
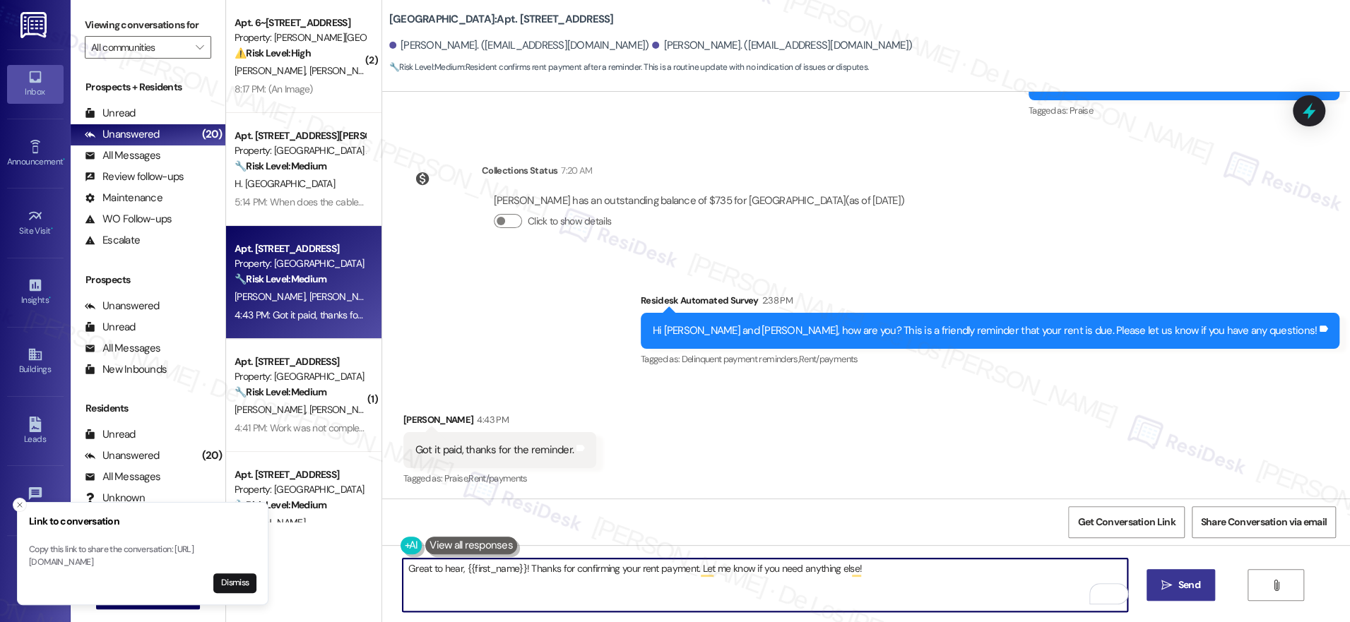
type textarea "Great to hear, {{first_name}}! Thanks for confirming your rent payment. Let me …"
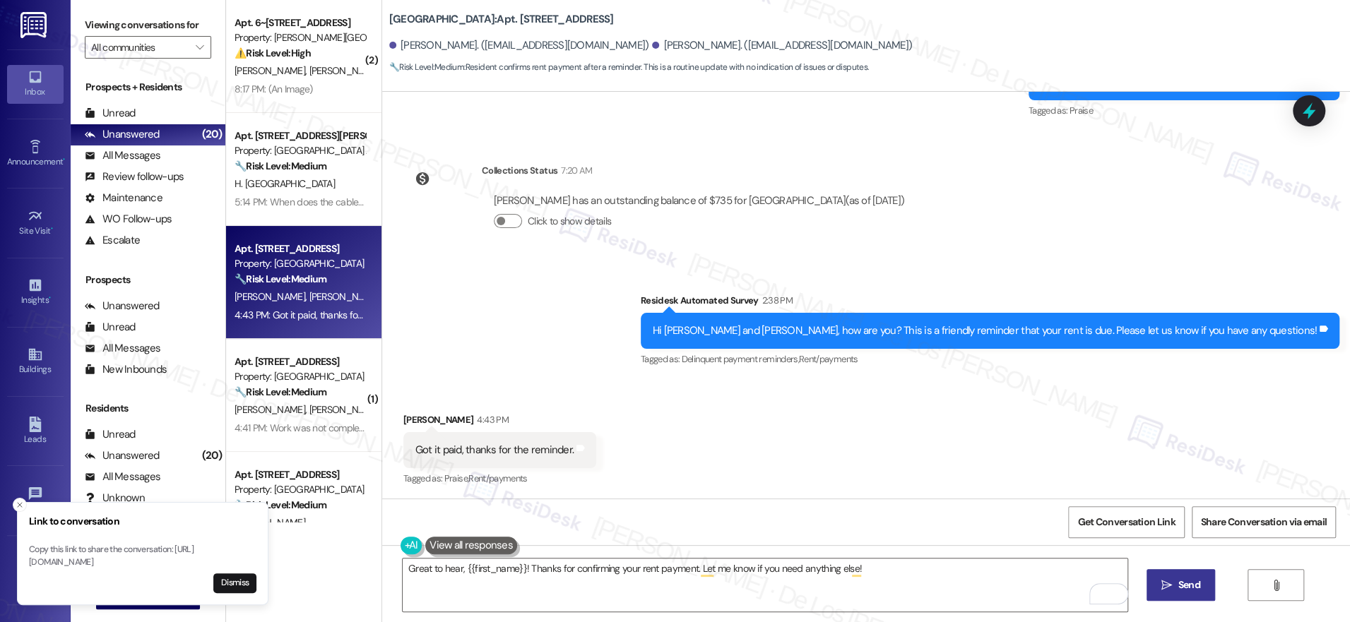
click at [1175, 585] on span "Send" at bounding box center [1189, 585] width 28 height 15
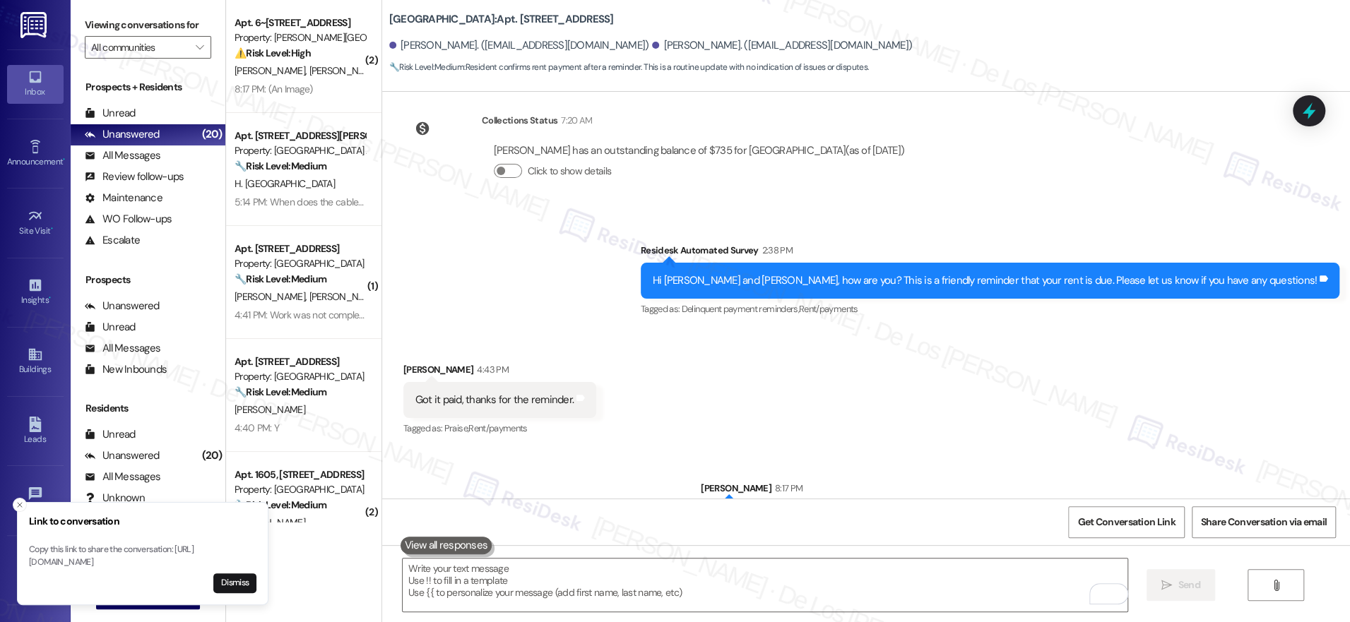
scroll to position [1308, 0]
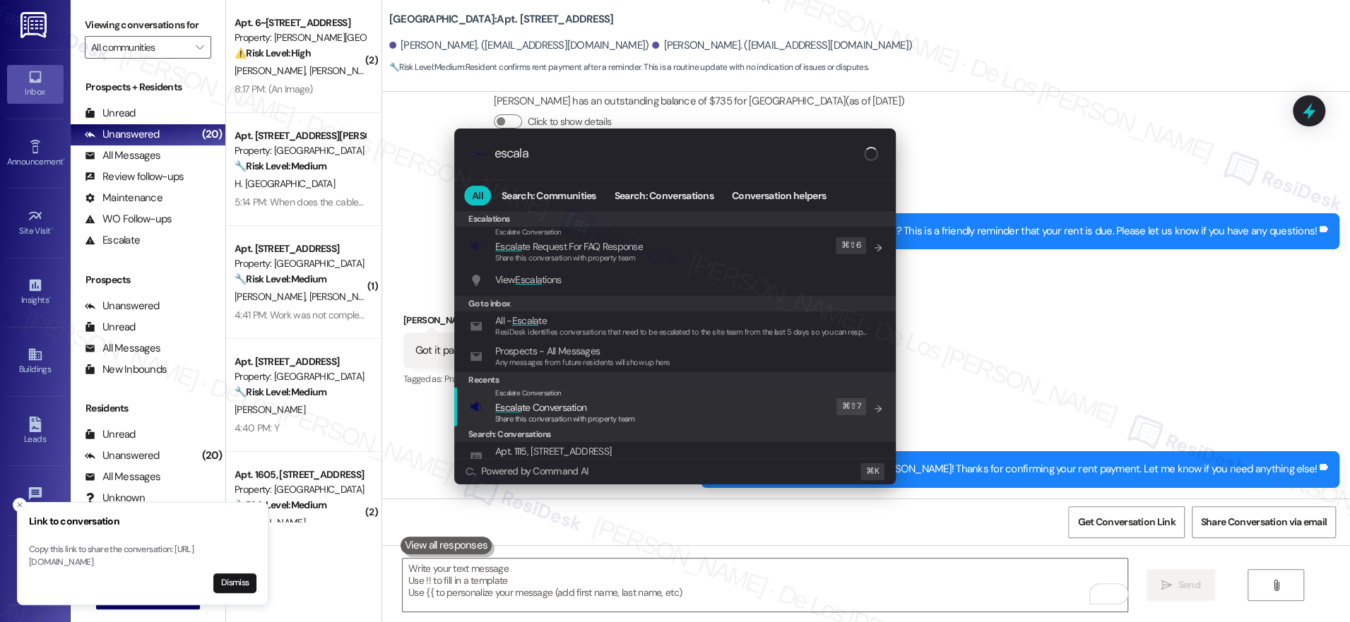
type input "escala"
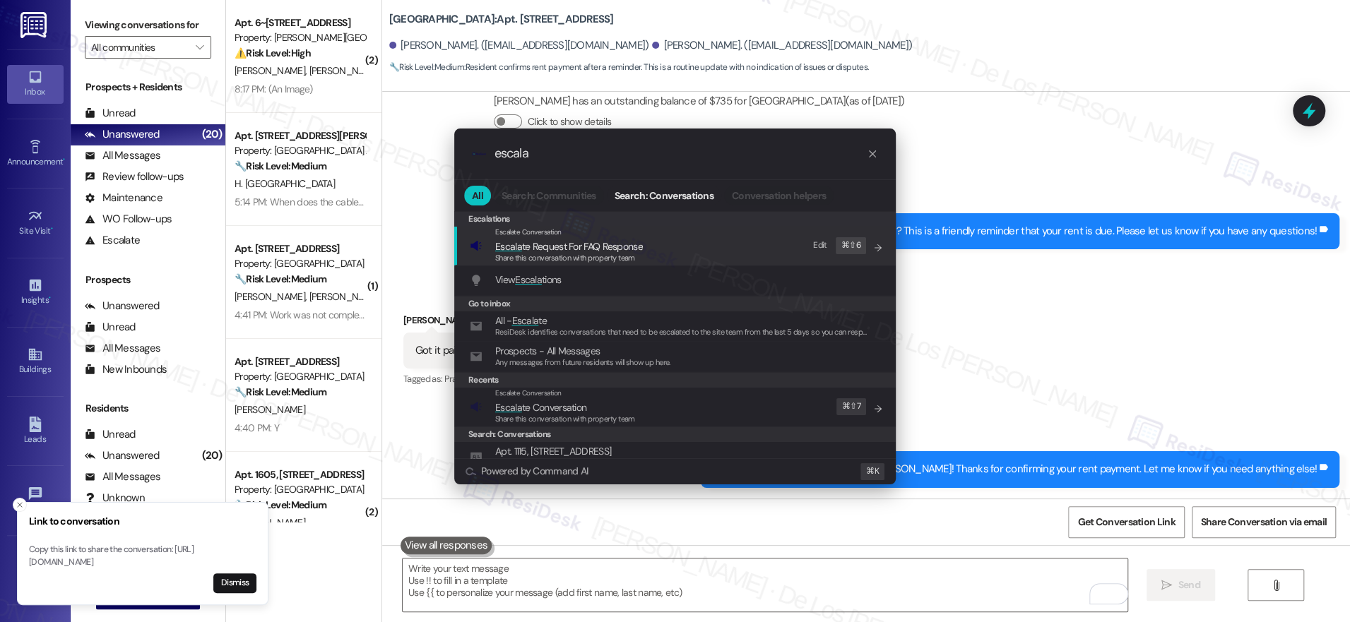
click at [634, 384] on div "Recents" at bounding box center [674, 380] width 441 height 16
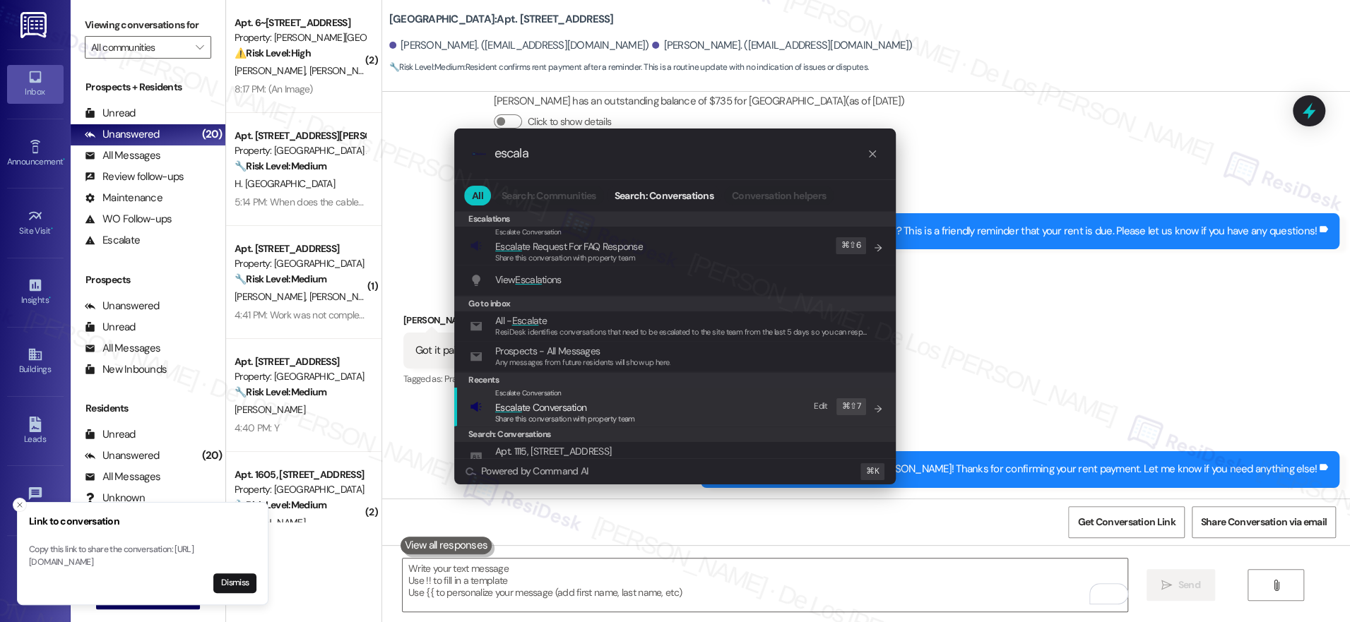
drag, startPoint x: 615, startPoint y: 396, endPoint x: 595, endPoint y: 374, distance: 30.0
click at [615, 396] on div "Escalate Conversation" at bounding box center [565, 393] width 140 height 11
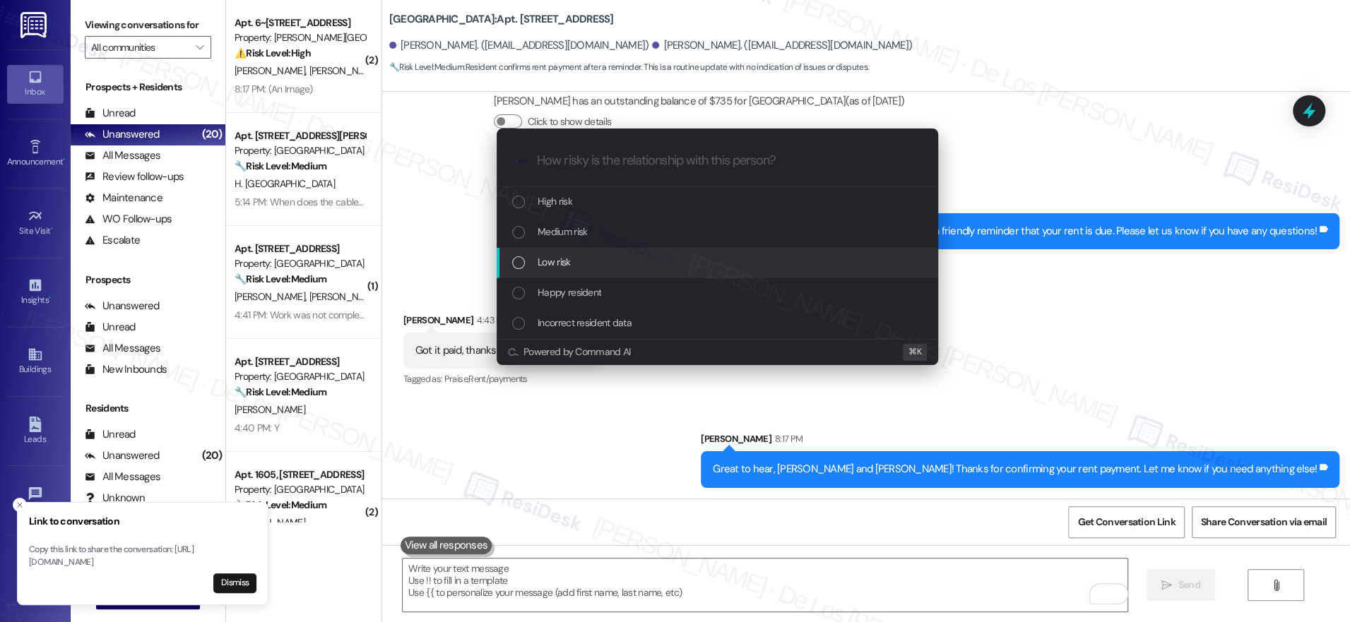
drag, startPoint x: 569, startPoint y: 265, endPoint x: 643, endPoint y: 260, distance: 73.6
click at [570, 266] on div "Low risk" at bounding box center [718, 262] width 413 height 16
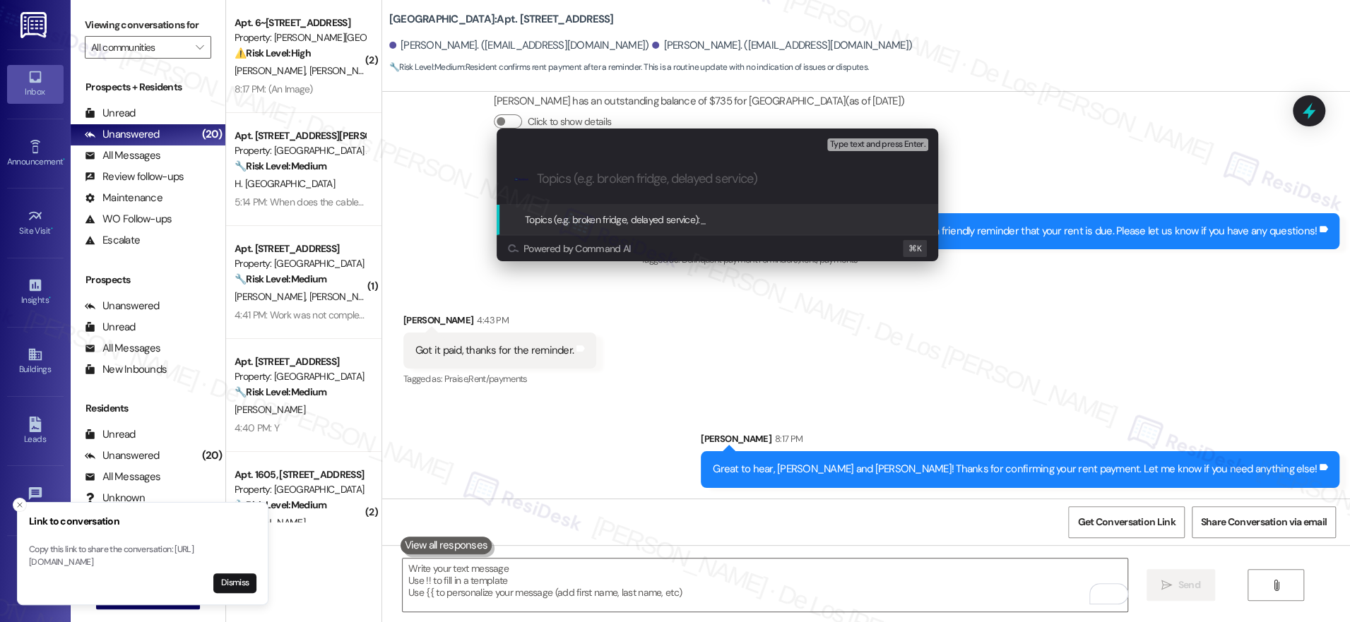
type input "P"
type input "Paid the rent"
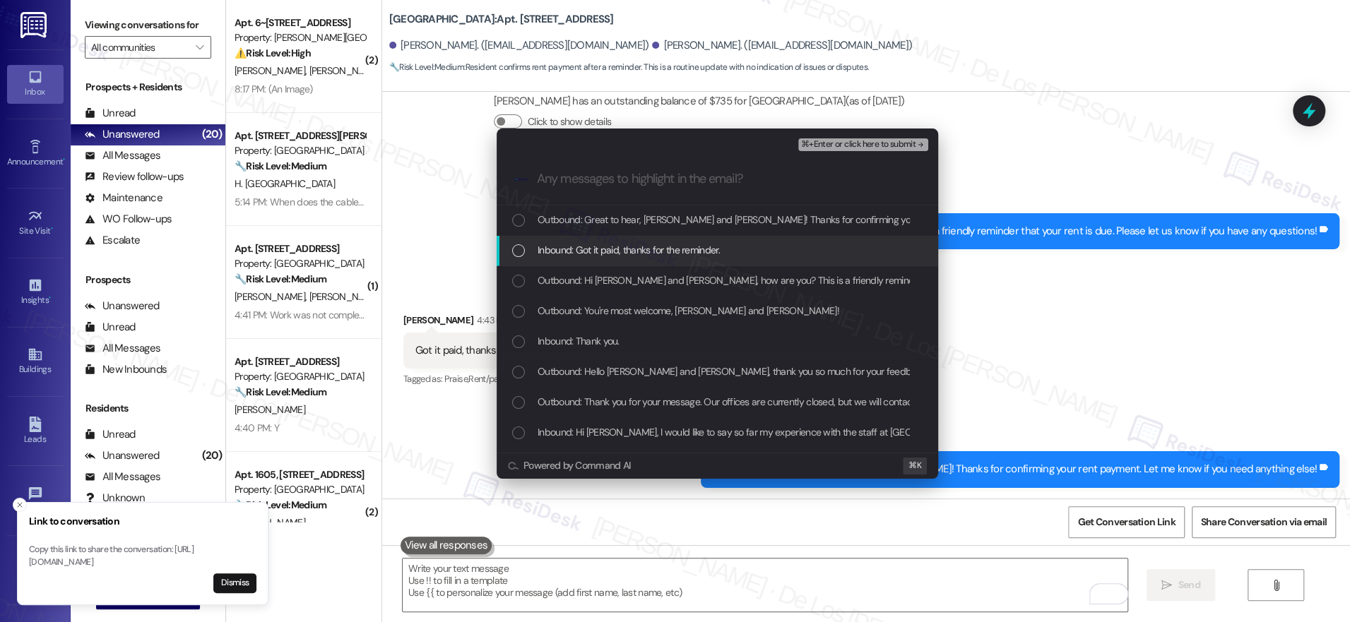
click at [644, 261] on div "Inbound: Got it paid, thanks for the reminder." at bounding box center [717, 251] width 441 height 30
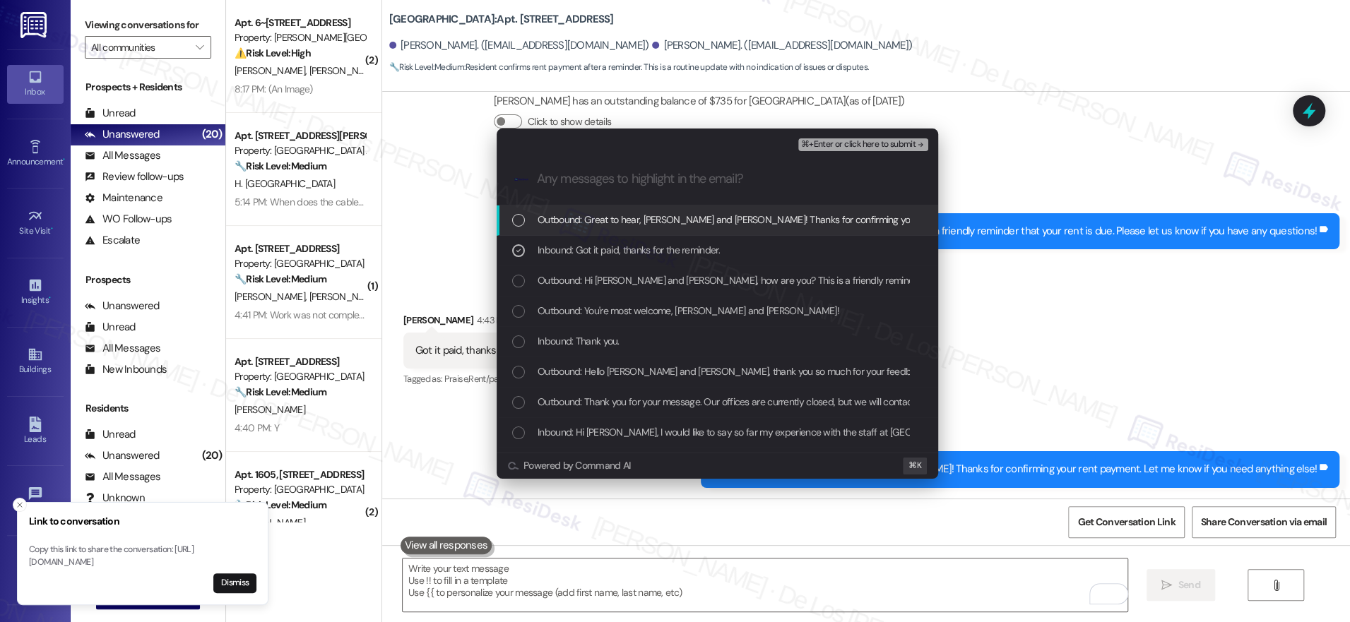
click at [855, 144] on span "⌘+Enter or click here to submit" at bounding box center [858, 145] width 114 height 10
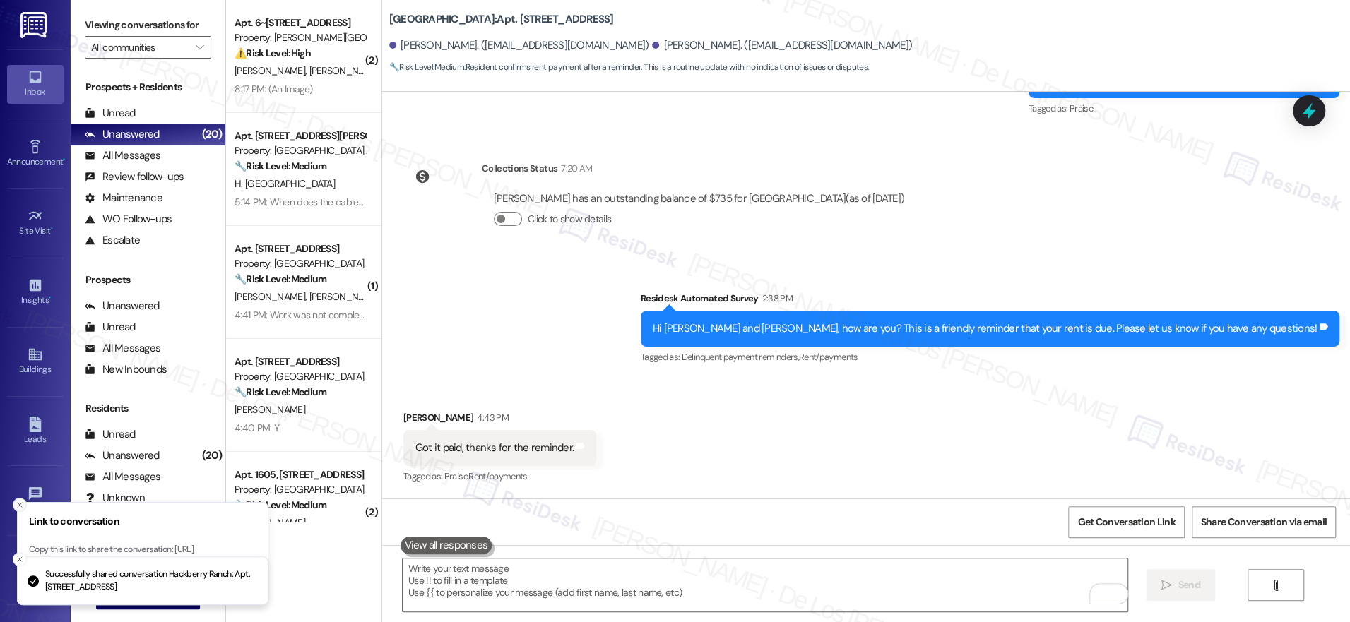
scroll to position [1209, 0]
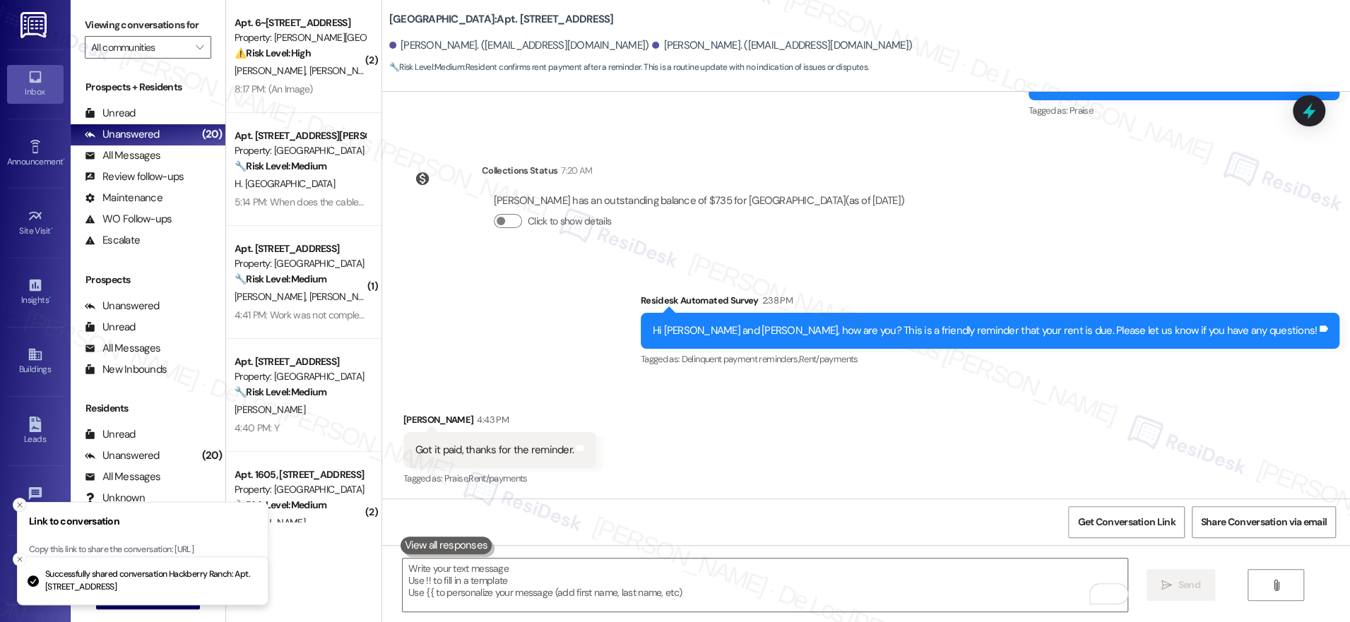
click at [18, 503] on line "Close toast" at bounding box center [20, 505] width 4 height 4
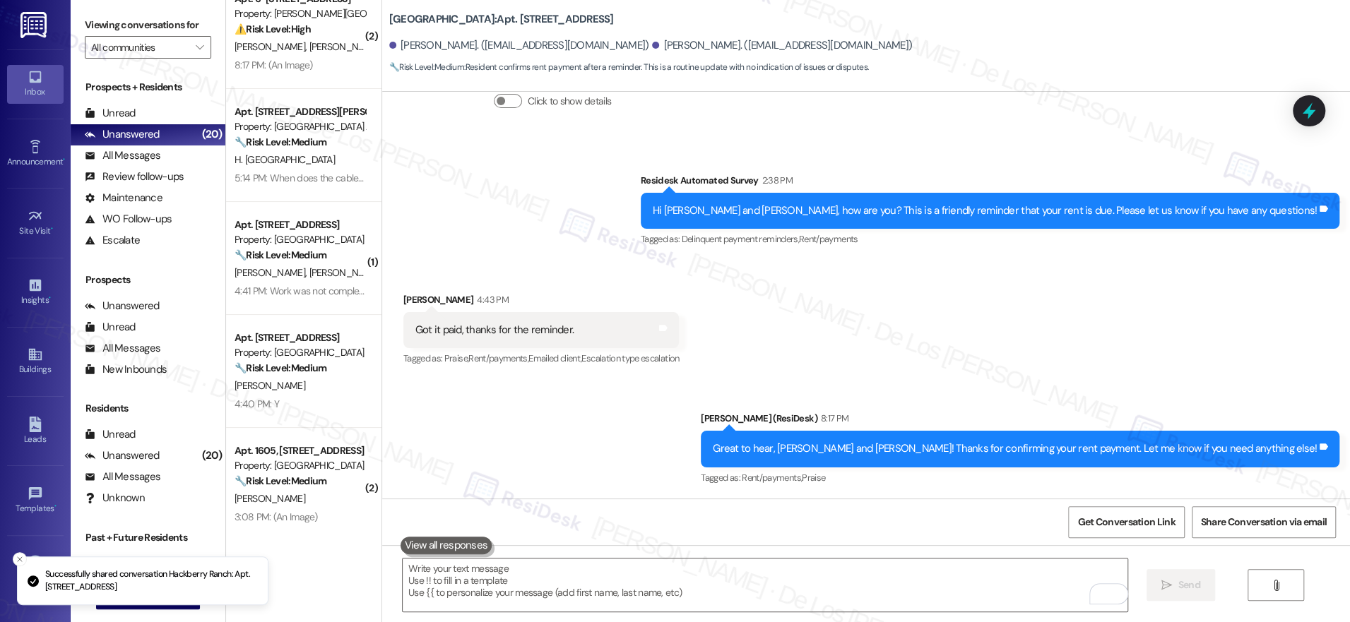
scroll to position [26, 0]
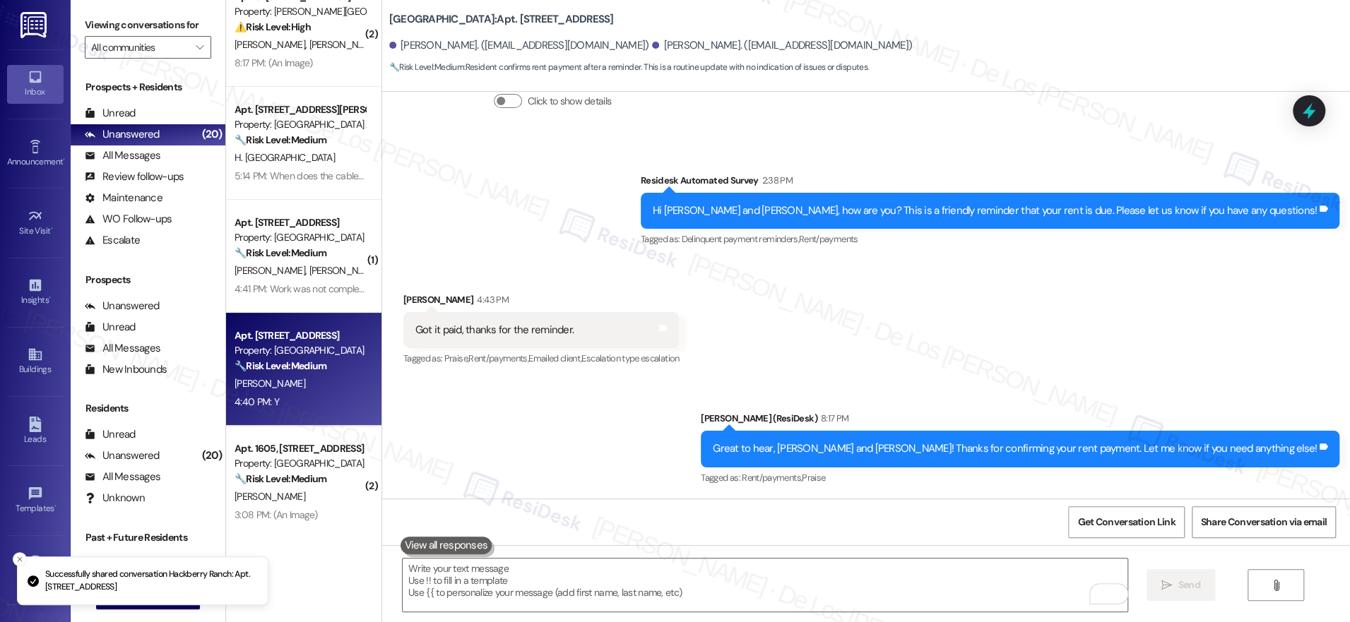
click at [309, 360] on strong "🔧 Risk Level: Medium" at bounding box center [281, 366] width 92 height 13
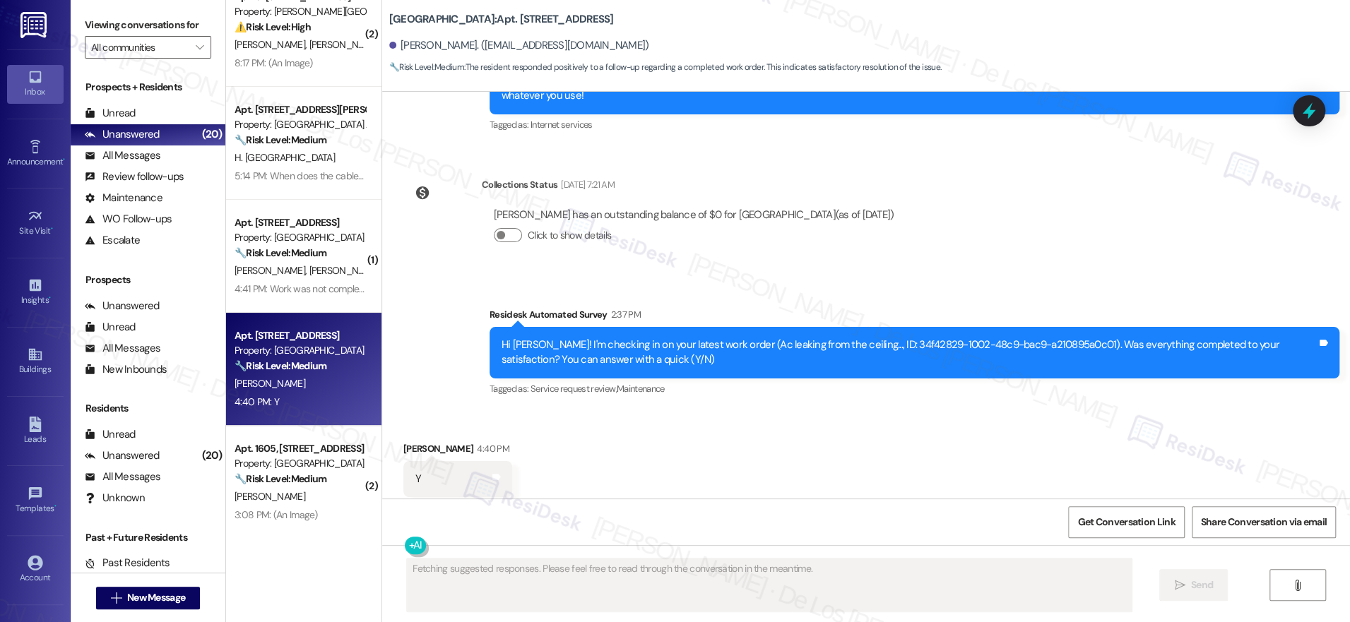
scroll to position [2088, 0]
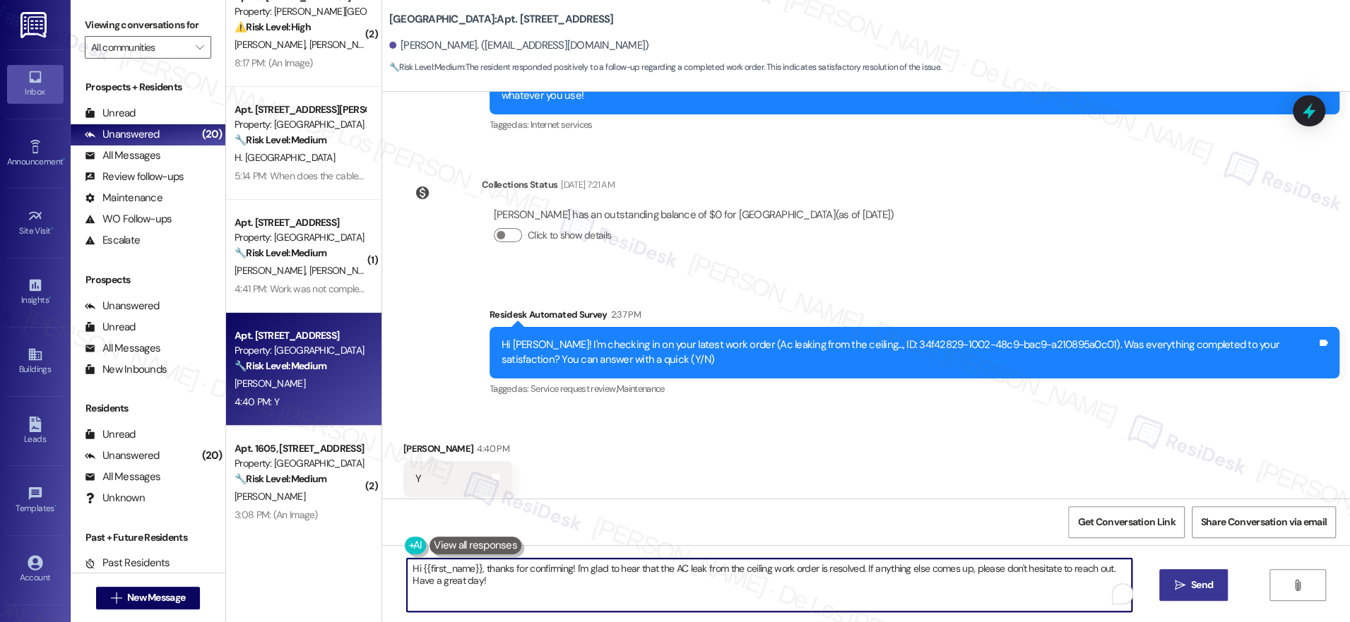
click at [657, 602] on textarea "Hi {{first_name}}, thanks for confirming! I'm glad to hear that the AC leak fro…" at bounding box center [769, 585] width 725 height 53
click at [708, 598] on textarea "Hi {{first_name}}, thanks for confirming! I'm glad to hear that the AC leak fro…" at bounding box center [769, 585] width 725 height 53
drag, startPoint x: 470, startPoint y: 565, endPoint x: 348, endPoint y: 535, distance: 125.8
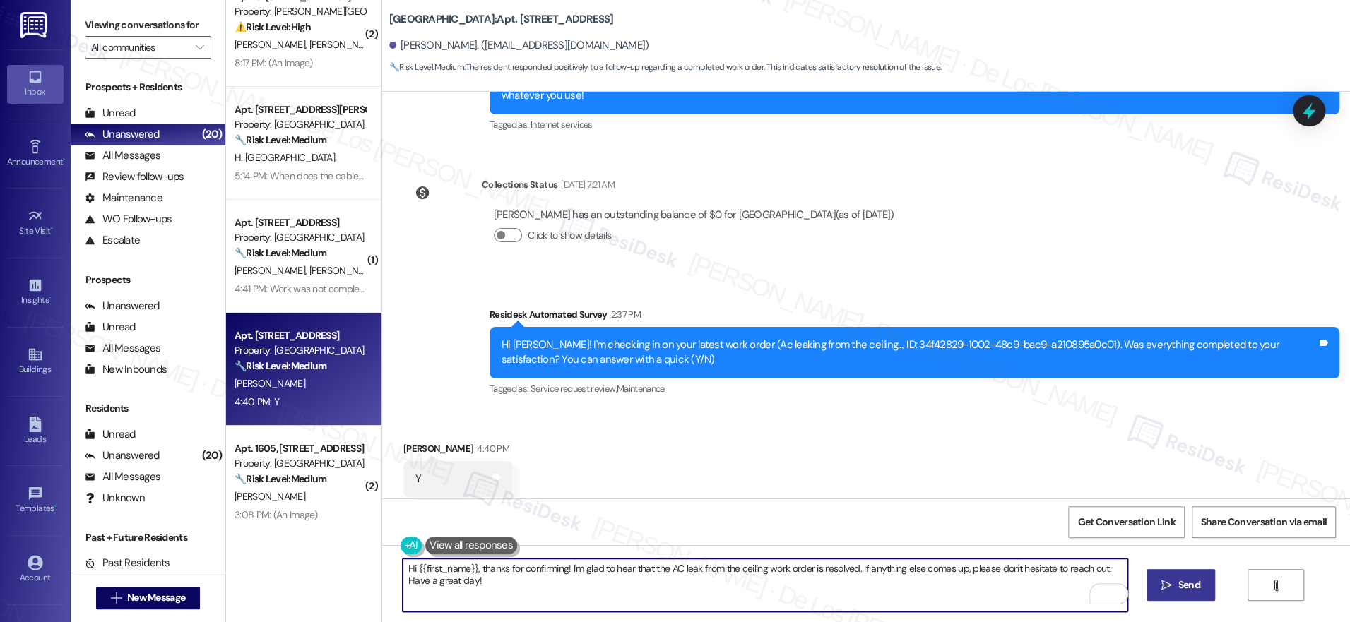
click at [348, 535] on div "( 2 ) Apt. 6~601, 1600 Lansdowne Dr Property: Alderman Park Apartments ⚠️ Risk …" at bounding box center [788, 311] width 1124 height 622
drag, startPoint x: 776, startPoint y: 567, endPoint x: 929, endPoint y: 610, distance: 158.4
click at [929, 610] on textarea "Thanks for confirming! I'm glad to hear that the AC leak from the ceiling work …" at bounding box center [765, 585] width 725 height 53
paste textarea "I'm glad to know you're satisfied with your recent work order. If I may ask..ov…"
drag, startPoint x: 791, startPoint y: 571, endPoint x: 1156, endPoint y: 559, distance: 365.4
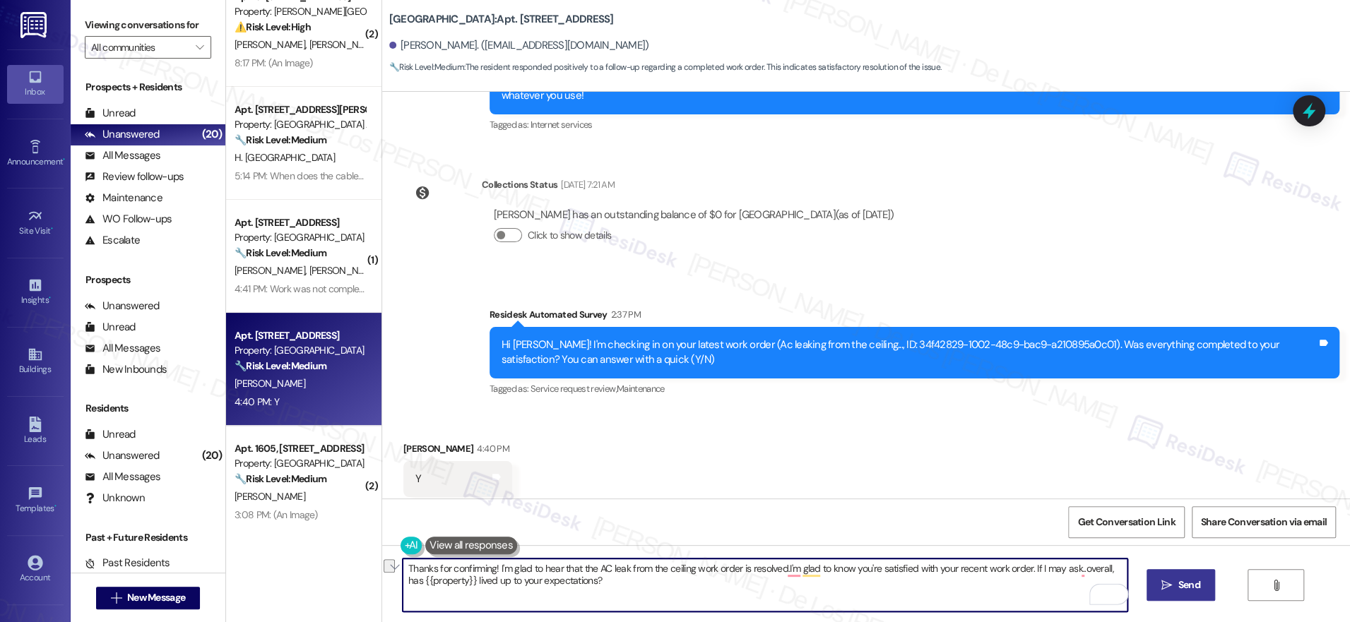
click at [1023, 567] on textarea "Thanks for confirming! I'm glad to hear that the AC leak from the ceiling work …" at bounding box center [765, 585] width 725 height 53
type textarea "Thanks for confirming! I'm glad to hear that the AC leak from the ceiling work …"
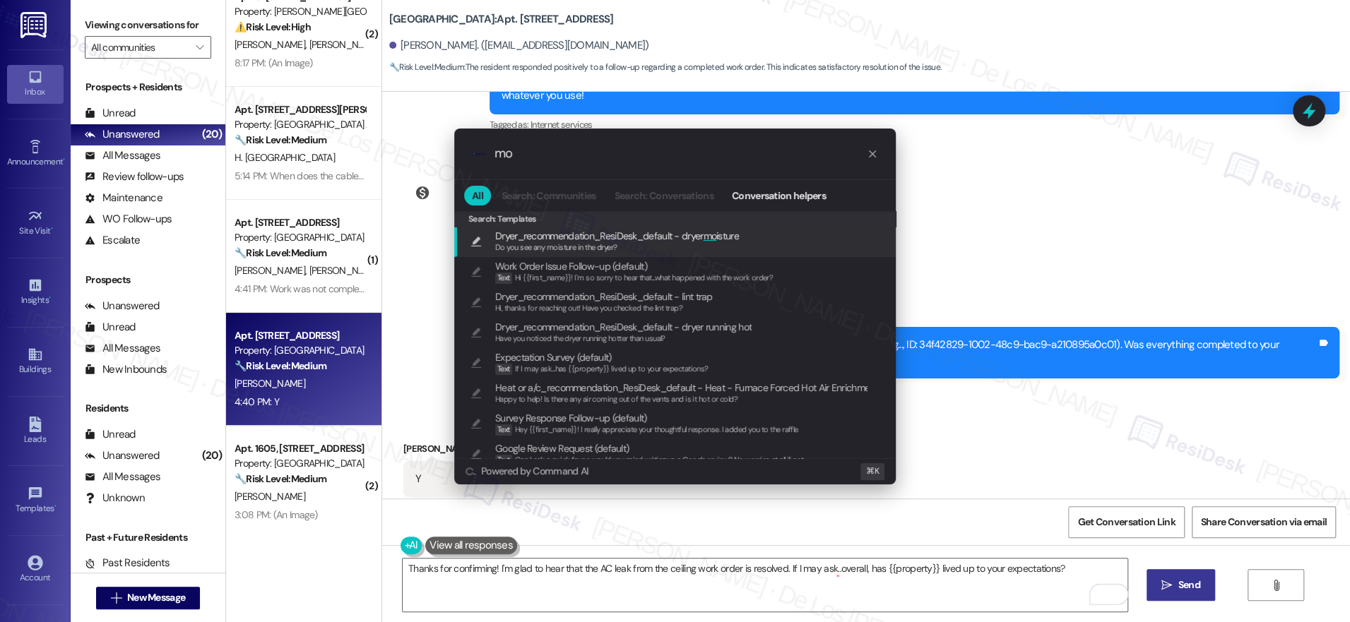
type input "m"
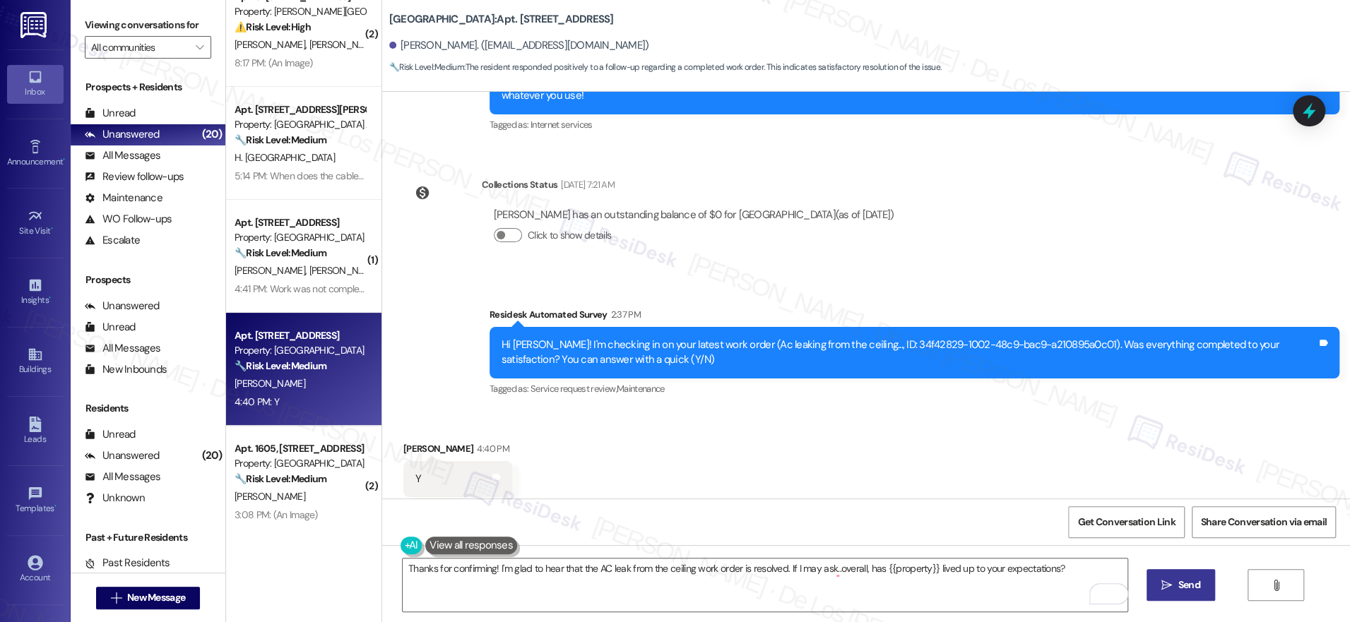
scroll to position [615, 0]
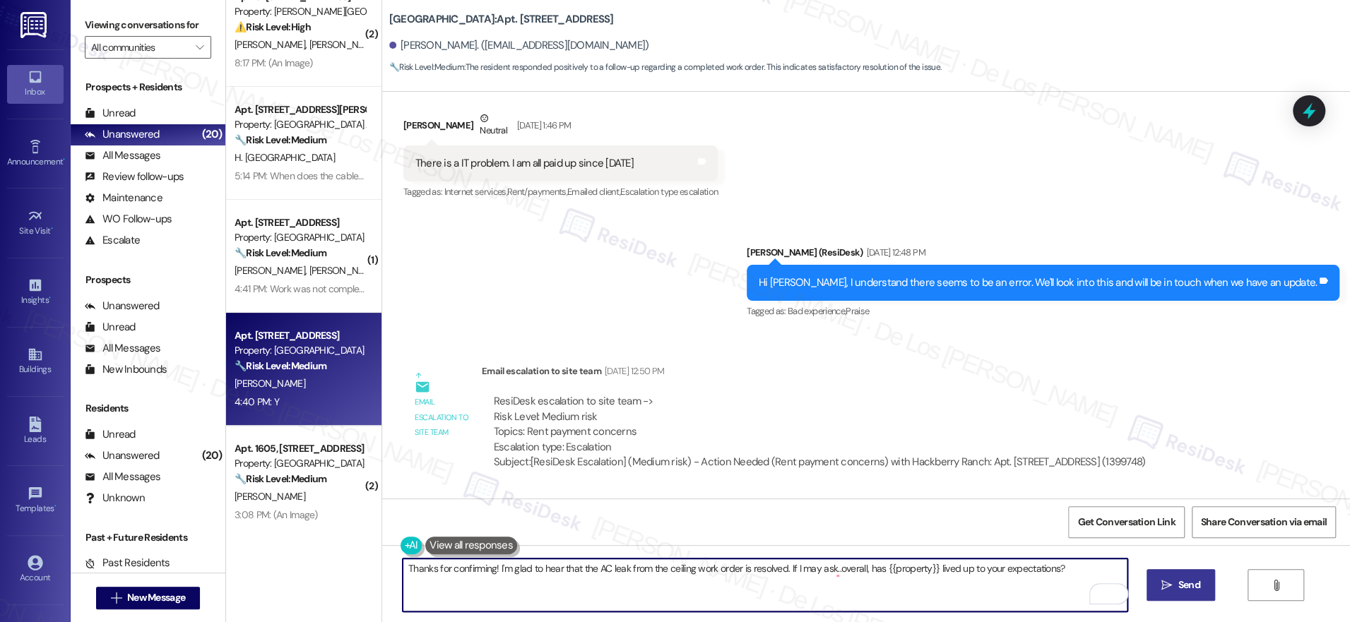
click at [1016, 598] on textarea "Thanks for confirming! I'm glad to hear that the AC leak from the ceiling work …" at bounding box center [765, 585] width 725 height 53
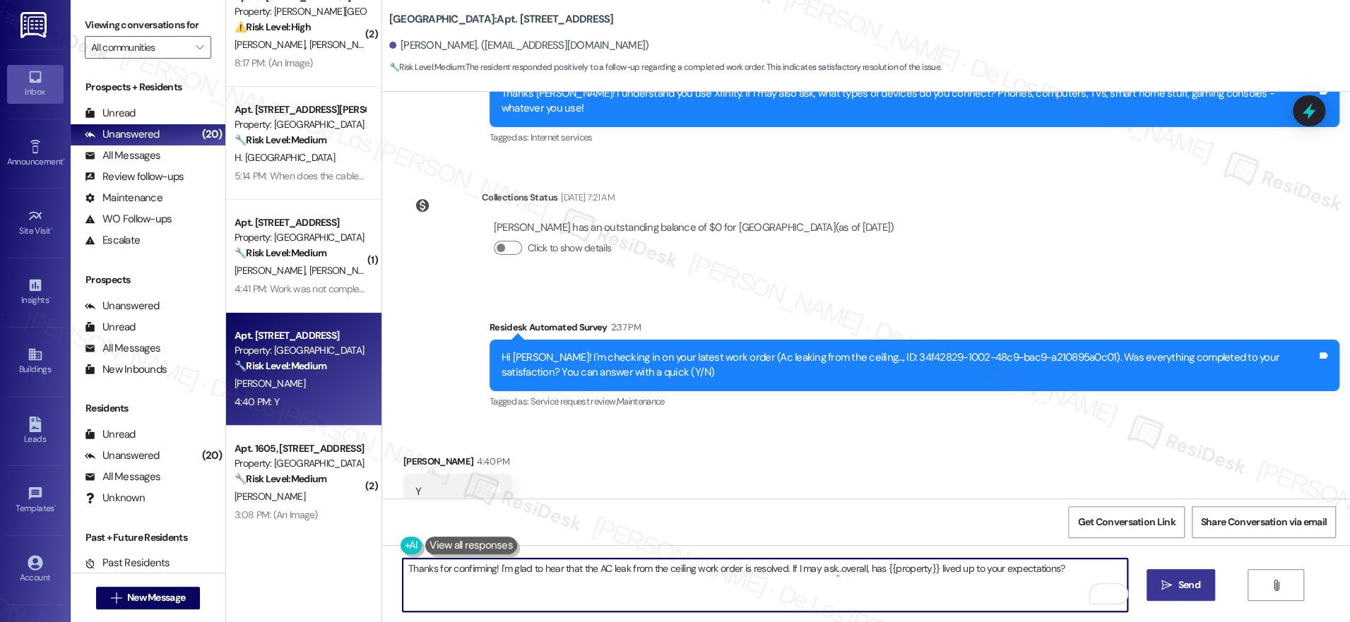
scroll to position [2088, 0]
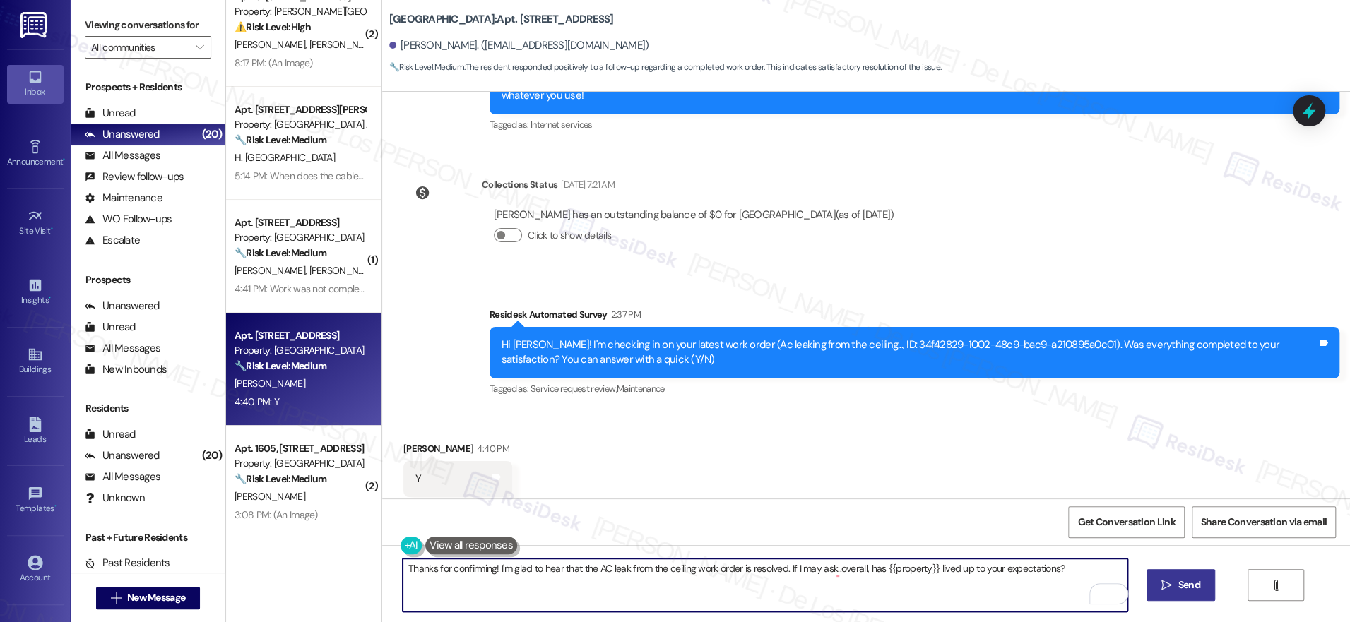
click at [1175, 581] on span "Send" at bounding box center [1189, 585] width 28 height 15
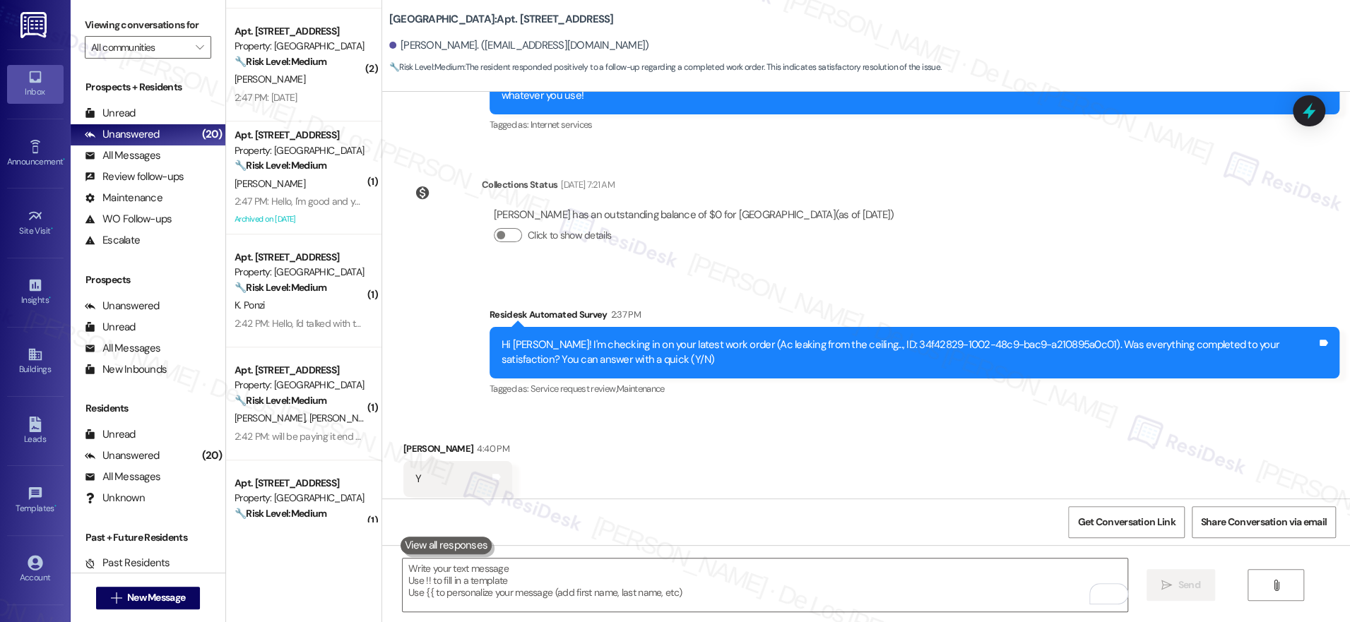
scroll to position [671, 0]
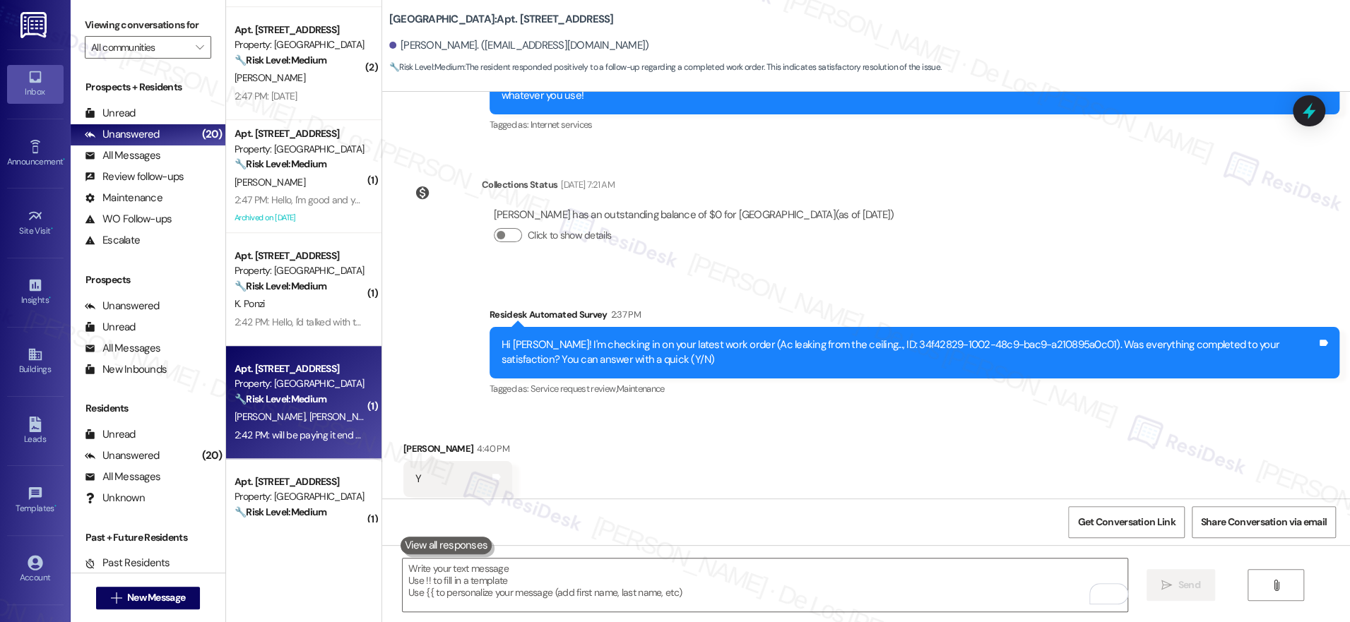
click at [323, 396] on div "🔧 Risk Level: Medium The resident is responding to a rent reminder and stating …" at bounding box center [300, 399] width 131 height 15
type textarea "Fetching suggested responses. Please feel free to read through the conversation…"
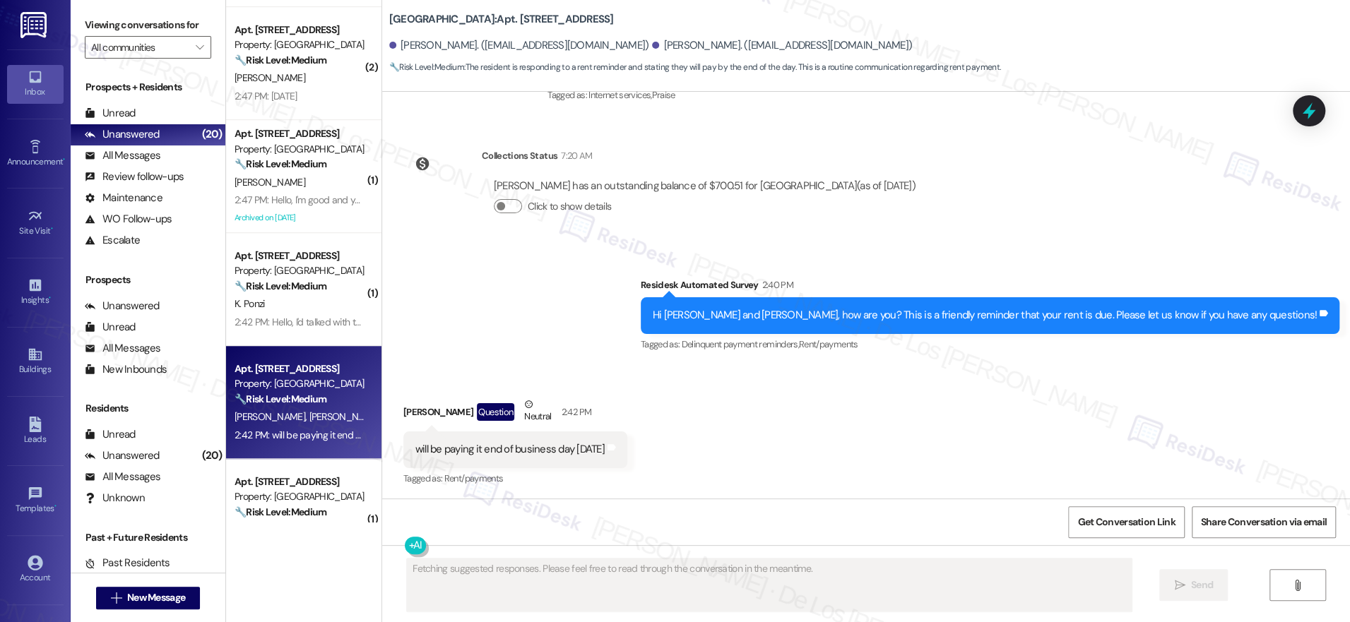
scroll to position [3044, 0]
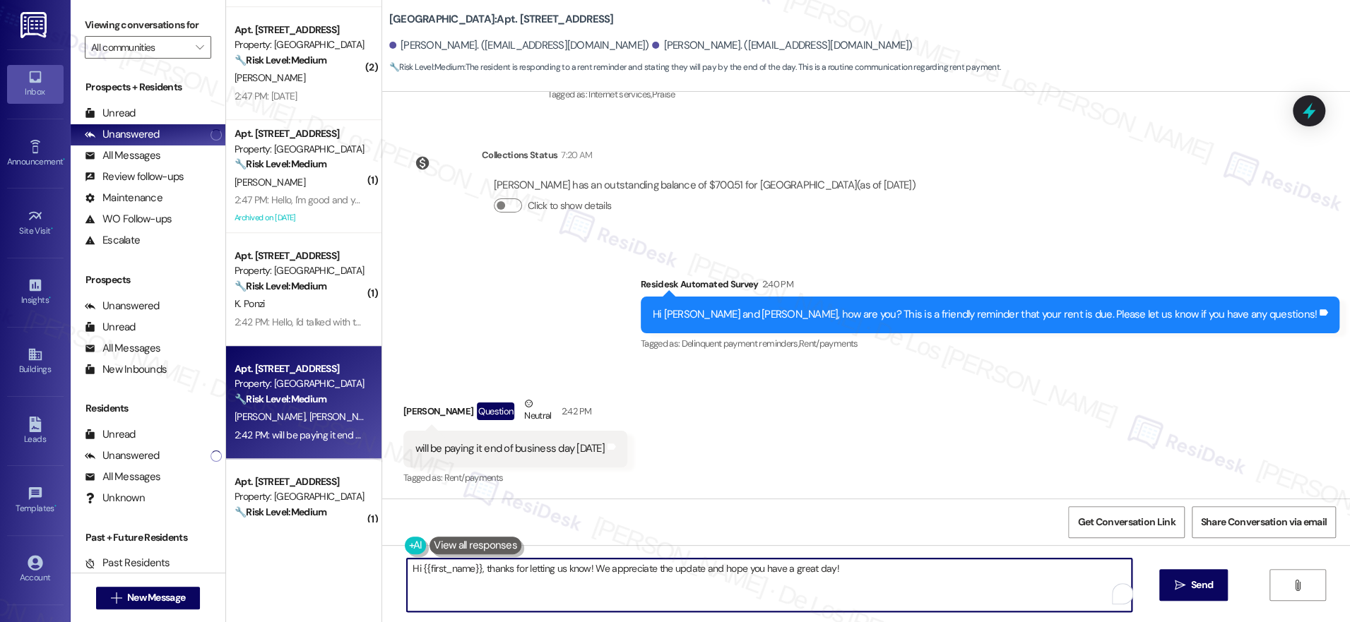
drag, startPoint x: 476, startPoint y: 567, endPoint x: 315, endPoint y: 535, distance: 164.0
click at [315, 535] on div "( 2 ) Apt. 1605, 201 Hackberry St Property: Hackberry Ranch 🔧 Risk Level: Mediu…" at bounding box center [788, 311] width 1124 height 622
click at [502, 567] on textarea "Thanks for letting us know! We appreciate the update and hope you have a great …" at bounding box center [765, 585] width 725 height 53
drag, startPoint x: 473, startPoint y: 562, endPoint x: 500, endPoint y: 569, distance: 28.4
click at [473, 562] on textarea "Thanks for letting us know! We appreciate the update and hope you have a great …" at bounding box center [765, 585] width 725 height 53
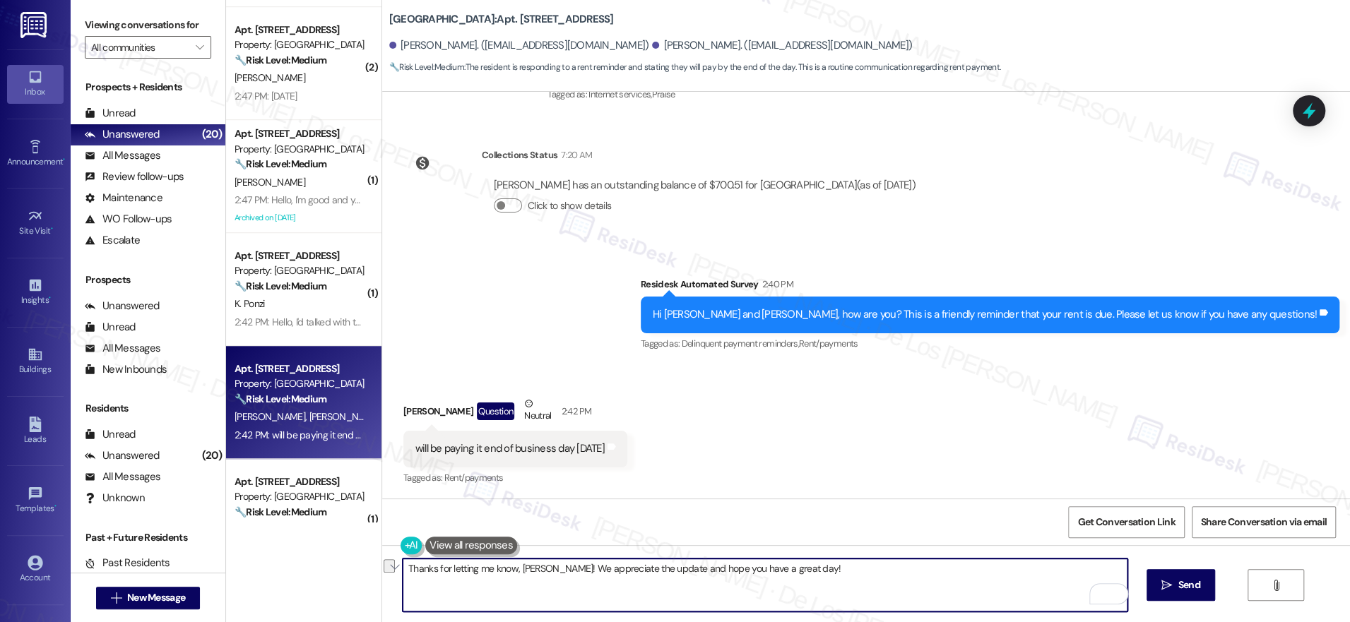
drag, startPoint x: 660, startPoint y: 565, endPoint x: 913, endPoint y: 572, distance: 252.3
click at [913, 572] on textarea "Thanks for letting me know, Winston! We appreciate the update and hope you have…" at bounding box center [765, 585] width 725 height 53
type textarea "Thanks for letting me know, Winston! We appreciate the update. Let me know if y…"
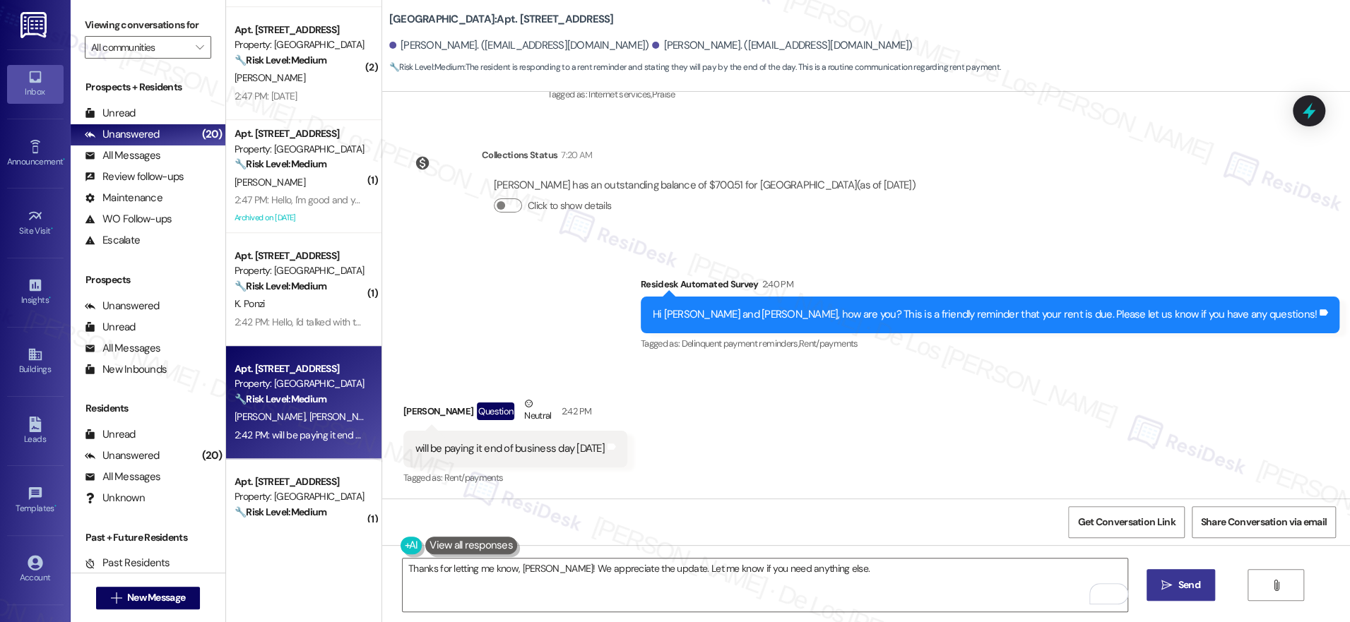
click at [1175, 580] on span "Send" at bounding box center [1189, 585] width 28 height 15
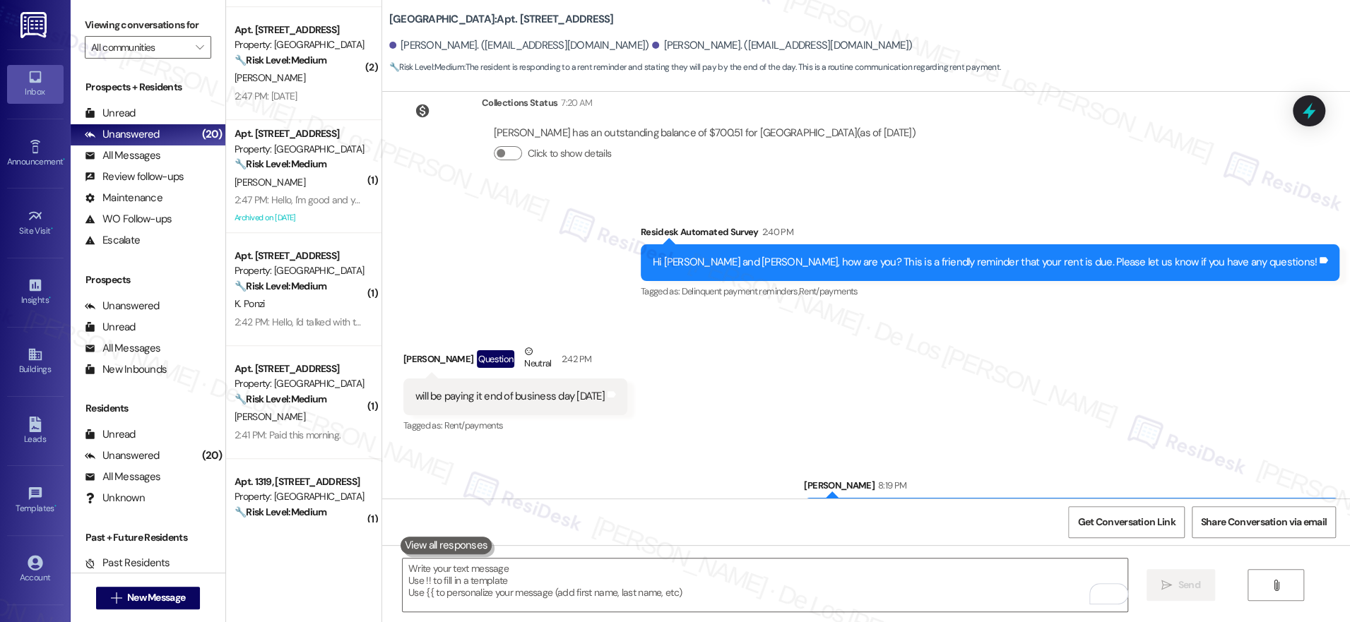
scroll to position [3142, 0]
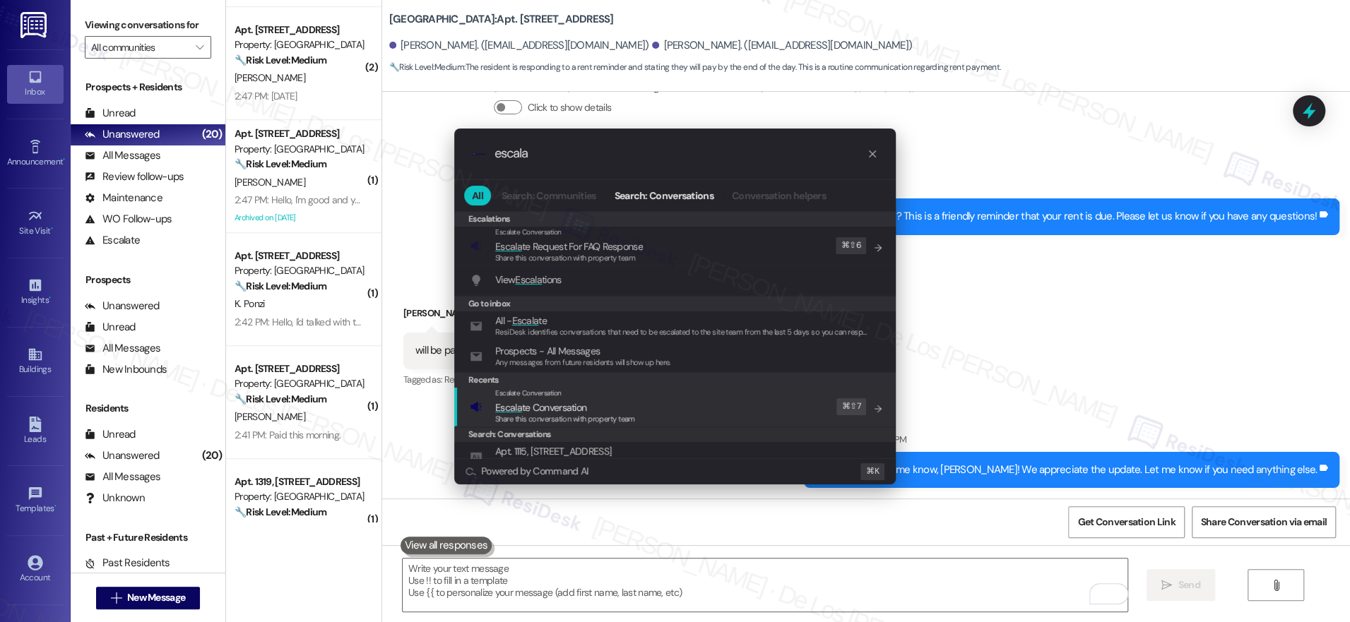
type input "escala"
drag, startPoint x: 753, startPoint y: 402, endPoint x: 680, endPoint y: 342, distance: 94.3
click at [753, 402] on div "Escalate Conversation Escala te Conversation Share this conversation with prope…" at bounding box center [676, 407] width 413 height 38
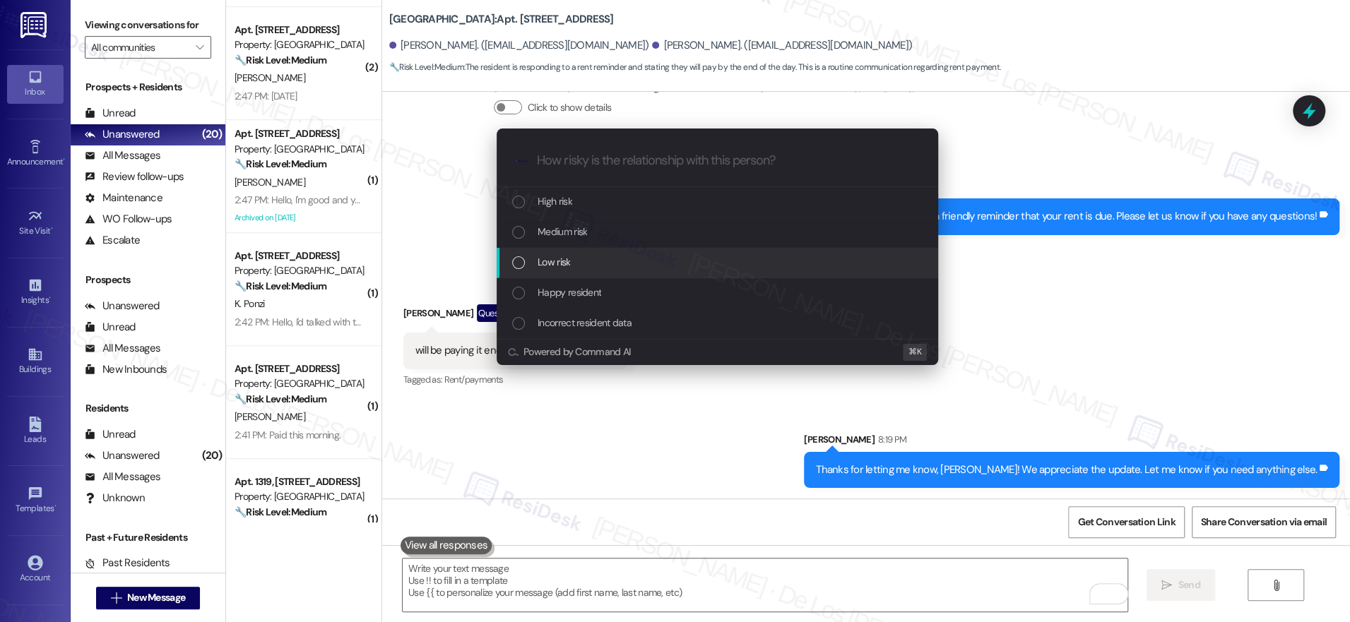
click at [605, 260] on div "Low risk" at bounding box center [718, 262] width 413 height 16
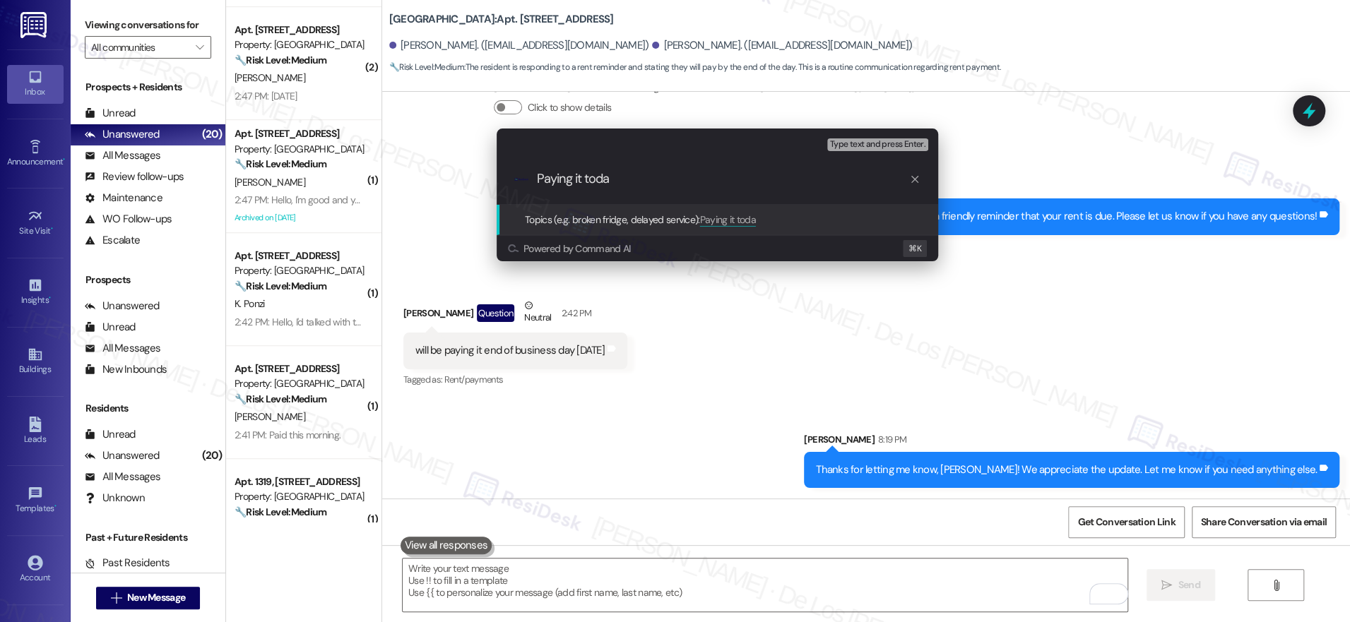
type input "Paying it today"
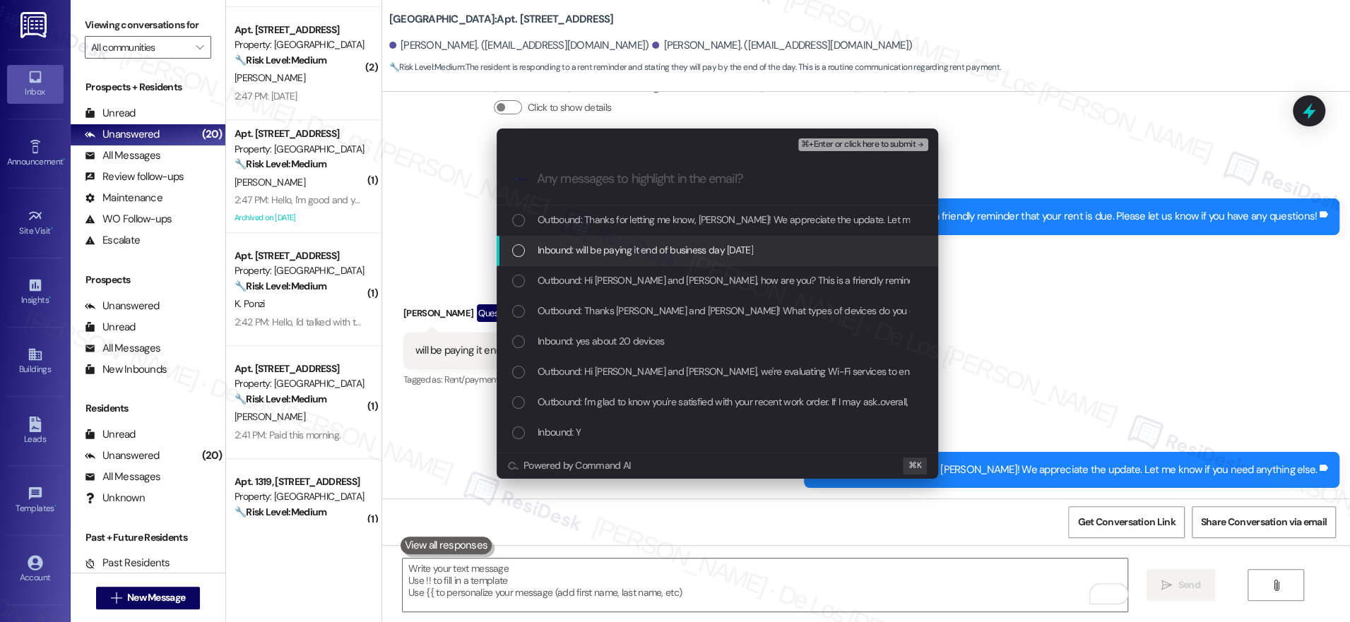
click at [734, 251] on span "Inbound: will be paying it end of business day today" at bounding box center [645, 250] width 215 height 16
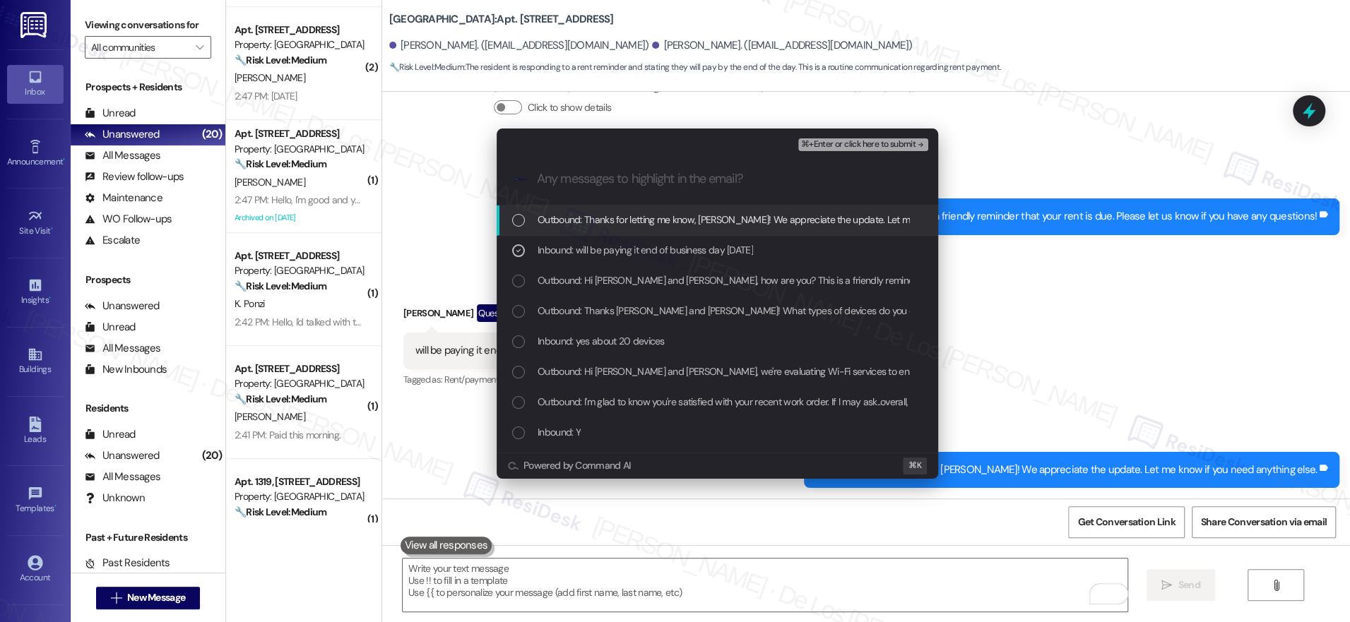
click at [841, 142] on span "⌘+Enter or click here to submit" at bounding box center [858, 145] width 114 height 10
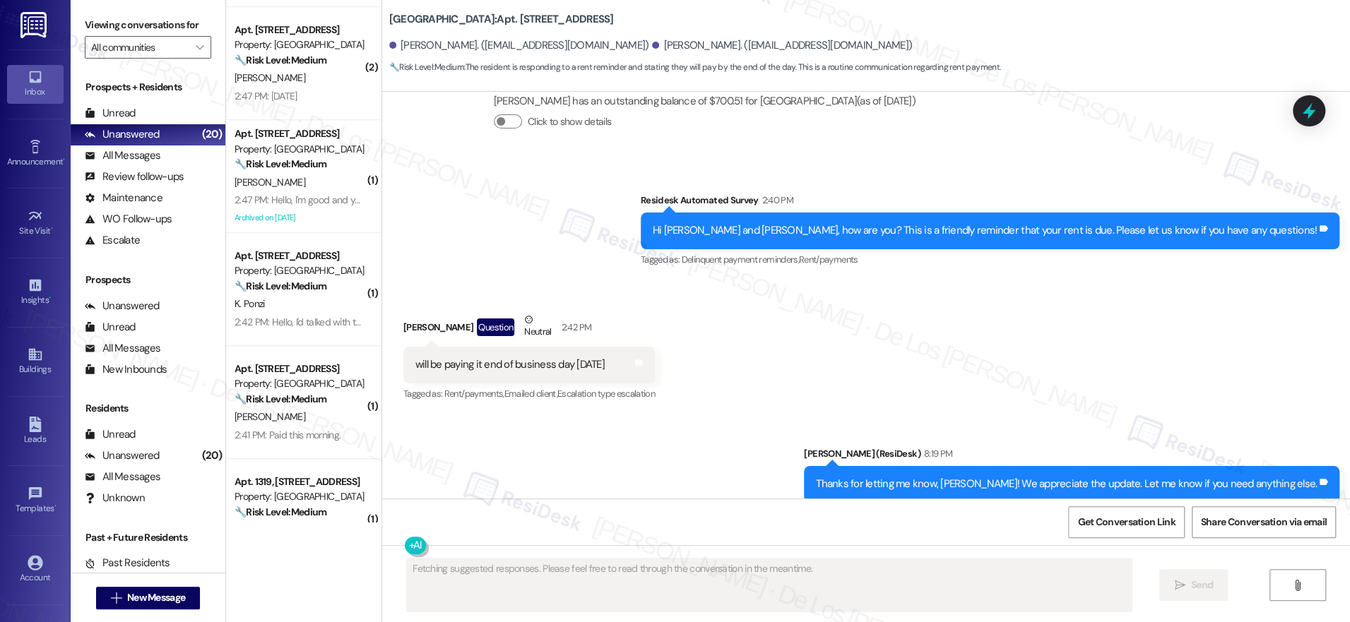
scroll to position [3163, 0]
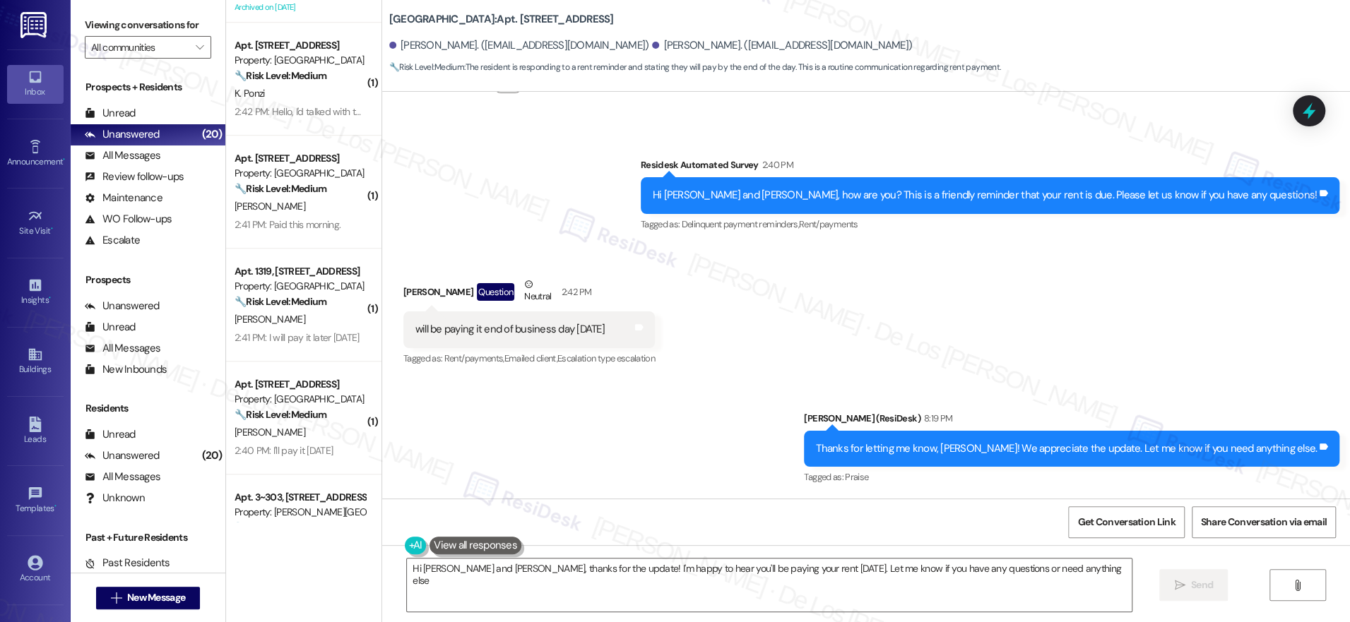
type textarea "Hi Winston and Kayla, thanks for the update! I'm happy to hear you'll be paying…"
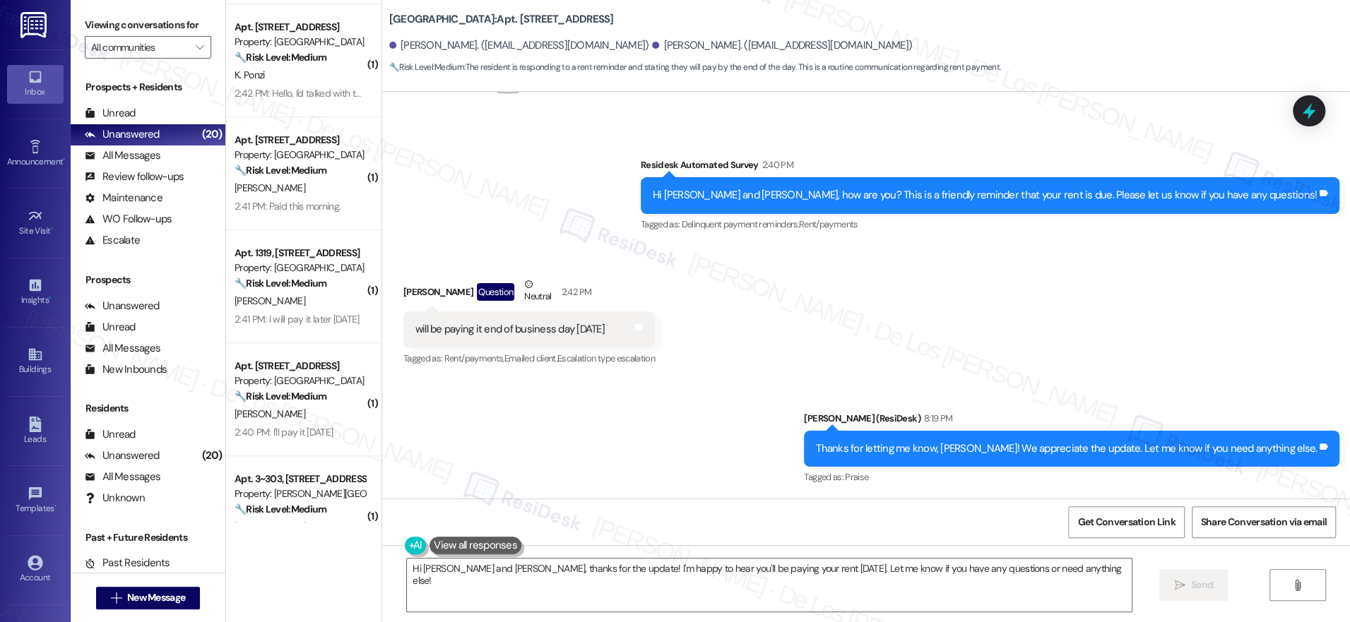
scroll to position [901, 0]
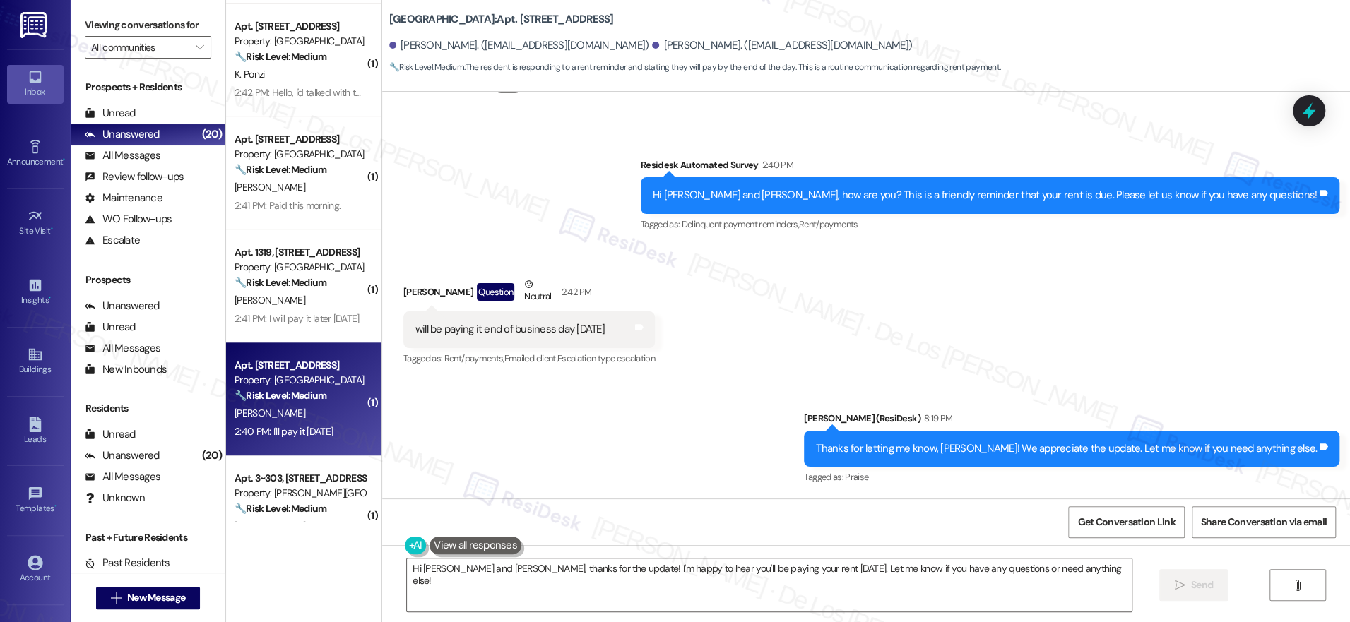
click at [297, 397] on strong "🔧 Risk Level: Medium" at bounding box center [281, 395] width 92 height 13
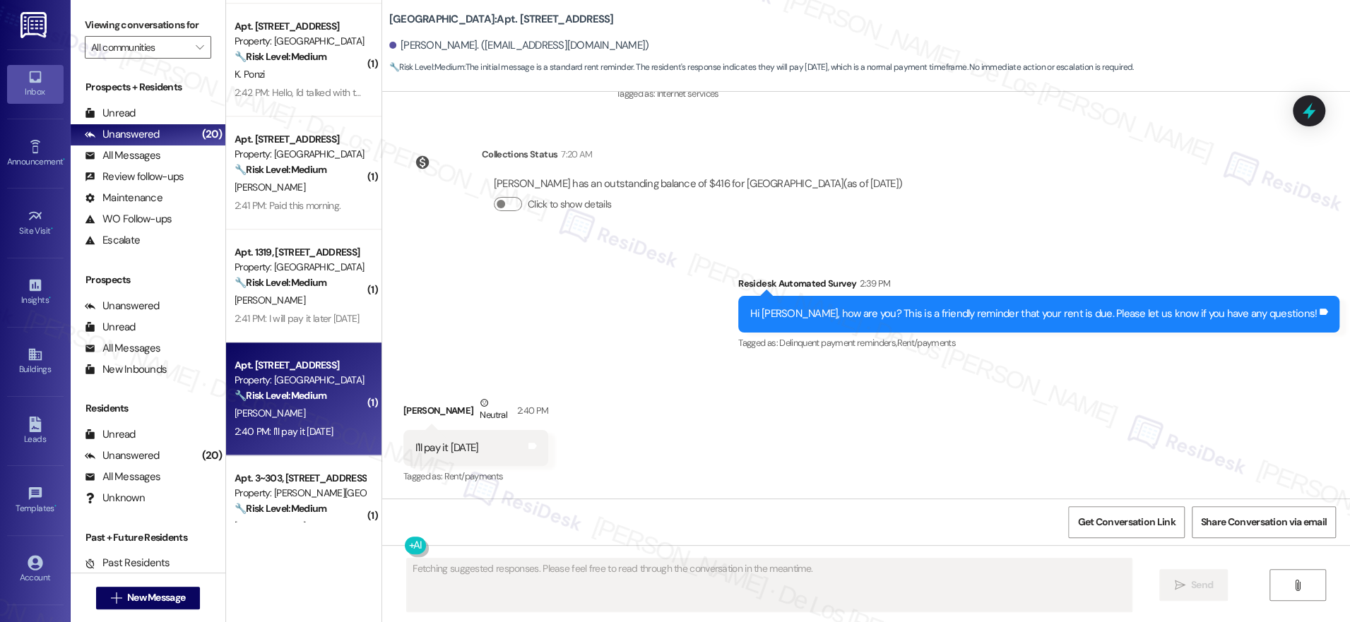
scroll to position [930, 0]
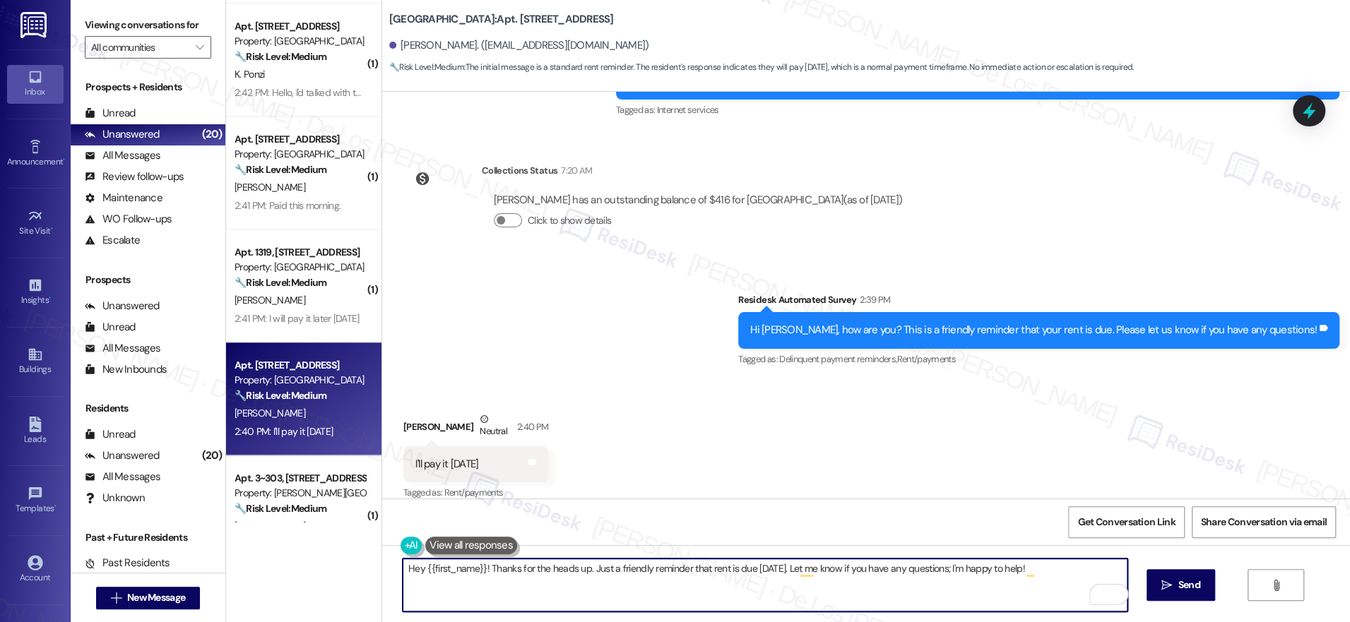
drag, startPoint x: 586, startPoint y: 569, endPoint x: 786, endPoint y: 571, distance: 200.6
click at [786, 571] on textarea "Hey {{first_name}}! Thanks for the heads up. Just a friendly reminder that rent…" at bounding box center [765, 585] width 725 height 53
type textarea "Hey {{first_name}}! Thanks for the heads up. I'll share with the team that yLet…"
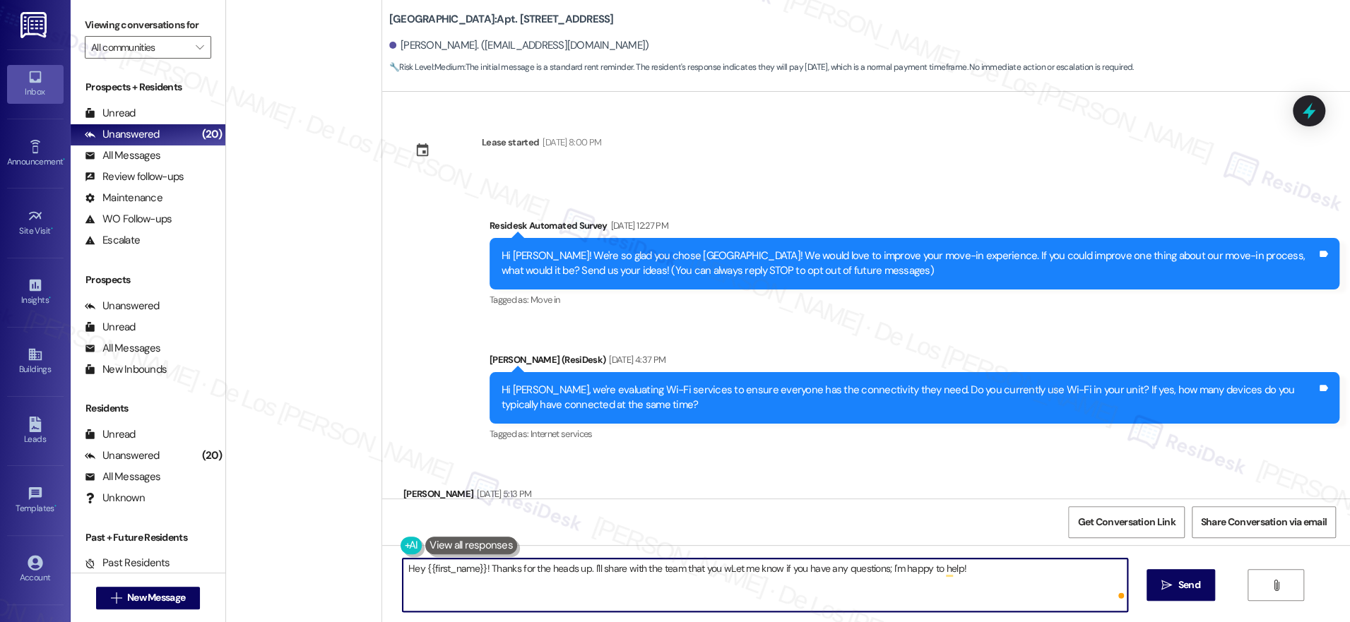
scroll to position [930, 0]
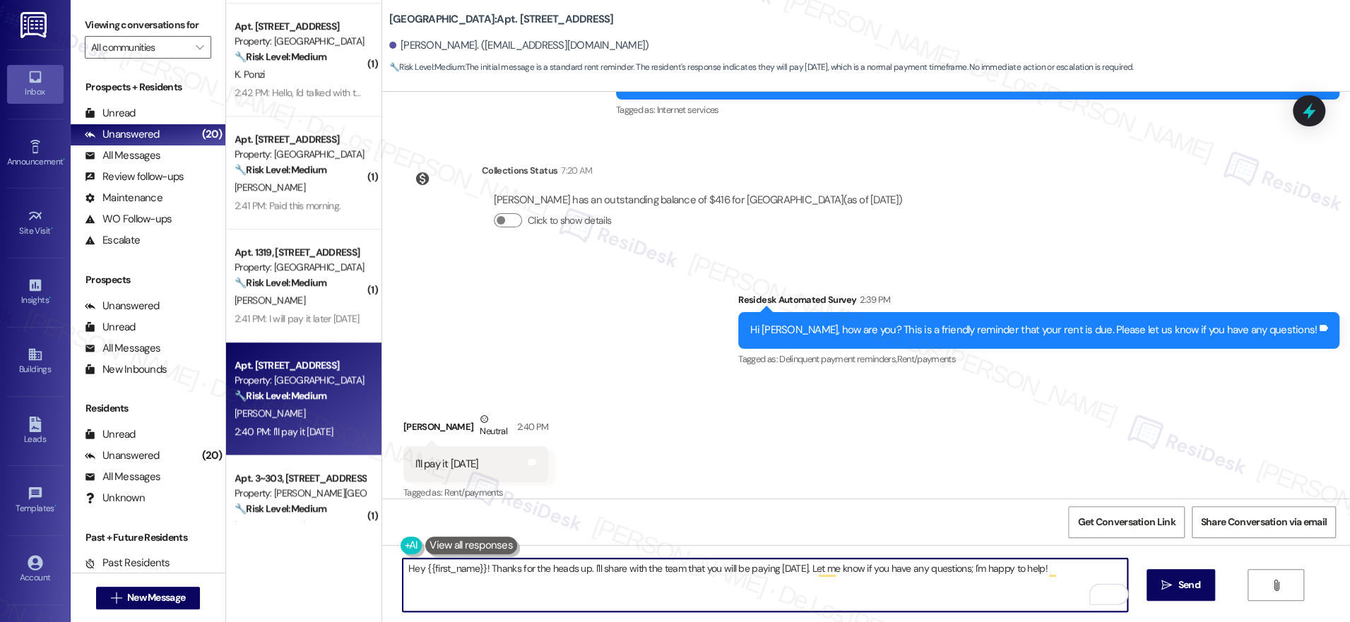
click at [1055, 575] on textarea "Hey {{first_name}}! Thanks for the heads up. I'll share with the team that you …" at bounding box center [765, 585] width 725 height 53
drag, startPoint x: 479, startPoint y: 564, endPoint x: 331, endPoint y: 525, distance: 152.8
click at [336, 529] on div "( 1 ) Apt. [STREET_ADDRESS] Property: [GEOGRAPHIC_DATA] 🔧 Risk Level: Medium Th…" at bounding box center [788, 311] width 1124 height 622
click at [493, 566] on textarea "Thanks for the heads up. I'll share with the team that you will be paying [DATE…" at bounding box center [765, 585] width 725 height 53
type textarea "Thanks for the heads up, [PERSON_NAME]. I'll share with the team that you will …"
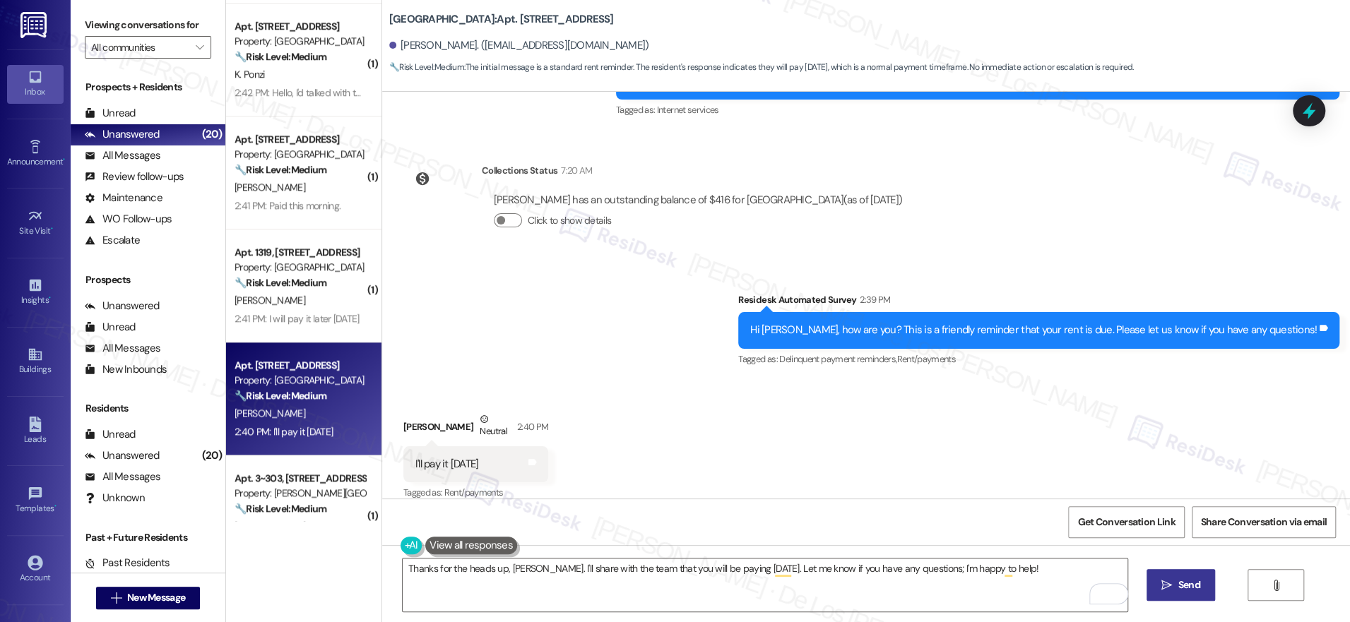
click at [1191, 579] on span "Send" at bounding box center [1189, 585] width 22 height 15
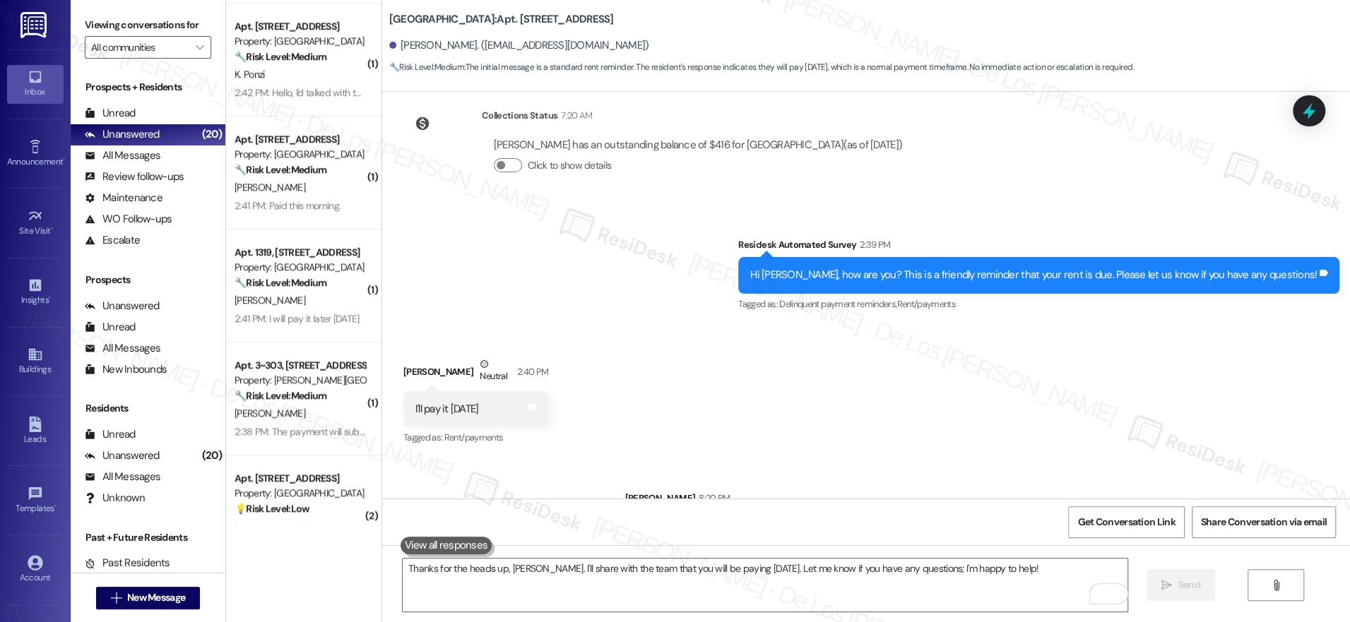
scroll to position [1028, 0]
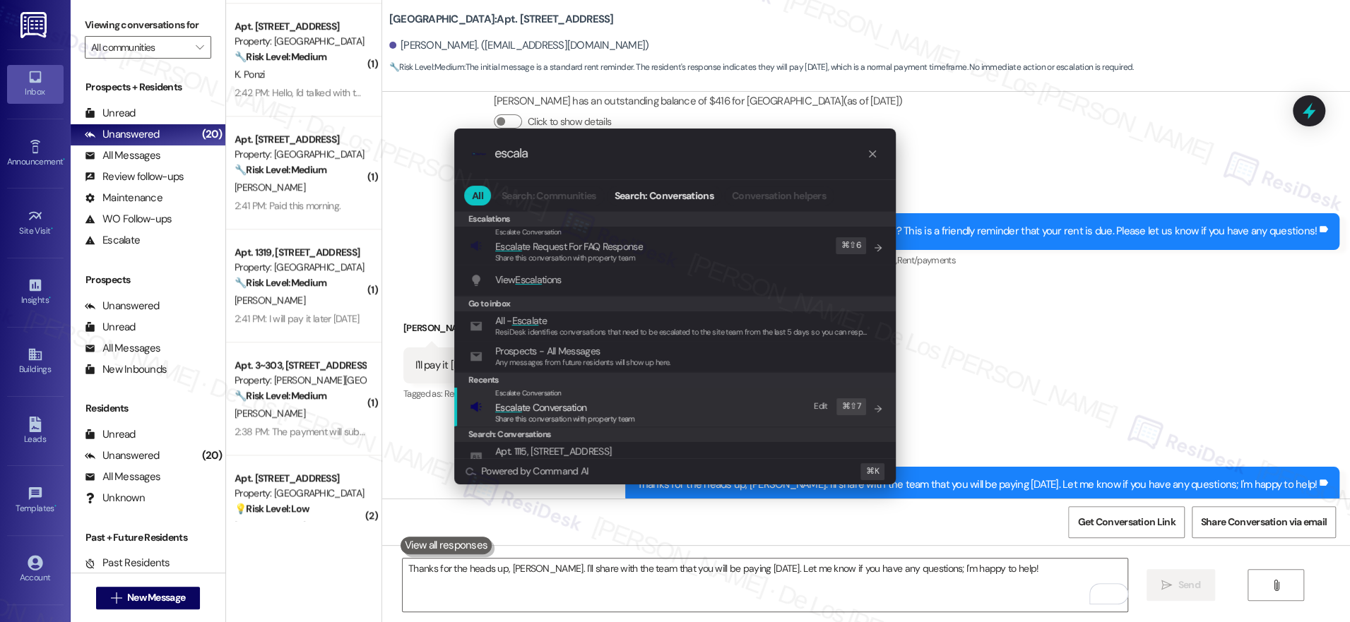
type input "escala"
drag, startPoint x: 679, startPoint y: 416, endPoint x: 668, endPoint y: 382, distance: 35.7
click at [677, 412] on div "Escalate Conversation Escala te Conversation Share this conversation with prope…" at bounding box center [676, 407] width 413 height 38
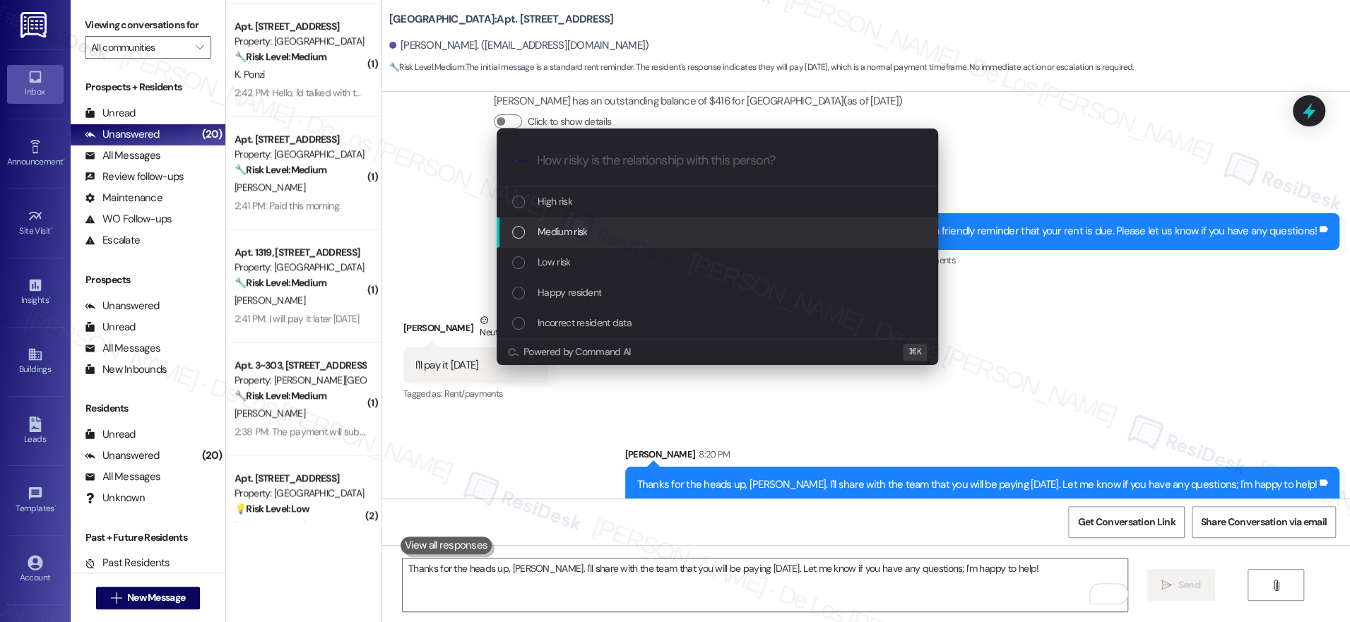
click at [604, 232] on div "Medium risk" at bounding box center [718, 232] width 413 height 16
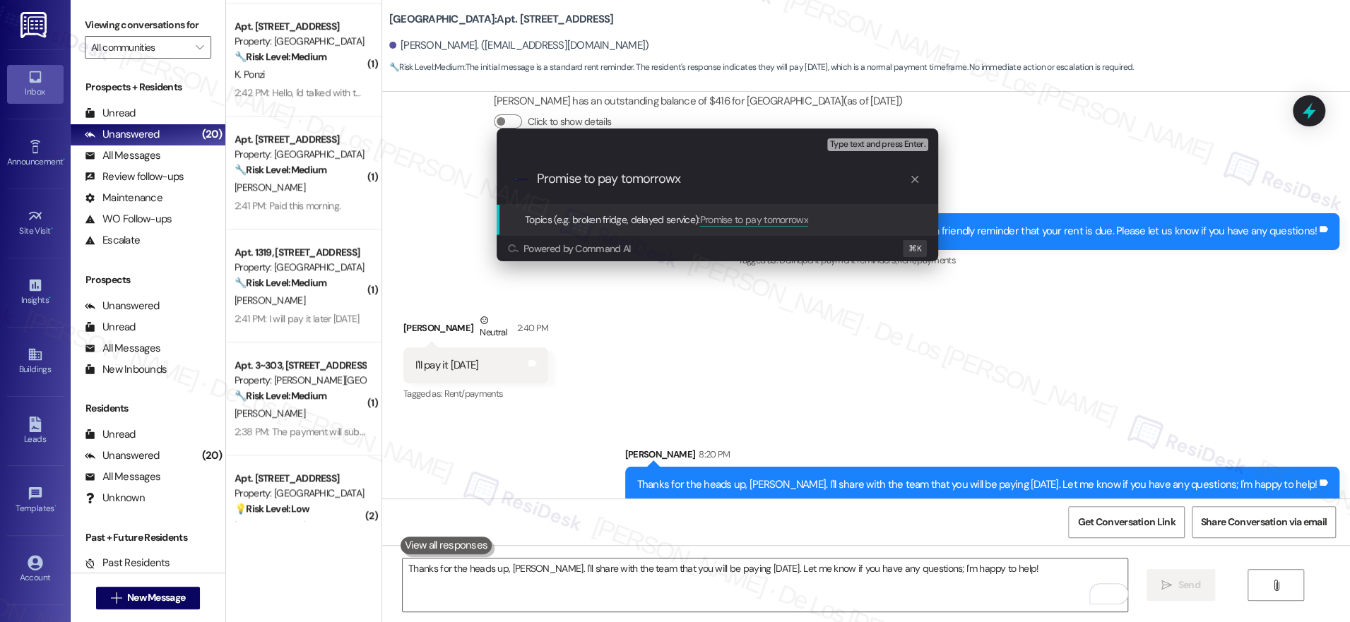
type input "Promise to pay [DATE]"
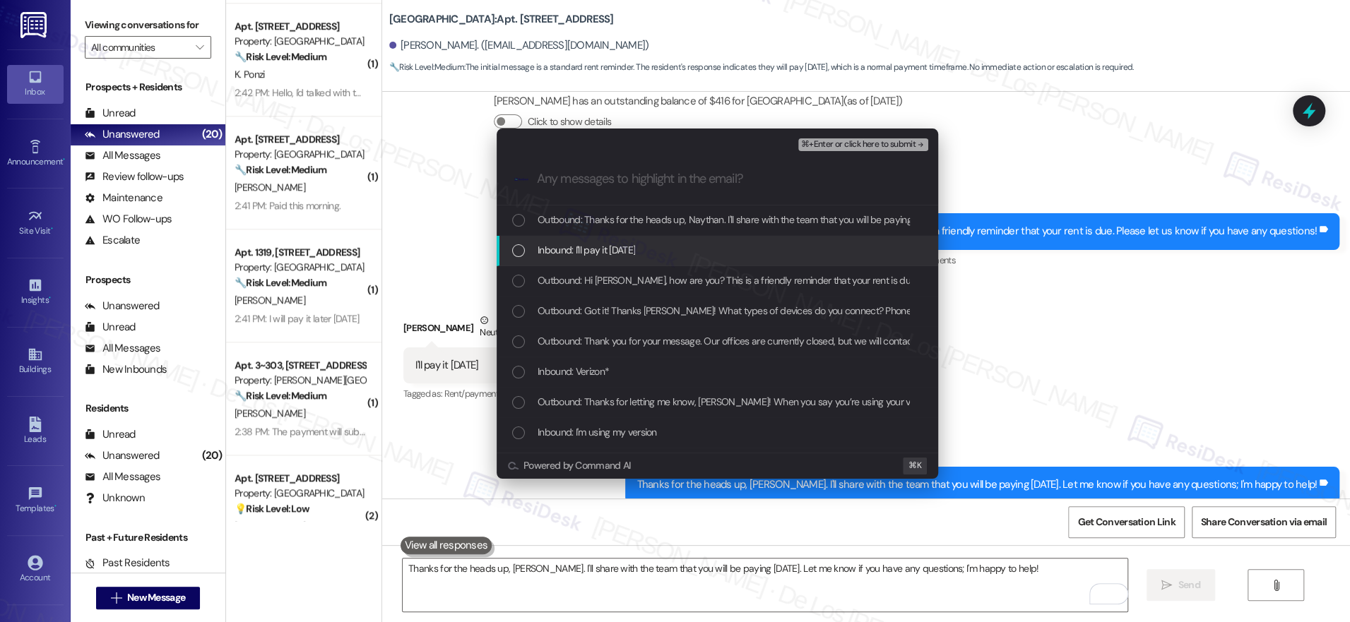
click at [583, 249] on span "Inbound: I'll pay it [DATE]" at bounding box center [586, 250] width 97 height 16
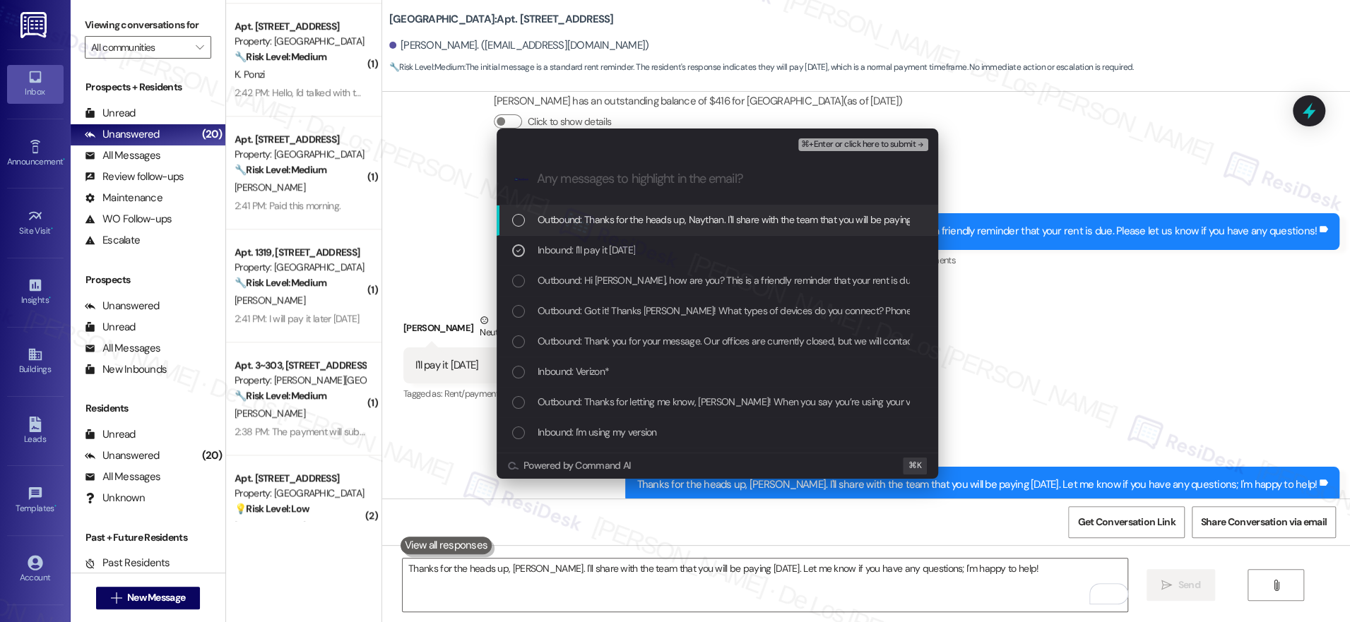
drag, startPoint x: 836, startPoint y: 145, endPoint x: 855, endPoint y: 151, distance: 20.1
click at [836, 145] on span "⌘+Enter or click here to submit" at bounding box center [858, 145] width 114 height 10
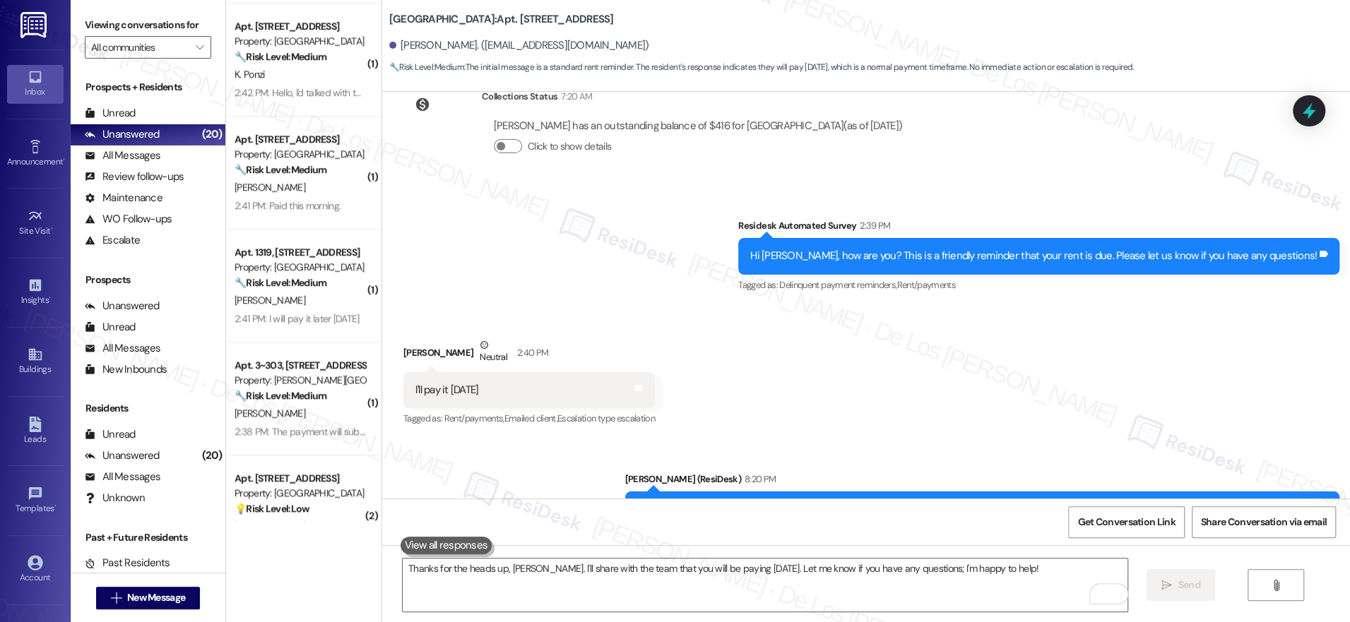
scroll to position [1050, 0]
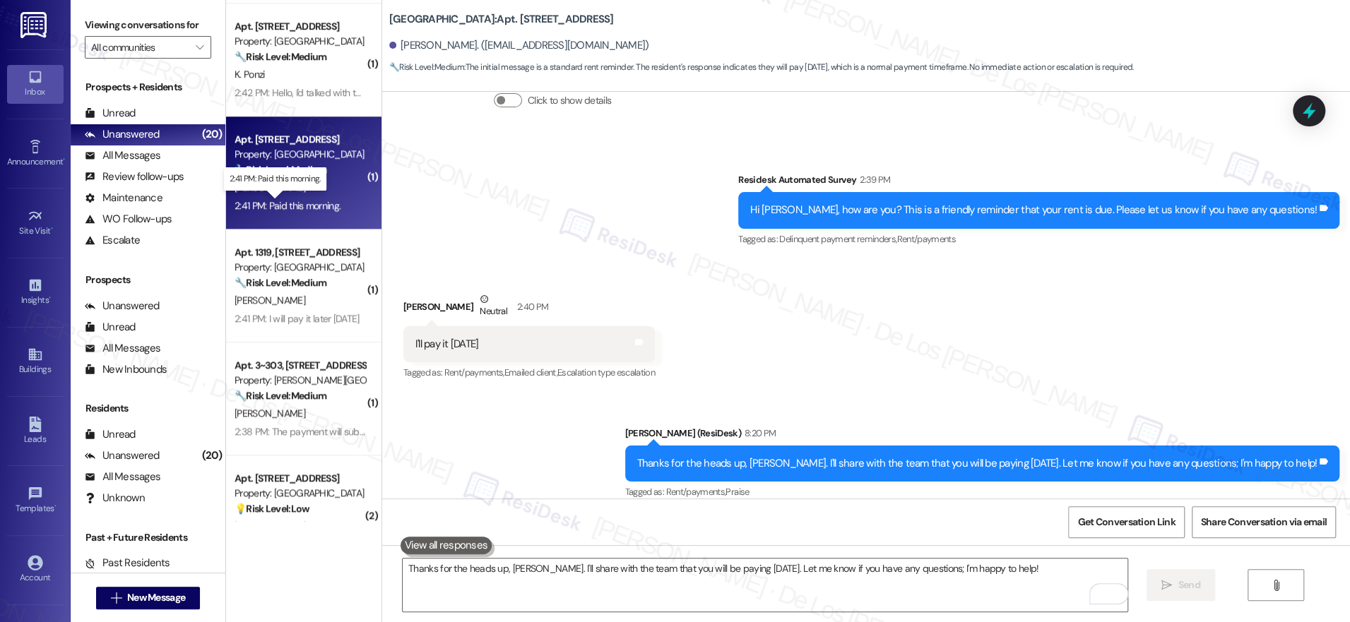
click at [319, 203] on div "2:41 PM: Paid this morning. 2:41 PM: Paid this morning." at bounding box center [288, 205] width 106 height 13
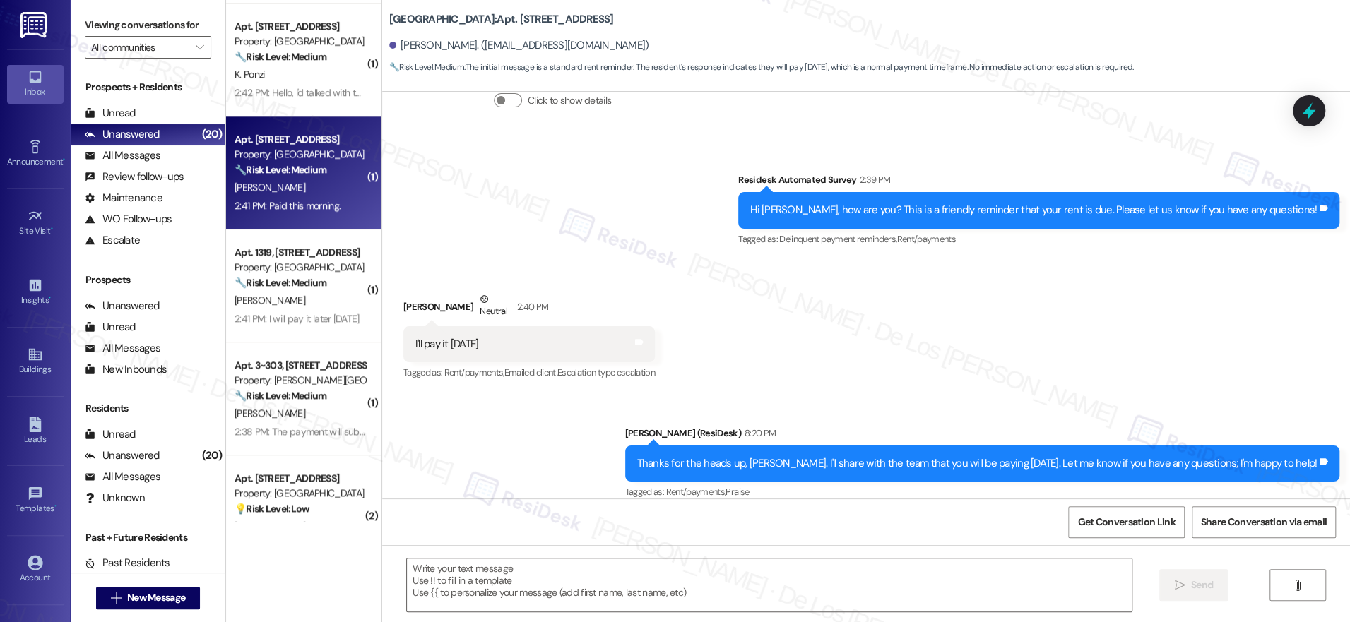
type textarea "Fetching suggested responses. Please feel free to read through the conversation…"
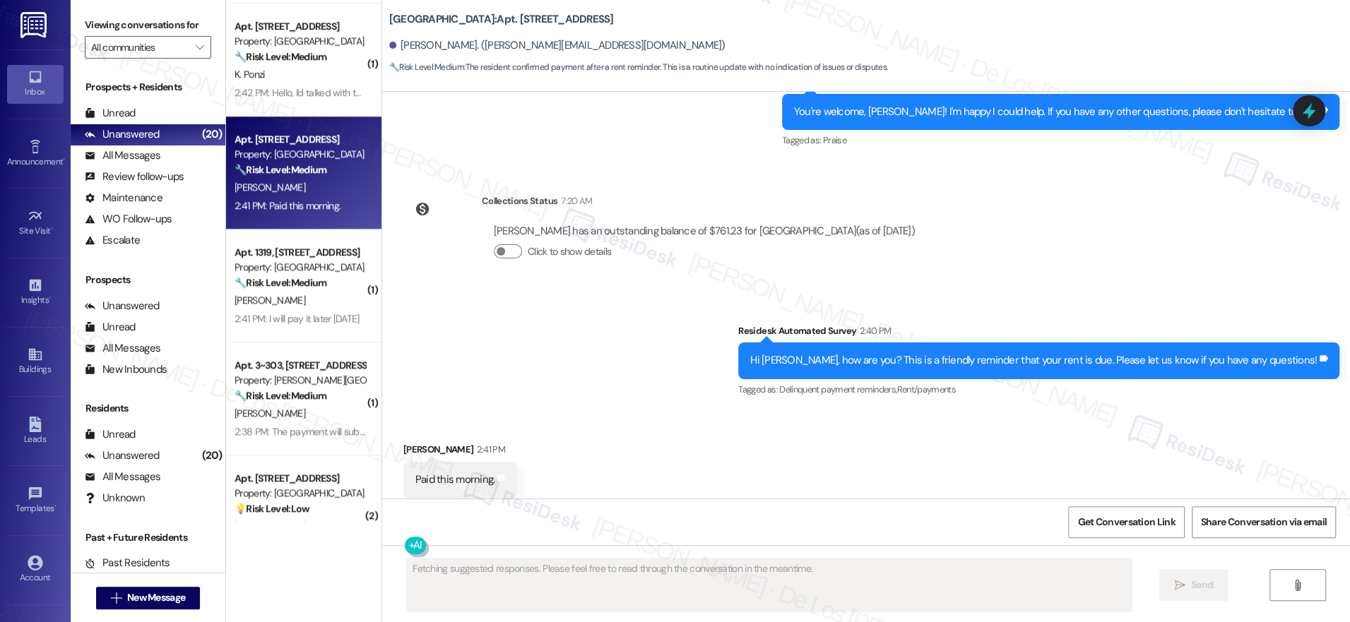
scroll to position [4680, 0]
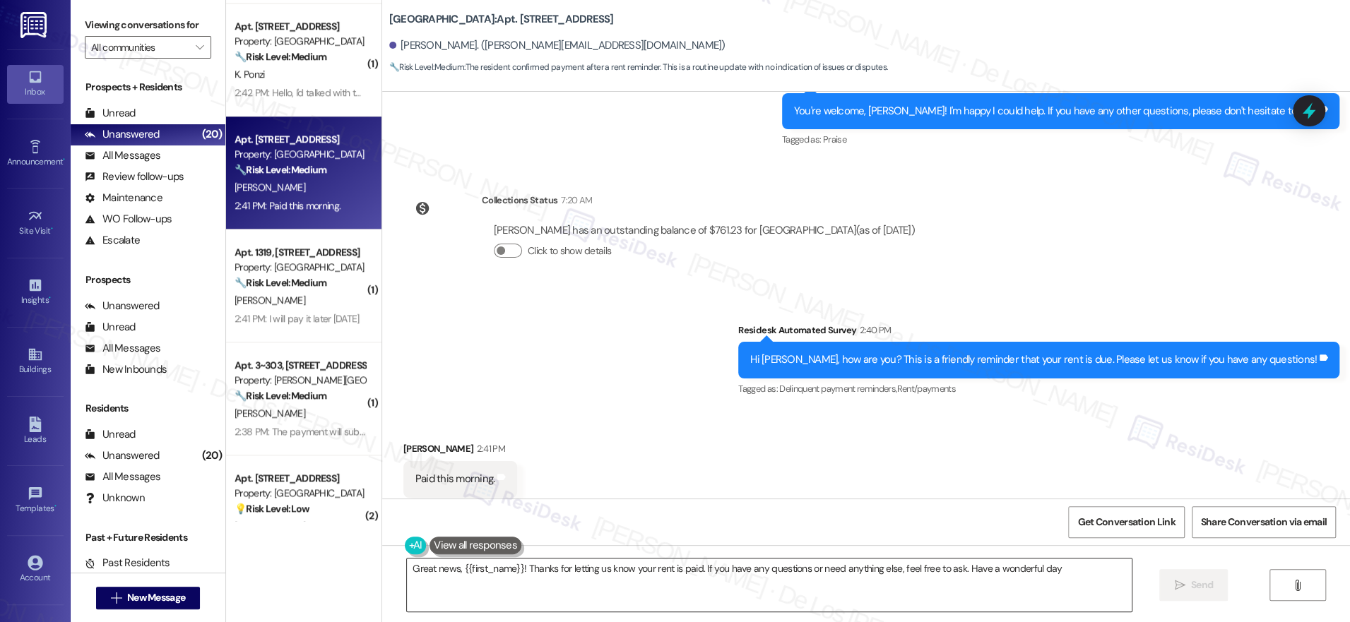
type textarea "Great news, {{first_name}}! Thanks for letting us know your rent is paid. If yo…"
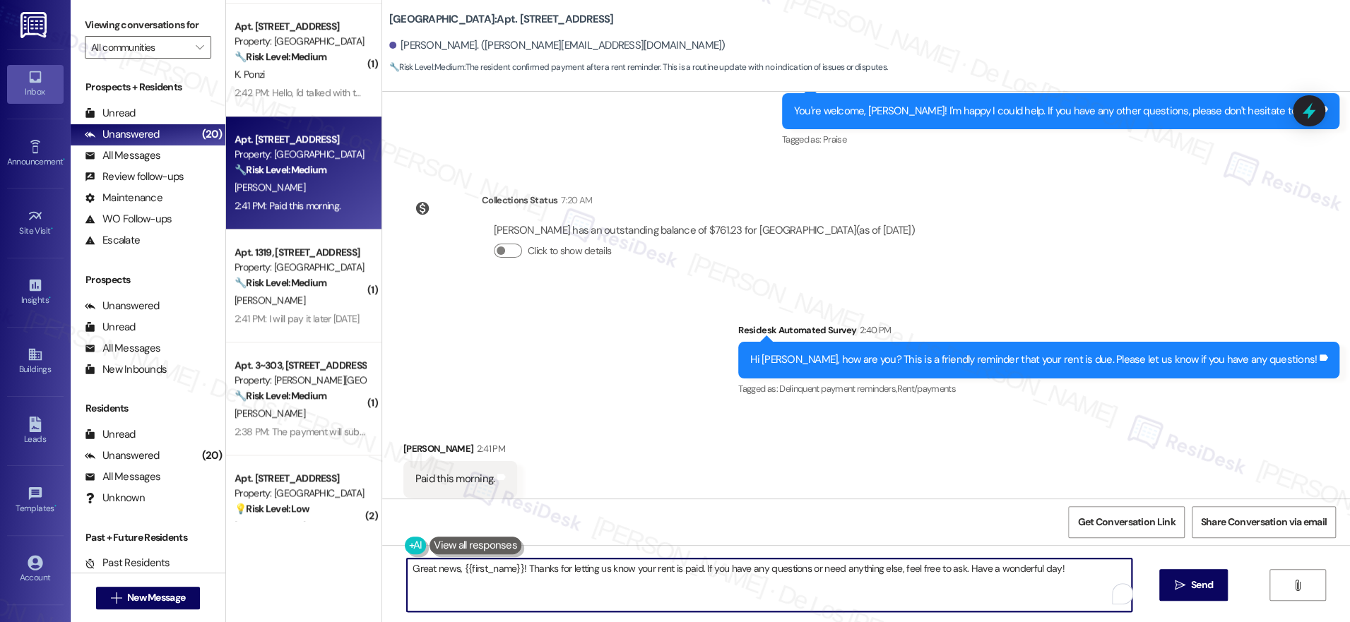
click at [1101, 563] on textarea "Great news, {{first_name}}! Thanks for letting us know your rent is paid. If yo…" at bounding box center [769, 585] width 725 height 53
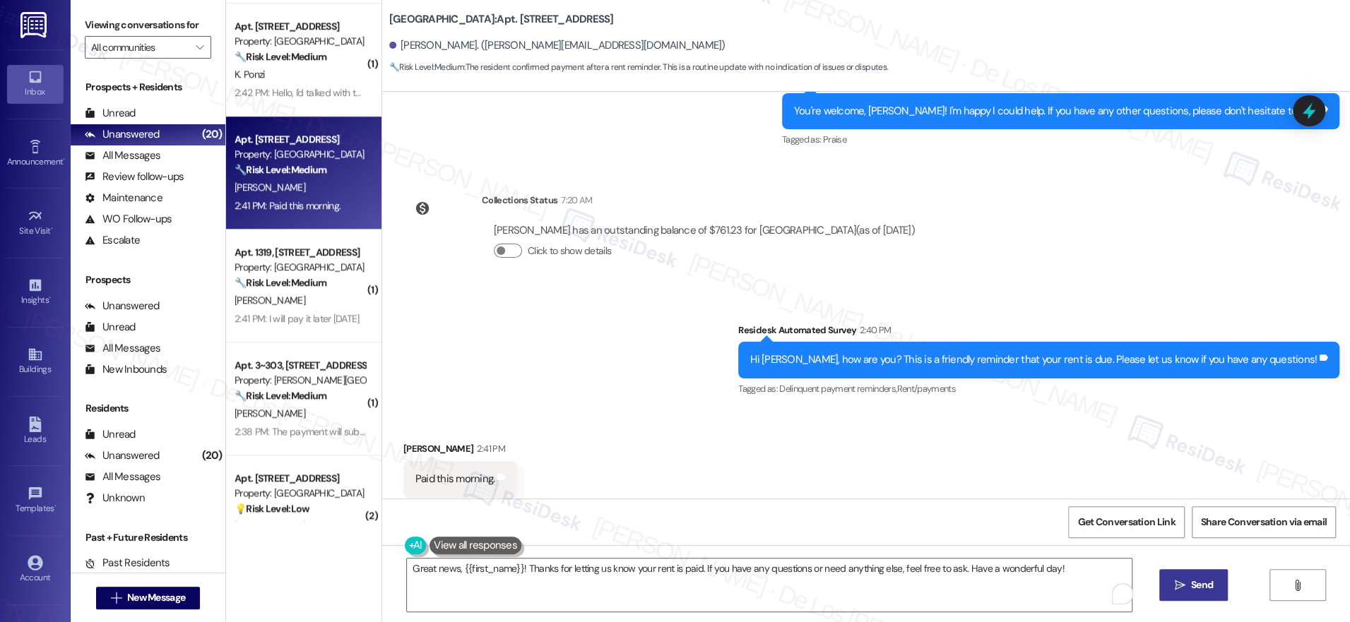
click at [1180, 580] on icon "" at bounding box center [1179, 585] width 11 height 11
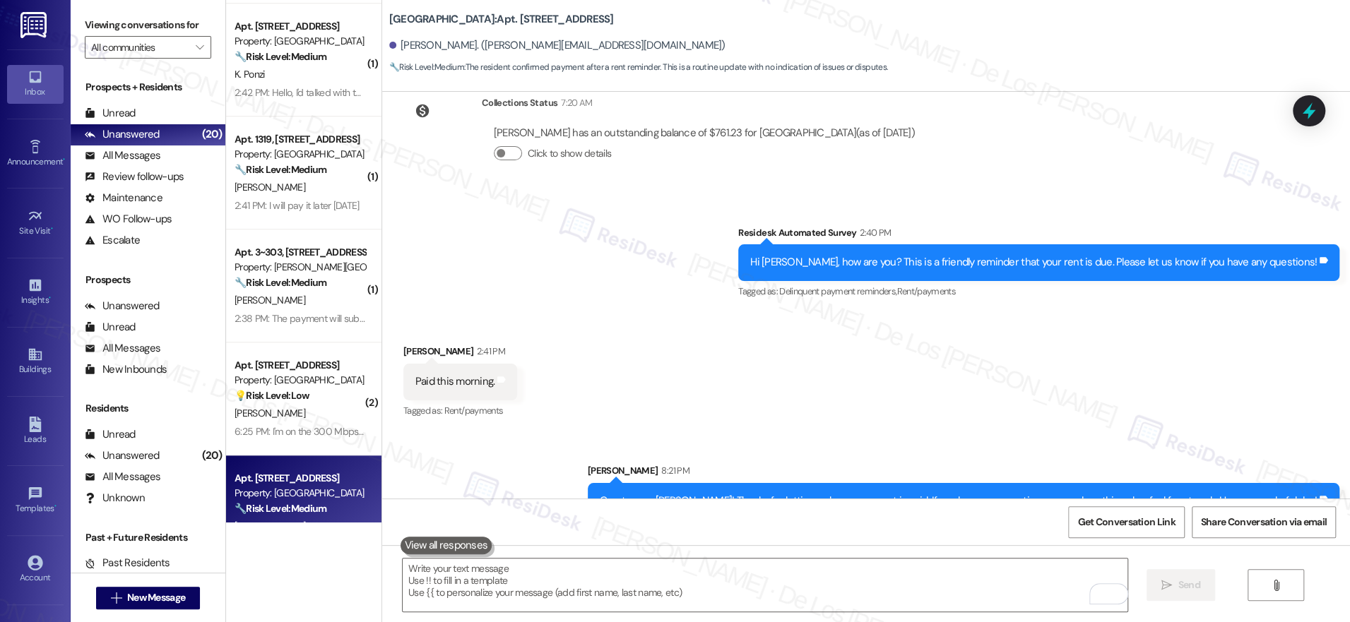
scroll to position [4779, 0]
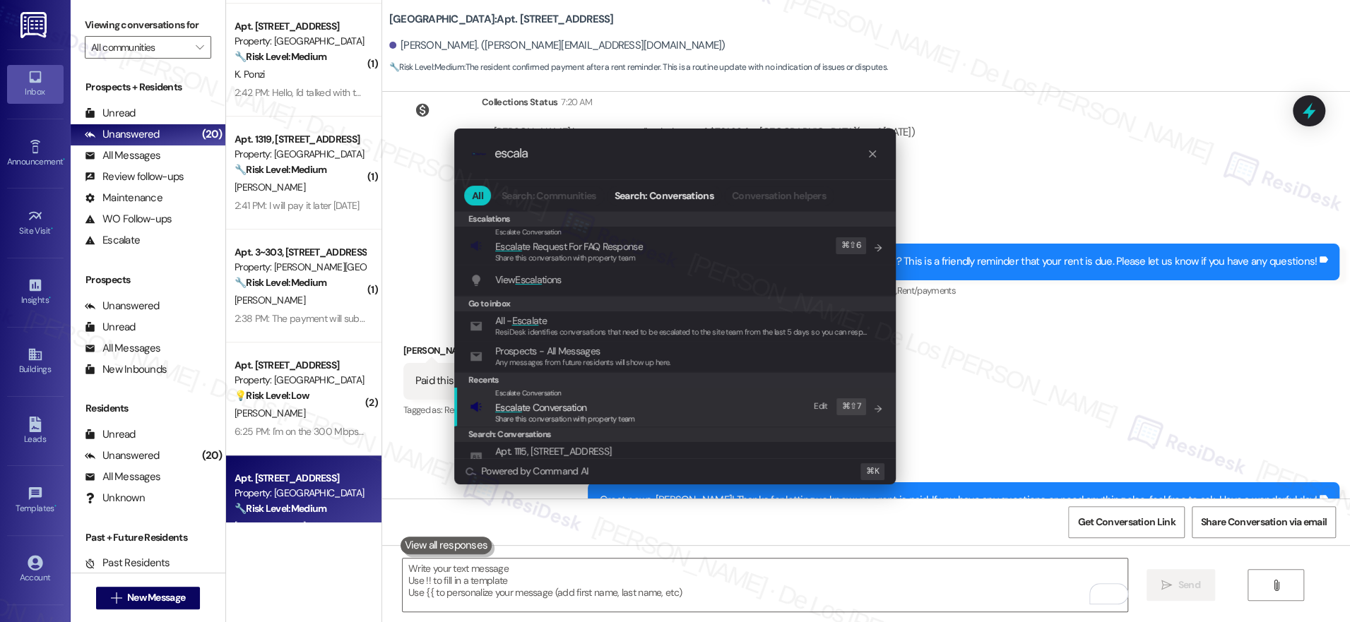
type input "escala"
drag, startPoint x: 606, startPoint y: 415, endPoint x: 594, endPoint y: 396, distance: 22.5
click at [605, 415] on span "Share this conversation with property team" at bounding box center [565, 419] width 140 height 10
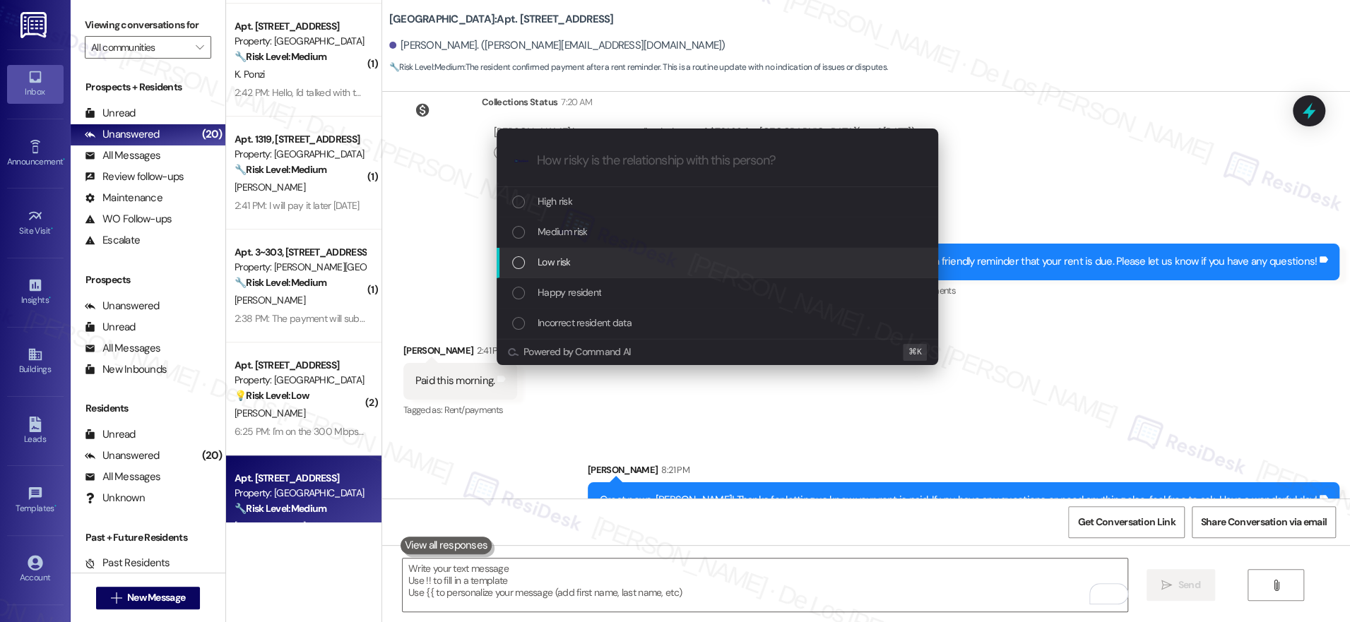
click at [569, 261] on span "Low risk" at bounding box center [554, 262] width 32 height 16
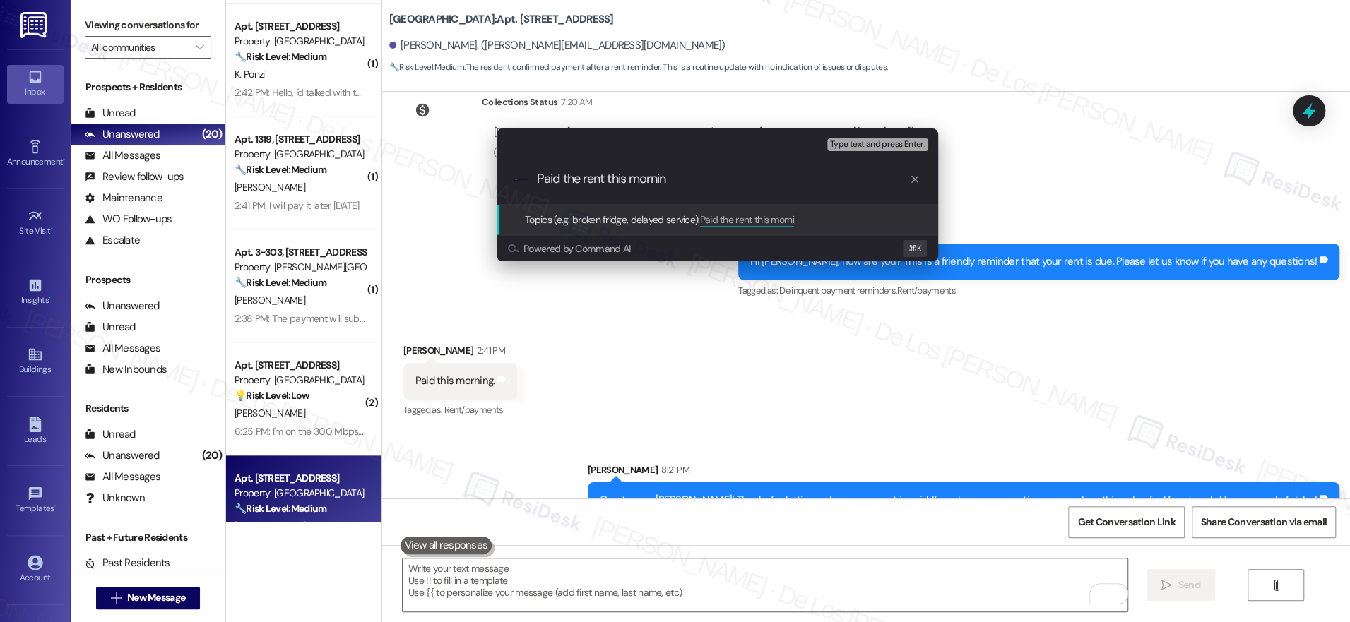
type input "Paid the rent this morning"
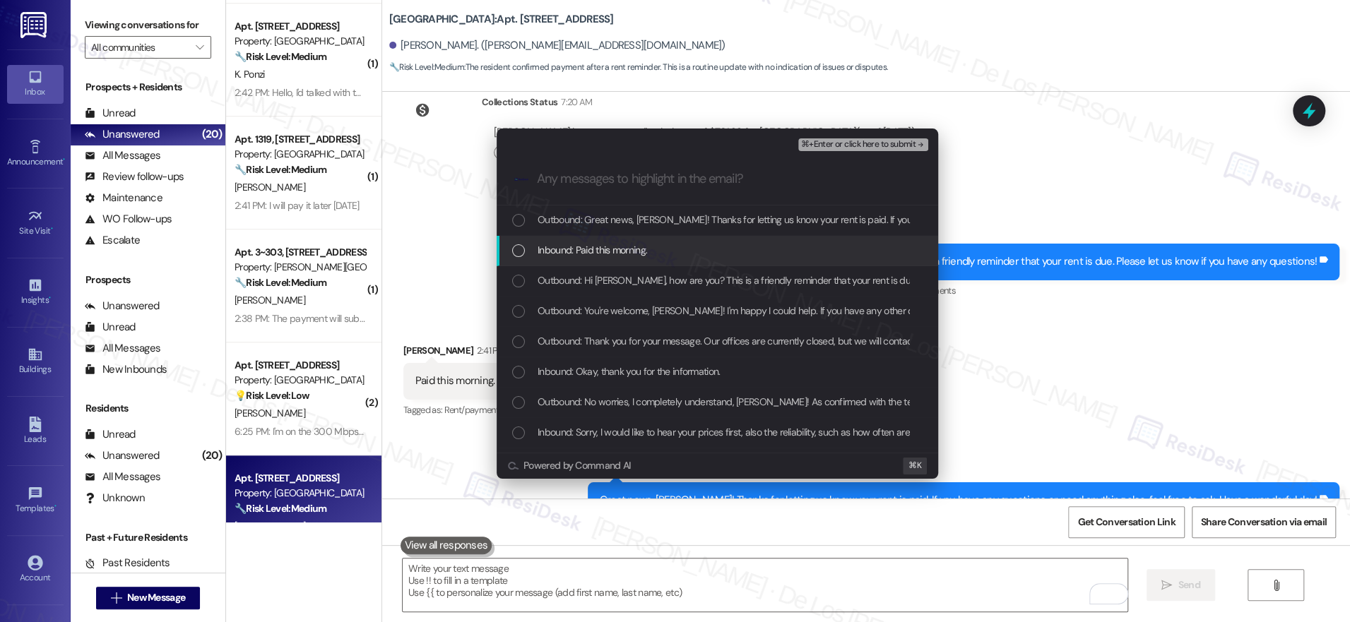
click at [606, 249] on span "Inbound: Paid this morning." at bounding box center [592, 250] width 109 height 16
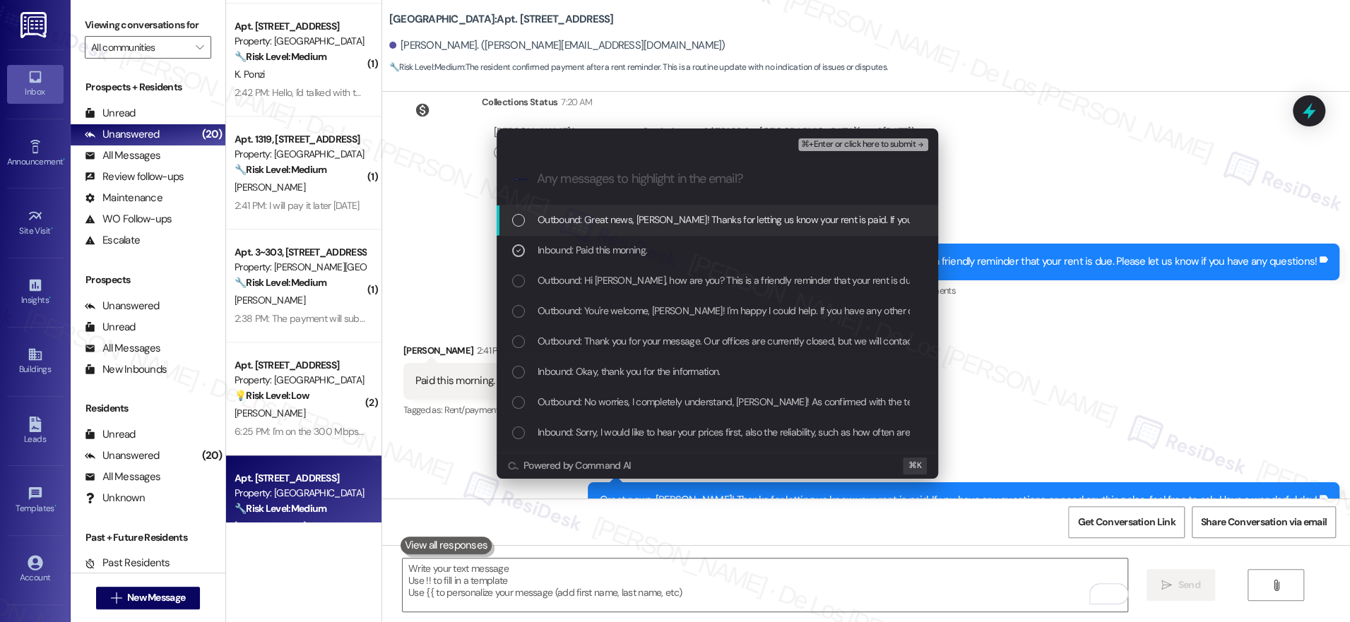
drag, startPoint x: 841, startPoint y: 138, endPoint x: 854, endPoint y: 143, distance: 13.4
click at [841, 140] on span "⌘+Enter or click here to submit" at bounding box center [858, 145] width 114 height 10
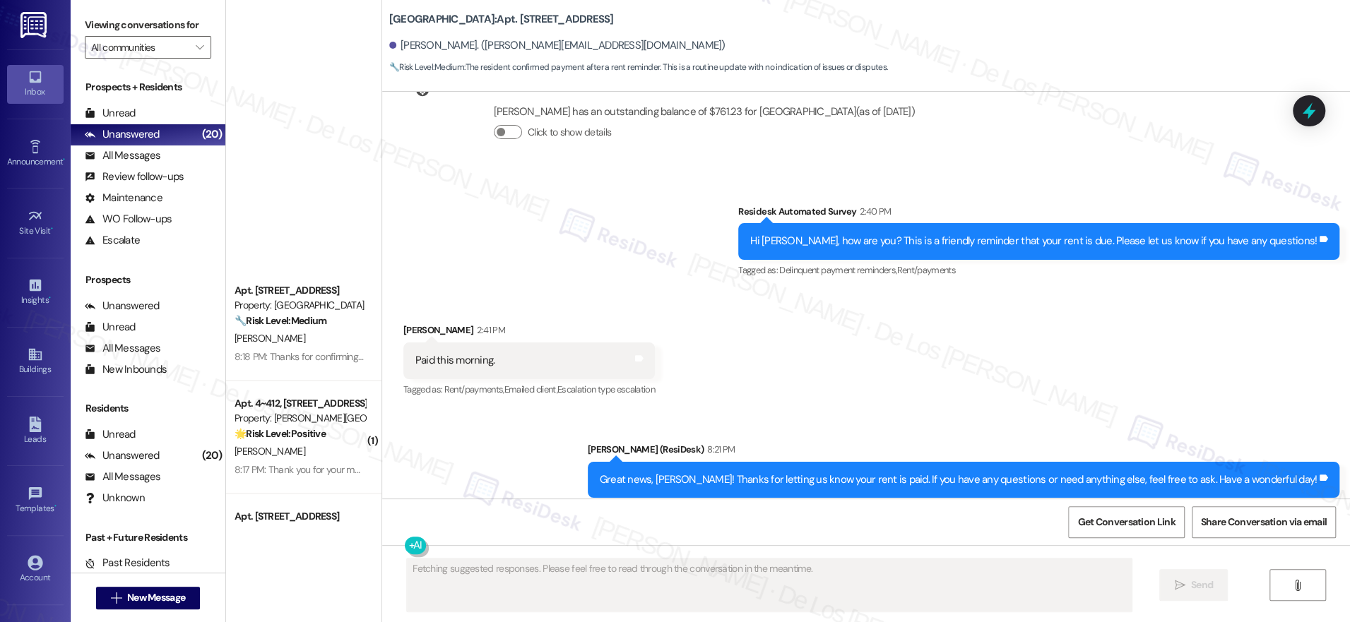
scroll to position [1738, 0]
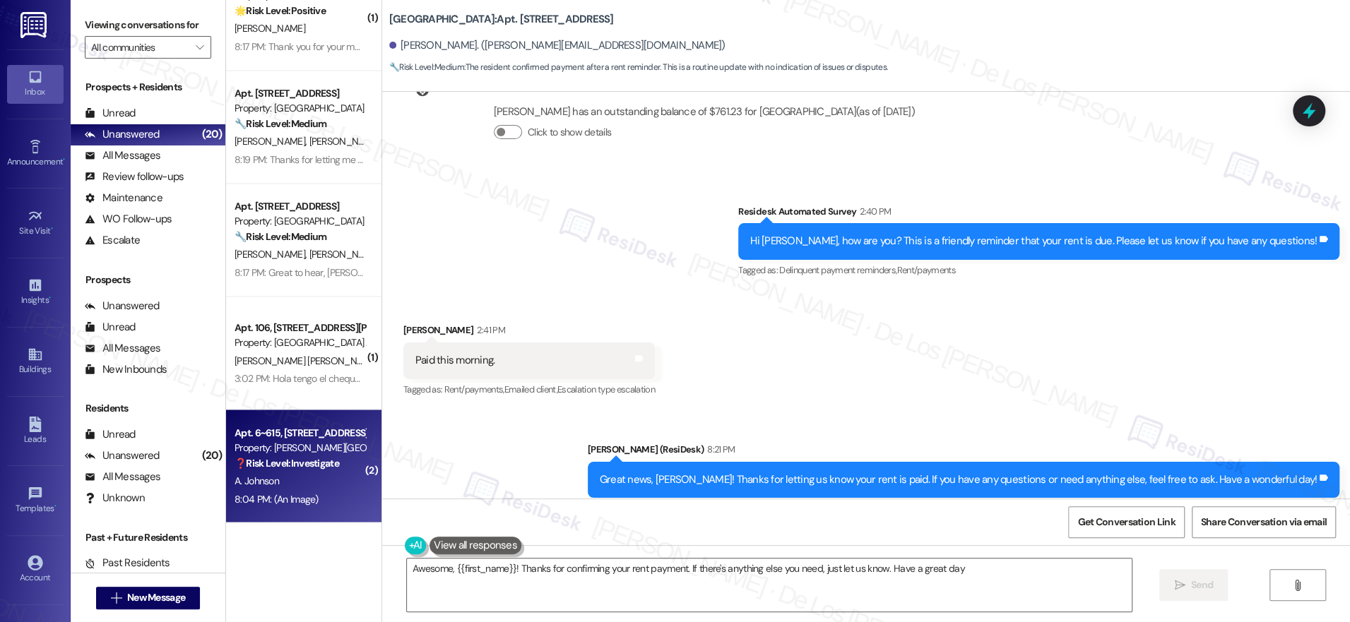
type textarea "Awesome, {{first_name}}! Thanks for confirming your rent payment. If there's an…"
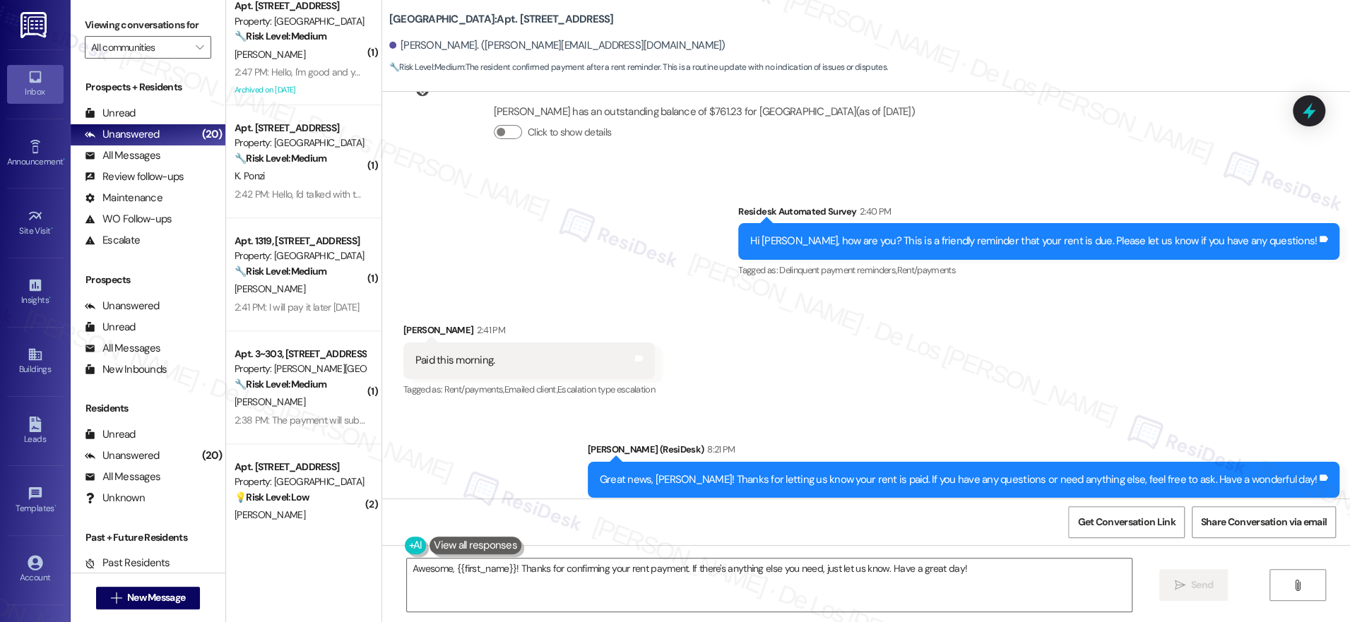
scroll to position [0, 0]
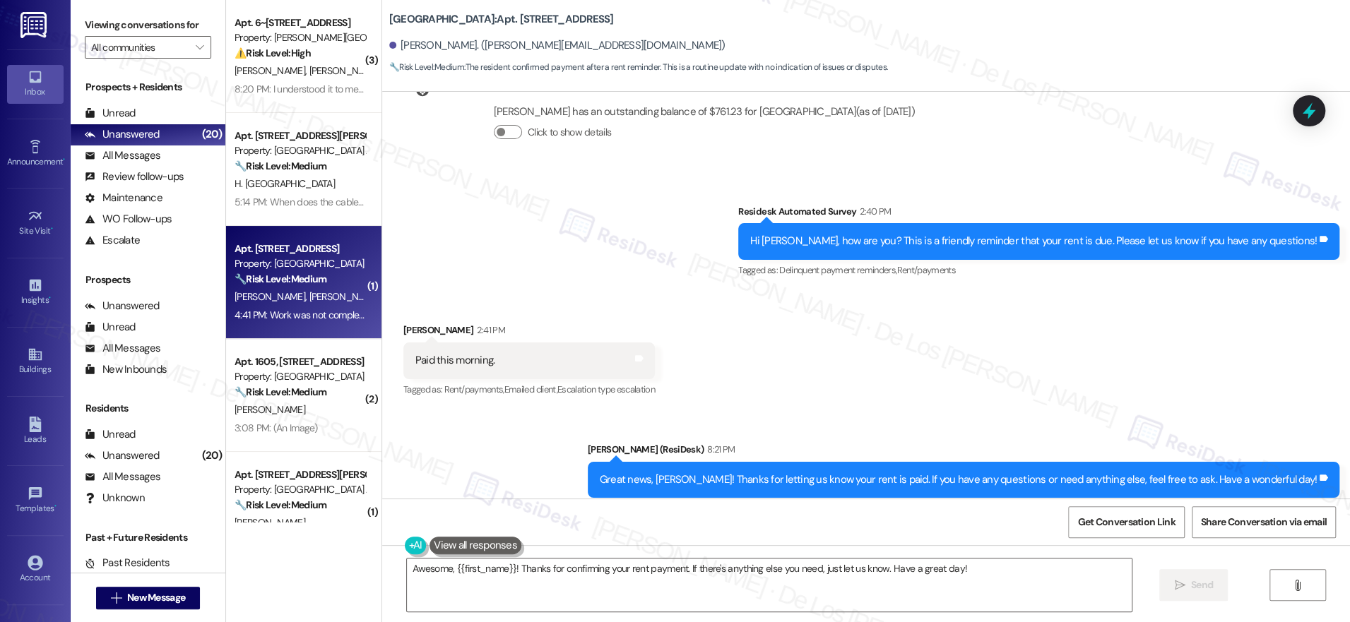
click at [310, 285] on strong "🔧 Risk Level: Medium" at bounding box center [281, 279] width 92 height 13
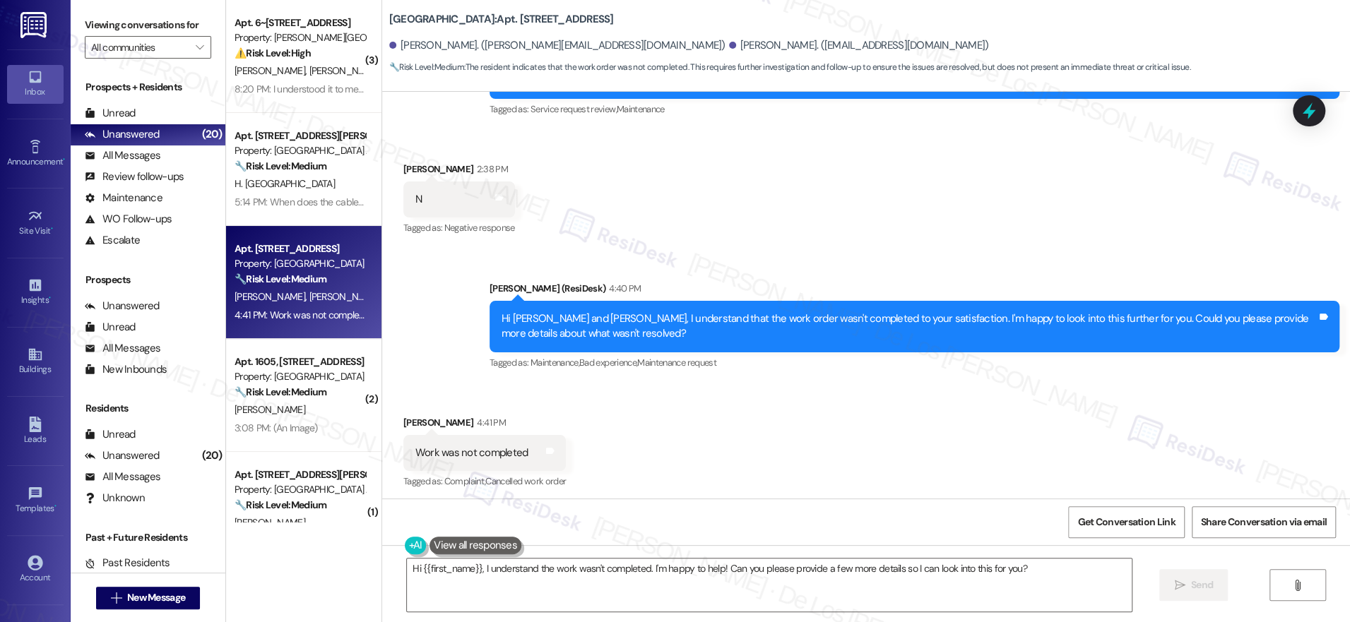
scroll to position [877, 0]
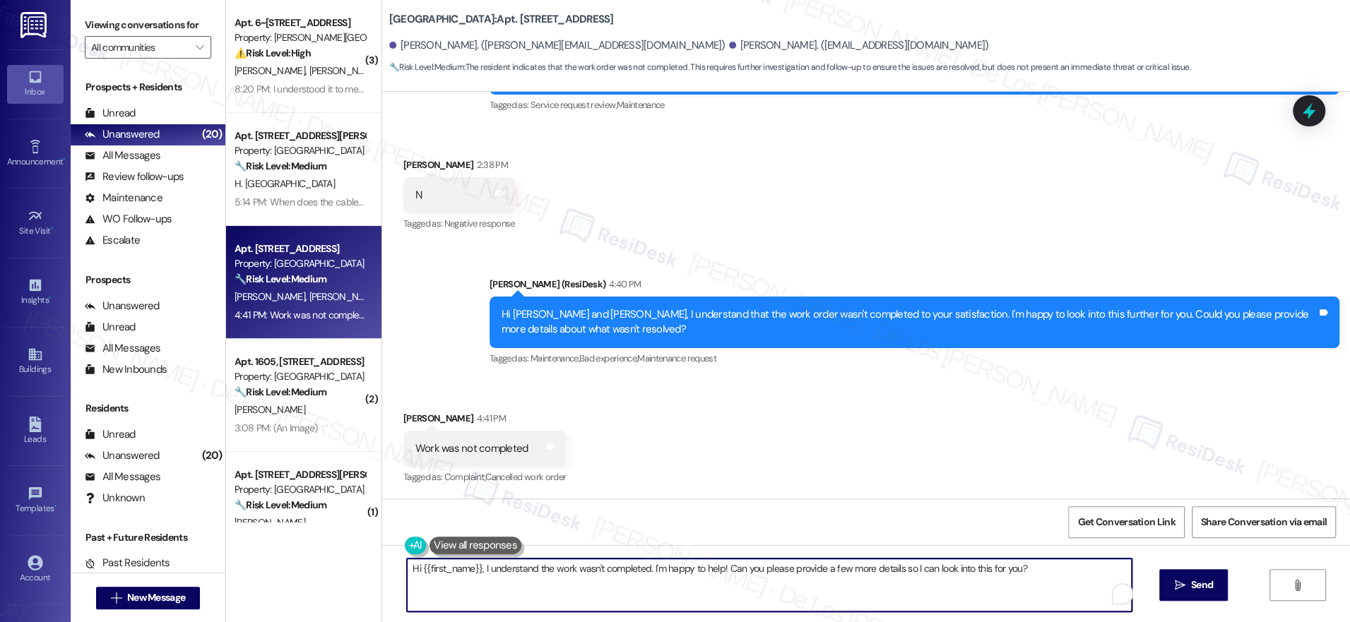
drag, startPoint x: 474, startPoint y: 567, endPoint x: 339, endPoint y: 533, distance: 138.9
click at [339, 533] on div "( 3 ) Apt. 6~601, [STREET_ADDRESS] Property: [PERSON_NAME][GEOGRAPHIC_DATA] Apa…" at bounding box center [788, 311] width 1124 height 622
drag, startPoint x: 563, startPoint y: 567, endPoint x: 875, endPoint y: 598, distance: 313.8
click at [878, 597] on textarea "I understand the work wasn't completed. I'm happy to help! Can you please provi…" at bounding box center [765, 585] width 725 height 53
drag, startPoint x: 564, startPoint y: 564, endPoint x: 1001, endPoint y: 603, distance: 439.0
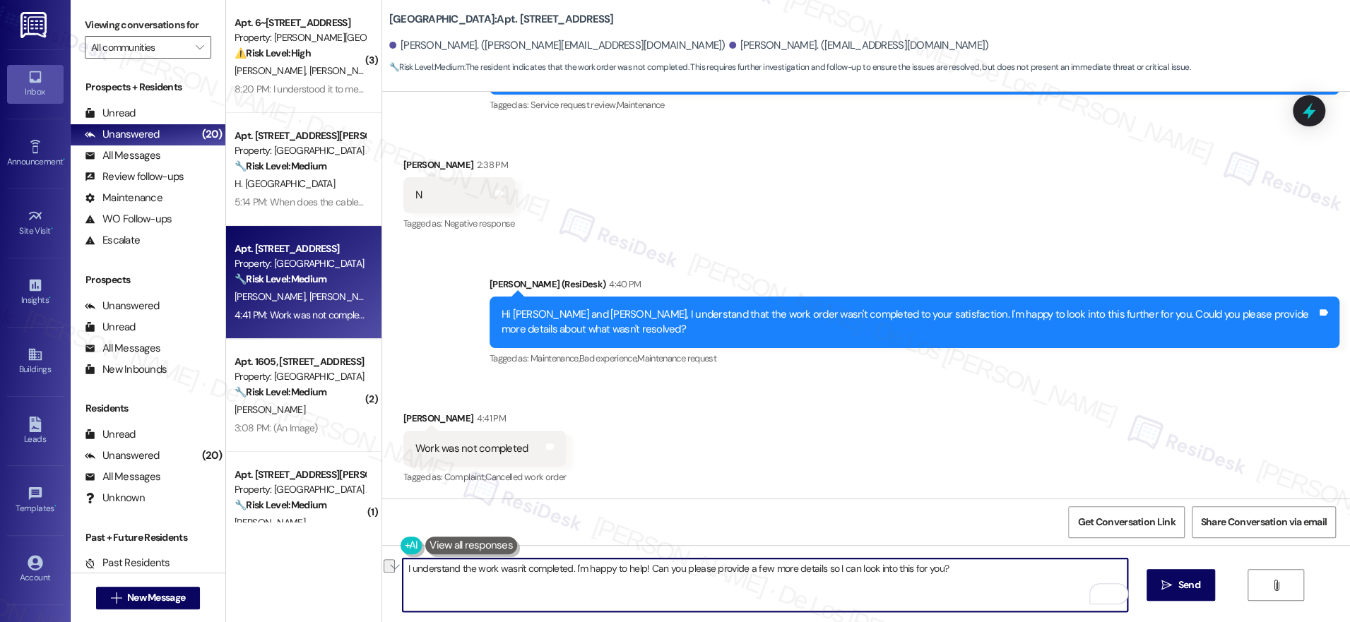
click at [1001, 603] on textarea "I understand the work wasn't completed. I'm happy to help! Can you please provi…" at bounding box center [765, 585] width 725 height 53
paste textarea "’t completed. I see that your work order includes two items—the AC and the crac…"
click at [754, 569] on textarea "I understand the work wasn’t completed. I see that your work order includes two…" at bounding box center [765, 585] width 725 height 53
click at [906, 586] on textarea "I understand the work wasn’t completed. I see that your work order includes two…" at bounding box center [765, 585] width 725 height 53
type textarea "I understand the work wasn’t completed. I see that your work order includes two…"
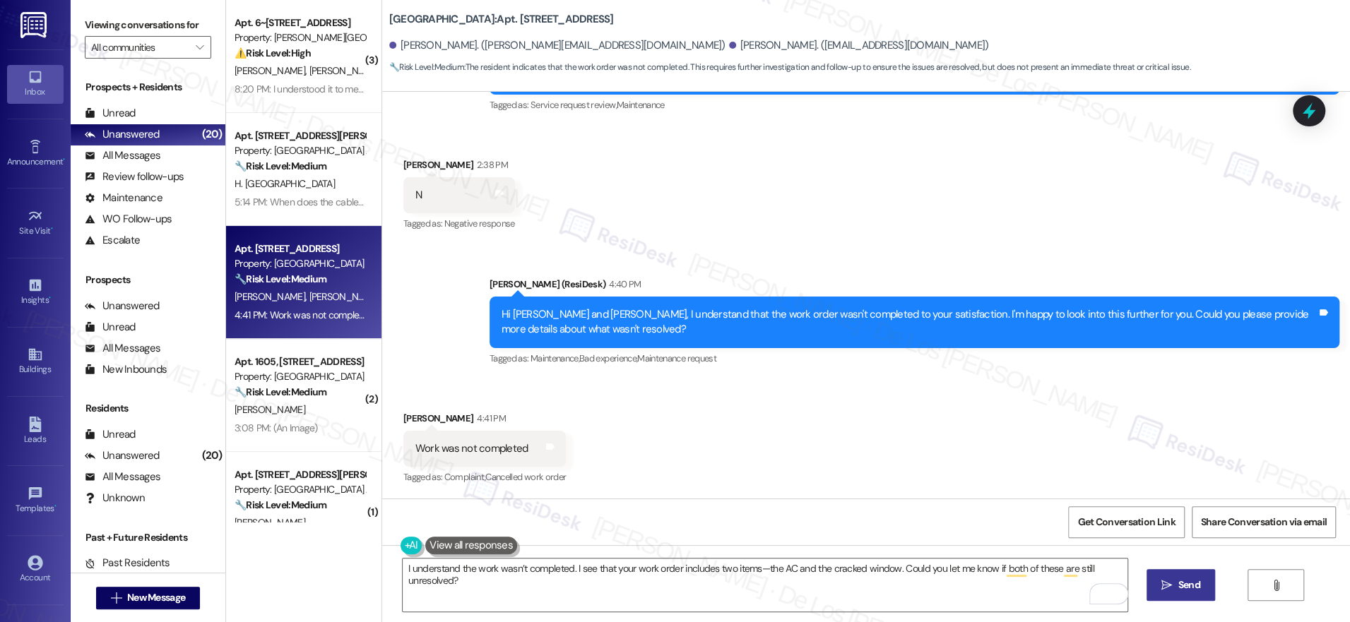
click at [1182, 579] on span "Send" at bounding box center [1189, 585] width 22 height 15
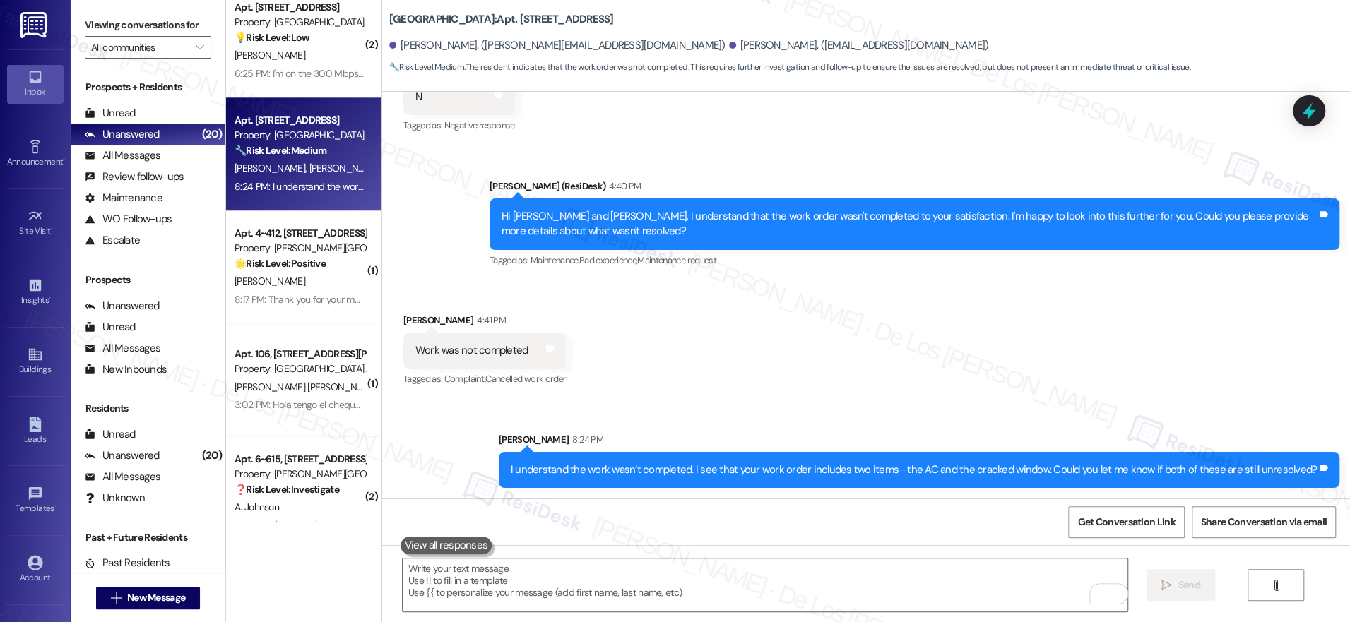
scroll to position [1173, 0]
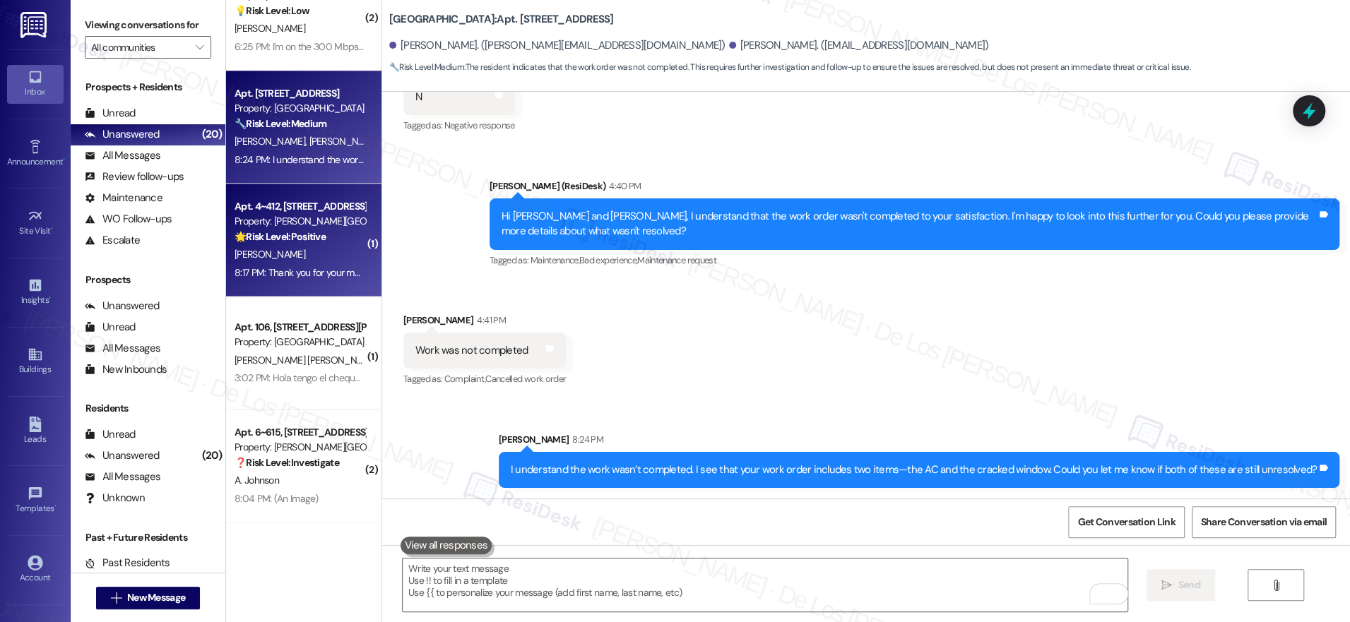
click at [310, 267] on div "8:17 PM: Thank you for your message. Our offices are currently closed, but we w…" at bounding box center [647, 272] width 824 height 13
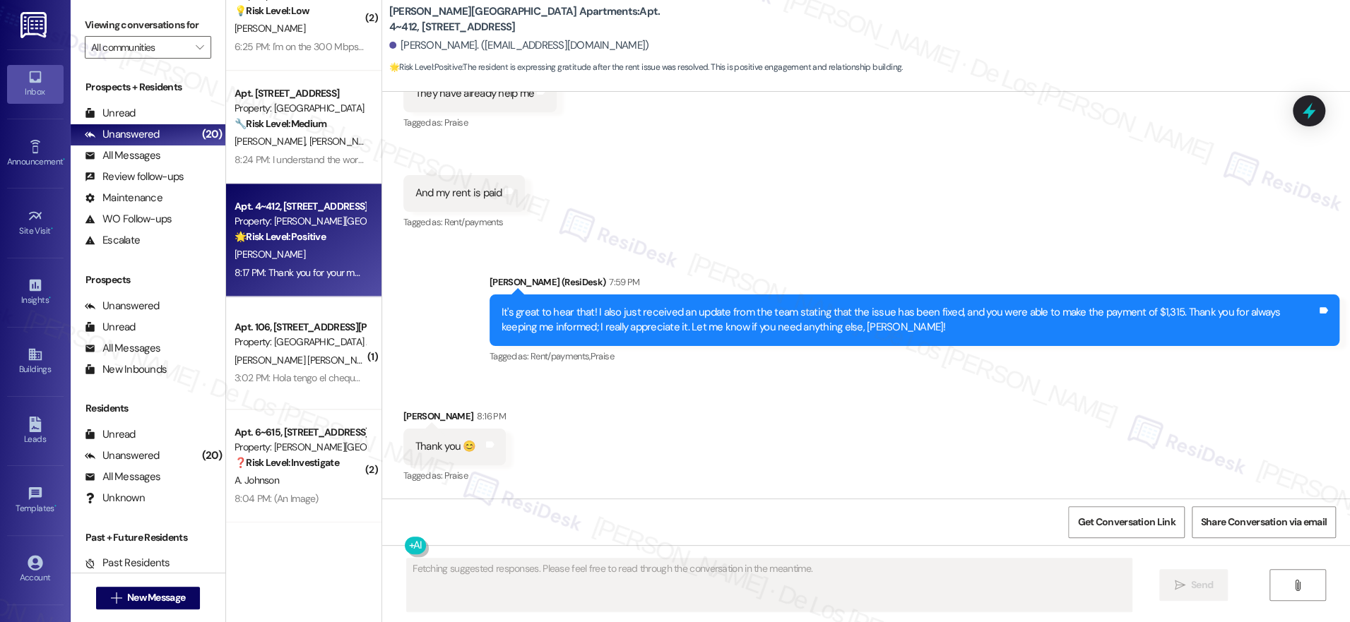
scroll to position [18237, 0]
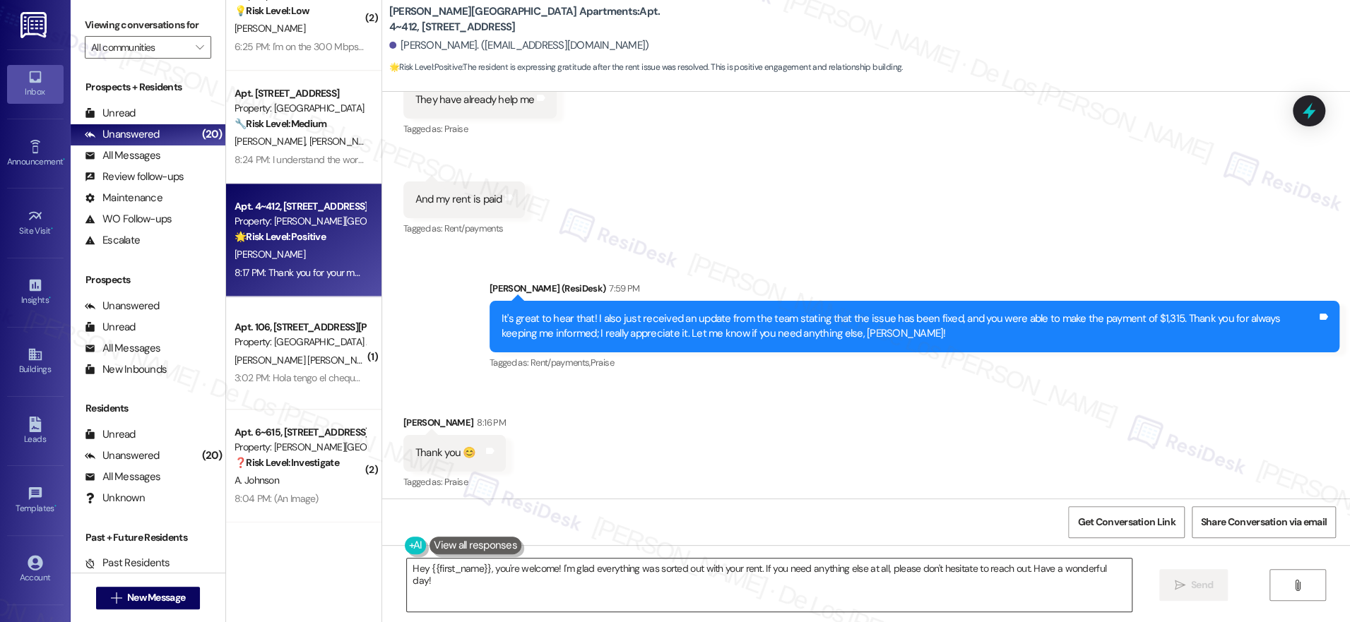
click at [538, 575] on textarea "Hey {{first_name}}, you're welcome! I'm glad everything was sorted out with you…" at bounding box center [769, 585] width 725 height 53
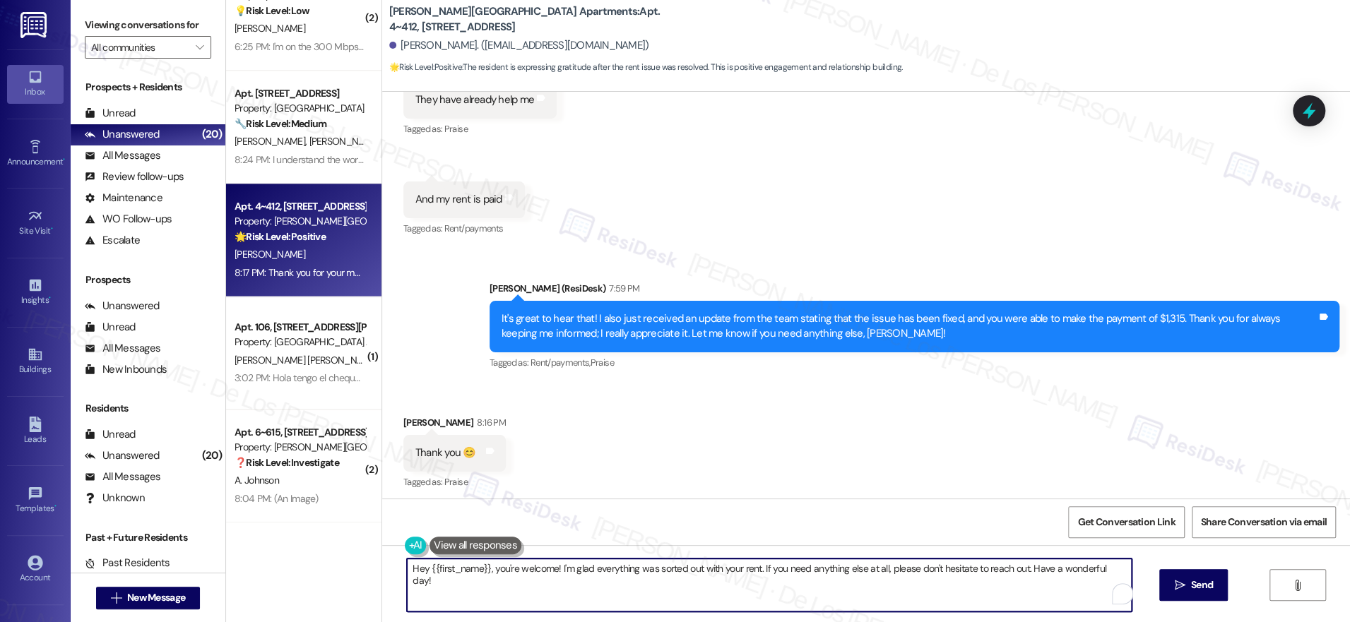
click at [538, 575] on textarea "Hey {{first_name}}, you're welcome! I'm glad everything was sorted out with you…" at bounding box center [769, 585] width 725 height 53
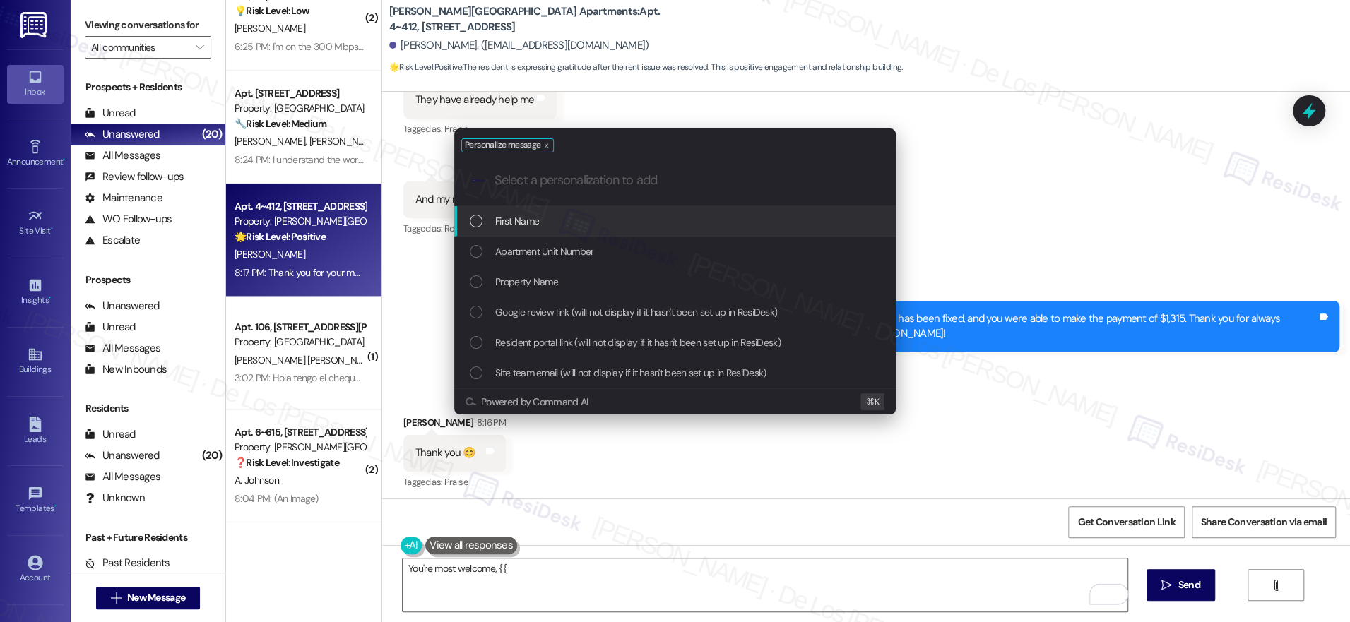
click at [570, 206] on div "First Name" at bounding box center [674, 221] width 441 height 30
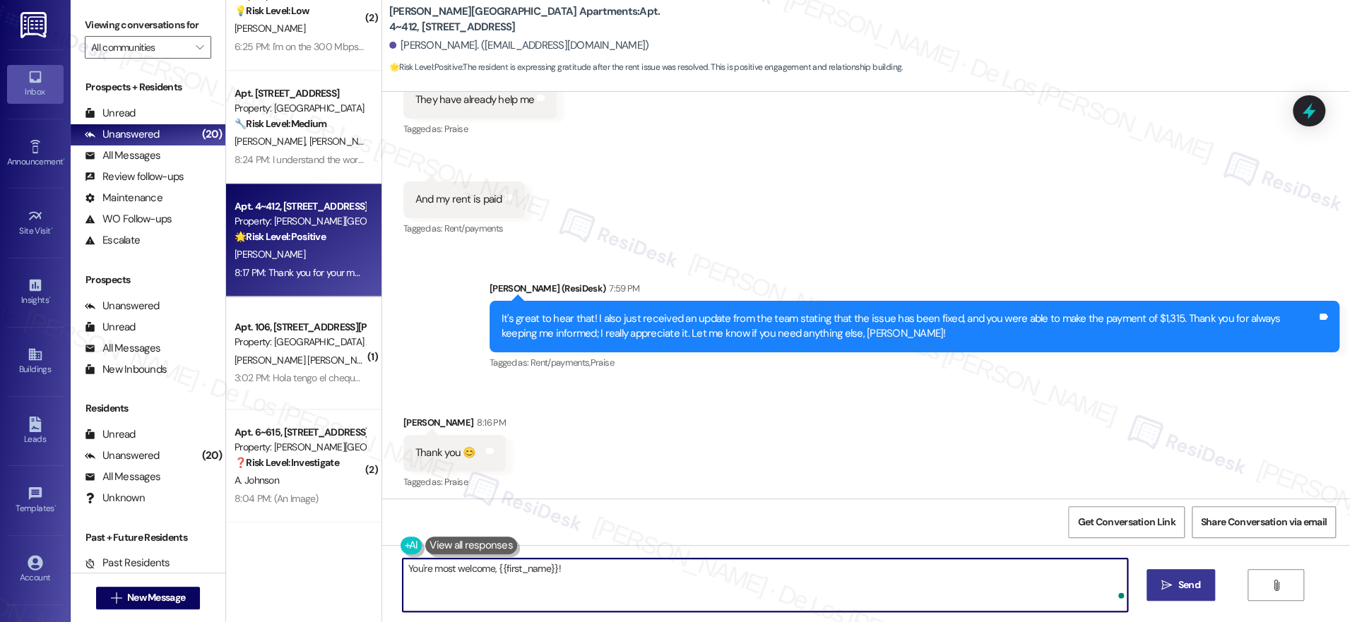
type textarea "You're most welcome, {{first_name}}!"
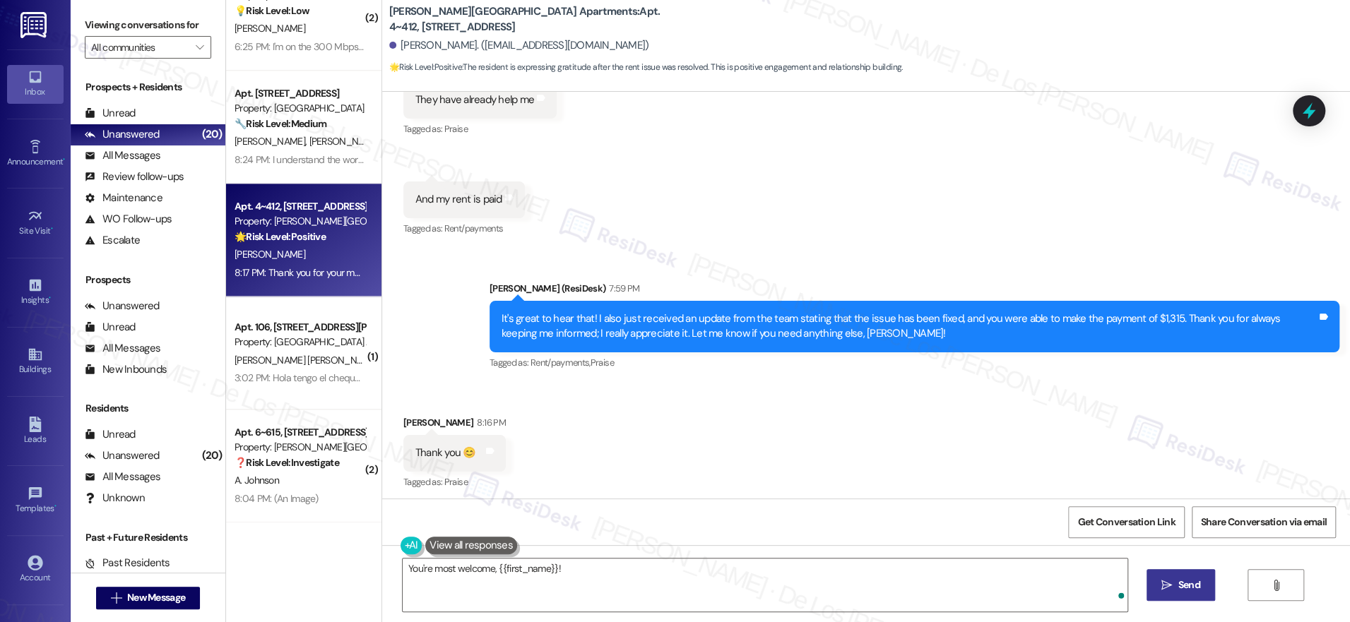
click at [1179, 586] on span "Send" at bounding box center [1189, 585] width 22 height 15
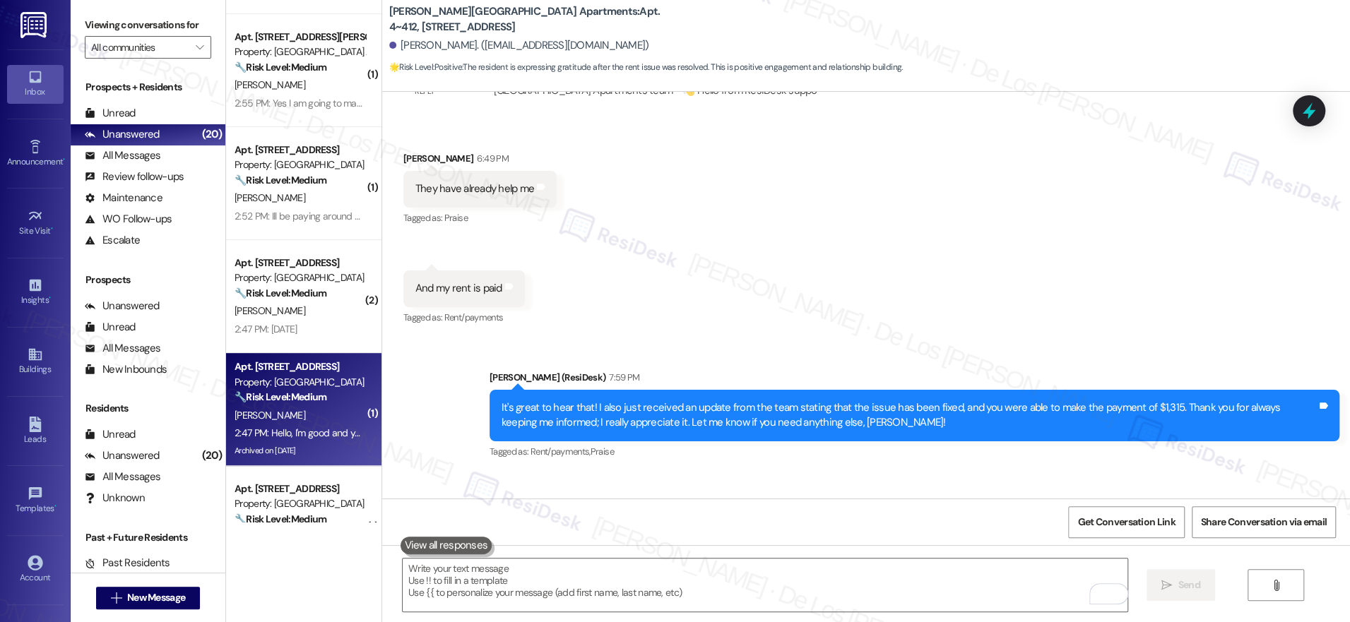
scroll to position [225, 0]
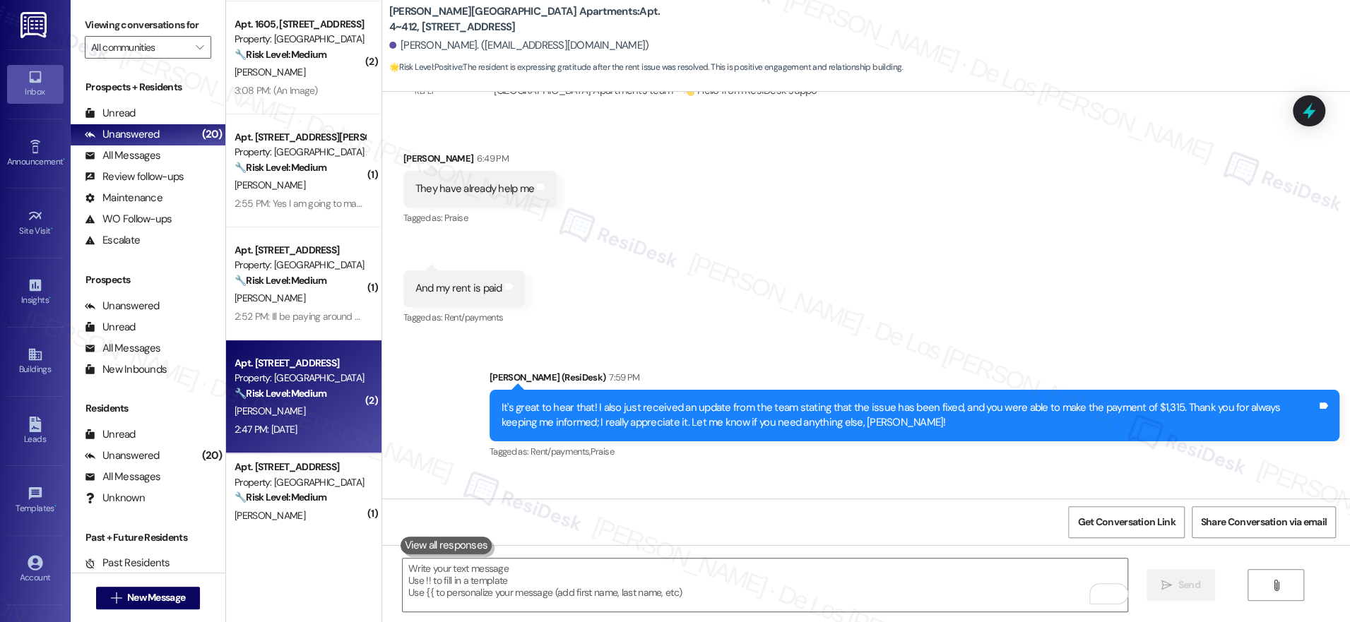
click at [319, 387] on div "🔧 Risk Level: Medium Resident responded to a rent reminder indicating they will…" at bounding box center [300, 393] width 131 height 15
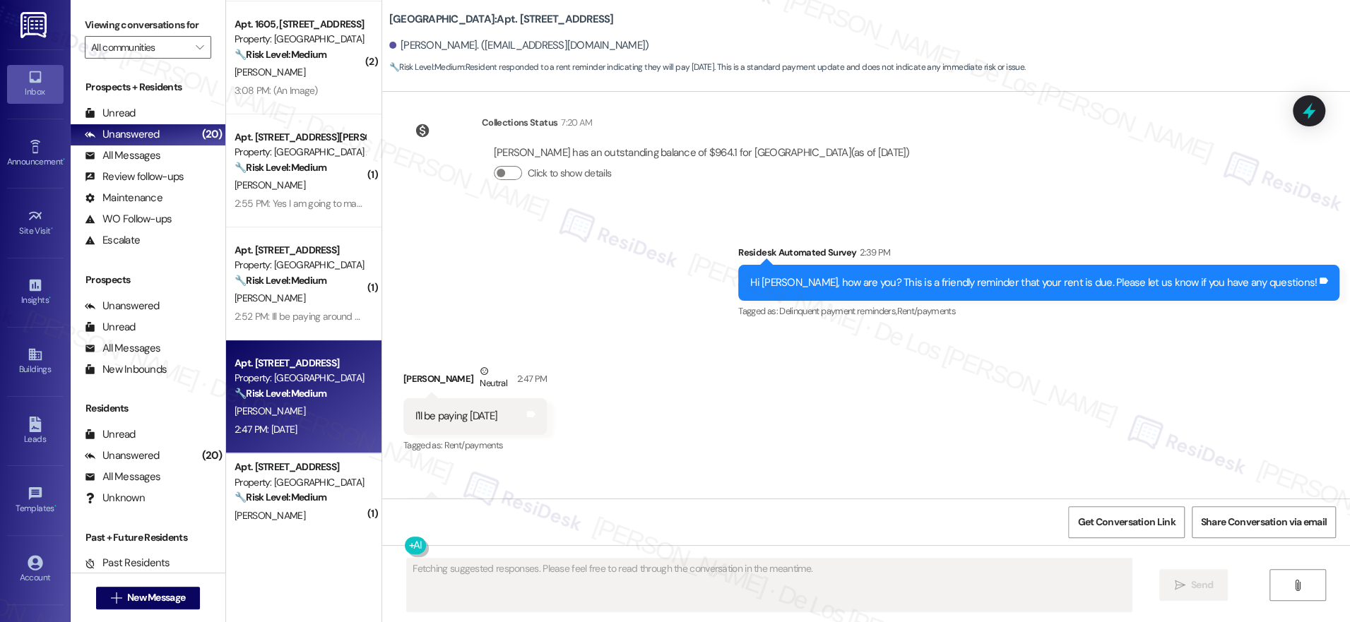
scroll to position [4085, 0]
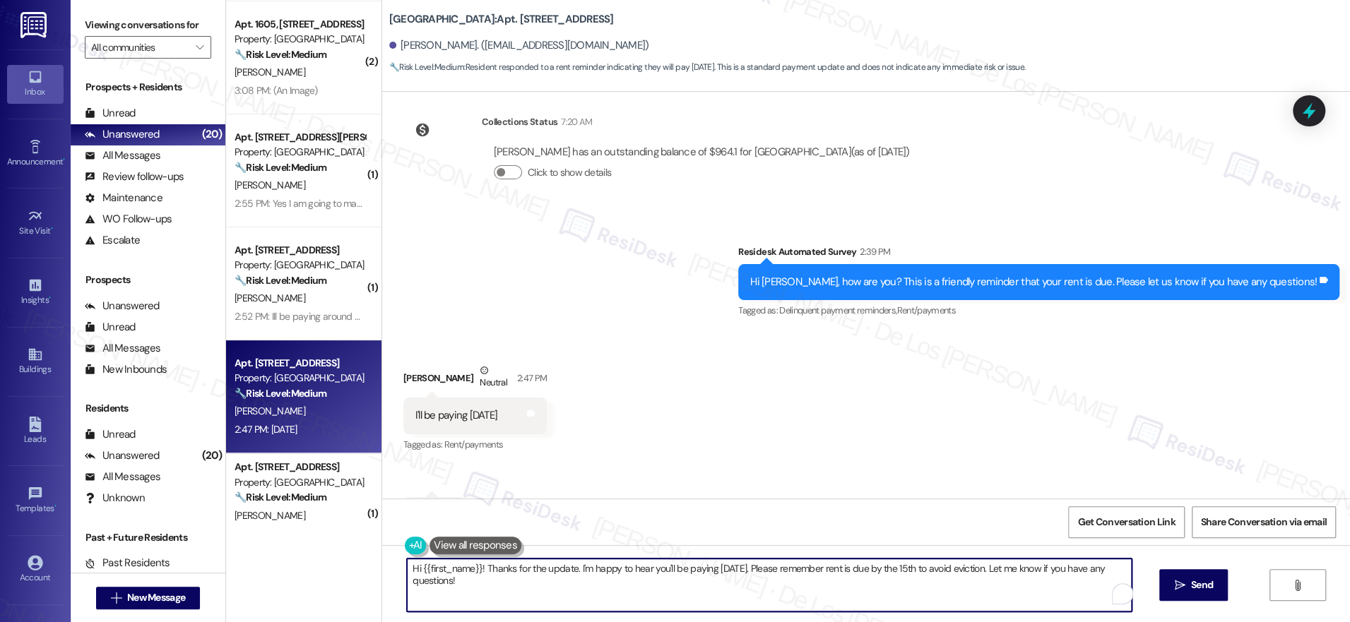
drag, startPoint x: 706, startPoint y: 567, endPoint x: 745, endPoint y: 570, distance: 39.0
click at [745, 570] on textarea "Hi {{first_name}}! Thanks for the update. I'm happy to hear you'll be paying to…" at bounding box center [769, 585] width 725 height 53
drag, startPoint x: 763, startPoint y: 568, endPoint x: 883, endPoint y: 601, distance: 124.6
click at [883, 601] on textarea "Hi {{first_name}}! Thanks for the update. I'm happy to hear you'll be paying th…" at bounding box center [765, 585] width 725 height 53
paste textarea "—I’m glad to hear you’ll be paying the rent soon. Could you confirm if that wil…"
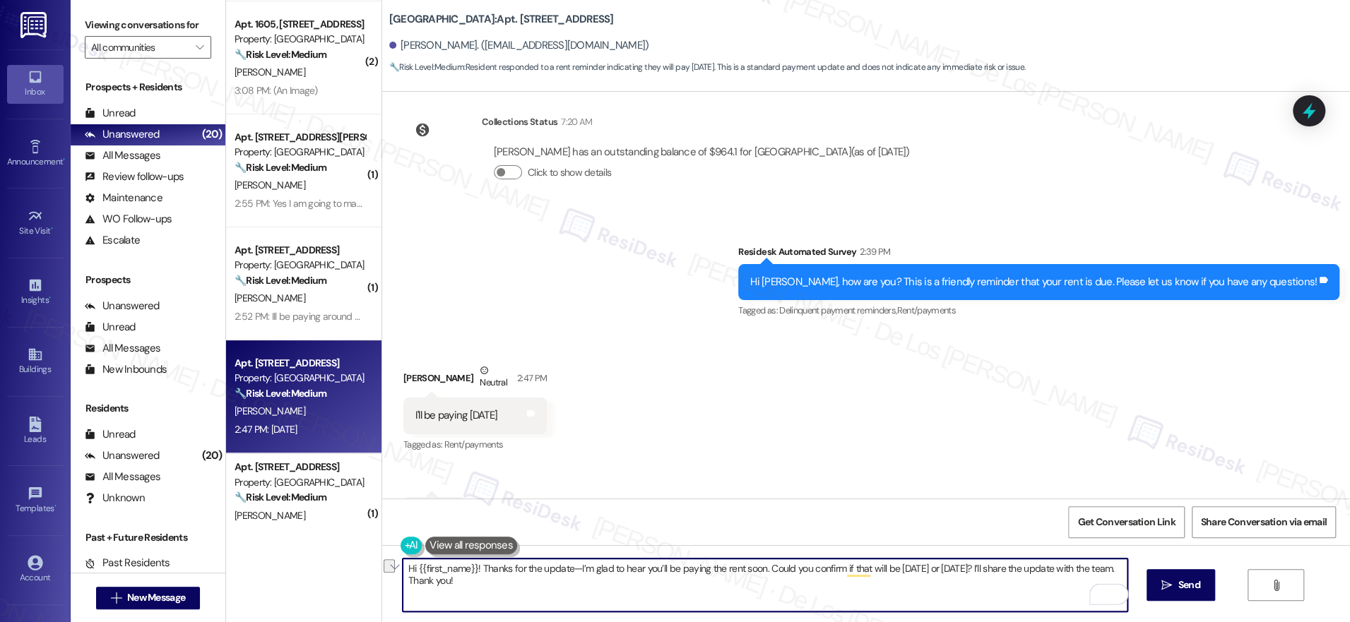
drag, startPoint x: 472, startPoint y: 562, endPoint x: 268, endPoint y: 559, distance: 203.5
click at [270, 558] on div "( 3 ) Apt. 6~601, 1600 Lansdowne Dr Property: Alderman Park Apartments ⚠️ Risk …" at bounding box center [788, 311] width 1124 height 622
drag, startPoint x: 494, startPoint y: 570, endPoint x: 522, endPoint y: 562, distance: 28.6
click at [494, 570] on textarea "Thanks for the update—I’m glad to hear you’ll be paying the rent soon. Could yo…" at bounding box center [765, 585] width 725 height 53
type textarea "Thanks for the update, Dajon! I’m glad to hear you’ll be paying the rent soon. …"
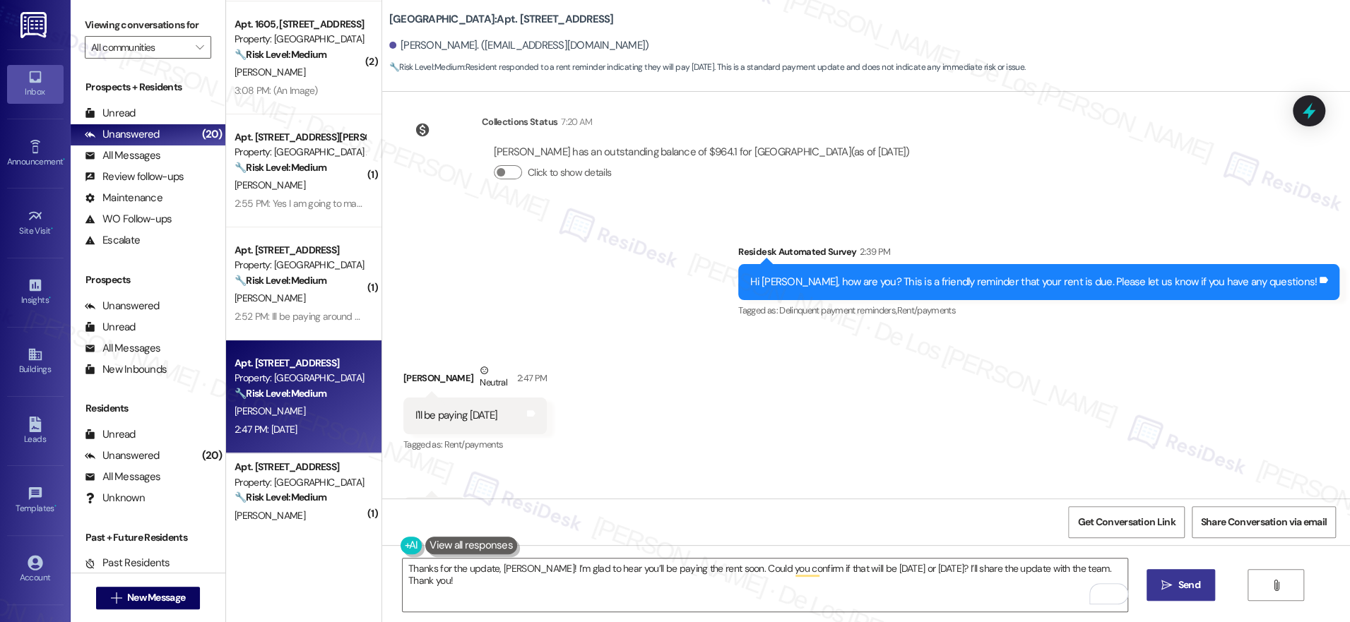
click at [1178, 588] on span "Send" at bounding box center [1189, 585] width 22 height 15
click at [1093, 516] on span "Get Conversation Link" at bounding box center [1125, 522] width 97 height 15
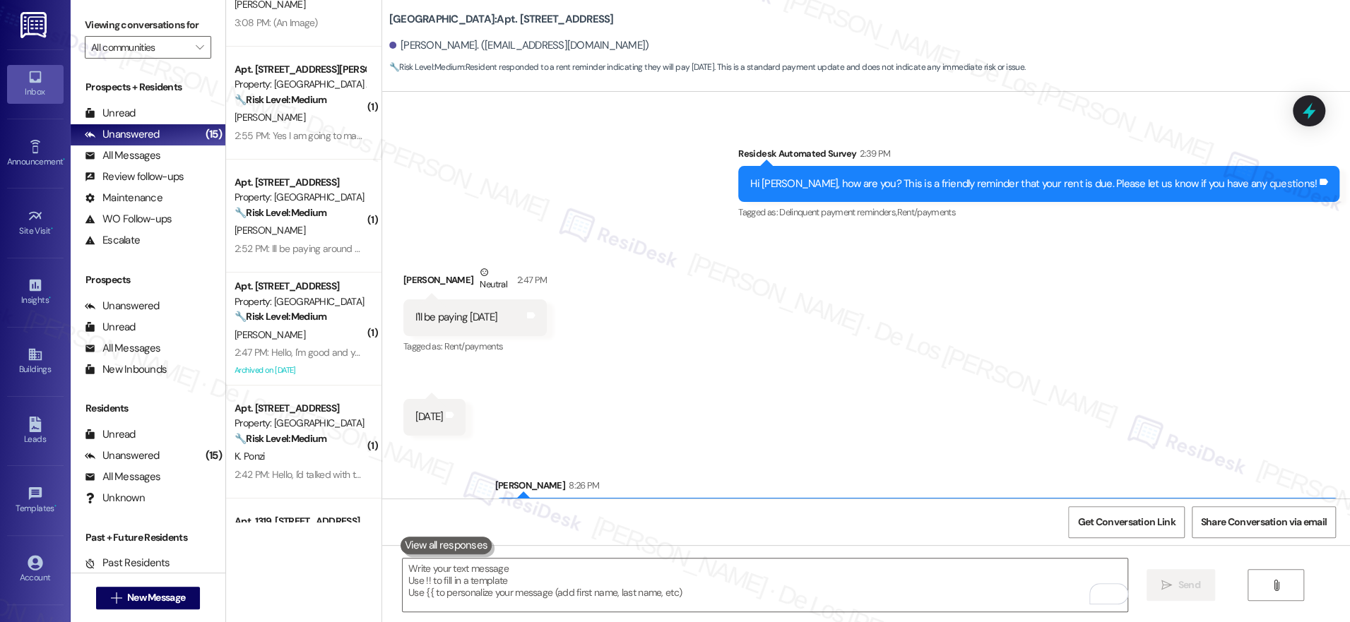
scroll to position [309, 0]
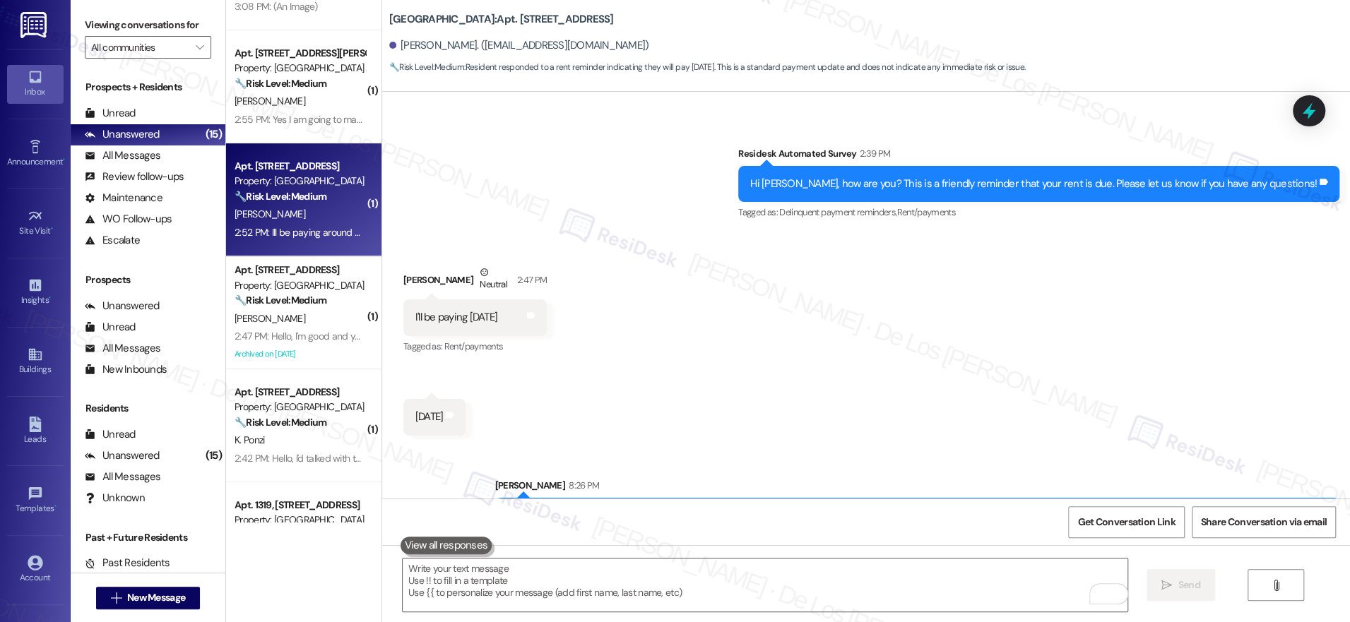
click at [309, 224] on div "2:52 PM: Ill be paying around midnight when my direct deposit hits 2:52 PM: Ill…" at bounding box center [300, 233] width 134 height 18
type textarea "Fetching suggested responses. Please feel free to read through the conversation…"
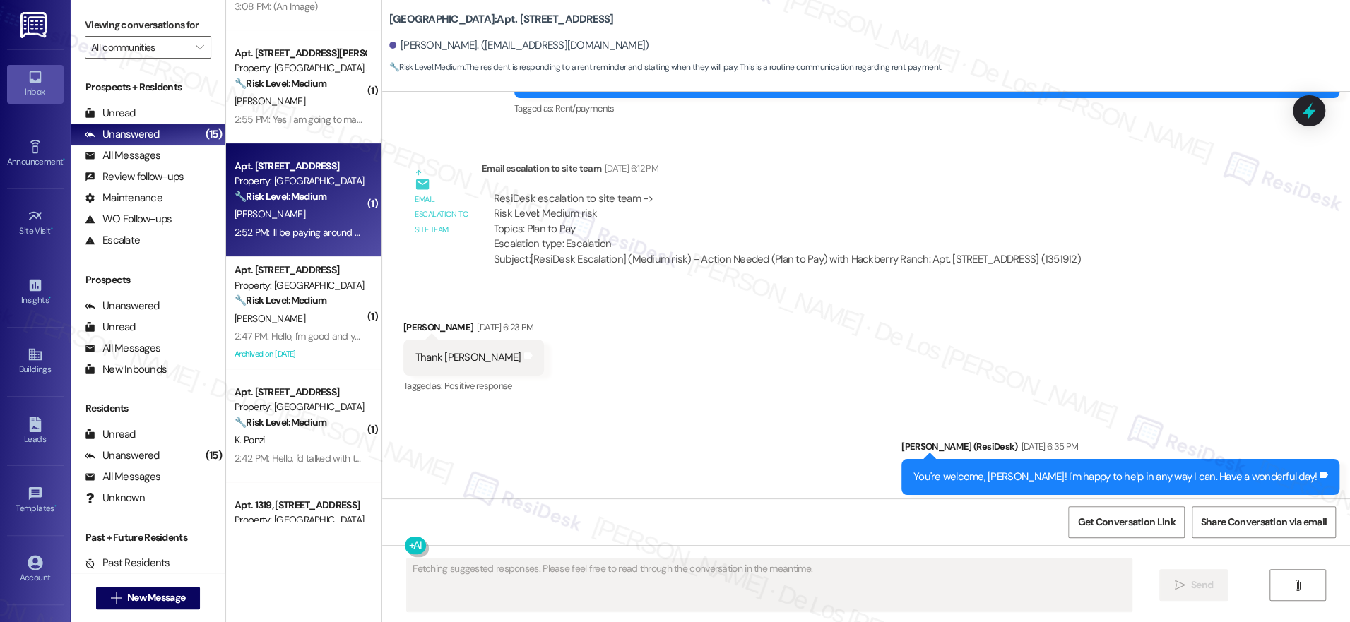
scroll to position [6836, 0]
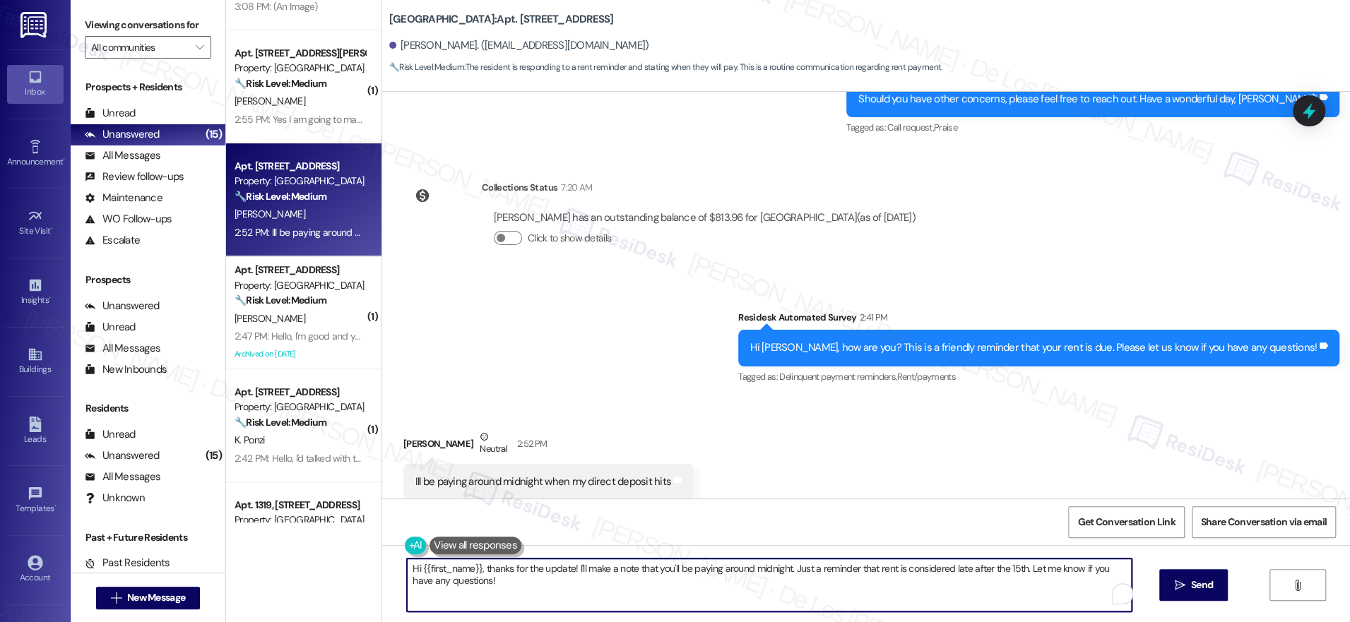
drag, startPoint x: 478, startPoint y: 569, endPoint x: 332, endPoint y: 549, distance: 146.9
click at [333, 550] on div "( 3 ) Apt. 6~601, 1600 Lansdowne Dr Property: Alderman Park Apartments ⚠️ Risk …" at bounding box center [788, 311] width 1124 height 622
click at [483, 572] on textarea "Thanks for the update! I'll make a note that you'll be paying around midnight. …" at bounding box center [765, 585] width 725 height 53
drag, startPoint x: 532, startPoint y: 565, endPoint x: 588, endPoint y: 566, distance: 56.5
click at [588, 566] on textarea "Thanks for the update, Melanie! I'll make a note that you'll be paying around m…" at bounding box center [765, 585] width 725 height 53
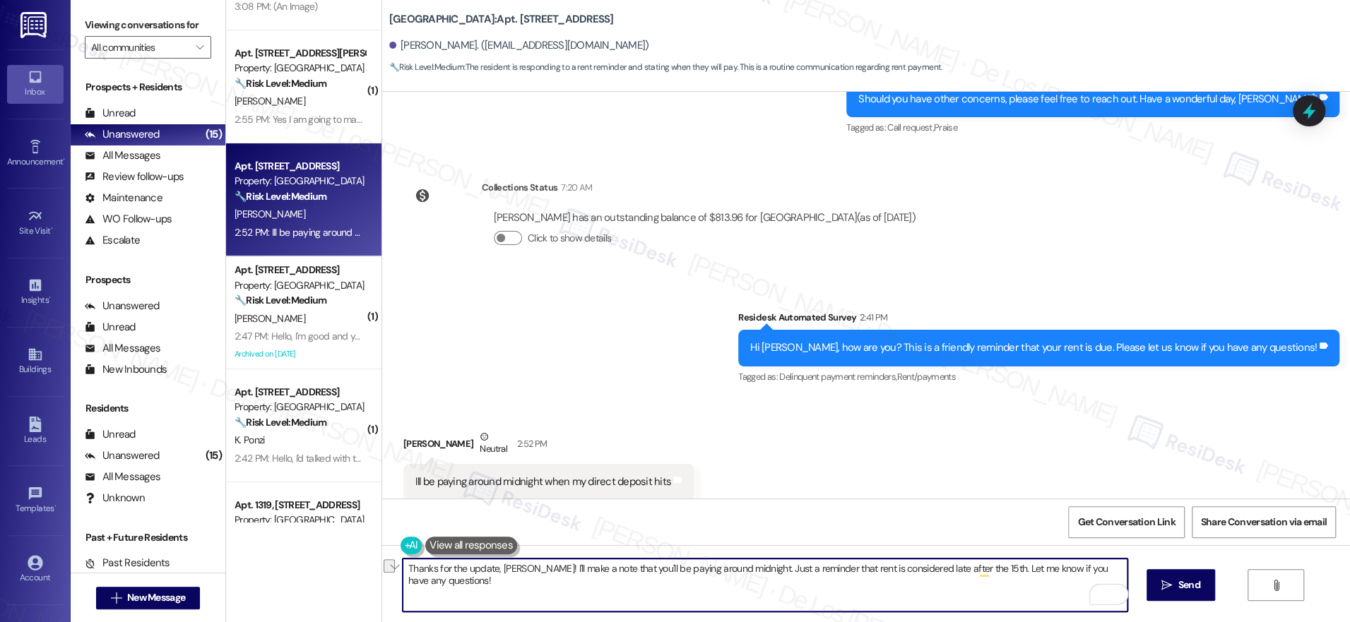
drag, startPoint x: 600, startPoint y: 569, endPoint x: 613, endPoint y: 569, distance: 12.7
click at [538, 574] on textarea "Thanks for the update, Melanie! I'll make a note that you'll be paying around m…" at bounding box center [765, 585] width 725 height 53
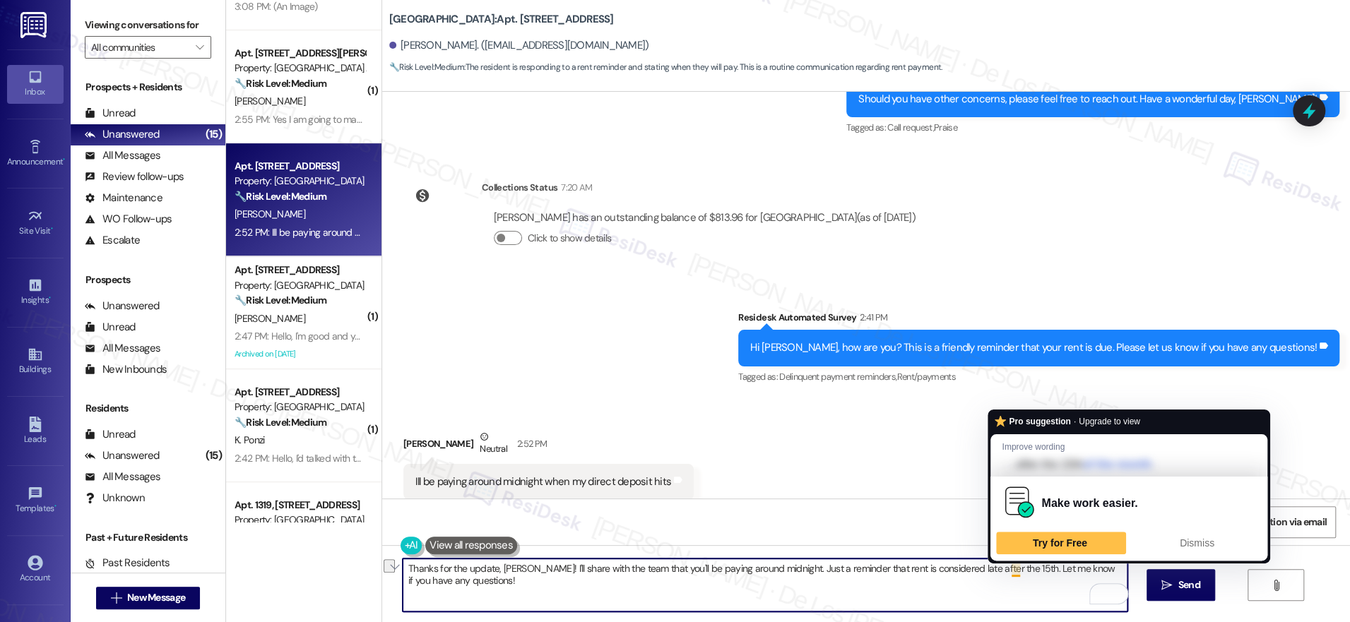
drag, startPoint x: 774, startPoint y: 570, endPoint x: 1021, endPoint y: 571, distance: 247.2
click at [1004, 569] on textarea "Thanks for the update, Melanie! I'll share with the team that you'll be paying …" at bounding box center [765, 585] width 725 height 53
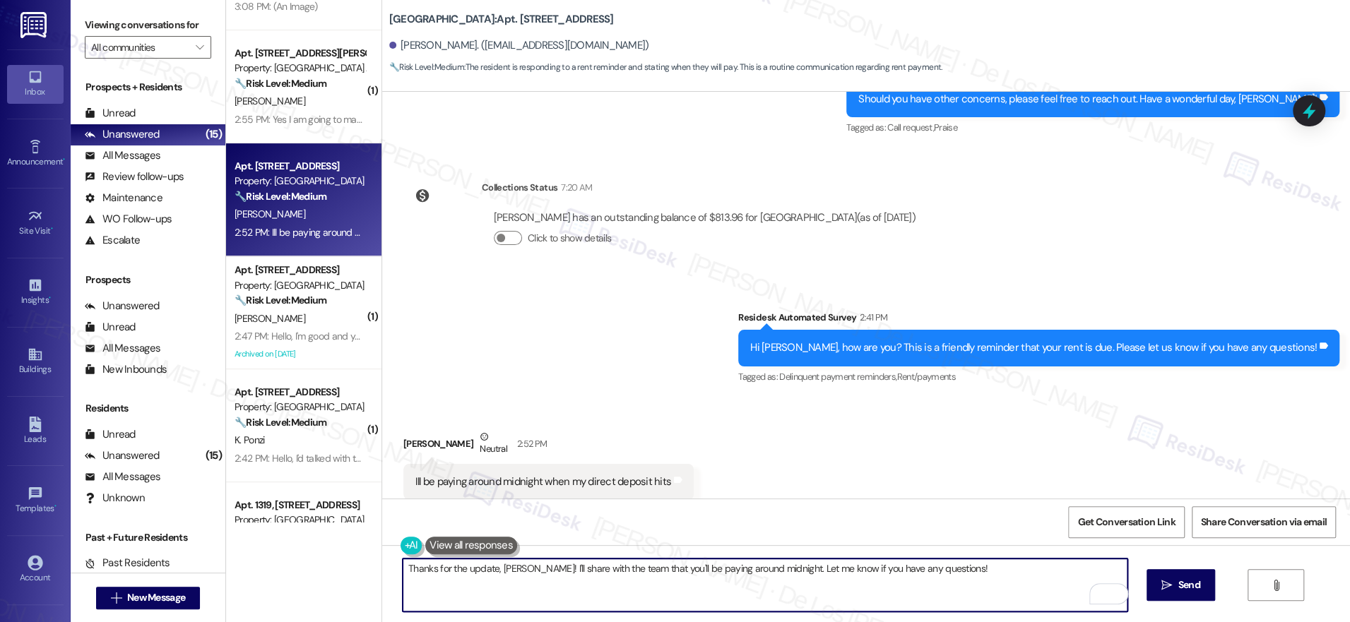
click at [1033, 582] on textarea "Thanks for the update, Melanie! I'll share with the team that you'll be paying …" at bounding box center [765, 585] width 725 height 53
type textarea "Thanks for the update, Melanie! I'll share with the team that you'll be paying …"
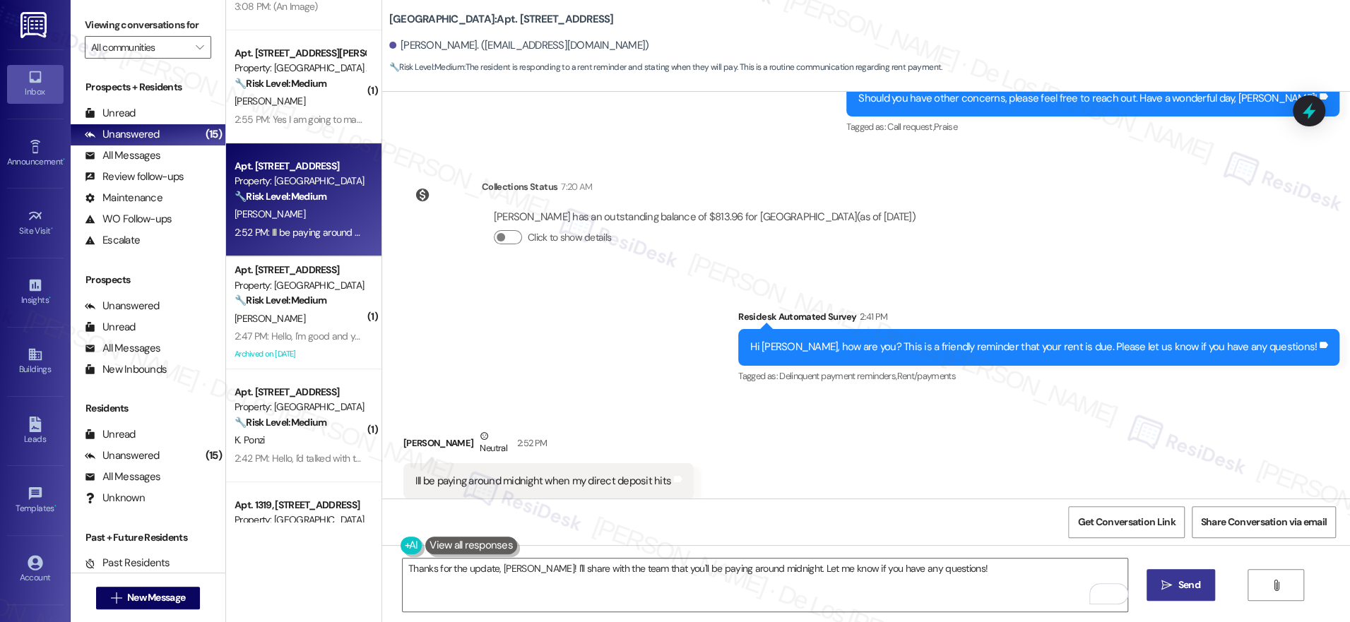
click at [1170, 575] on button " Send" at bounding box center [1180, 585] width 69 height 32
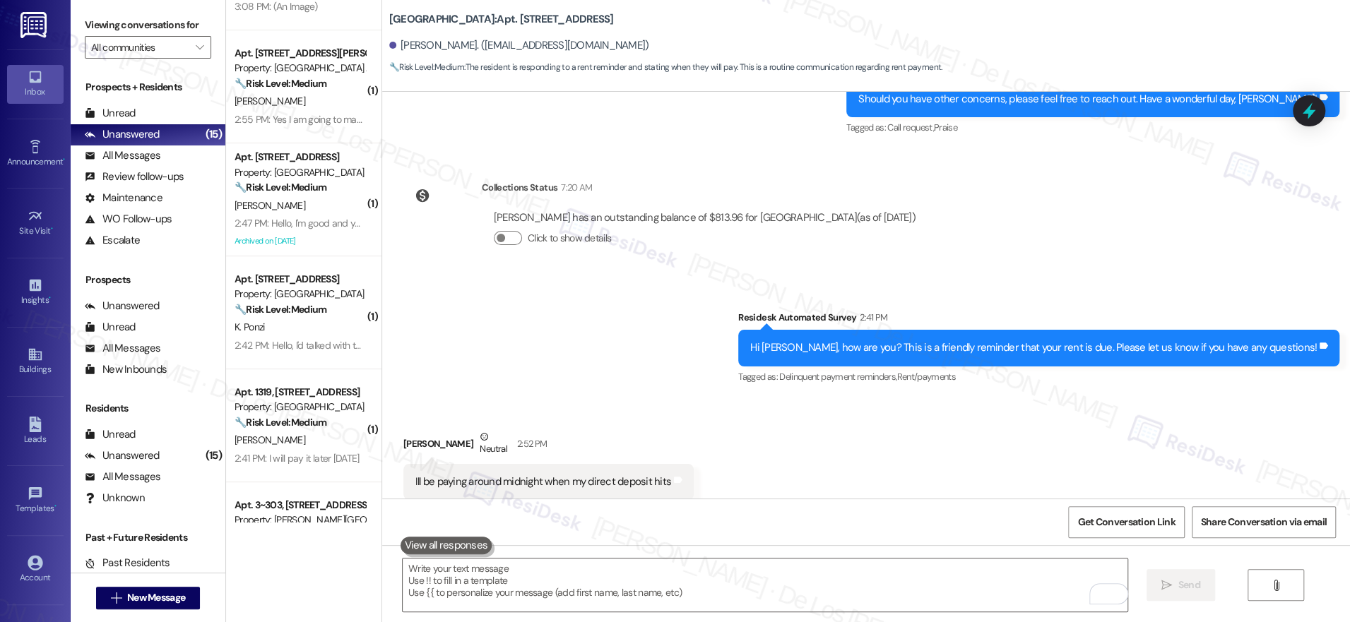
scroll to position [6935, 0]
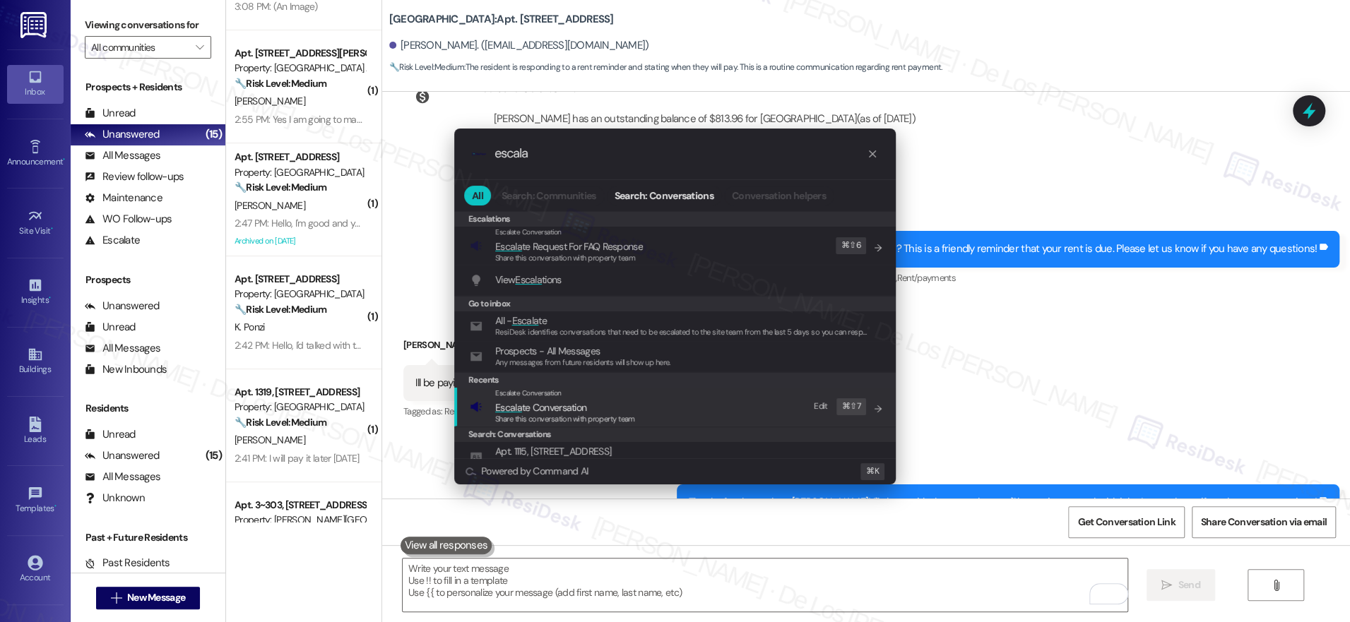
type input "escala"
click at [696, 401] on div "Escalate Conversation Escala te Conversation Share this conversation with prope…" at bounding box center [676, 407] width 413 height 38
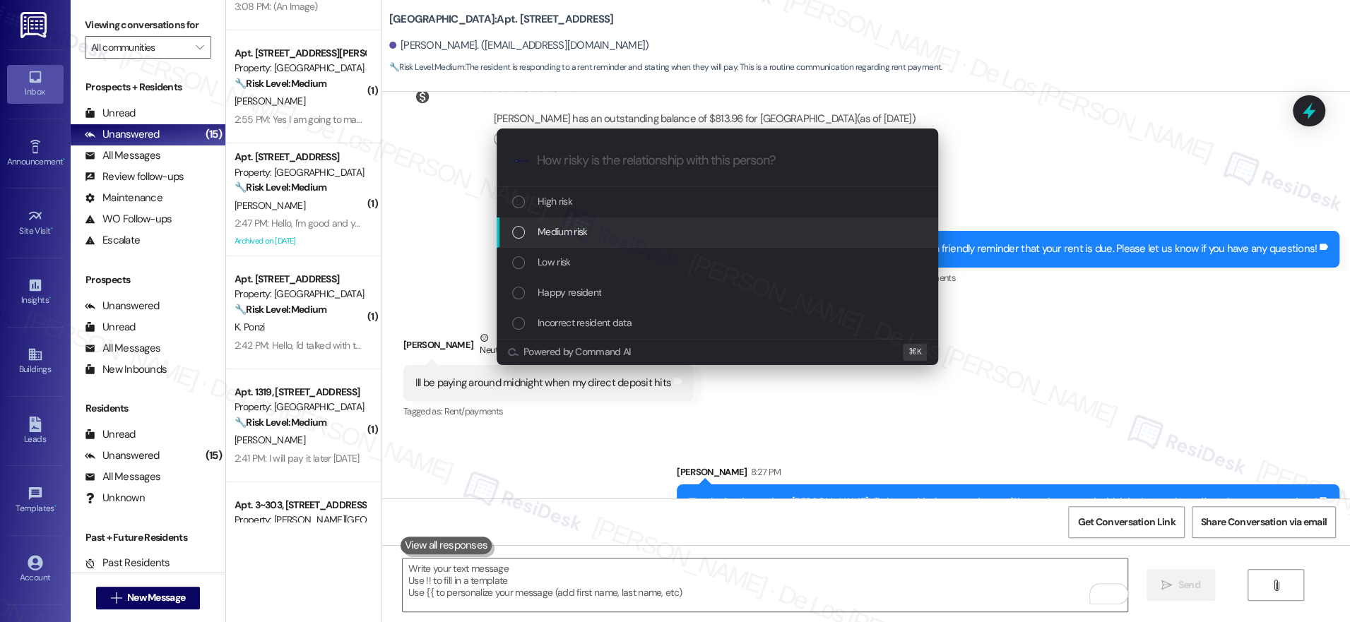
drag, startPoint x: 659, startPoint y: 232, endPoint x: 822, endPoint y: 244, distance: 162.9
click at [660, 232] on div "Medium risk" at bounding box center [718, 232] width 413 height 16
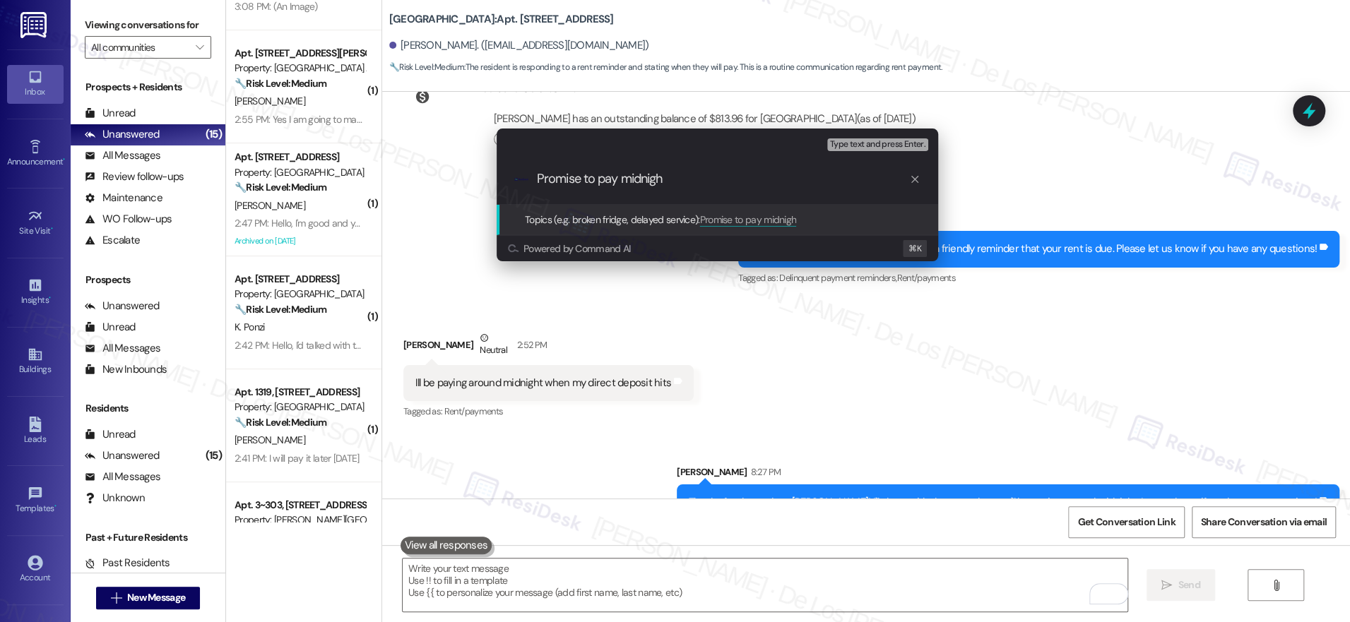
type input "Promise to pay midnight"
paste input "Promise to pay midnight"
click at [624, 176] on input "Promise to pay midnight" at bounding box center [723, 179] width 372 height 15
type input "Promise to pay around midnight"
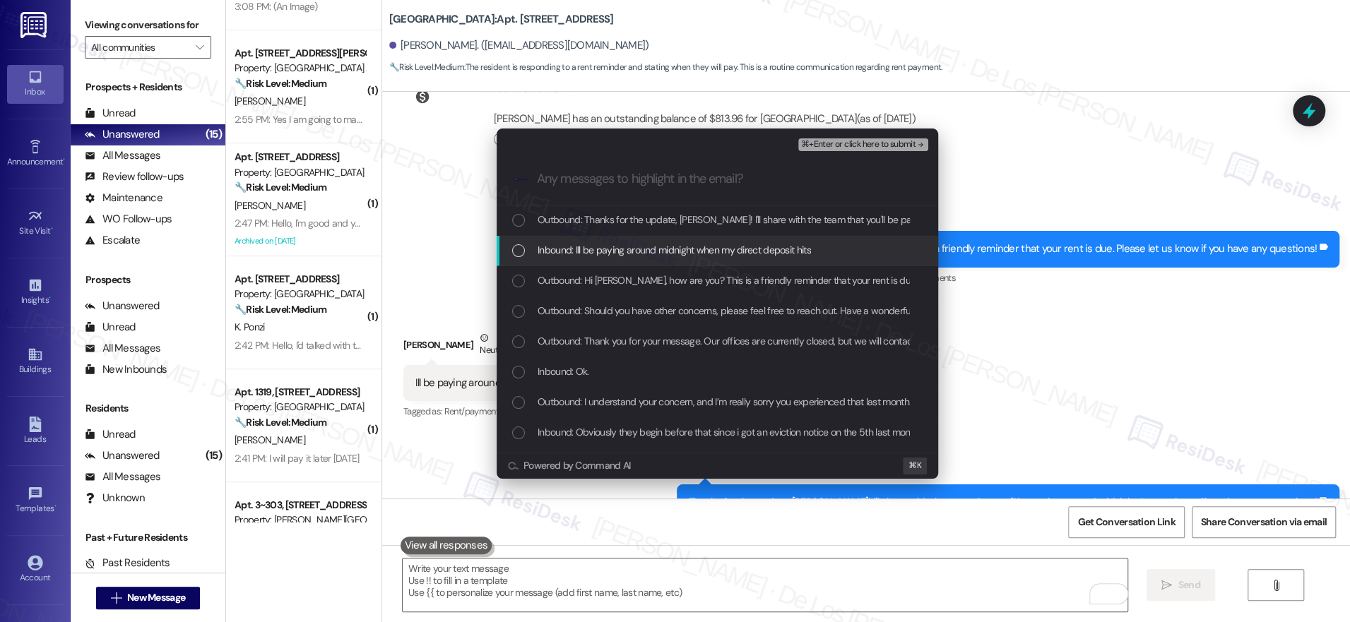
click at [681, 248] on span "Inbound: Ill be paying around midnight when my direct deposit hits" at bounding box center [674, 250] width 273 height 16
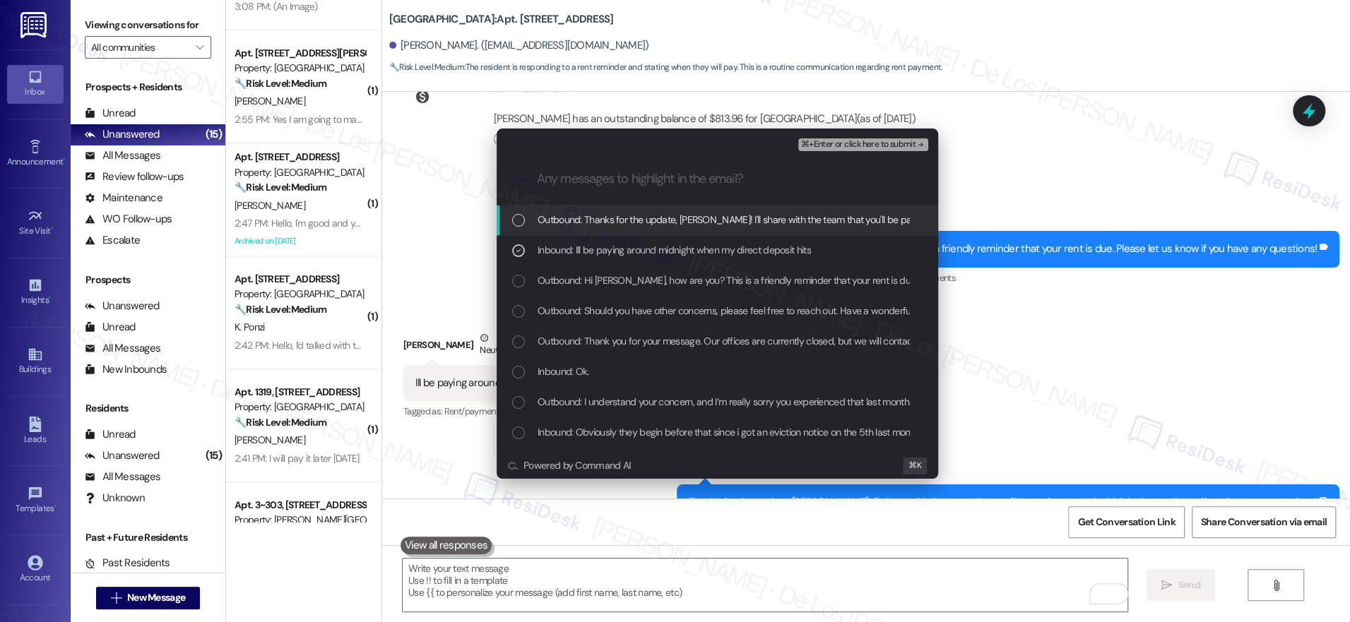
click at [847, 143] on span "⌘+Enter or click here to submit" at bounding box center [858, 145] width 114 height 10
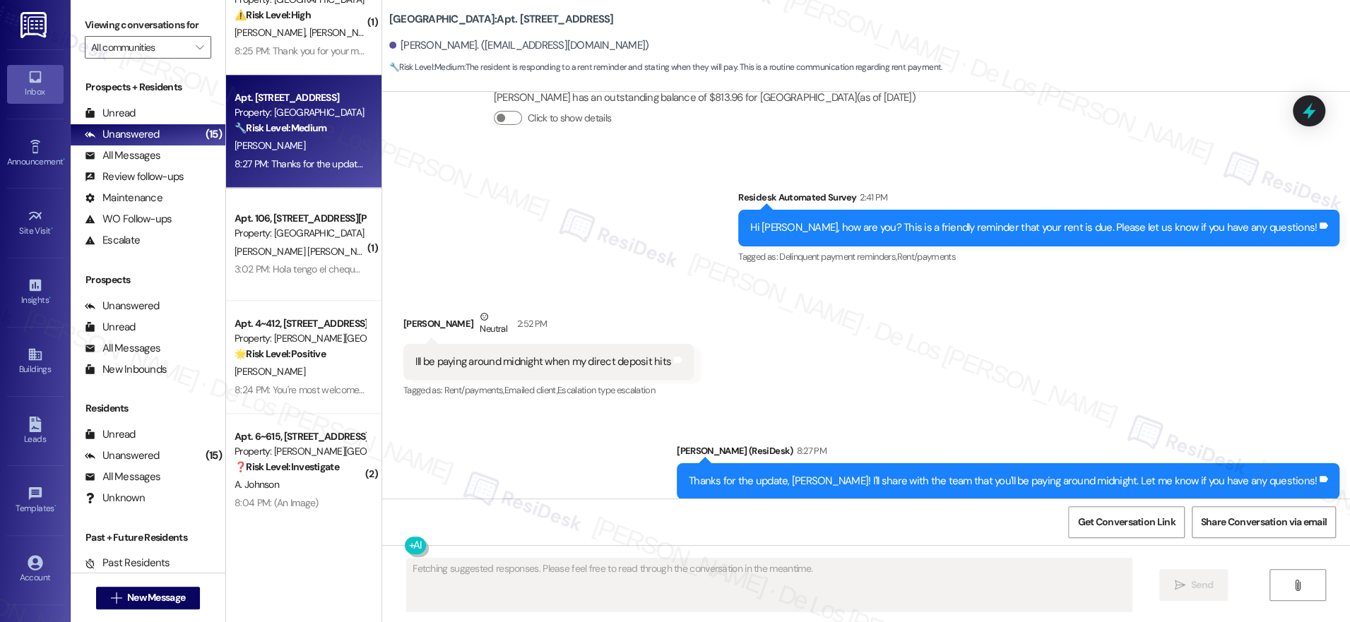
scroll to position [1173, 0]
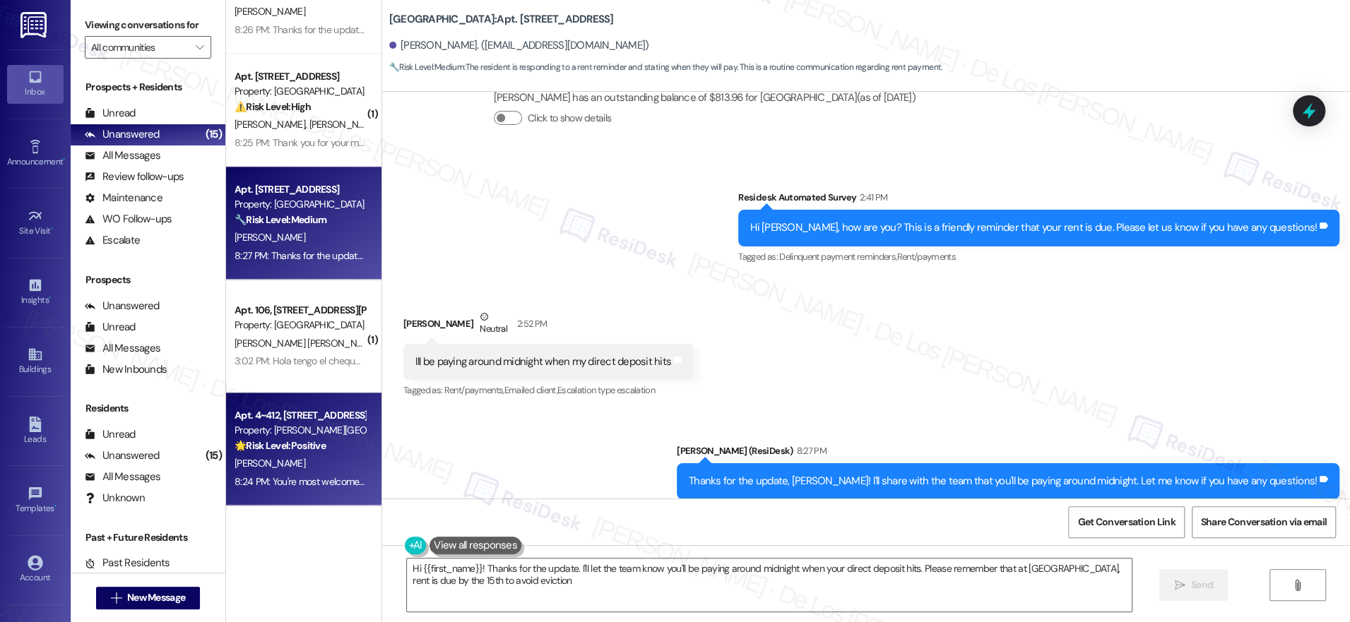
type textarea "Hi {{first_name}}! Thanks for the update. I'll let the team know you'll be payi…"
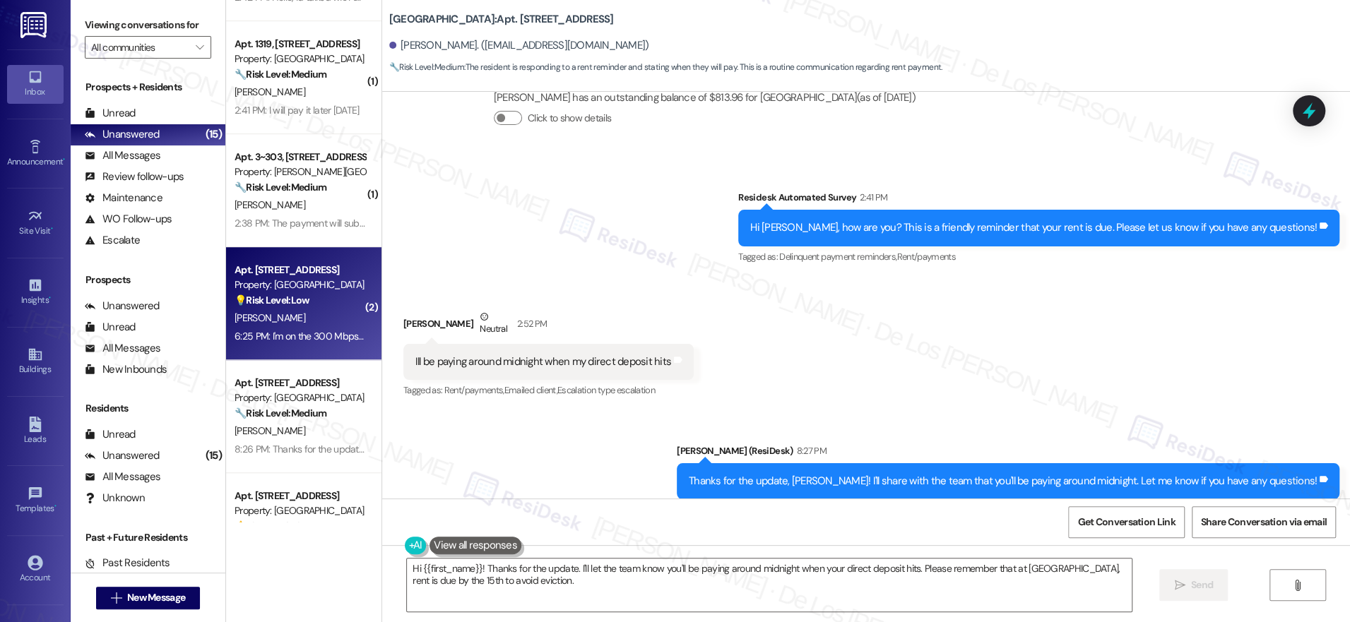
scroll to position [629, 0]
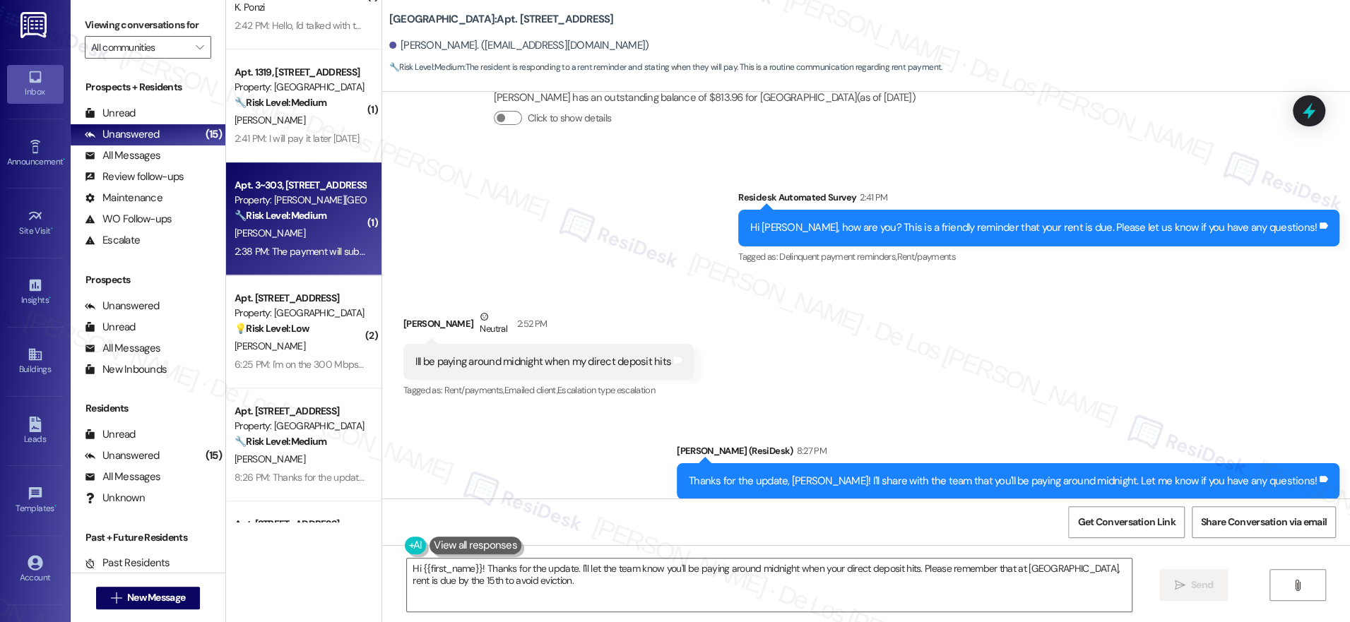
click at [314, 243] on div "2:38 PM: The payment will submitted by 9/4/25 to avoid late fees. I had a tooth…" at bounding box center [300, 252] width 134 height 18
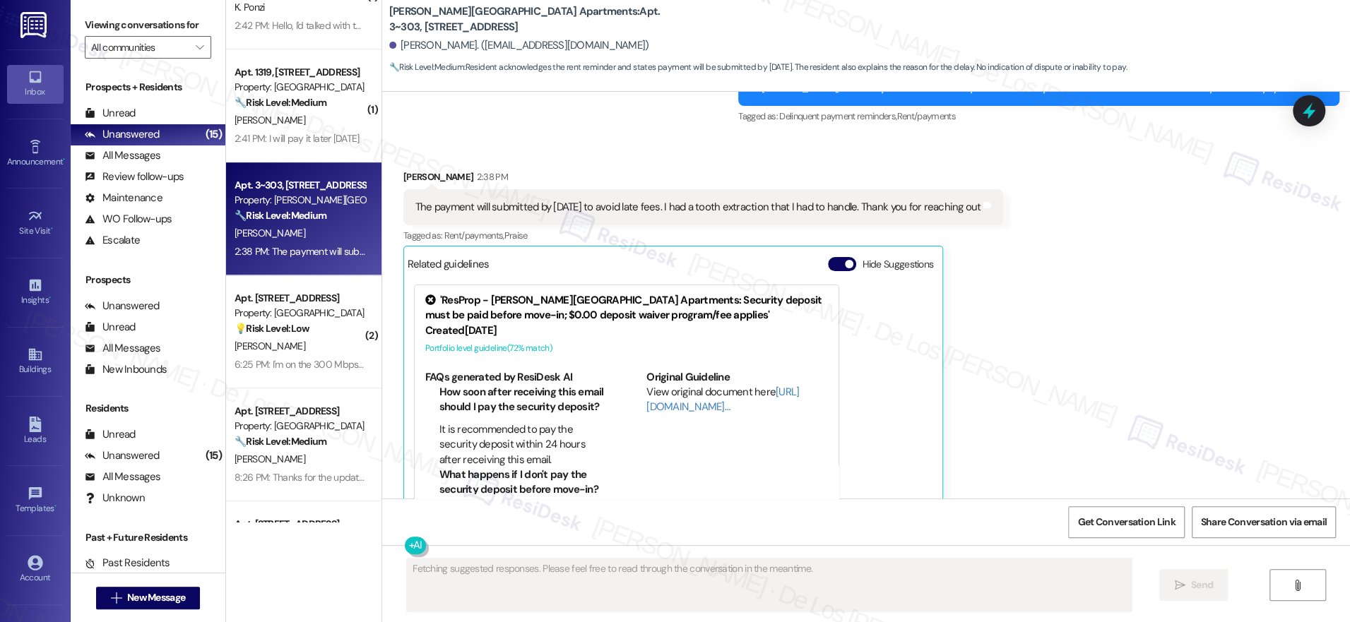
scroll to position [1704, 0]
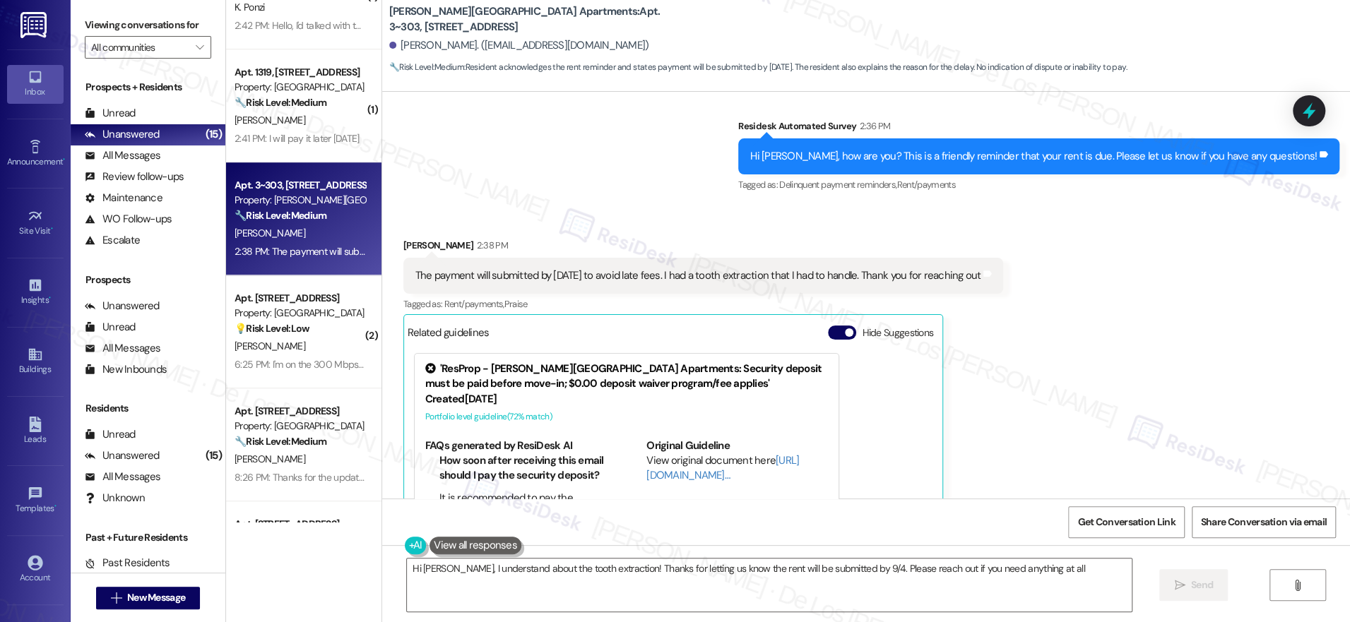
type textarea "Hi Jasmine, I understand about the tooth extraction! Thanks for letting us know…"
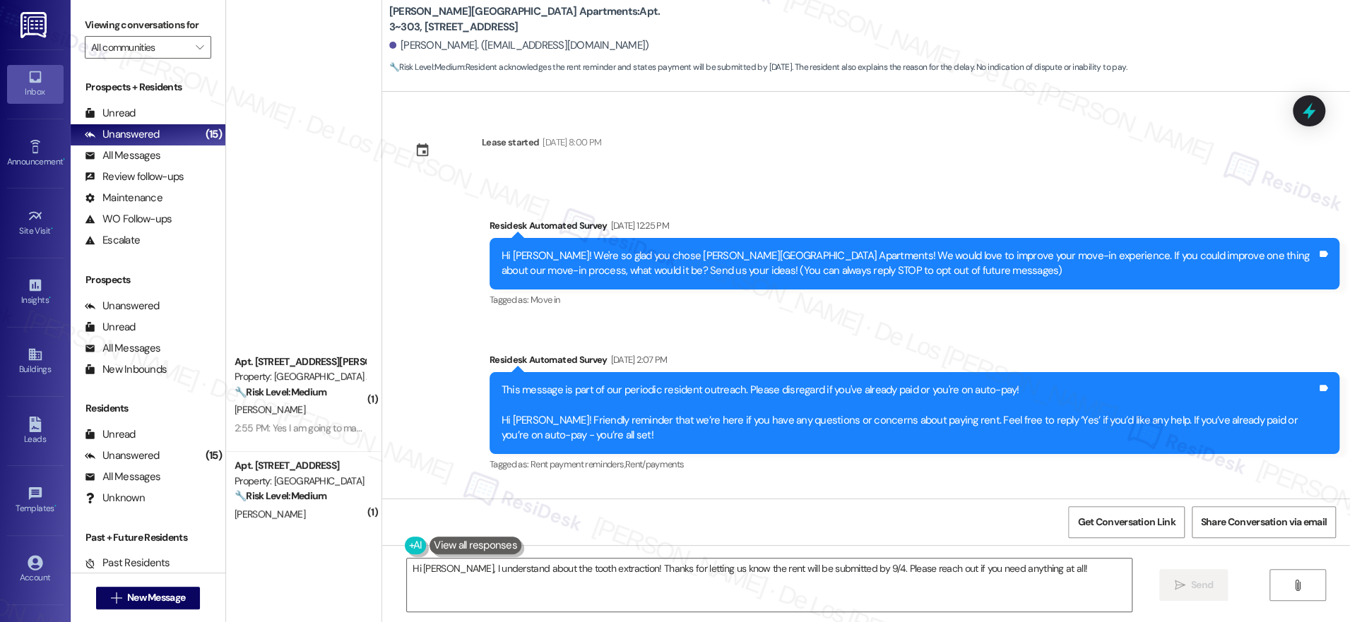
scroll to position [1704, 0]
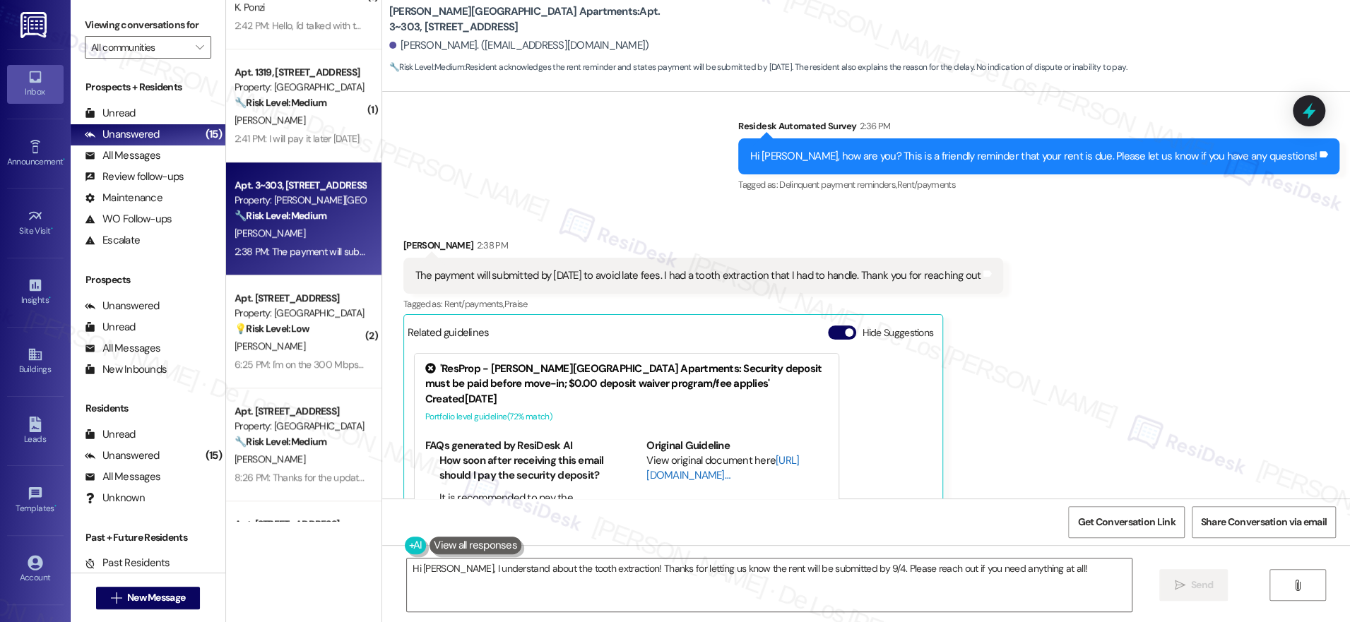
click at [661, 458] on link "[URL][DOMAIN_NAME]…" at bounding box center [722, 467] width 153 height 29
click at [835, 319] on div "Related guidelines Hide Suggestions" at bounding box center [673, 333] width 531 height 28
click at [846, 319] on div "Related guidelines Hide Suggestions" at bounding box center [673, 333] width 531 height 28
click at [840, 326] on button "Hide Suggestions" at bounding box center [842, 333] width 28 height 14
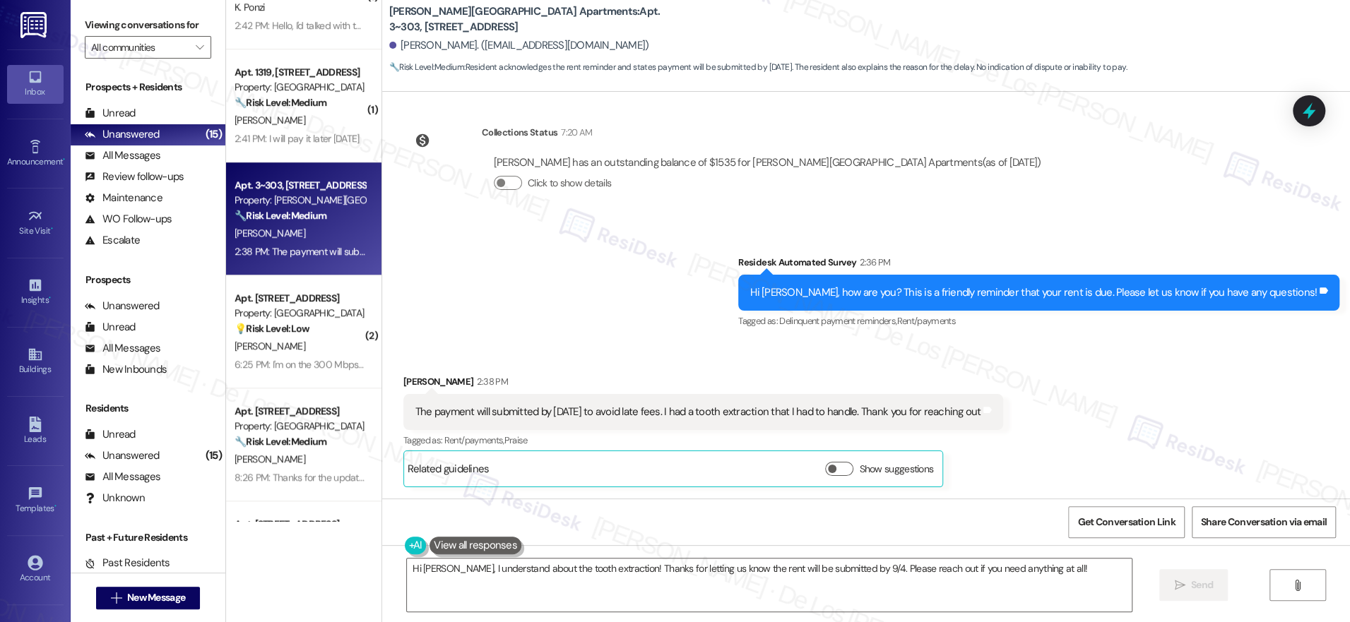
scroll to position [1552, 0]
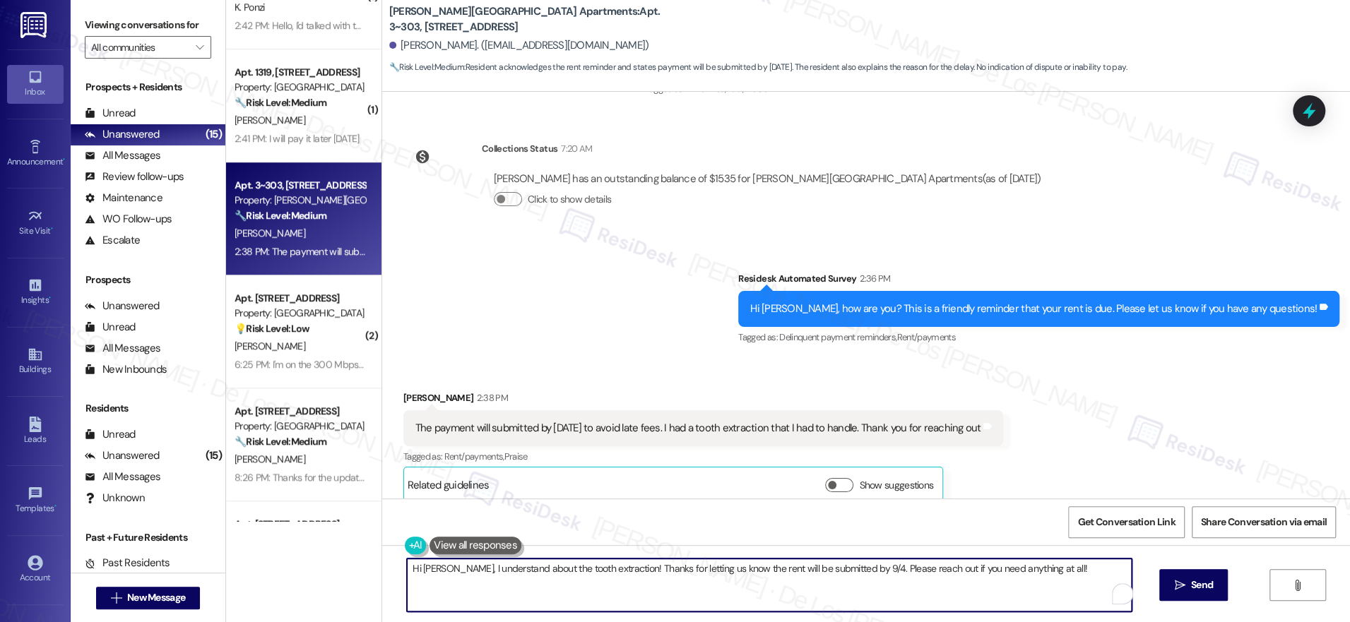
click at [1055, 574] on textarea "Hi [PERSON_NAME], I understand about the tooth extraction! Thanks for letting u…" at bounding box center [769, 585] width 725 height 53
drag, startPoint x: 441, startPoint y: 566, endPoint x: 314, endPoint y: 551, distance: 128.7
click at [318, 554] on div "( 1 ) Apt. 301, [STREET_ADDRESS][PERSON_NAME] Property: [GEOGRAPHIC_DATA] Apart…" at bounding box center [788, 311] width 1124 height 622
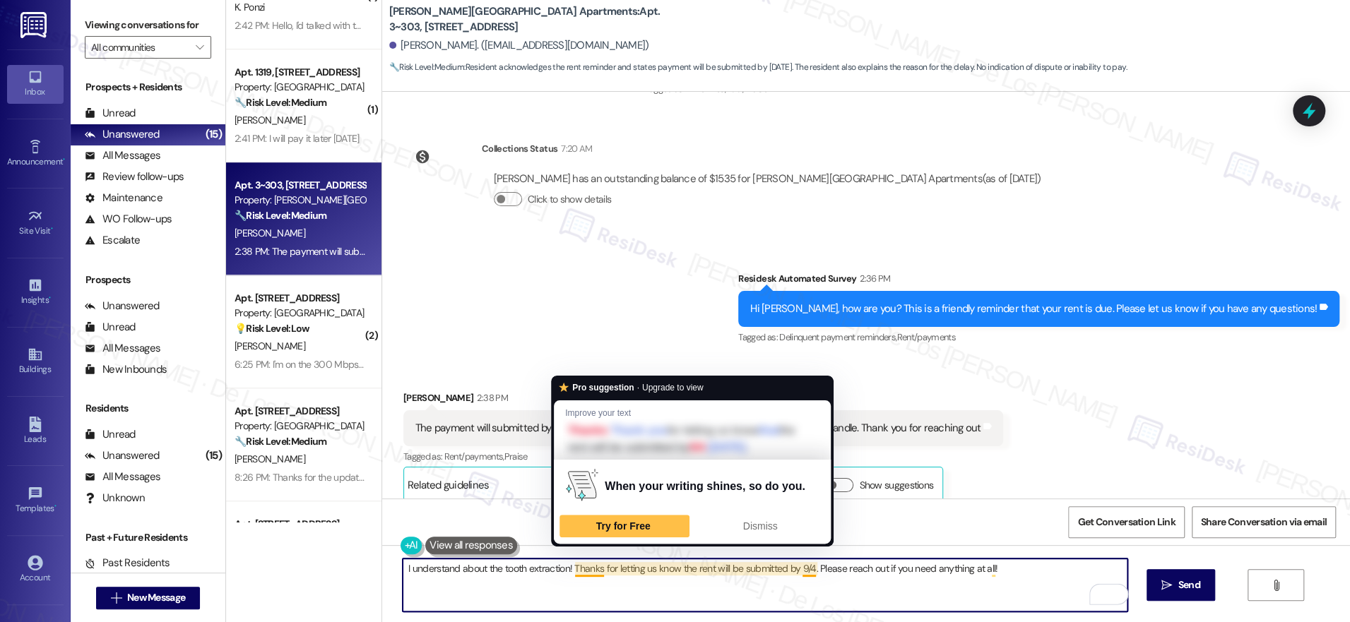
drag, startPoint x: 555, startPoint y: 569, endPoint x: 581, endPoint y: 571, distance: 26.2
click at [555, 569] on textarea "I understand about the tooth extraction! Thanks for letting us know the rent wi…" at bounding box center [765, 585] width 725 height 53
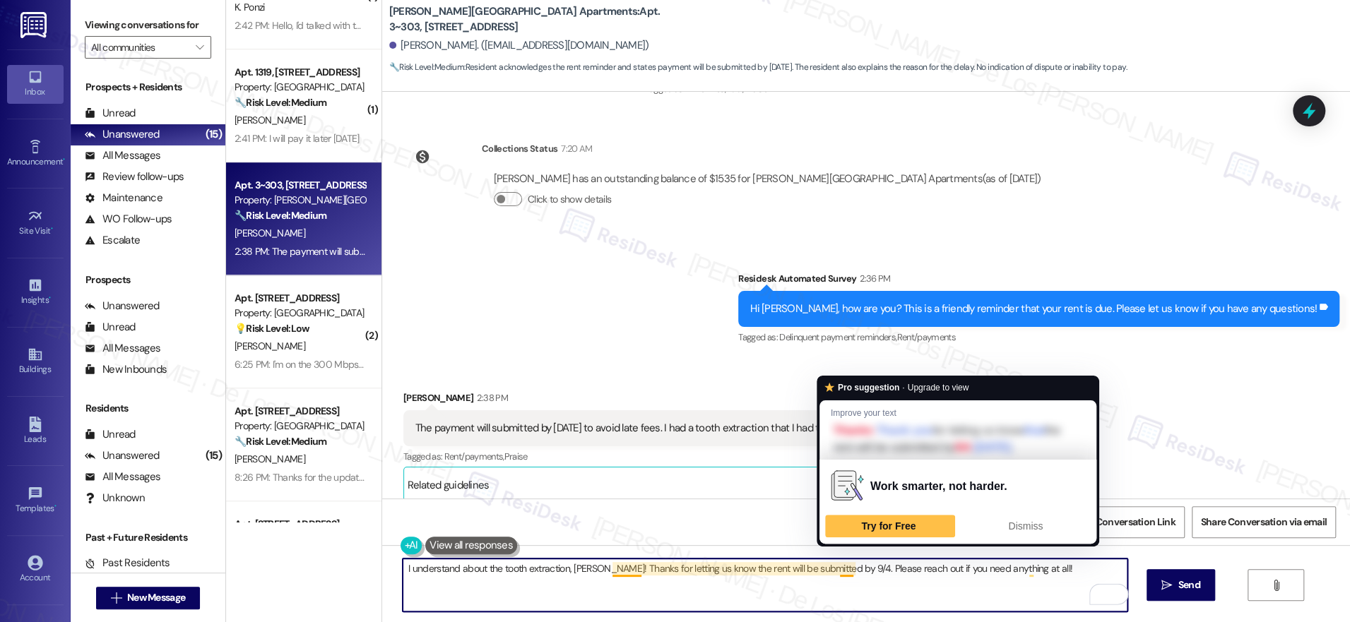
click at [844, 567] on textarea "I understand about the tooth extraction, [PERSON_NAME]! Thanks for letting us k…" at bounding box center [765, 585] width 725 height 53
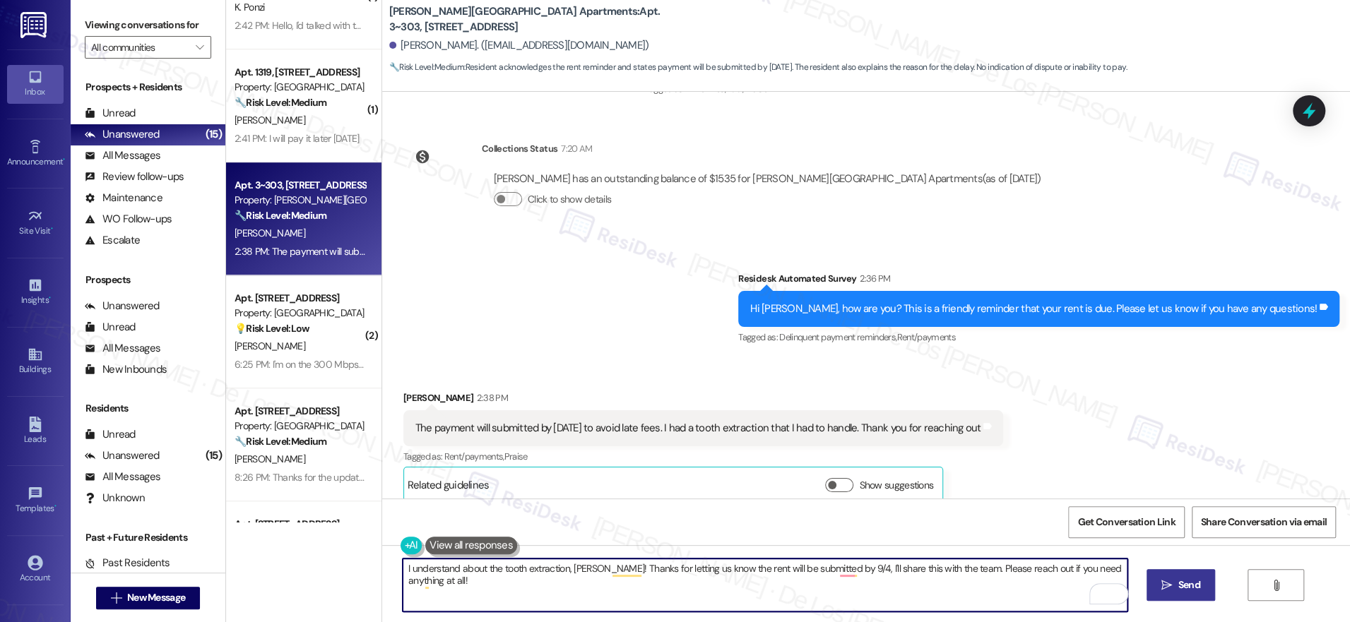
type textarea "I understand about the tooth extraction, [PERSON_NAME]! Thanks for letting us k…"
click at [1185, 582] on span "Send" at bounding box center [1189, 585] width 22 height 15
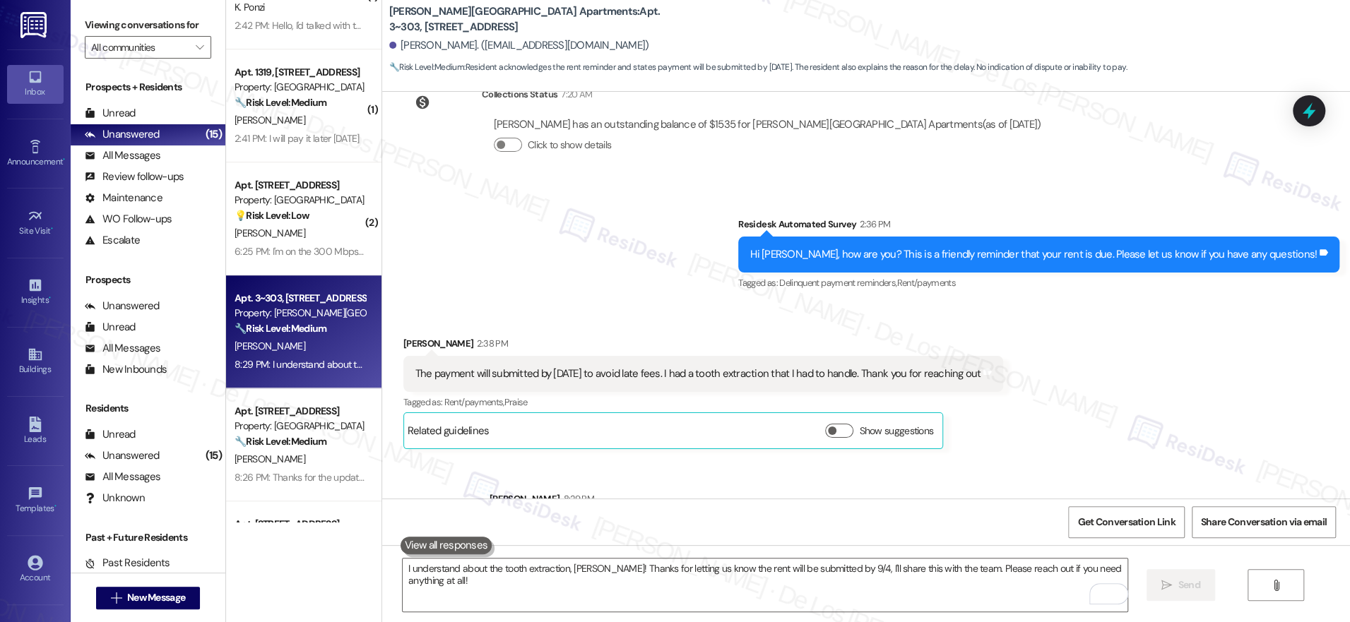
scroll to position [1650, 0]
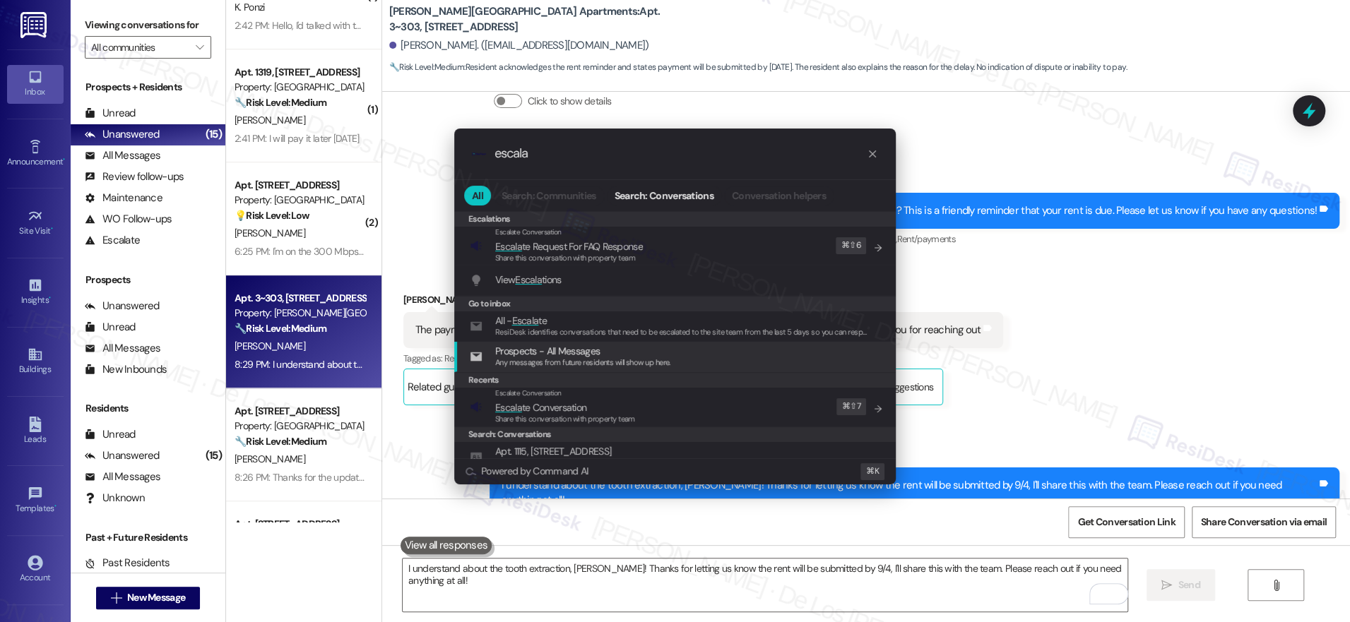
type input "escala"
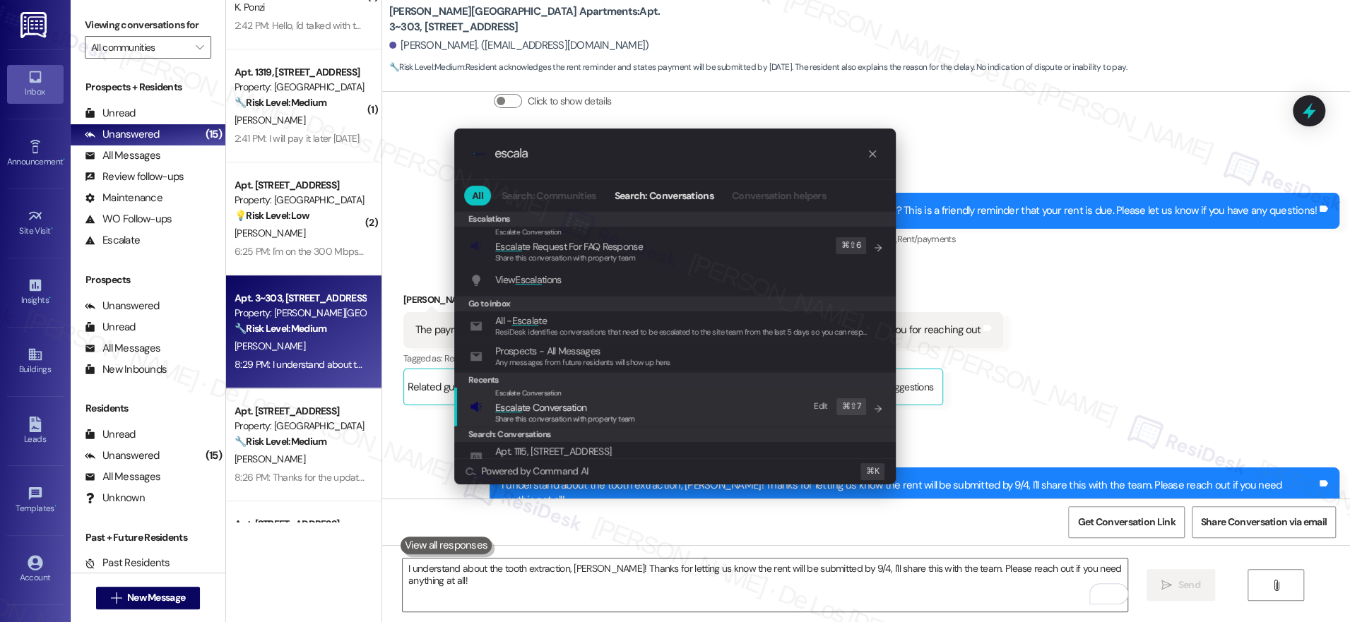
drag, startPoint x: 708, startPoint y: 404, endPoint x: 646, endPoint y: 312, distance: 111.3
click at [708, 403] on div "Escalate Conversation Escala te Conversation Share this conversation with prope…" at bounding box center [676, 407] width 413 height 38
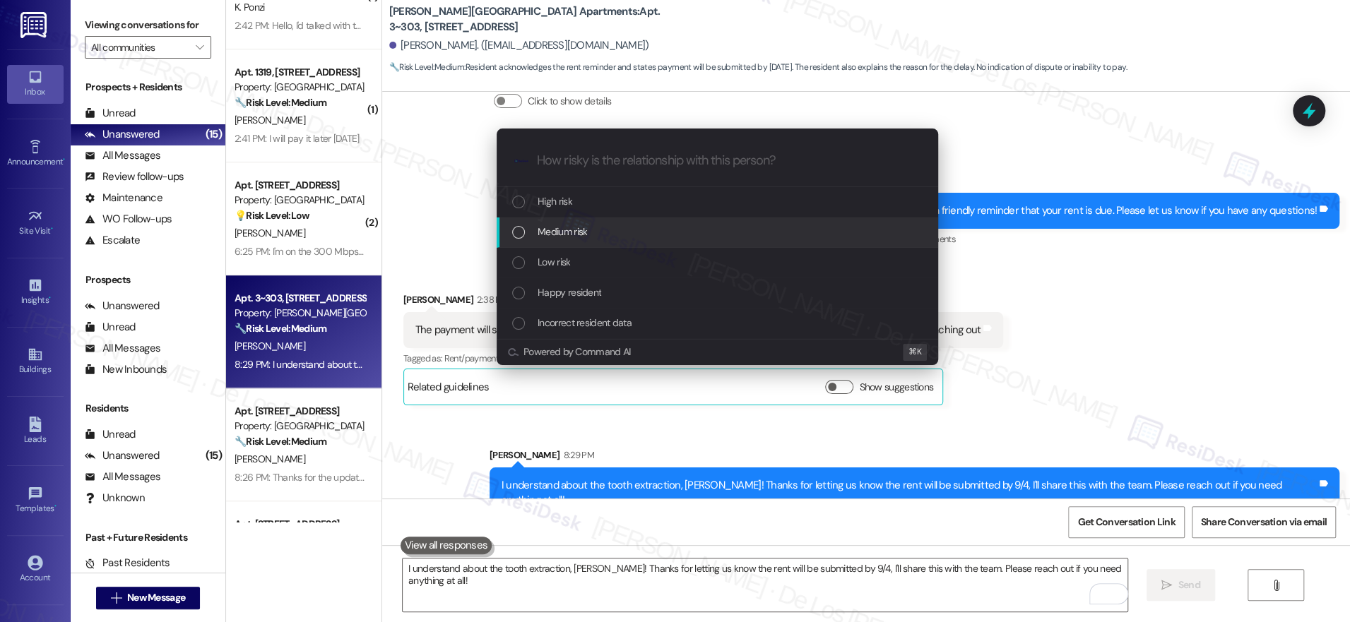
click at [603, 234] on div "Medium risk" at bounding box center [718, 232] width 413 height 16
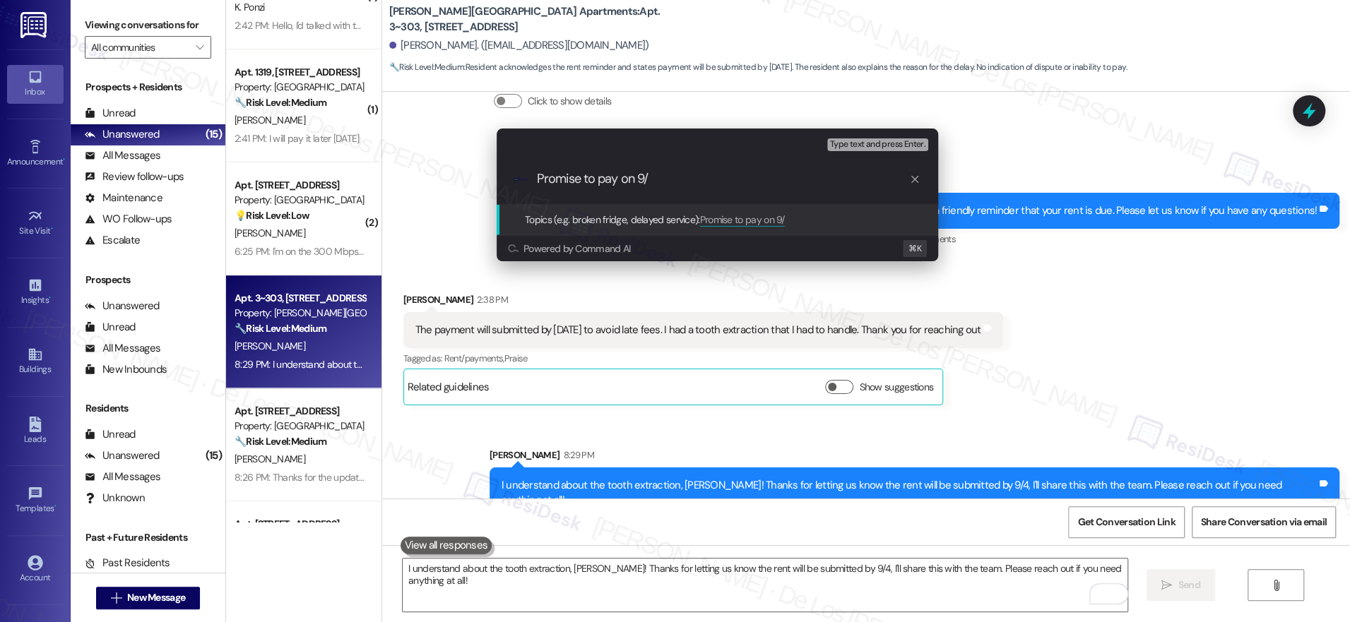
type input "Promise to pay on 9/4"
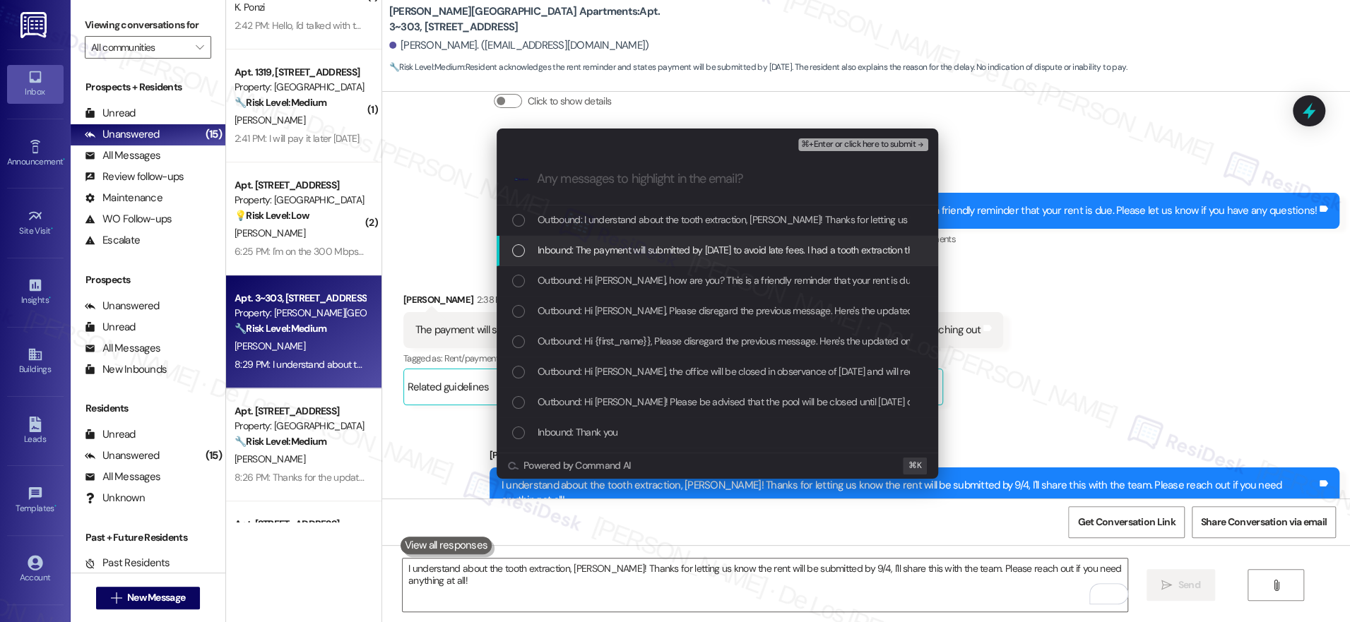
click at [674, 248] on span "Inbound: The payment will submitted by [DATE] to avoid late fees. I had a tooth…" at bounding box center [818, 250] width 560 height 16
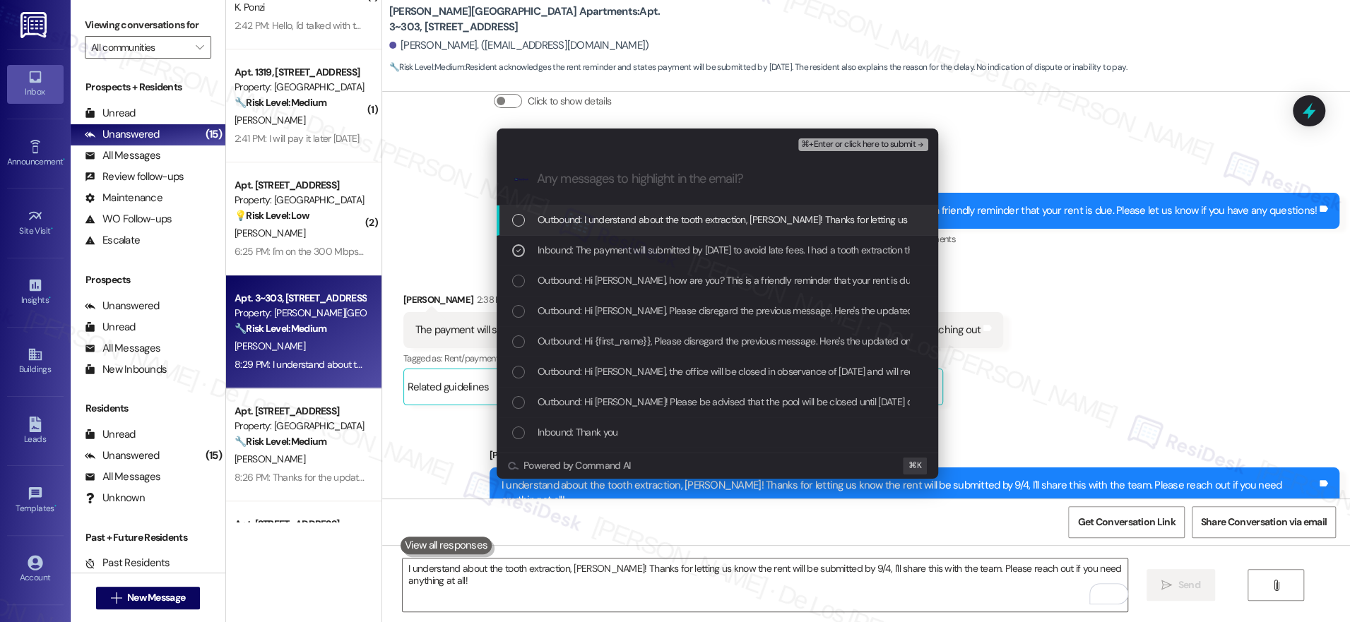
click at [855, 142] on span "⌘+Enter or click here to submit" at bounding box center [858, 145] width 114 height 10
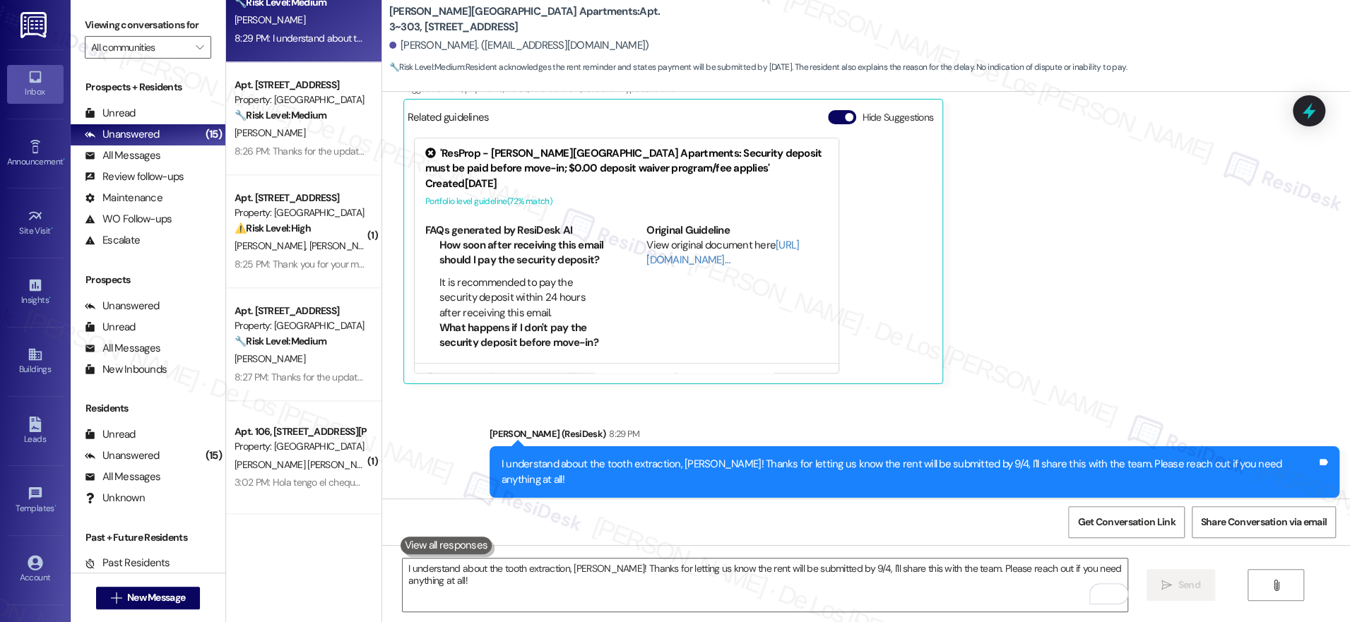
scroll to position [968, 0]
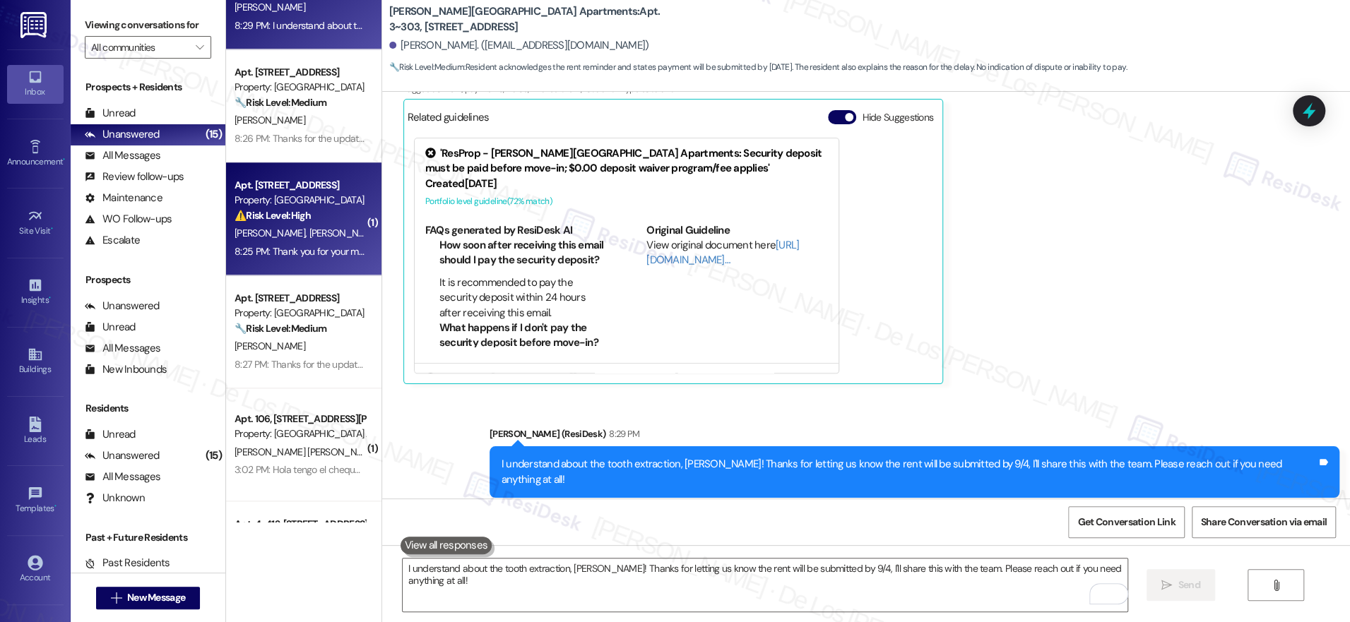
click at [312, 251] on div "8:25 PM: Thank you for your message. Our offices are currently closed, but we w…" at bounding box center [649, 251] width 828 height 13
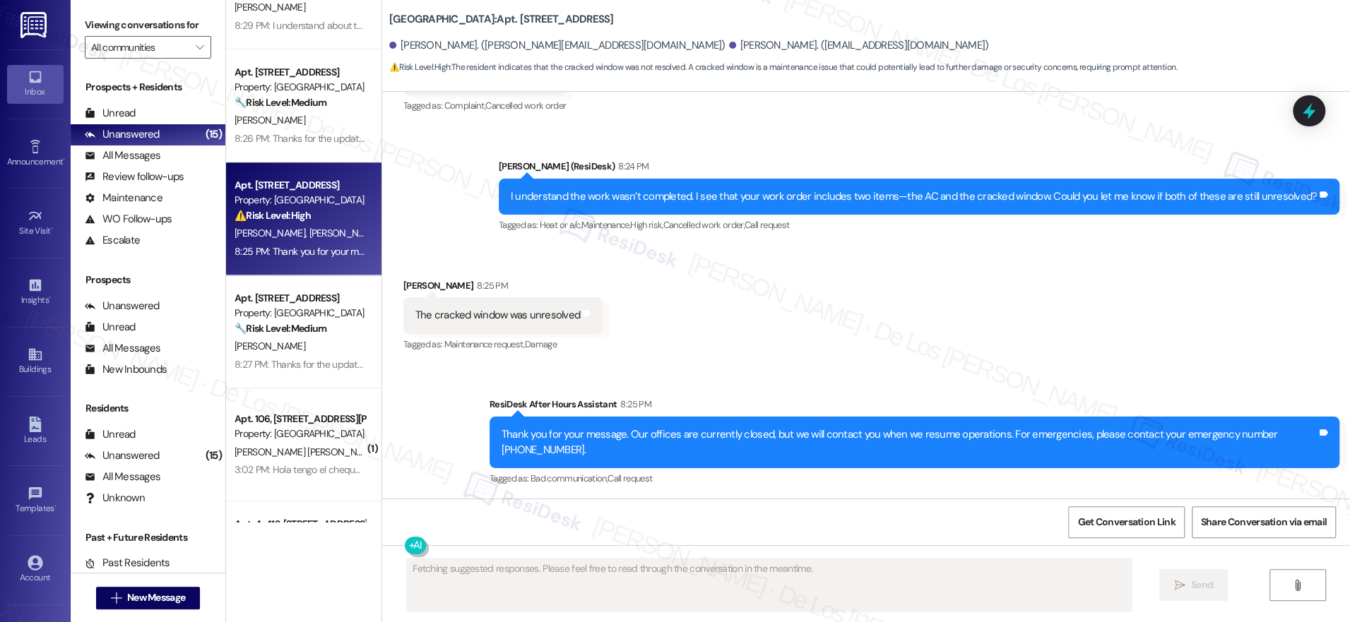
scroll to position [1250, 0]
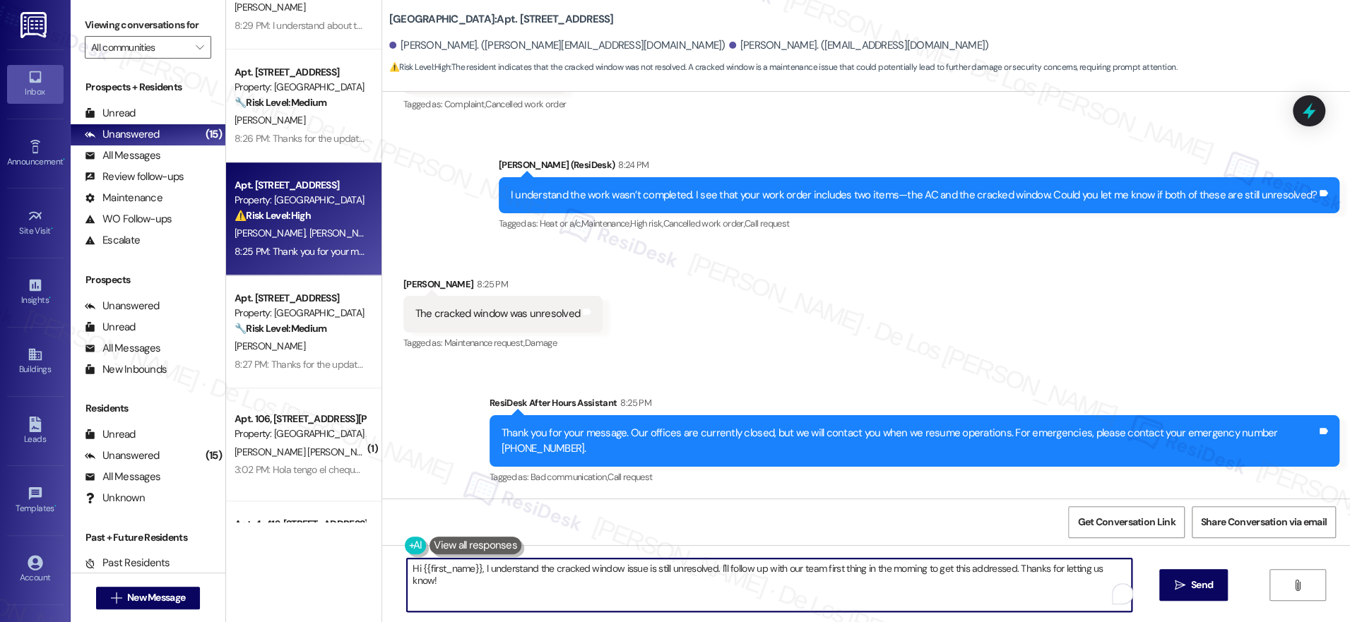
click at [528, 579] on textarea "Hi {{first_name}}, I understand the cracked window issue is still unresolved. I…" at bounding box center [769, 585] width 725 height 53
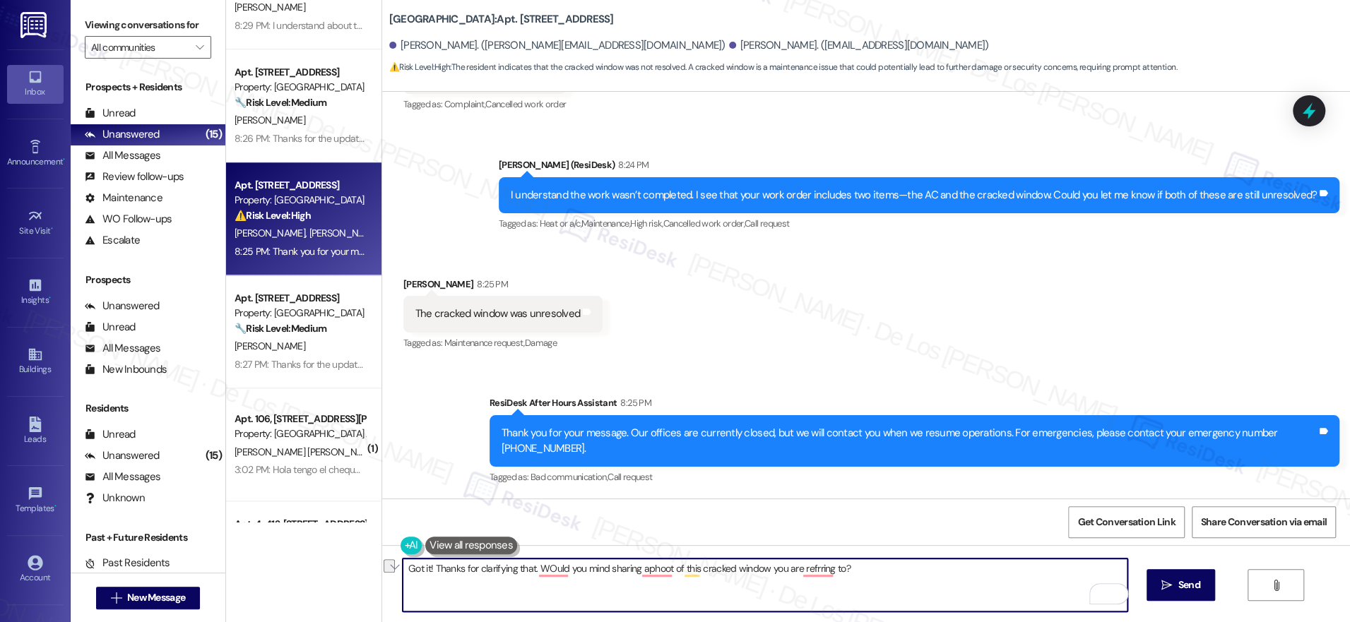
paste textarea ", thanks for clarifying! Would you mind sharing a photo of the cracked window y…"
click at [907, 592] on textarea "Got it, thanks for clarifying! Would you mind sharing a photo of the cracked wi…" at bounding box center [765, 585] width 725 height 53
drag, startPoint x: 819, startPoint y: 566, endPoint x: 1061, endPoint y: 575, distance: 242.5
click at [1061, 575] on textarea "Got it, thanks for clarifying! Would you mind sharing a photo of the cracked wi…" at bounding box center [765, 585] width 725 height 53
type textarea "Got it, thanks for clarifying! Would you mind sharing a photo of the cracked wi…"
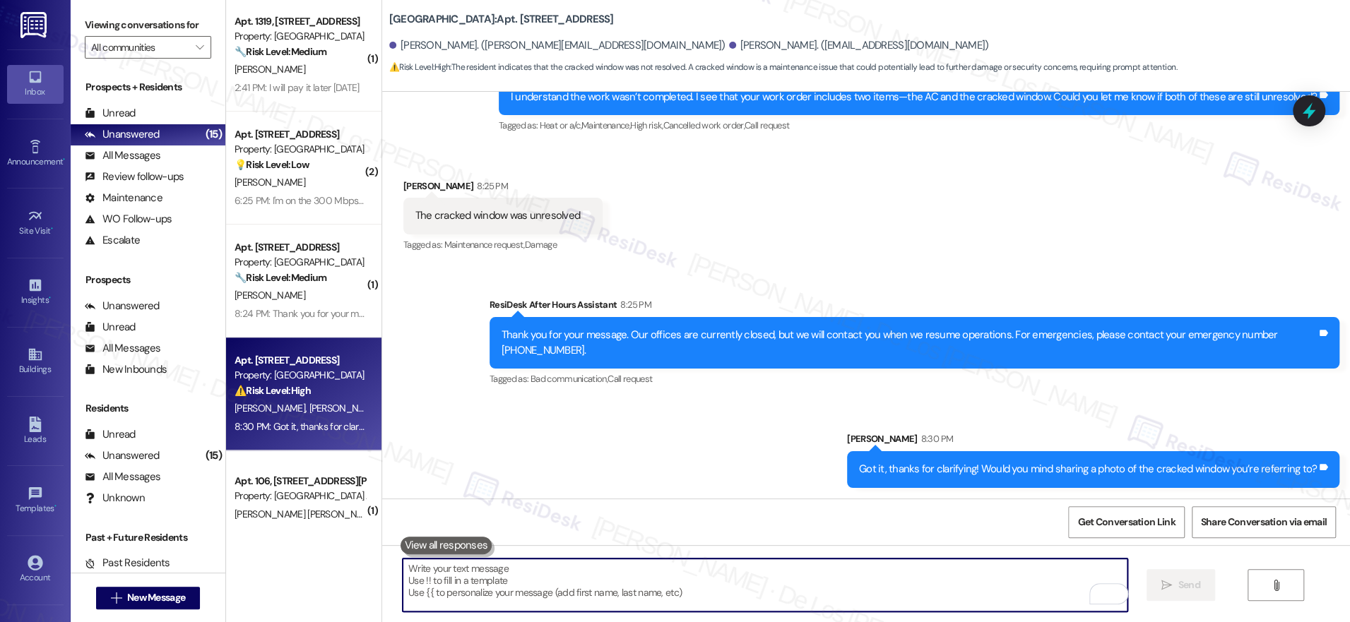
scroll to position [583, 0]
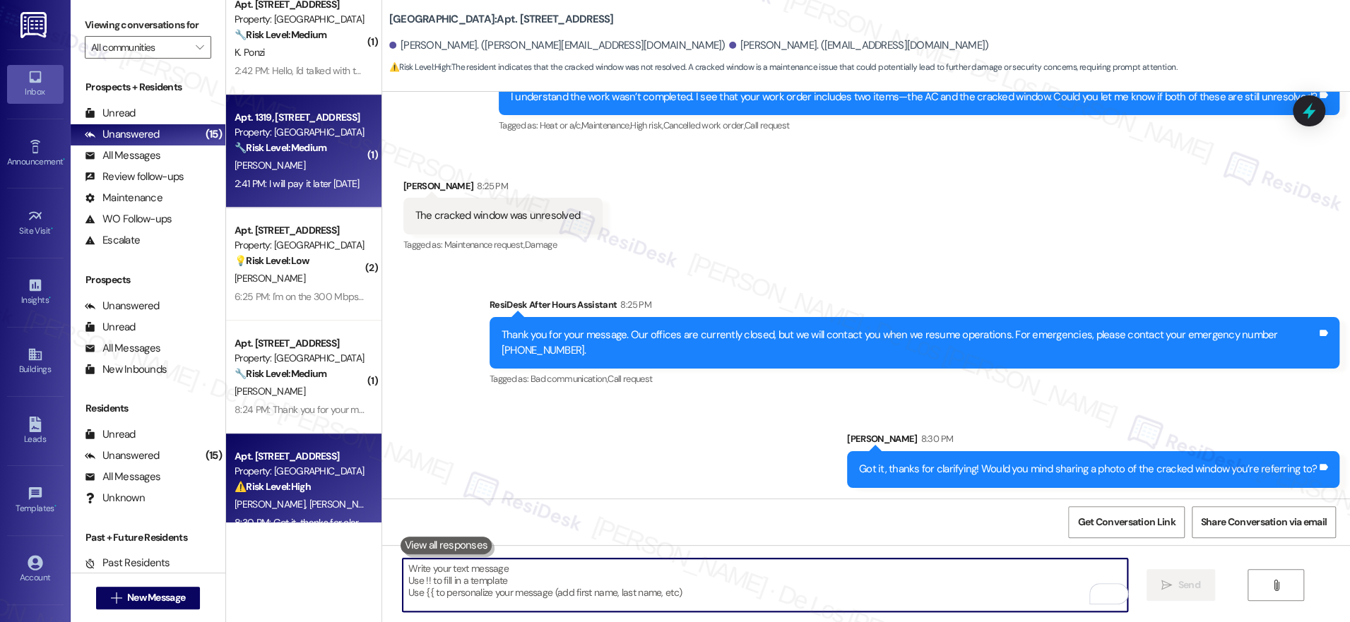
click at [303, 157] on div "[PERSON_NAME]" at bounding box center [300, 166] width 134 height 18
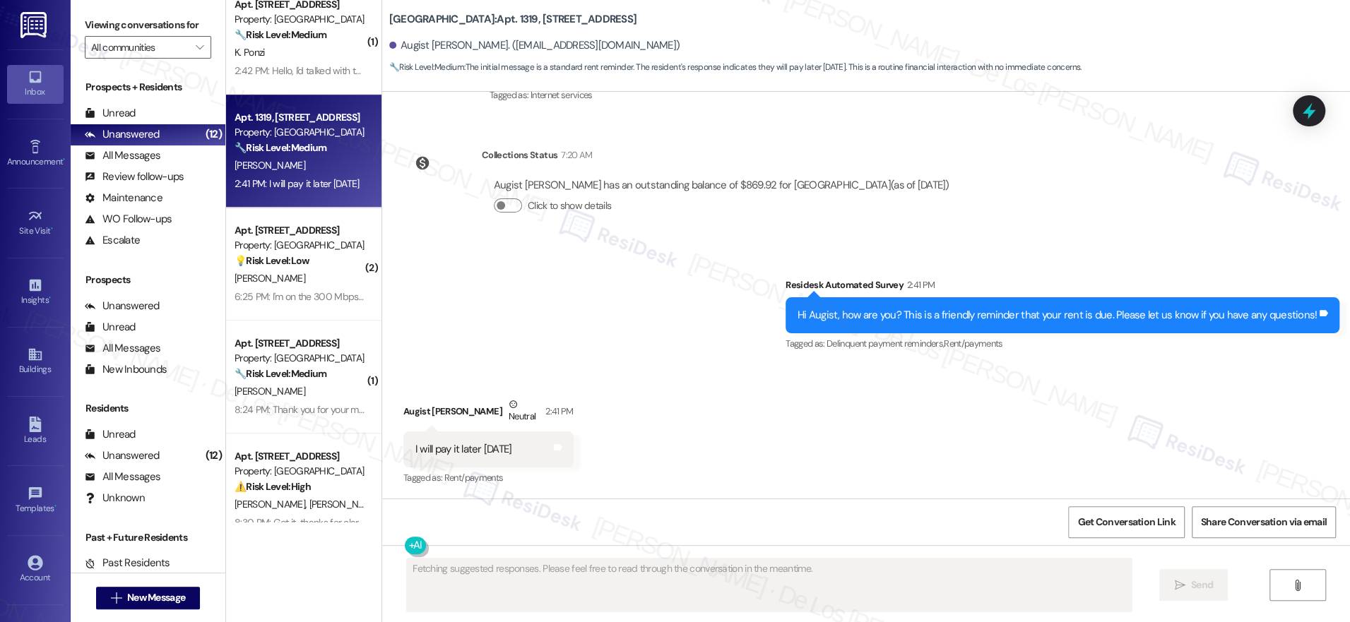
scroll to position [1683, 0]
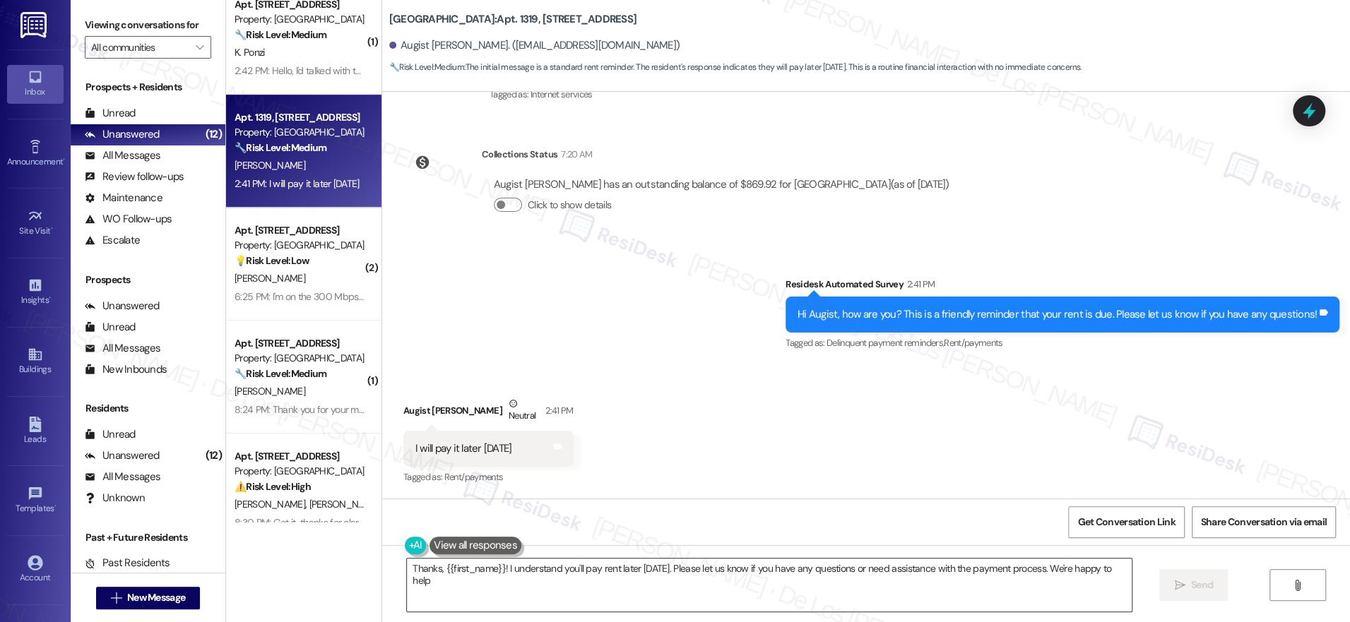
type textarea "Thanks, {{first_name}}! I understand you'll pay rent later [DATE]. Please let u…"
click at [891, 588] on textarea "Thanks, {{first_name}}! I understand you'll pay rent later [DATE]. Please let u…" at bounding box center [769, 585] width 725 height 53
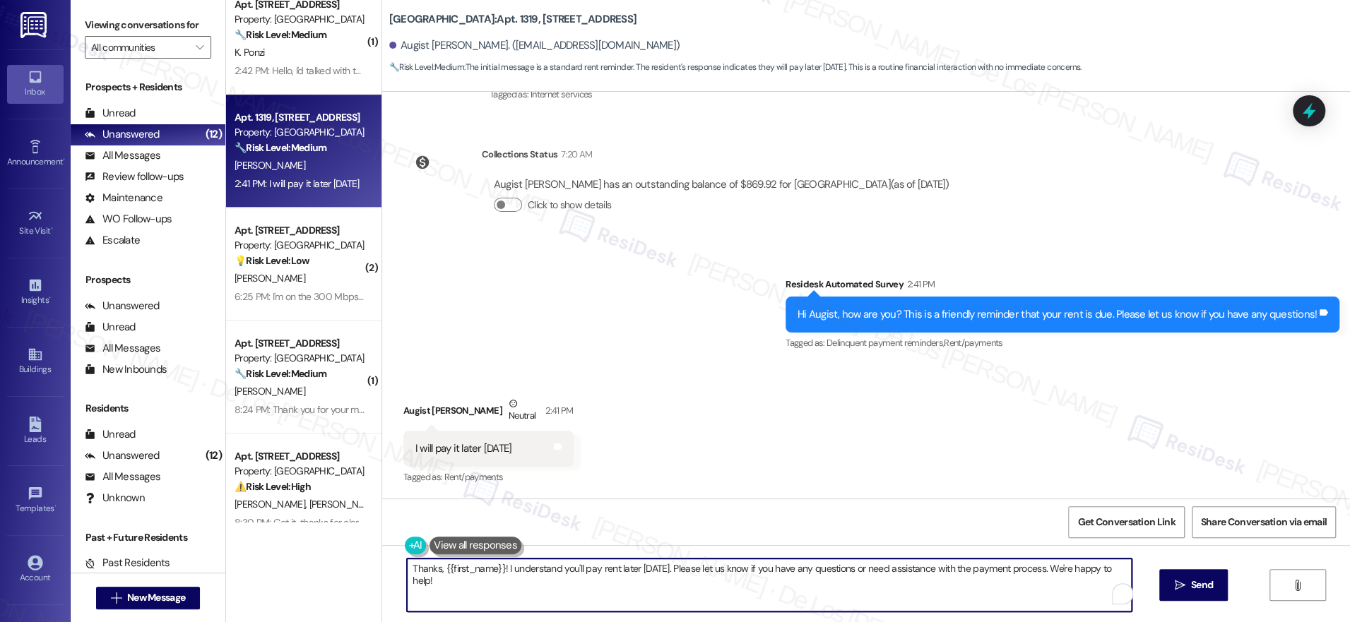
click at [1172, 567] on div "Thanks, {{first_name}}! I understand you'll pay rent later [DATE]. Please let u…" at bounding box center [866, 598] width 968 height 106
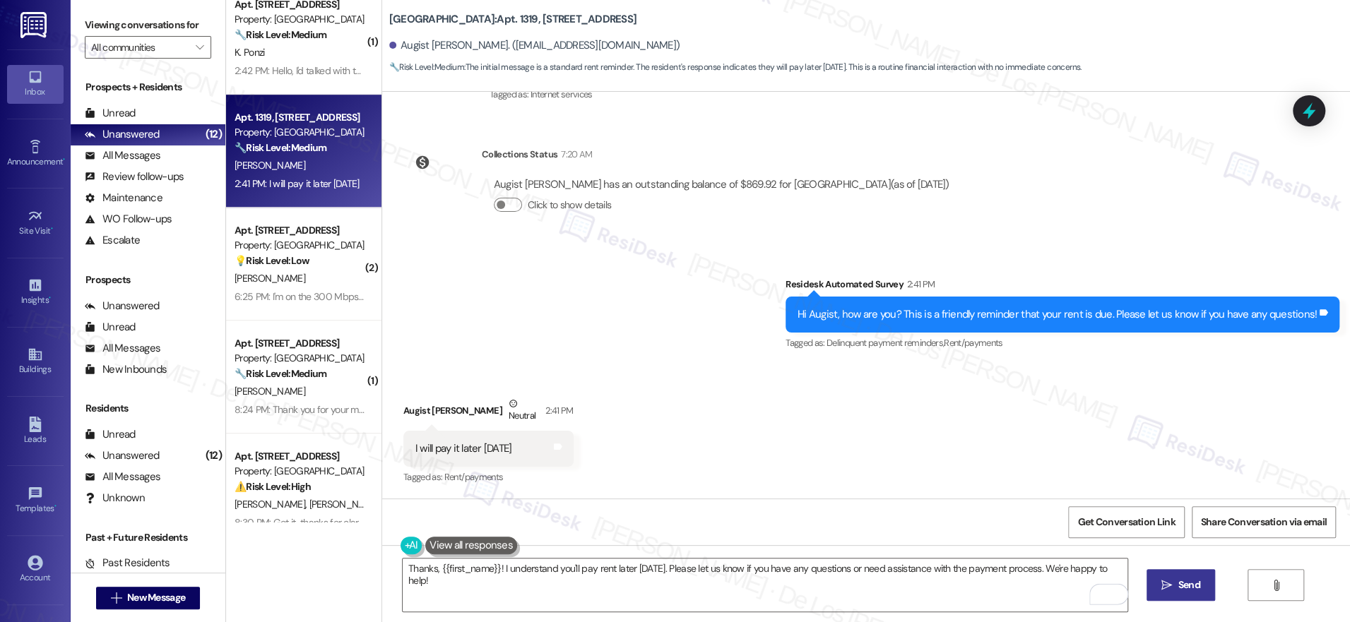
click at [1195, 574] on button " Send" at bounding box center [1180, 585] width 69 height 32
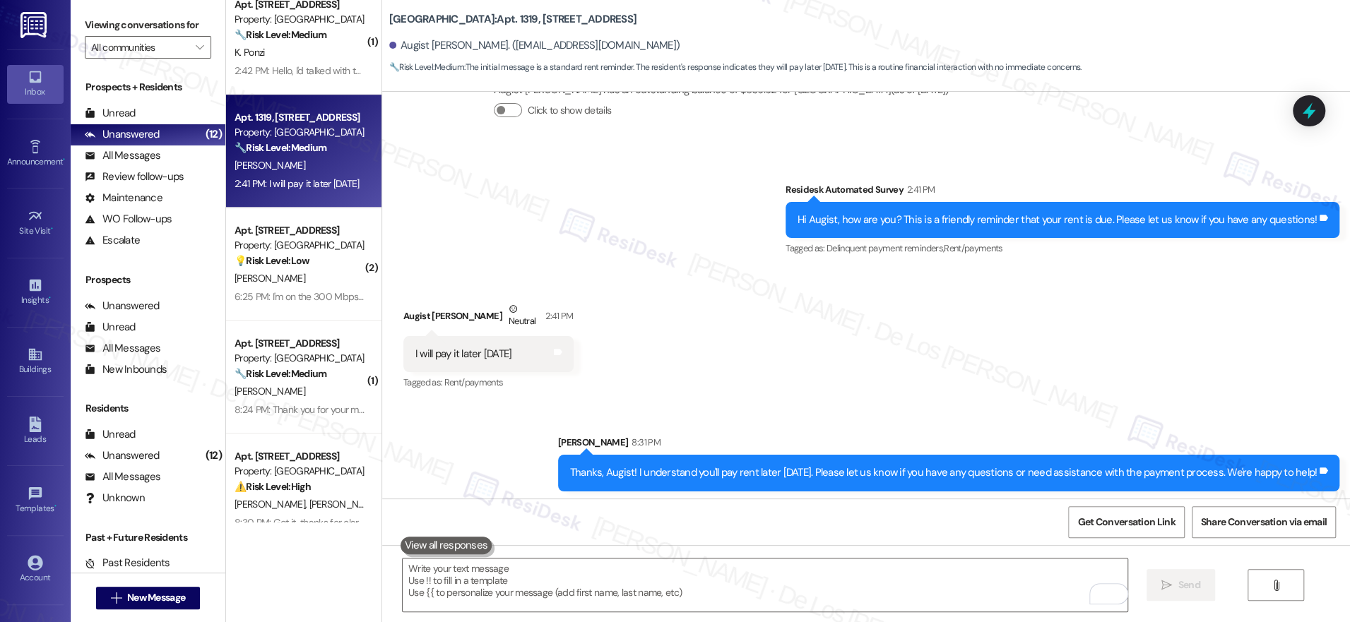
scroll to position [1781, 0]
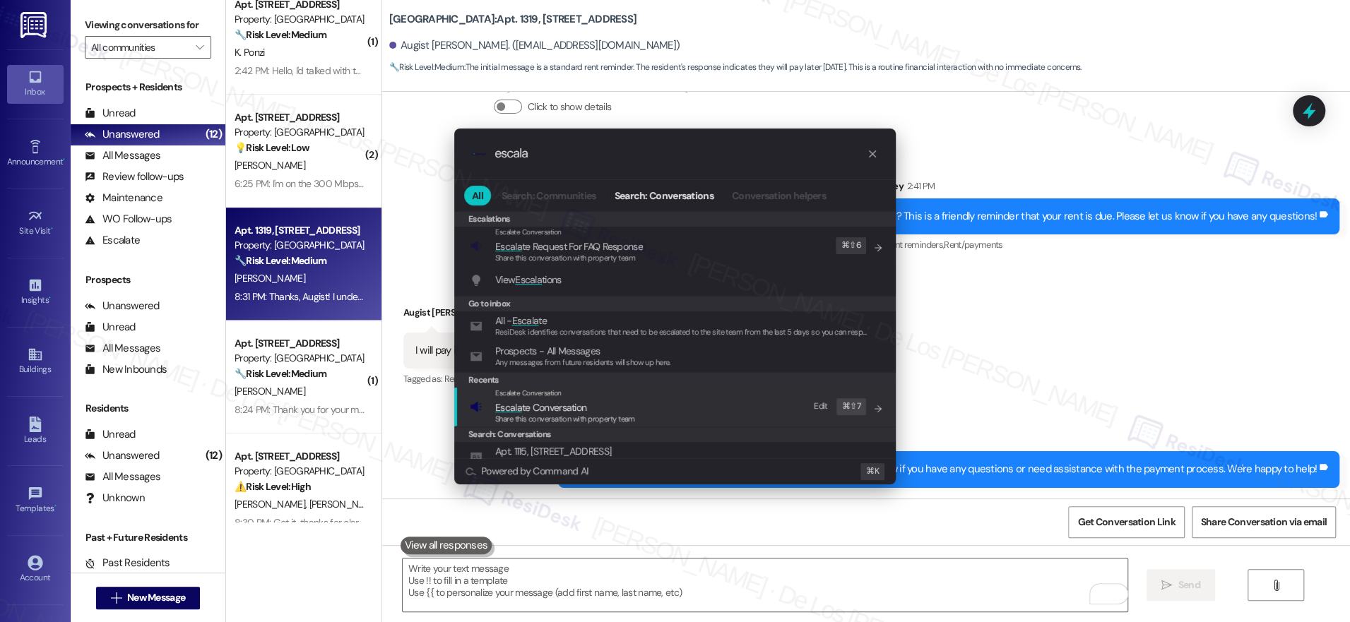
type input "escala"
drag, startPoint x: 644, startPoint y: 393, endPoint x: 631, endPoint y: 327, distance: 67.6
click at [644, 393] on div "Escalate Conversation Escala te Conversation Share this conversation with prope…" at bounding box center [676, 407] width 413 height 38
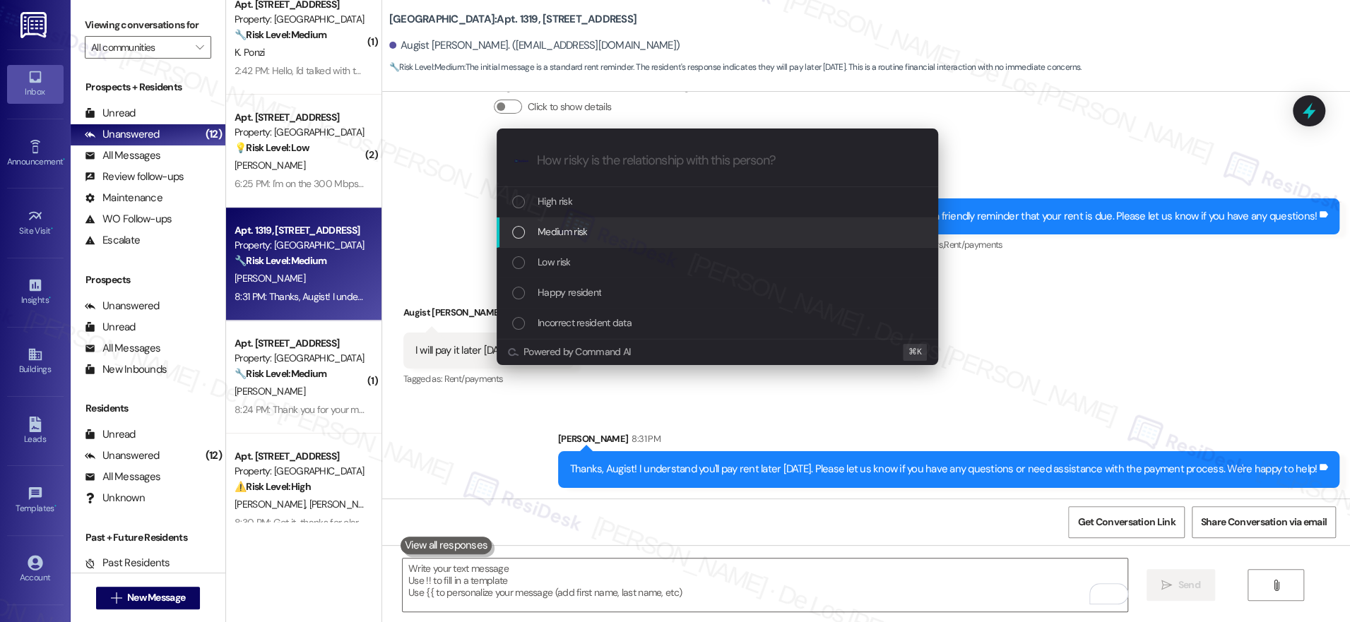
click at [593, 232] on div "Medium risk" at bounding box center [718, 232] width 413 height 16
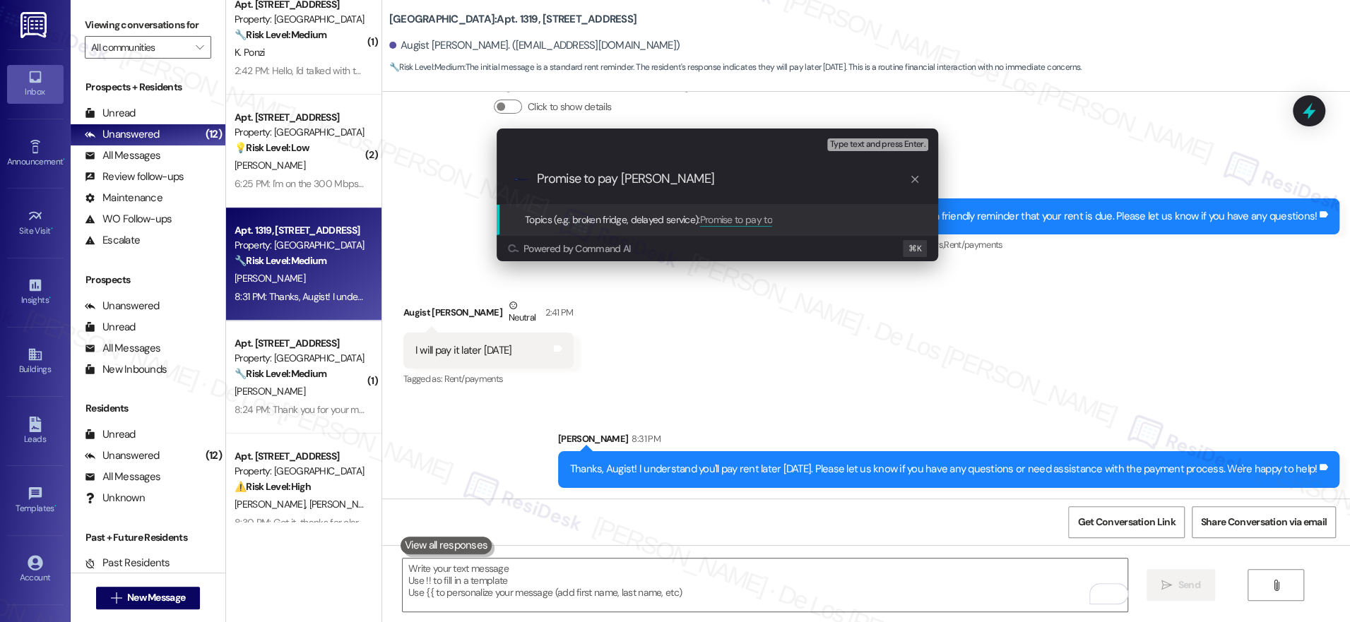
type input "Promise to pay [DATE]"
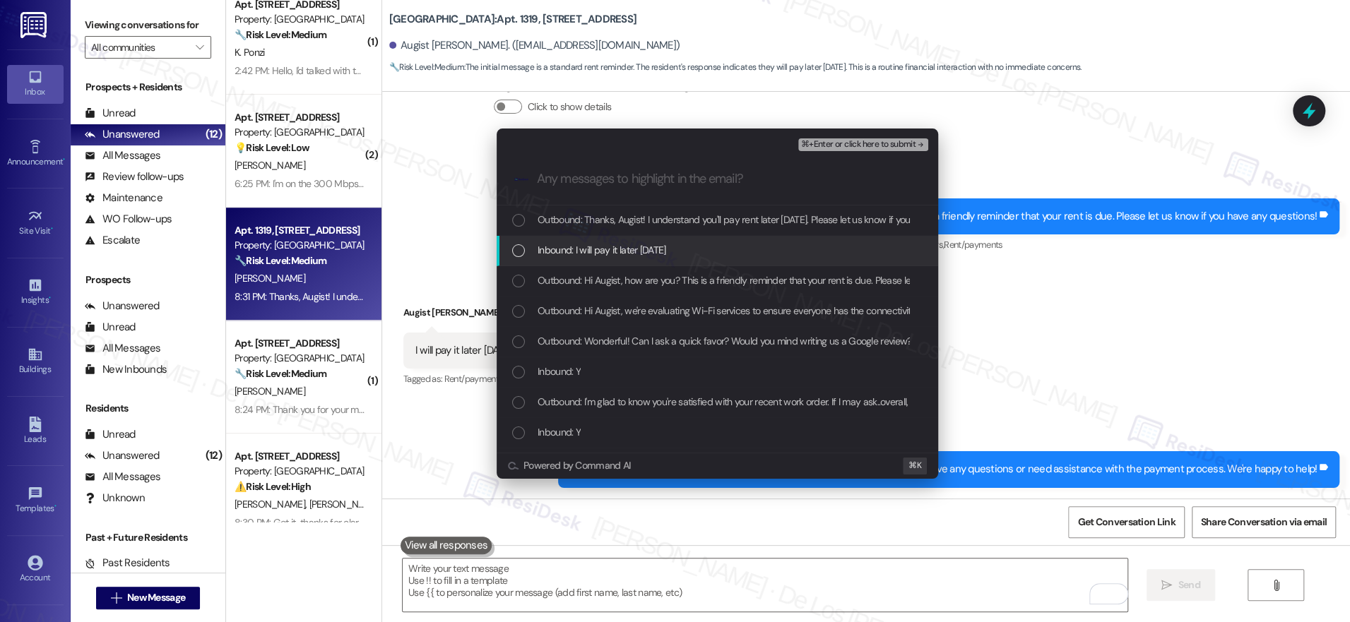
click at [579, 250] on span "Inbound: I will pay it later [DATE]" at bounding box center [602, 250] width 129 height 16
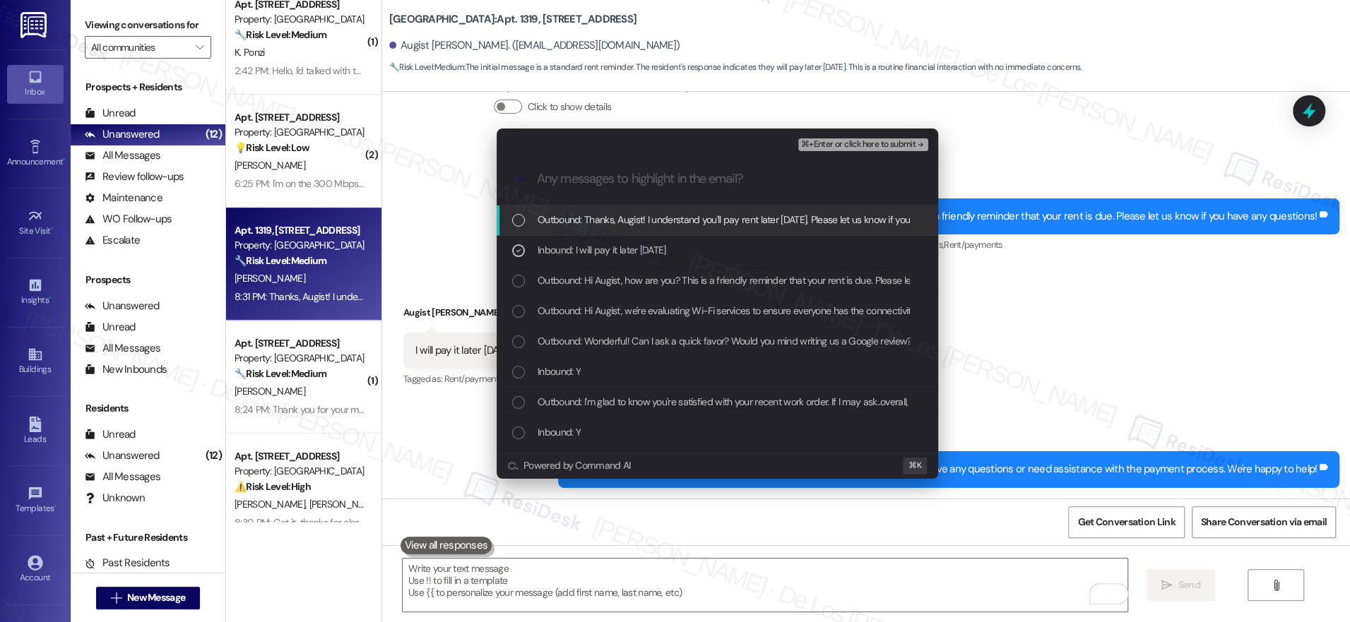
click at [821, 146] on span "⌘+Enter or click here to submit" at bounding box center [858, 145] width 114 height 10
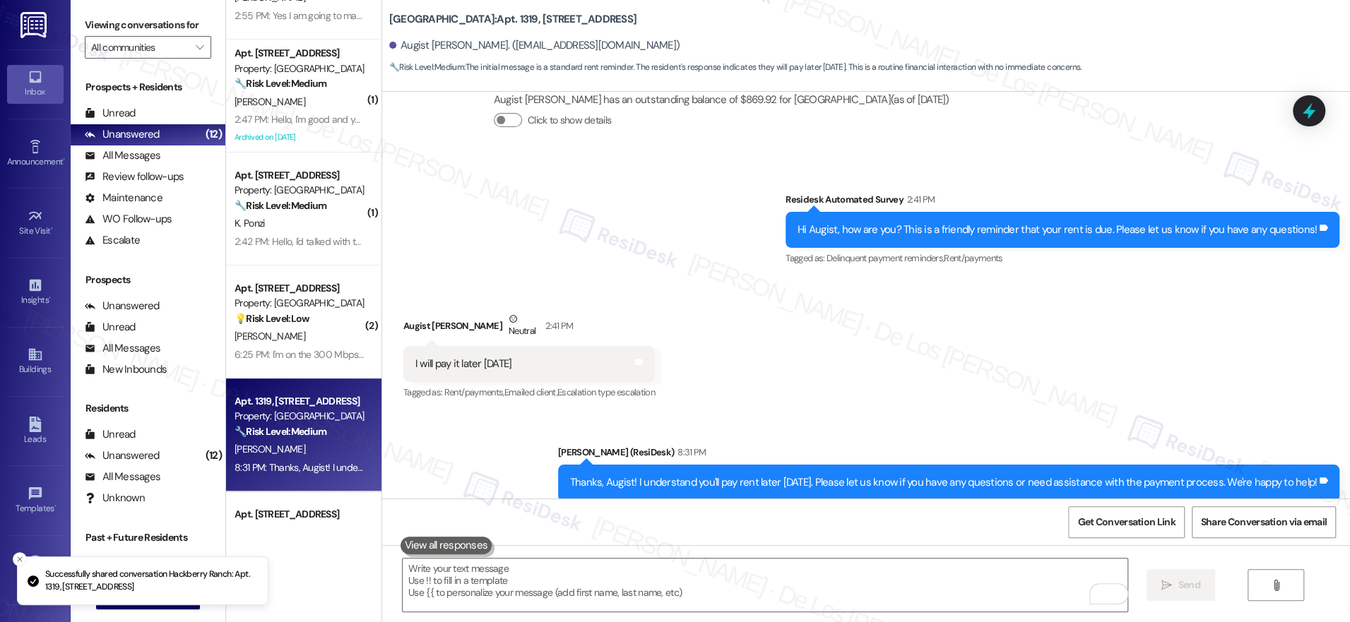
scroll to position [1803, 0]
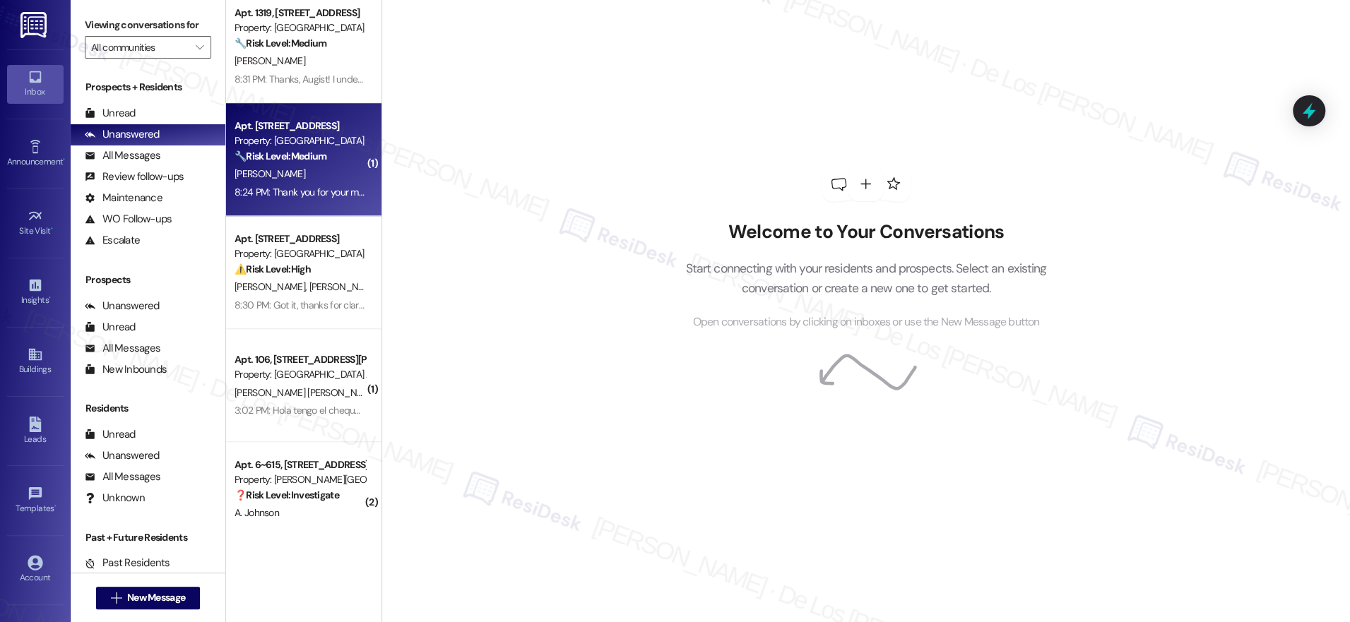
scroll to position [800, 0]
click at [276, 184] on div "8:24 PM: Thank you for your message. Our offices are currently closed, but we w…" at bounding box center [300, 193] width 134 height 18
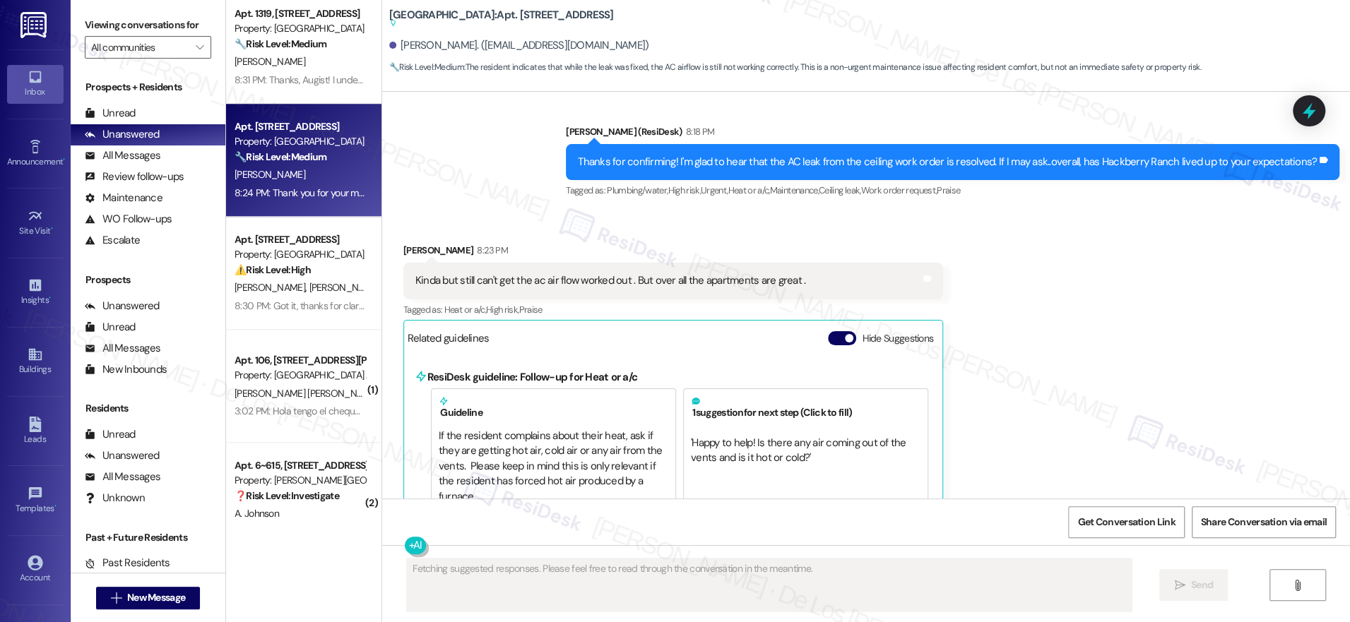
scroll to position [2527, 0]
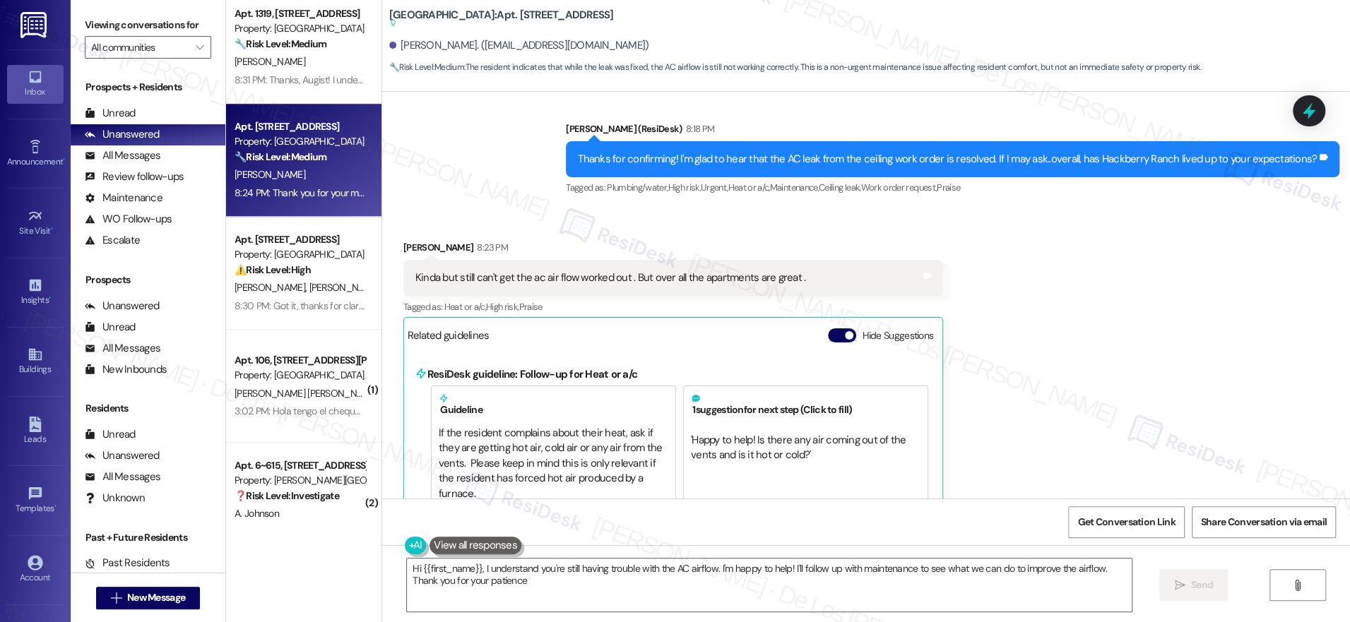
type textarea "Hi {{first_name}}, I understand you're still having trouble with the AC airflow…"
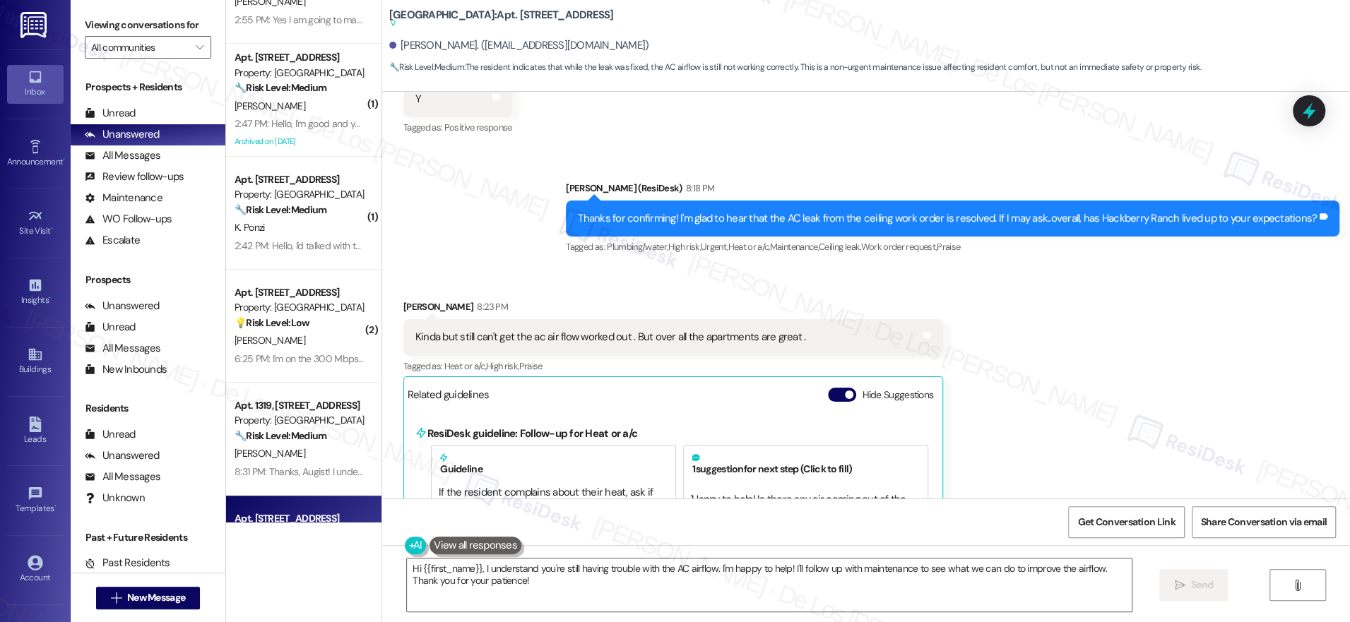
scroll to position [201, 0]
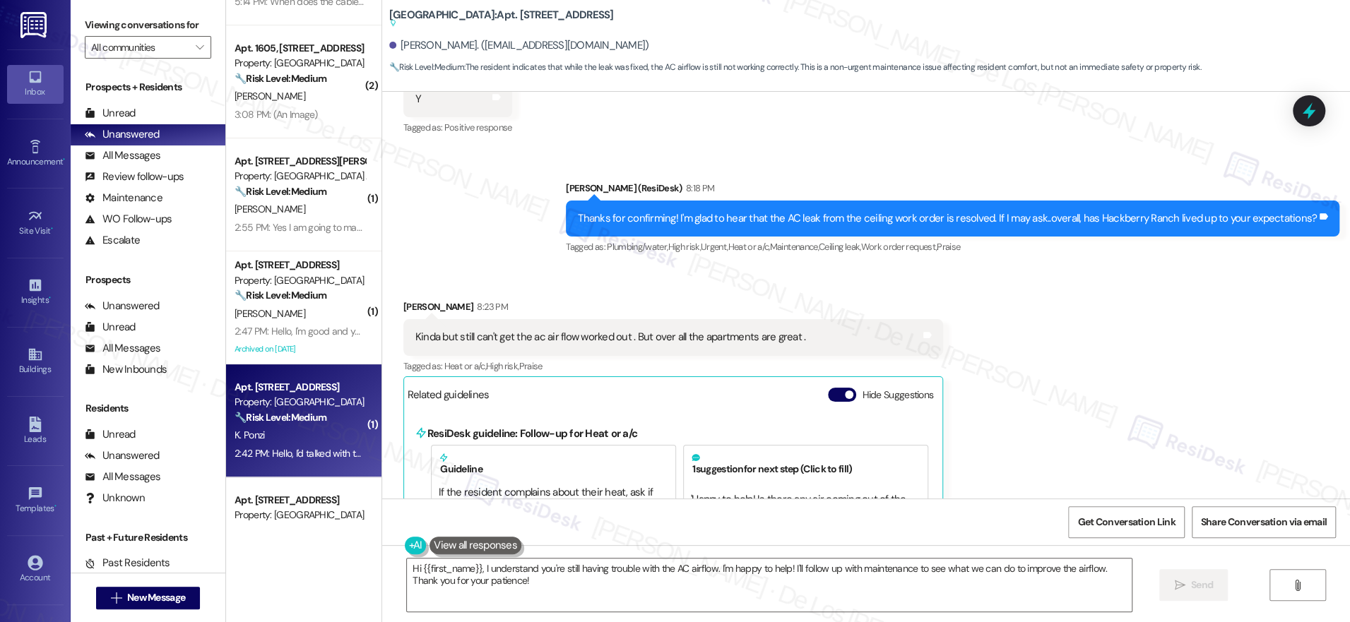
click at [304, 400] on div "Property: [GEOGRAPHIC_DATA]" at bounding box center [300, 402] width 131 height 15
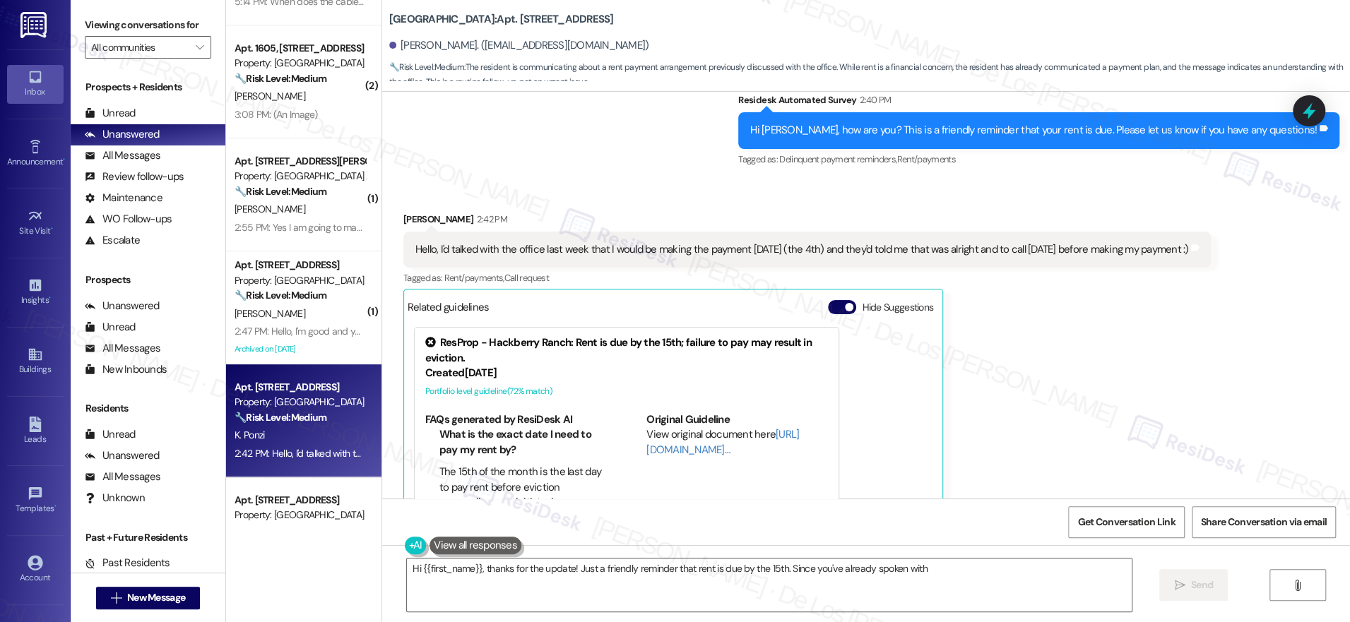
scroll to position [1493, 0]
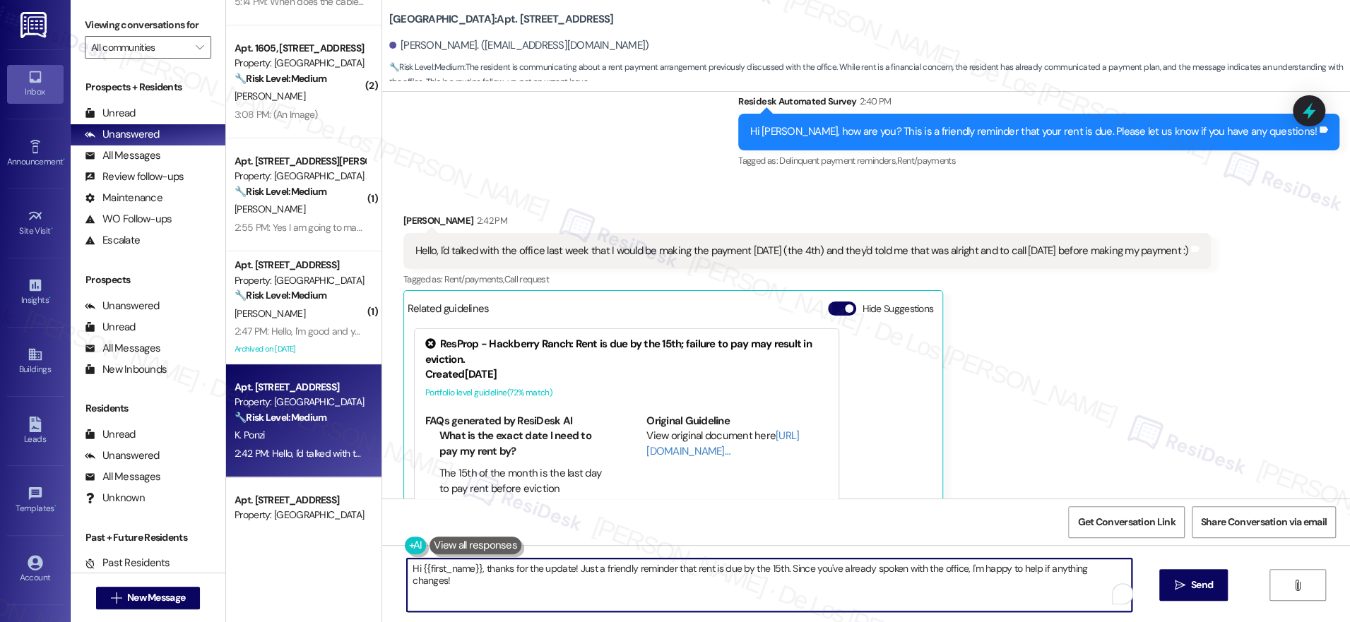
drag, startPoint x: 478, startPoint y: 568, endPoint x: 382, endPoint y: 541, distance: 99.1
click at [382, 541] on div "Lease started [DATE] 7:00 PM Announcement, sent via SMS [PERSON_NAME] (ResiDesk…" at bounding box center [866, 403] width 968 height 622
drag, startPoint x: 723, startPoint y: 566, endPoint x: 524, endPoint y: 571, distance: 199.3
click at [514, 567] on textarea "Thanks for the update, Kalie! Just a friendly reminder that rent is due by the …" at bounding box center [765, 585] width 725 height 53
click at [883, 567] on textarea "Thanks for the update, Kalie! Since you've already spoken with the office, I'm …" at bounding box center [765, 585] width 725 height 53
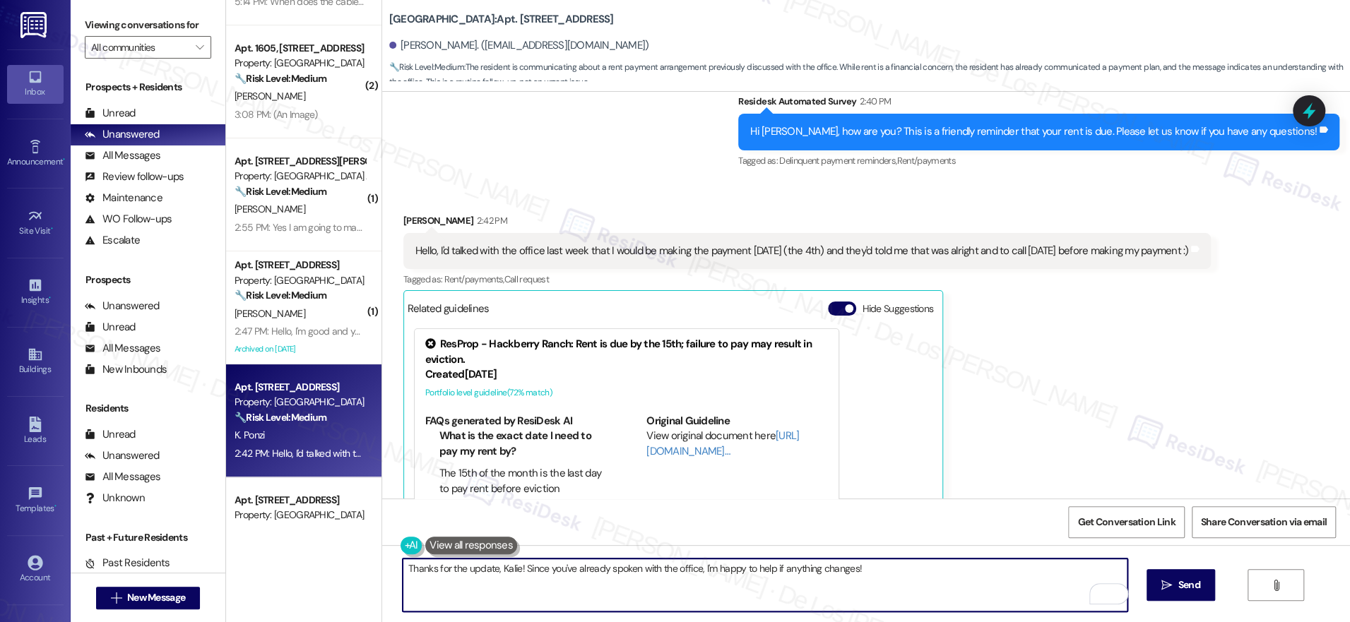
click at [512, 567] on textarea "Thanks for the update, Kalie! Since you've already spoken with the office, I'm …" at bounding box center [765, 585] width 725 height 53
drag, startPoint x: 731, startPoint y: 567, endPoint x: 776, endPoint y: 569, distance: 45.3
click at [737, 569] on textarea "Thanks for the update, Kalie! I undertand that you've already spoken with the o…" at bounding box center [765, 585] width 725 height 53
click at [910, 569] on textarea "Thanks for the update, Kalie! I understand that you've already spoken with the …" at bounding box center [765, 585] width 725 height 53
paste textarea "you’ve already spoken with the office about your payment schedule on the 4th. I…"
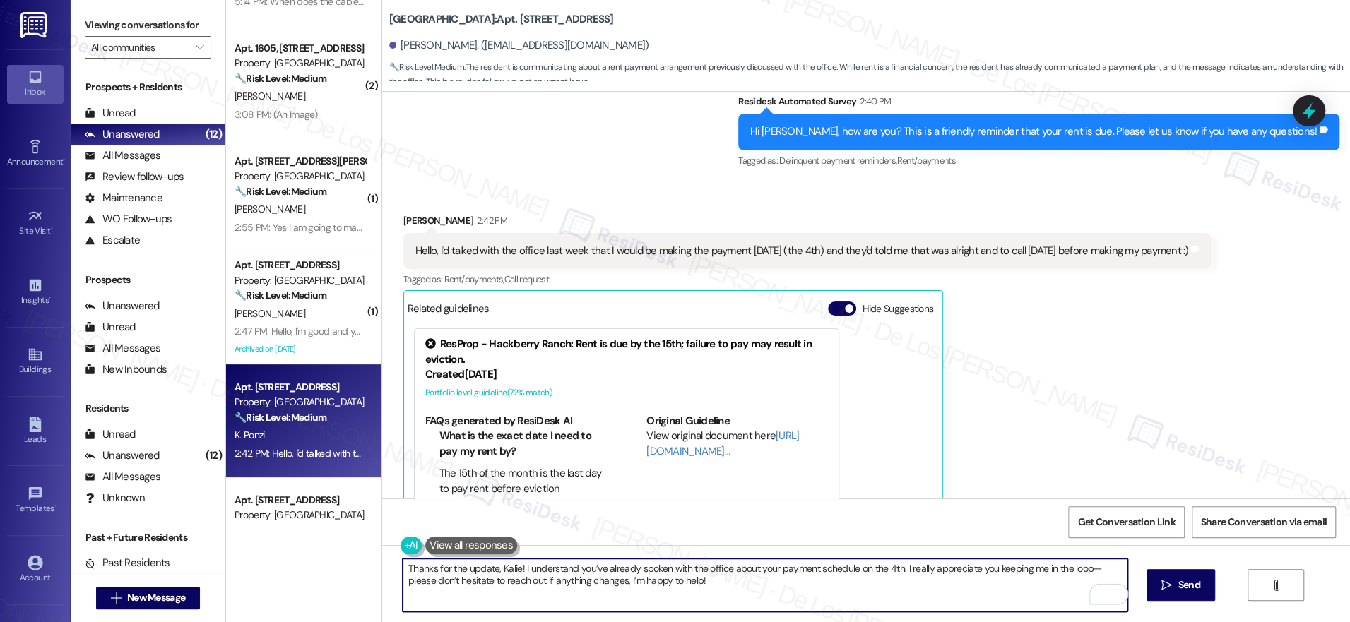
click at [1081, 562] on textarea "Thanks for the update, Kalie! I understand you’ve already spoken with the offic…" at bounding box center [765, 585] width 725 height 53
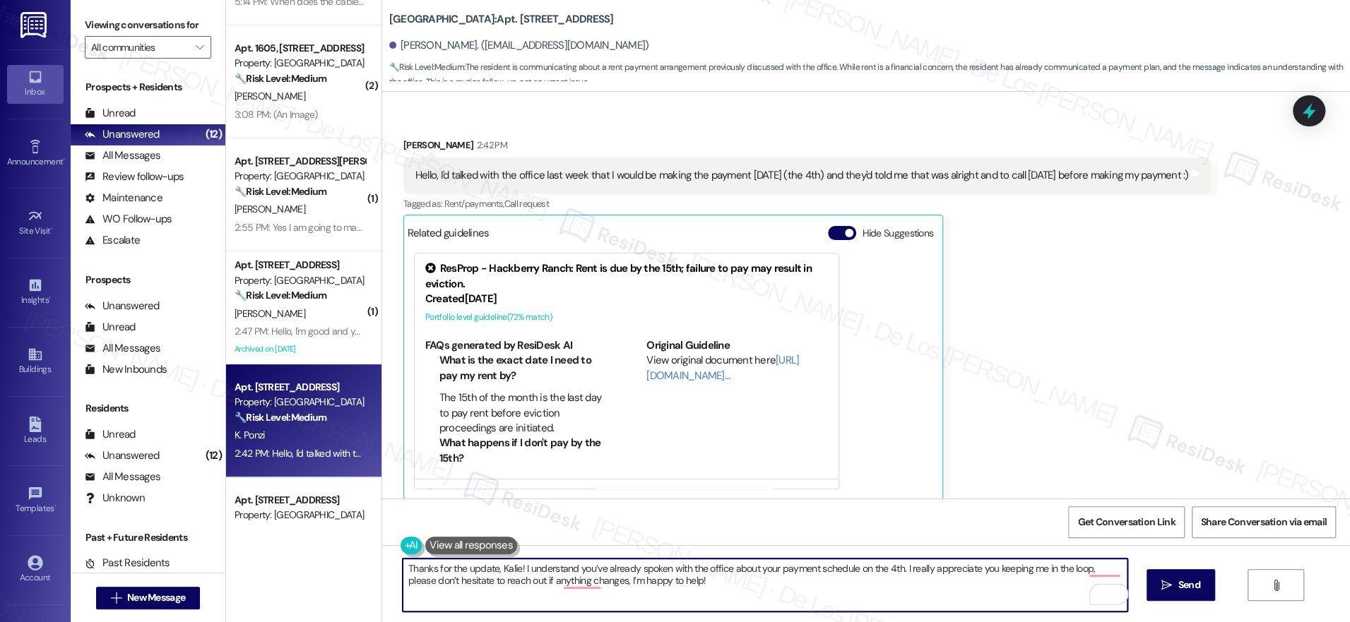
scroll to position [1580, 0]
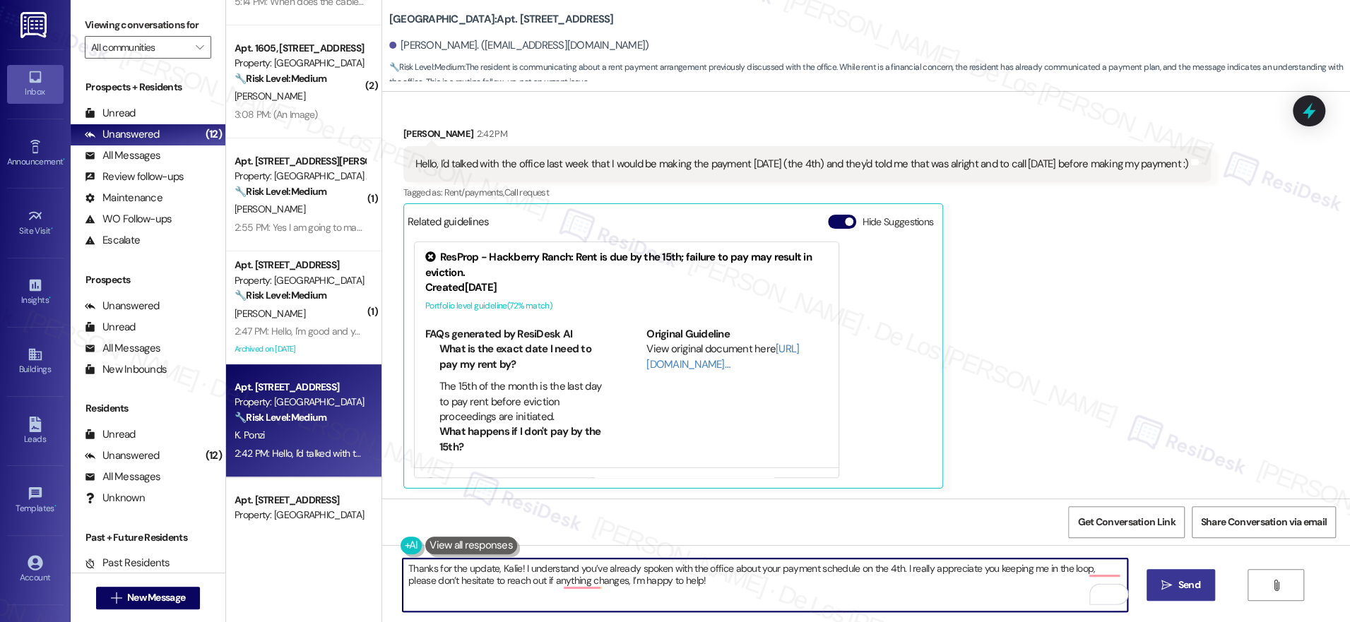
type textarea "Thanks for the update, Kalie! I understand you’ve already spoken with the offic…"
click at [1175, 582] on span "Send" at bounding box center [1189, 585] width 28 height 15
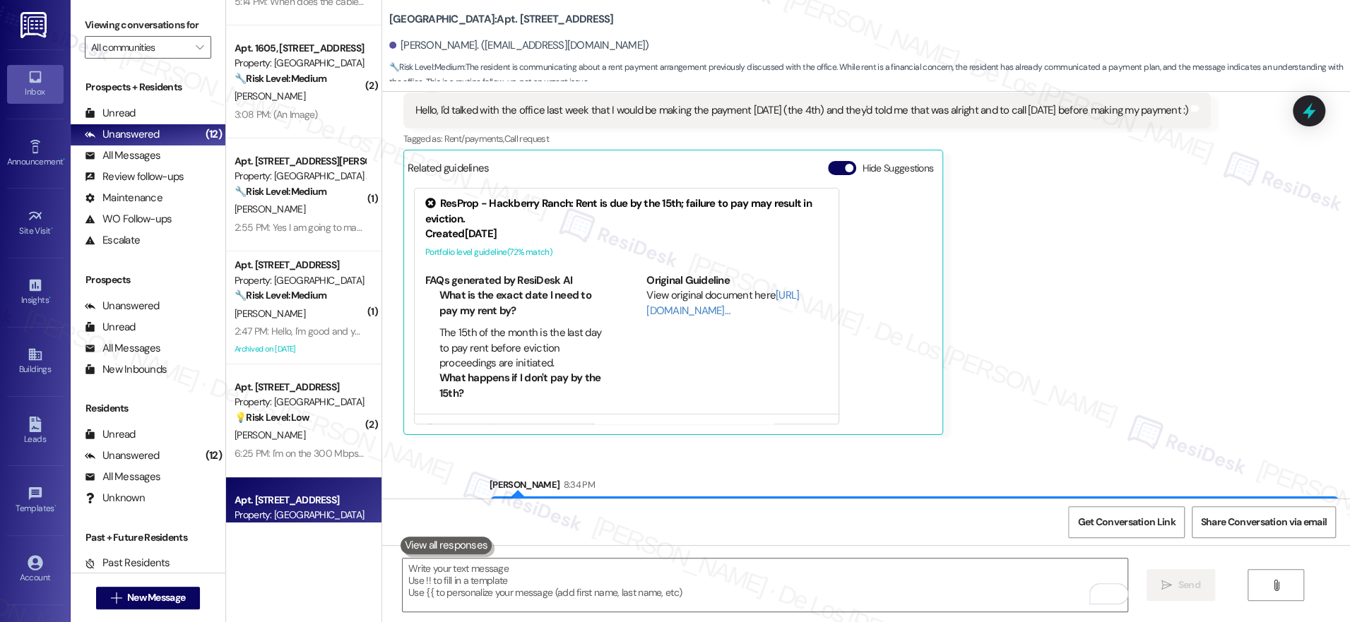
scroll to position [1694, 0]
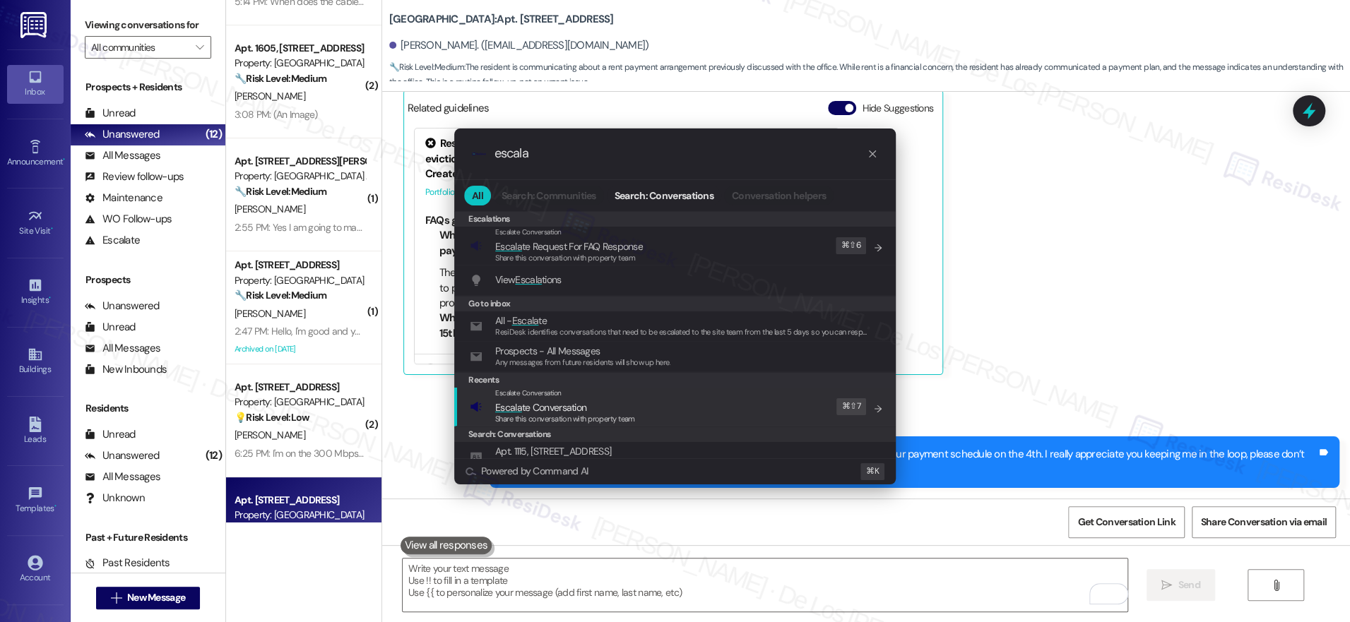
type input "escala"
click at [772, 404] on div "Escalate Conversation Escala te Conversation Share this conversation with prope…" at bounding box center [676, 407] width 413 height 38
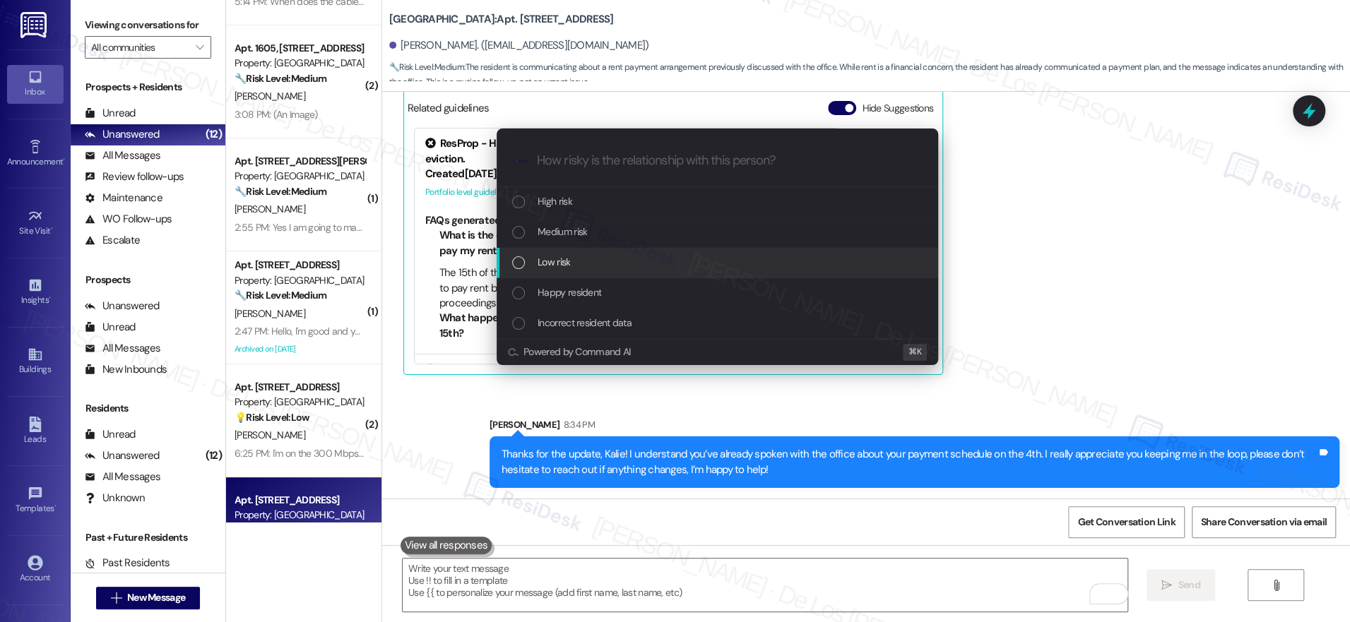
click at [648, 272] on div "Low risk" at bounding box center [717, 263] width 441 height 30
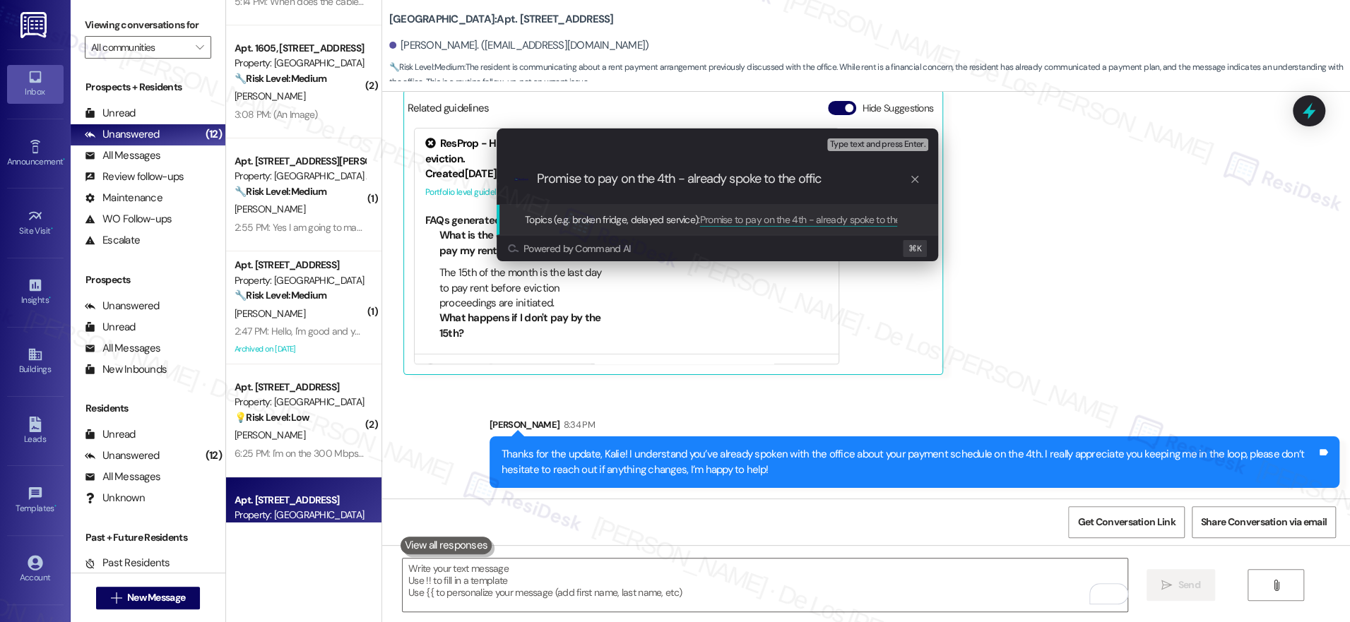
type input "Promise to pay on the 4th - already spoke to the office"
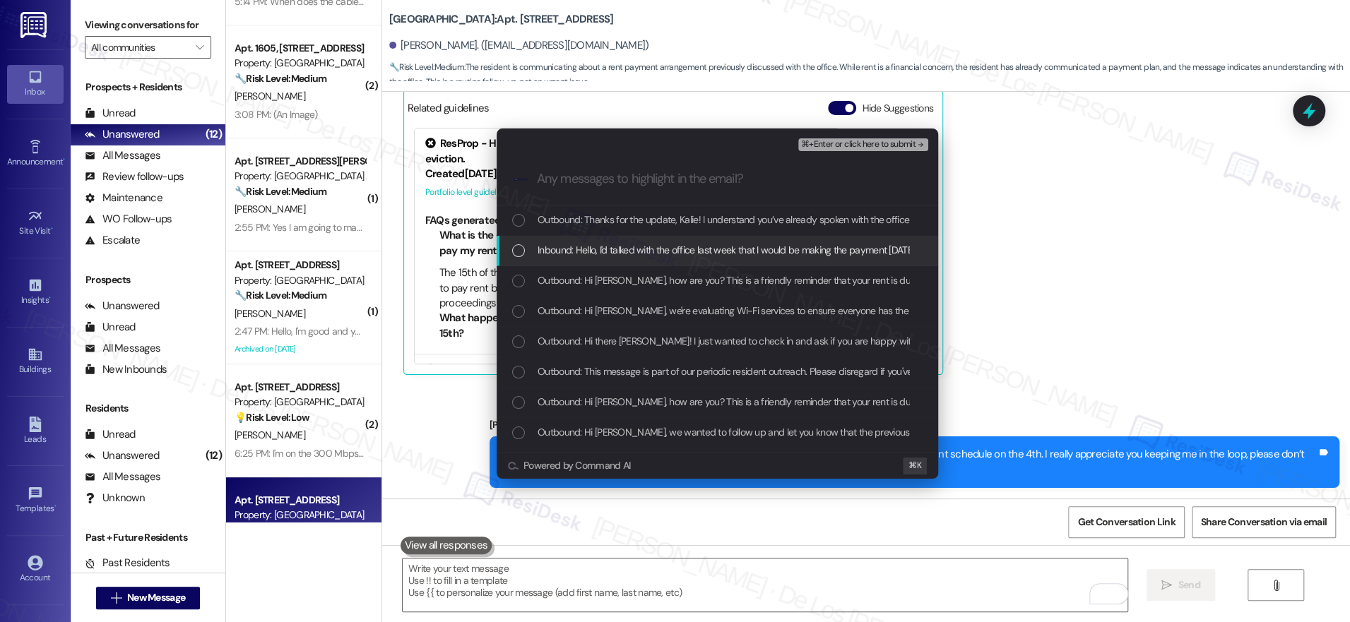
click at [669, 246] on span "Inbound: Hello, I'd talked with the office last week that I would be making the…" at bounding box center [916, 250] width 757 height 16
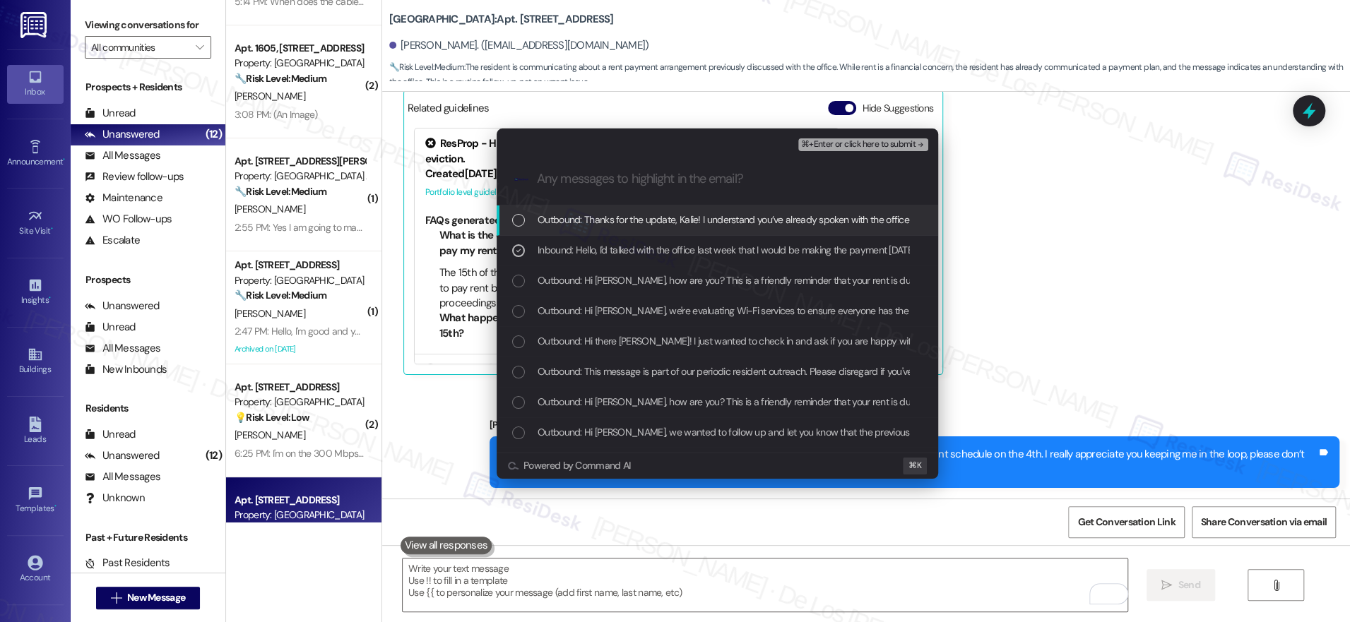
click at [860, 143] on span "⌘+Enter or click here to submit" at bounding box center [858, 145] width 114 height 10
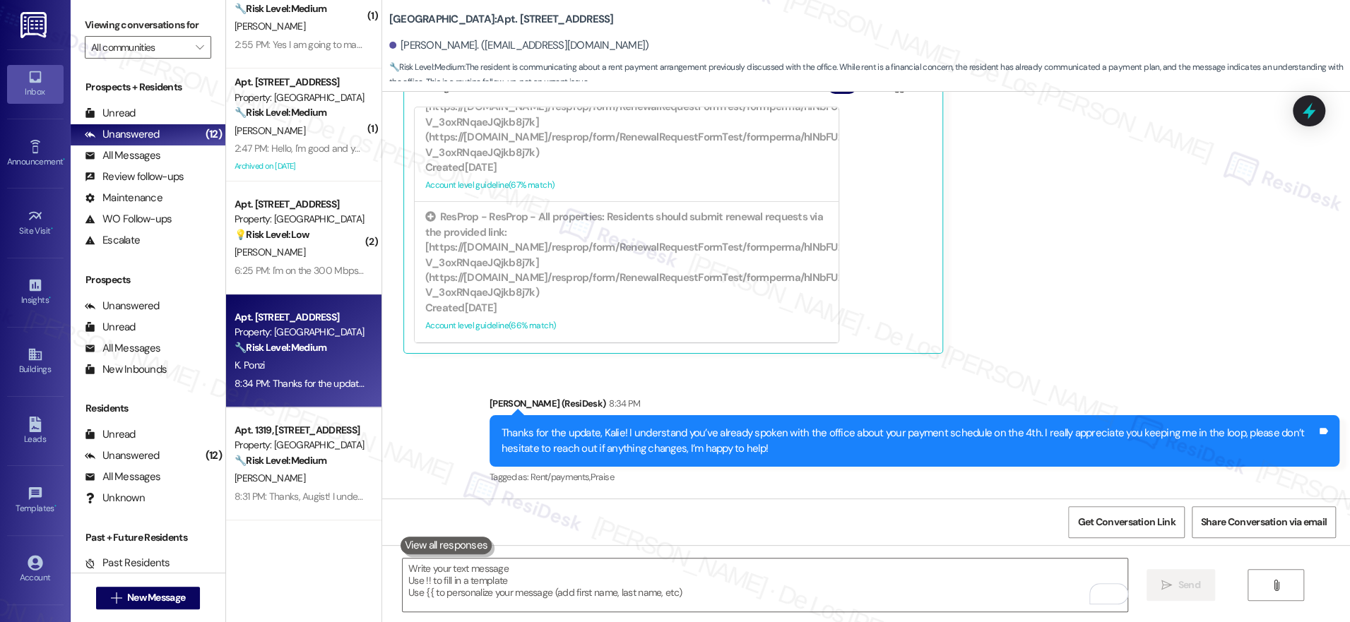
scroll to position [0, 0]
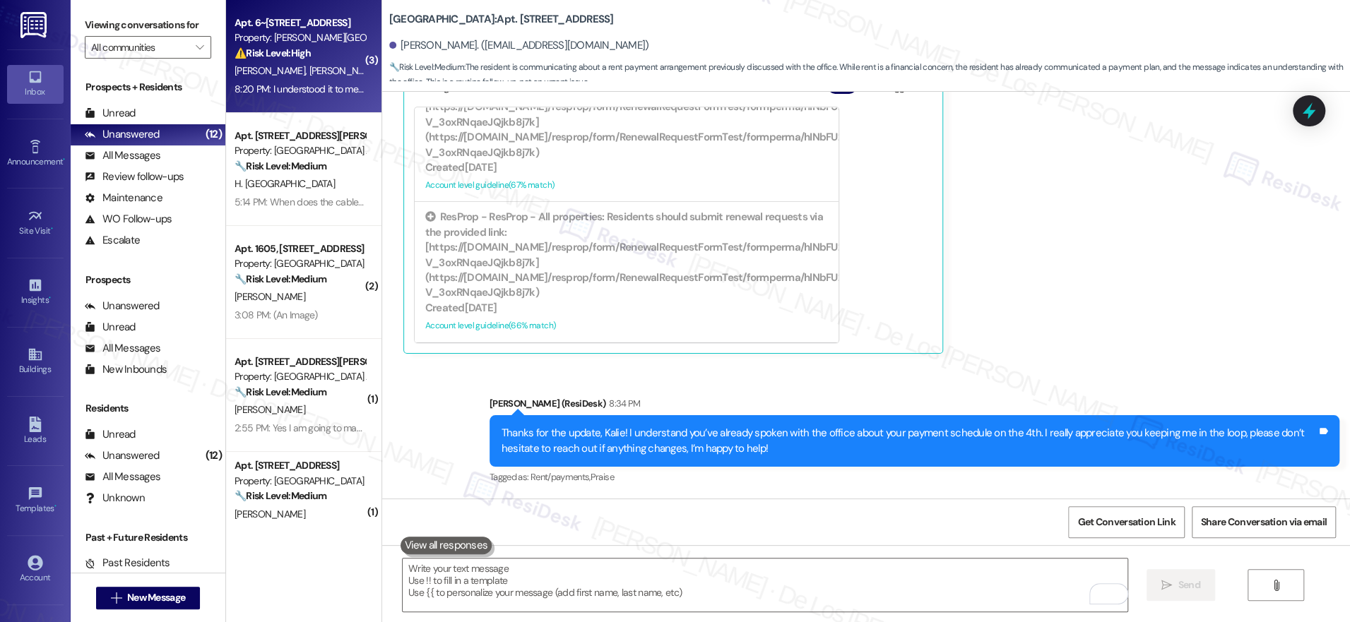
click at [280, 62] on div "D. Jones M. Estep" at bounding box center [300, 71] width 134 height 18
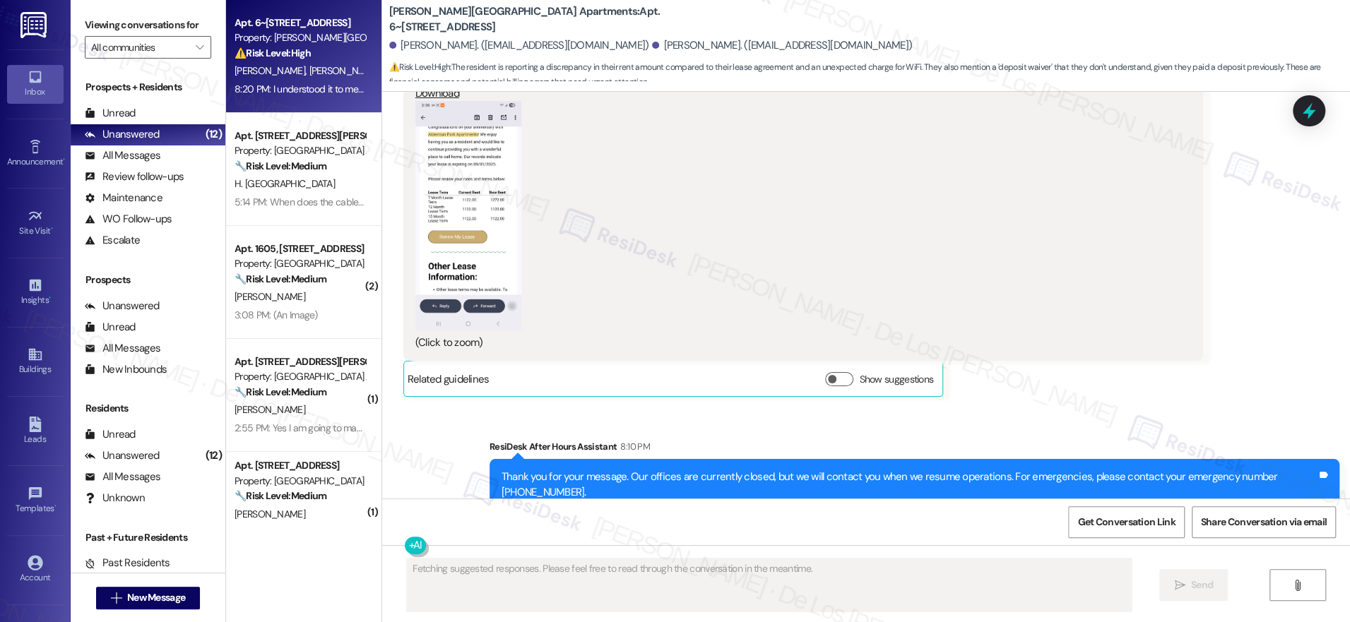
scroll to position [6680, 0]
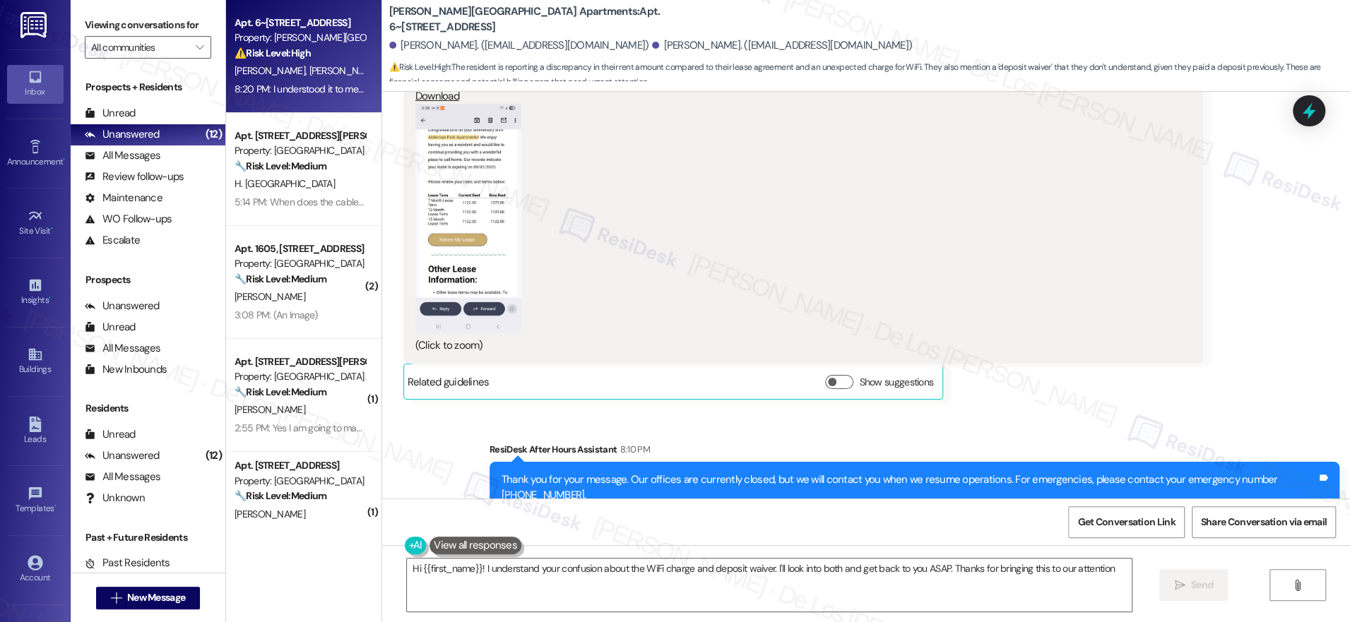
type textarea "Hi {{first_name}}! I understand your confusion about the WiFi charge and deposi…"
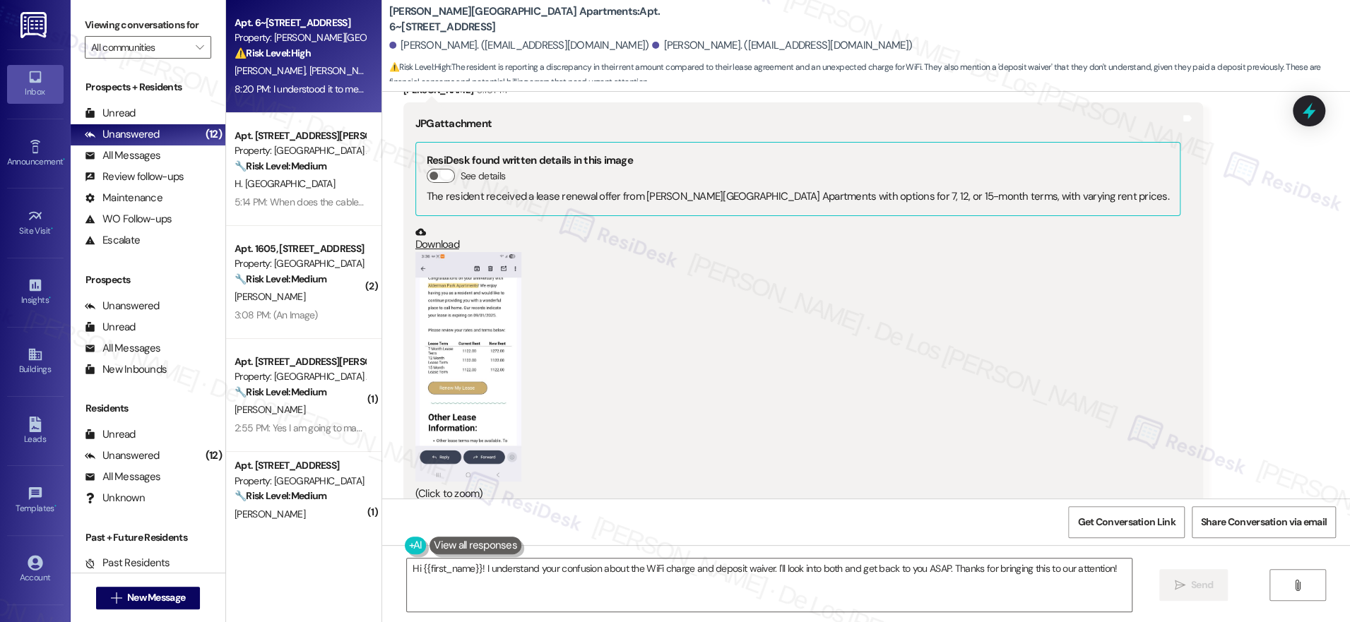
scroll to position [6360, 0]
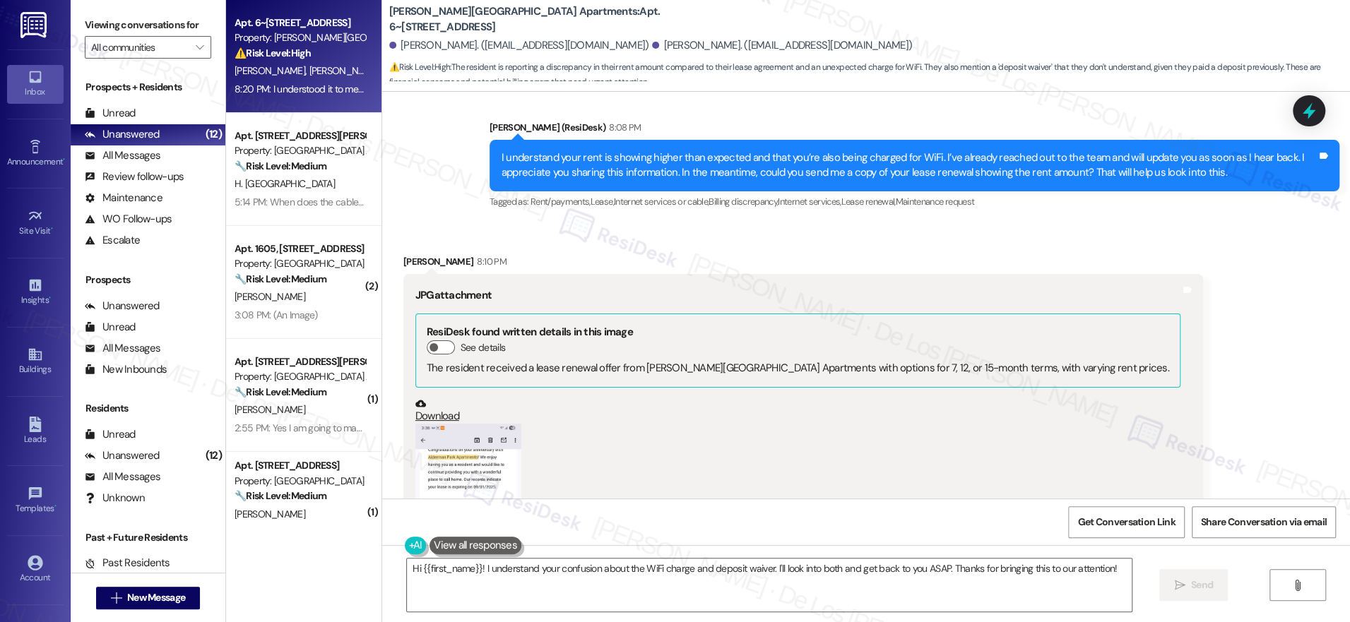
click at [470, 424] on button "Zoom image" at bounding box center [468, 539] width 106 height 230
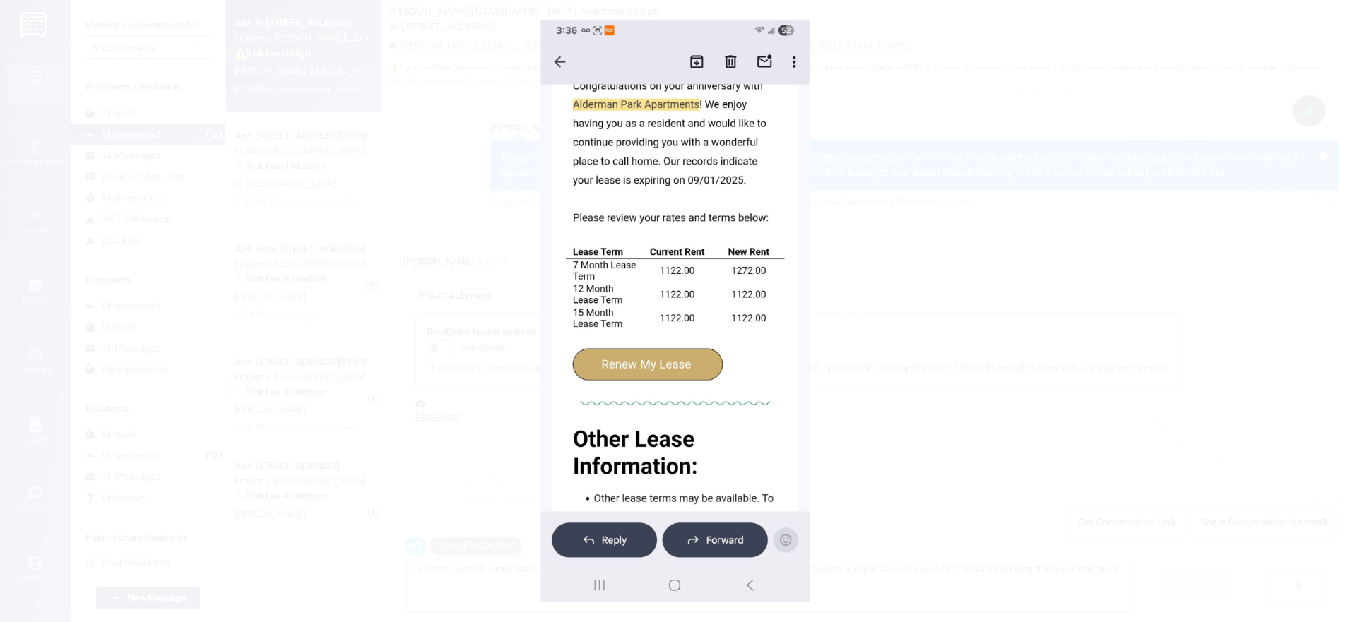
click at [925, 376] on button "Unzoom image" at bounding box center [675, 311] width 1350 height 622
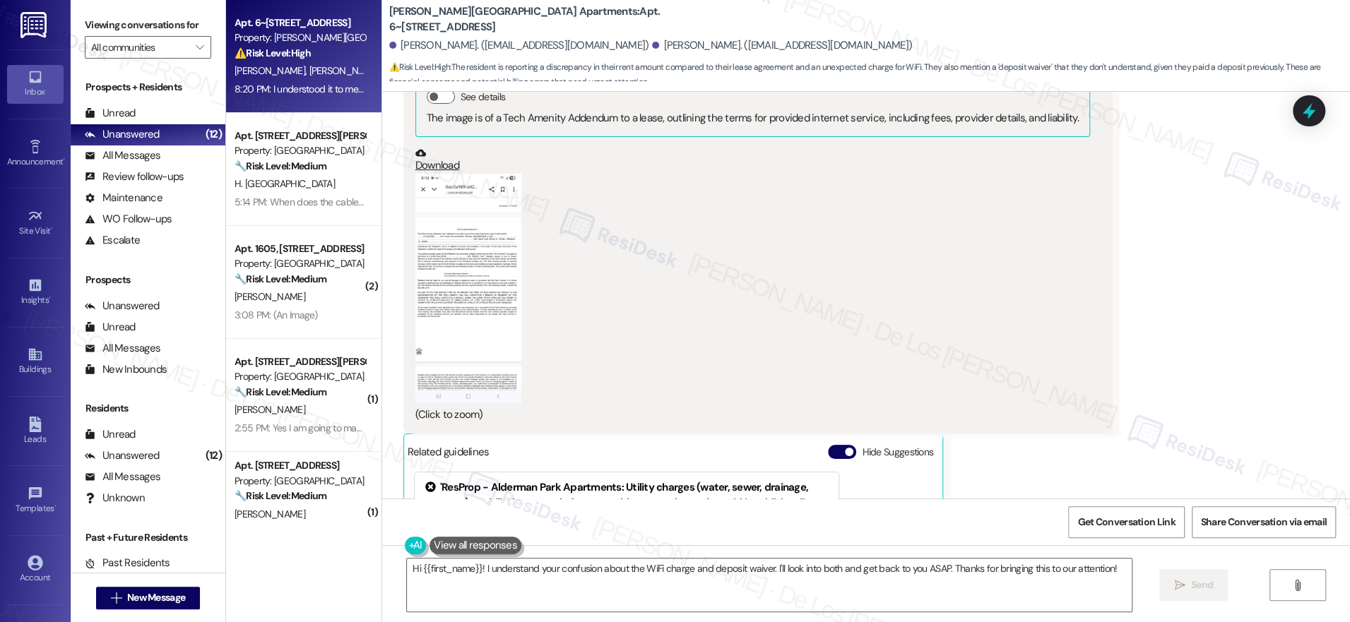
scroll to position [7253, 0]
click at [463, 281] on button "Zoom image" at bounding box center [468, 289] width 106 height 230
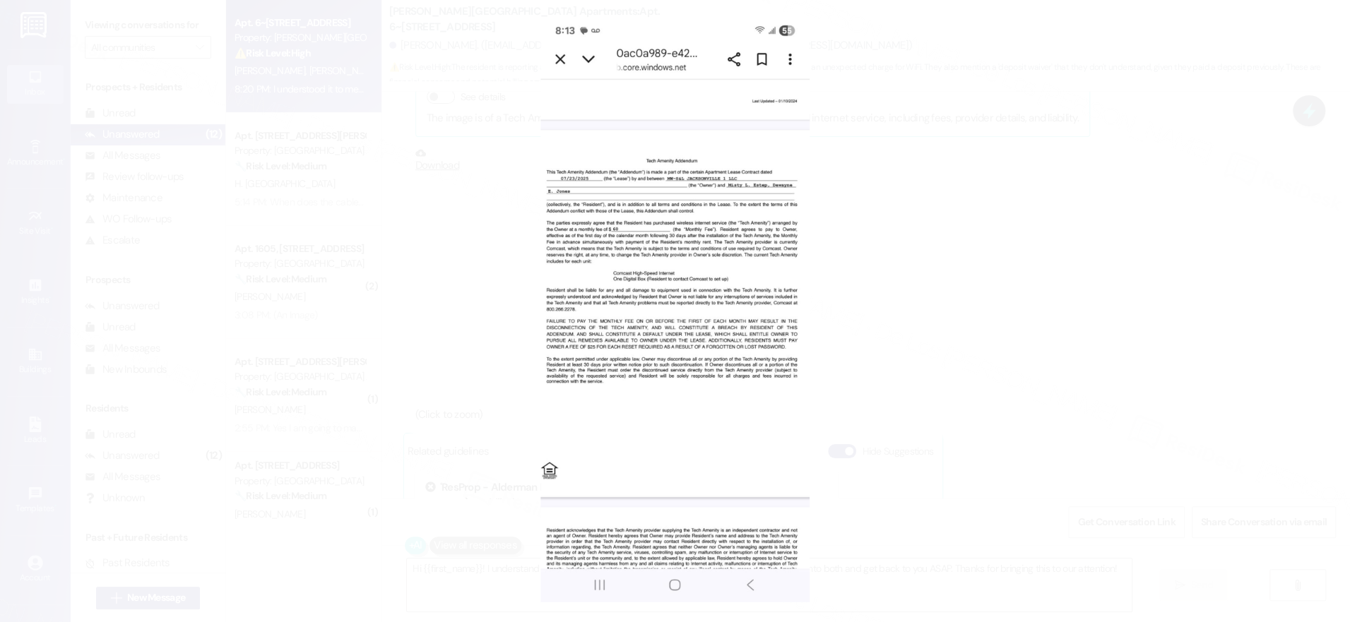
click at [1026, 374] on button "Unzoom image" at bounding box center [675, 311] width 1350 height 622
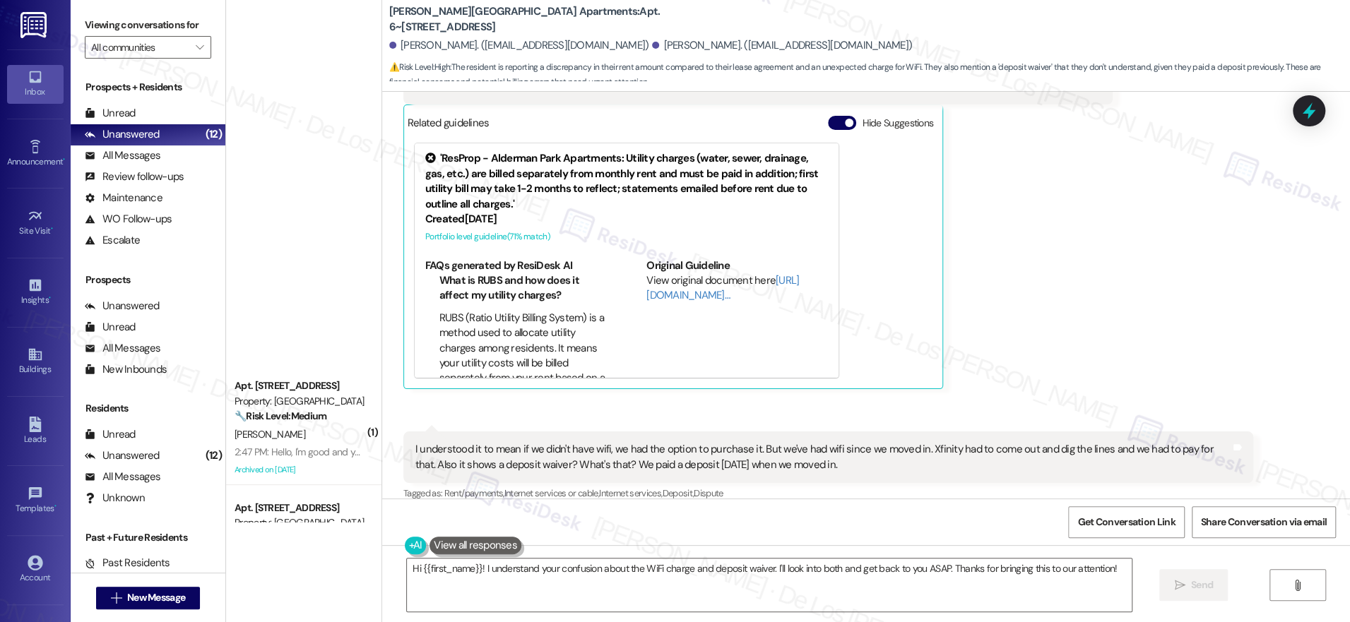
scroll to position [0, 0]
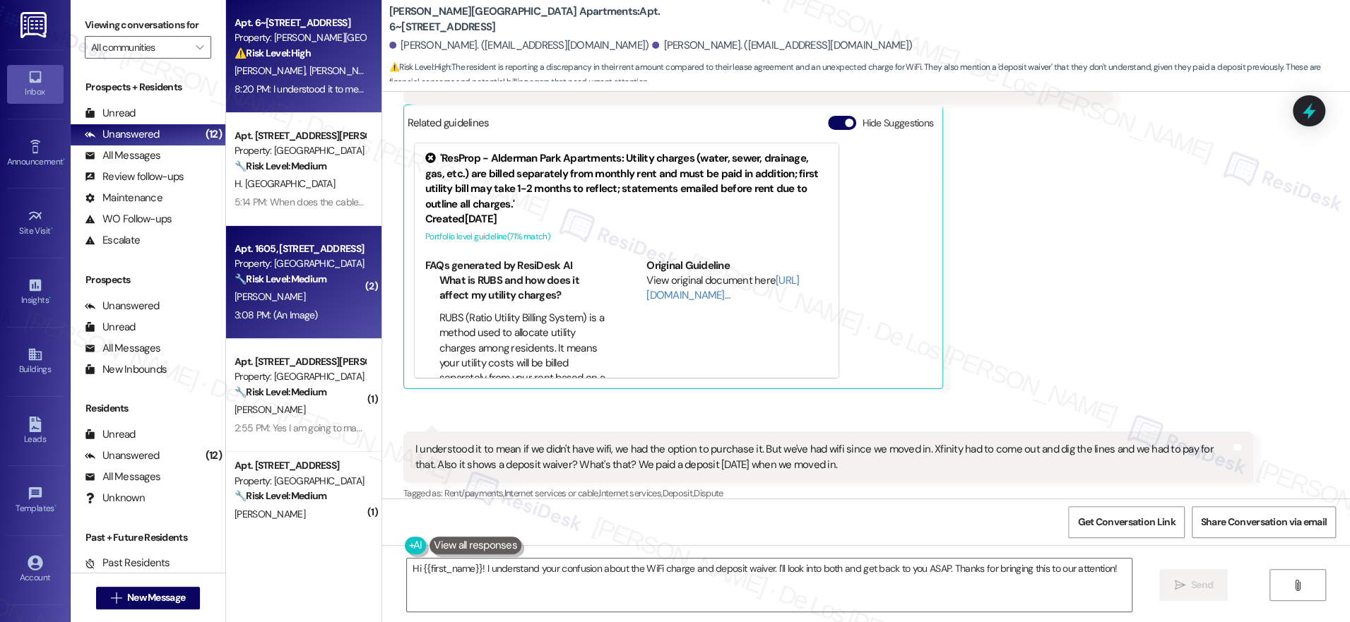
click at [306, 273] on strong "🔧 Risk Level: Medium" at bounding box center [281, 279] width 92 height 13
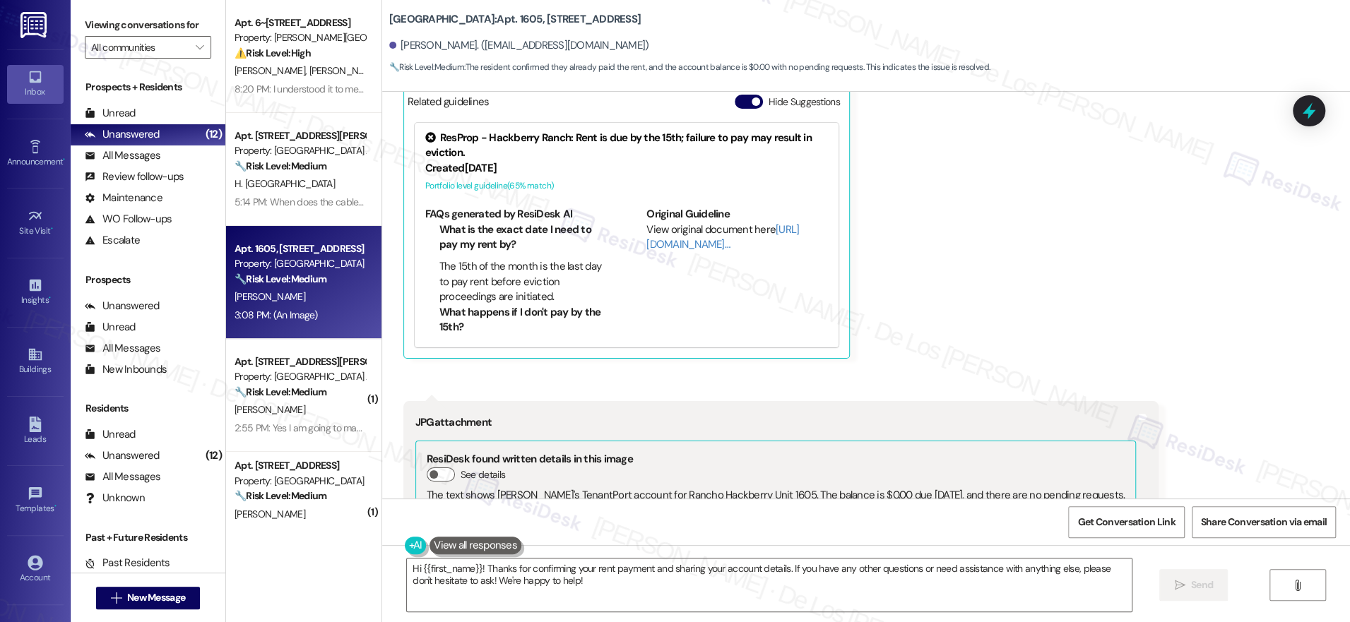
scroll to position [9317, 0]
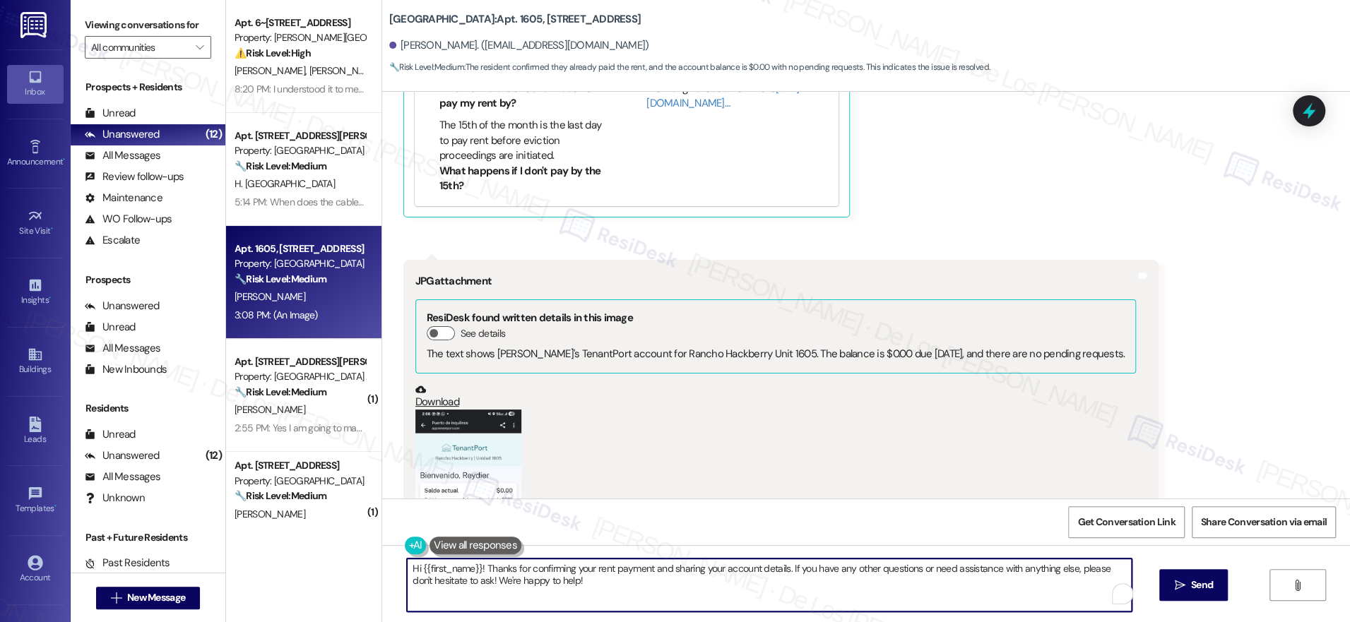
drag, startPoint x: 475, startPoint y: 565, endPoint x: 361, endPoint y: 537, distance: 117.2
click at [361, 540] on div "Apt. 6~601, 1600 Lansdowne Dr Property: Alderman Park Apartments ⚠️ Risk Level:…" at bounding box center [788, 311] width 1124 height 622
drag, startPoint x: 701, startPoint y: 564, endPoint x: 668, endPoint y: 561, distance: 33.3
click at [617, 571] on textarea "Thanks for confirming your rent payment and sharing your account details. If yo…" at bounding box center [765, 585] width 725 height 53
type textarea "Thanks for confirming your rent payment and sharing this screenshot, Reydier! I…"
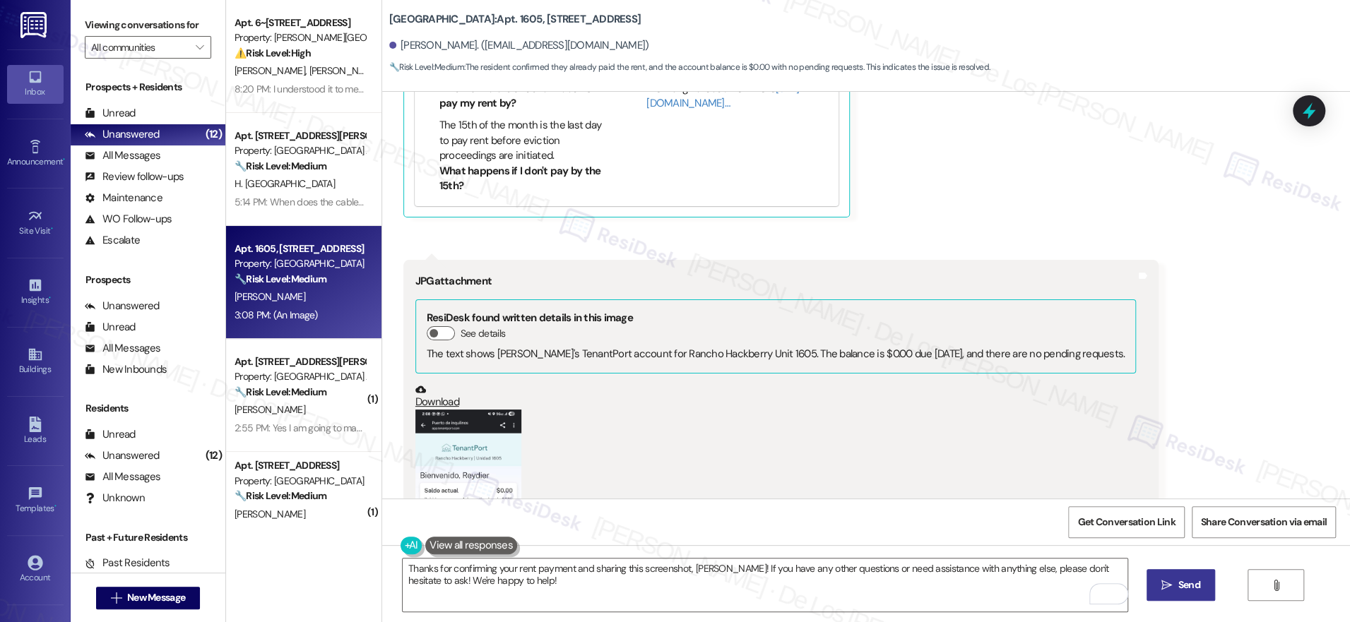
click at [1178, 586] on span "Send" at bounding box center [1189, 585] width 22 height 15
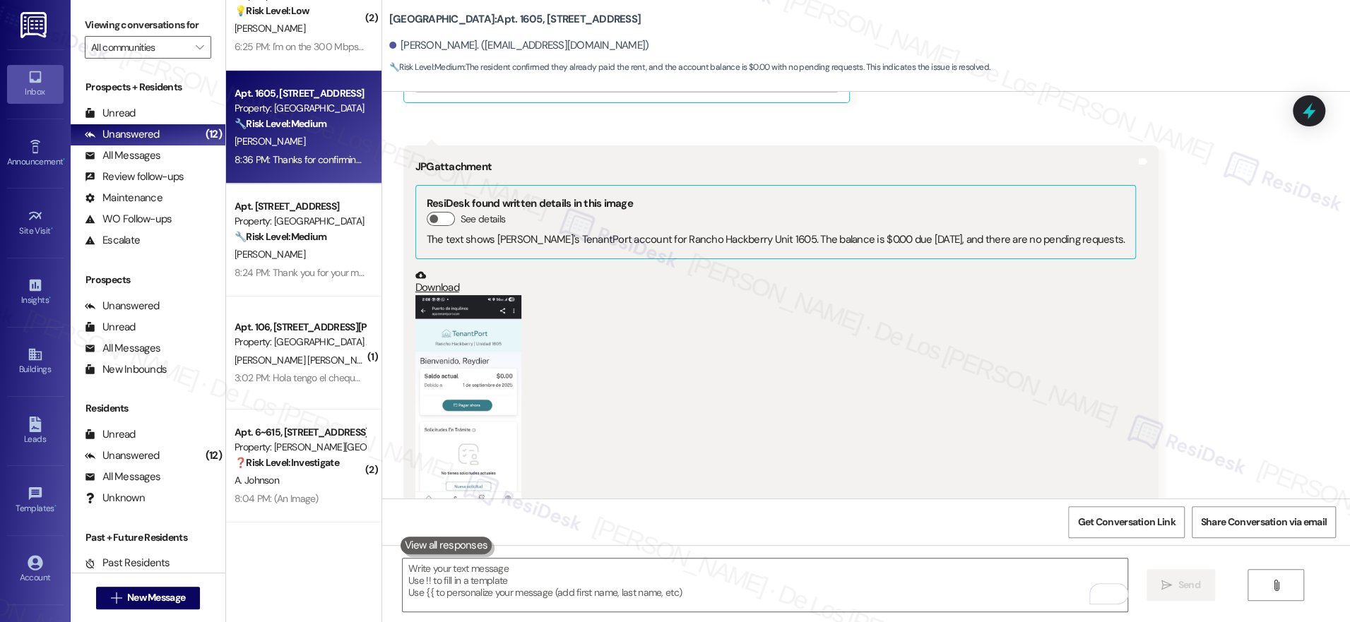
scroll to position [494, 0]
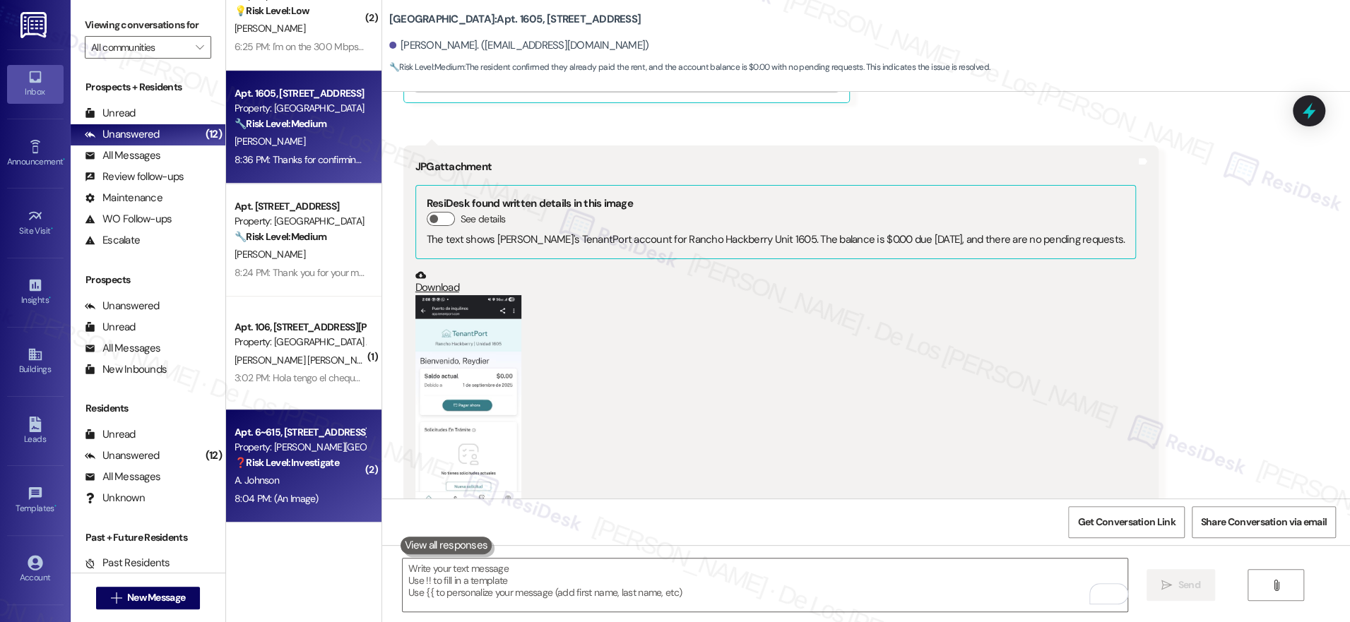
click at [296, 447] on div "Property: [PERSON_NAME][GEOGRAPHIC_DATA] Apartments" at bounding box center [300, 447] width 131 height 15
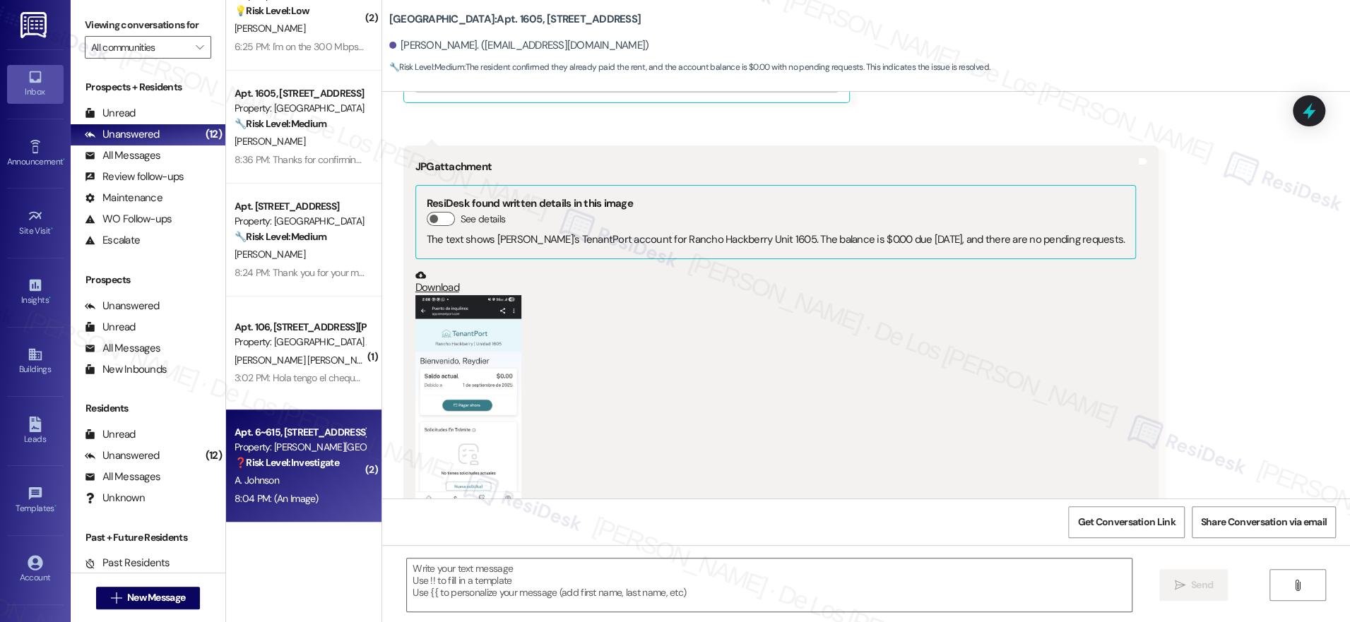
type textarea "Fetching suggested responses. Please feel free to read through the conversation…"
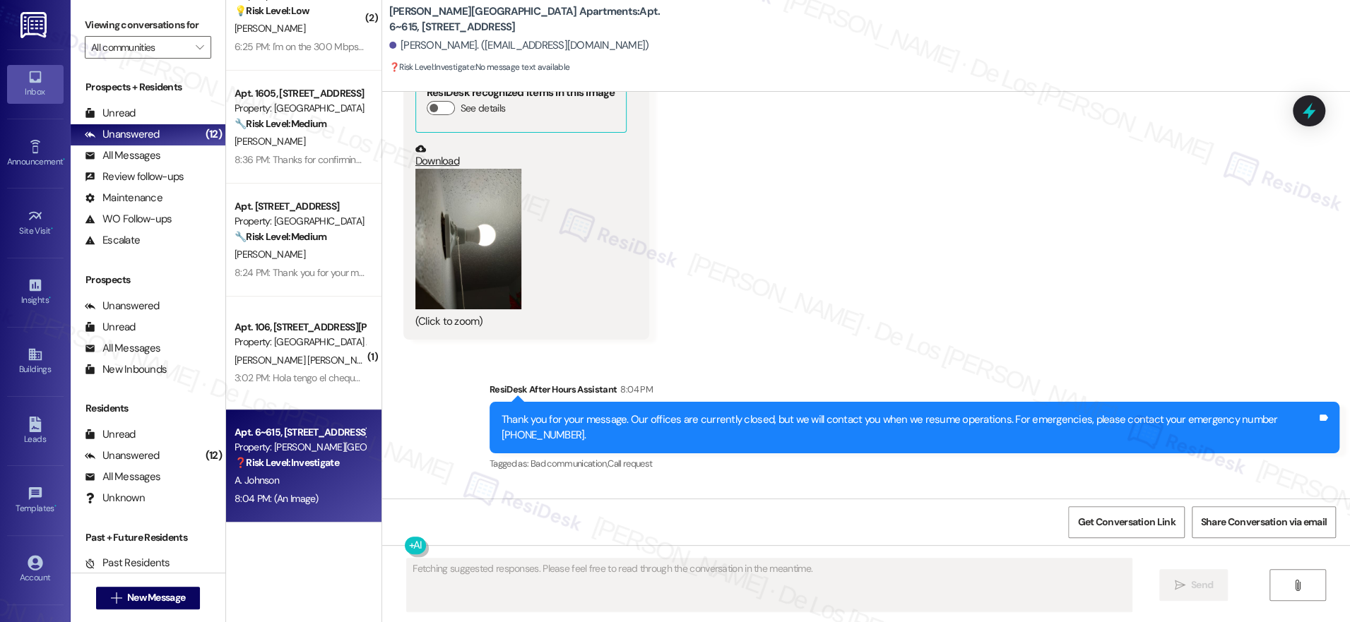
scroll to position [22660, 0]
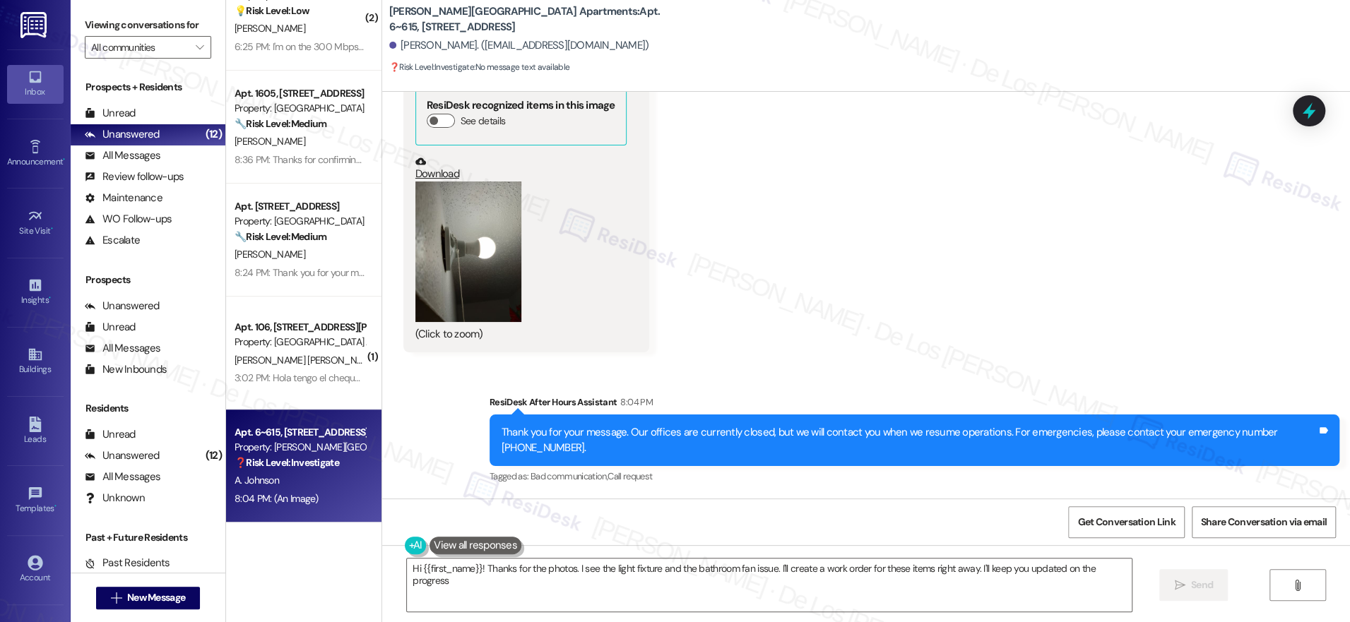
type textarea "Hi {{first_name}}! Thanks for the photos. I see the light fixture and the bathr…"
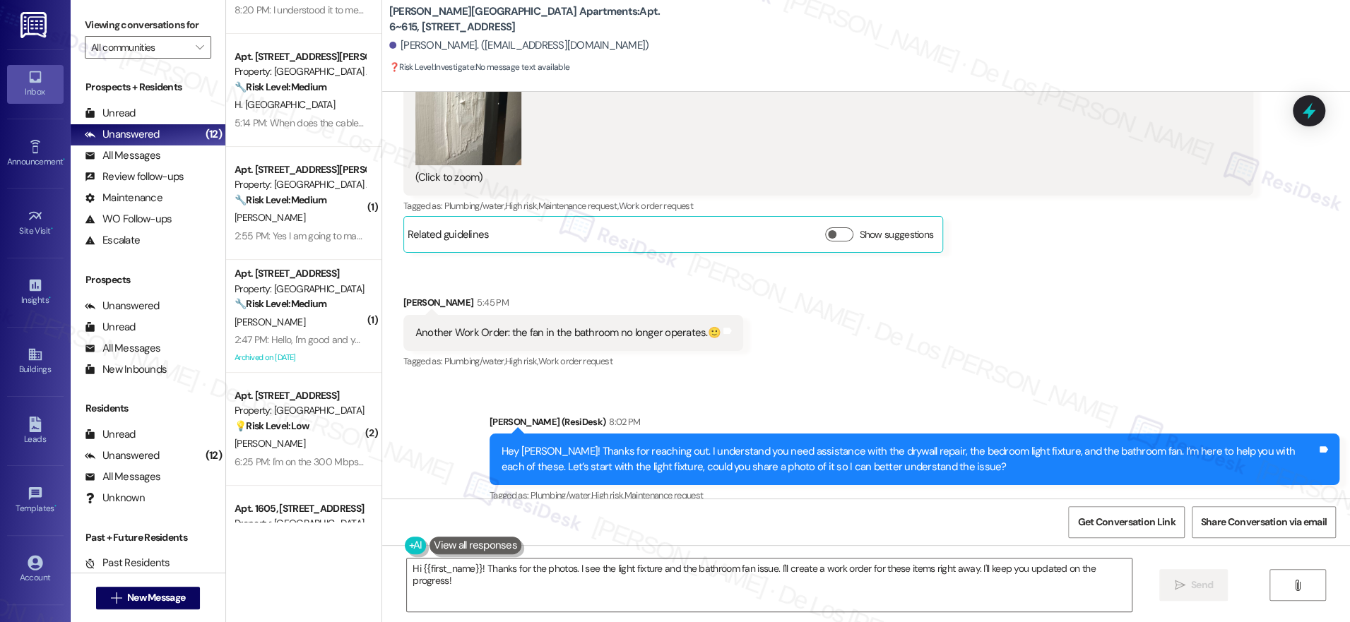
scroll to position [0, 0]
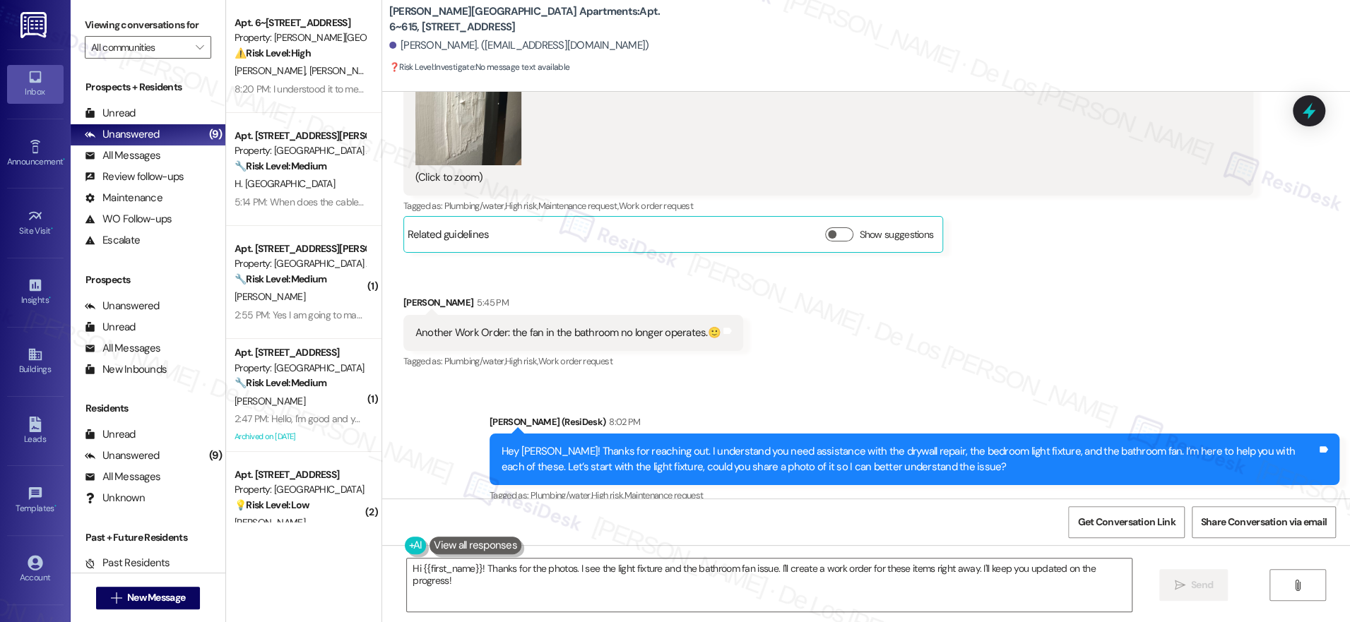
click at [735, 229] on div "Received via SMS Angela L. Johnson 2:15 PM Good afternoon, the Drywall repair j…" at bounding box center [866, 96] width 968 height 574
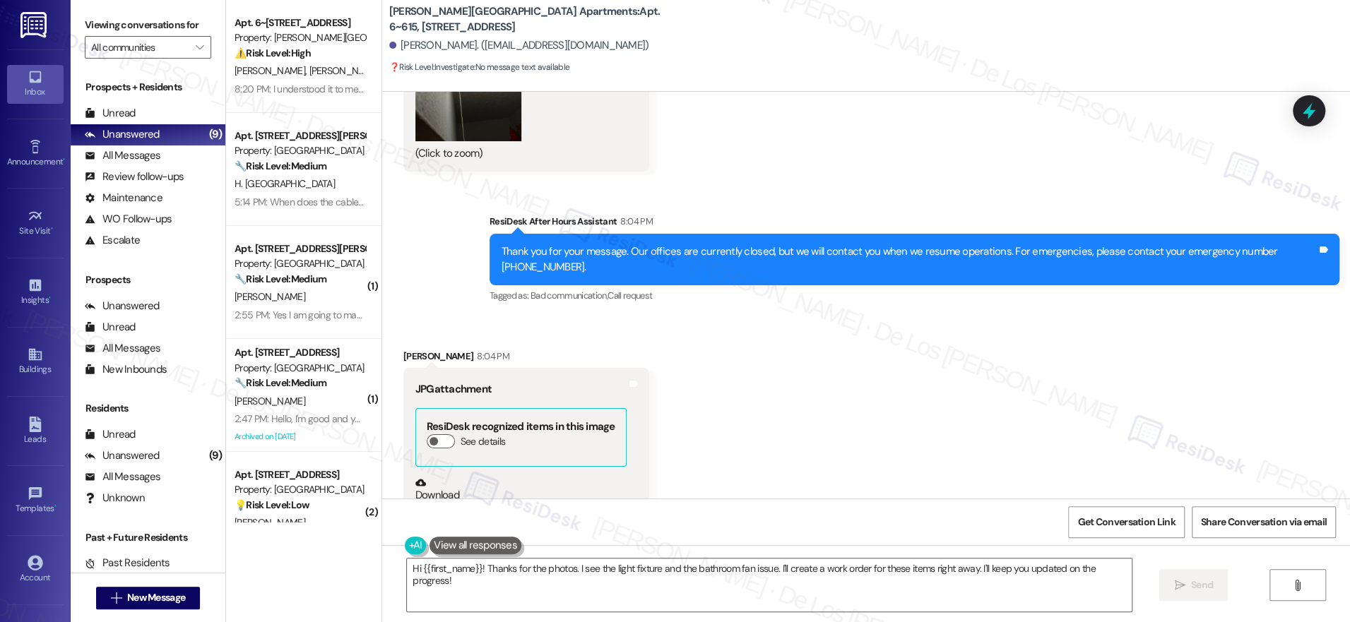
scroll to position [22660, 0]
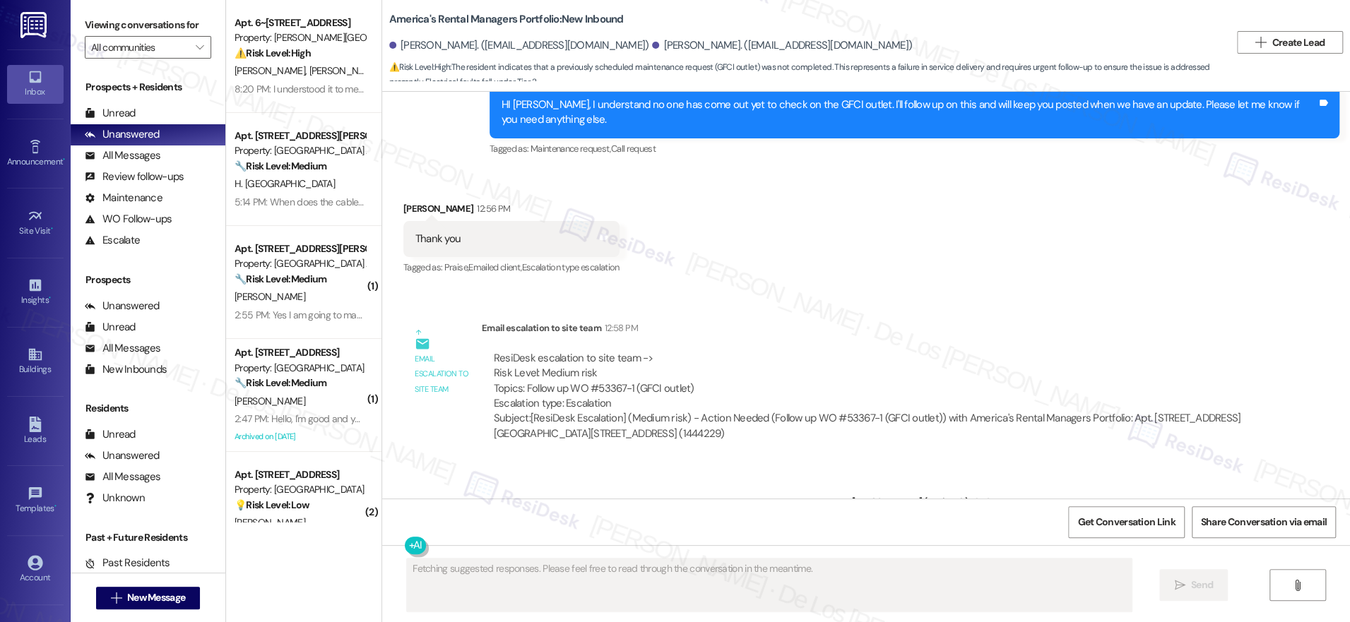
scroll to position [1115, 0]
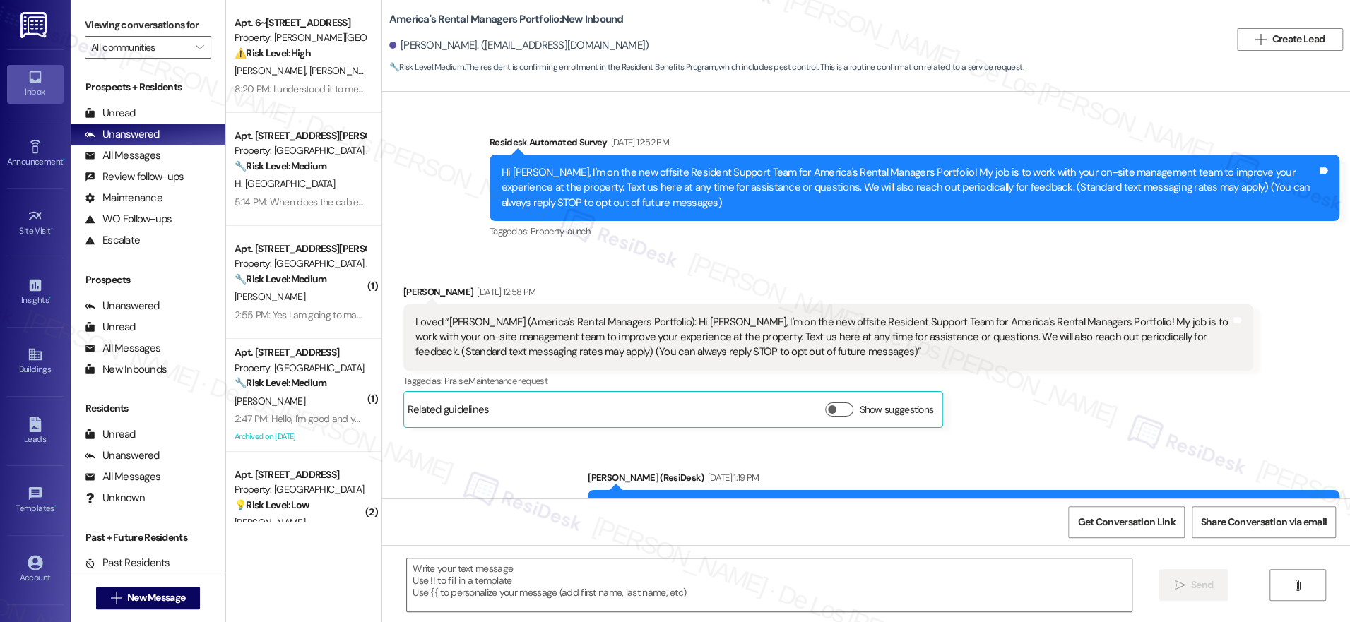
scroll to position [4028, 0]
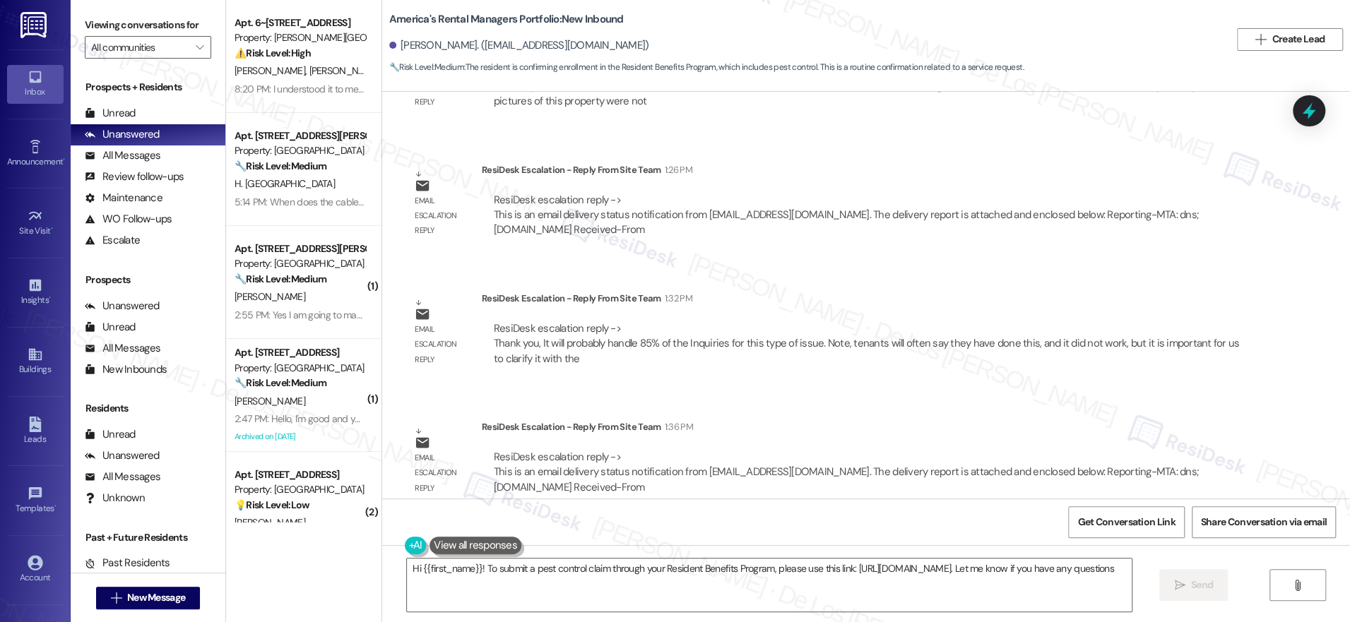
type textarea "Hi {{first_name}}! To submit a pest control claim through your Resident Benefit…"
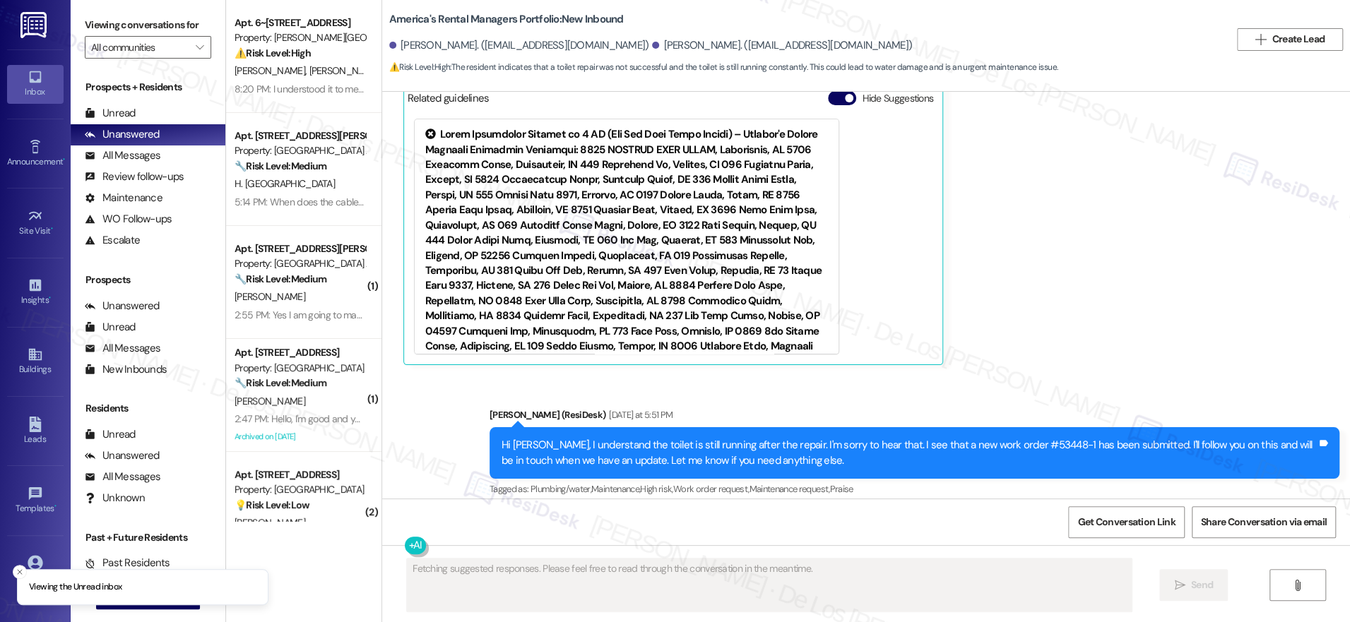
scroll to position [1408, 0]
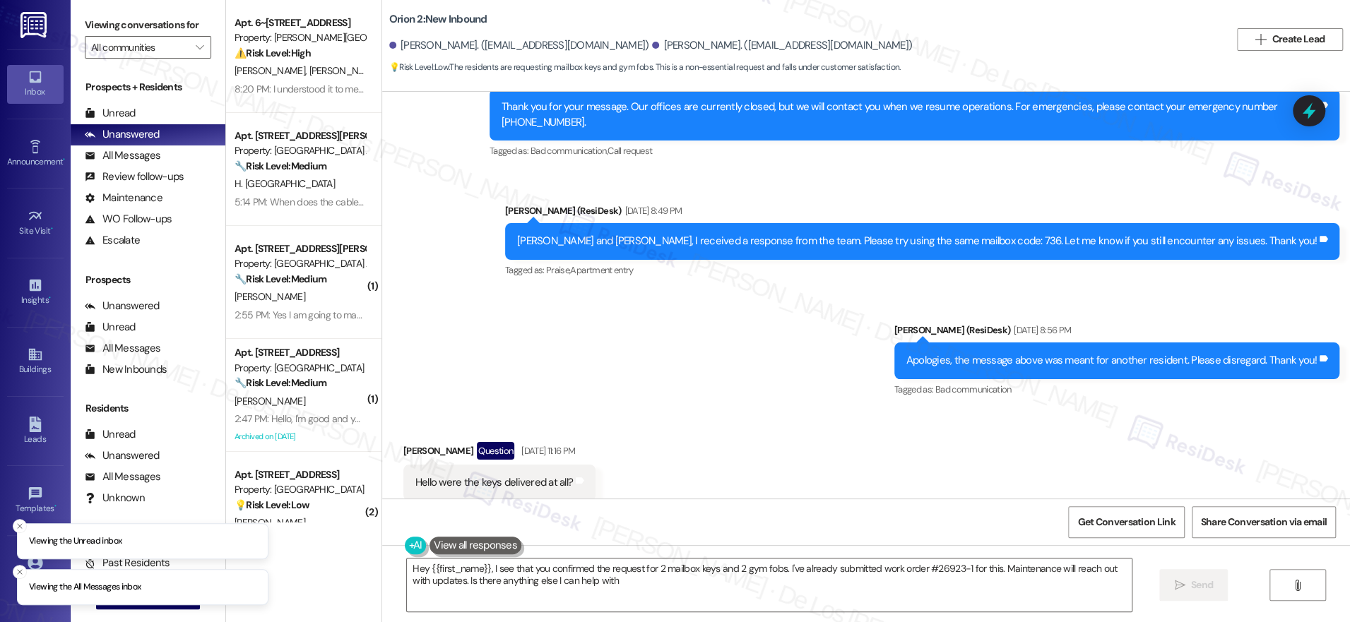
type textarea "Hey {{first_name}}, I see that you confirmed the request for 2 mailbox keys and…"
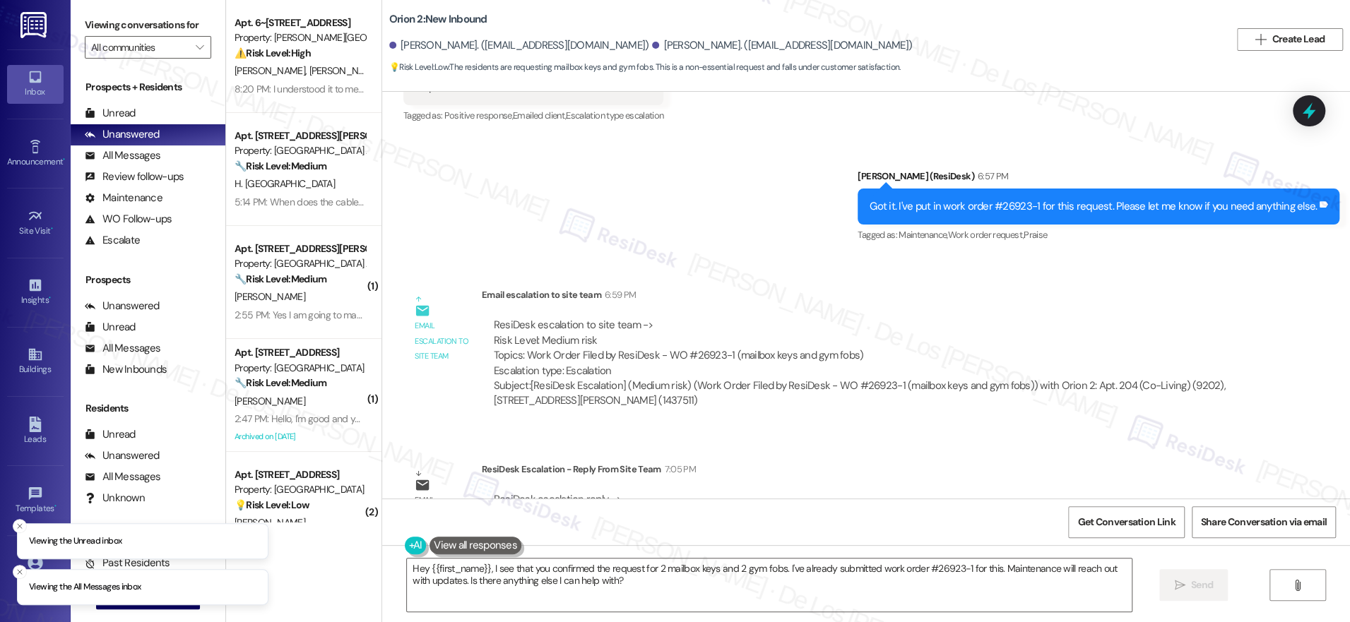
scroll to position [2810, 0]
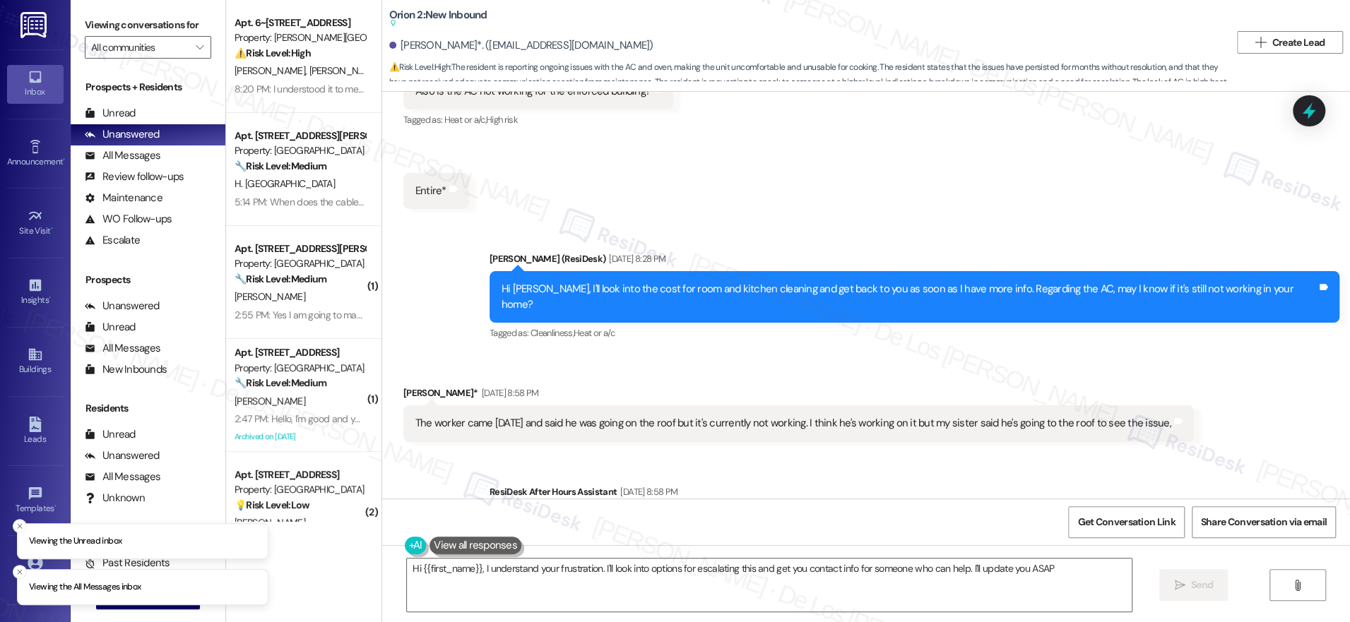
type textarea "Hi {{first_name}}, I understand your frustration. I'll look into options for es…"
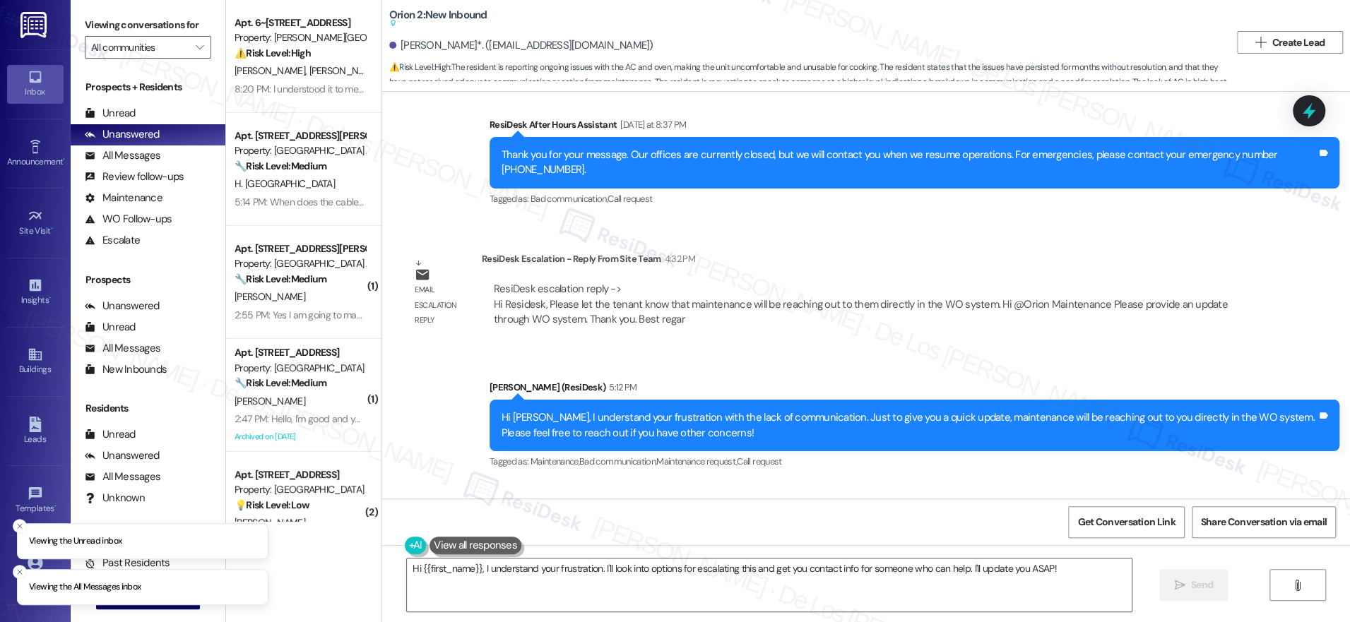
scroll to position [3823, 0]
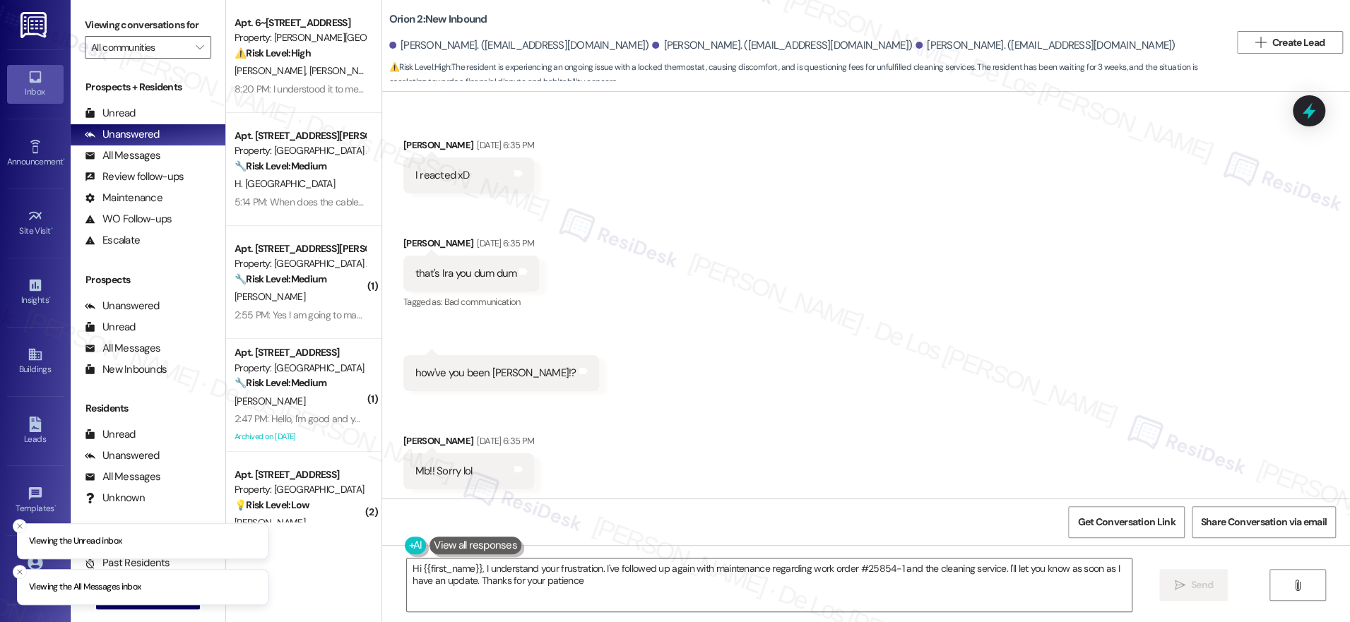
type textarea "Hi {{first_name}}, I understand your frustration. I've followed up again with m…"
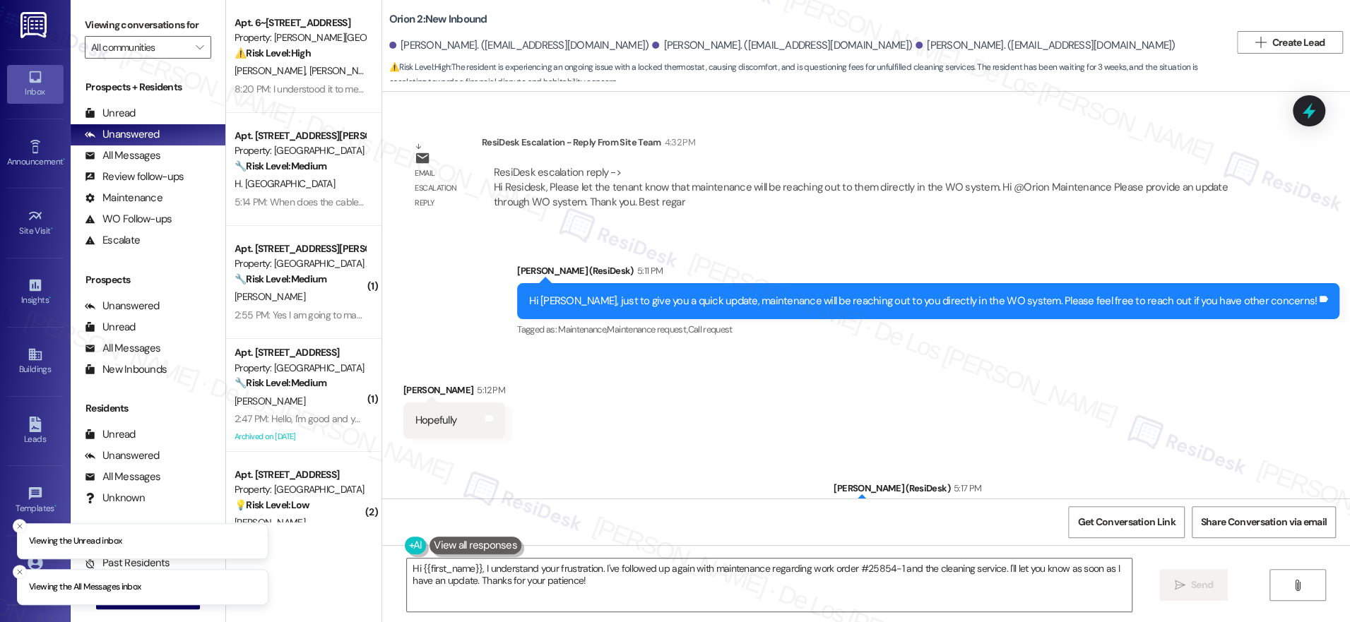
scroll to position [7007, 0]
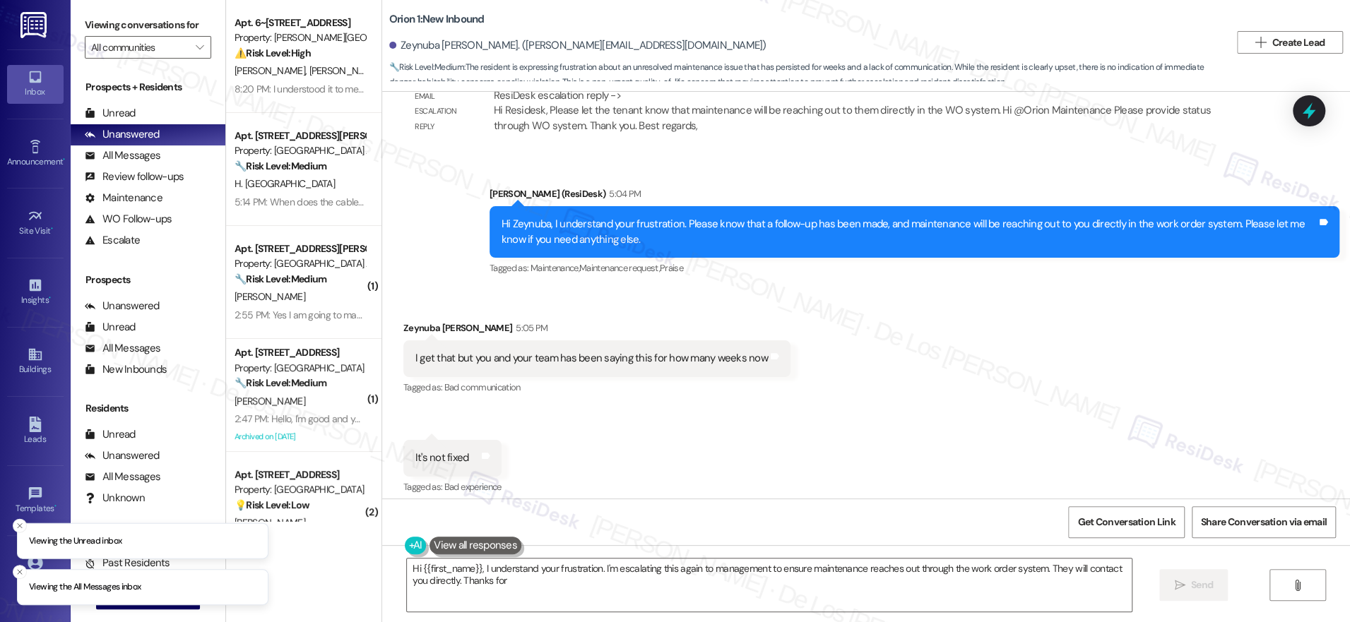
scroll to position [6434, 0]
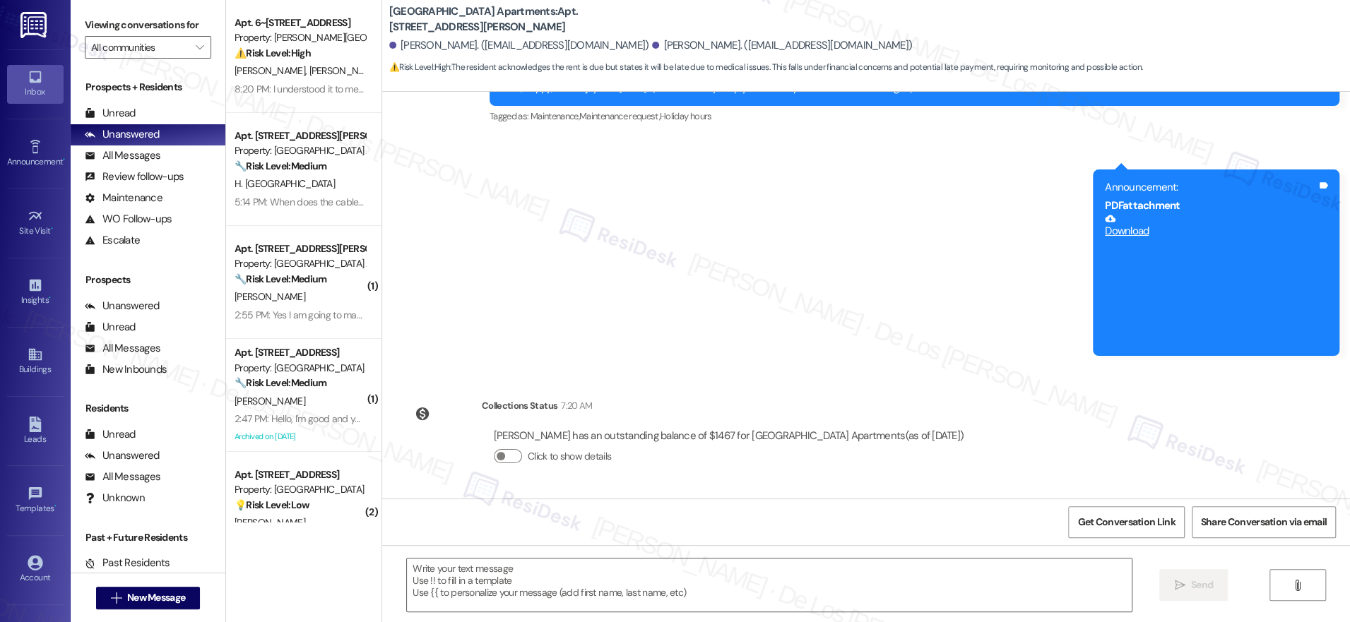
type textarea "Fetching suggested responses. Please feel free to read through the conversation…"
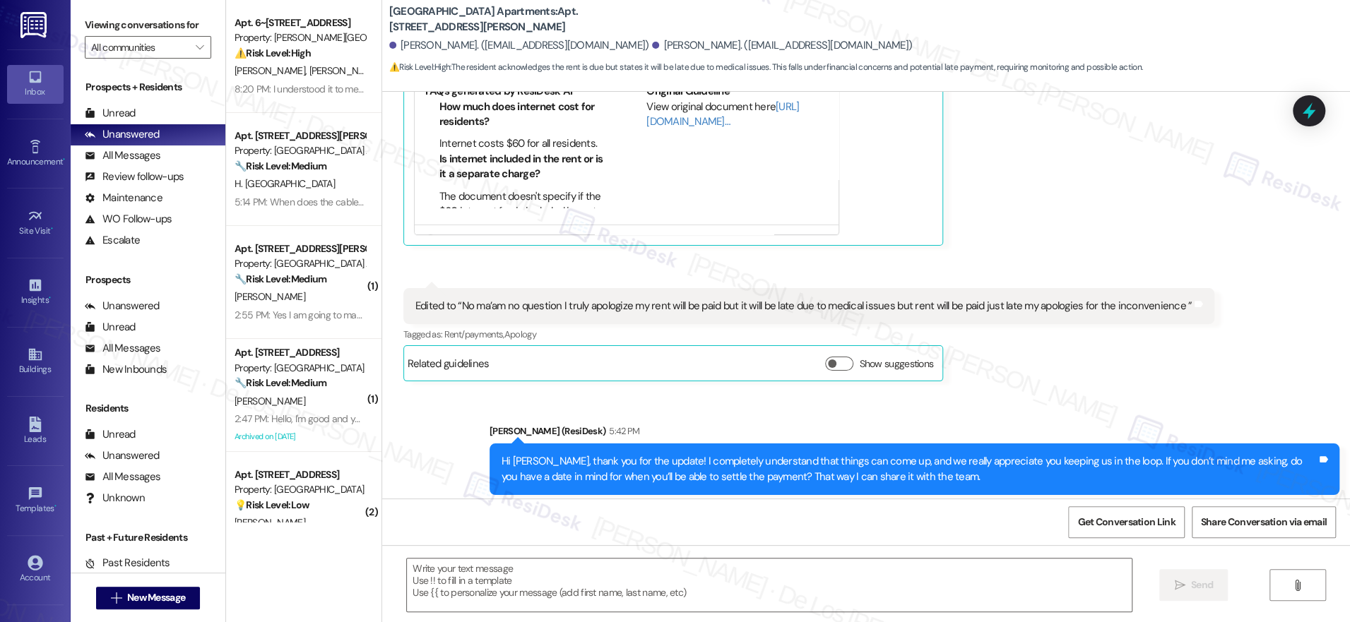
scroll to position [989, 0]
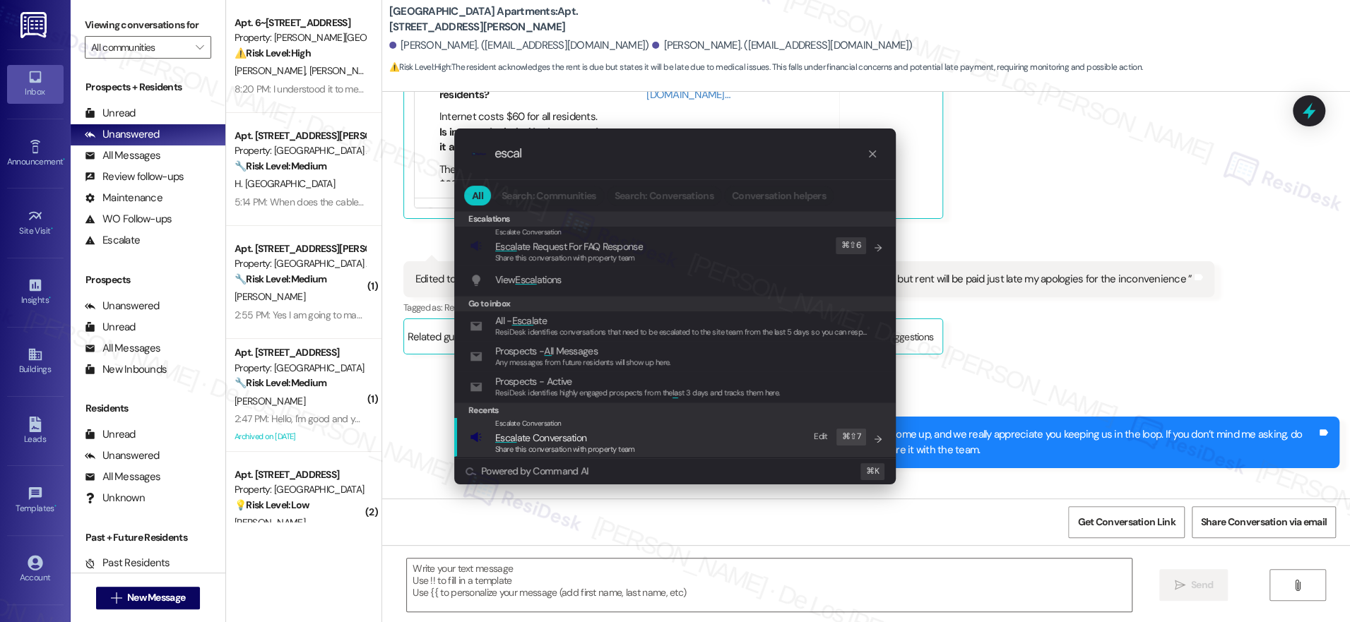
type input "escal"
click at [641, 426] on div "Escalate Conversation Escal ate Conversation Share this conversation with prope…" at bounding box center [676, 437] width 413 height 38
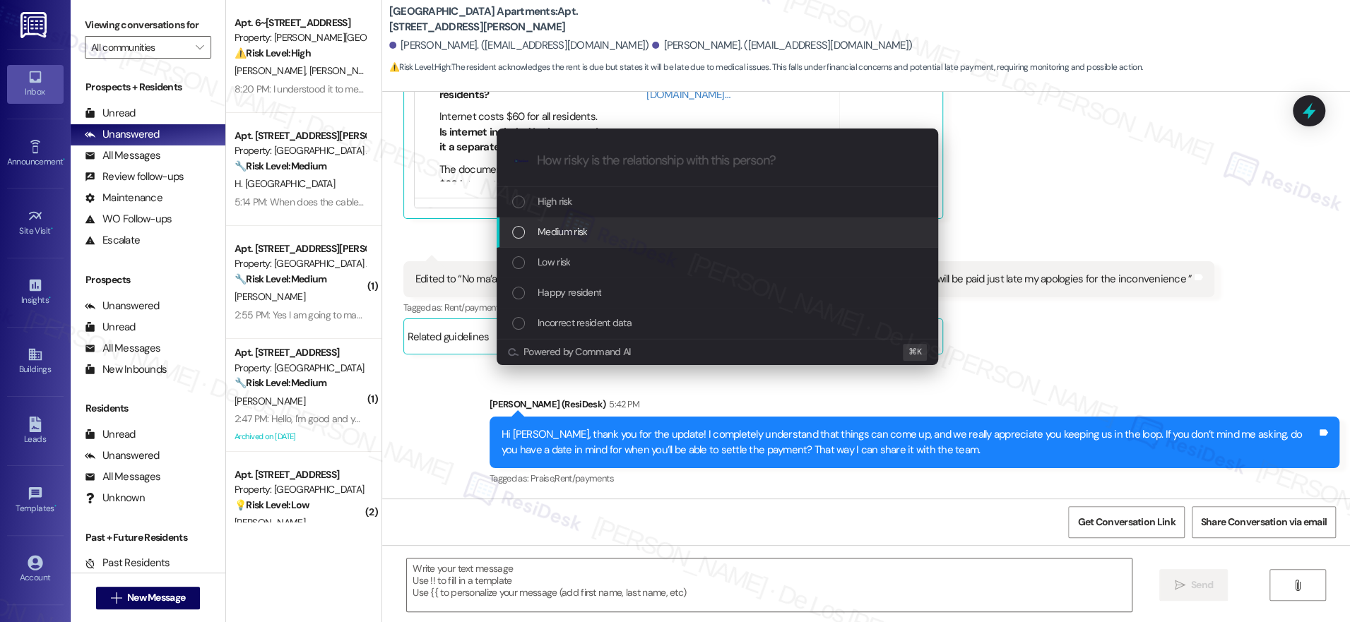
drag, startPoint x: 590, startPoint y: 227, endPoint x: 599, endPoint y: 229, distance: 9.4
click at [590, 226] on div "Medium risk" at bounding box center [718, 232] width 413 height 16
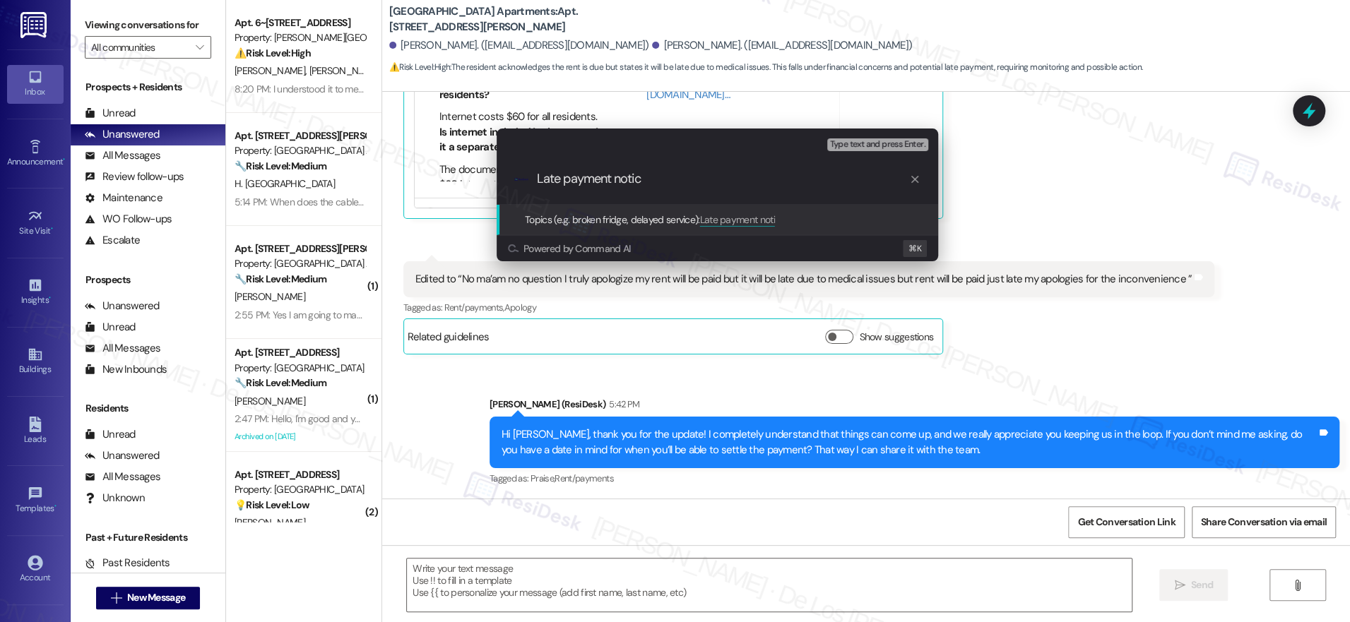
type input "Late payment notice"
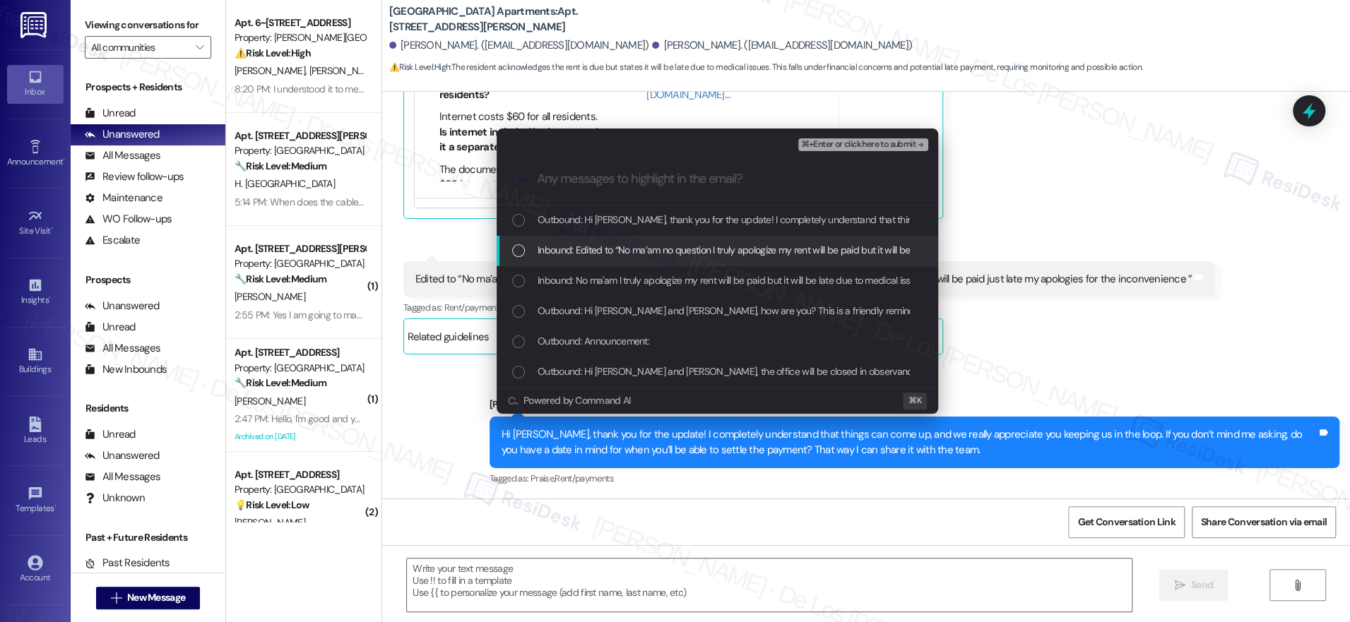
click at [718, 249] on span "Inbound: Edited to “No ma’am no question I truly apologize my rent will be paid…" at bounding box center [914, 250] width 752 height 16
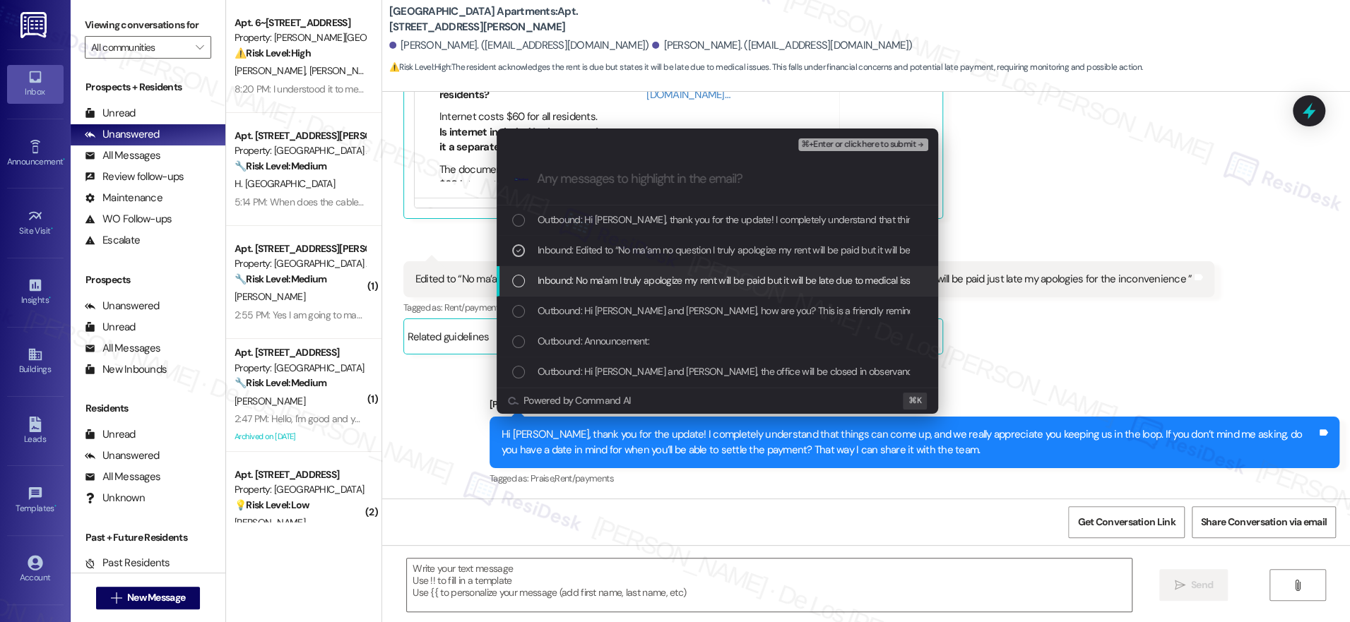
click at [735, 283] on span "Inbound: No ma'am I truly apologize my rent will be paid but it will be late du…" at bounding box center [864, 281] width 653 height 16
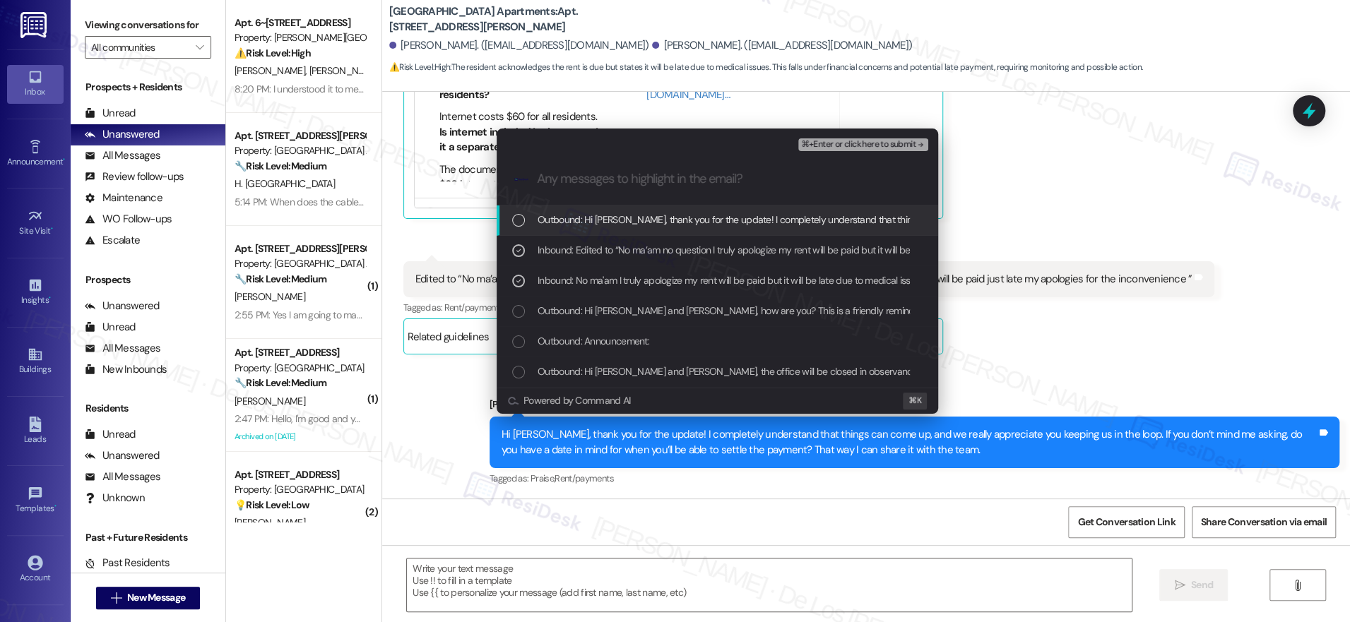
click at [822, 143] on span "⌘+Enter or click here to submit" at bounding box center [858, 145] width 114 height 10
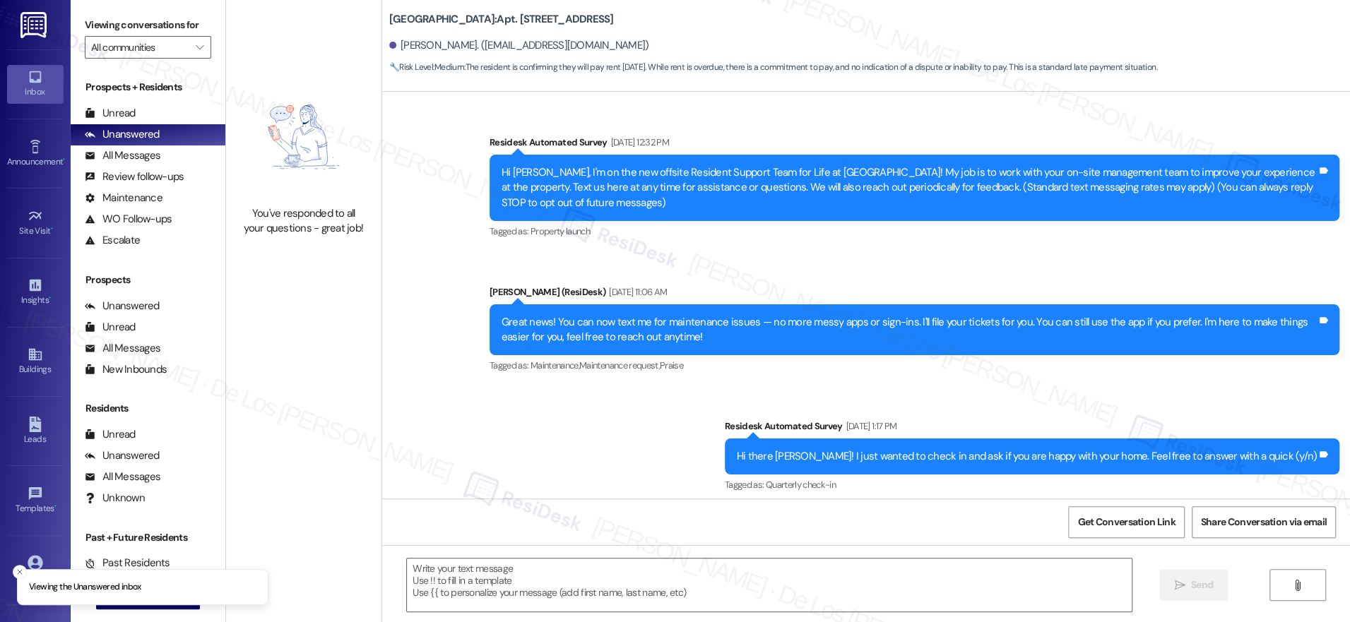
scroll to position [8444, 0]
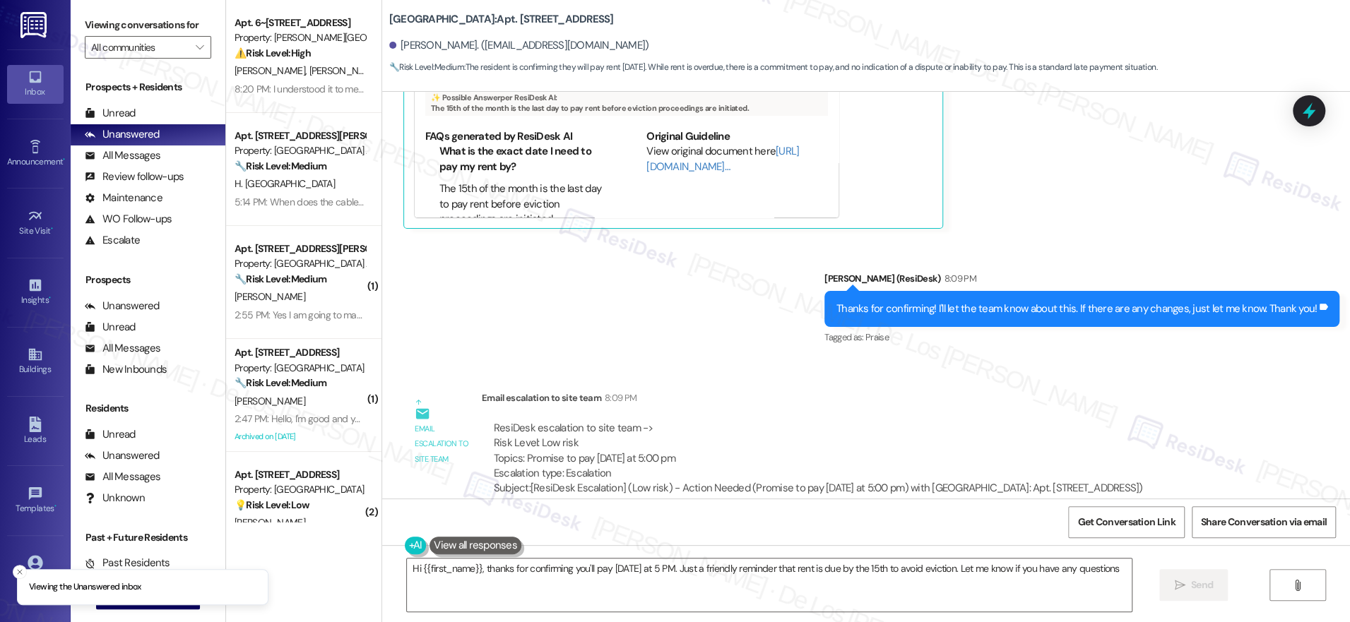
type textarea "Hi {{first_name}}, thanks for confirming you'll pay [DATE] at 5 PM. Just a frie…"
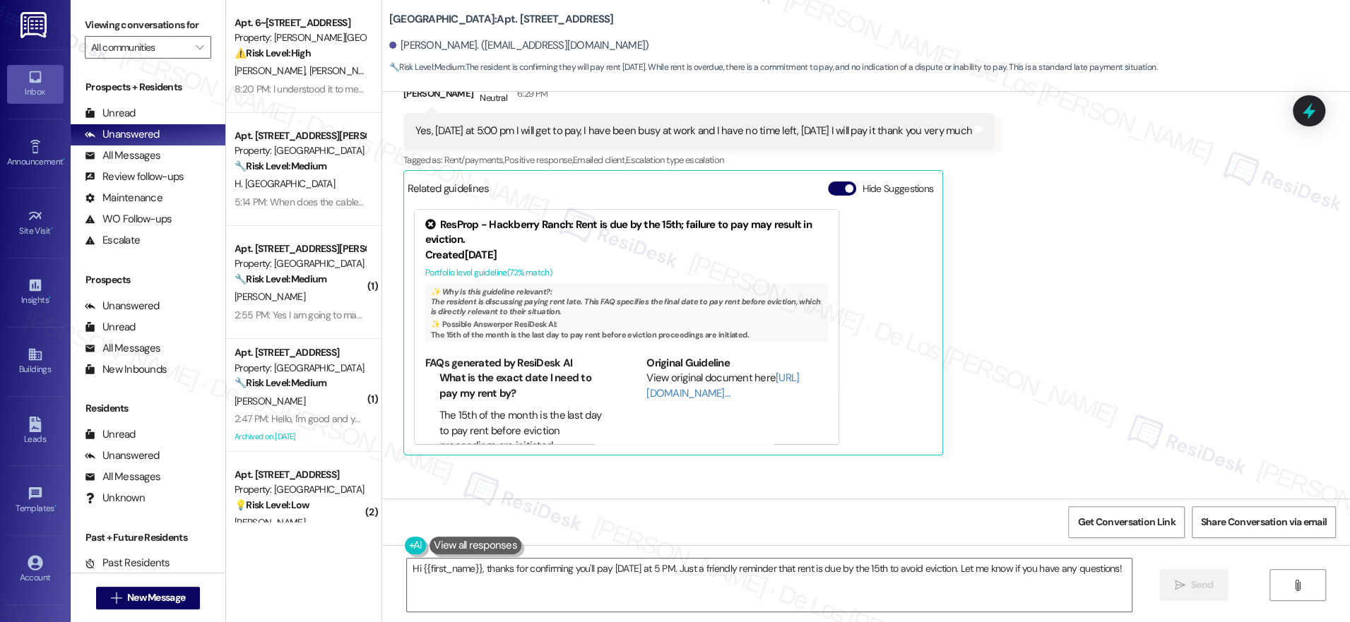
scroll to position [8050, 0]
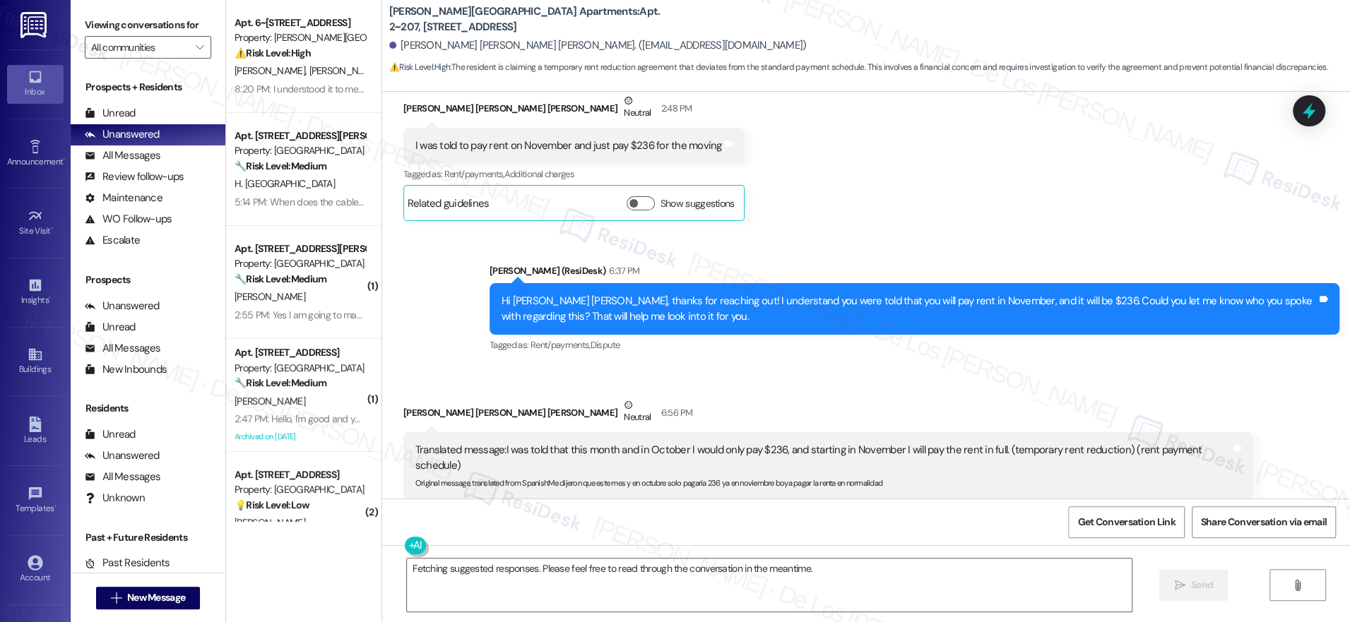
scroll to position [1238, 0]
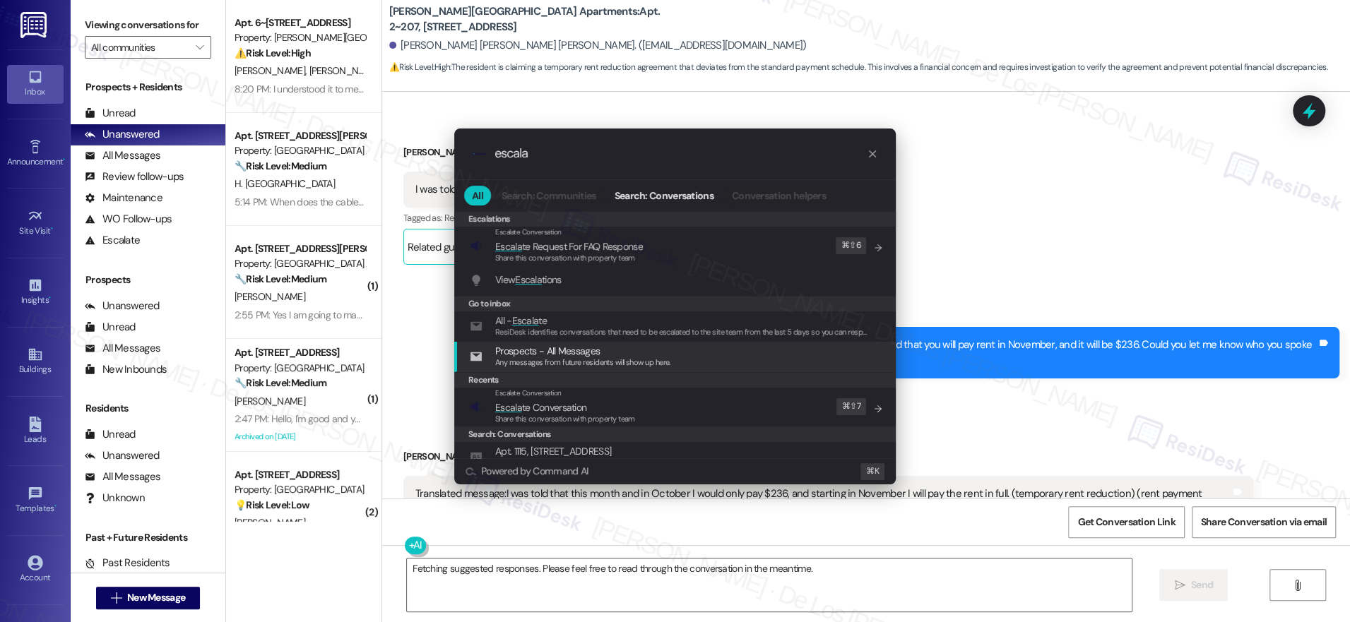
type input "escala"
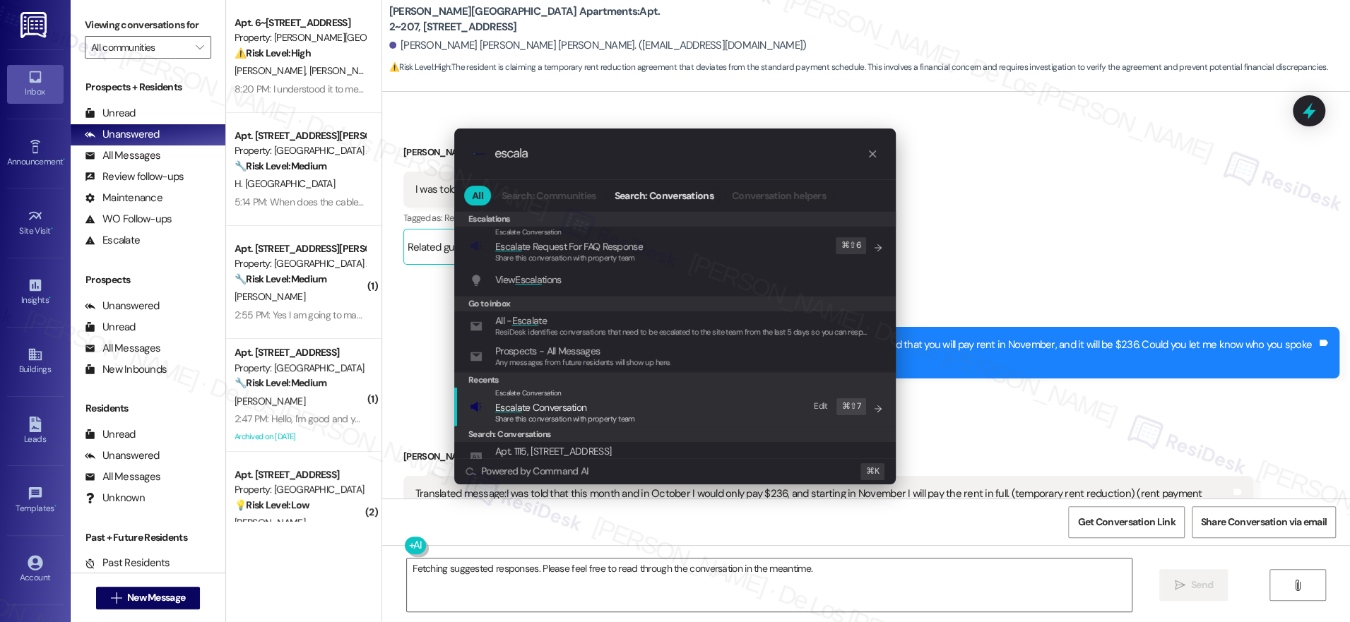
drag, startPoint x: 712, startPoint y: 398, endPoint x: 700, endPoint y: 364, distance: 36.6
click at [712, 399] on div "Escalate Conversation Escala te Conversation Share this conversation with prope…" at bounding box center [676, 407] width 413 height 38
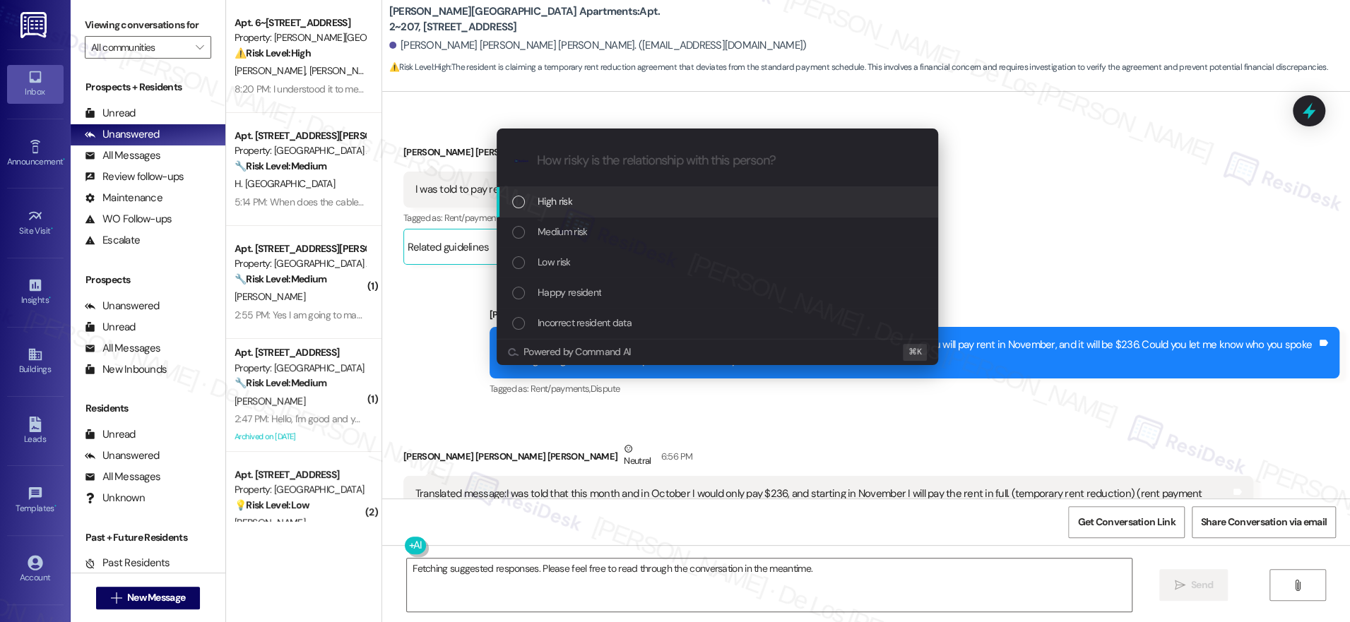
click at [649, 206] on div "High risk" at bounding box center [718, 202] width 413 height 16
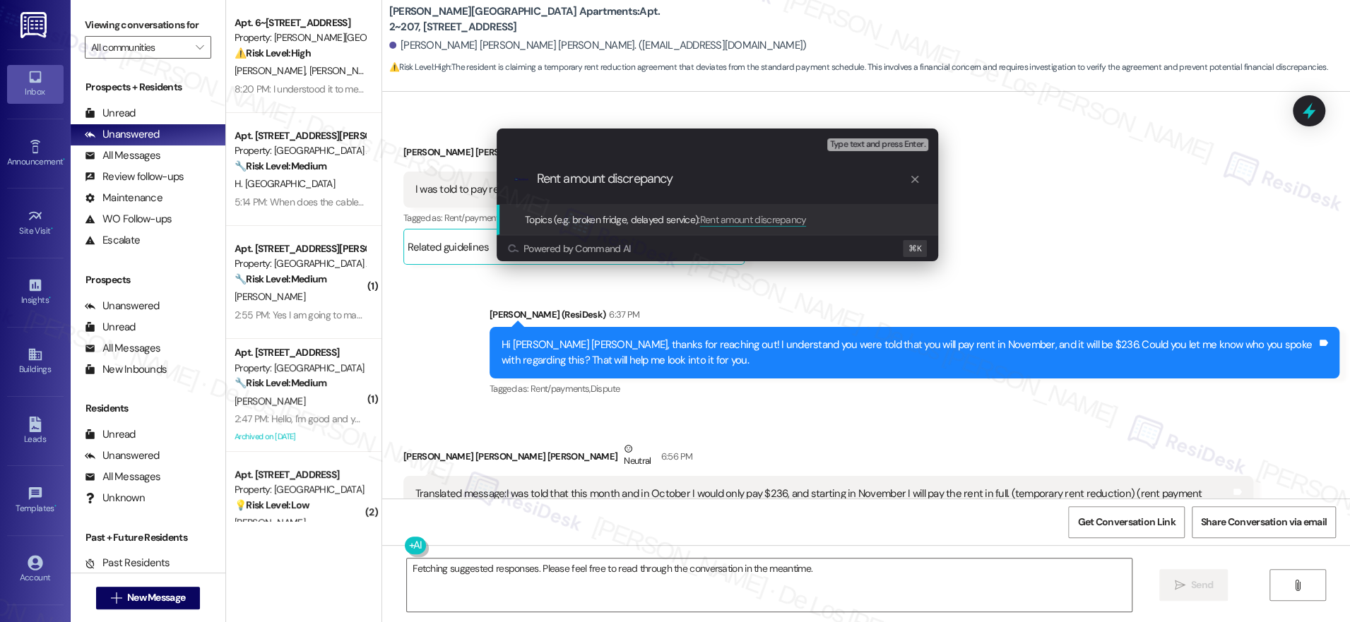
click at [719, 184] on input "Rent amount discrepancy" at bounding box center [723, 179] width 372 height 15
type input "Rent amount discrepancy concern"
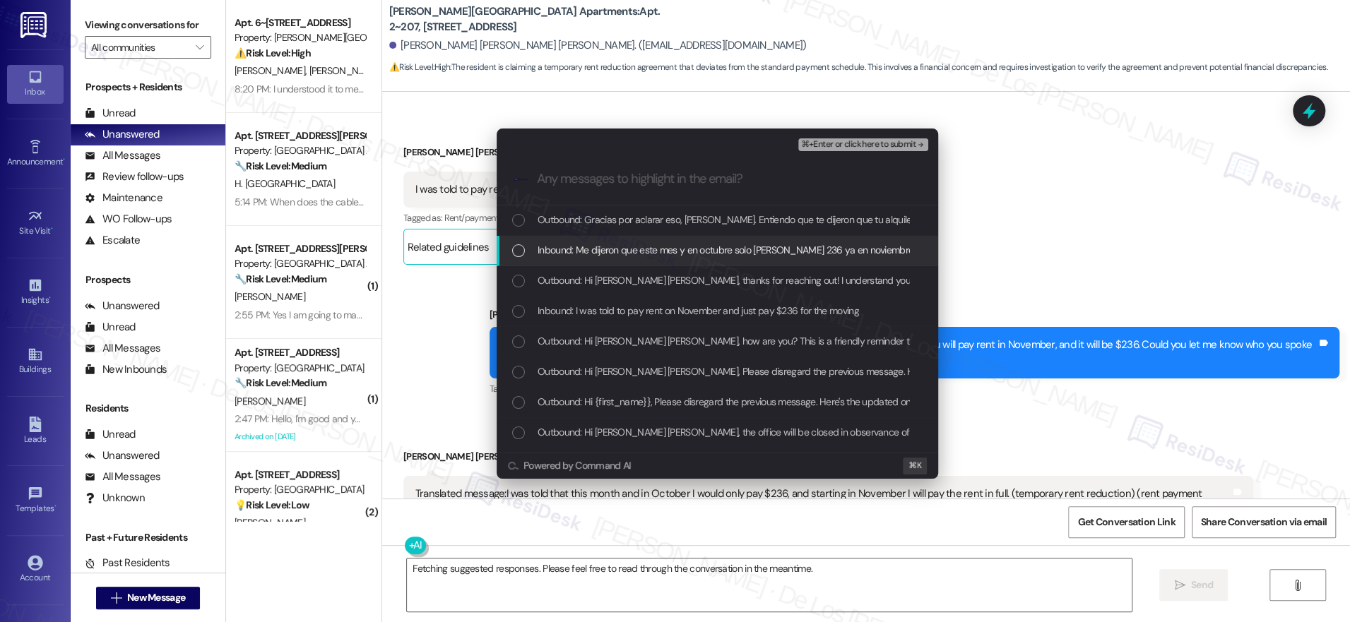
click at [658, 252] on span "Inbound: Me dijeron que este mes y en octubre solo [PERSON_NAME] 236 ya en novi…" at bounding box center [798, 250] width 520 height 16
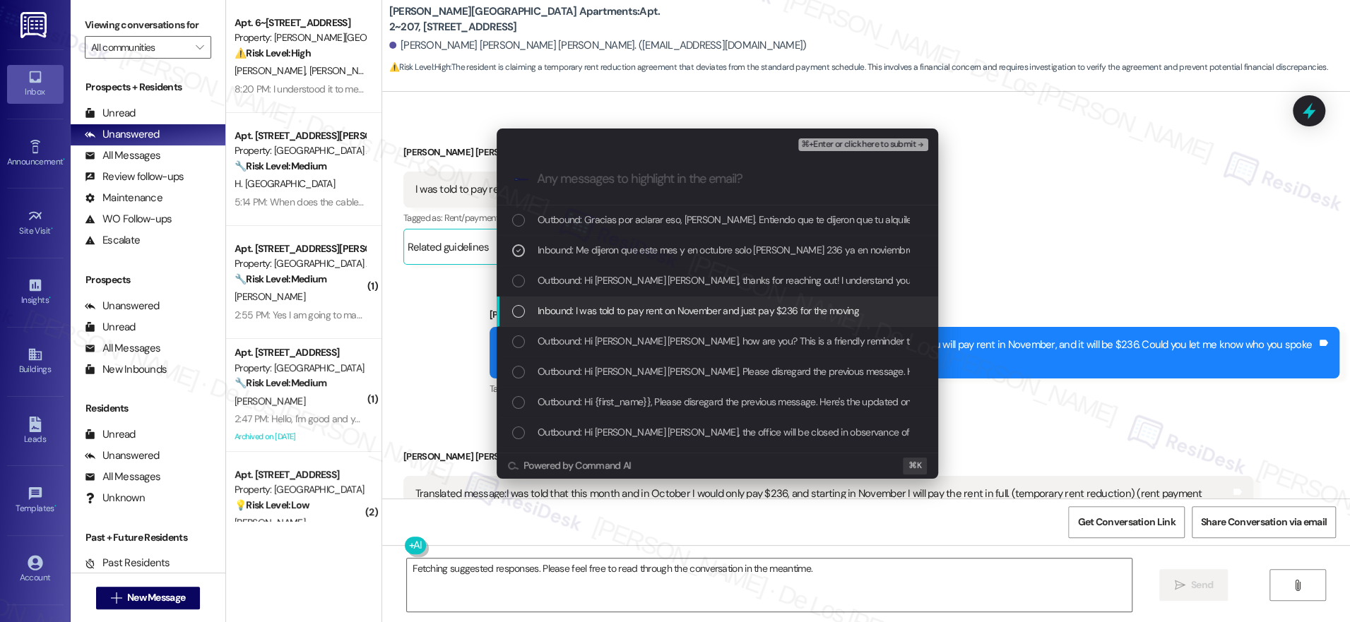
click at [643, 307] on span "Inbound: I was told to pay rent on November and just pay $236 for the moving" at bounding box center [698, 311] width 321 height 16
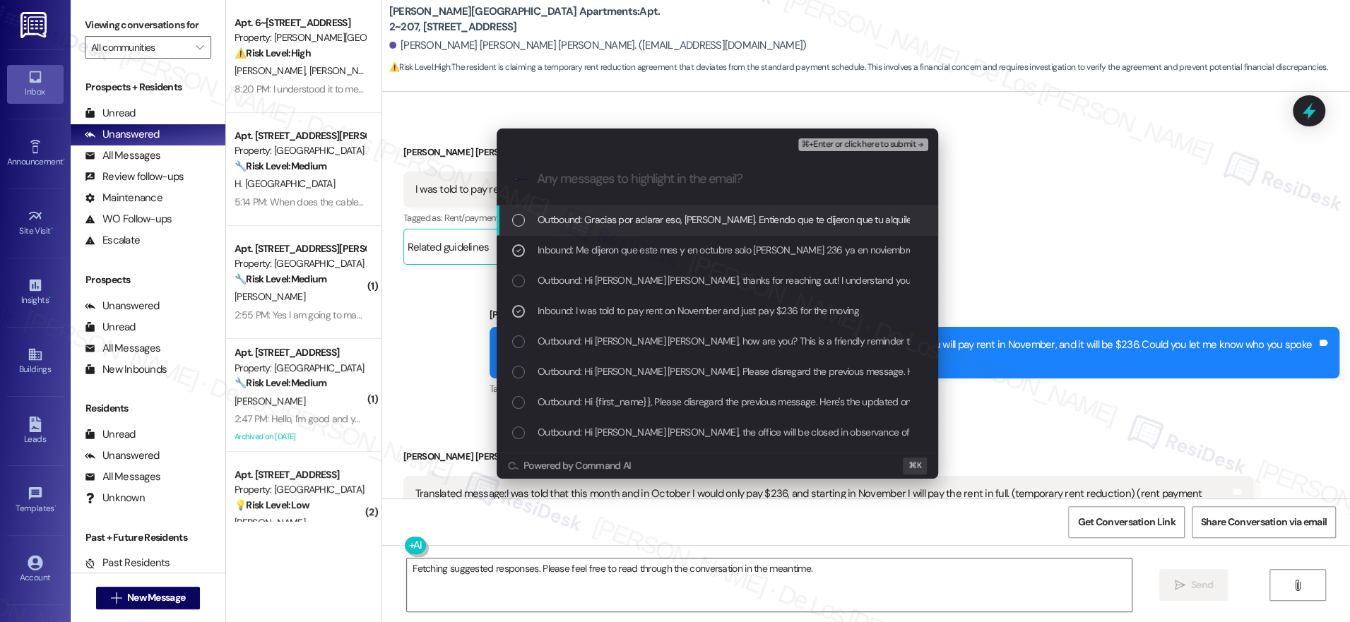
click at [835, 143] on span "⌘+Enter or click here to submit" at bounding box center [858, 145] width 114 height 10
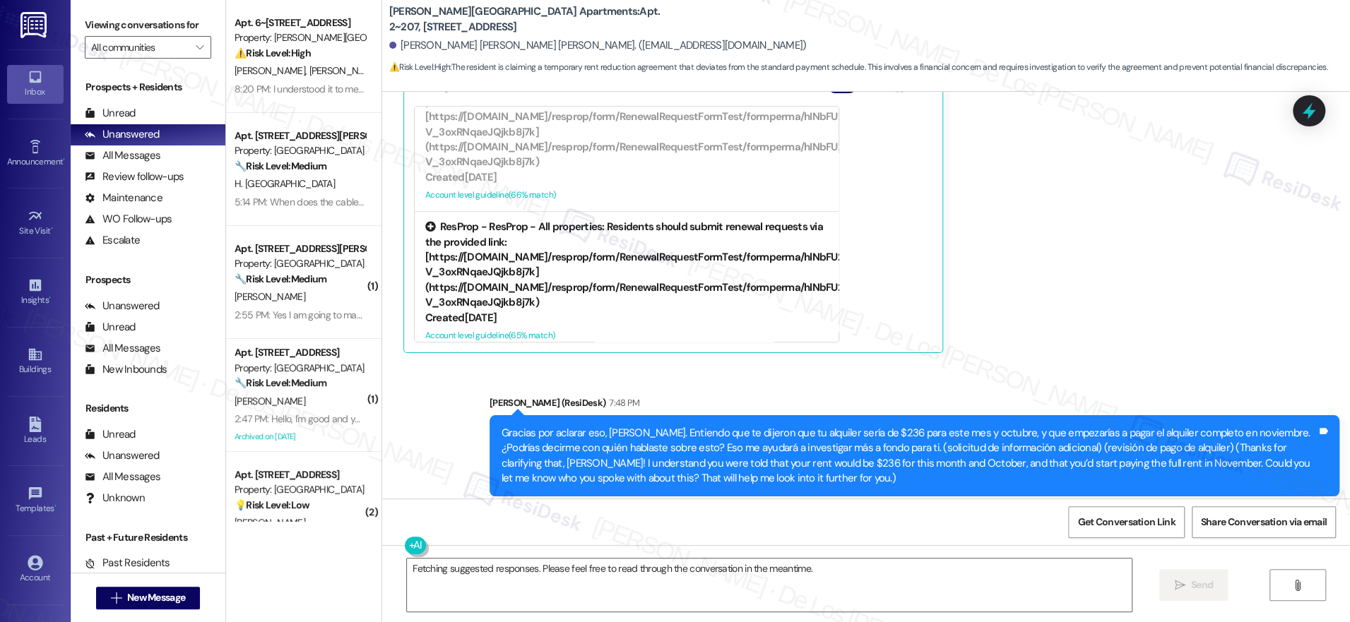
scroll to position [1748, 0]
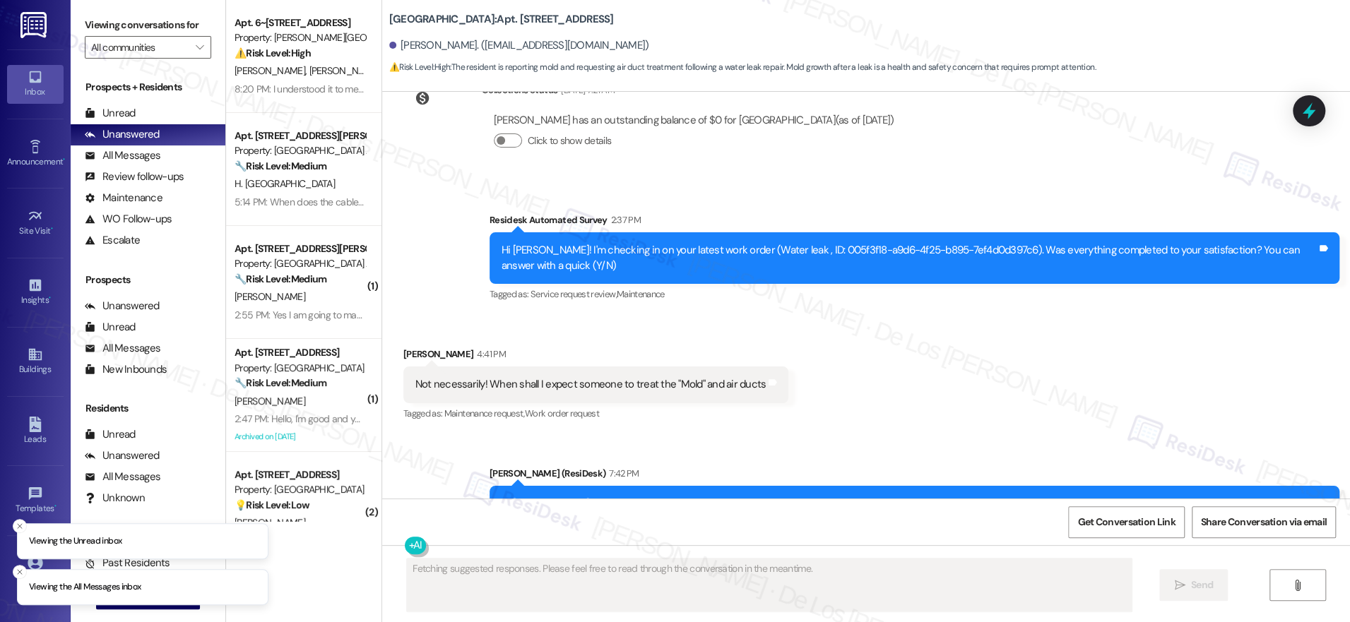
scroll to position [1027, 0]
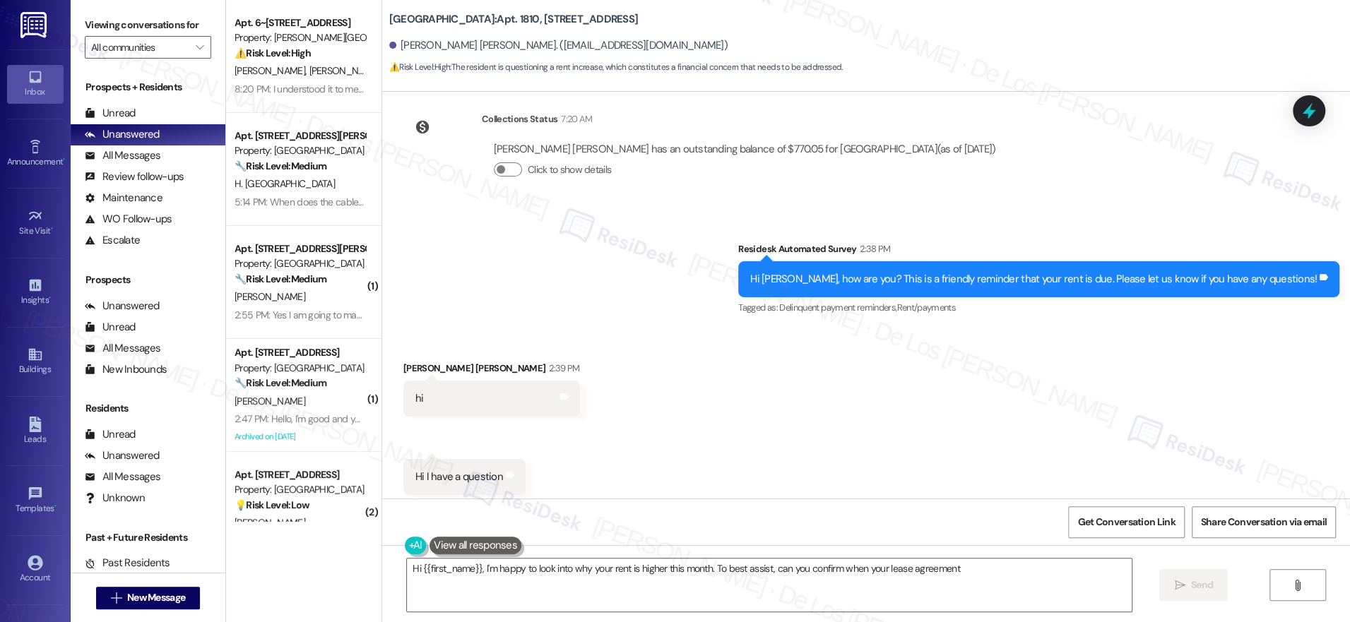
scroll to position [2919, 0]
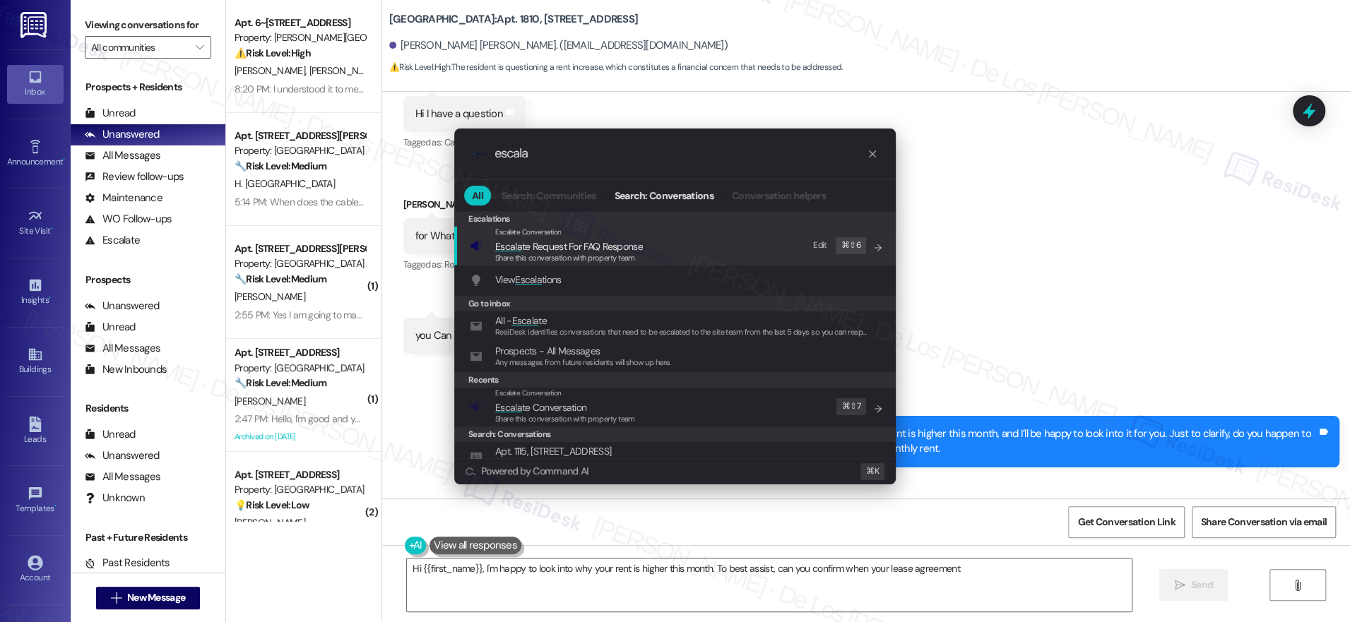
type input "escala"
click at [608, 415] on span "Share this conversation with property team" at bounding box center [565, 419] width 140 height 10
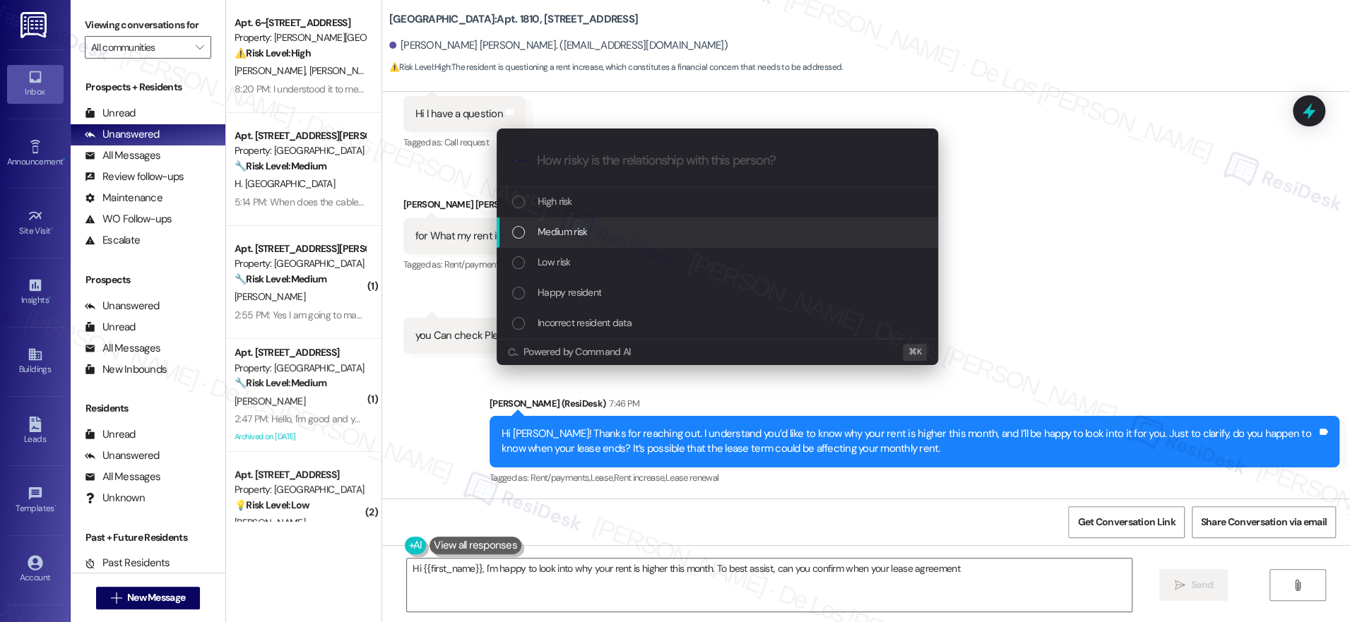
click at [618, 237] on div "Medium risk" at bounding box center [718, 232] width 413 height 16
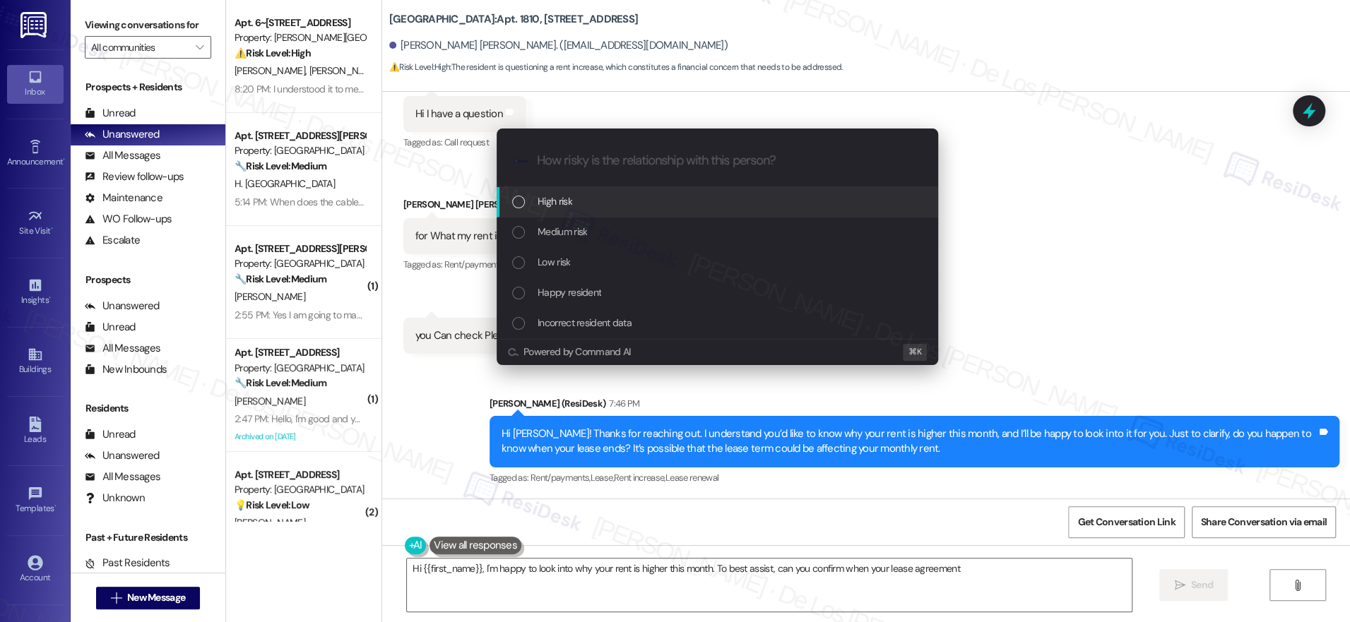
click at [629, 206] on div "High risk" at bounding box center [718, 202] width 413 height 16
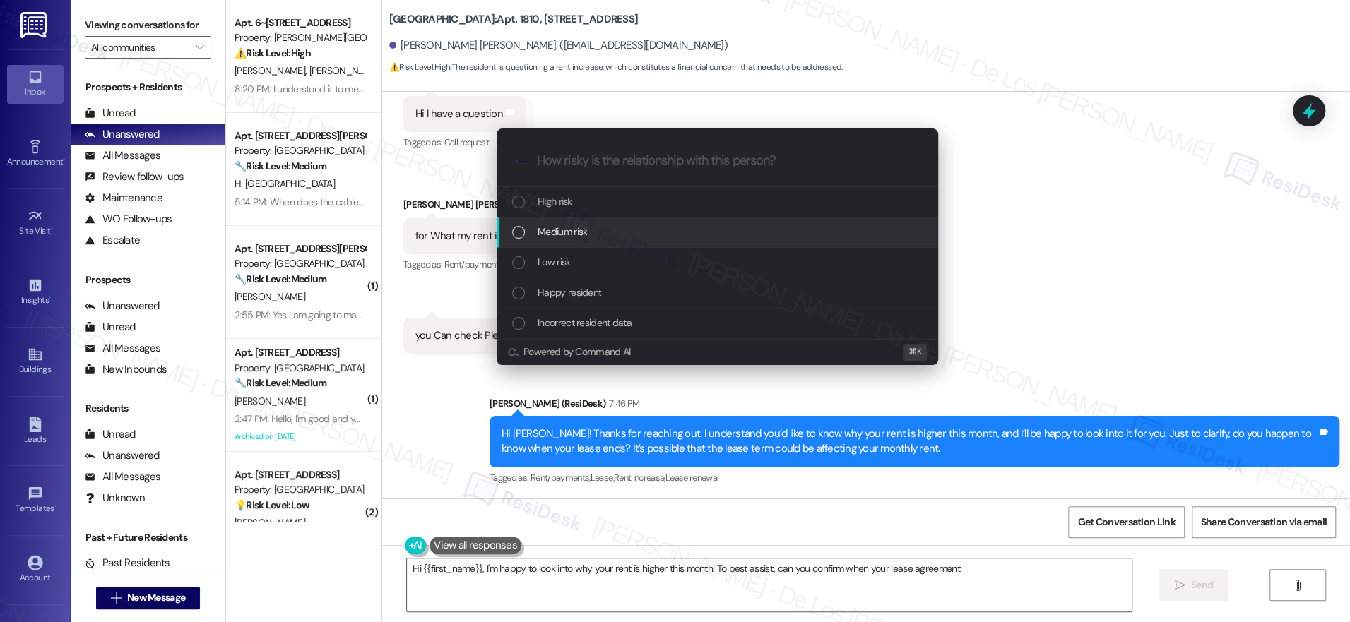
click at [643, 226] on div "Medium risk" at bounding box center [718, 232] width 413 height 16
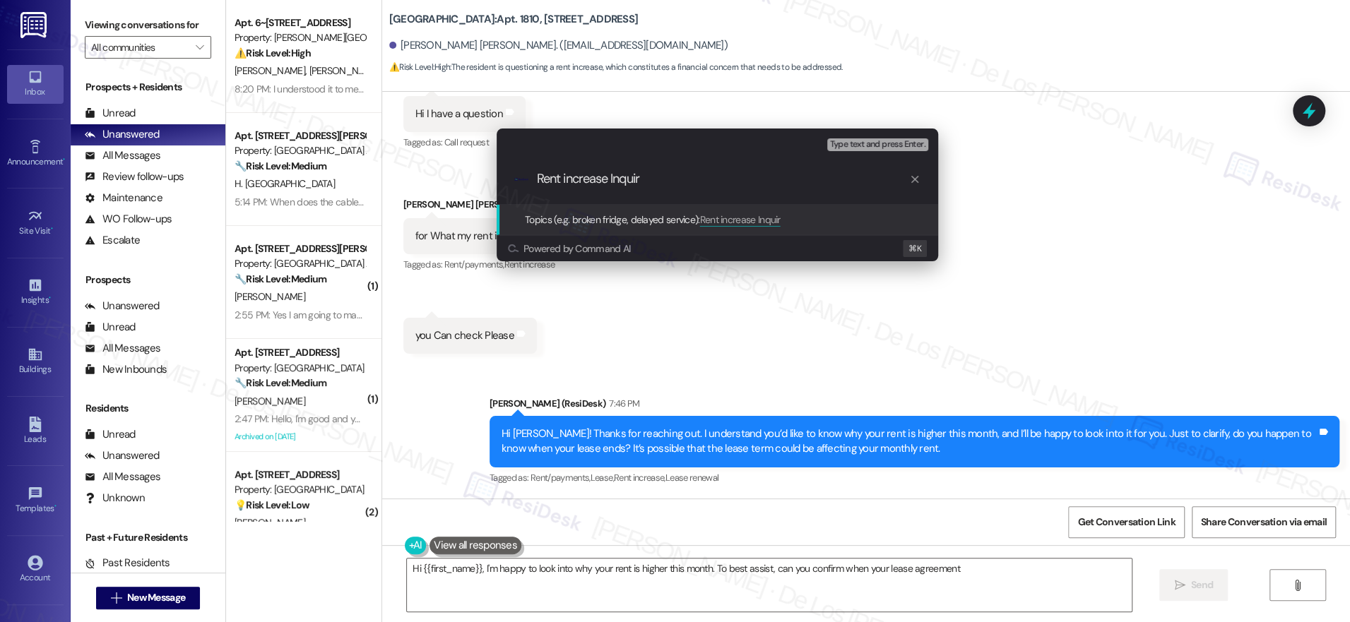
type input "Rent increase Inquiry"
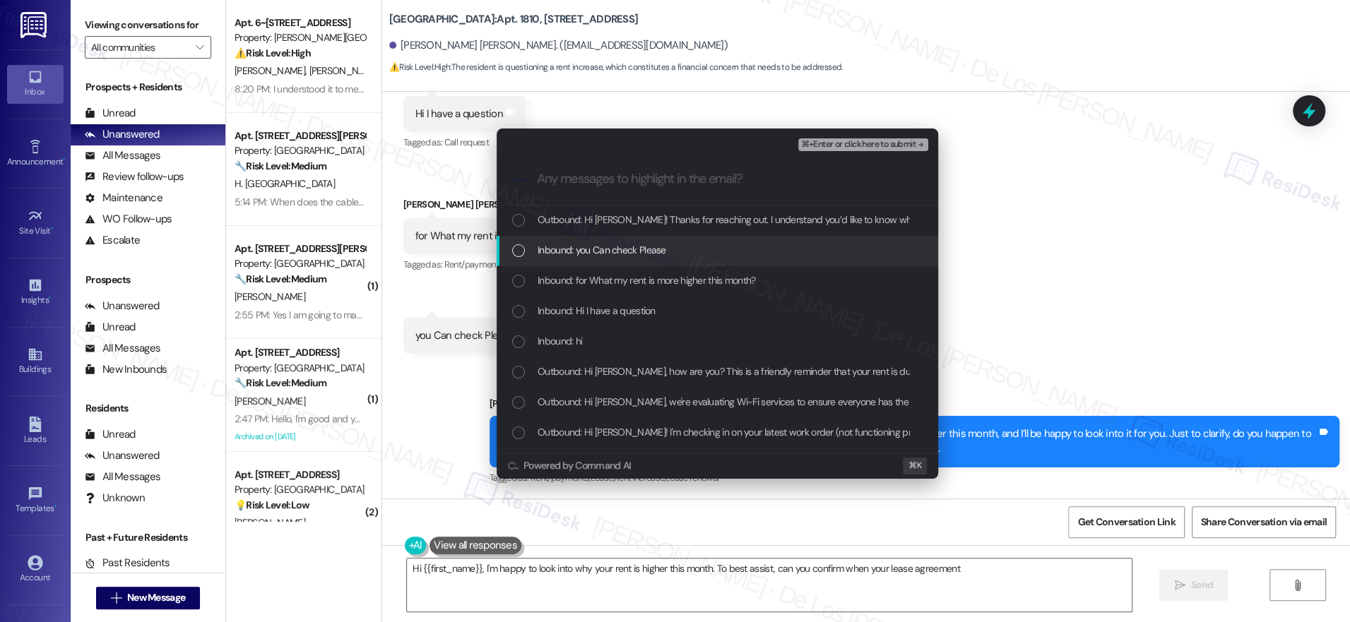
click at [635, 259] on div "Inbound: you Can check Please" at bounding box center [717, 251] width 441 height 30
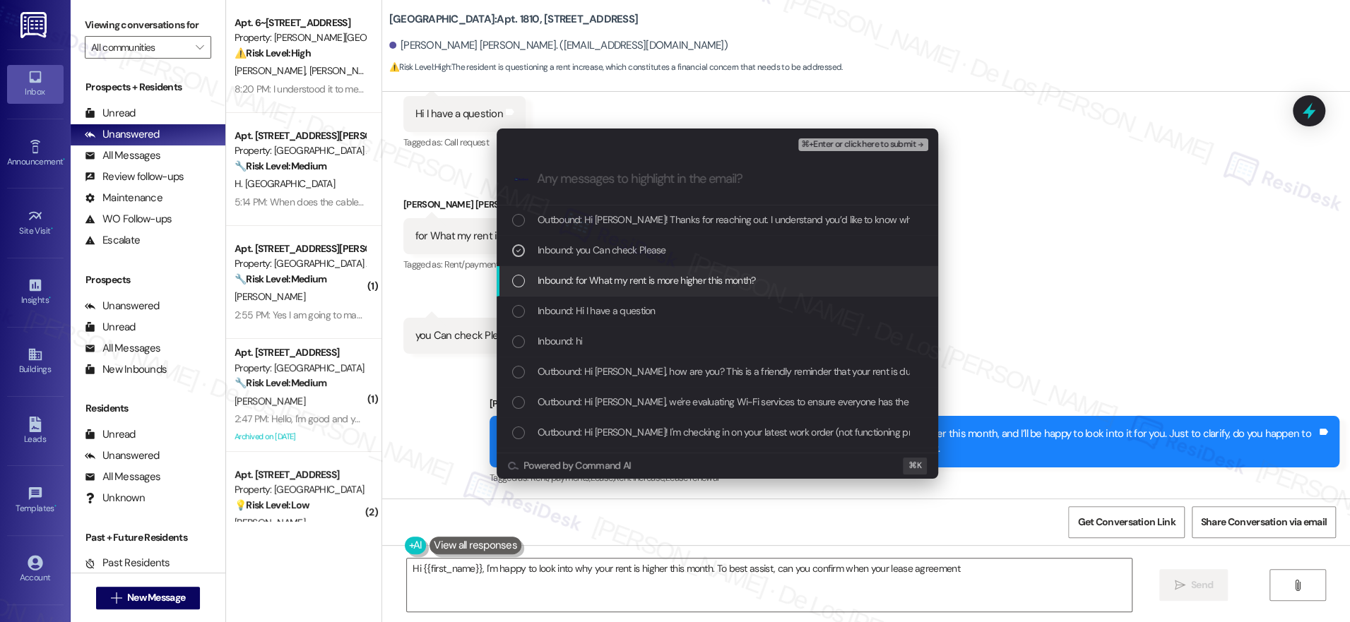
click at [640, 283] on span "Inbound: for What my rent is more higher this month?" at bounding box center [647, 281] width 218 height 16
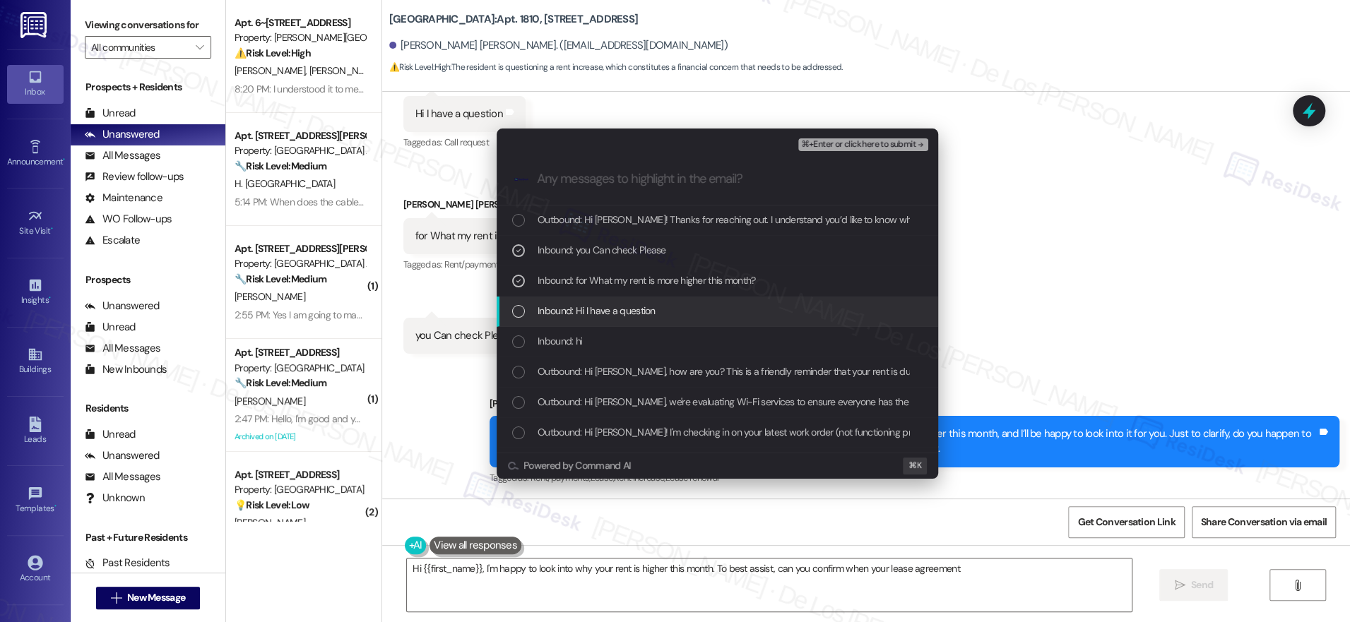
click at [639, 304] on span "Inbound: Hi I have a question" at bounding box center [597, 311] width 118 height 16
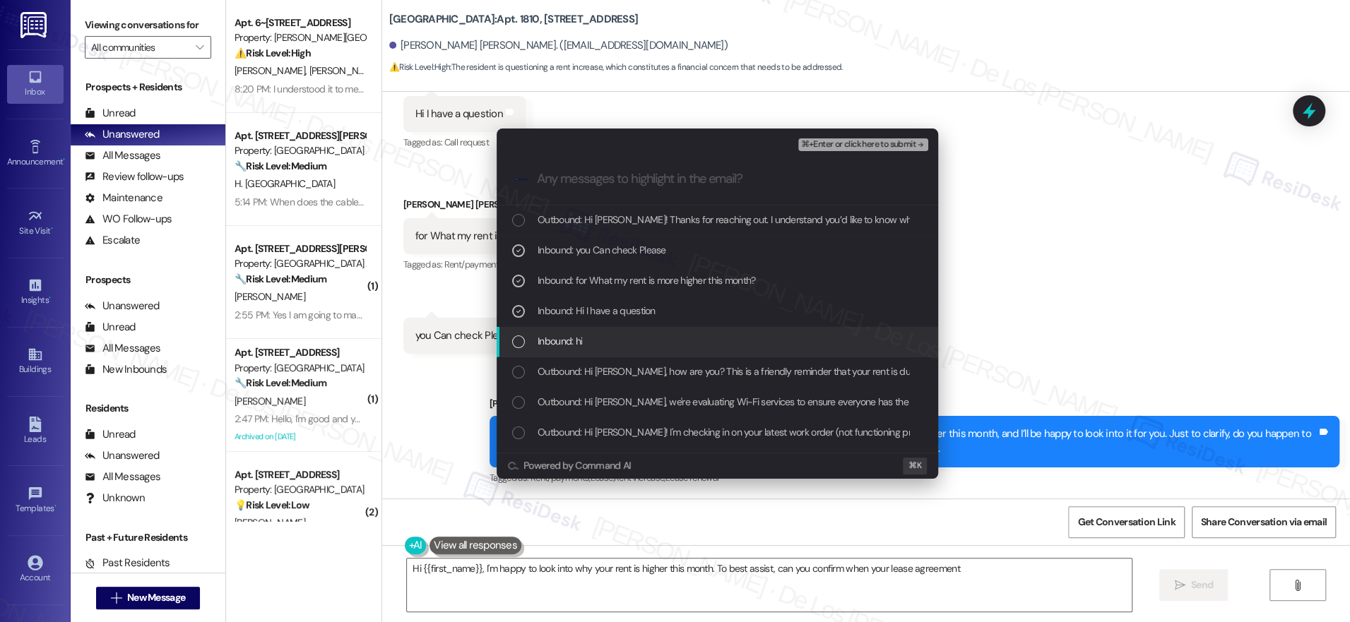
click at [631, 333] on div "Inbound: hi" at bounding box center [717, 342] width 441 height 30
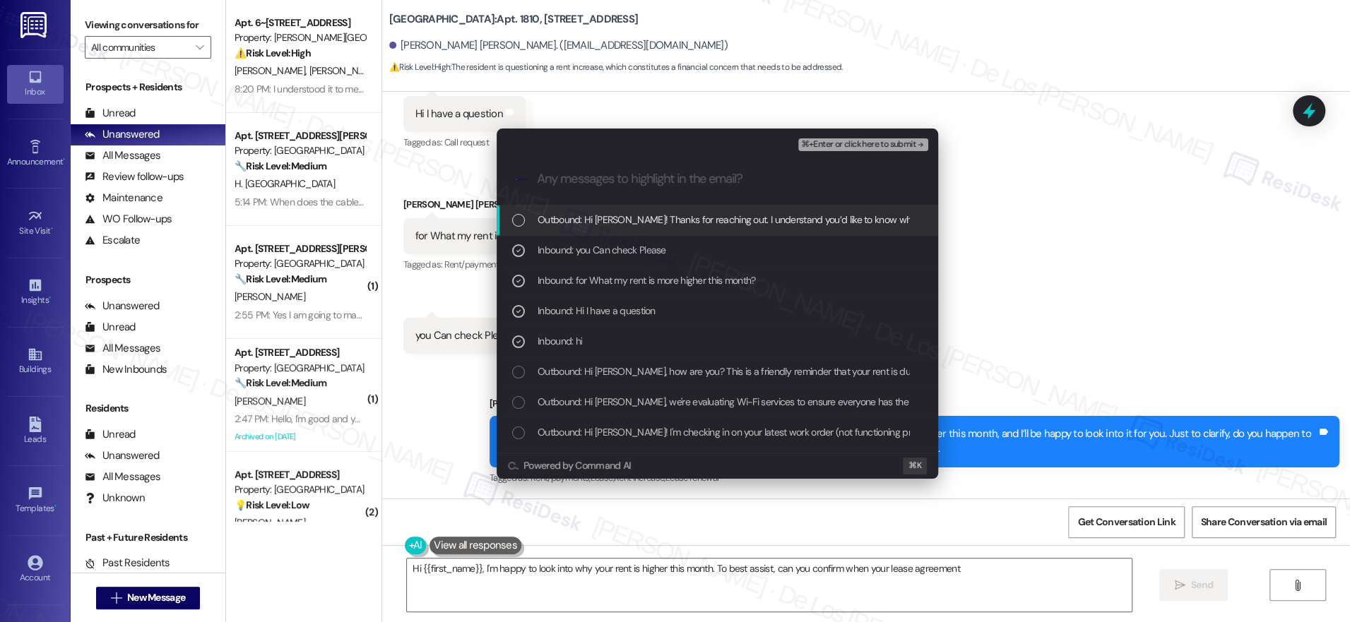
click at [846, 141] on span "⌘+Enter or click here to submit" at bounding box center [858, 145] width 114 height 10
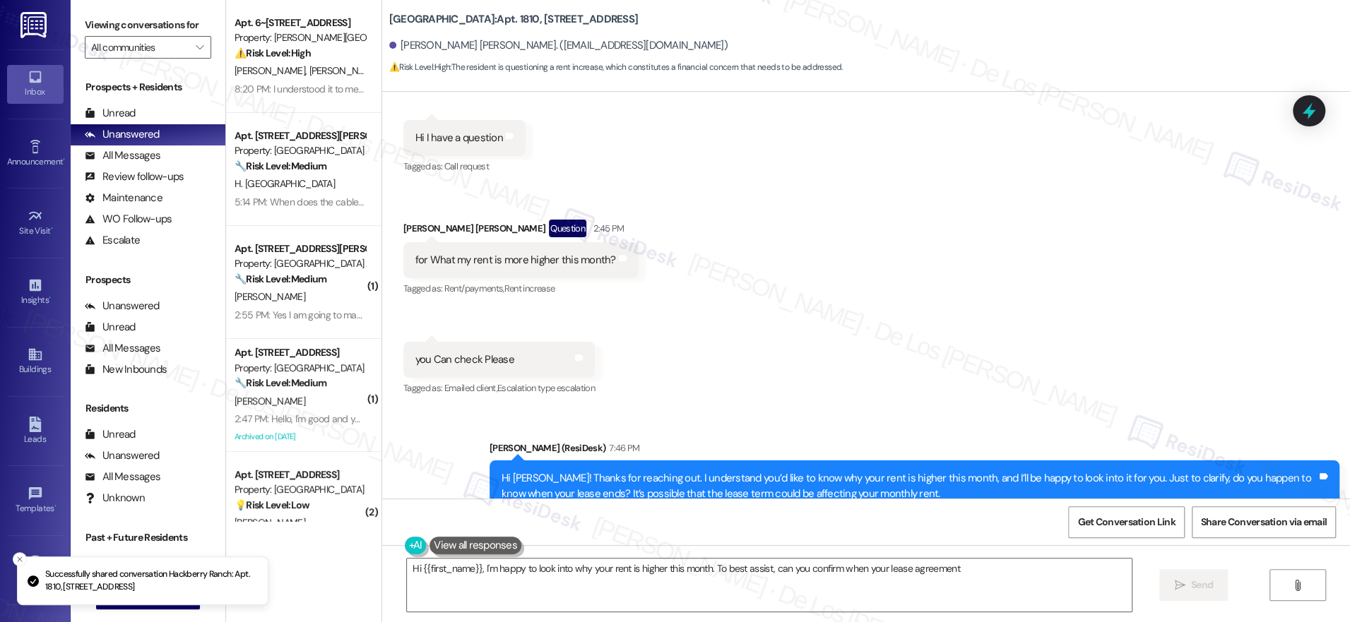
scroll to position [2939, 0]
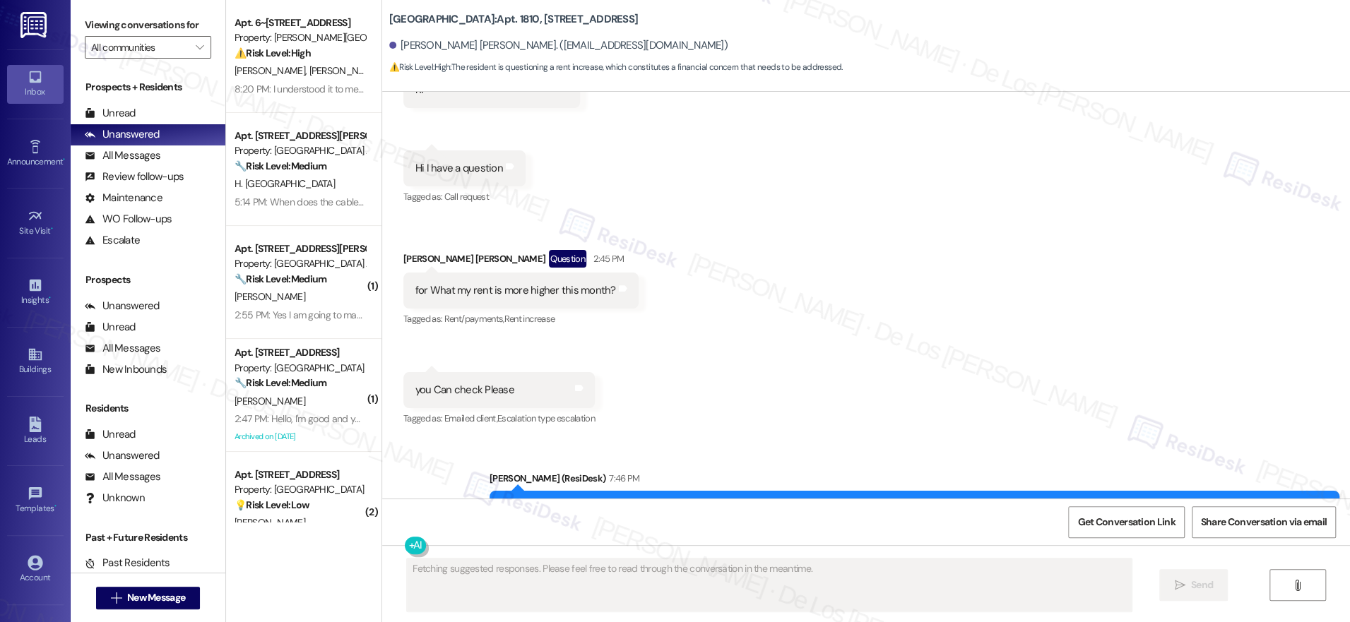
scroll to position [2939, 0]
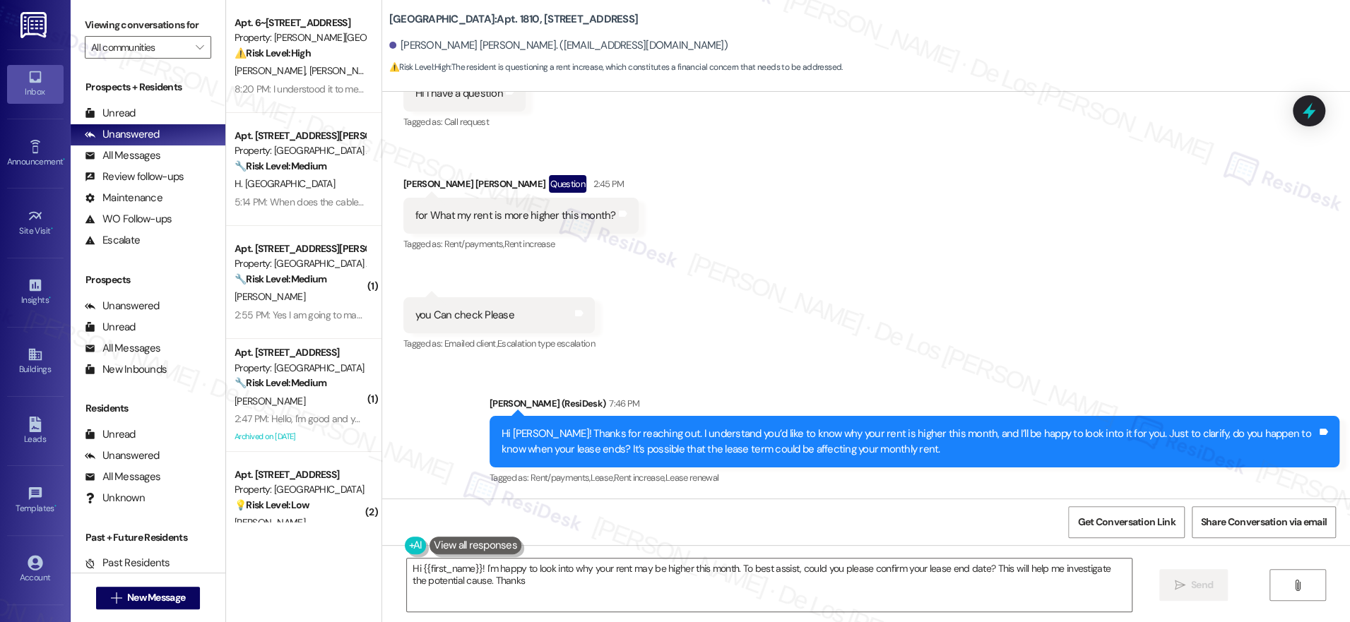
type textarea "Hi {{first_name}}! I'm happy to look into why your rent may be higher this mont…"
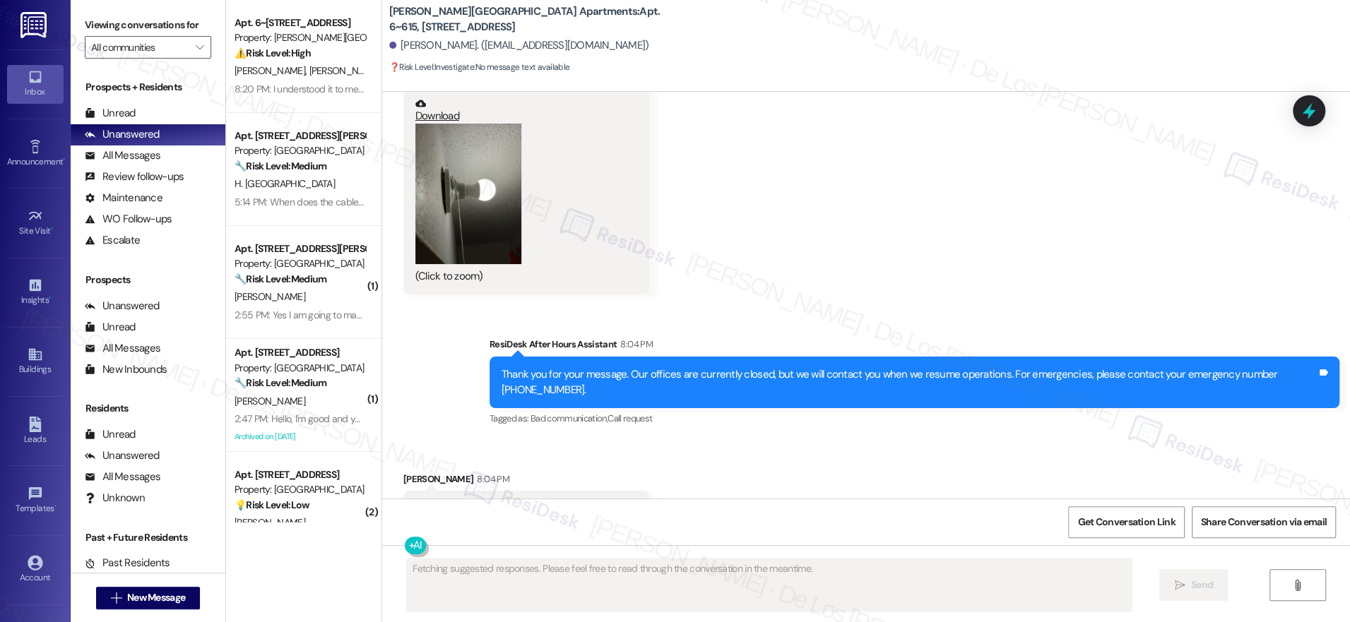
scroll to position [22443, 0]
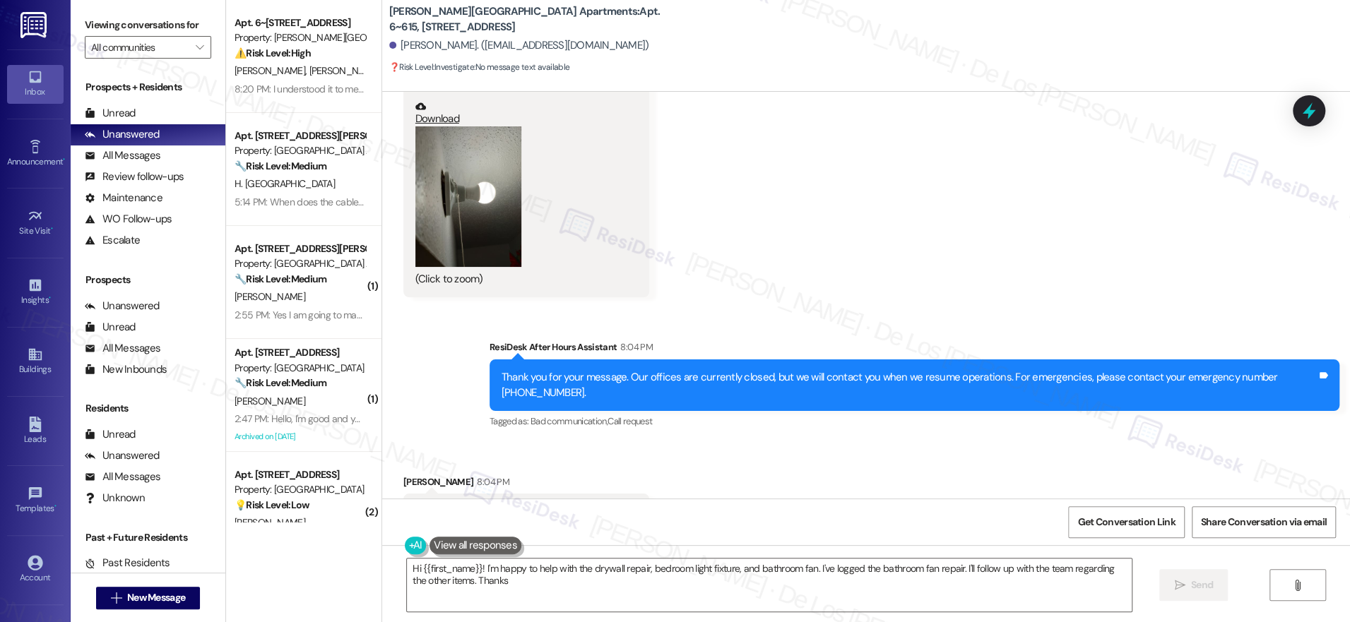
type textarea "Hi {{first_name}}! I'm happy to help with the drywall repair, bedroom light fix…"
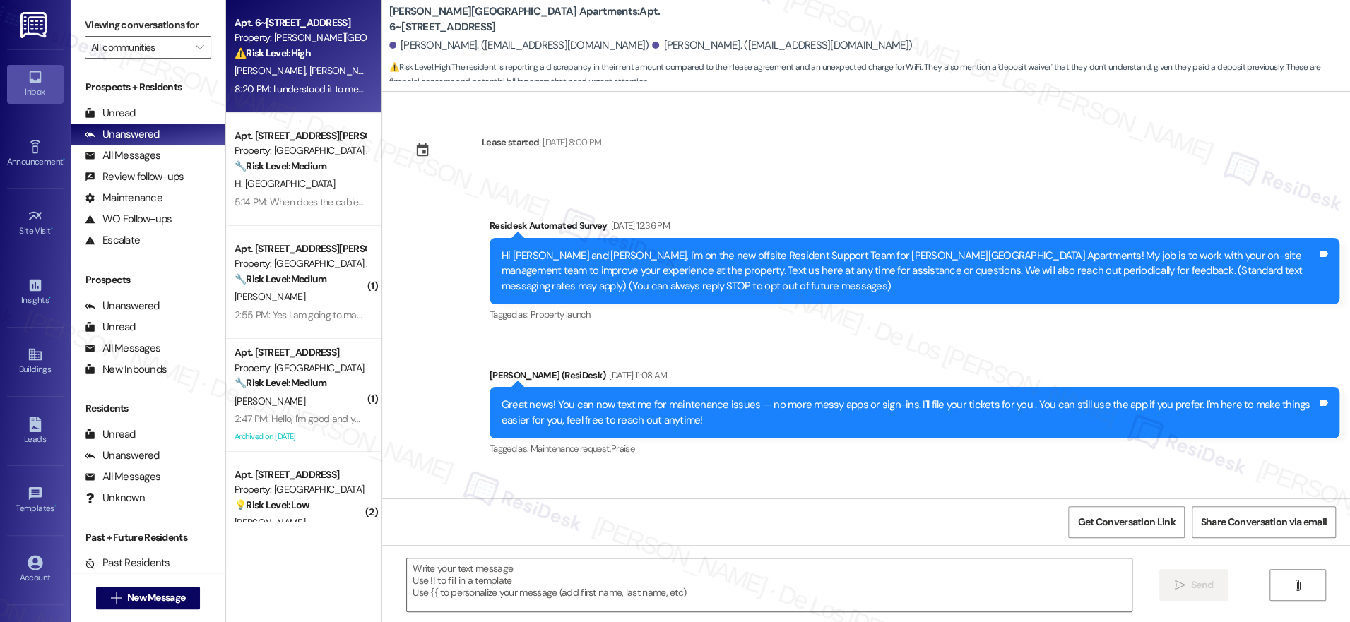
scroll to position [7582, 0]
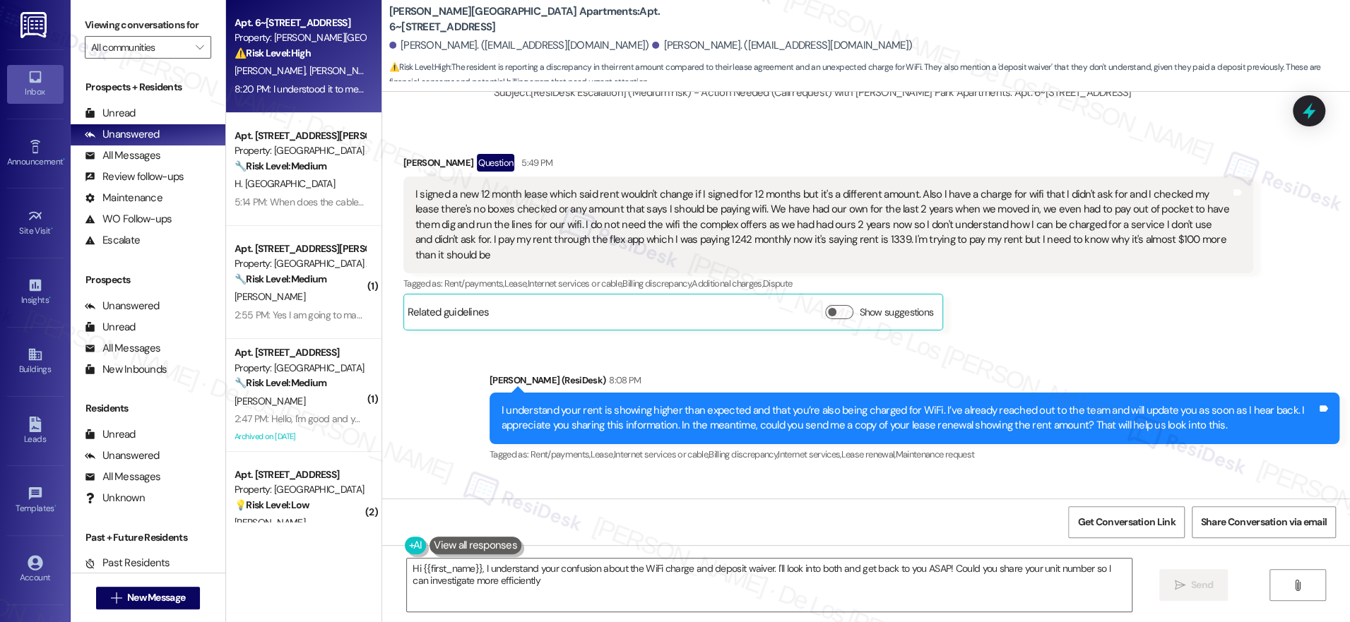
type textarea "Hi {{first_name}}, I understand your confusion about the WiFi charge and deposi…"
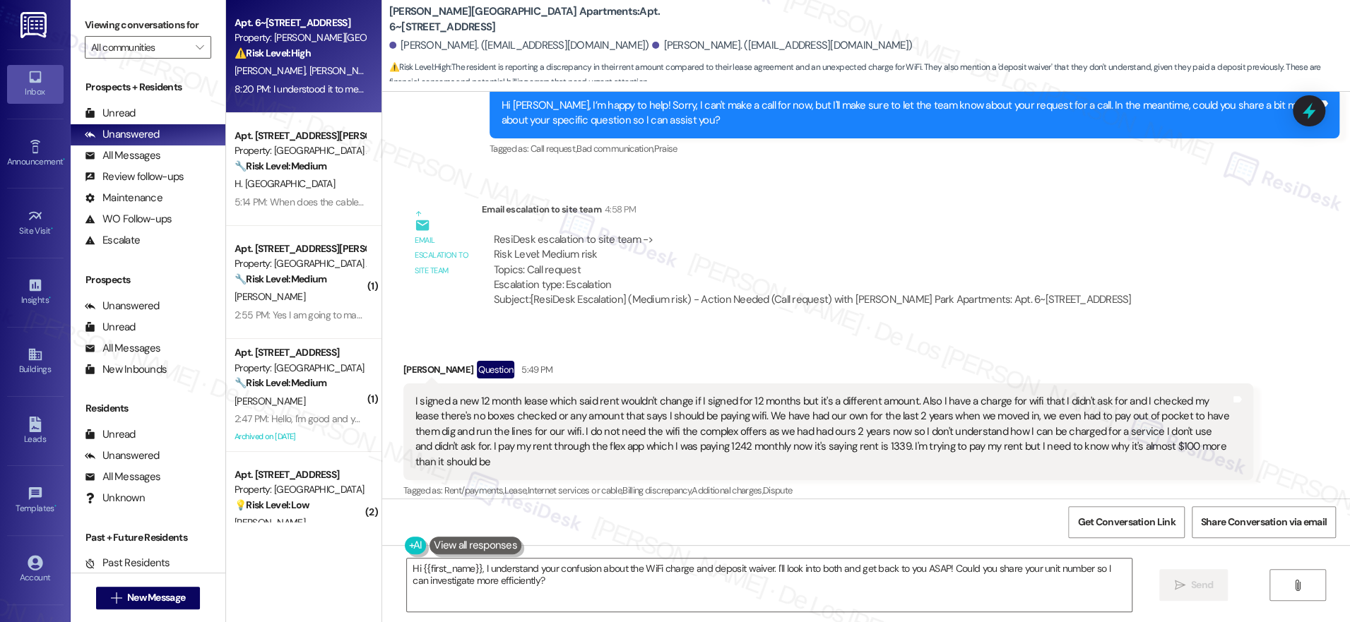
scroll to position [5840, 0]
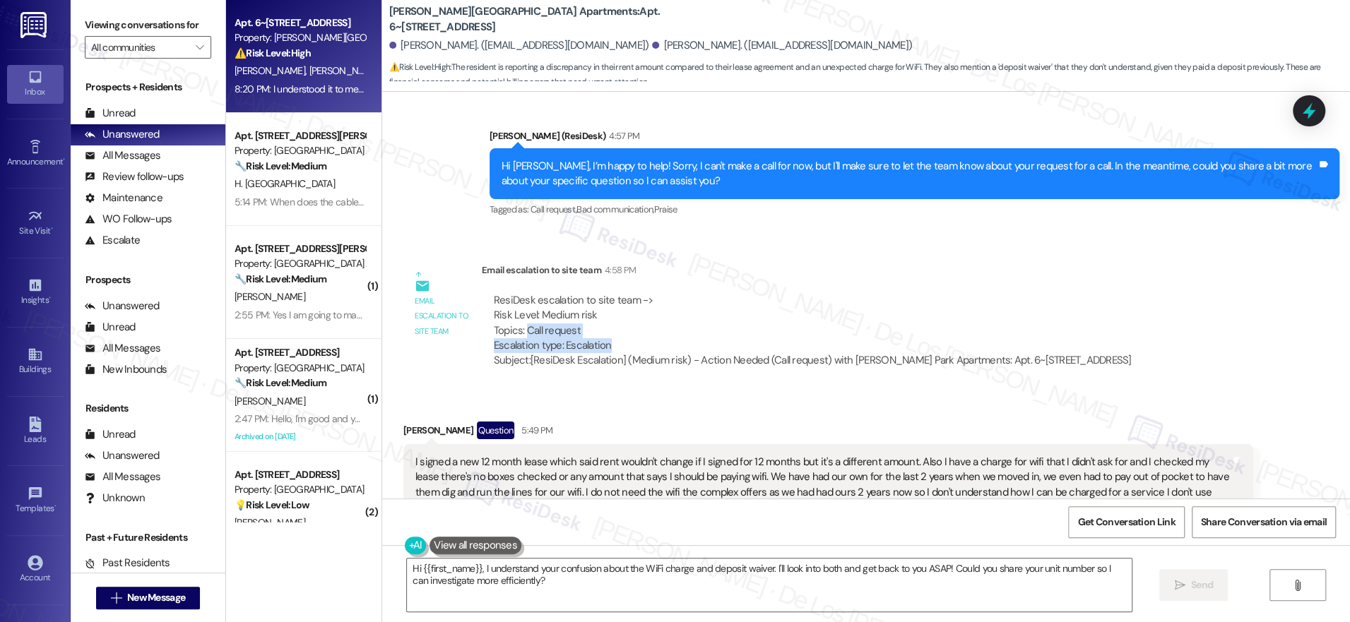
drag, startPoint x: 514, startPoint y: 292, endPoint x: 648, endPoint y: 304, distance: 134.7
click at [647, 304] on div "ResiDesk escalation to site team -> Risk Level: Medium risk Topics: Call reques…" at bounding box center [813, 323] width 638 height 61
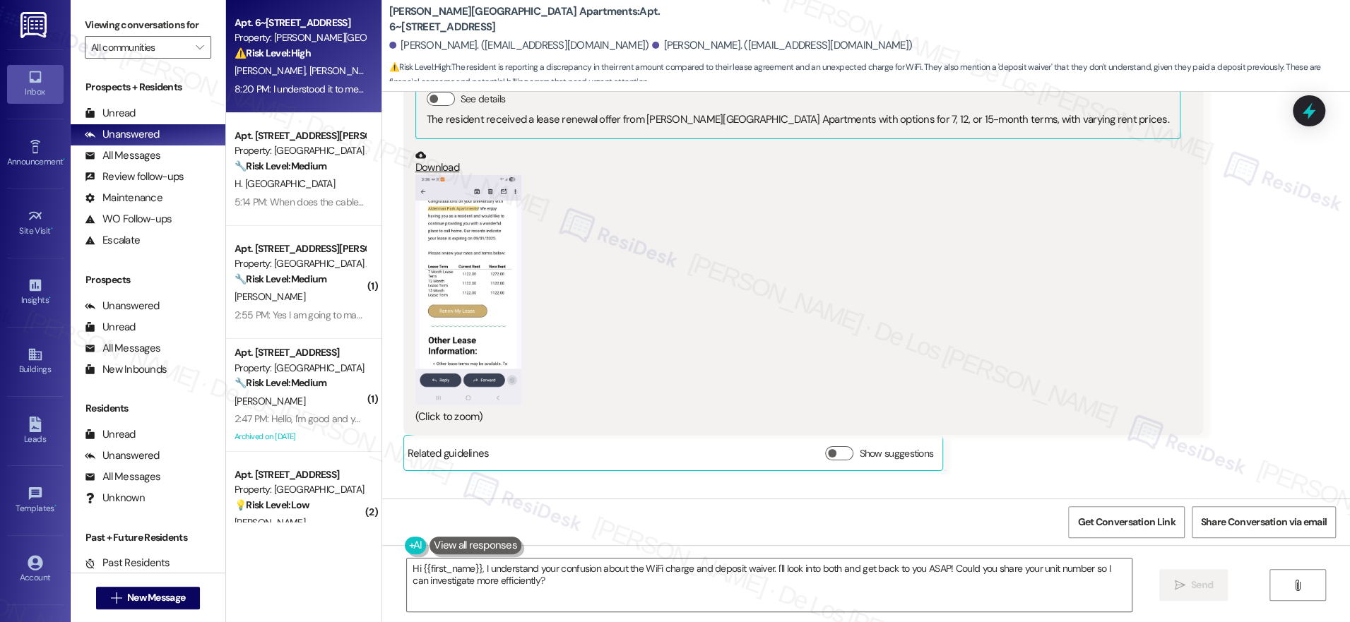
scroll to position [6340, 0]
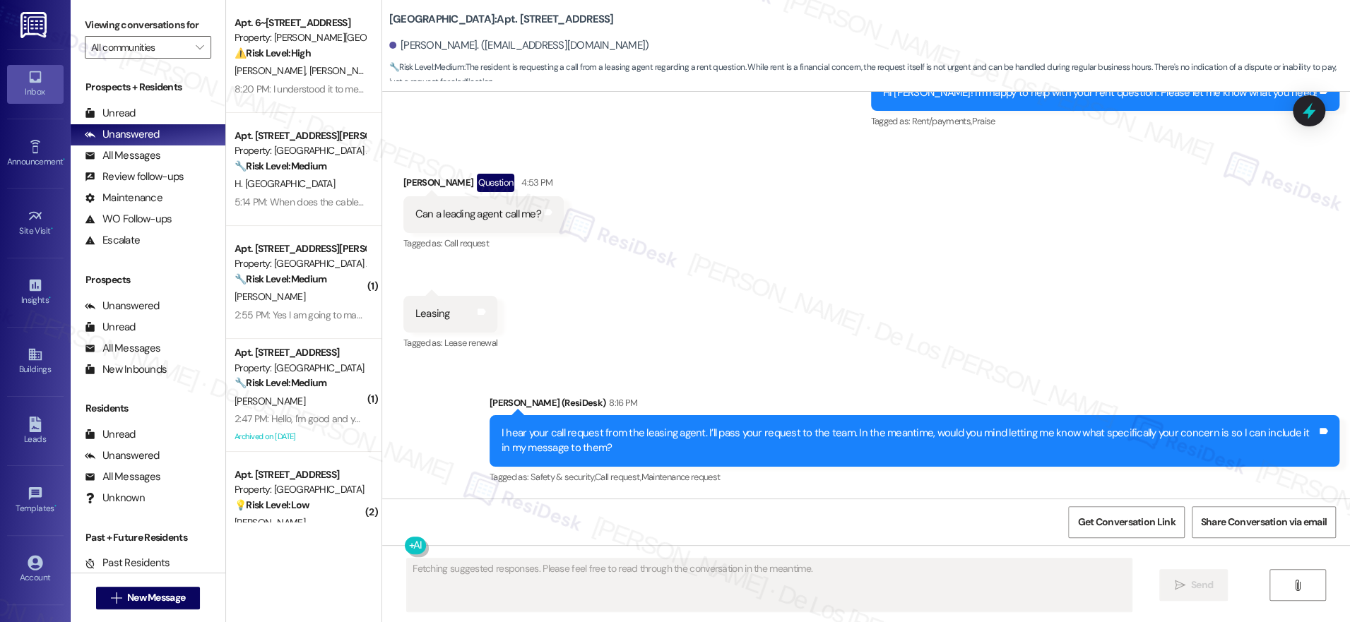
scroll to position [4929, 0]
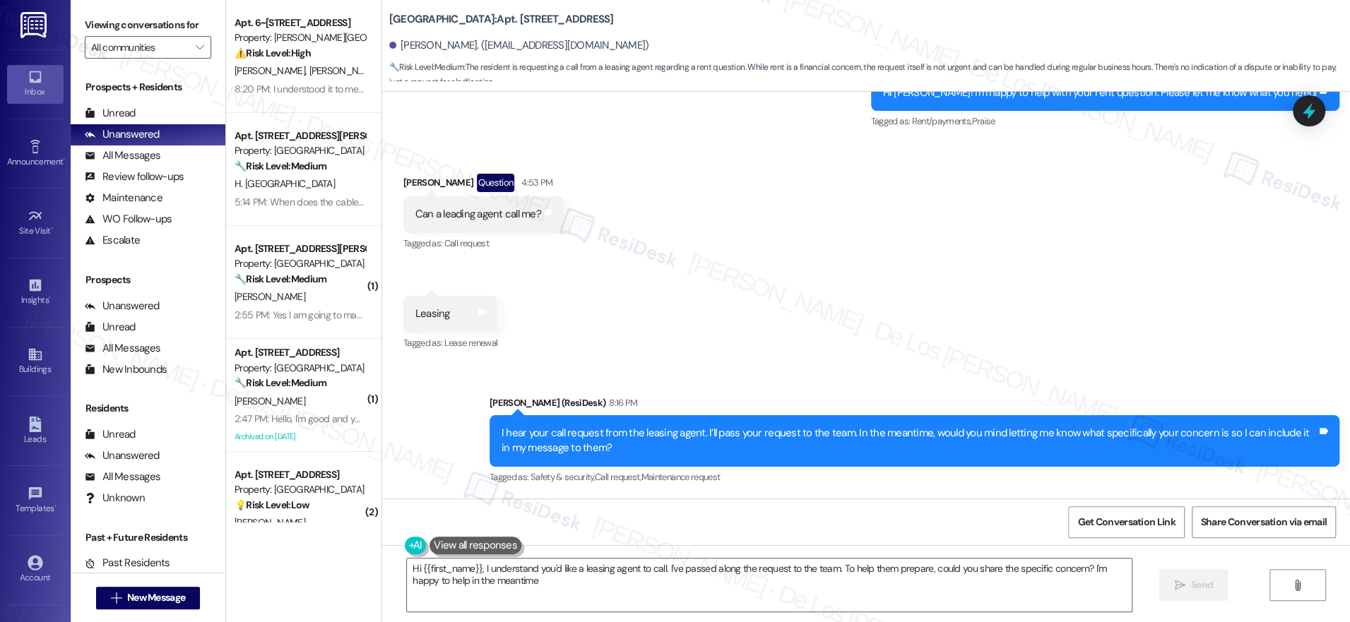
type textarea "Hi {{first_name}}, I understand you'd like a leasing agent to call. I've passed…"
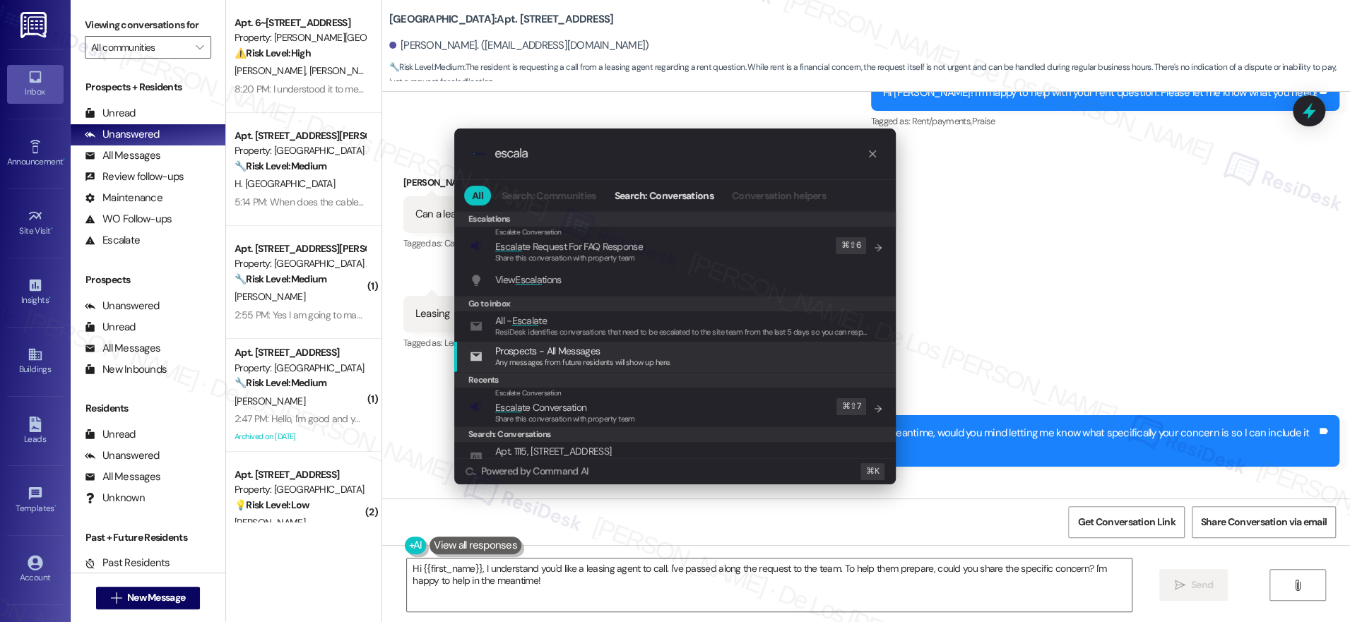
type input "escala"
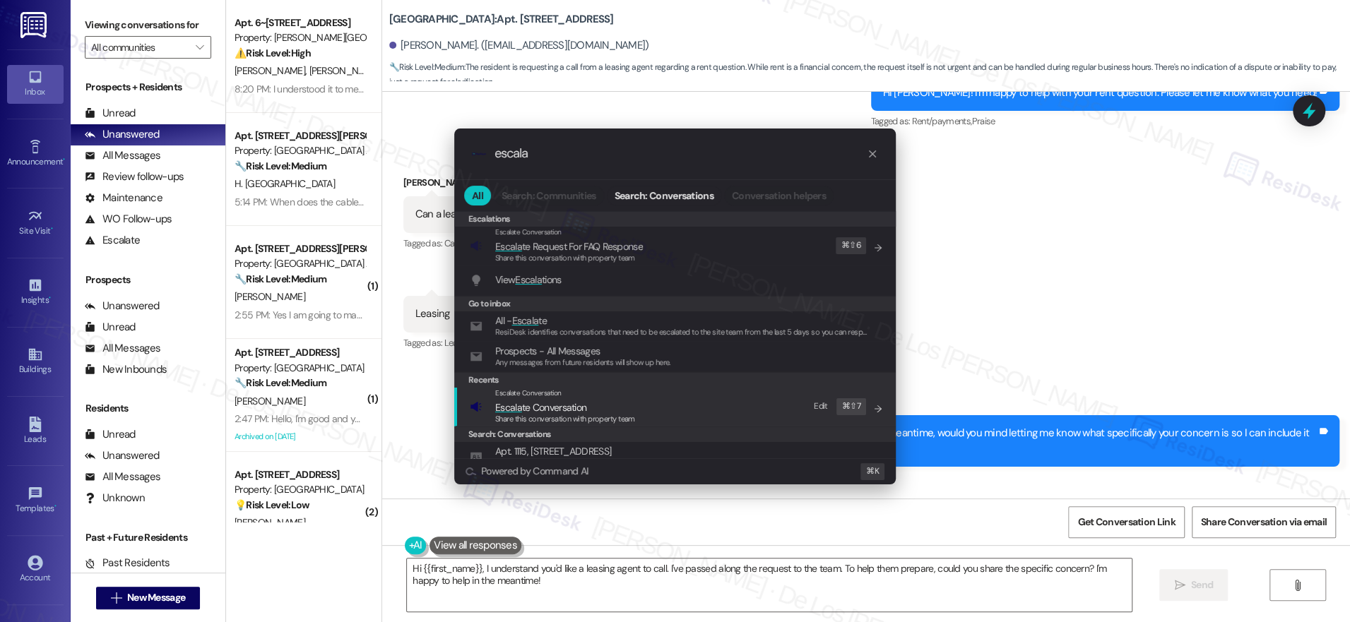
click at [578, 395] on div "Escalate Conversation" at bounding box center [565, 393] width 140 height 11
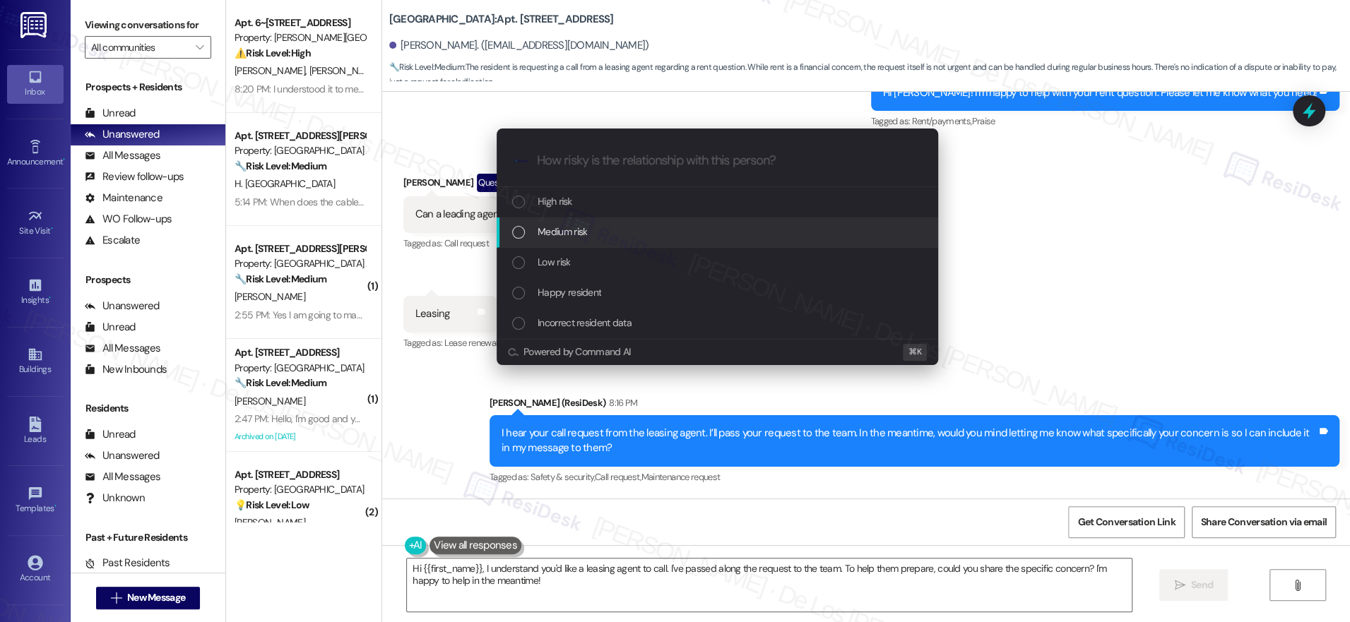
click at [581, 222] on div "Medium risk" at bounding box center [717, 233] width 441 height 30
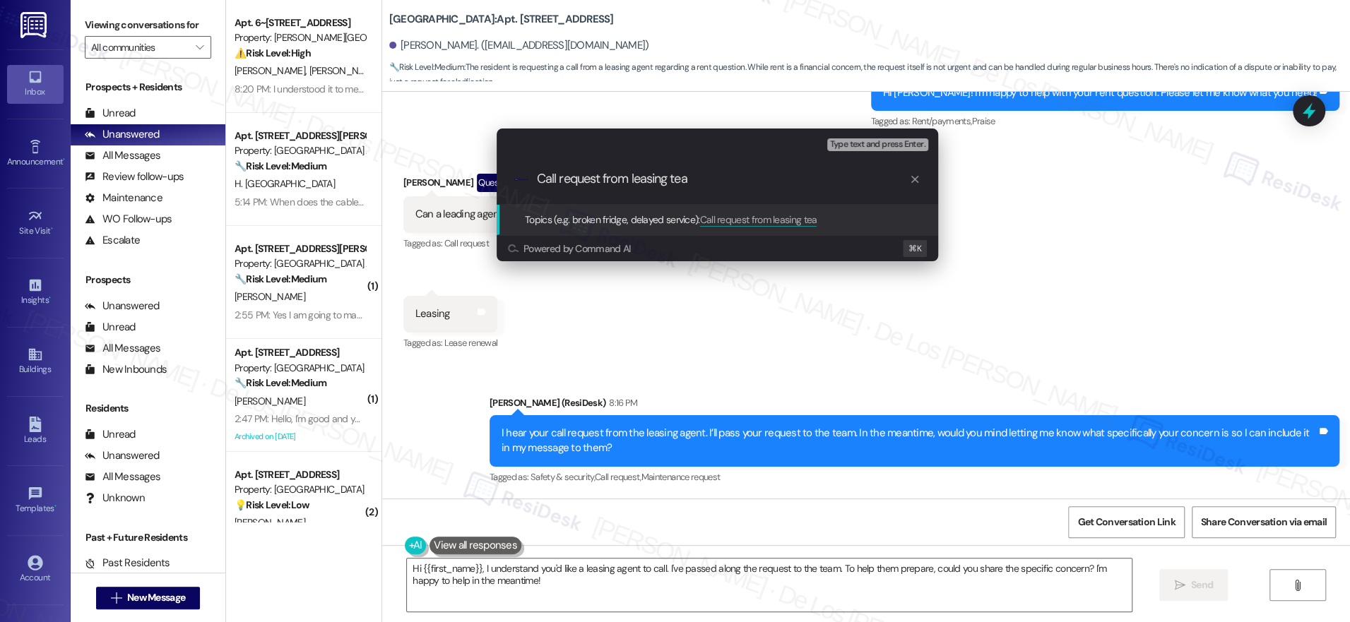
type input "Call request from leasing team"
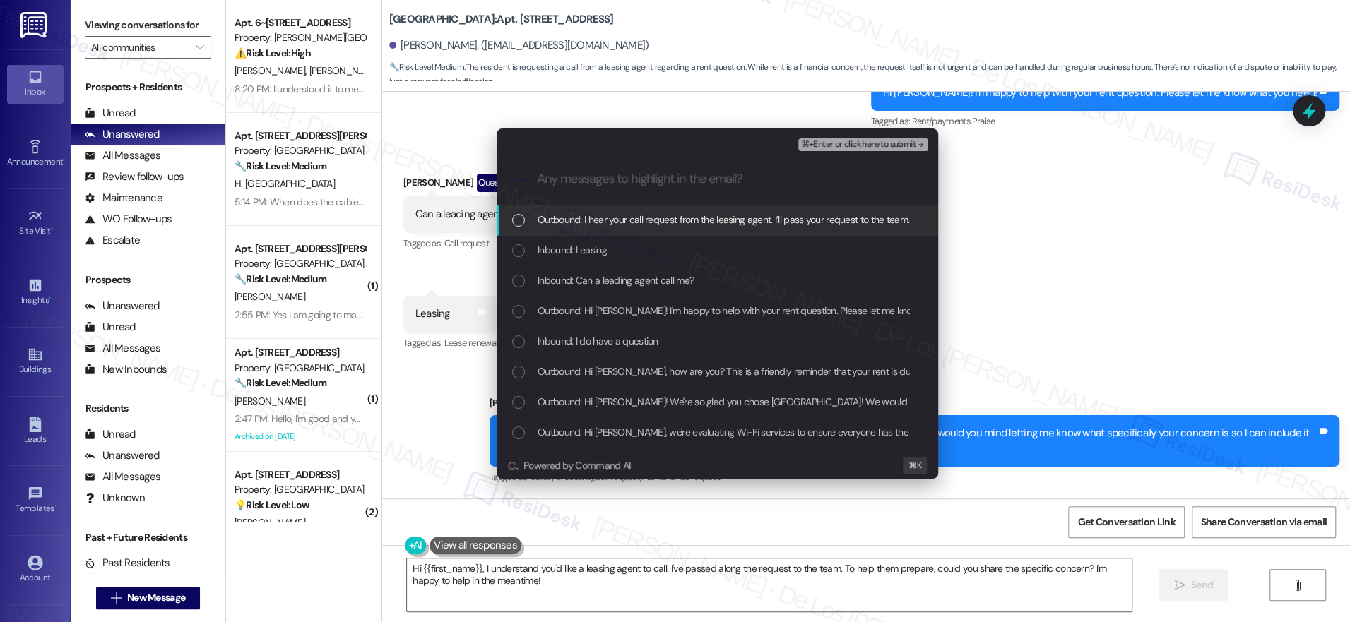
drag, startPoint x: 714, startPoint y: 232, endPoint x: 708, endPoint y: 245, distance: 14.2
click at [713, 232] on div "Outbound: I hear your call request from the leasing agent. I’ll pass your reque…" at bounding box center [717, 221] width 441 height 30
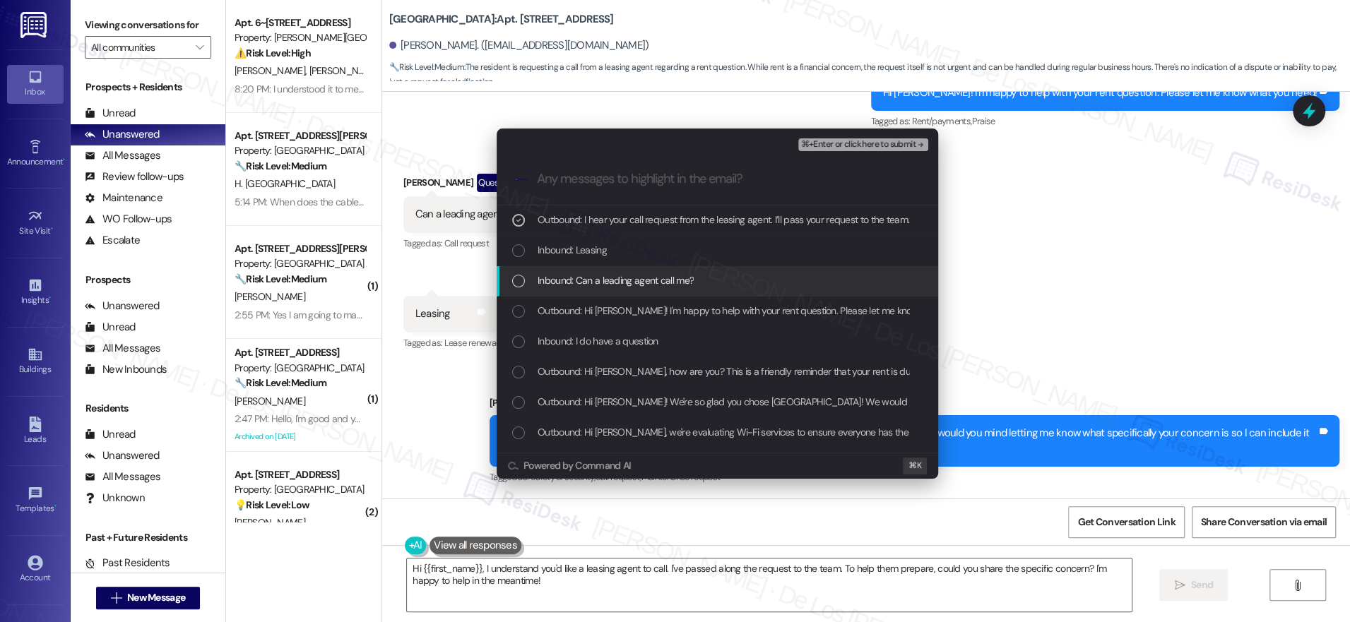
click at [680, 282] on span "Inbound: Can a leading agent call me?" at bounding box center [616, 281] width 156 height 16
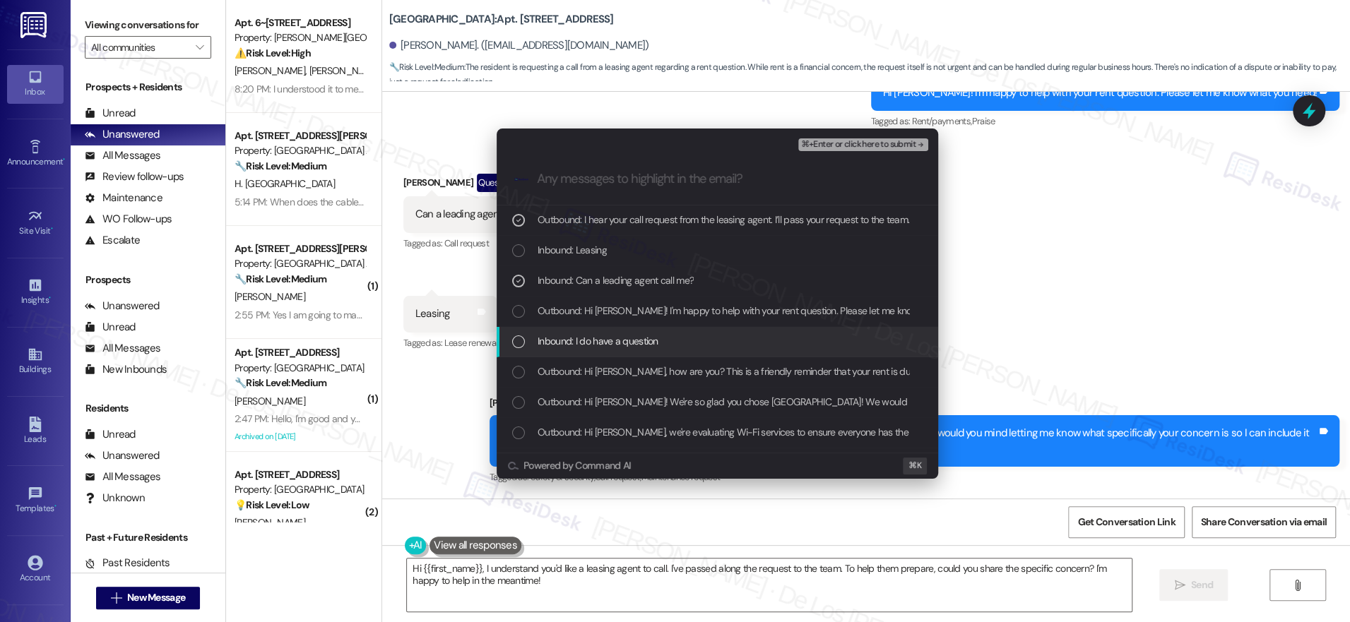
click at [653, 336] on span "Inbound: I do have a question" at bounding box center [598, 341] width 121 height 16
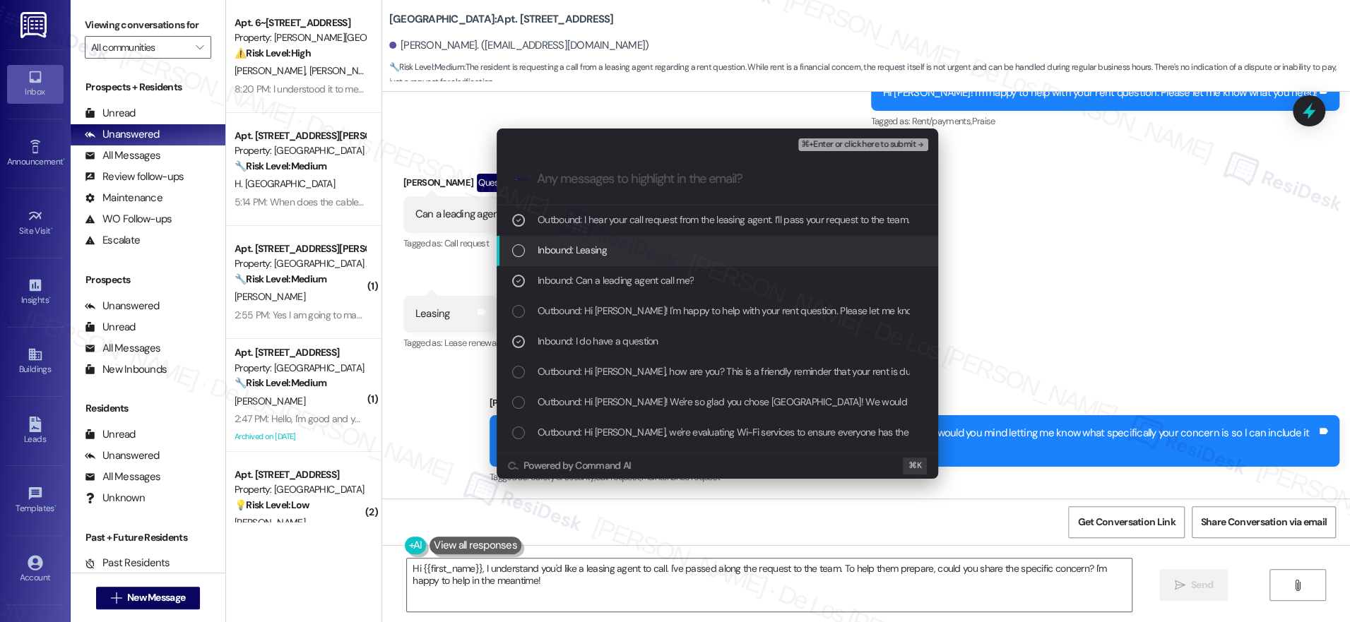
click at [649, 254] on div "Inbound: Leasing" at bounding box center [718, 250] width 413 height 16
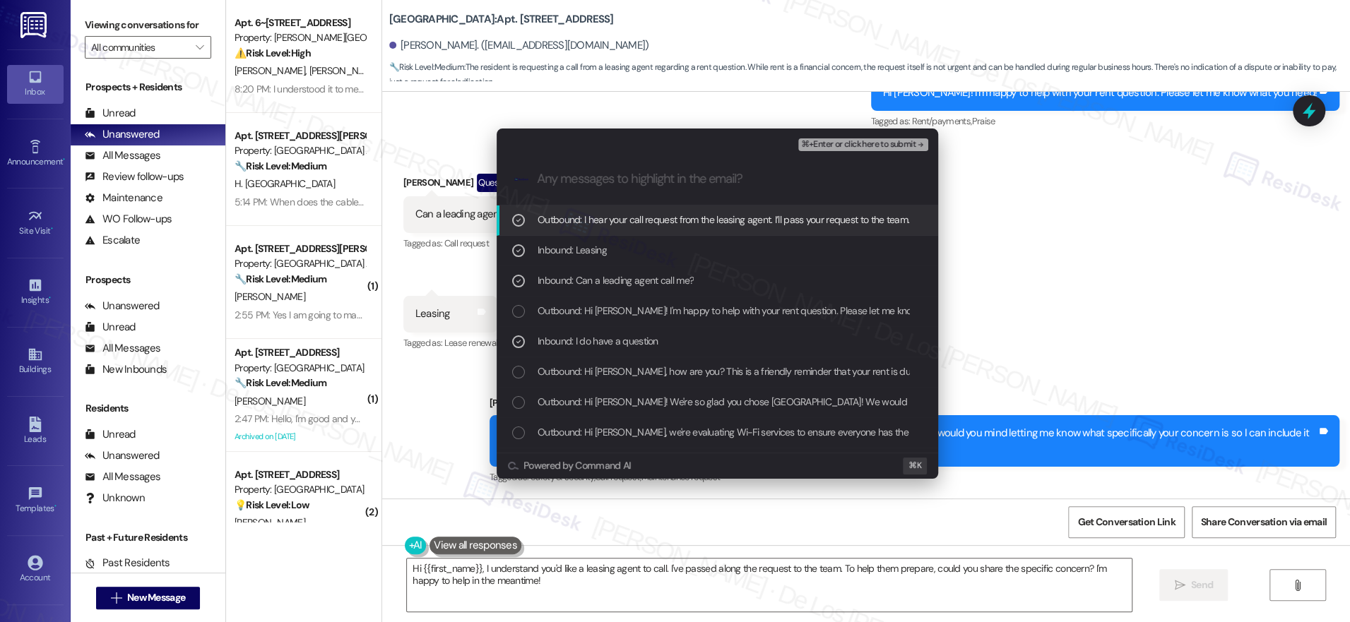
click at [636, 229] on div "Outbound: I hear your call request from the leasing agent. I’ll pass your reque…" at bounding box center [717, 221] width 441 height 30
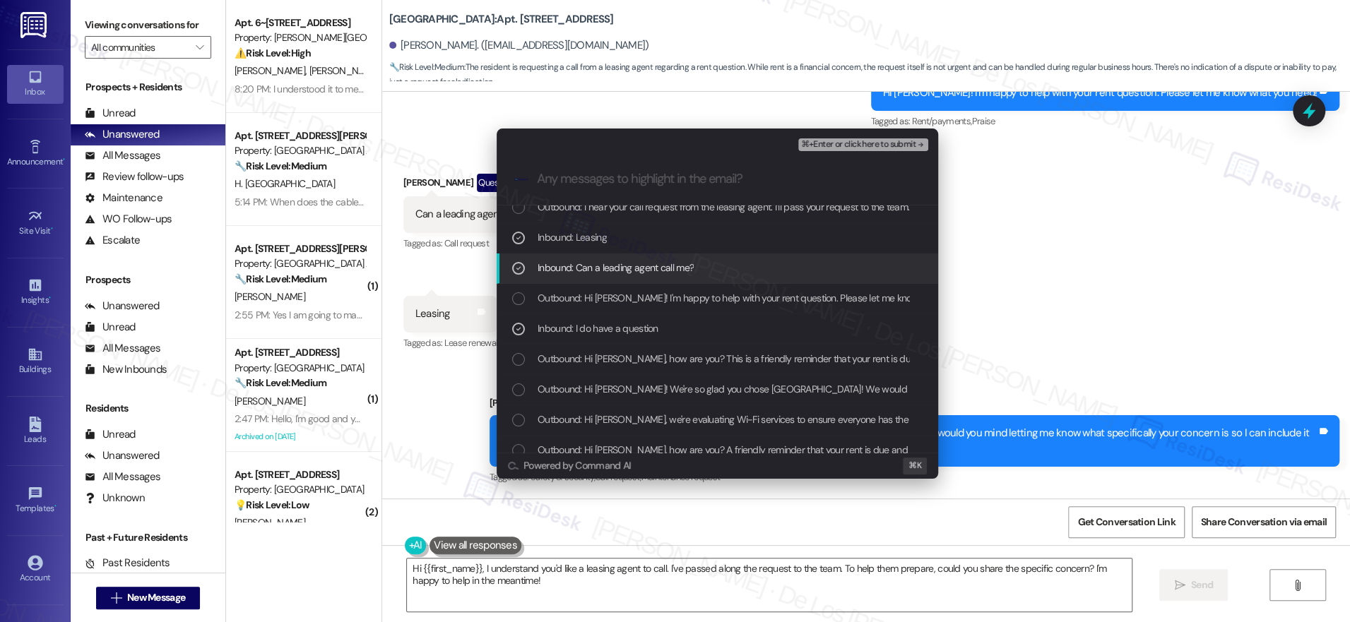
scroll to position [14, 0]
click at [888, 146] on span "⌘+Enter or click here to submit" at bounding box center [858, 145] width 114 height 10
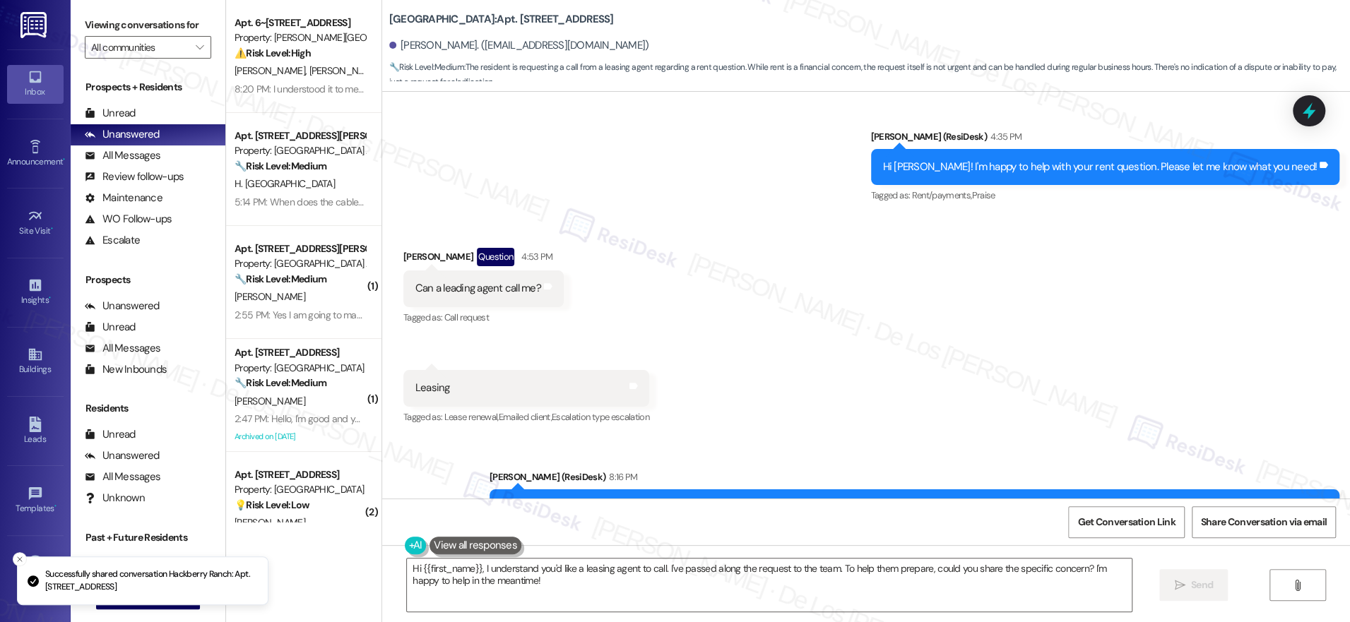
scroll to position [4929, 0]
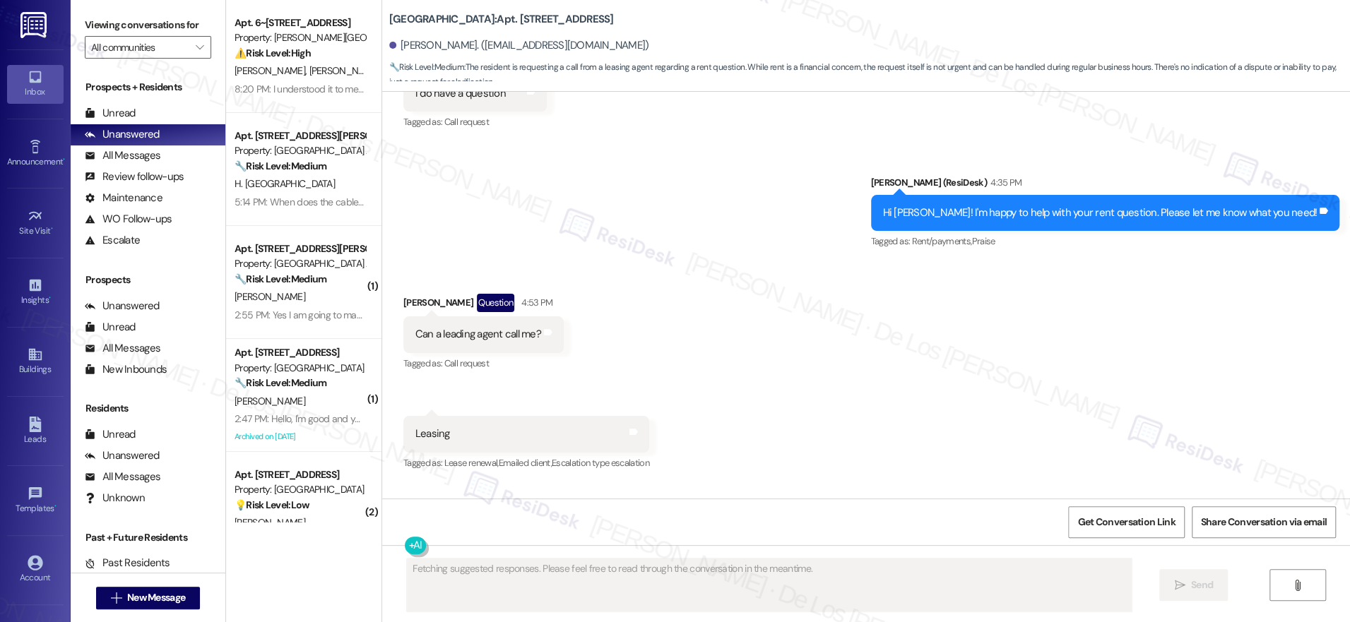
scroll to position [5087, 0]
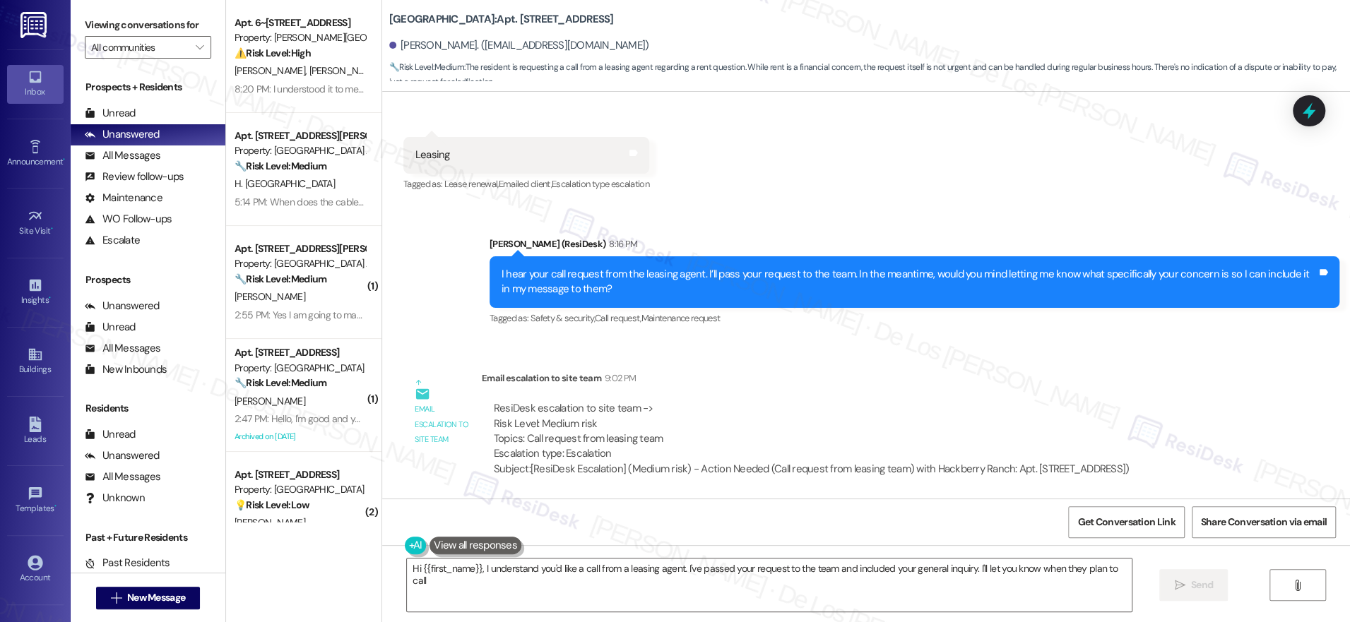
type textarea "Hi {{first_name}}, I understand you'd like a call from a leasing agent. I've pa…"
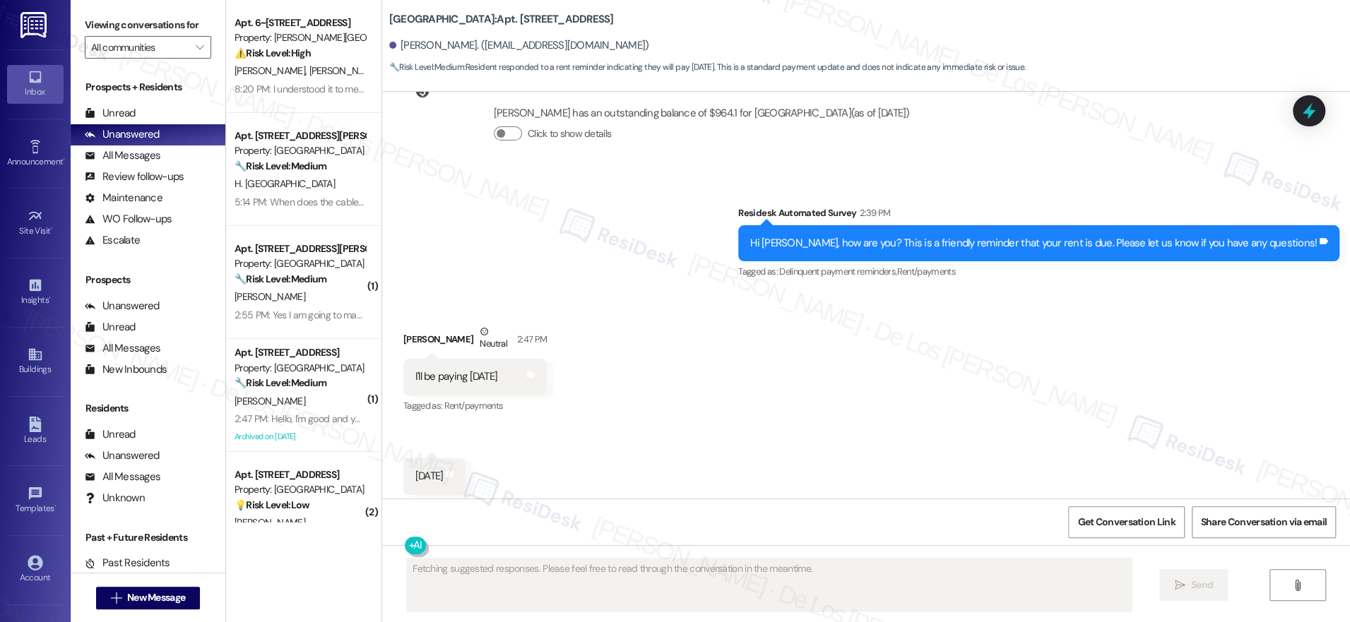
scroll to position [4204, 0]
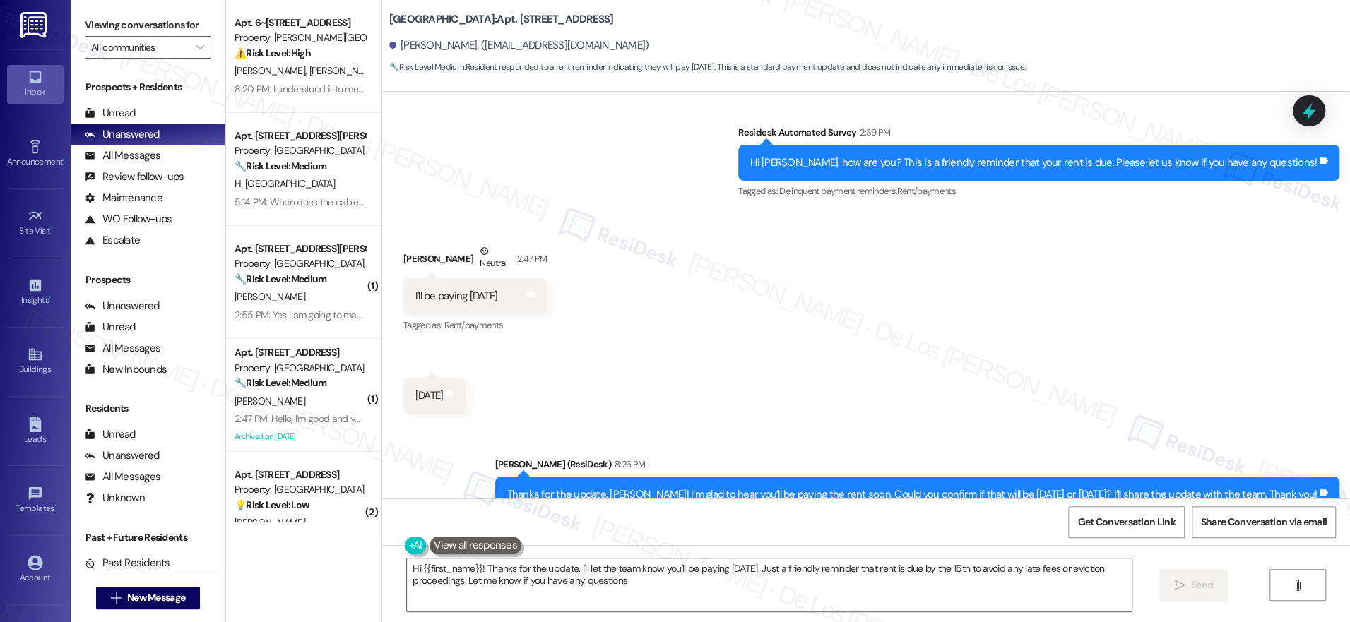
type textarea "Hi {{first_name}}! Thanks for the update. I'll let the team know you'll be payi…"
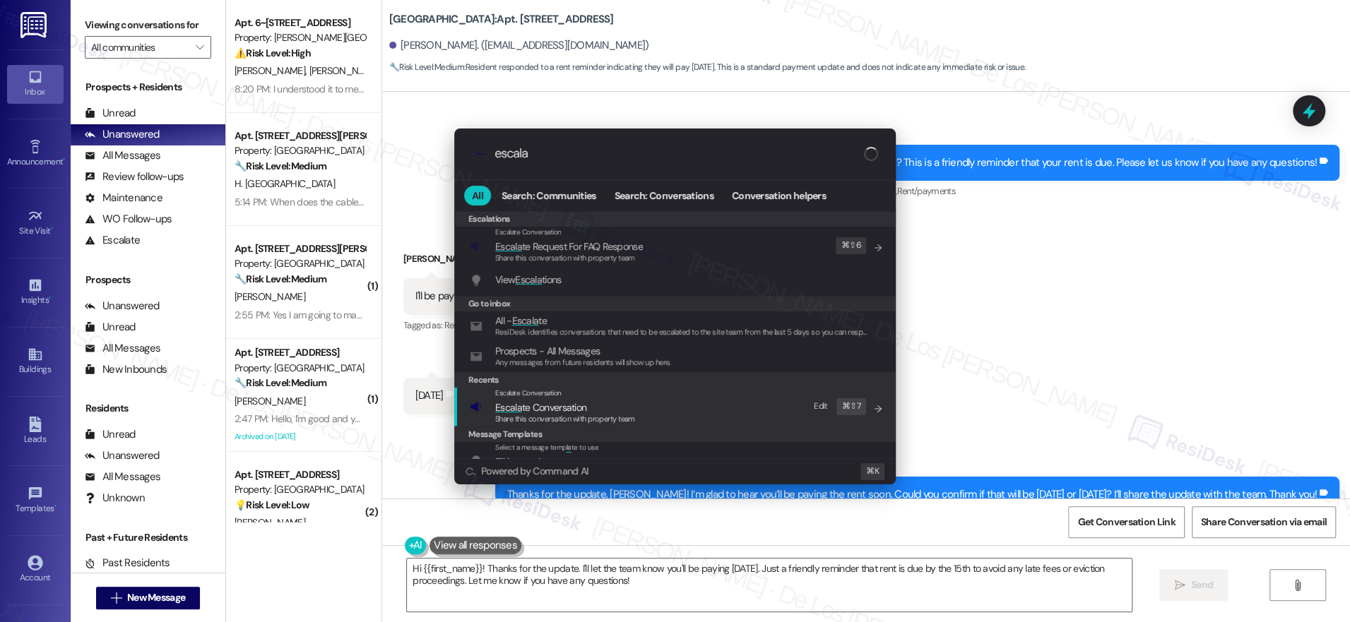
type input "escala"
click at [623, 409] on span "Escala te Conversation" at bounding box center [565, 408] width 140 height 16
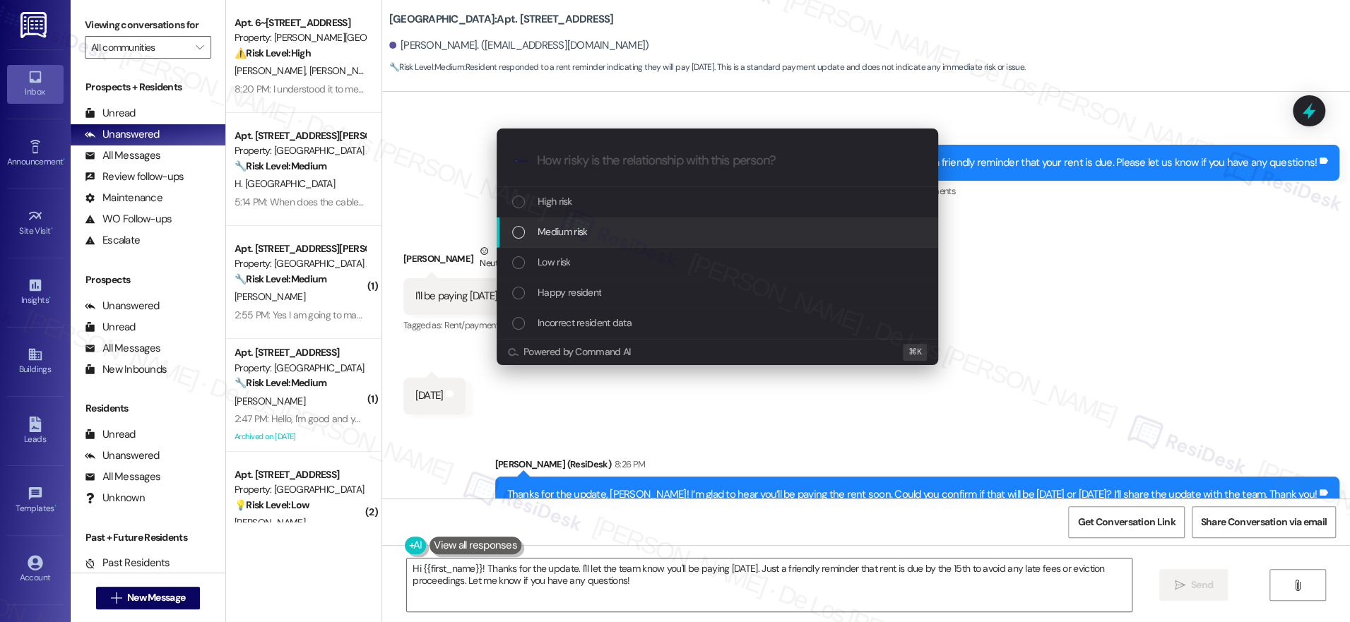
click at [568, 234] on span "Medium risk" at bounding box center [562, 232] width 49 height 16
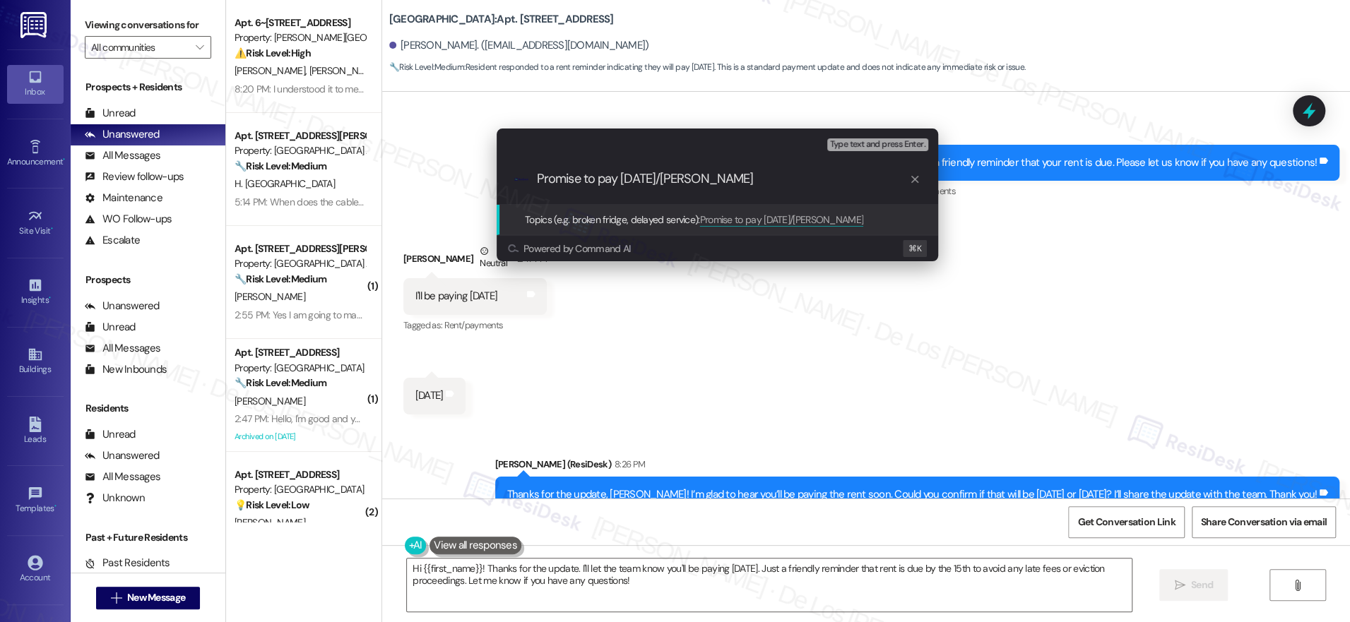
type input "Promise to pay tomorrow/Friday"
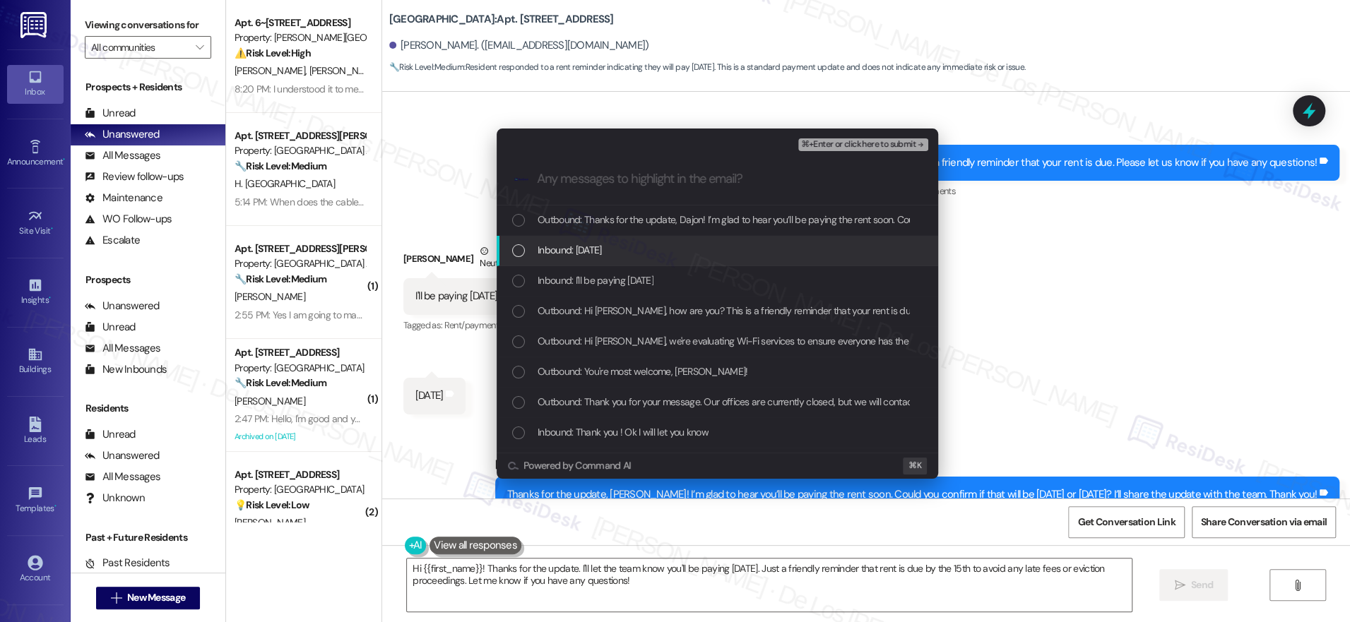
click at [632, 253] on div "Inbound: Tomorrow" at bounding box center [718, 250] width 413 height 16
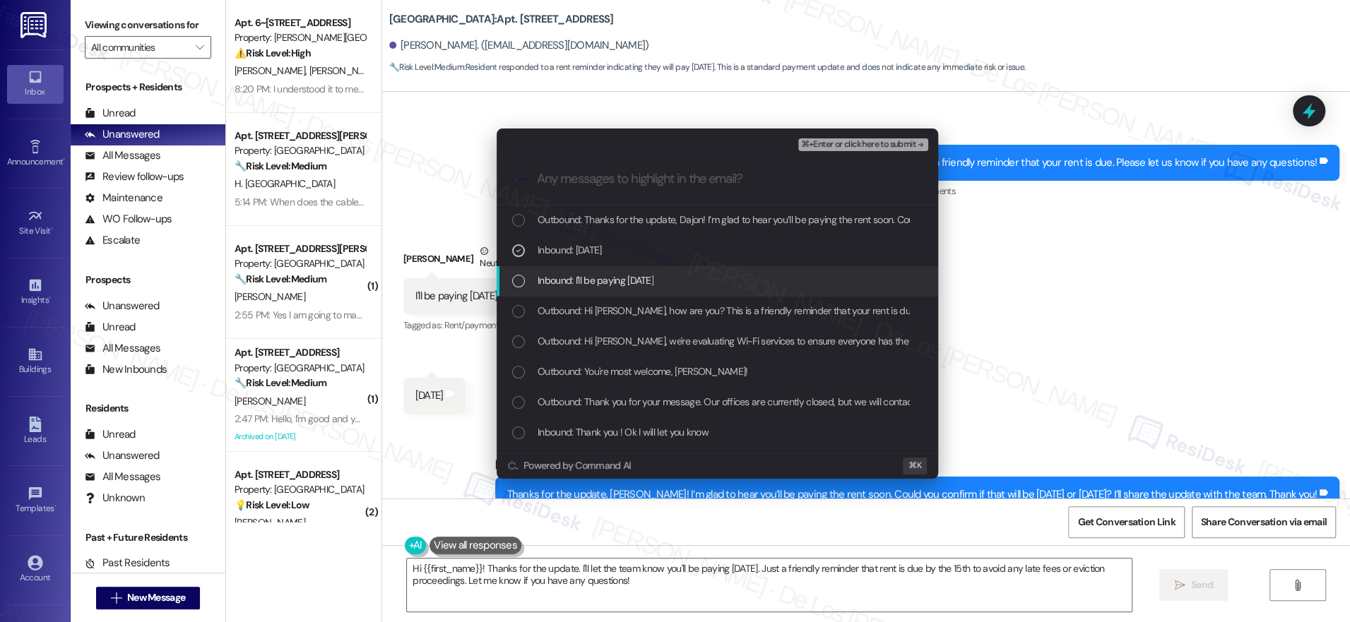
click at [643, 283] on span "Inbound: I'll be paying Friday" at bounding box center [596, 281] width 116 height 16
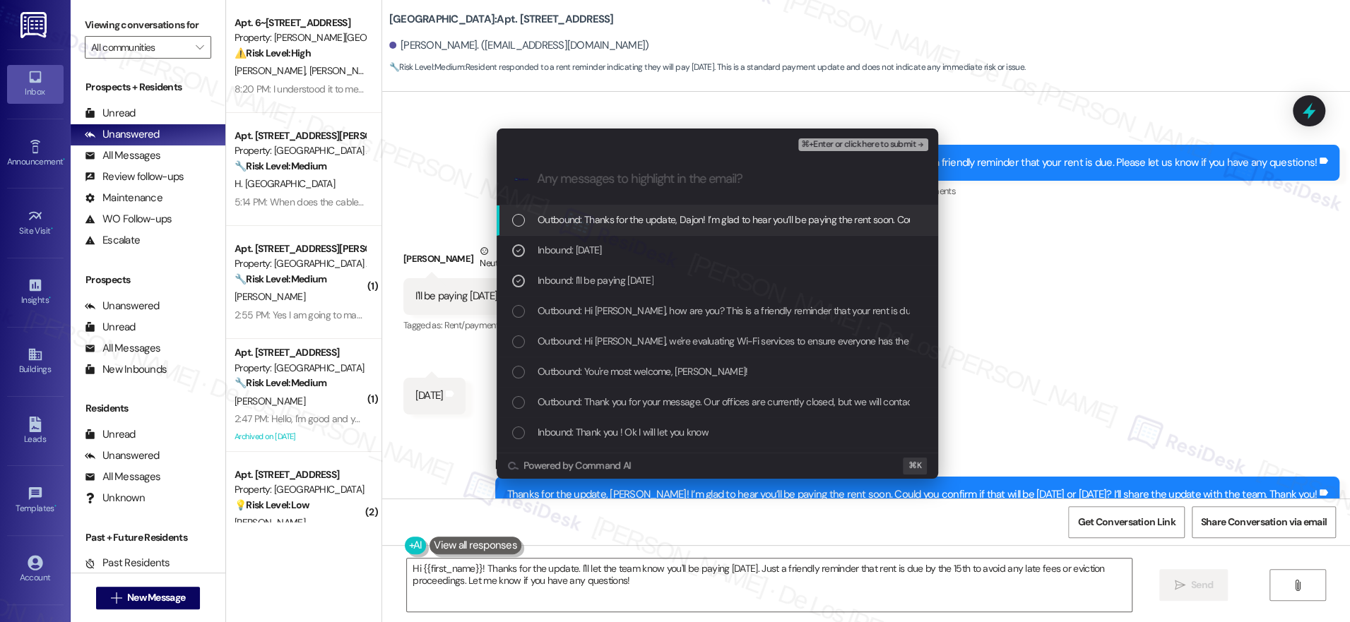
click at [826, 145] on span "⌘+Enter or click here to submit" at bounding box center [858, 145] width 114 height 10
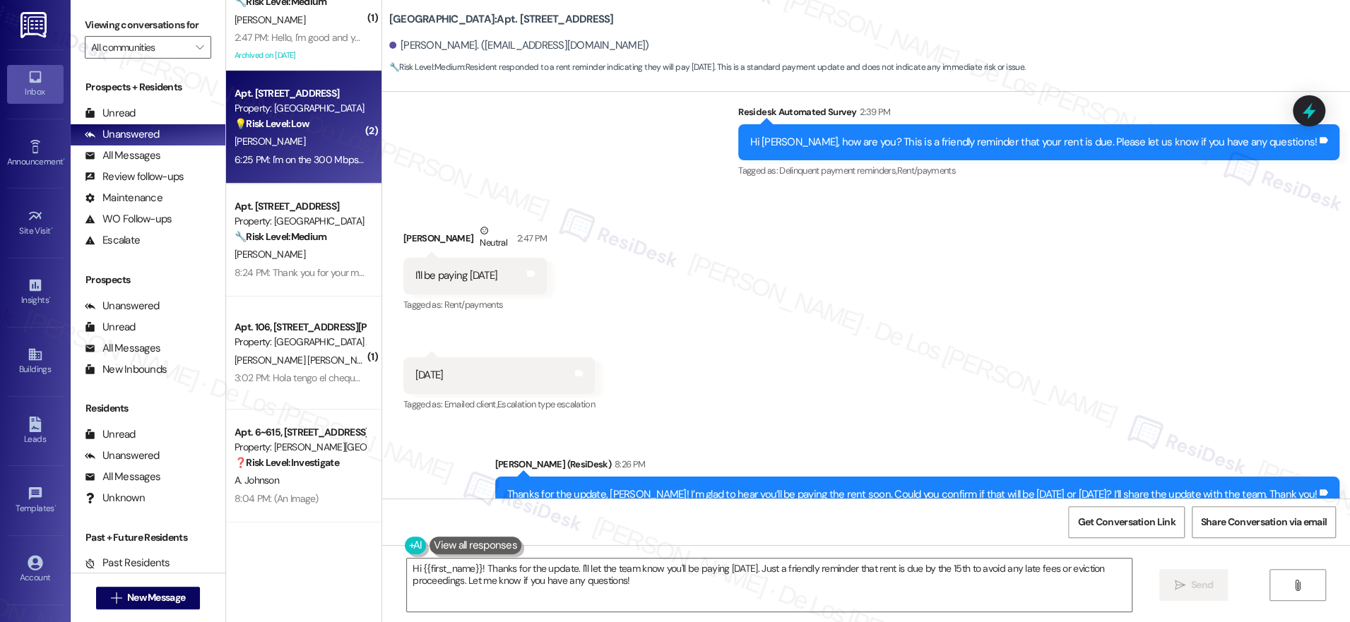
scroll to position [0, 0]
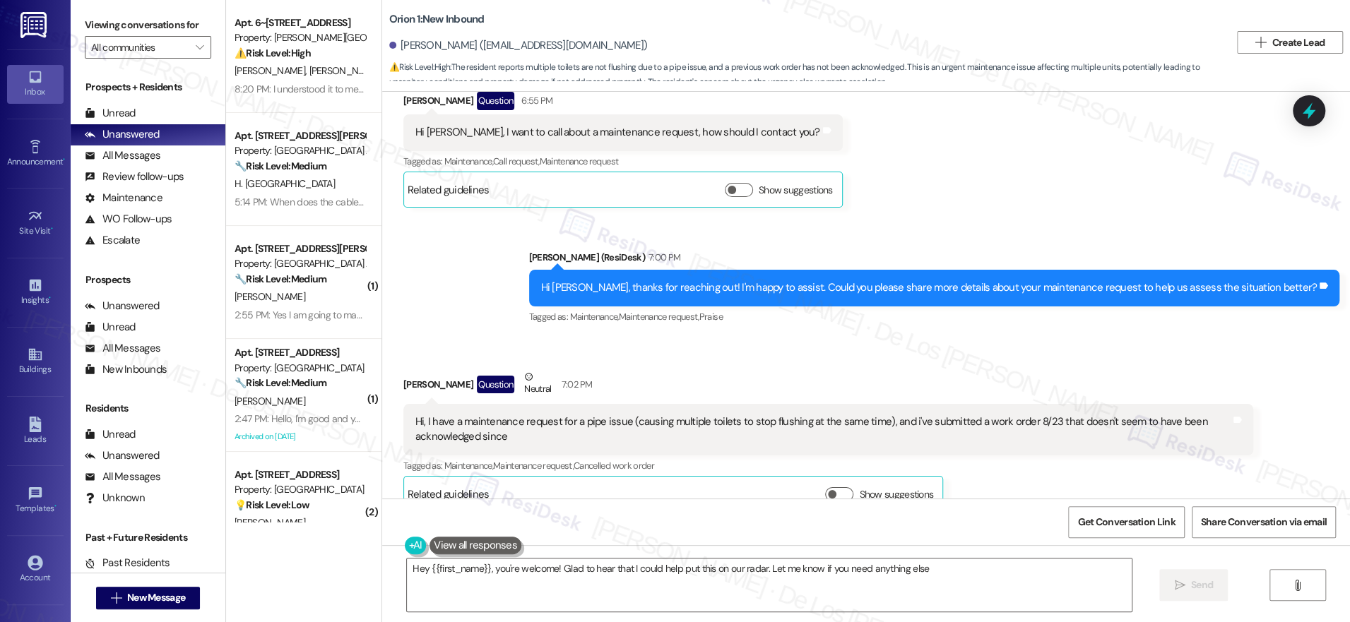
type textarea "Hey {{first_name}}, you're welcome! Glad to hear that I could help put this on …"
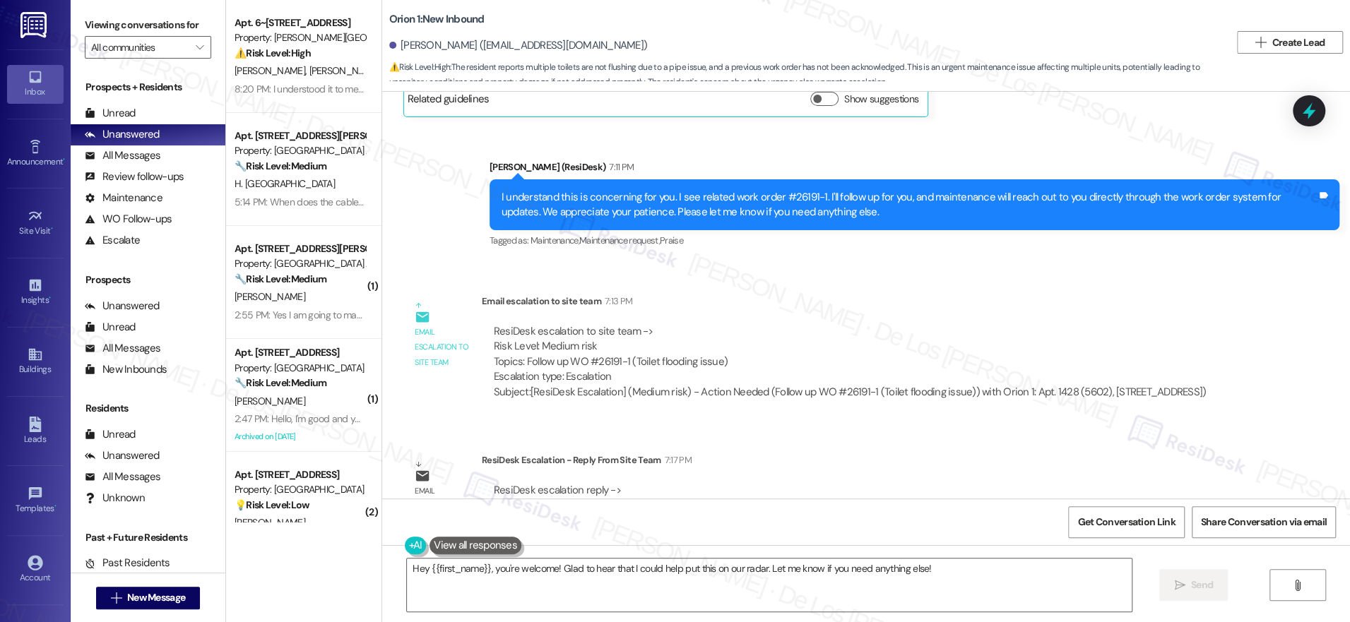
scroll to position [862, 0]
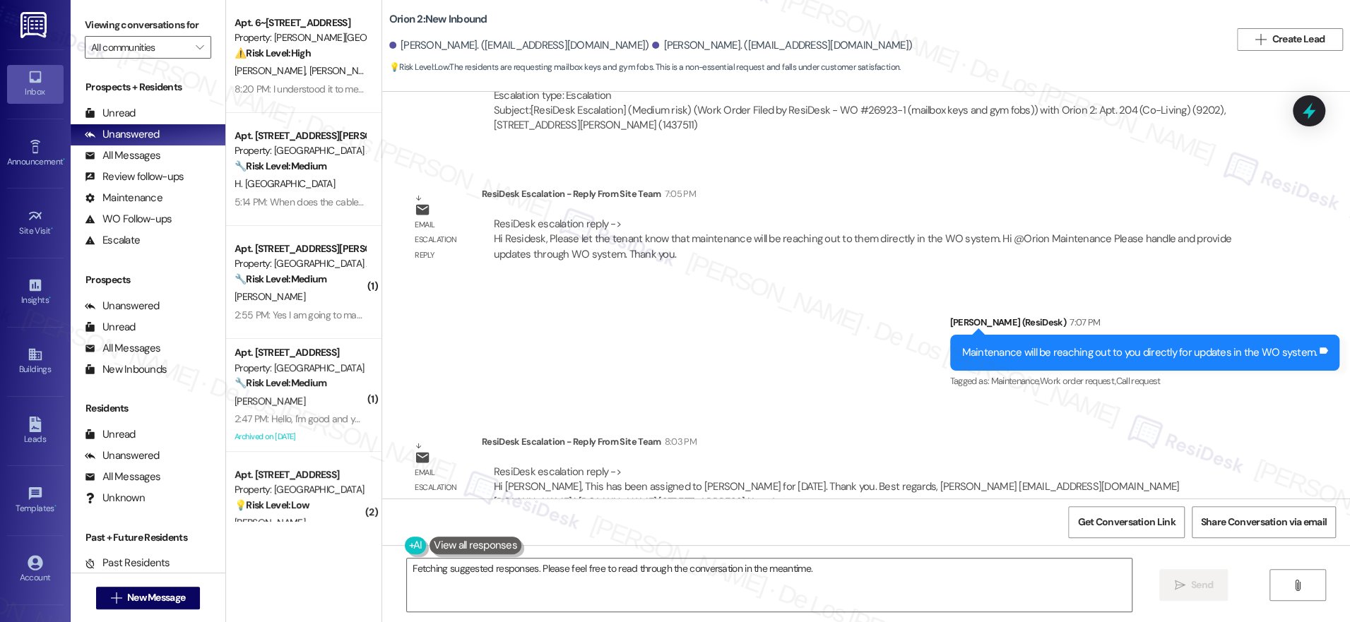
scroll to position [2810, 0]
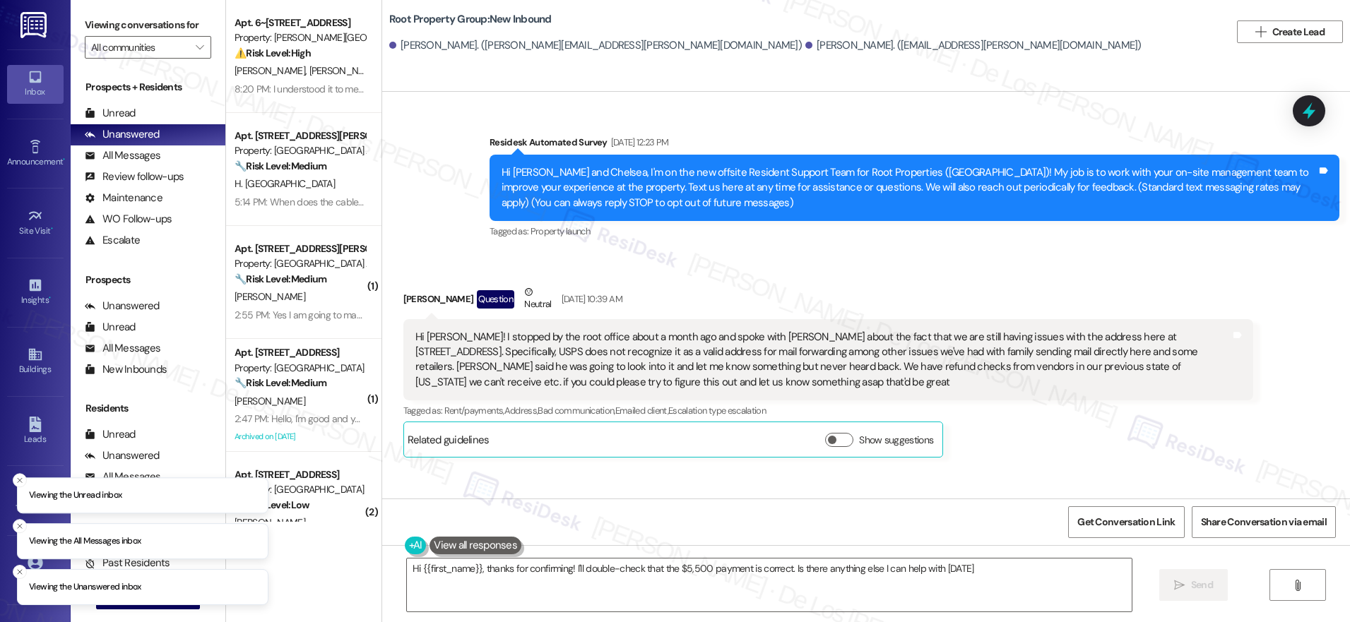
type textarea "Hi {{first_name}}, thanks for confirming! I'll double-check that the $5,500 pay…"
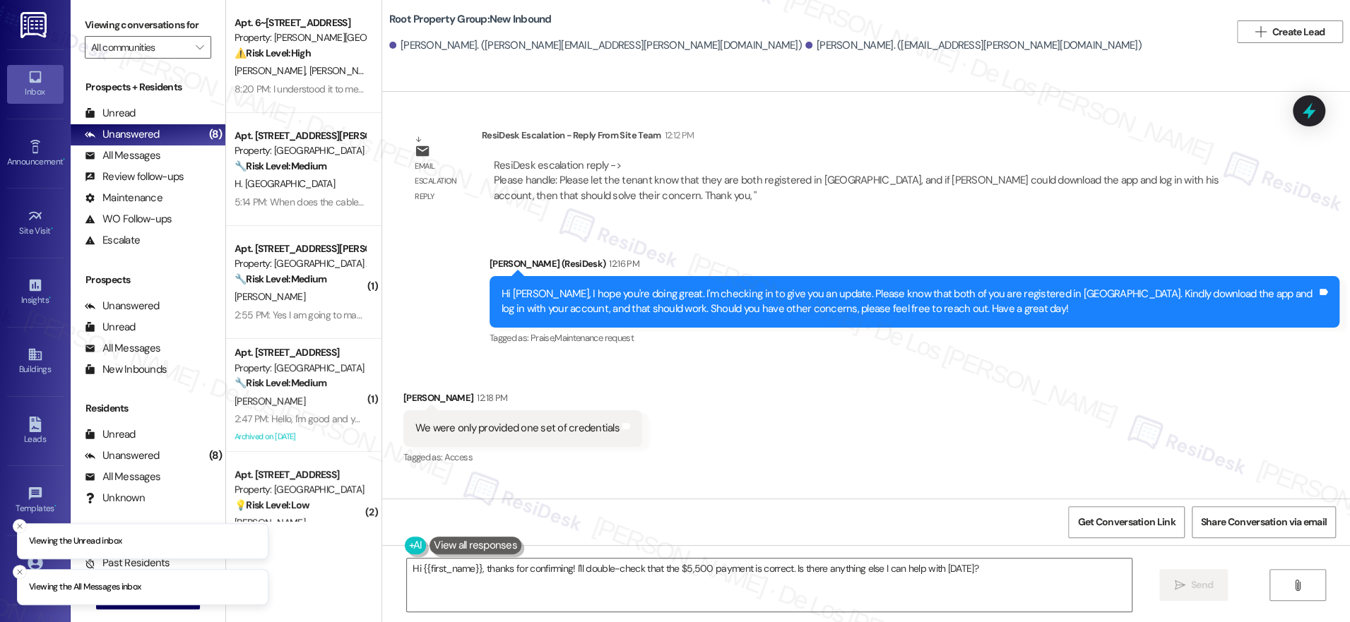
scroll to position [1136, 0]
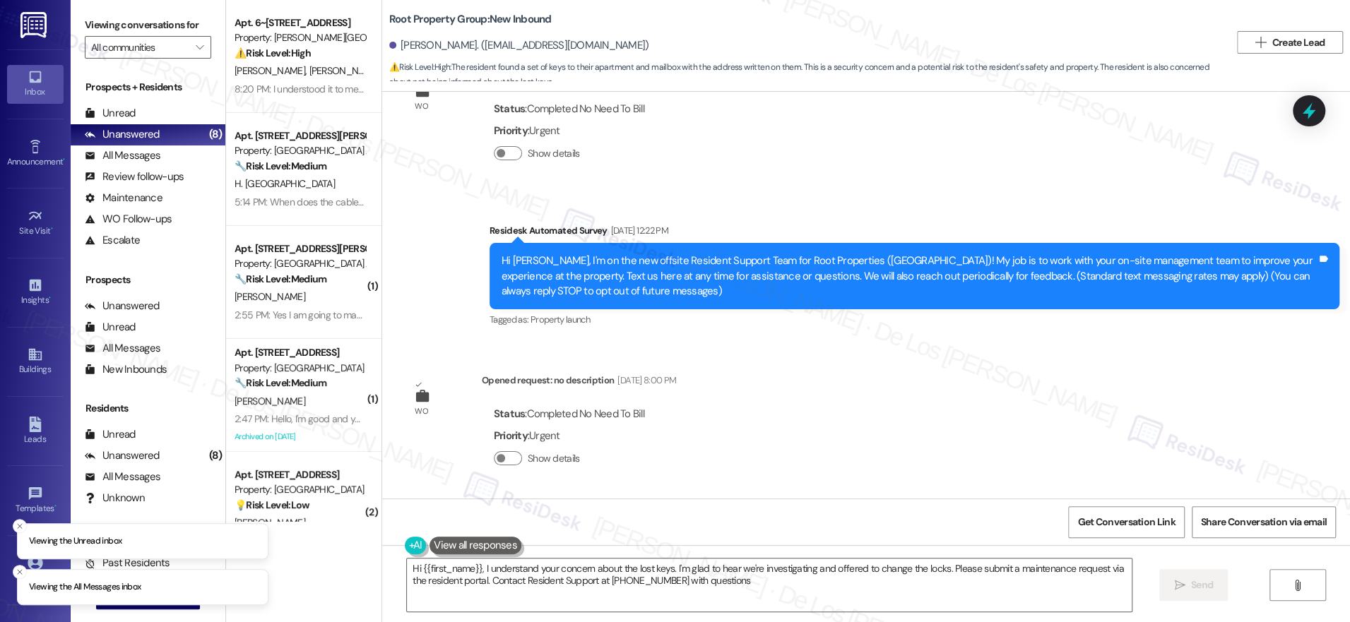
type textarea "Hi {{first_name}}, I understand your concern about the lost keys. I'm glad to h…"
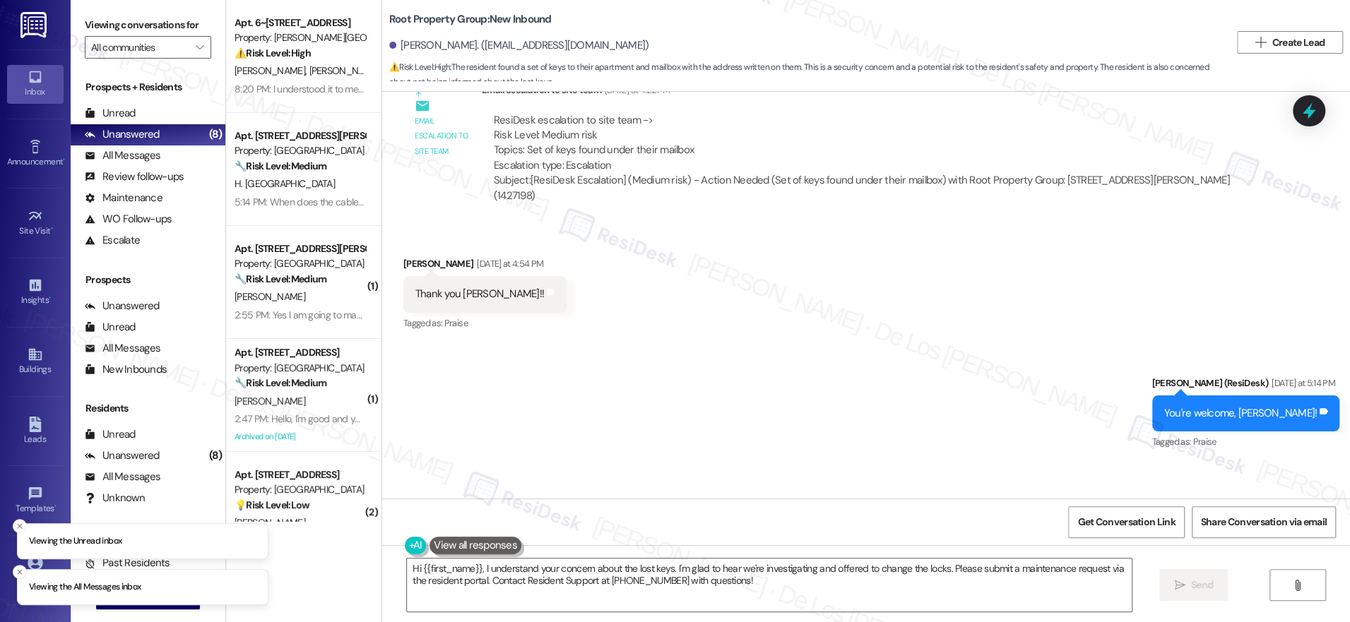
scroll to position [1734, 0]
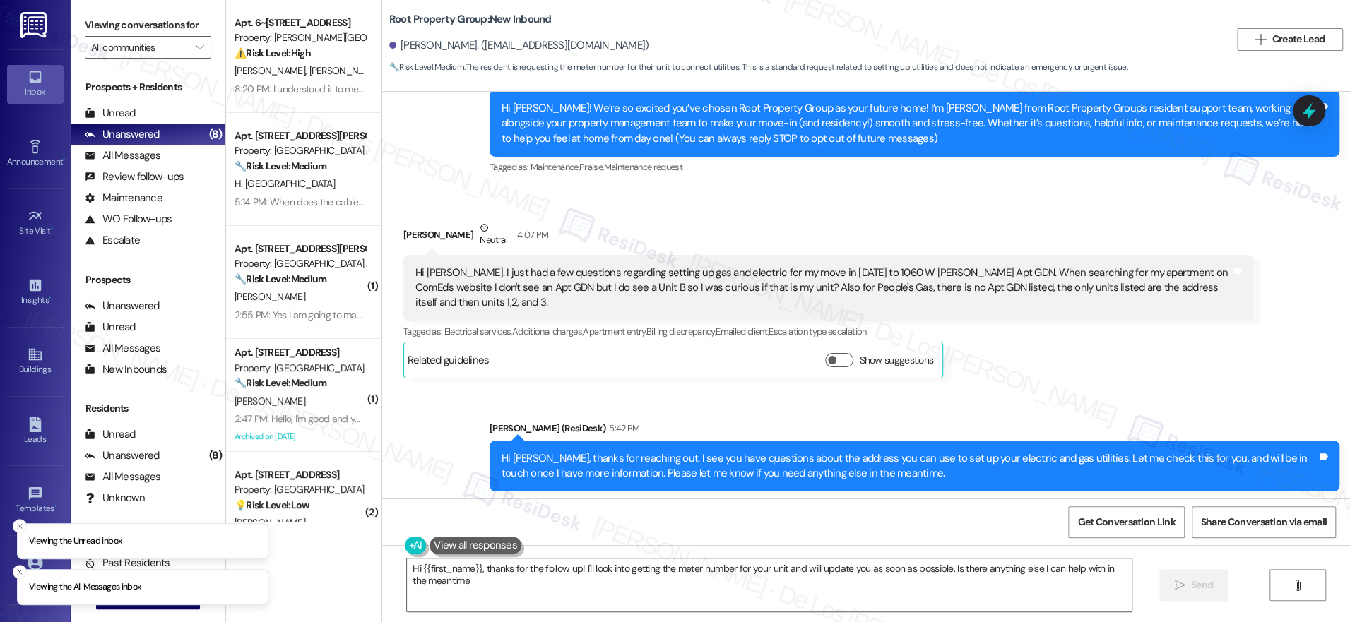
type textarea "Hi {{first_name}}, thanks for the follow up! I'll look into getting the meter n…"
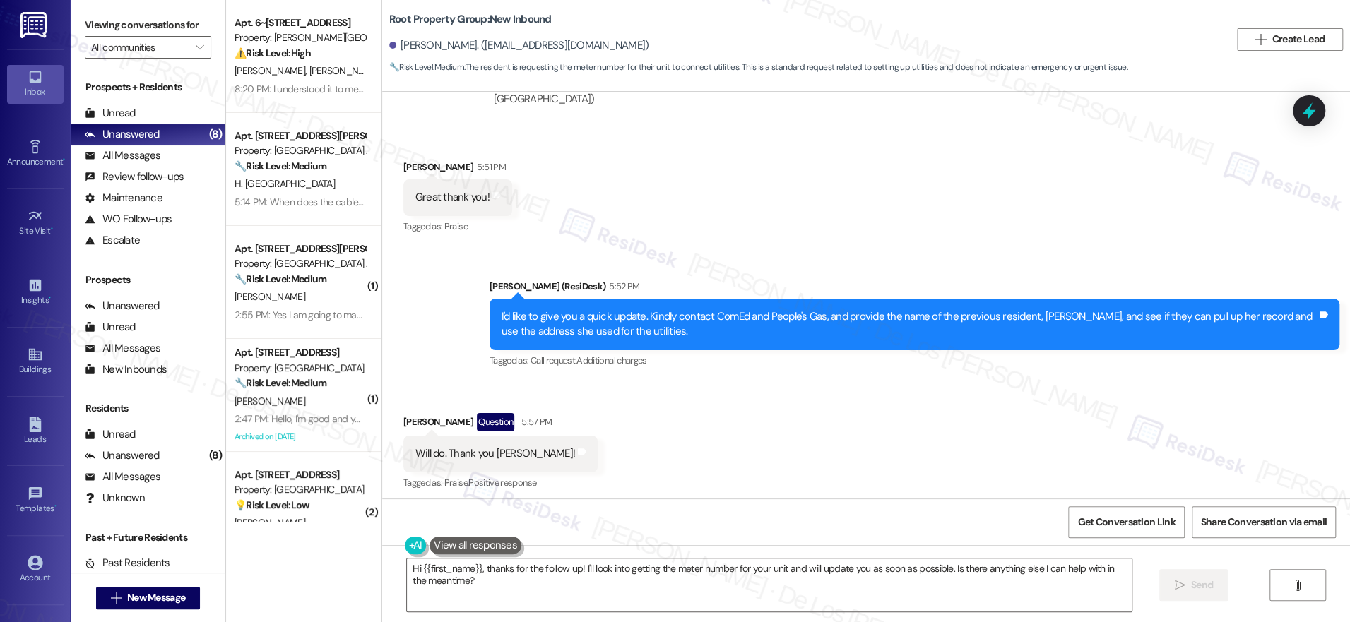
scroll to position [672, 0]
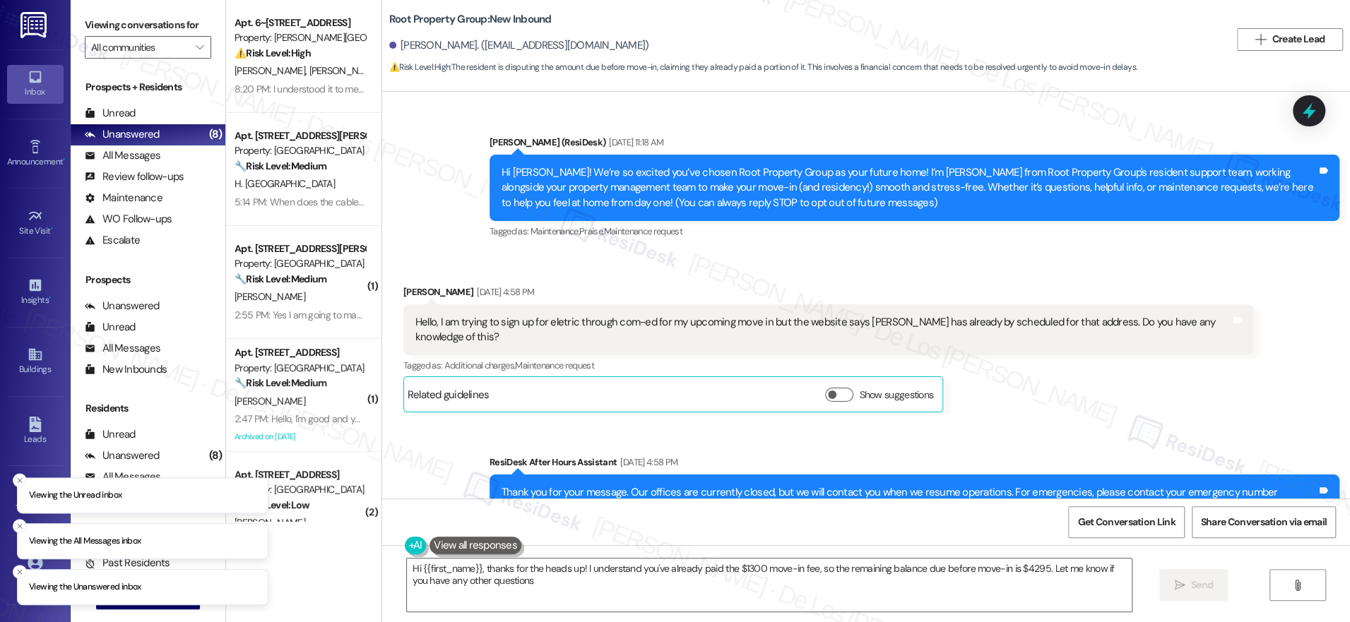
type textarea "Hi {{first_name}}, thanks for the heads up! I understand you've already paid th…"
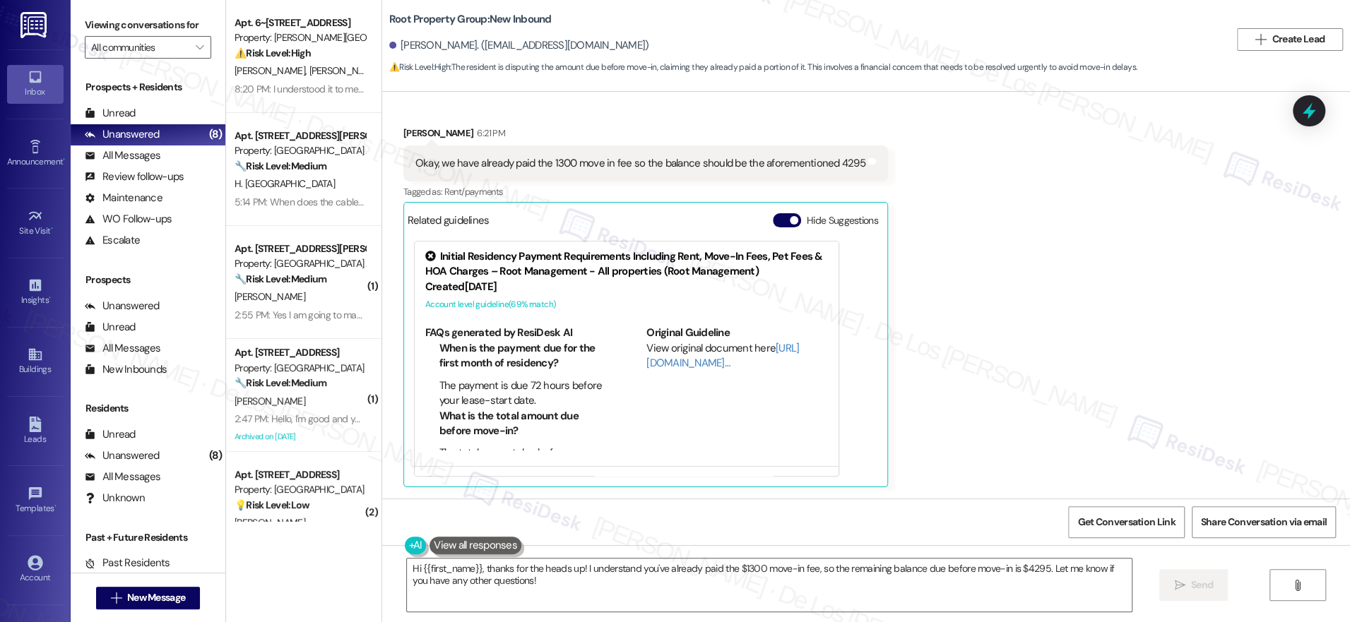
scroll to position [1628, 0]
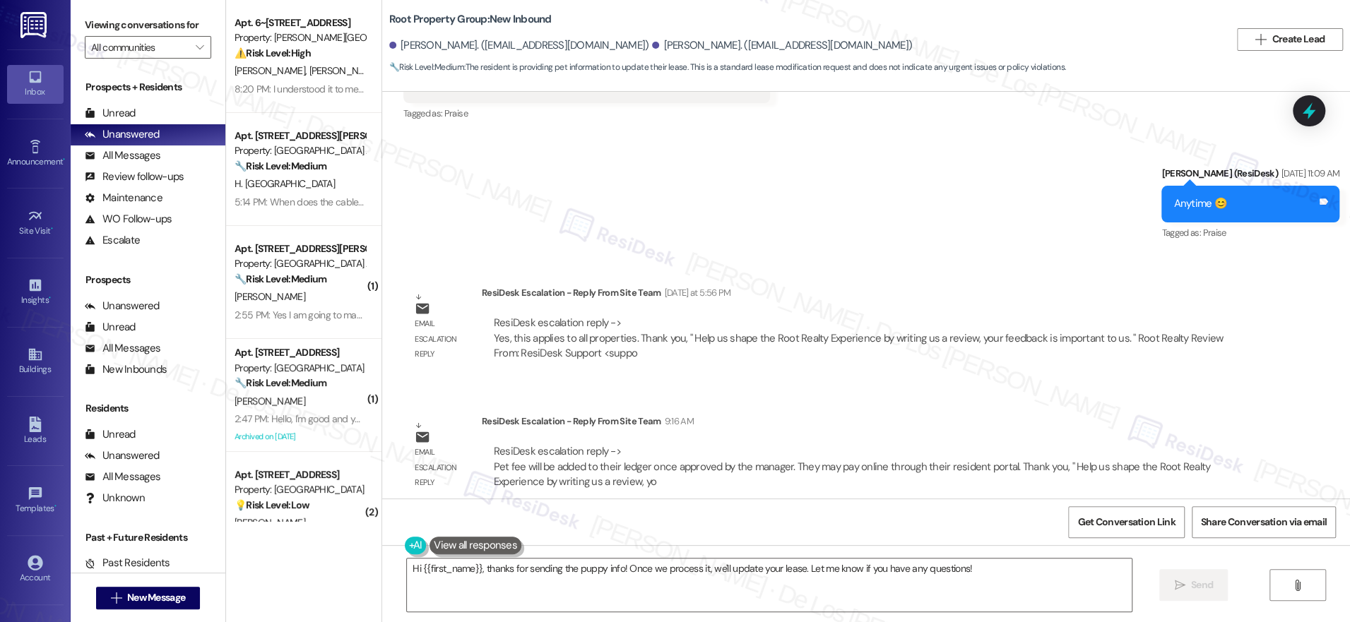
scroll to position [1631, 0]
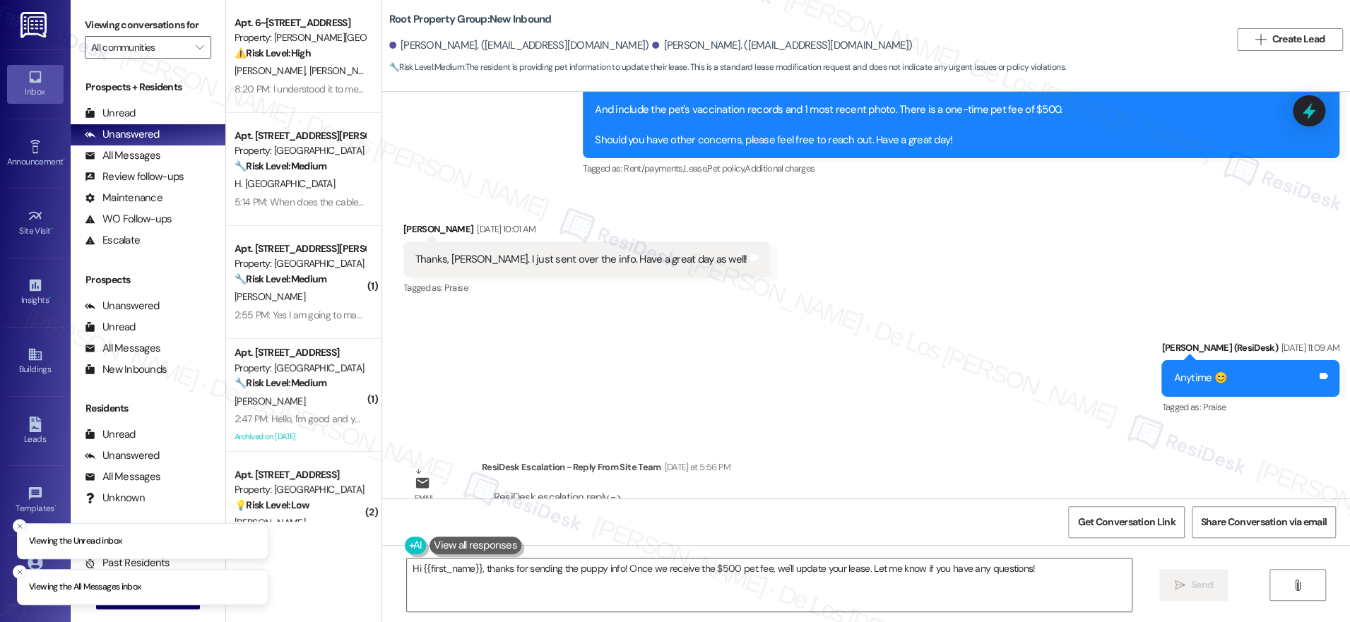
scroll to position [1631, 0]
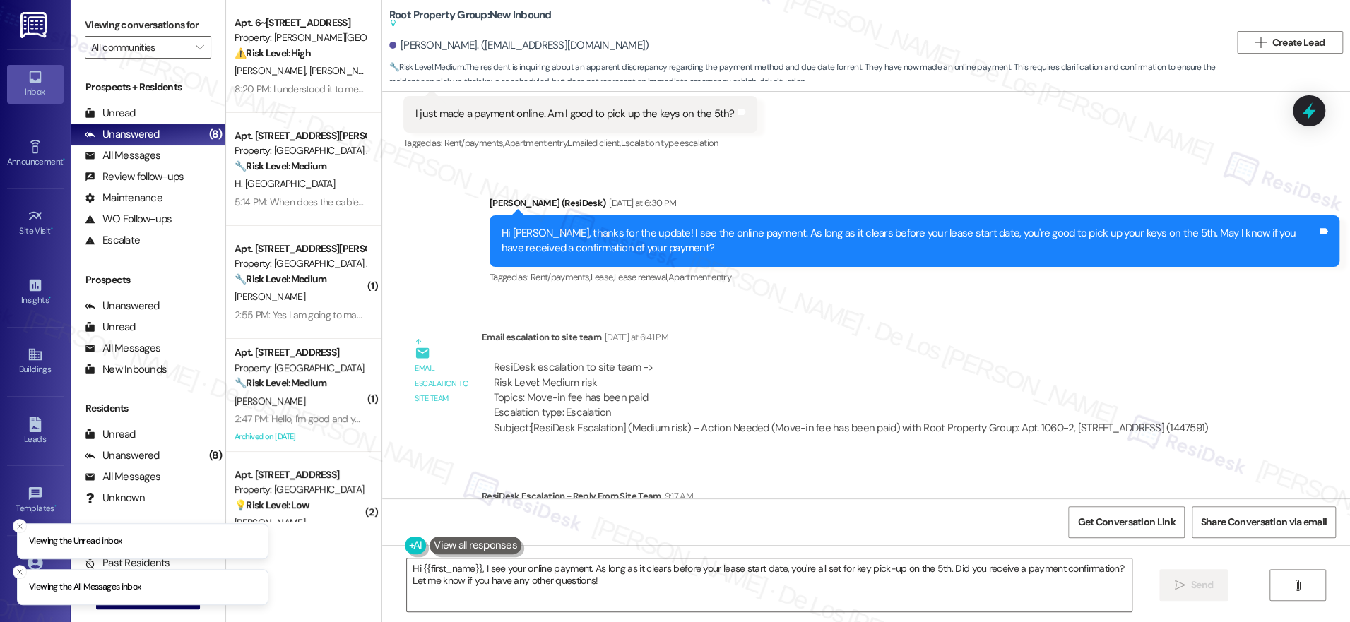
scroll to position [1125, 0]
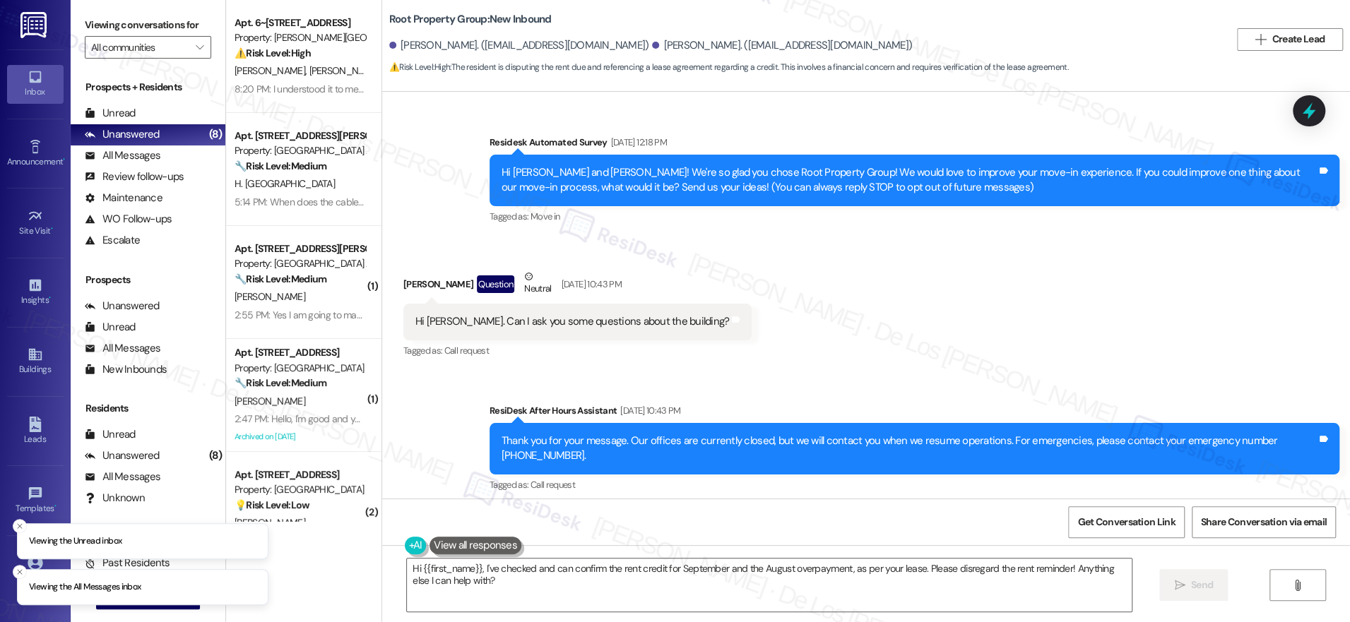
scroll to position [12207, 0]
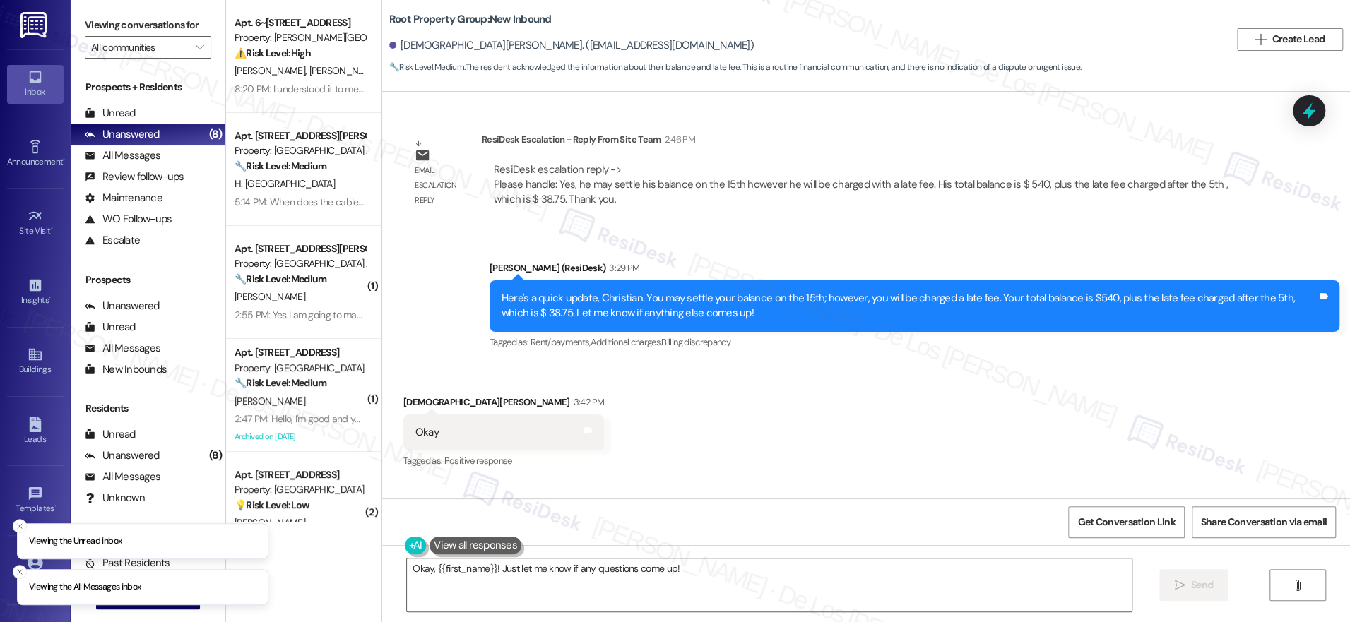
scroll to position [1599, 0]
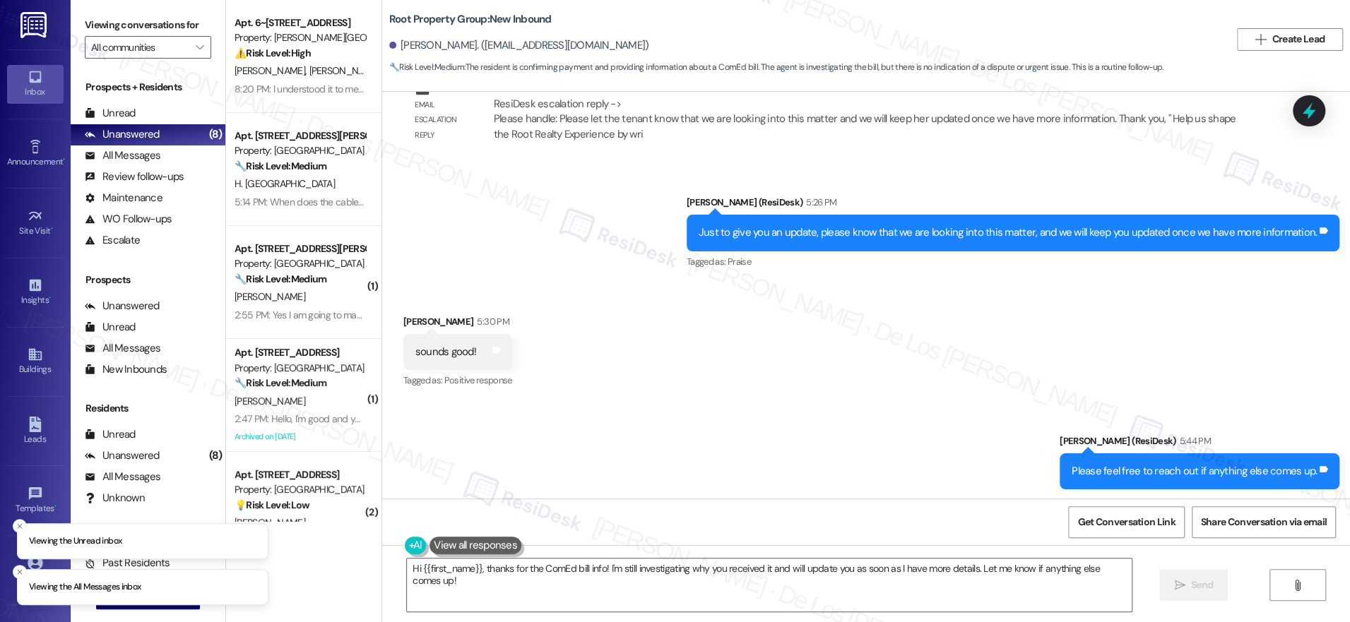
scroll to position [2642, 0]
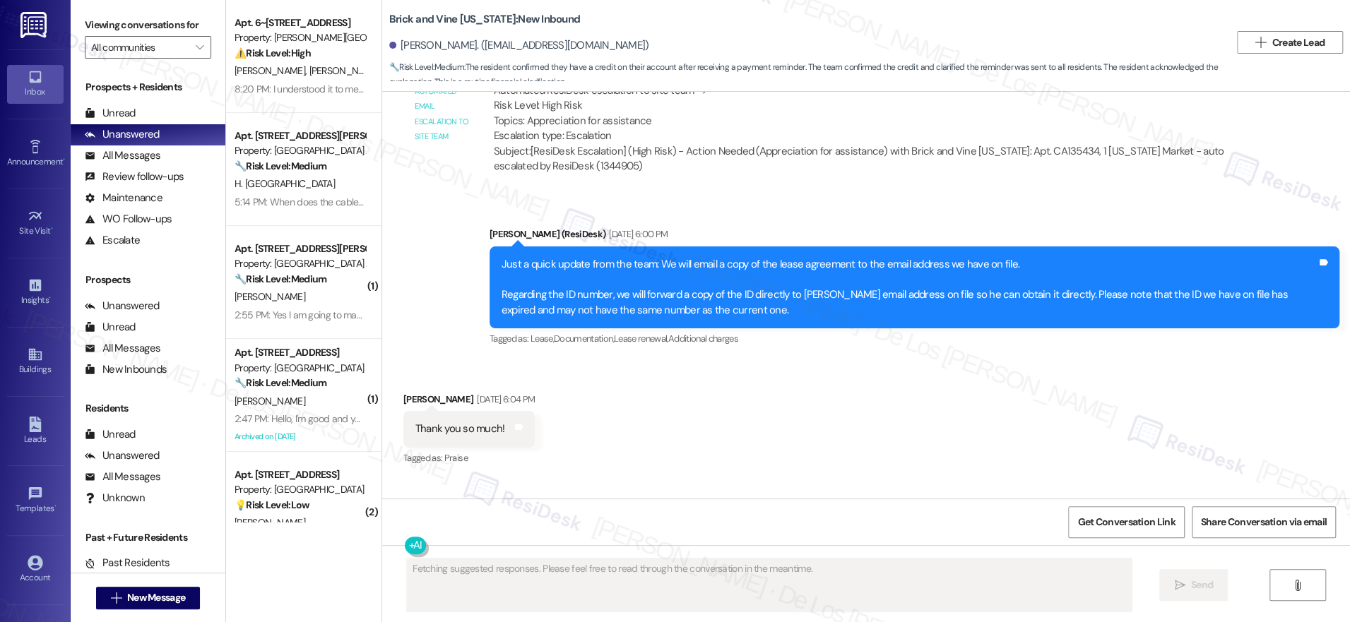
scroll to position [4771, 0]
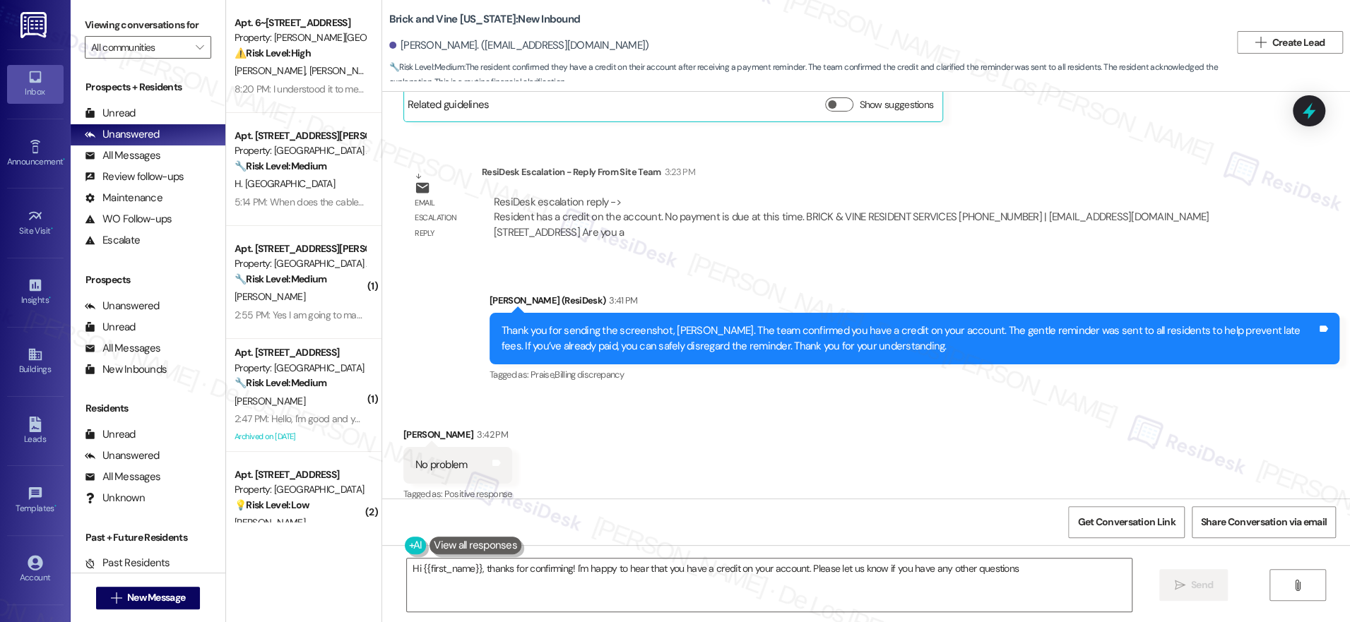
type textarea "Hi {{first_name}}, thanks for confirming! I'm happy to hear that you have a cre…"
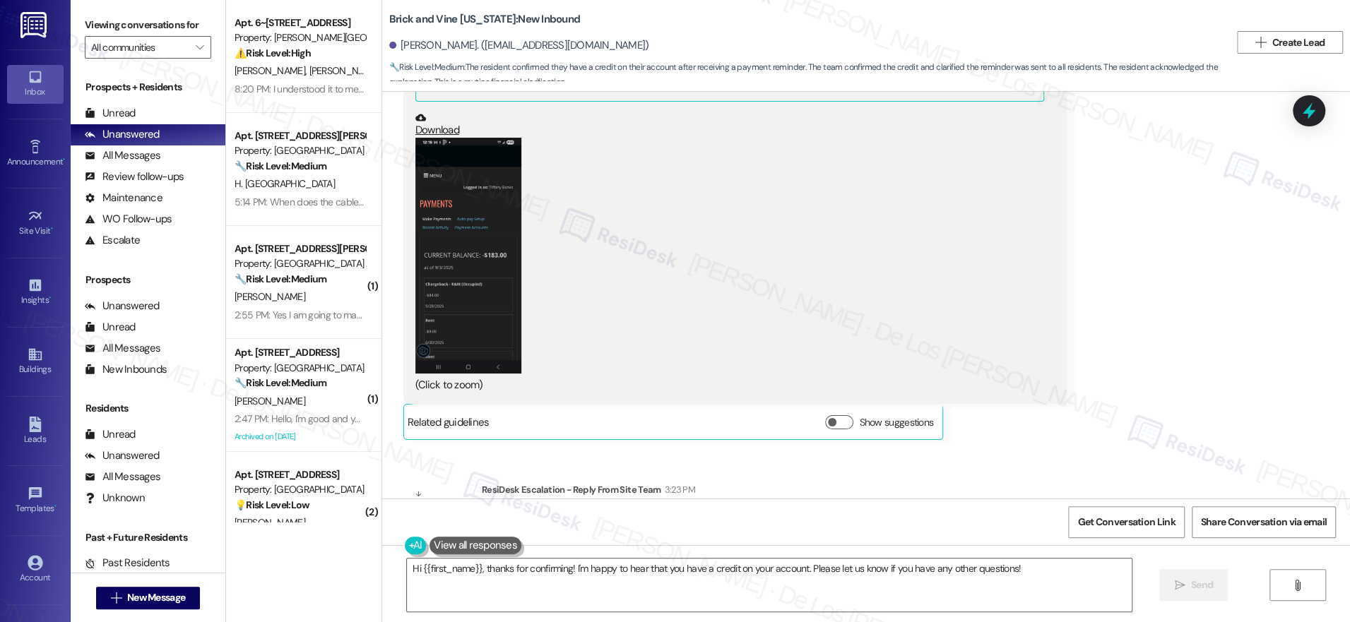
scroll to position [4423, 0]
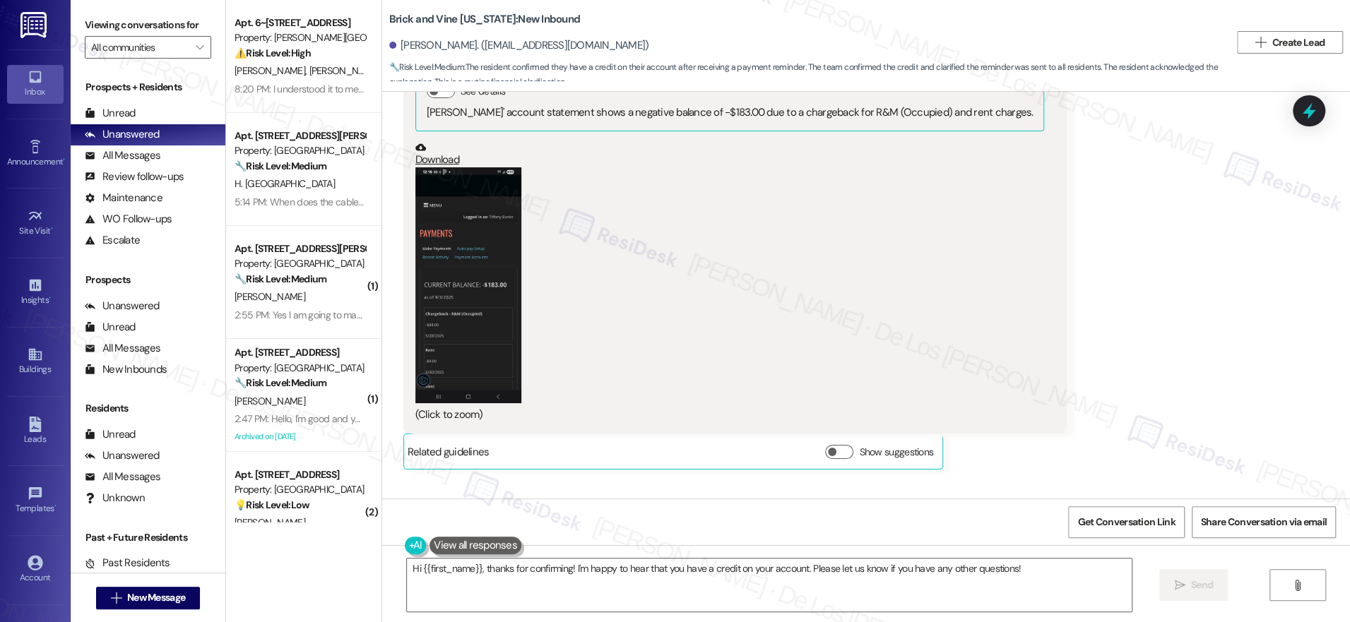
click at [480, 307] on button "Zoom image" at bounding box center [468, 284] width 106 height 235
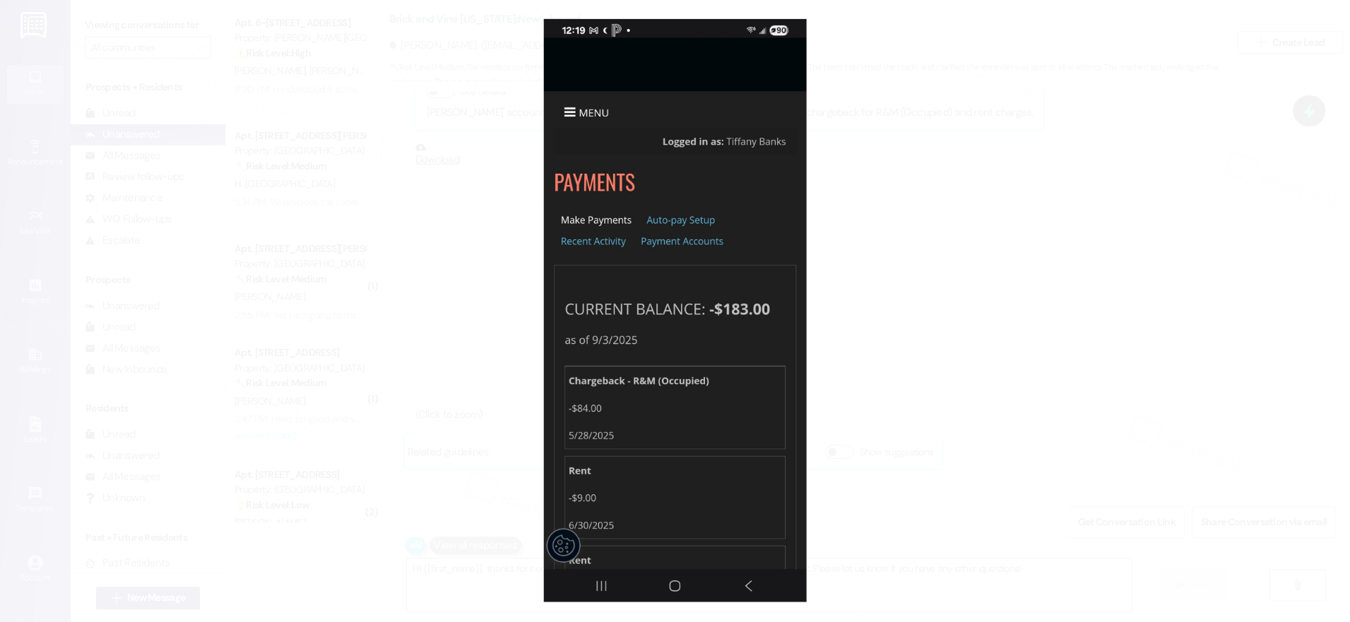
click at [921, 332] on button "Unzoom image" at bounding box center [675, 311] width 1350 height 622
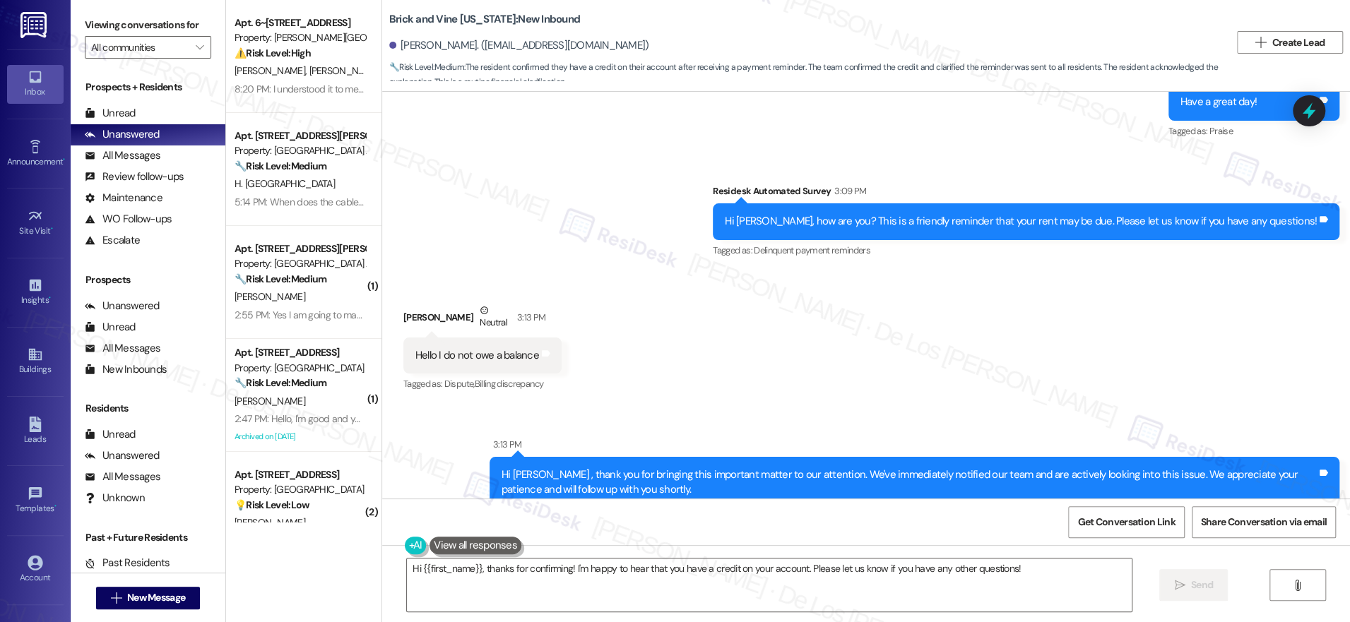
scroll to position [3267, 0]
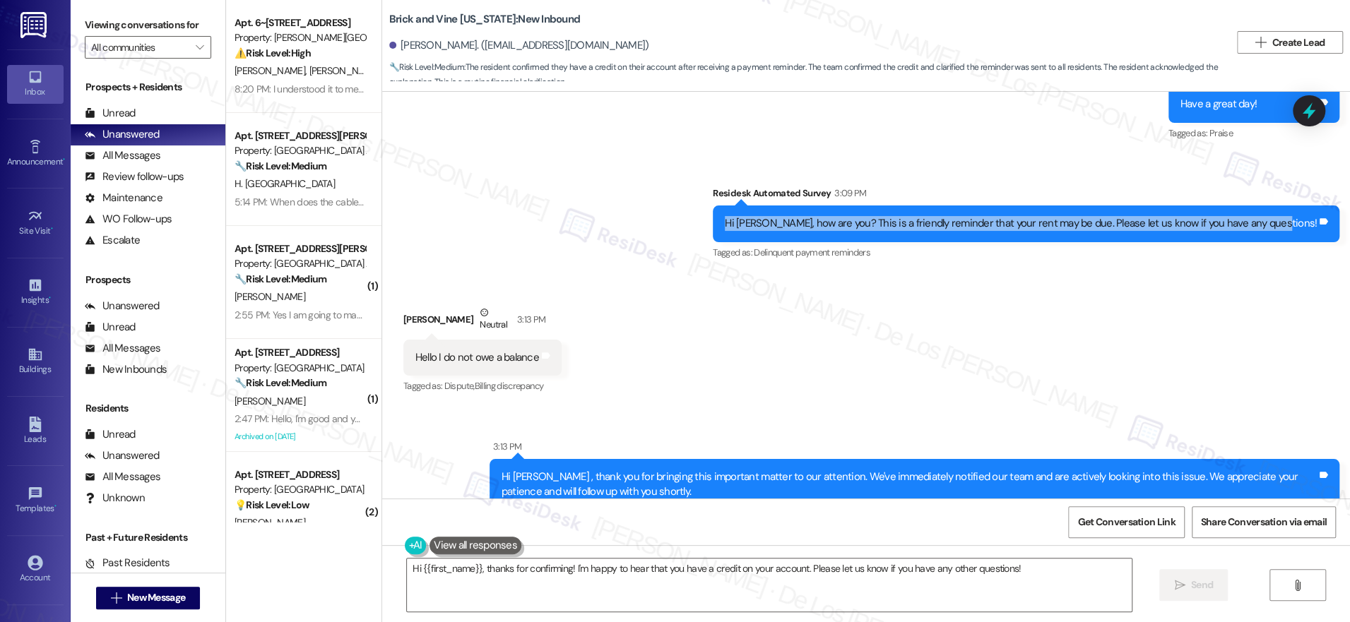
drag, startPoint x: 879, startPoint y: 196, endPoint x: 966, endPoint y: 217, distance: 88.7
click at [966, 217] on div "Hi Tiffany, how are you? This is a friendly reminder that your rent may be due.…" at bounding box center [1026, 224] width 627 height 36
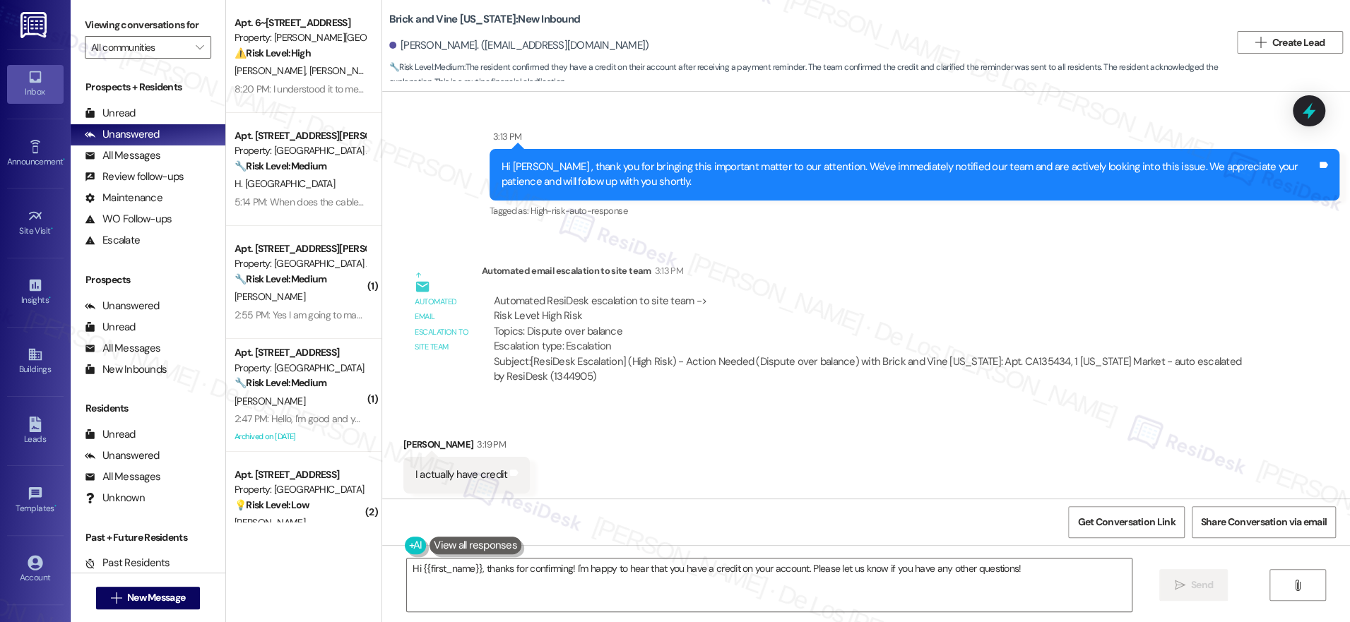
scroll to position [4473, 0]
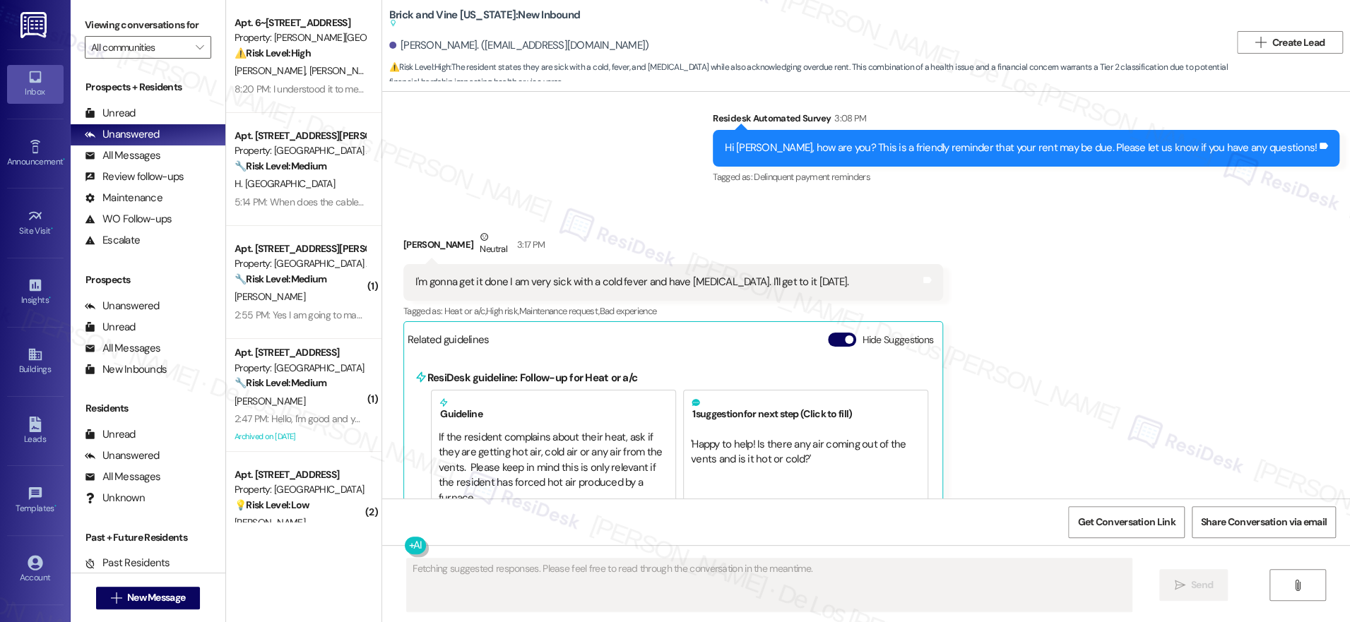
scroll to position [1512, 0]
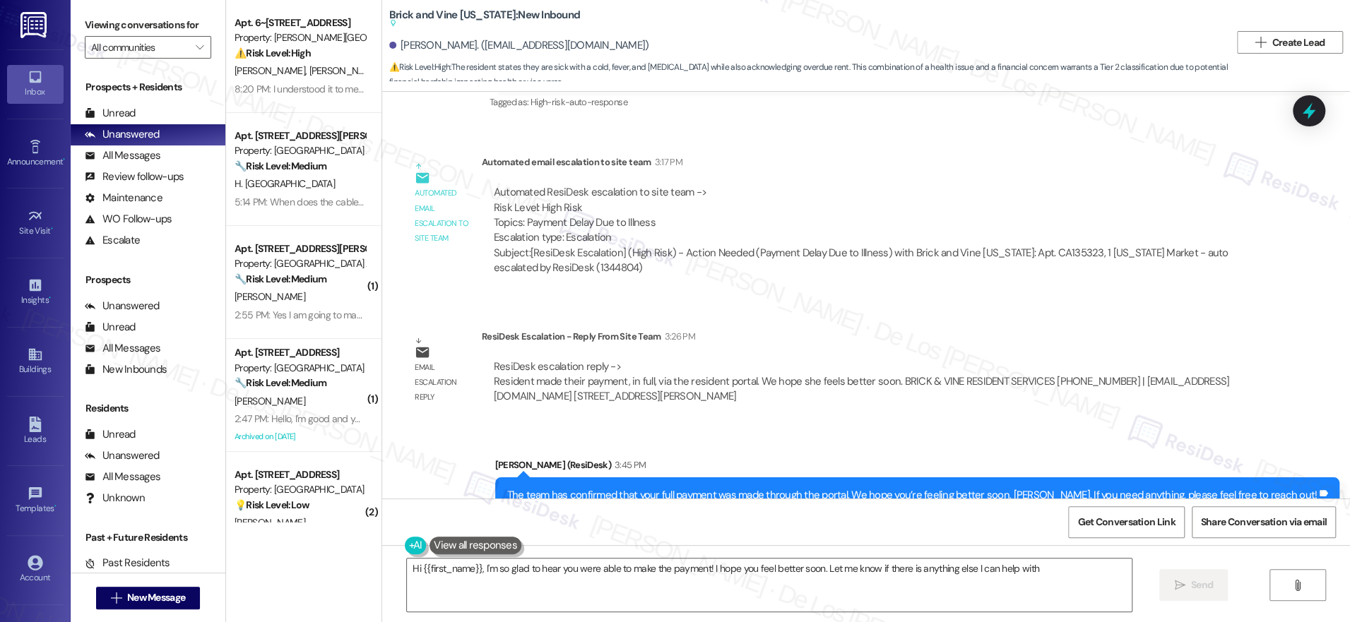
type textarea "Hi {{first_name}}, I'm so glad to hear you were able to make the payment! I hop…"
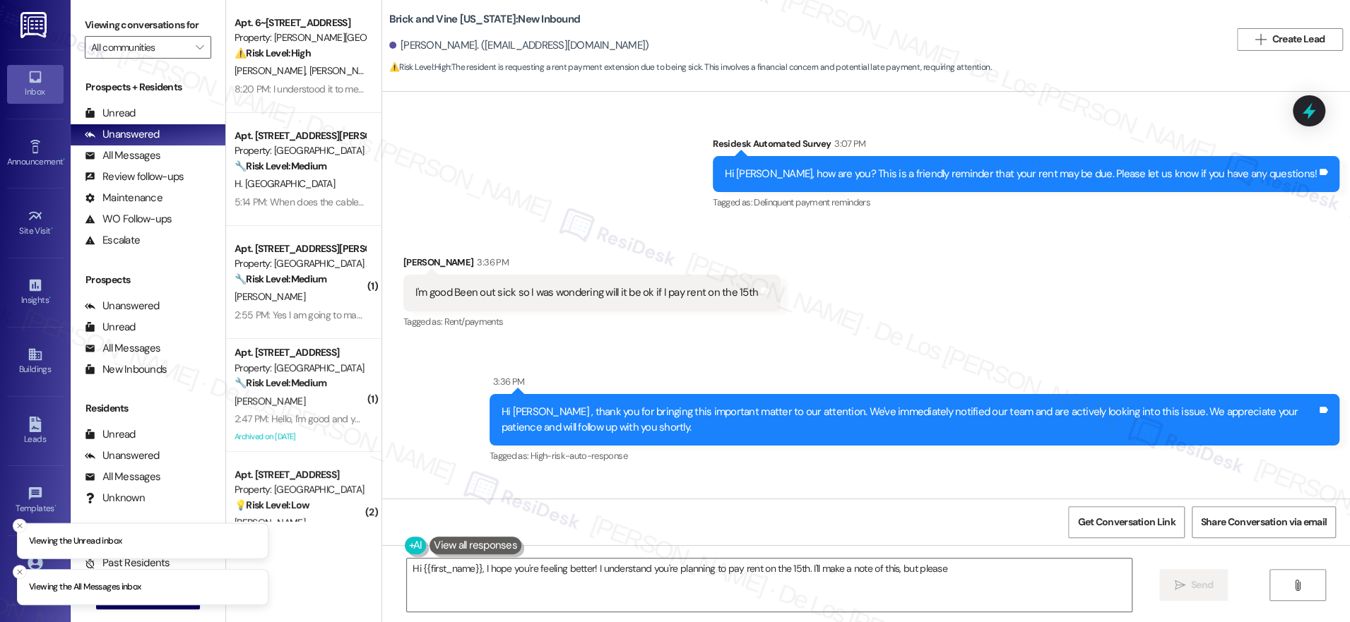
scroll to position [2751, 0]
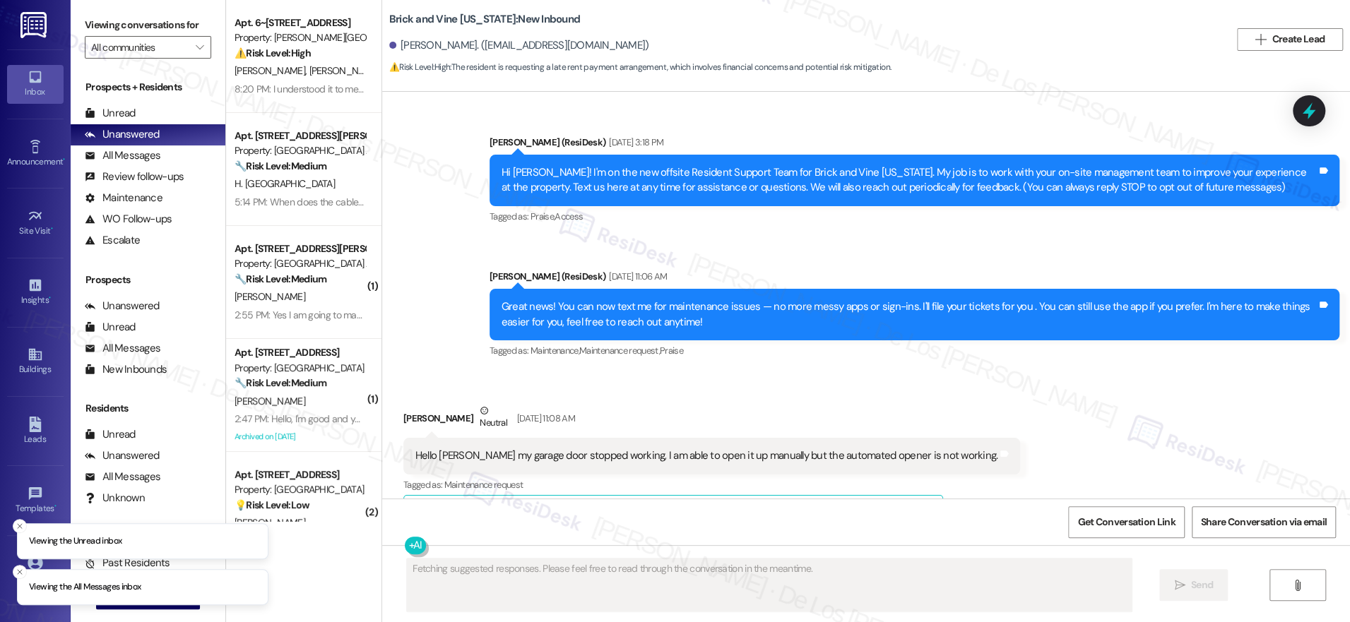
scroll to position [4528, 0]
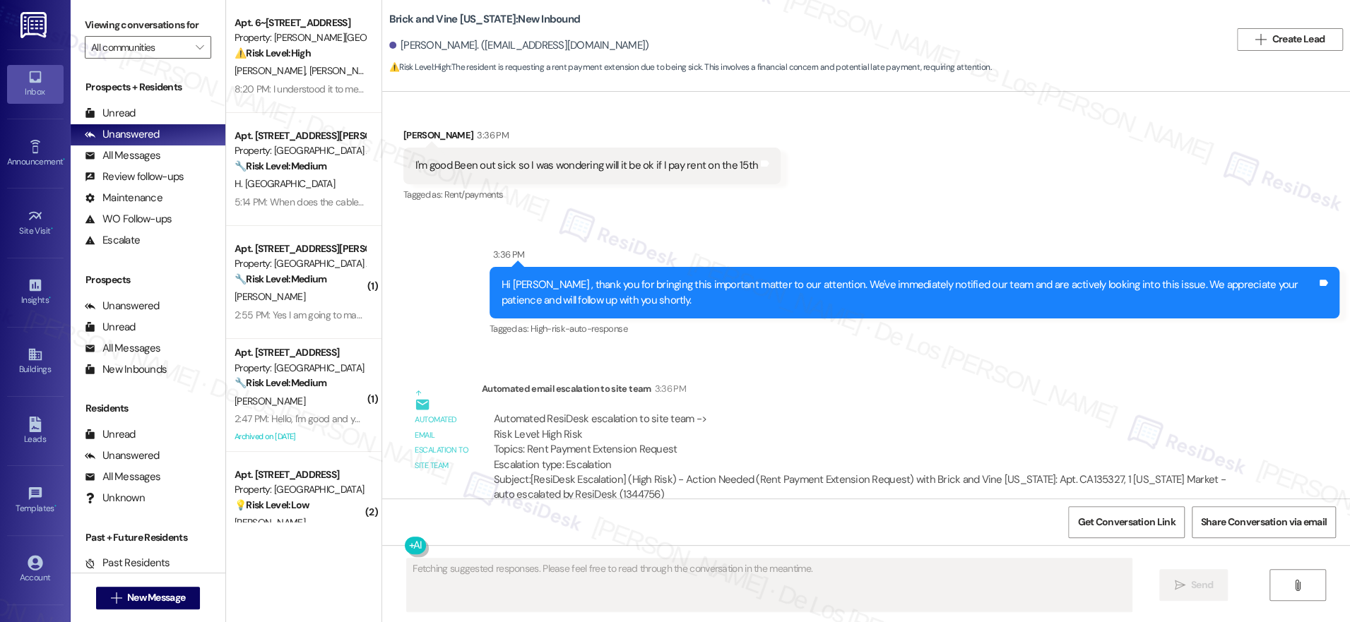
scroll to position [2751, 0]
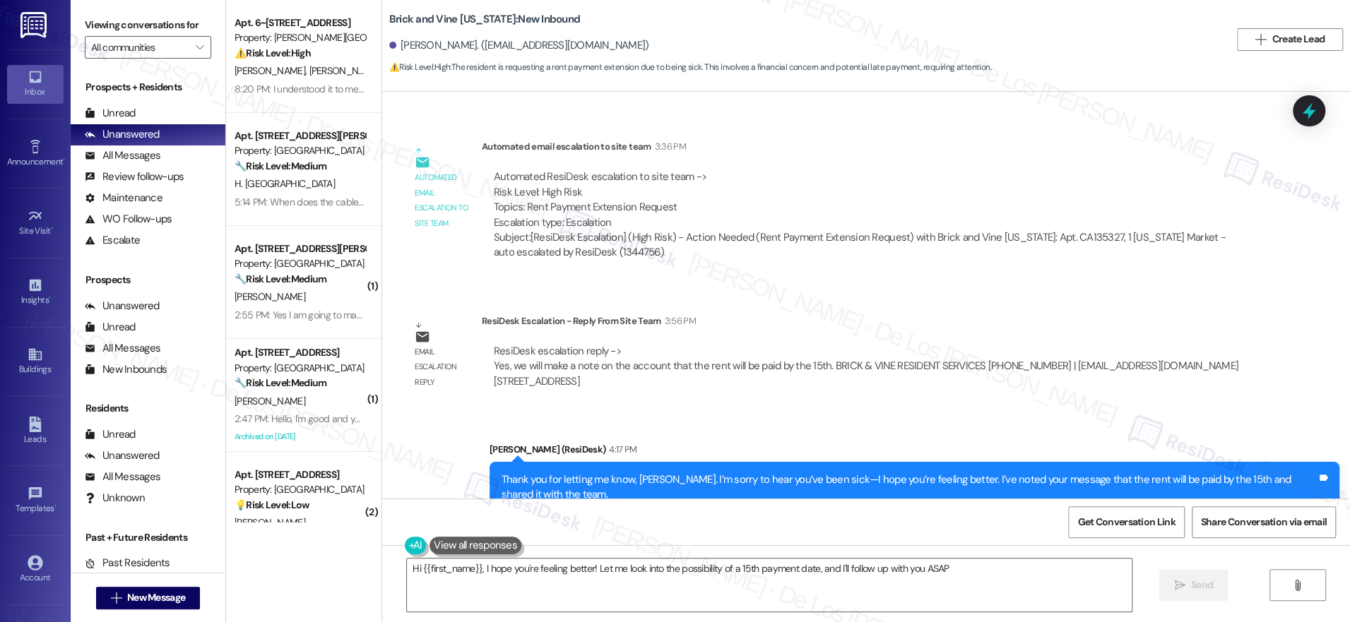
type textarea "Hi {{first_name}}, I hope you're feeling better! Let me look into the possibili…"
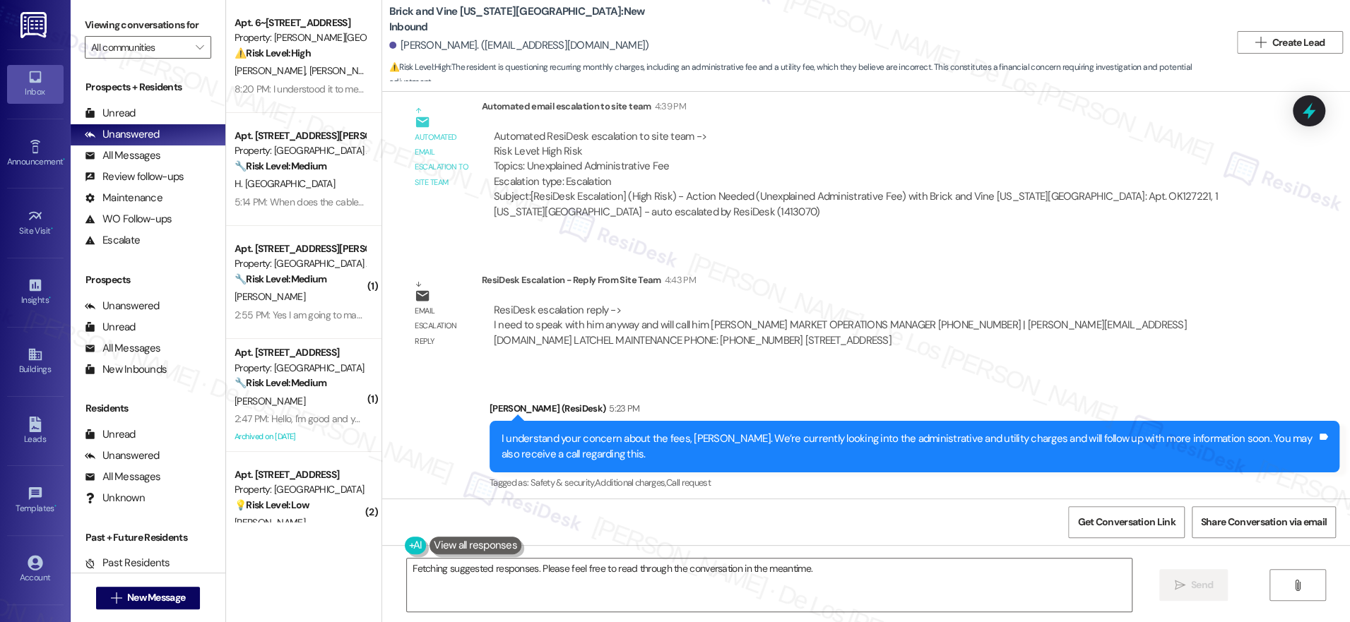
scroll to position [1106, 0]
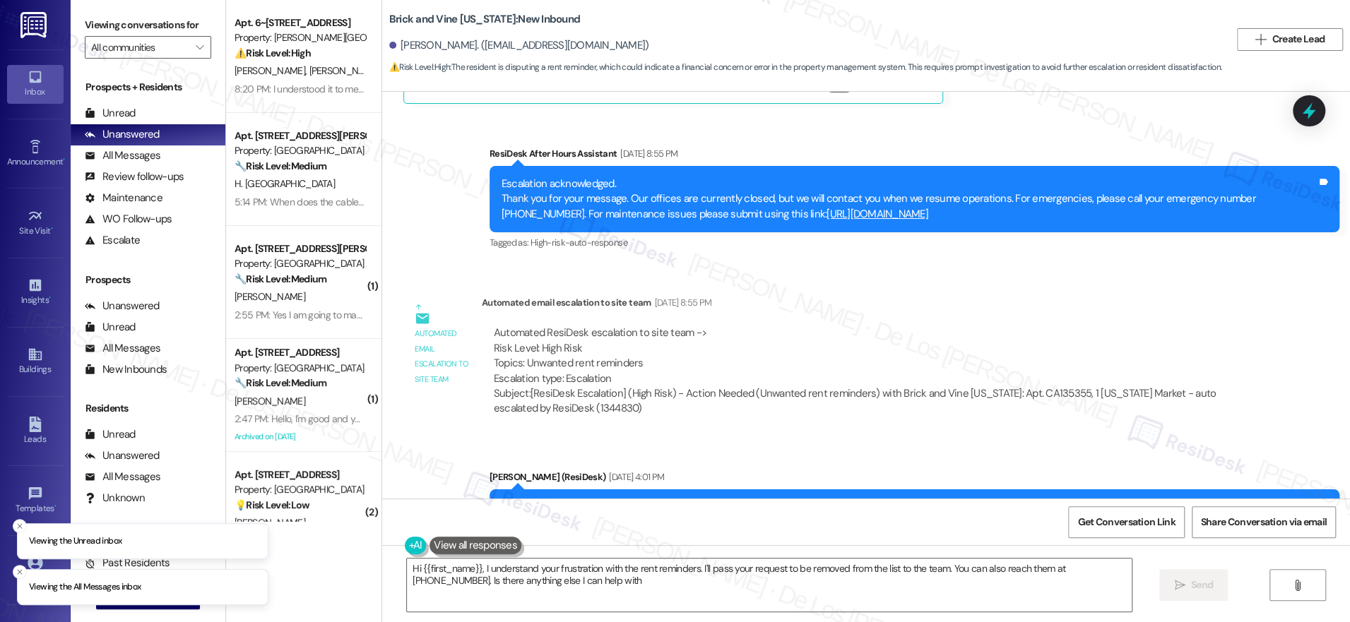
type textarea "Hi {{first_name}}, I understand your frustration with the rent reminders. I'll …"
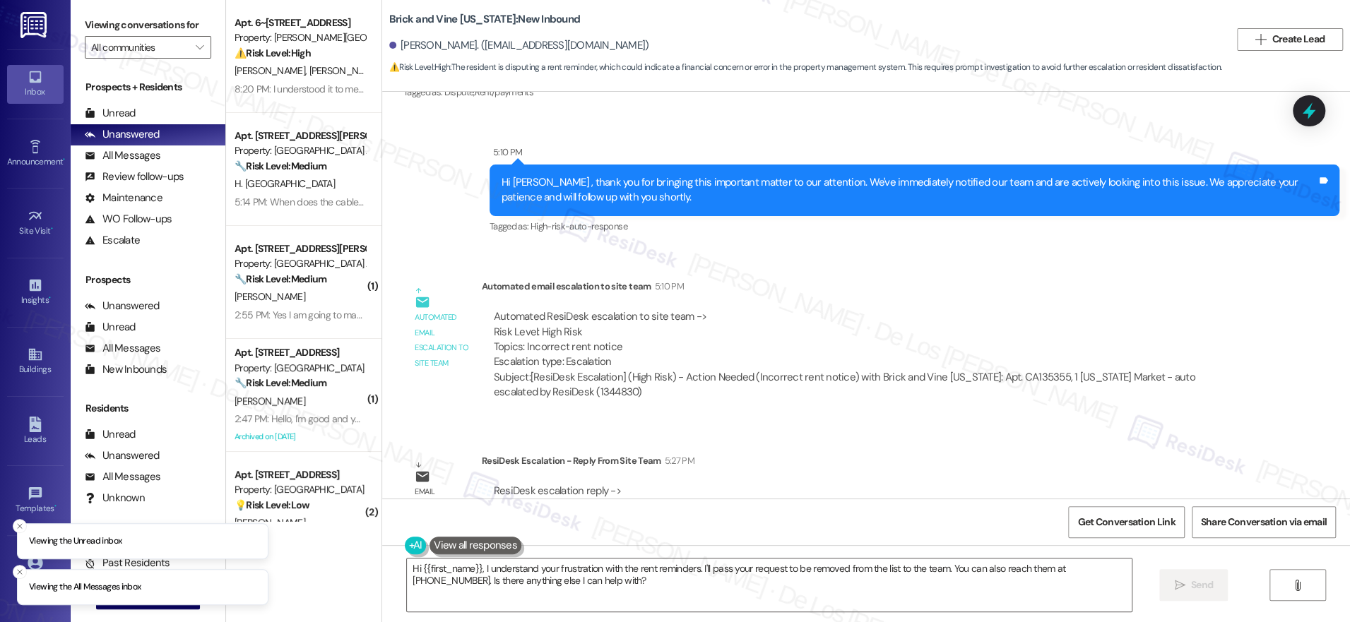
scroll to position [6675, 0]
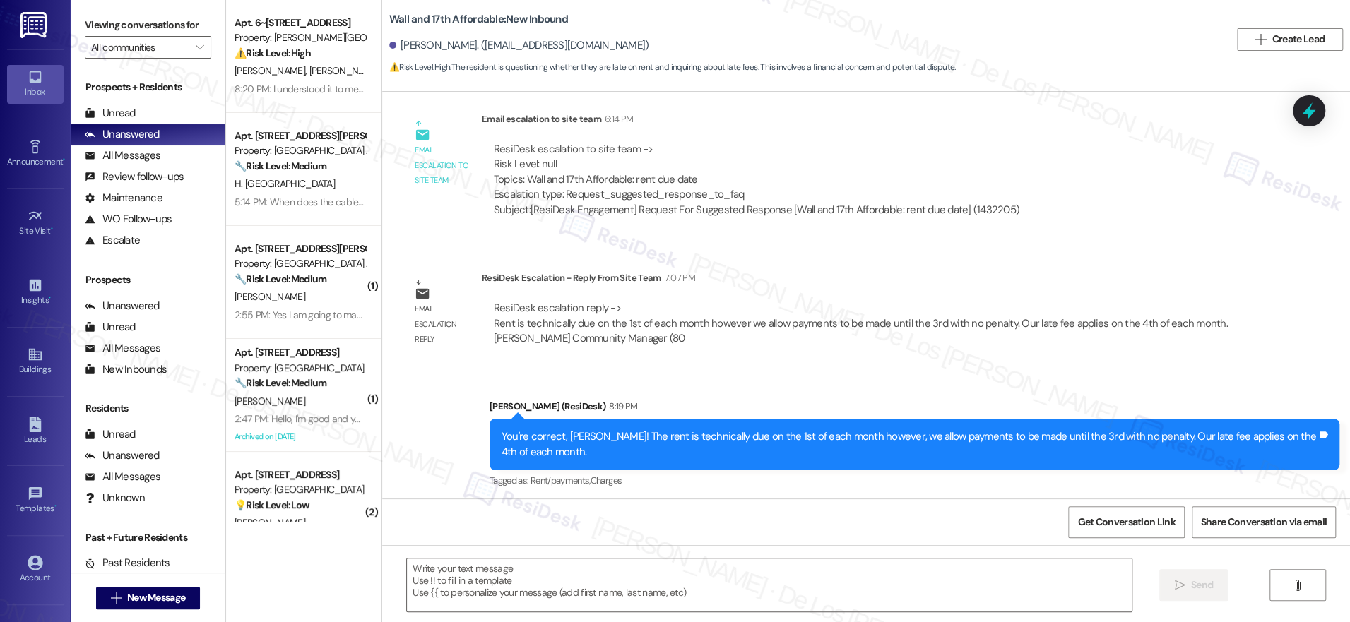
scroll to position [414, 0]
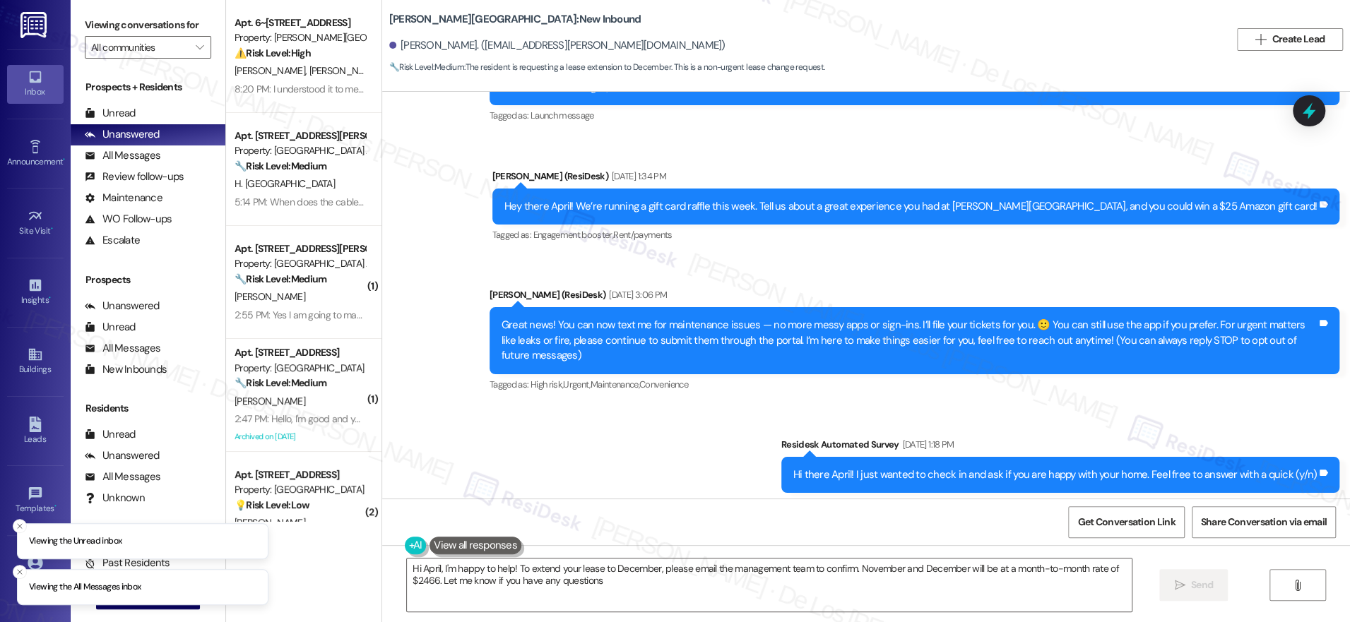
type textarea "Hi April, I'm happy to help! To extend your lease to December, please email the…"
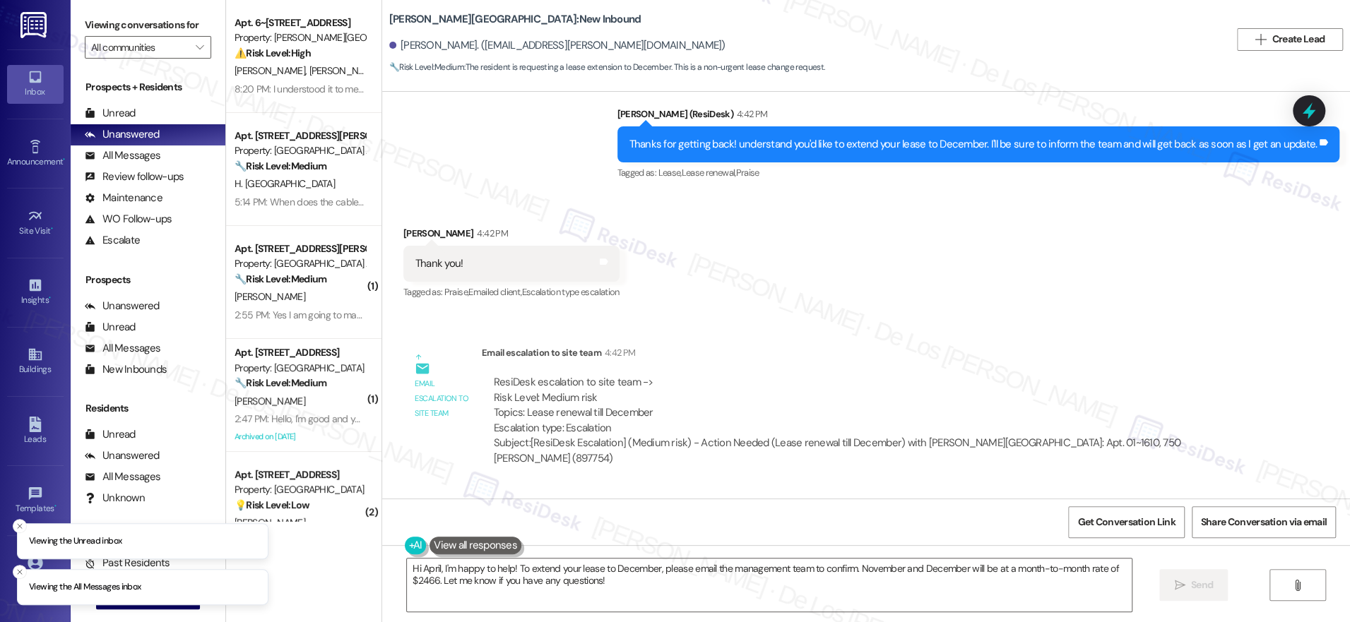
scroll to position [4512, 0]
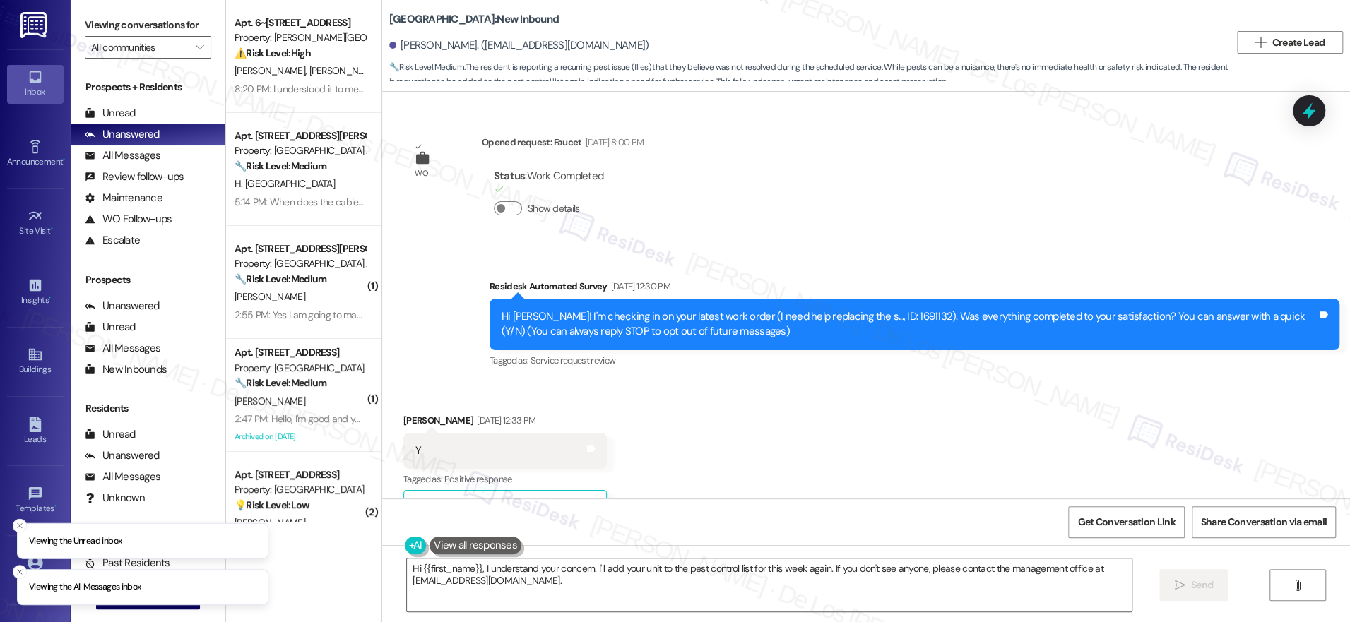
scroll to position [24600, 0]
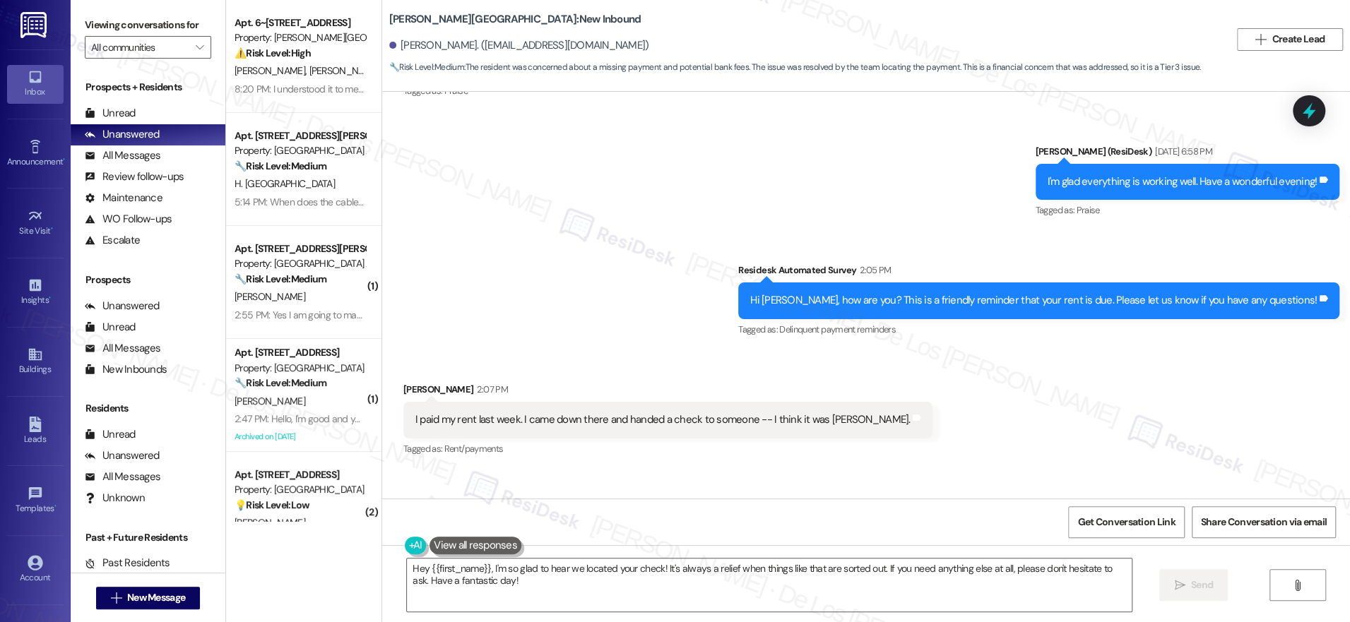
scroll to position [977, 0]
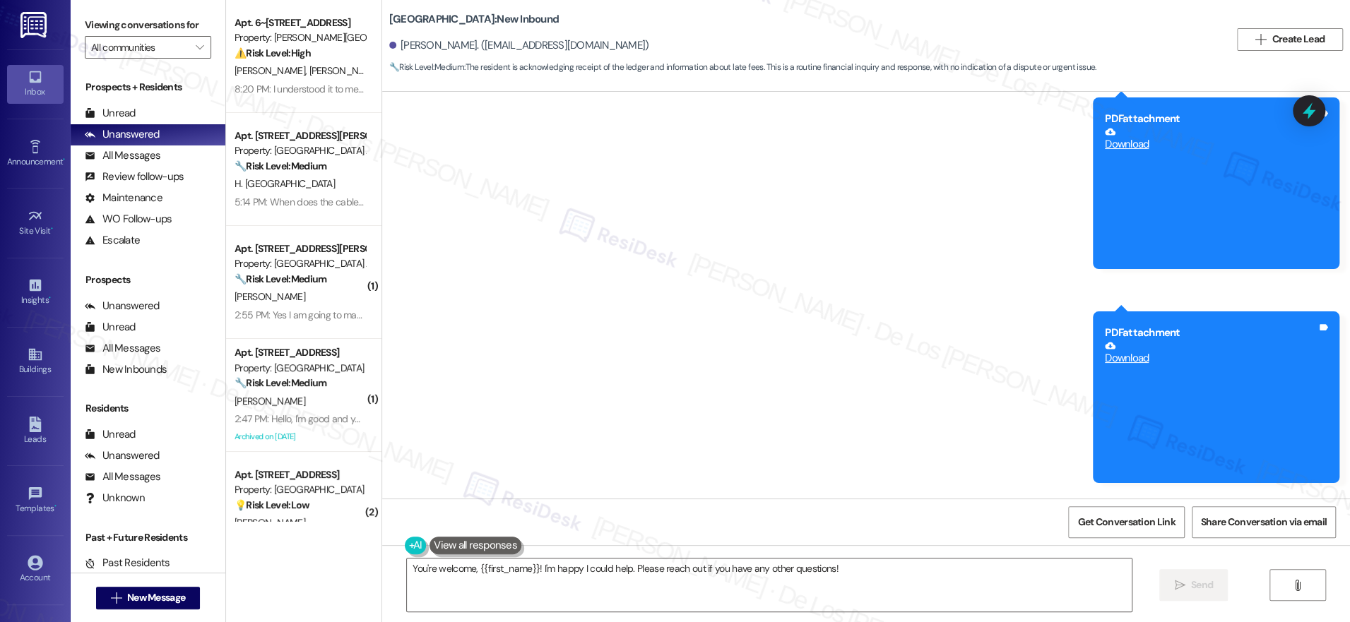
scroll to position [1481, 0]
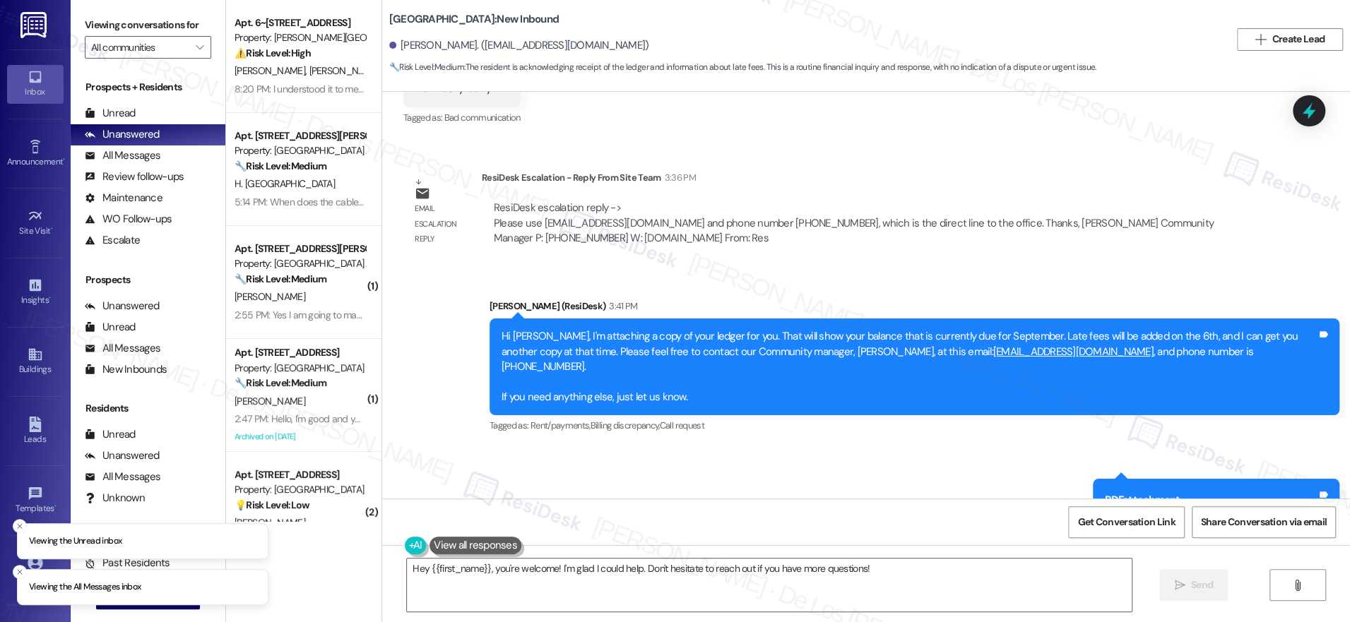
scroll to position [937, 0]
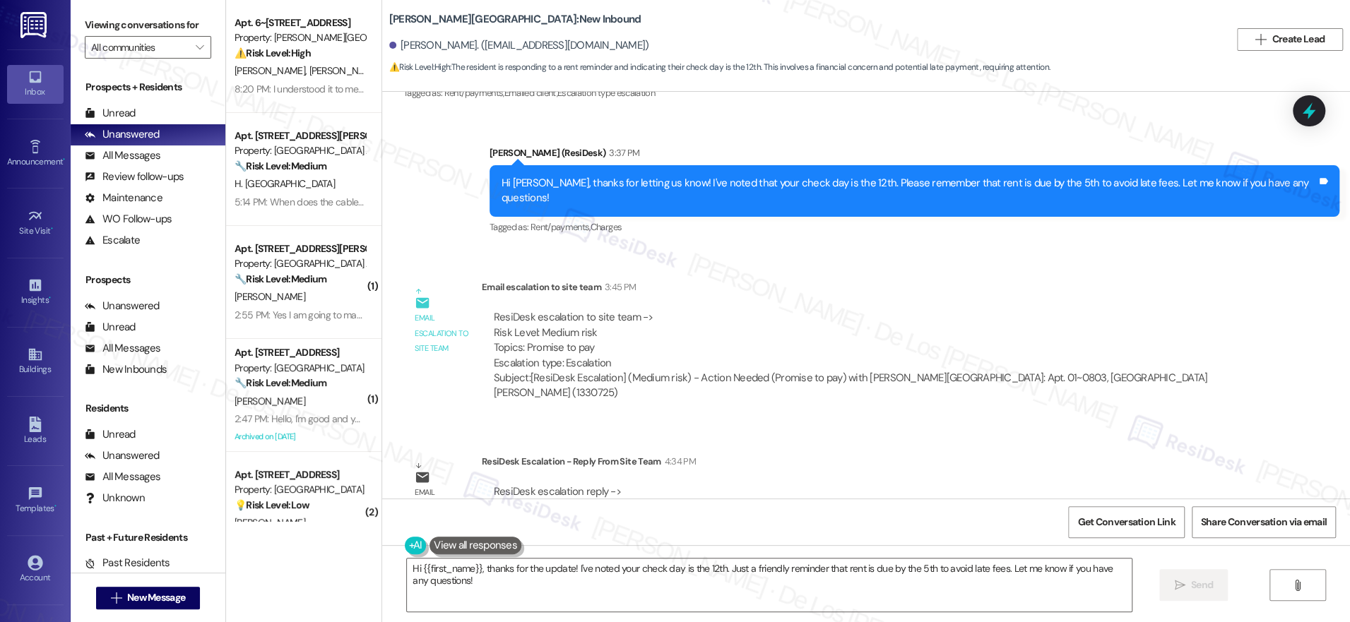
scroll to position [12915, 0]
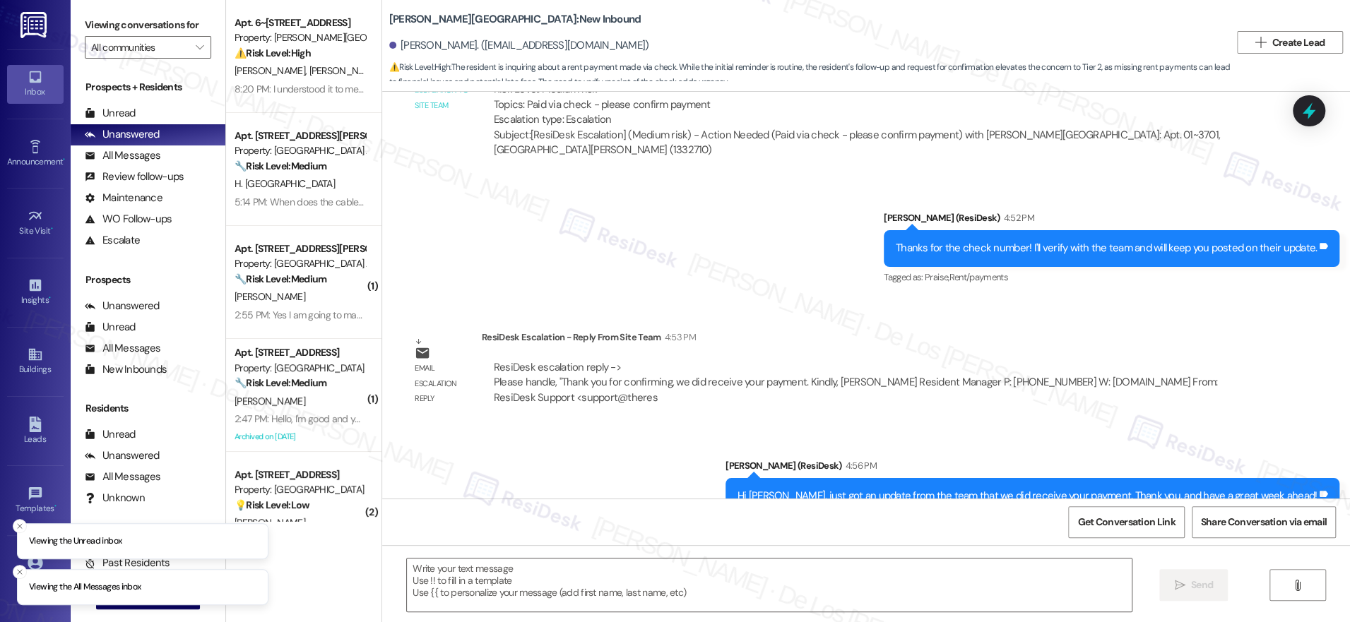
scroll to position [1832, 0]
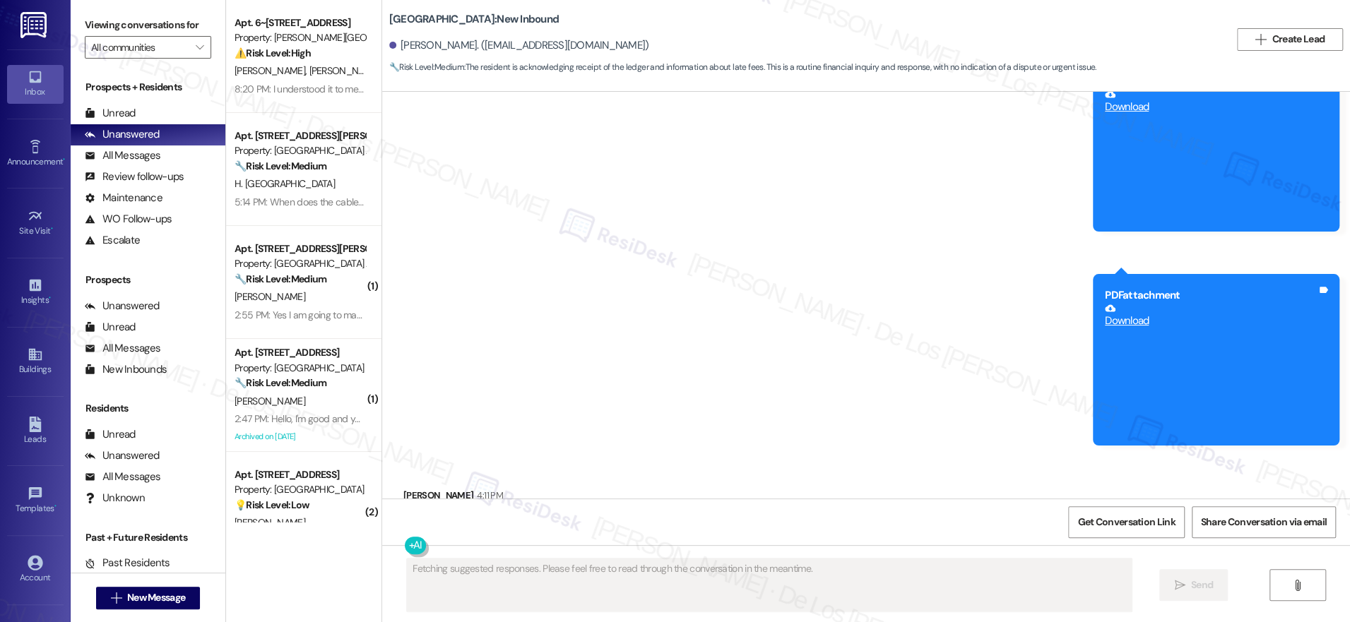
scroll to position [1480, 0]
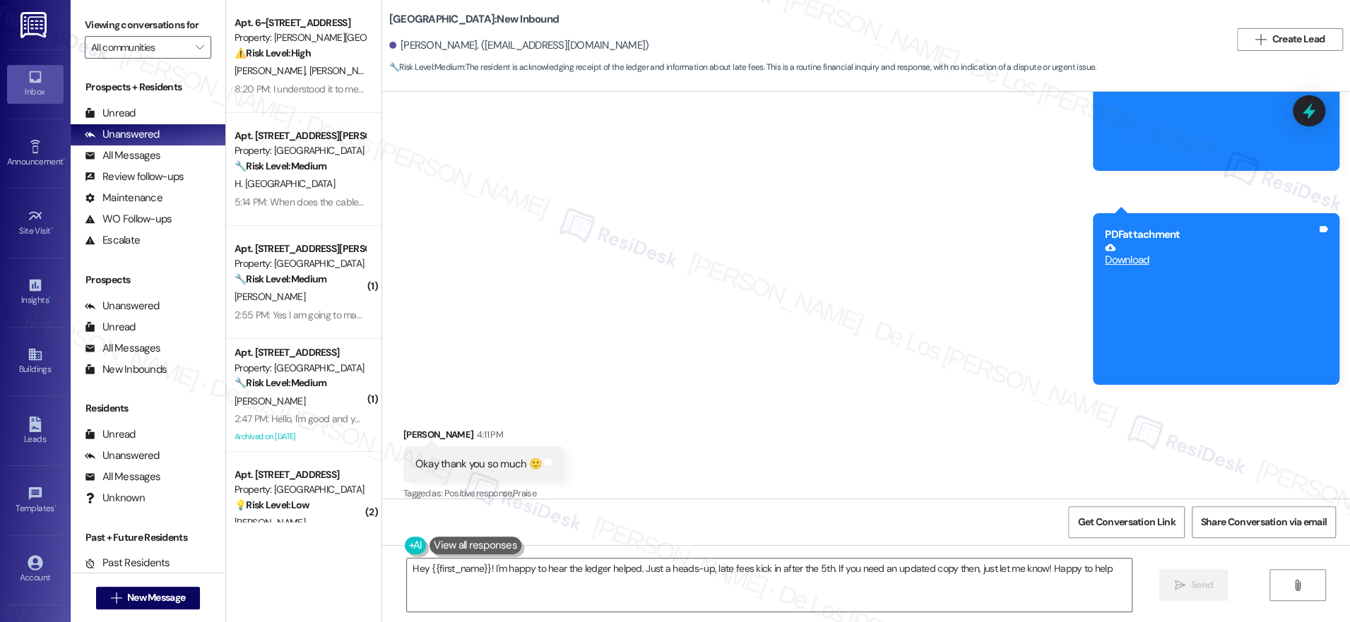
type textarea "Hey {{first_name}}! I'm happy to hear the ledger helped. Just a heads-up, late …"
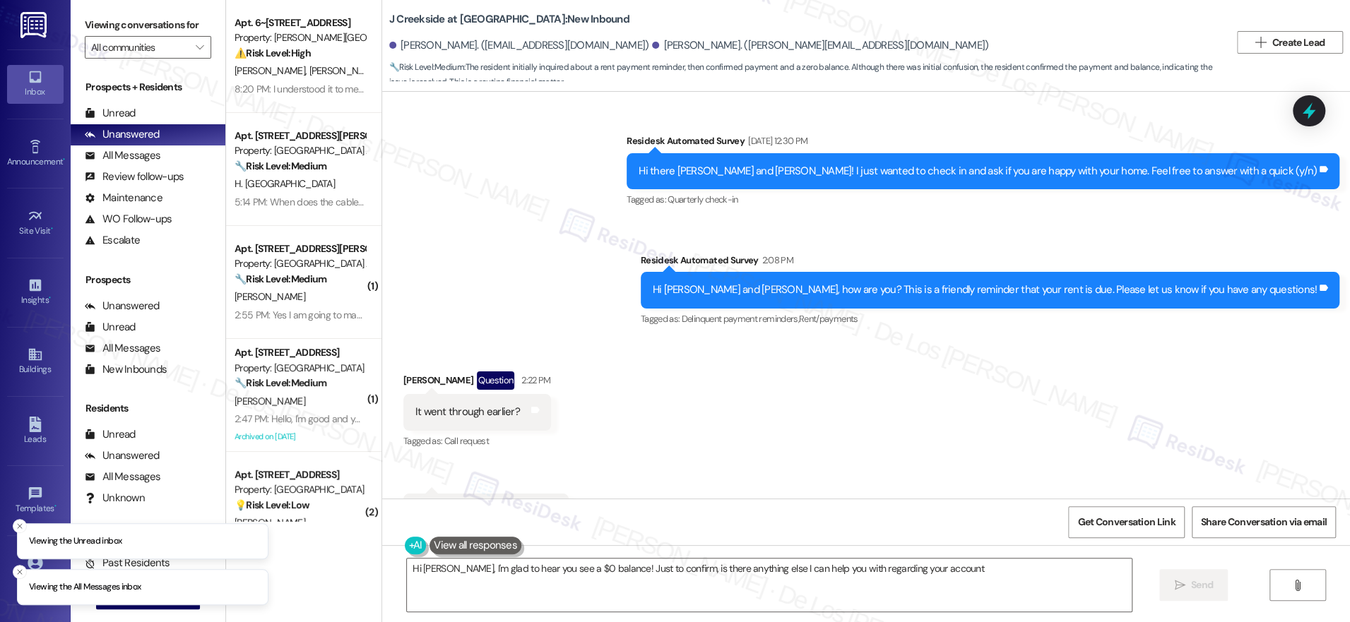
type textarea "Hi [PERSON_NAME], I'm glad to hear you see a $0 balance! Just to confirm, is th…"
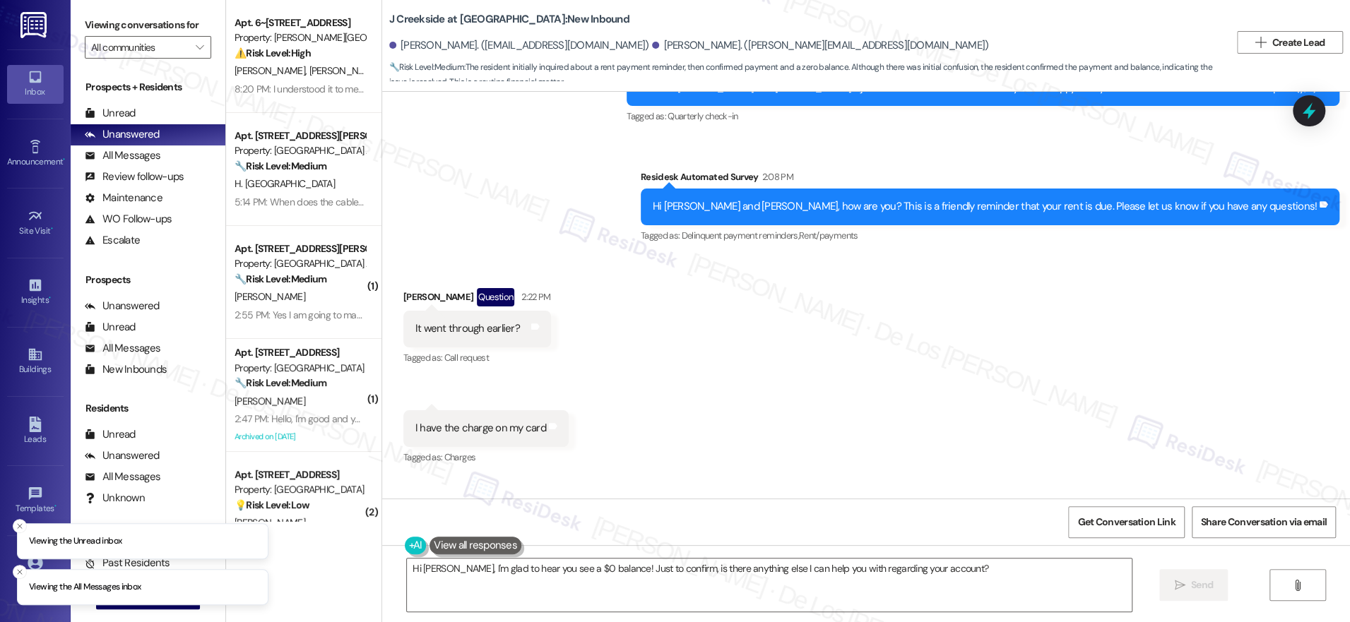
scroll to position [616, 0]
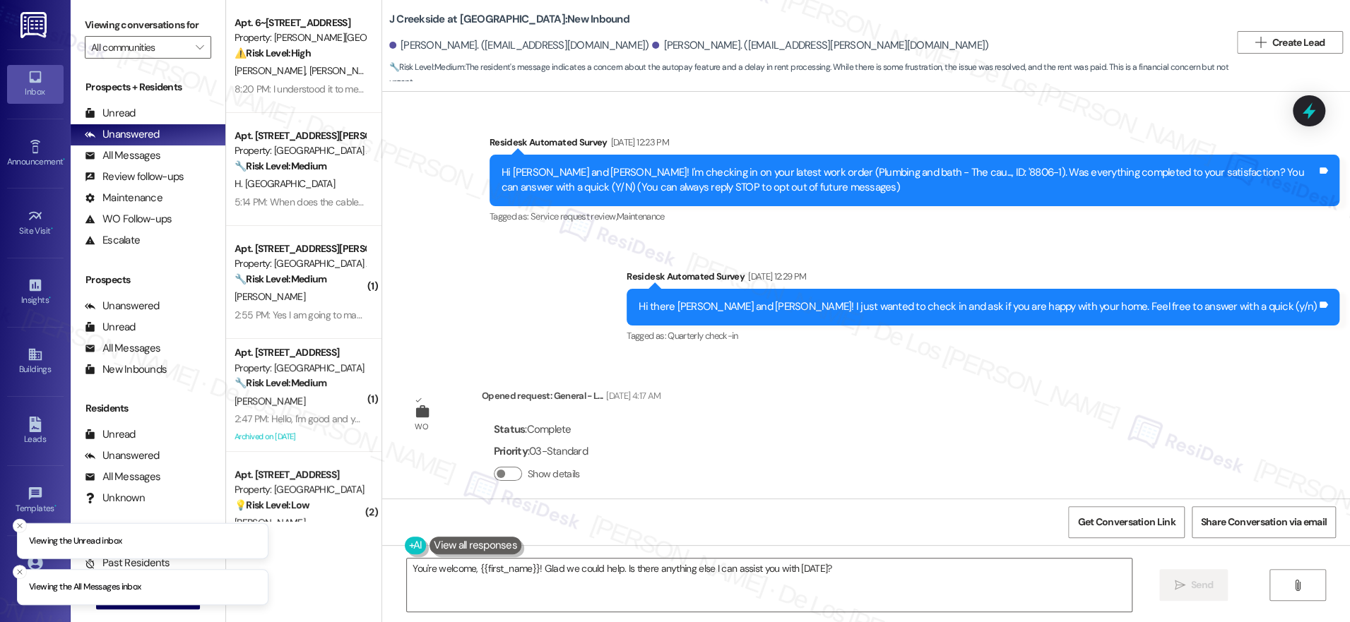
scroll to position [897, 0]
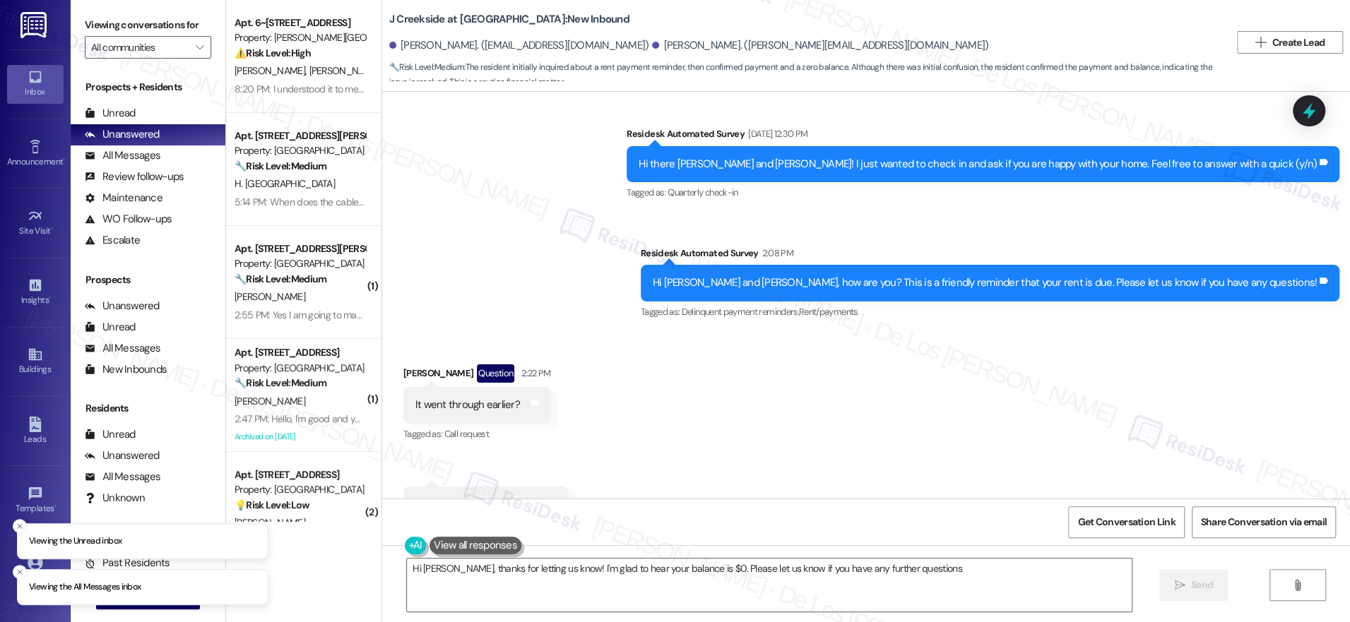
type textarea "Hi Nicholas, thanks for letting us know! I'm glad to hear your balance is $0. P…"
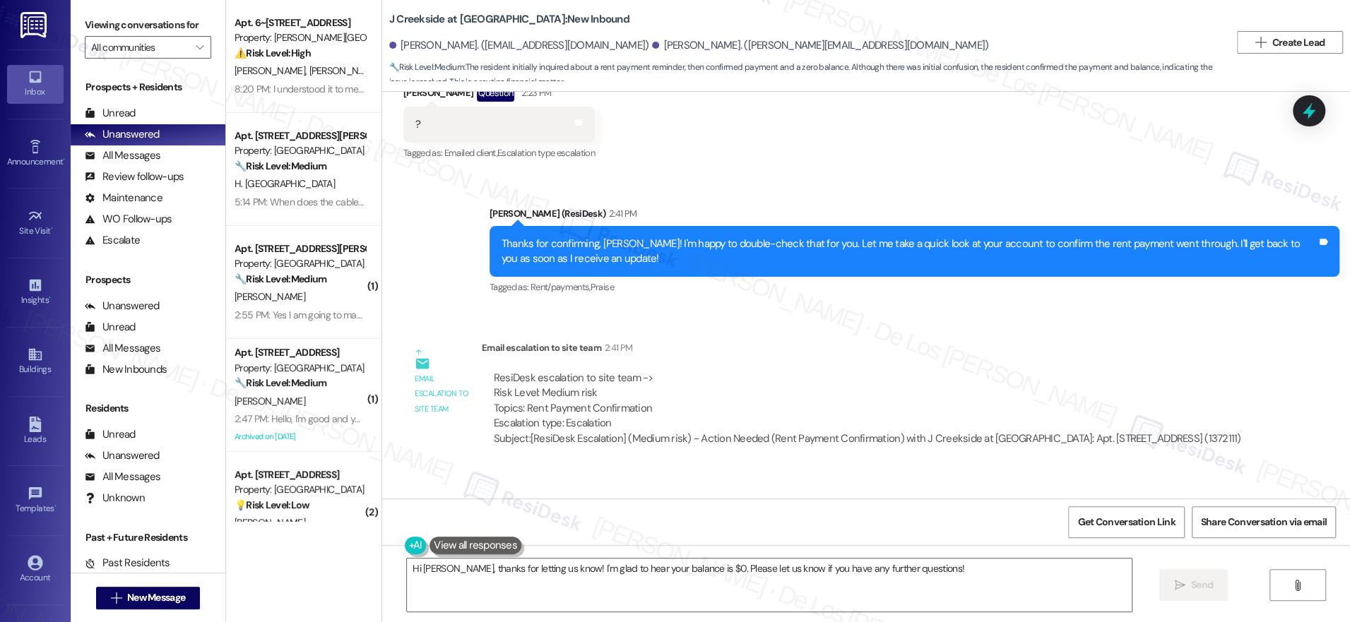
scroll to position [1131, 0]
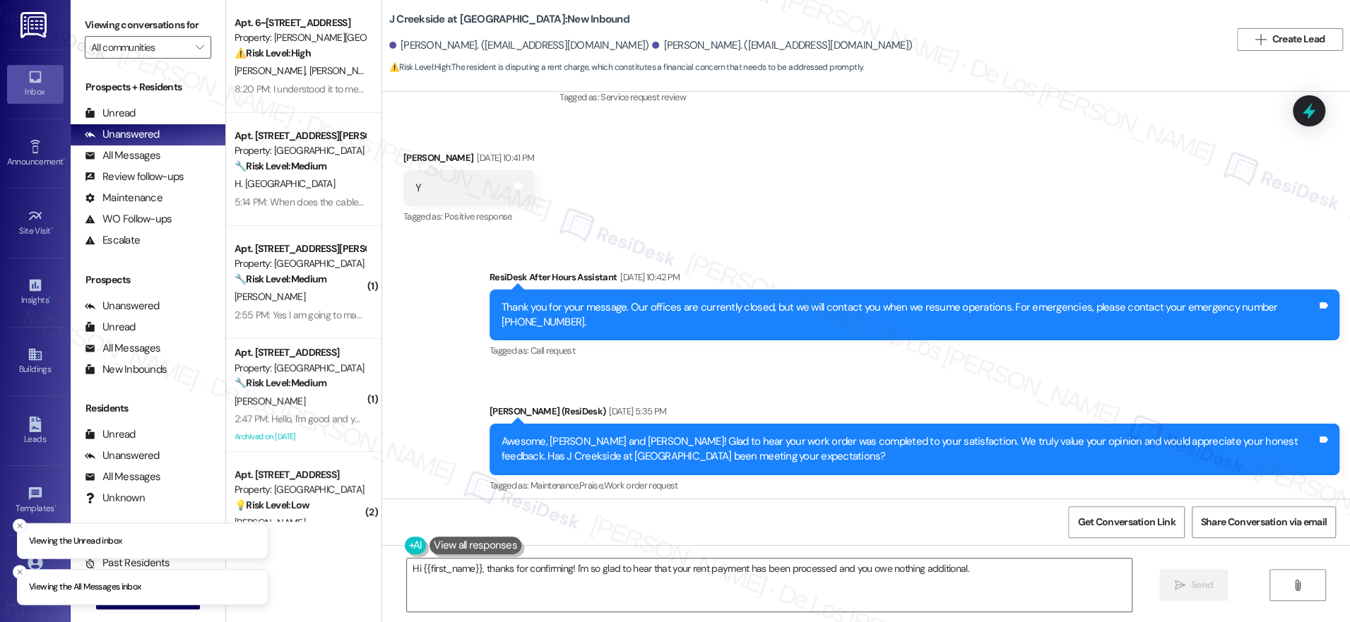
scroll to position [3816, 0]
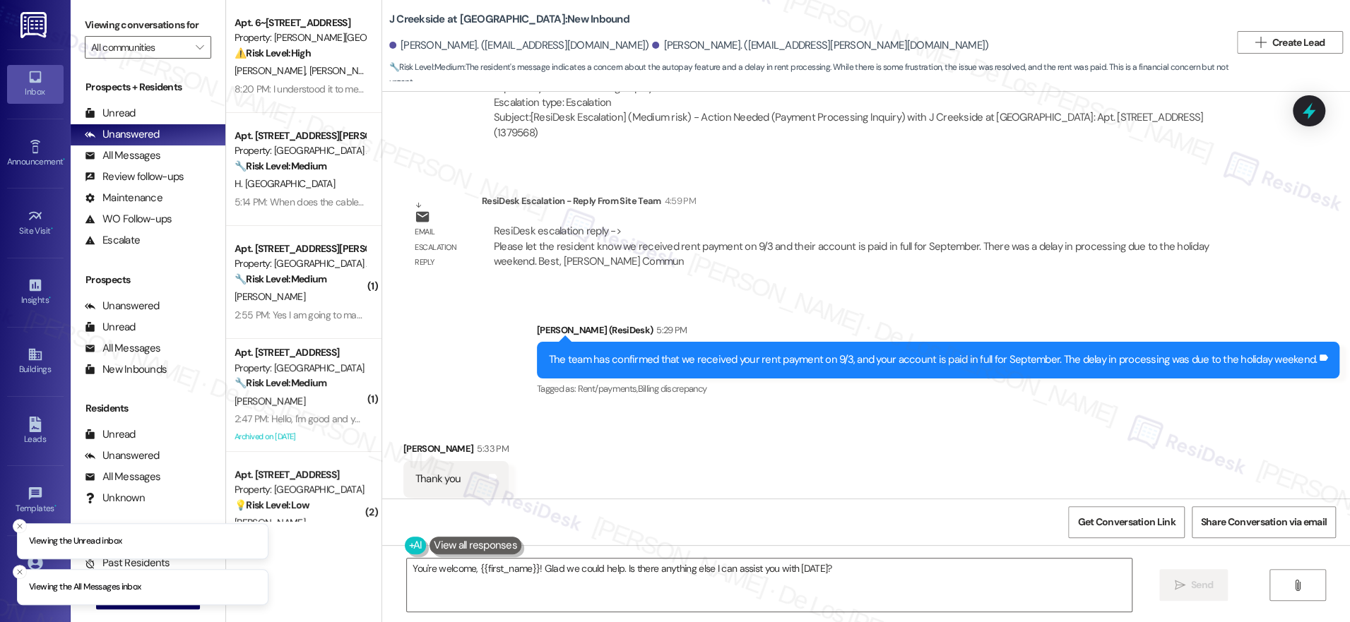
scroll to position [897, 0]
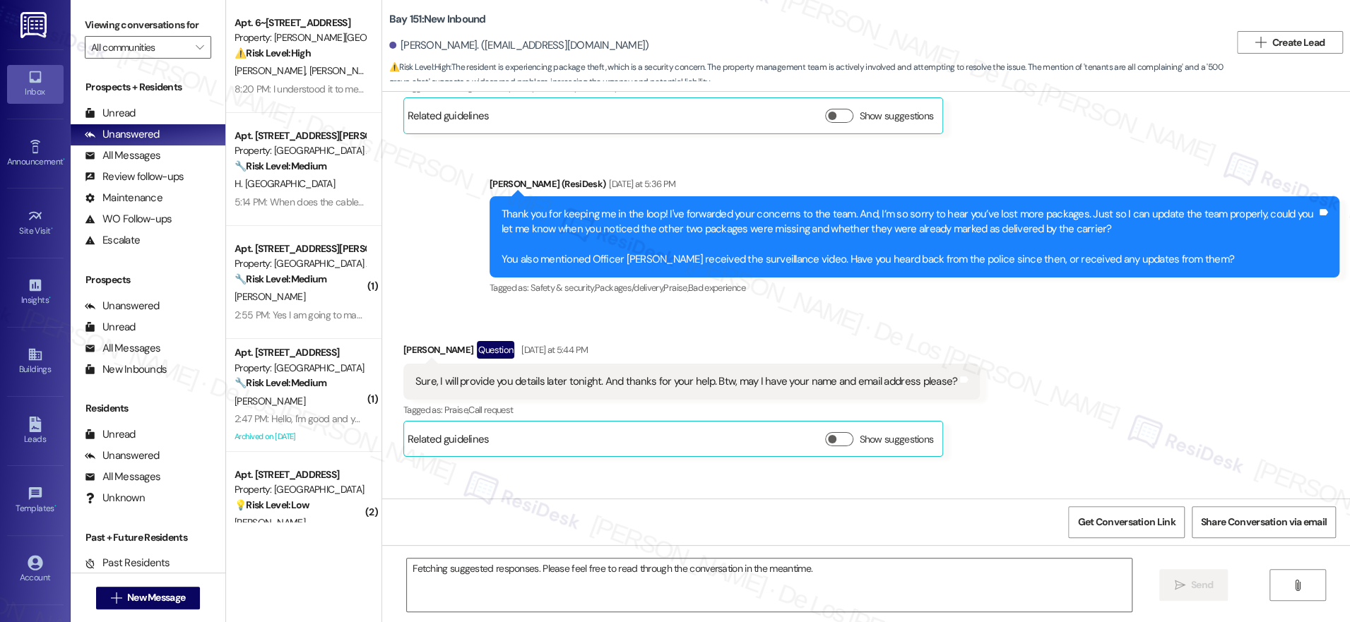
scroll to position [44046, 0]
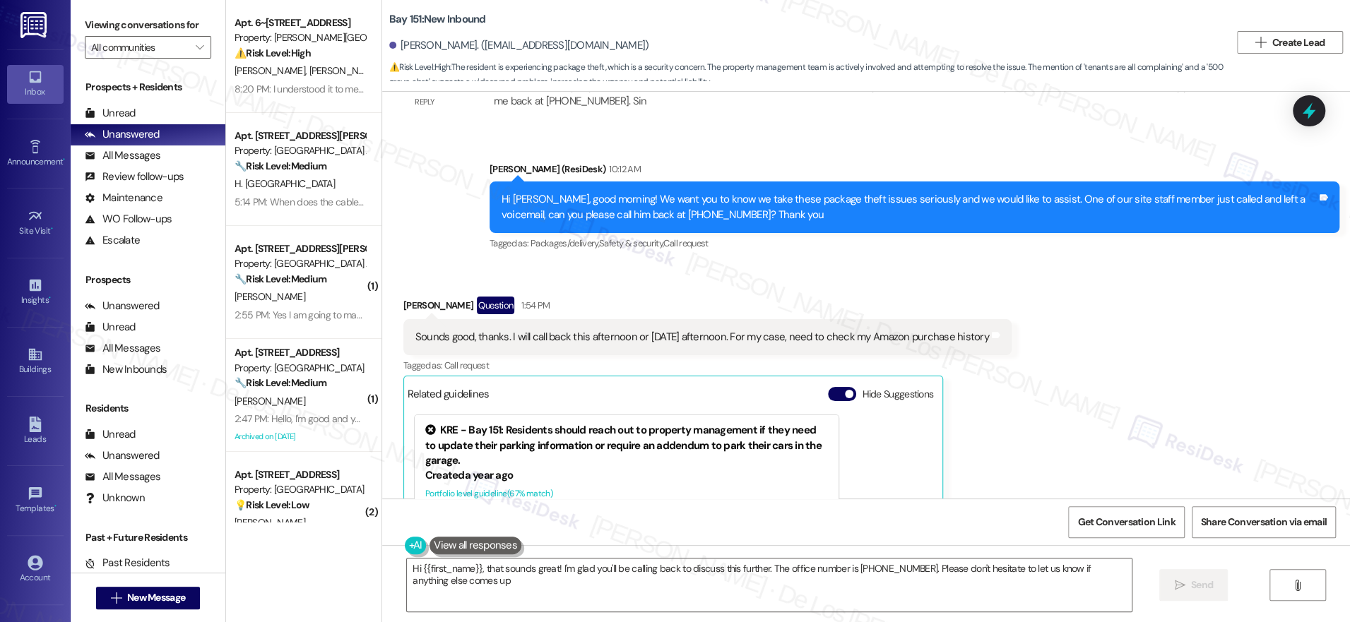
type textarea "Hi {{first_name}}, that sounds great! I'm glad you'll be calling back to discus…"
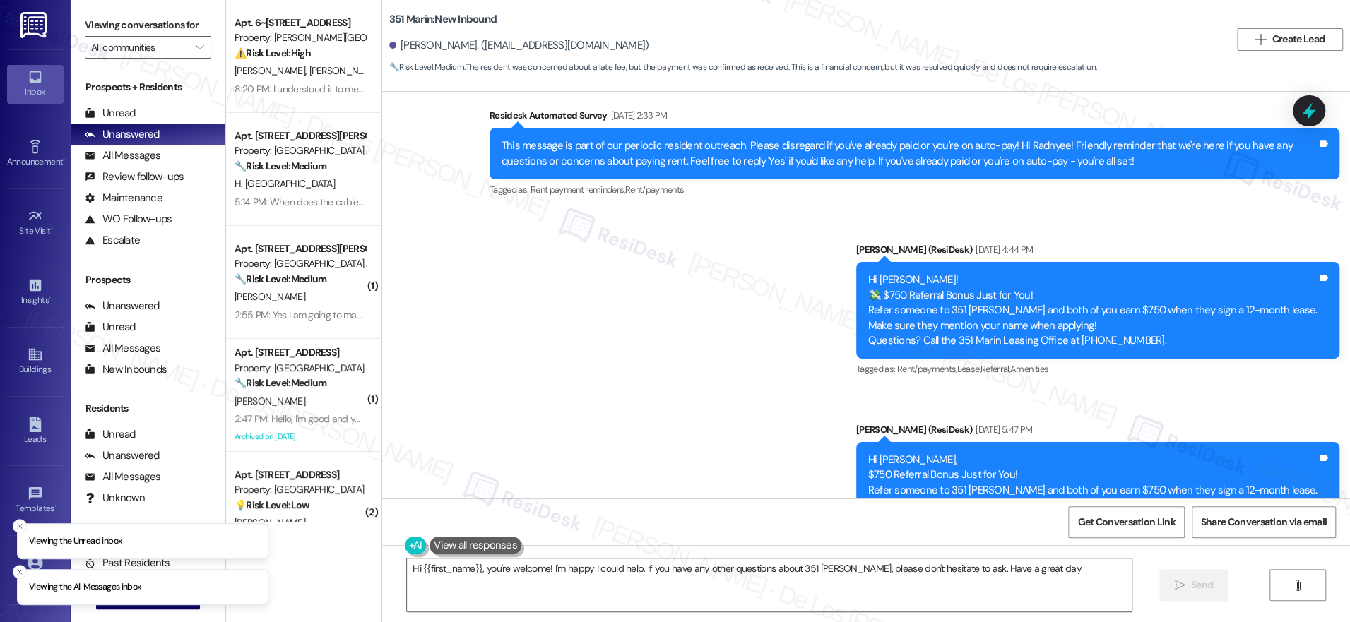
type textarea "Hi {{first_name}}, you're welcome! I'm happy I could help. If you have any othe…"
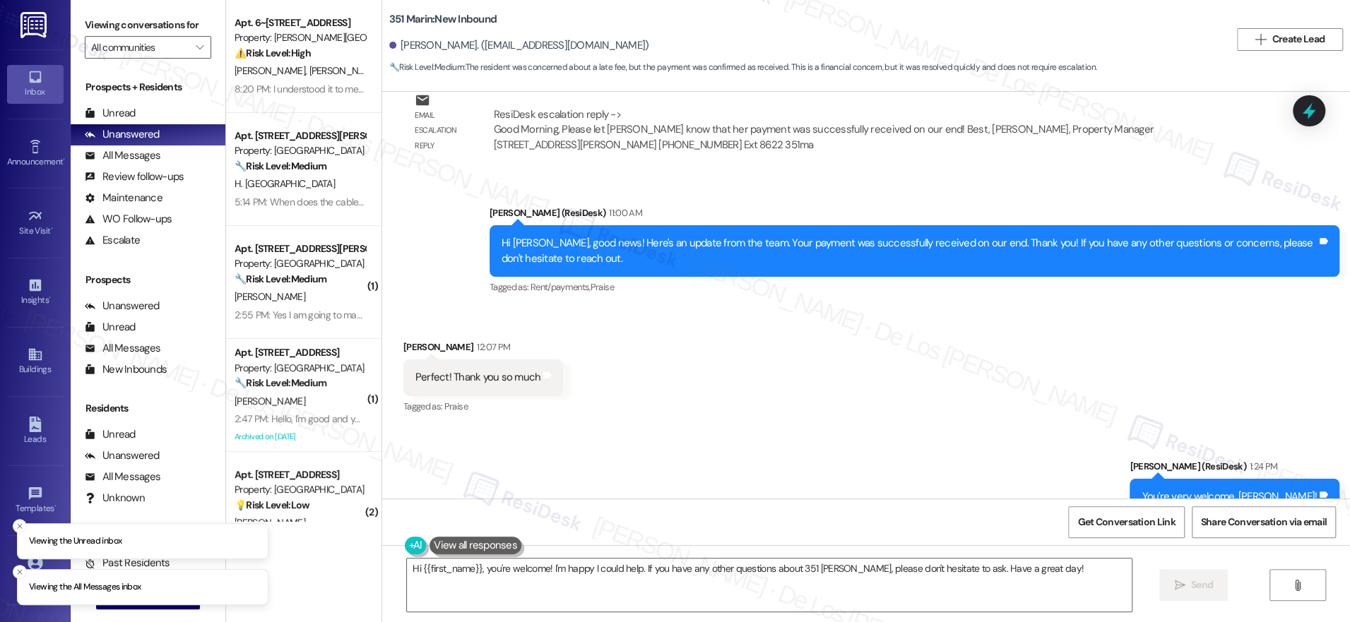
scroll to position [2847, 0]
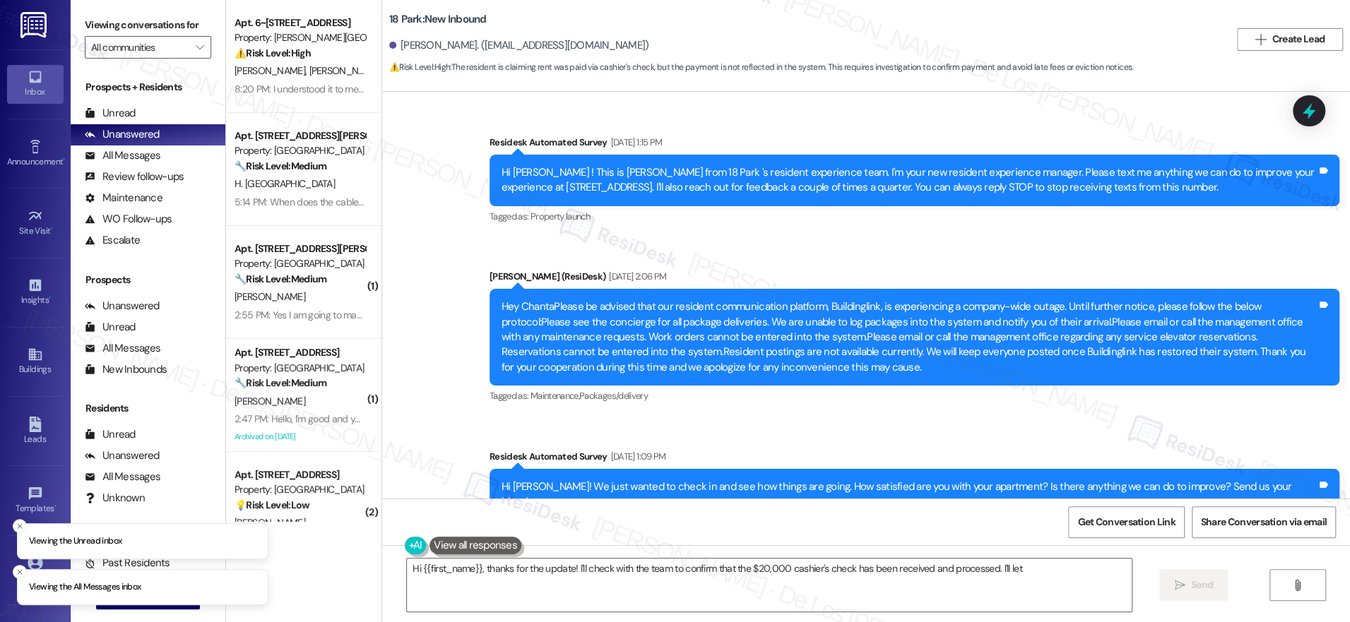
scroll to position [12383, 0]
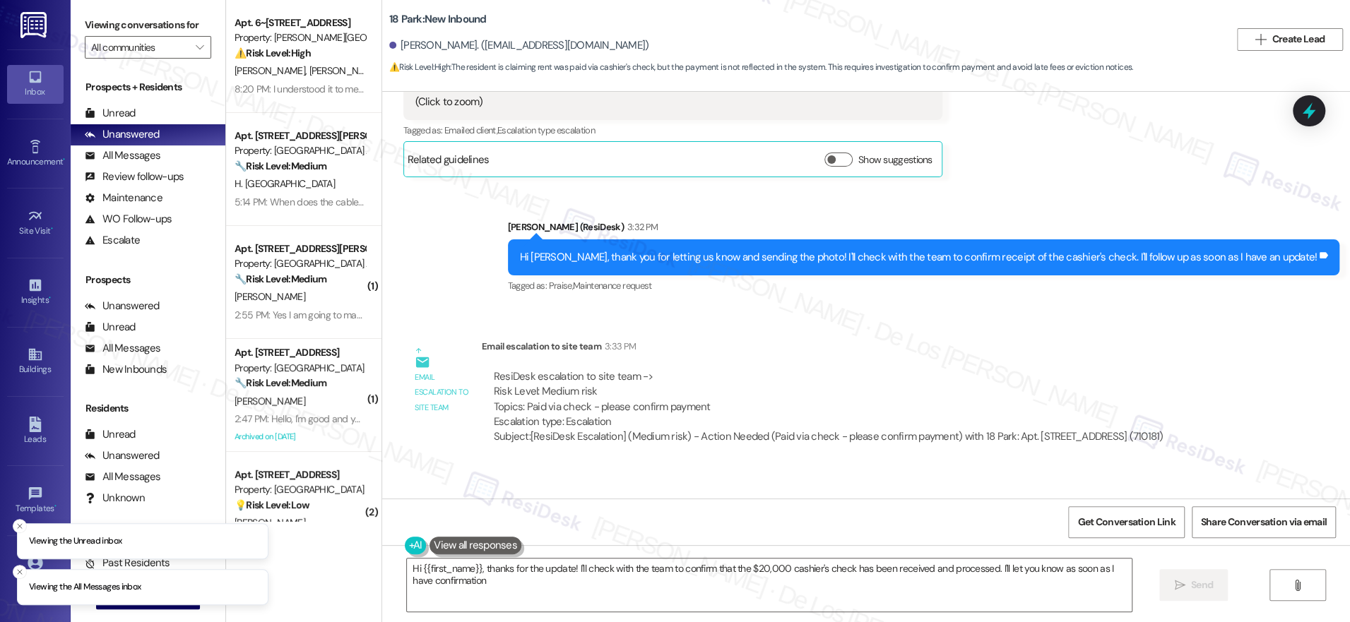
type textarea "Hi {{first_name}}, thanks for the update! I'll check with the team to confirm t…"
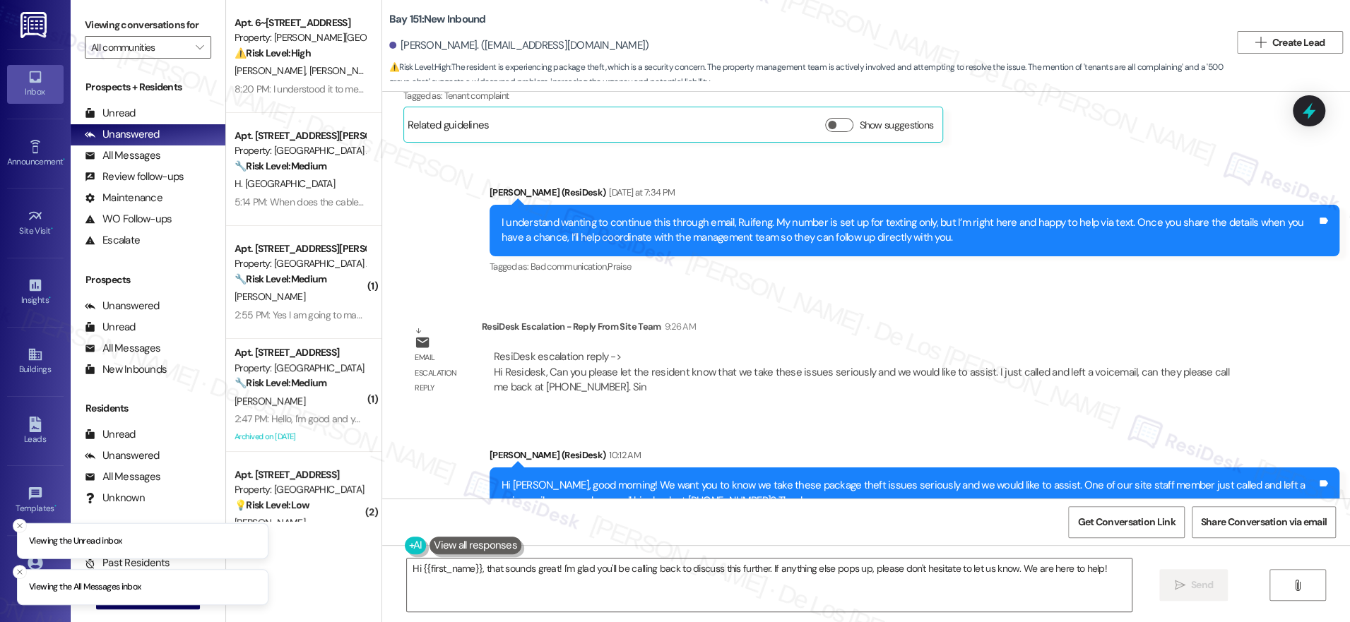
scroll to position [43637, 0]
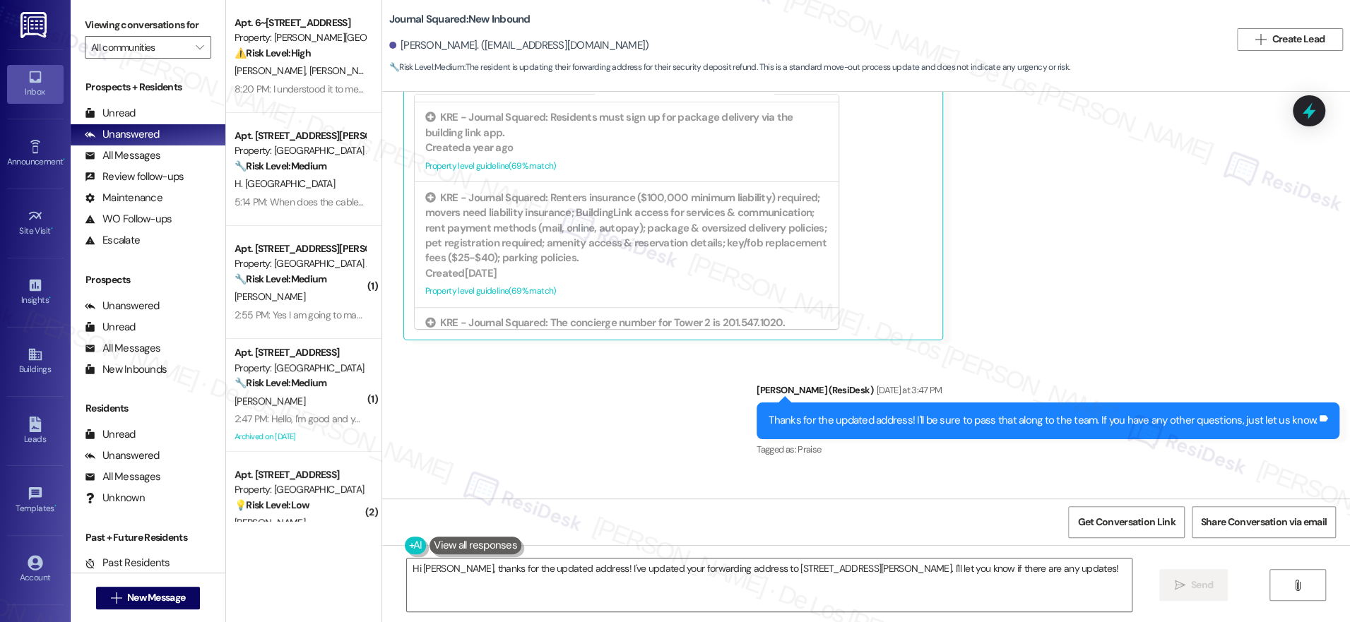
scroll to position [7233, 0]
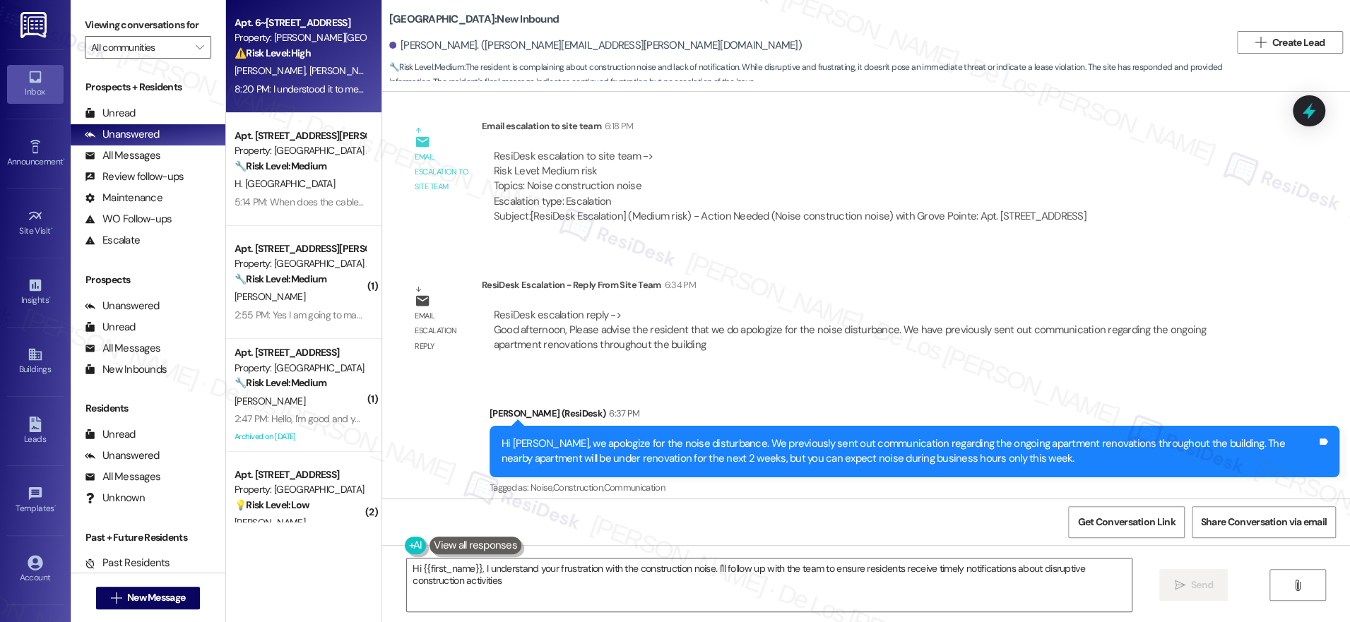
scroll to position [6101, 0]
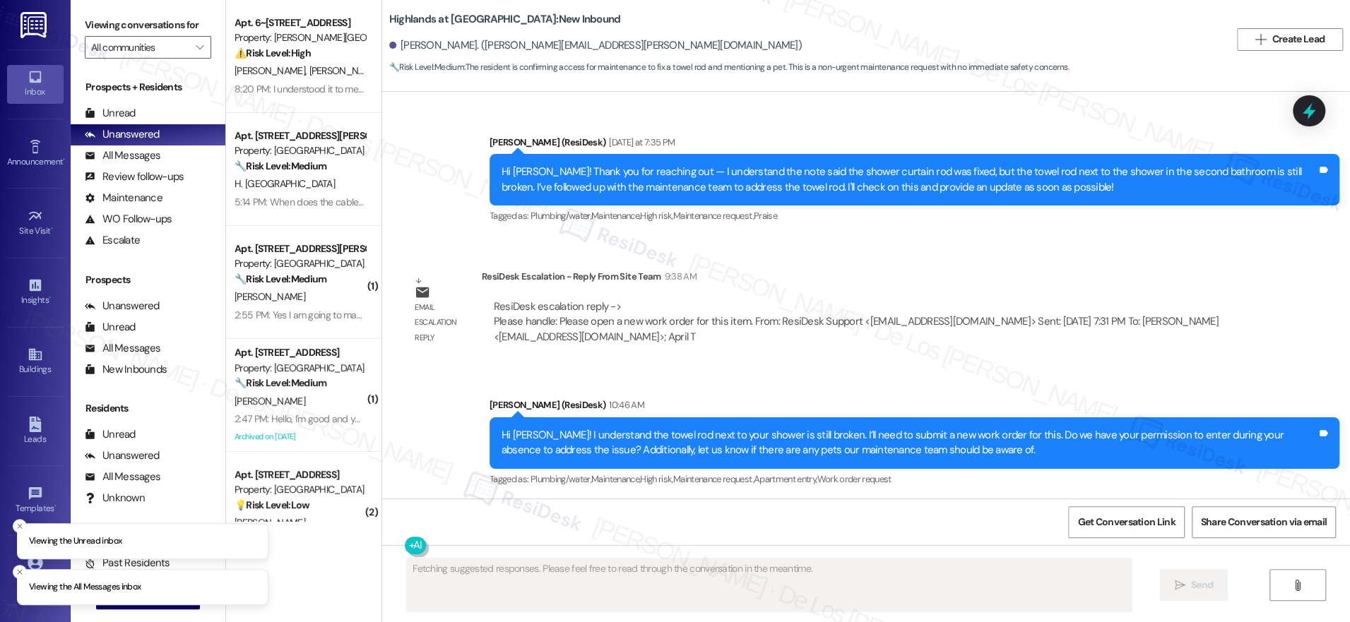
scroll to position [25323, 0]
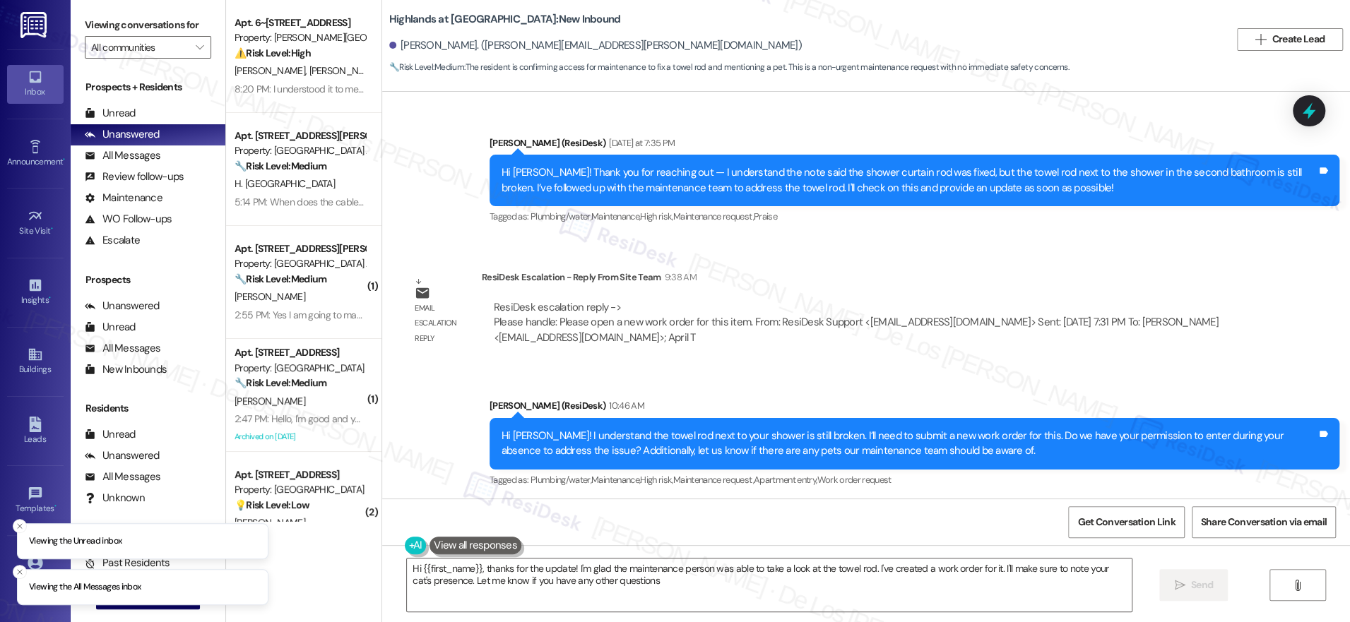
type textarea "Hi {{first_name}}, thanks for the update! I'm glad the maintenance person was a…"
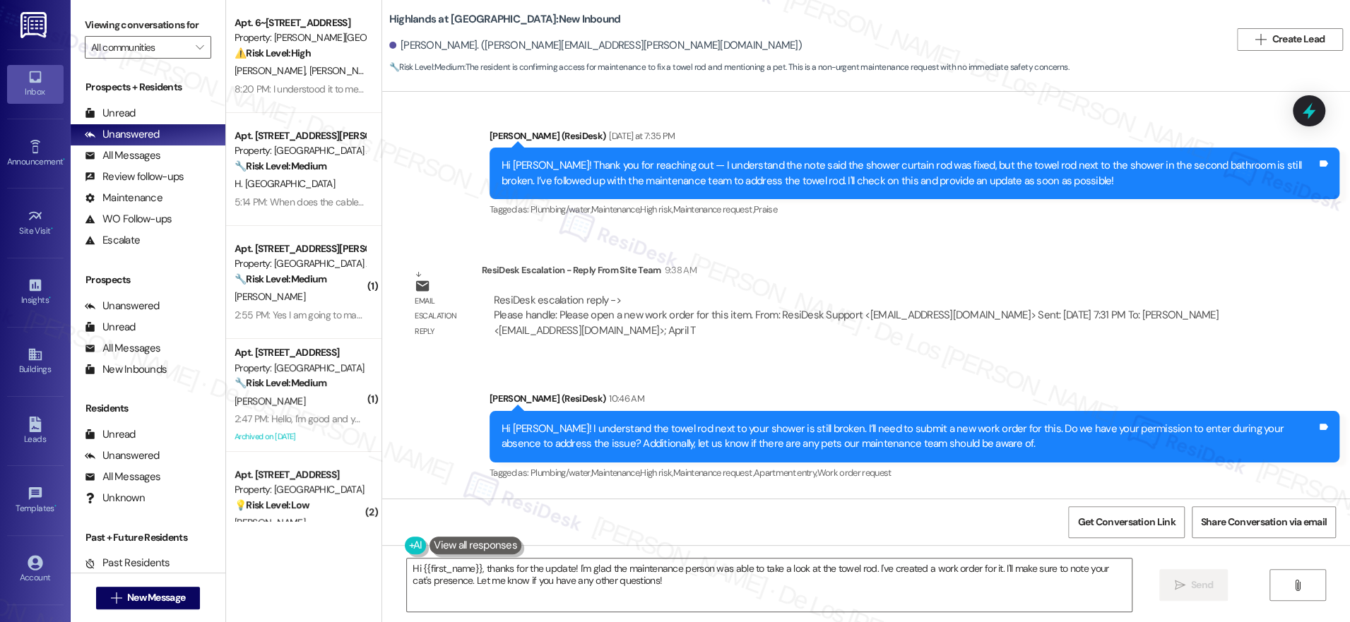
scroll to position [25637, 0]
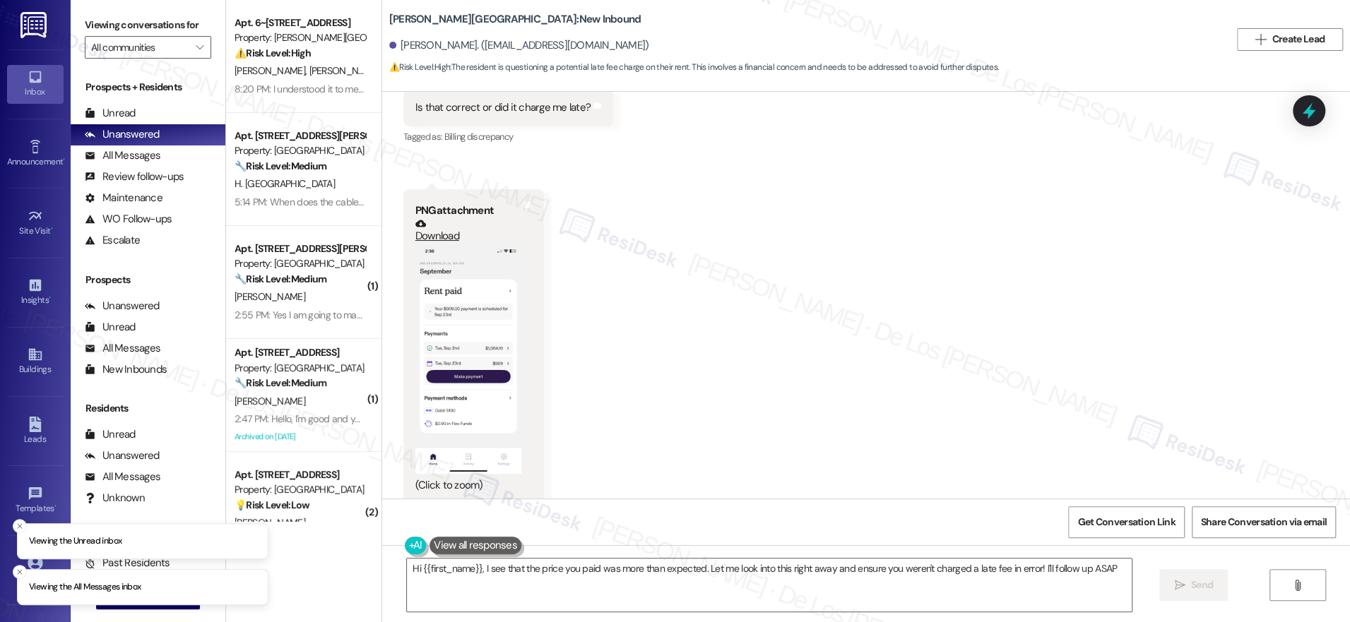
type textarea "Hi {{first_name}}, I see that the price you paid was more than expected. Let me…"
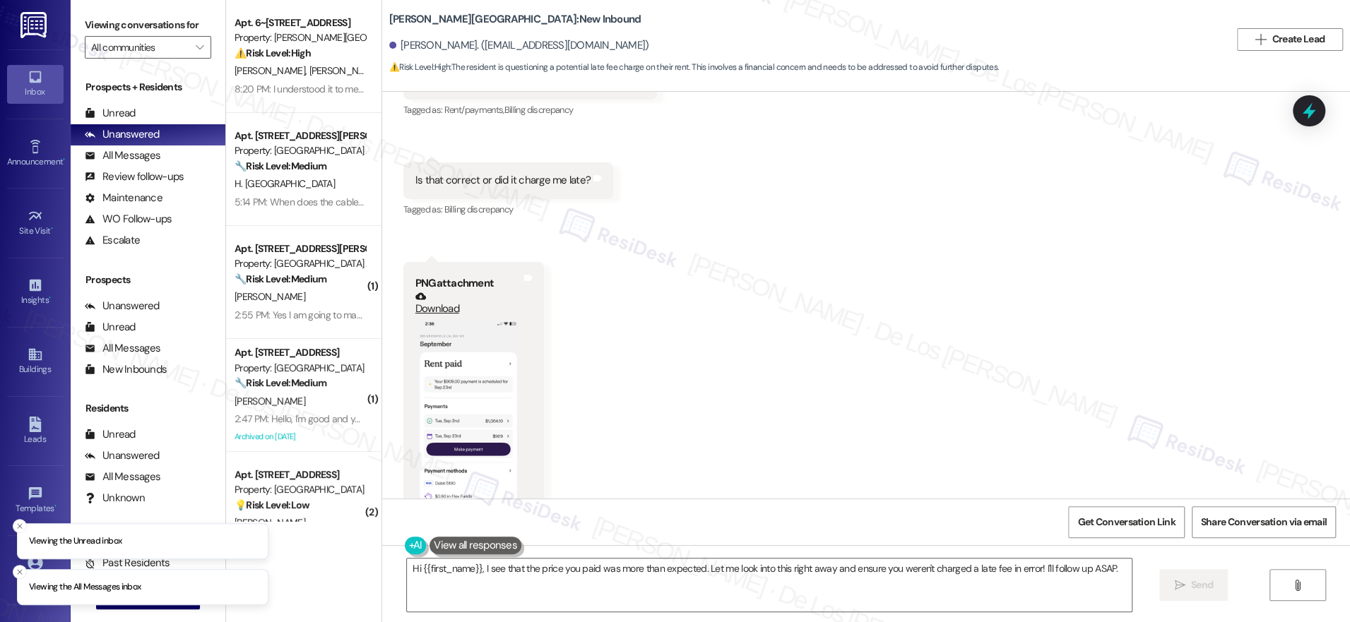
scroll to position [4158, 0]
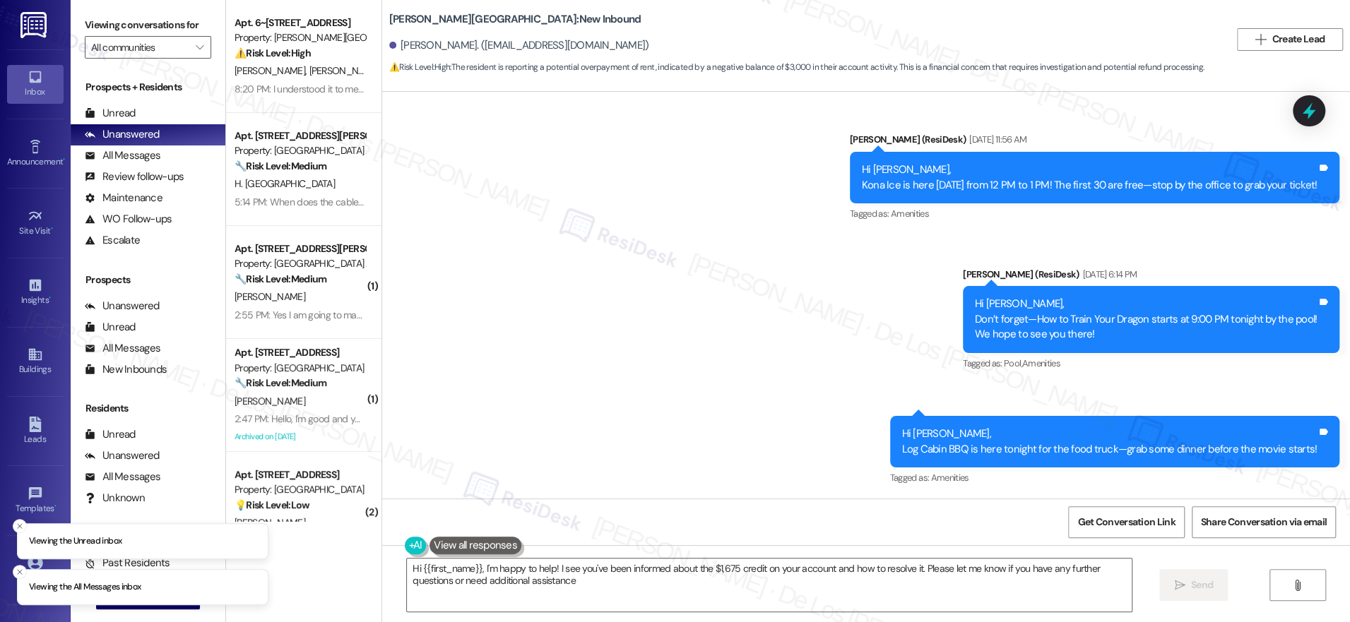
type textarea "Hi {{first_name}}, I'm happy to help! I see you've been informed about the $1,6…"
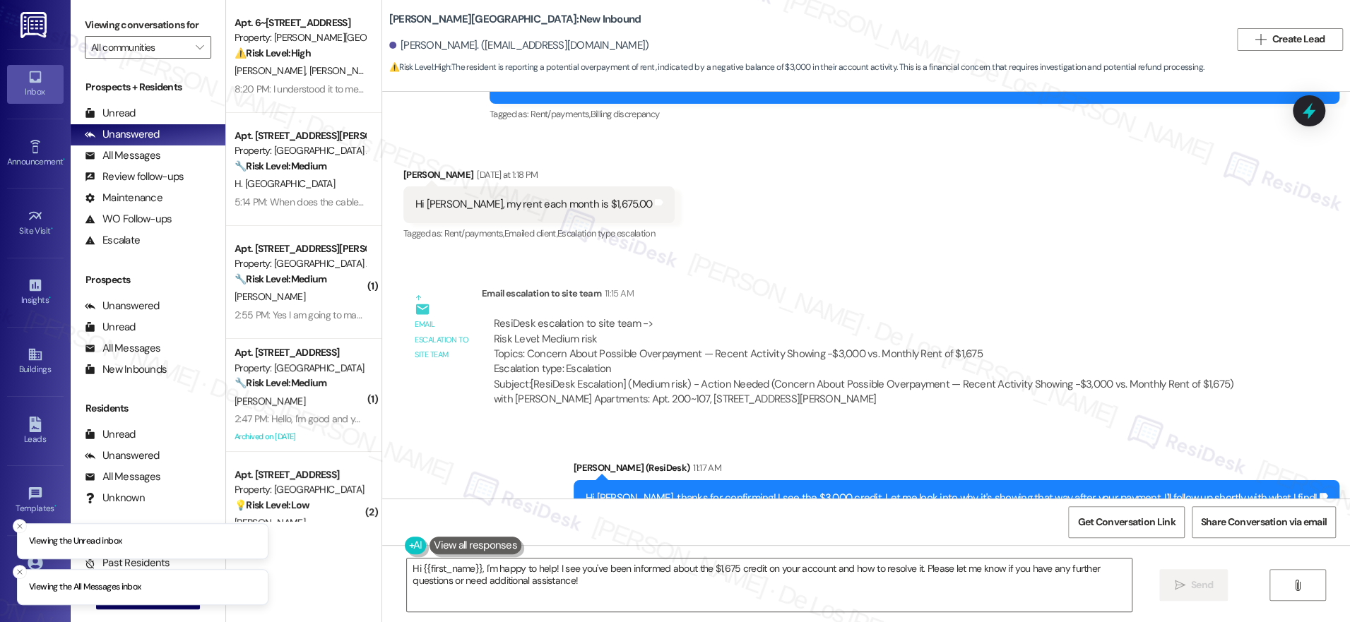
scroll to position [4137, 0]
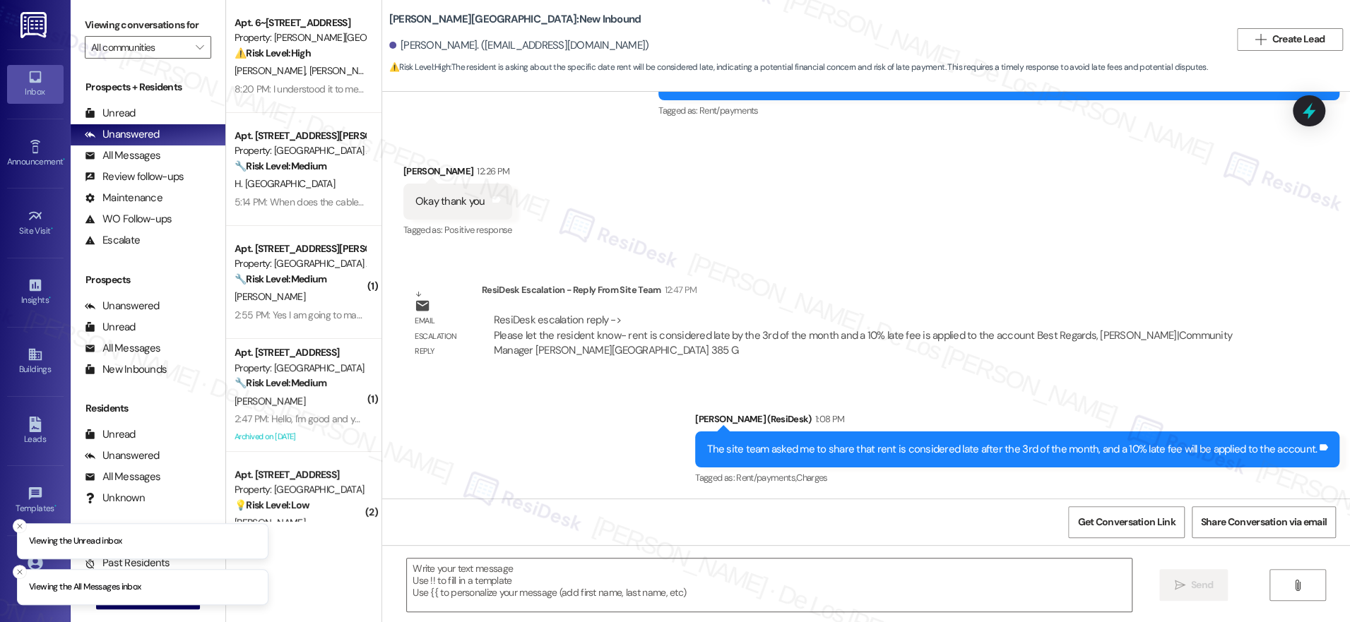
scroll to position [2971, 0]
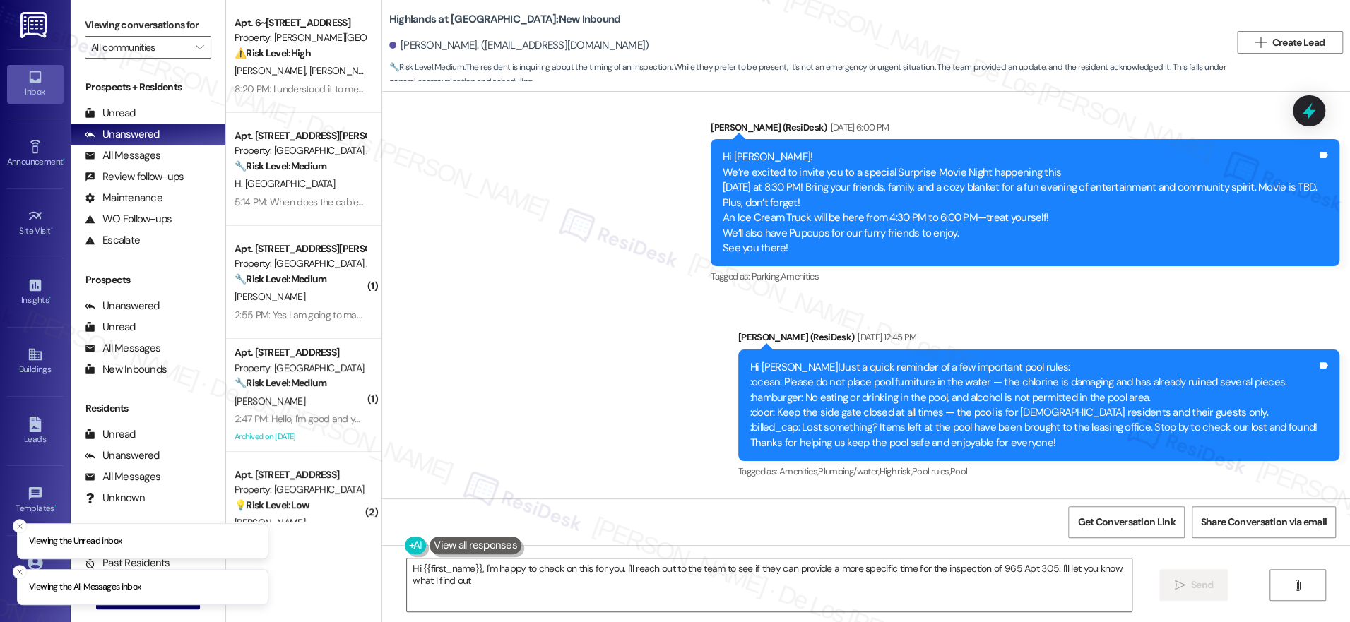
type textarea "Hi {{first_name}}, I'm happy to check on this for you. I'll reach out to the te…"
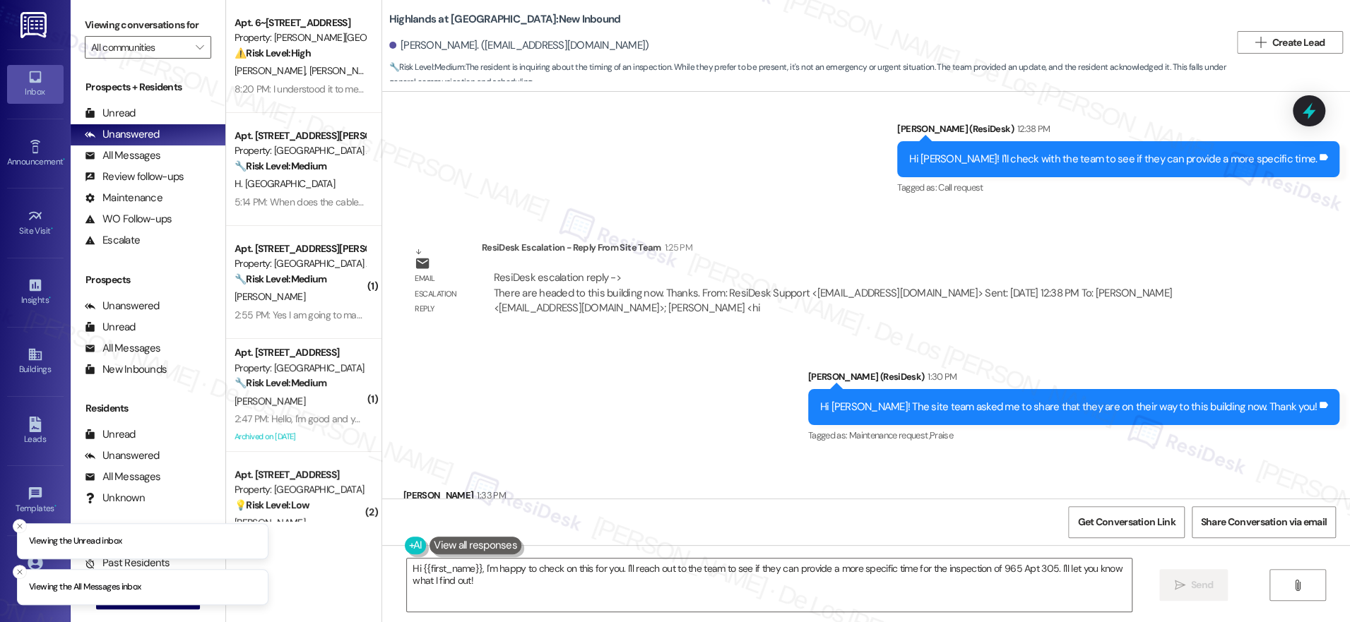
scroll to position [7301, 0]
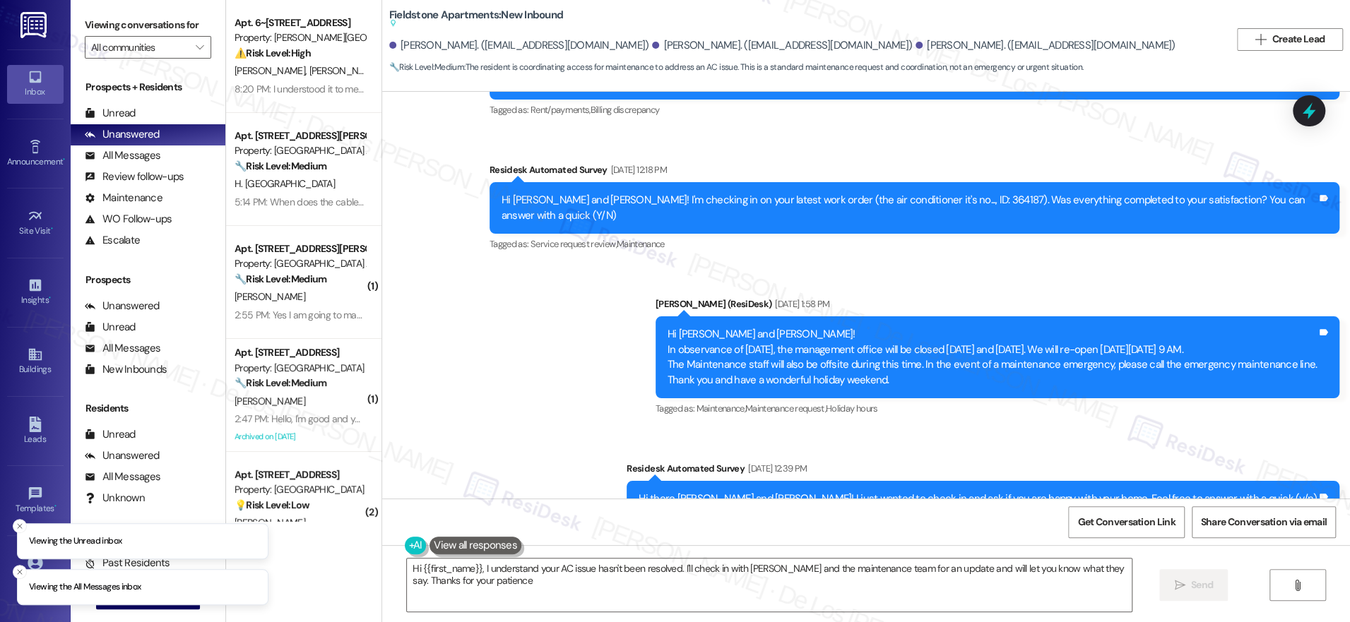
type textarea "Hi {{first_name}}, I understand your AC issue hasn't been resolved. I'll check …"
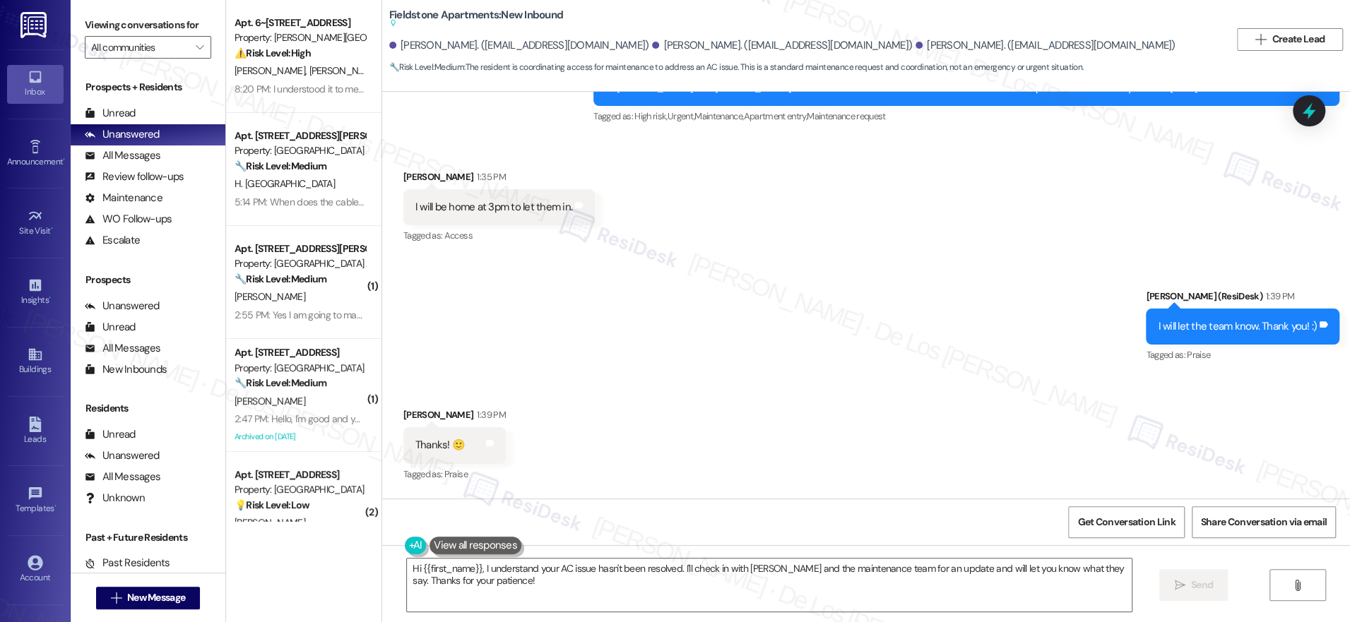
scroll to position [5691, 0]
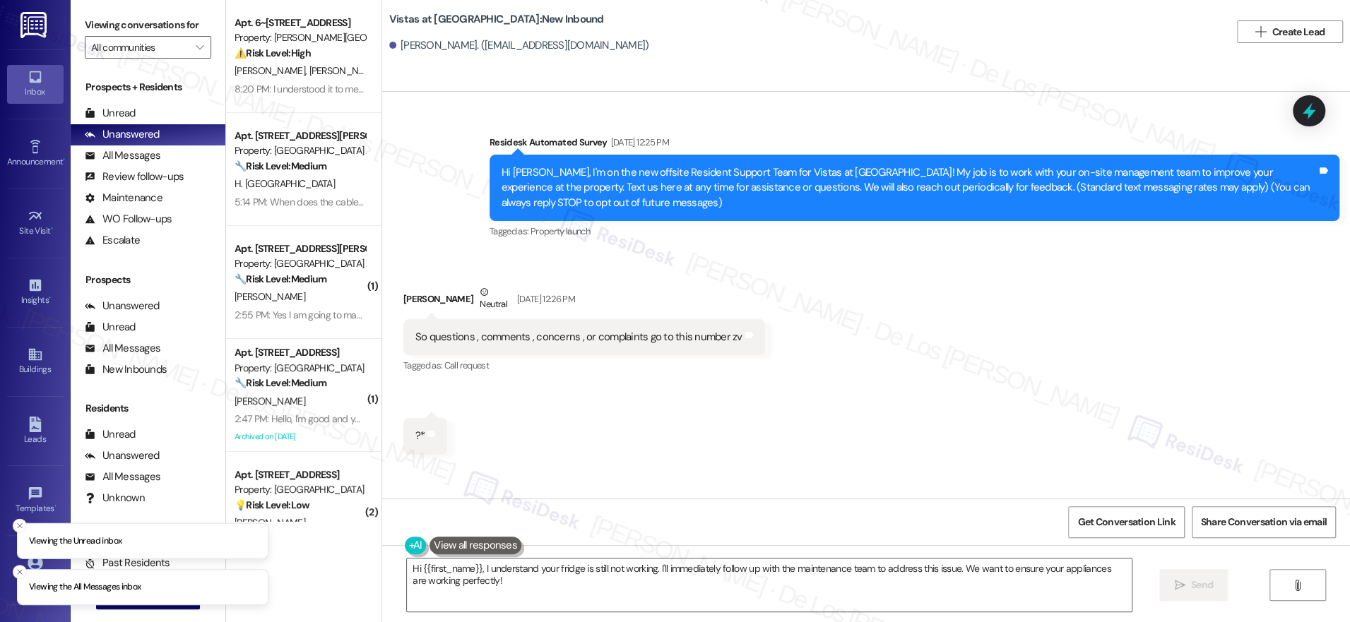
scroll to position [3497, 0]
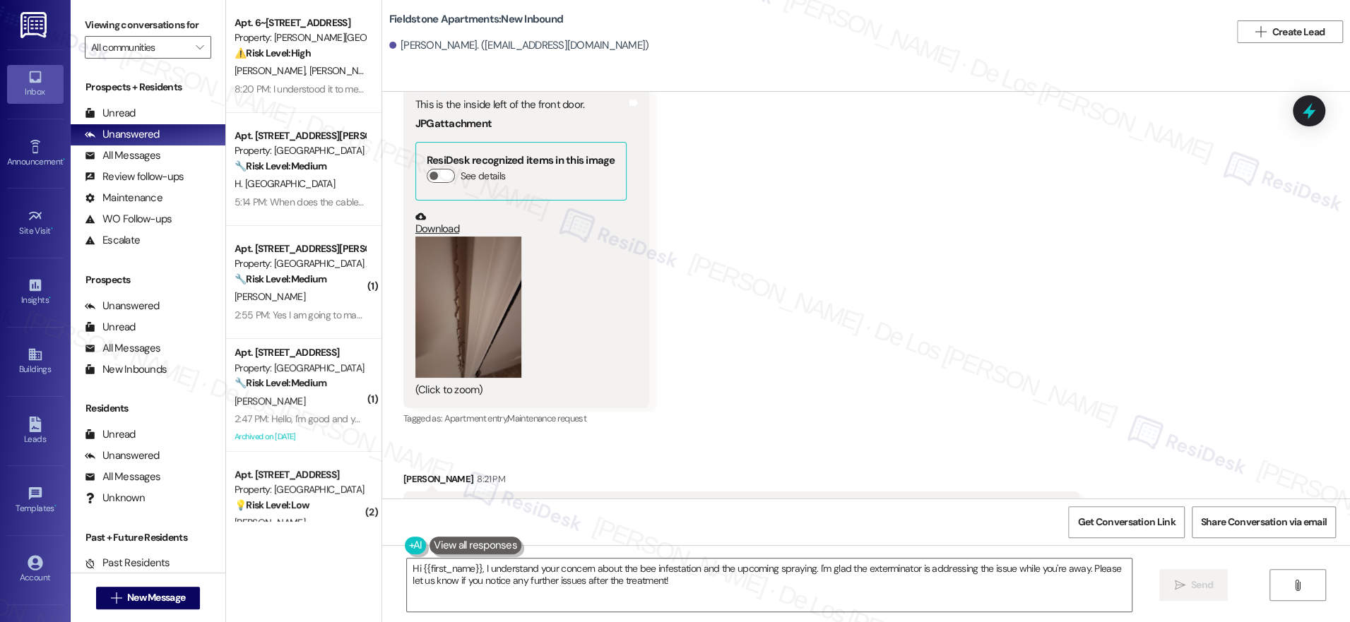
scroll to position [4182, 0]
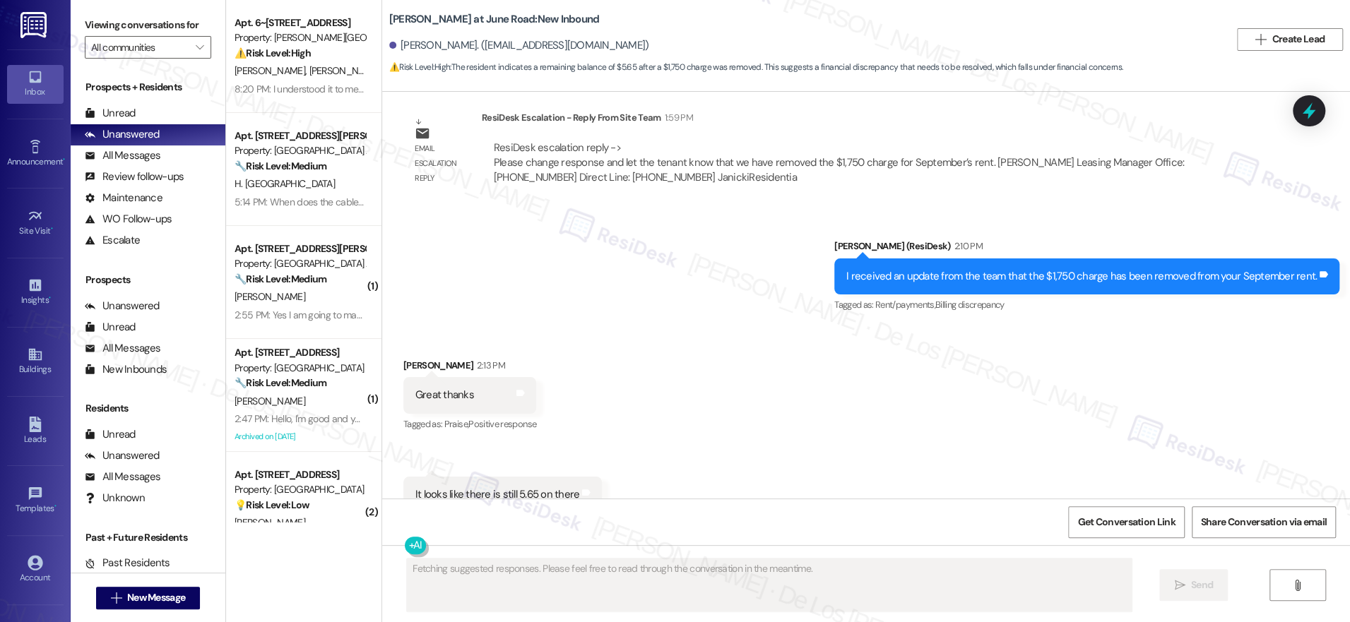
scroll to position [1024, 0]
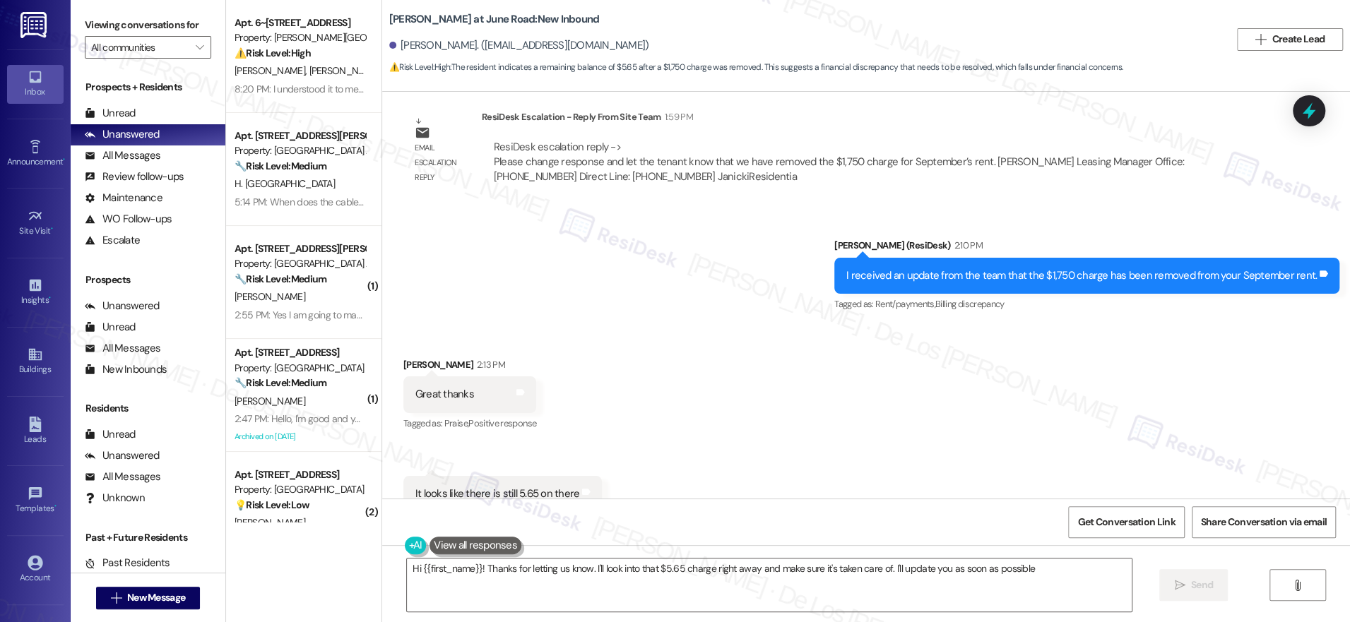
type textarea "Hi {{first_name}}! Thanks for letting us know. I'll look into that $5.65 charge…"
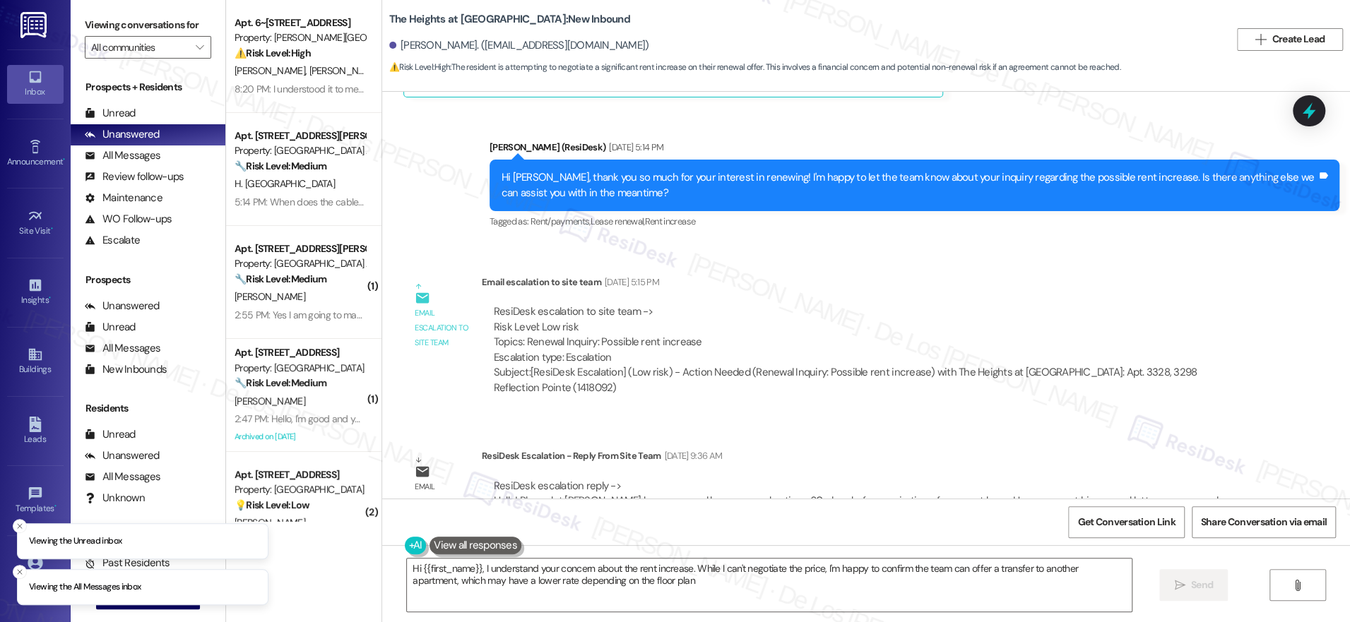
type textarea "Hi {{first_name}}, I understand your concern about the rent increase. While I c…"
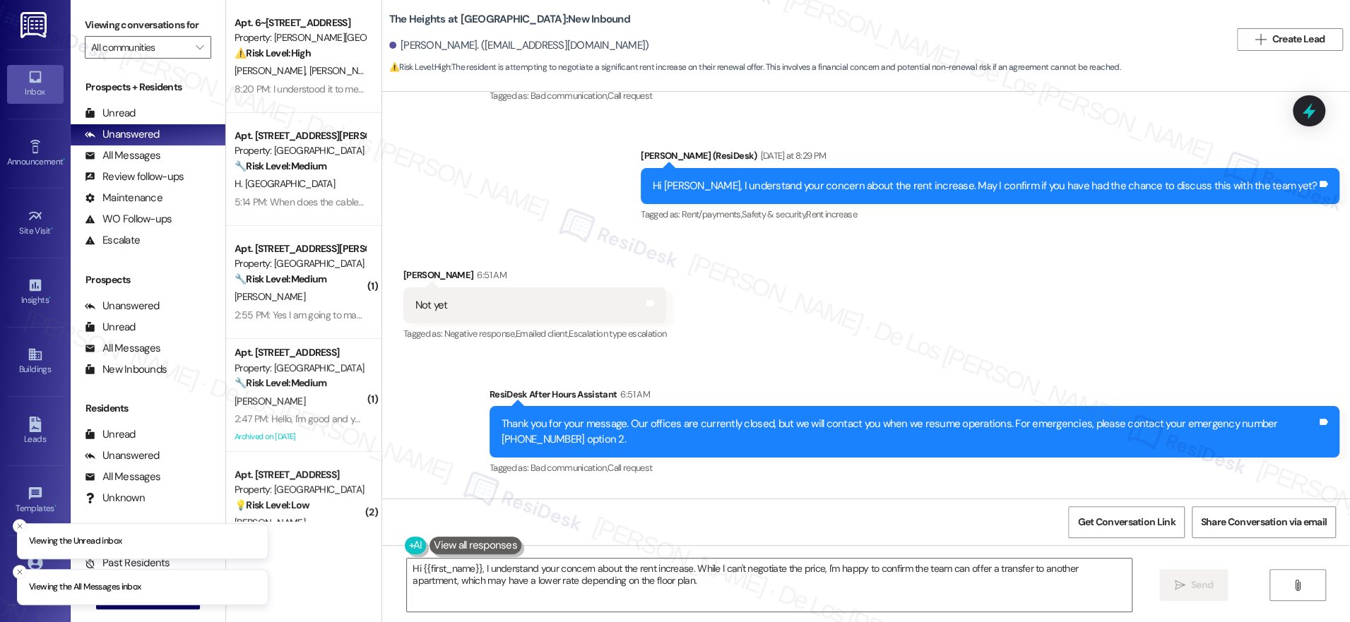
scroll to position [4009, 0]
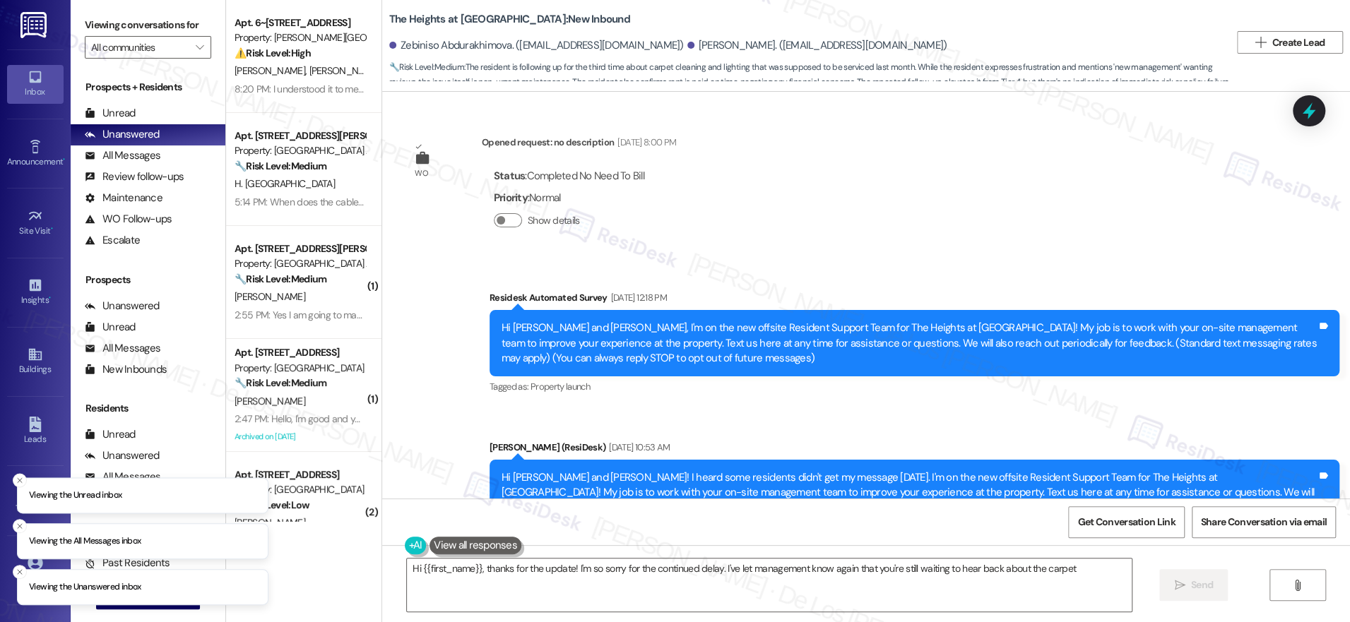
scroll to position [7623, 0]
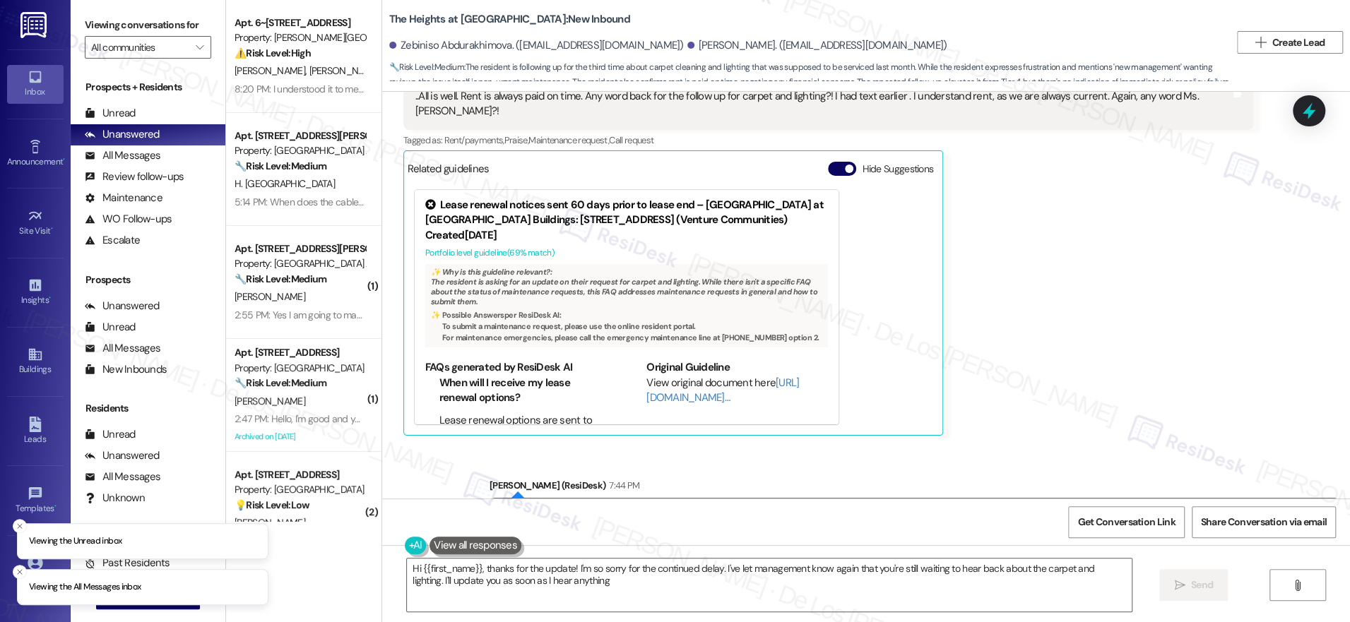
type textarea "Hi {{first_name}}, thanks for the update! I'm so sorry for the continued delay.…"
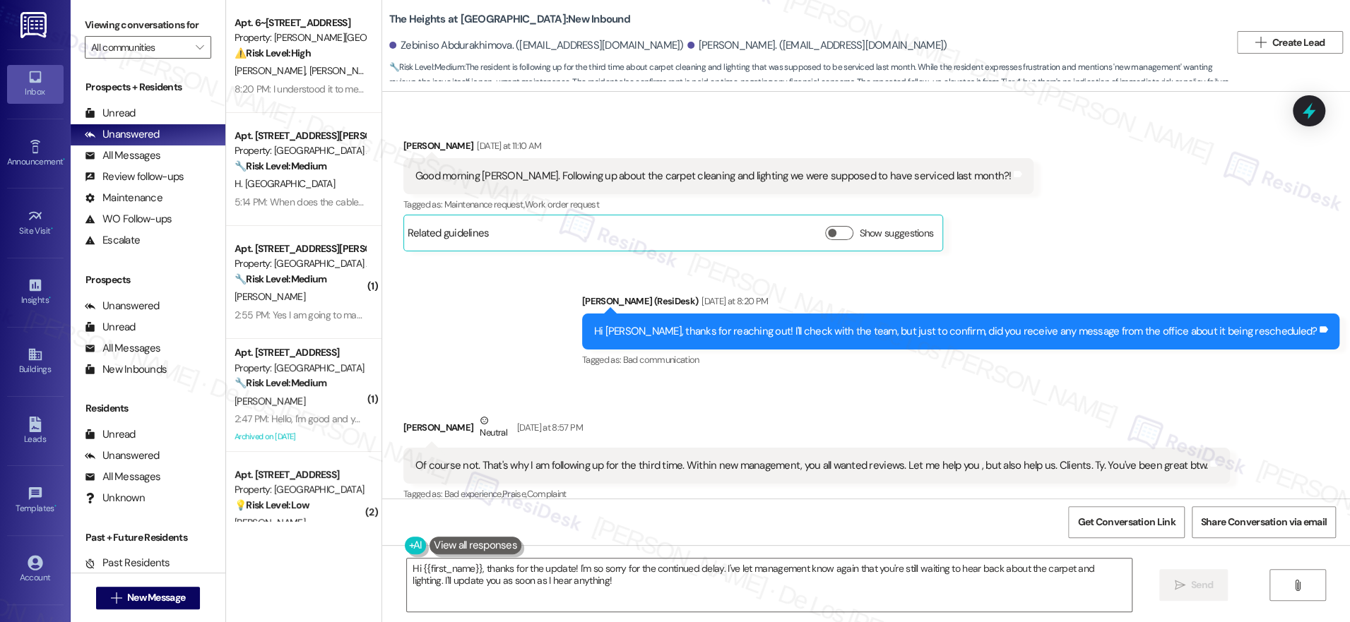
scroll to position [6590, 0]
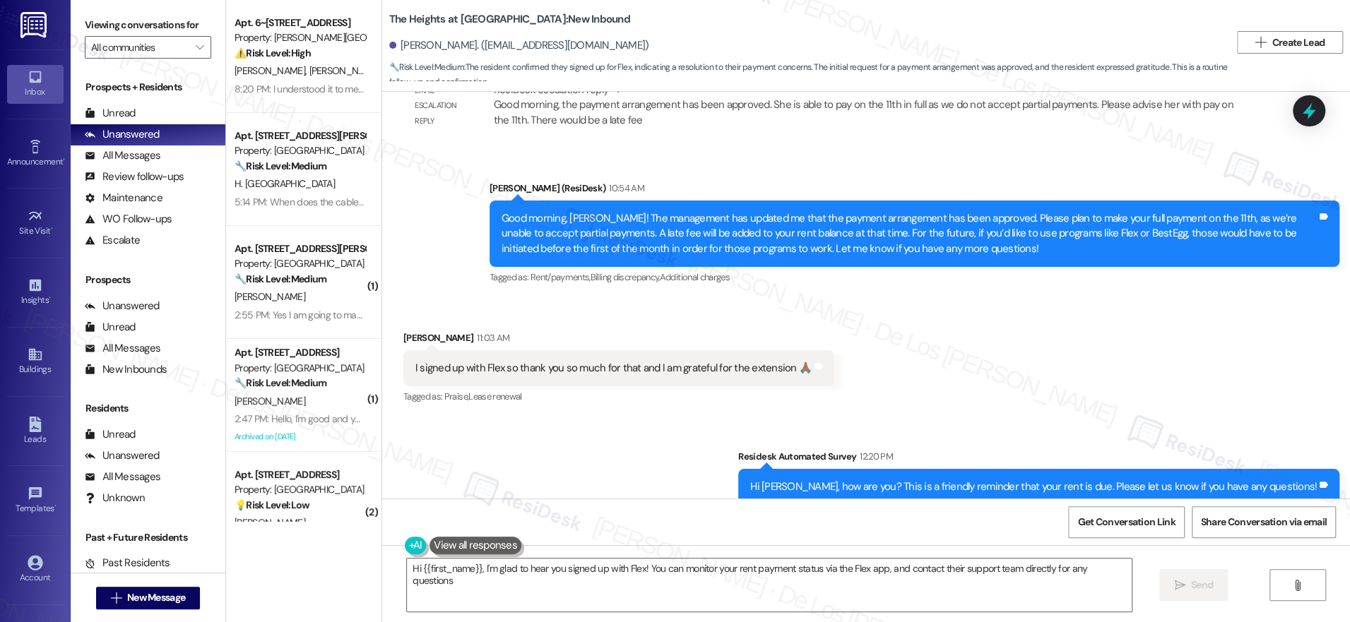
scroll to position [6199, 0]
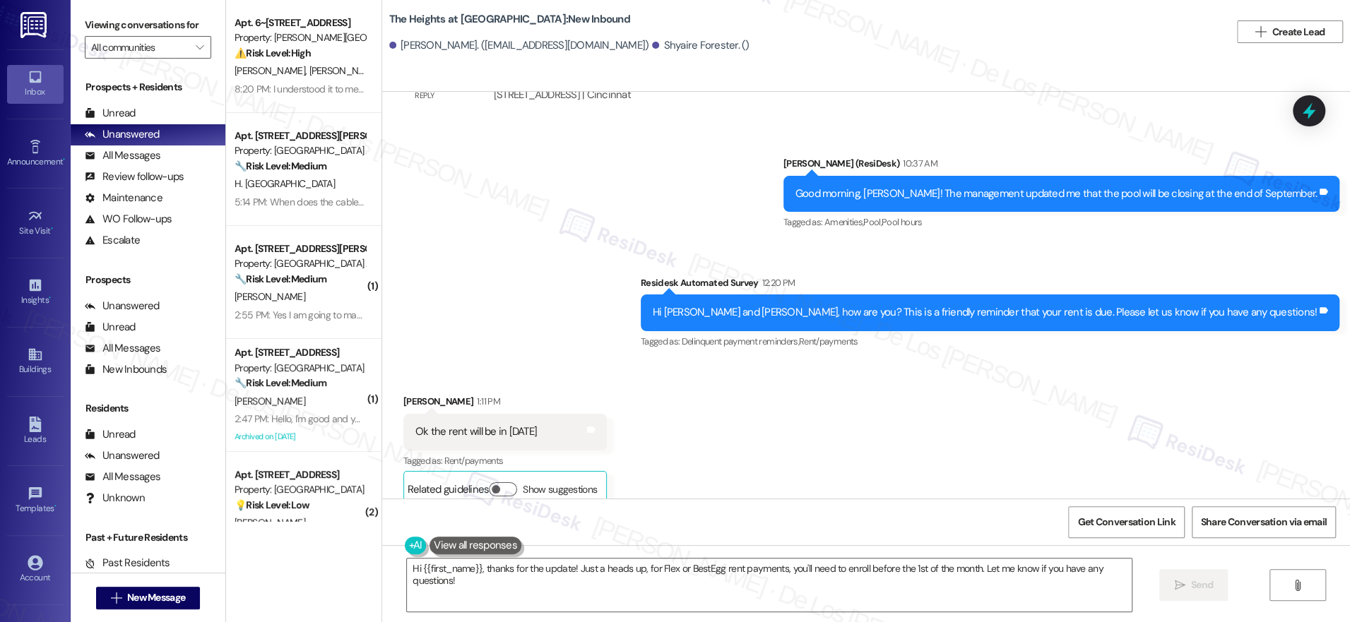
scroll to position [11377, 0]
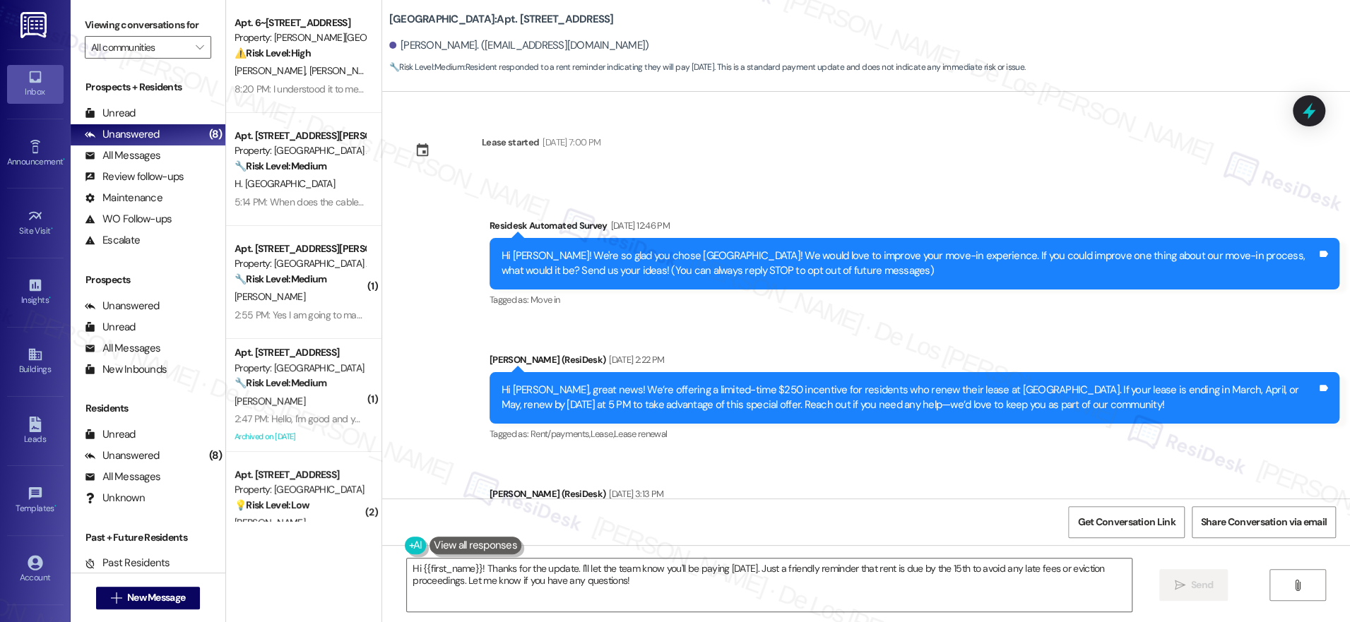
scroll to position [4225, 0]
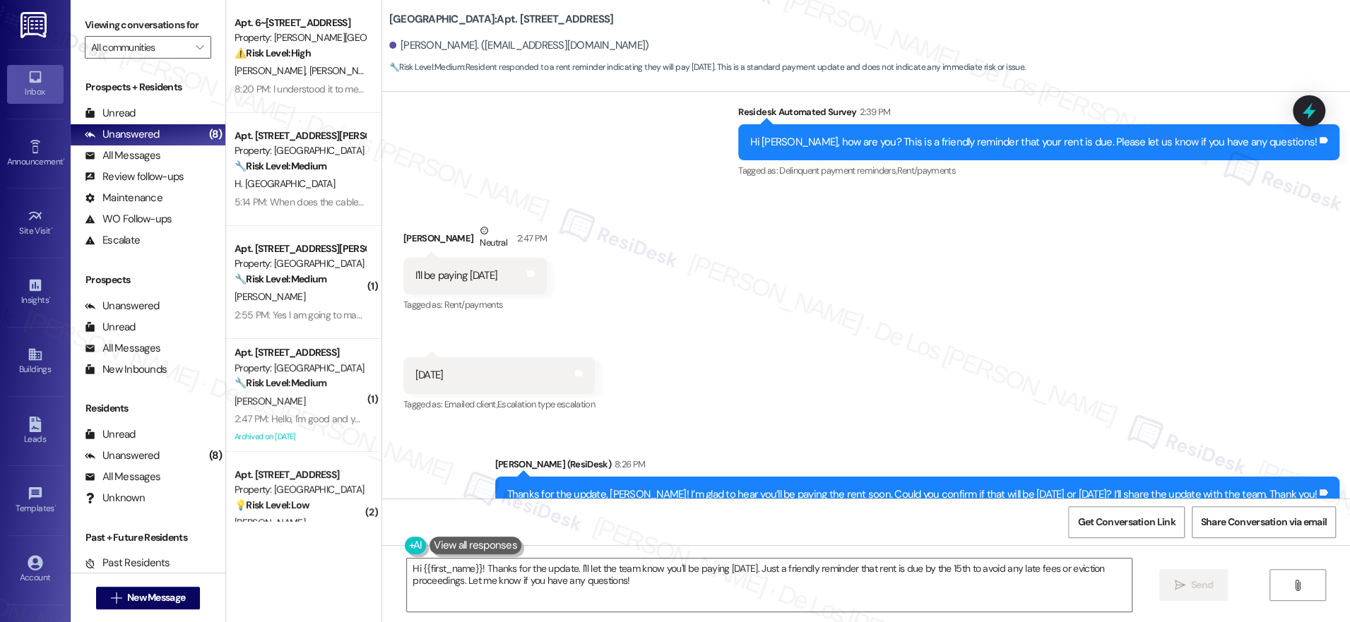
click at [653, 197] on div "Received via SMS Dajon King Neutral 2:47 PM I'll be paying Friday Tags and note…" at bounding box center [866, 308] width 968 height 234
